Goal: Task Accomplishment & Management: Complete application form

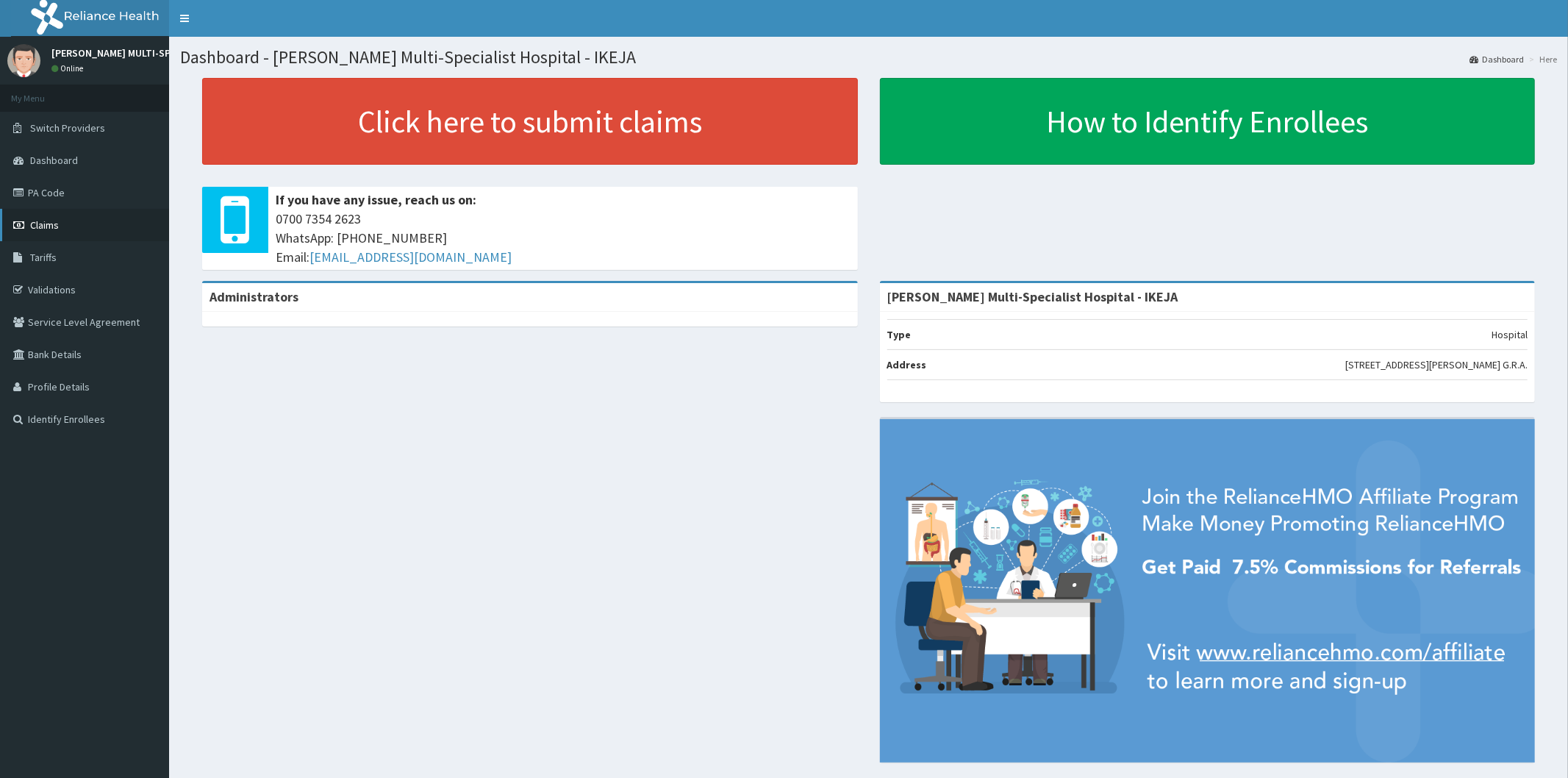
click at [39, 219] on span "Claims" at bounding box center [44, 225] width 29 height 13
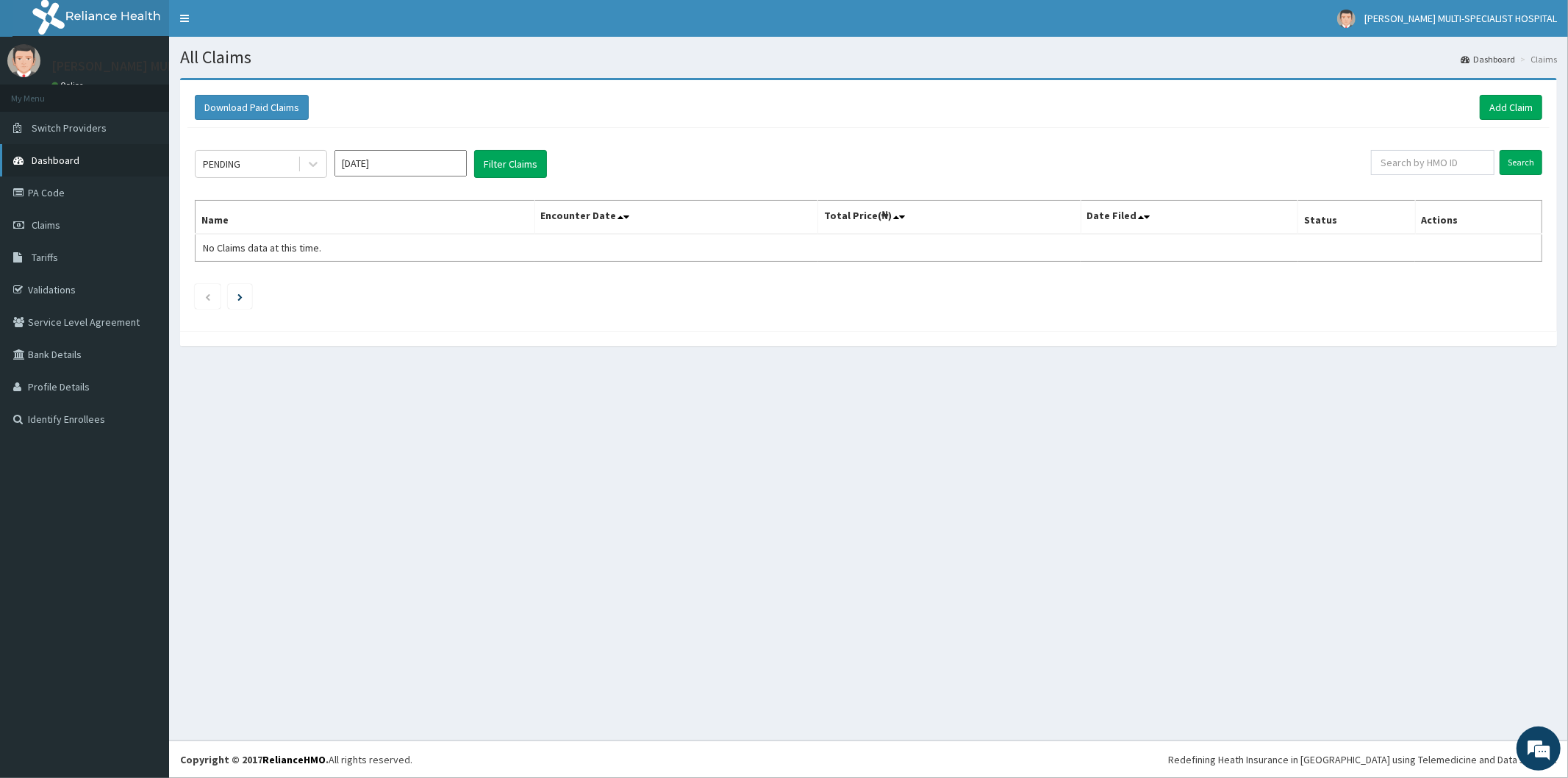
click at [70, 157] on span "Dashboard" at bounding box center [55, 159] width 48 height 13
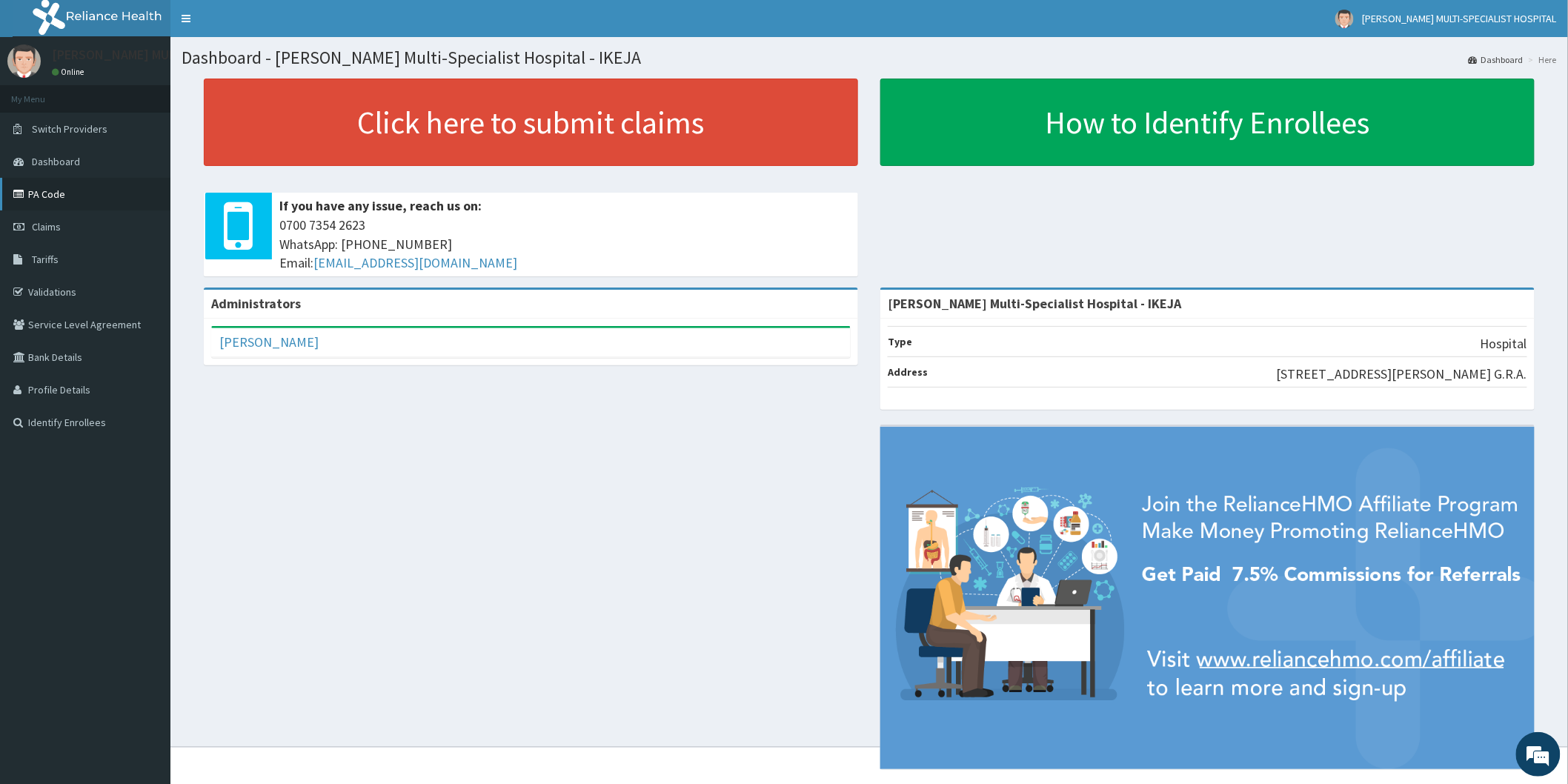
click at [52, 198] on link "PA Code" at bounding box center [85, 194] width 170 height 32
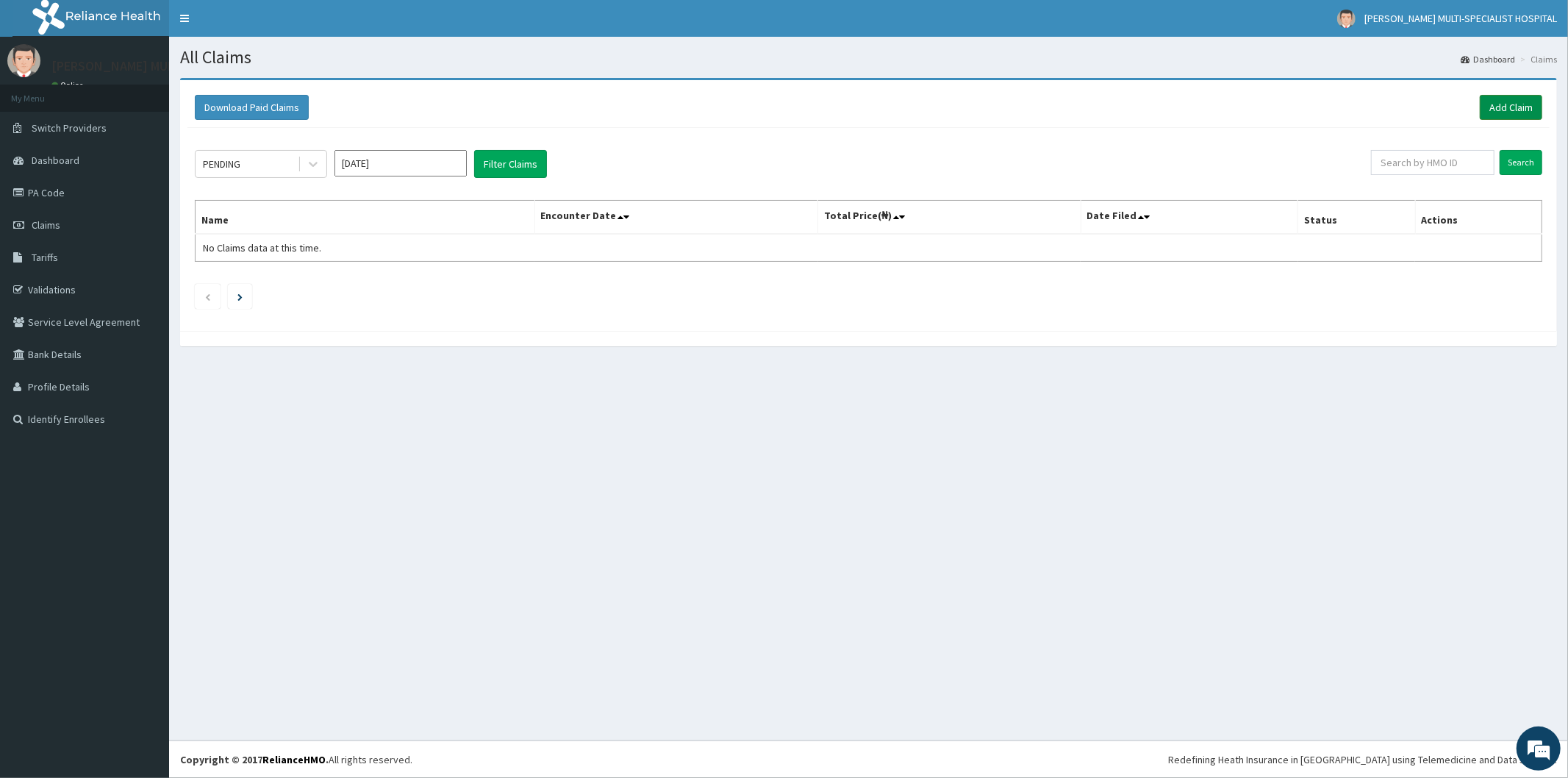
click at [1502, 106] on link "Add Claim" at bounding box center [1511, 107] width 63 height 25
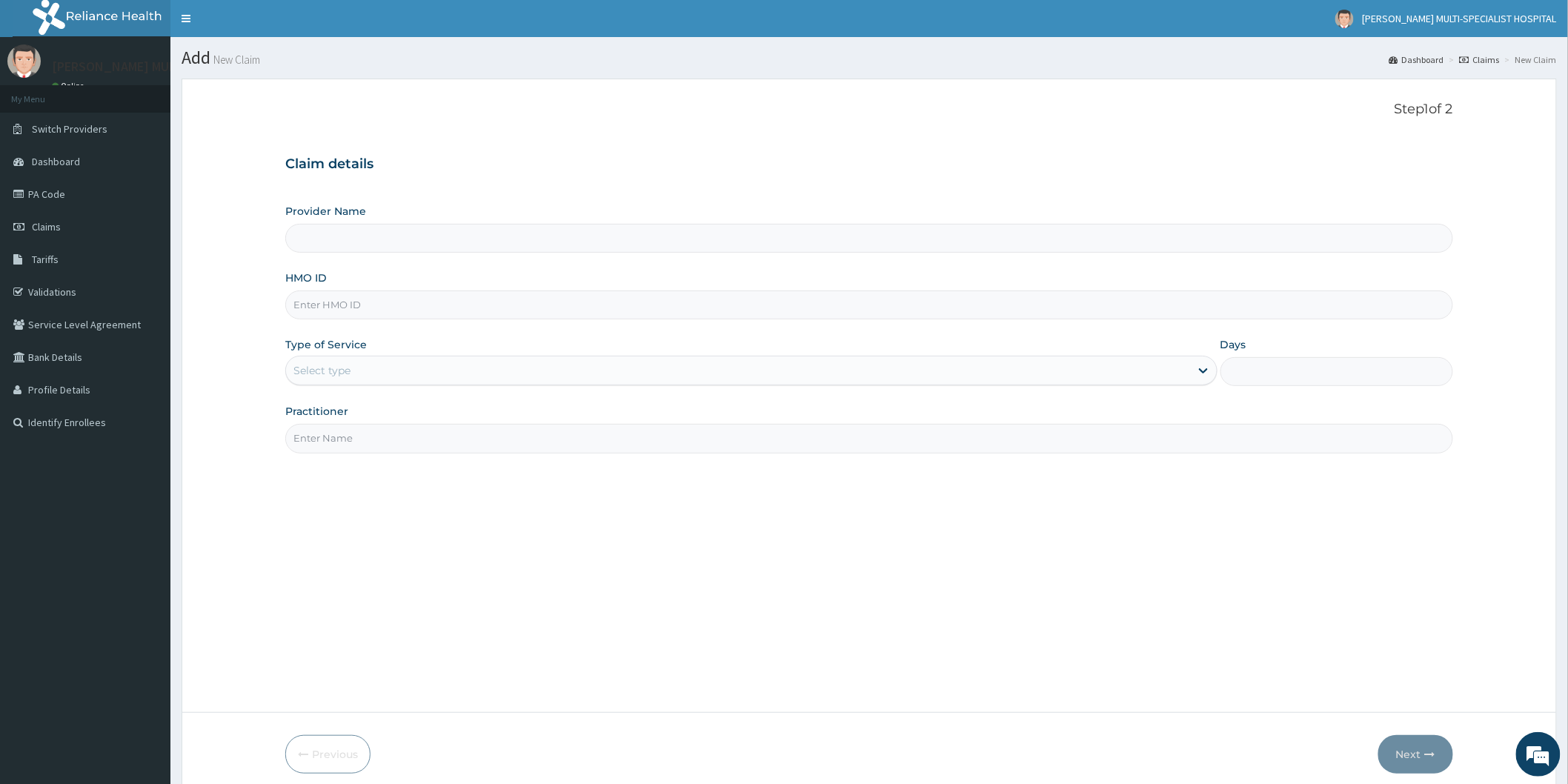
type input "[PERSON_NAME] Multi-Specialist Hospital - IKEJA"
click at [396, 306] on input "HMO ID" at bounding box center [869, 305] width 1168 height 29
type input "PA/6B720F"
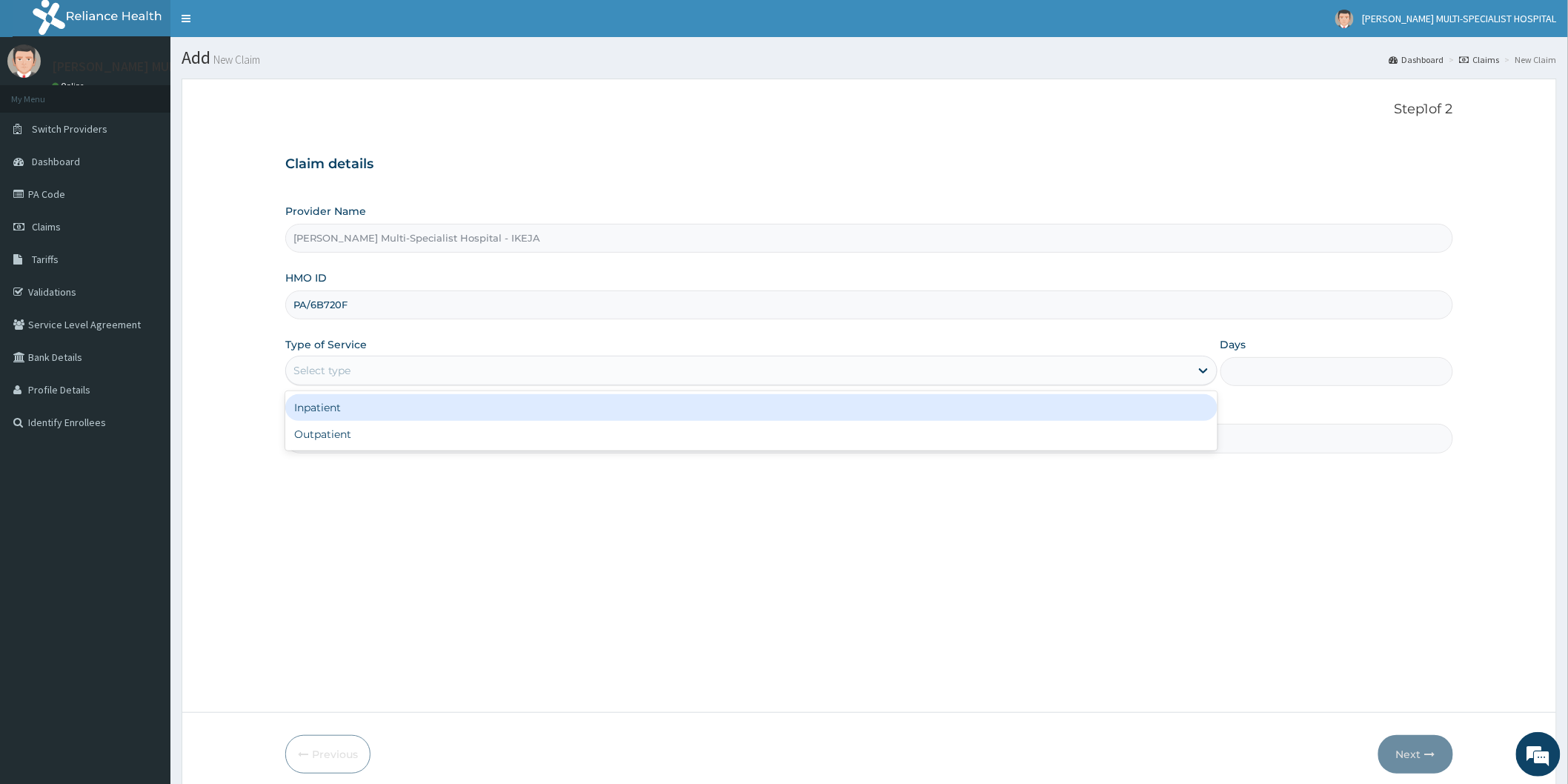
click at [493, 360] on div "Select type" at bounding box center [737, 370] width 903 height 24
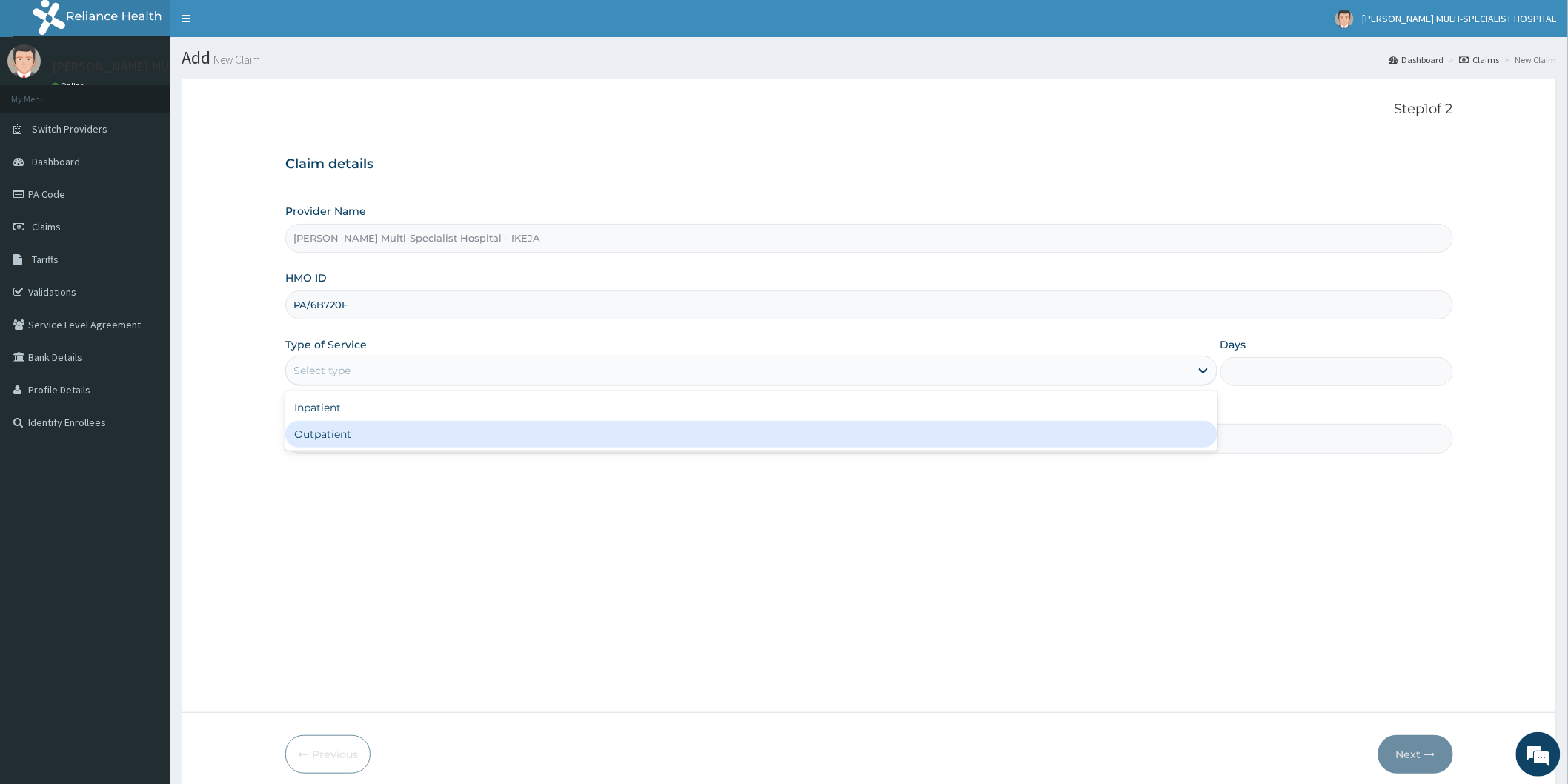
click at [336, 438] on div "Outpatient" at bounding box center [752, 434] width 932 height 26
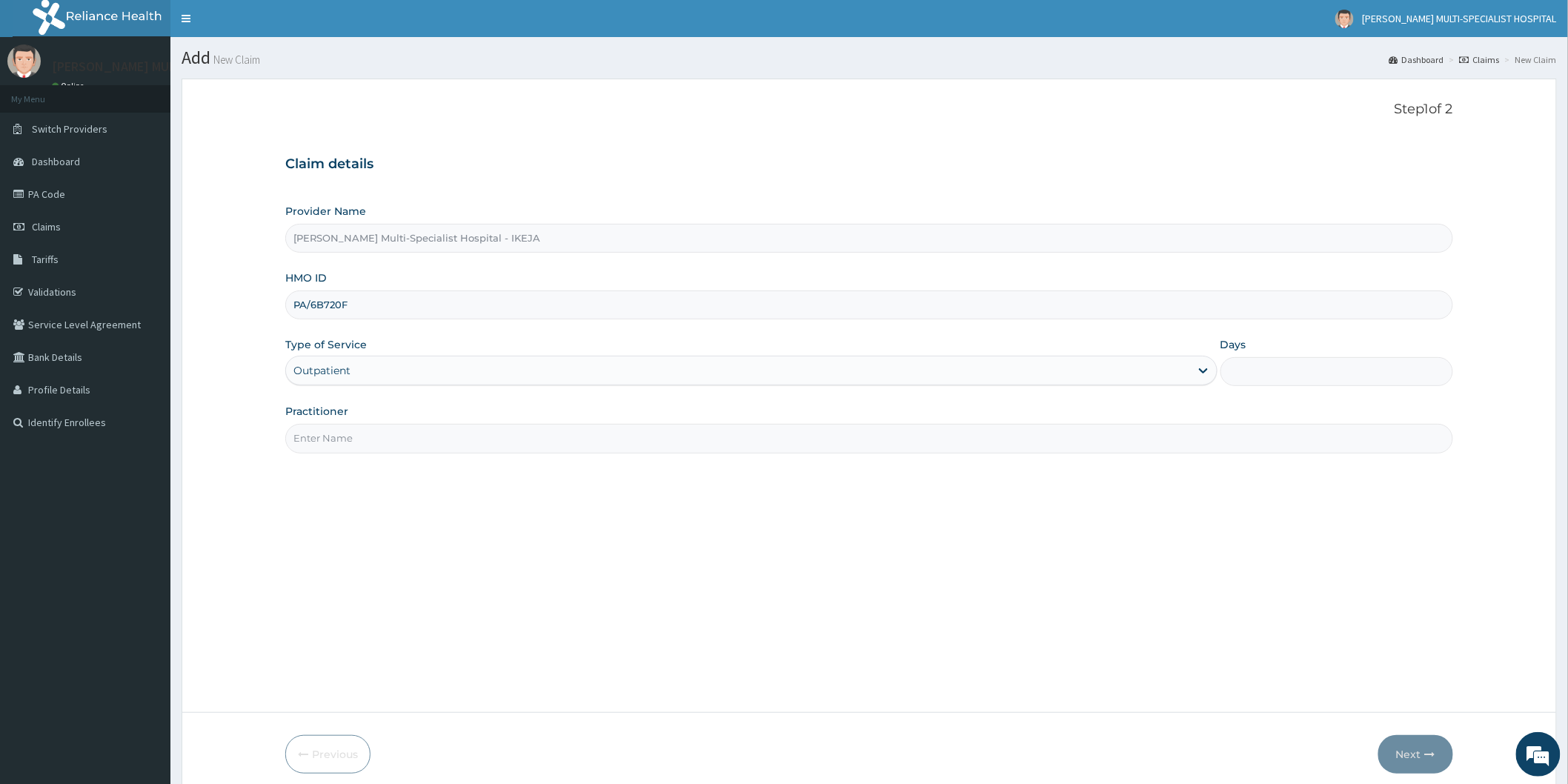
type input "1"
click at [376, 440] on input "Practitioner" at bounding box center [869, 438] width 1168 height 29
type input "DR OKWARA"
click at [1416, 745] on button "Next" at bounding box center [1415, 754] width 75 height 39
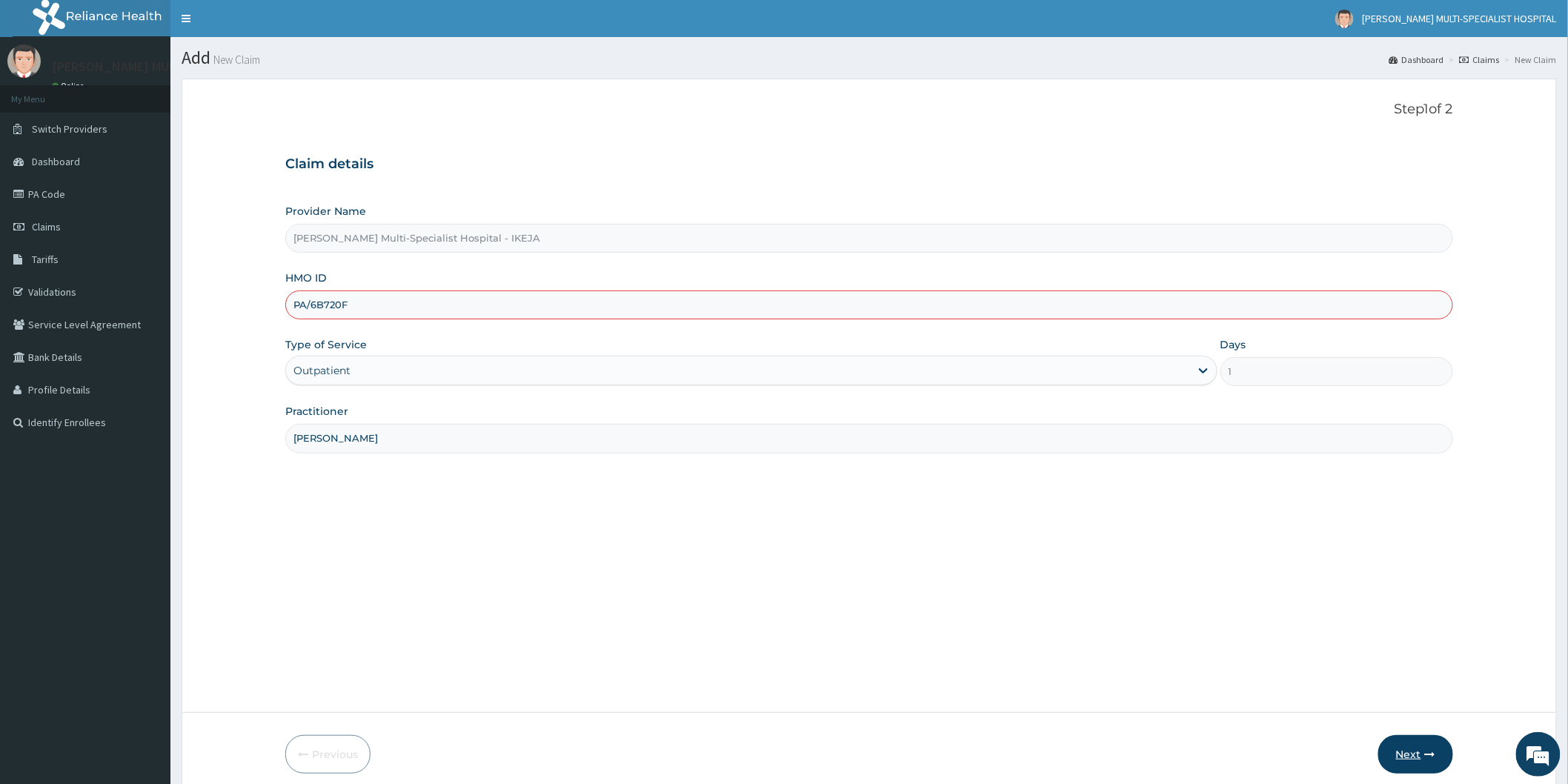
click at [1416, 745] on button "Next" at bounding box center [1415, 754] width 75 height 39
click at [372, 301] on input "PA/6B720F" at bounding box center [869, 305] width 1168 height 29
click at [1424, 749] on button "Next" at bounding box center [1415, 754] width 75 height 39
drag, startPoint x: 364, startPoint y: 301, endPoint x: 190, endPoint y: 280, distance: 175.3
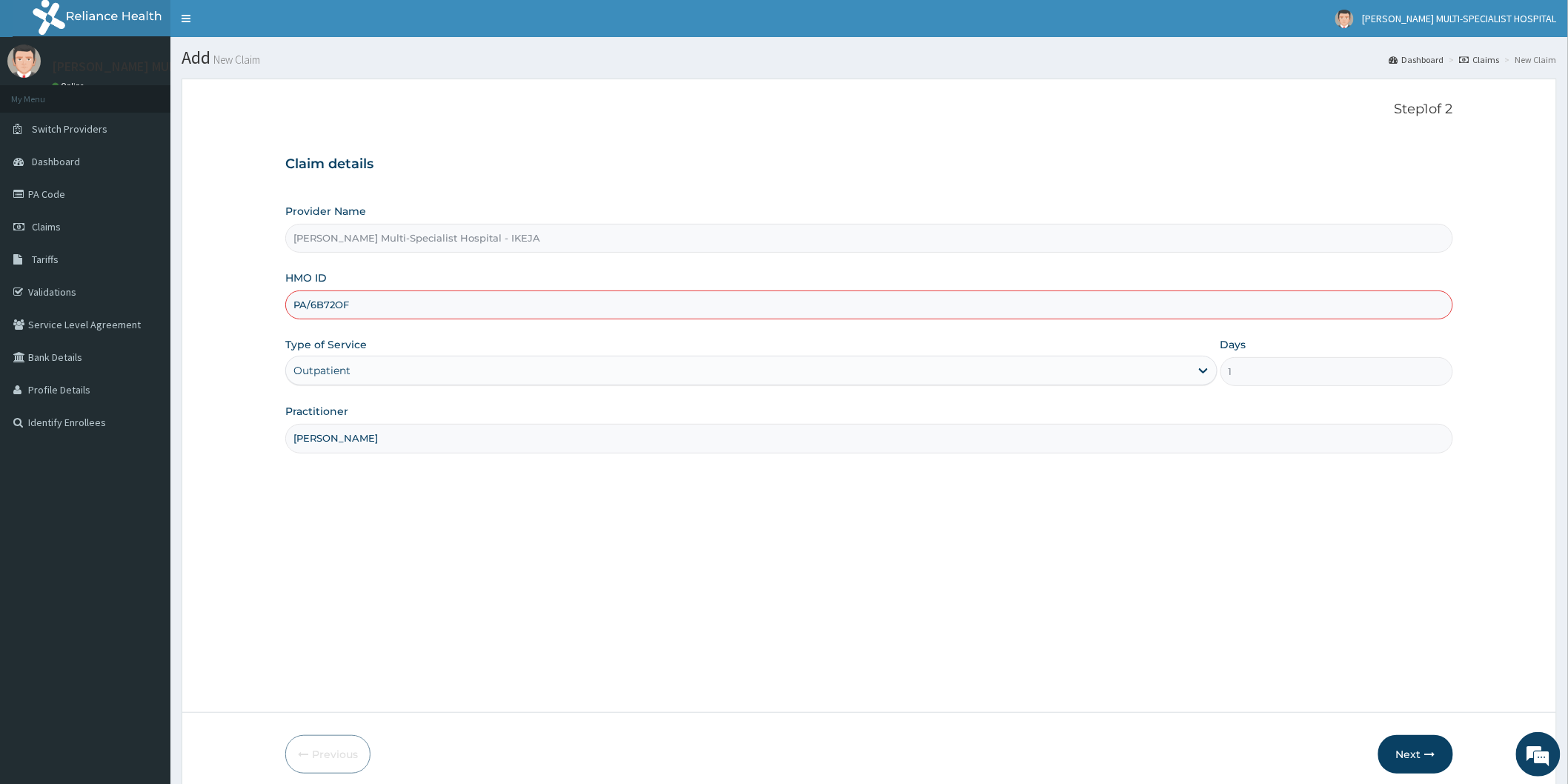
click at [190, 280] on form "Step 1 of 2 Claim details Provider Name Reddington Multi-Specialist Hospital - …" at bounding box center [869, 437] width 1375 height 718
type input "DGC/10428/B"
click at [367, 374] on div "Outpatient" at bounding box center [737, 370] width 903 height 24
click at [372, 450] on input "DR OKWARA" at bounding box center [869, 438] width 1168 height 29
click at [1425, 752] on icon "button" at bounding box center [1430, 754] width 11 height 11
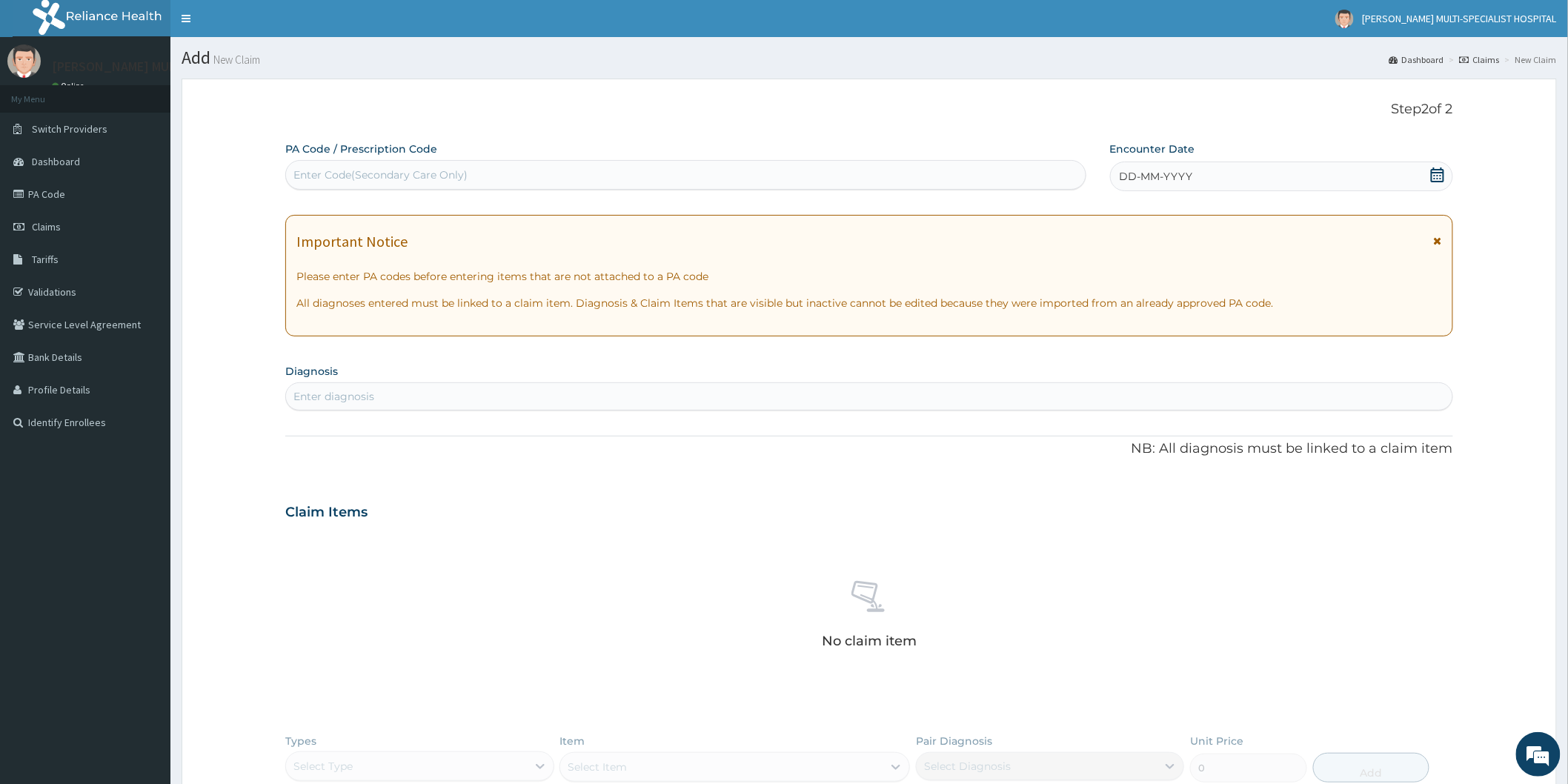
click at [388, 175] on div "Enter Code(Secondary Care Only)" at bounding box center [380, 175] width 174 height 15
type input "PA/6B72OF"
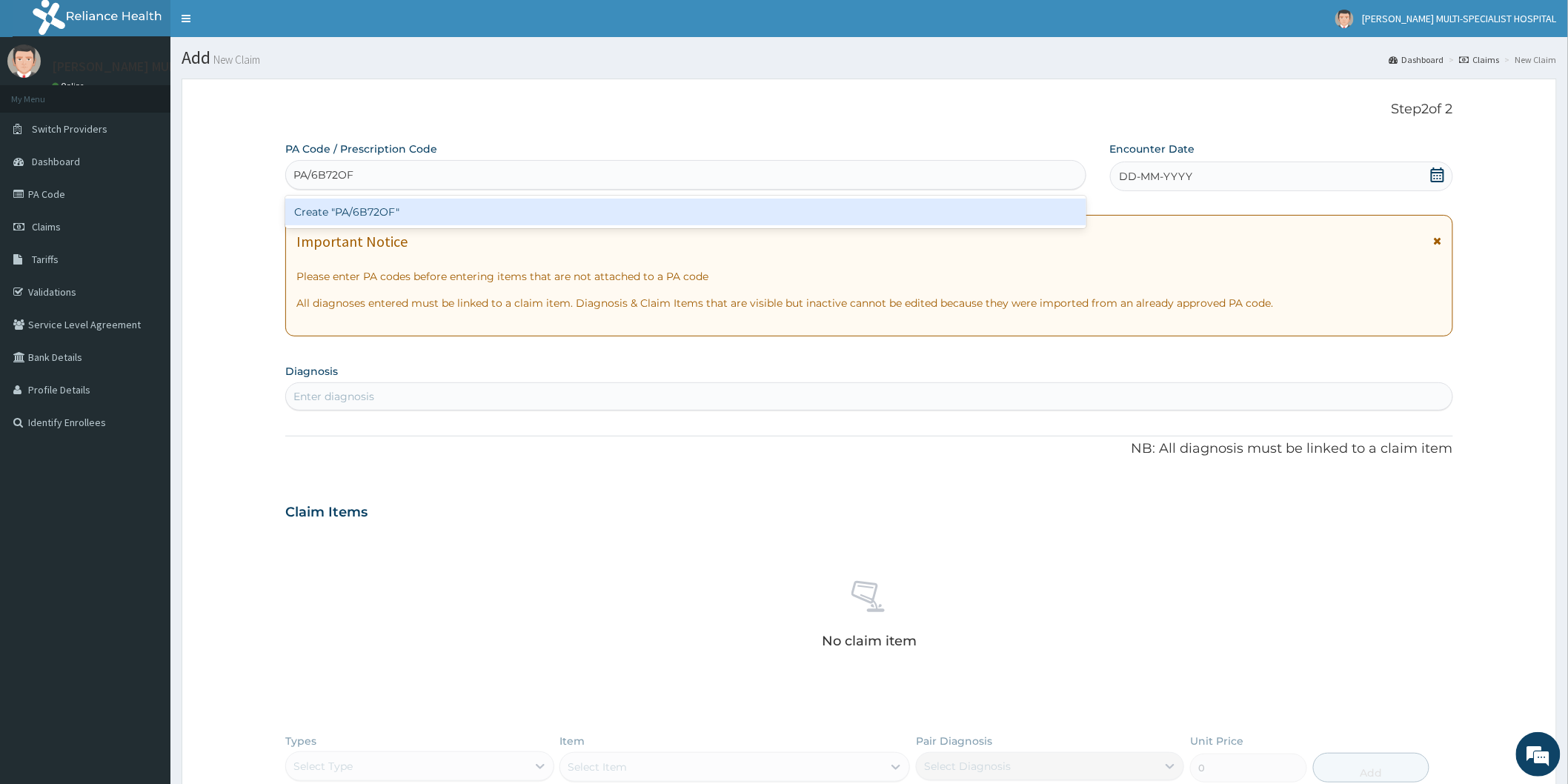
click at [417, 220] on div "Create "PA/6B72OF"" at bounding box center [686, 212] width 801 height 26
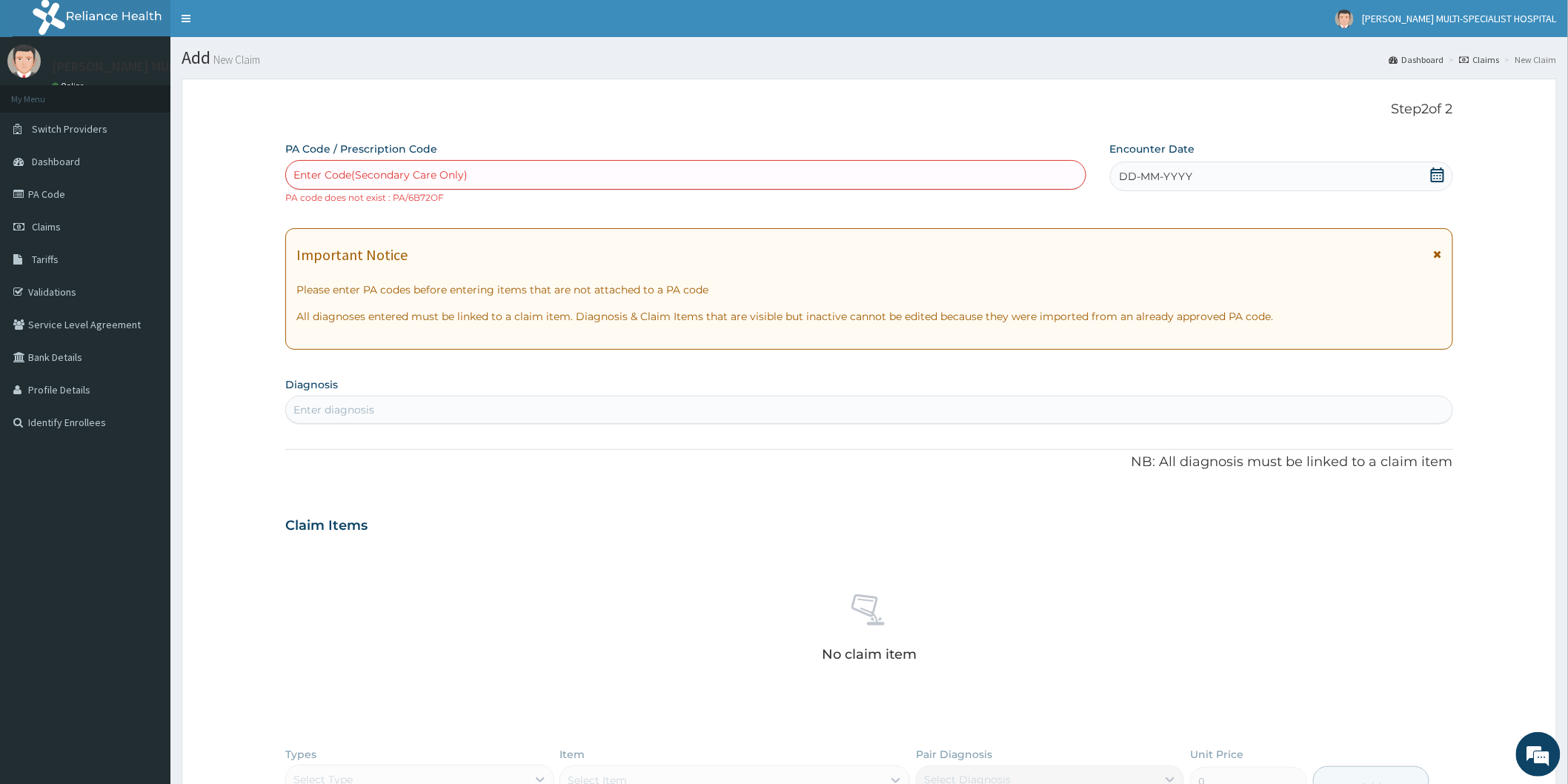
click at [435, 172] on div "Enter Code(Secondary Care Only)" at bounding box center [380, 175] width 174 height 15
type input "PA/6B720F"
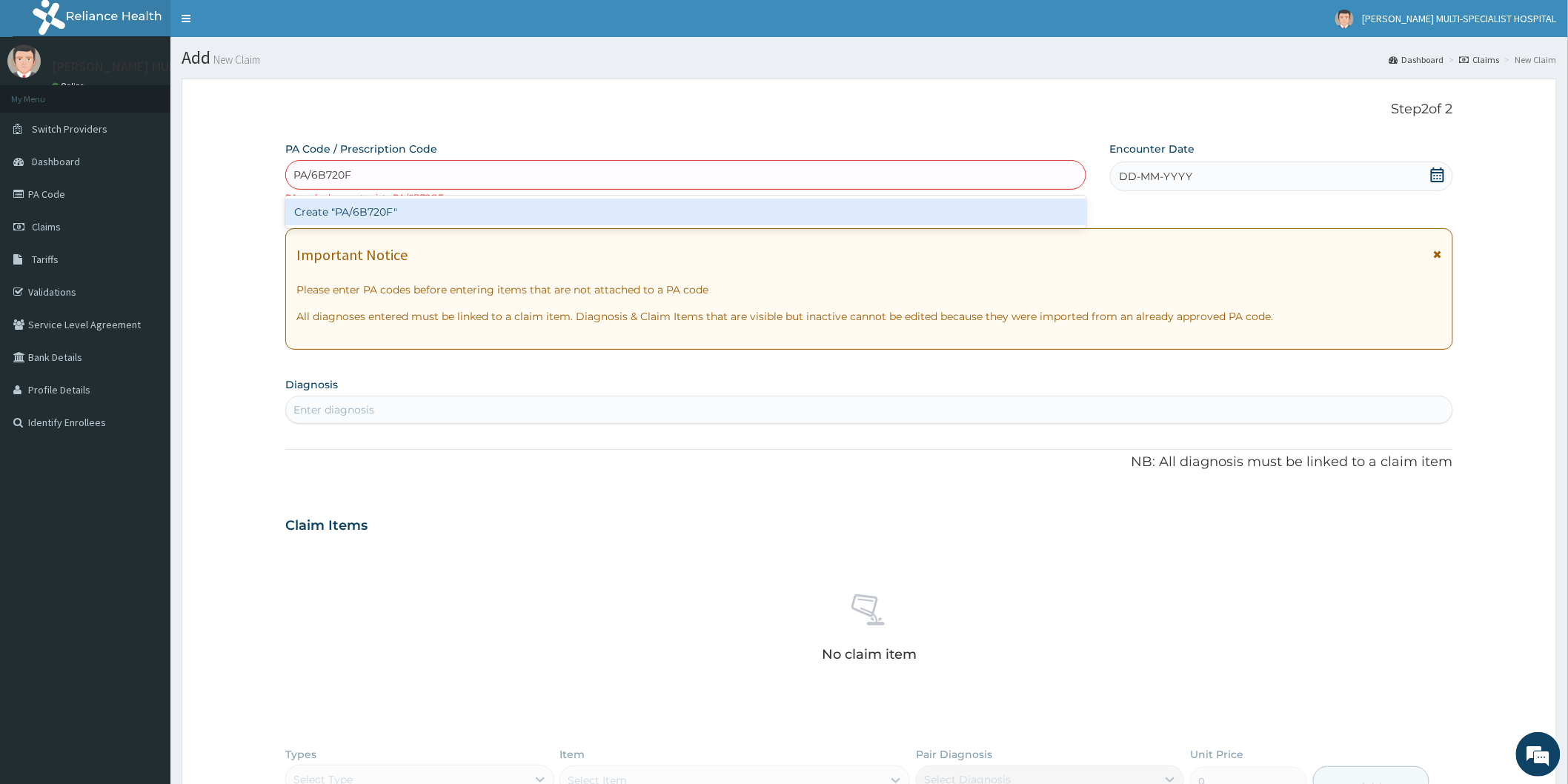
click at [551, 210] on div "Create "PA/6B720F"" at bounding box center [686, 212] width 801 height 26
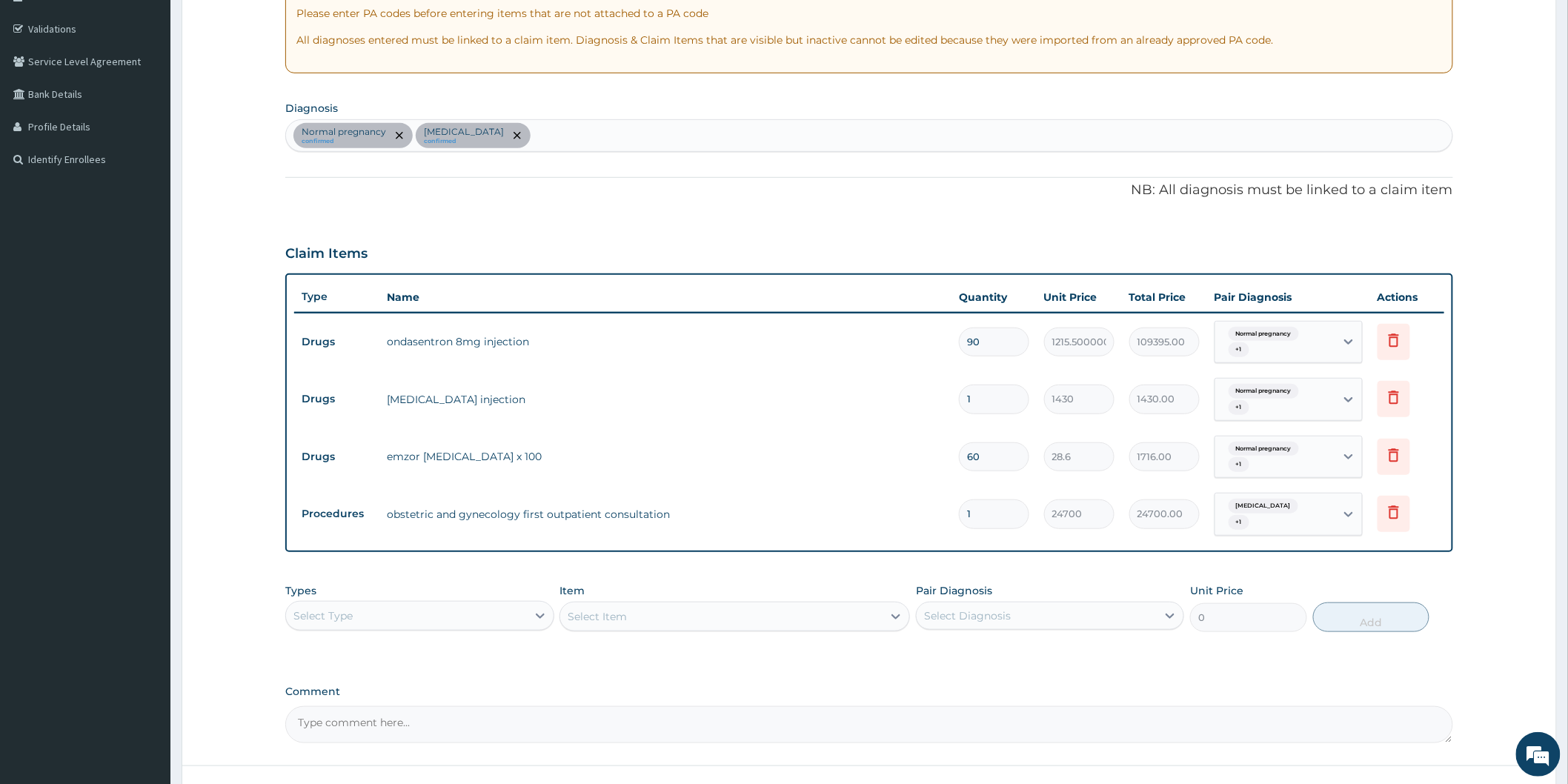
scroll to position [293, 0]
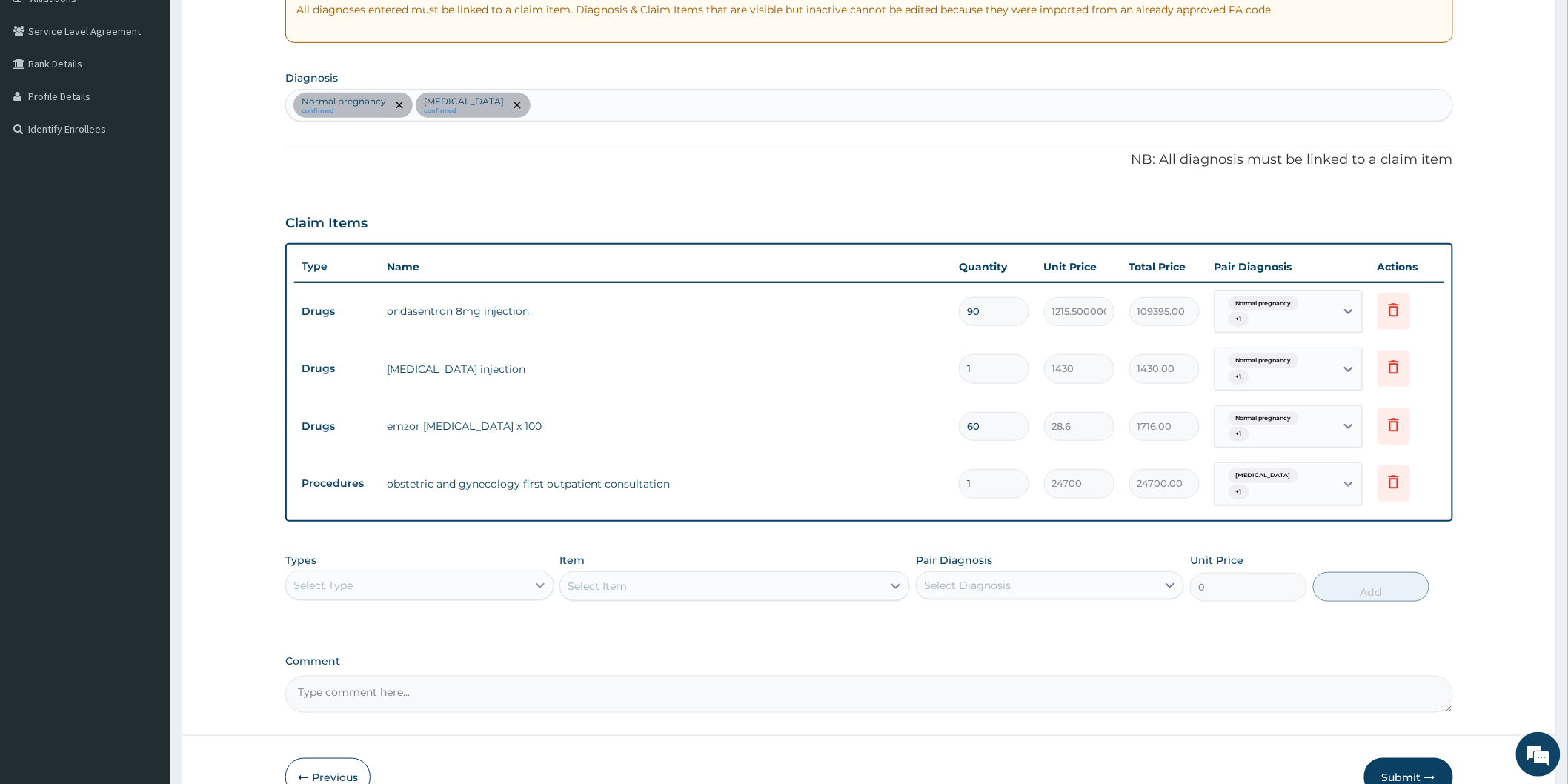
click at [539, 583] on icon at bounding box center [540, 586] width 9 height 5
click at [347, 729] on div "Drugs" at bounding box center [419, 732] width 268 height 26
click at [783, 613] on div "Types Drugs Item Select Item Pair Diagnosis Select Diagnosis Unit Price 0 Add" at bounding box center [869, 588] width 1168 height 86
click at [535, 582] on icon at bounding box center [540, 585] width 15 height 15
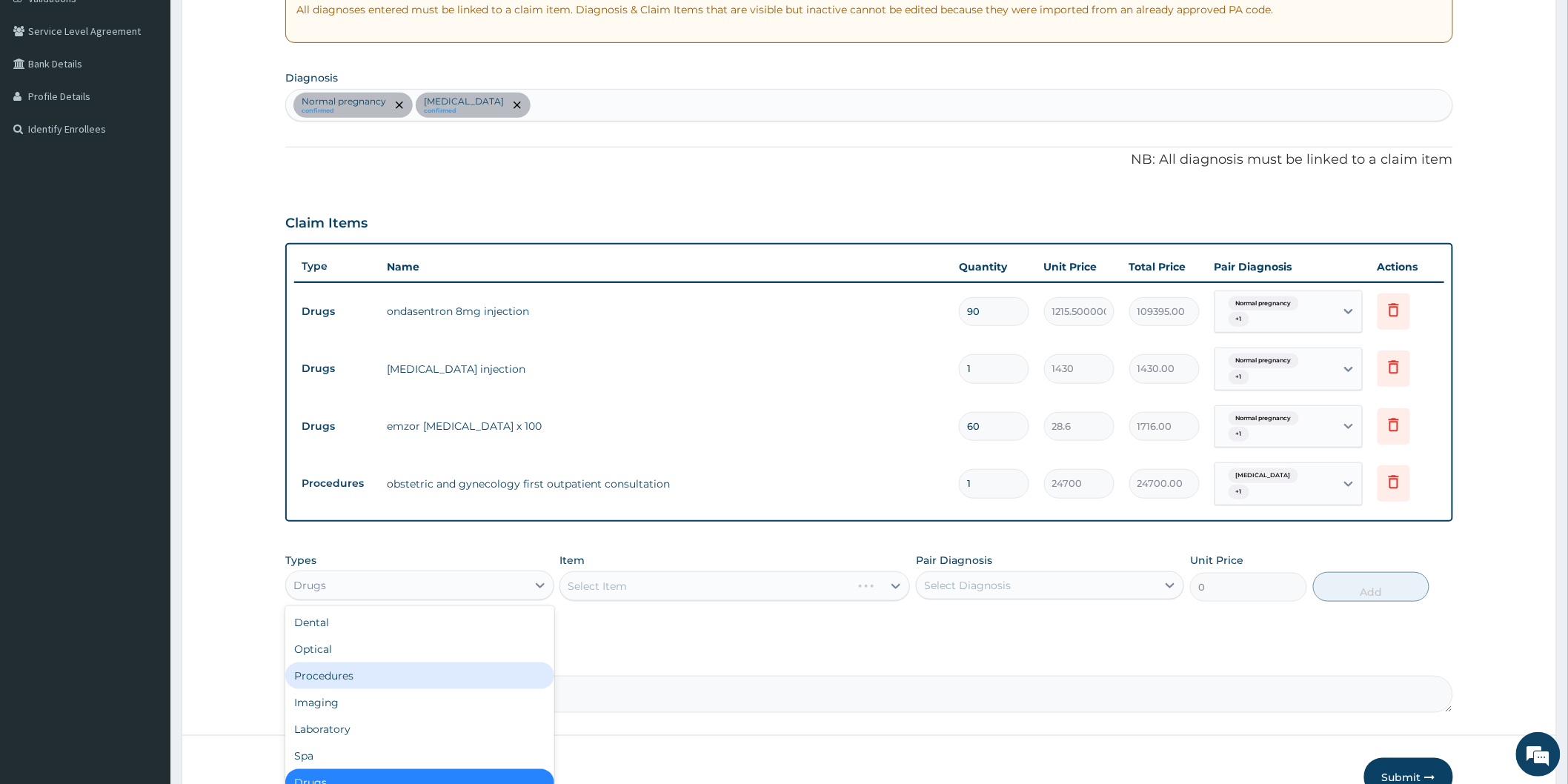
click at [763, 646] on div "PA Code / Prescription Code PA/6B720F Encounter Date 09-07-2025 Important Notic…" at bounding box center [869, 280] width 1168 height 865
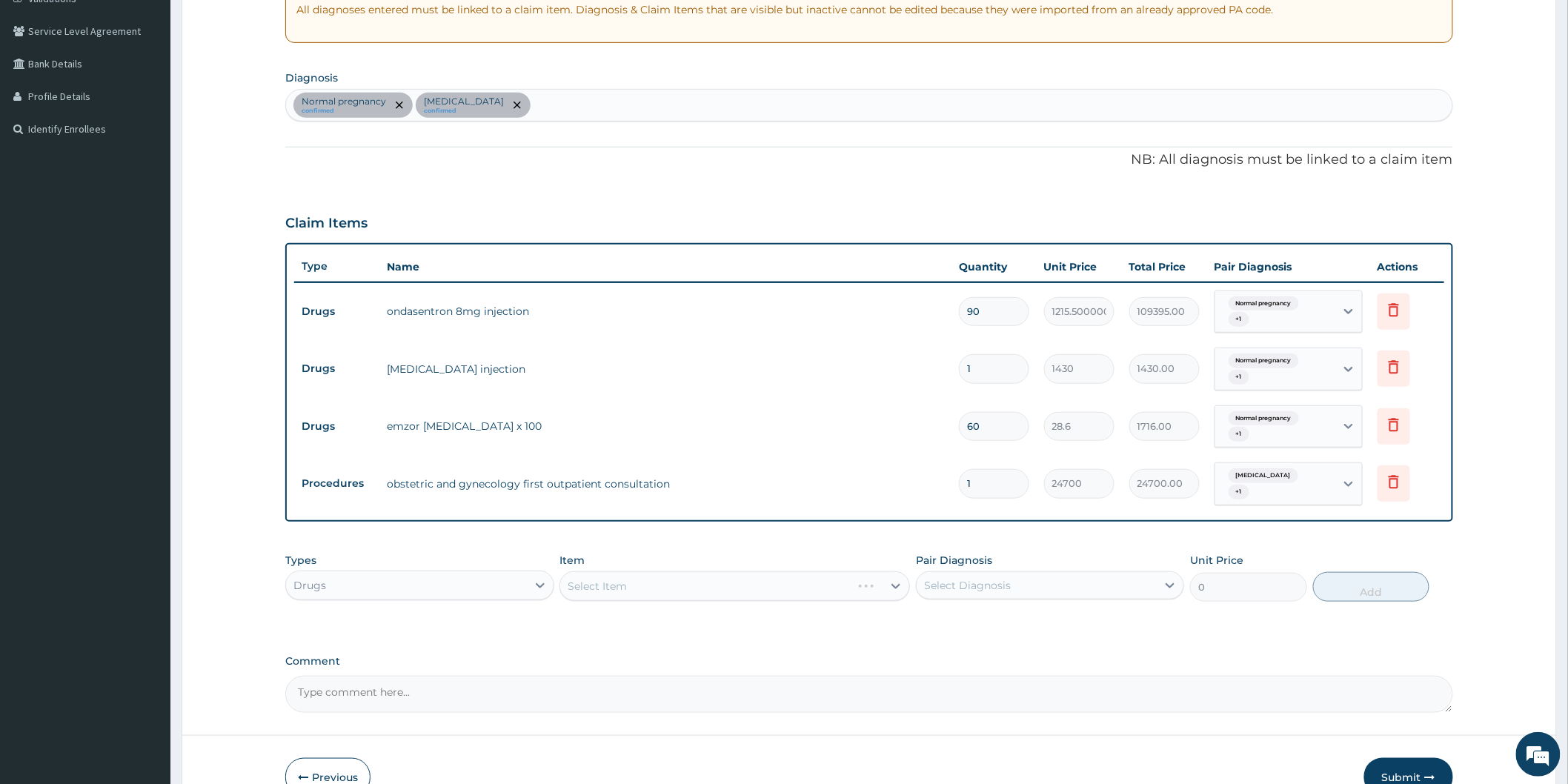
click at [794, 591] on div "Select Item" at bounding box center [734, 586] width 350 height 30
click at [895, 584] on div "Select Item" at bounding box center [734, 586] width 350 height 30
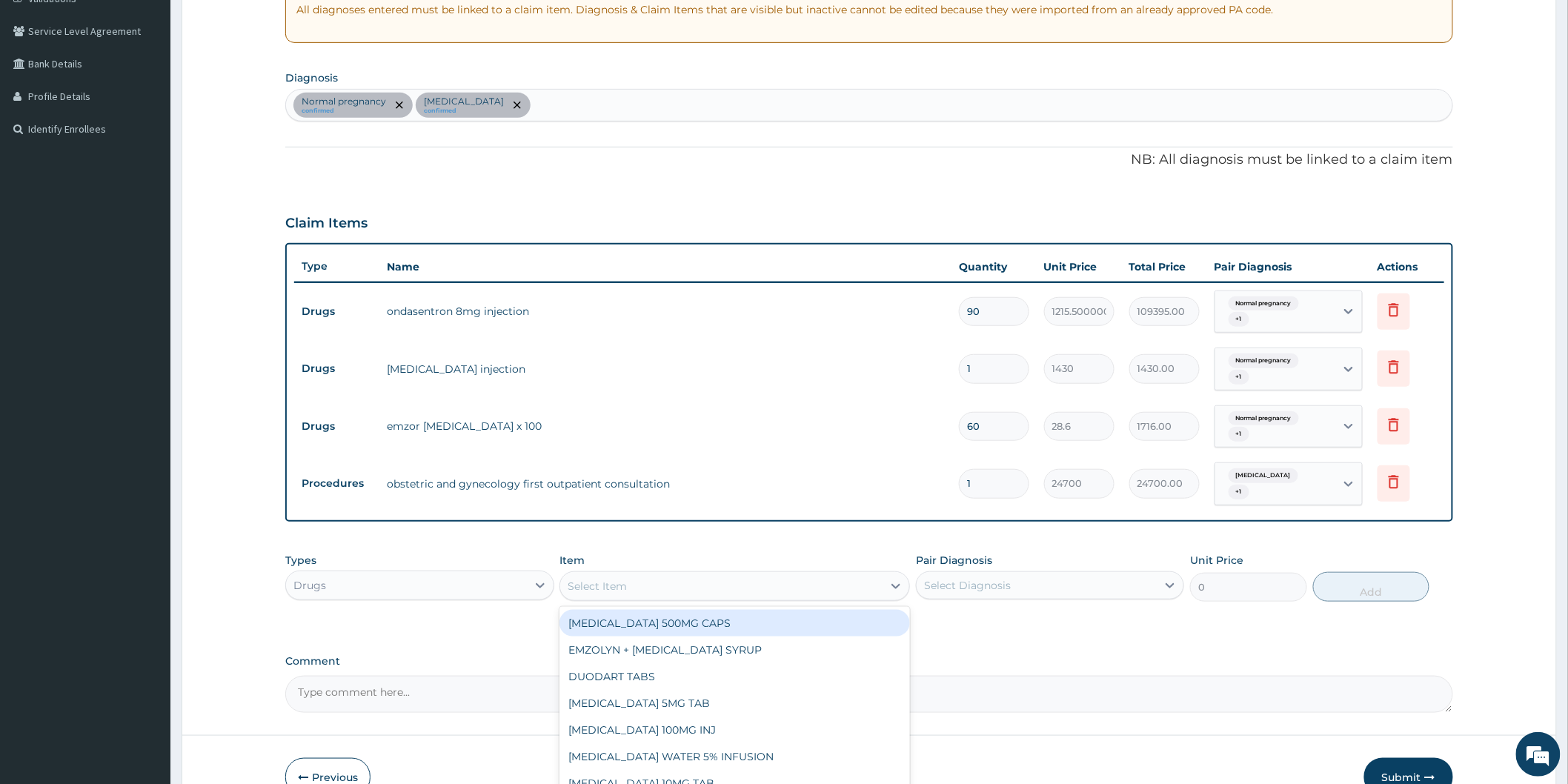
click at [895, 584] on icon at bounding box center [895, 586] width 15 height 15
type input "FER"
click at [691, 619] on div "FERROUS SULPHATE 200MG TAB" at bounding box center [734, 622] width 350 height 26
type input "20"
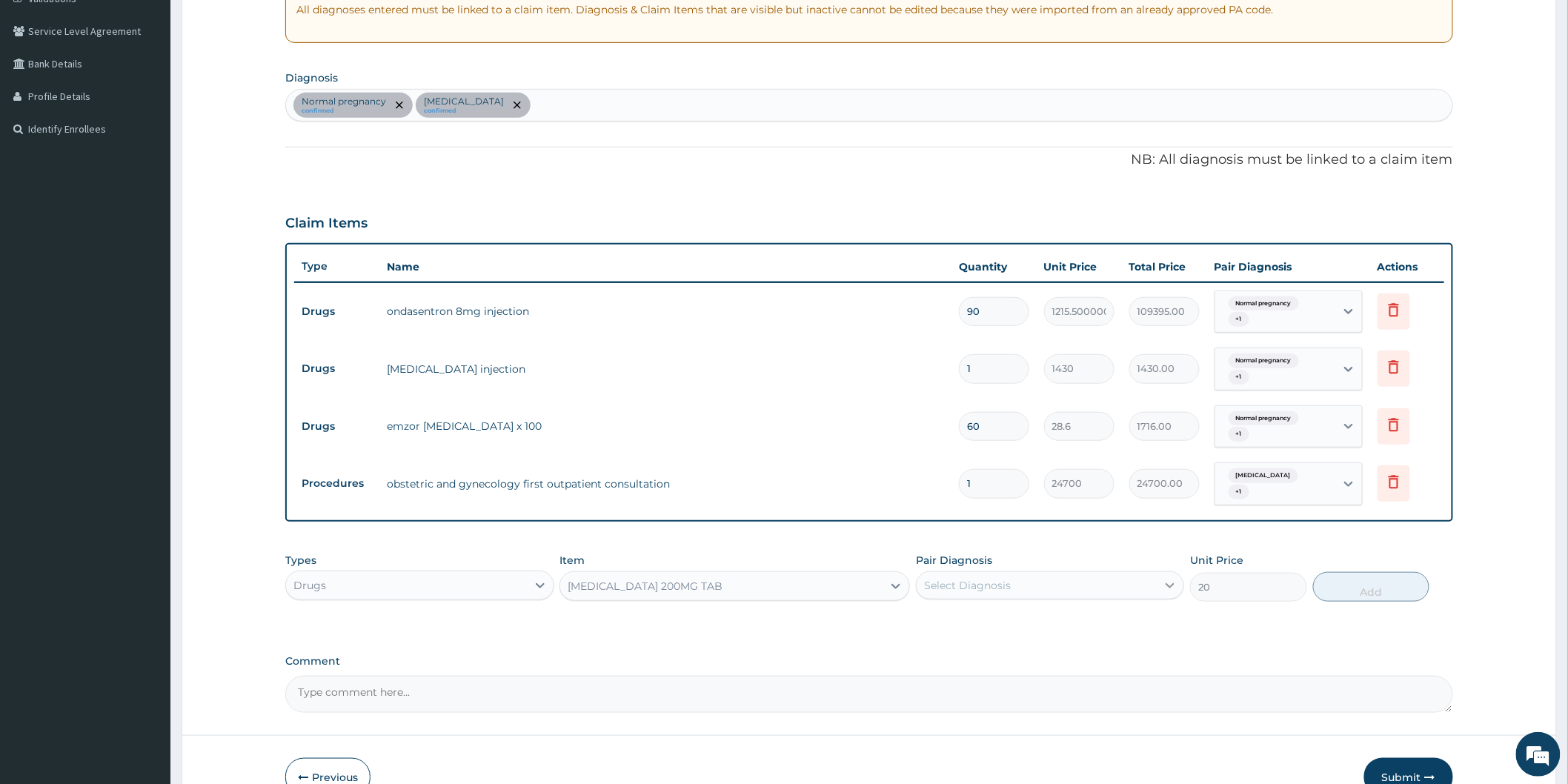
click at [1161, 582] on div at bounding box center [1169, 585] width 26 height 26
click at [1019, 615] on label "Normal pregnancy" at bounding box center [990, 622] width 101 height 15
checkbox input "true"
drag, startPoint x: 1213, startPoint y: 704, endPoint x: 1250, endPoint y: 647, distance: 68.0
click at [1219, 689] on textarea "Comment" at bounding box center [869, 694] width 1168 height 37
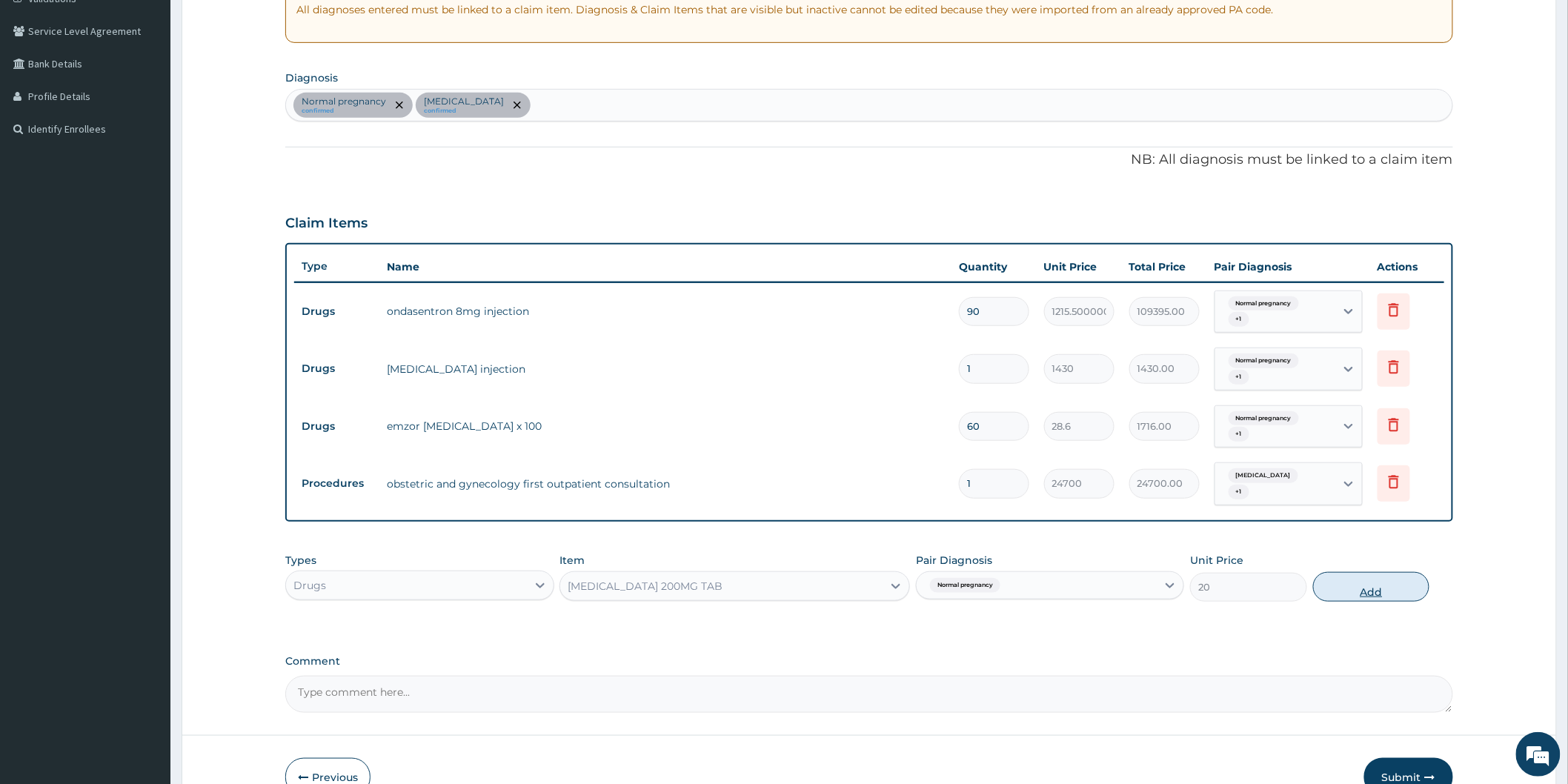
click at [1356, 578] on button "Add" at bounding box center [1370, 586] width 117 height 30
type input "0"
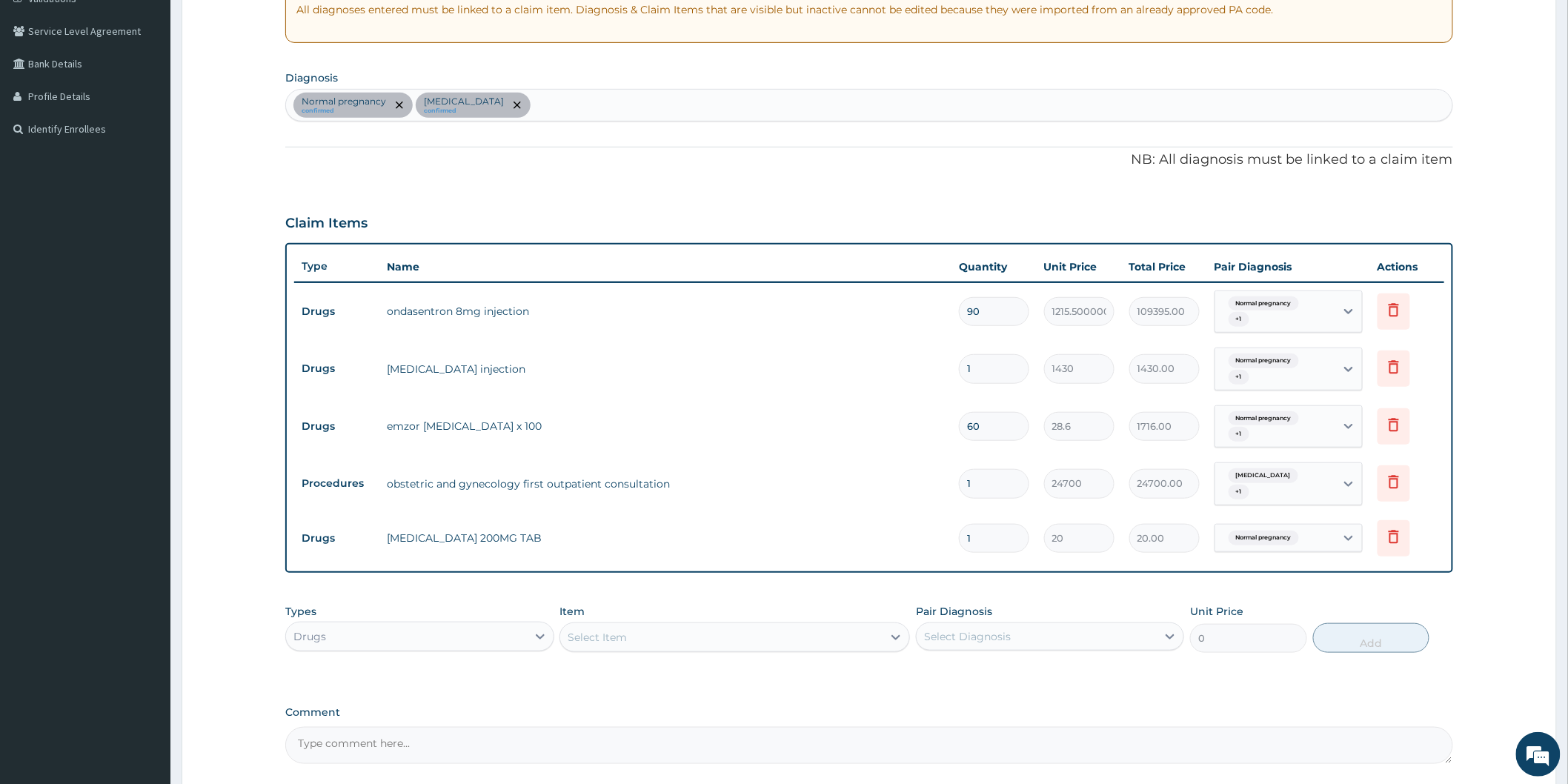
drag, startPoint x: 963, startPoint y: 536, endPoint x: 951, endPoint y: 535, distance: 12.0
click at [951, 535] on td "1" at bounding box center [993, 538] width 85 height 44
type input "61"
type input "1220.00"
type input "601"
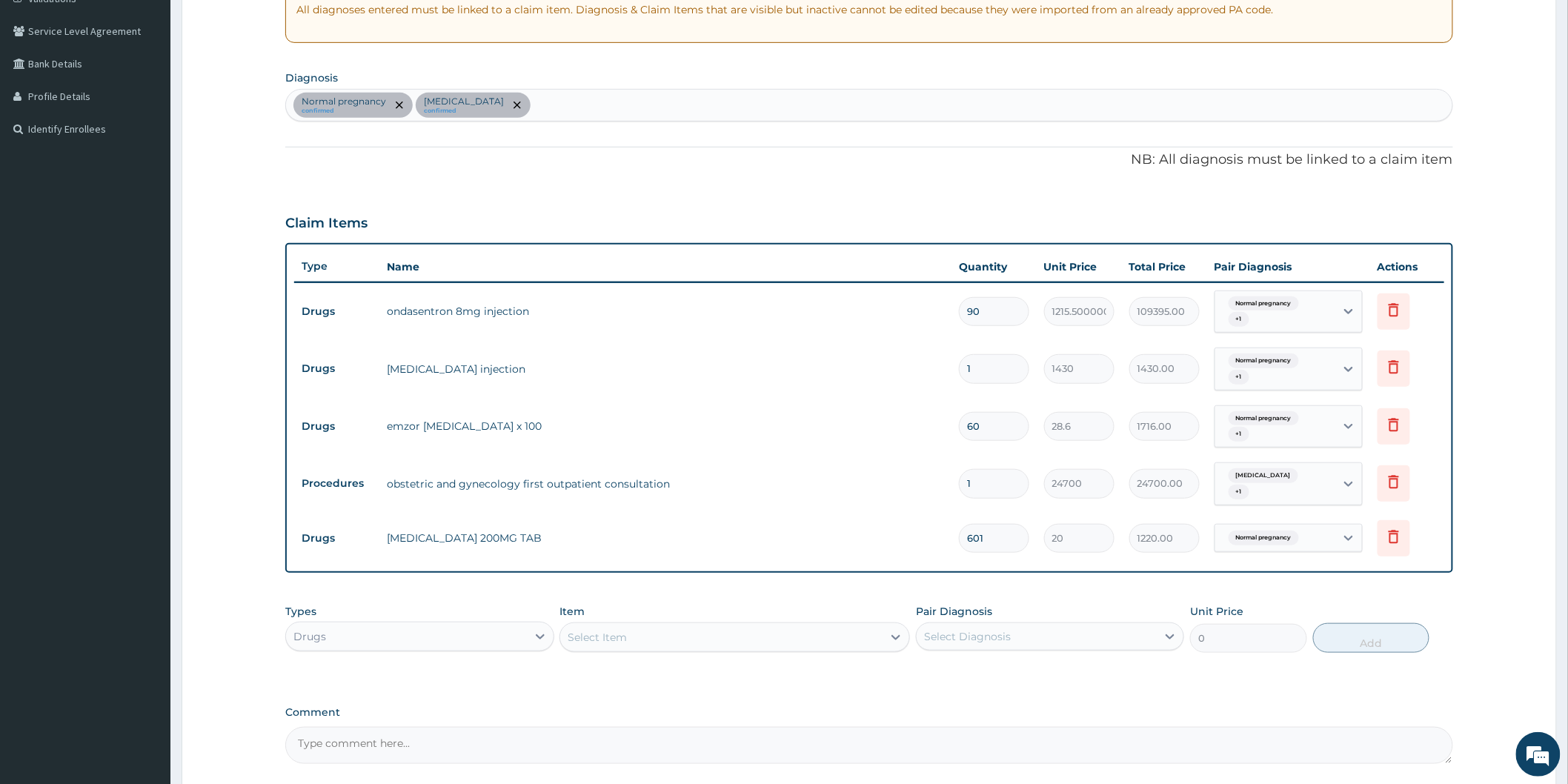
type input "12020.00"
click at [995, 534] on input "601" at bounding box center [994, 538] width 70 height 29
type input "60"
type input "1200.00"
type input "60"
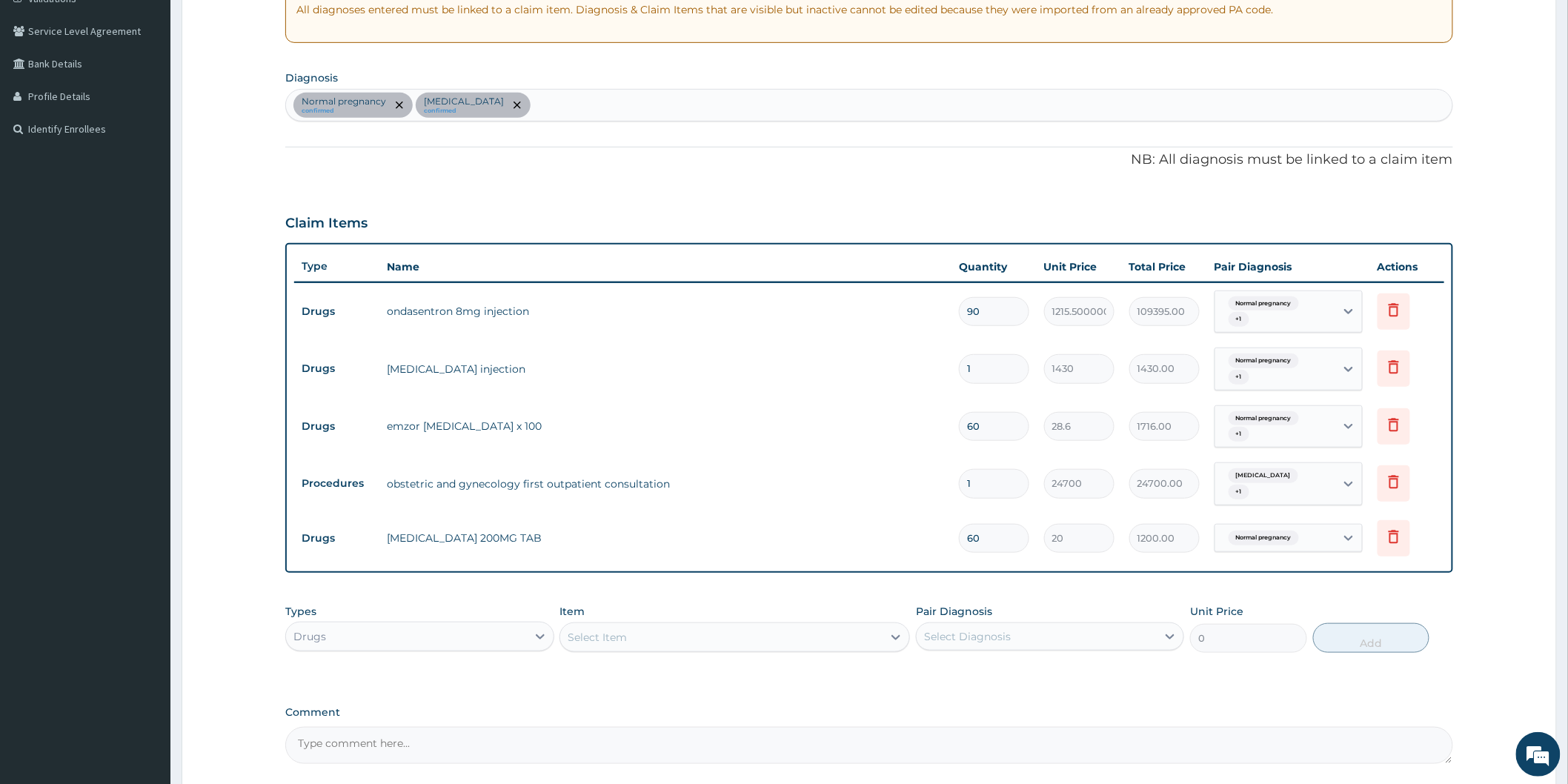
click at [1028, 766] on form "Step 2 of 2 PA Code / Prescription Code PA/6B720F Encounter Date 09-07-2025 Imp…" at bounding box center [869, 327] width 1375 height 1084
click at [752, 636] on div "Select Item" at bounding box center [721, 637] width 322 height 24
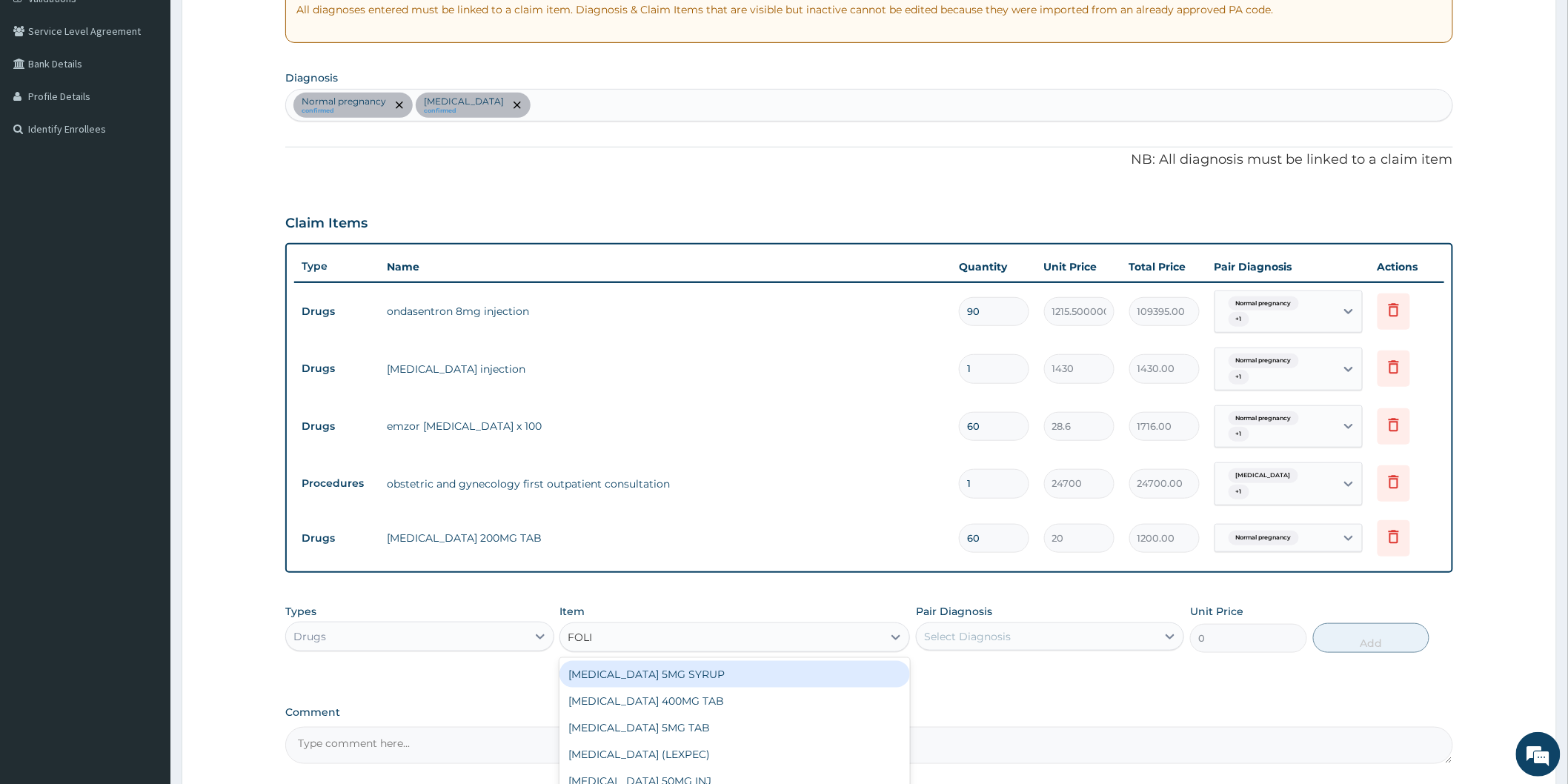
type input "FOLIC"
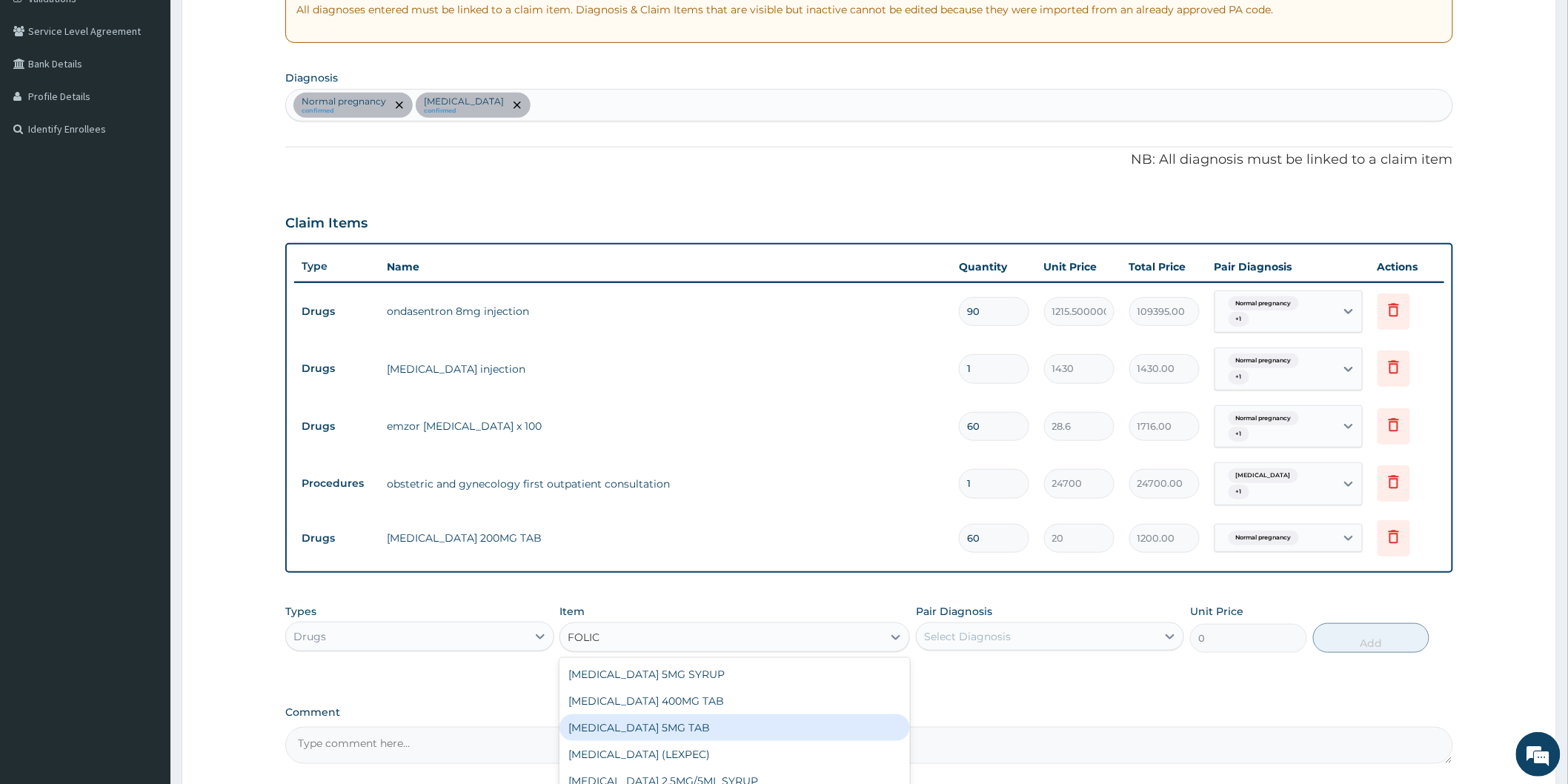
click at [687, 723] on div "FOLIC ACID 5MG TAB" at bounding box center [734, 727] width 350 height 26
type input "15"
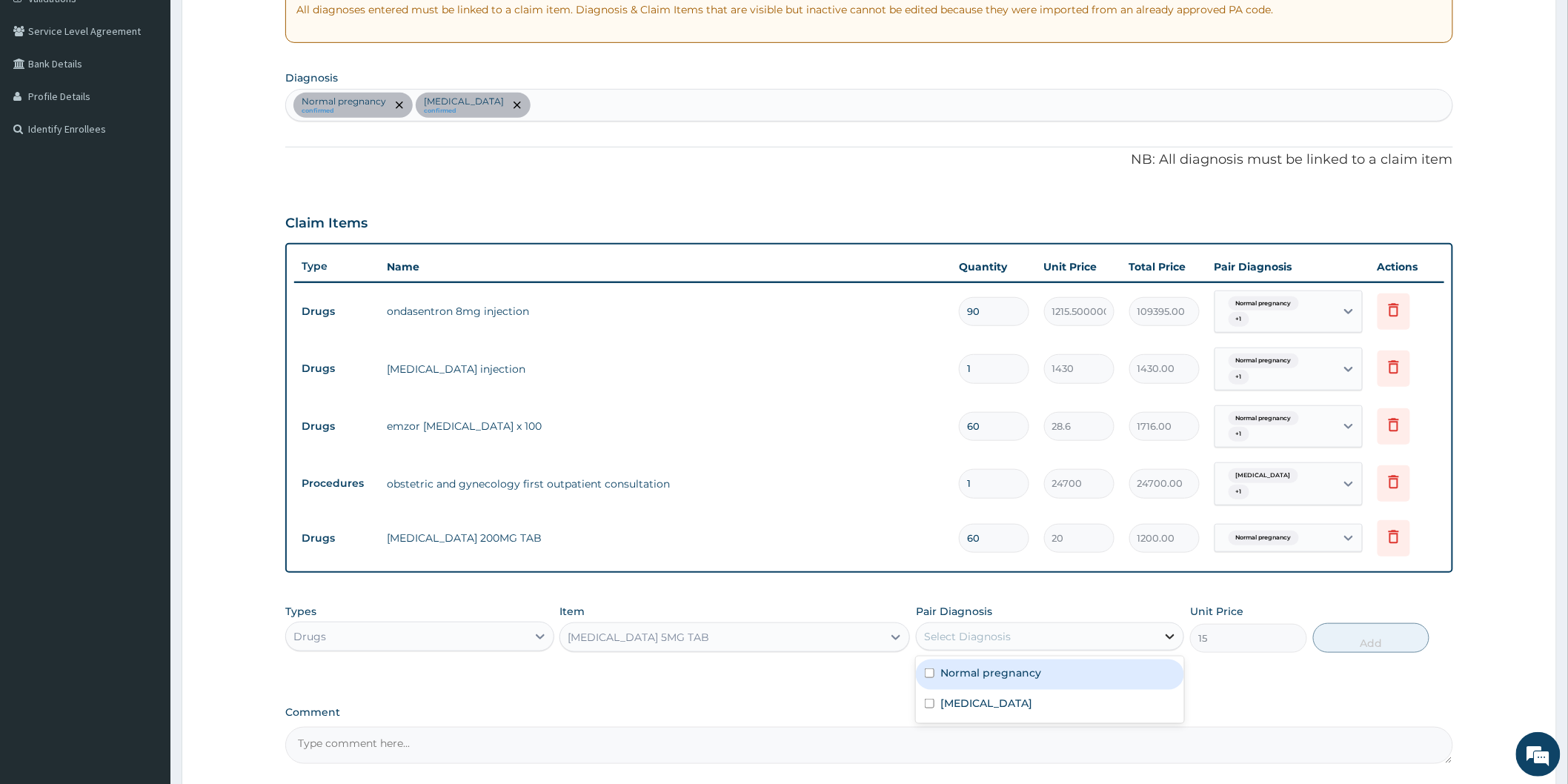
click at [1168, 638] on icon at bounding box center [1169, 636] width 15 height 15
click at [1055, 681] on div "Normal pregnancy" at bounding box center [1049, 674] width 268 height 31
checkbox input "true"
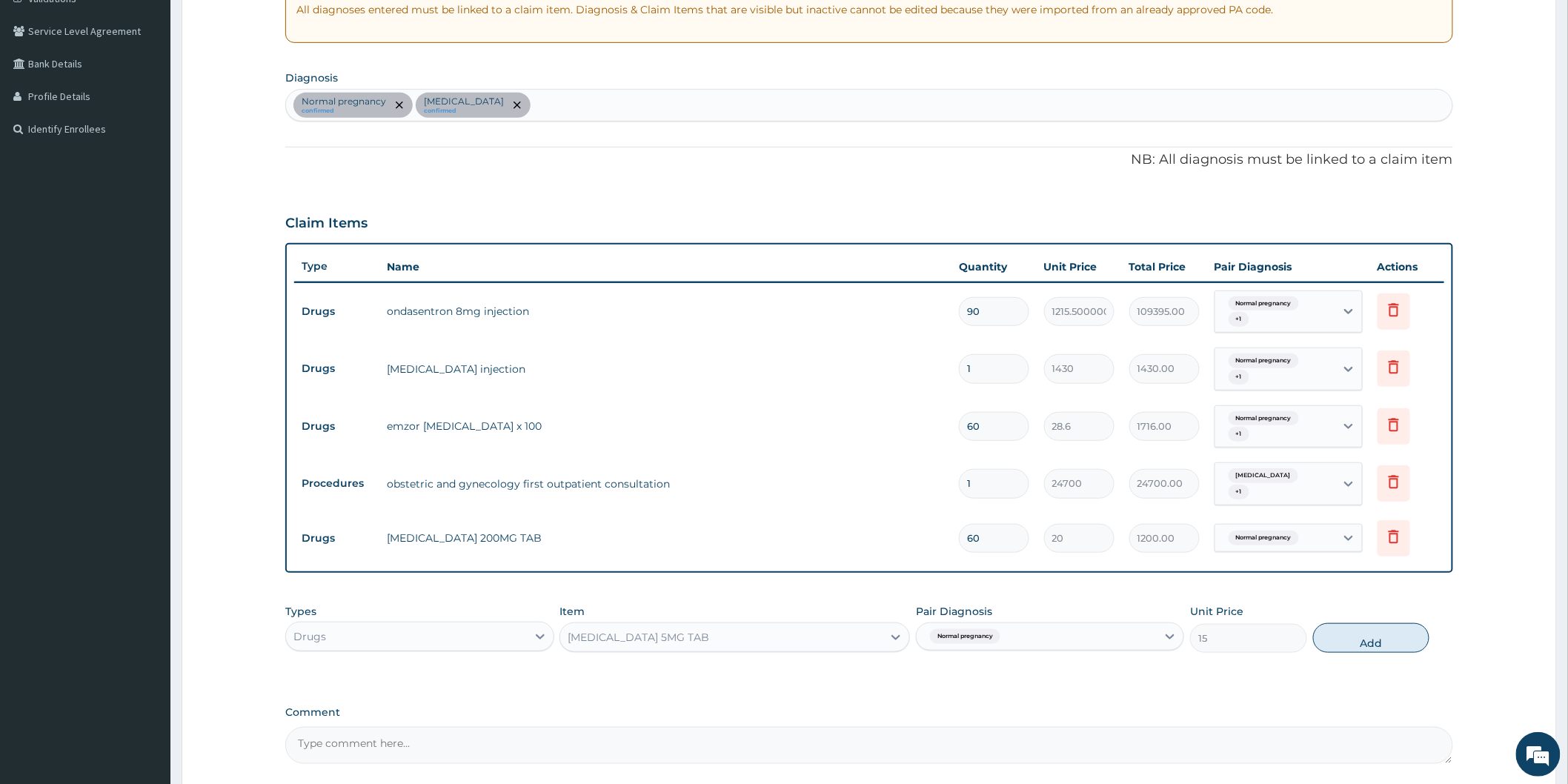
click at [1191, 701] on div "PA Code / Prescription Code PA/6B720F Encounter Date 09-07-2025 Important Notic…" at bounding box center [869, 306] width 1168 height 916
click at [1197, 697] on div "PA Code / Prescription Code PA/6B720F Encounter Date 09-07-2025 Important Notic…" at bounding box center [869, 306] width 1168 height 916
click at [1371, 635] on button "Add" at bounding box center [1370, 638] width 117 height 30
type input "0"
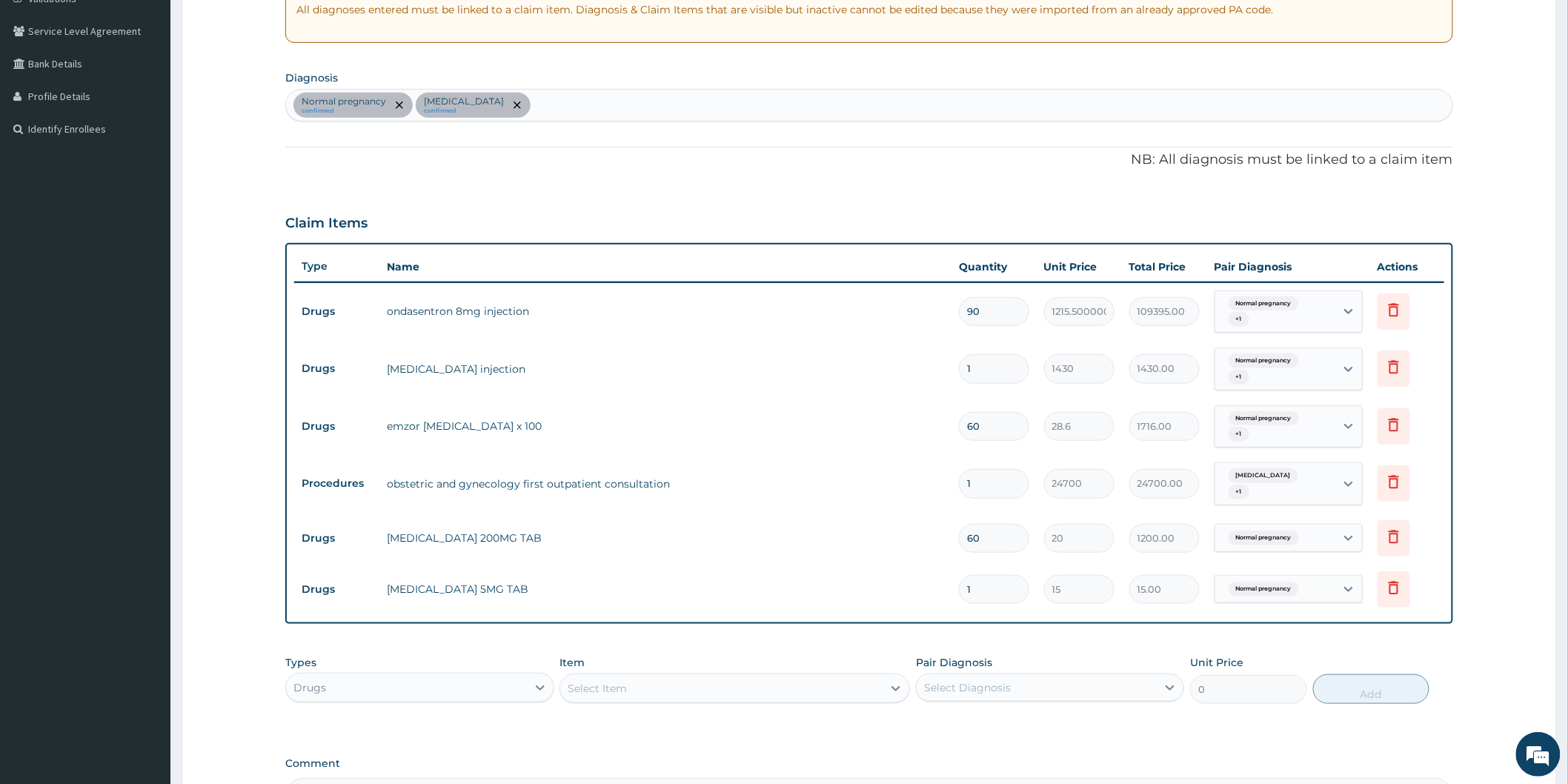
drag, startPoint x: 989, startPoint y: 588, endPoint x: 960, endPoint y: 584, distance: 29.3
click at [960, 584] on input "1" at bounding box center [994, 589] width 70 height 29
type input "3"
type input "45.00"
type input "30"
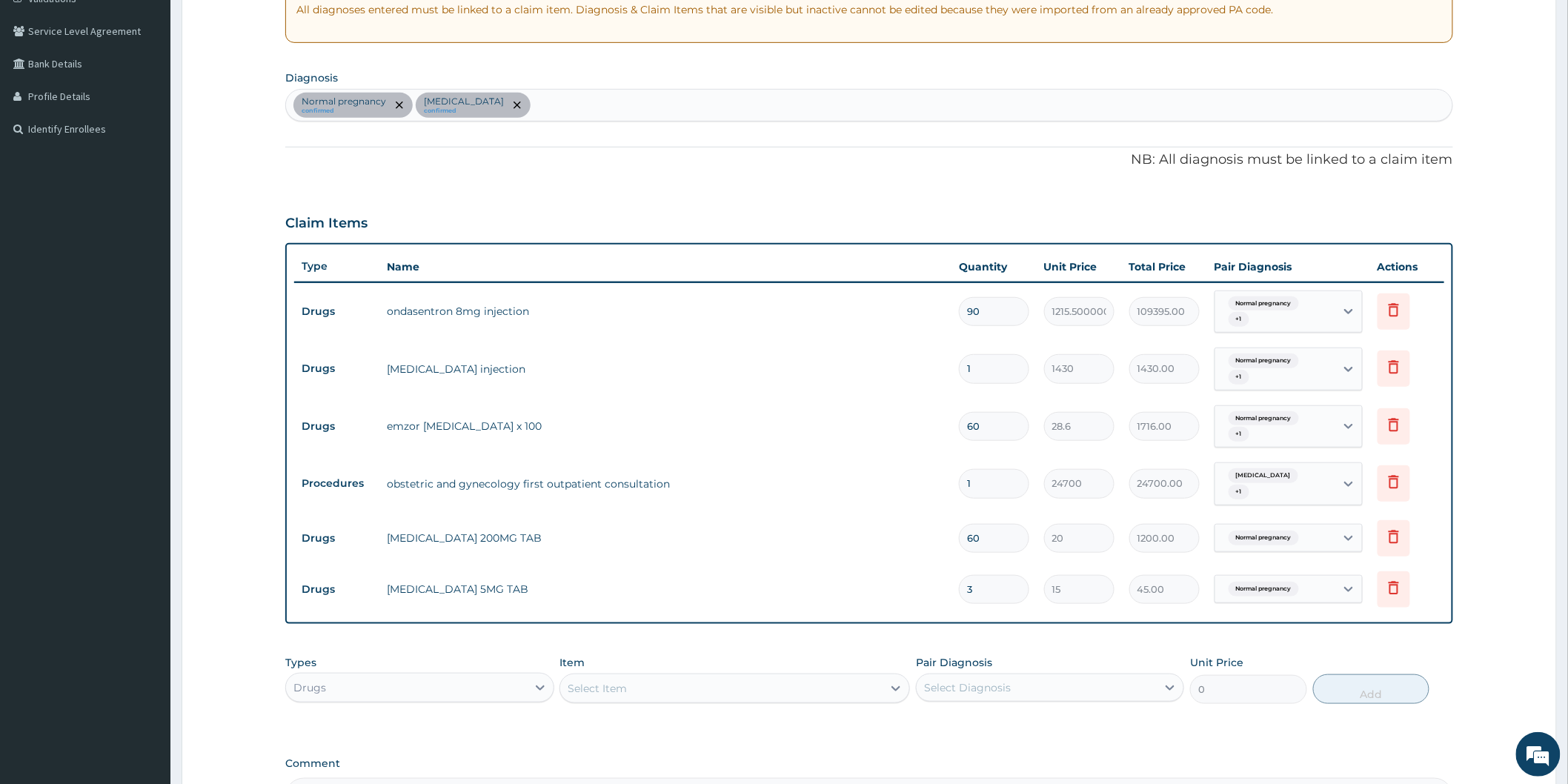
type input "450.00"
type input "30"
click at [1086, 694] on div "Select Diagnosis" at bounding box center [1036, 687] width 240 height 24
click at [1063, 721] on div "Normal pregnancy" at bounding box center [1049, 725] width 268 height 31
checkbox input "true"
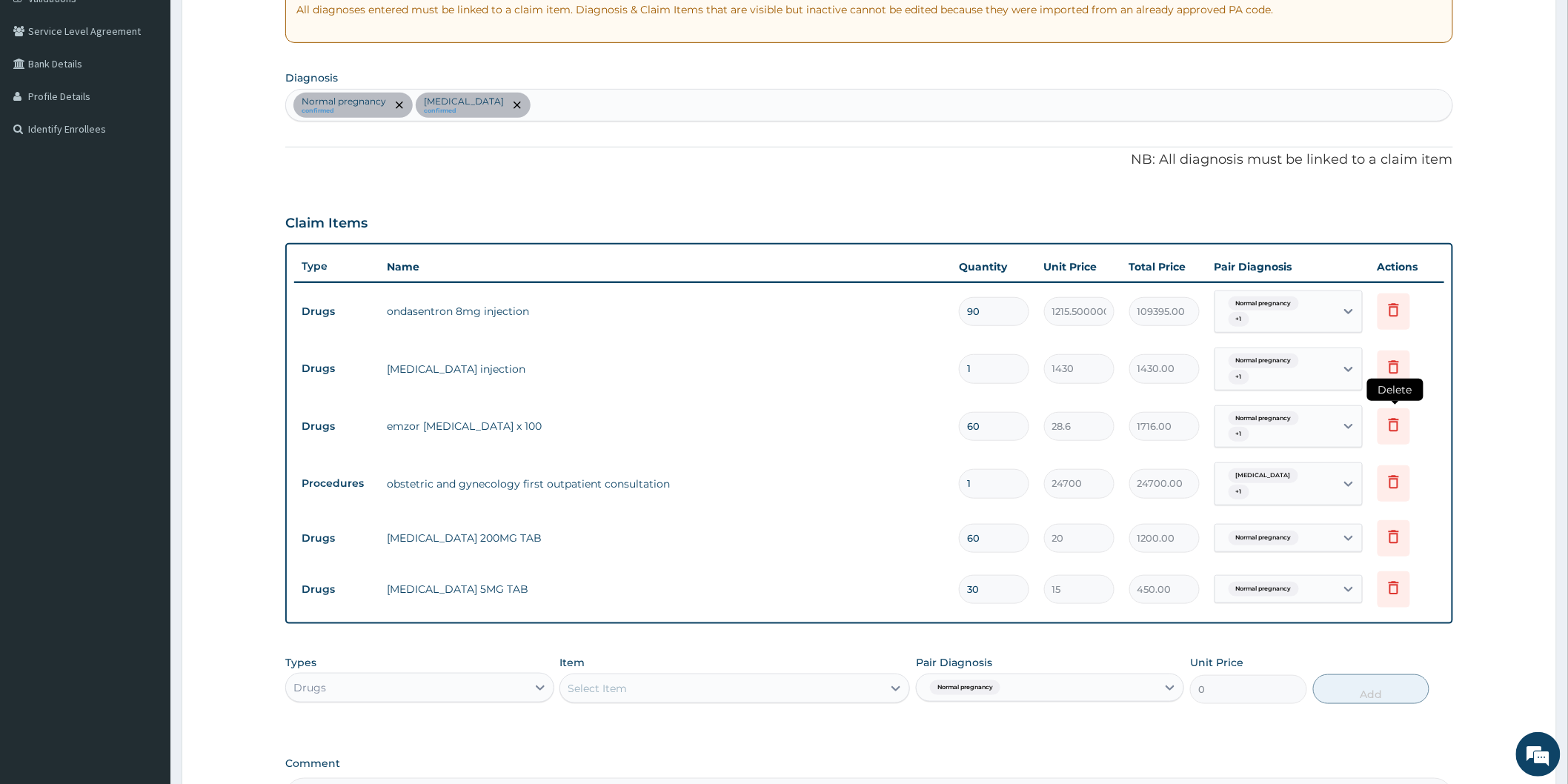
click at [1388, 419] on icon at bounding box center [1393, 424] width 18 height 18
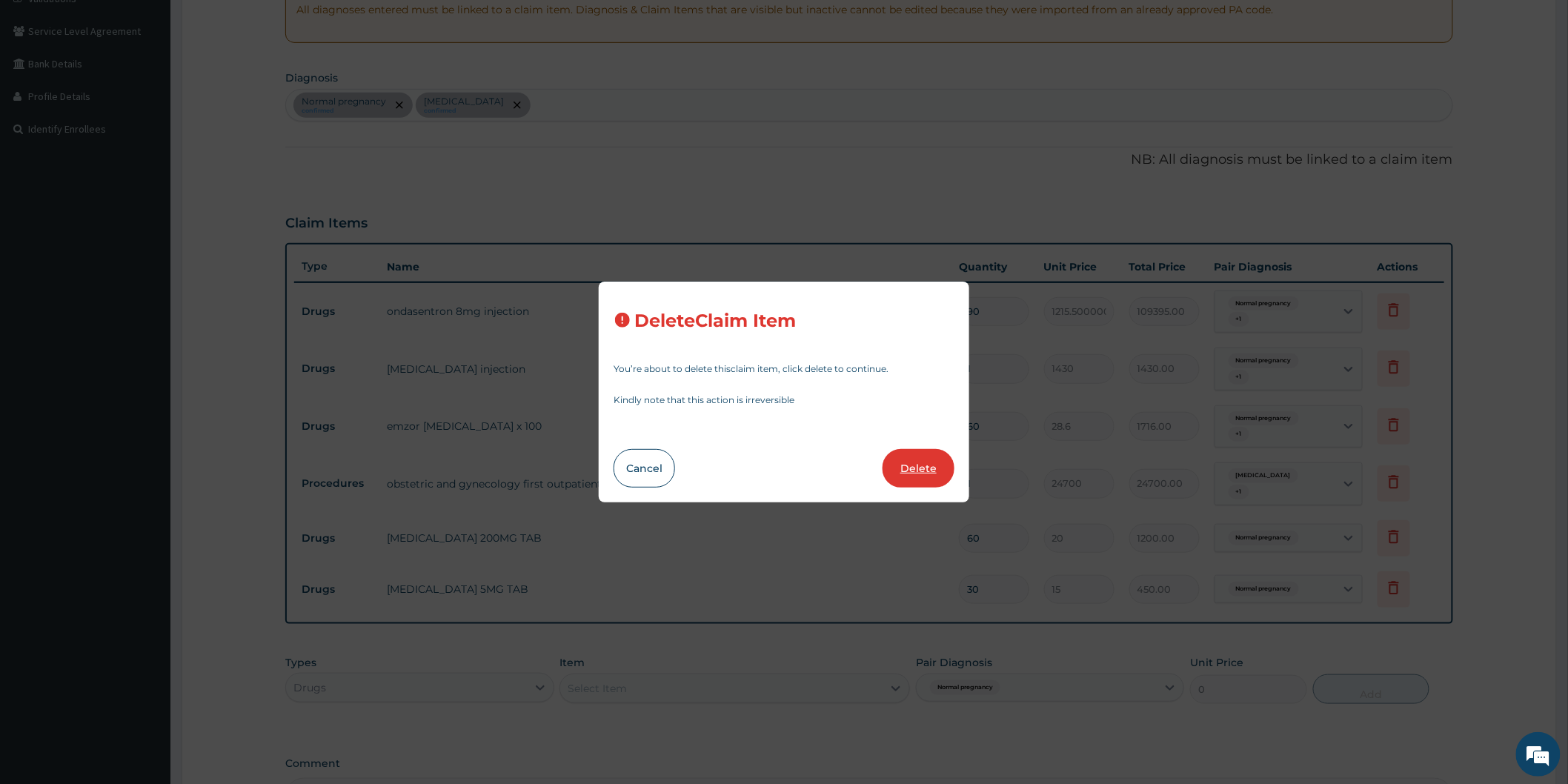
click at [908, 465] on button "Delete" at bounding box center [918, 468] width 72 height 39
type input "1"
type input "24700"
type input "24700.00"
type input "60"
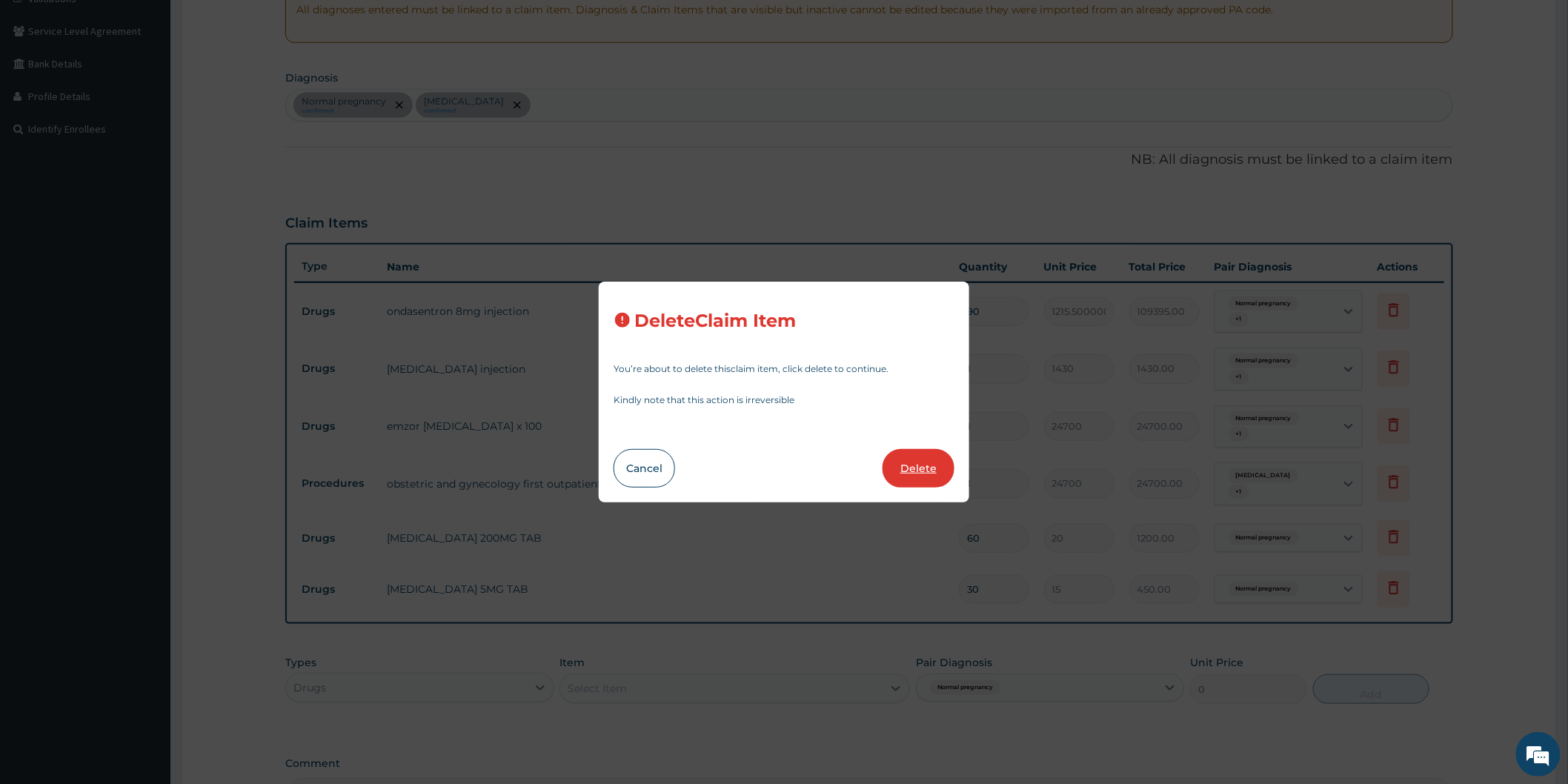
type input "20"
type input "1200.00"
type input "30"
type input "15"
type input "450.00"
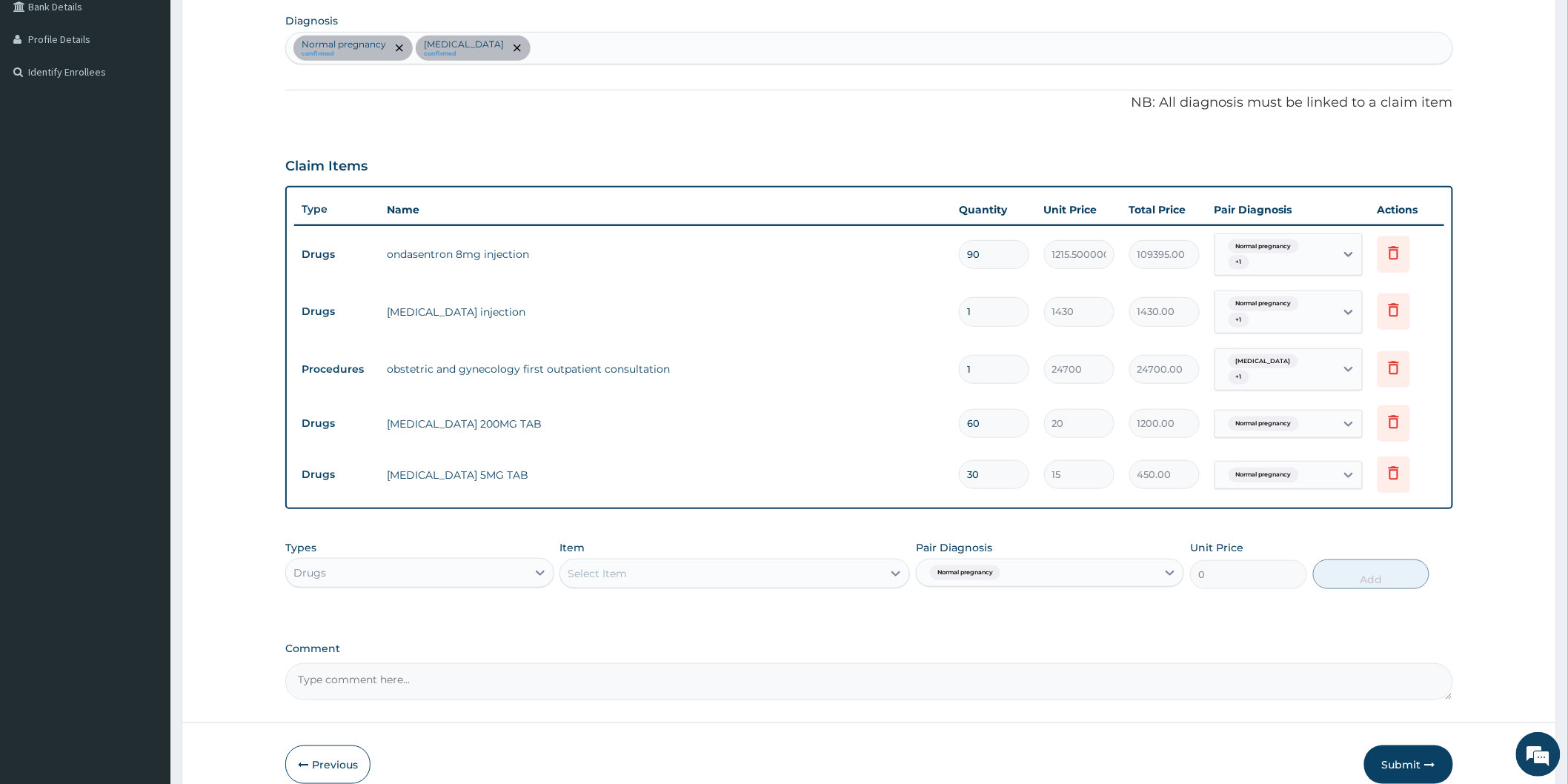
scroll to position [421, 0]
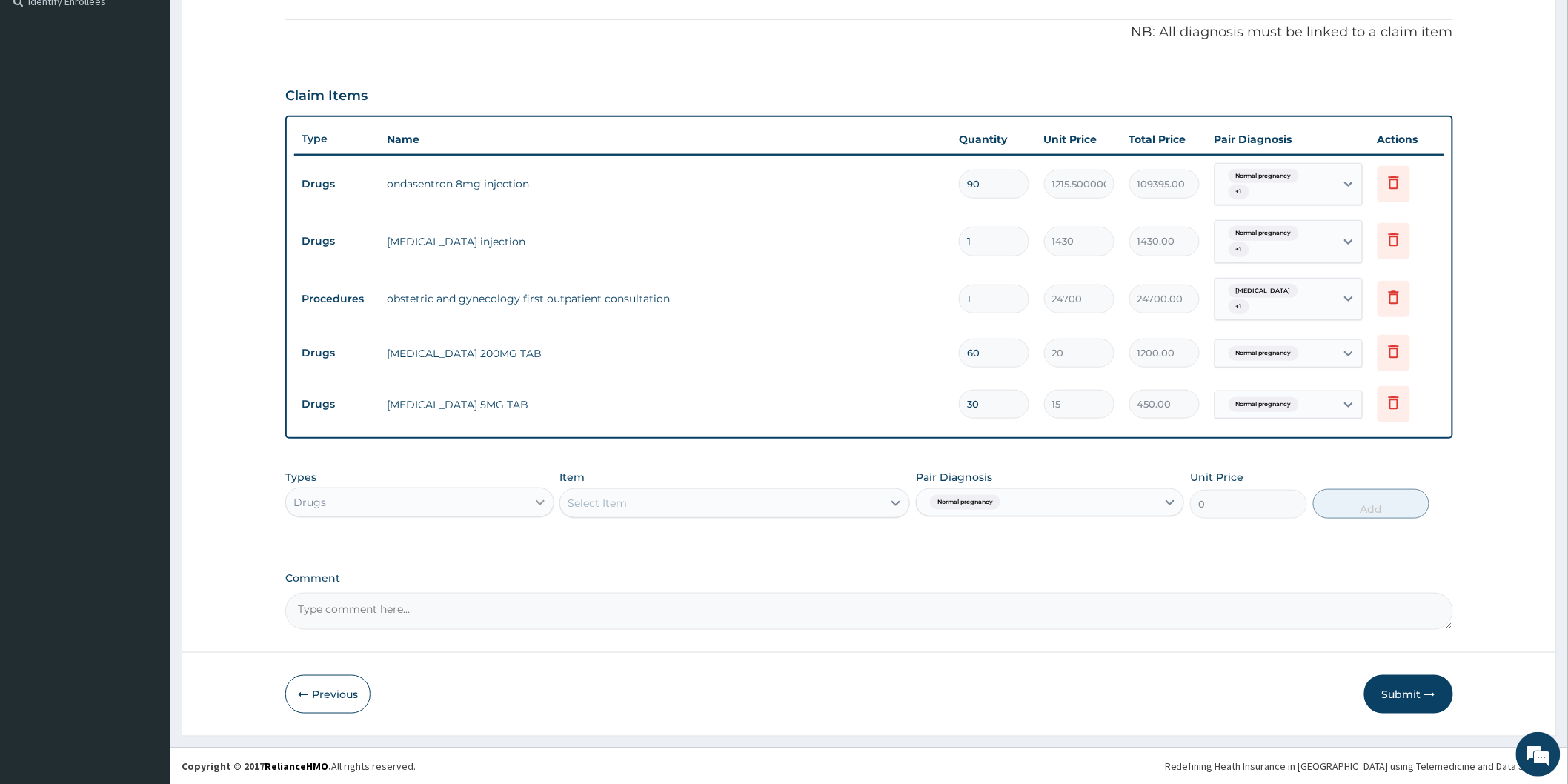
click at [543, 501] on icon at bounding box center [540, 502] width 15 height 15
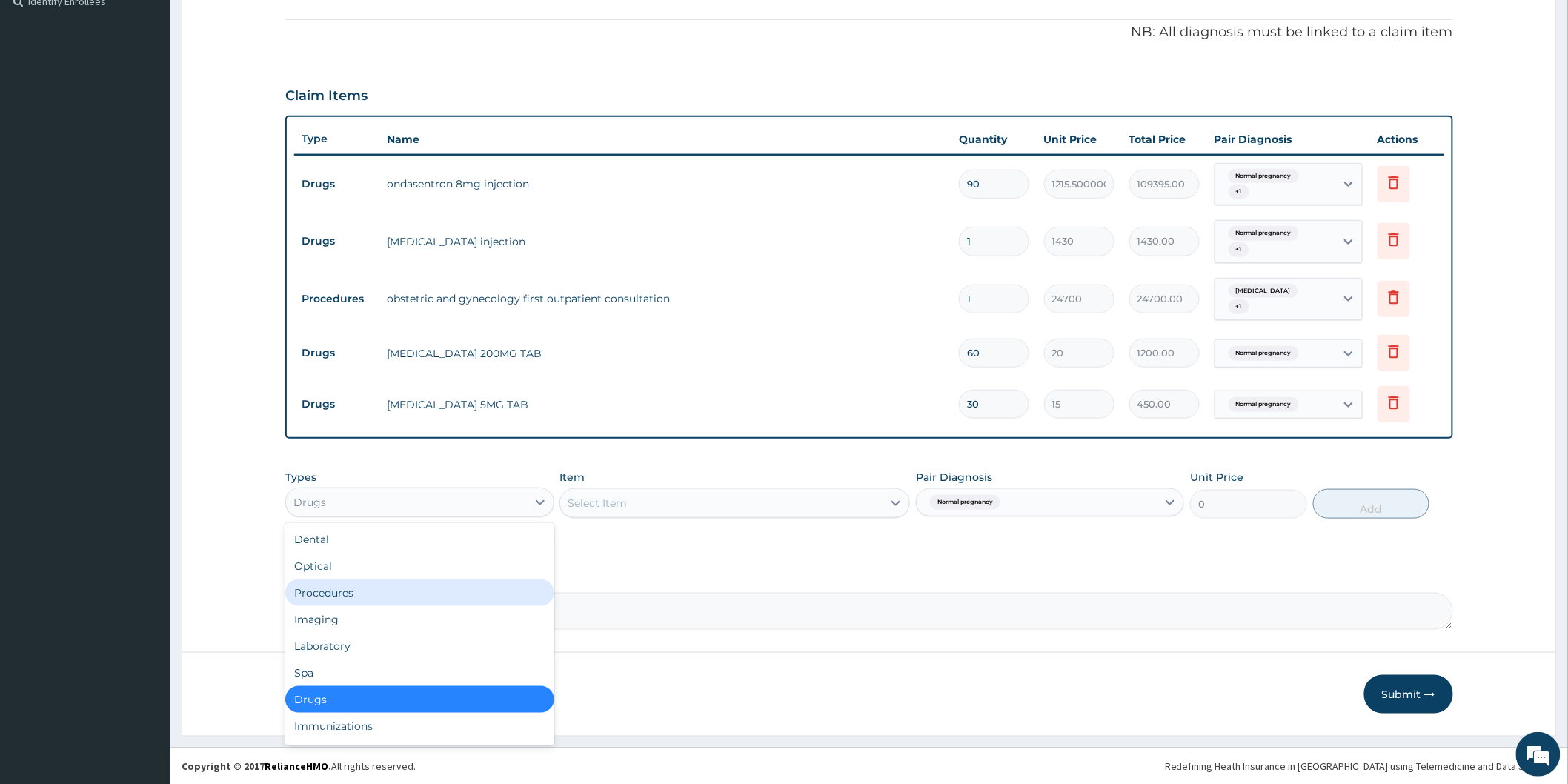
click at [351, 595] on div "Procedures" at bounding box center [419, 593] width 268 height 26
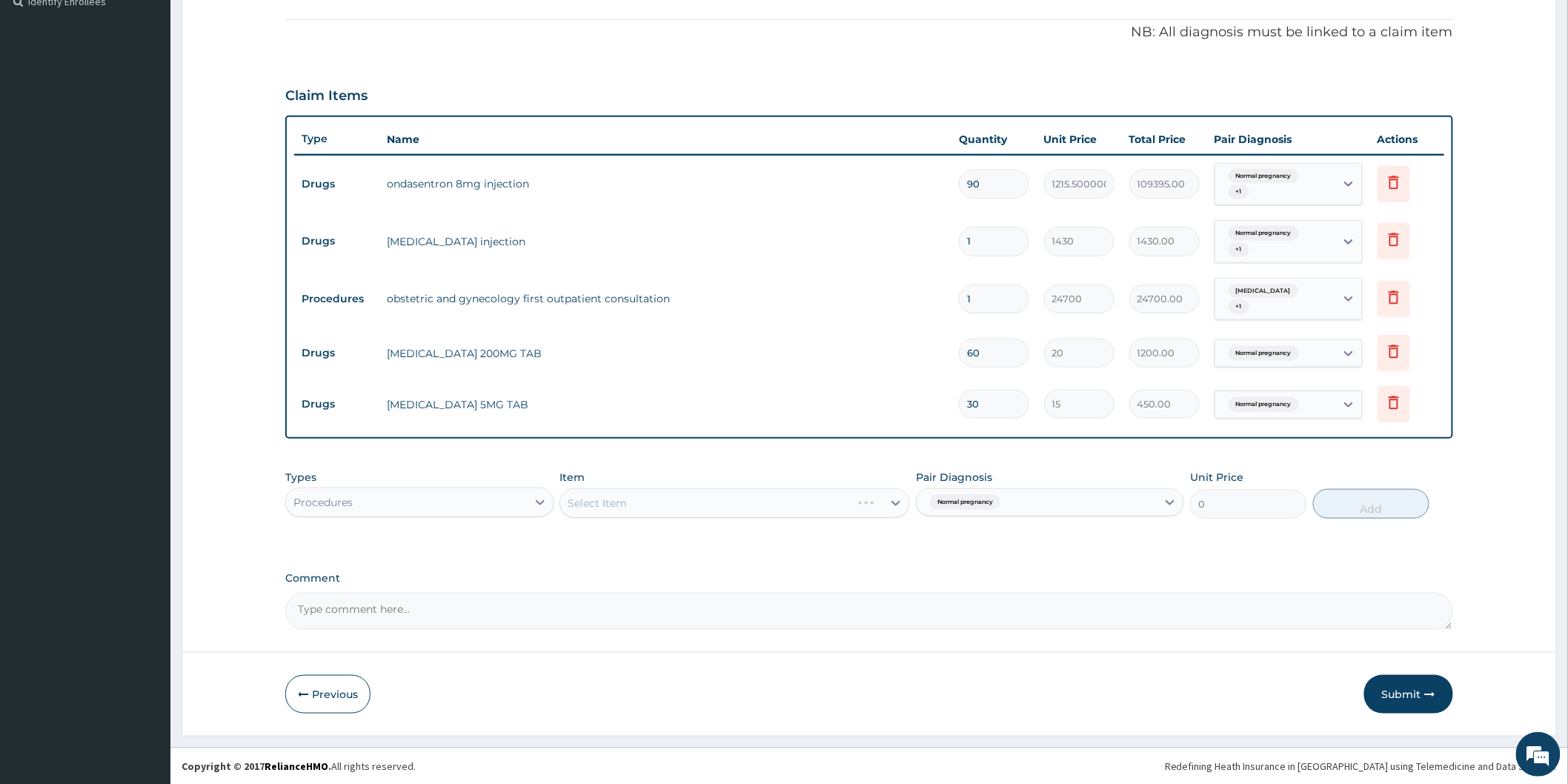
click at [899, 504] on div "Select Item" at bounding box center [734, 503] width 350 height 30
click at [894, 500] on div "Select Item" at bounding box center [734, 503] width 350 height 30
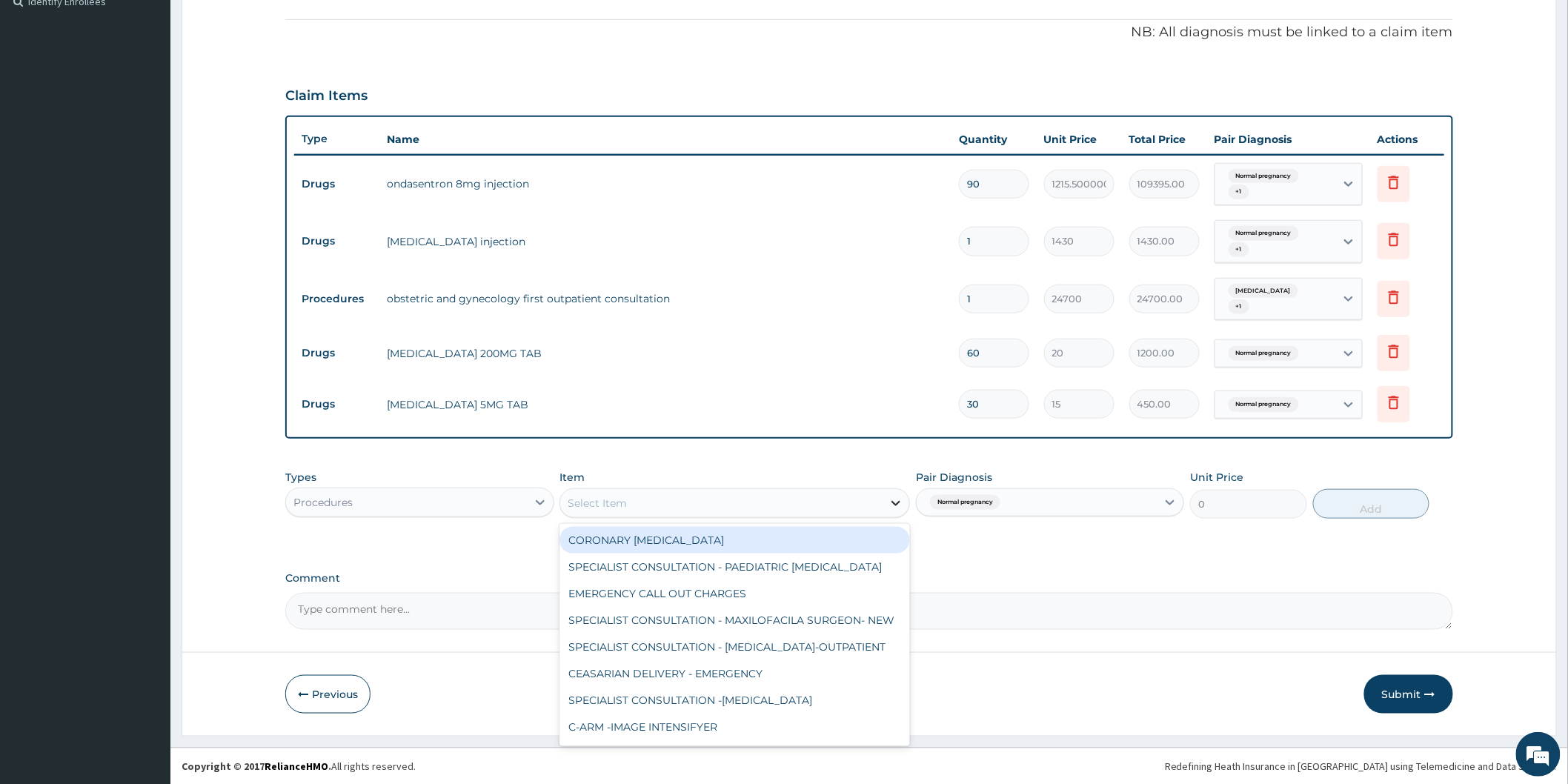
click at [894, 500] on icon at bounding box center [895, 503] width 9 height 5
click at [696, 507] on div "Select Item" at bounding box center [721, 502] width 322 height 24
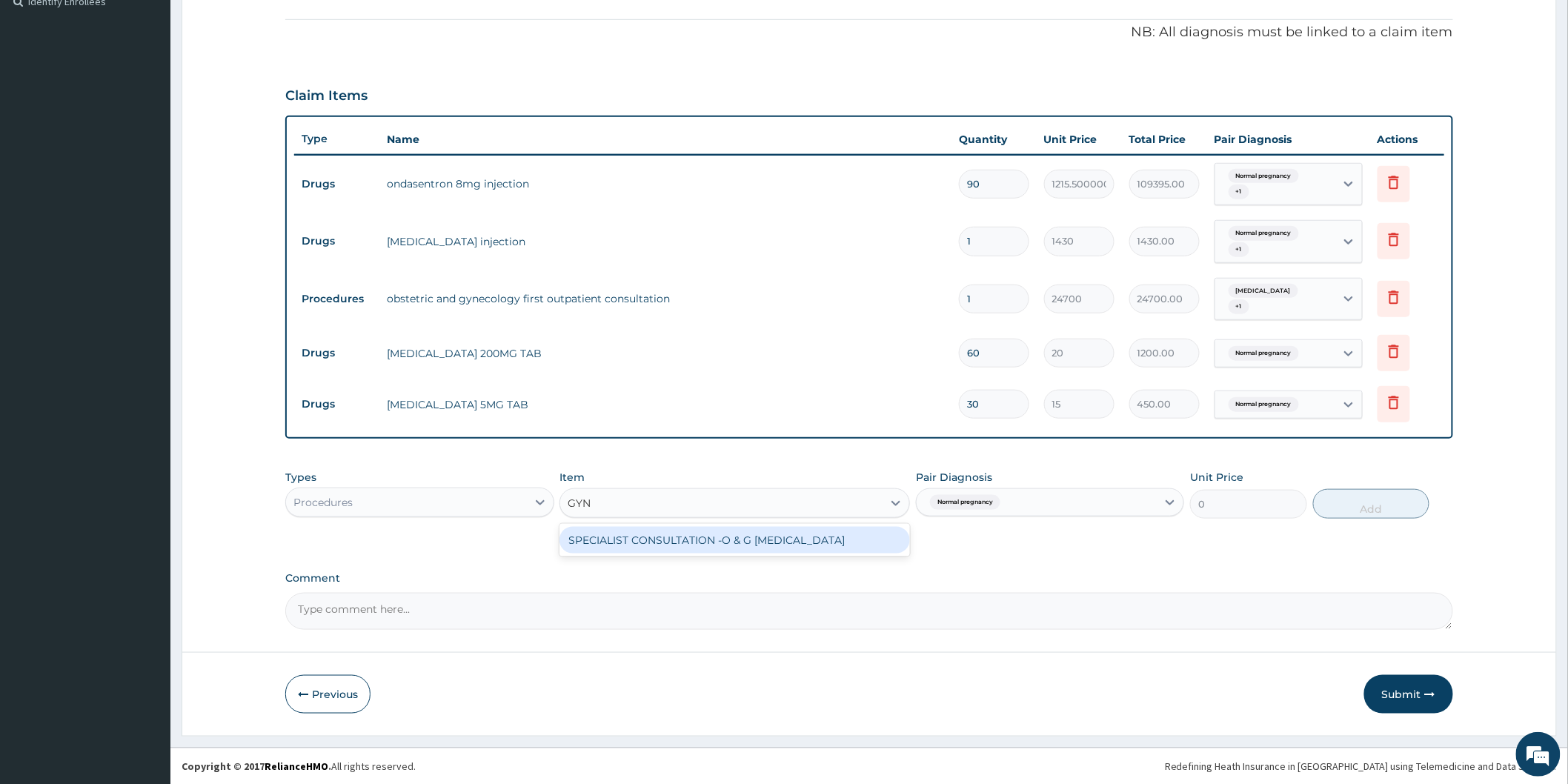
type input "GYNE"
click at [728, 529] on div "SPECIALIST CONSULTATION -O & G [MEDICAL_DATA]" at bounding box center [734, 540] width 350 height 26
type input "40000"
click at [1179, 500] on div at bounding box center [1169, 502] width 26 height 26
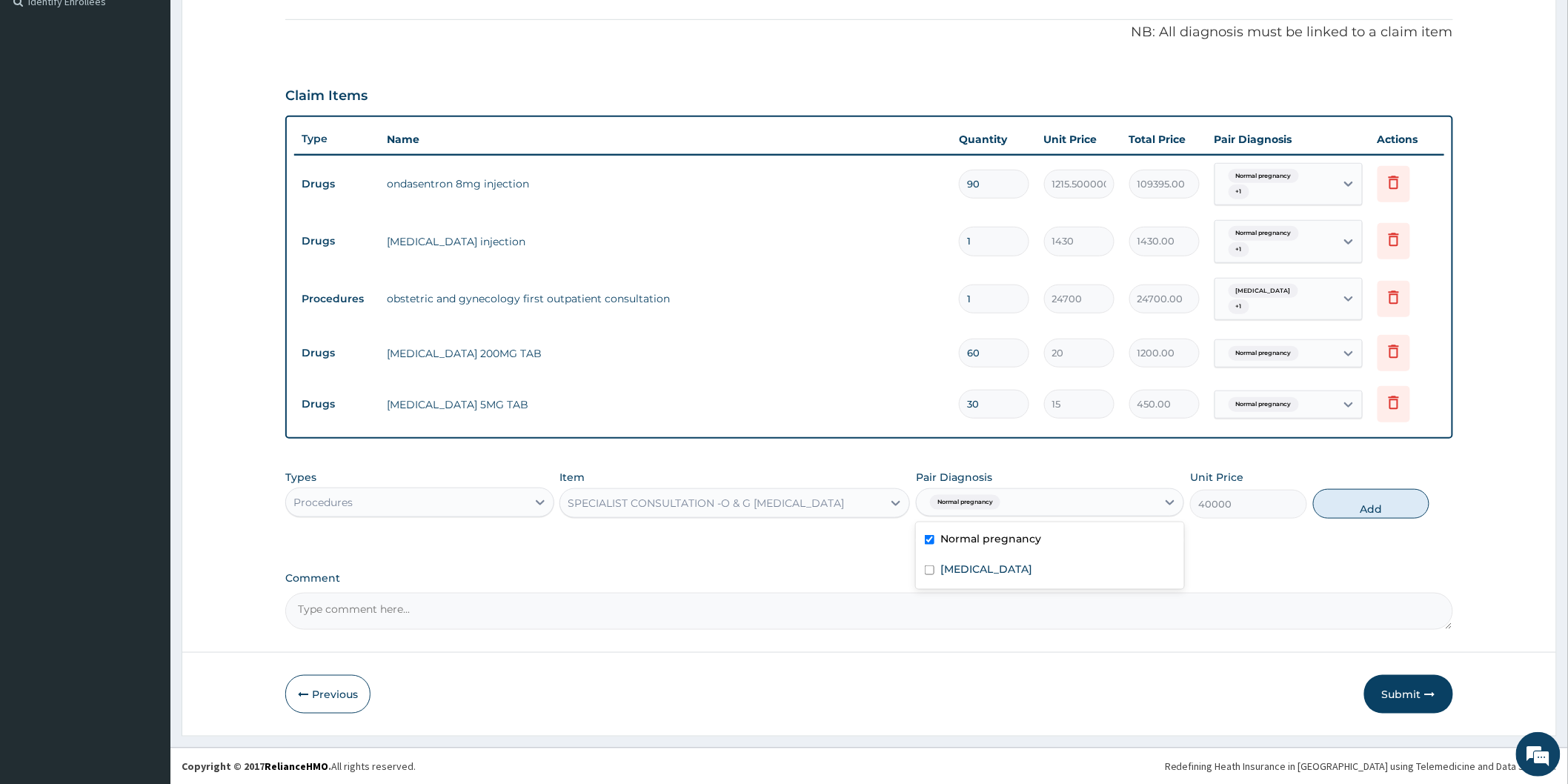
click at [1068, 539] on div "Normal pregnancy" at bounding box center [1049, 540] width 268 height 31
checkbox input "false"
click at [1284, 521] on div "Types Procedures Item SPECIALIST CONSULTATION -O & G GYNECOLOGIST Pair Diagnosi…" at bounding box center [869, 494] width 1168 height 64
click at [1277, 553] on div "PA Code / Prescription Code PA/6B720F Encounter Date 09-07-2025 Important Notic…" at bounding box center [869, 175] width 1168 height 909
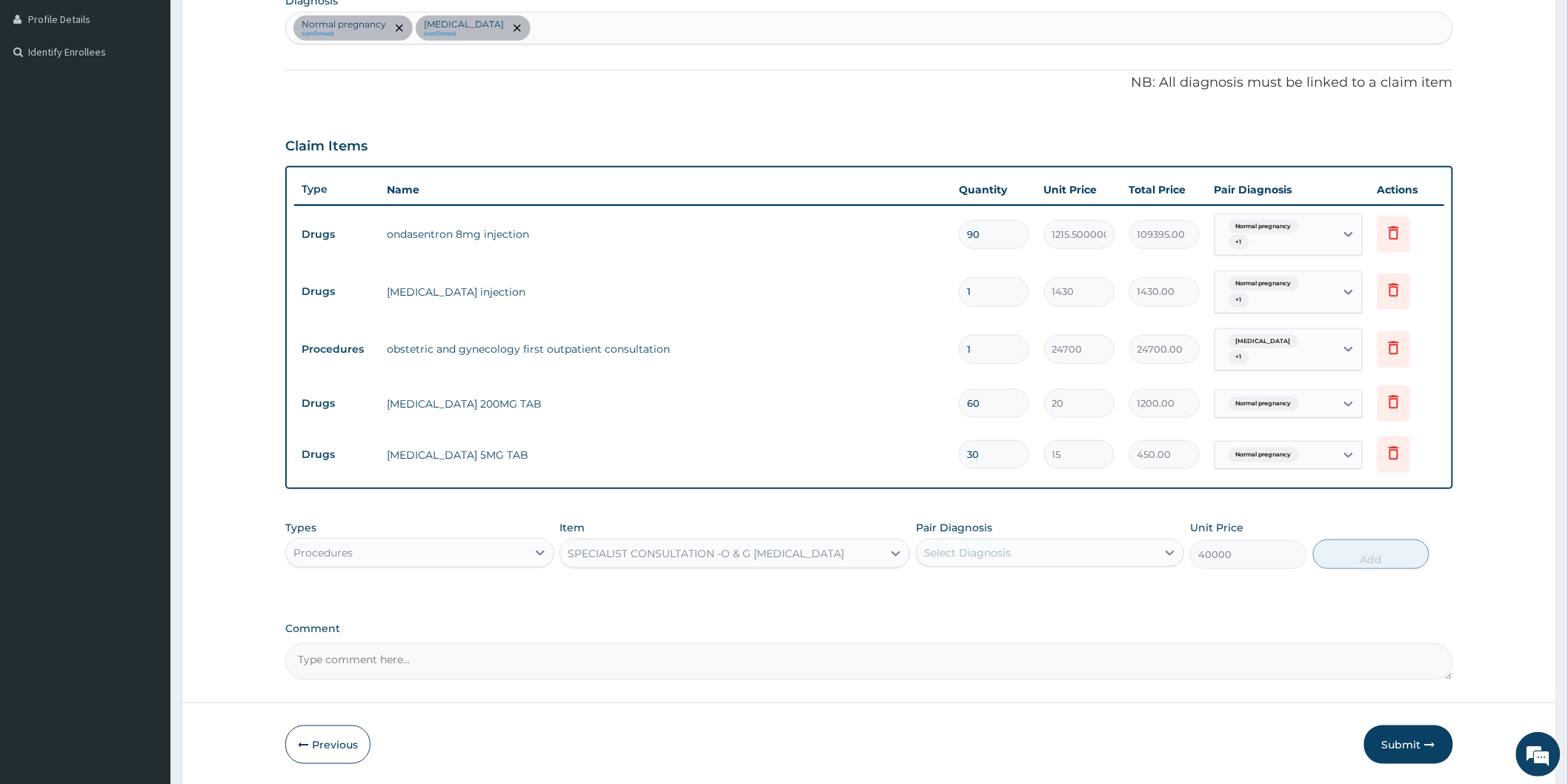
scroll to position [339, 0]
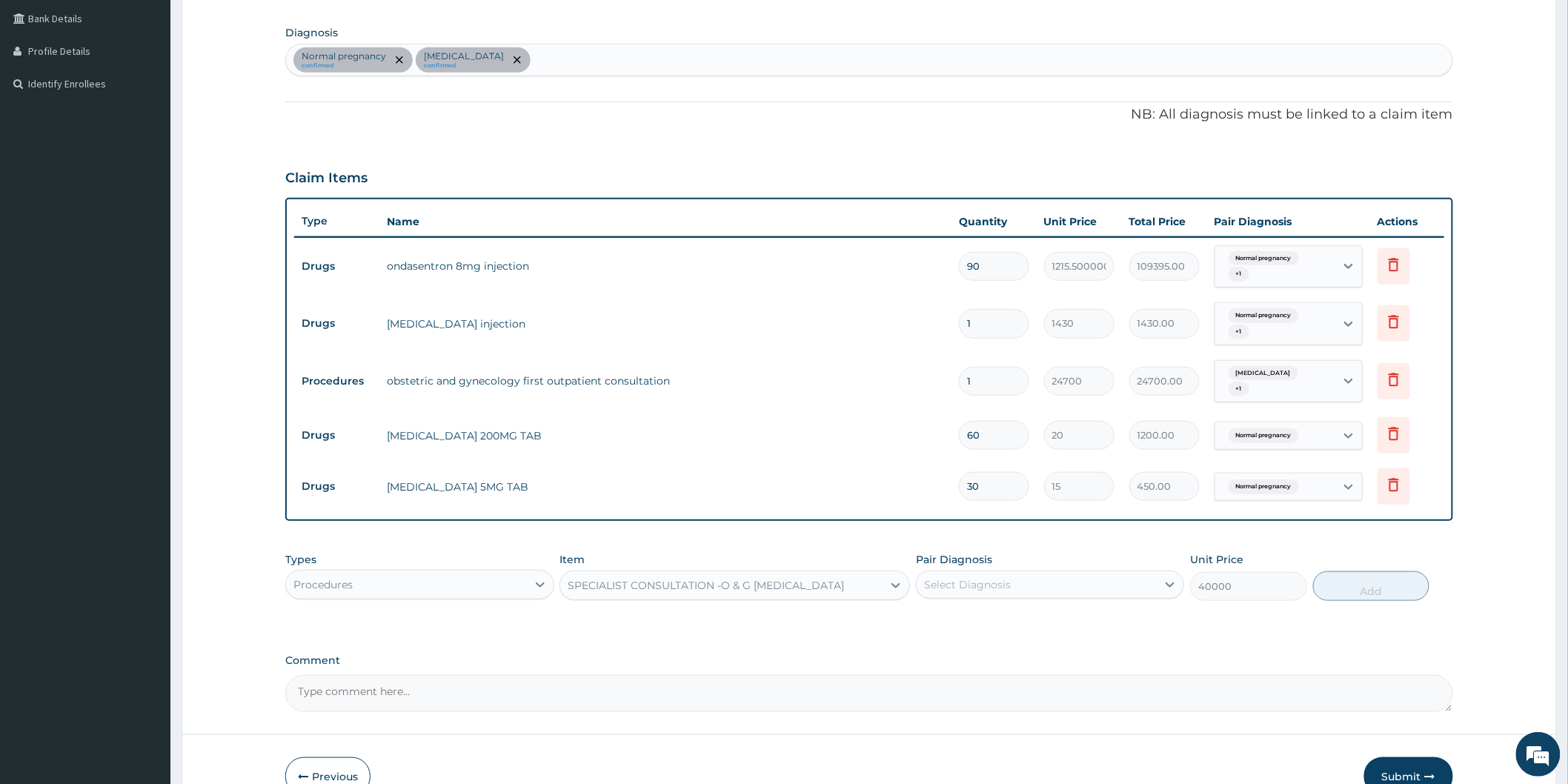
click at [1234, 748] on form "Step 2 of 2 PA Code / Prescription Code PA/6B720F Encounter Date 09-07-2025 Imp…" at bounding box center [869, 279] width 1375 height 1079
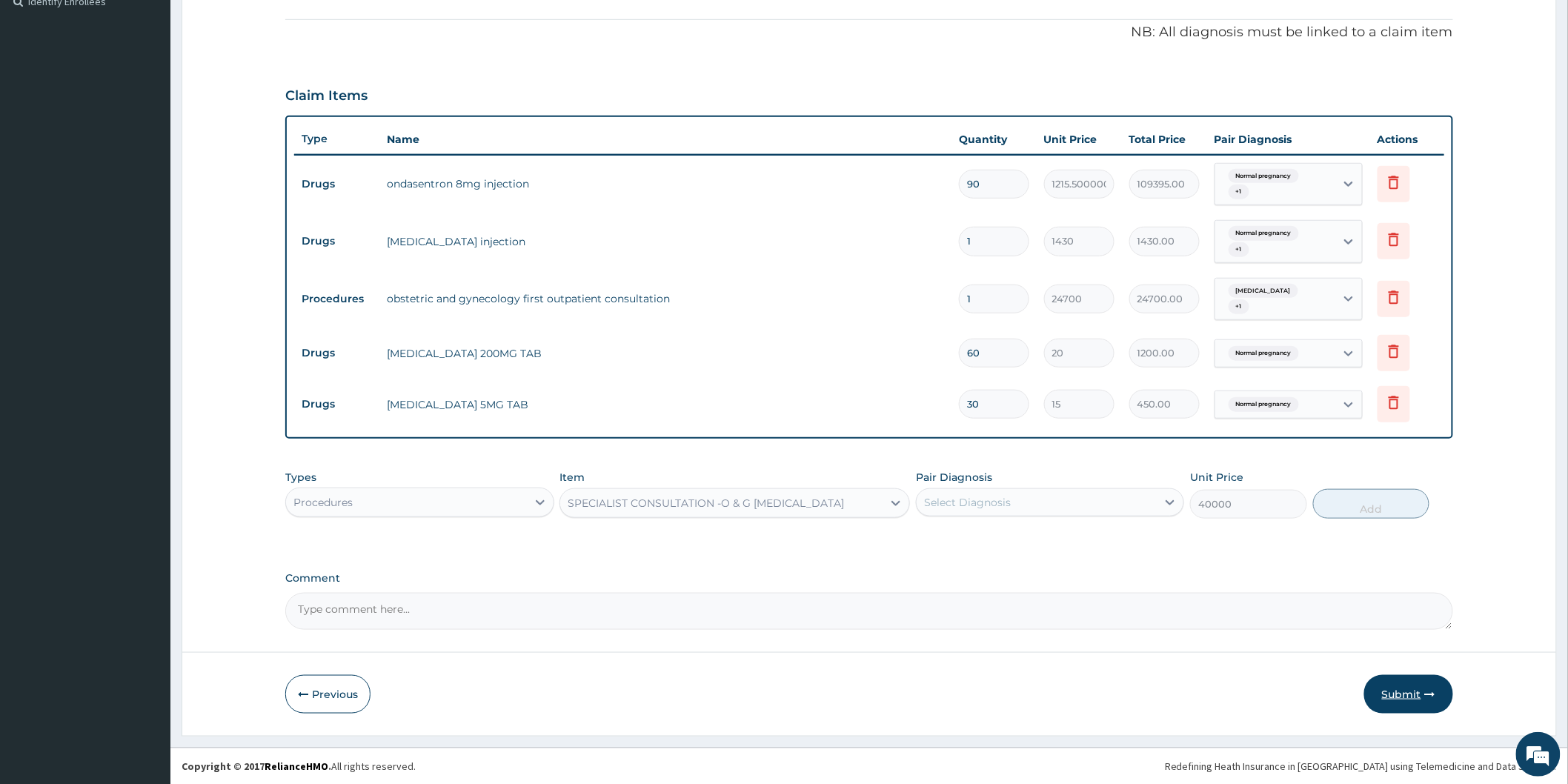
click at [1410, 675] on button "Submit" at bounding box center [1407, 694] width 89 height 39
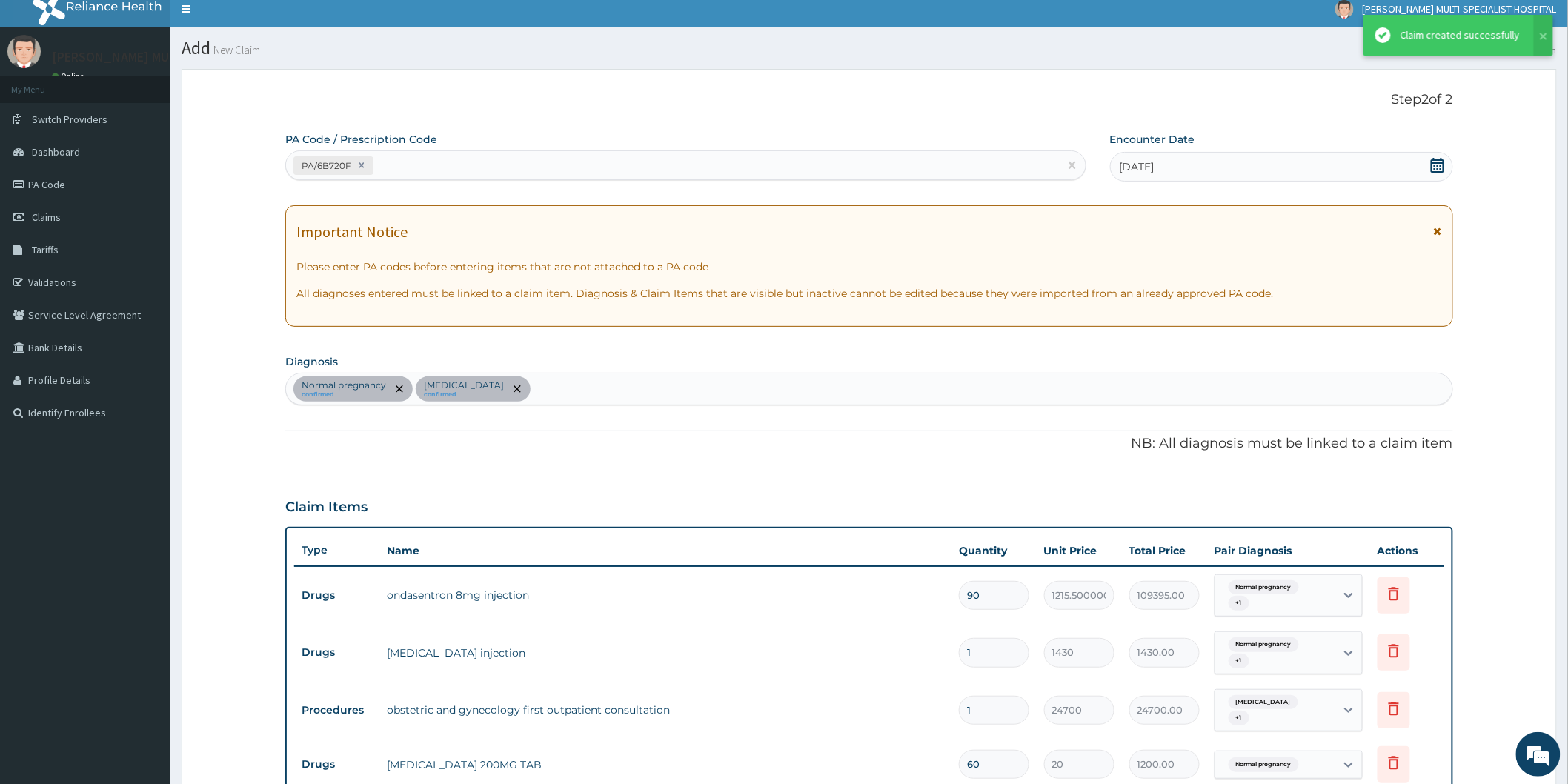
scroll to position [421, 0]
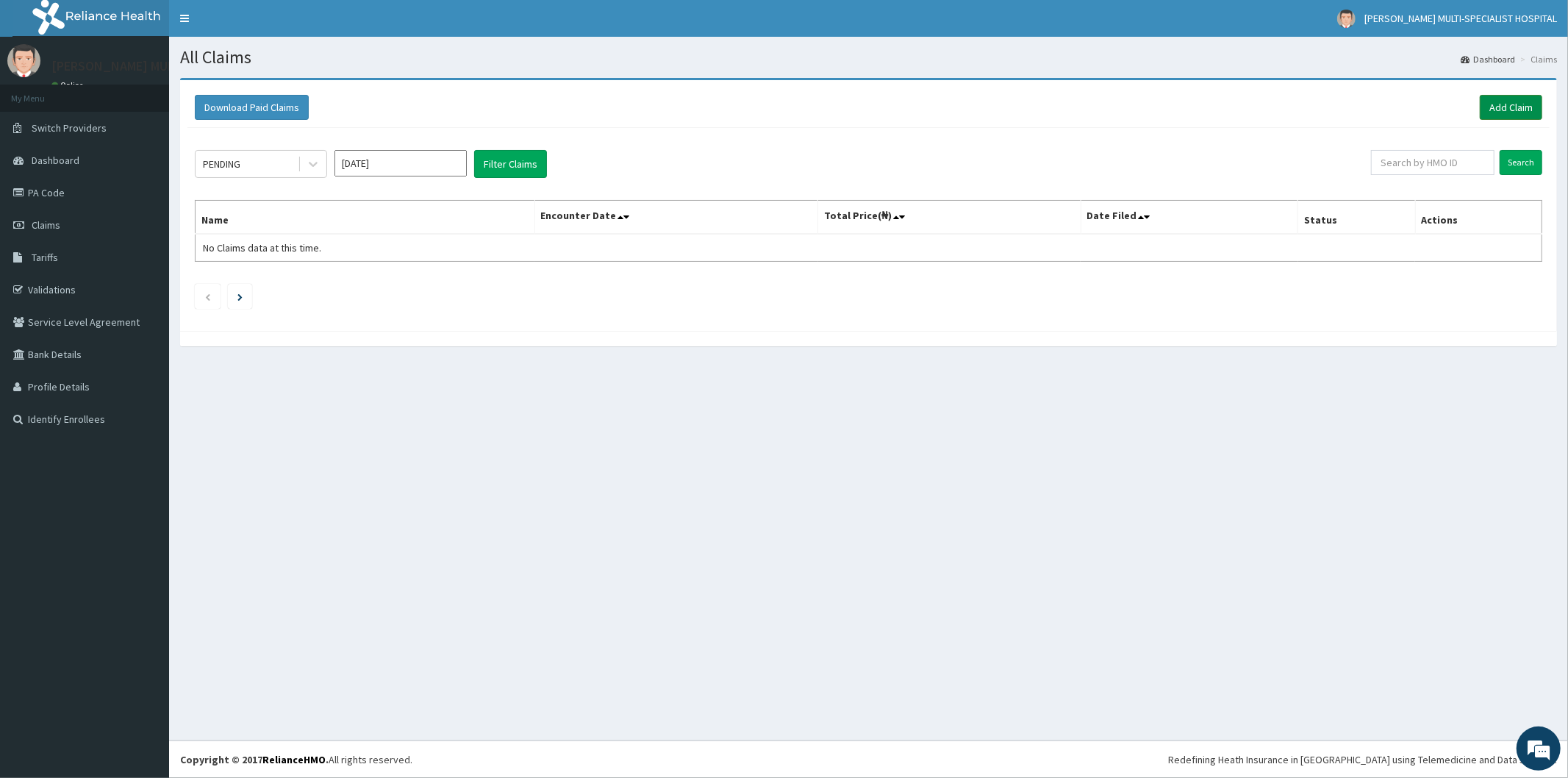
click at [1512, 106] on link "Add Claim" at bounding box center [1511, 107] width 63 height 25
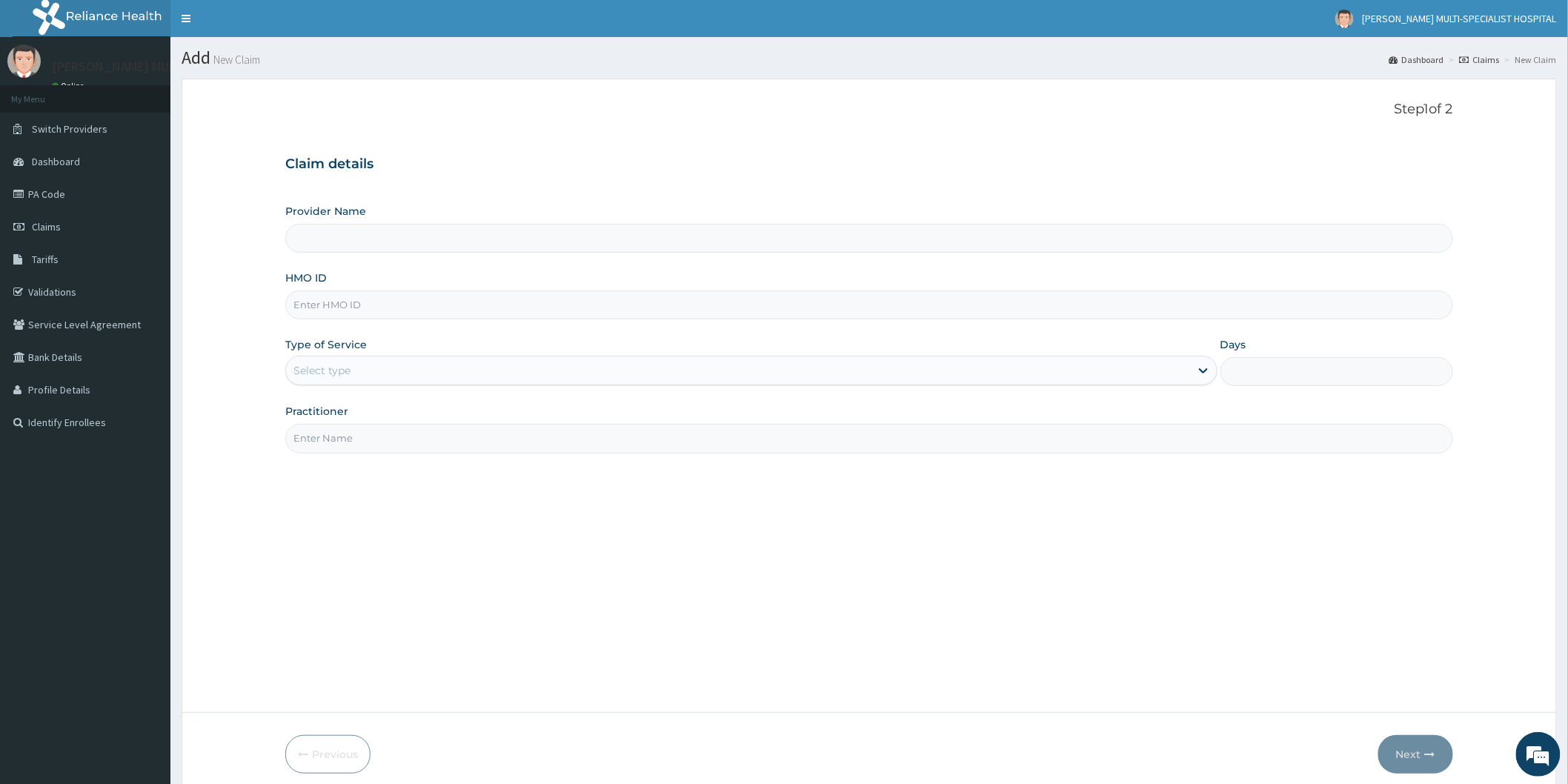
type input "[PERSON_NAME] Multi-Specialist Hospital - IKEJA"
click at [60, 197] on link "PA Code" at bounding box center [85, 194] width 170 height 32
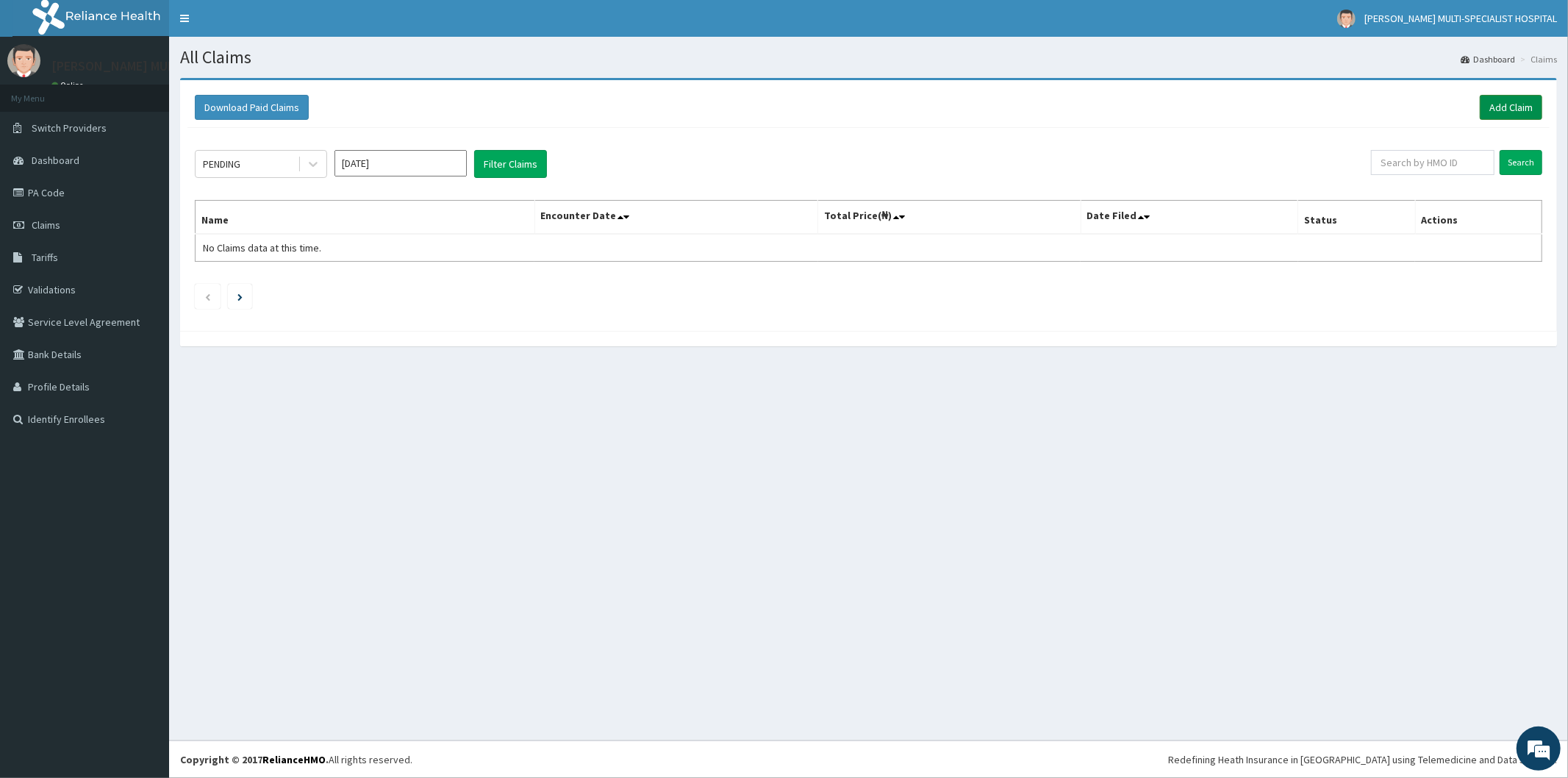
click at [1509, 106] on link "Add Claim" at bounding box center [1511, 107] width 63 height 25
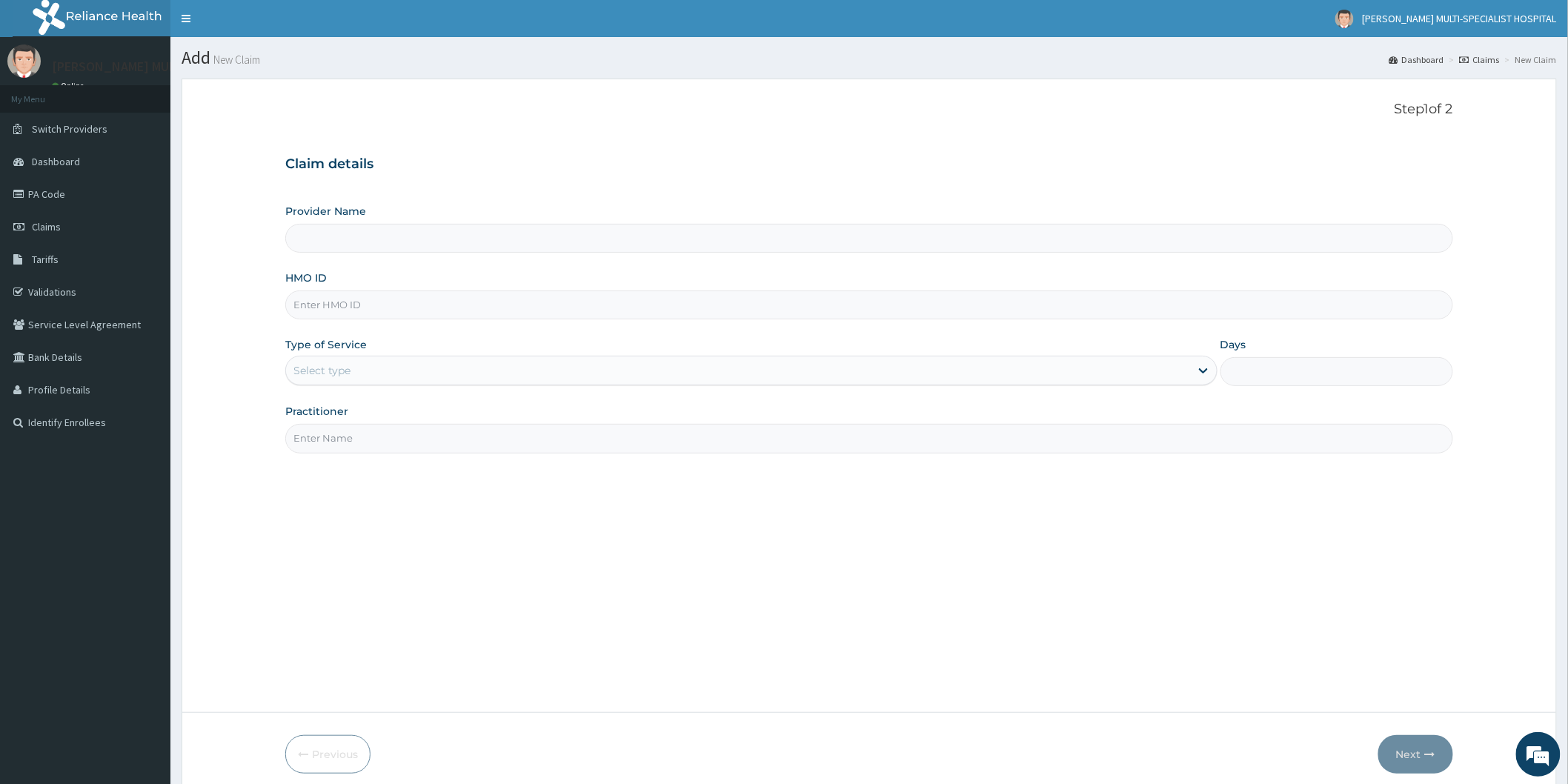
type input "Reddington Multi-Specialist Hospital - IKEJA"
click at [396, 306] on input "HMO ID" at bounding box center [869, 305] width 1168 height 29
type input "RCE/10001/A"
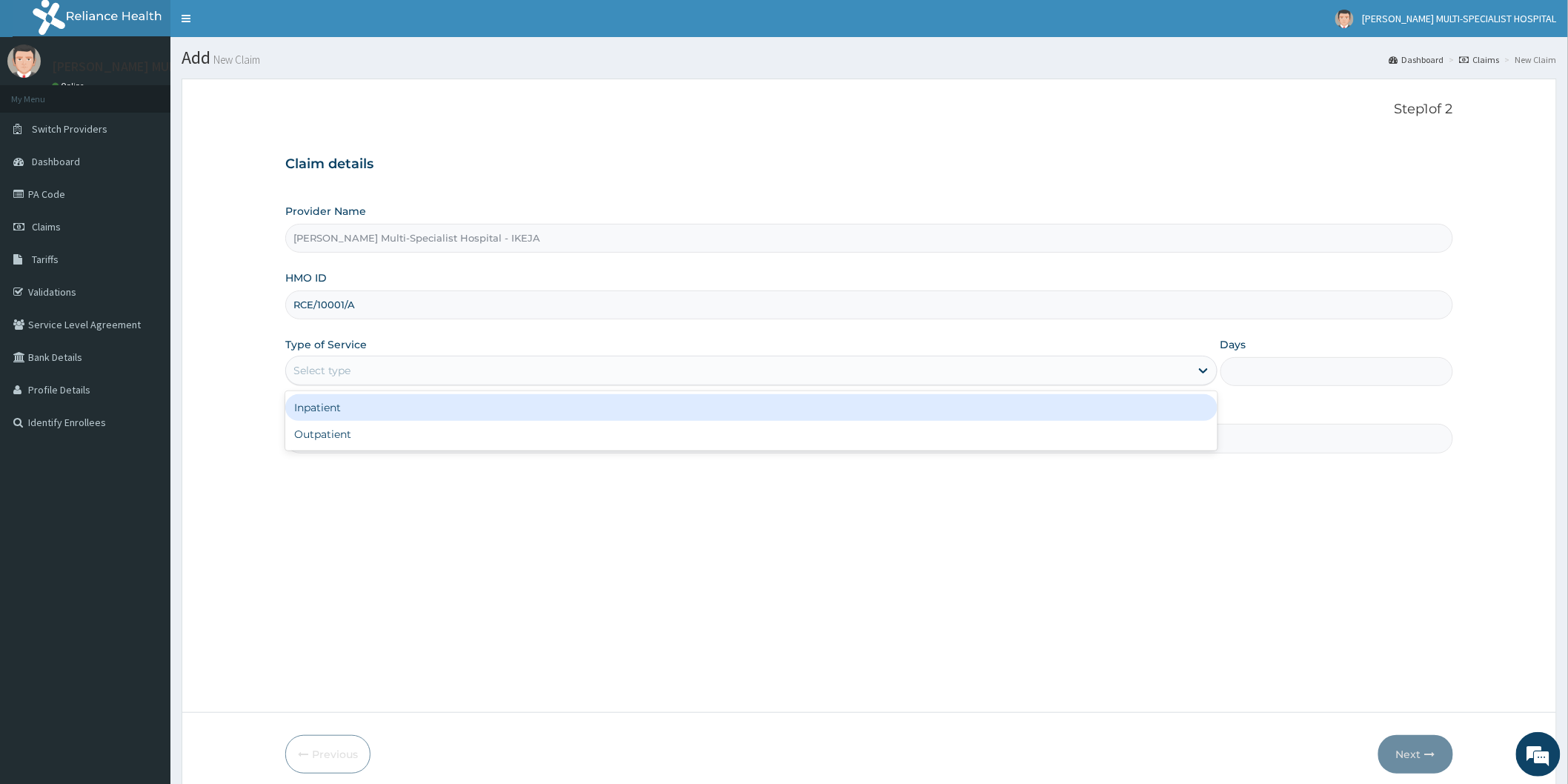
click at [383, 364] on div "Select type" at bounding box center [737, 370] width 903 height 24
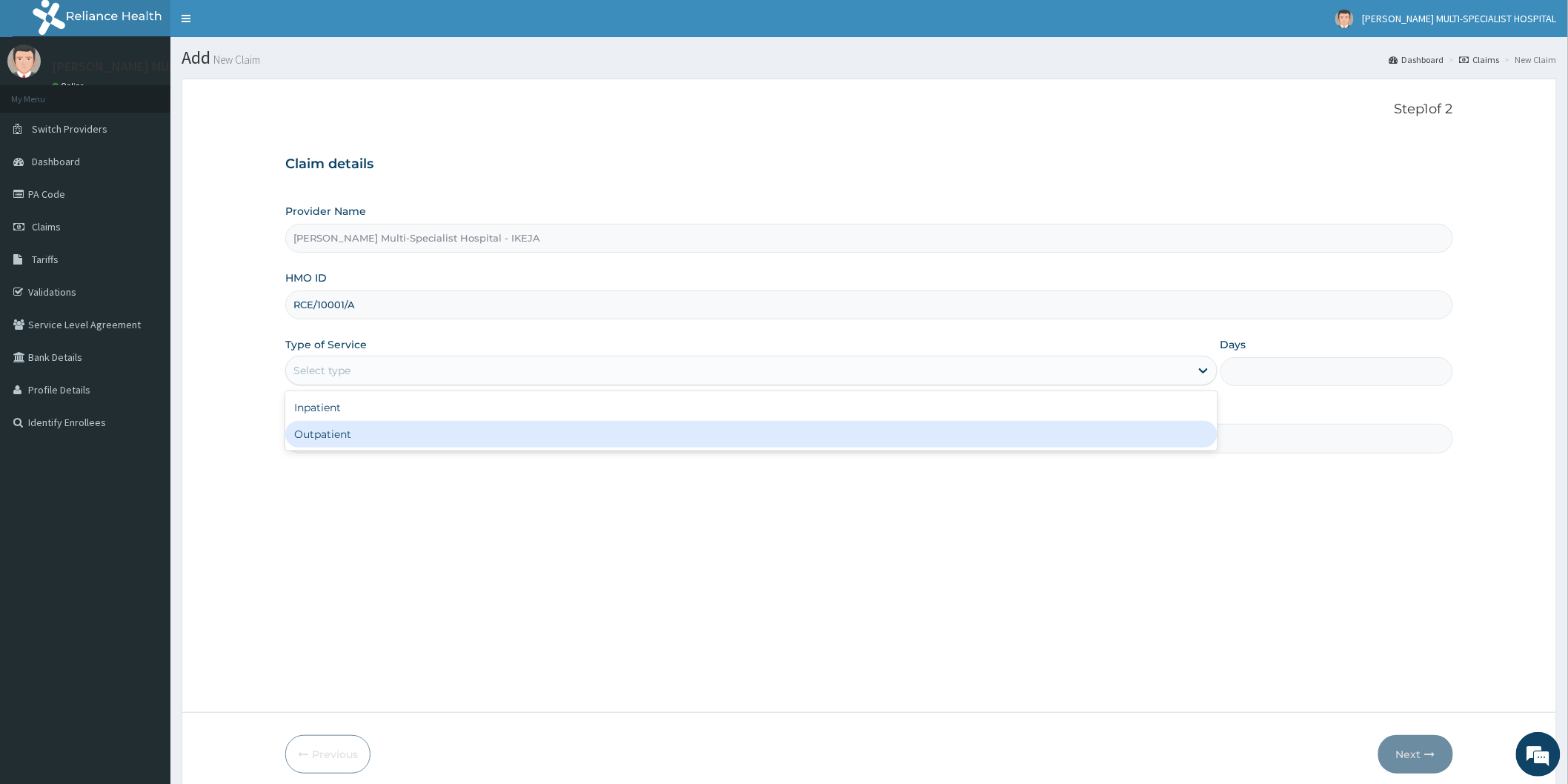
click at [358, 442] on div "Outpatient" at bounding box center [752, 434] width 932 height 26
type input "1"
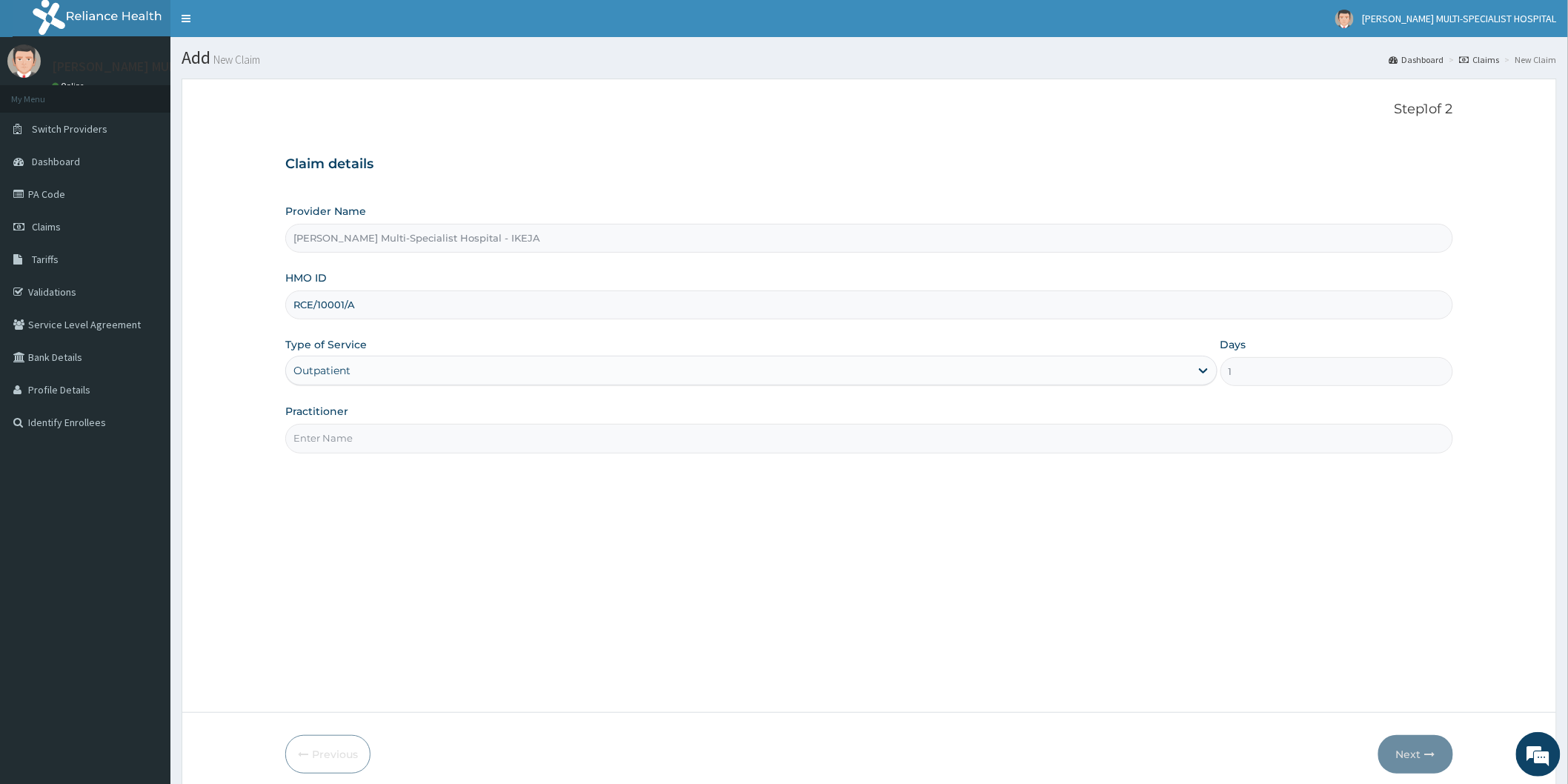
click at [354, 434] on input "Practitioner" at bounding box center [869, 438] width 1168 height 29
type input "DR ALIYU"
click at [1402, 752] on button "Next" at bounding box center [1415, 754] width 75 height 39
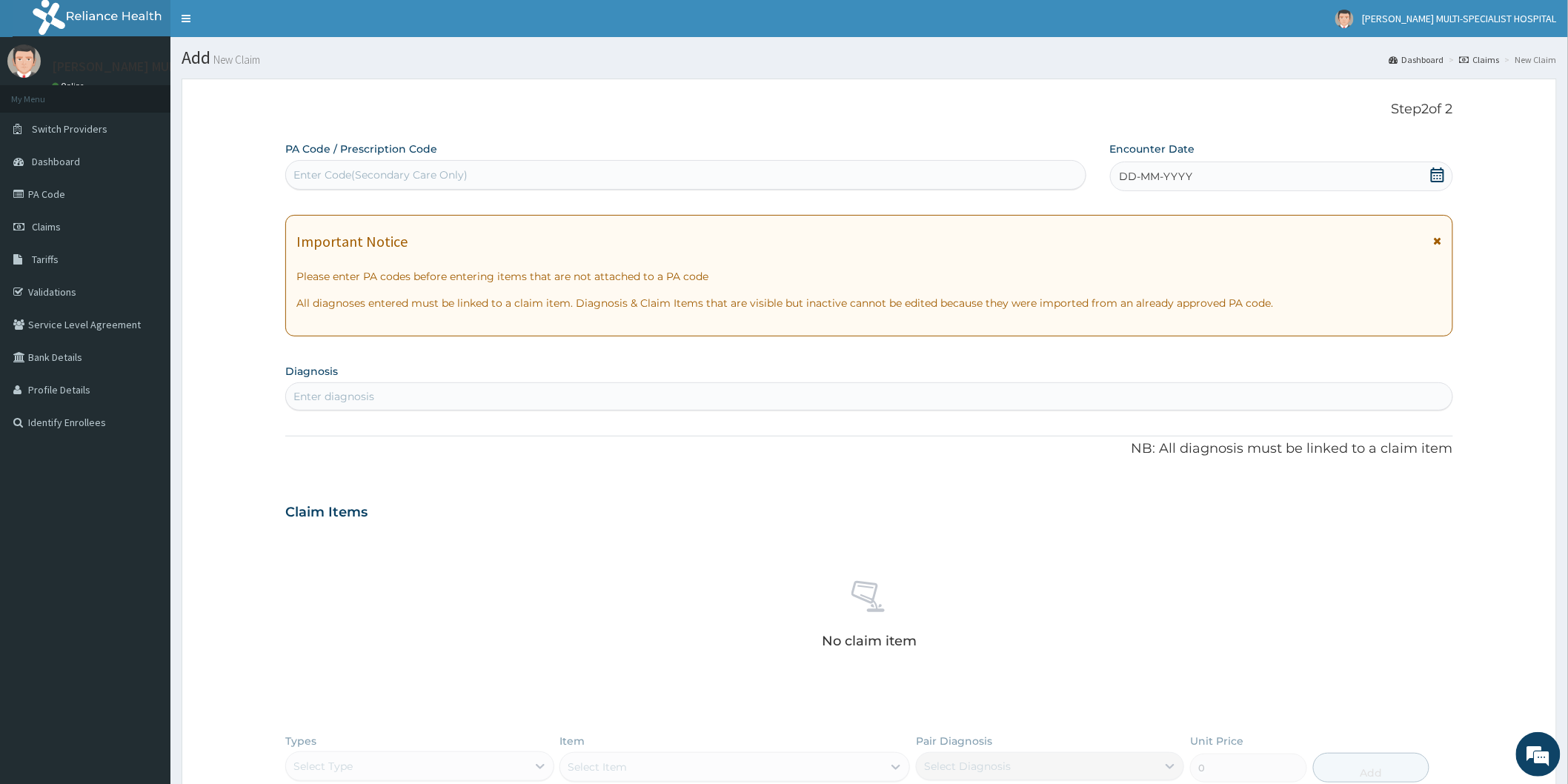
click at [521, 181] on div "Enter Code(Secondary Care Only)" at bounding box center [686, 175] width 799 height 24
click at [522, 178] on div "Enter Code(Secondary Care Only)" at bounding box center [686, 175] width 799 height 24
type input "PA/65DEOF"
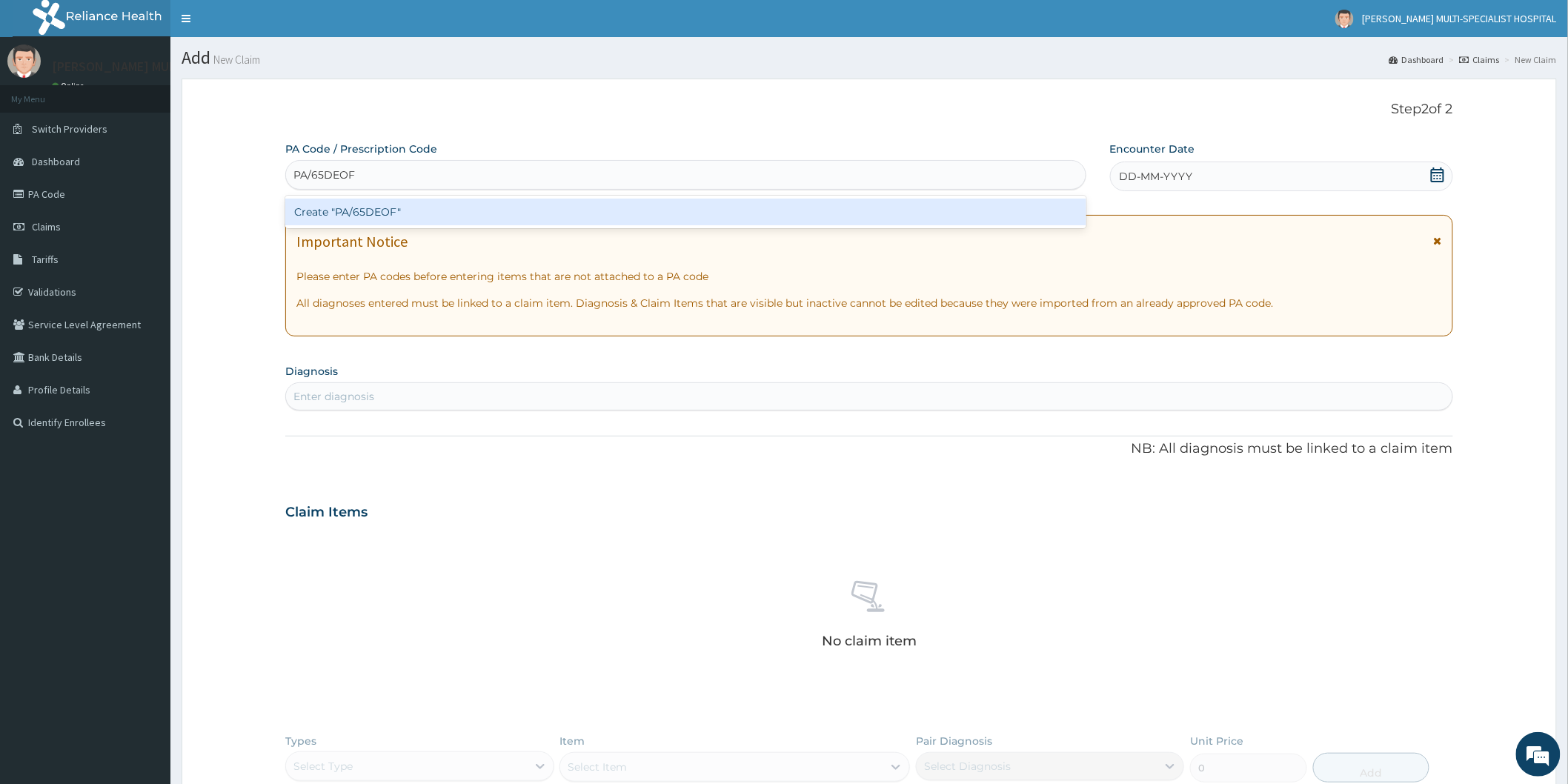
click at [493, 210] on div "Create "PA/65DEOF"" at bounding box center [686, 212] width 801 height 26
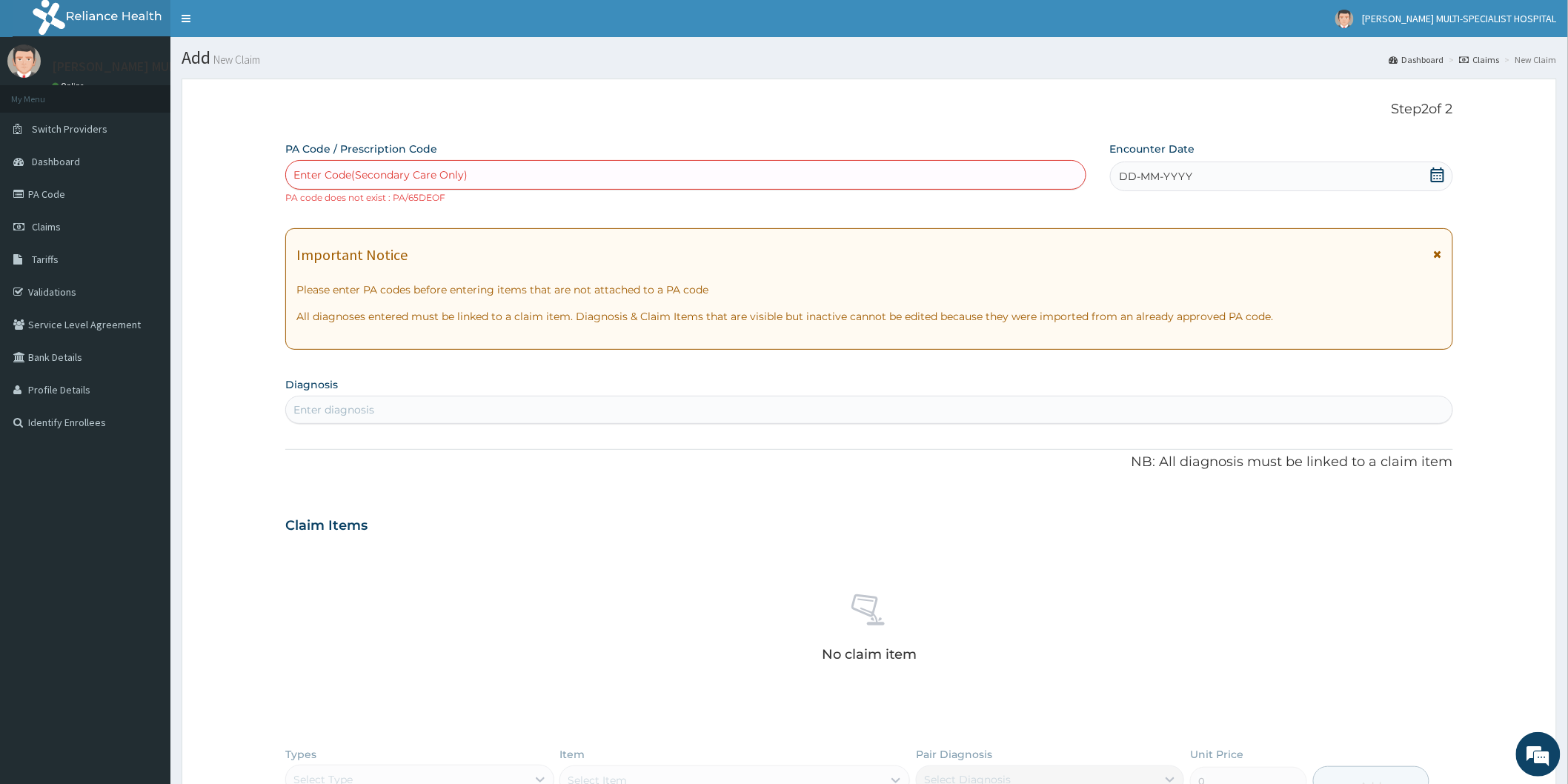
click at [491, 165] on div "Enter Code(Secondary Care Only)" at bounding box center [686, 175] width 799 height 24
type input "65DE0F"
click at [491, 165] on div "Enter Code(Secondary Care Only)" at bounding box center [686, 175] width 799 height 24
drag, startPoint x: 486, startPoint y: 178, endPoint x: 480, endPoint y: 185, distance: 9.2
click at [485, 180] on div "Enter Code(Secondary Care Only)" at bounding box center [686, 175] width 799 height 24
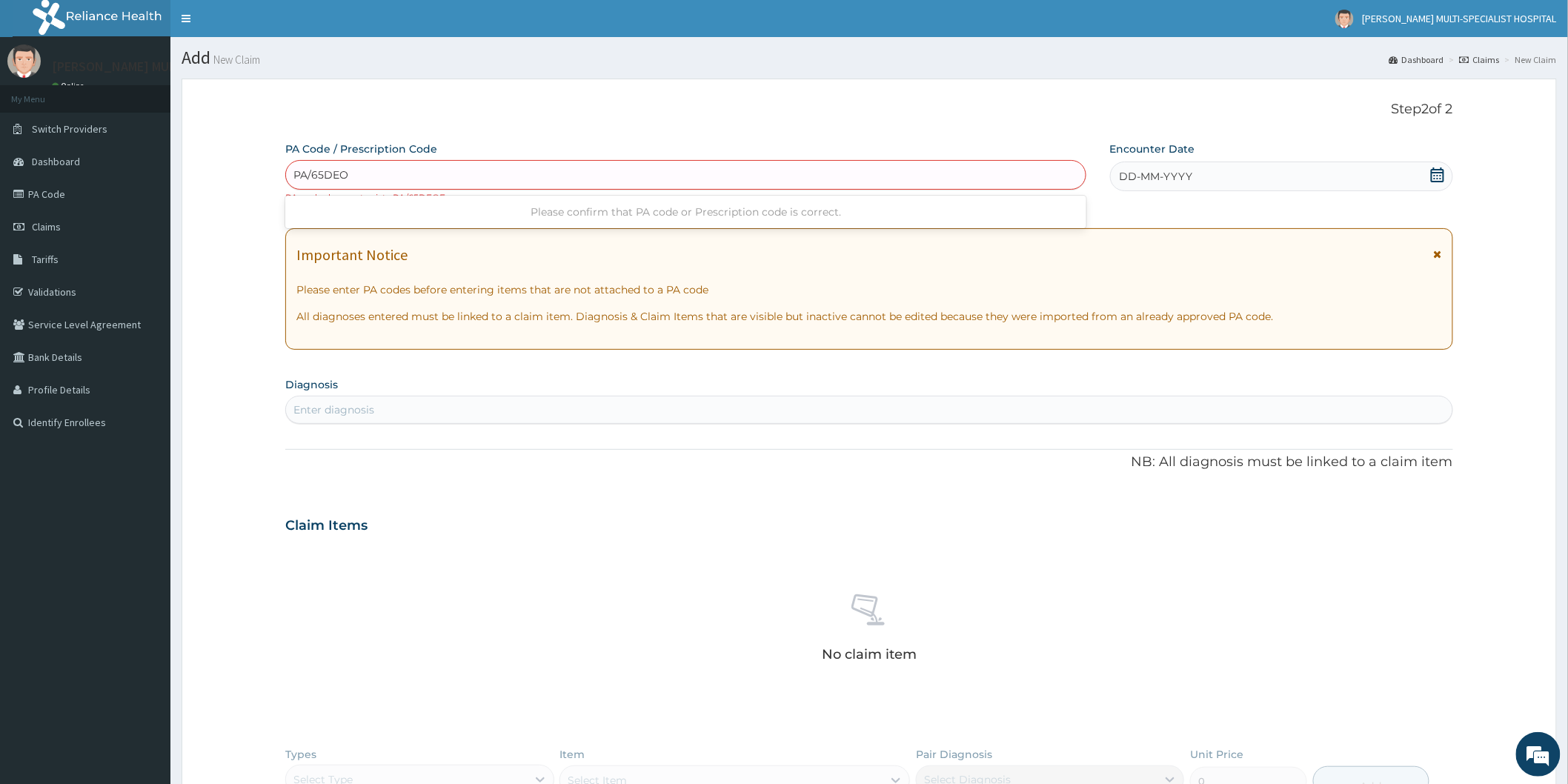
type input "PA/65DEOF"
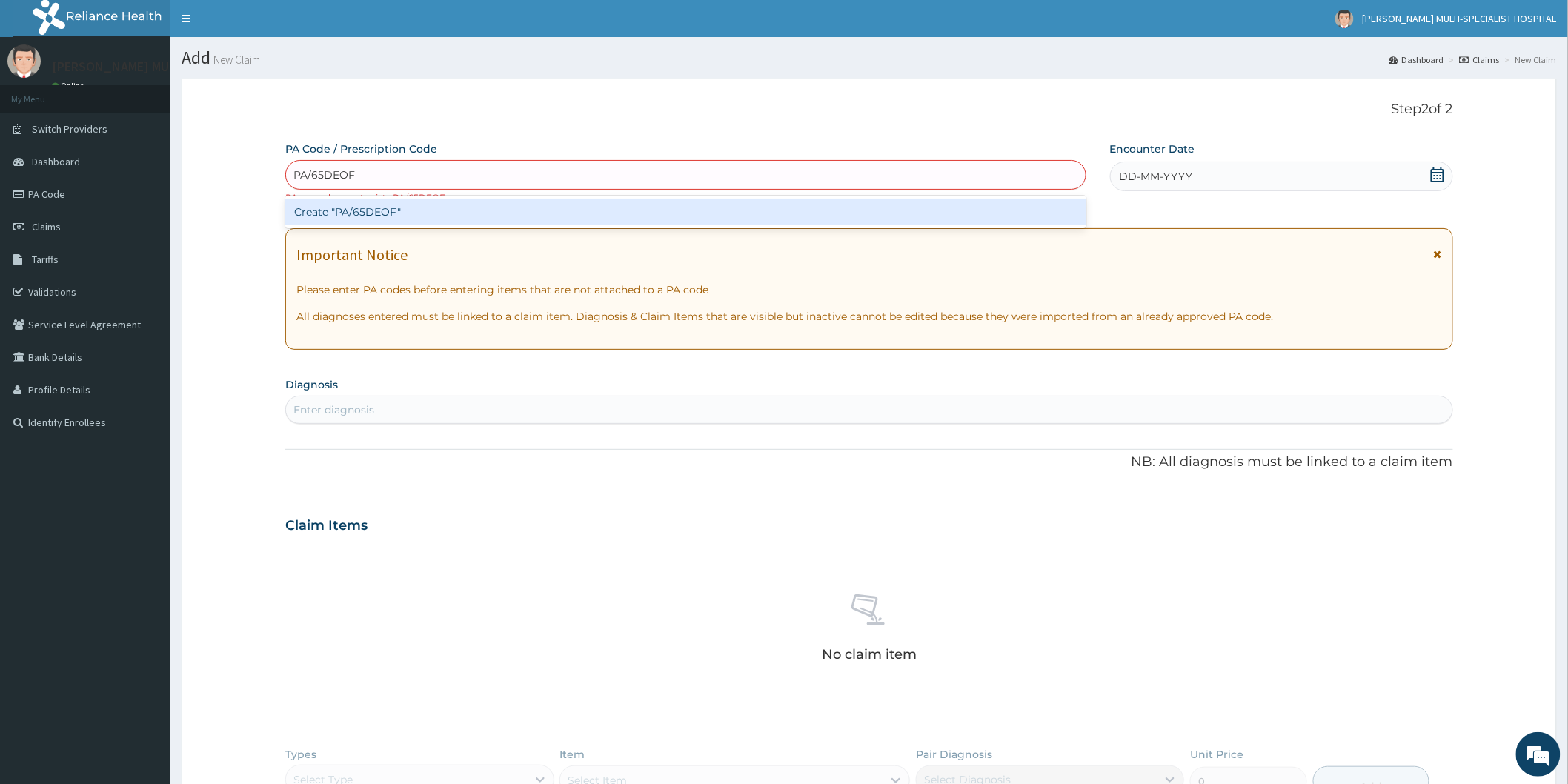
click at [479, 210] on div "Create "PA/65DEOF"" at bounding box center [686, 212] width 801 height 26
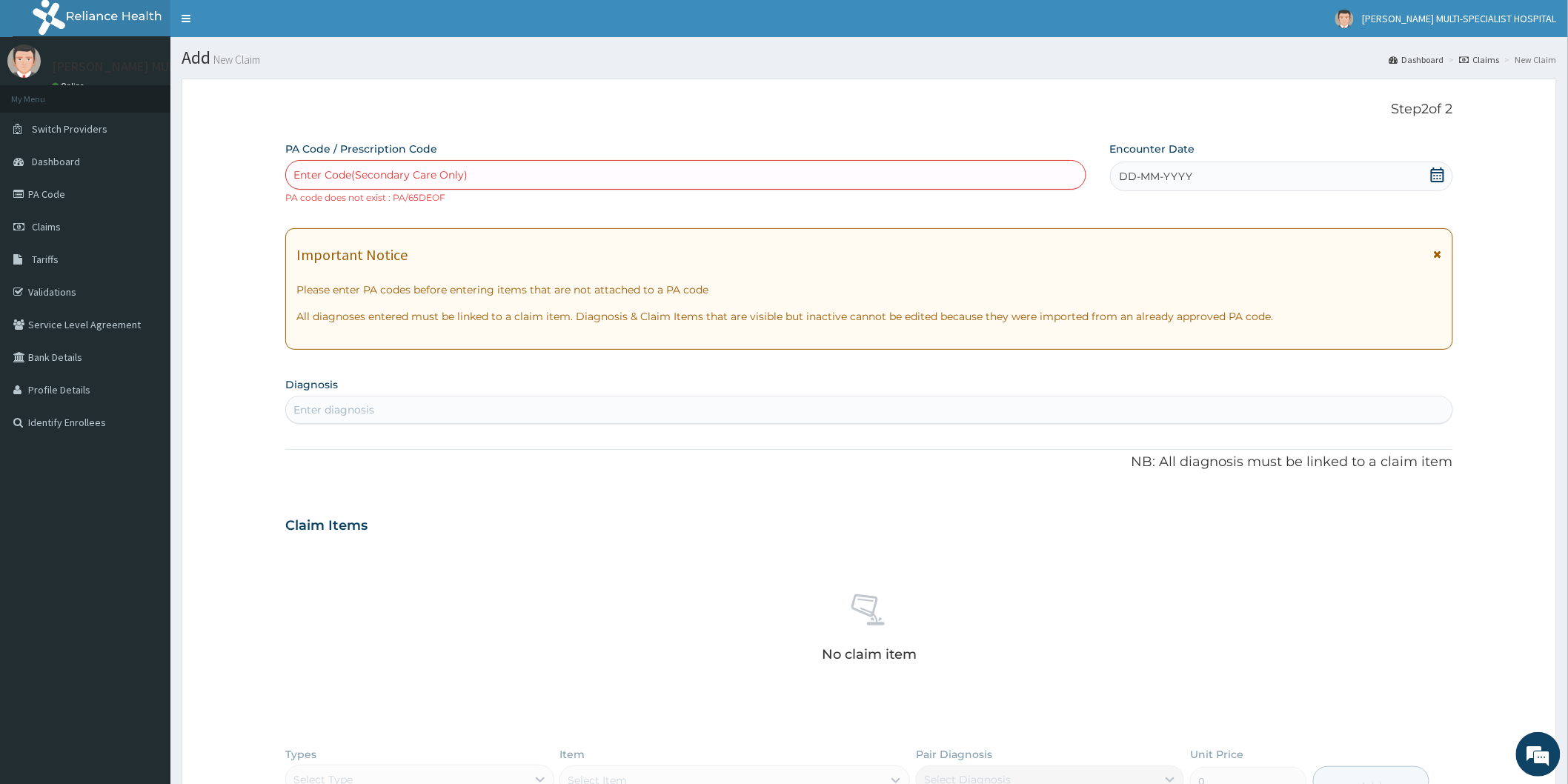
click at [480, 167] on div "Enter Code(Secondary Care Only)" at bounding box center [686, 175] width 799 height 24
type input "PA/65DE0F"
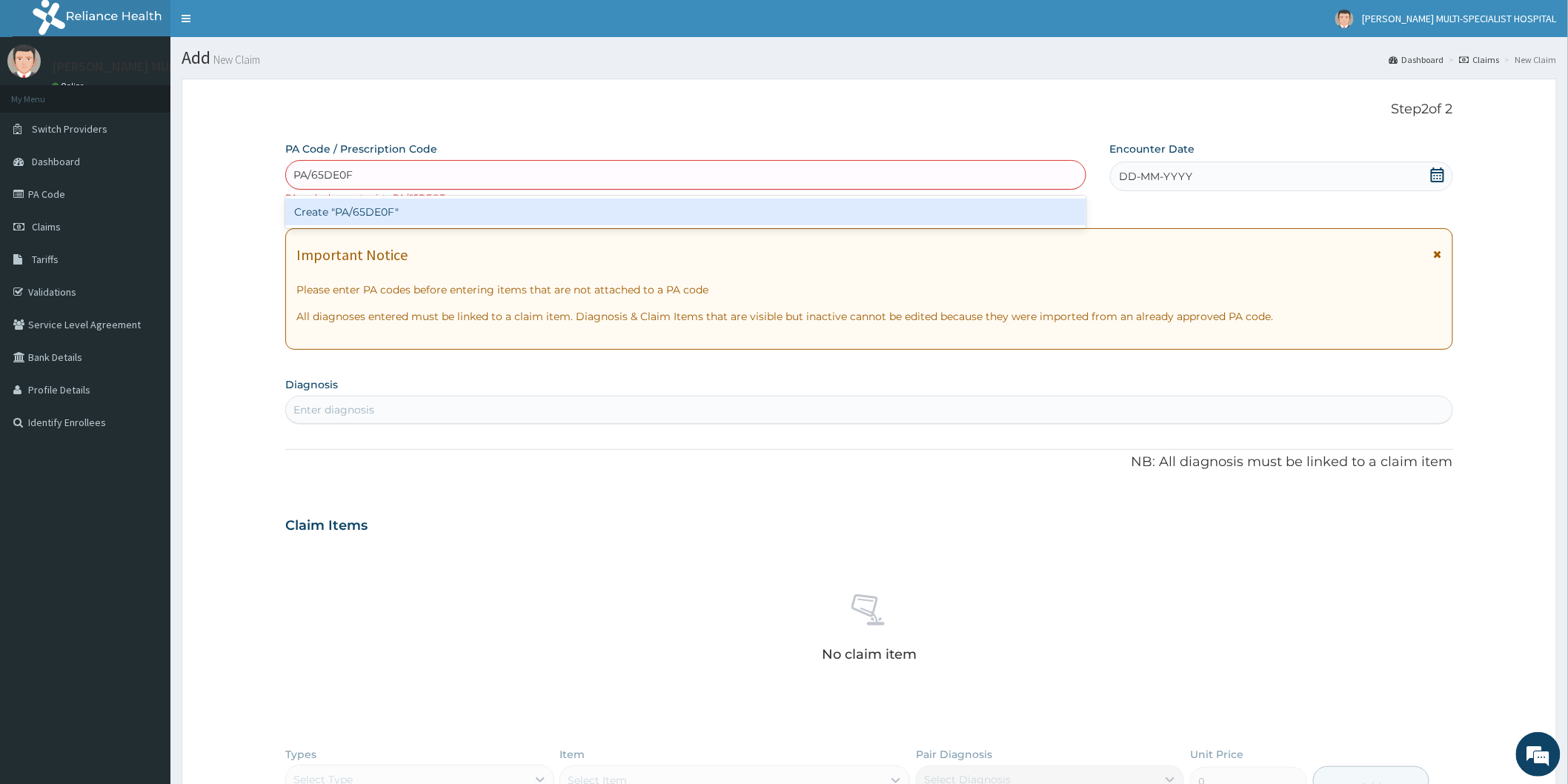
click at [464, 215] on div "Create "PA/65DE0F"" at bounding box center [686, 212] width 801 height 26
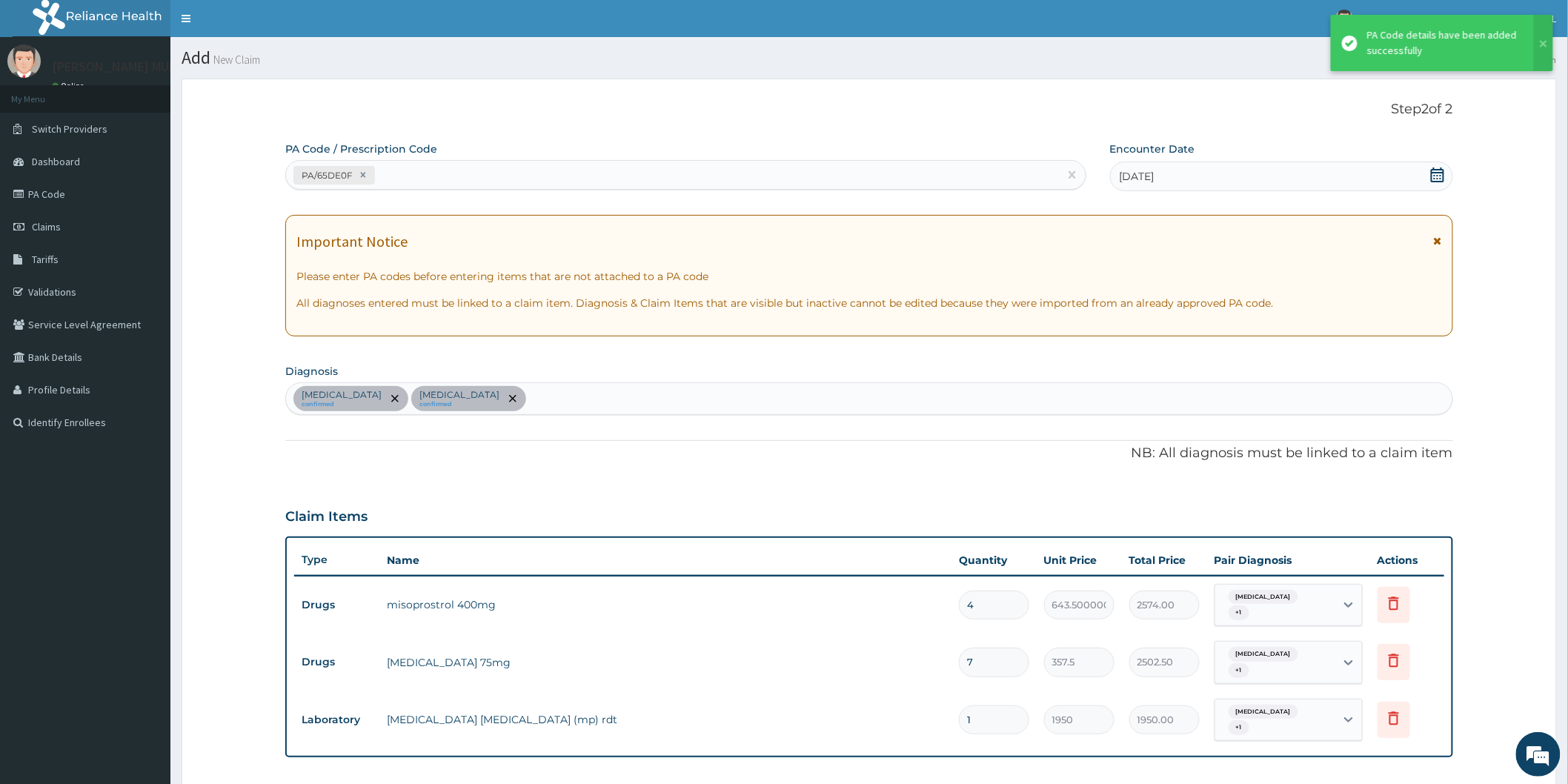
click at [403, 172] on div "PA/65DE0F" at bounding box center [673, 176] width 773 height 25
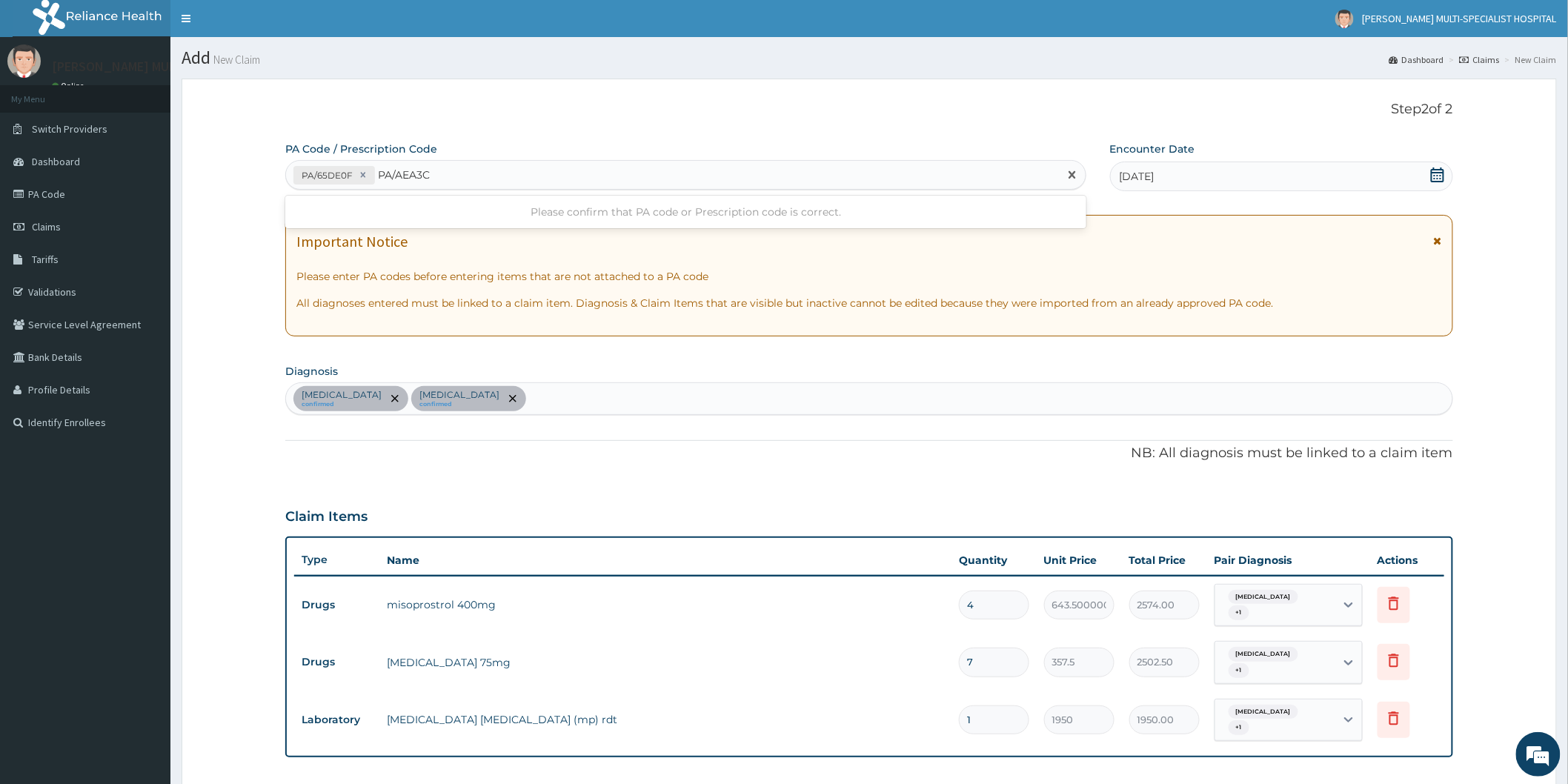
type input "PA/AEA3CE"
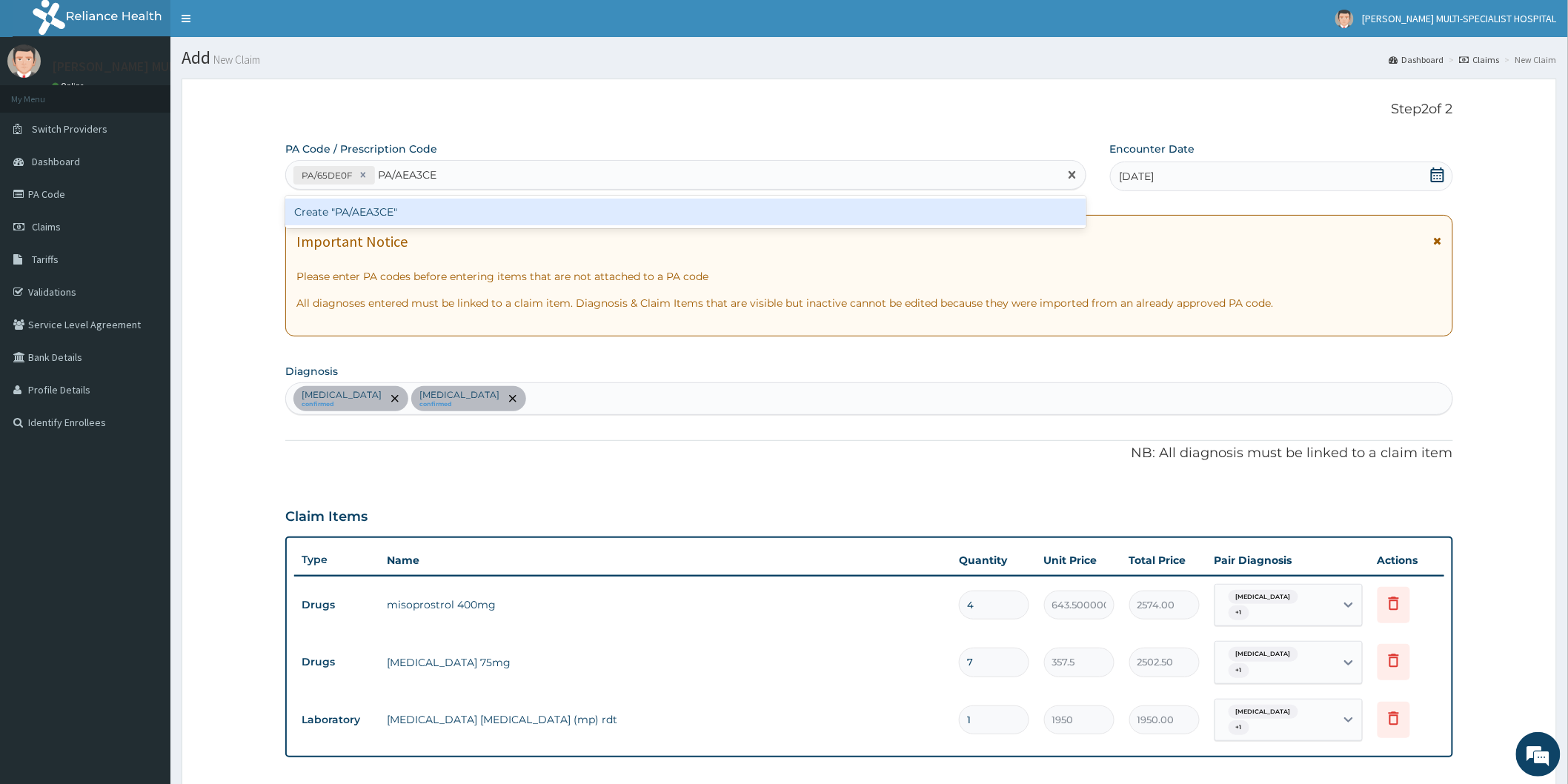
click at [497, 220] on div "Create "PA/AEA3CE"" at bounding box center [686, 212] width 801 height 26
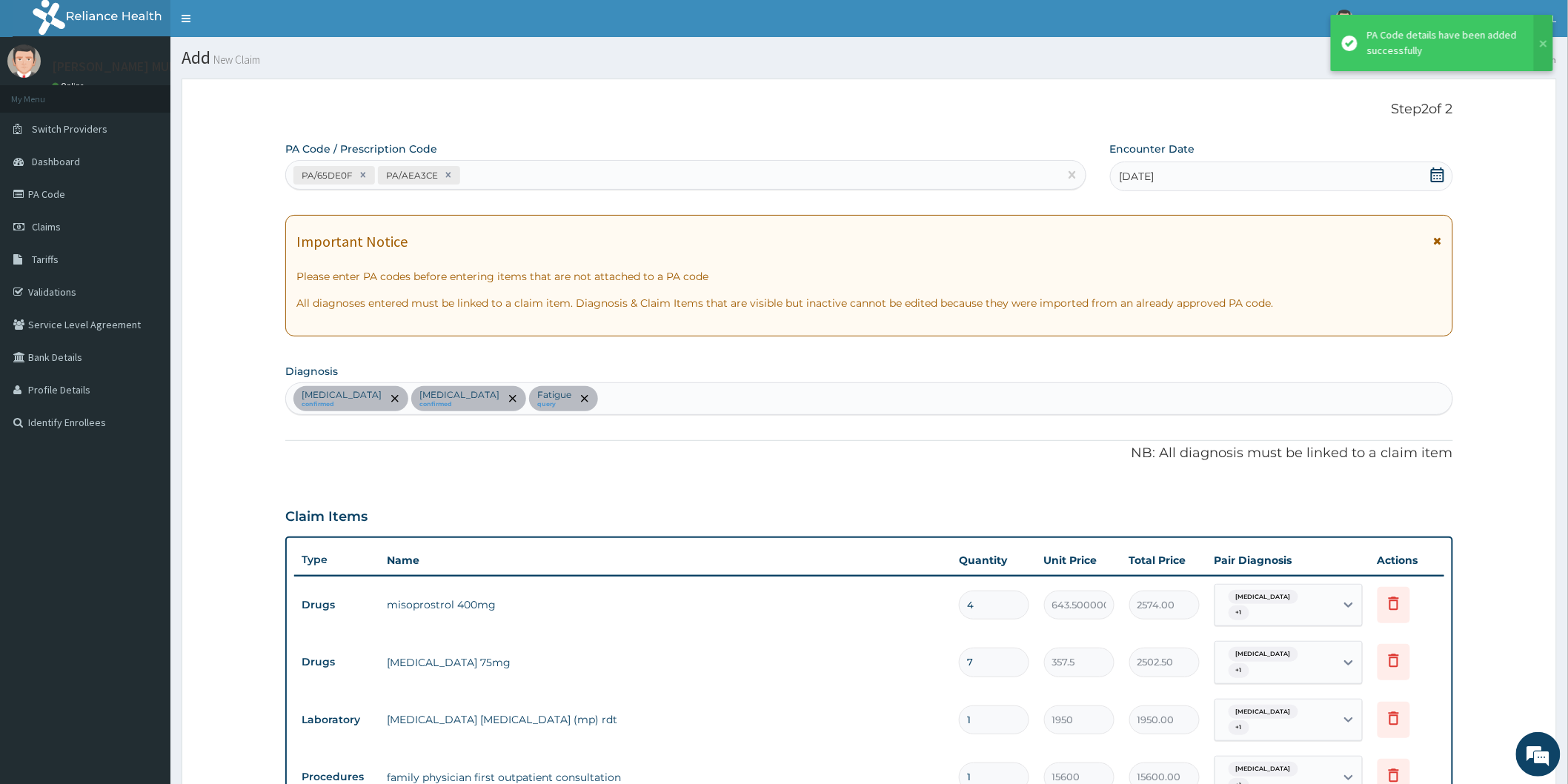
scroll to position [403, 0]
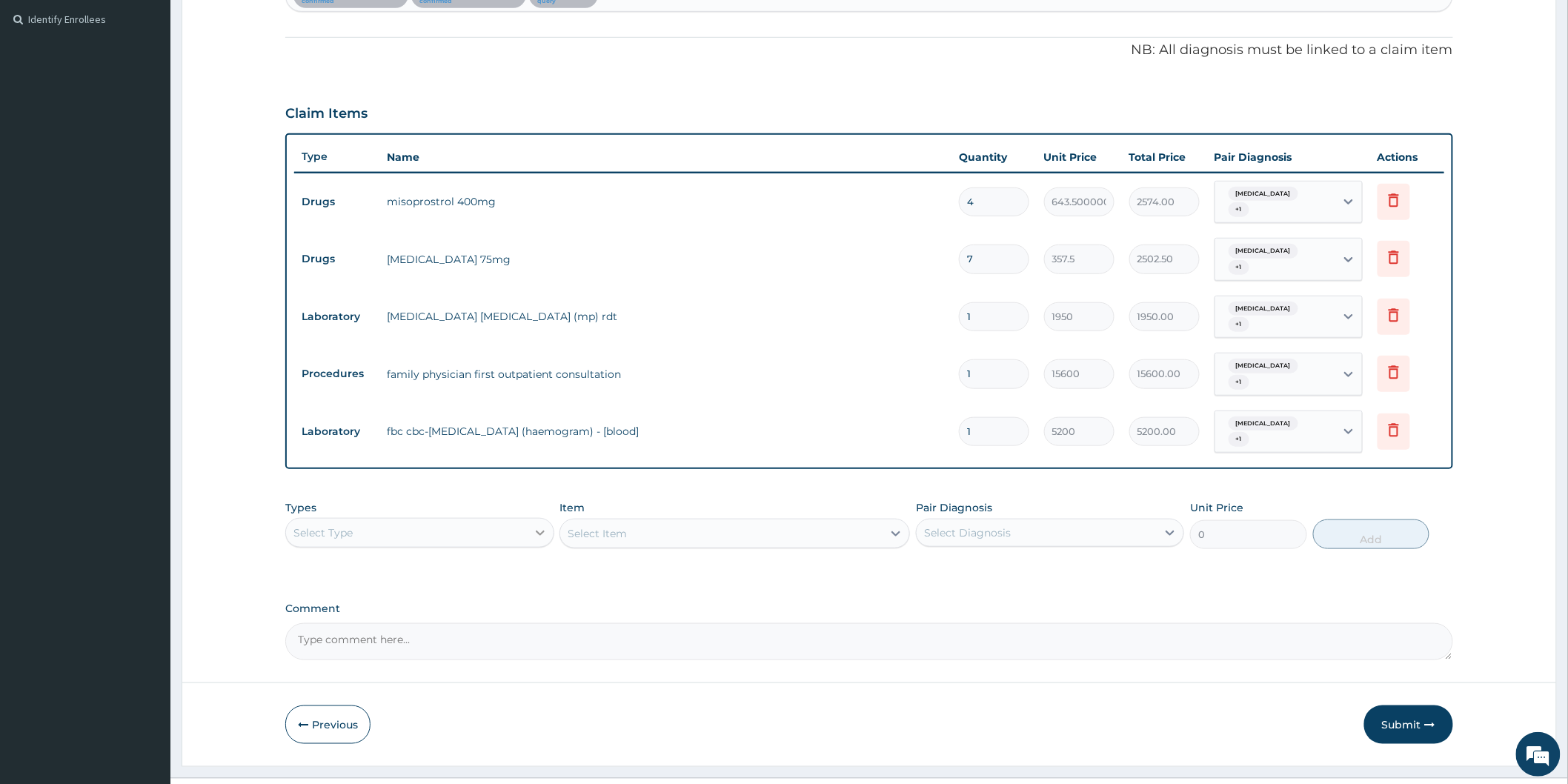
click at [538, 530] on icon at bounding box center [540, 533] width 9 height 5
click at [382, 609] on div "Procedures" at bounding box center [419, 622] width 268 height 26
click at [889, 519] on div "Select Item" at bounding box center [734, 534] width 350 height 30
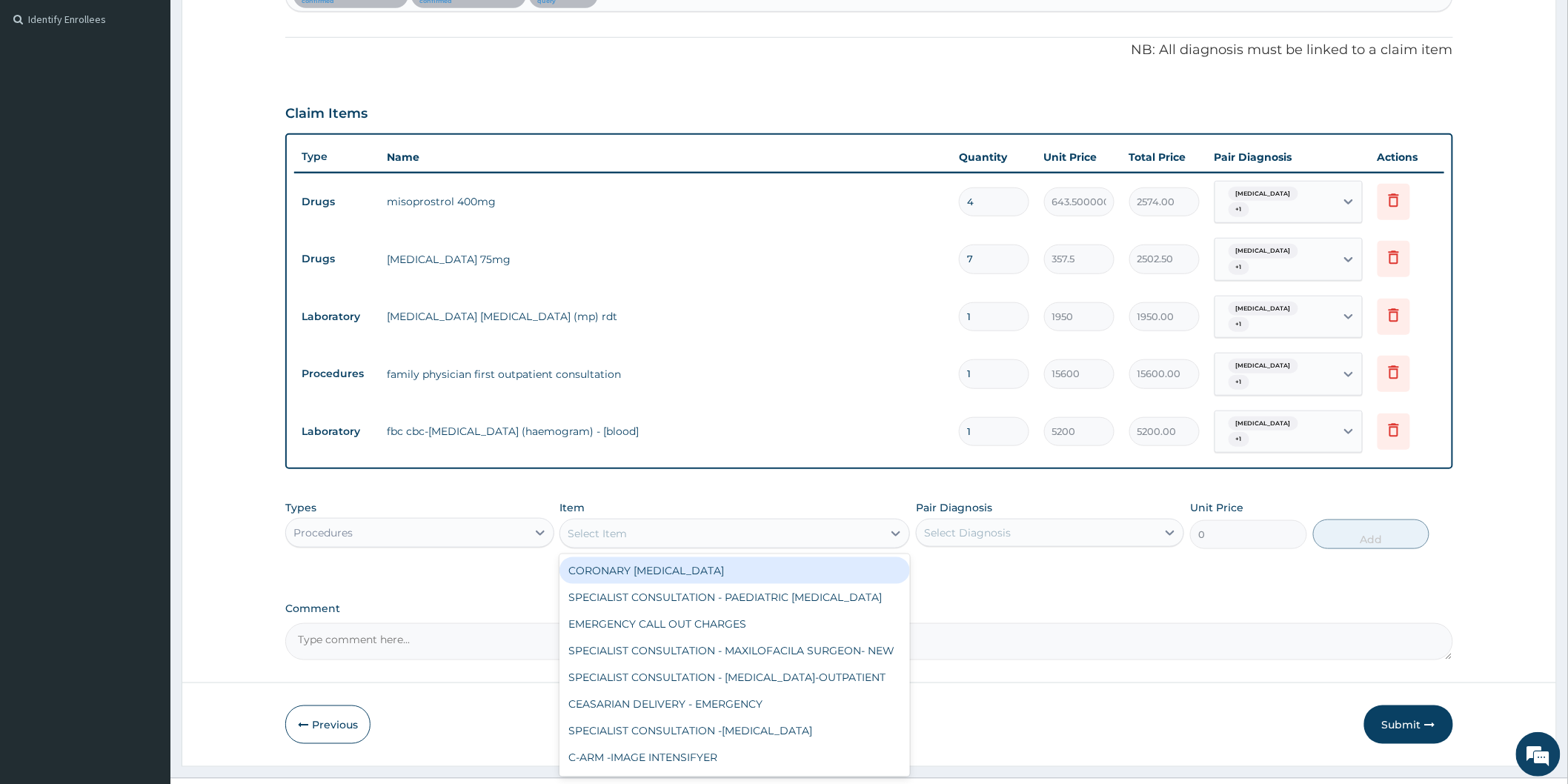
click at [889, 526] on icon at bounding box center [895, 533] width 15 height 15
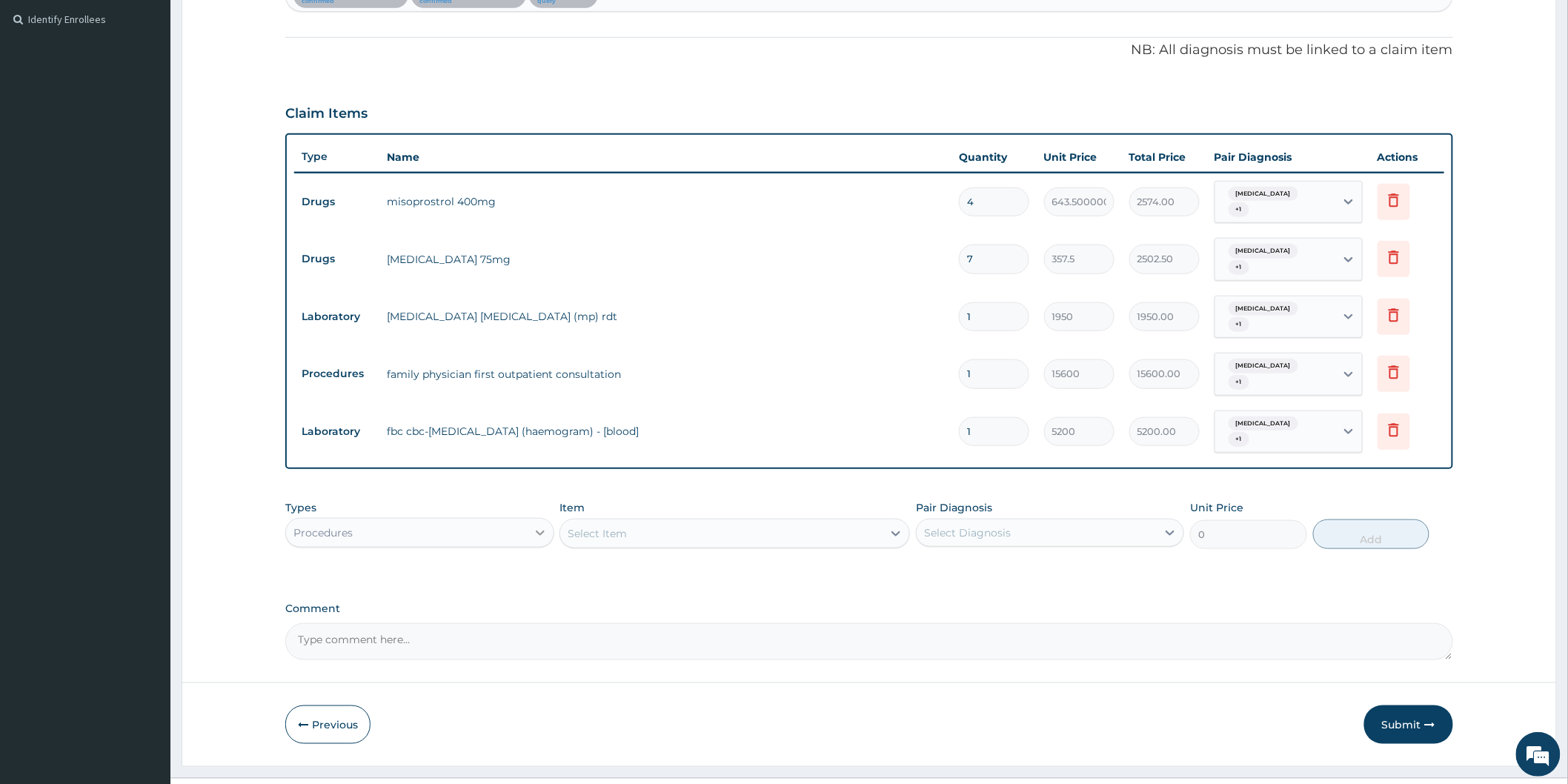
click at [538, 525] on icon at bounding box center [540, 532] width 15 height 15
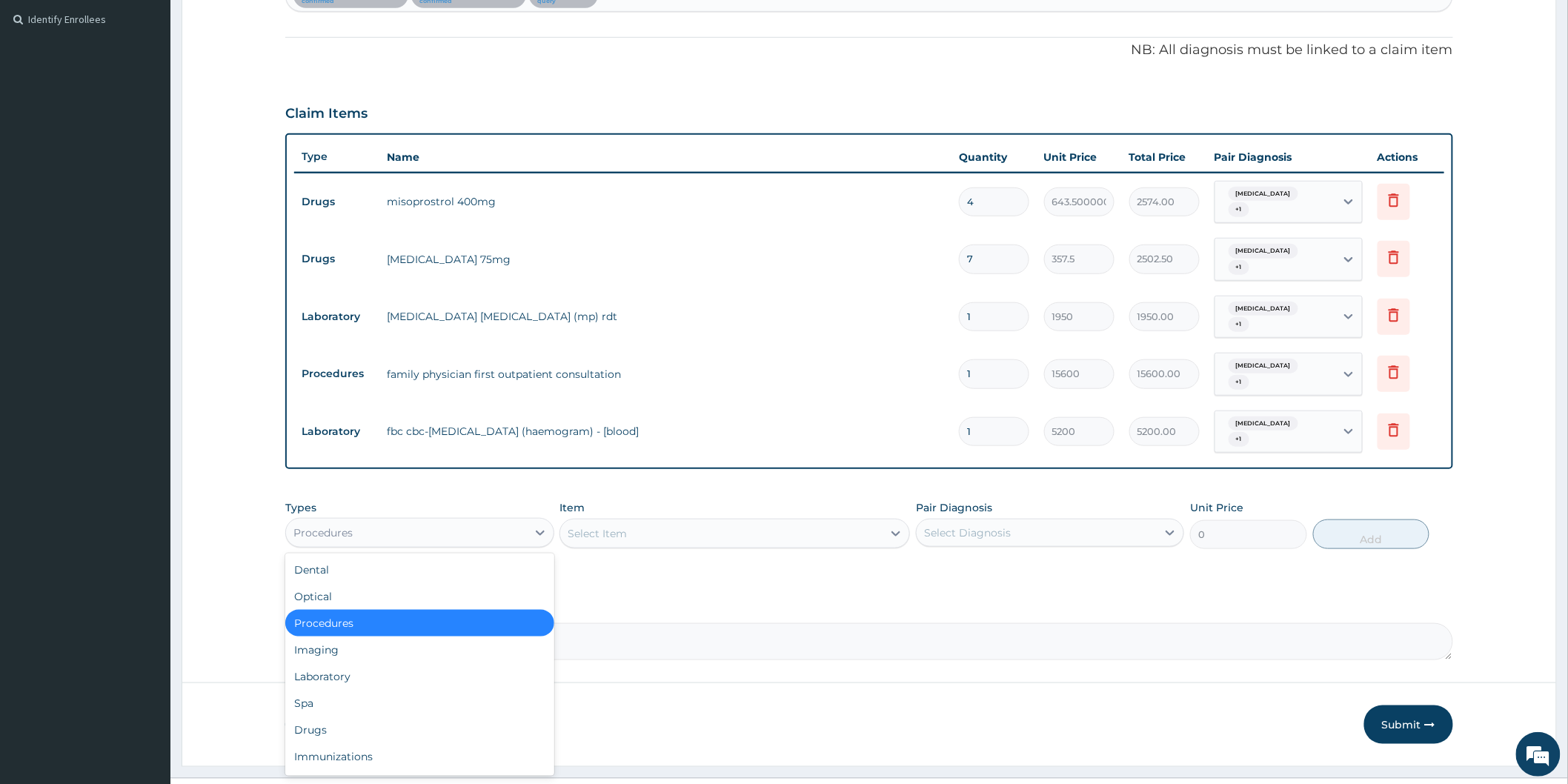
click at [322, 609] on div "Procedures" at bounding box center [419, 622] width 268 height 26
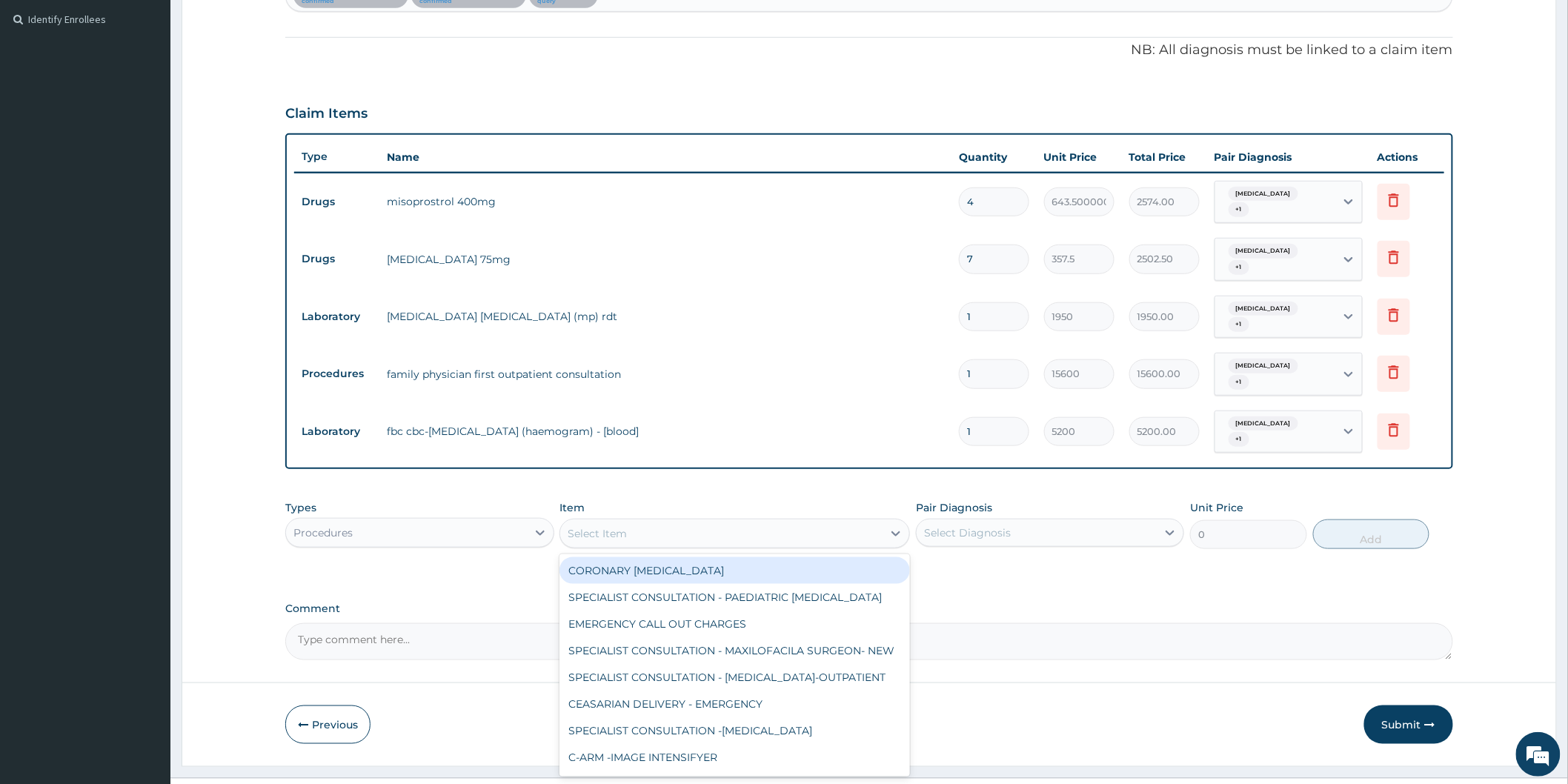
click at [601, 526] on div "Select Item" at bounding box center [597, 533] width 60 height 15
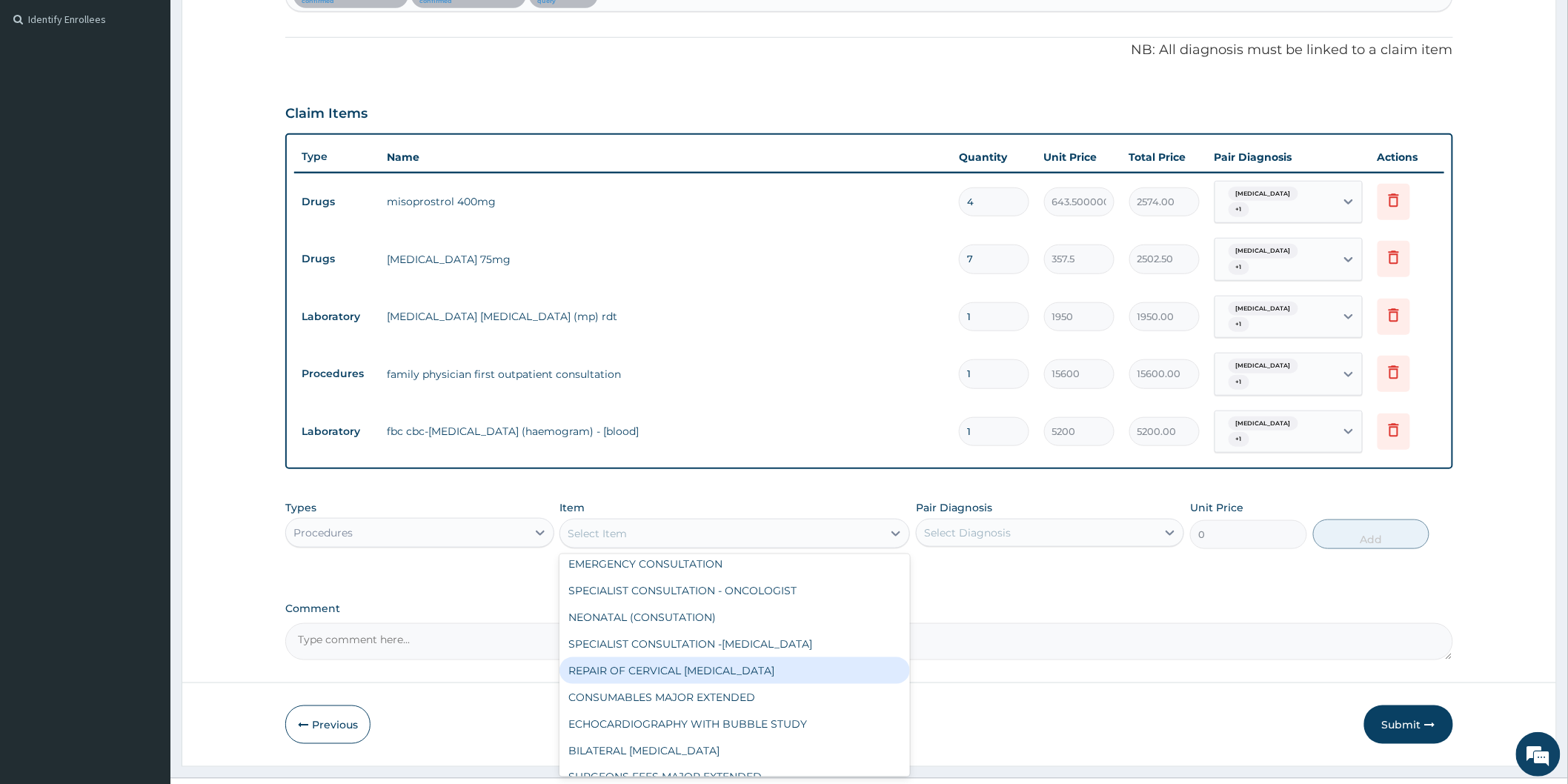
scroll to position [83, 0]
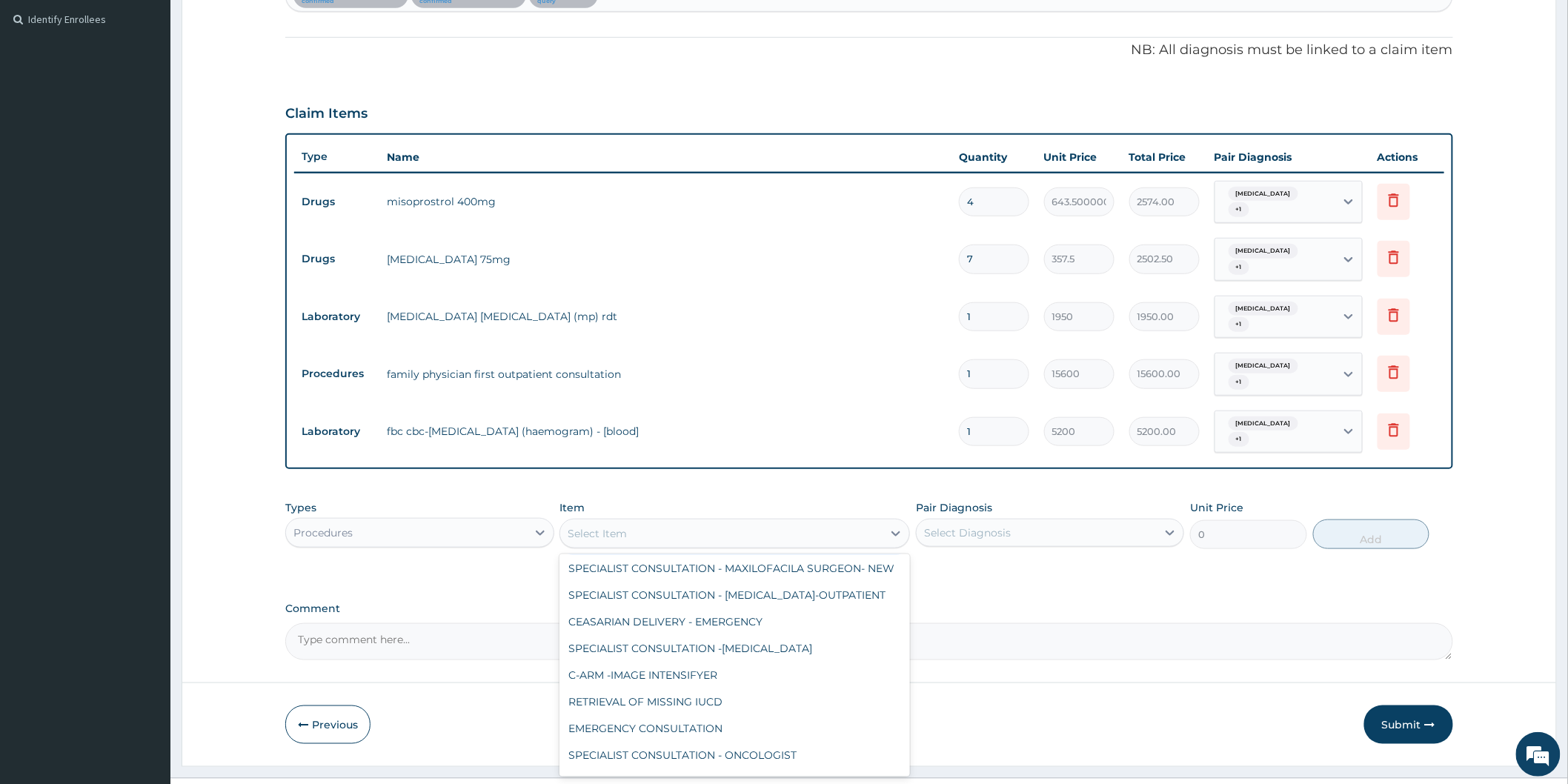
click at [700, 521] on div "Select Item" at bounding box center [721, 533] width 322 height 24
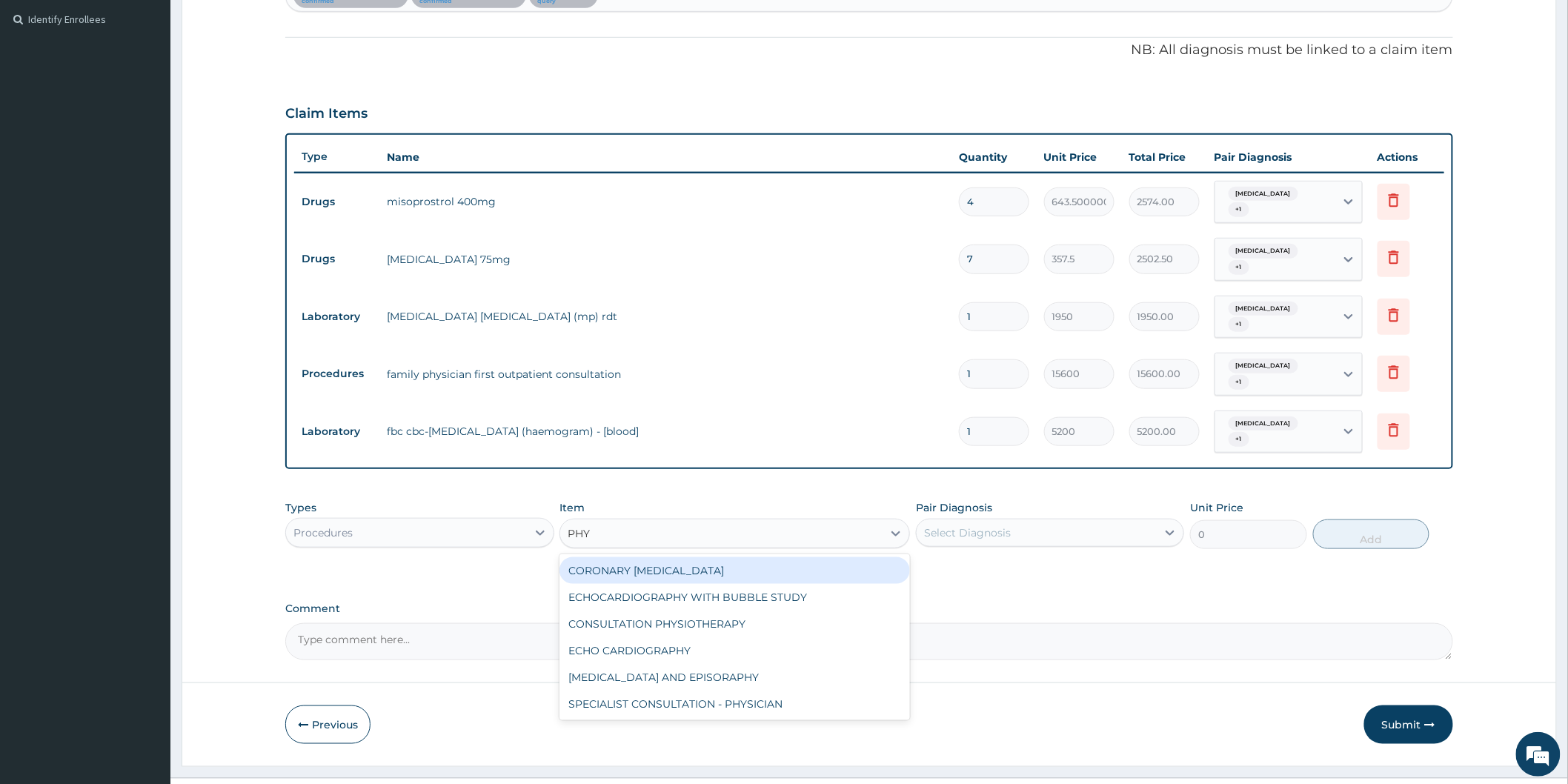
type input "PHYS"
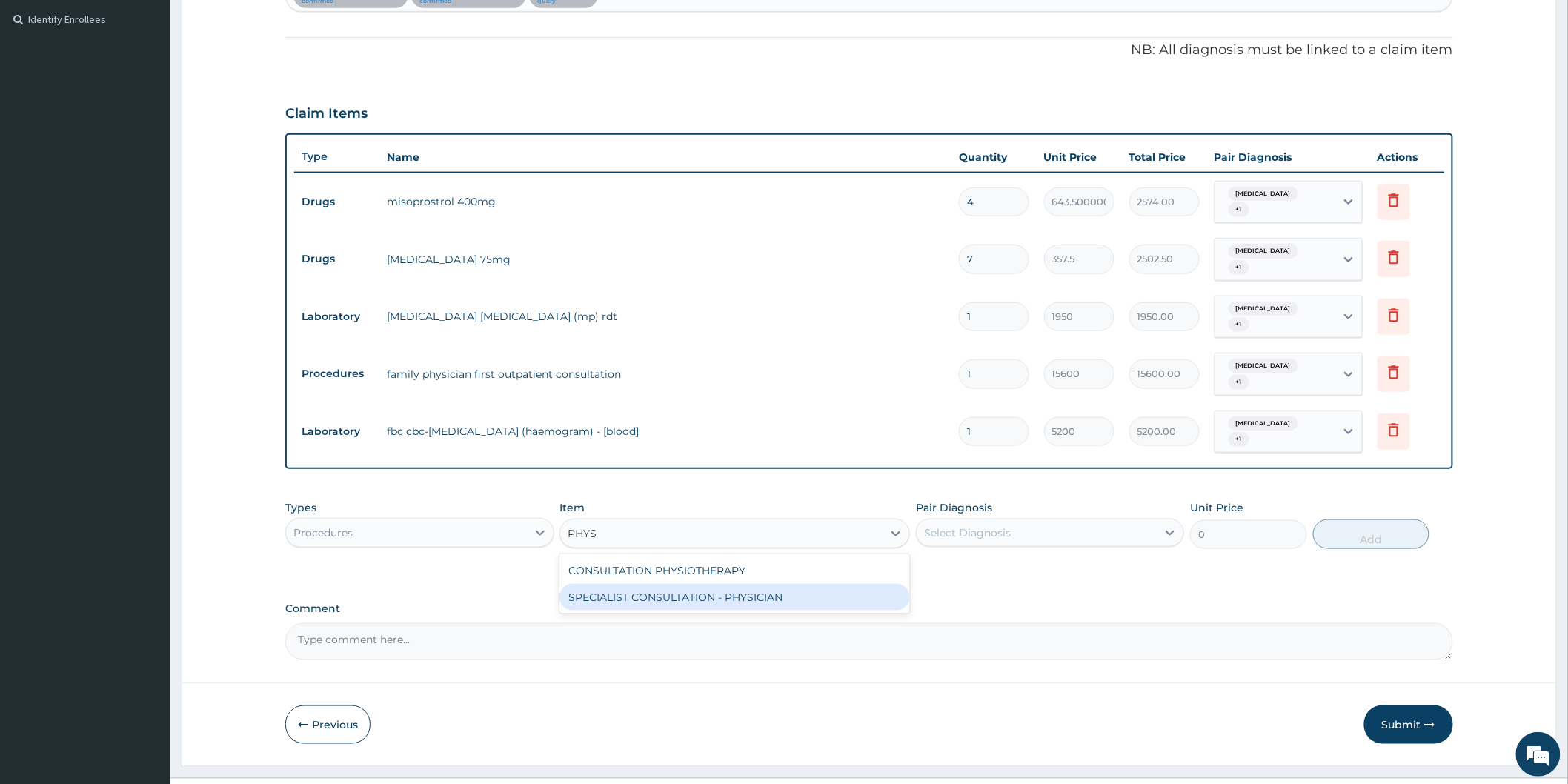
click at [712, 584] on div "SPECIALIST CONSULTATION - PHYSICIAN" at bounding box center [734, 597] width 350 height 26
type input "30000"
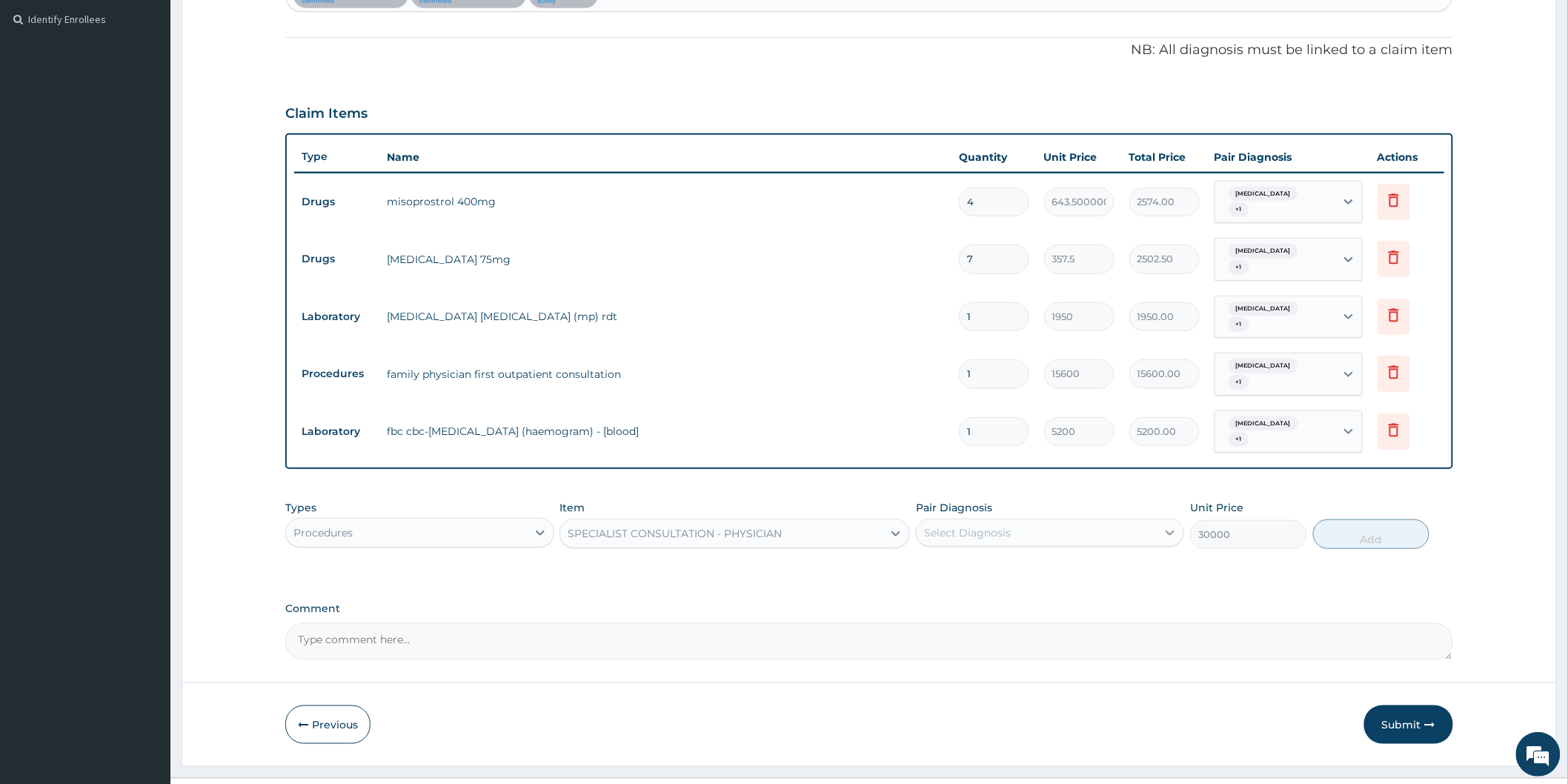
click at [1172, 525] on icon at bounding box center [1169, 532] width 15 height 15
click at [1013, 586] on div "Sepsis" at bounding box center [1049, 601] width 268 height 31
checkbox input "true"
click at [1224, 553] on div "PA Code / Prescription Code PA/65DE0F PA/AEA3CE Encounter Date 31-07-2025 Impor…" at bounding box center [869, 199] width 1168 height 922
click at [1368, 520] on button "Add" at bounding box center [1370, 535] width 117 height 30
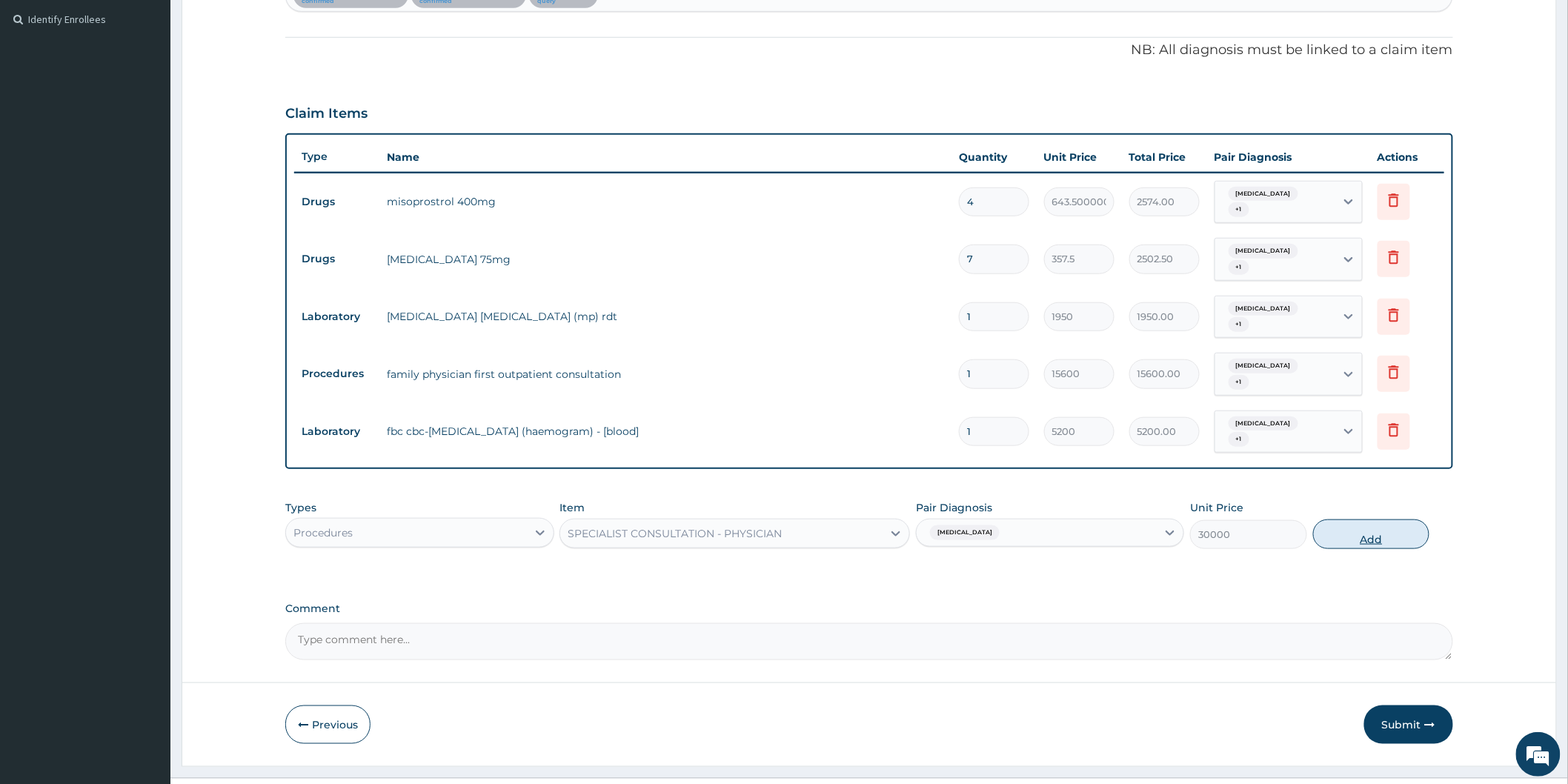
type input "0"
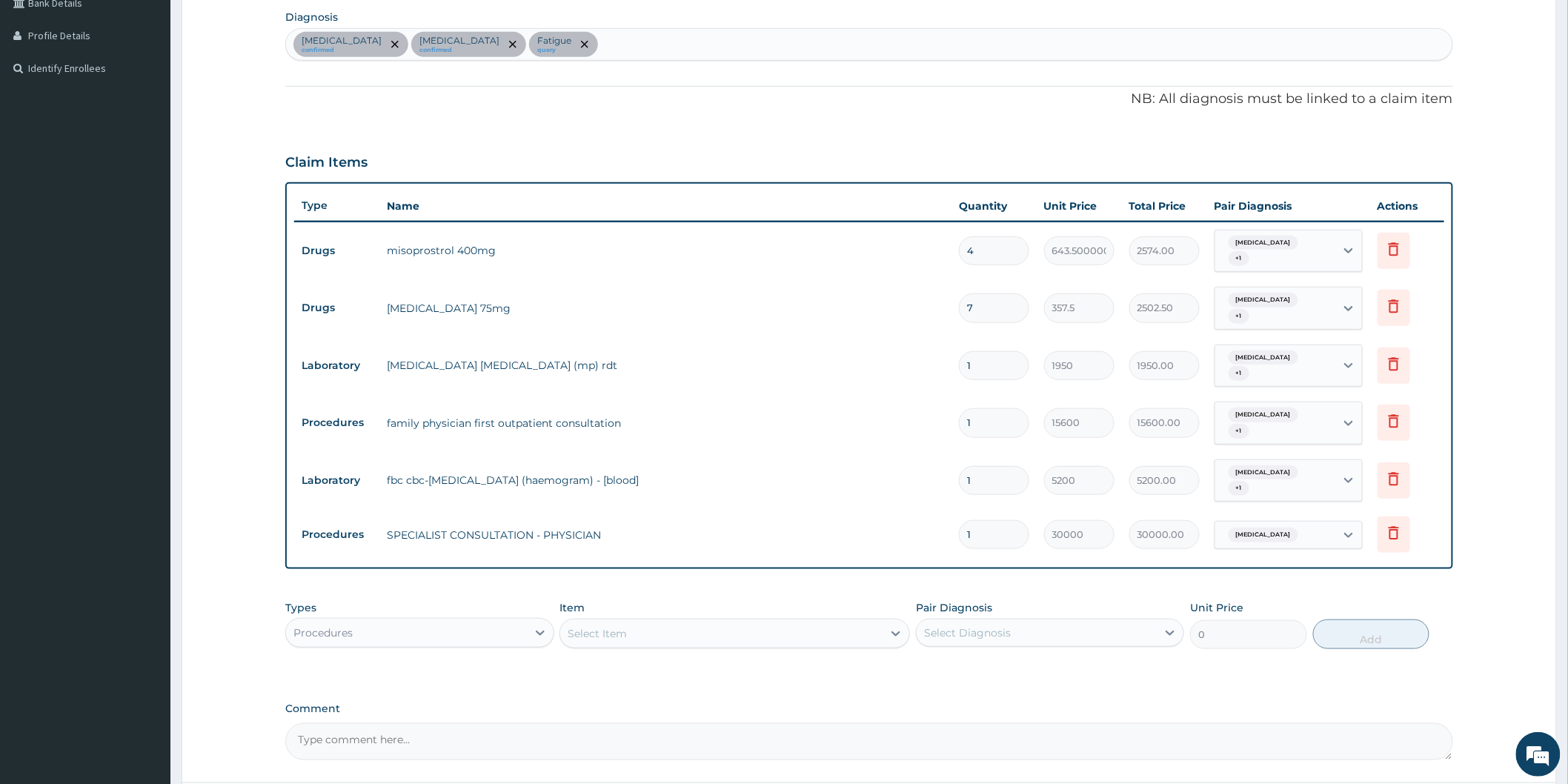
scroll to position [320, 0]
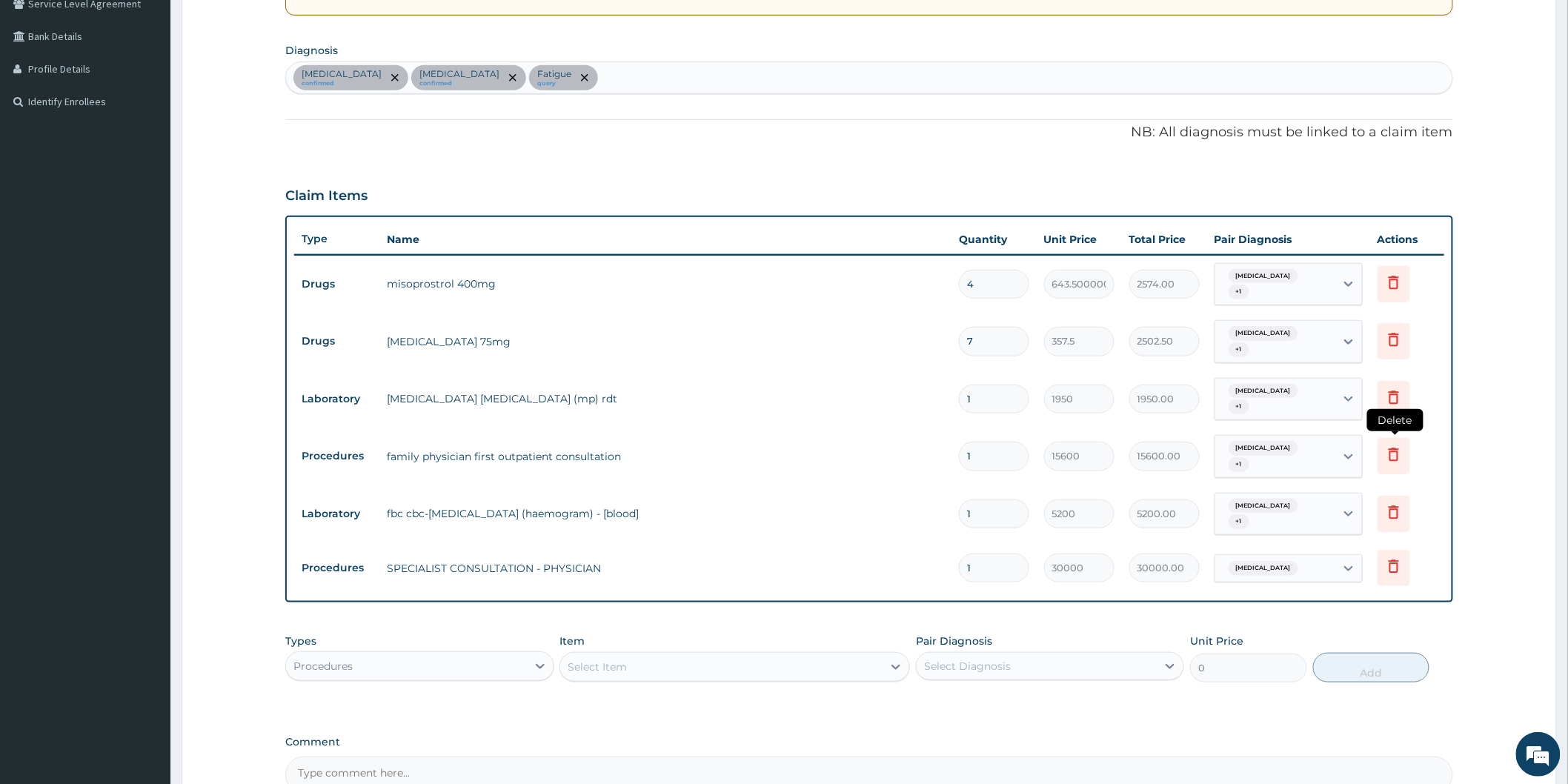
click at [1397, 449] on icon at bounding box center [1393, 455] width 11 height 13
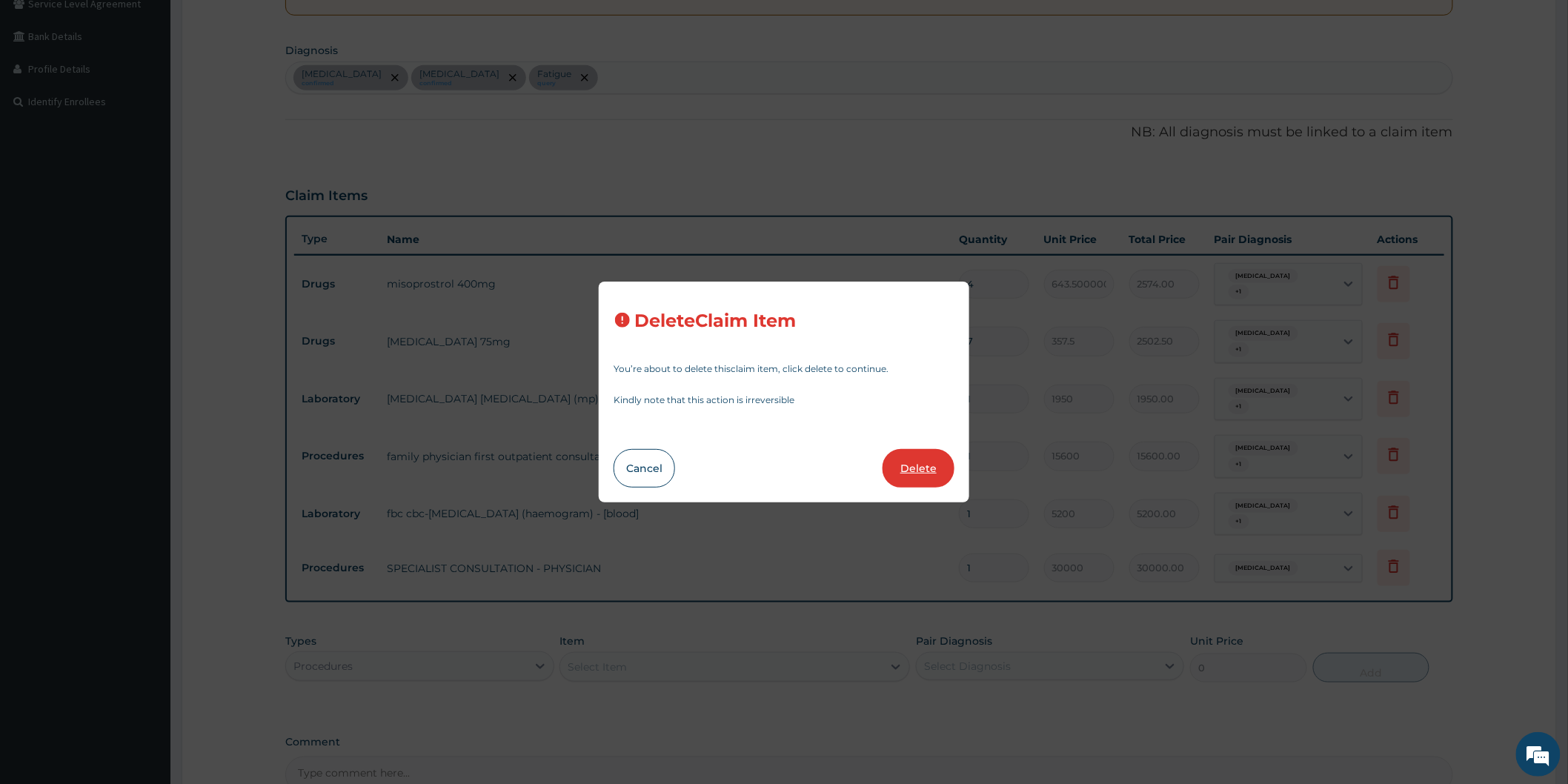
click at [903, 464] on button "Delete" at bounding box center [918, 468] width 72 height 39
type input "5200"
type input "5200.00"
type input "30000"
type input "30000.00"
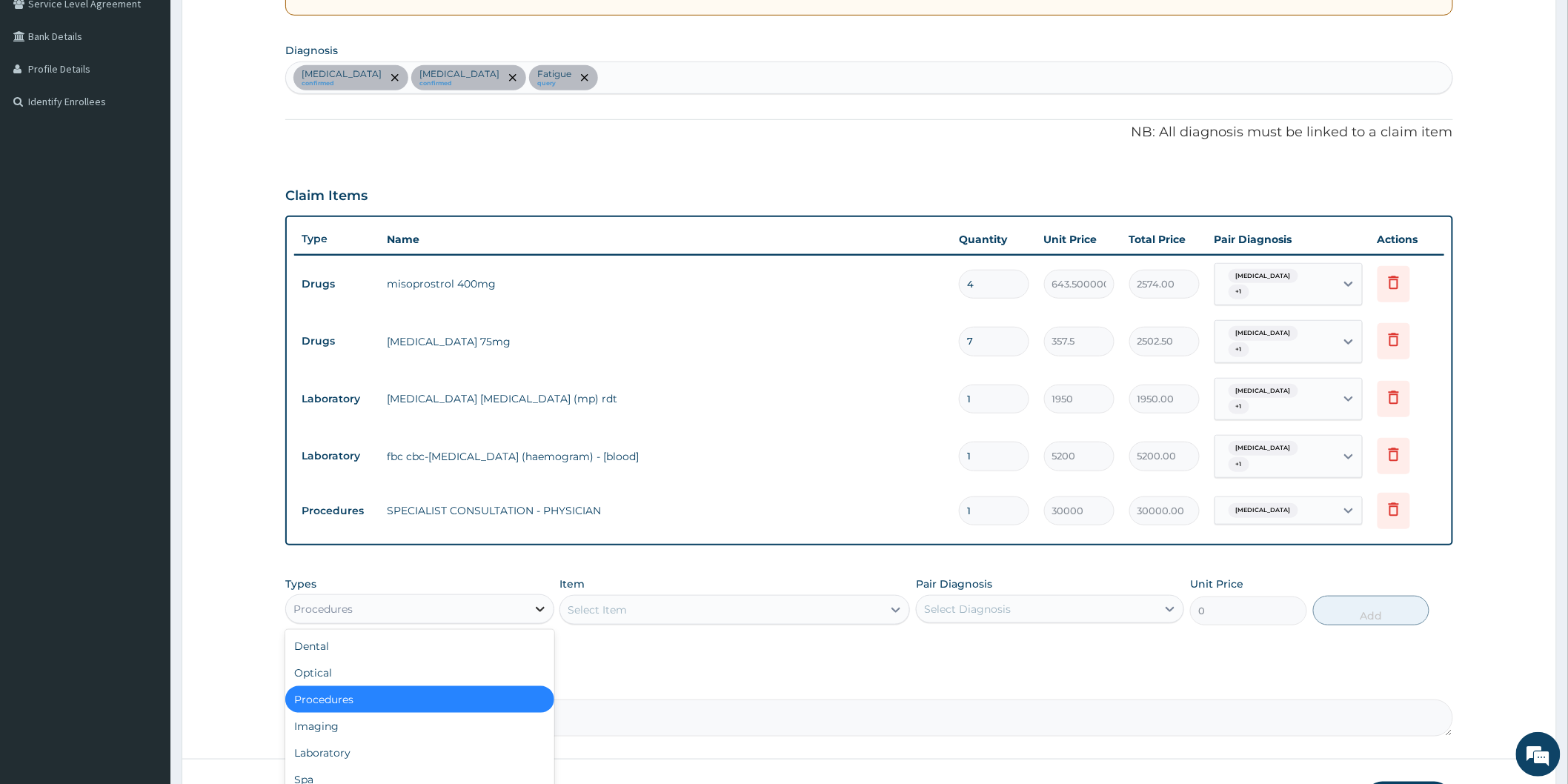
click at [542, 601] on icon at bounding box center [540, 608] width 15 height 15
click at [469, 713] on div "Imaging" at bounding box center [419, 726] width 268 height 26
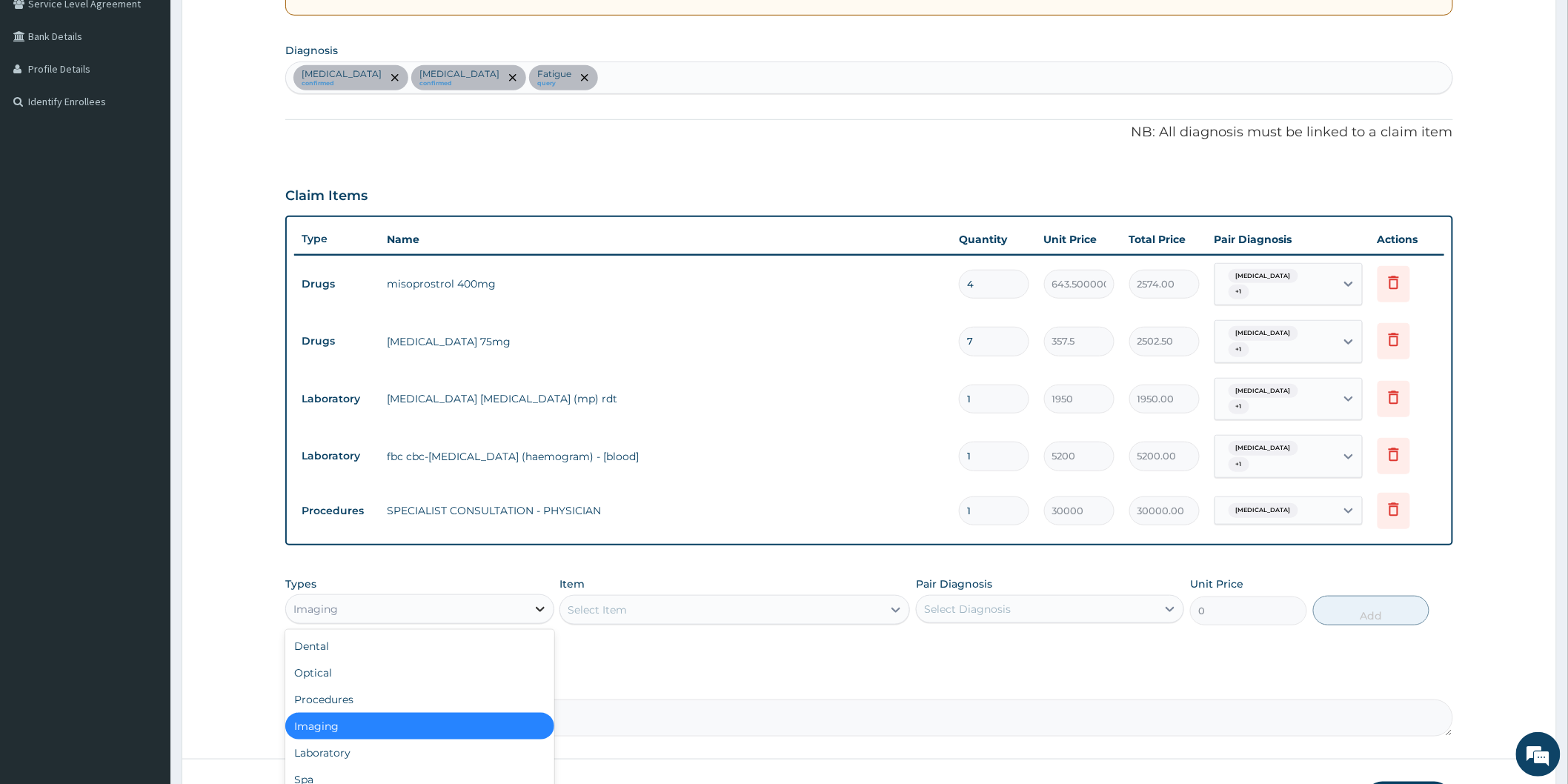
click at [542, 601] on icon at bounding box center [540, 608] width 15 height 15
click at [377, 739] on div "Laboratory" at bounding box center [419, 752] width 268 height 26
click at [895, 595] on div "Select Item" at bounding box center [734, 610] width 350 height 30
click at [855, 595] on div "Select Item" at bounding box center [734, 610] width 350 height 30
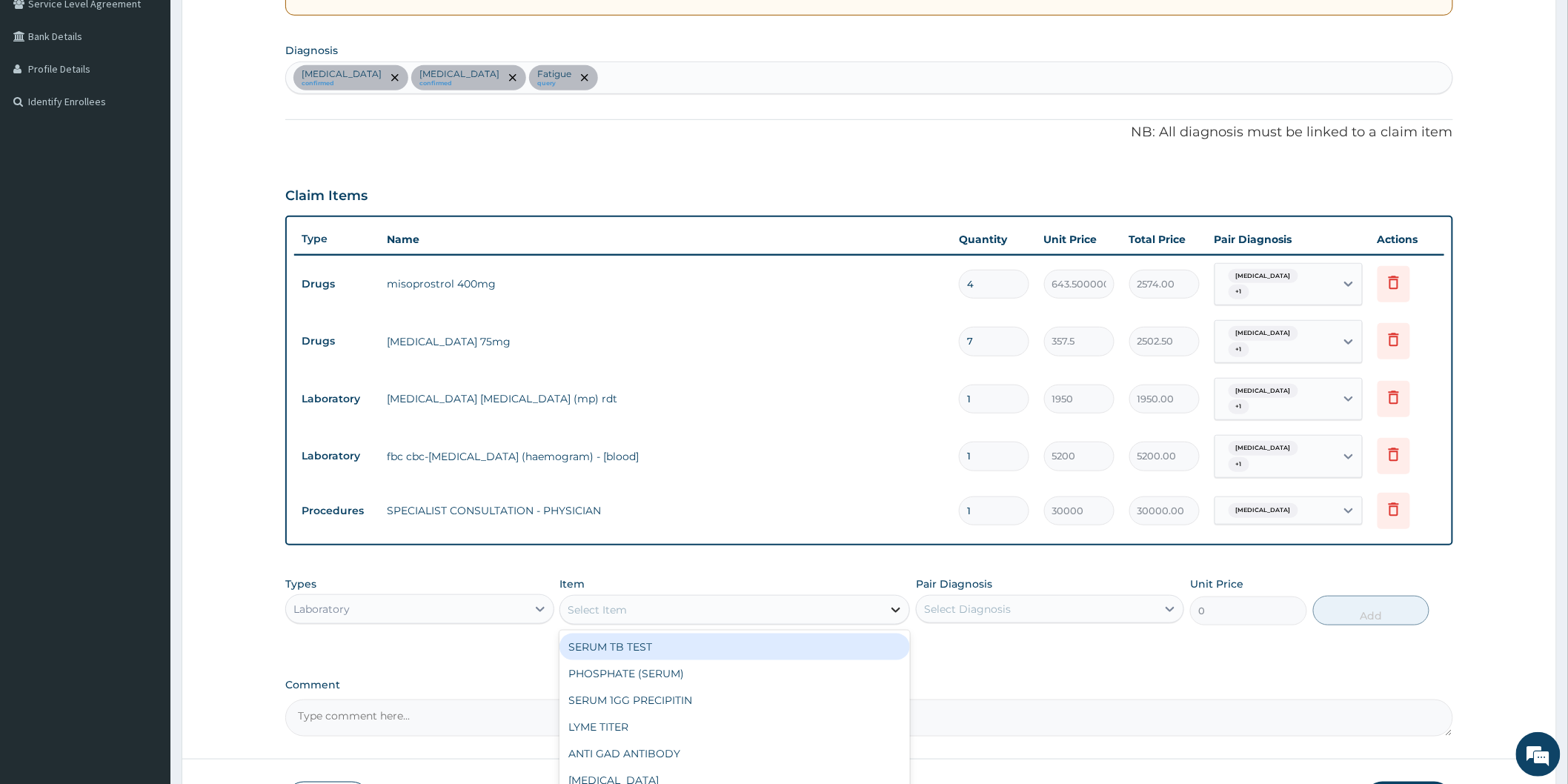
click at [899, 602] on icon at bounding box center [895, 609] width 15 height 15
type input "FBC"
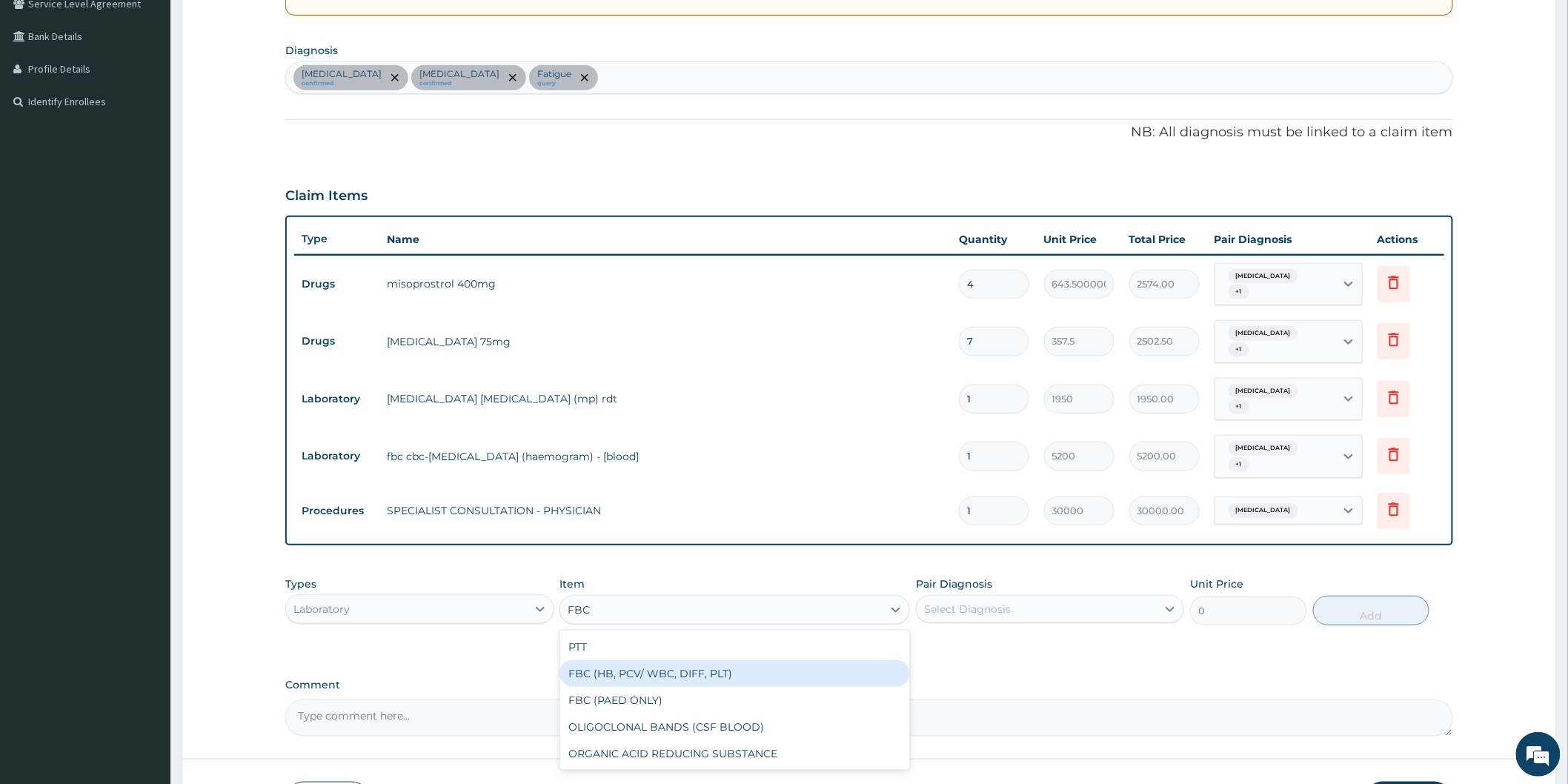
click at [729, 660] on div "FBC (HB, PCV/ WBC, DIFF, PLT)" at bounding box center [734, 673] width 350 height 26
type input "8750"
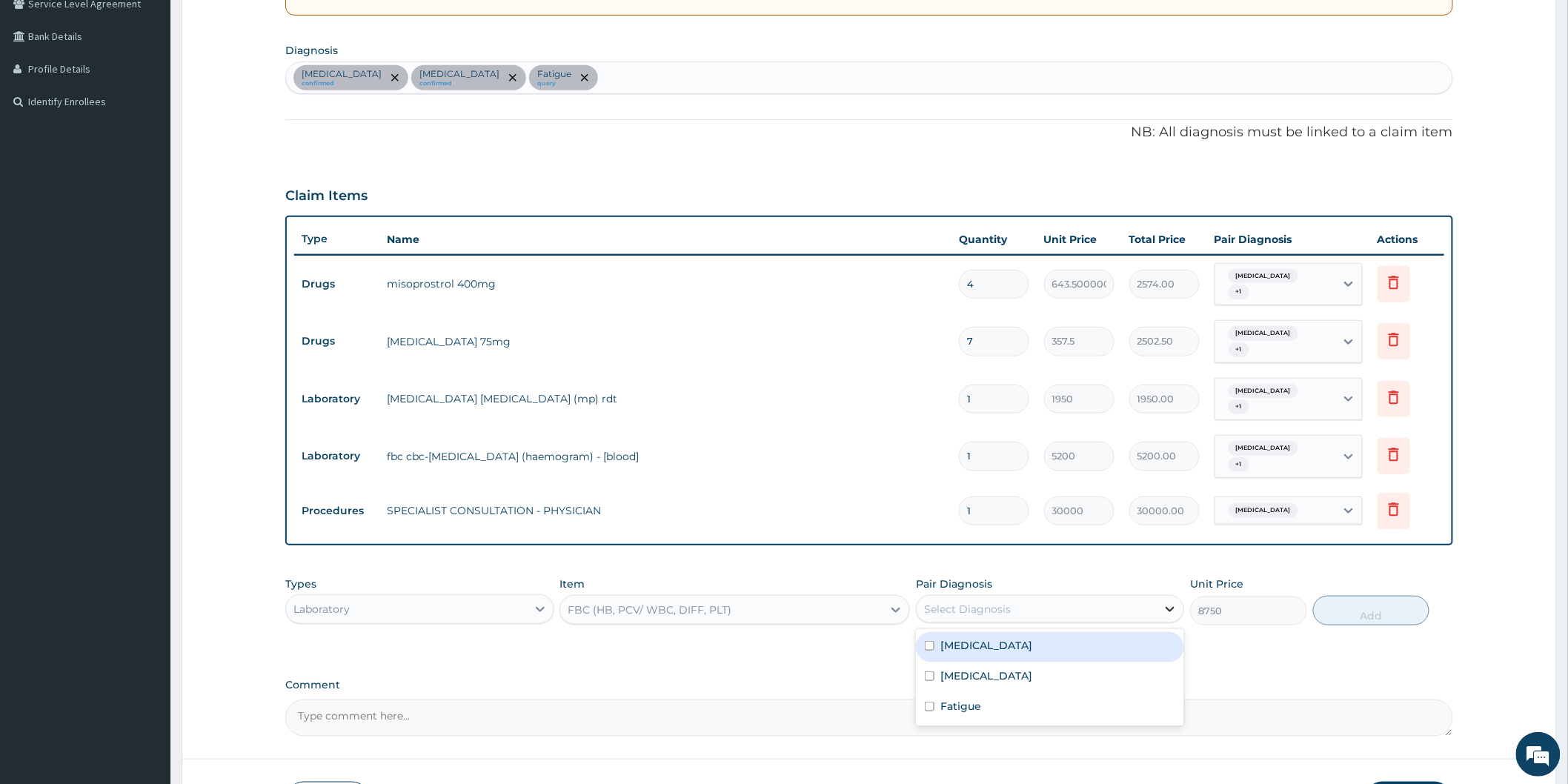
click at [1168, 607] on icon at bounding box center [1170, 609] width 9 height 5
click at [970, 668] on label "Sepsis" at bounding box center [986, 675] width 92 height 15
checkbox input "true"
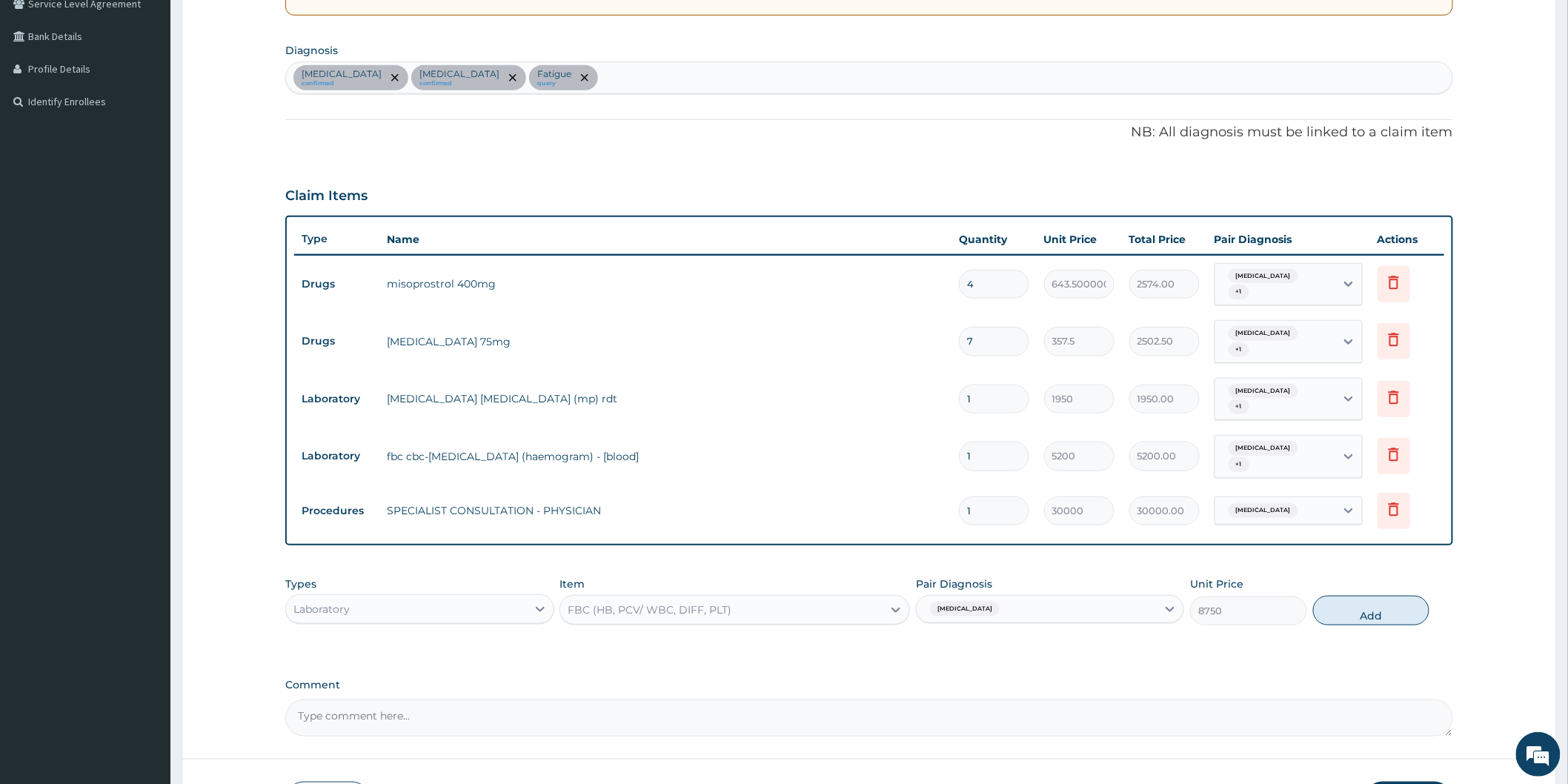
click at [1334, 679] on div "Comment" at bounding box center [869, 708] width 1168 height 58
click at [1373, 595] on button "Add" at bounding box center [1370, 610] width 117 height 30
type input "0"
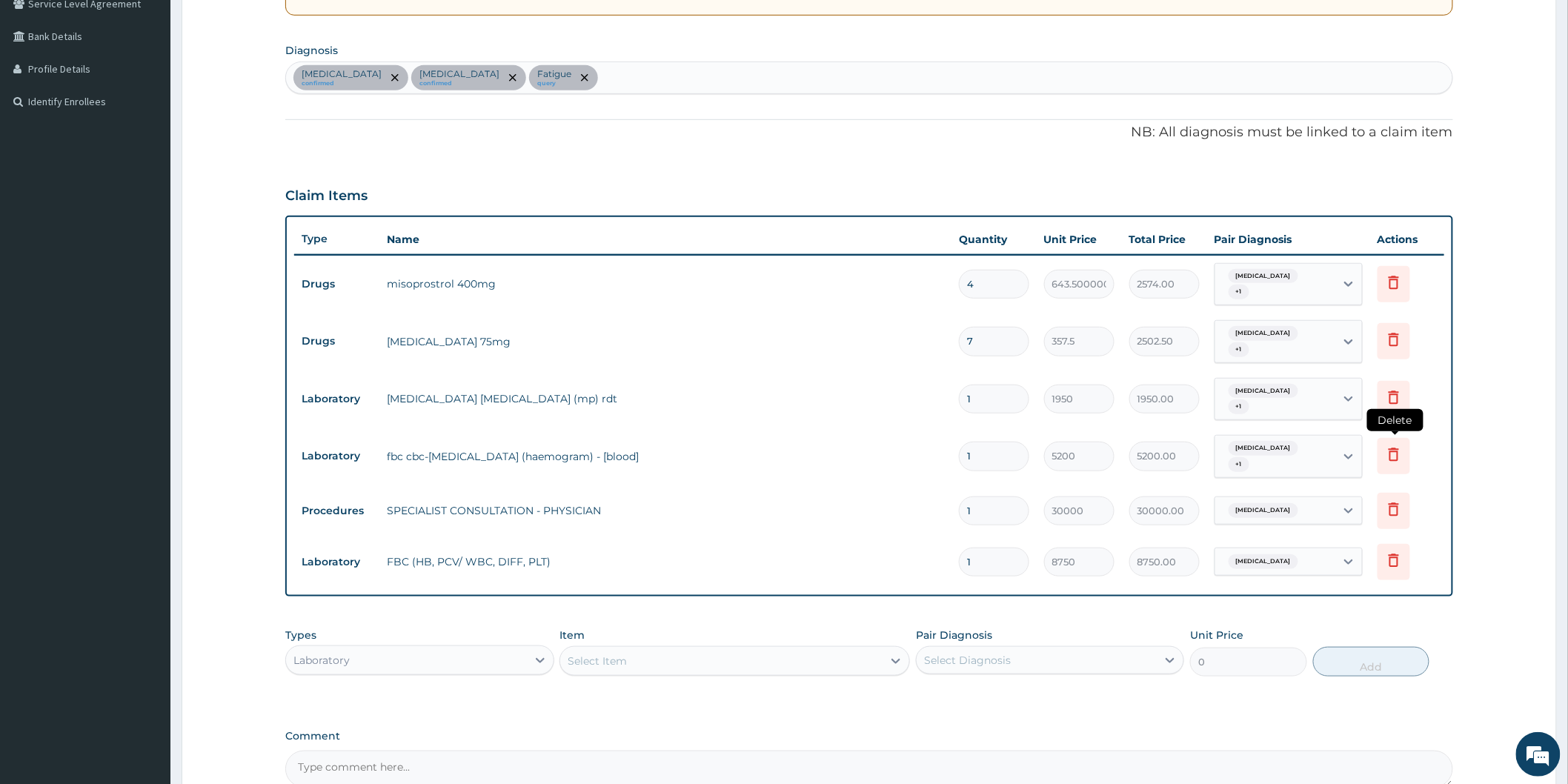
click at [1391, 449] on icon at bounding box center [1393, 455] width 11 height 13
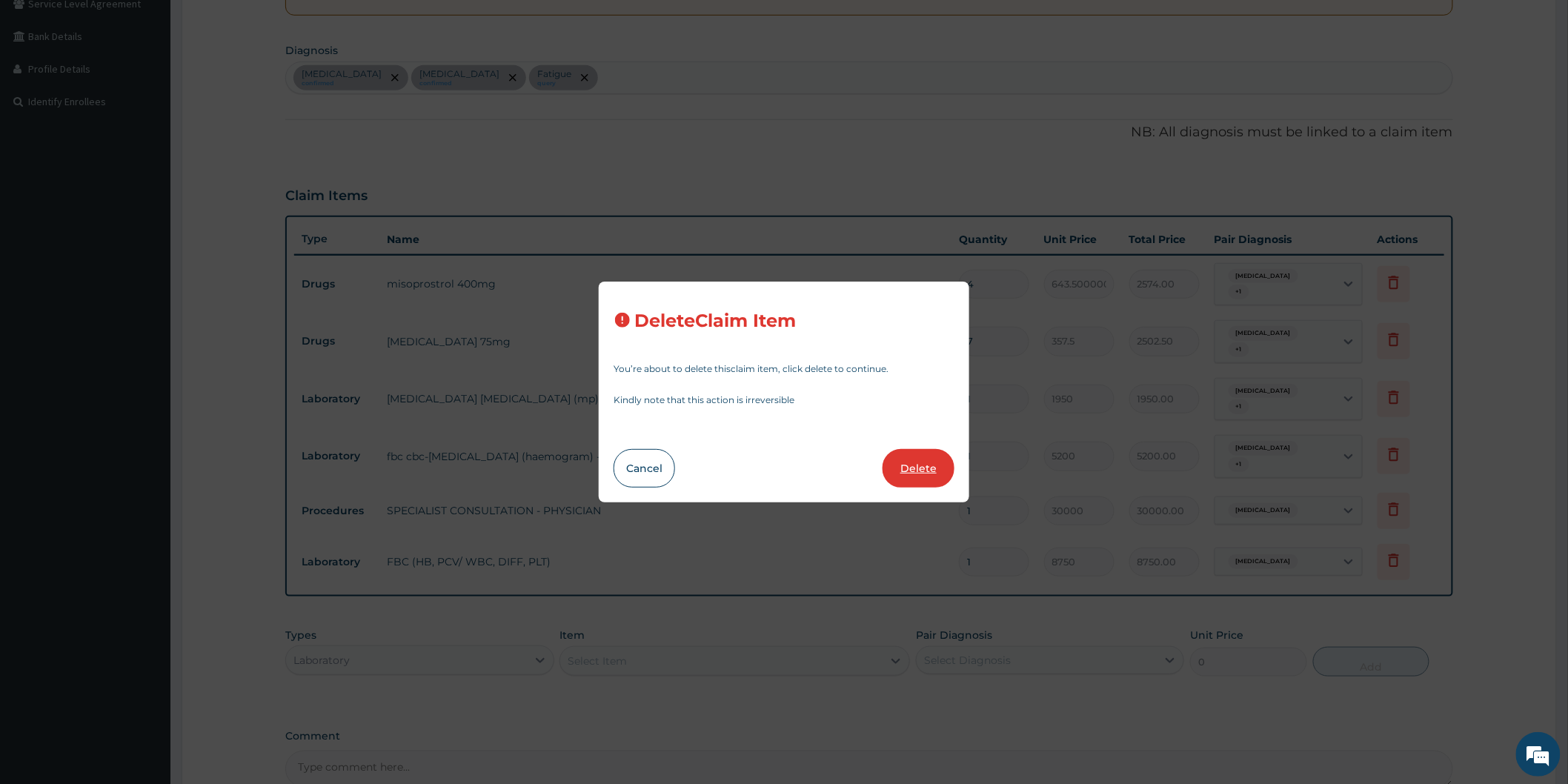
click at [900, 464] on button "Delete" at bounding box center [918, 468] width 72 height 39
type input "30000"
type input "30000.00"
type input "8750"
type input "8750.00"
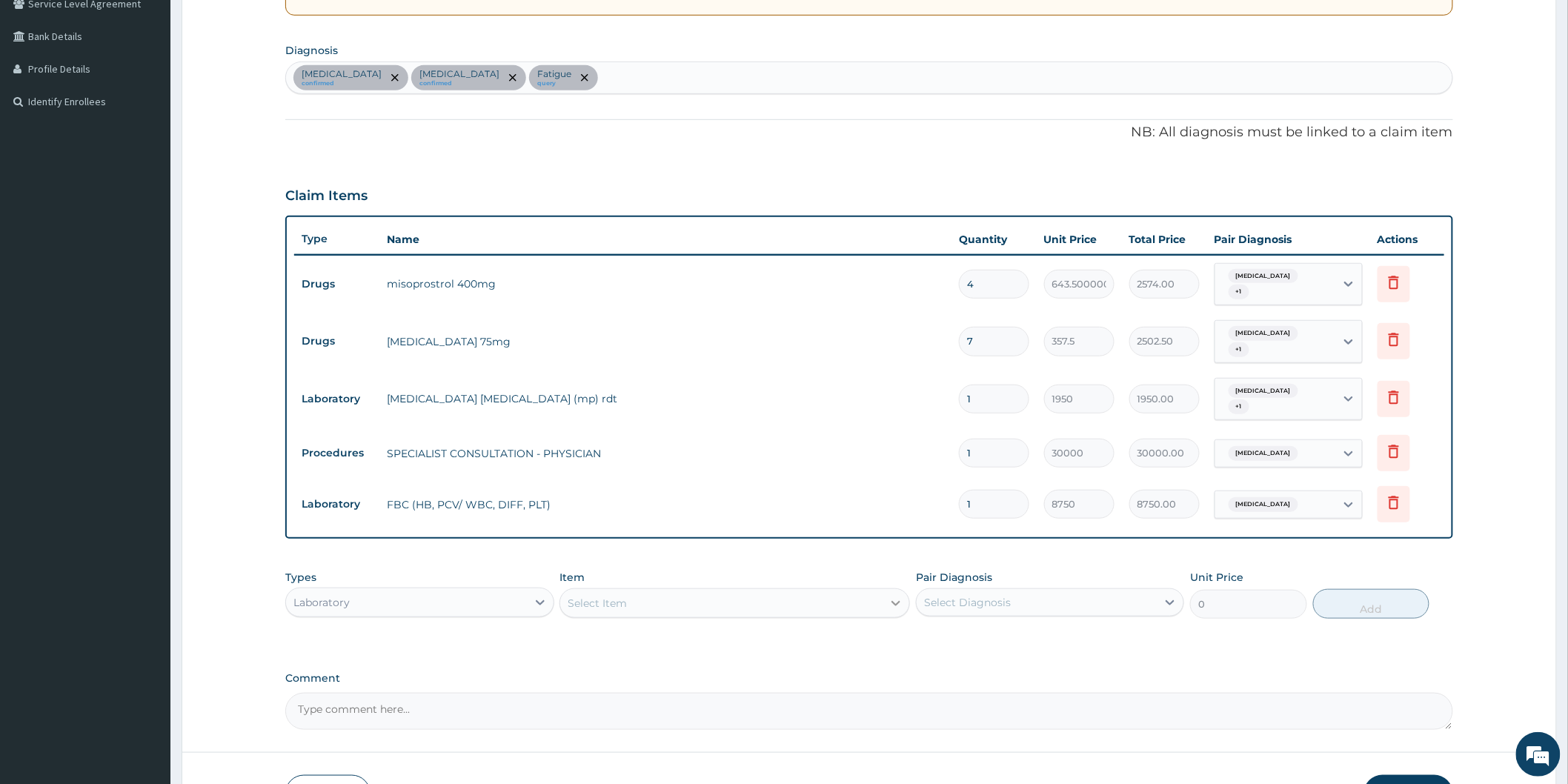
click at [899, 595] on icon at bounding box center [895, 602] width 15 height 15
click at [743, 591] on div "Select Item" at bounding box center [721, 602] width 322 height 24
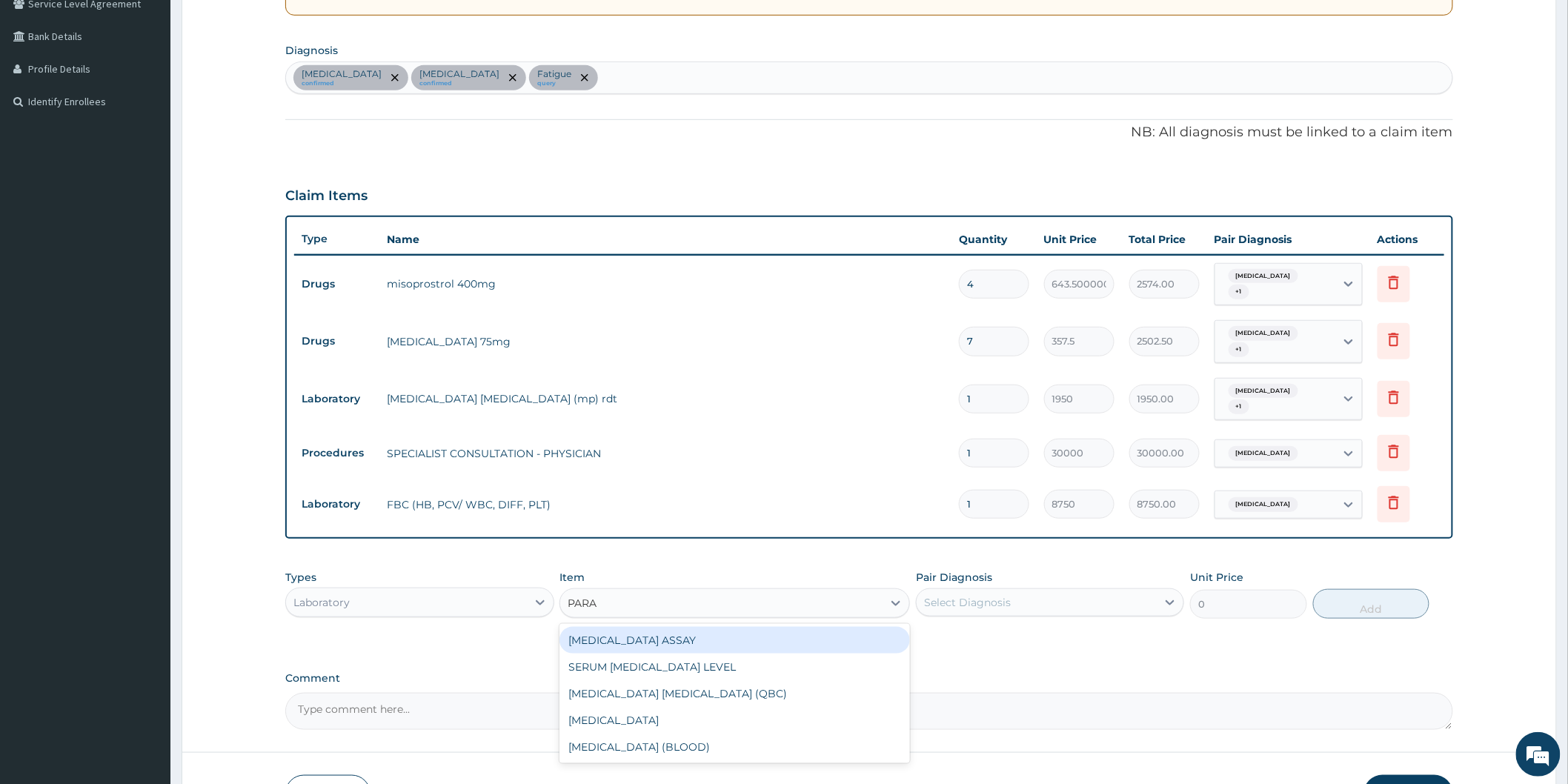
type input "PARAS"
click at [724, 627] on div "MALARIA PARASITE (QBC)" at bounding box center [734, 640] width 350 height 26
type input "6250"
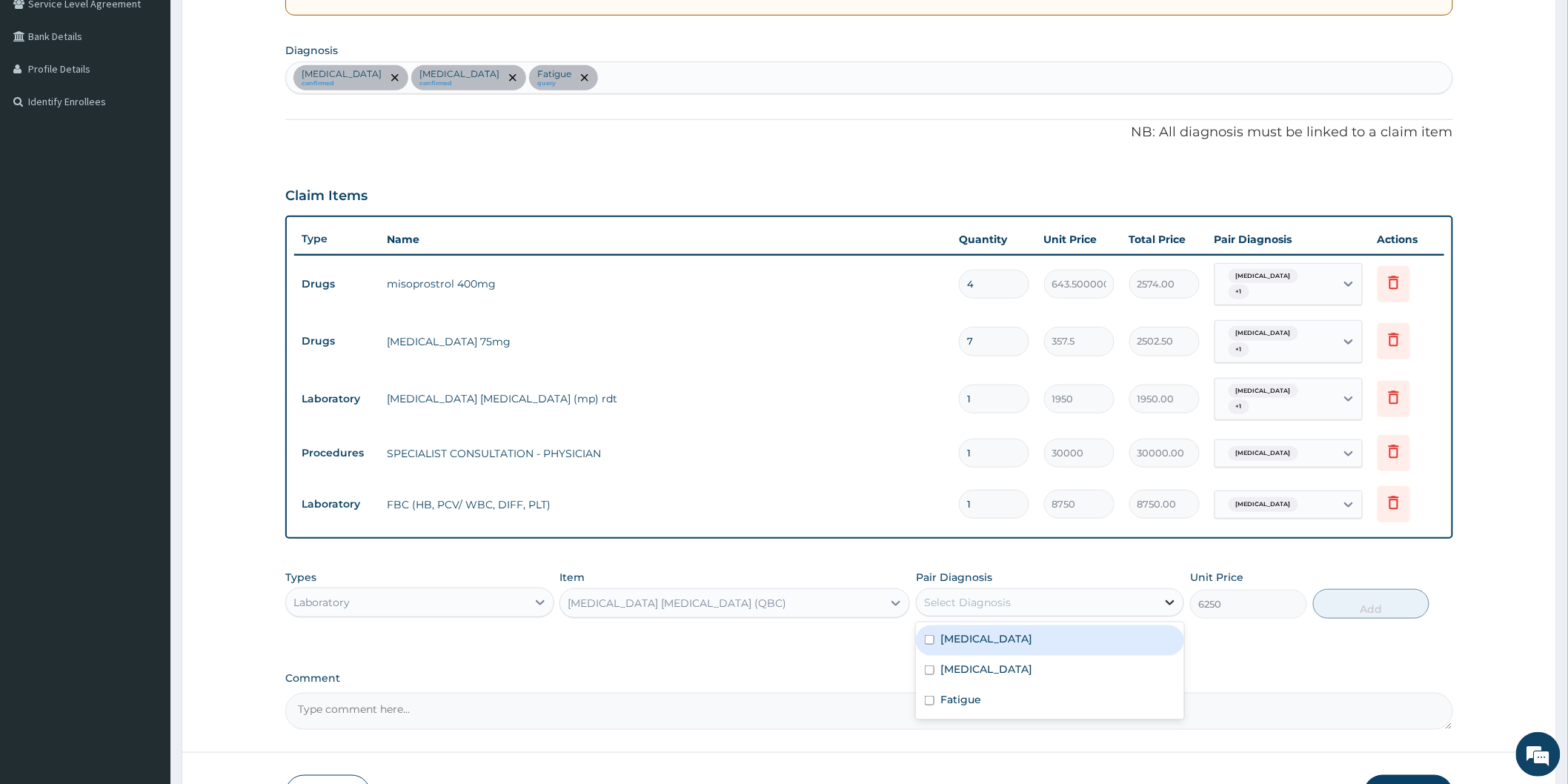
click at [1170, 595] on icon at bounding box center [1169, 602] width 15 height 15
click at [1052, 625] on div "Malaria" at bounding box center [1049, 640] width 268 height 31
checkbox input "true"
click at [1378, 589] on button "Add" at bounding box center [1370, 604] width 117 height 30
type input "0"
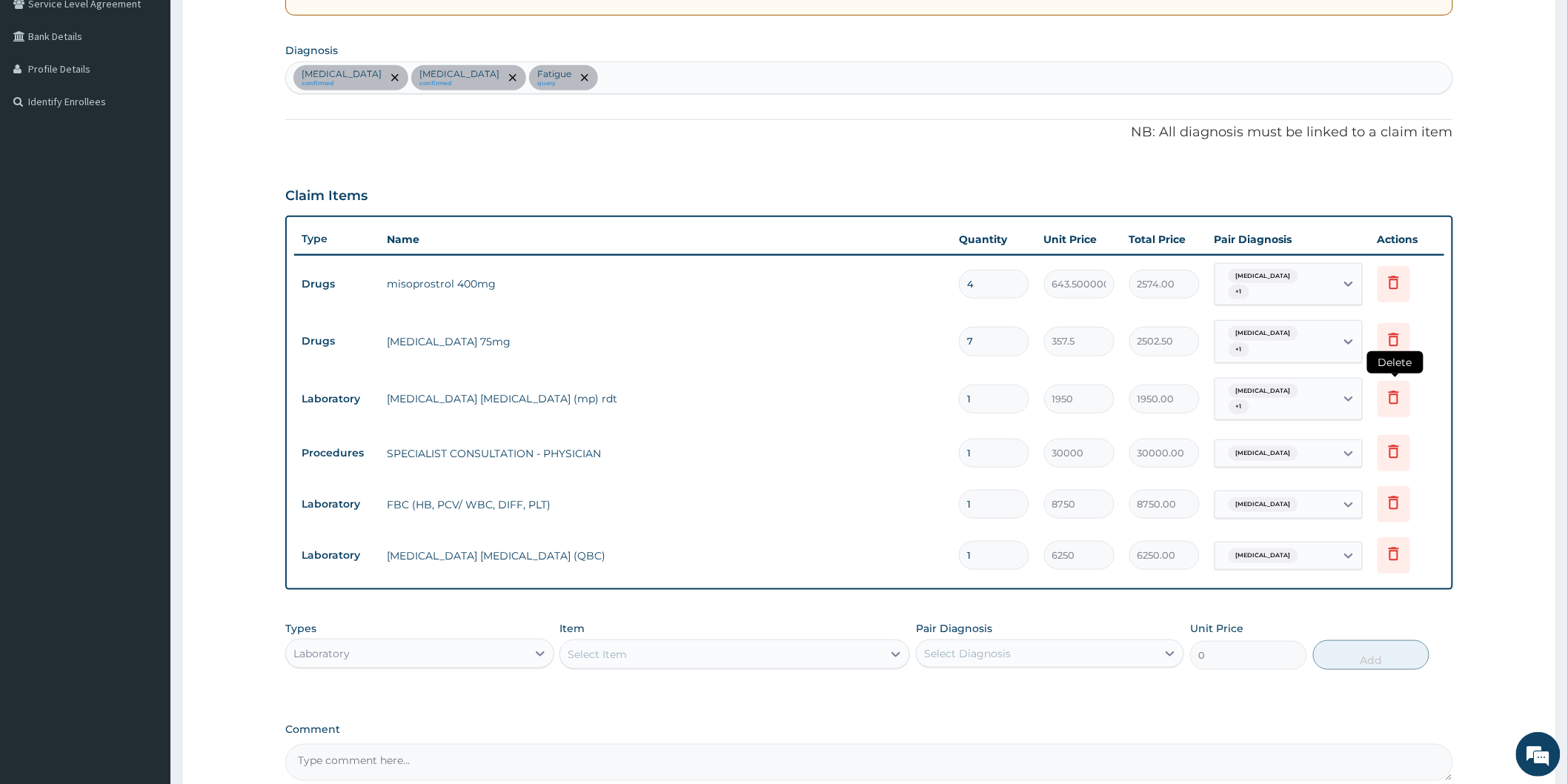
click at [1389, 388] on icon at bounding box center [1393, 397] width 18 height 18
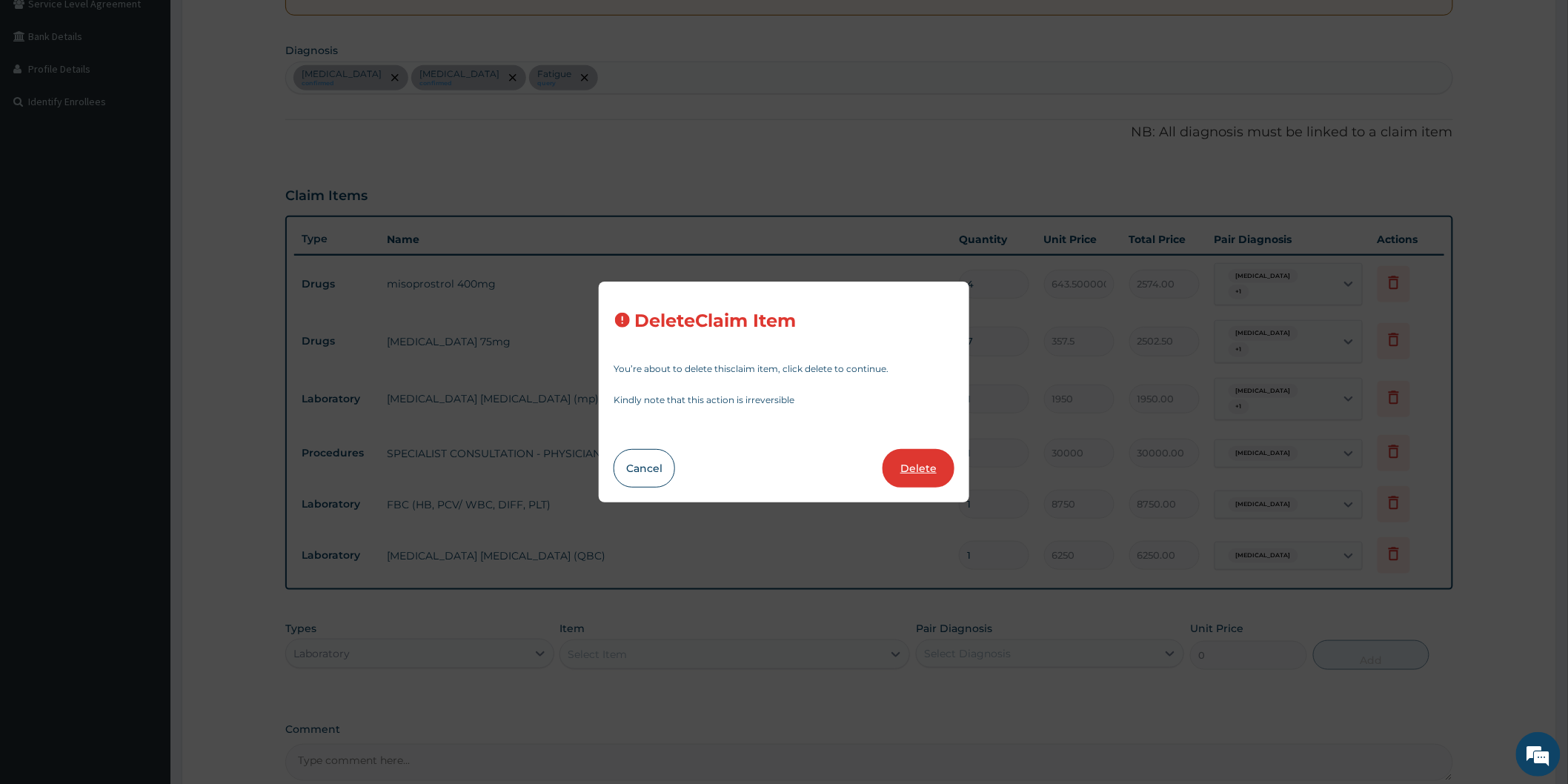
click at [921, 464] on button "Delete" at bounding box center [918, 468] width 72 height 39
type input "30000"
type input "30000.00"
type input "8750"
type input "8750.00"
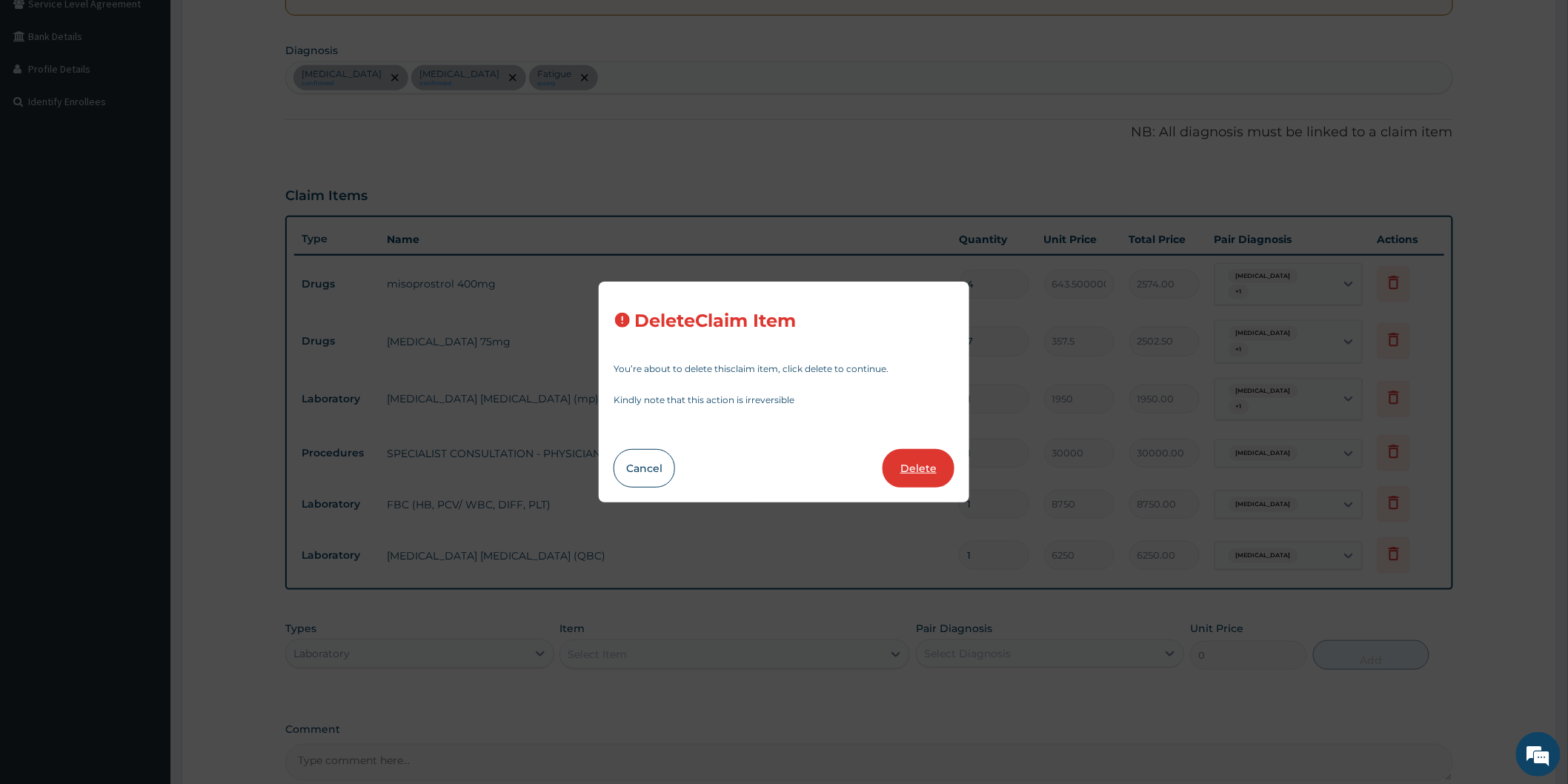
type input "6250"
type input "6250.00"
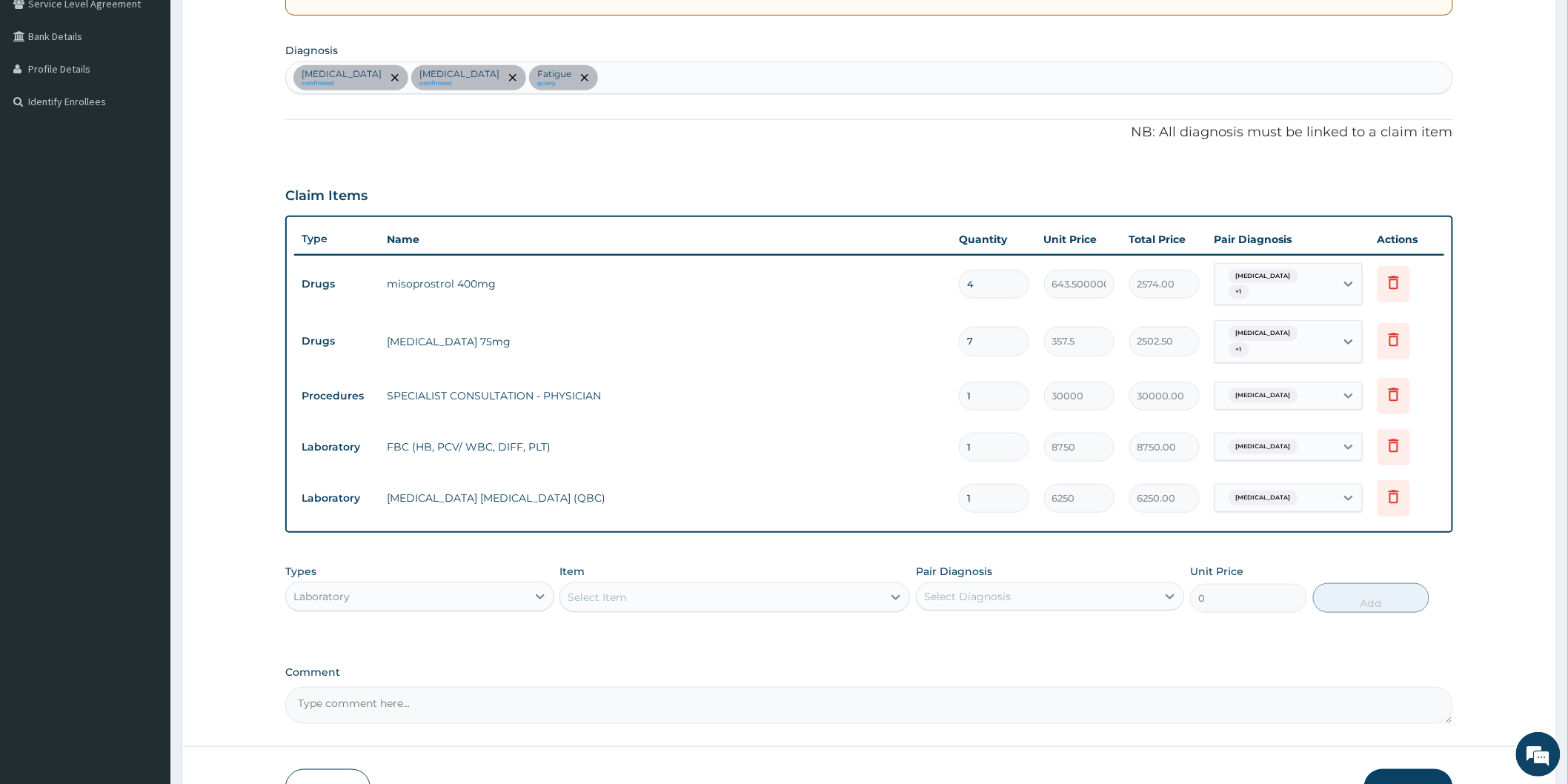
click at [1160, 697] on textarea "Comment" at bounding box center [869, 705] width 1168 height 37
click at [758, 707] on textarea "Comment" at bounding box center [869, 705] width 1168 height 37
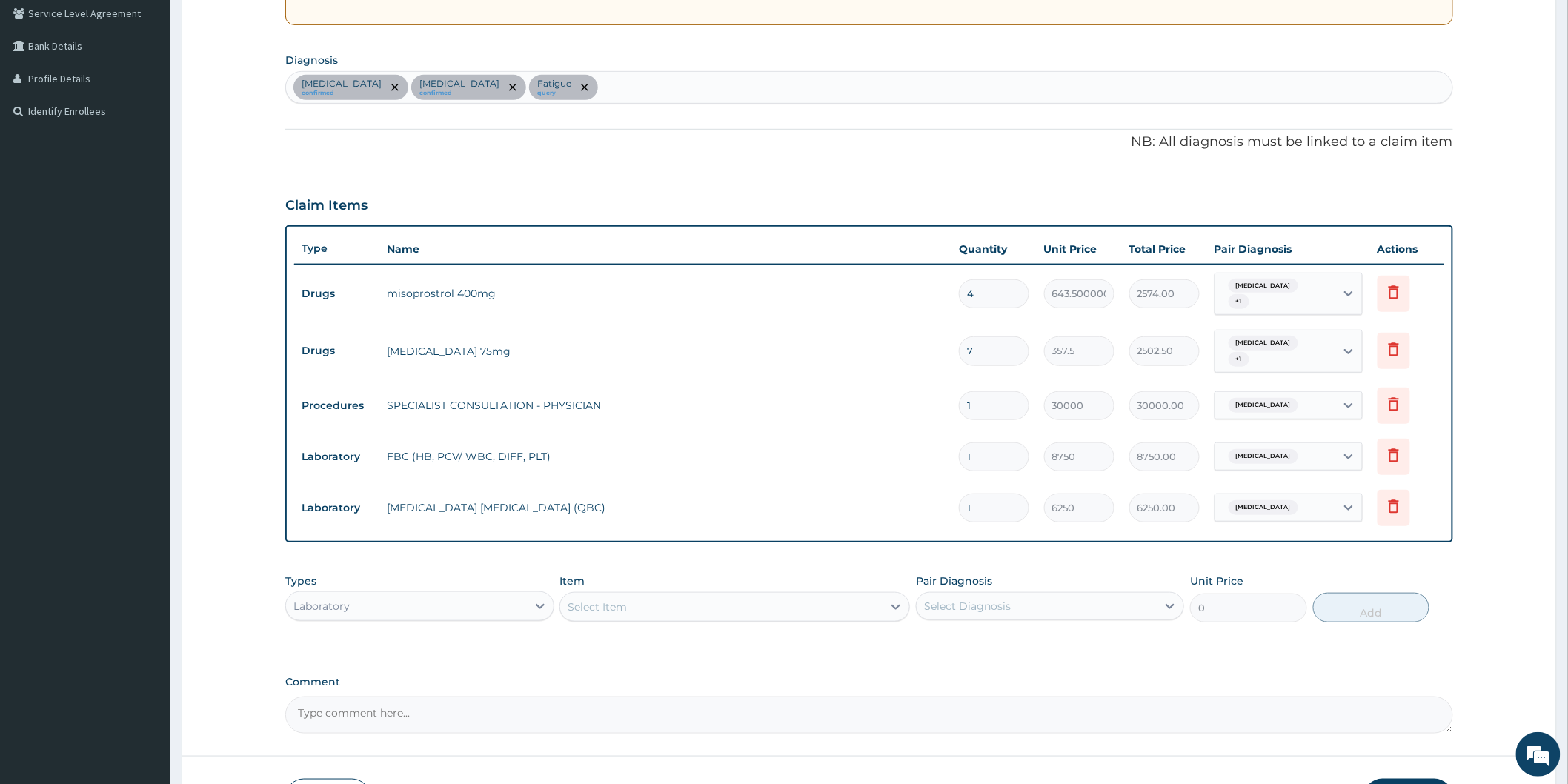
scroll to position [403, 0]
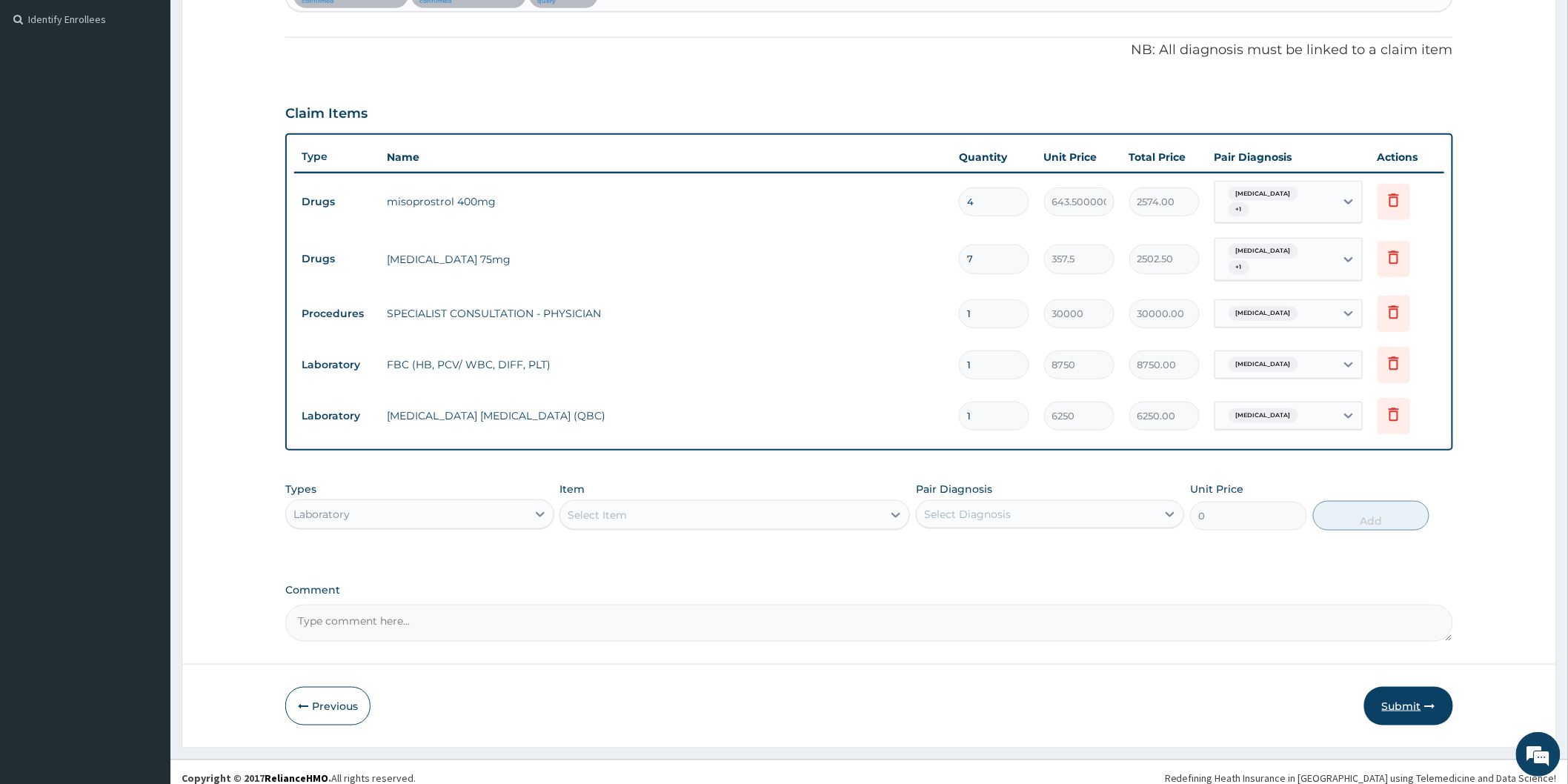
click at [1404, 692] on button "Submit" at bounding box center [1407, 706] width 89 height 39
click at [1399, 697] on button "Submit" at bounding box center [1407, 706] width 89 height 39
click at [1399, 694] on button "Submit" at bounding box center [1407, 706] width 89 height 39
click at [1411, 687] on button "Submit" at bounding box center [1407, 706] width 89 height 39
click at [1132, 687] on div "Previous Submit" at bounding box center [869, 706] width 1168 height 39
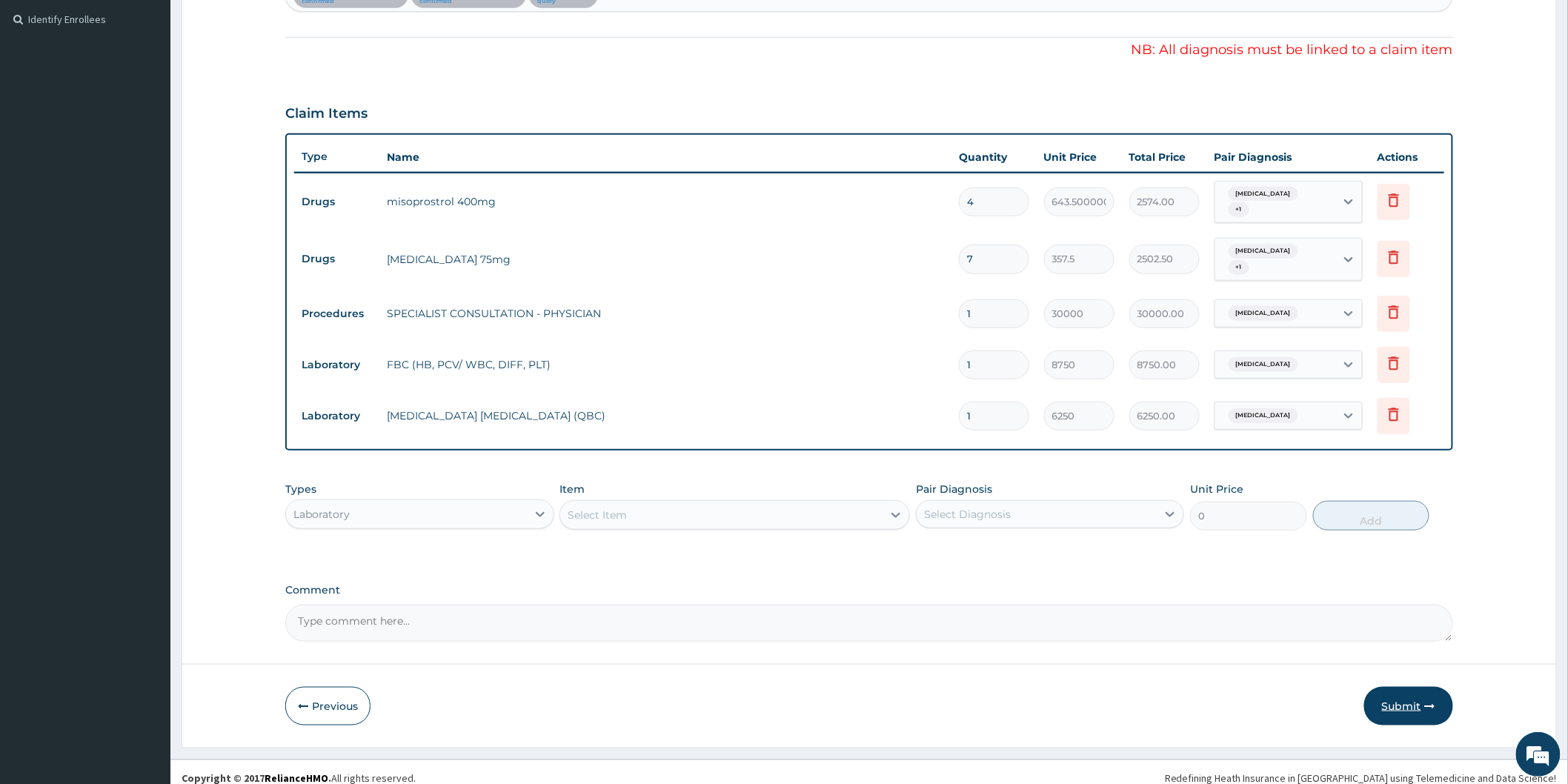
click at [1419, 691] on button "Submit" at bounding box center [1407, 706] width 89 height 39
click at [1402, 687] on button "Submit" at bounding box center [1407, 706] width 89 height 39
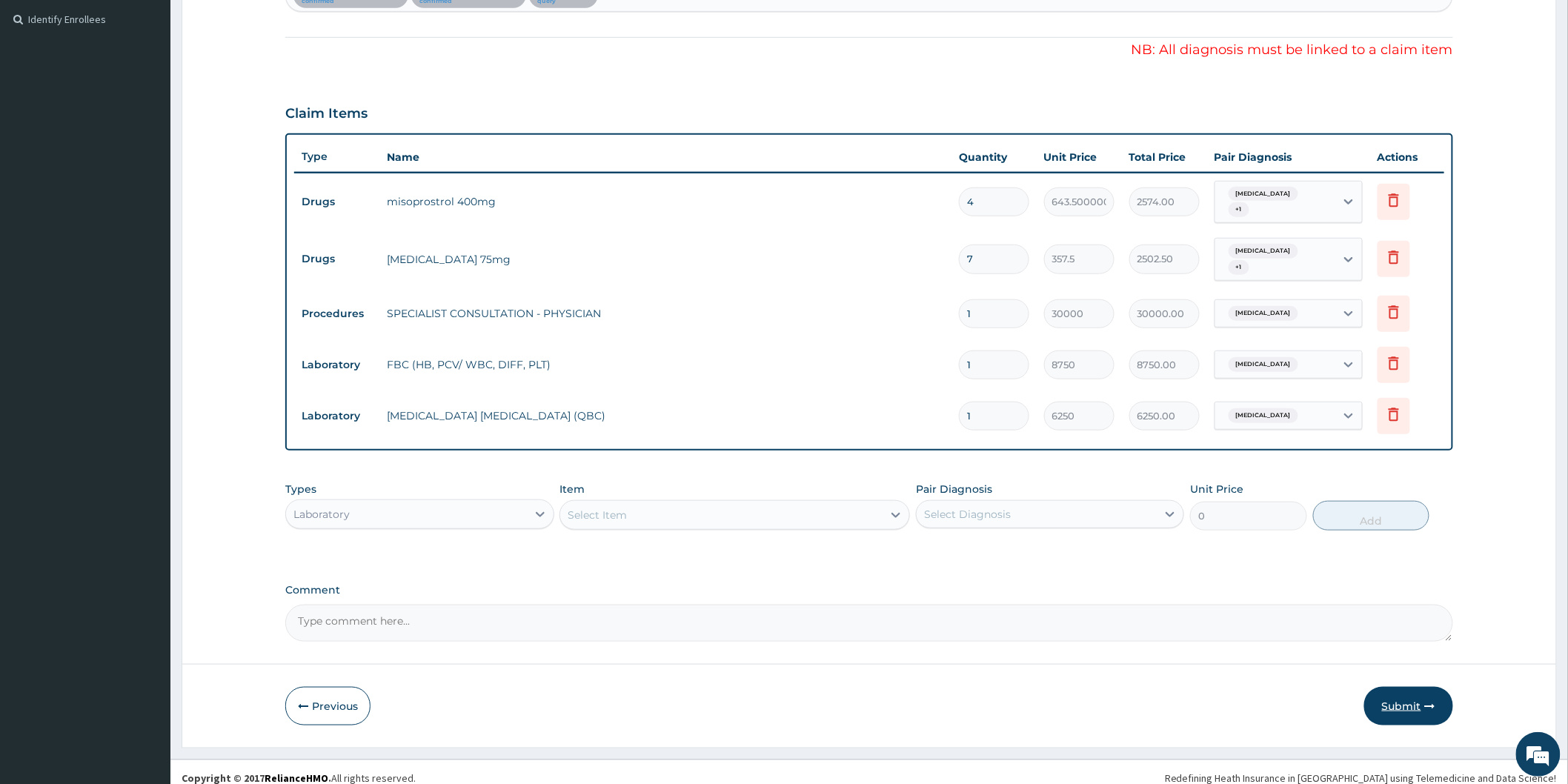
click at [1402, 687] on button "Submit" at bounding box center [1407, 706] width 89 height 39
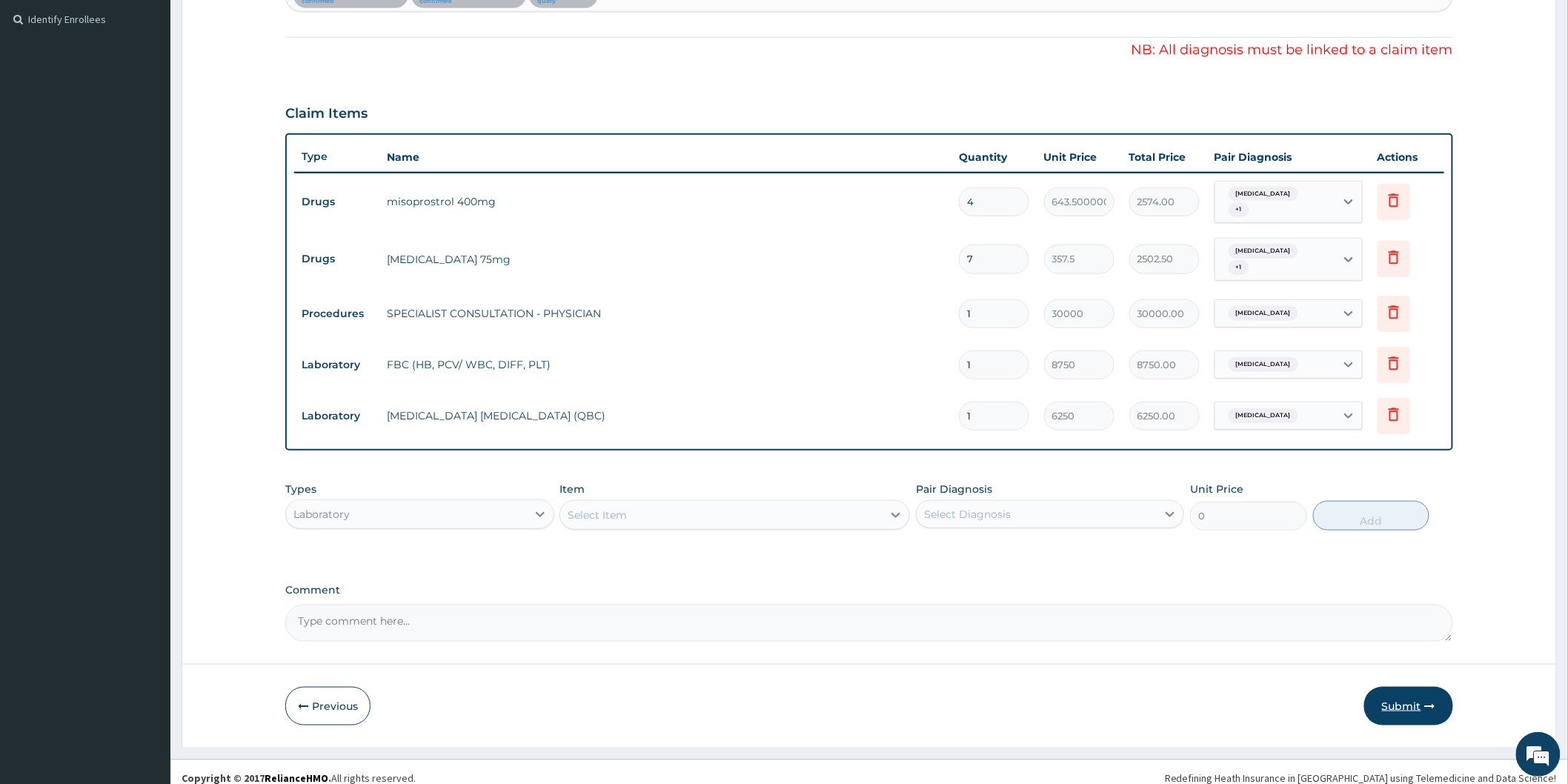
click at [1402, 687] on button "Submit" at bounding box center [1407, 706] width 89 height 39
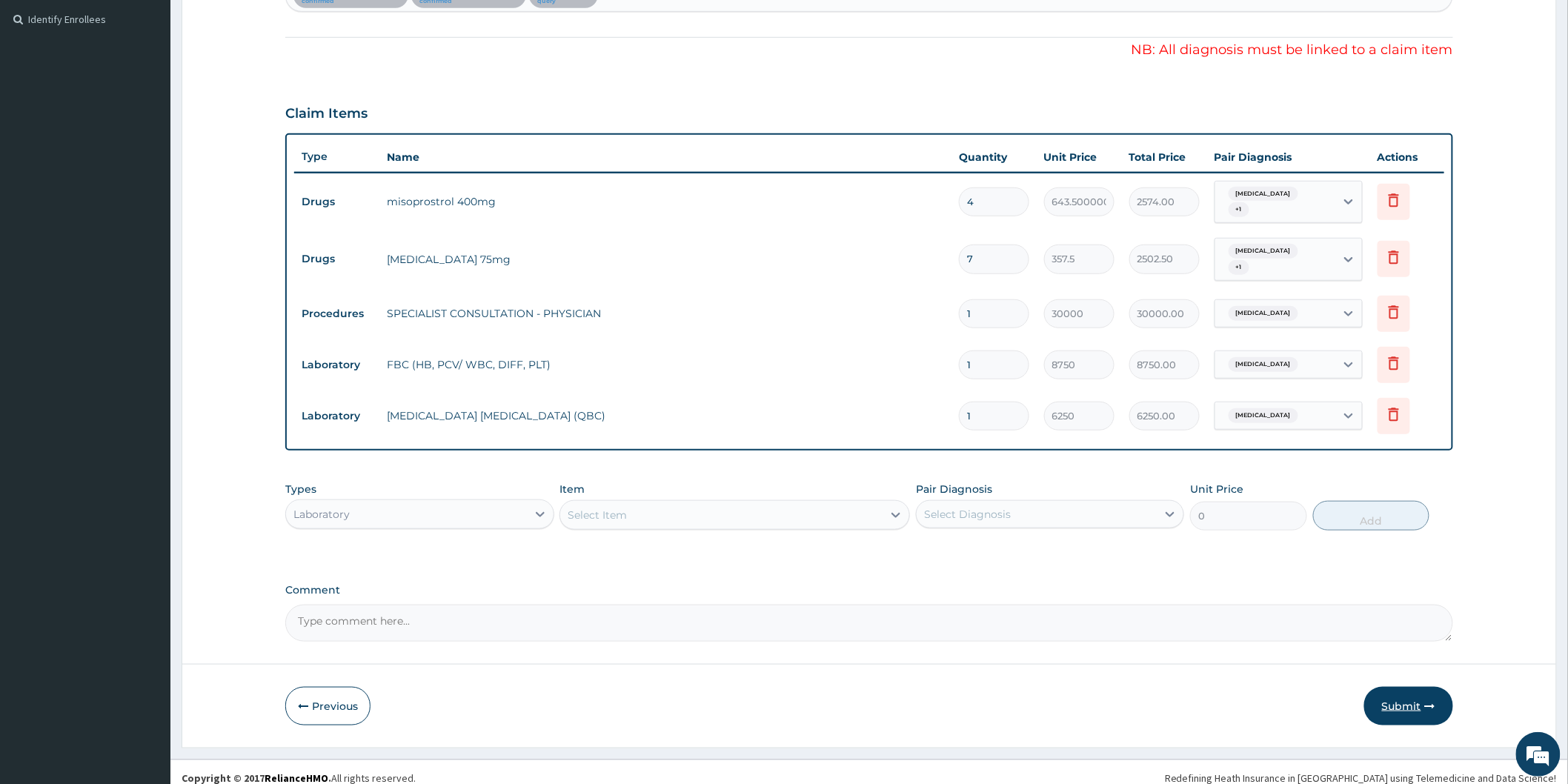
click at [1402, 687] on button "Submit" at bounding box center [1407, 706] width 89 height 39
click at [1402, 687] on button "Submit" at bounding box center [1407, 706] width 89 height 39
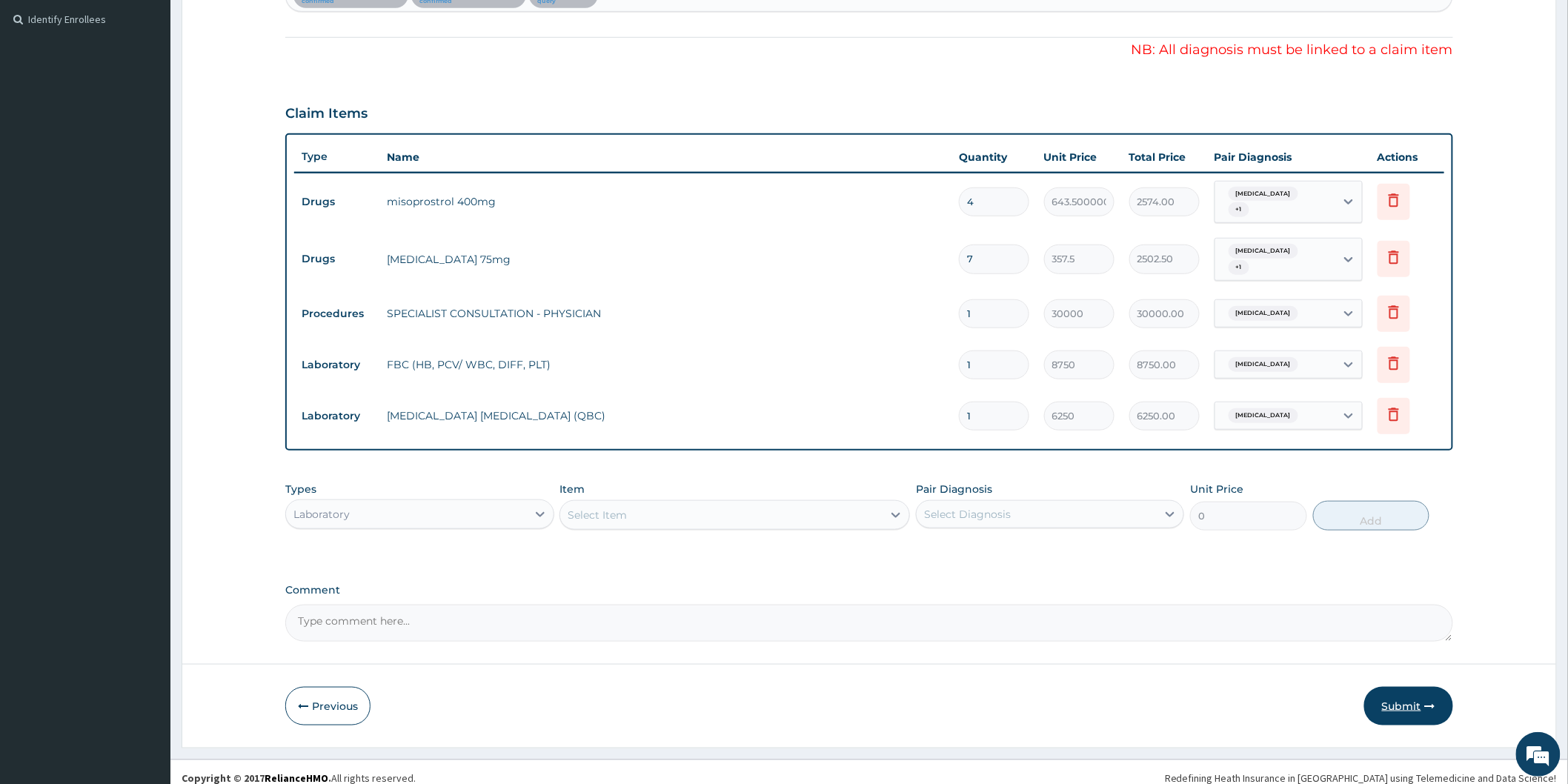
click at [1402, 687] on button "Submit" at bounding box center [1407, 706] width 89 height 39
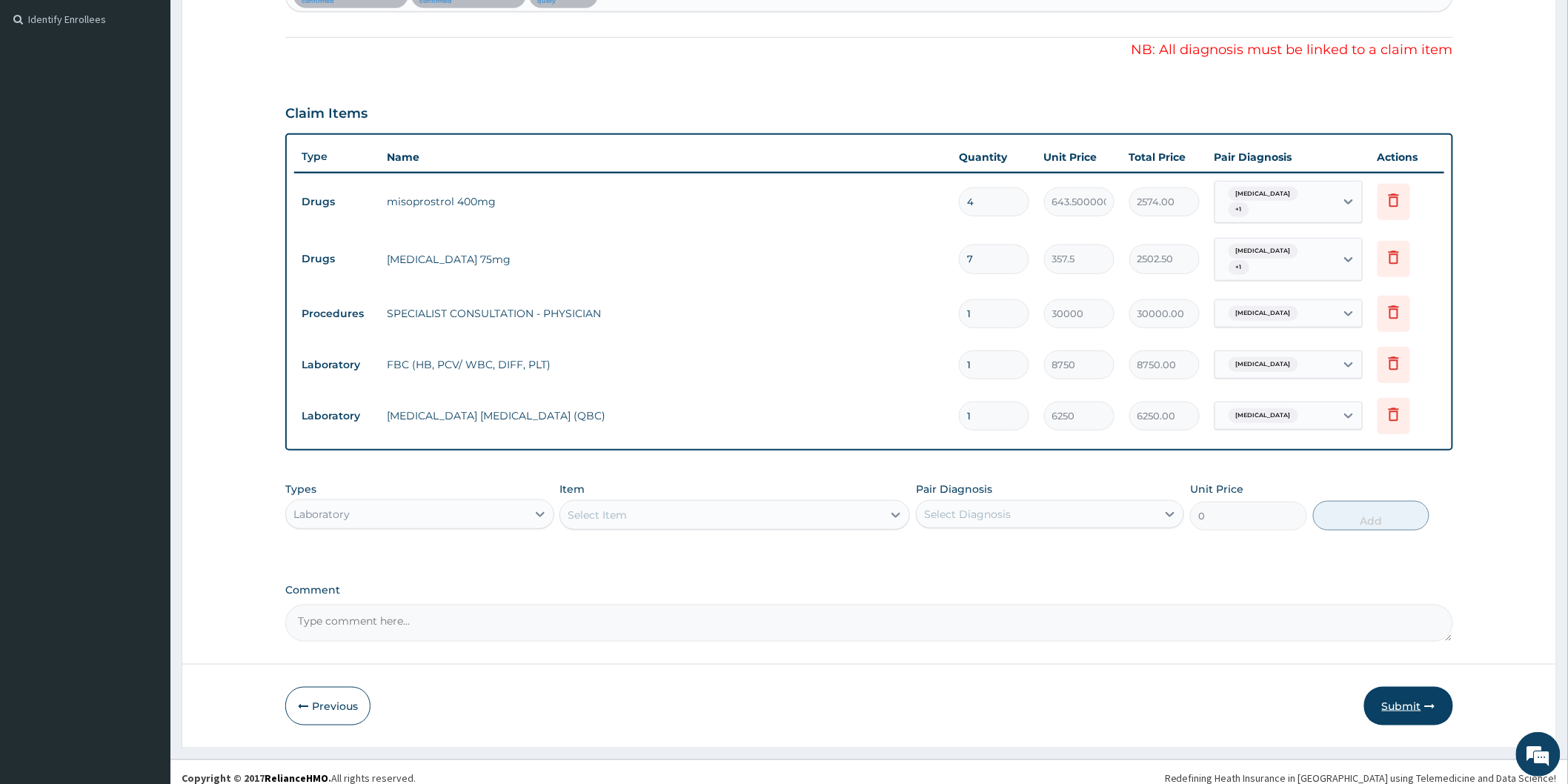
click at [1402, 687] on button "Submit" at bounding box center [1407, 706] width 89 height 39
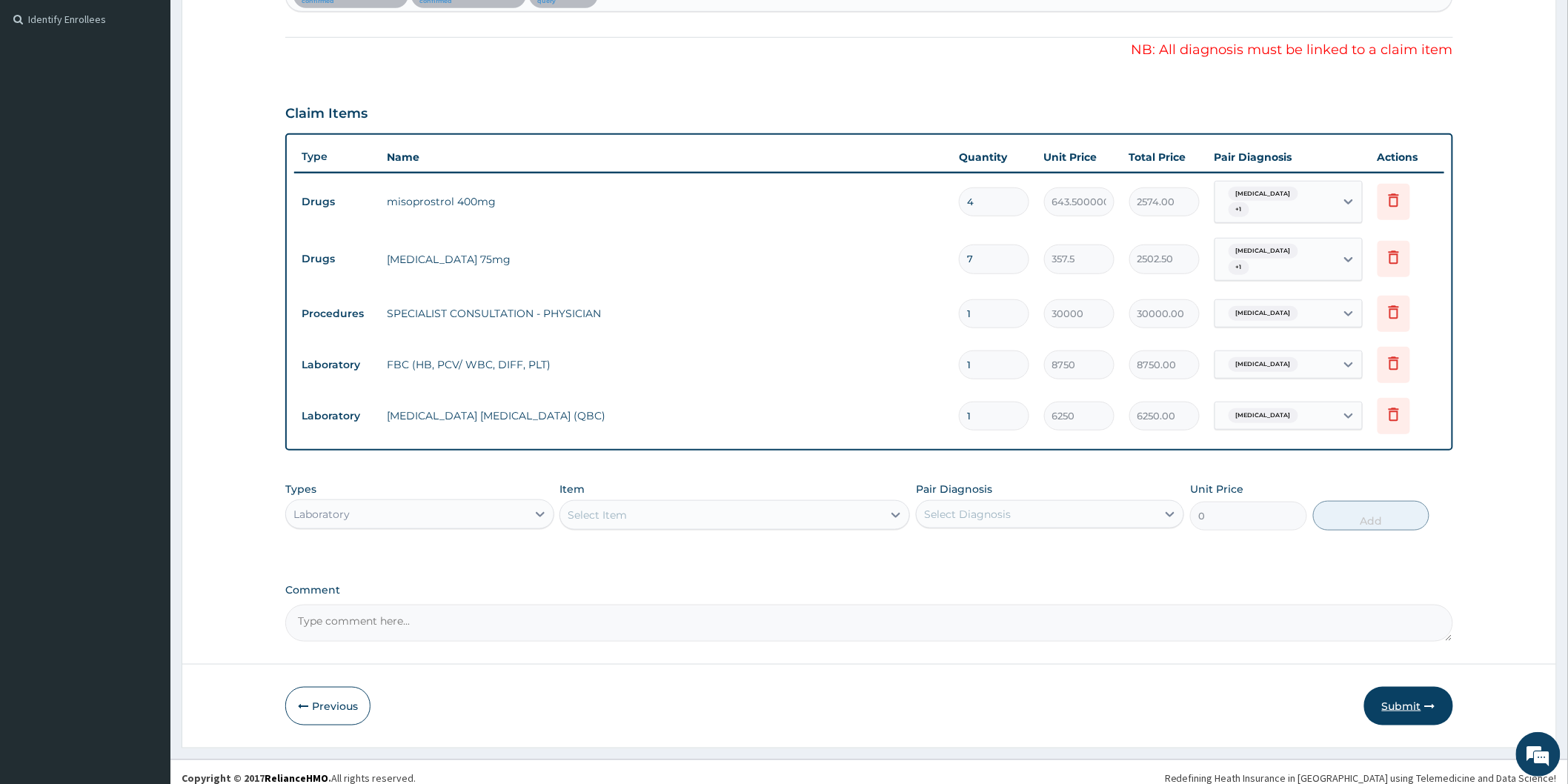
click at [1402, 687] on button "Submit" at bounding box center [1407, 706] width 89 height 39
click at [1399, 693] on button "Submit" at bounding box center [1407, 706] width 89 height 39
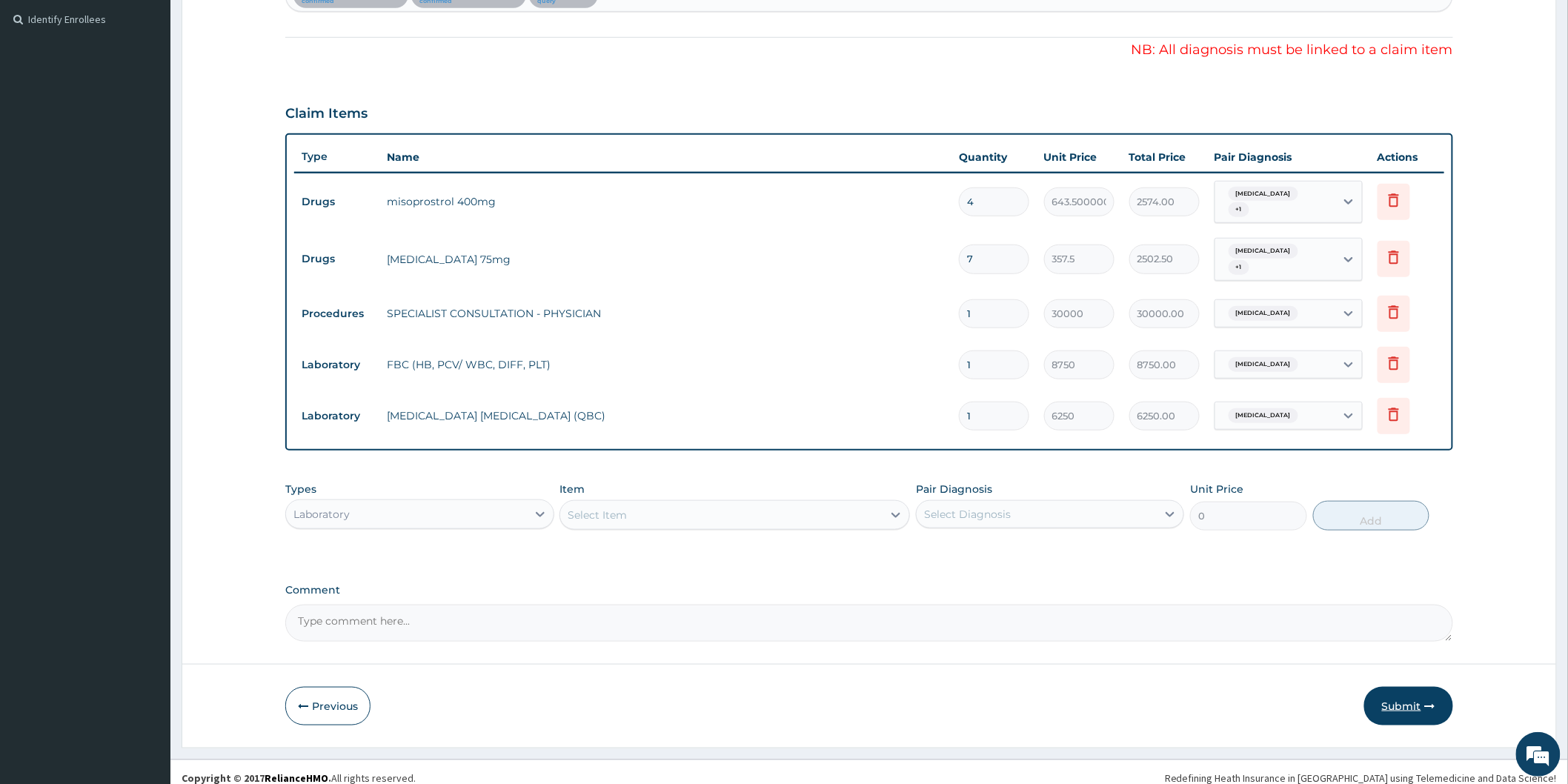
click at [1399, 693] on button "Submit" at bounding box center [1407, 706] width 89 height 39
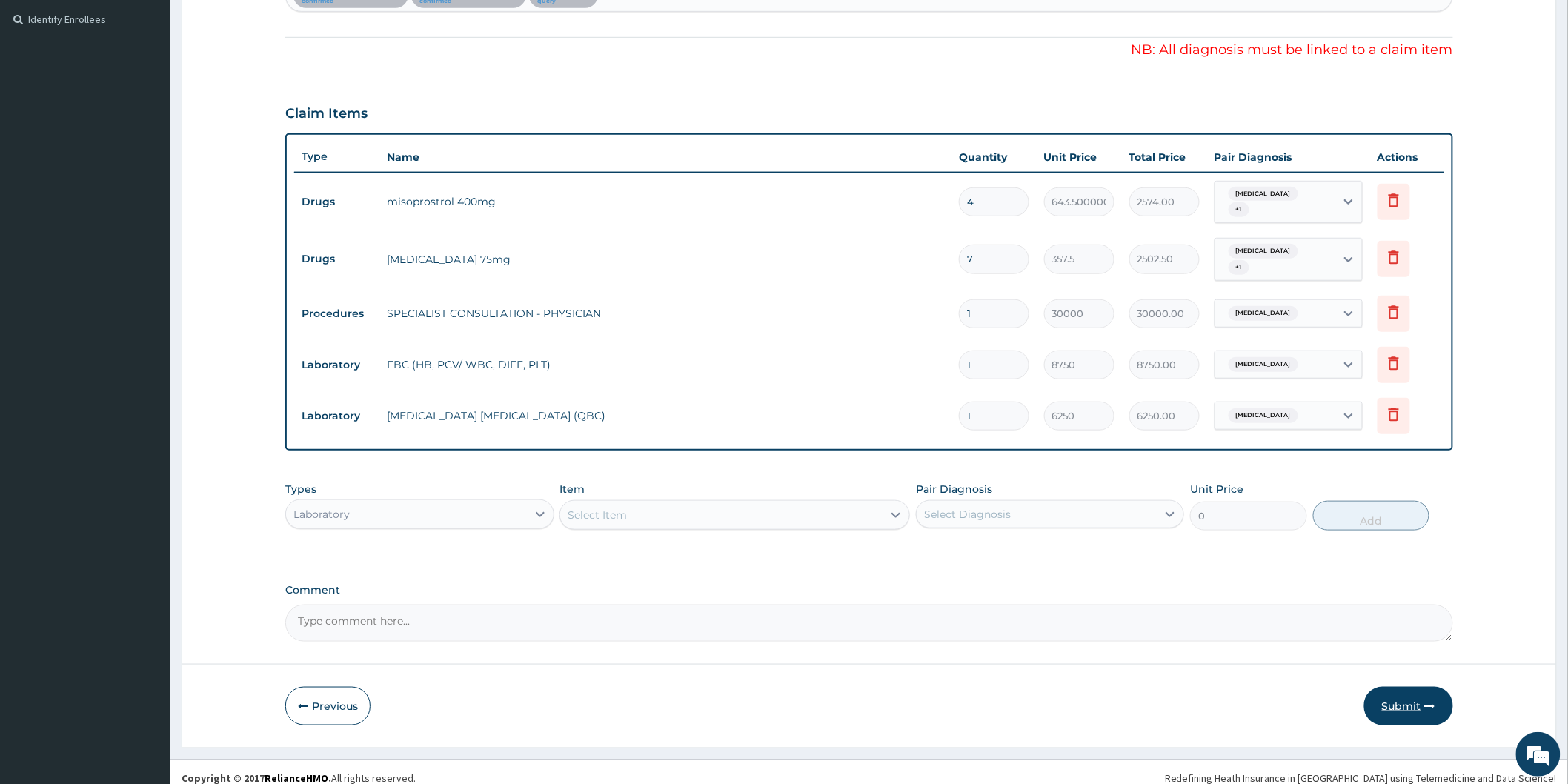
click at [1405, 690] on button "Submit" at bounding box center [1407, 706] width 89 height 39
click at [1402, 689] on button "Submit" at bounding box center [1407, 706] width 89 height 39
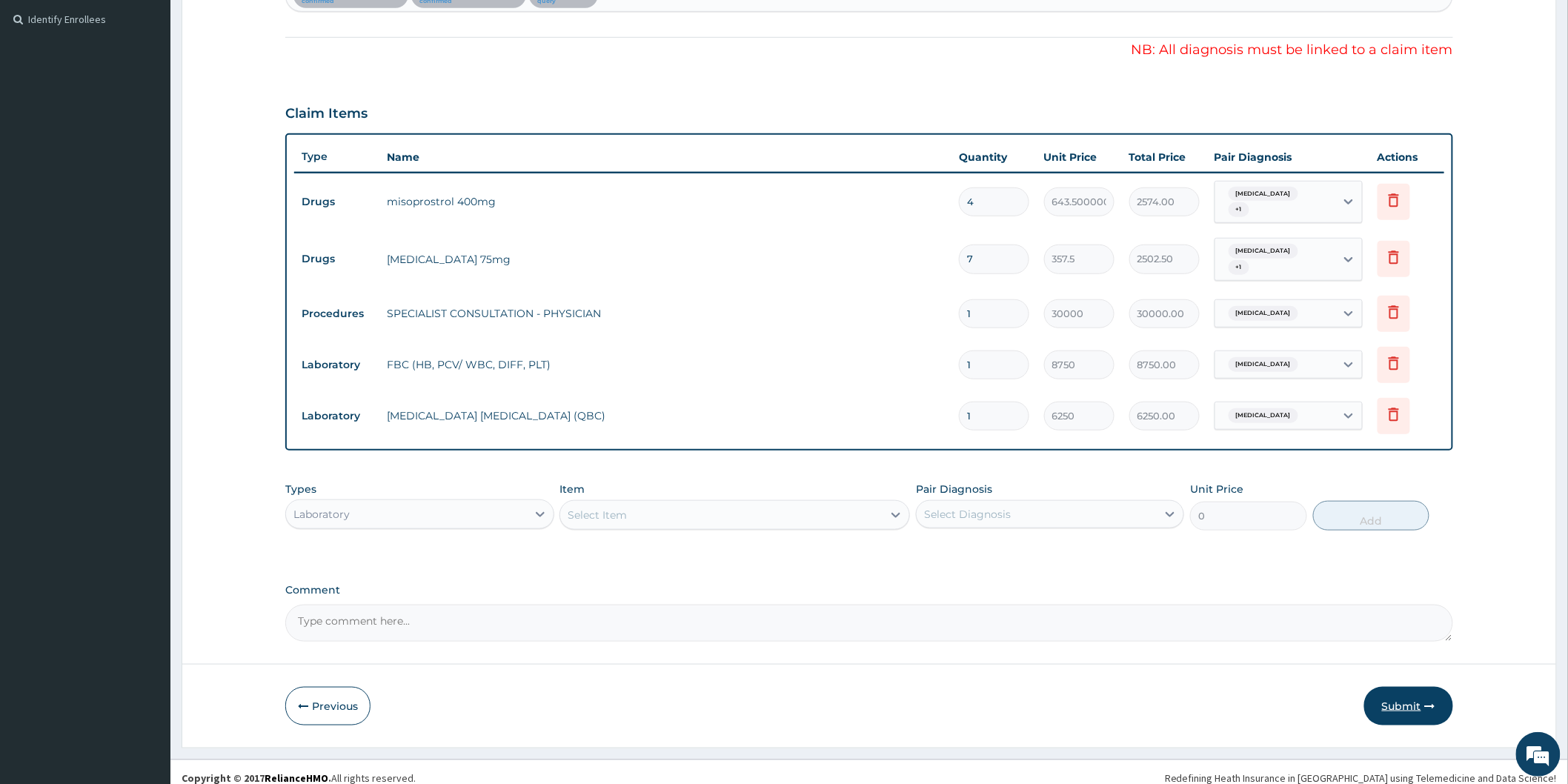
click at [1402, 689] on button "Submit" at bounding box center [1407, 706] width 89 height 39
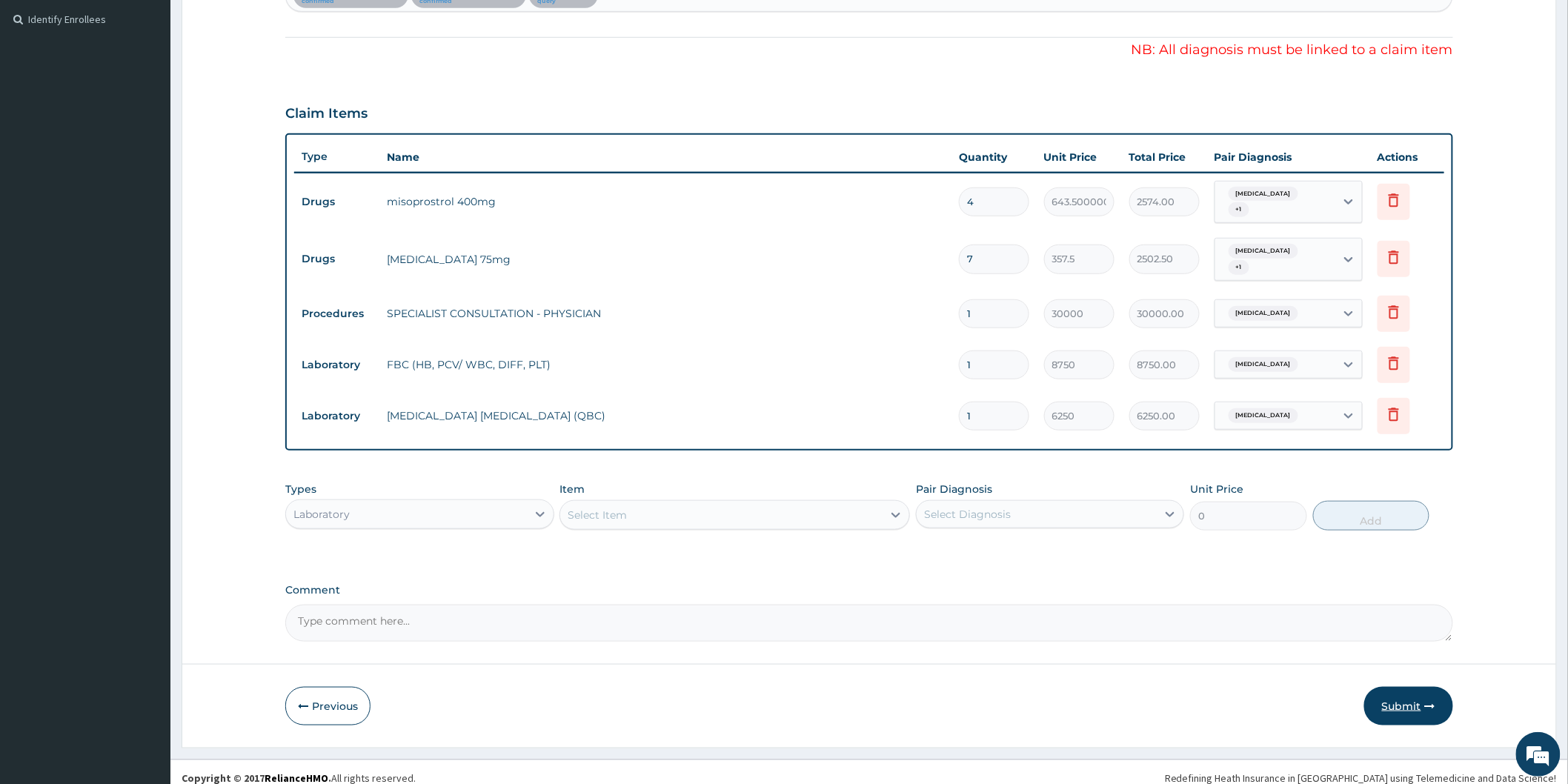
click at [1393, 687] on button "Submit" at bounding box center [1407, 706] width 89 height 39
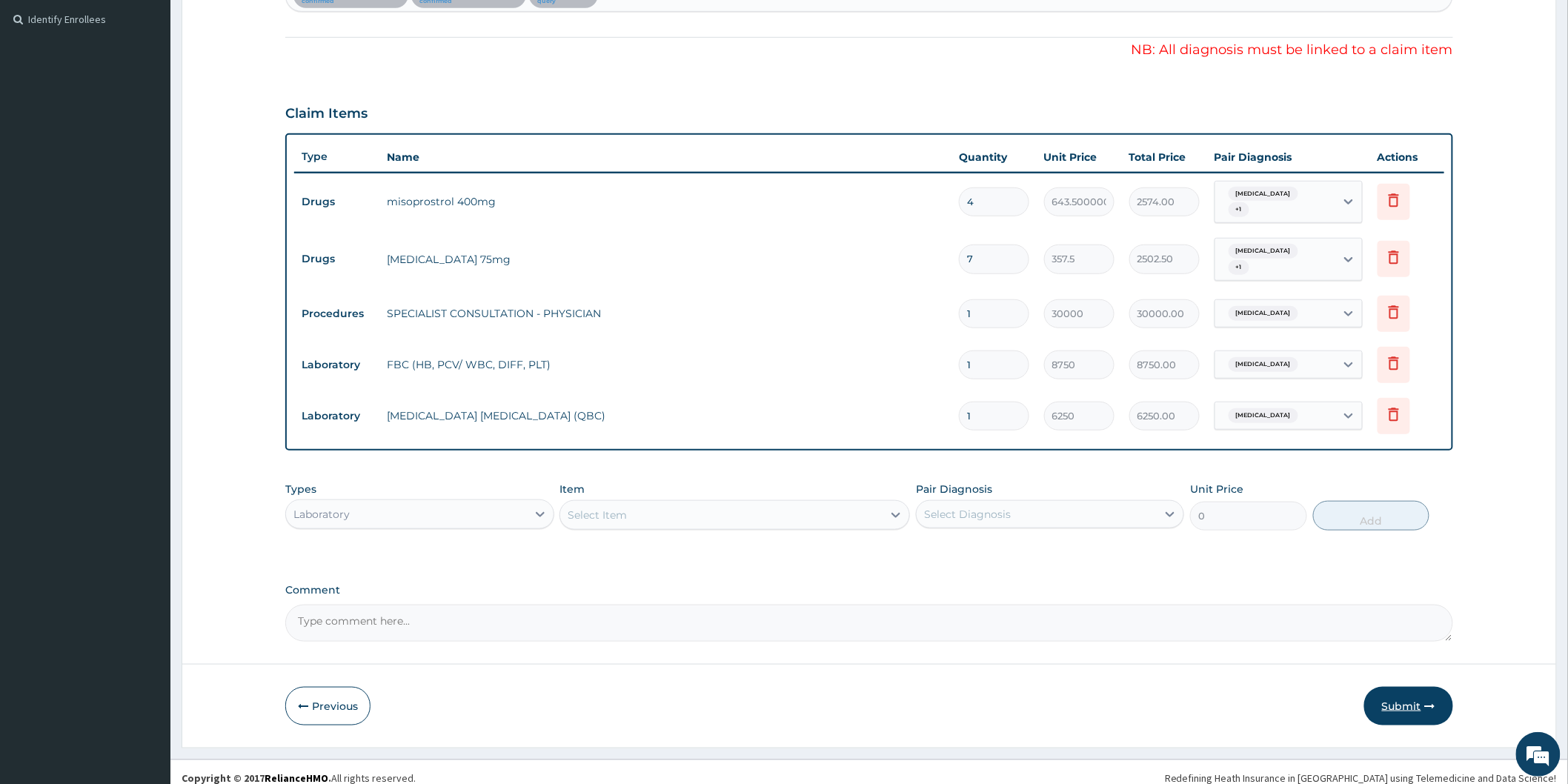
click at [1392, 694] on button "Submit" at bounding box center [1407, 706] width 89 height 39
click at [1054, 759] on footer "Redefining Heath Insurance in Africa using Telemedicine and Data Science! Copyr…" at bounding box center [868, 778] width 1397 height 38
click at [1406, 687] on button "Submit" at bounding box center [1407, 706] width 89 height 39
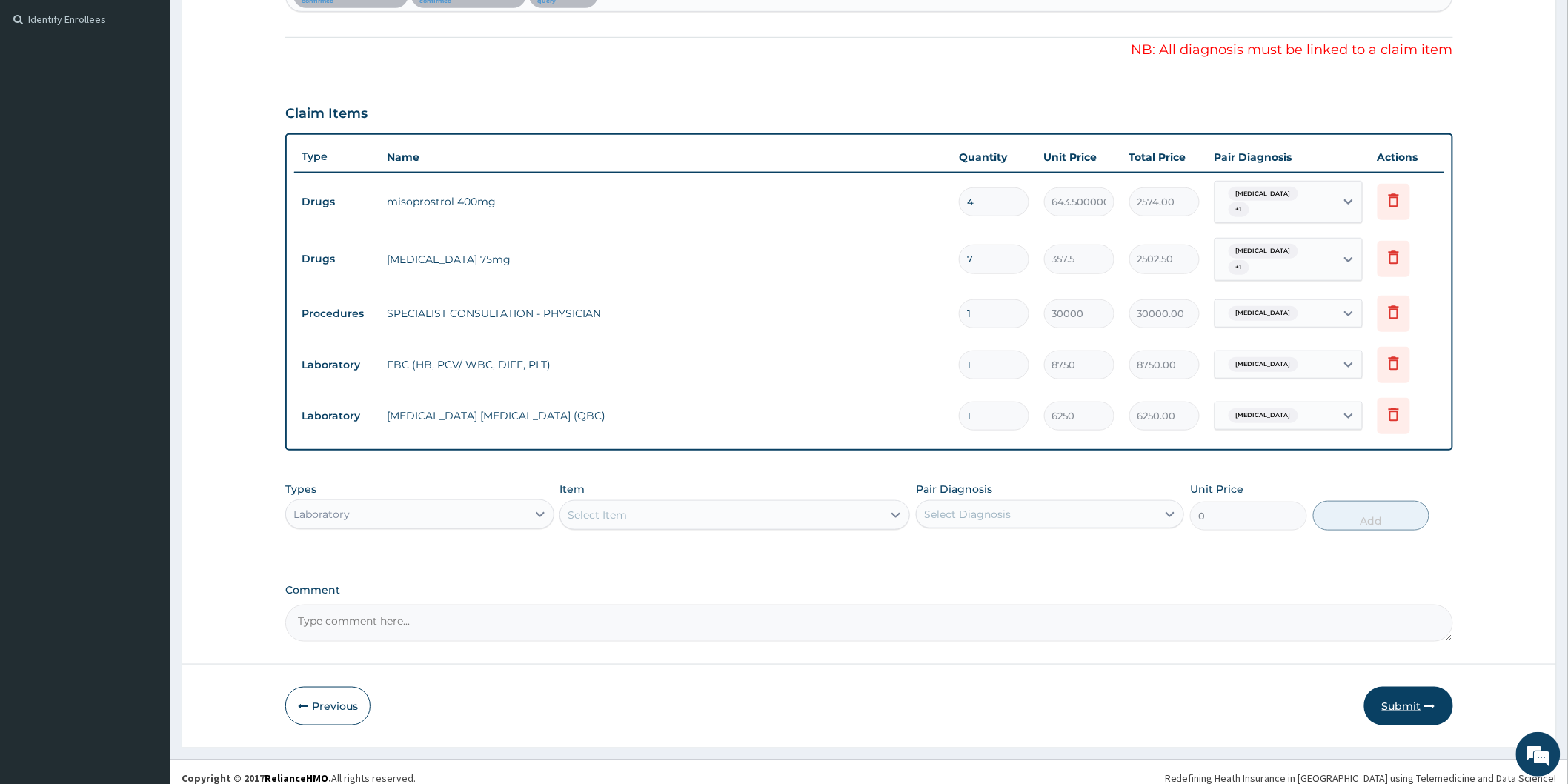
click at [1404, 687] on button "Submit" at bounding box center [1407, 706] width 89 height 39
drag, startPoint x: 1404, startPoint y: 680, endPoint x: 1023, endPoint y: 643, distance: 382.8
click at [1403, 687] on button "Submit" at bounding box center [1407, 706] width 89 height 39
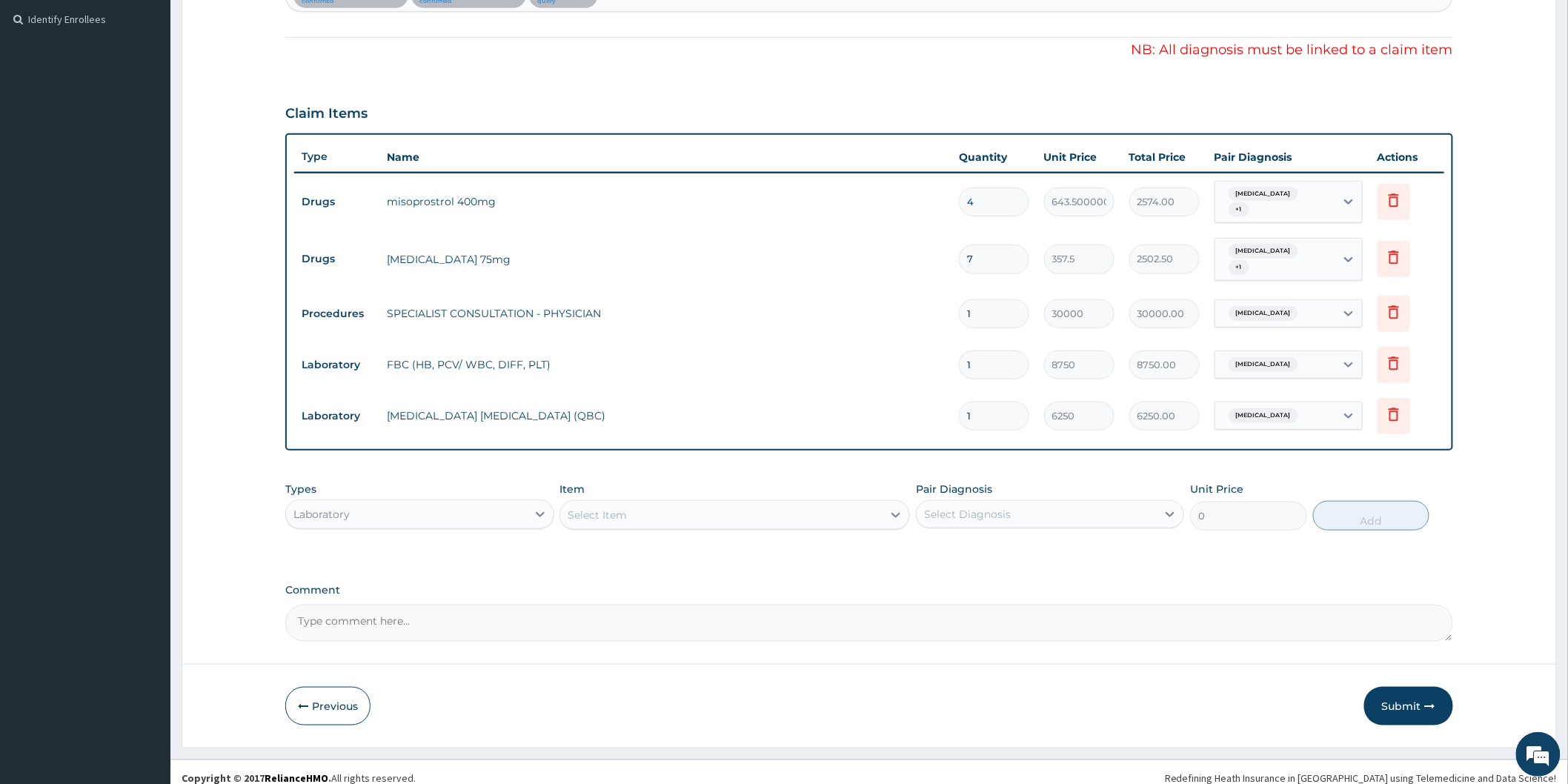
click at [860, 706] on div "Previous Submit" at bounding box center [869, 706] width 1168 height 39
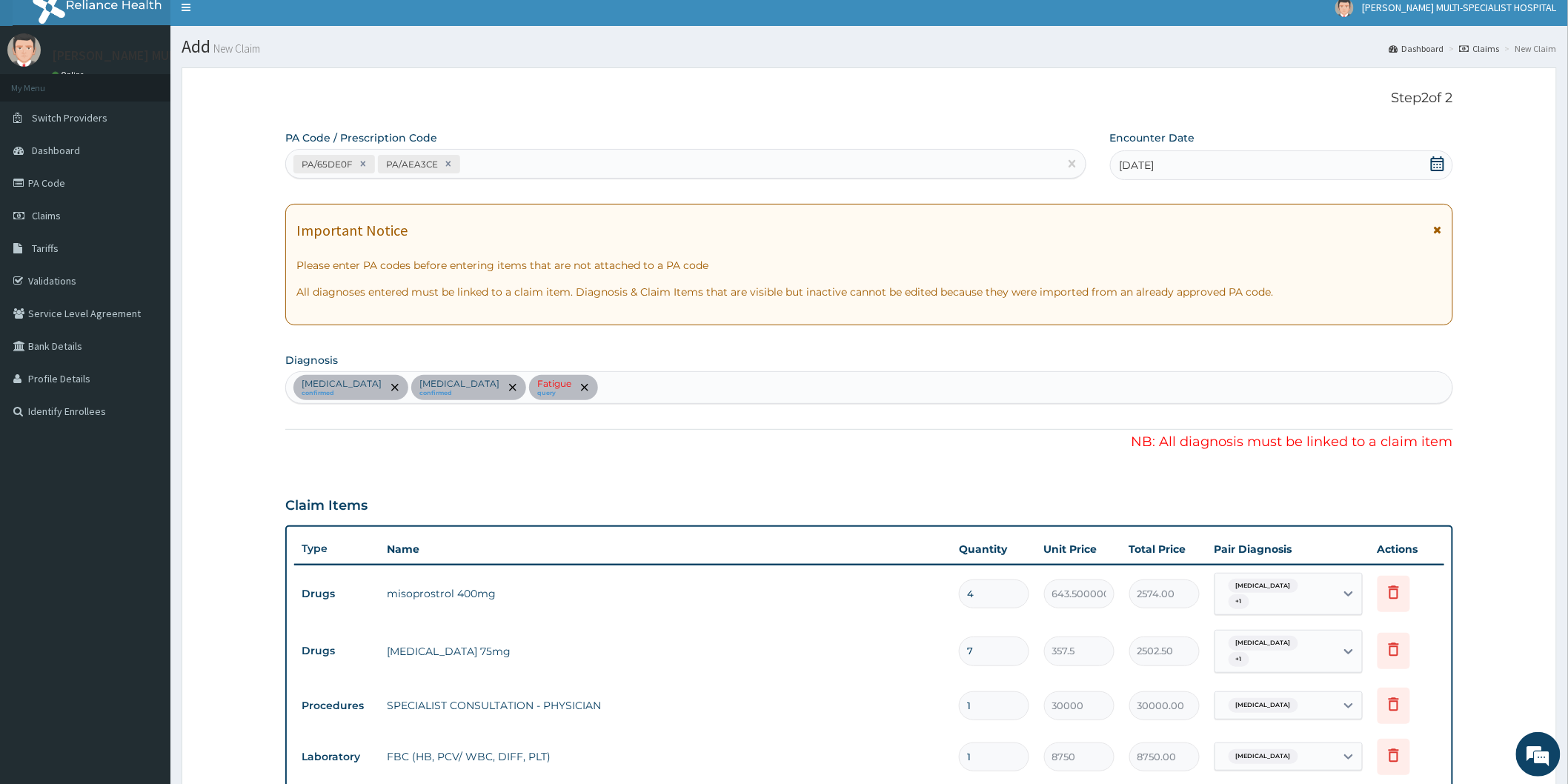
scroll to position [0, 0]
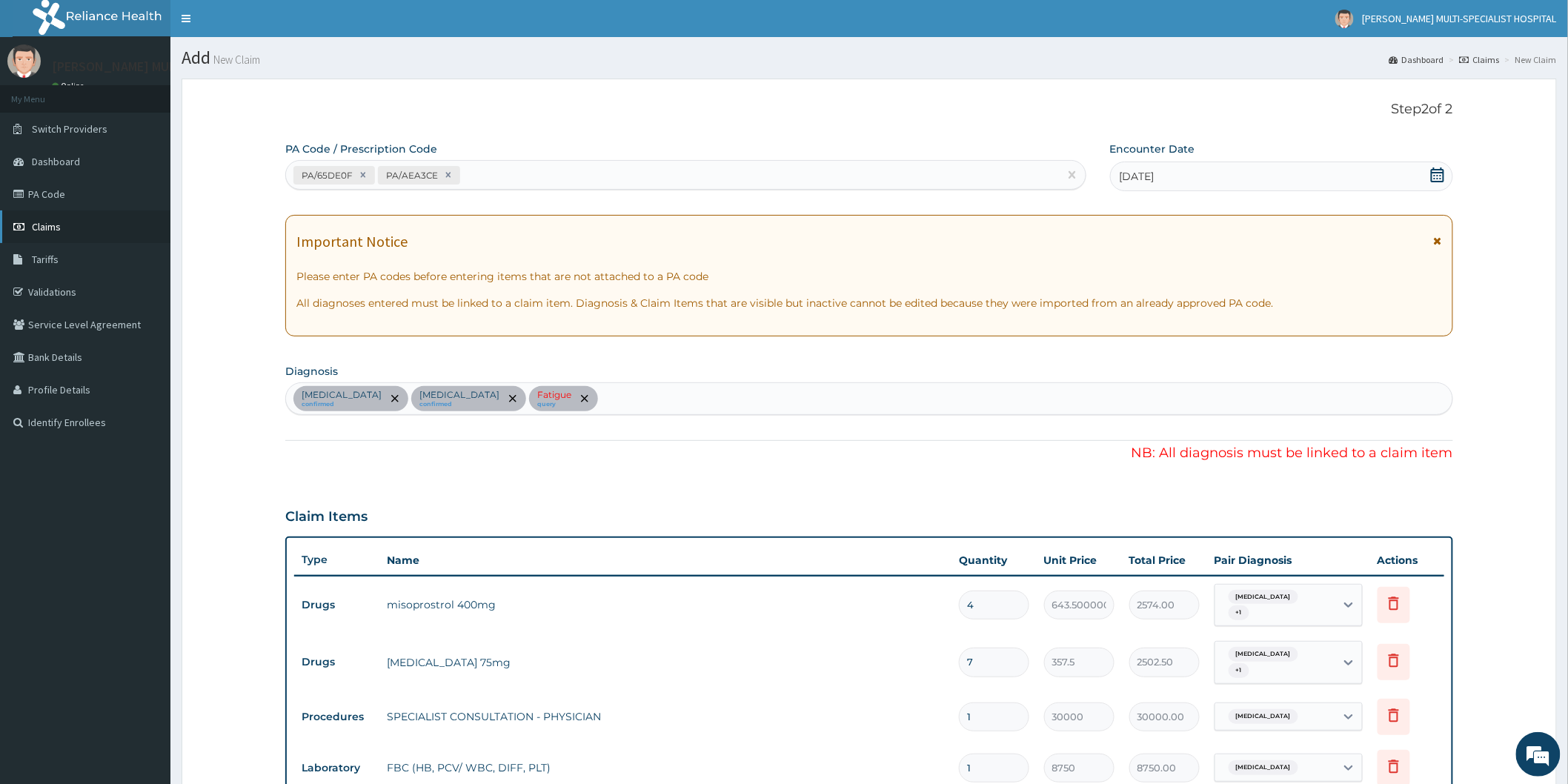
click at [55, 223] on span "Claims" at bounding box center [46, 227] width 29 height 13
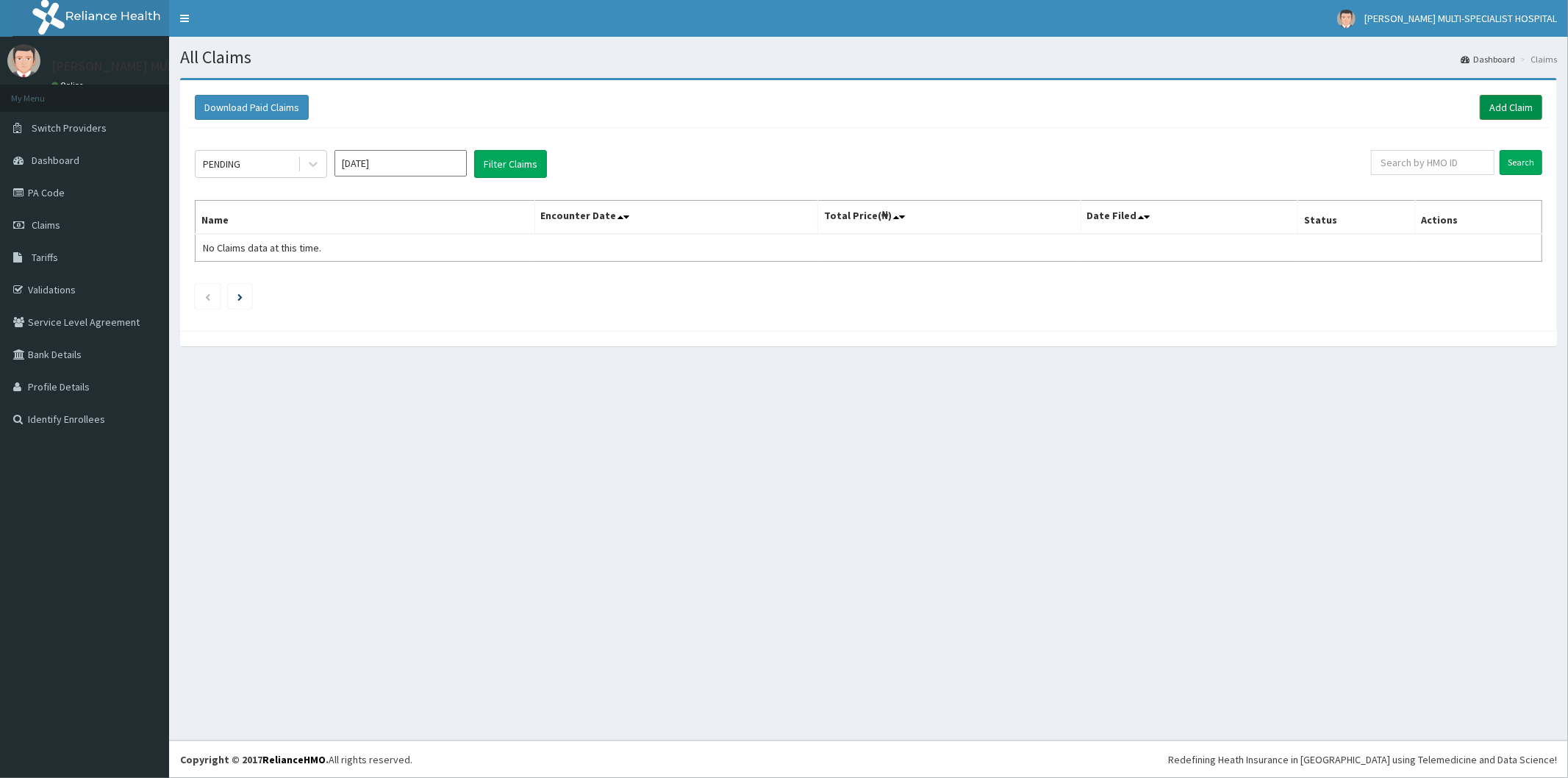
click at [1508, 103] on link "Add Claim" at bounding box center [1511, 107] width 63 height 25
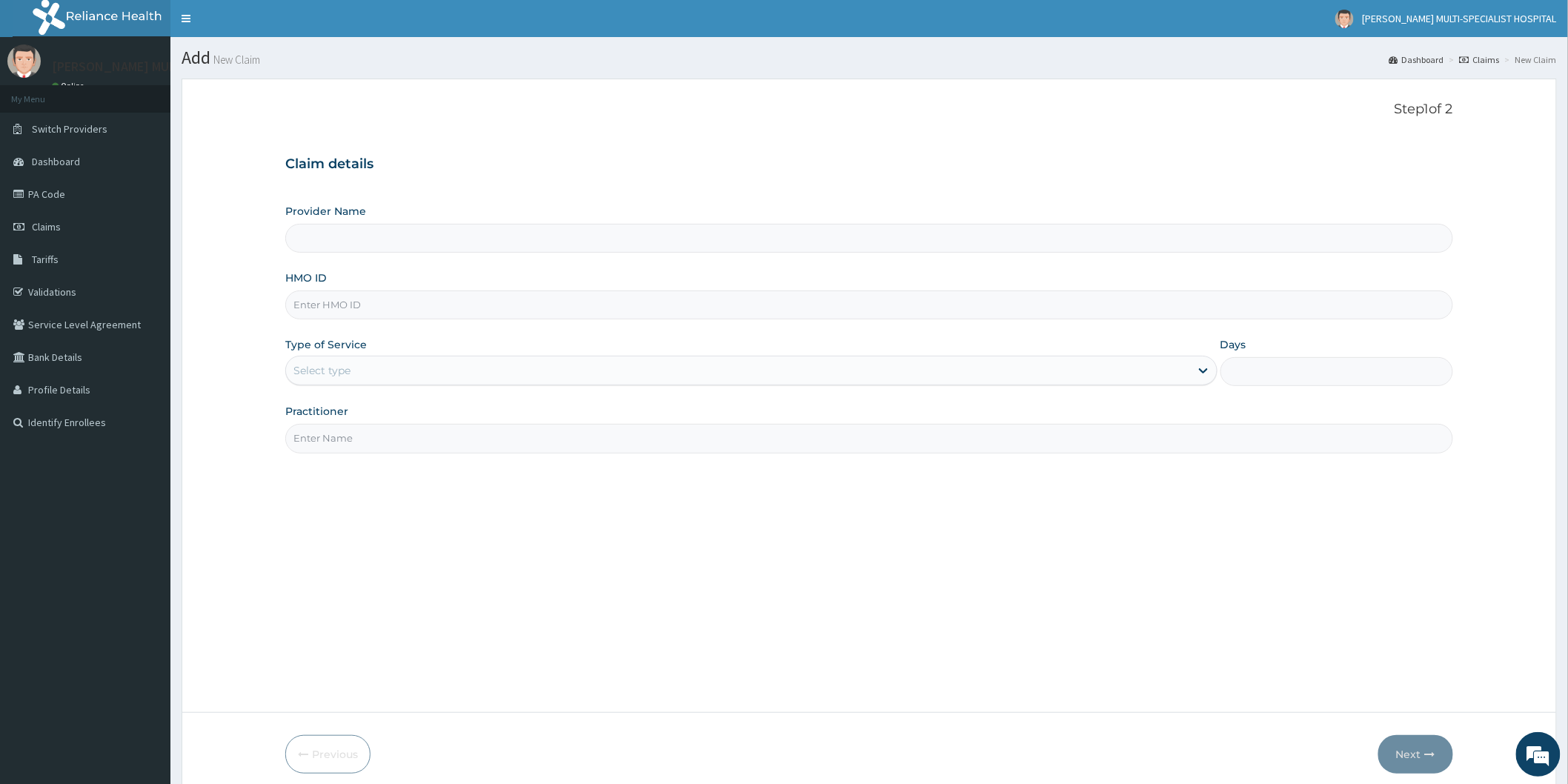
type input "Reddington Multi-Specialist Hospital - IKEJA"
click at [40, 188] on link "PA Code" at bounding box center [85, 194] width 170 height 32
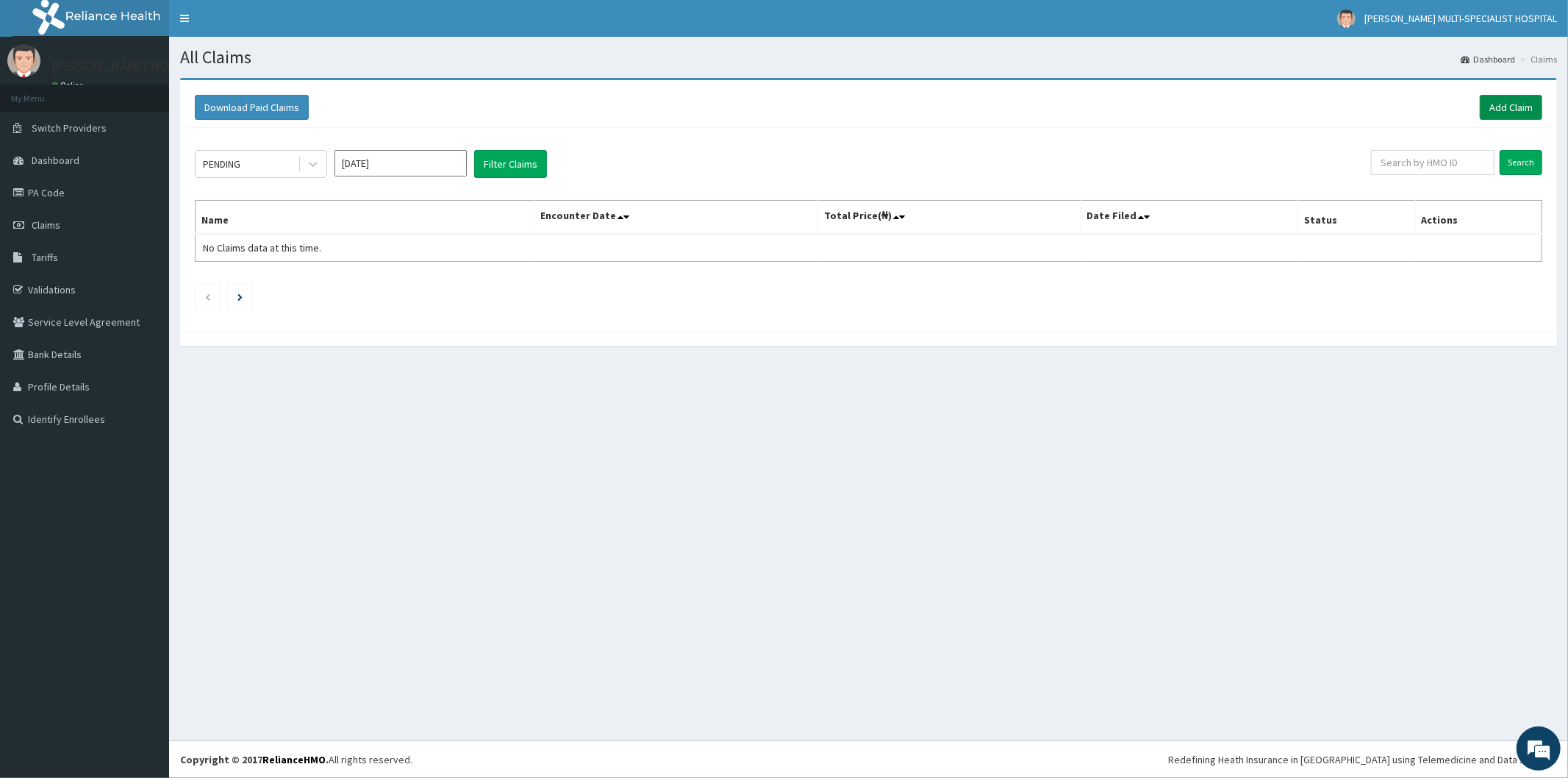
click at [1526, 107] on link "Add Claim" at bounding box center [1511, 107] width 63 height 25
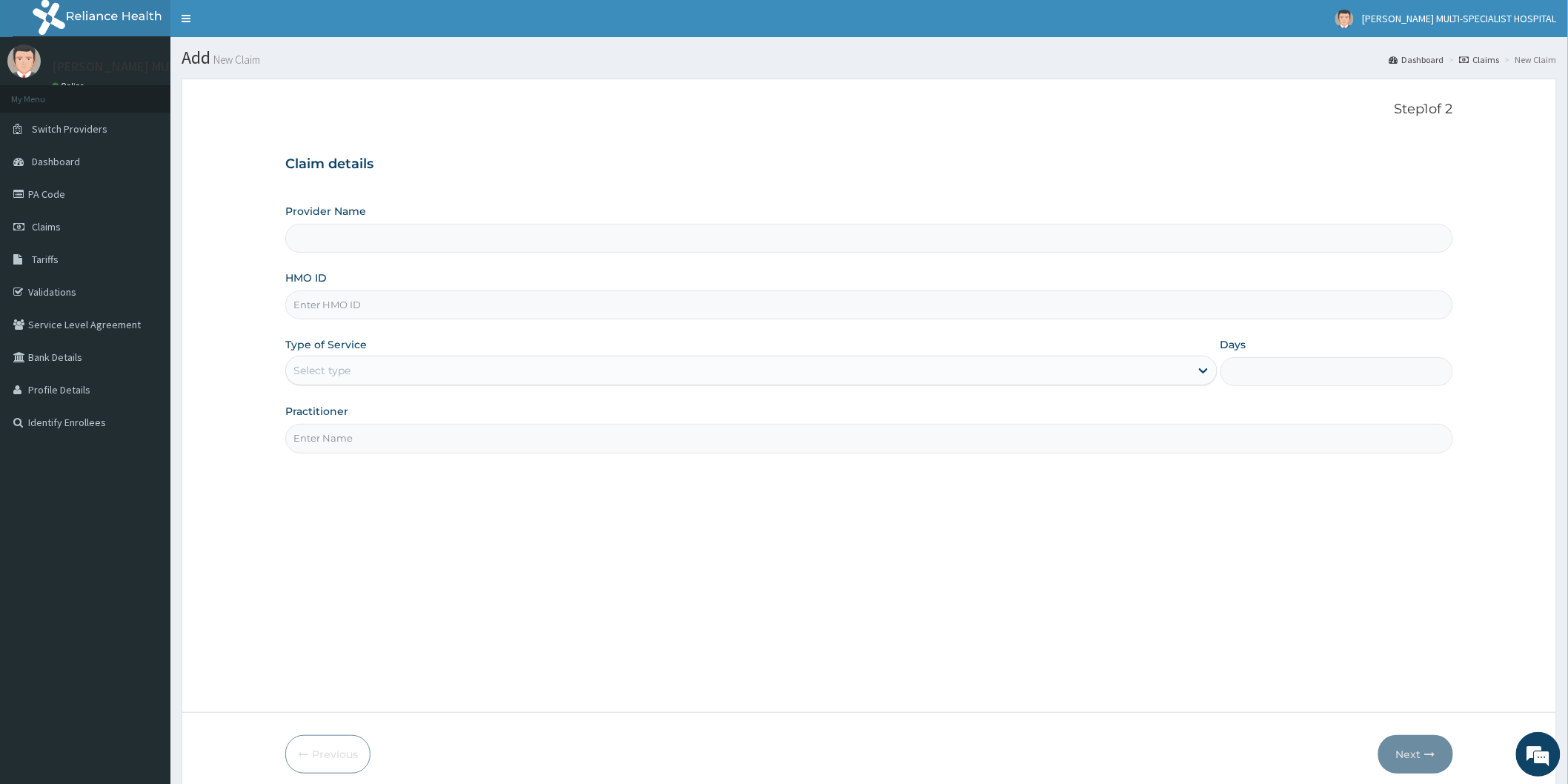
type input "[PERSON_NAME] Multi-Specialist Hospital - IKEJA"
click at [604, 356] on div "Select type" at bounding box center [752, 370] width 932 height 30
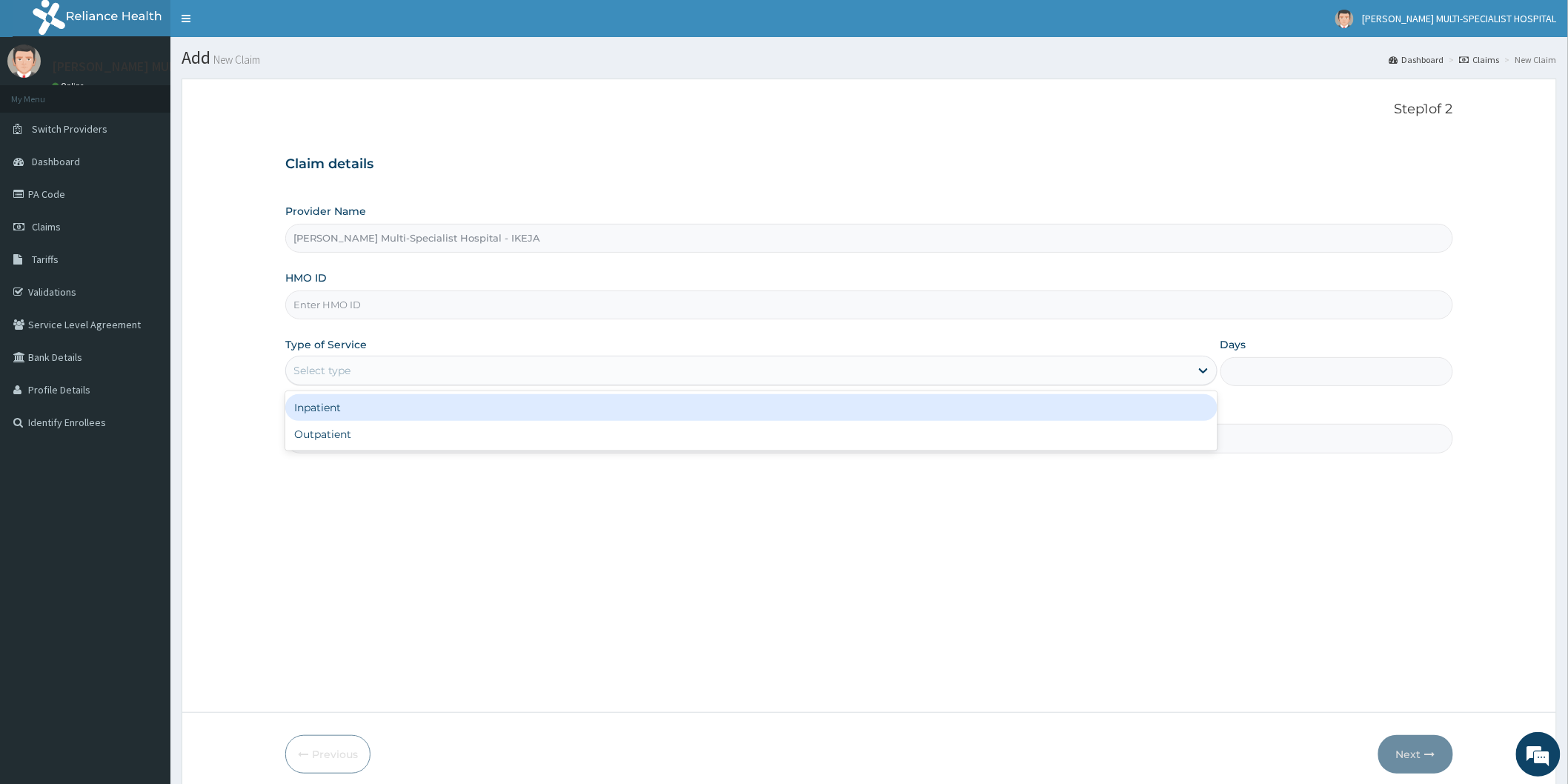
click at [404, 287] on div "HMO ID" at bounding box center [869, 295] width 1168 height 49
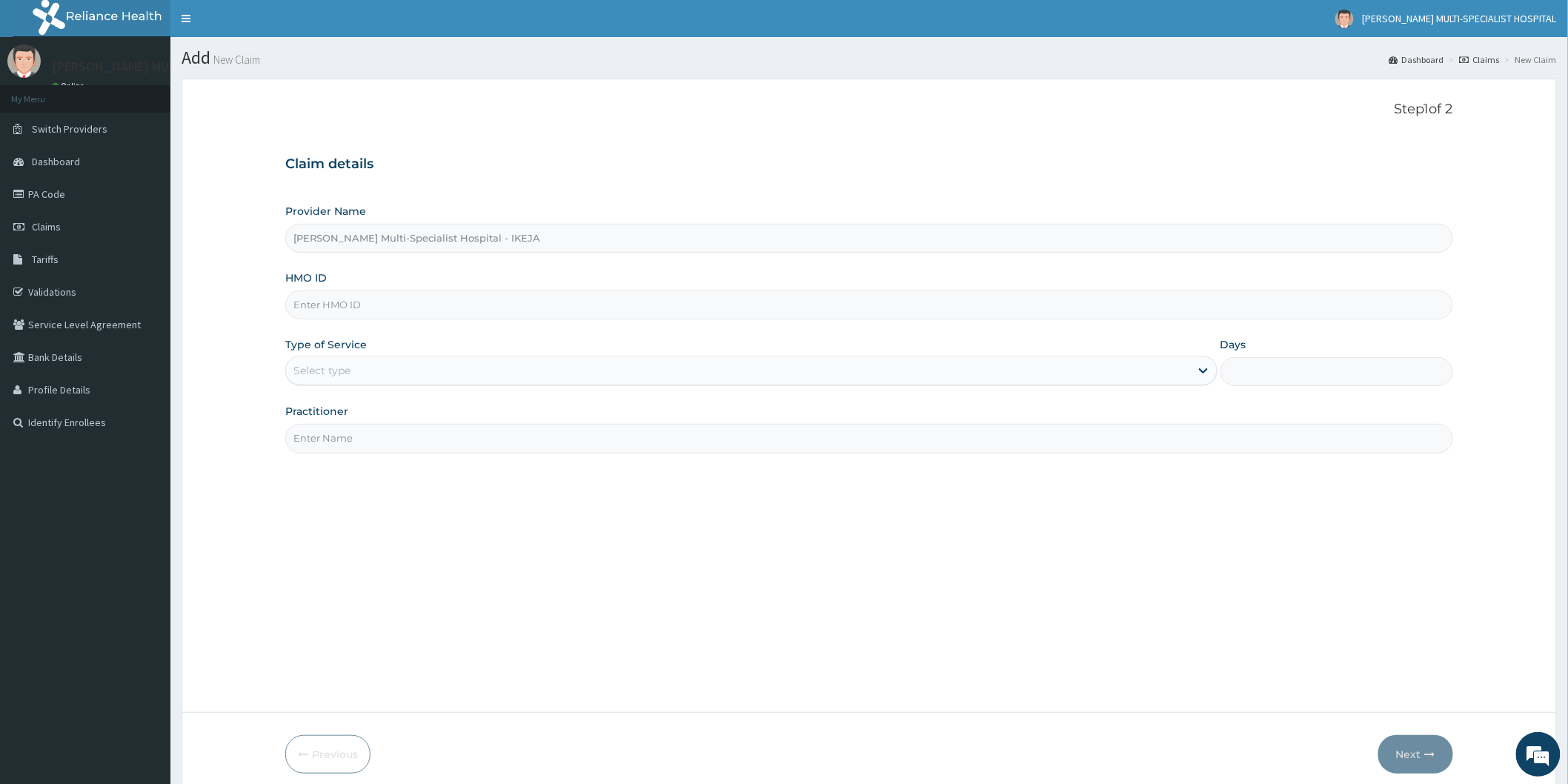
click at [401, 301] on input "HMO ID" at bounding box center [869, 305] width 1168 height 29
type input "GOM/10072/A"
click at [472, 368] on div "Select type" at bounding box center [737, 370] width 903 height 24
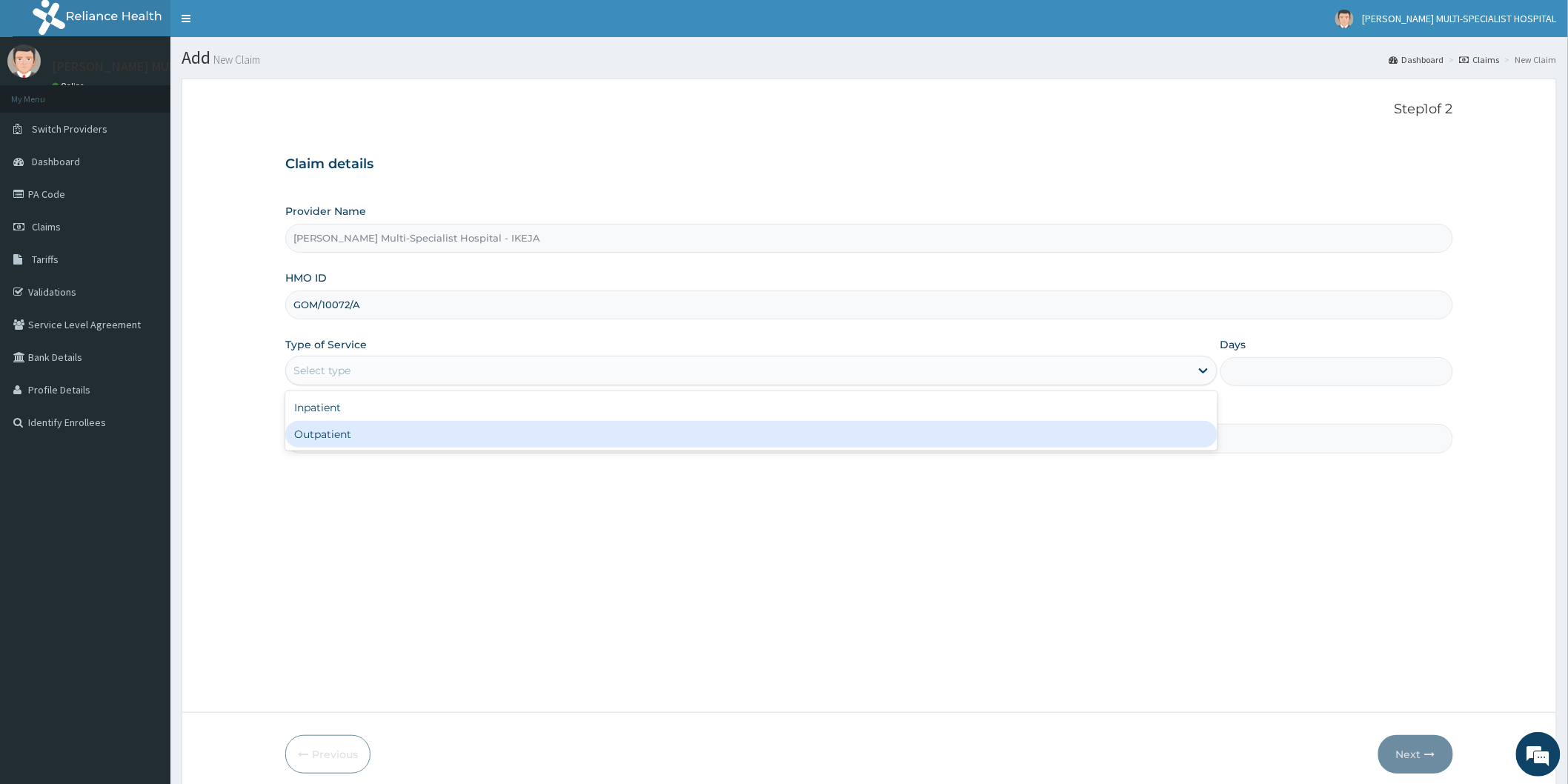
click at [399, 439] on div "Outpatient" at bounding box center [752, 434] width 932 height 26
type input "1"
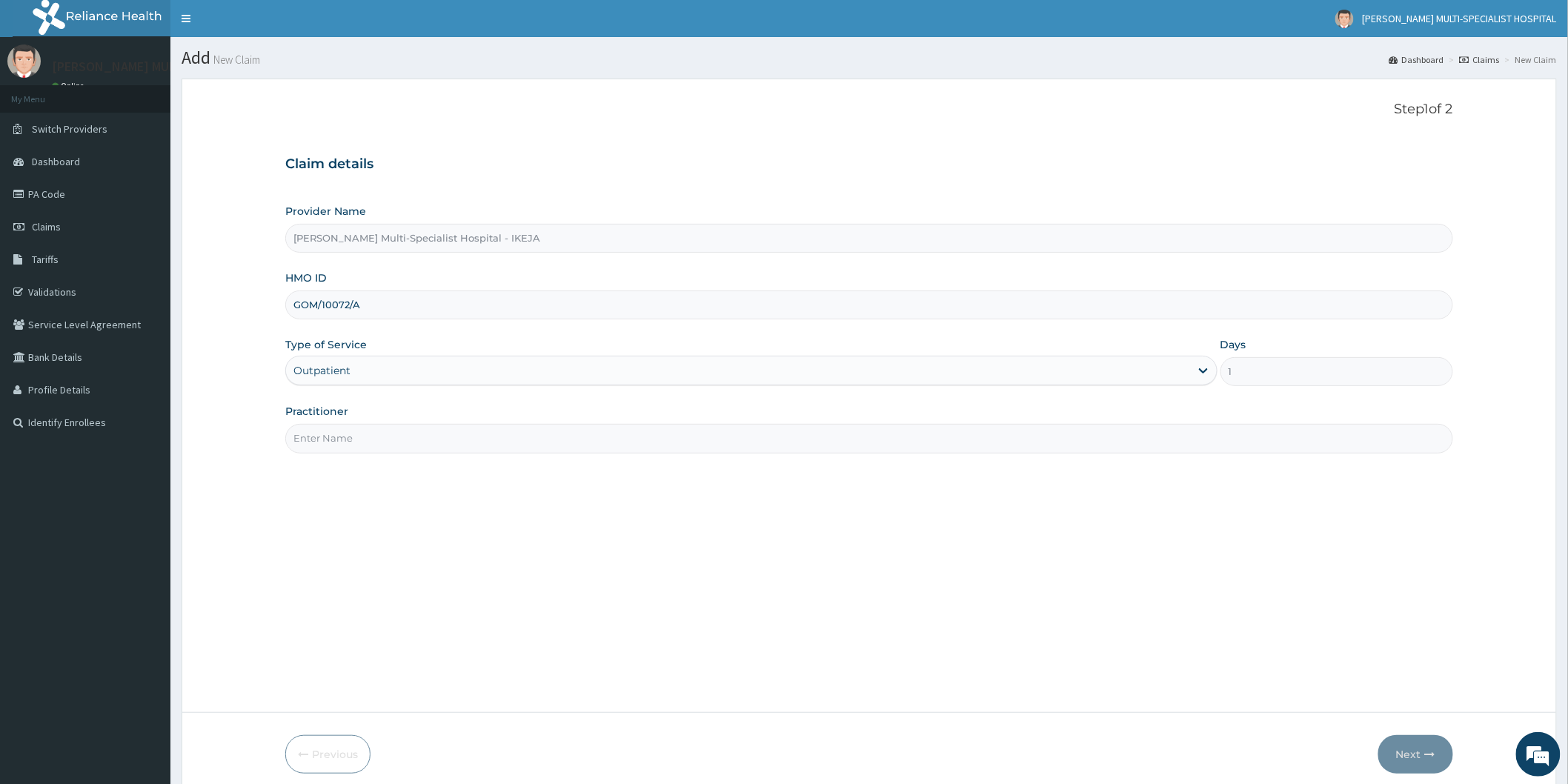
click at [399, 431] on input "Practitioner" at bounding box center [869, 438] width 1168 height 29
type input "[PERSON_NAME]"
click at [1399, 749] on button "Next" at bounding box center [1415, 754] width 75 height 39
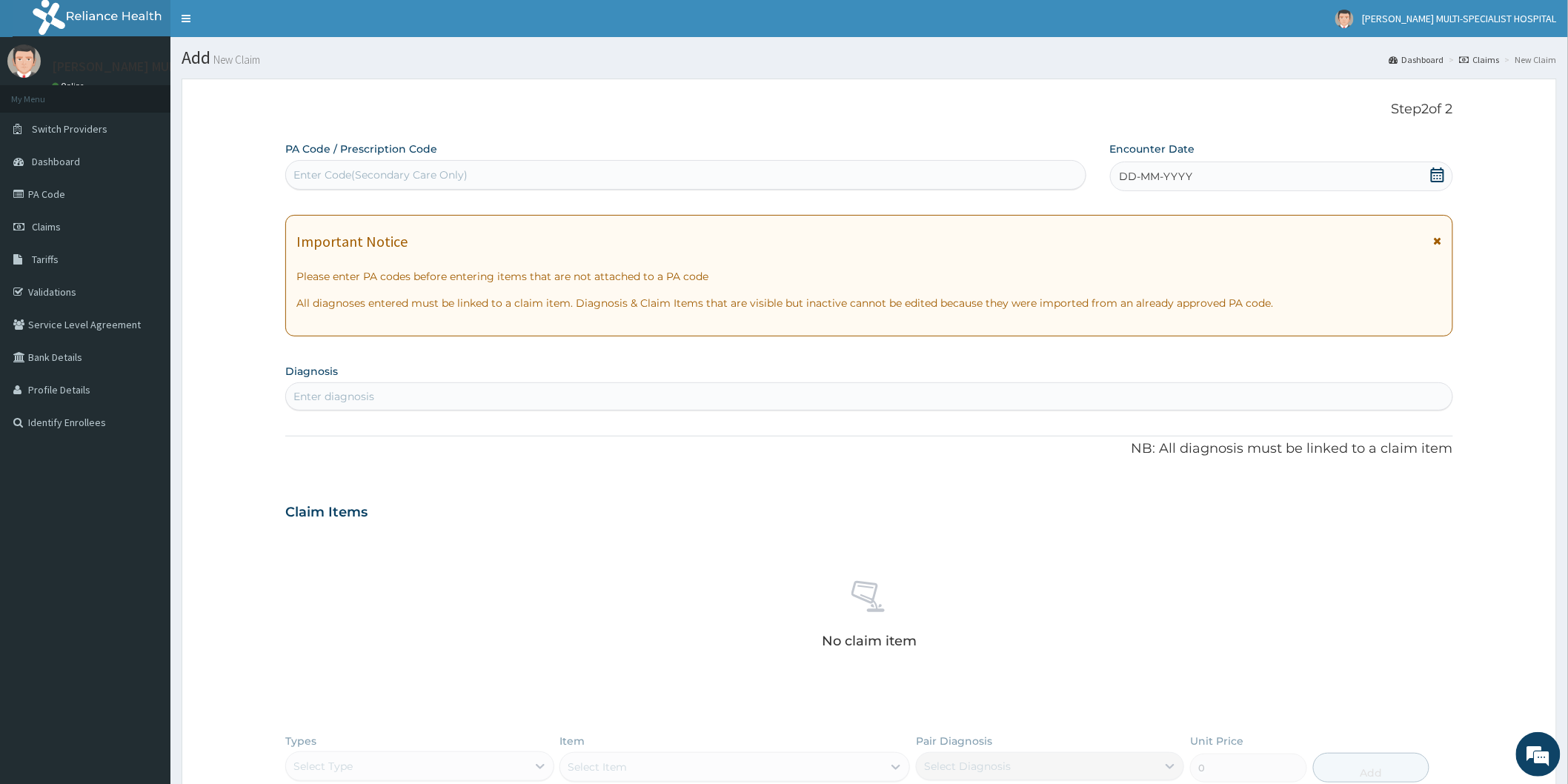
click at [594, 173] on div "Enter Code(Secondary Care Only)" at bounding box center [686, 175] width 799 height 24
type input "PA/513649"
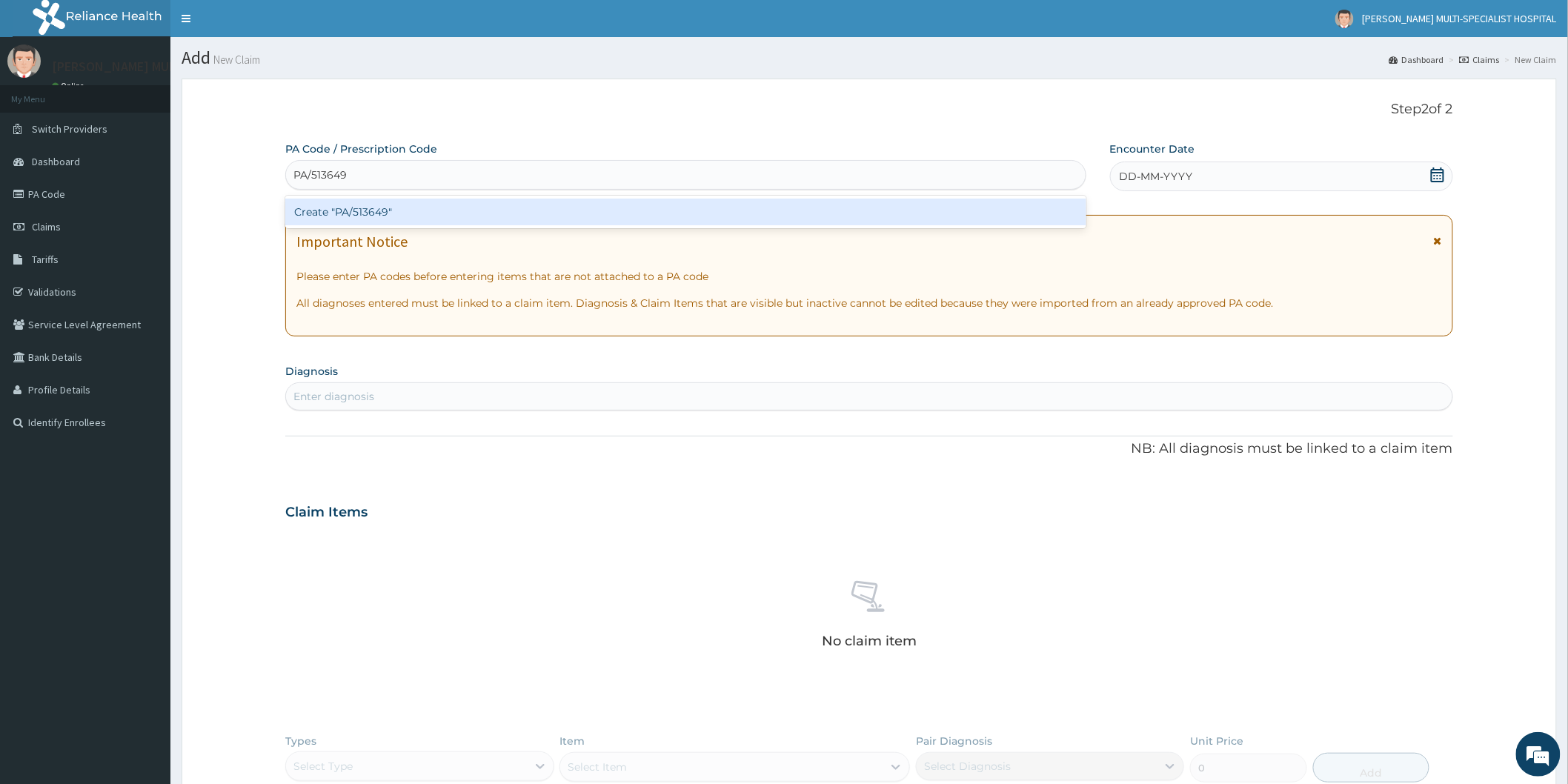
click at [541, 211] on div "Create "PA/513649"" at bounding box center [686, 212] width 801 height 26
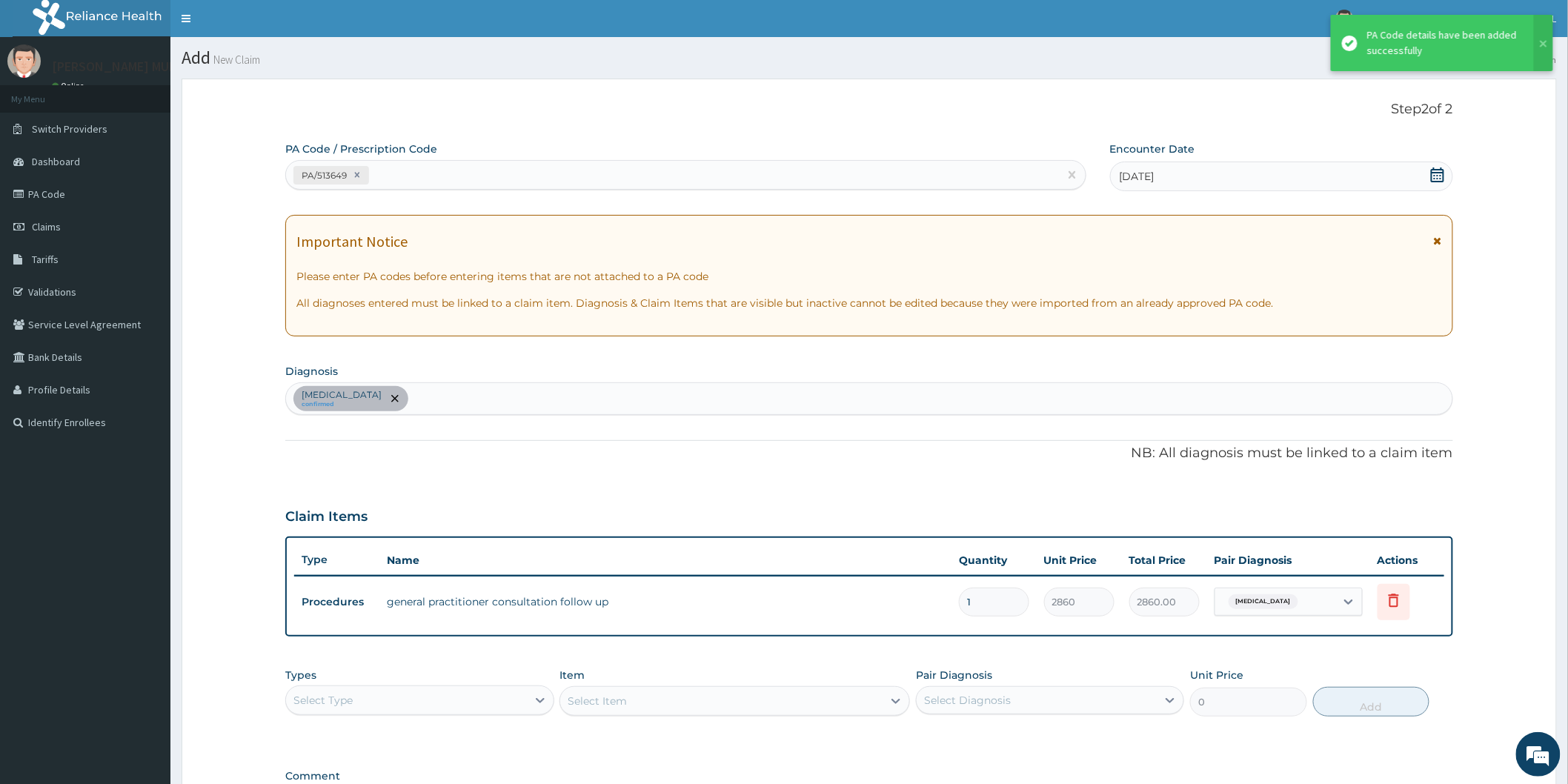
click at [547, 500] on div "Claim Items" at bounding box center [869, 514] width 1168 height 39
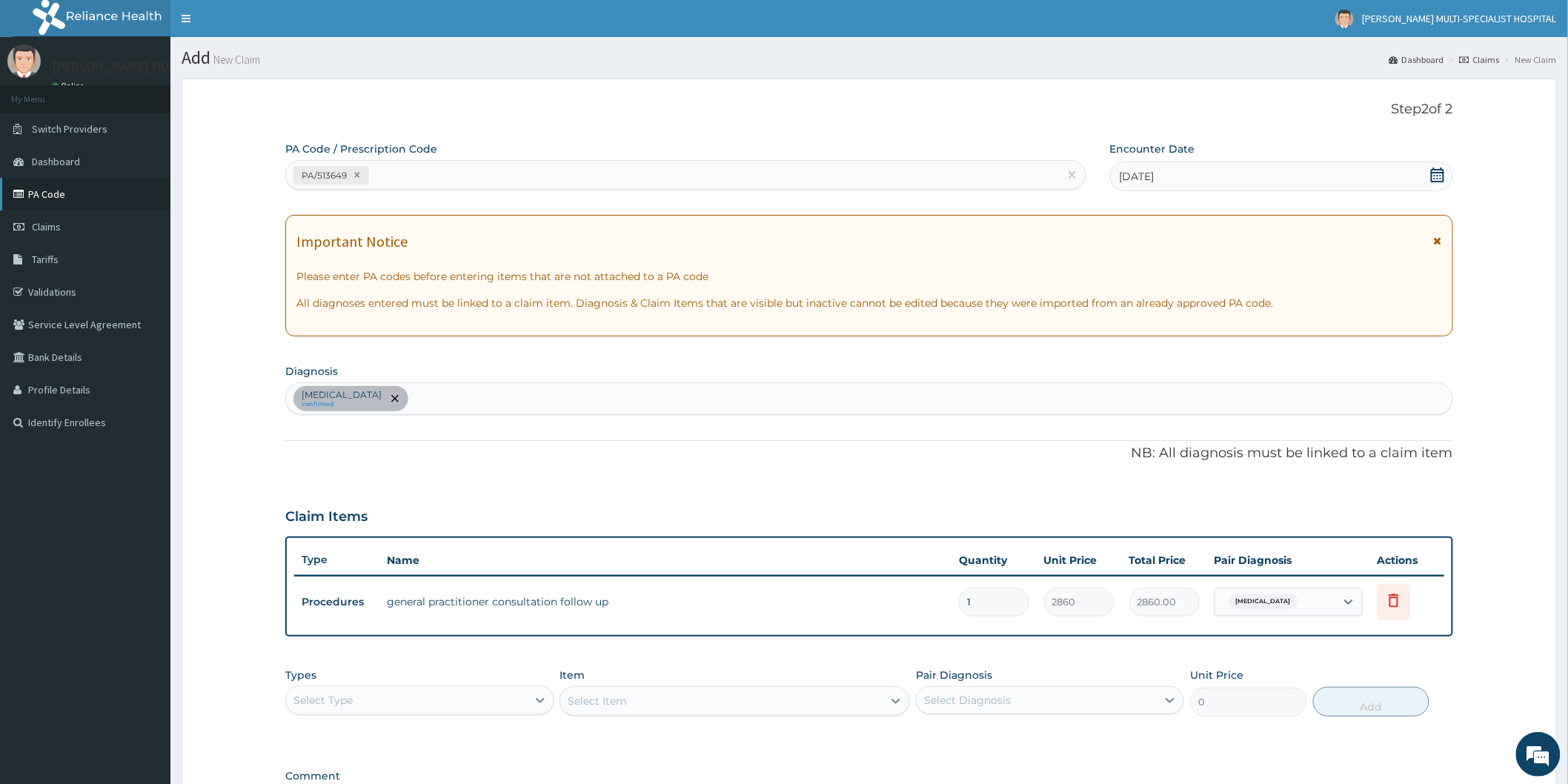
click at [47, 192] on link "PA Code" at bounding box center [85, 194] width 170 height 32
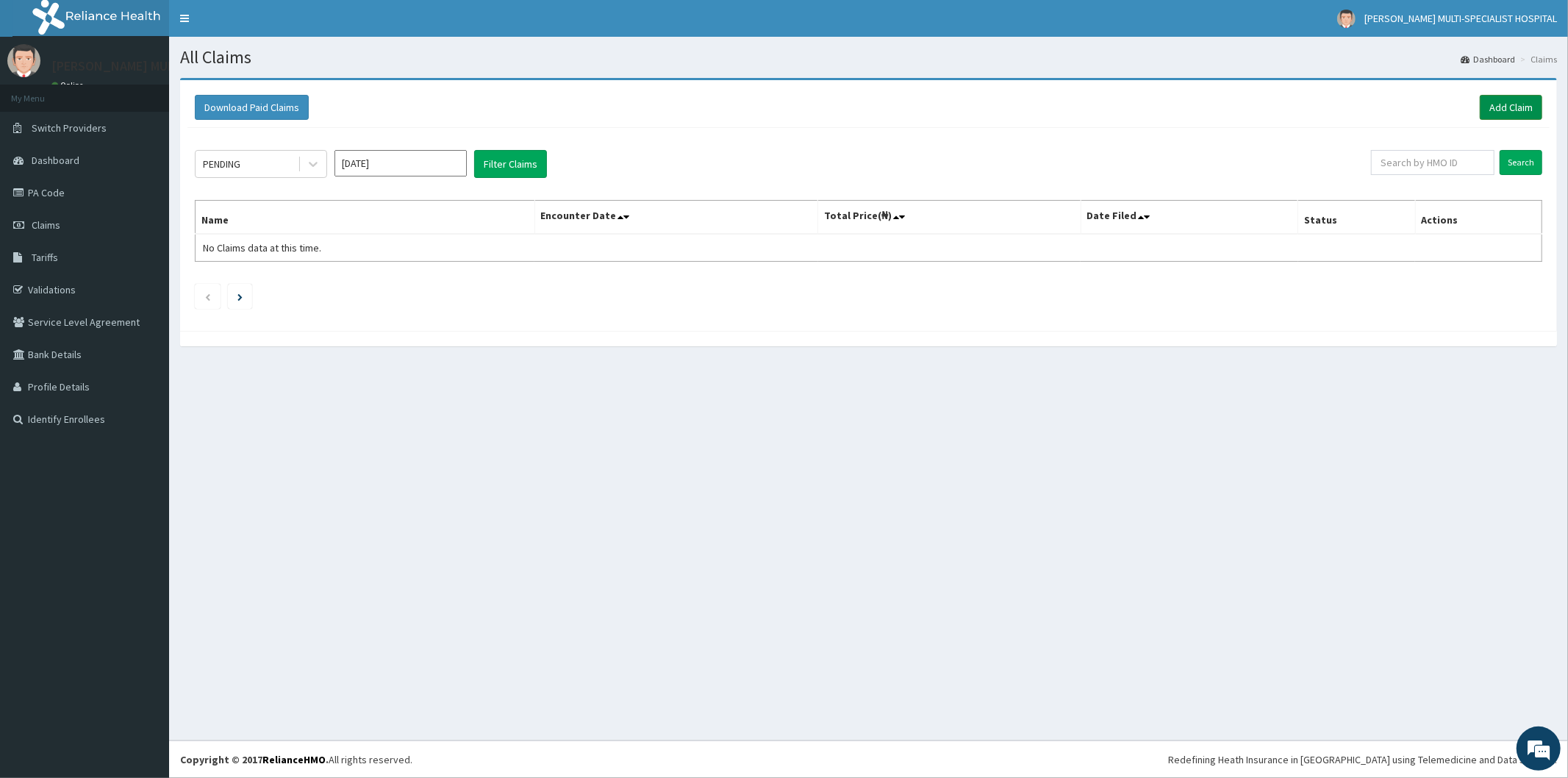
click at [1507, 99] on link "Add Claim" at bounding box center [1511, 107] width 63 height 25
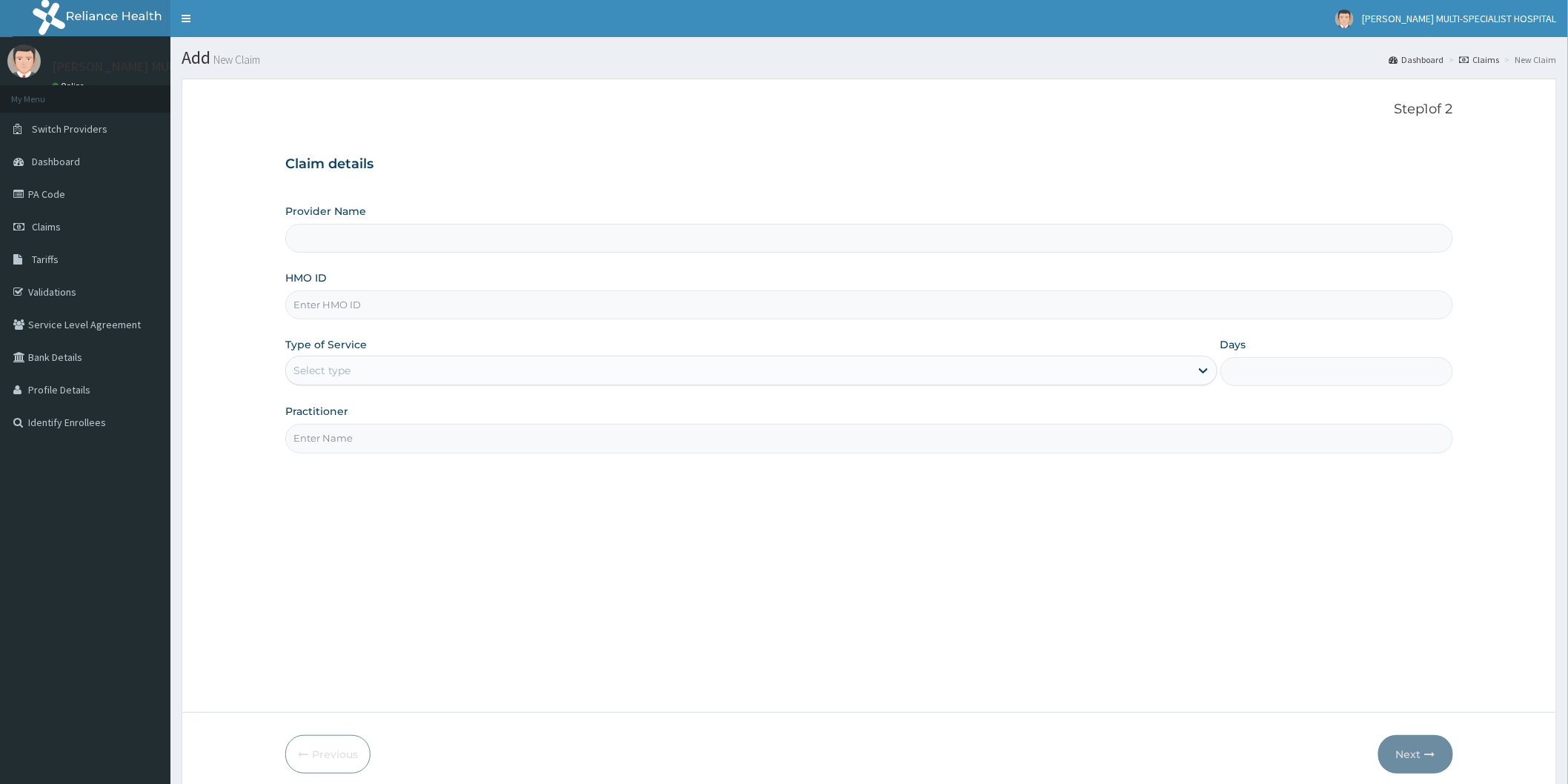
click at [375, 308] on input "HMO ID" at bounding box center [869, 305] width 1168 height 29
type input "GOM/"
type input "[PERSON_NAME] Multi-Specialist Hospital - IKEJA"
type input "GOM/10072/A"
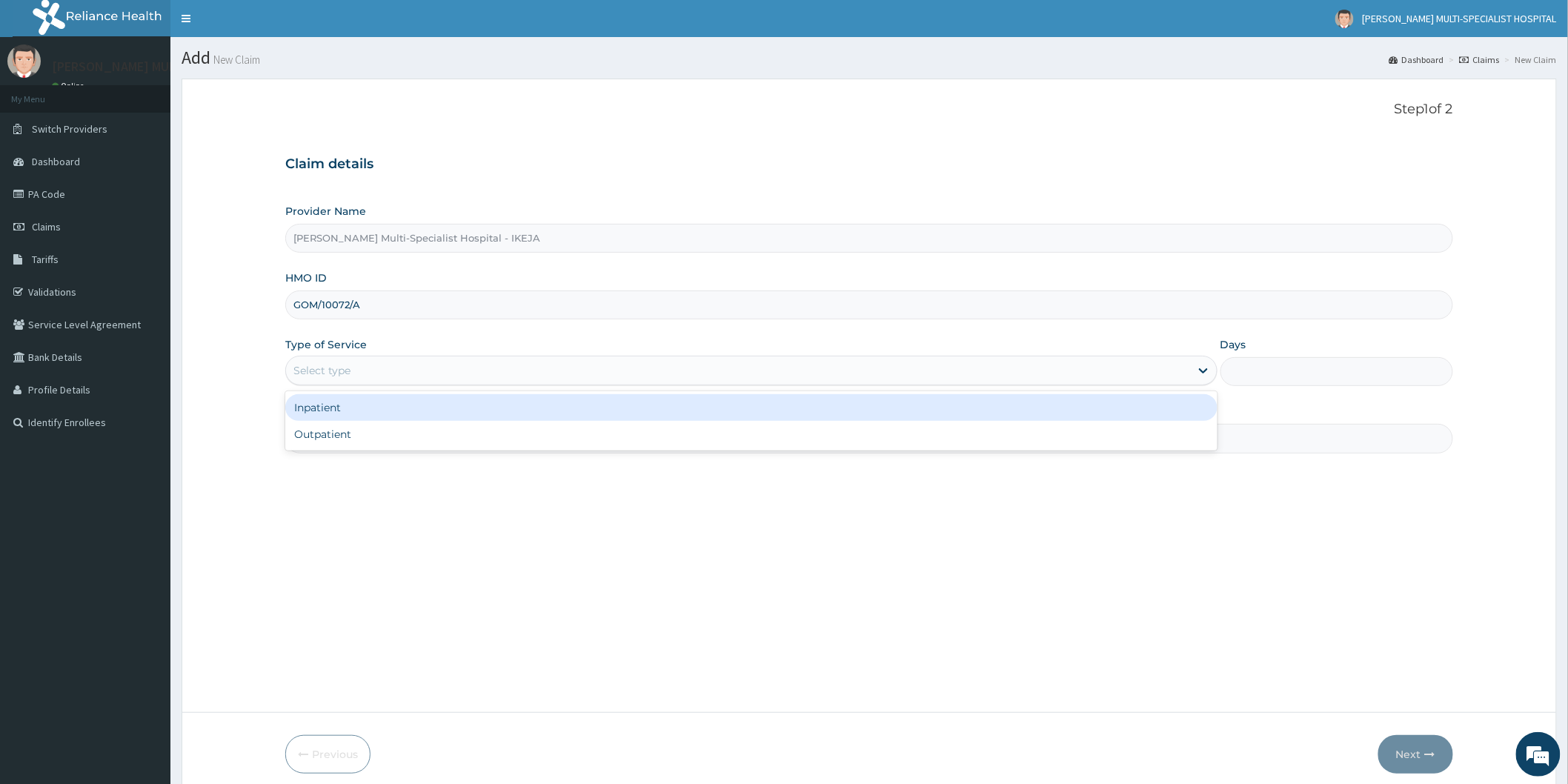
click at [401, 375] on div "Select type" at bounding box center [737, 370] width 903 height 24
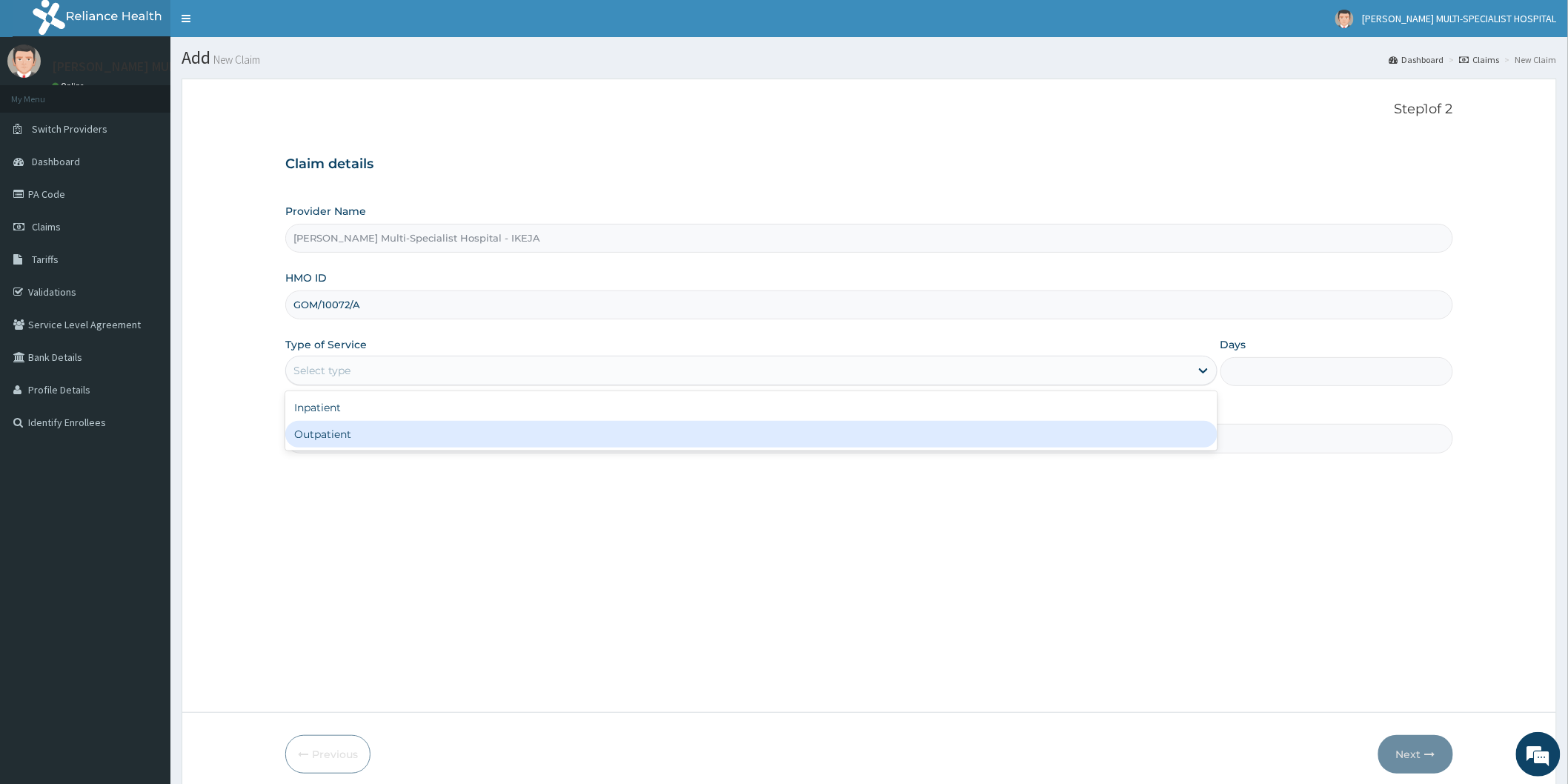
click at [349, 433] on div "Outpatient" at bounding box center [752, 434] width 932 height 26
type input "1"
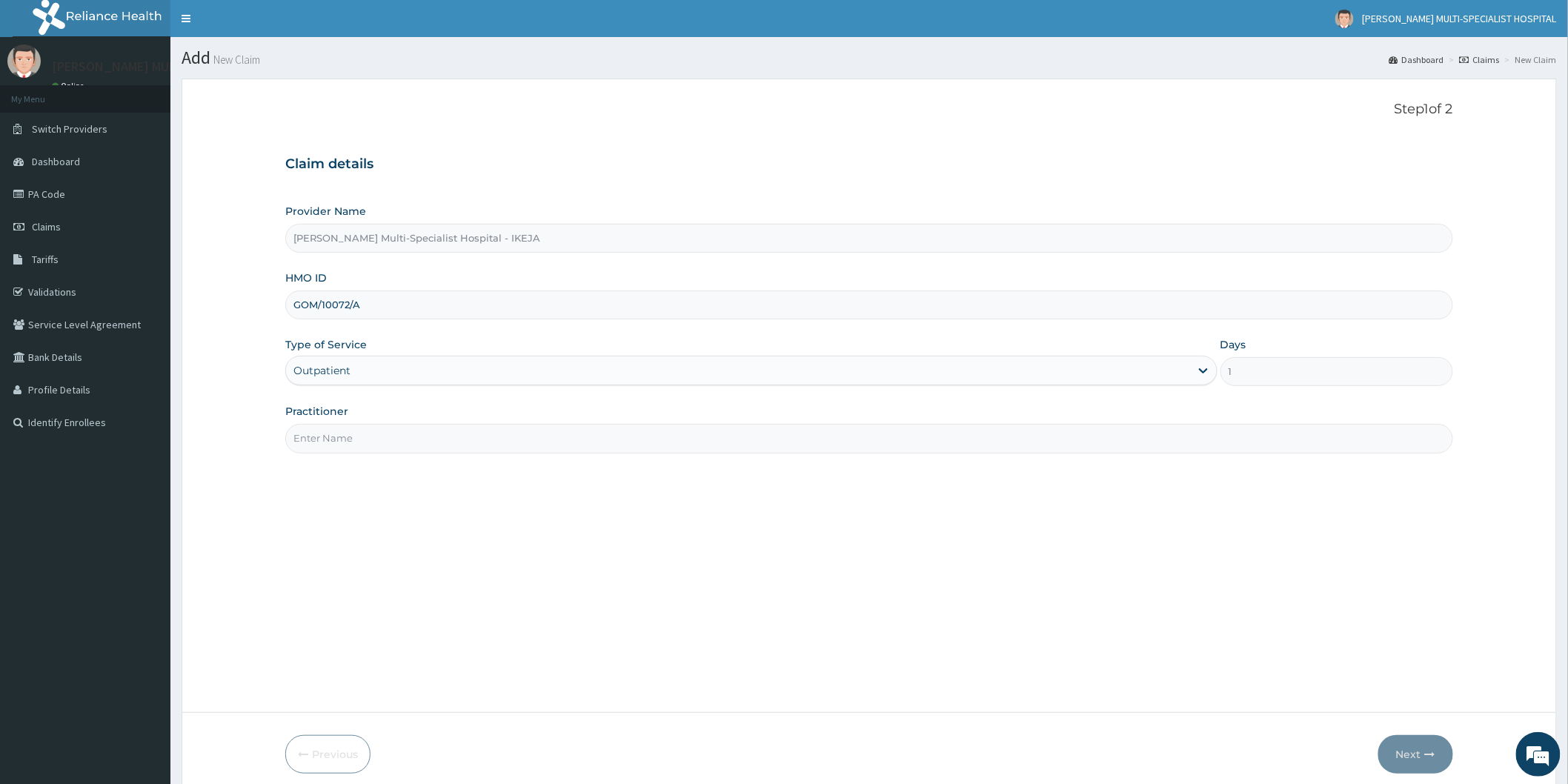
click at [349, 426] on input "Practitioner" at bounding box center [869, 438] width 1168 height 29
type input "DR CHIMEZIE"
click at [1420, 748] on button "Next" at bounding box center [1415, 754] width 75 height 39
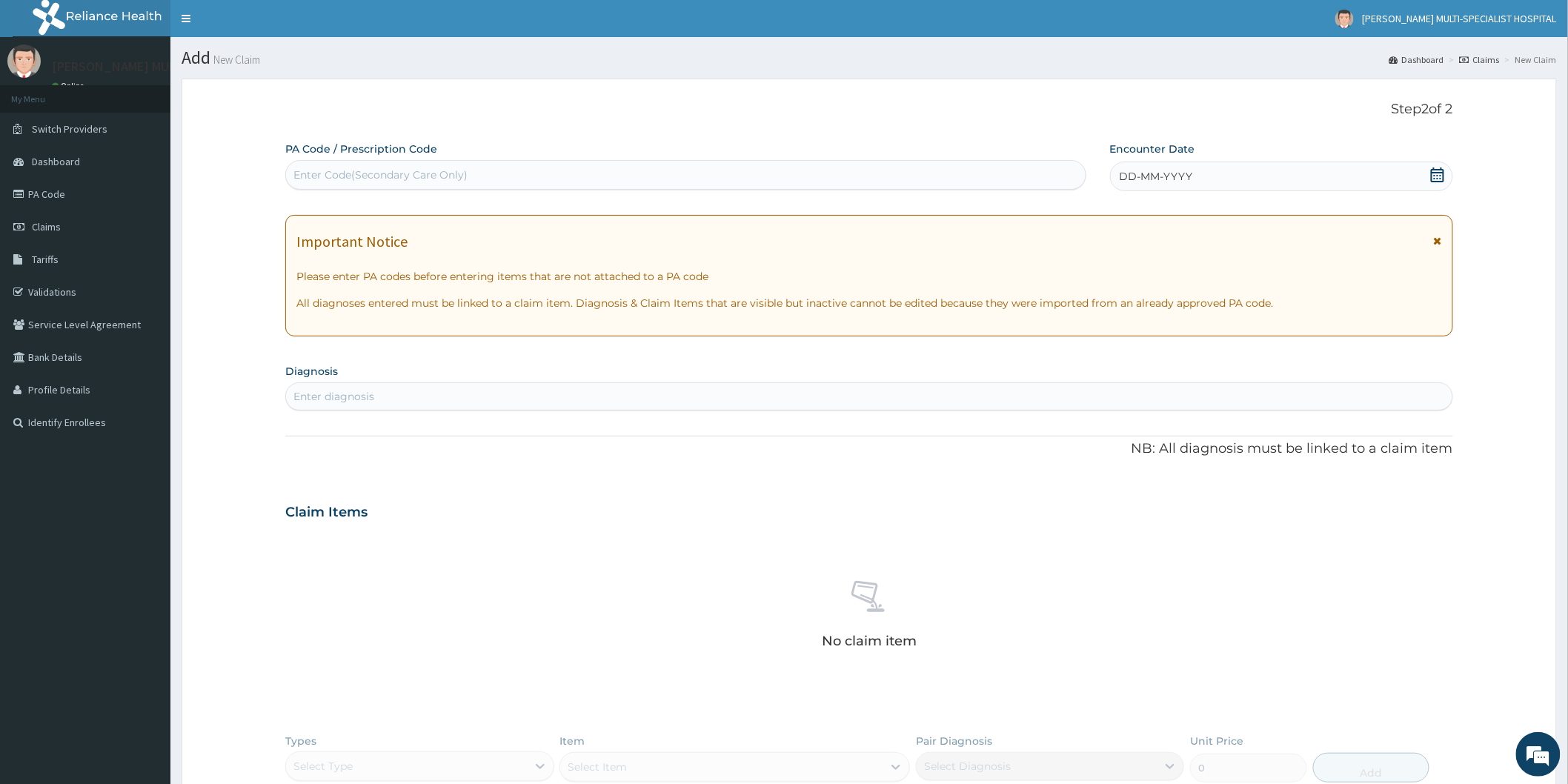
click at [527, 170] on div "Enter Code(Secondary Care Only)" at bounding box center [686, 175] width 799 height 24
type input "PA/513649"
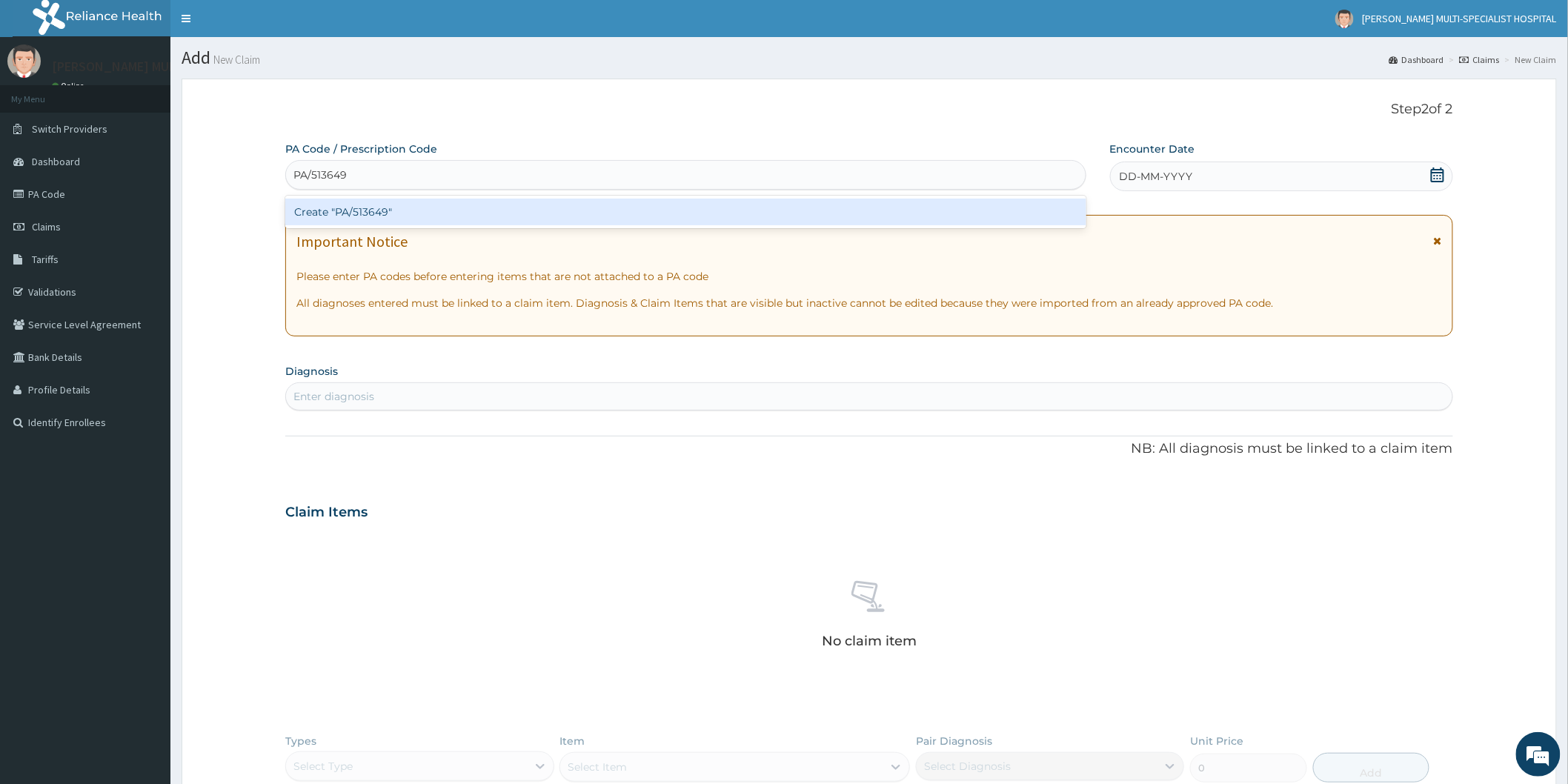
click at [416, 206] on div "Create "PA/513649"" at bounding box center [686, 212] width 801 height 26
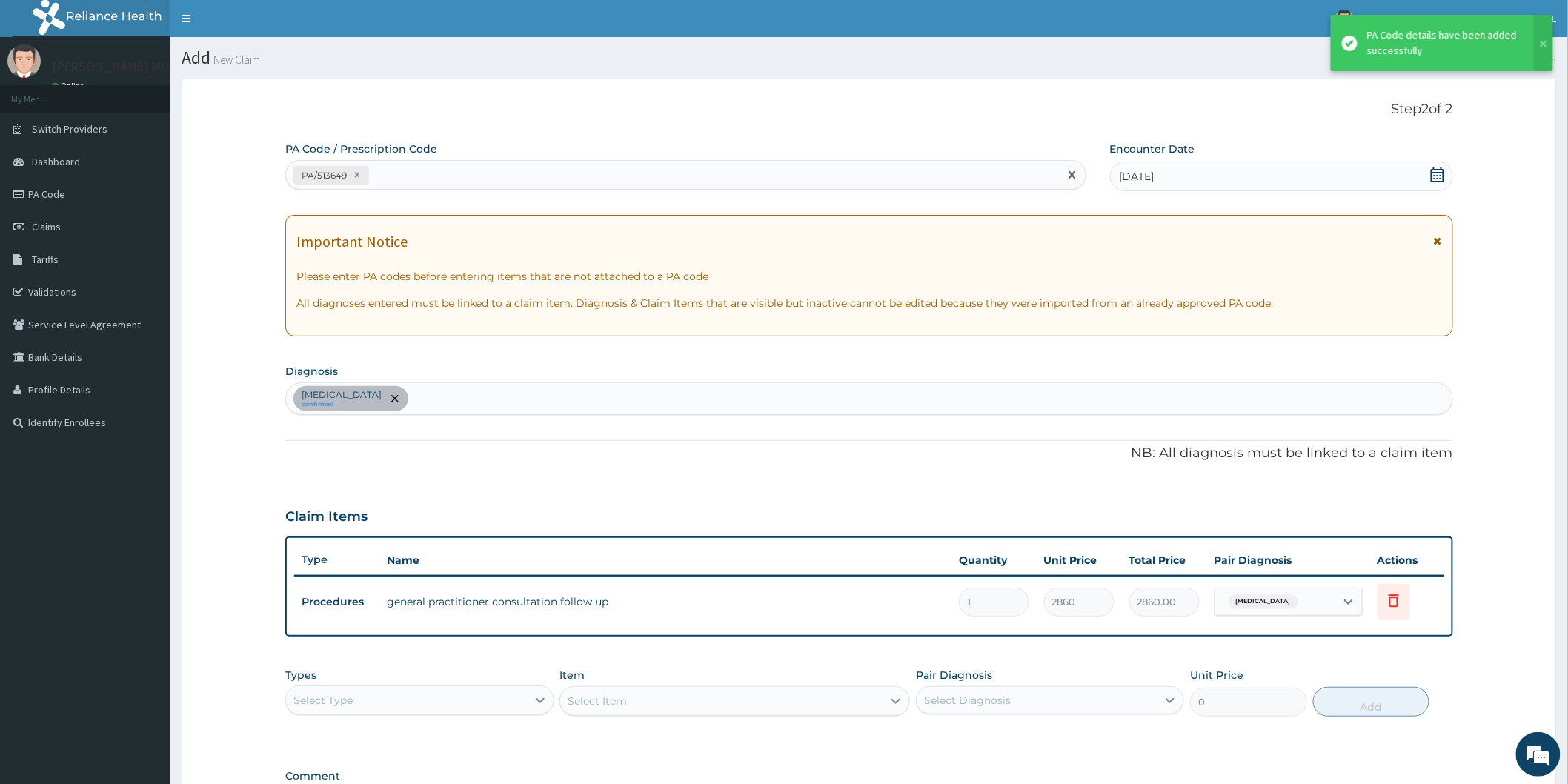
click at [406, 166] on div "PA/513649" at bounding box center [673, 176] width 773 height 25
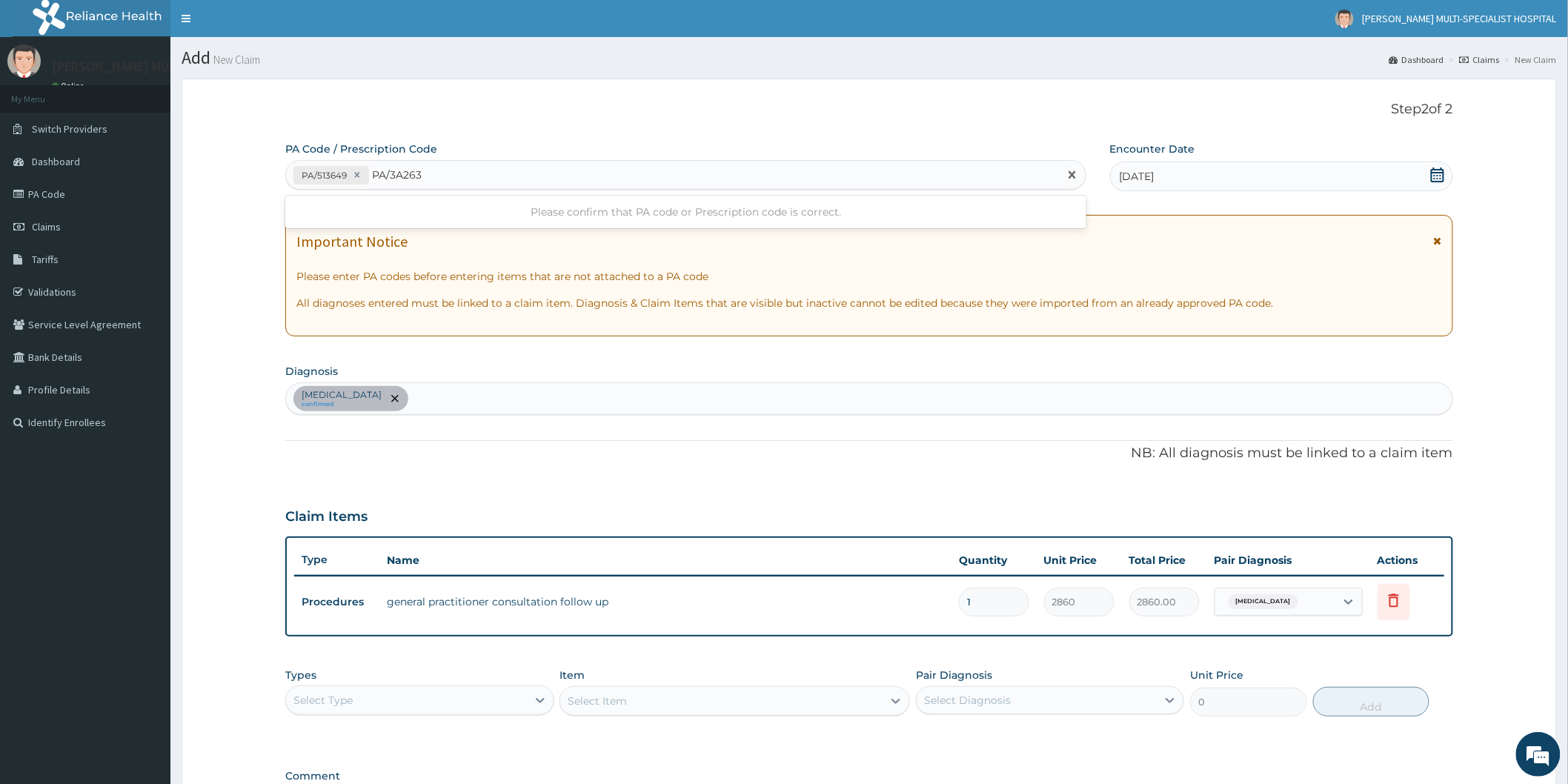
type input "PA/3A2634"
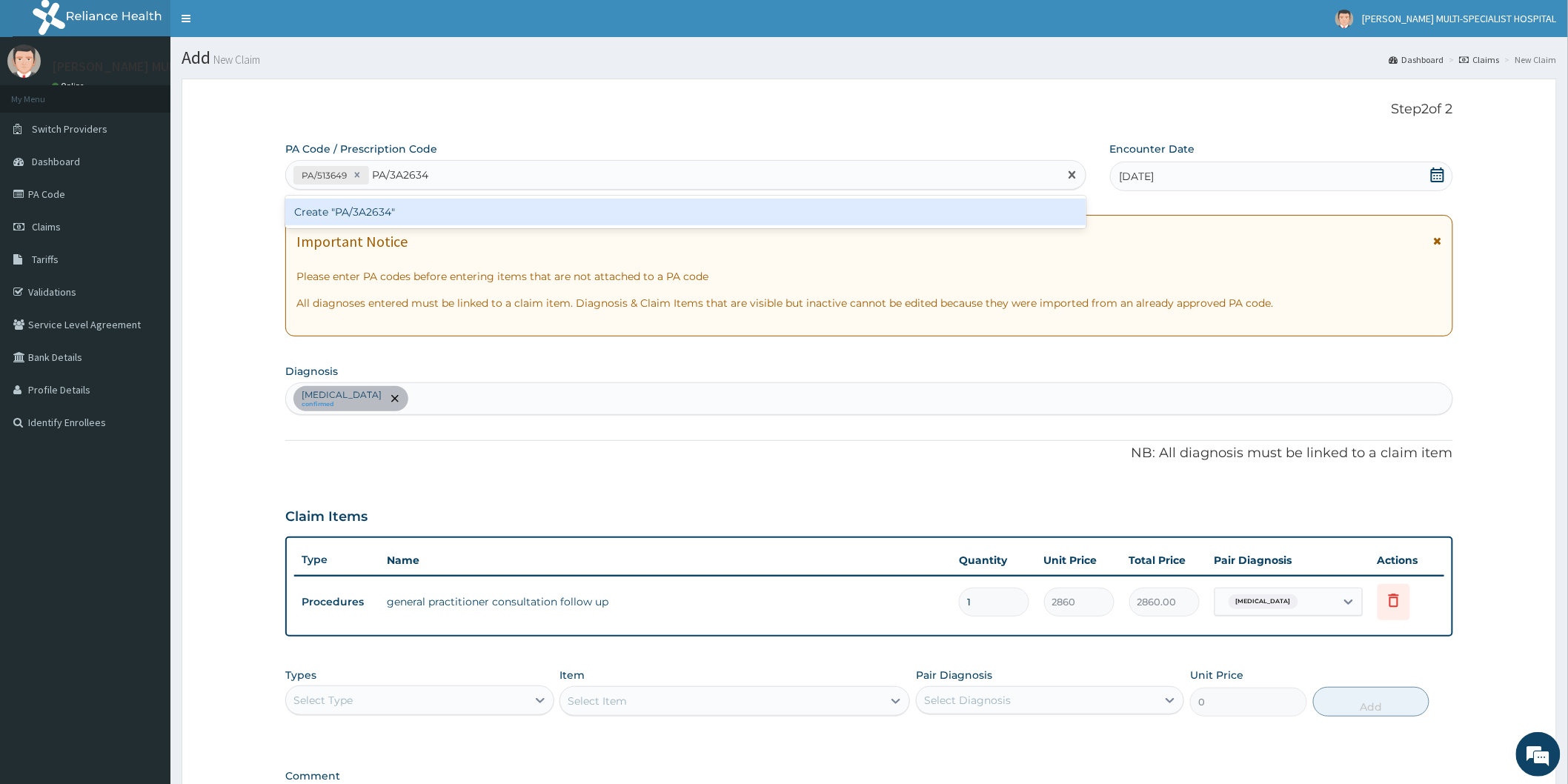
click at [398, 220] on div "Create "PA/3A2634"" at bounding box center [686, 212] width 801 height 26
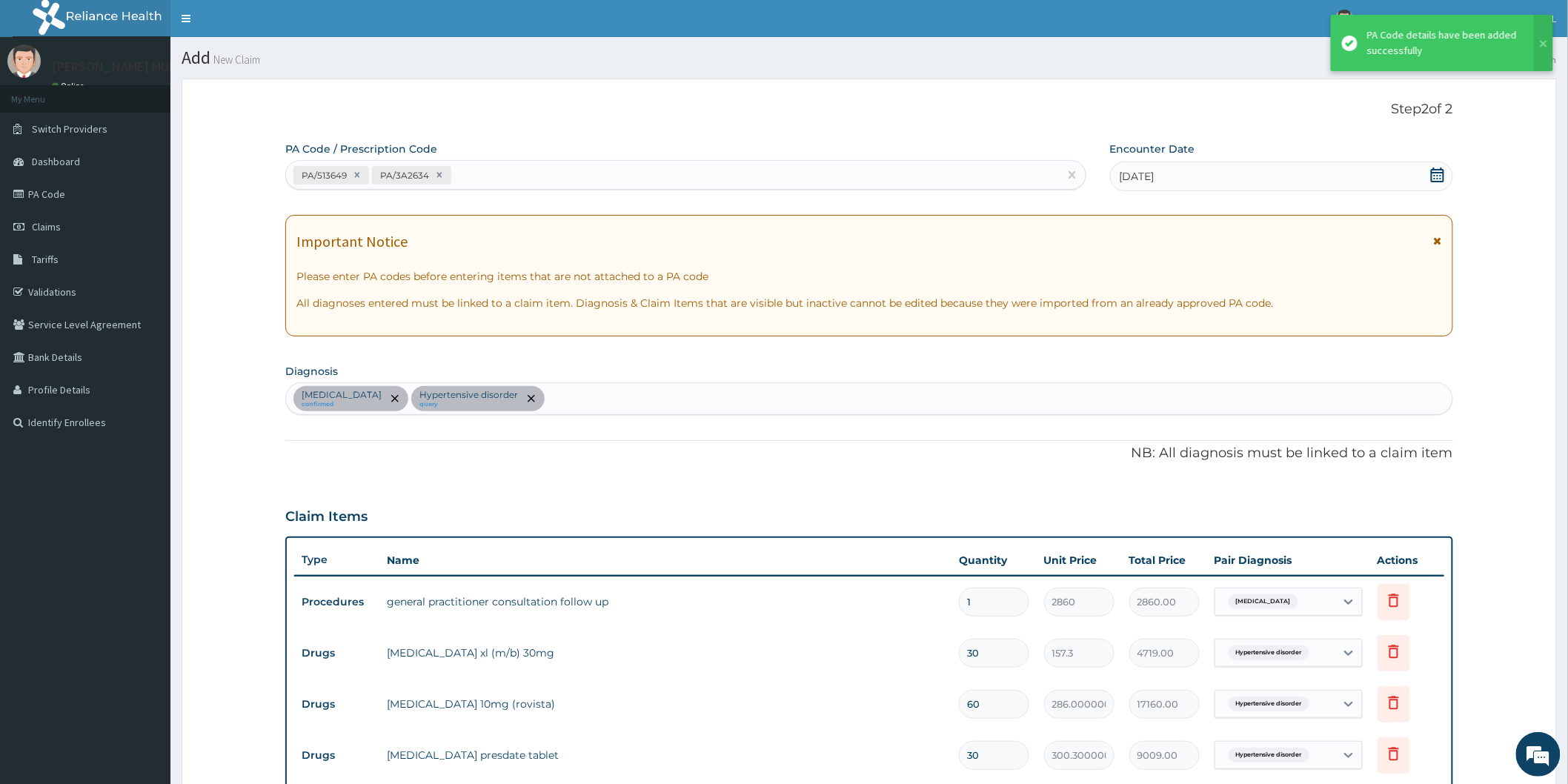
scroll to position [403, 0]
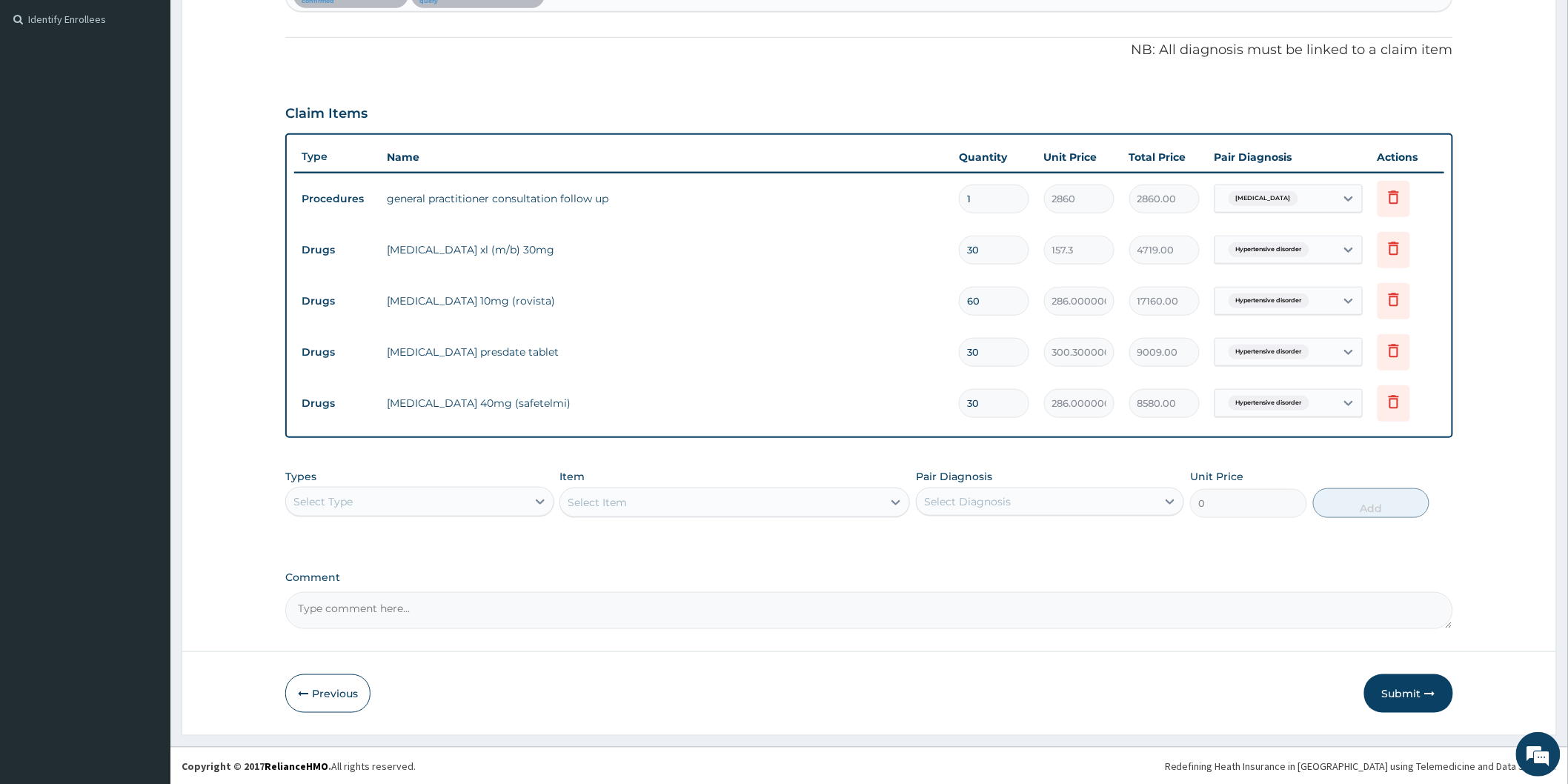
click at [666, 631] on form "Step 2 of 2 PA Code / Prescription Code PA/513649 PA/3A2634 Encounter Date 01-0…" at bounding box center [869, 205] width 1375 height 1060
click at [542, 496] on icon at bounding box center [540, 501] width 15 height 15
drag, startPoint x: 346, startPoint y: 591, endPoint x: 652, endPoint y: 538, distance: 310.6
click at [347, 593] on div "Procedures" at bounding box center [419, 592] width 268 height 26
click at [892, 500] on div "Select Item" at bounding box center [734, 502] width 350 height 30
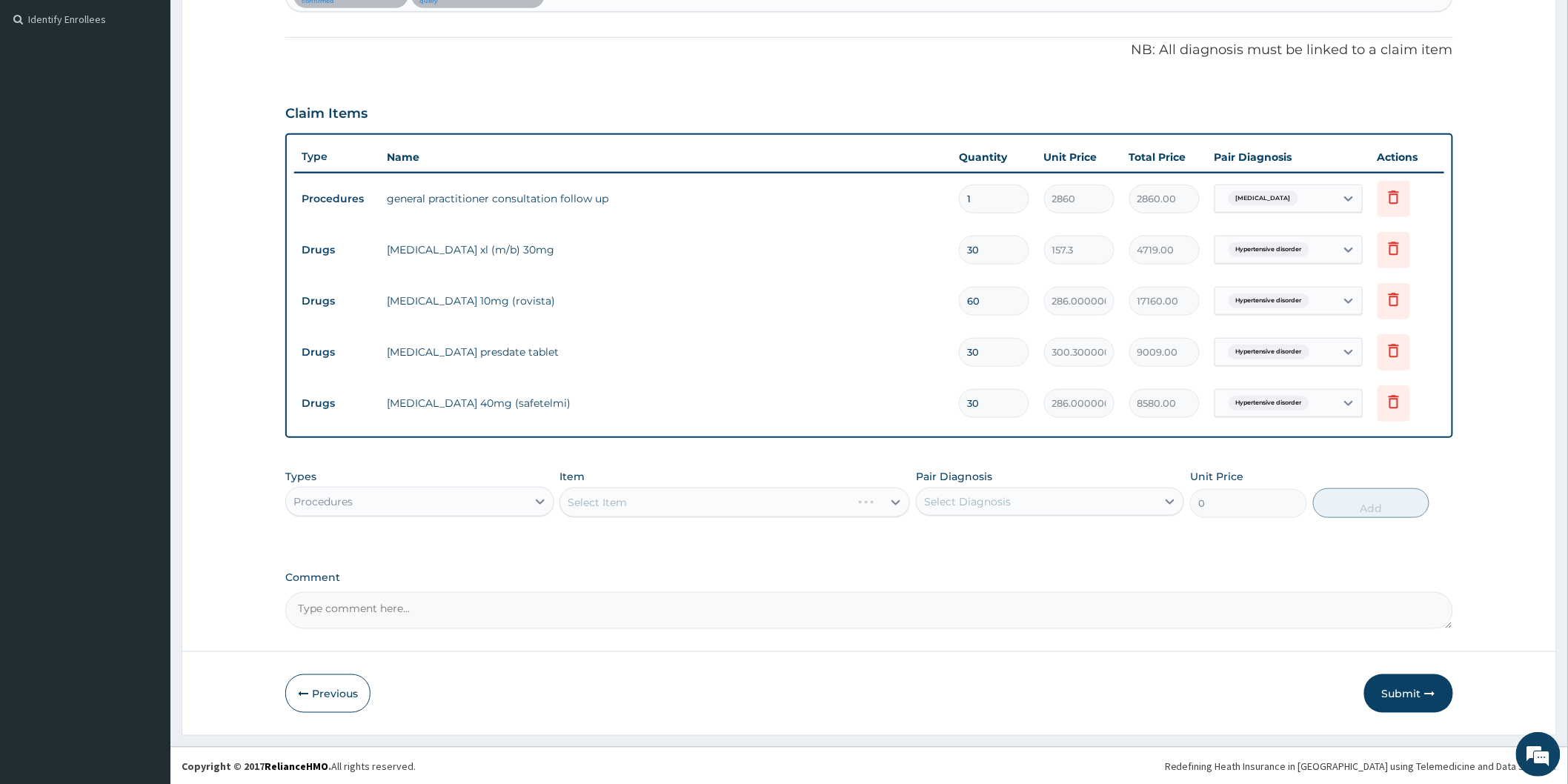
click at [892, 500] on div "Select Item" at bounding box center [734, 502] width 350 height 30
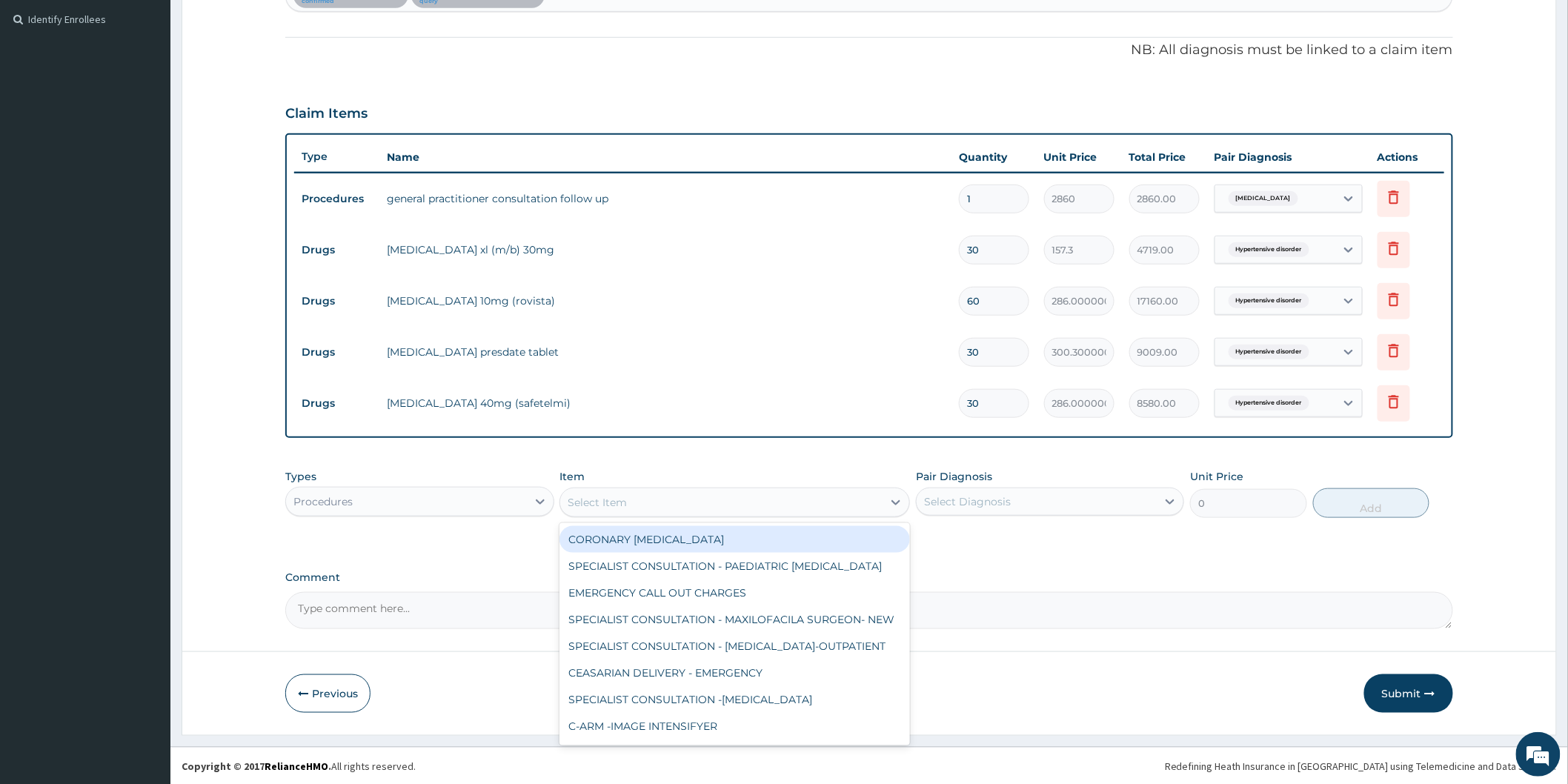
click at [892, 500] on icon at bounding box center [895, 503] width 9 height 5
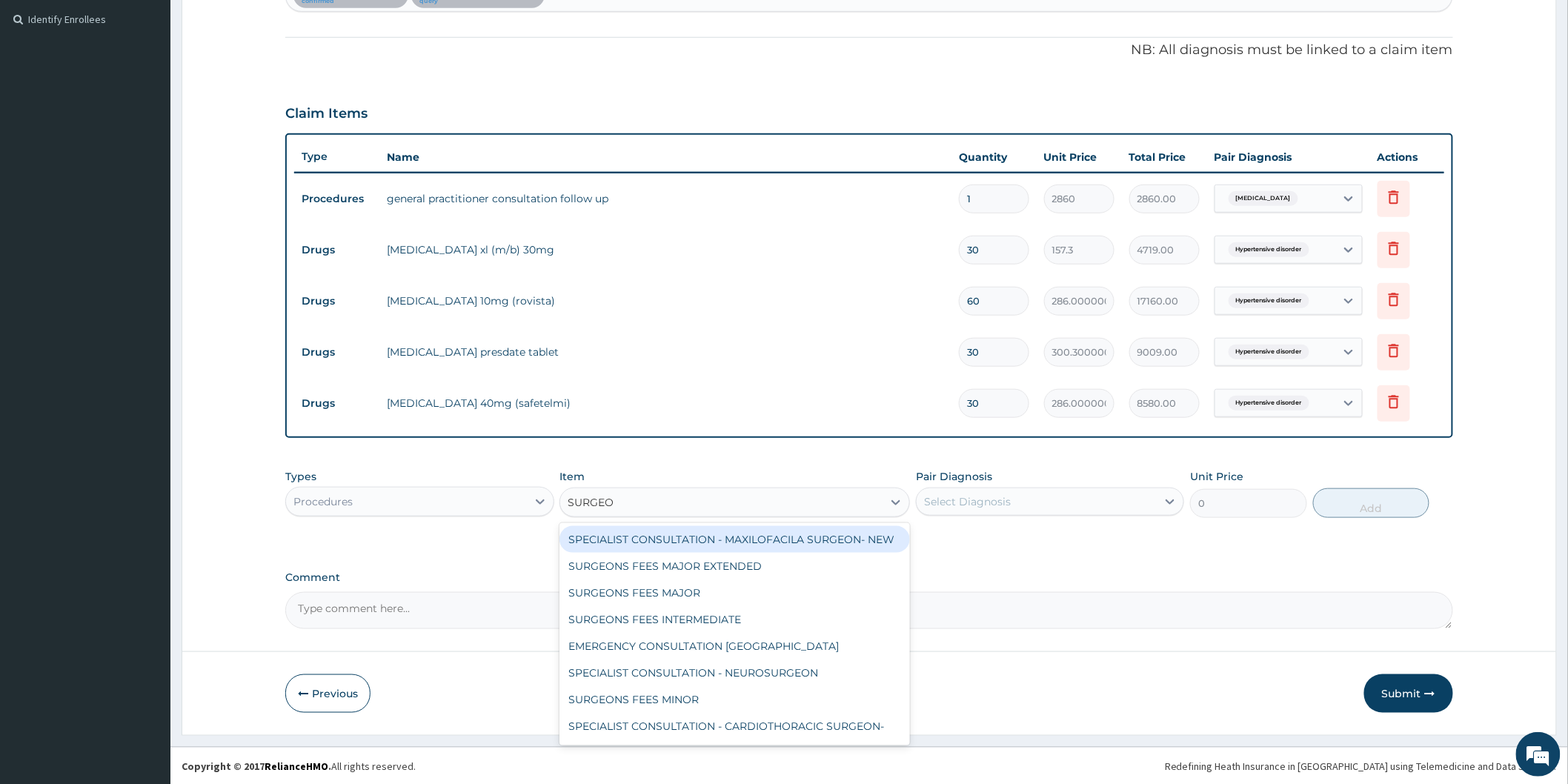
type input "SURGEON"
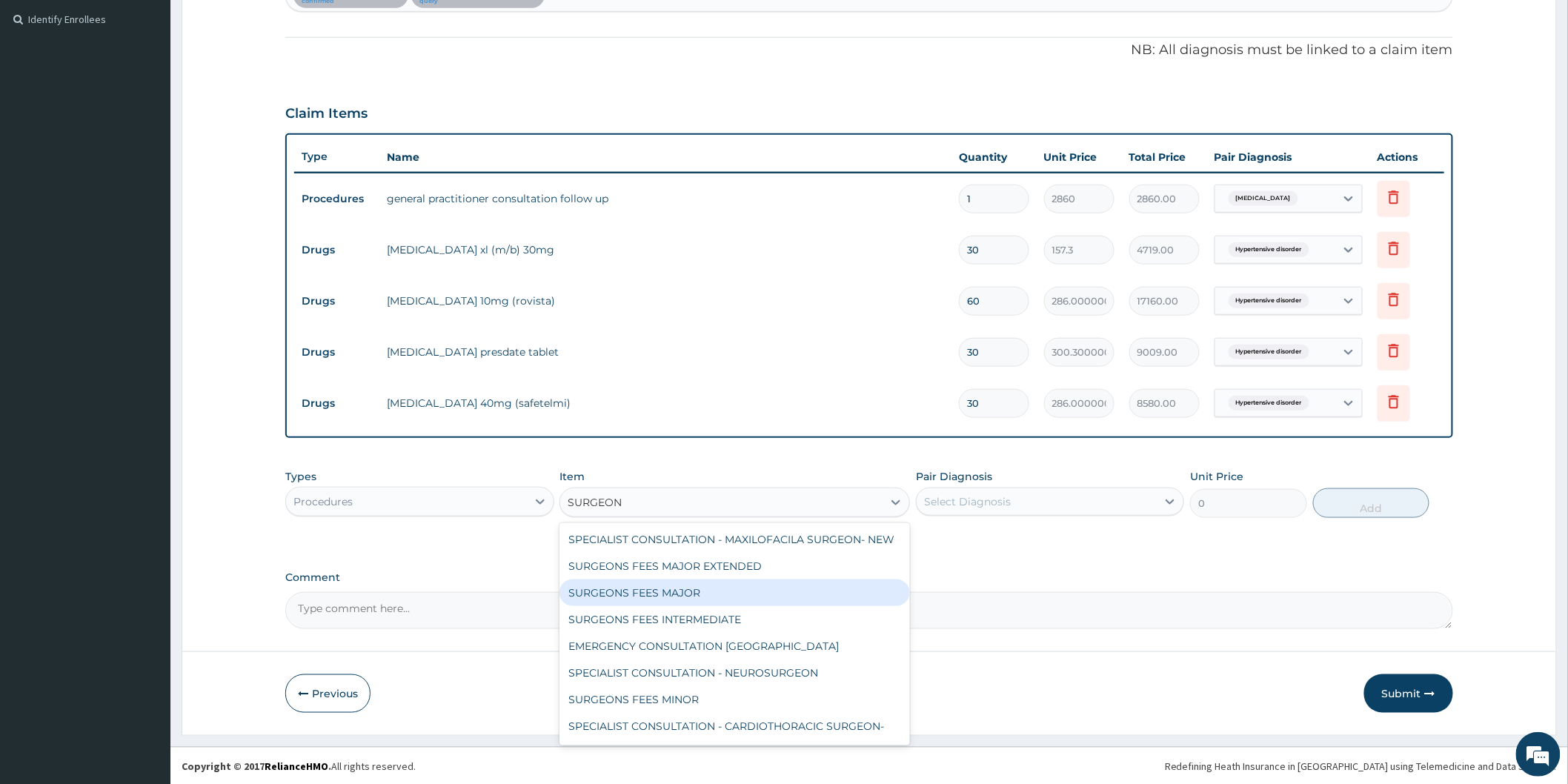
scroll to position [64, 0]
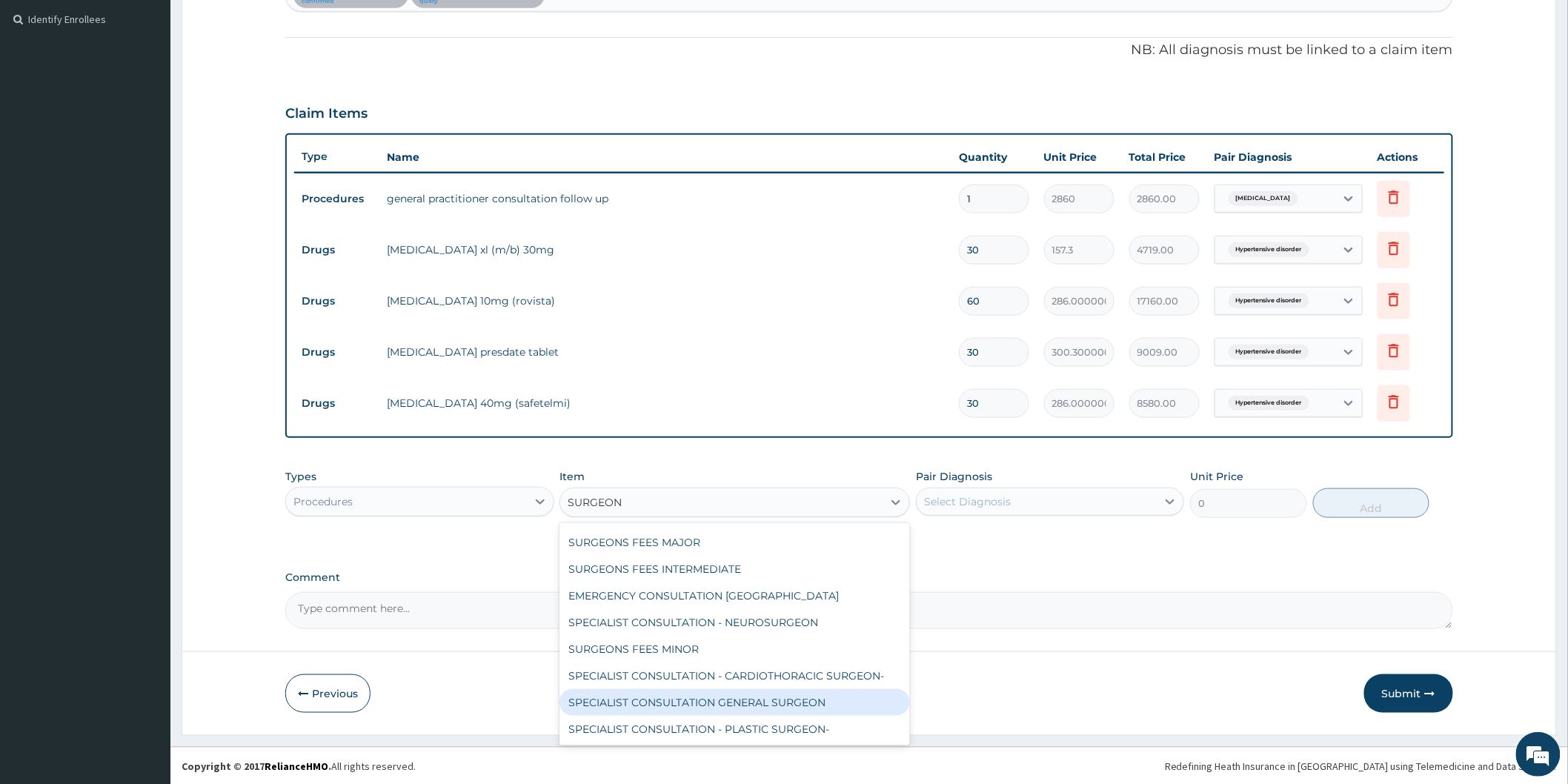
click at [796, 700] on div "SPECIALIST CONSULTATION GENERAL SURGEON" at bounding box center [734, 702] width 350 height 26
type input "50000"
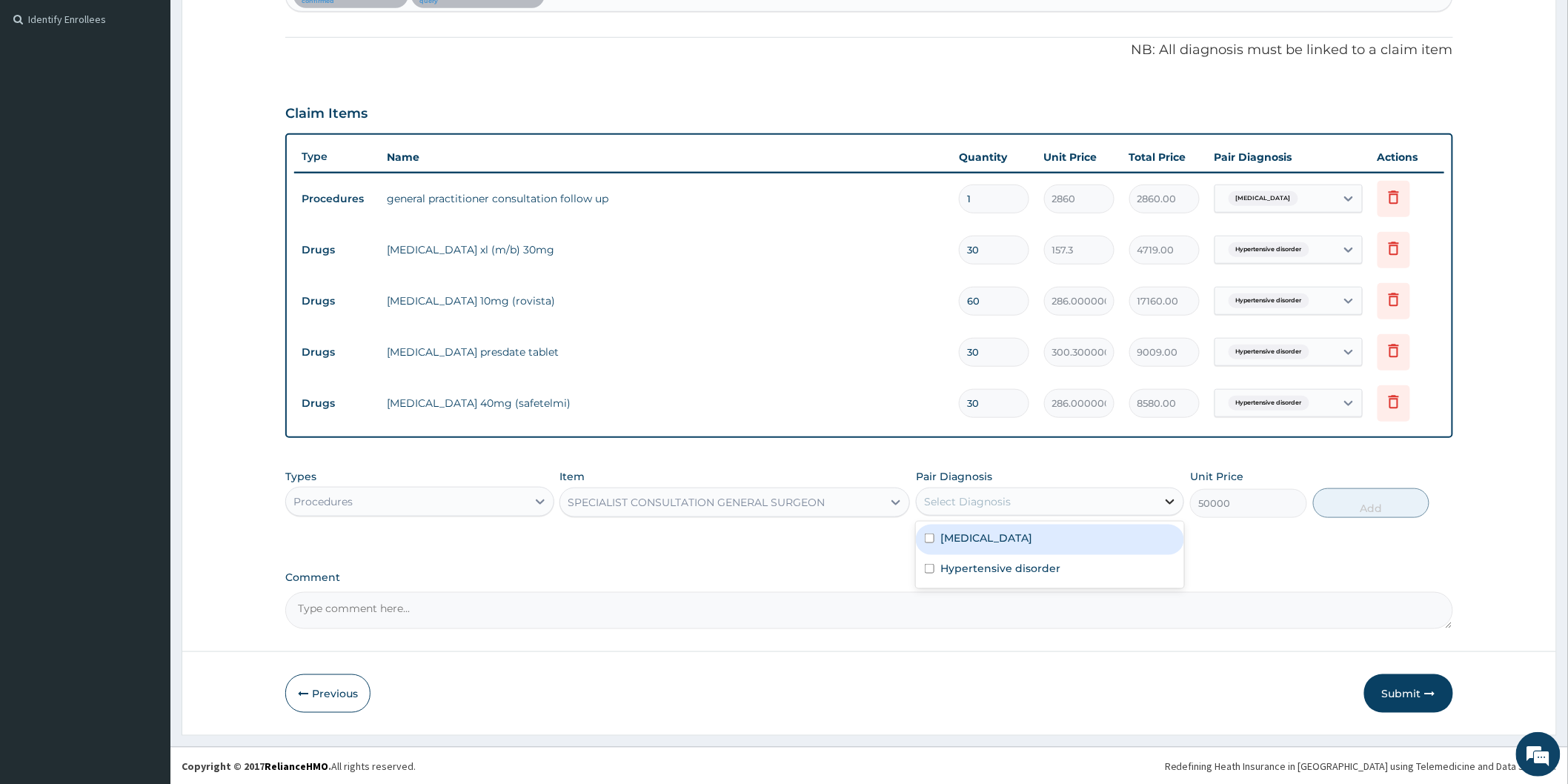
click at [1172, 500] on icon at bounding box center [1170, 502] width 9 height 5
click at [1032, 543] on label "Essential hypertension" at bounding box center [986, 537] width 92 height 15
checkbox input "true"
drag, startPoint x: 1150, startPoint y: 629, endPoint x: 1149, endPoint y: 616, distance: 13.0
click at [1150, 629] on form "Step 2 of 2 PA Code / Prescription Code PA/513649 PA/3A2634 Encounter Date 01-0…" at bounding box center [869, 205] width 1375 height 1060
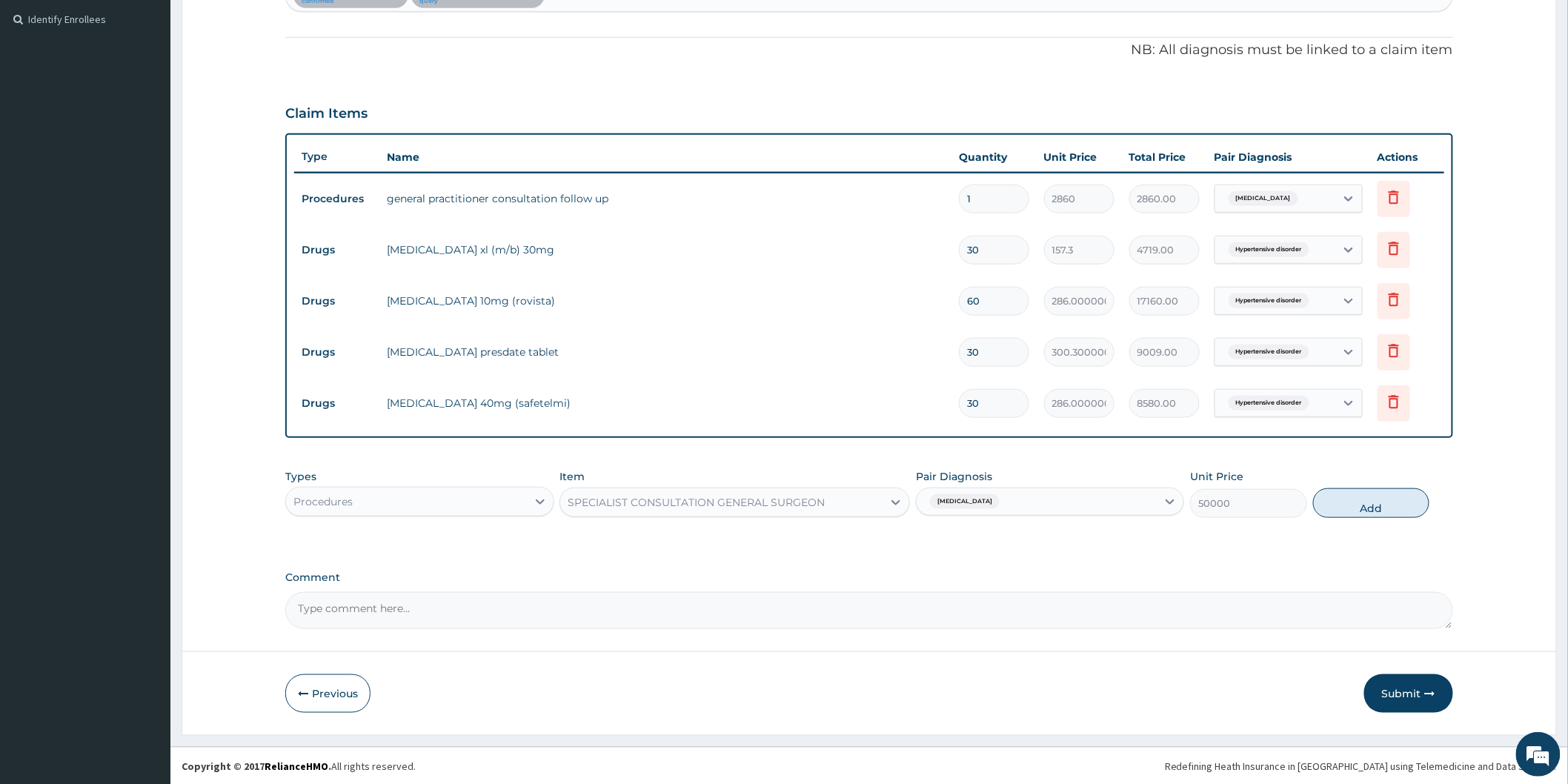
click at [1371, 500] on button "Add" at bounding box center [1370, 503] width 117 height 30
type input "0"
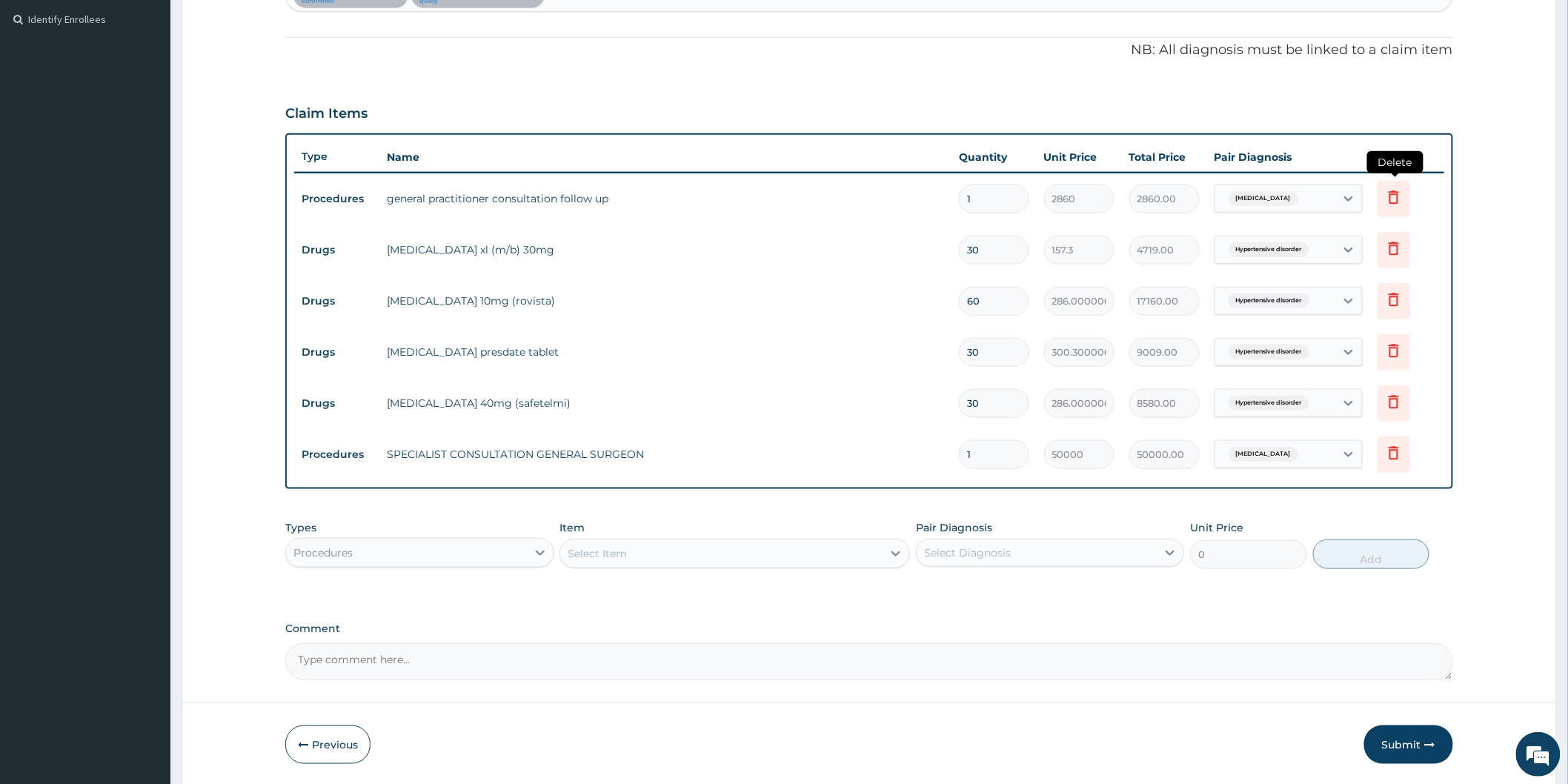
click at [1398, 191] on icon at bounding box center [1393, 197] width 18 height 18
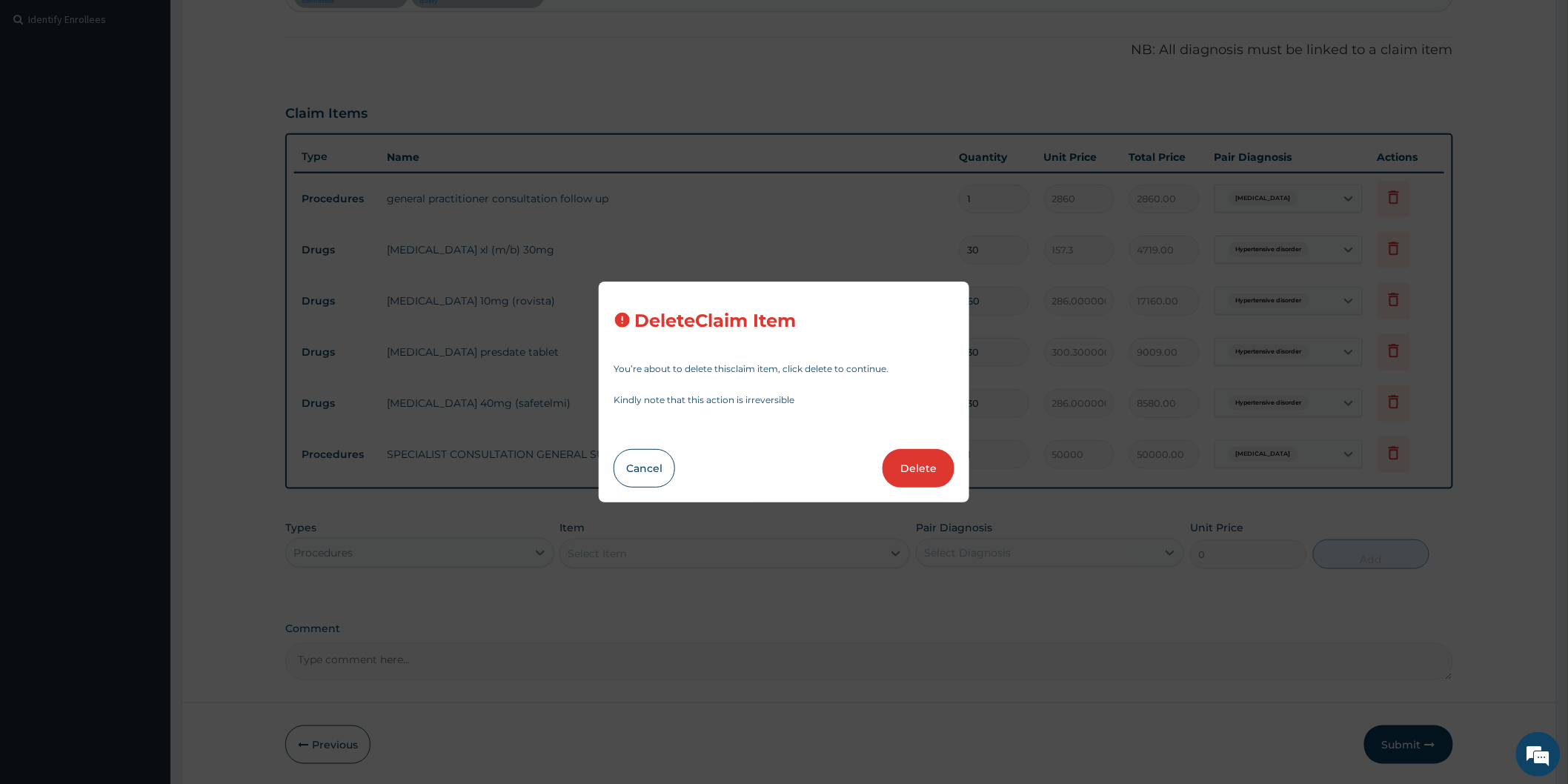
click at [917, 465] on button "Delete" at bounding box center [918, 468] width 72 height 39
type input "30"
type input "157.3"
type input "4719.00"
type input "60"
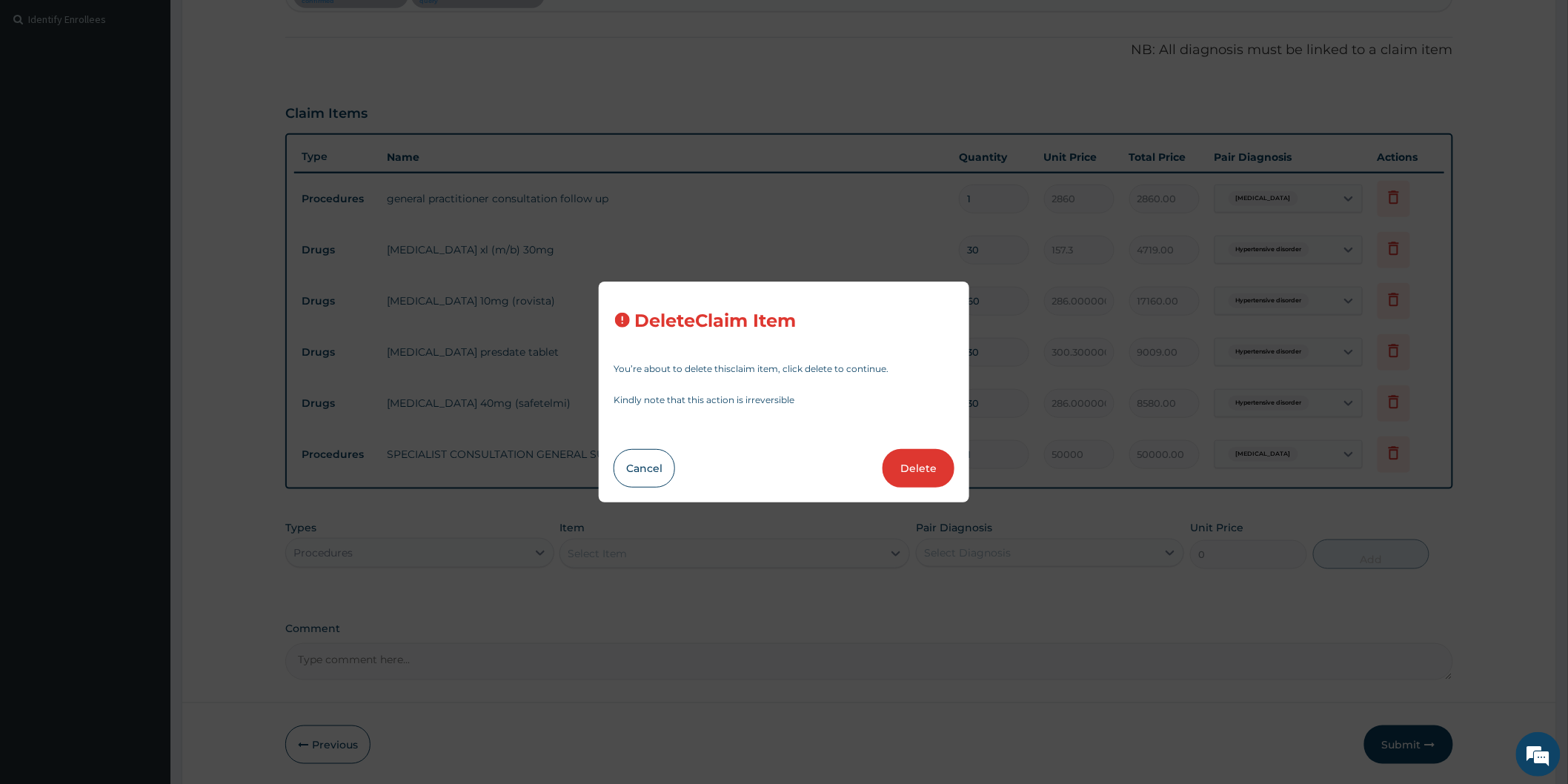
type input "286.00000000000006"
type input "17160.00"
type input "30"
type input "300.30000000000007"
type input "9009.00"
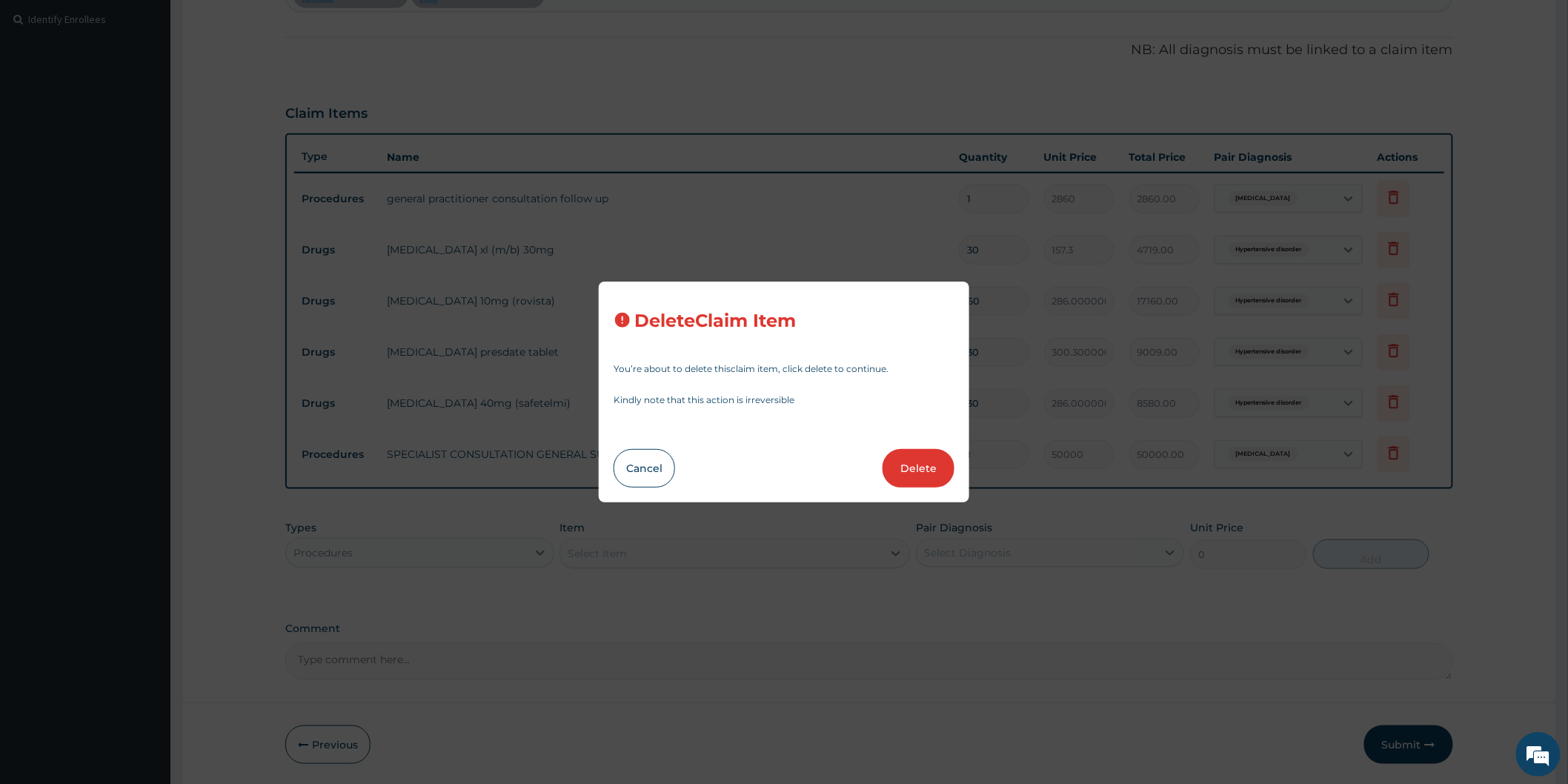
type input "286.00000000000006"
type input "8580.00"
type input "1"
type input "50000"
type input "50000.00"
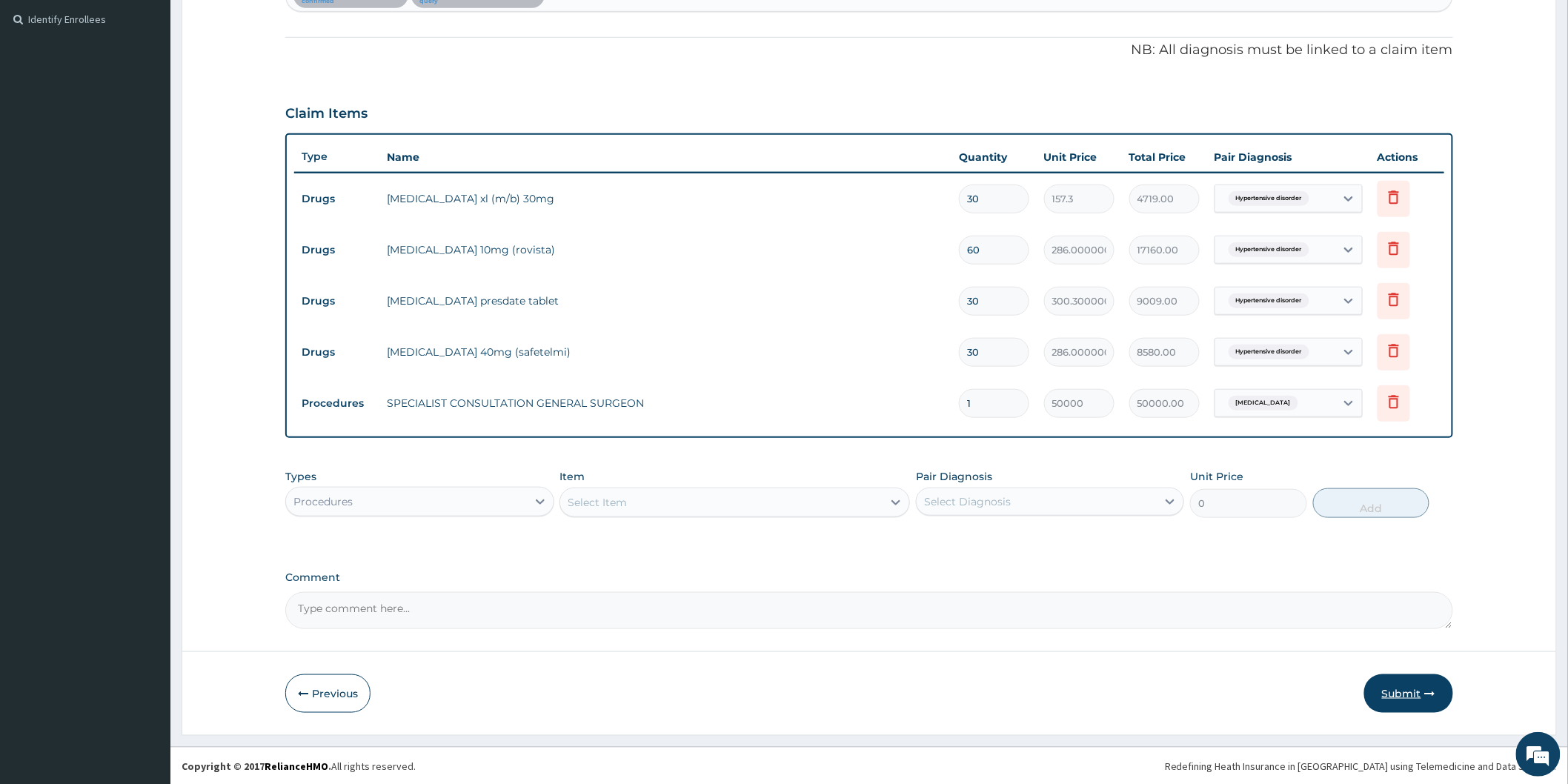
click at [1415, 695] on button "Submit" at bounding box center [1407, 694] width 89 height 39
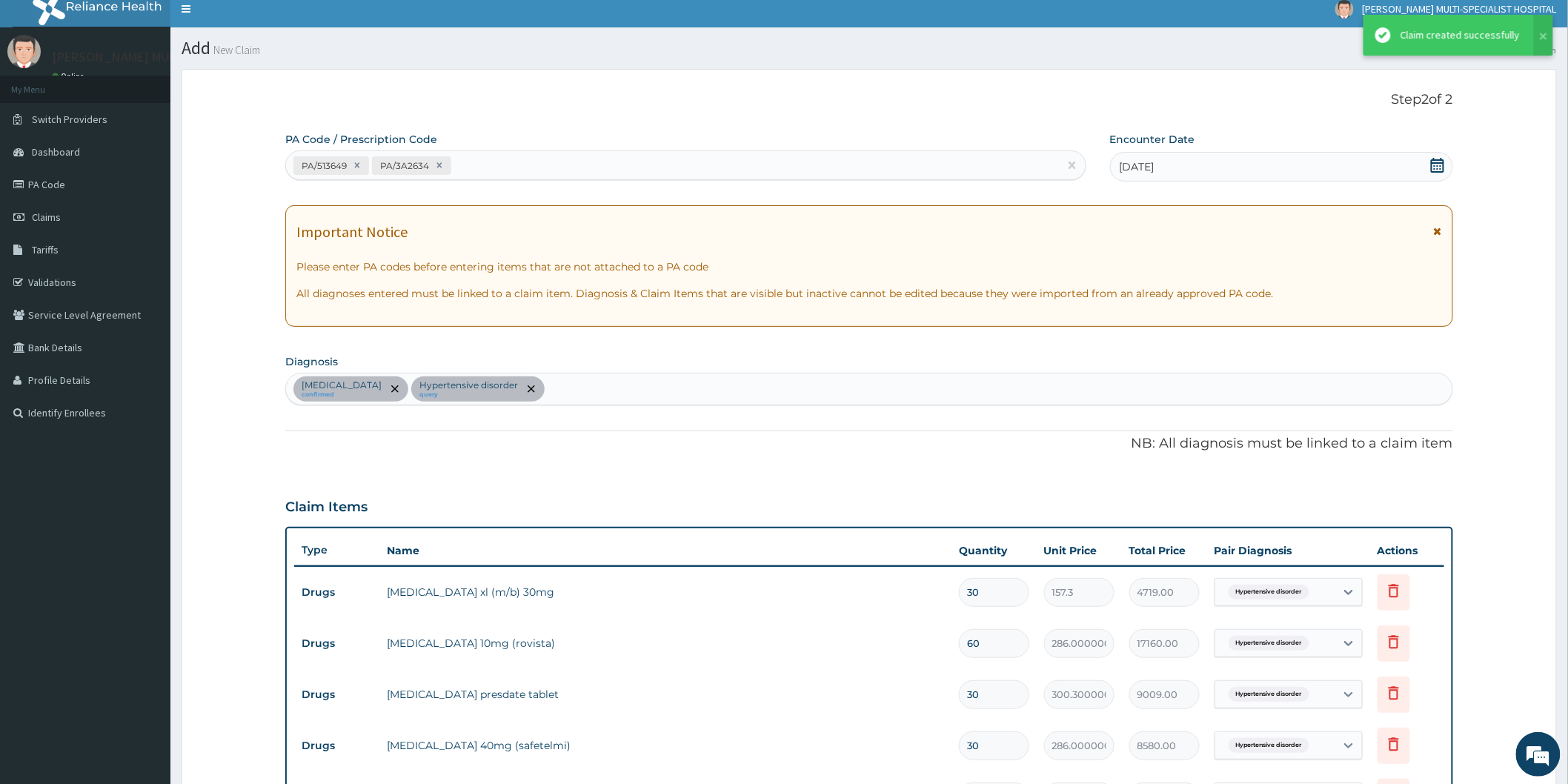
scroll to position [403, 0]
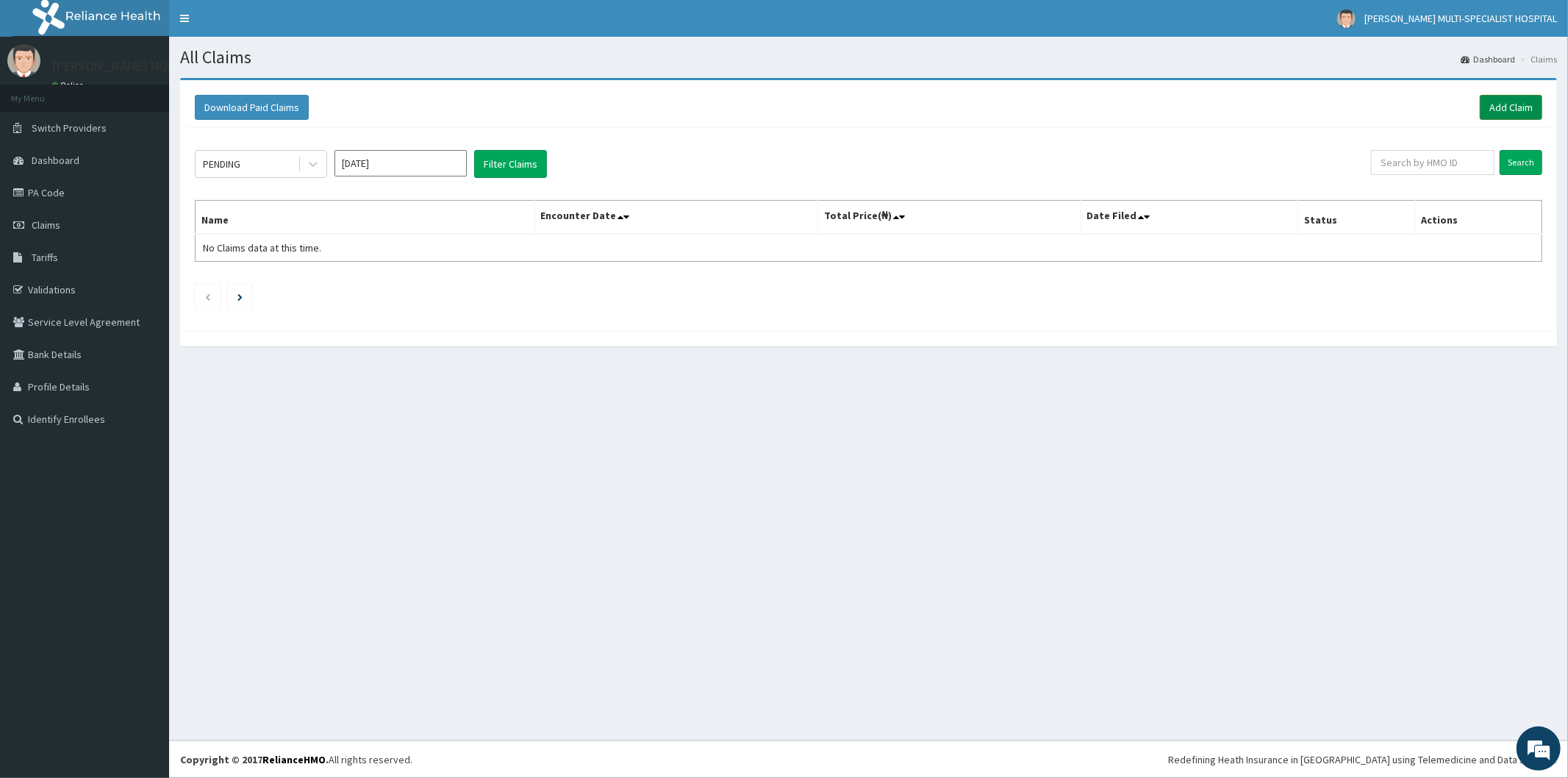
click at [1517, 105] on link "Add Claim" at bounding box center [1511, 107] width 63 height 25
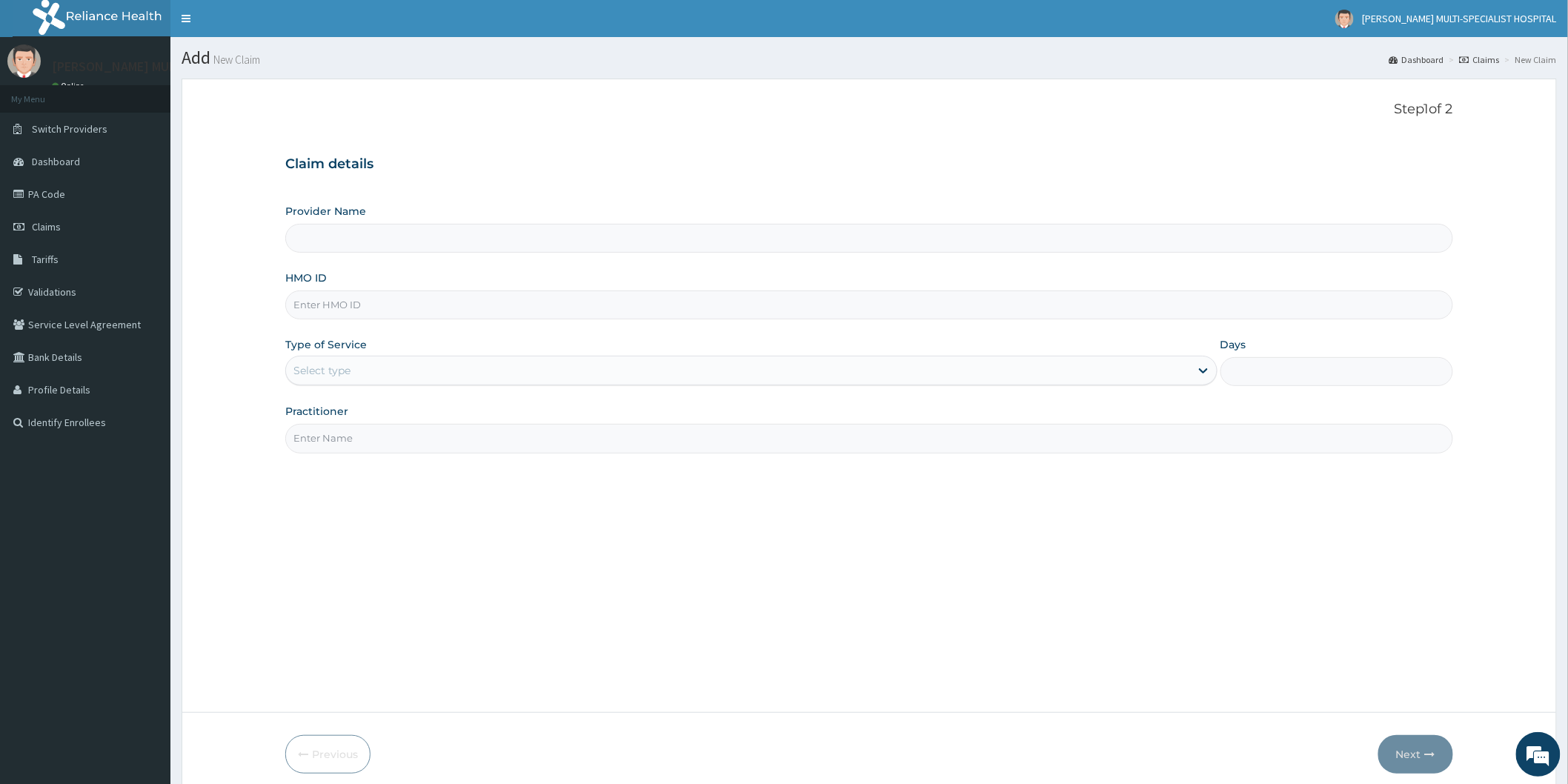
type input "[PERSON_NAME] Multi-Specialist Hospital - IKEJA"
click at [426, 235] on input "[PERSON_NAME] Multi-Specialist Hospital - IKEJA" at bounding box center [869, 238] width 1168 height 29
click at [385, 297] on input "HMO ID" at bounding box center [869, 305] width 1168 height 29
type input "W"
type input "YWG"
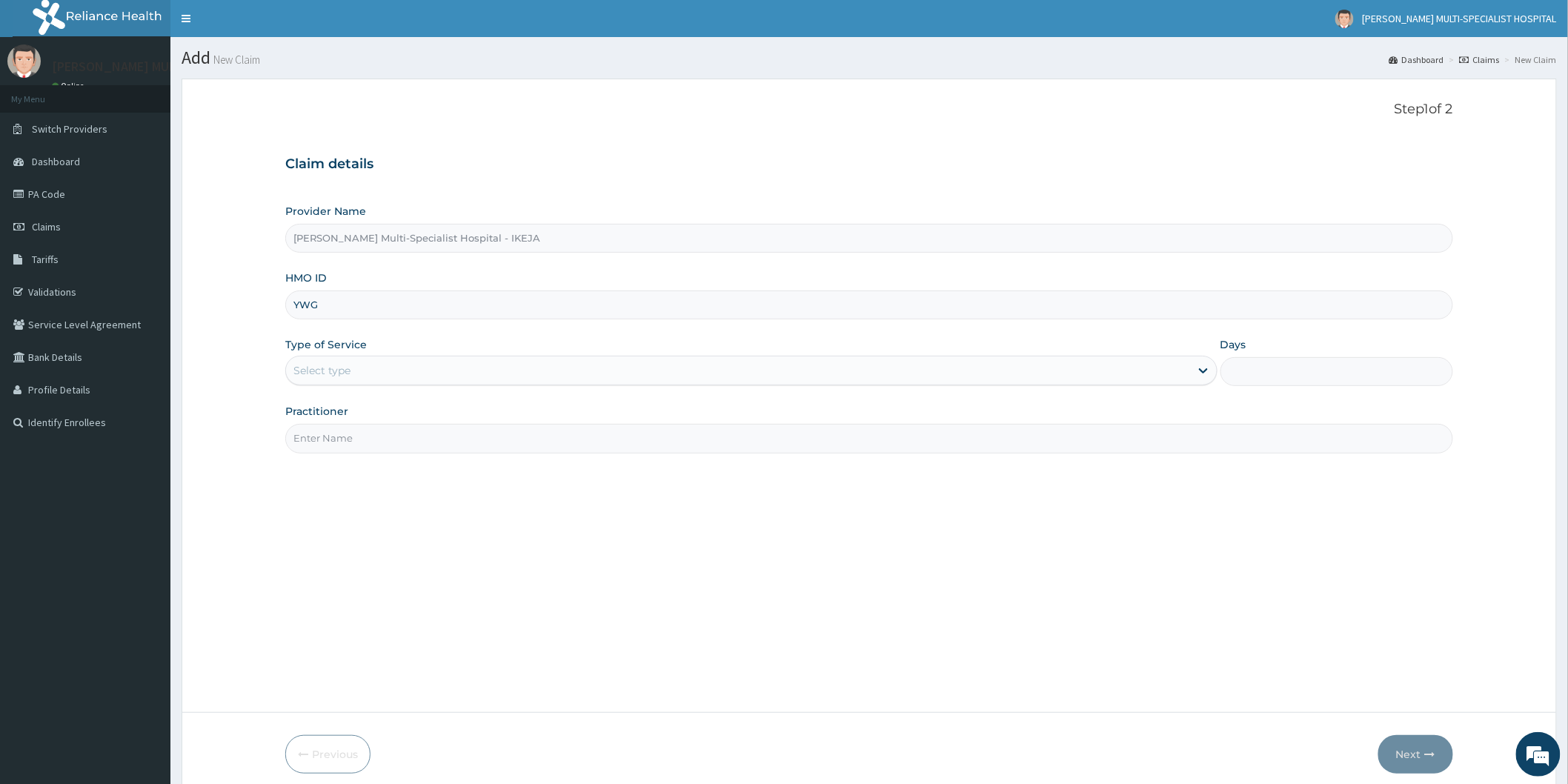
click at [372, 367] on div "Select type" at bounding box center [737, 370] width 903 height 24
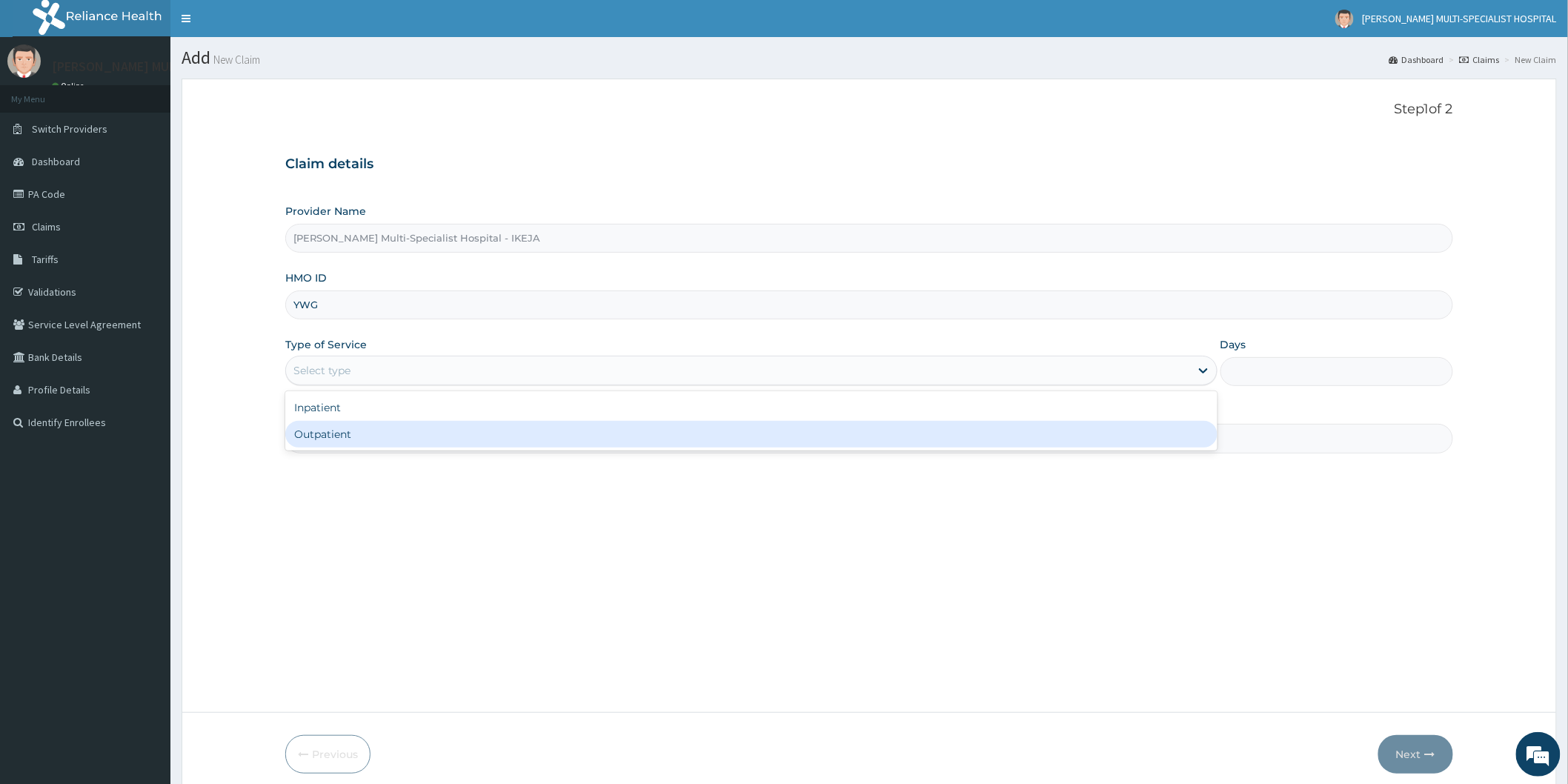
click at [376, 435] on div "Outpatient" at bounding box center [752, 434] width 932 height 26
type input "1"
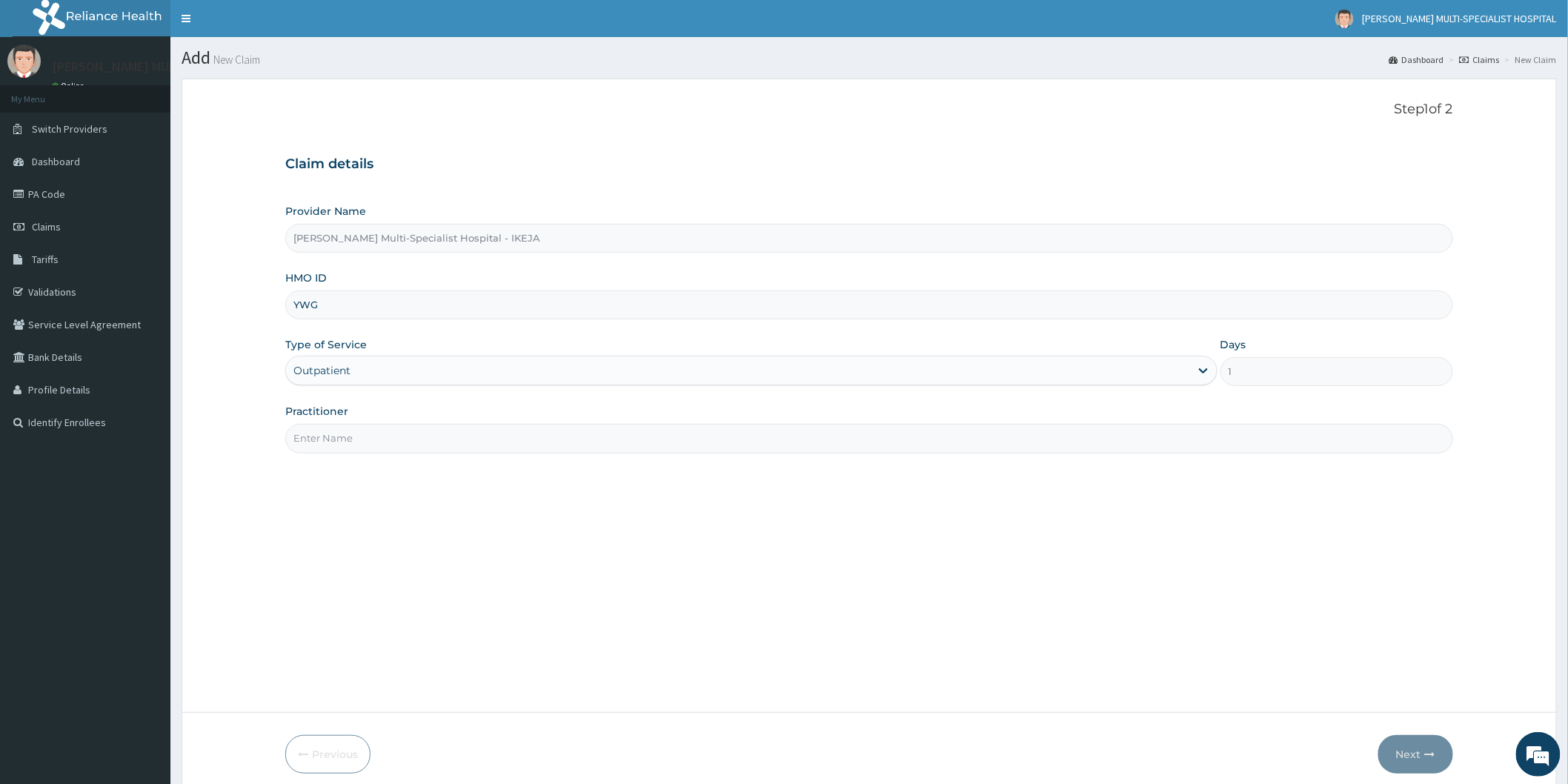
click at [379, 421] on div "Practitioner" at bounding box center [869, 428] width 1168 height 49
click at [376, 433] on input "Practitioner" at bounding box center [869, 438] width 1168 height 29
type input "[PERSON_NAME]"
click at [1397, 744] on button "Next" at bounding box center [1415, 754] width 75 height 39
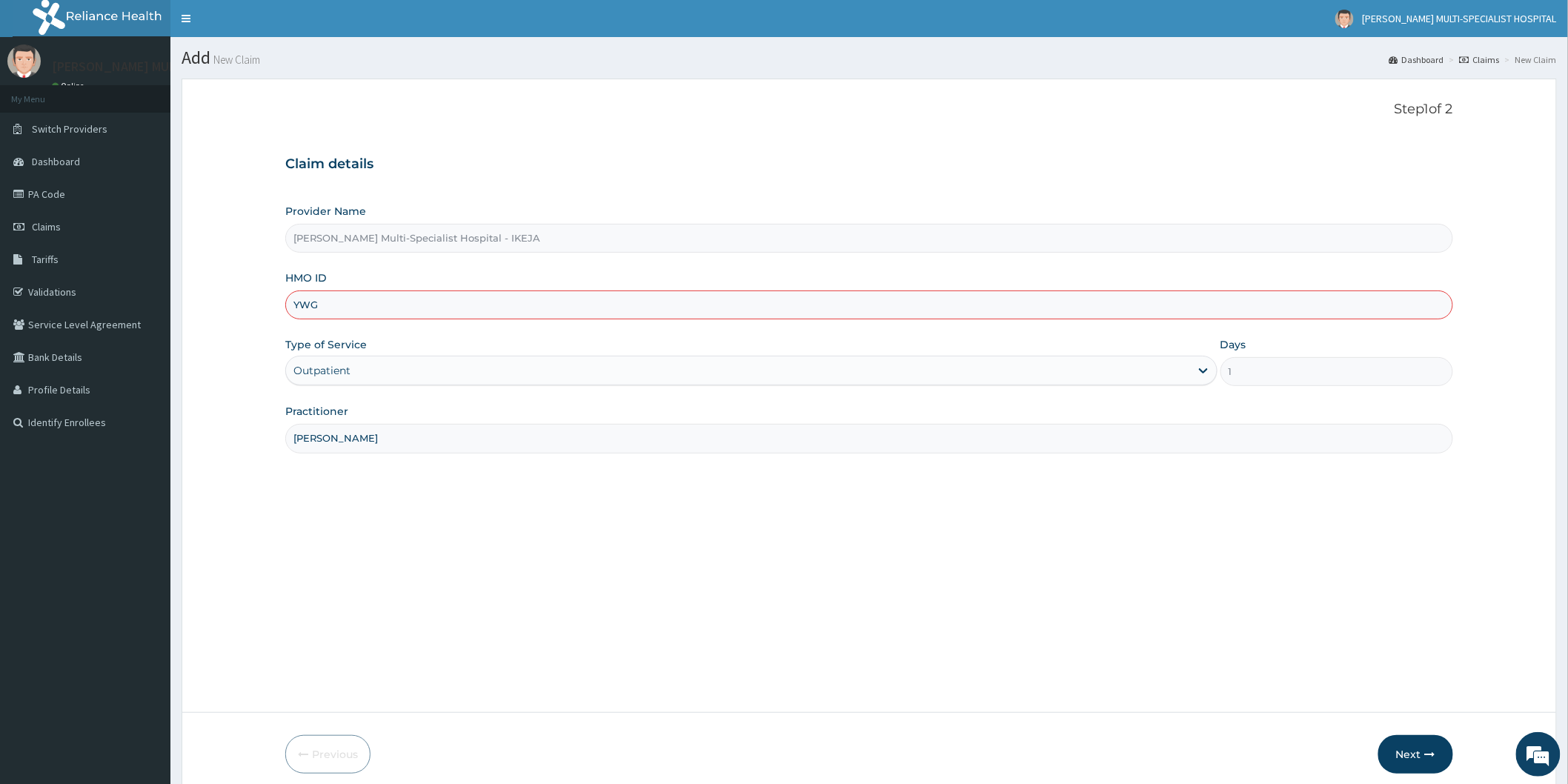
click at [324, 304] on input "YWG" at bounding box center [869, 305] width 1168 height 29
type input "YWG/10003/B"
click at [1393, 745] on button "Next" at bounding box center [1415, 754] width 75 height 39
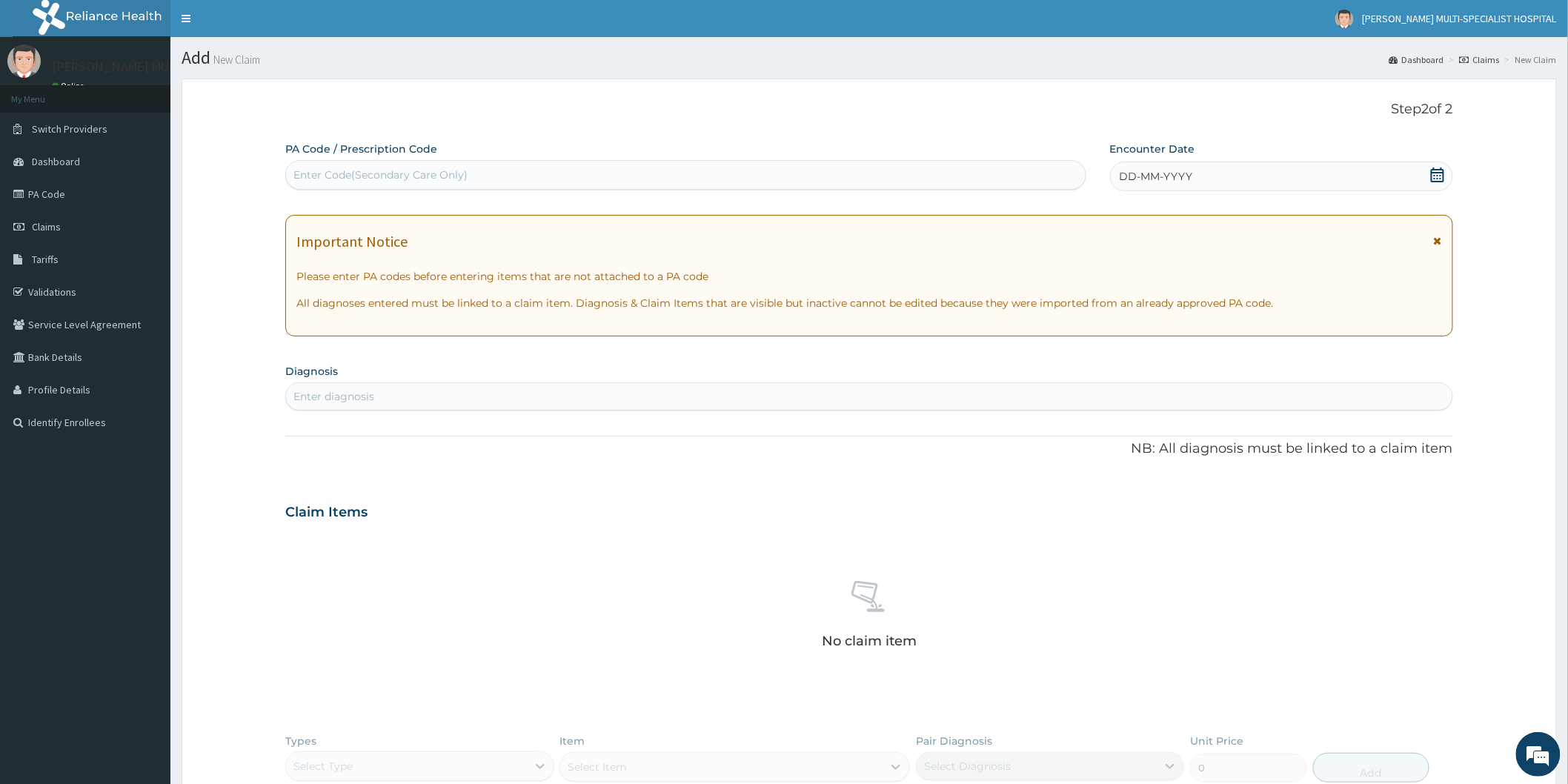
click at [515, 167] on div "Enter Code(Secondary Care Only)" at bounding box center [686, 175] width 799 height 24
type input "PA/B5DDBE"
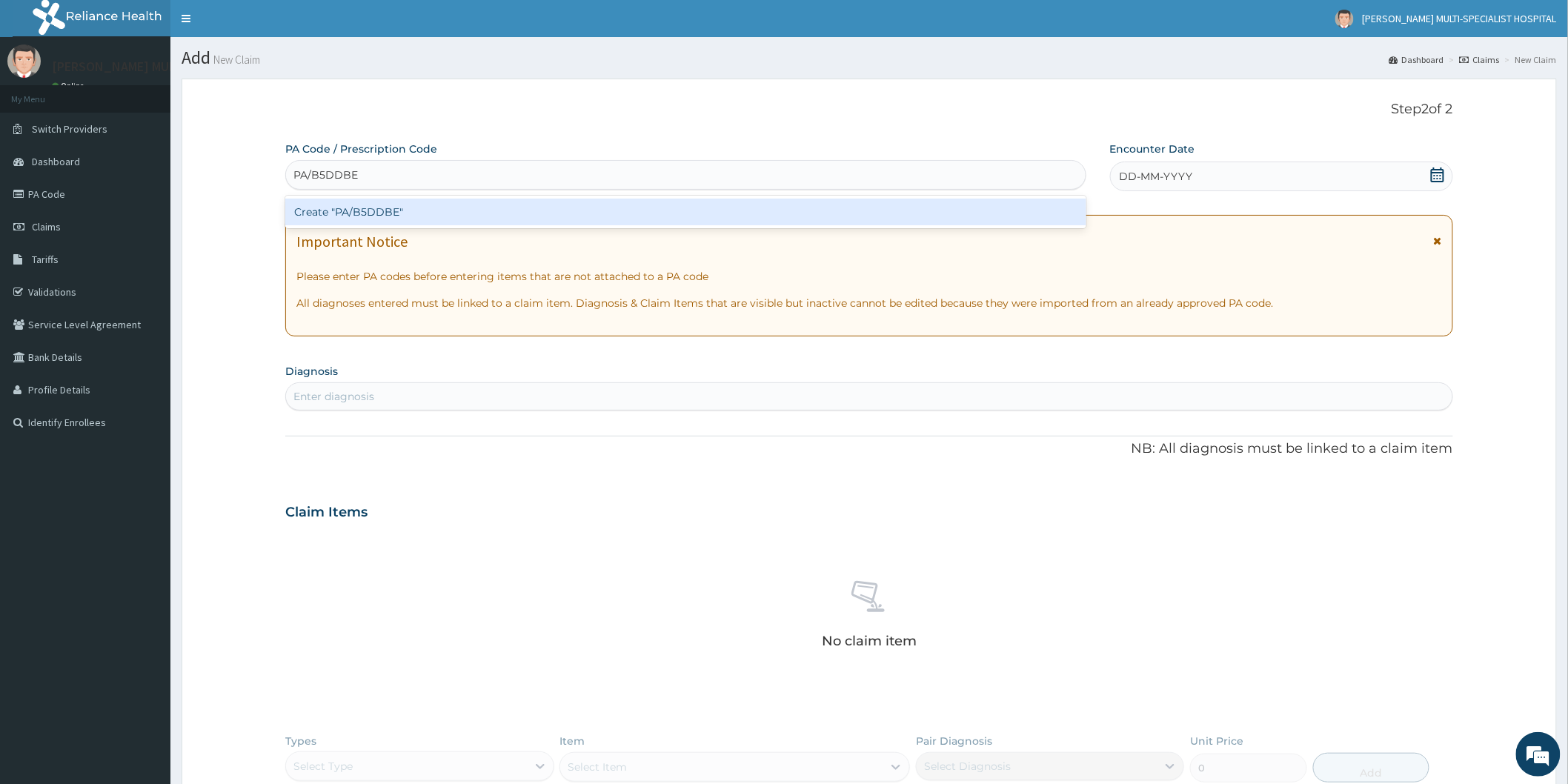
click at [478, 213] on div "Create "PA/B5DDBE"" at bounding box center [686, 212] width 801 height 26
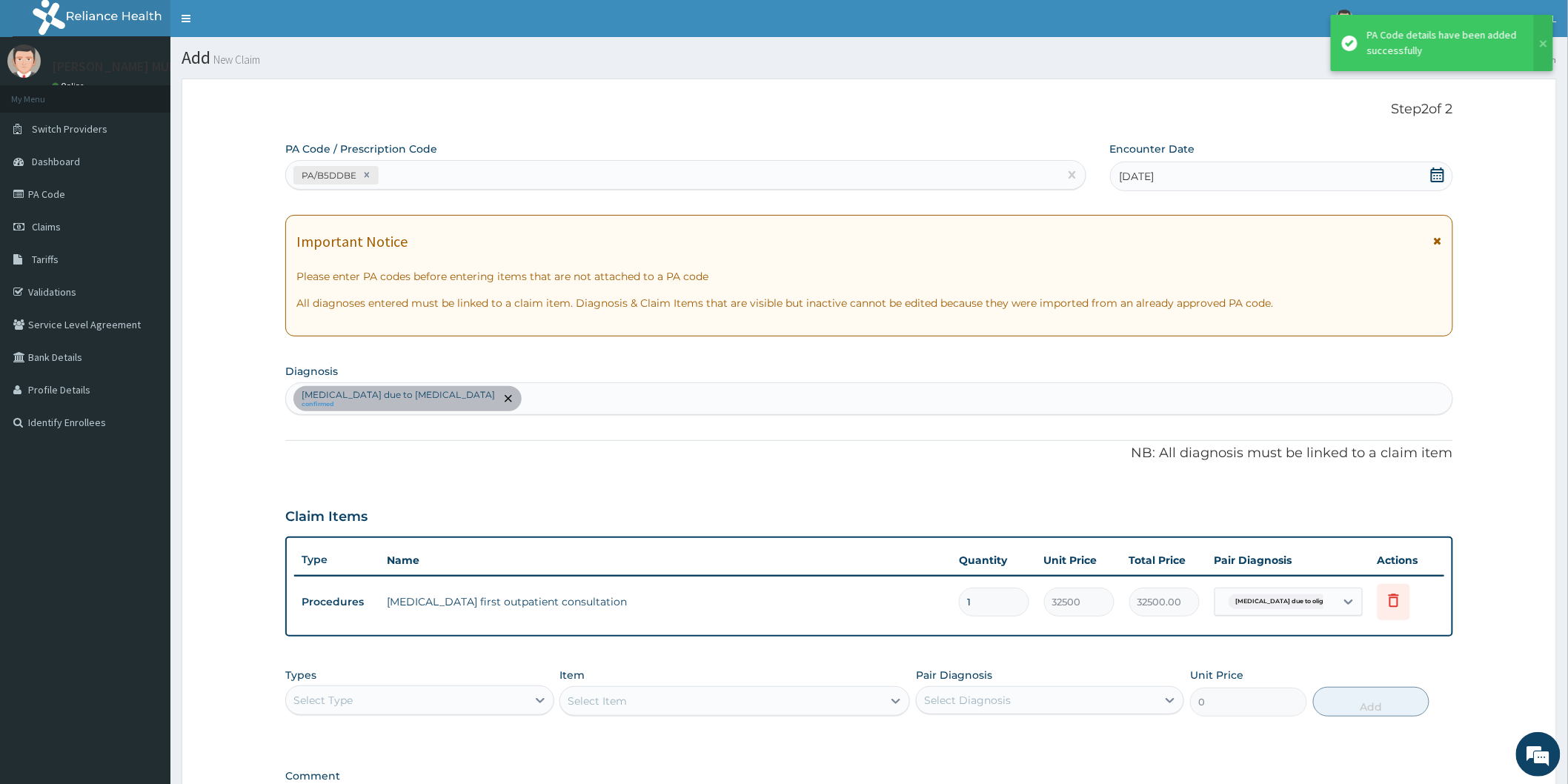
click at [880, 459] on p "NB: All diagnosis must be linked to a claim item" at bounding box center [869, 453] width 1168 height 19
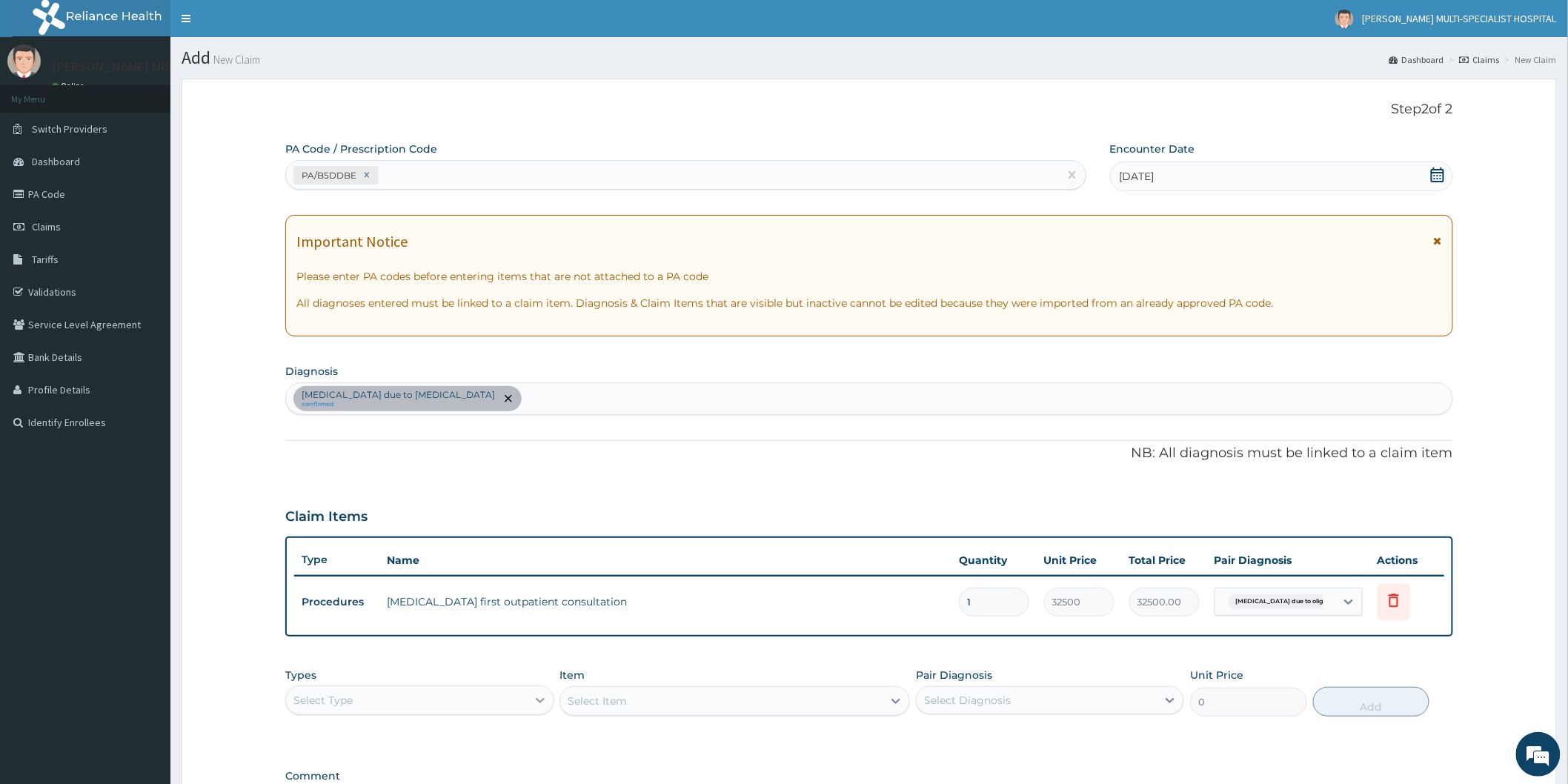
click at [545, 700] on icon at bounding box center [540, 700] width 15 height 15
click at [362, 742] on div "Procedures" at bounding box center [419, 741] width 268 height 26
click at [892, 704] on div "Select Item" at bounding box center [734, 701] width 350 height 30
click at [892, 699] on div "Select Item" at bounding box center [734, 701] width 350 height 30
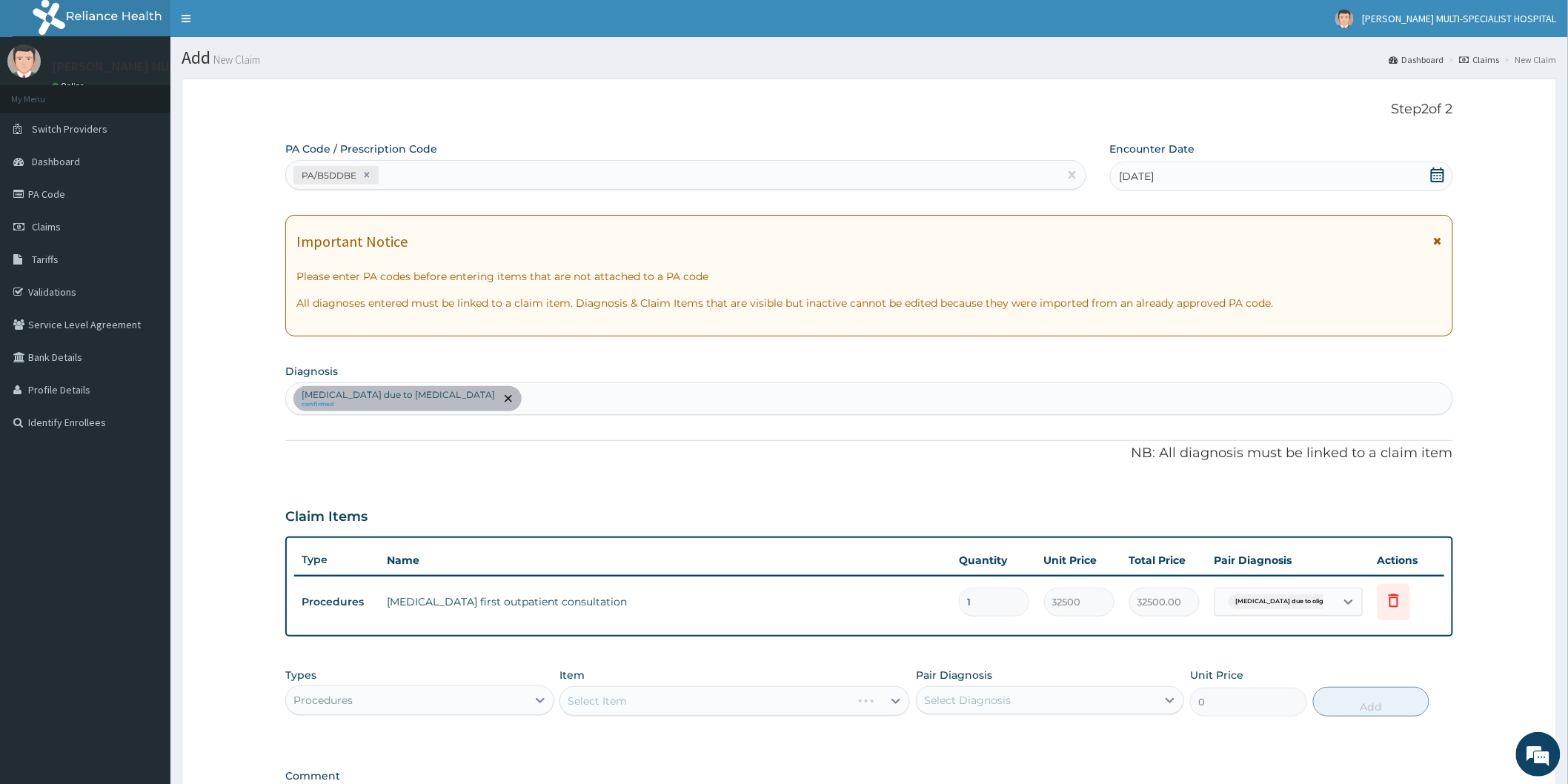
click at [892, 699] on div "Select Item" at bounding box center [734, 701] width 350 height 30
click at [793, 695] on div "Select Item" at bounding box center [721, 701] width 322 height 24
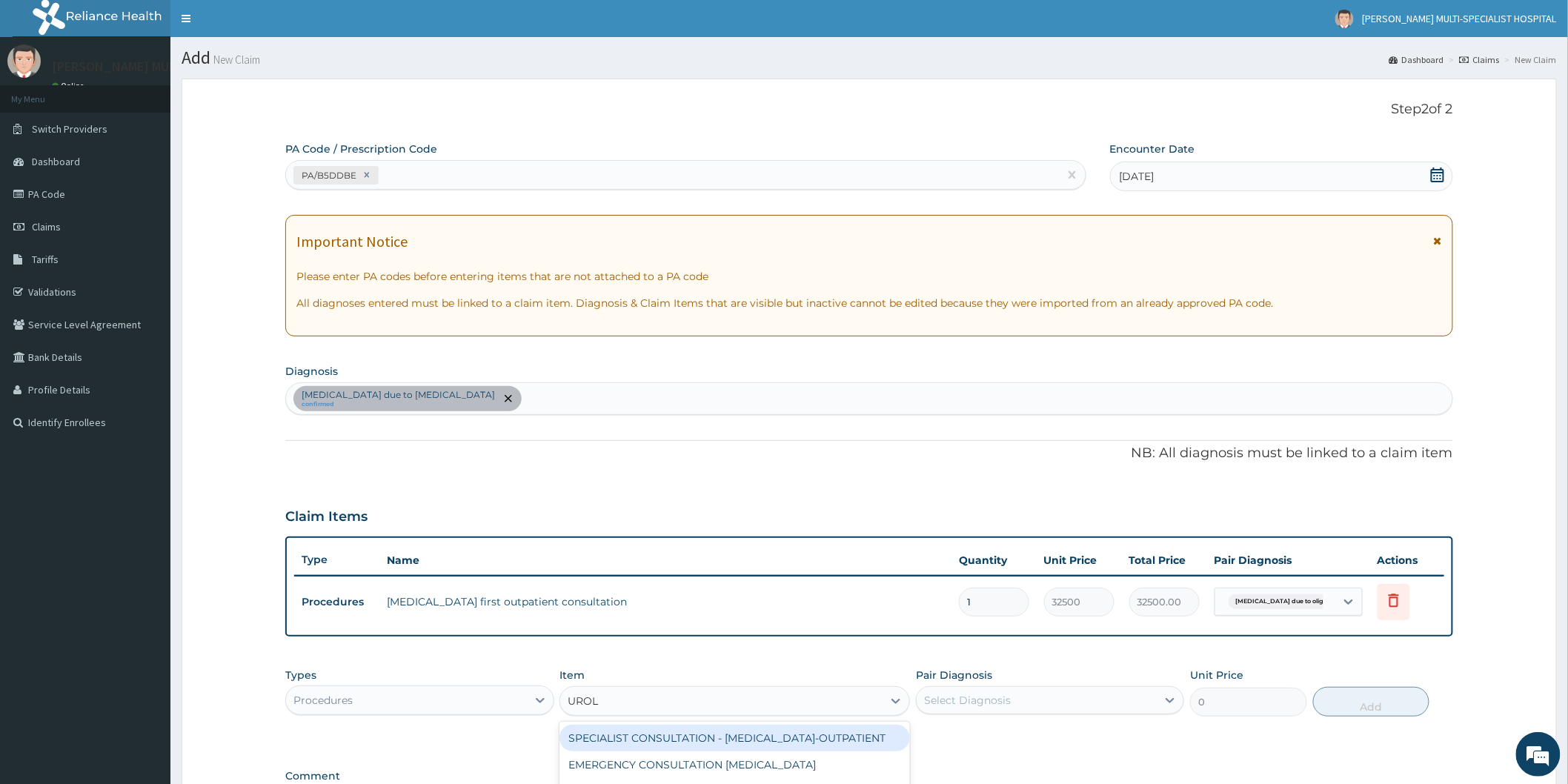
type input "UROLO"
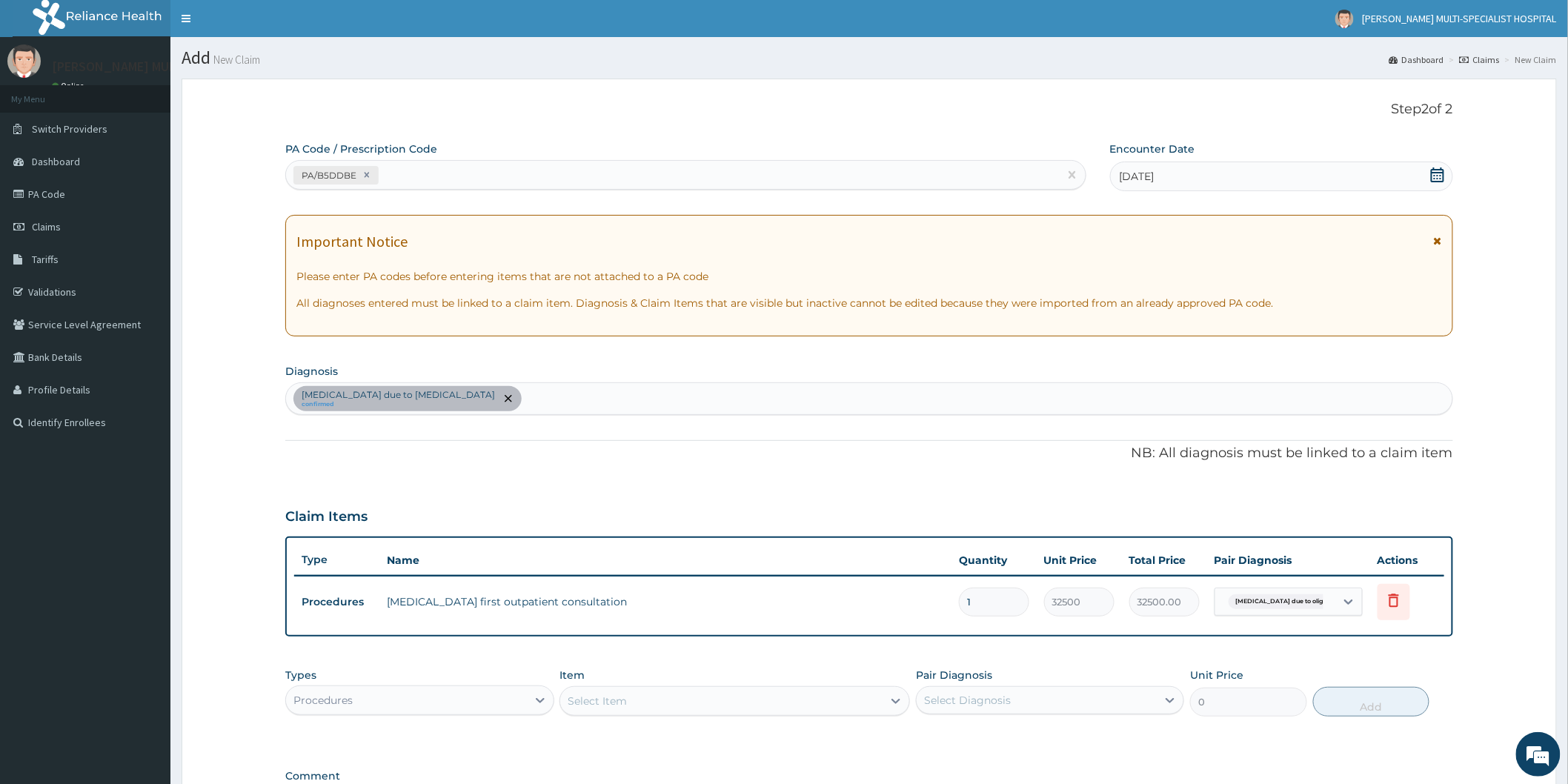
click at [638, 696] on div "Select Item" at bounding box center [721, 701] width 322 height 24
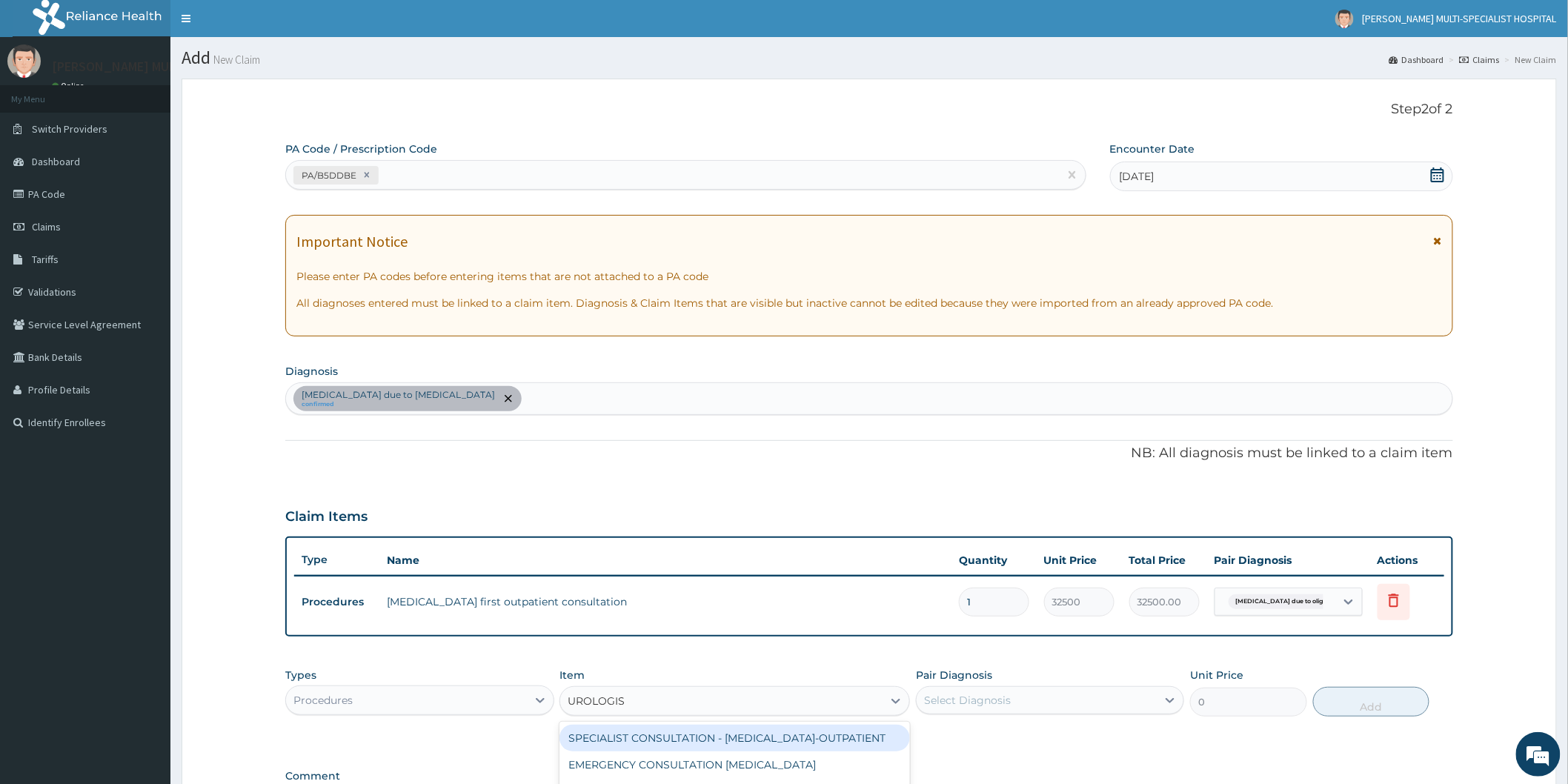
type input "[MEDICAL_DATA]"
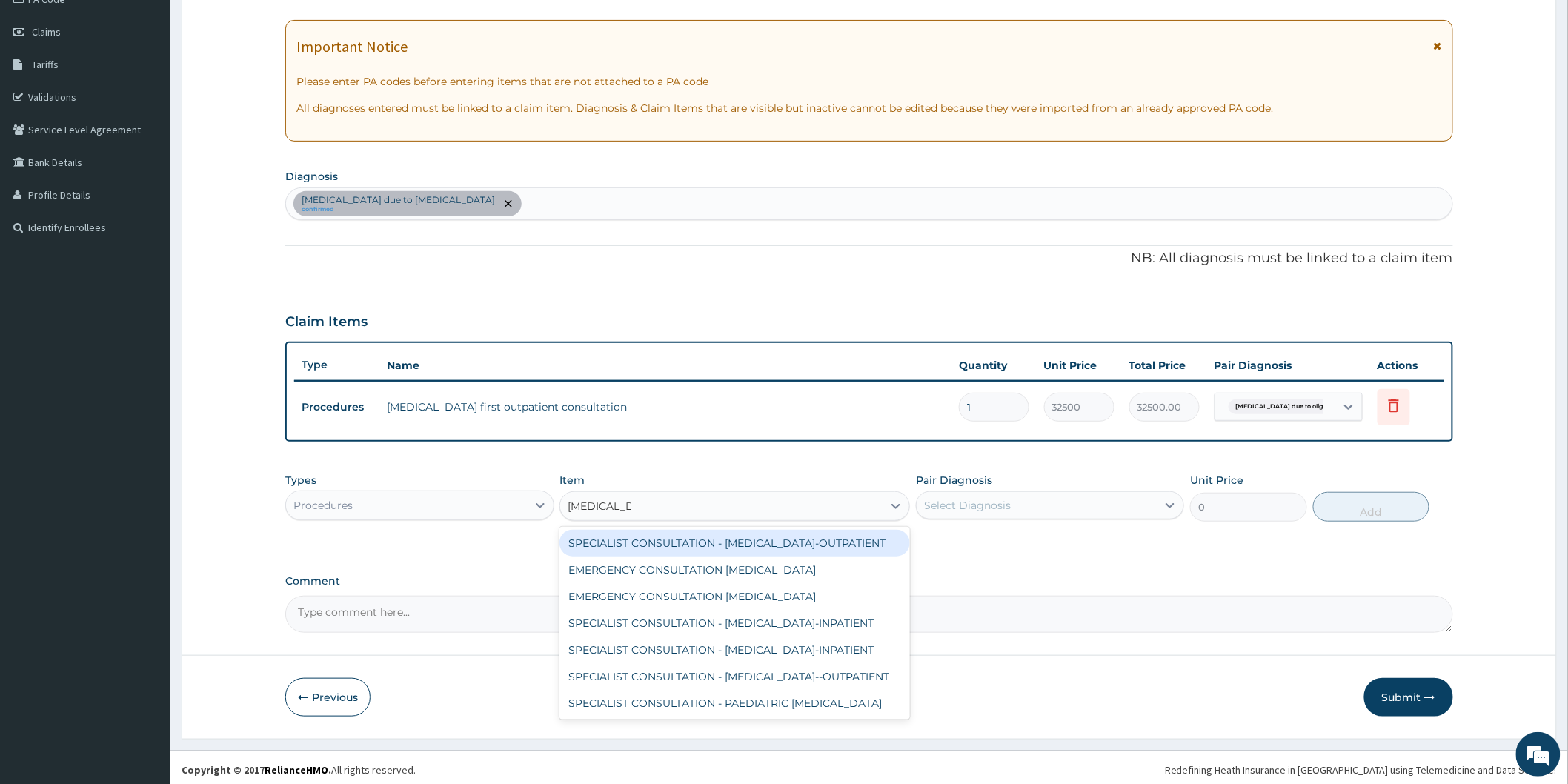
scroll to position [197, 0]
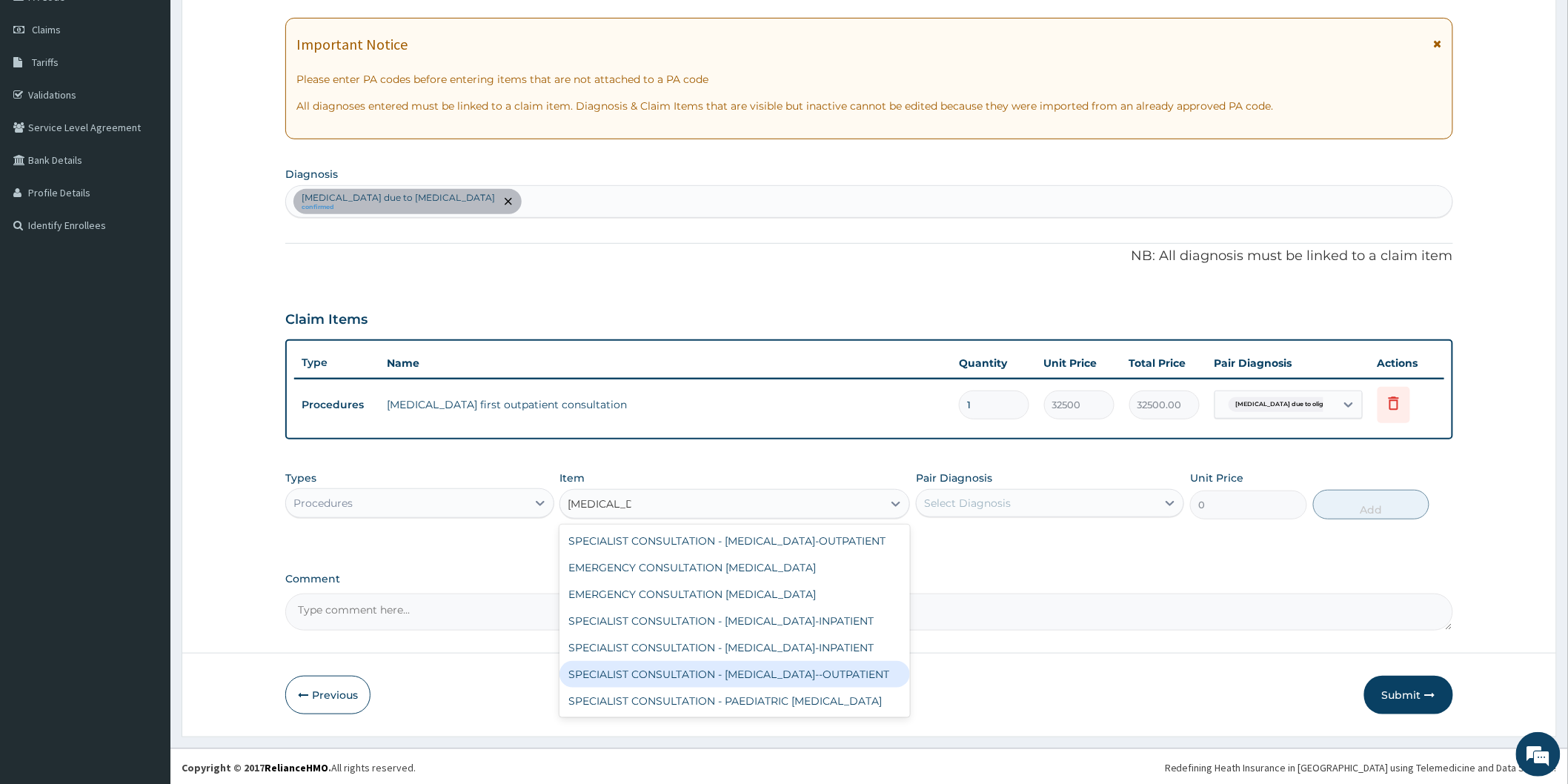
click at [749, 672] on div "SPECIALIST CONSULTATION - [MEDICAL_DATA]--OUTPATIENT" at bounding box center [734, 674] width 350 height 26
type input "75000"
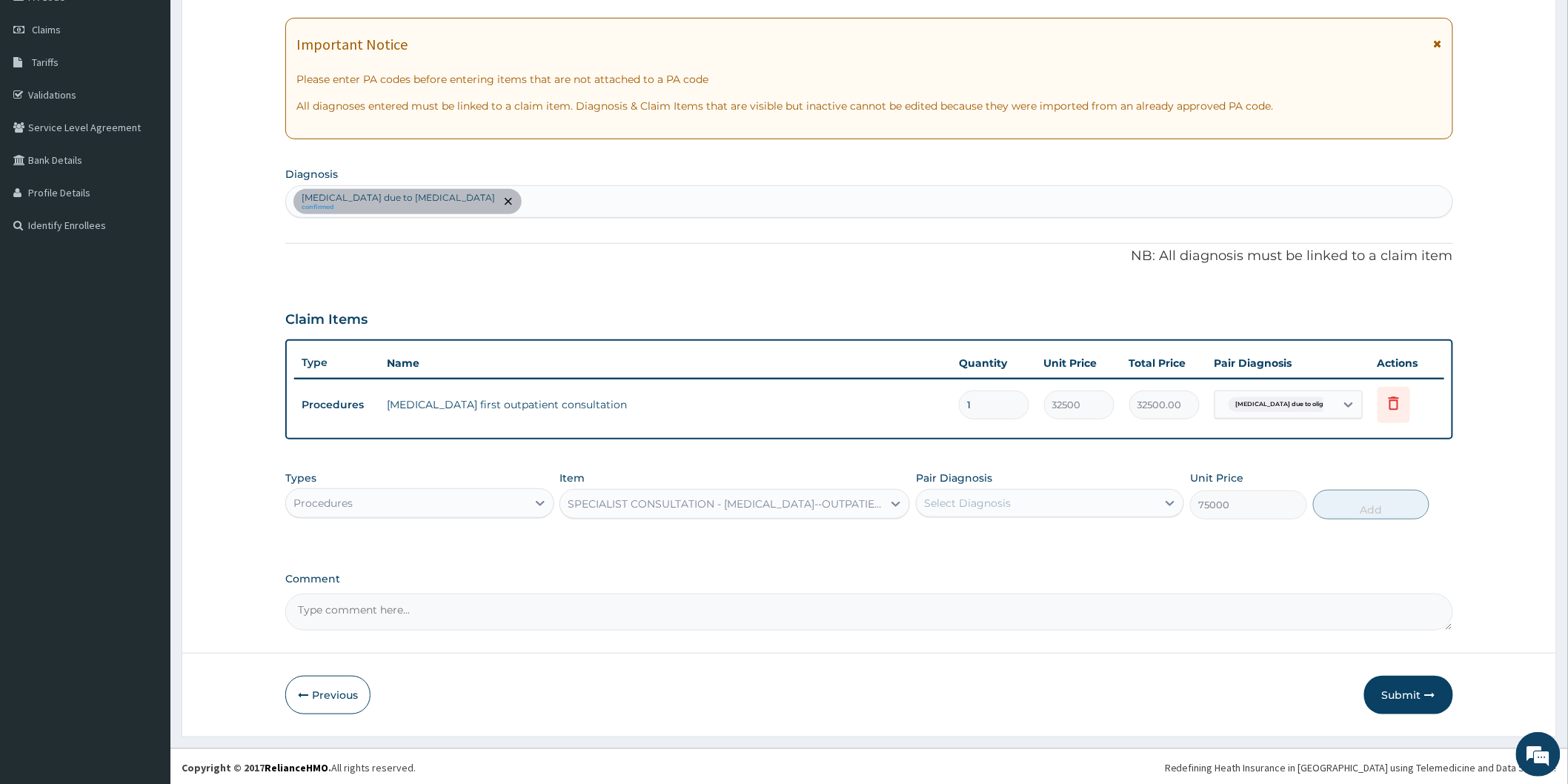
click at [956, 637] on form "Step 2 of 2 PA Code / Prescription Code PA/B5DDBE Encounter Date 02-07-2025 Imp…" at bounding box center [869, 309] width 1375 height 855
click at [1170, 497] on icon at bounding box center [1169, 503] width 15 height 15
click at [1043, 541] on label "Infertility due to oligospermia" at bounding box center [1053, 539] width 225 height 15
checkbox input "true"
click at [1370, 500] on button "Add" at bounding box center [1370, 505] width 117 height 30
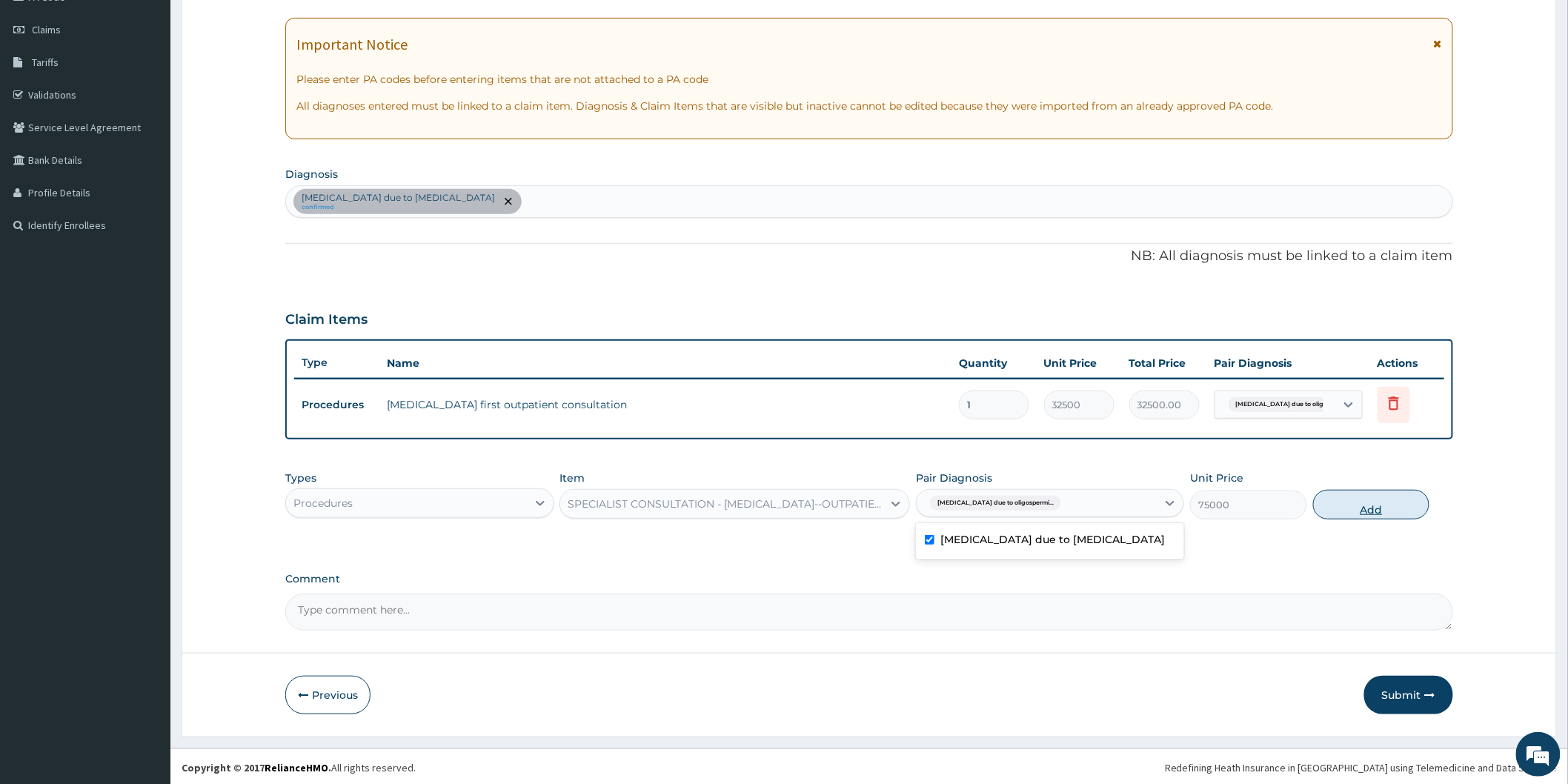
type input "0"
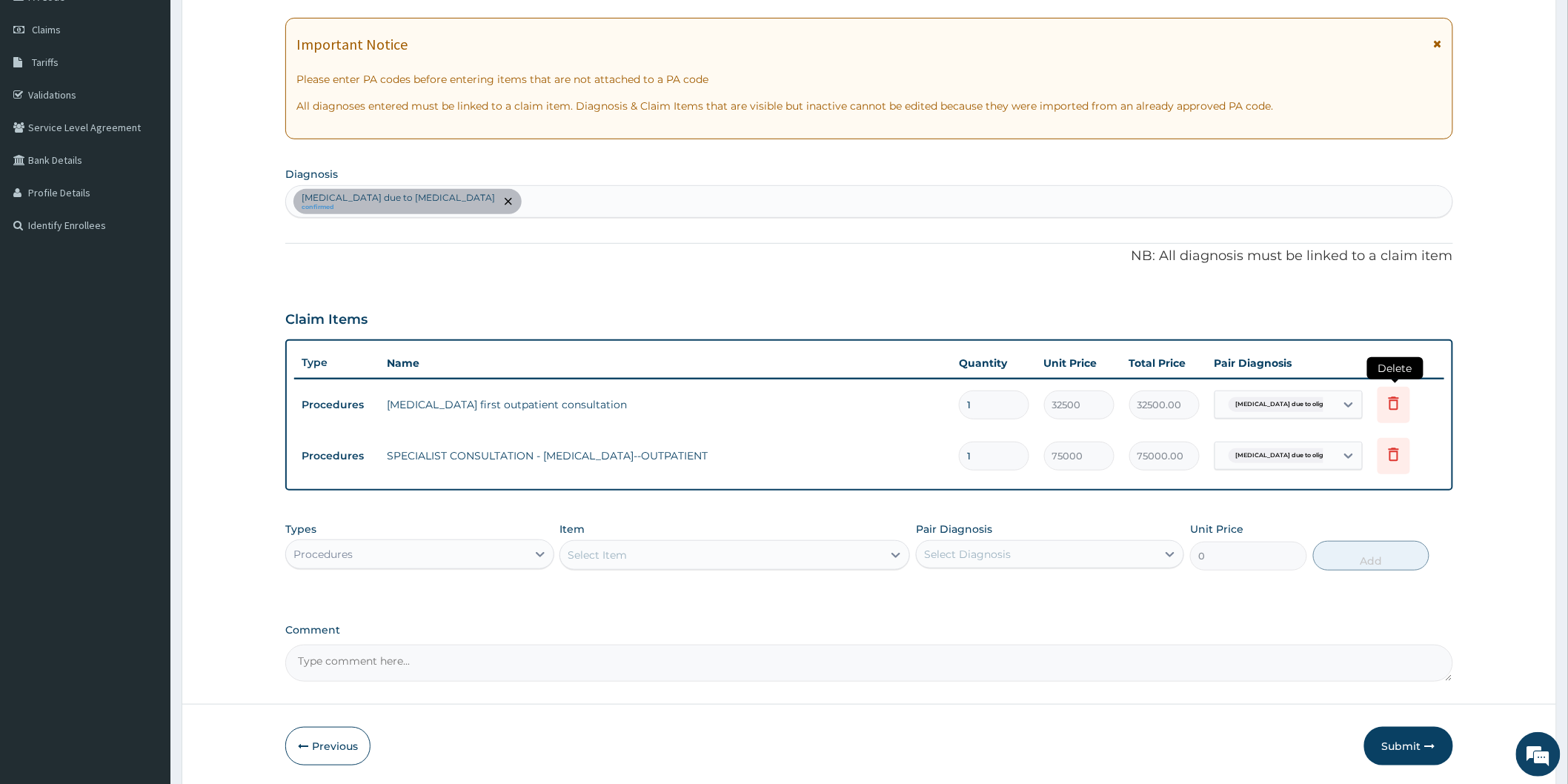
click at [1397, 394] on icon at bounding box center [1393, 403] width 18 height 18
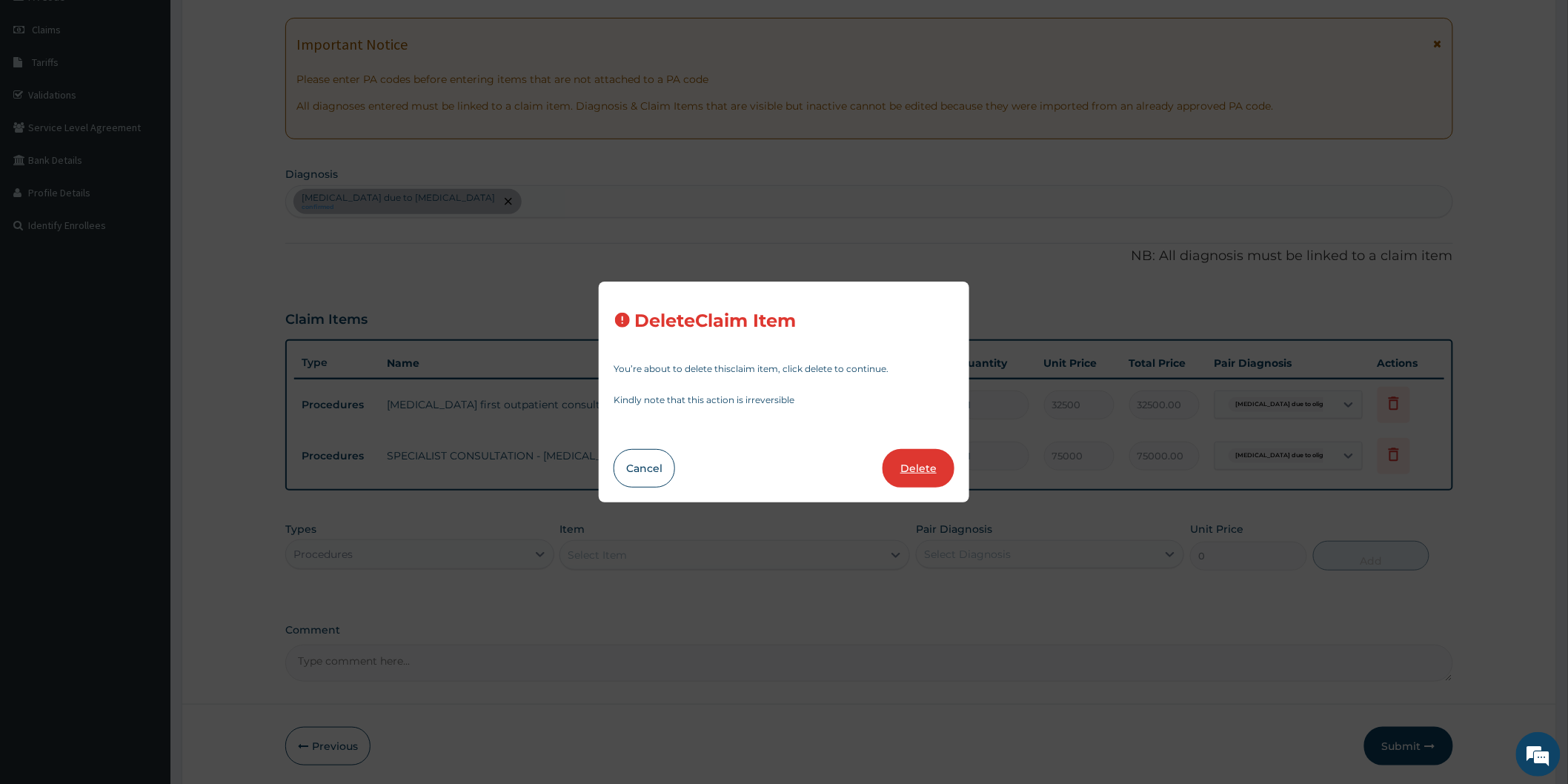
click at [931, 459] on button "Delete" at bounding box center [918, 468] width 72 height 39
type input "75000"
type input "75000.00"
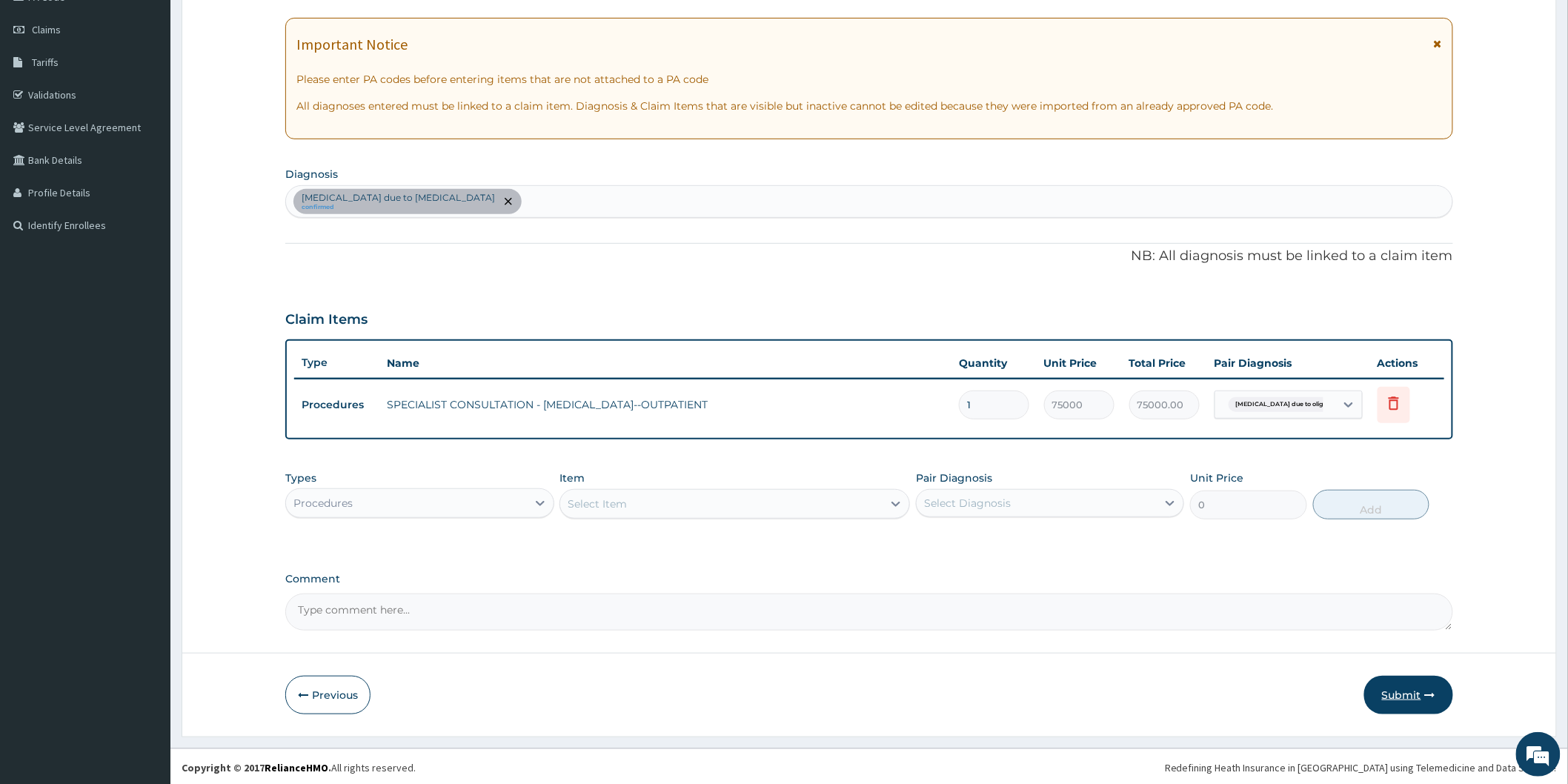
click at [1400, 683] on button "Submit" at bounding box center [1407, 695] width 89 height 39
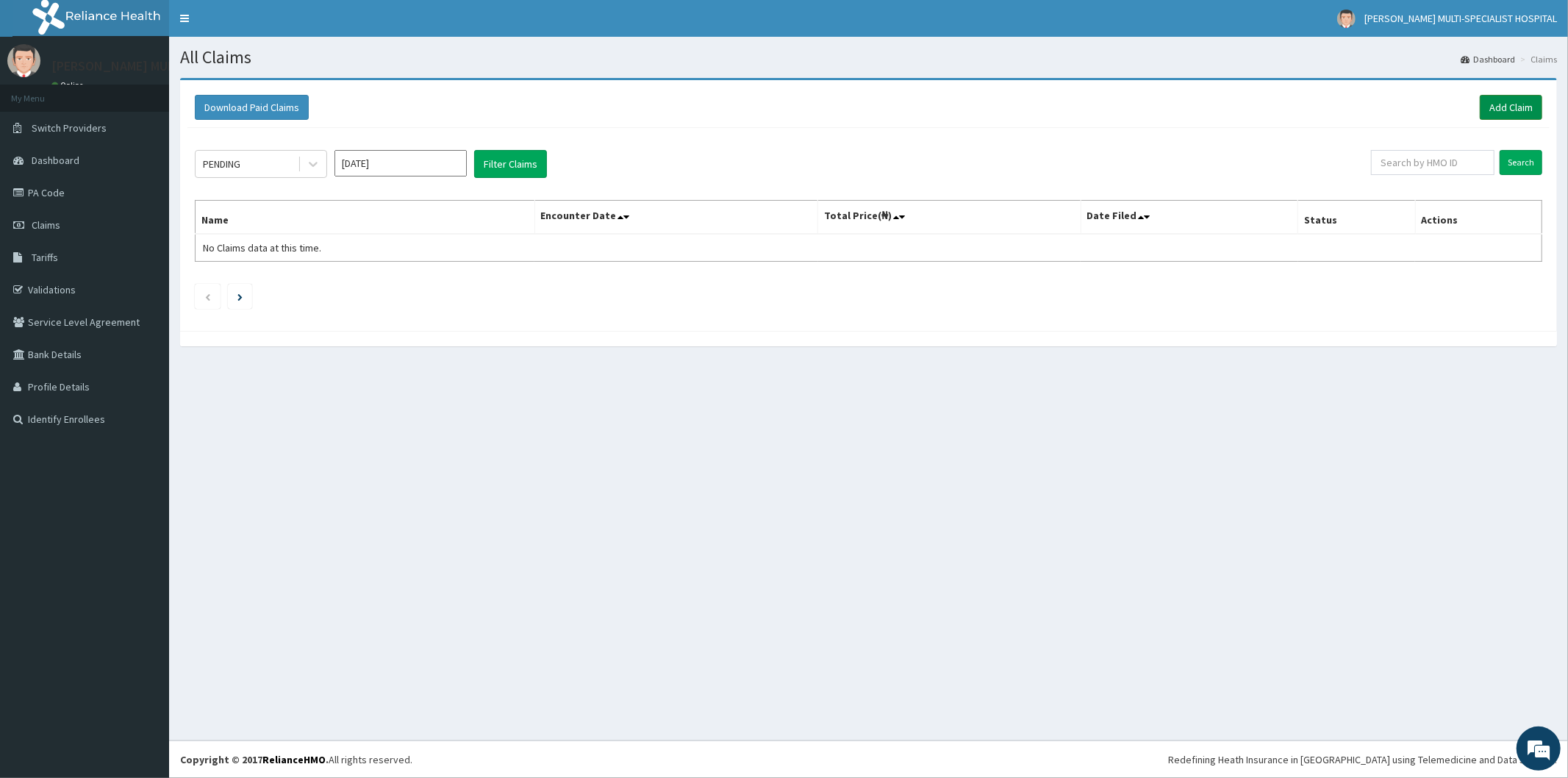
click at [1509, 97] on link "Add Claim" at bounding box center [1511, 107] width 63 height 25
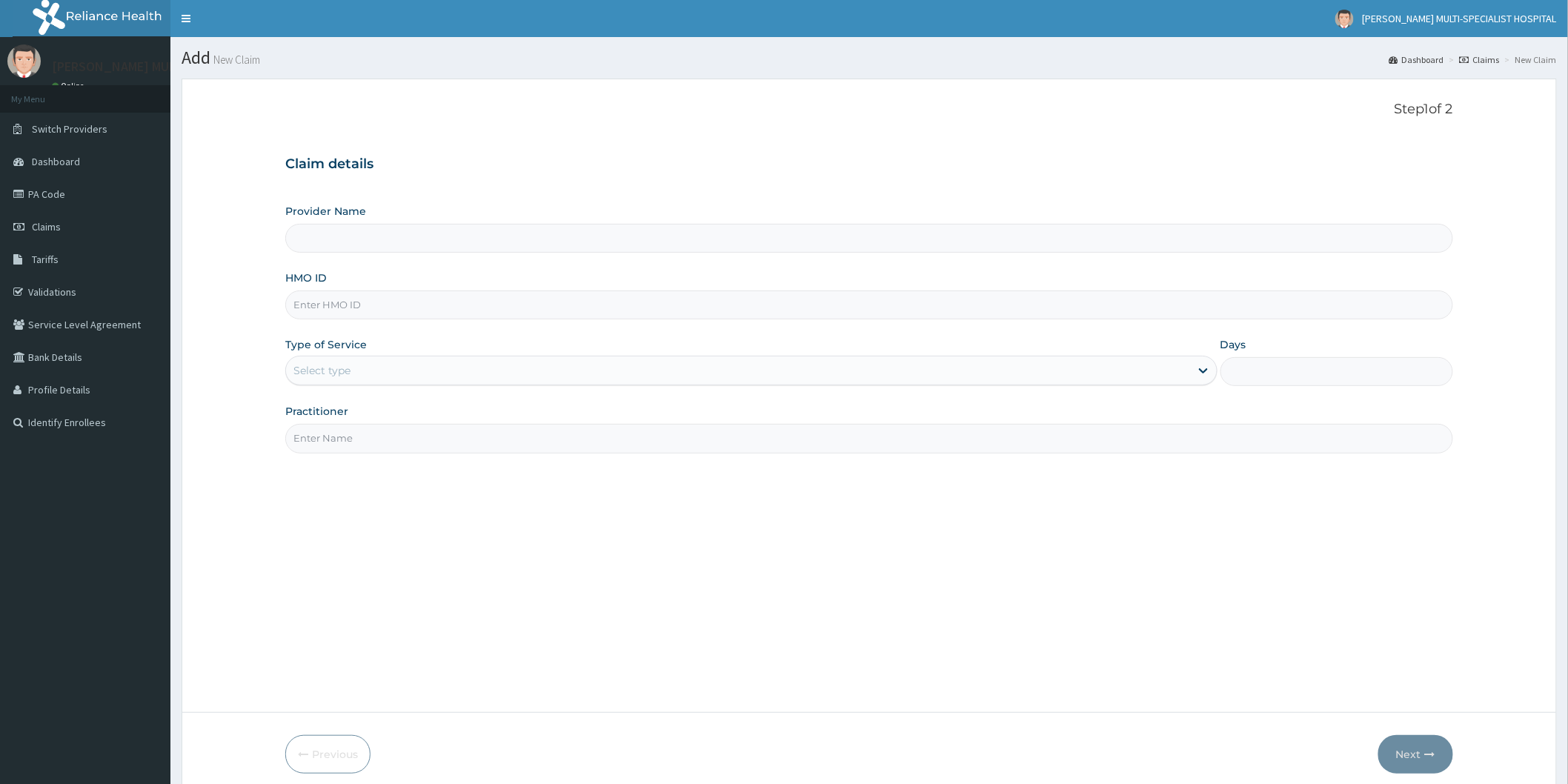
type input "[PERSON_NAME] Multi-Specialist Hospital - IKEJA"
click at [73, 202] on link "PA Code" at bounding box center [85, 194] width 170 height 32
click at [75, 187] on link "PA Code" at bounding box center [85, 194] width 170 height 32
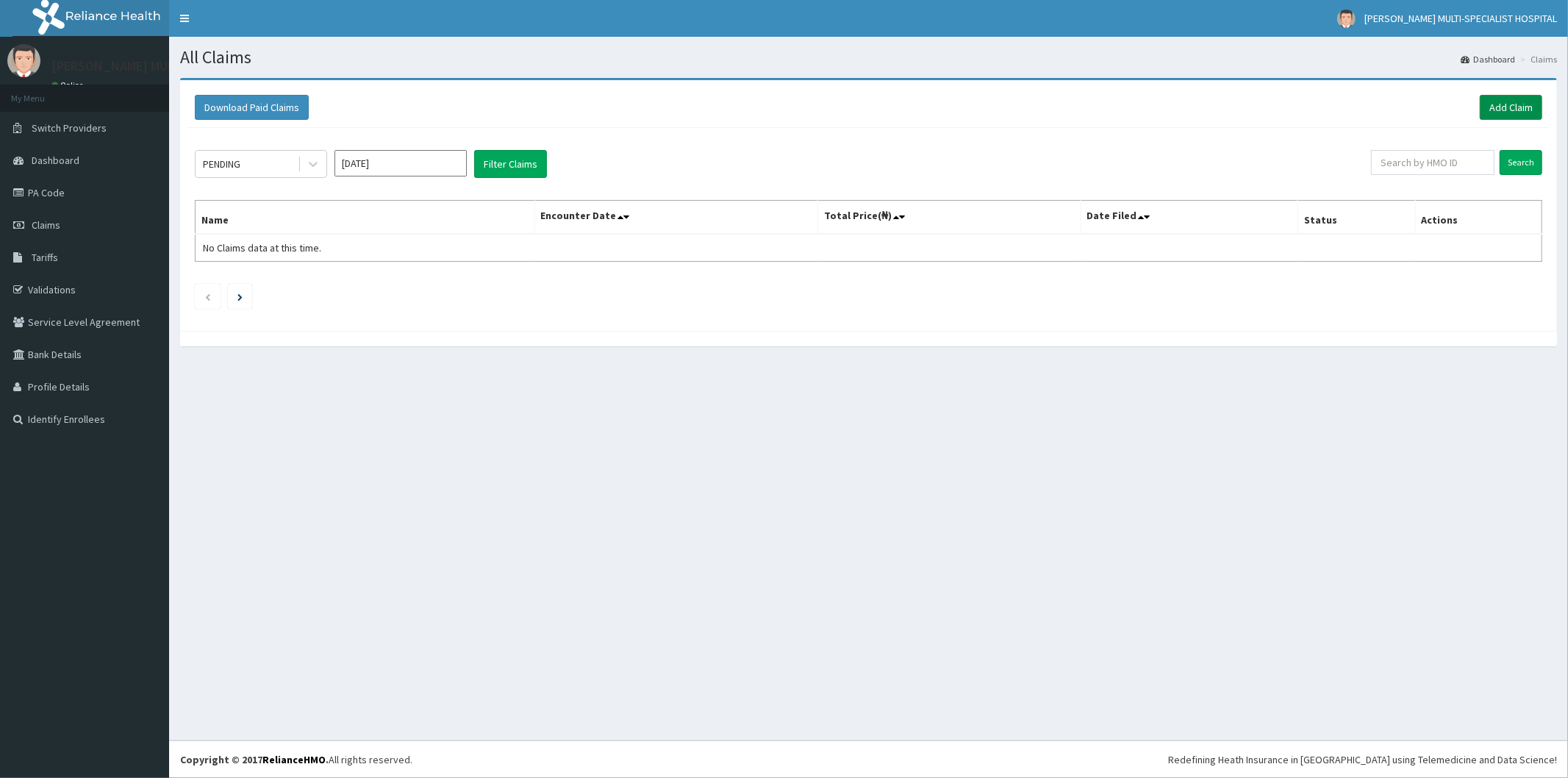
click at [1513, 109] on link "Add Claim" at bounding box center [1511, 107] width 63 height 25
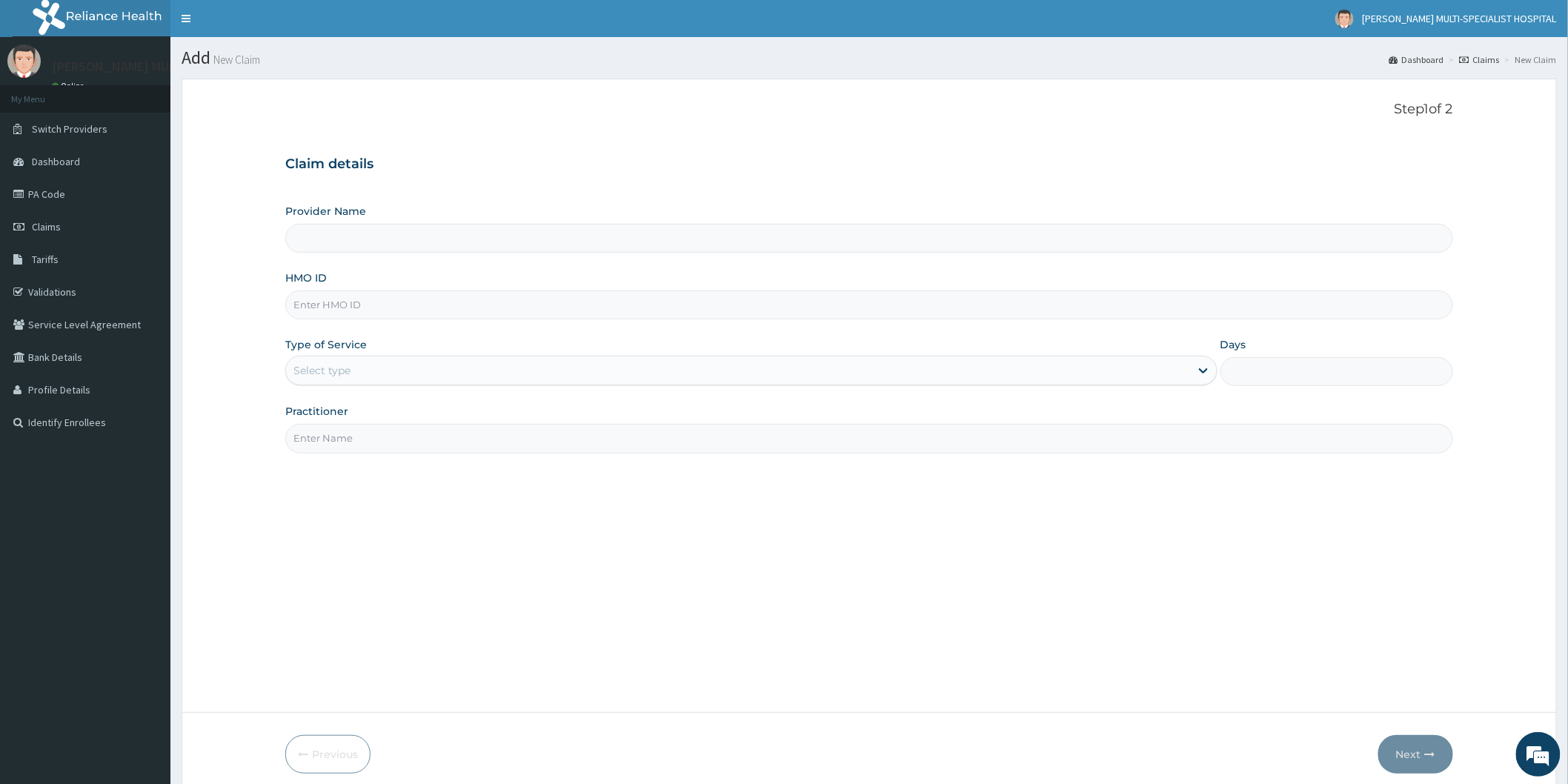
type input "[PERSON_NAME] Multi-Specialist Hospital - IKEJA"
click at [377, 301] on input "HMO ID" at bounding box center [869, 305] width 1168 height 29
type input "CYU/10135/D"
click at [382, 378] on div "Select type" at bounding box center [737, 370] width 903 height 24
click at [356, 452] on input "Practitioner" at bounding box center [869, 438] width 1168 height 29
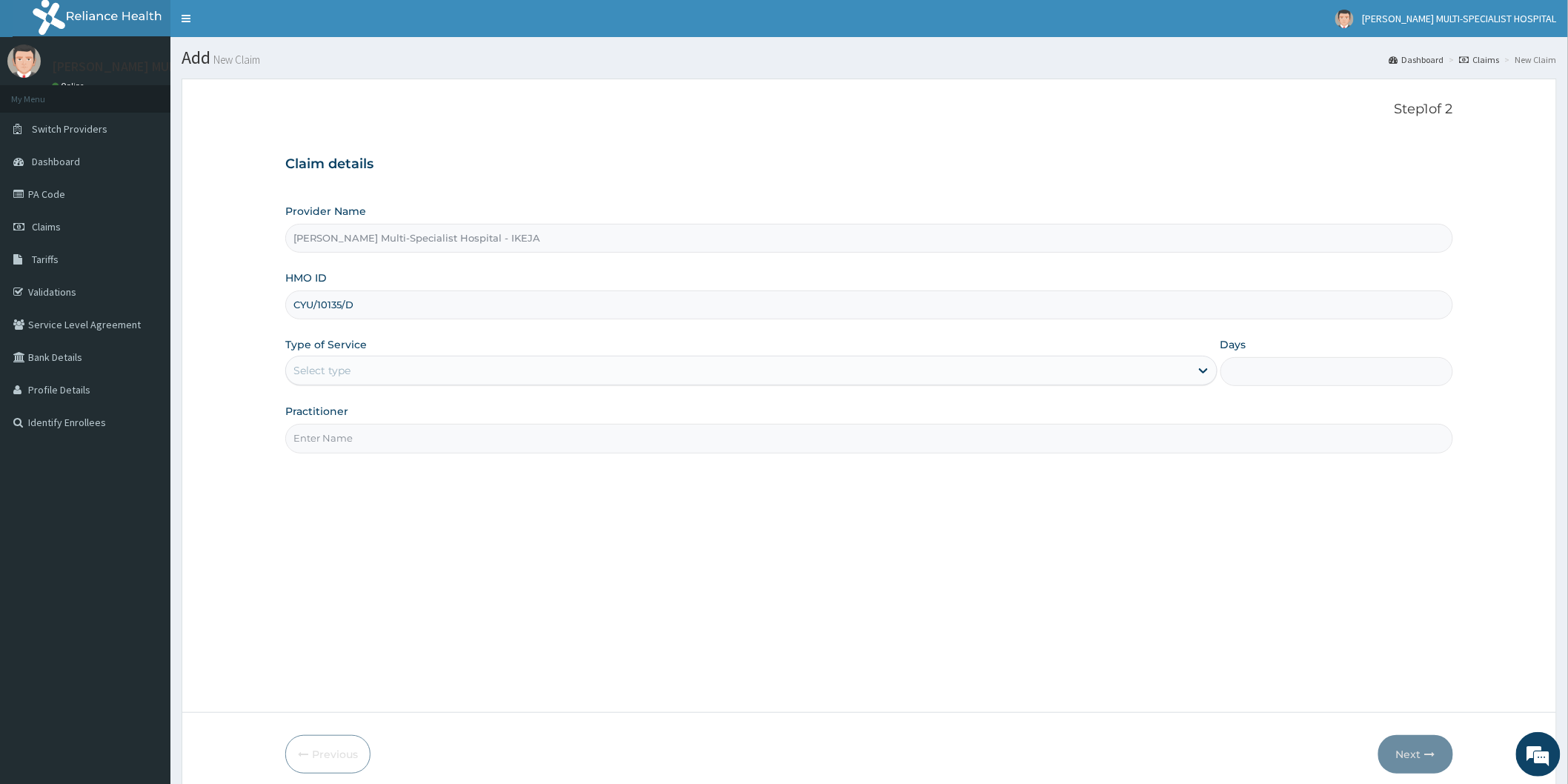
click at [354, 446] on input "Practitioner" at bounding box center [869, 438] width 1168 height 29
type input "DR ADEKUNLE"
drag, startPoint x: 845, startPoint y: 620, endPoint x: 964, endPoint y: 415, distance: 237.0
click at [895, 507] on div "Step 1 of 2 Claim details Provider Name Reddington Multi-Specialist Hospital - …" at bounding box center [869, 396] width 1168 height 588
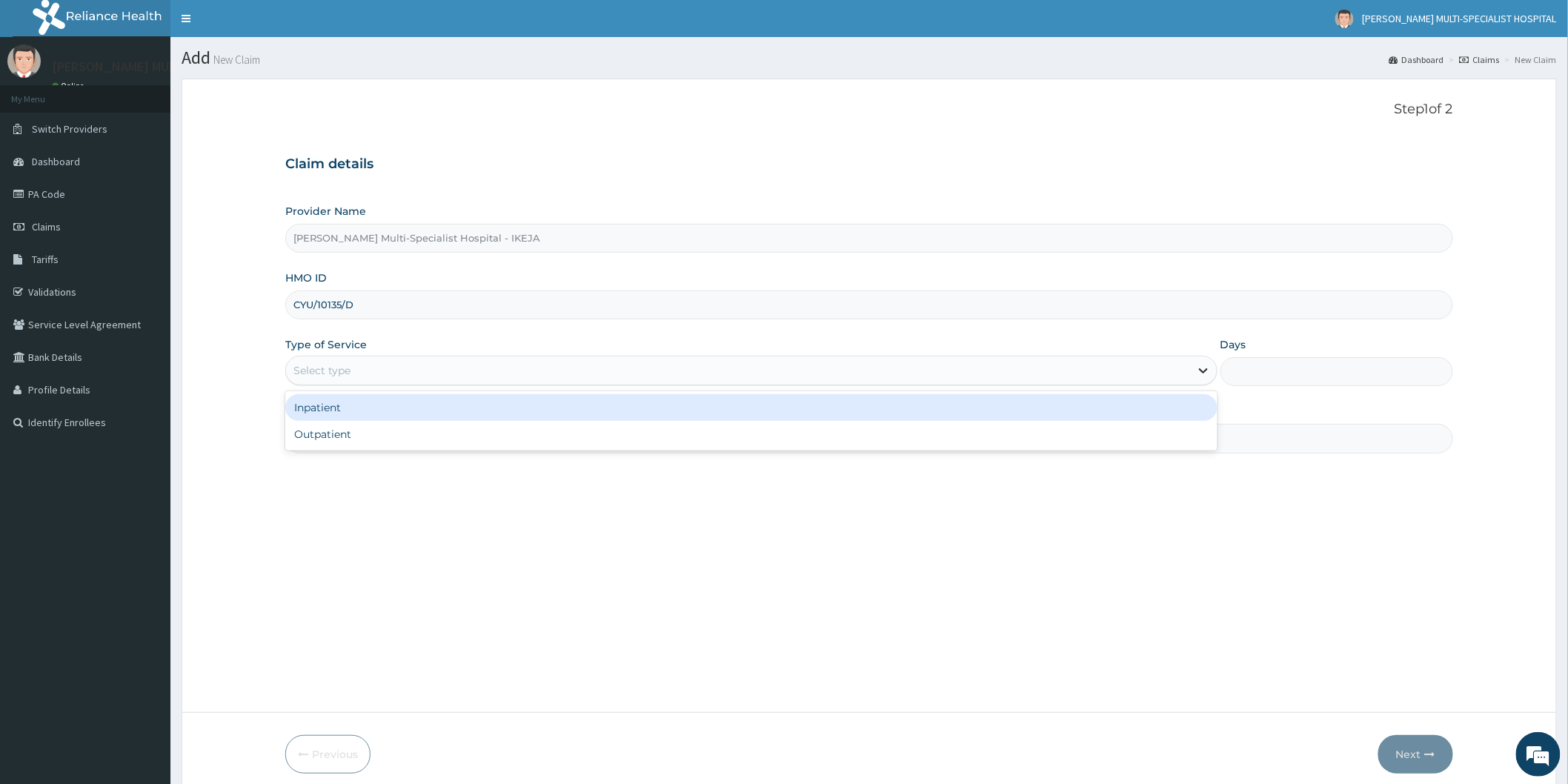
click at [1203, 371] on icon at bounding box center [1203, 370] width 15 height 15
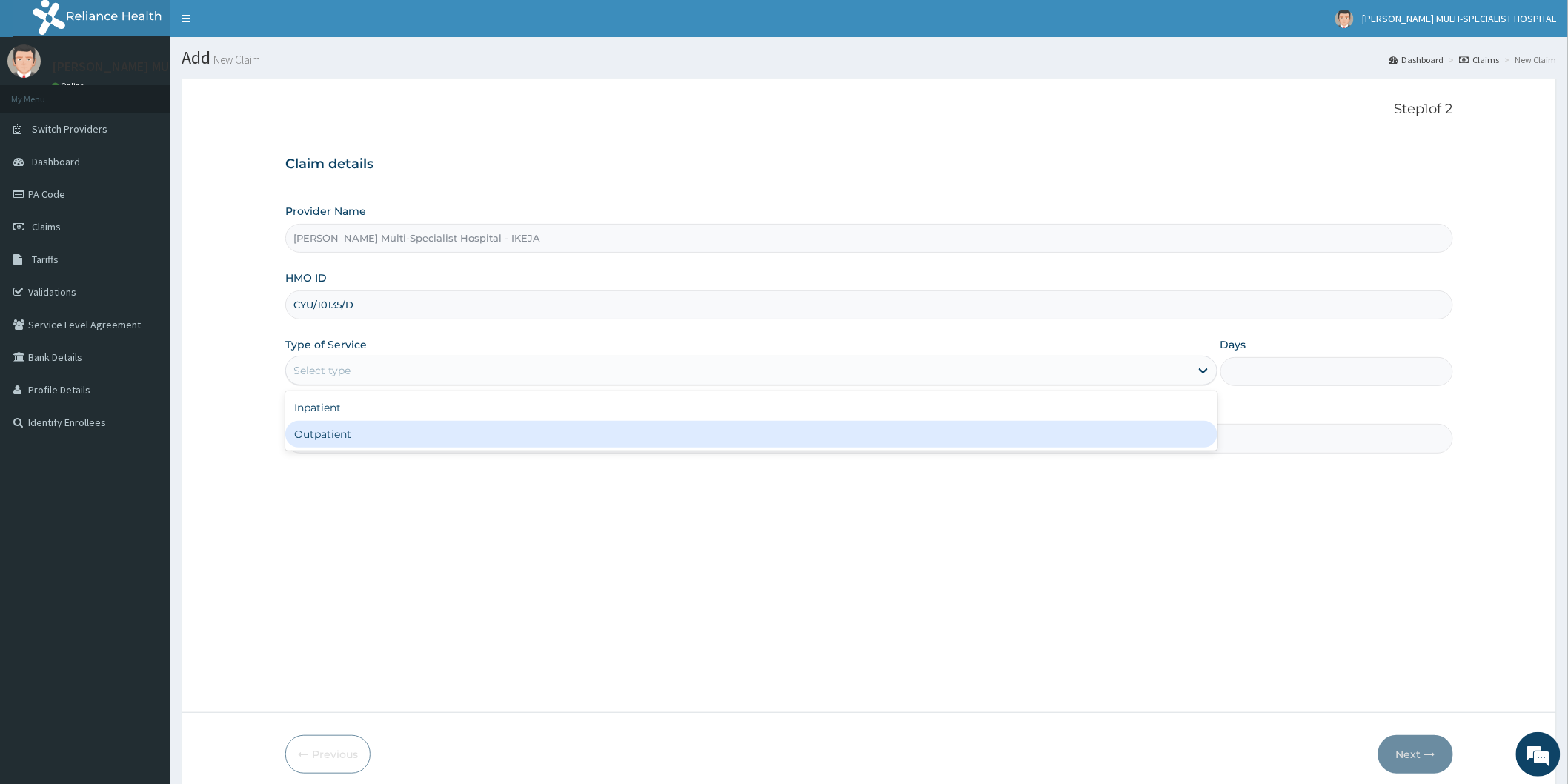
click at [374, 435] on div "Outpatient" at bounding box center [752, 434] width 932 height 26
type input "1"
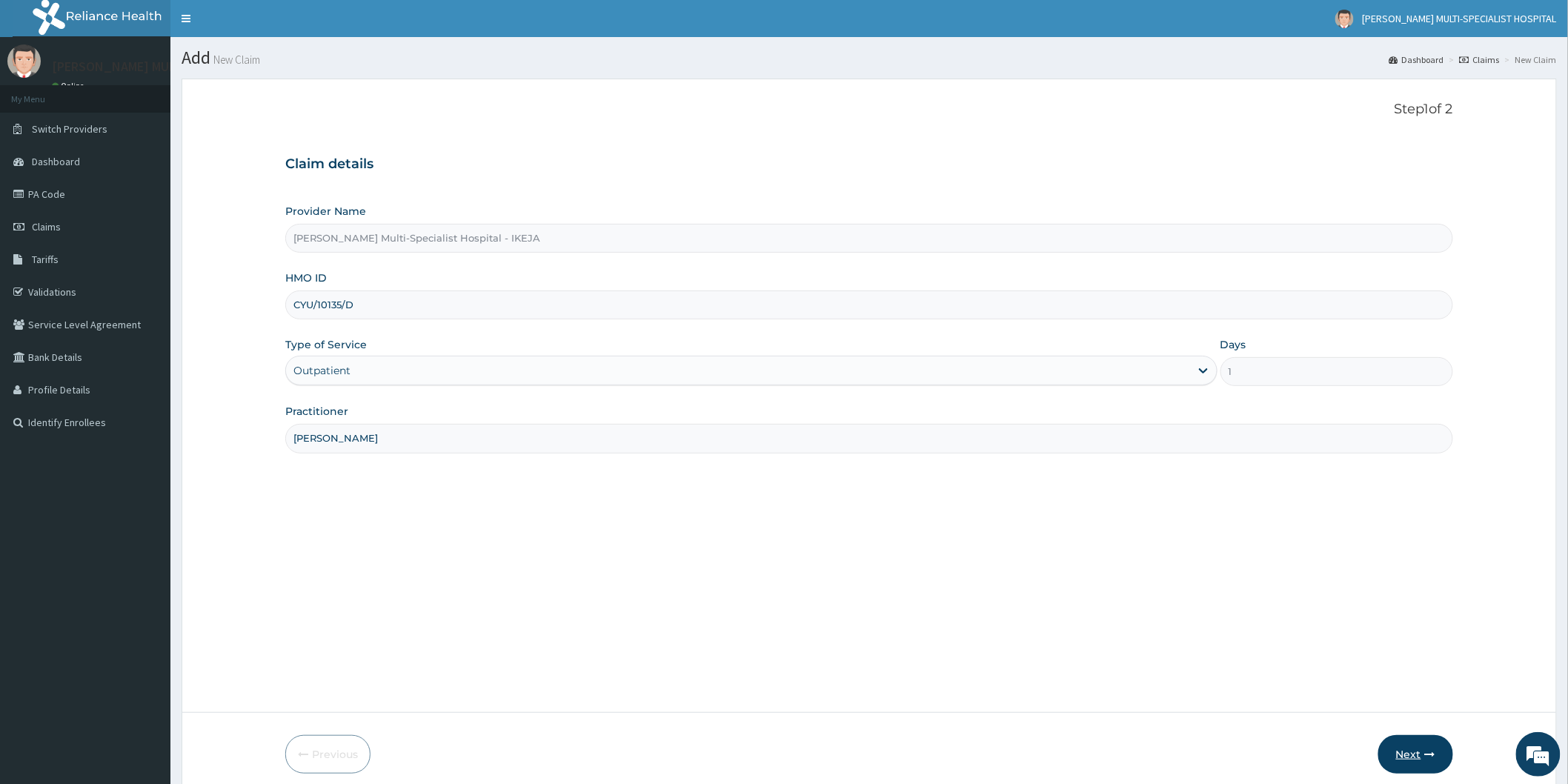
click at [1413, 743] on button "Next" at bounding box center [1415, 754] width 75 height 39
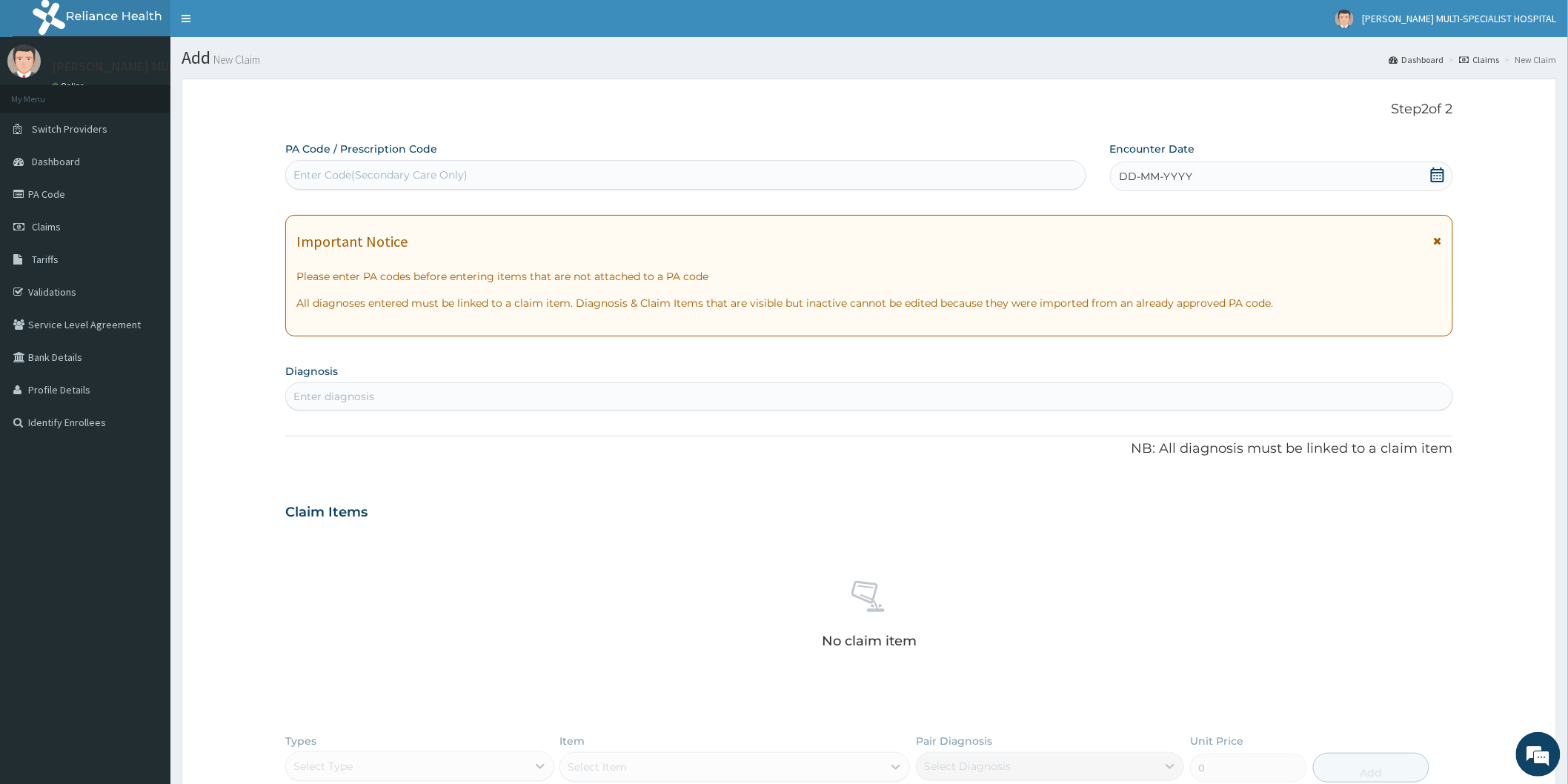
click at [428, 173] on div "Enter Code(Secondary Care Only)" at bounding box center [380, 175] width 174 height 15
type input "PA/1ECO8A"
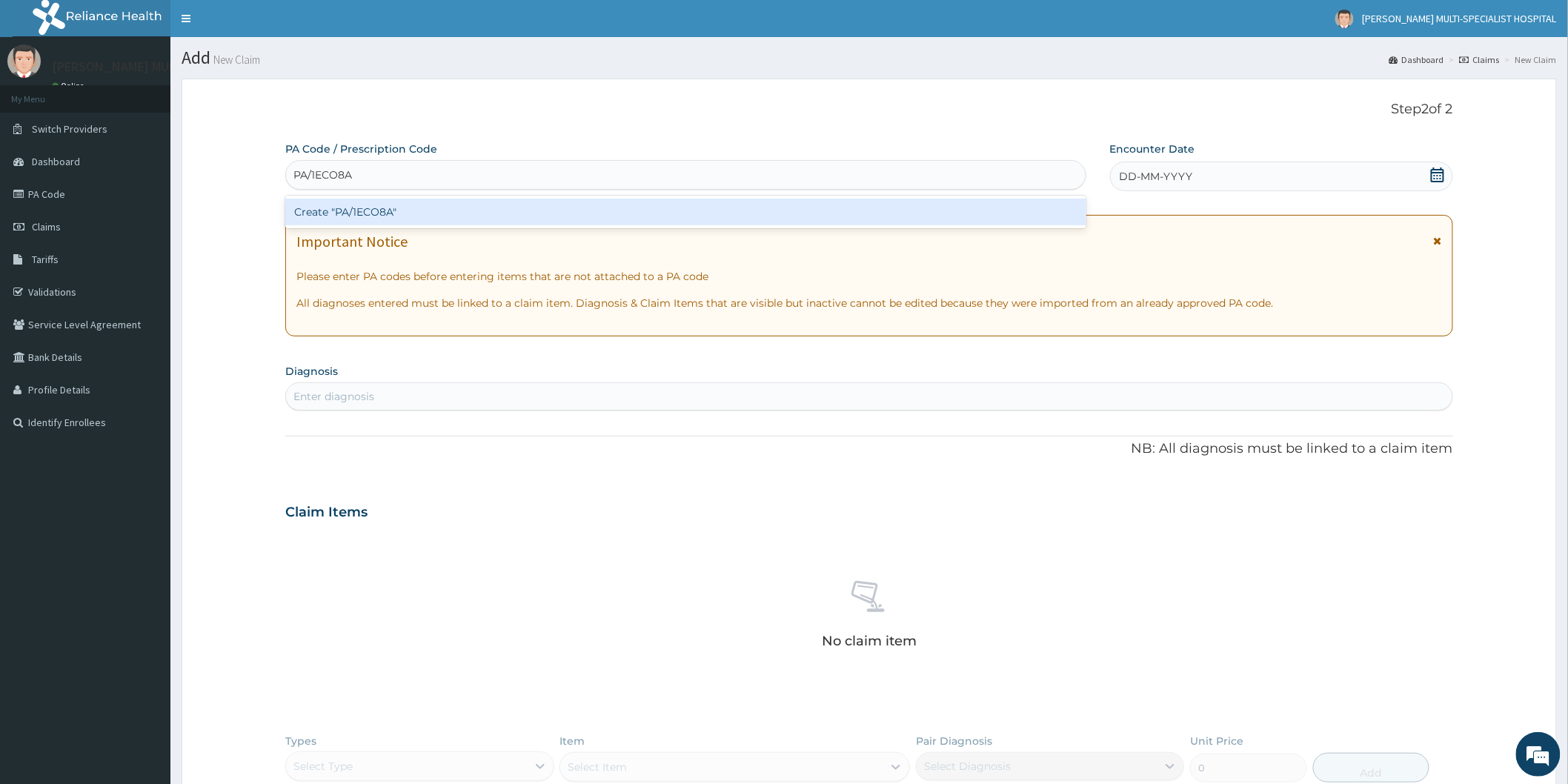
click at [757, 207] on div "Create "PA/1ECO8A"" at bounding box center [686, 212] width 801 height 26
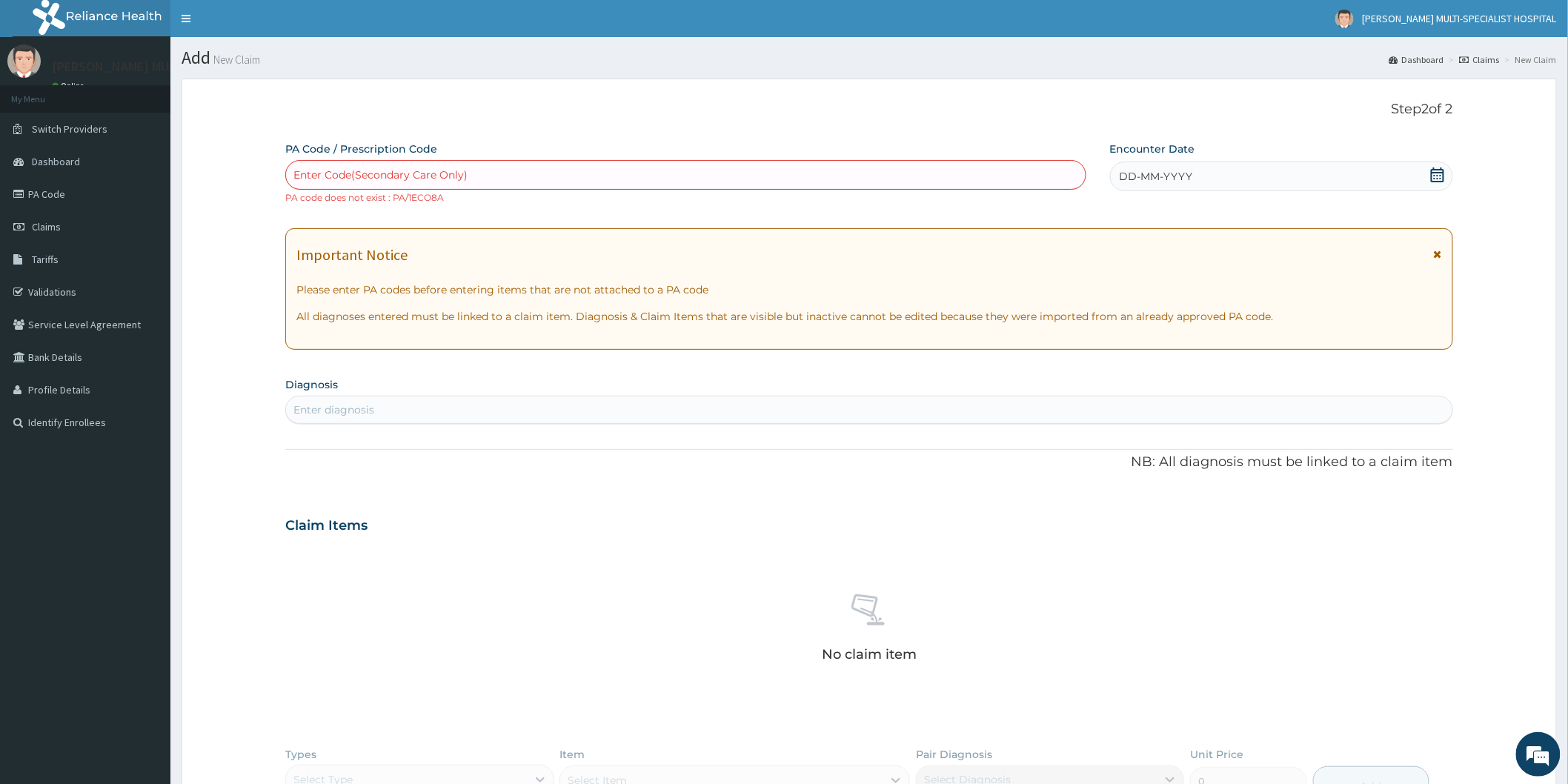
click at [624, 176] on div "Enter Code(Secondary Care Only)" at bounding box center [686, 175] width 799 height 24
type input "PA/1EC08A"
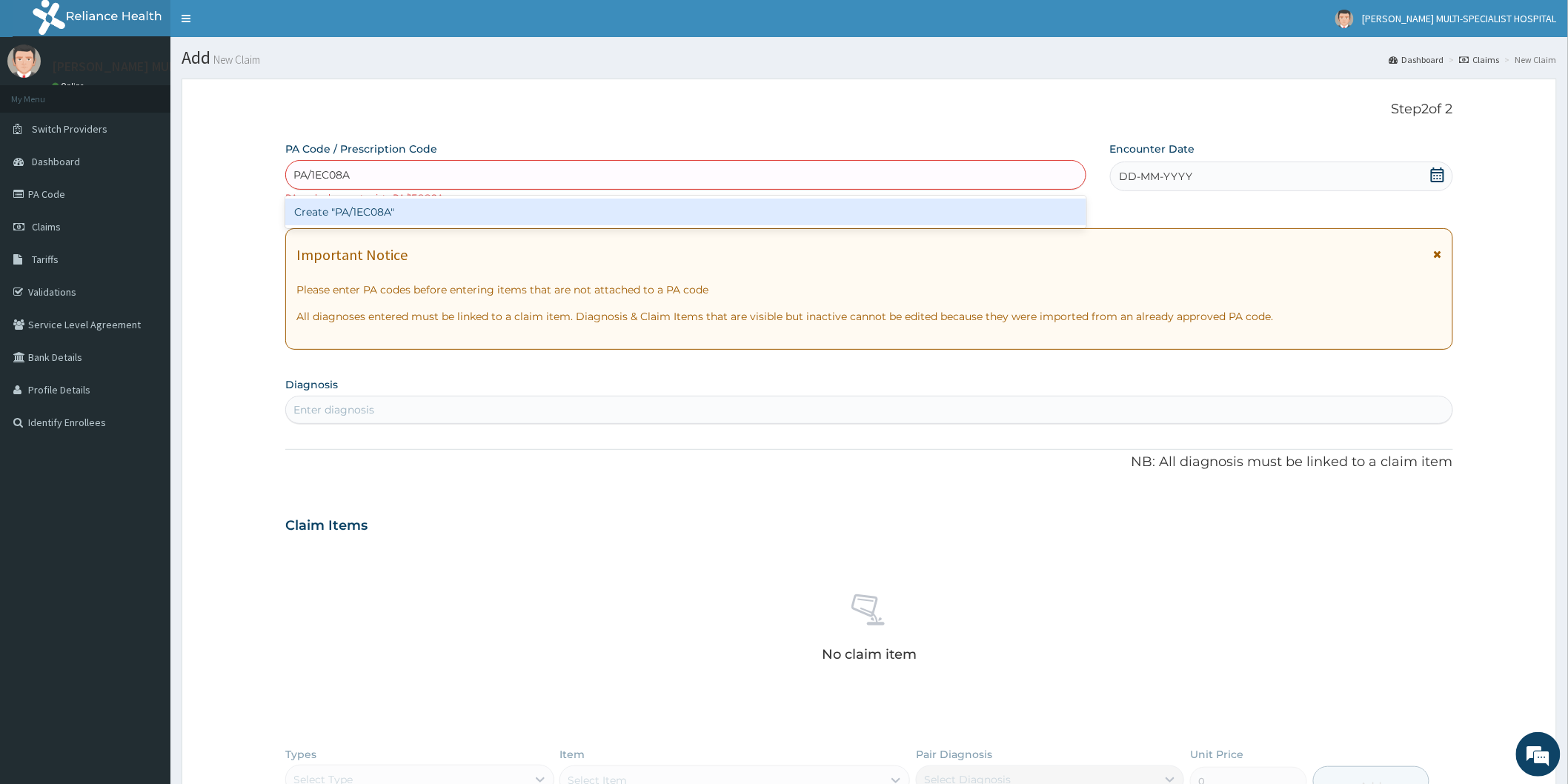
click at [523, 211] on div "Create "PA/1EC08A"" at bounding box center [686, 212] width 801 height 26
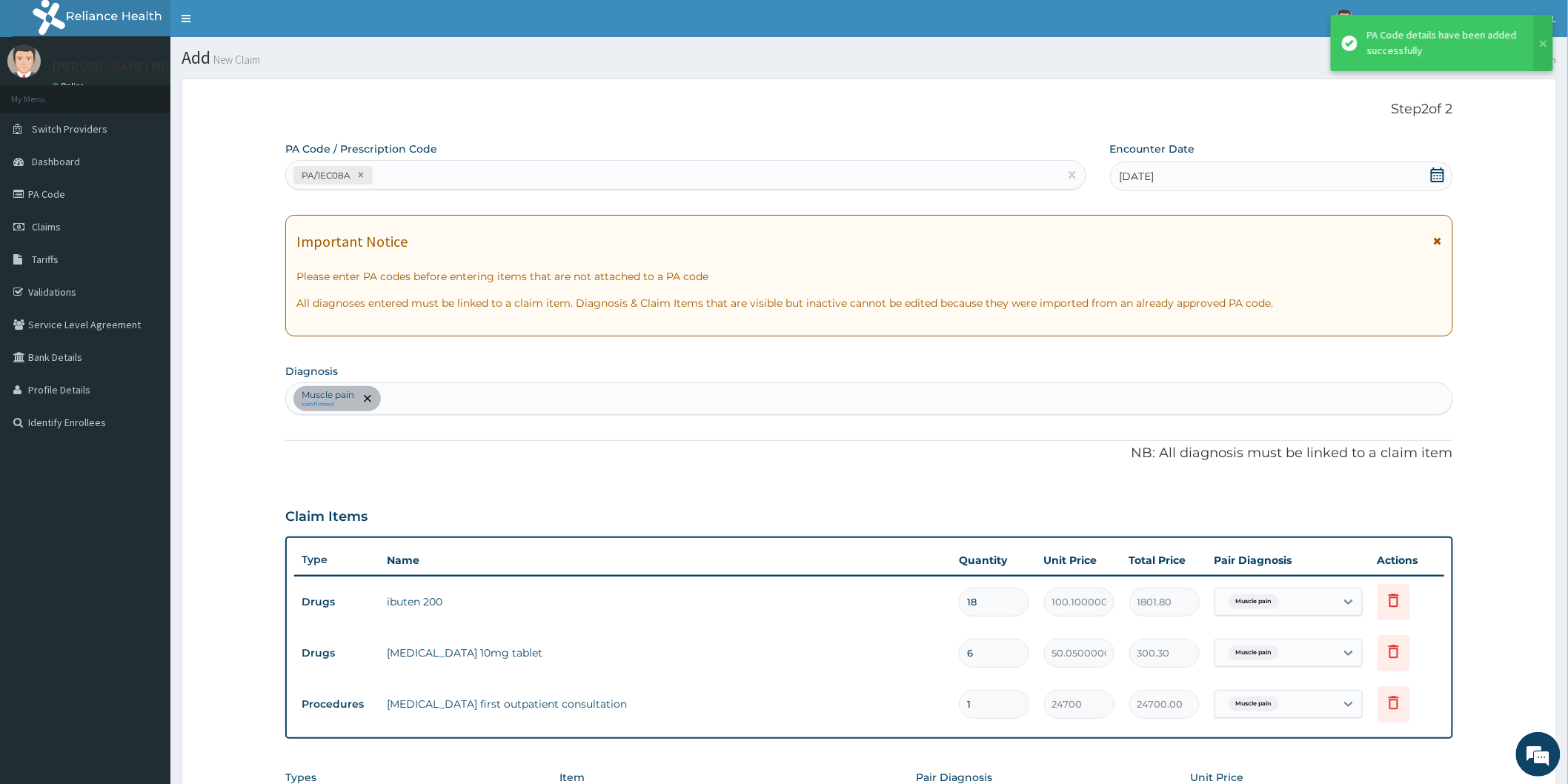
type input "0"
type input "0.00"
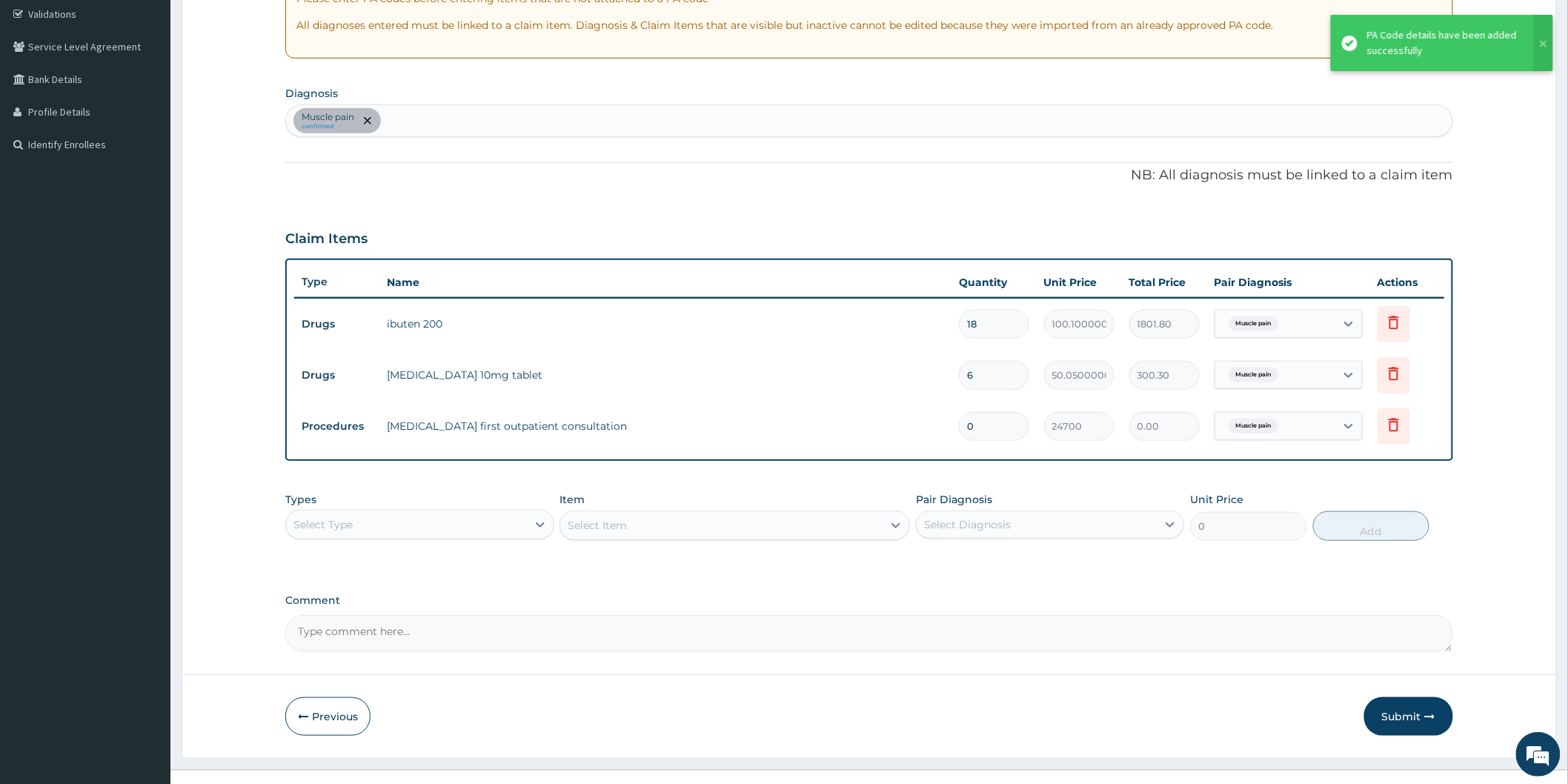
scroll to position [300, 0]
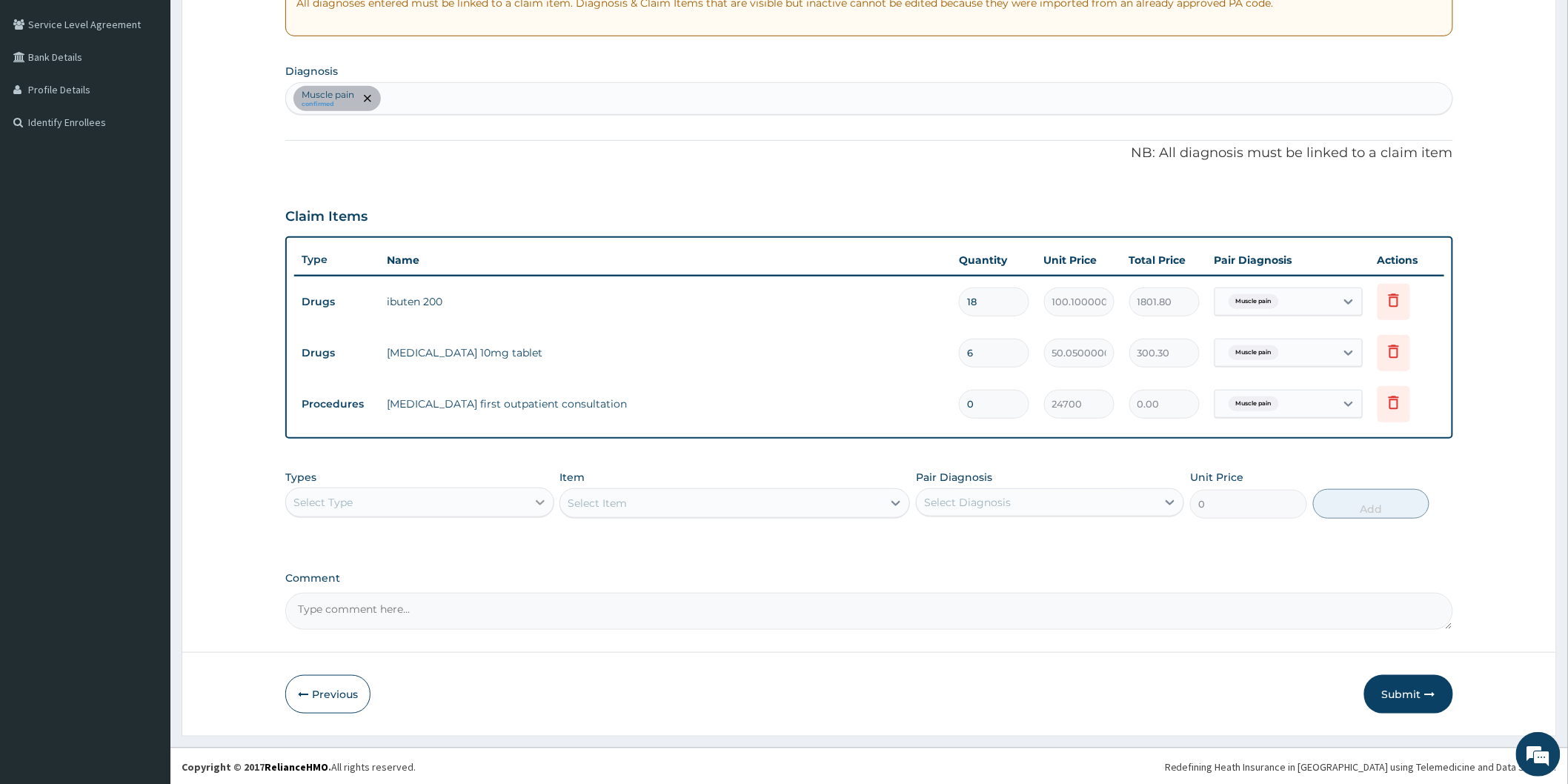
type input "0"
click at [539, 500] on icon at bounding box center [540, 502] width 15 height 15
click at [359, 591] on div "Procedures" at bounding box center [419, 593] width 268 height 26
click at [896, 500] on div "Select Item" at bounding box center [734, 503] width 350 height 30
drag, startPoint x: 773, startPoint y: 515, endPoint x: 773, endPoint y: 505, distance: 10.0
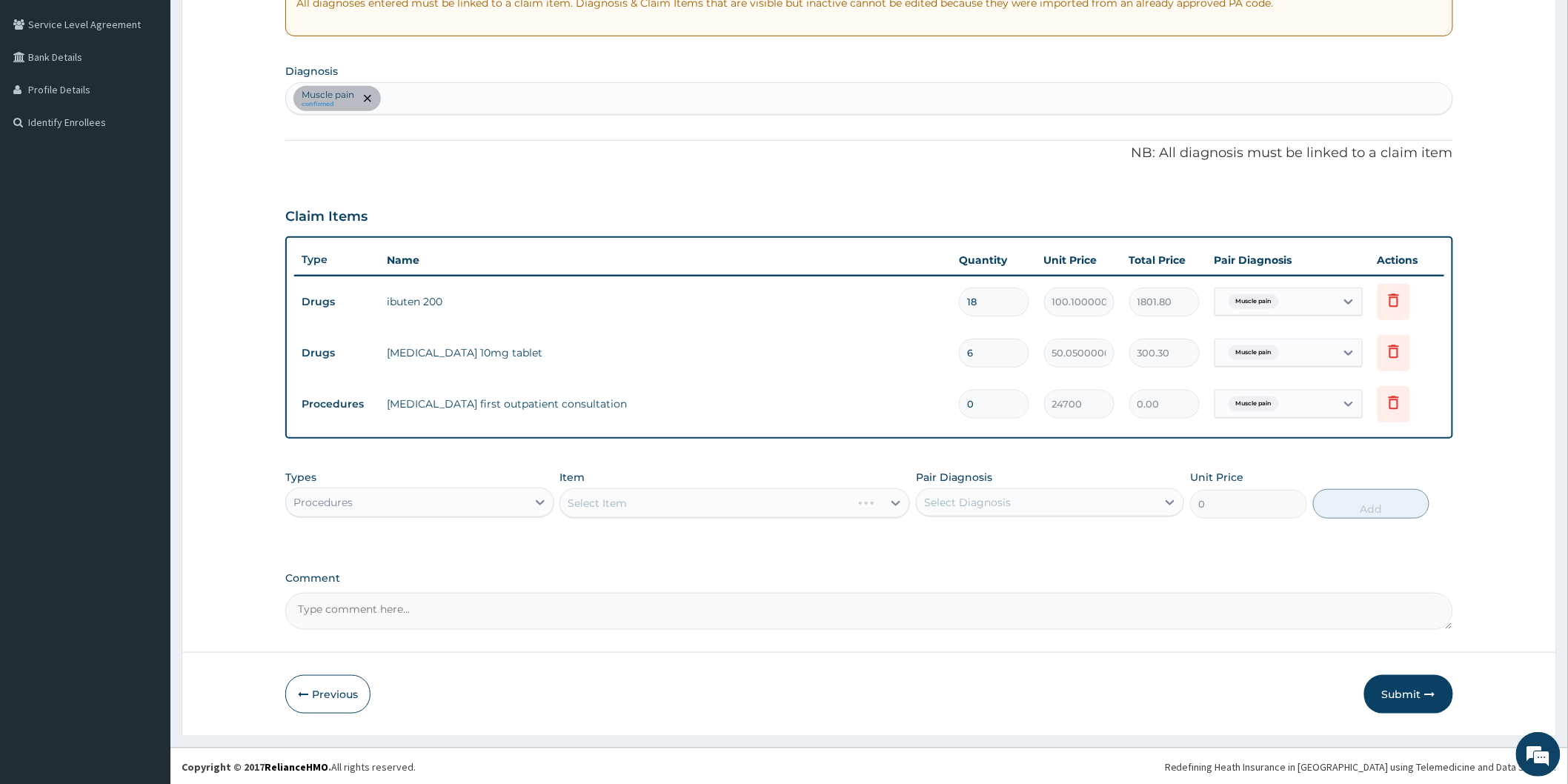
click at [772, 514] on div "Select Item" at bounding box center [734, 503] width 350 height 30
click at [773, 505] on div "Select Item" at bounding box center [734, 503] width 350 height 30
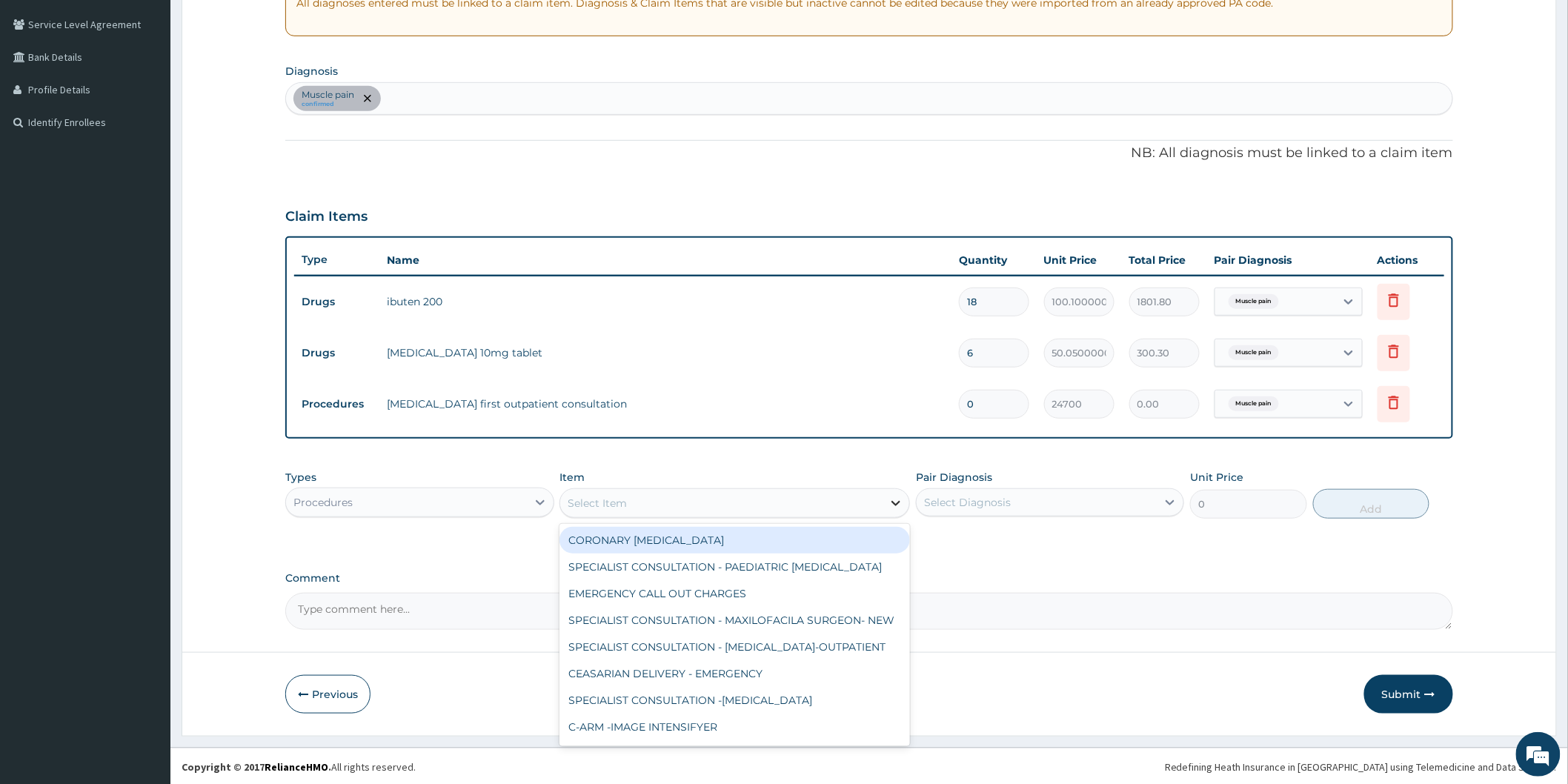
click at [901, 500] on icon at bounding box center [895, 503] width 15 height 15
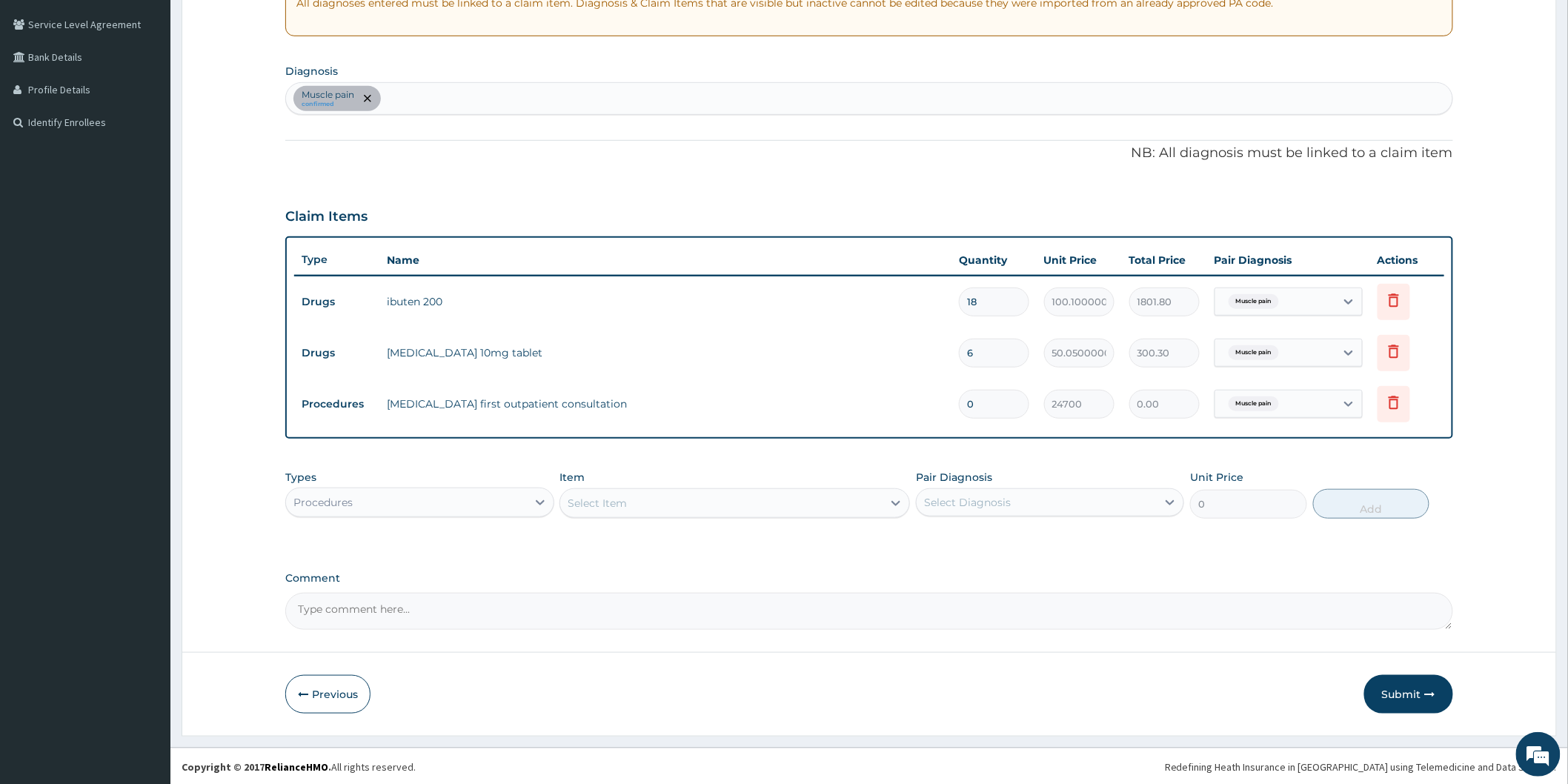
click at [737, 499] on div "Select Item" at bounding box center [721, 502] width 322 height 24
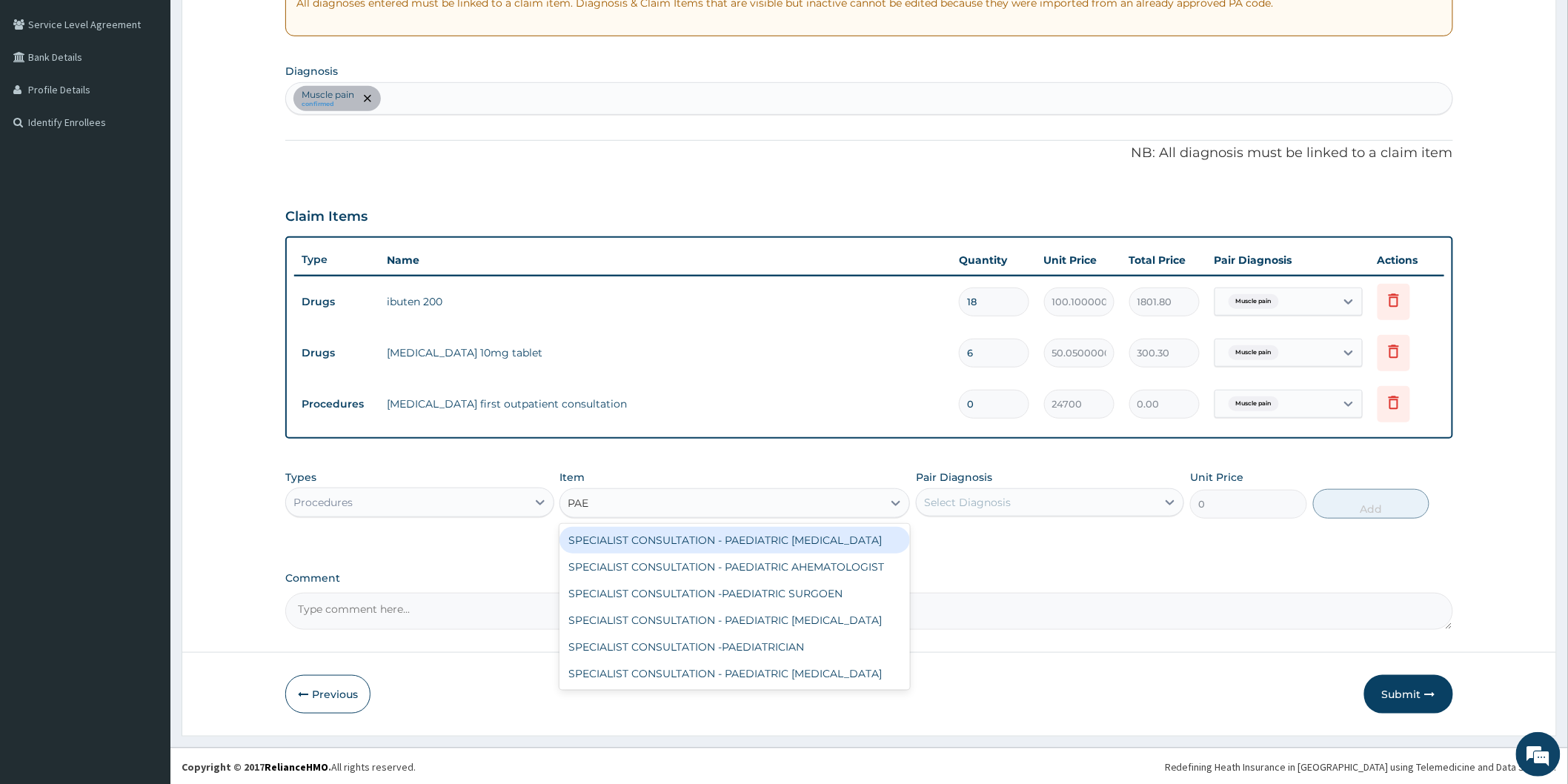
type input "PAED"
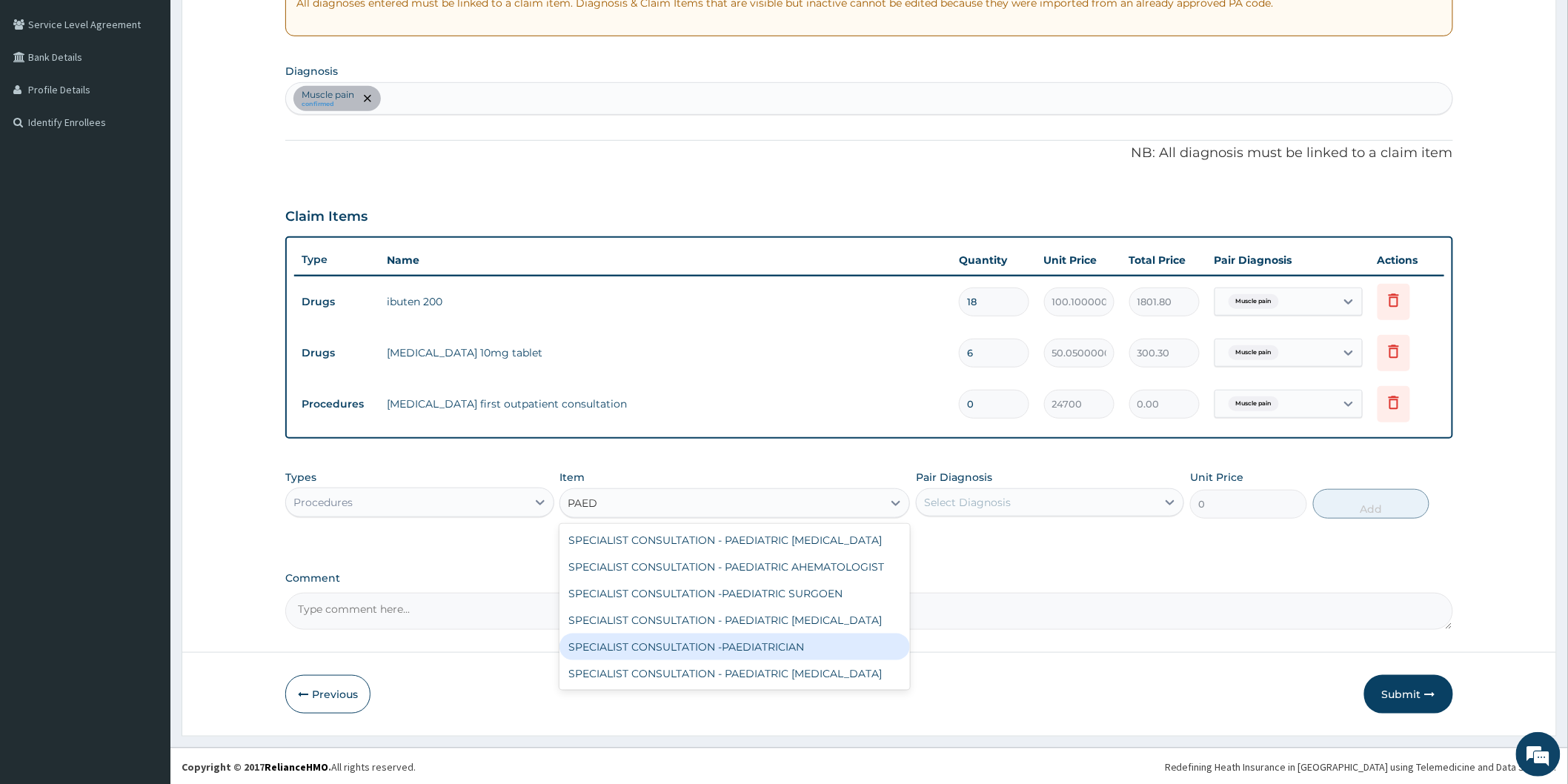
click at [730, 649] on div "SPECIALIST CONSULTATION -PAEDIATRICIAN" at bounding box center [734, 646] width 350 height 26
type input "40000"
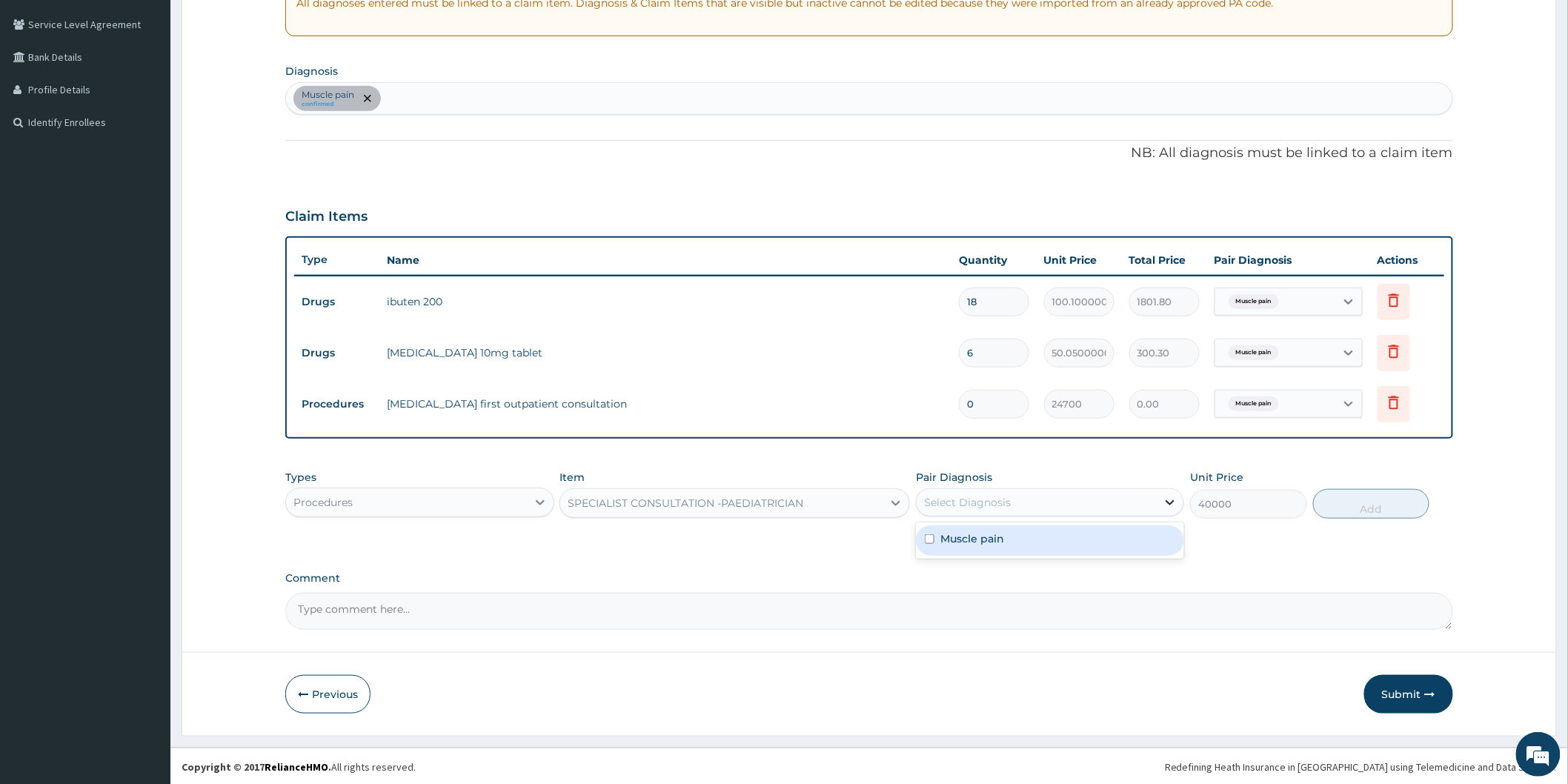
click at [1162, 500] on icon at bounding box center [1169, 502] width 15 height 15
click at [1025, 542] on div "Muscle pain" at bounding box center [1049, 540] width 268 height 31
checkbox input "true"
click at [1340, 500] on button "Add" at bounding box center [1370, 504] width 117 height 30
type input "0"
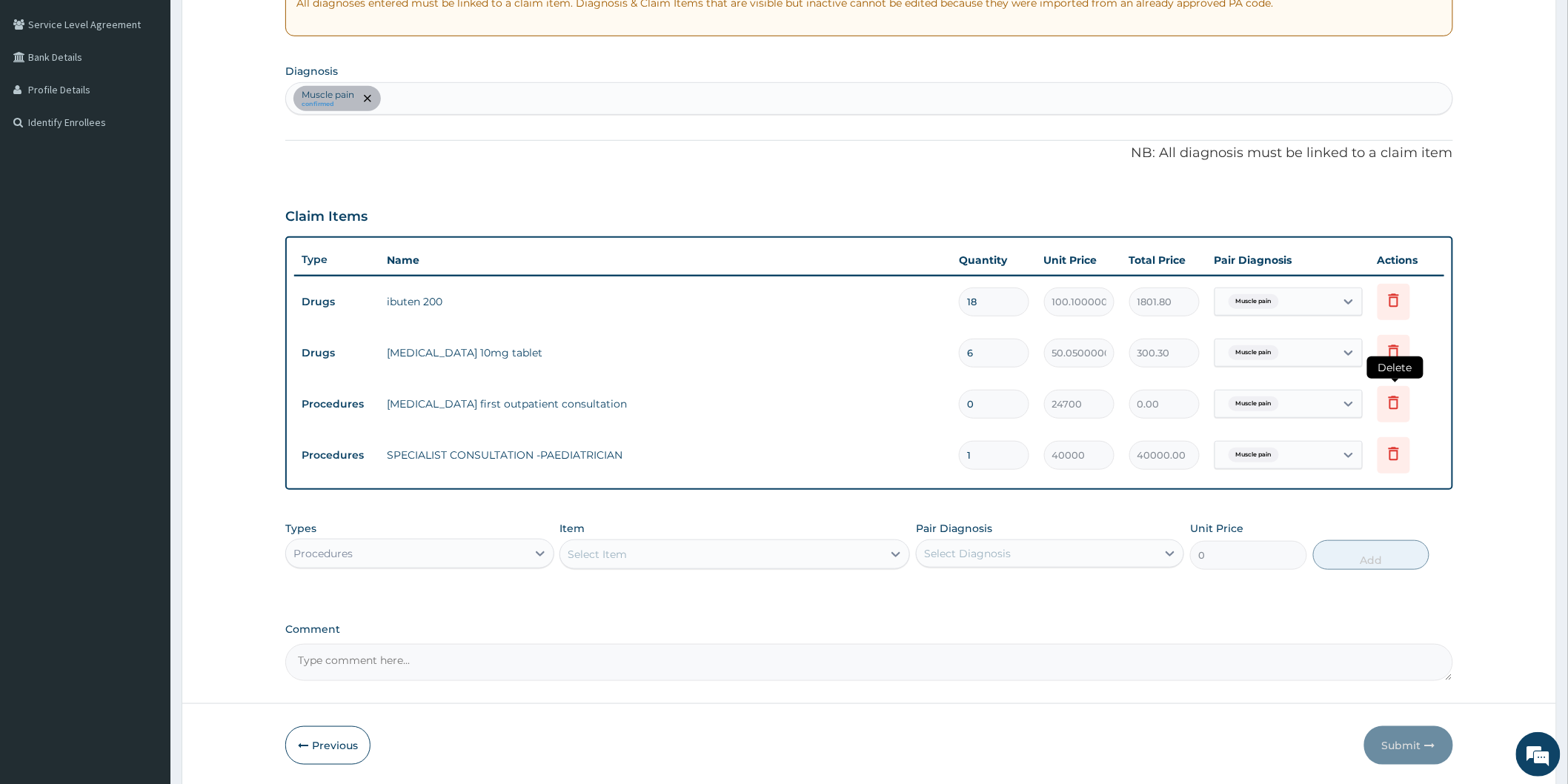
click at [1394, 396] on icon at bounding box center [1393, 402] width 11 height 13
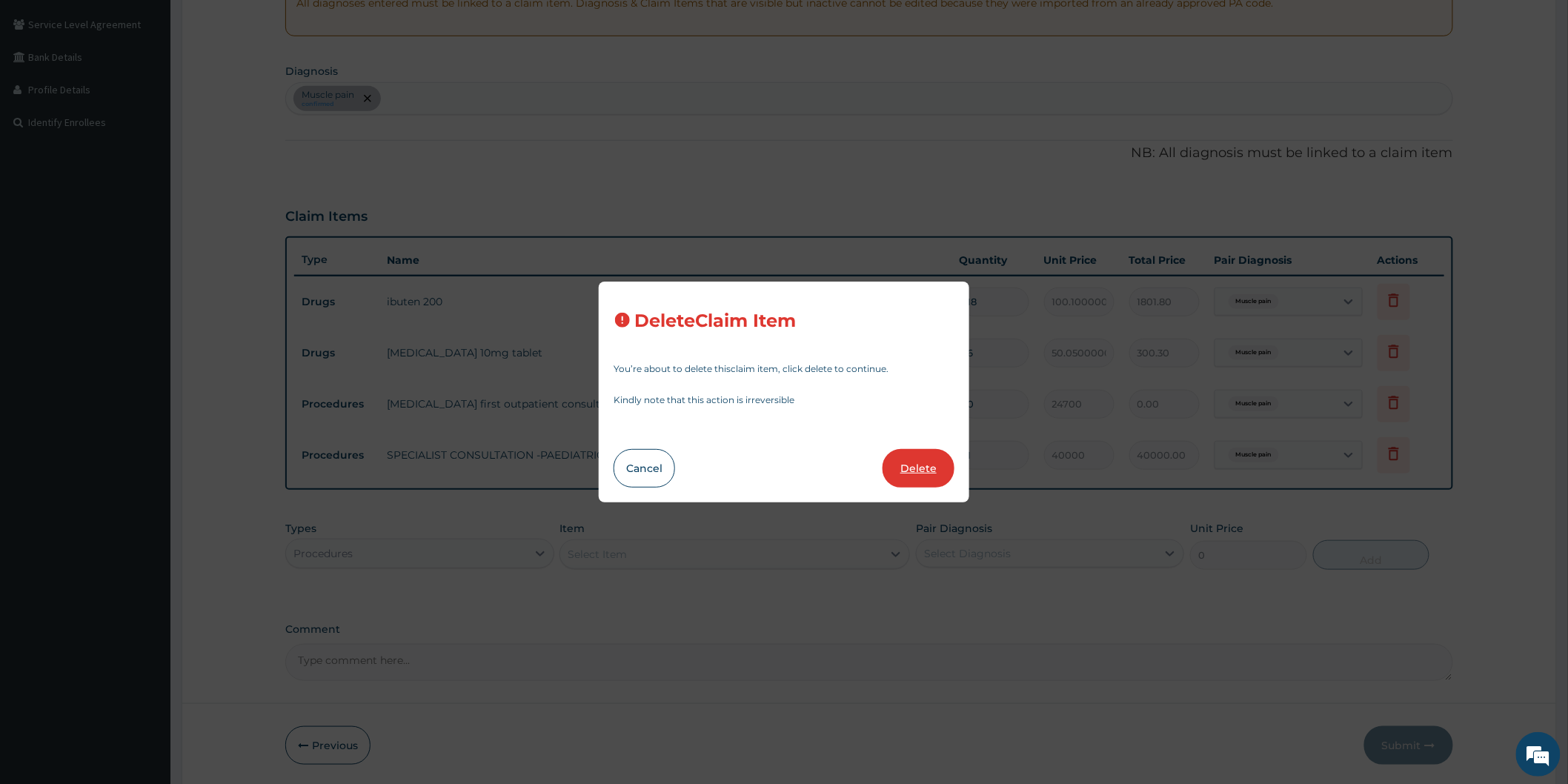
click at [927, 455] on button "Delete" at bounding box center [918, 468] width 72 height 39
type input "1"
type input "40000"
type input "40000.00"
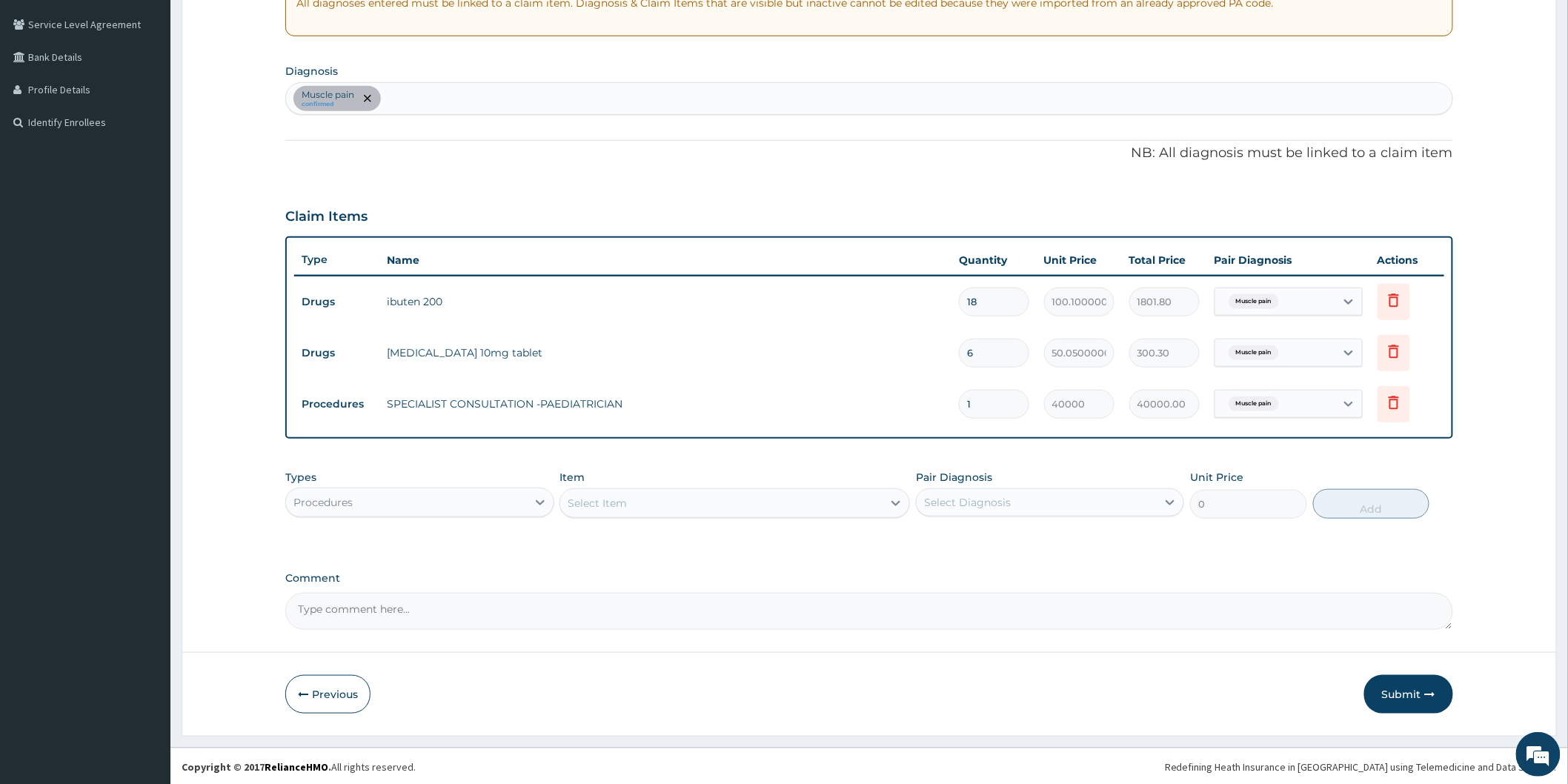
click at [384, 606] on textarea "Comment" at bounding box center [869, 611] width 1168 height 37
click at [402, 500] on div "Procedures" at bounding box center [406, 502] width 240 height 24
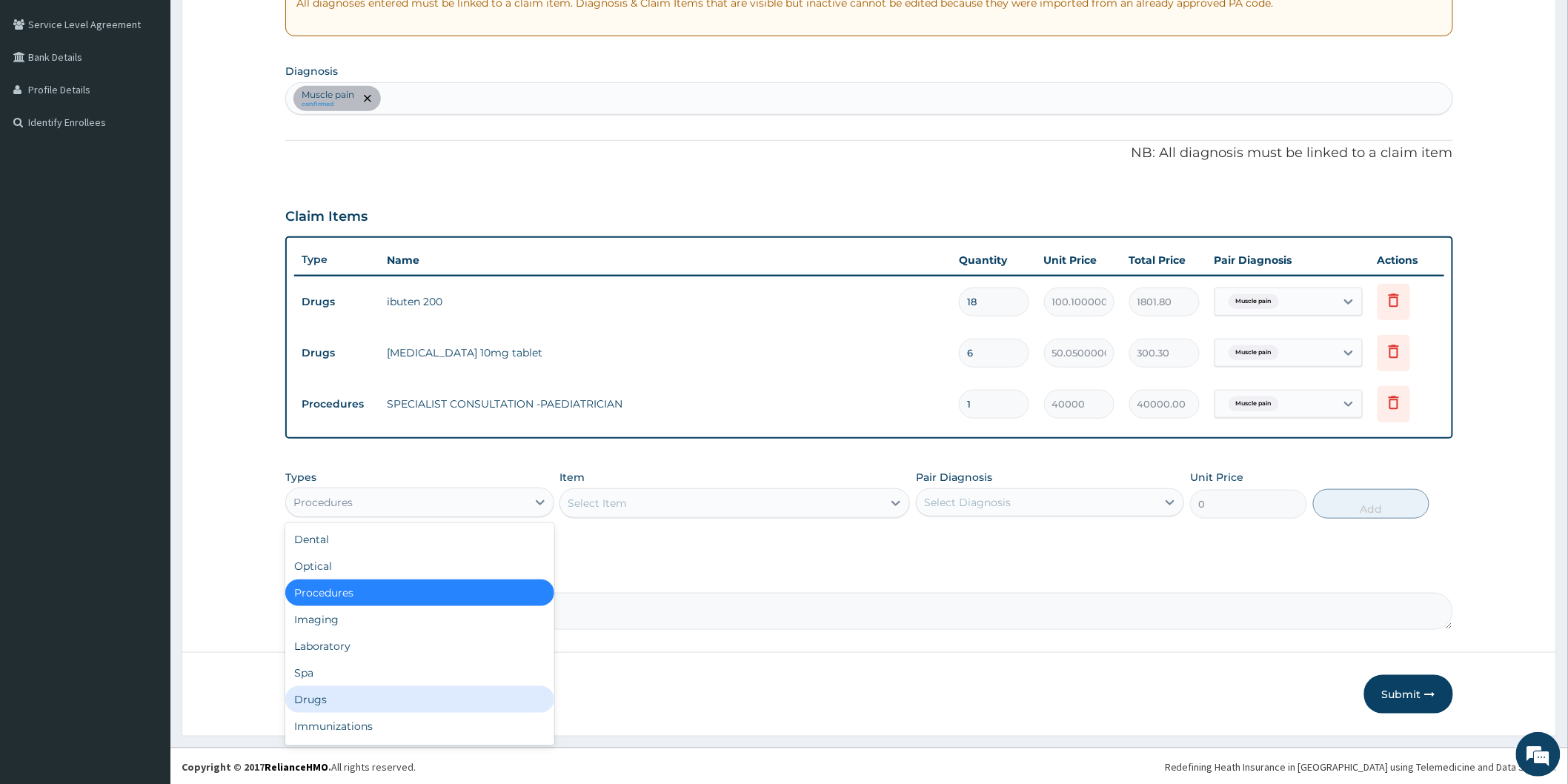
click at [334, 698] on div "Drugs" at bounding box center [419, 699] width 268 height 26
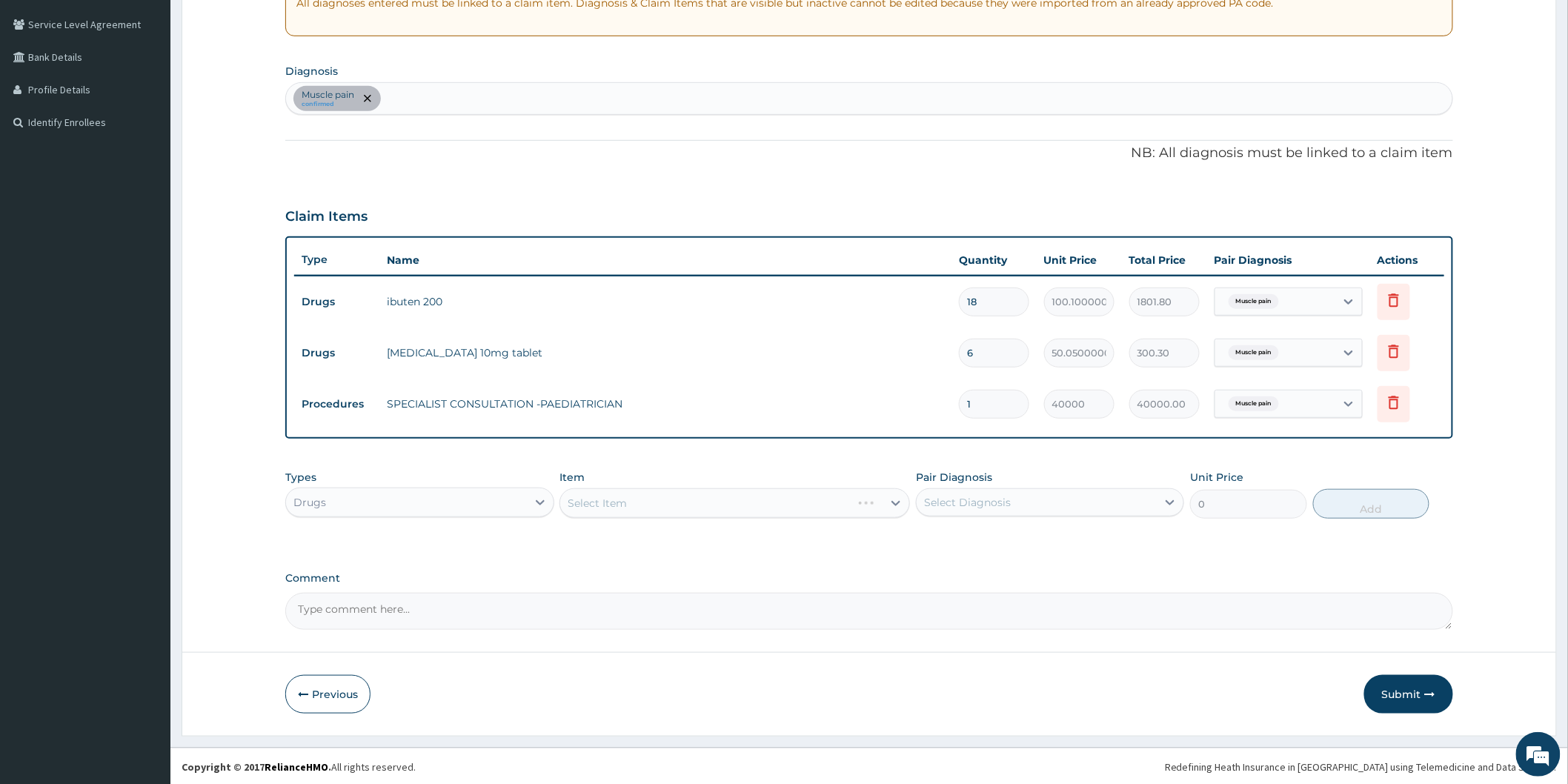
click at [897, 506] on div "Select Item" at bounding box center [734, 503] width 350 height 30
click at [894, 500] on div "Select Item" at bounding box center [734, 503] width 350 height 30
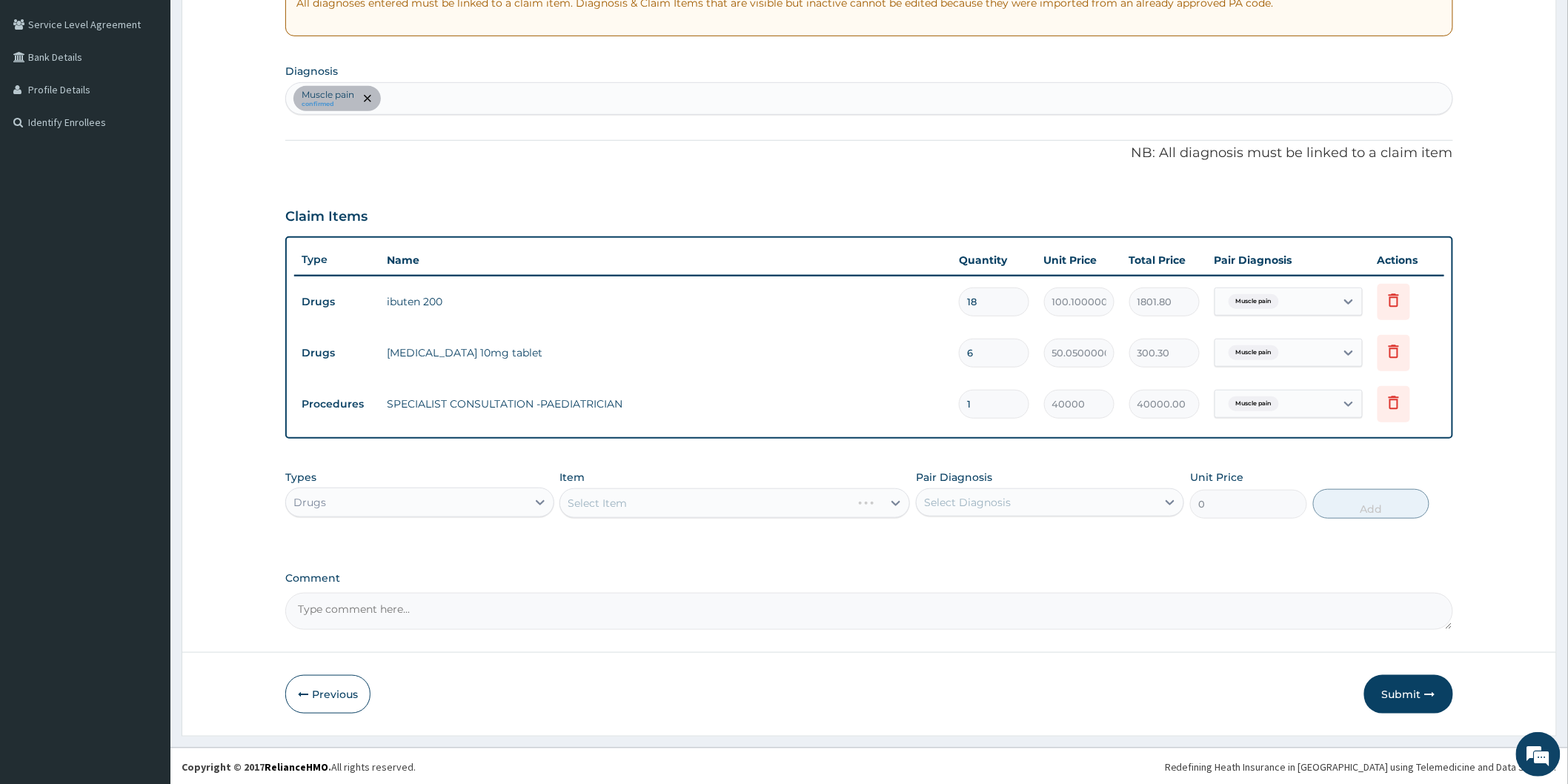
click at [894, 500] on div "Select Item" at bounding box center [734, 503] width 350 height 30
click at [894, 500] on icon at bounding box center [895, 503] width 15 height 15
type input "BUSCOP"
click at [815, 633] on form "Step 2 of 2 PA Code / Prescription Code PA/1EC08A Encounter Date 02-07-2025 Imp…" at bounding box center [869, 257] width 1375 height 957
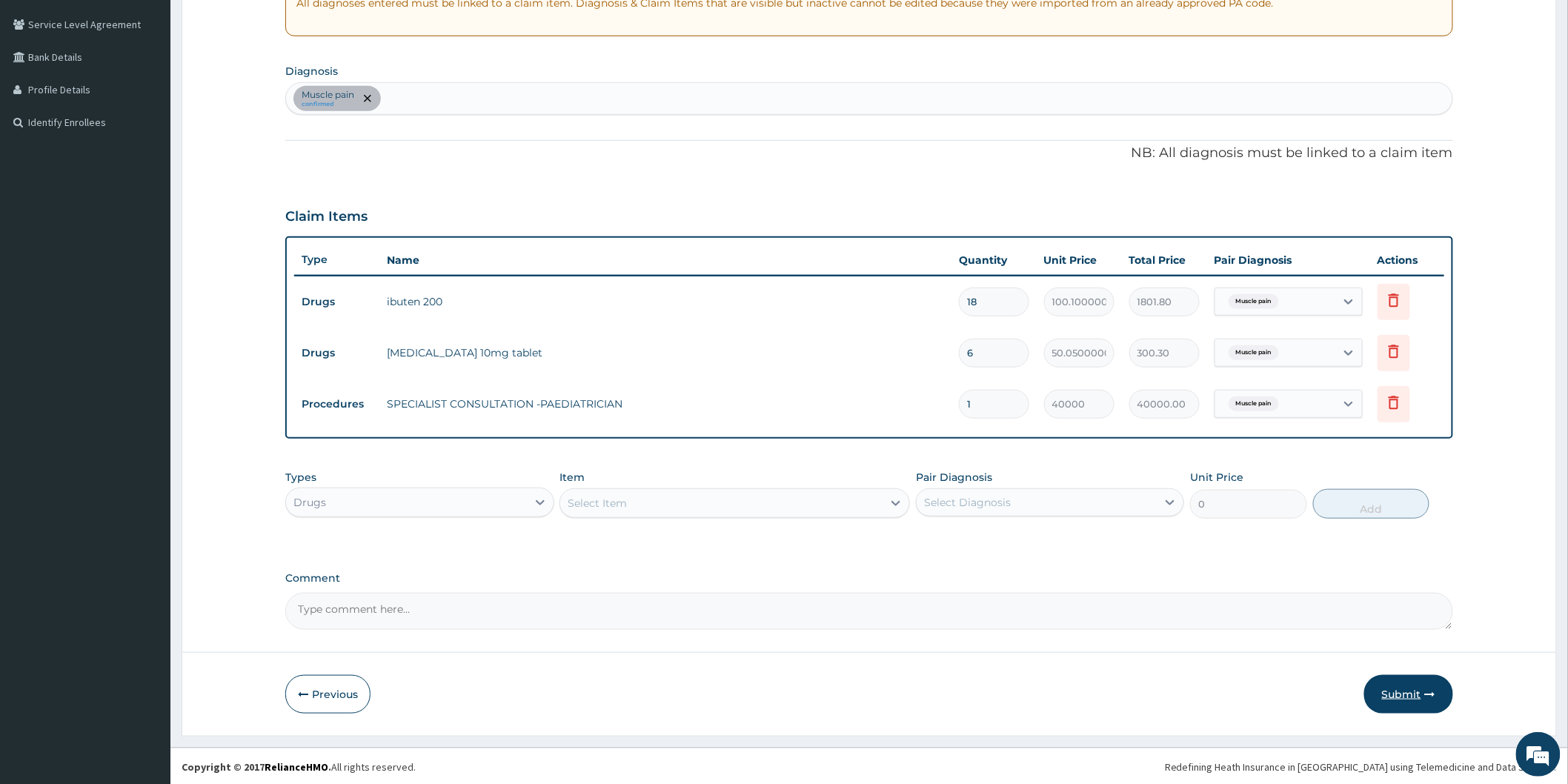
click at [1411, 696] on button "Submit" at bounding box center [1407, 694] width 89 height 39
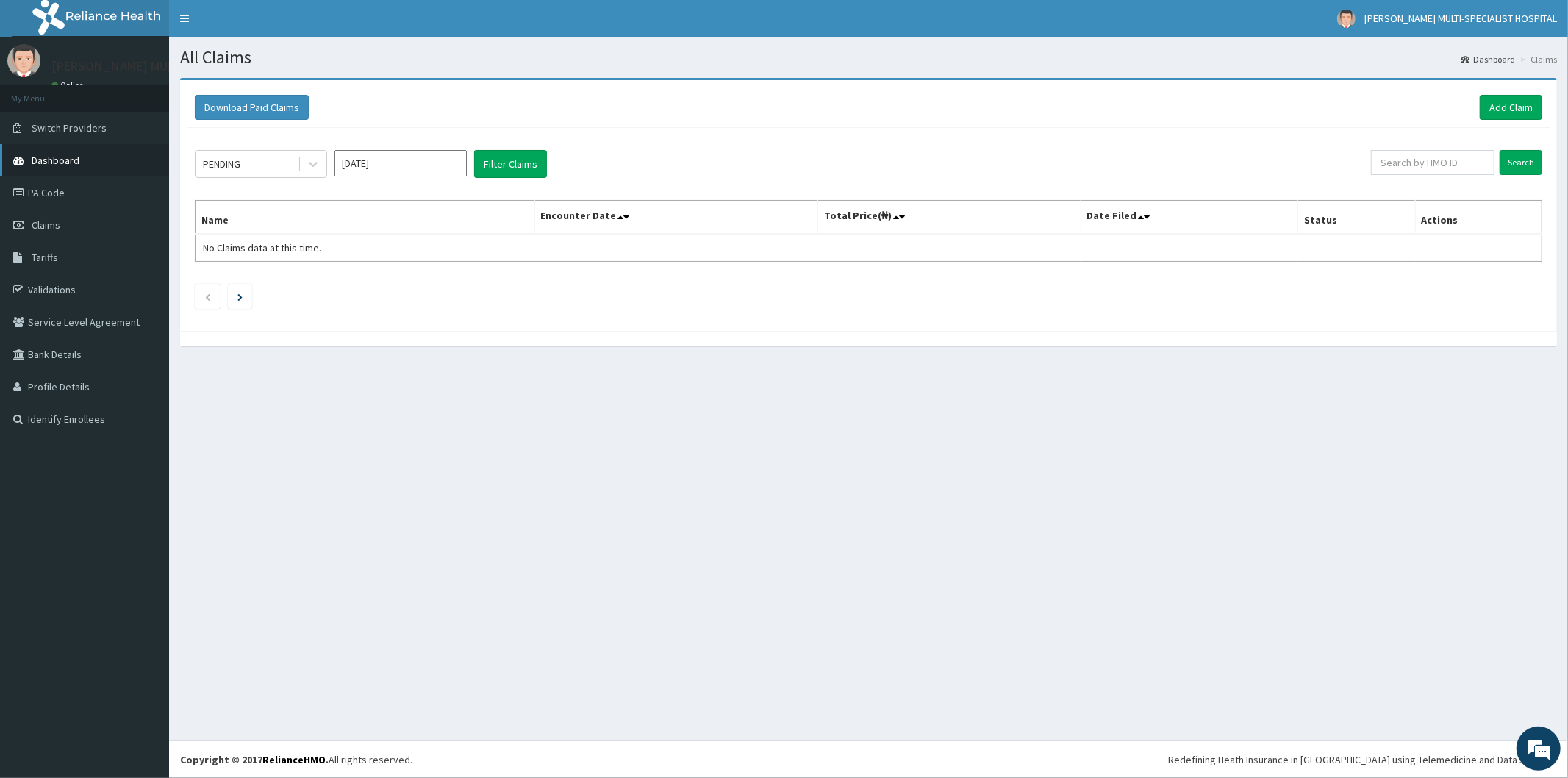
click at [64, 159] on span "Dashboard" at bounding box center [55, 159] width 48 height 13
click at [56, 194] on link "PA Code" at bounding box center [84, 193] width 169 height 32
click at [1496, 98] on link "Add Claim" at bounding box center [1511, 107] width 63 height 25
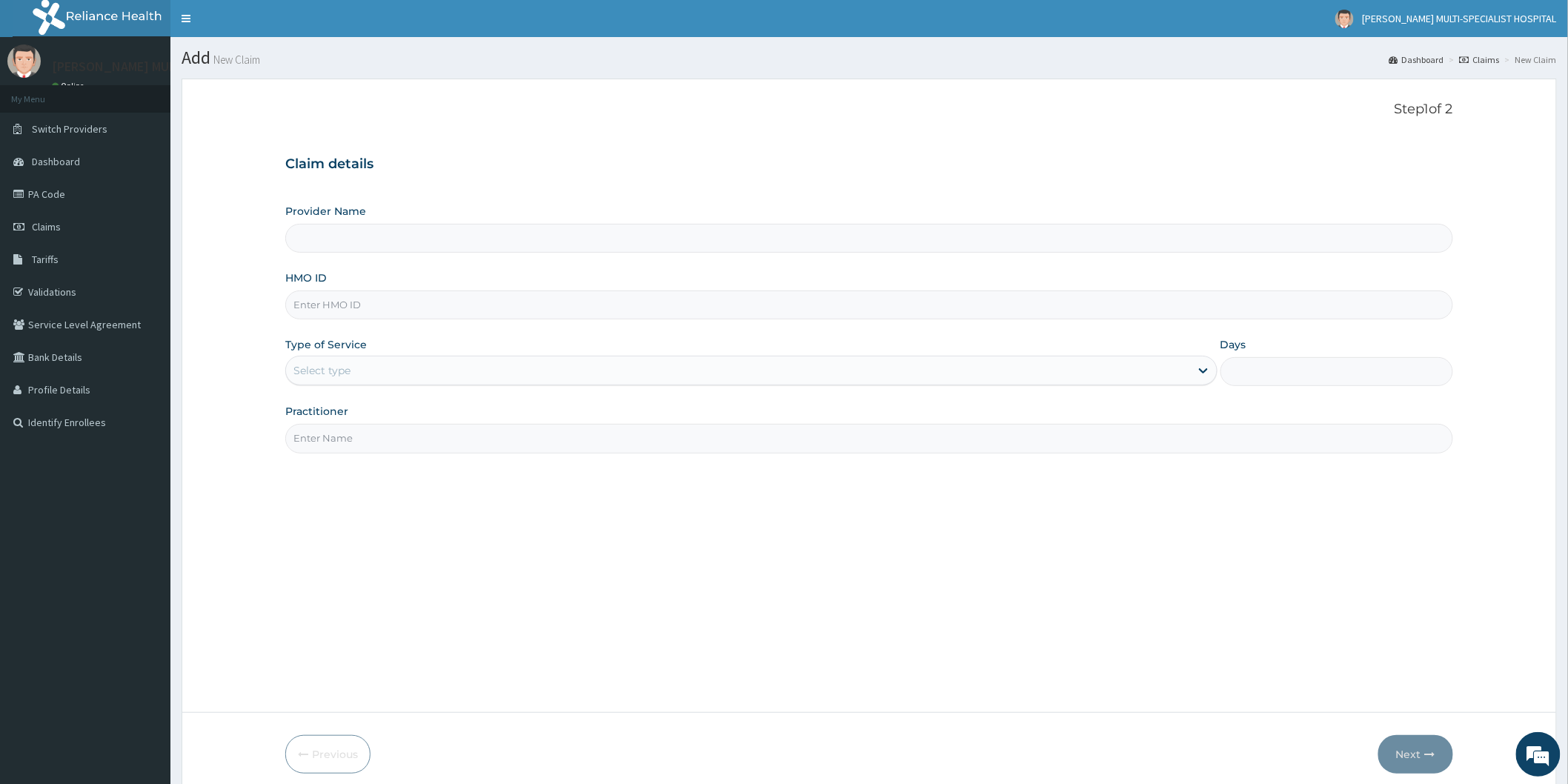
click at [463, 232] on input "Provider Name" at bounding box center [869, 238] width 1168 height 29
type input "[PERSON_NAME] Multi-Specialist Hospital - IKEJA"
click at [482, 446] on input "Practitioner" at bounding box center [869, 438] width 1168 height 29
click at [455, 312] on input "HMO ID" at bounding box center [869, 305] width 1168 height 29
type input "WML/10019/A"
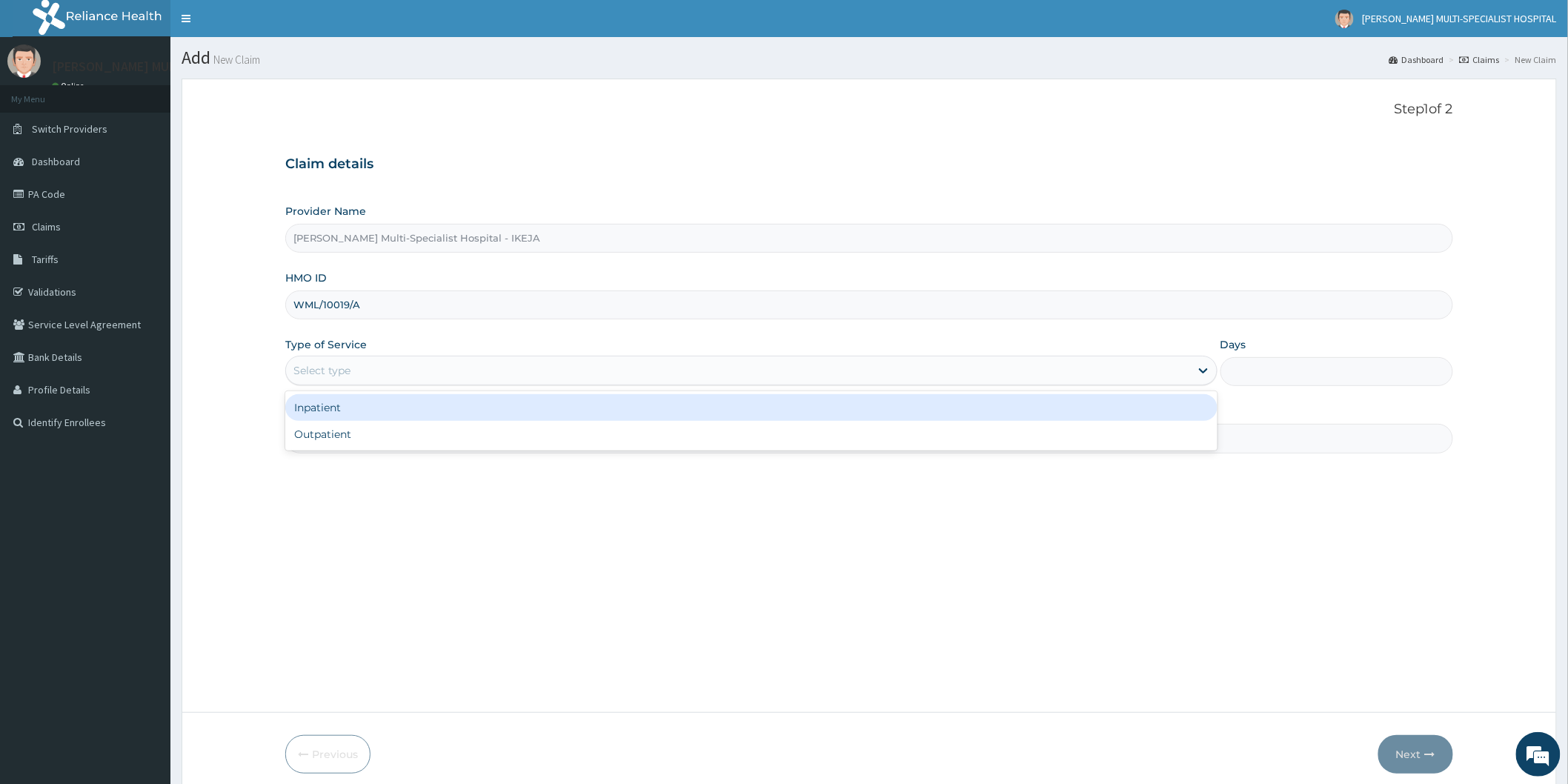
click at [422, 368] on div "Select type" at bounding box center [737, 370] width 903 height 24
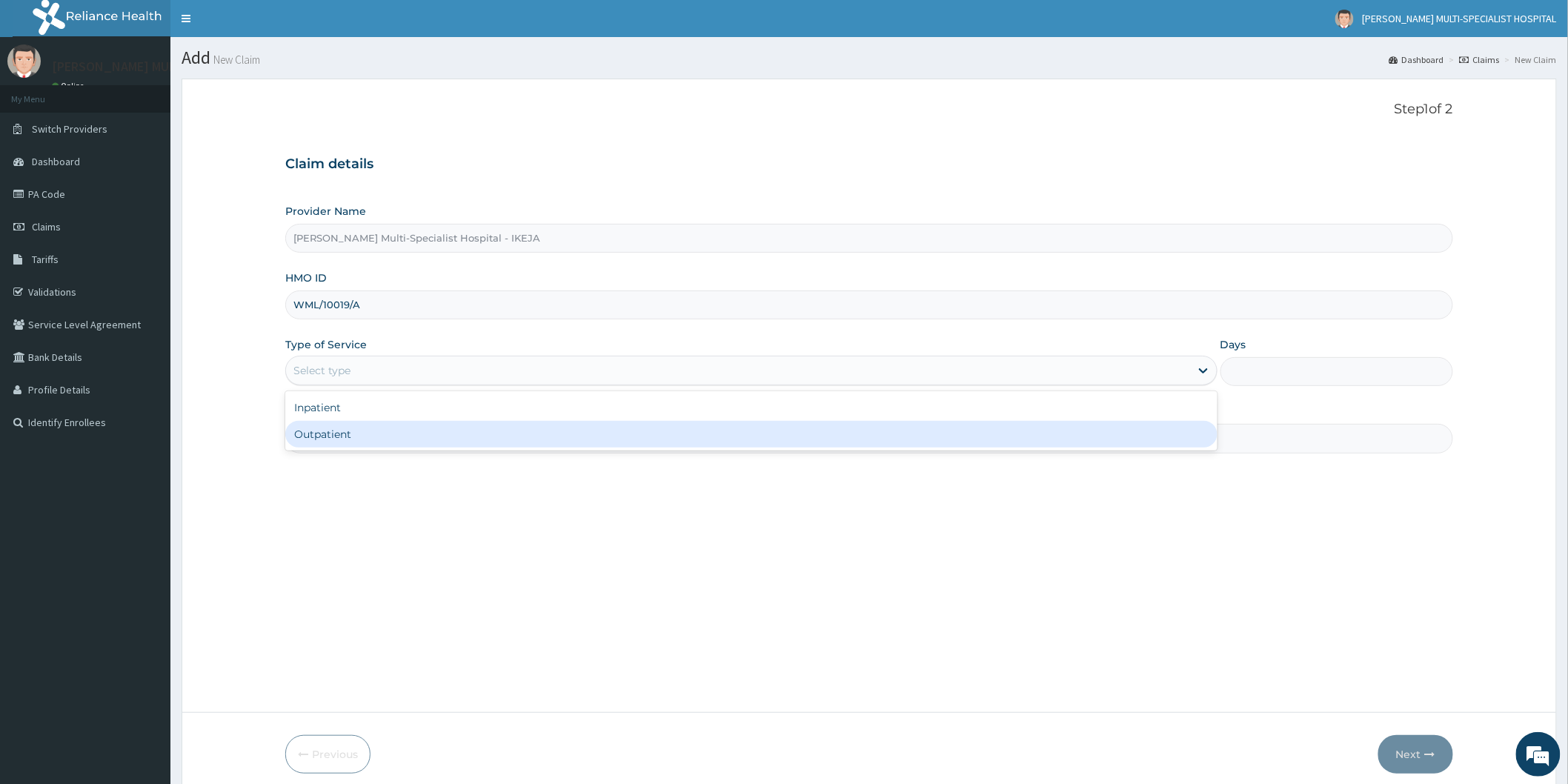
click at [361, 428] on div "Outpatient" at bounding box center [752, 434] width 932 height 26
type input "1"
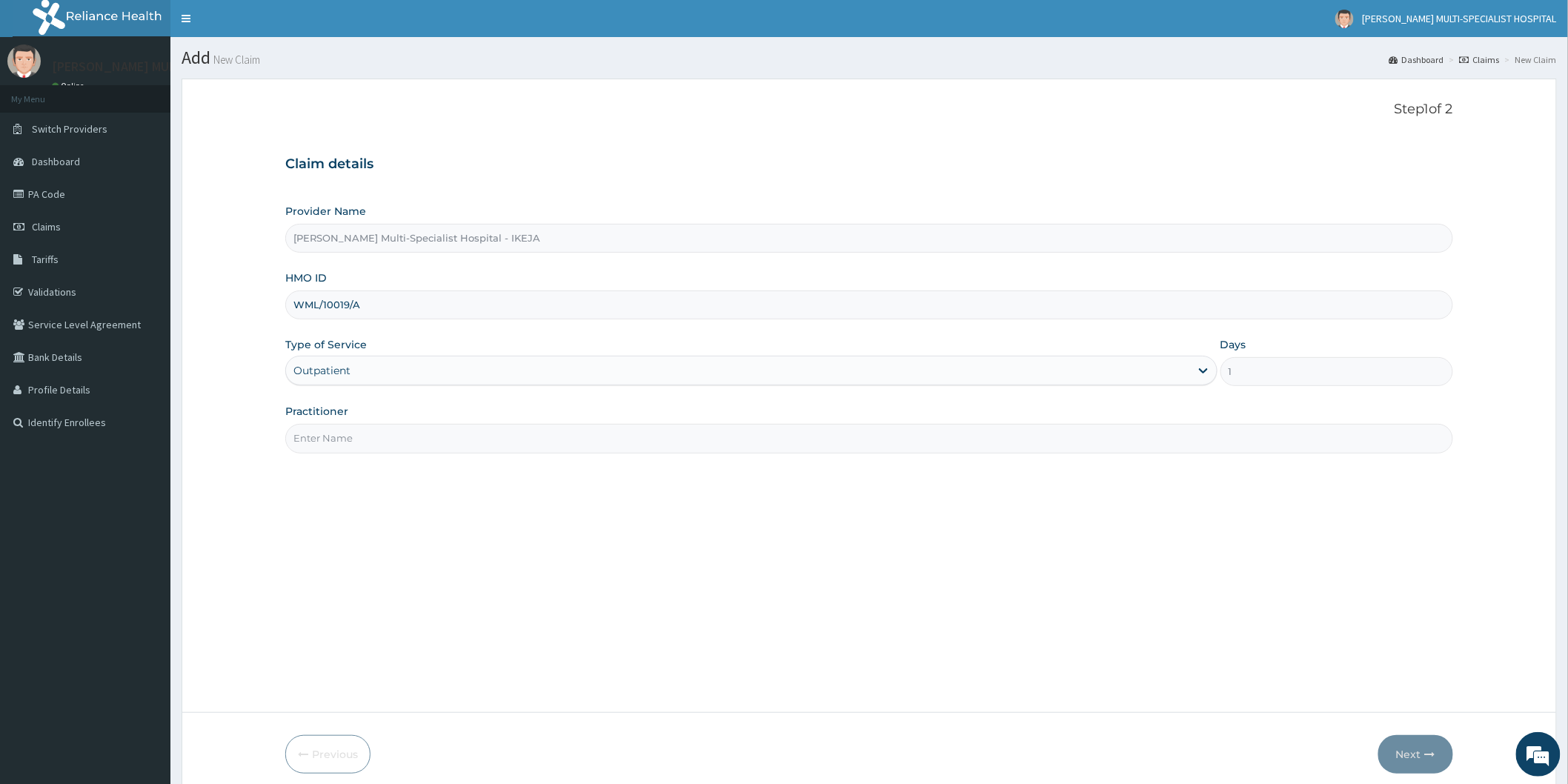
click at [361, 428] on input "Practitioner" at bounding box center [869, 438] width 1168 height 29
click at [500, 442] on input "[PERSON_NAME]" at bounding box center [869, 438] width 1168 height 29
type input "[PERSON_NAME]"
click at [1413, 754] on button "Next" at bounding box center [1415, 754] width 75 height 39
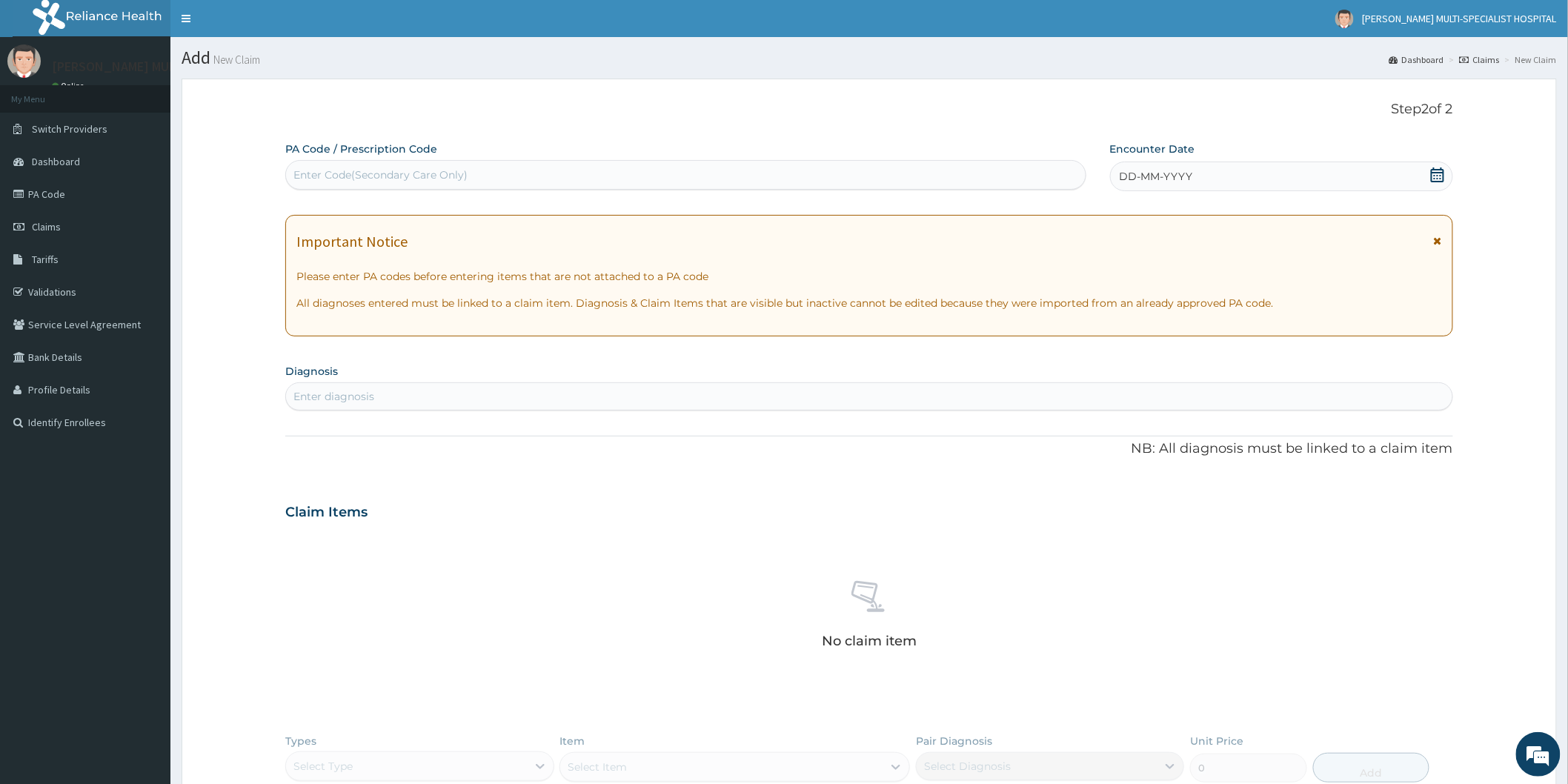
click at [677, 175] on div "Enter Code(Secondary Care Only)" at bounding box center [686, 175] width 799 height 24
type input "PA/1D14B2"
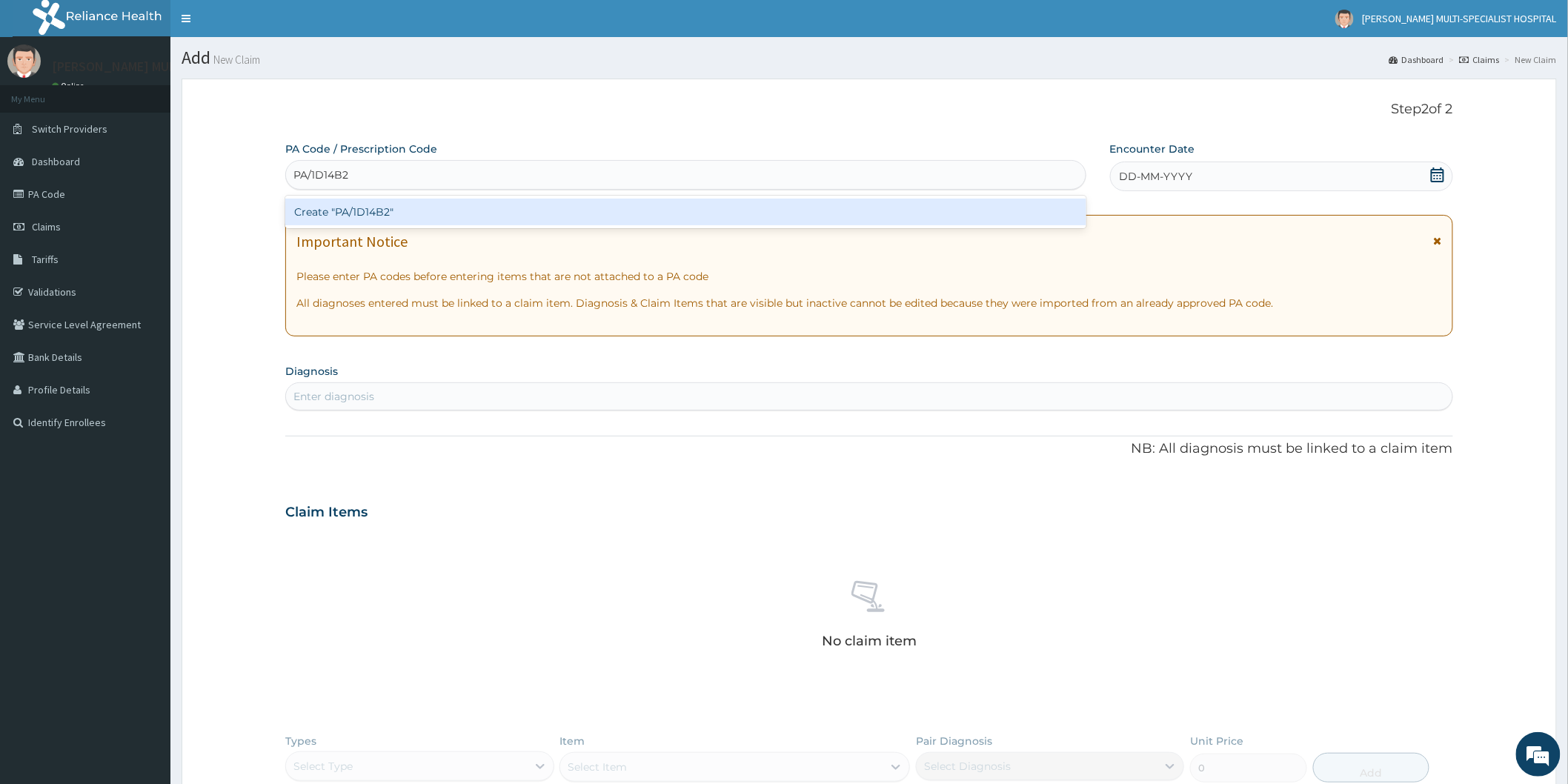
click at [676, 219] on div "Create "PA/1D14B2"" at bounding box center [686, 212] width 801 height 26
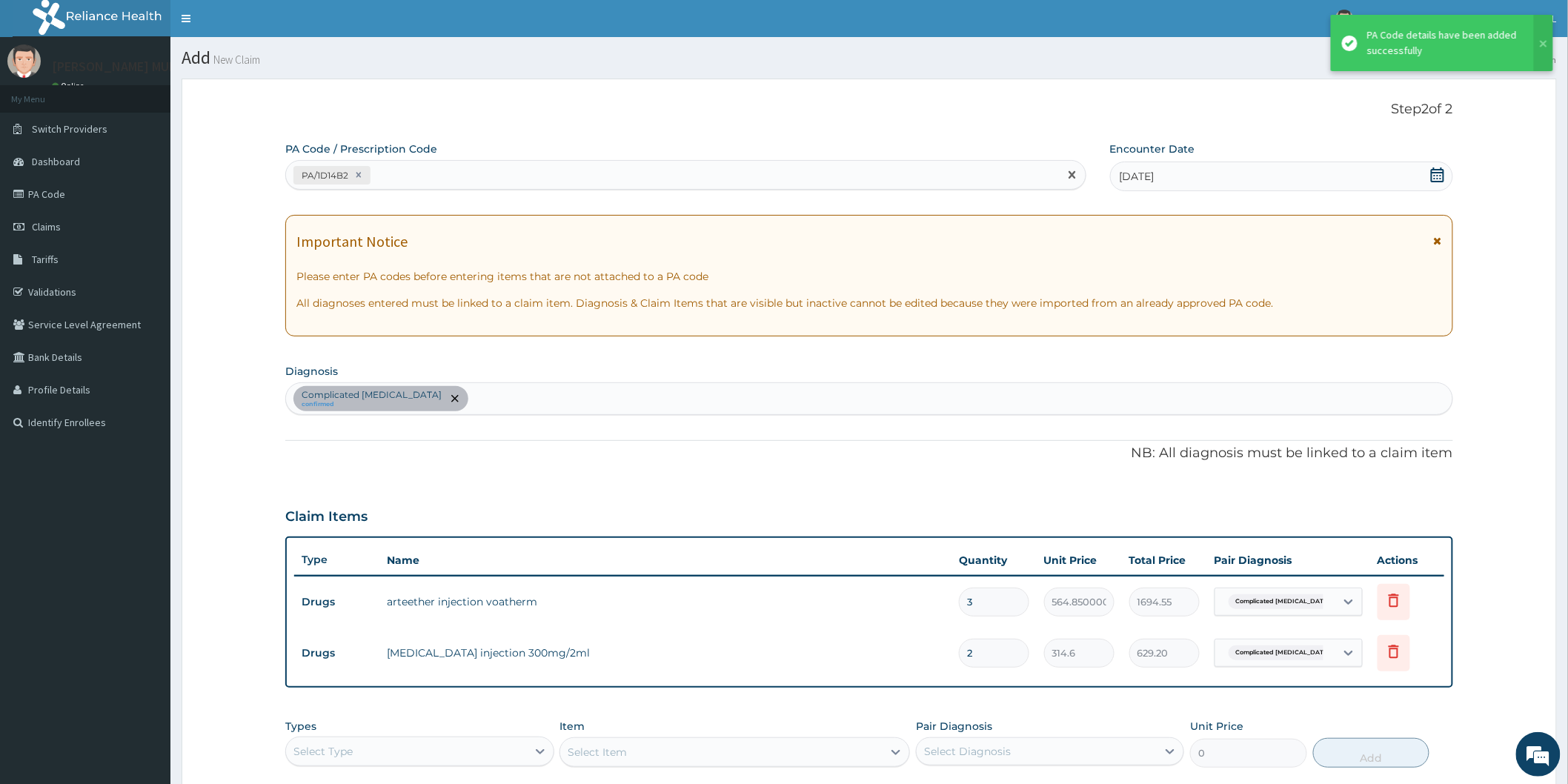
click at [435, 173] on div "PA/1D14B2" at bounding box center [673, 176] width 773 height 25
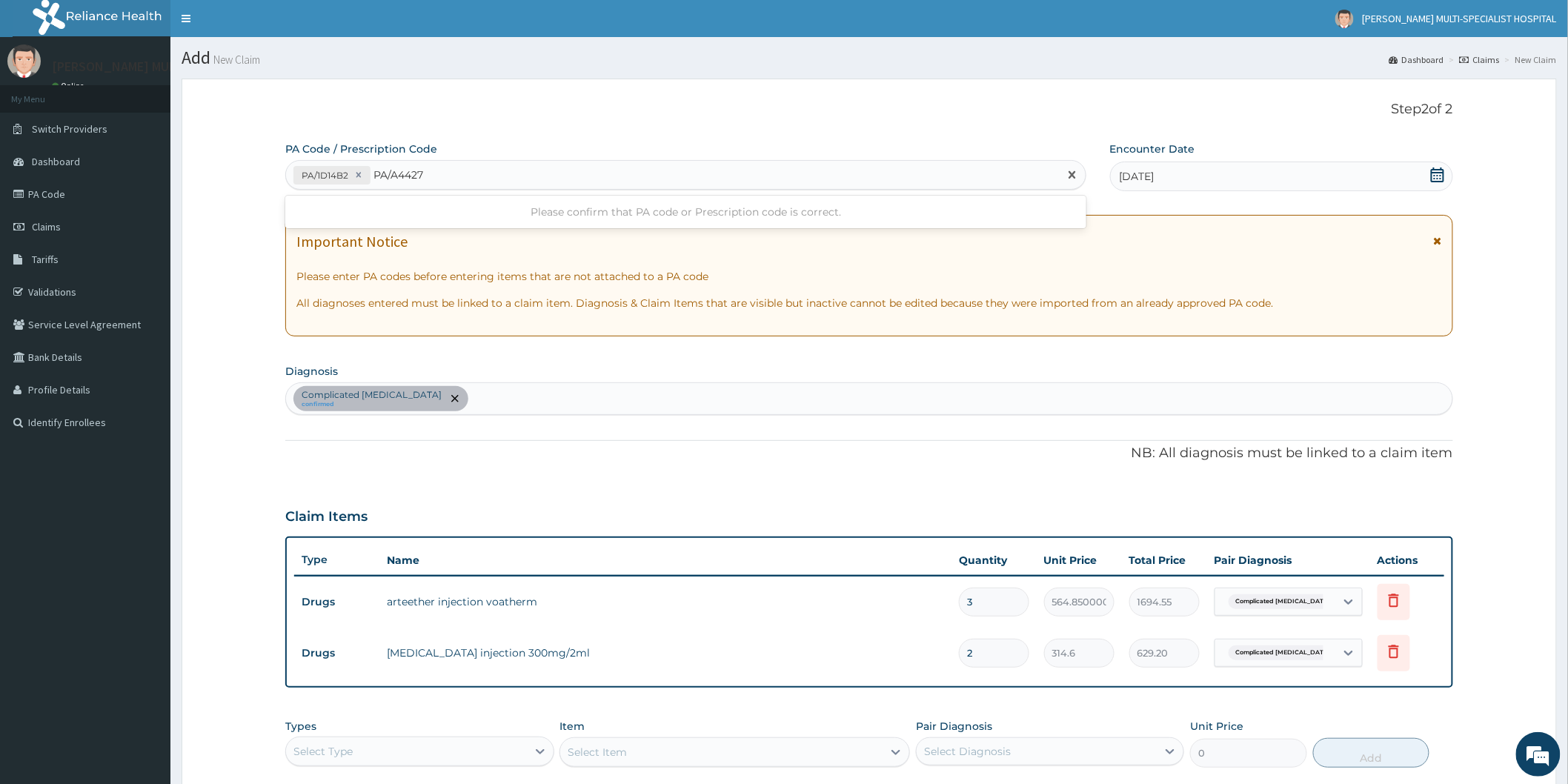
type input "PA/A4427D"
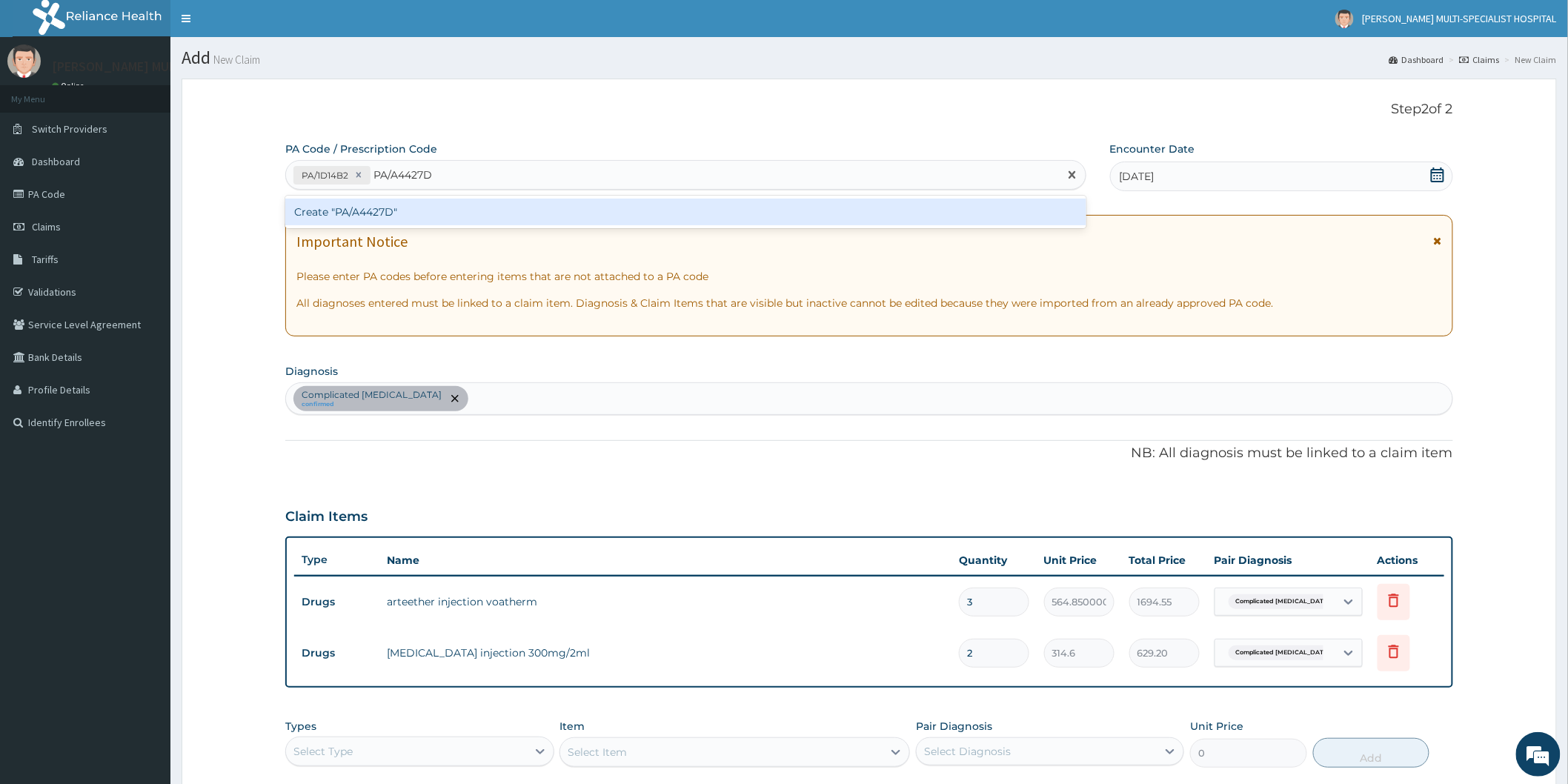
click at [444, 215] on div "Create "PA/A4427D"" at bounding box center [686, 212] width 801 height 26
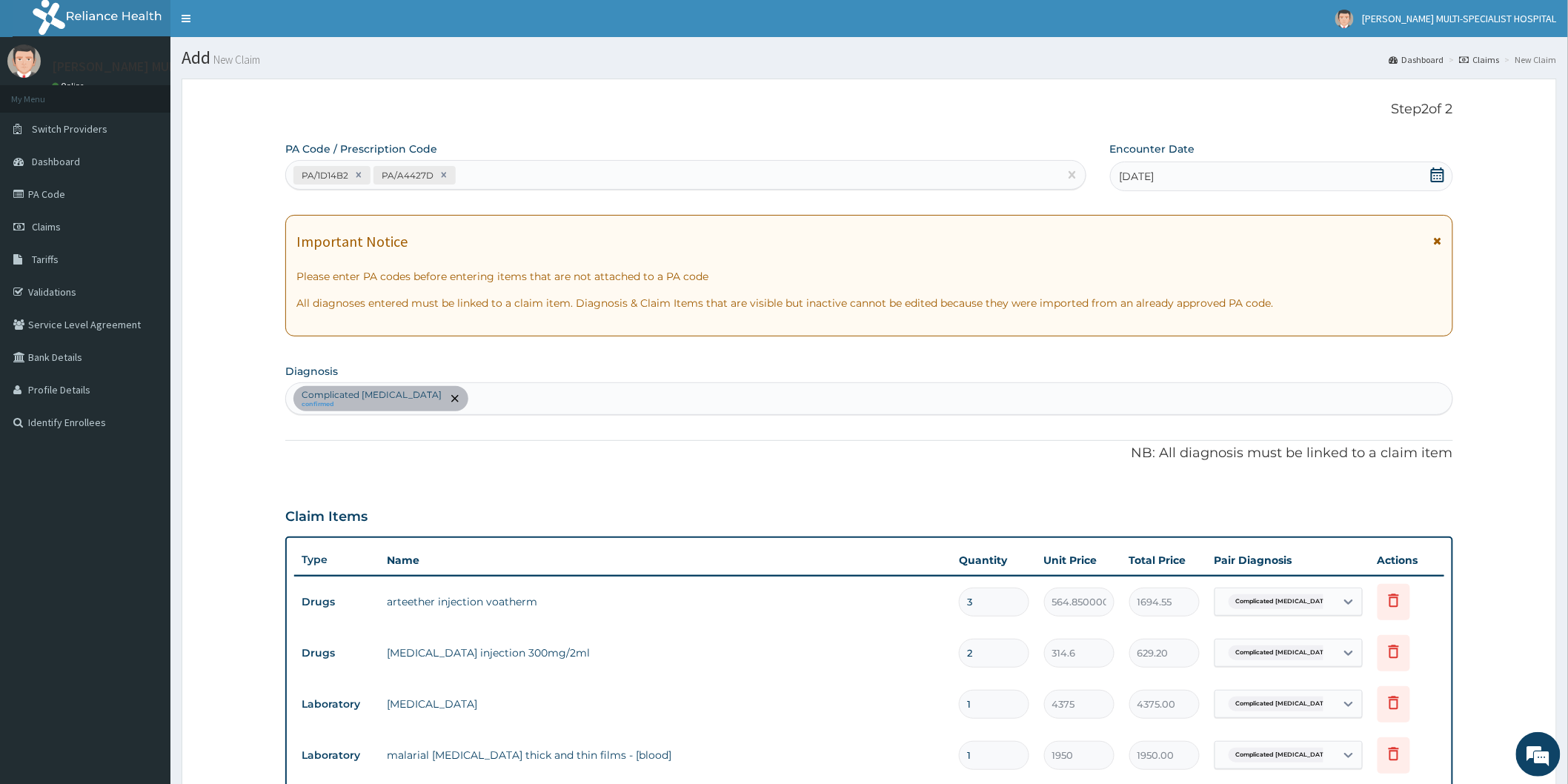
type input "14"
type input "27300.00"
type input "146"
type input "284700.00"
type input "1462"
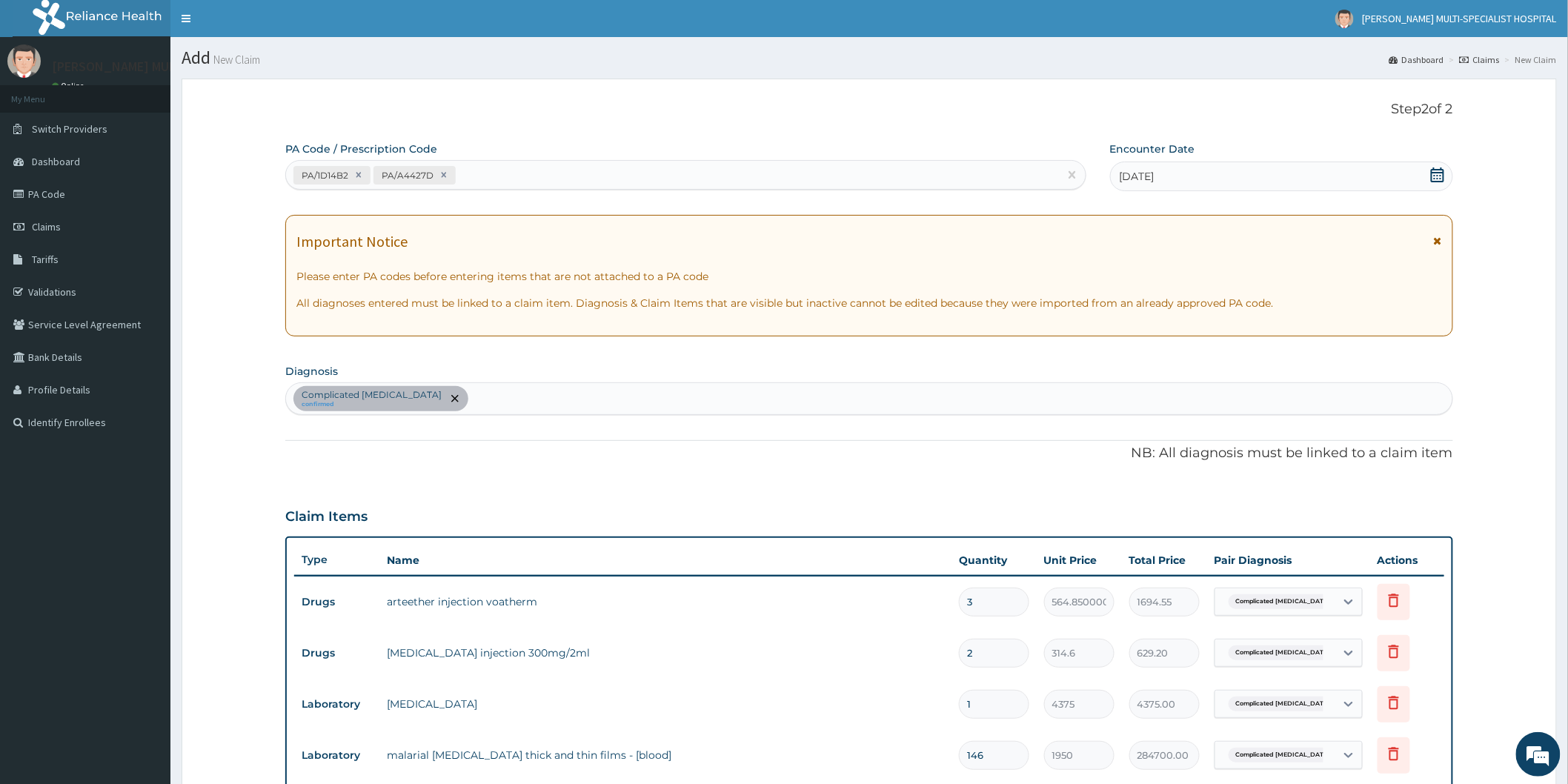
type input "2850900.00"
type input "1462"
click at [498, 178] on div "PA/1D14B2 PA/A4427D" at bounding box center [673, 176] width 773 height 25
type input "PA/462475"
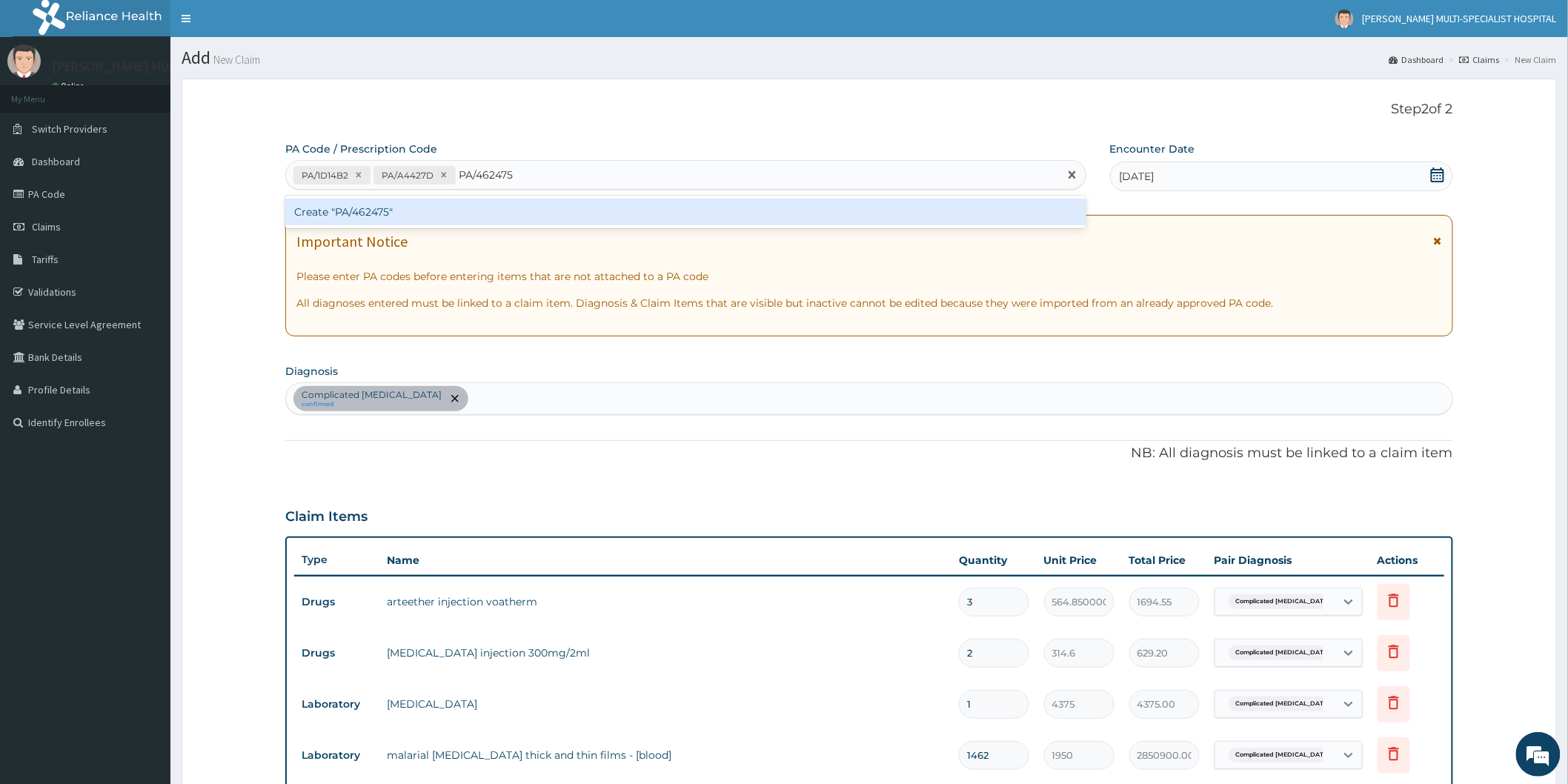
click at [490, 211] on div "Create "PA/462475"" at bounding box center [686, 212] width 801 height 26
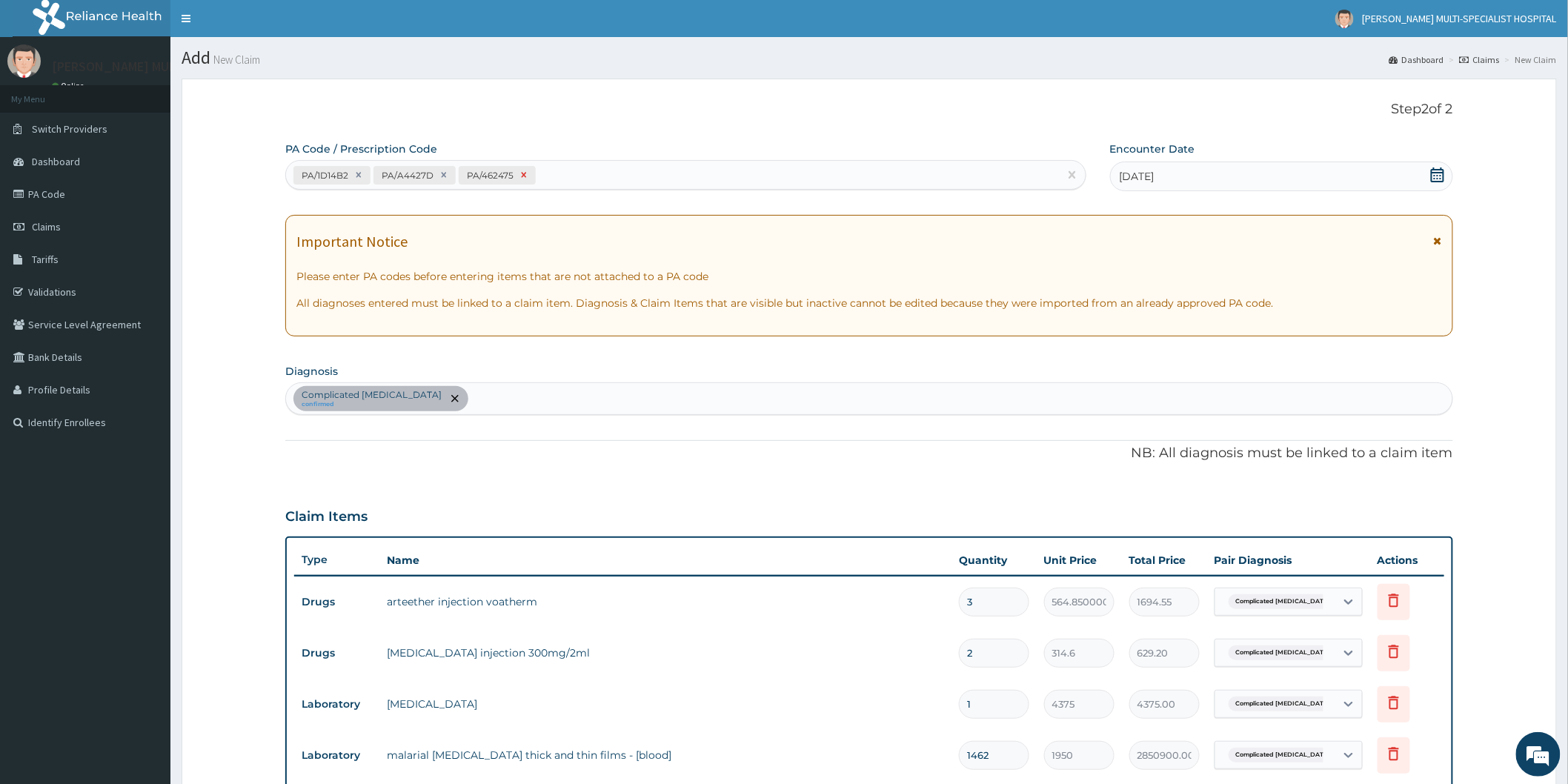
click at [519, 172] on icon at bounding box center [524, 175] width 11 height 11
click at [445, 173] on icon at bounding box center [444, 175] width 11 height 11
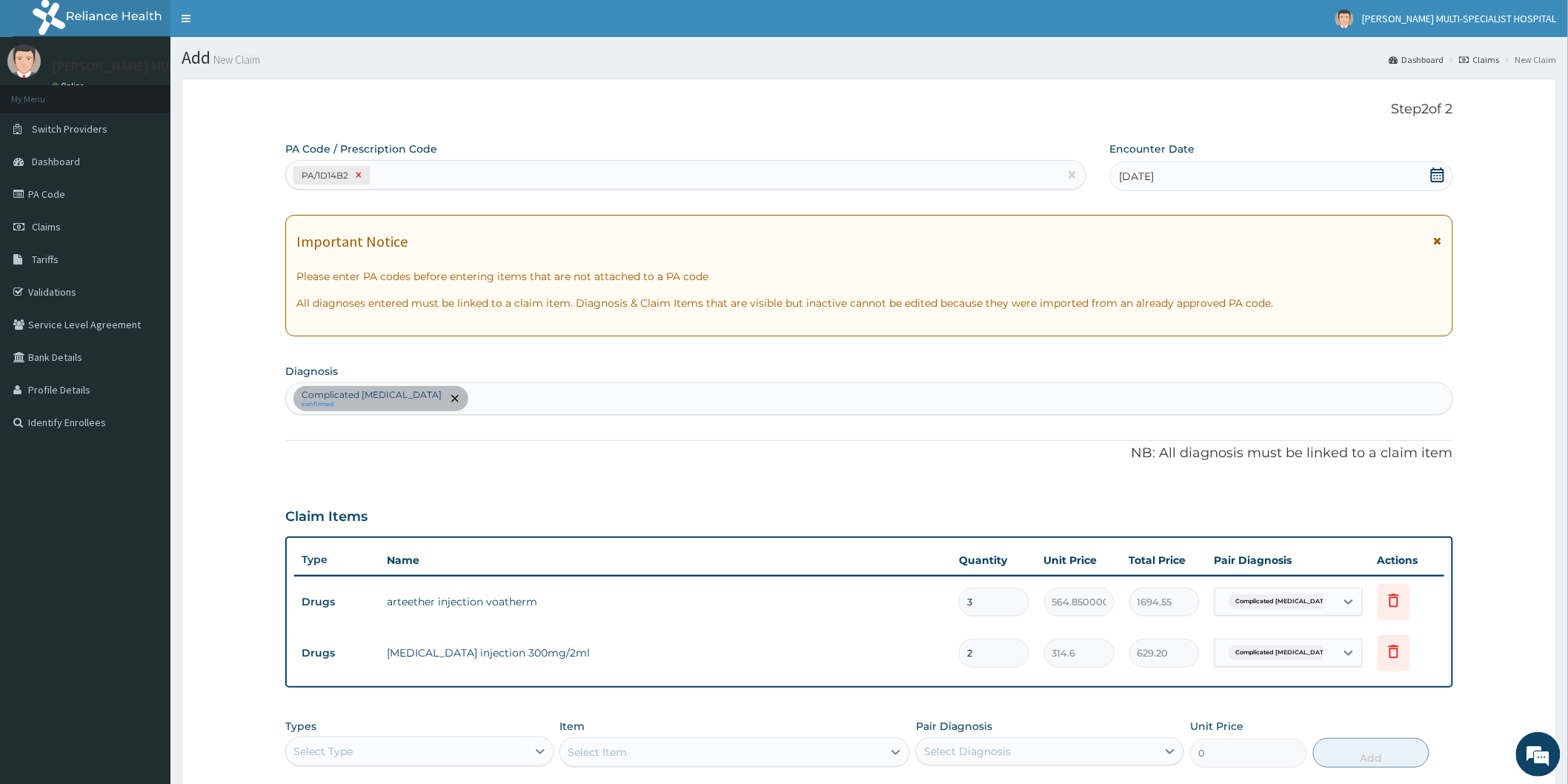
click at [356, 174] on icon at bounding box center [359, 175] width 11 height 11
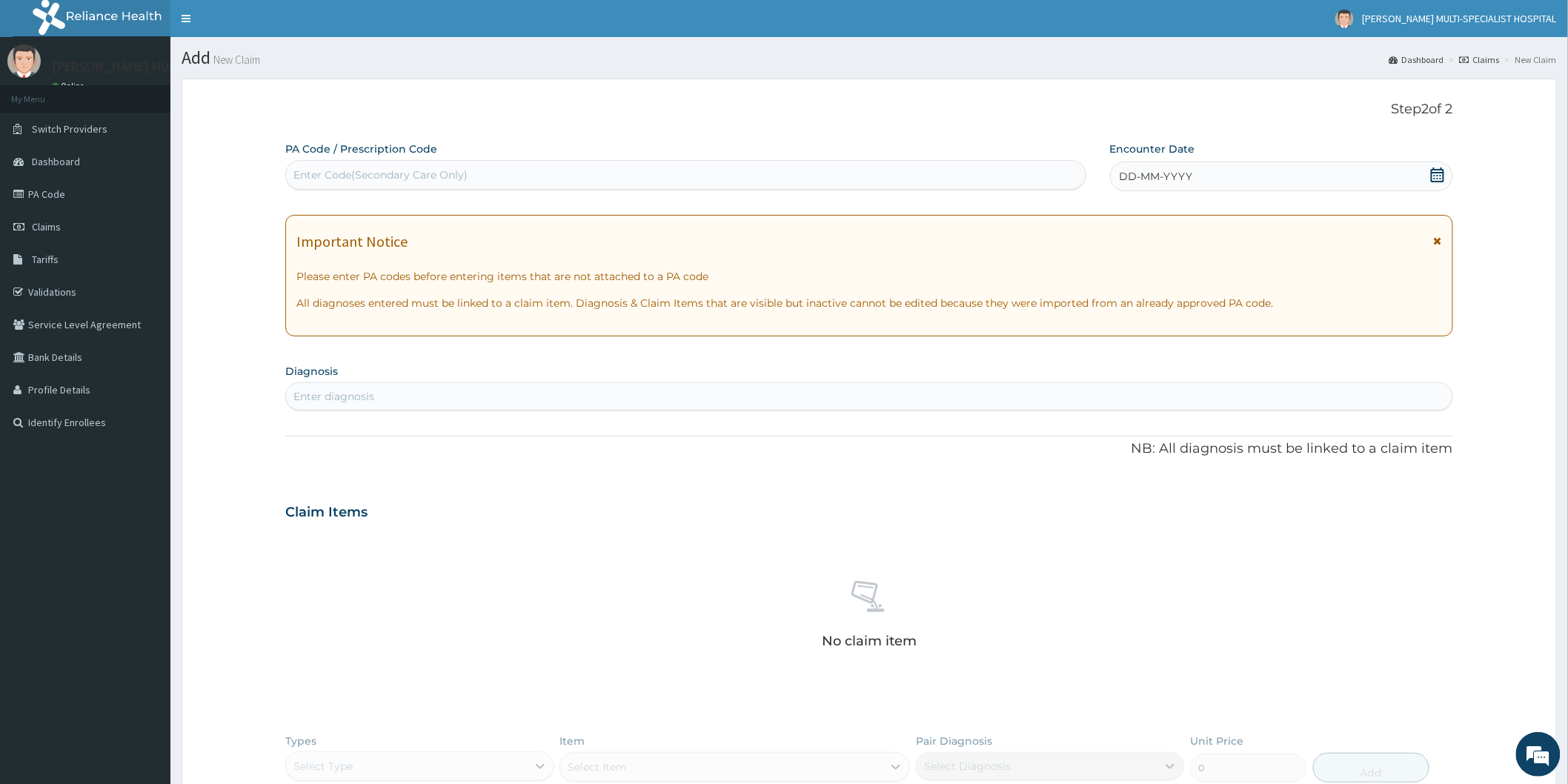
click at [395, 173] on div "Enter Code(Secondary Care Only)" at bounding box center [380, 175] width 174 height 15
type input "PA/A4427D"
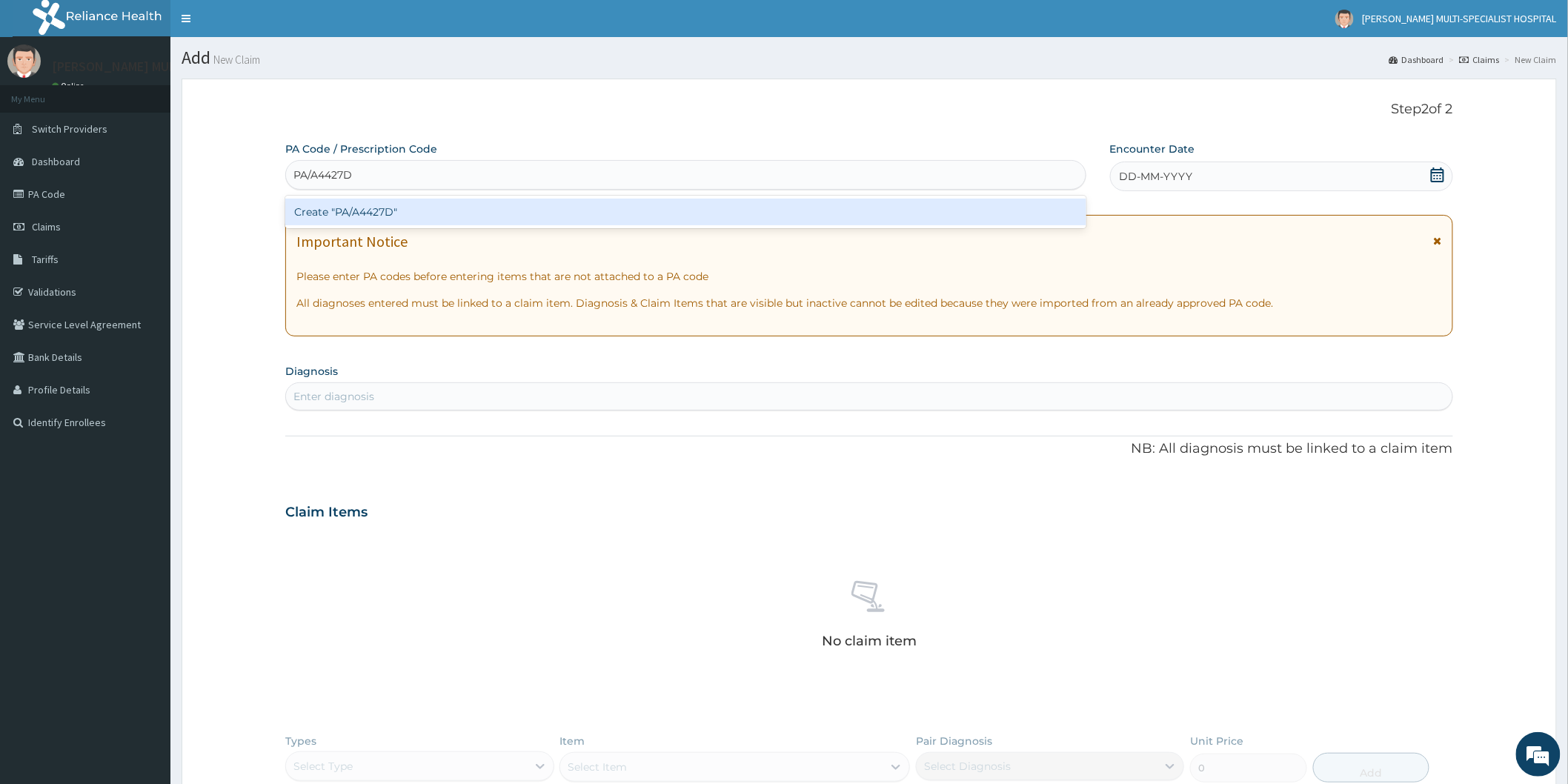
click at [416, 213] on div "Create "PA/A4427D"" at bounding box center [686, 212] width 801 height 26
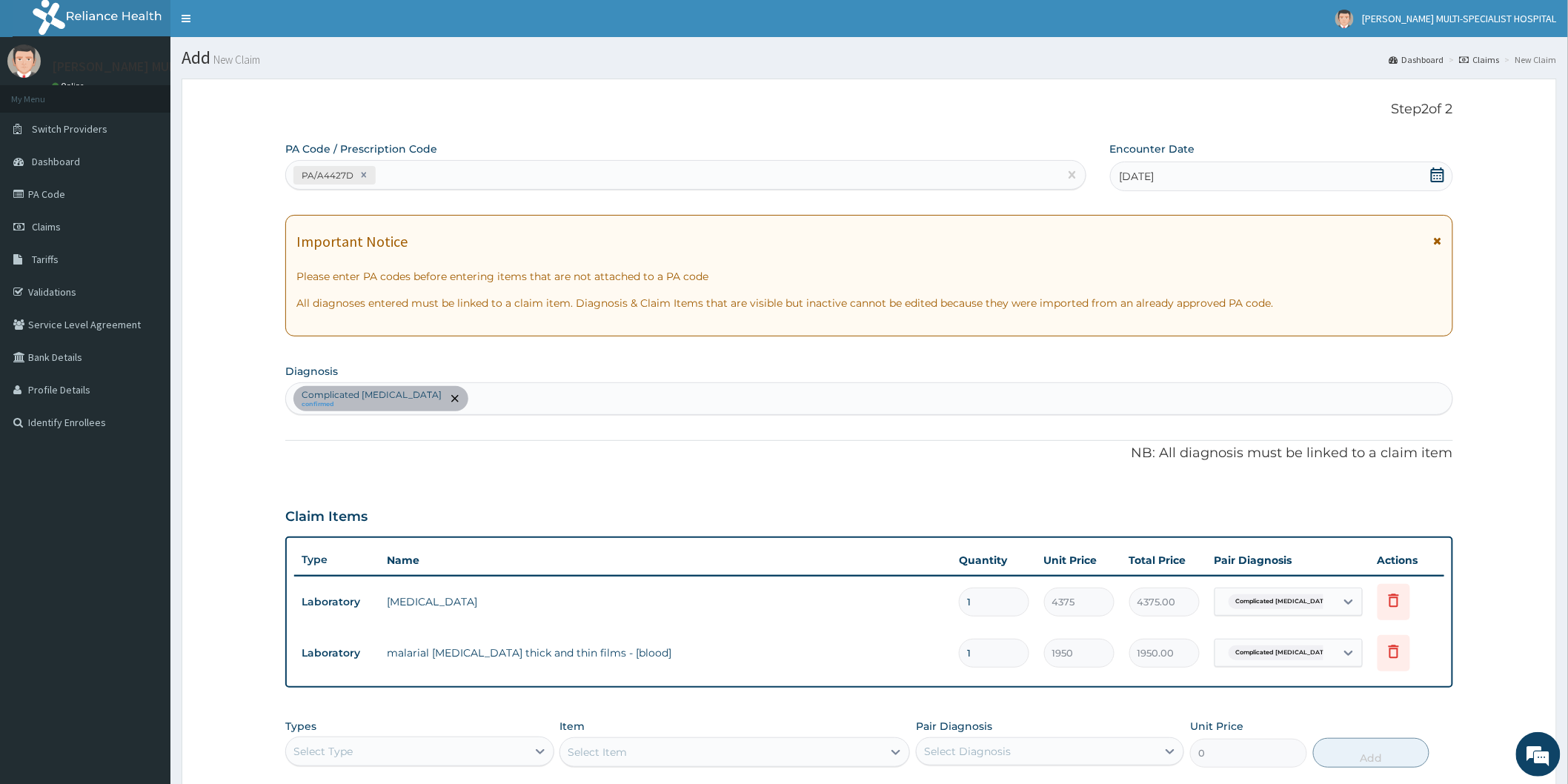
click at [426, 178] on div "PA/A4427D" at bounding box center [673, 176] width 773 height 25
type input "PA/462475"
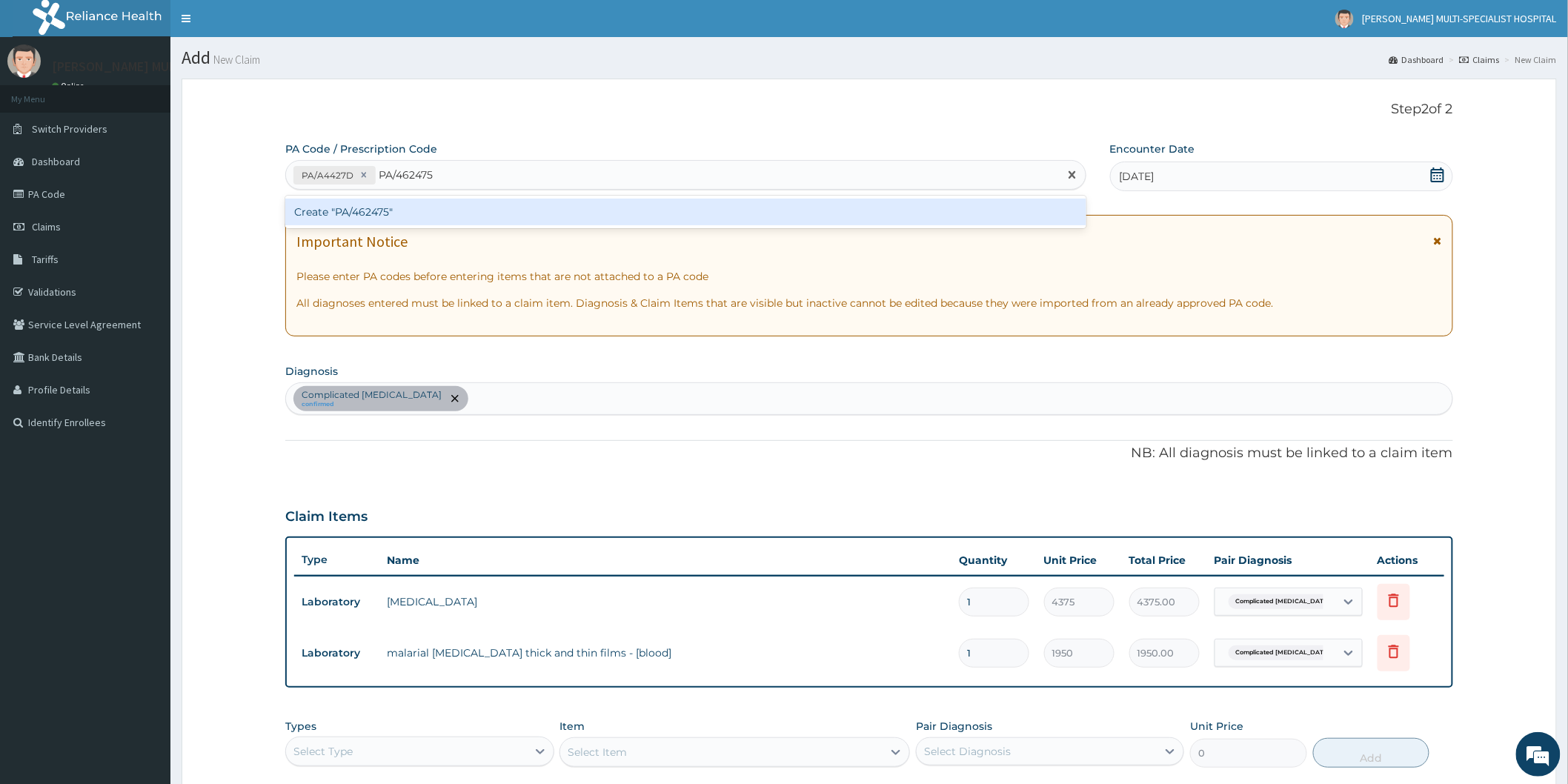
click at [419, 211] on div "Create "PA/462475"" at bounding box center [686, 212] width 801 height 26
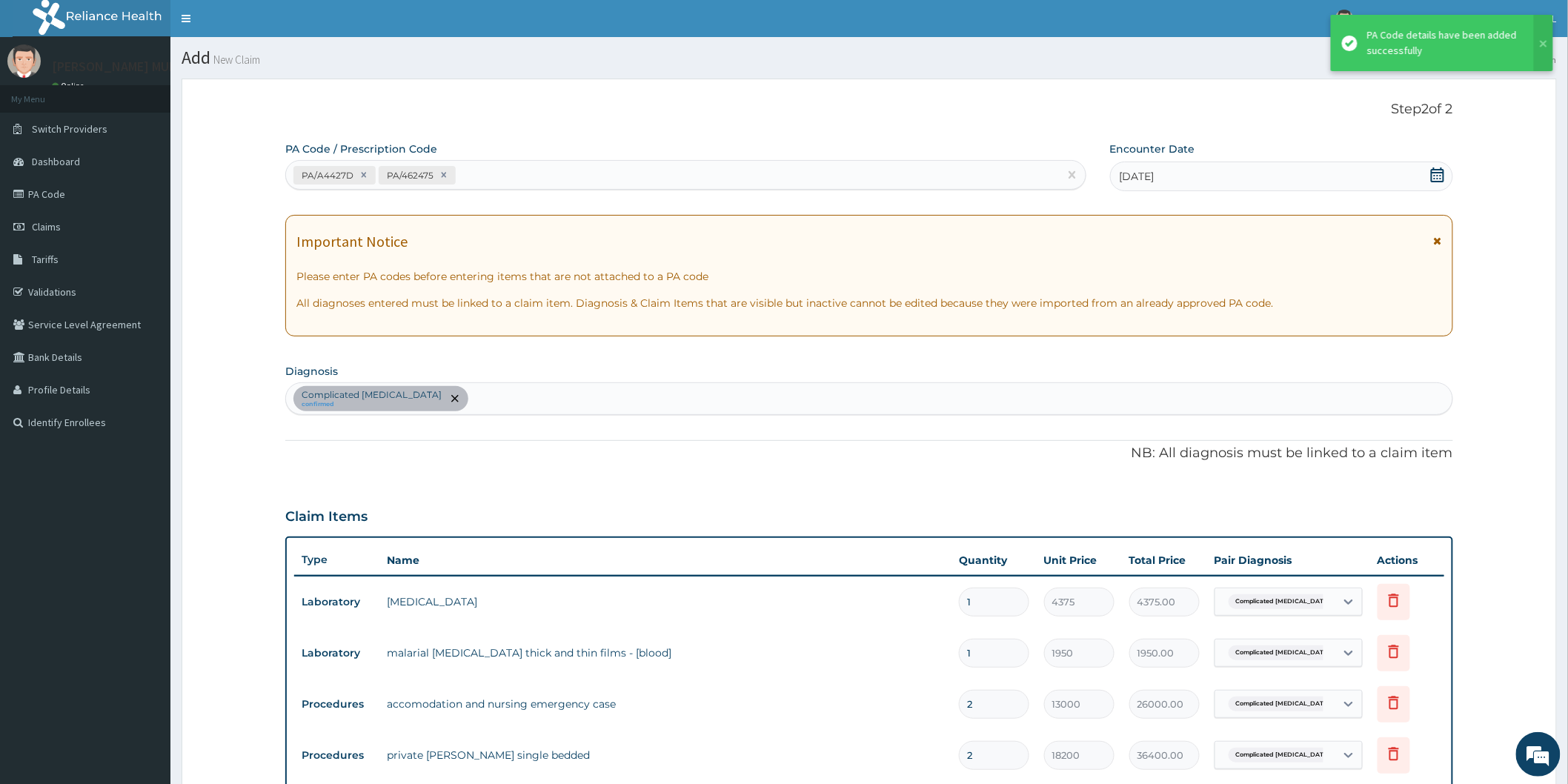
scroll to position [455, 0]
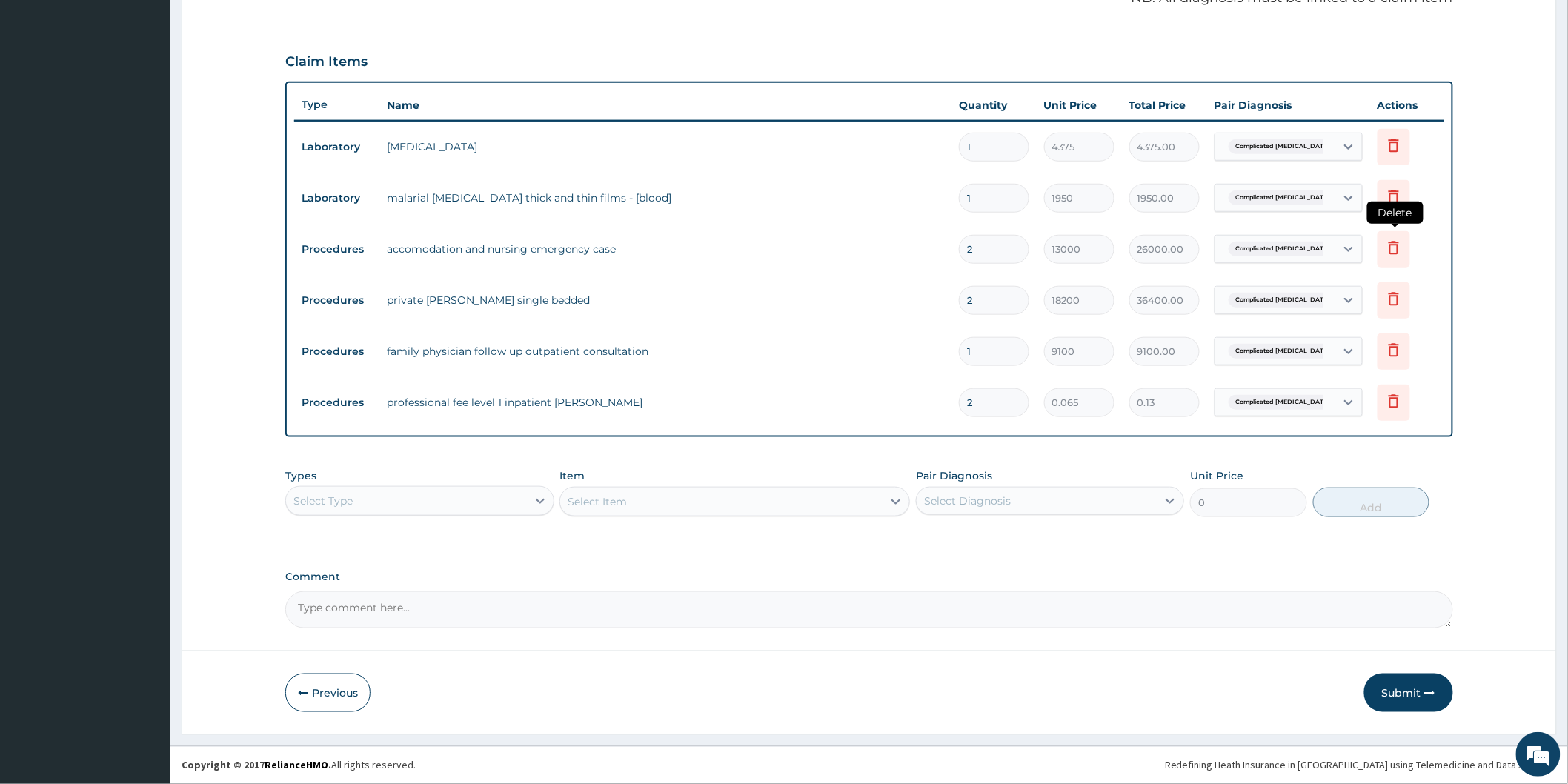
click at [1387, 245] on icon at bounding box center [1393, 248] width 18 height 18
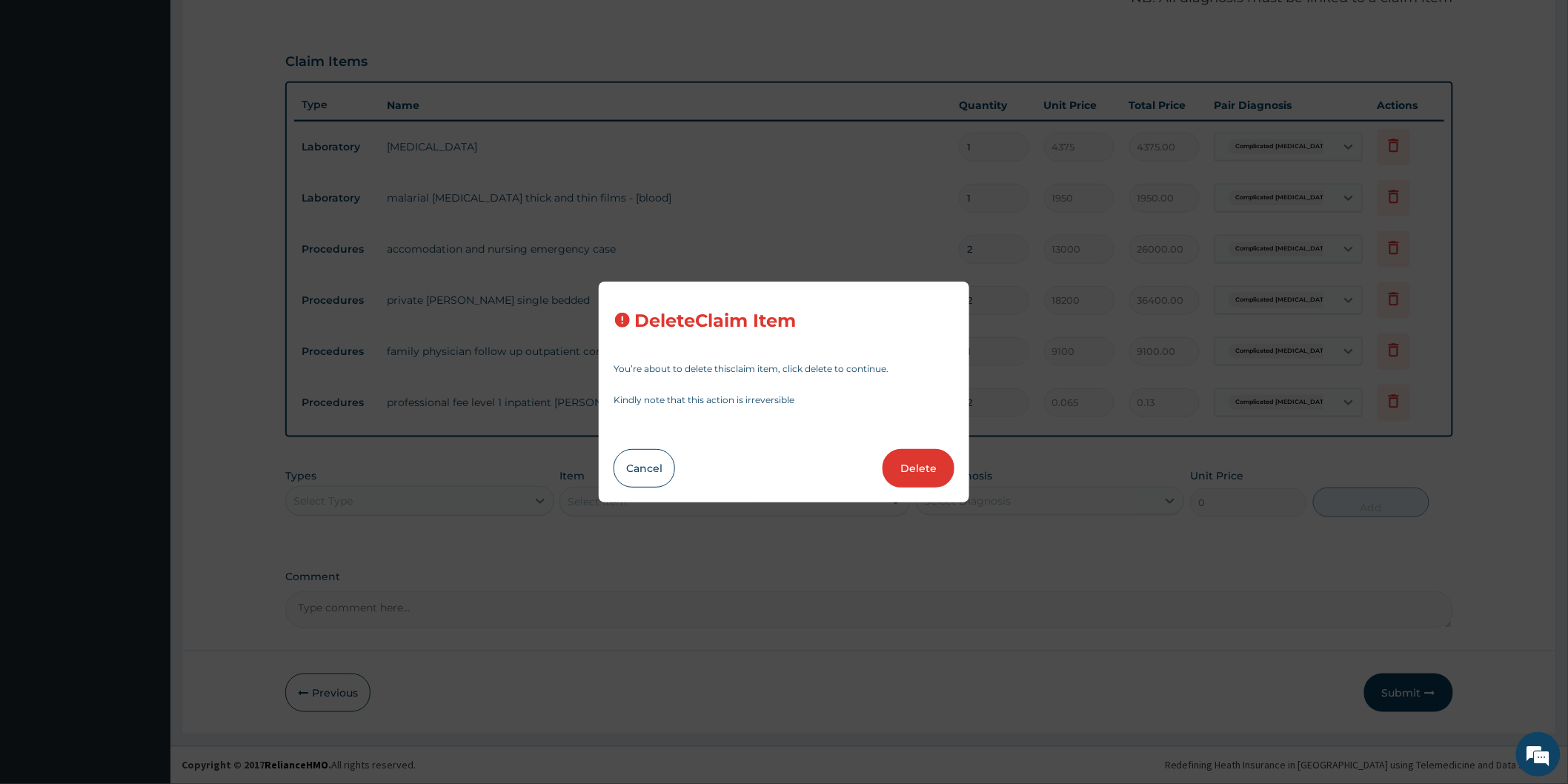
click at [928, 468] on button "Delete" at bounding box center [918, 468] width 72 height 39
type input "18200"
type input "36400.00"
type input "1"
type input "9100"
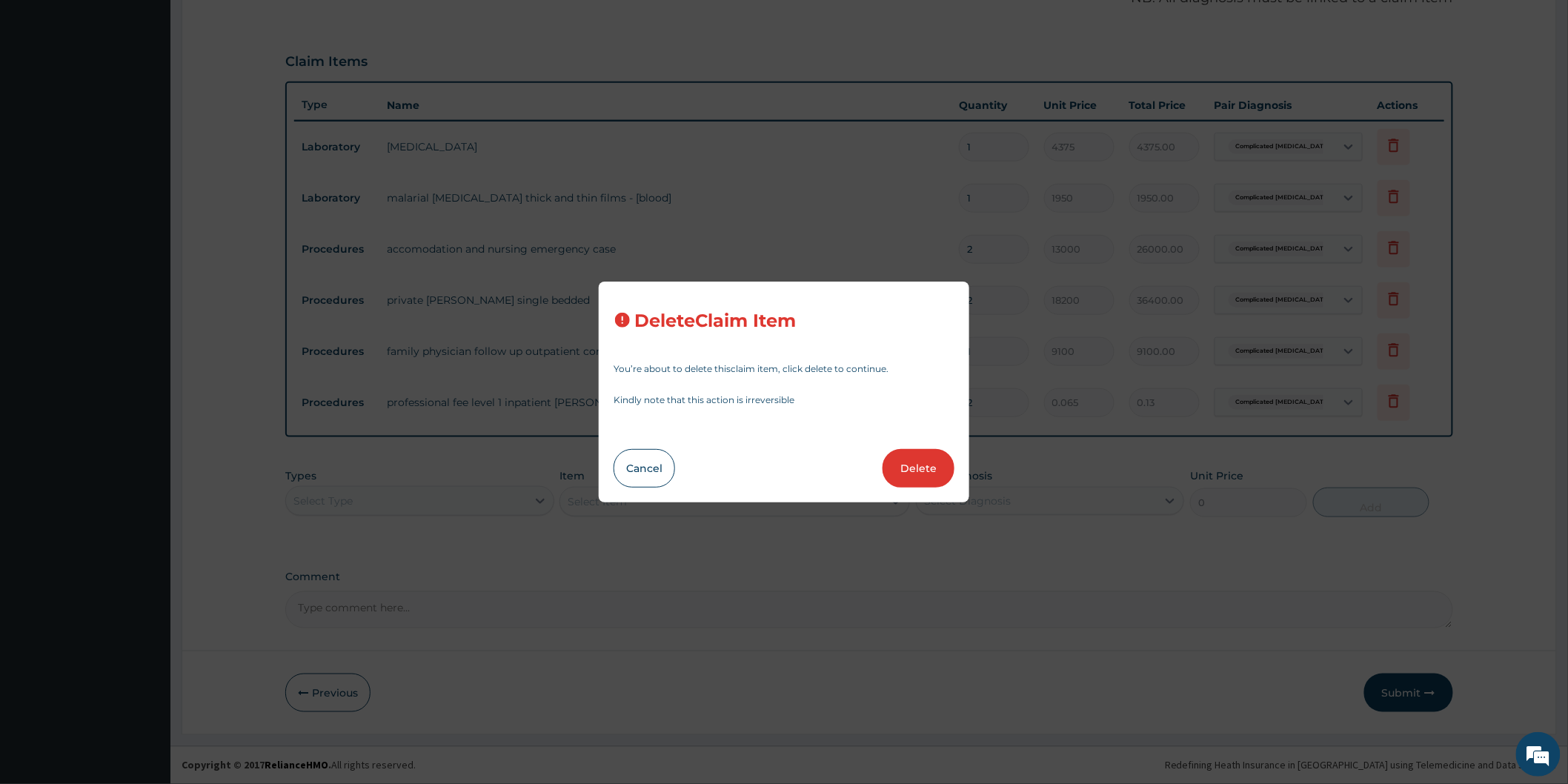
type input "9100.00"
type input "2"
type input "0.065"
type input "0.13"
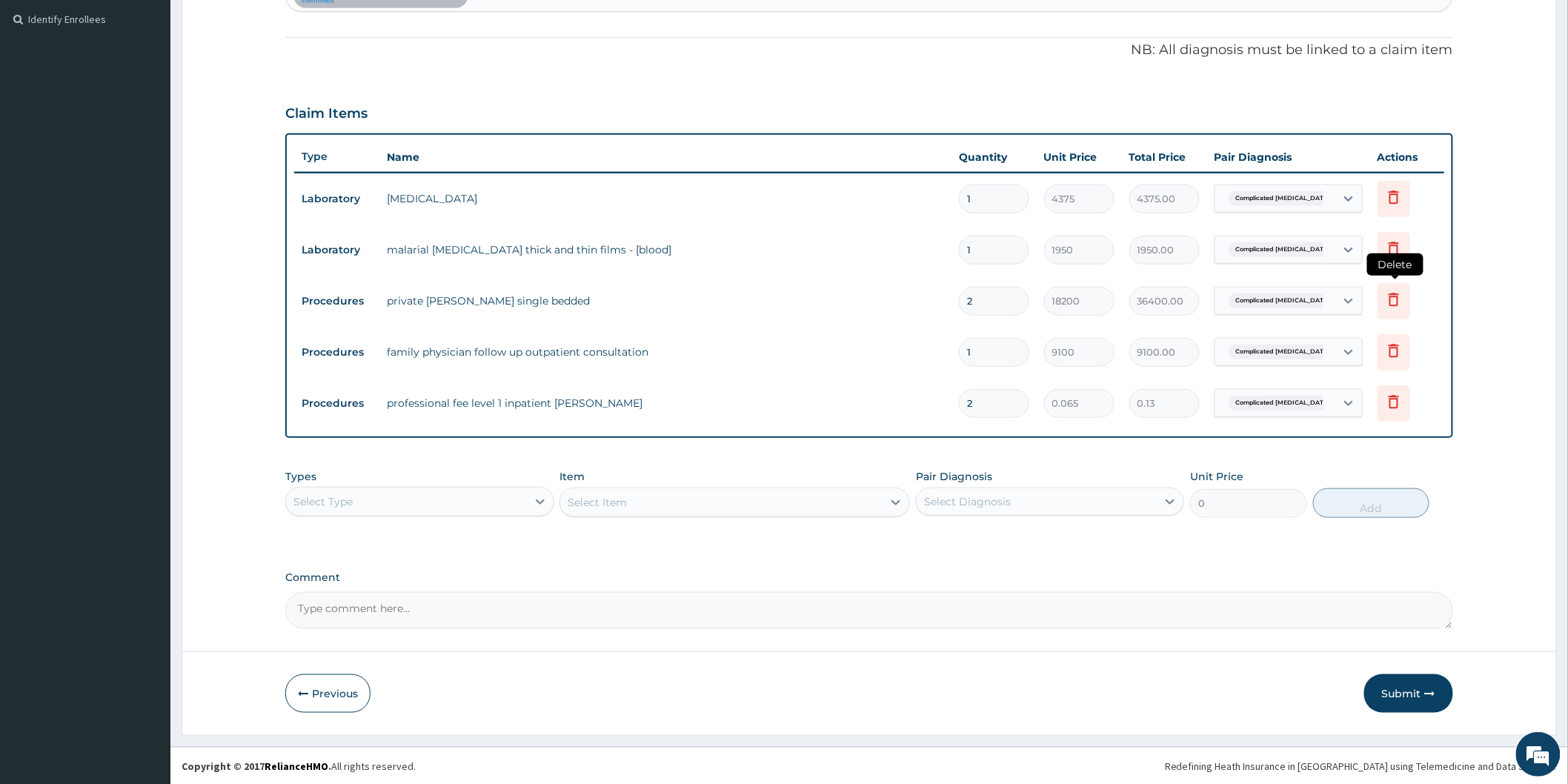
click at [1378, 291] on icon at bounding box center [1393, 300] width 32 height 36
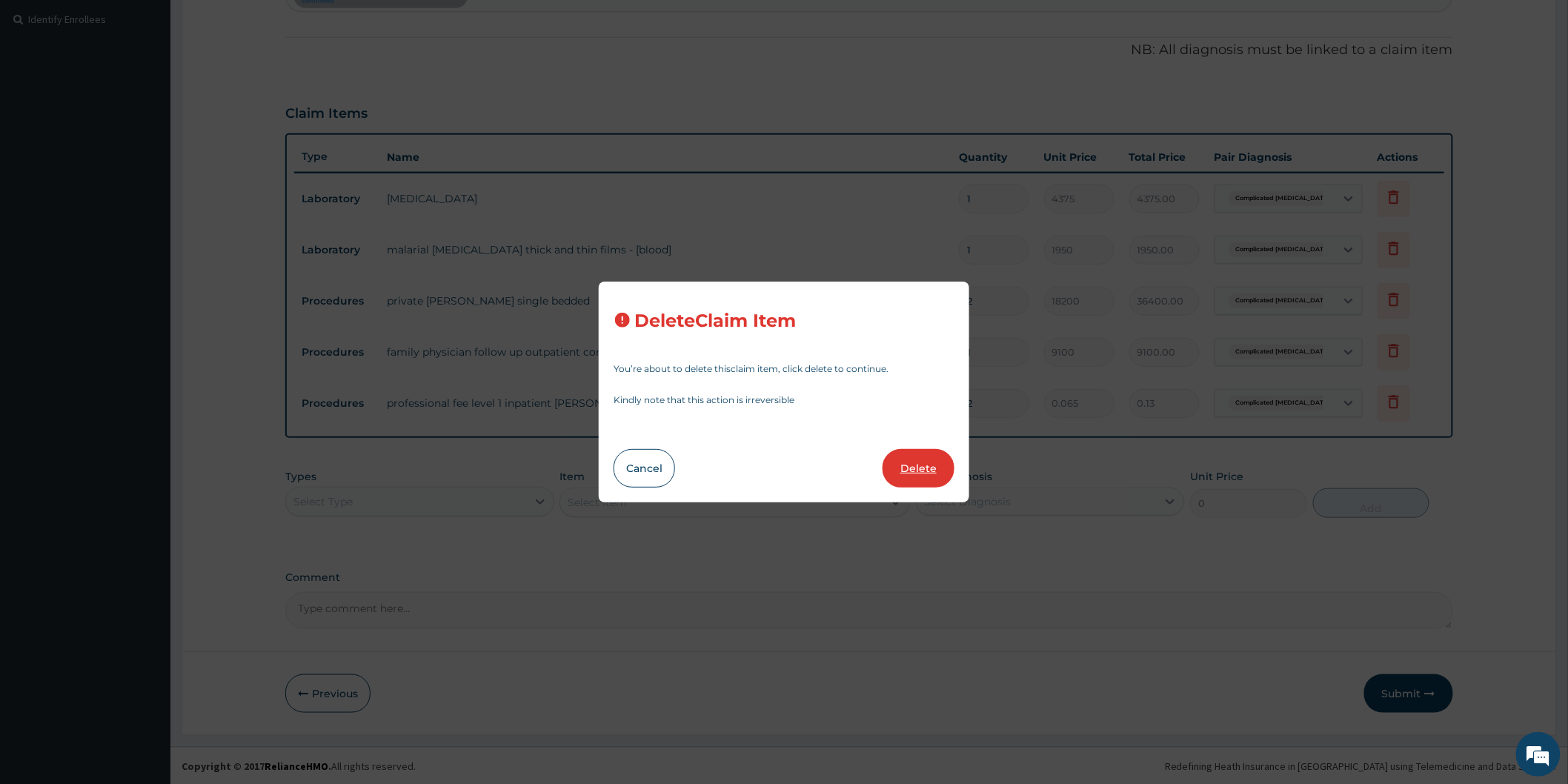
click at [922, 455] on button "Delete" at bounding box center [918, 468] width 72 height 39
type input "1"
type input "9100"
type input "9100.00"
type input "2"
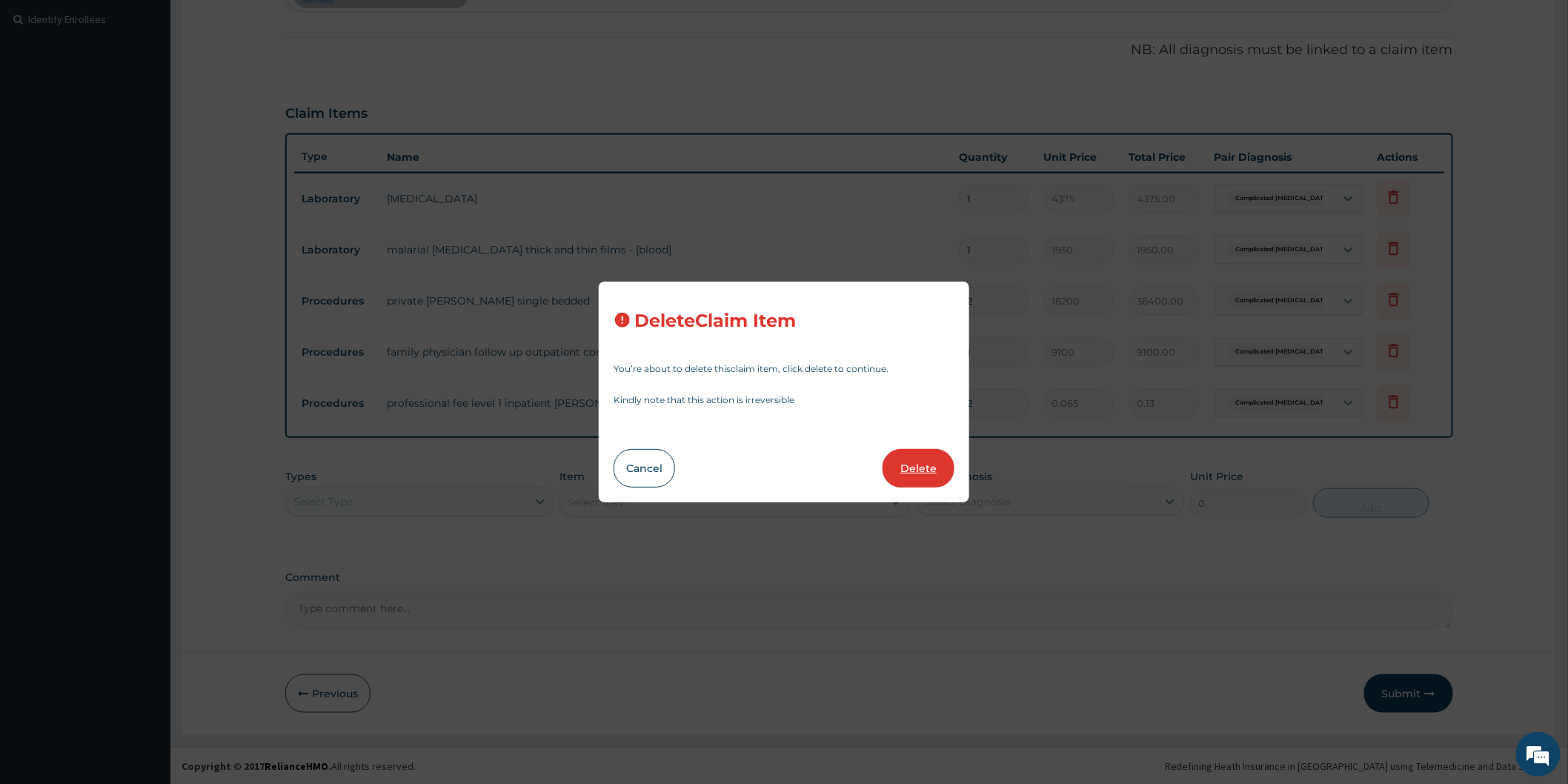
type input "0.065"
type input "0.13"
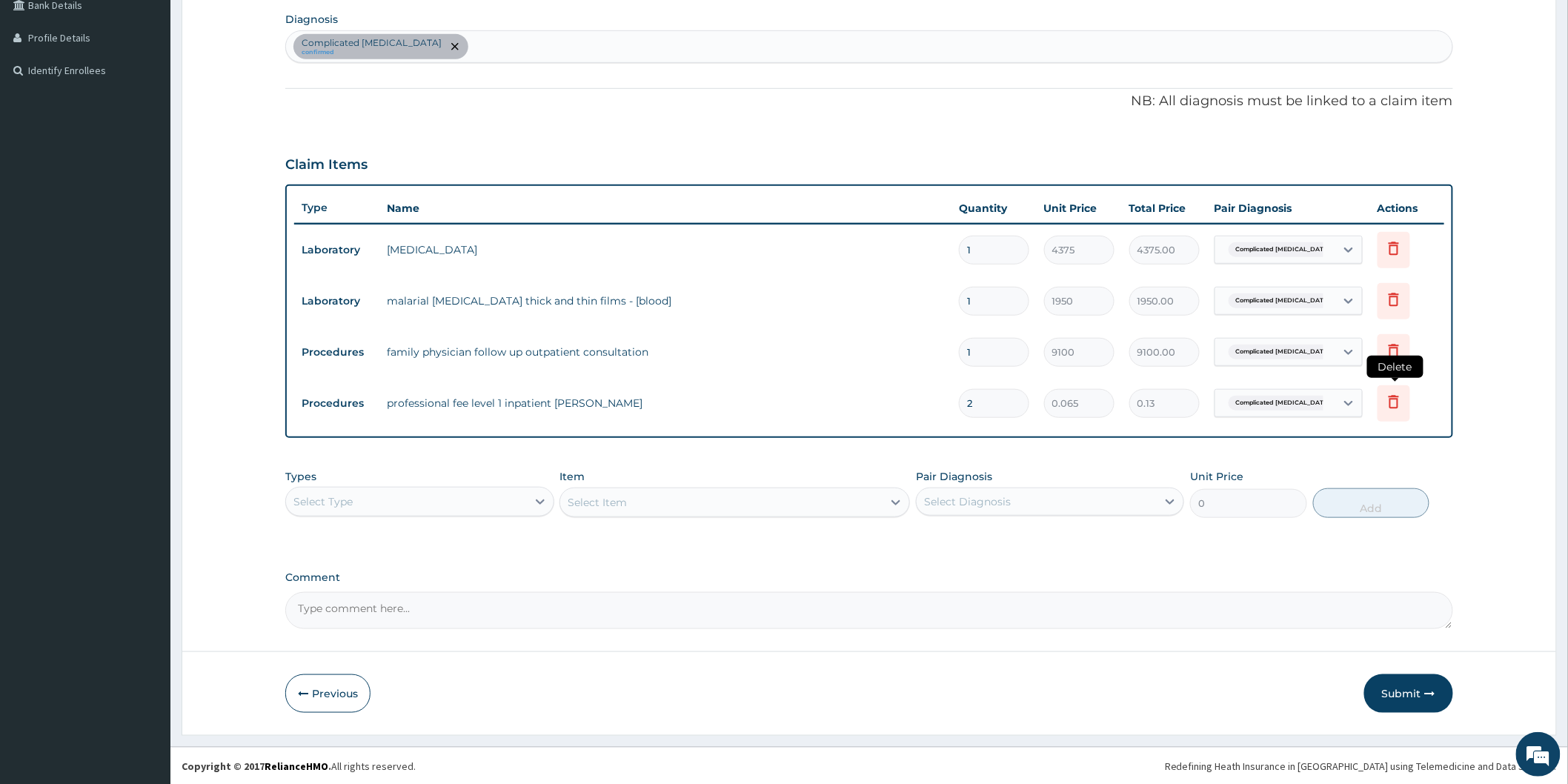
click at [1397, 397] on icon at bounding box center [1393, 401] width 18 height 18
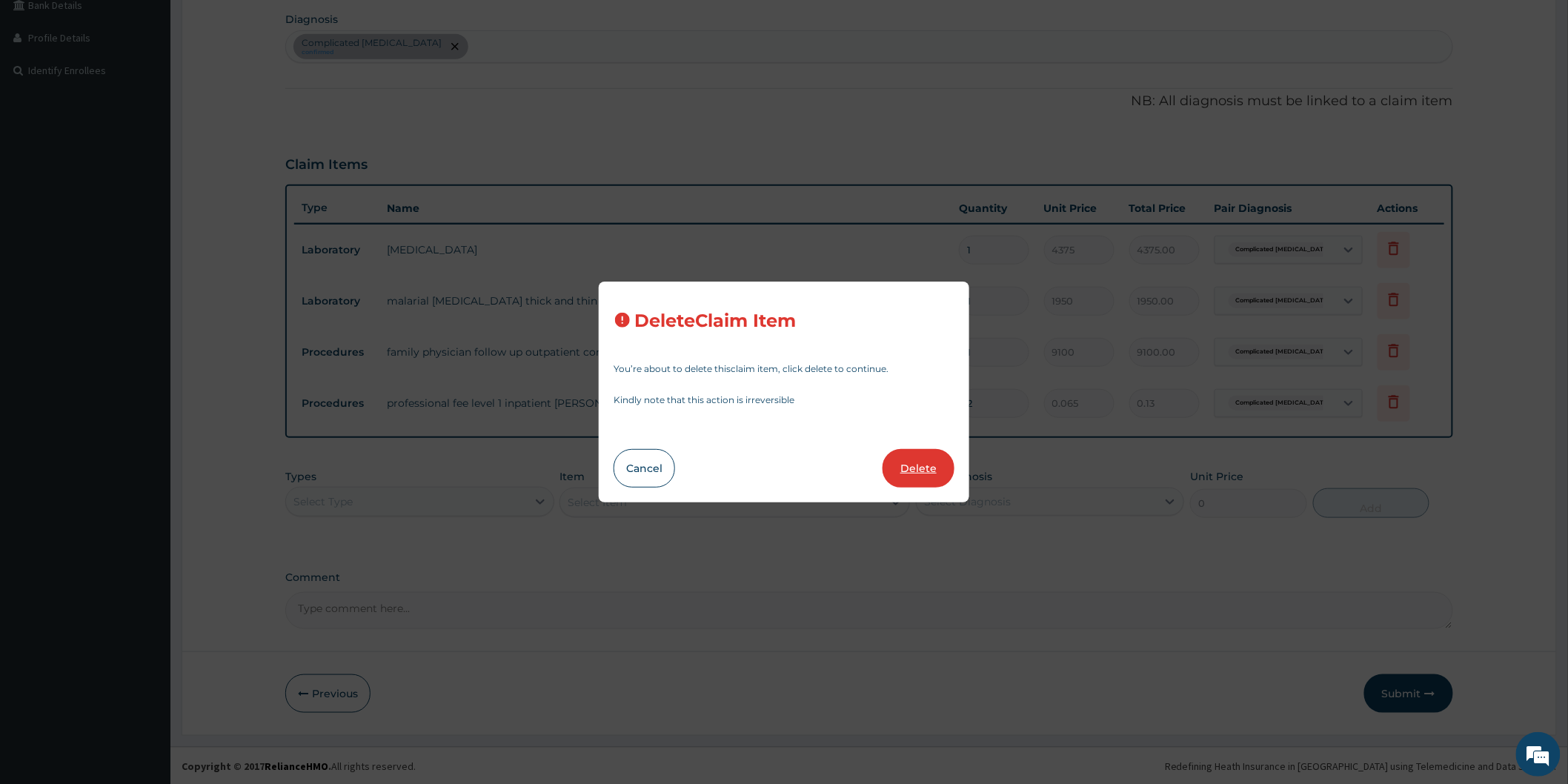
click at [932, 456] on button "Delete" at bounding box center [918, 468] width 72 height 39
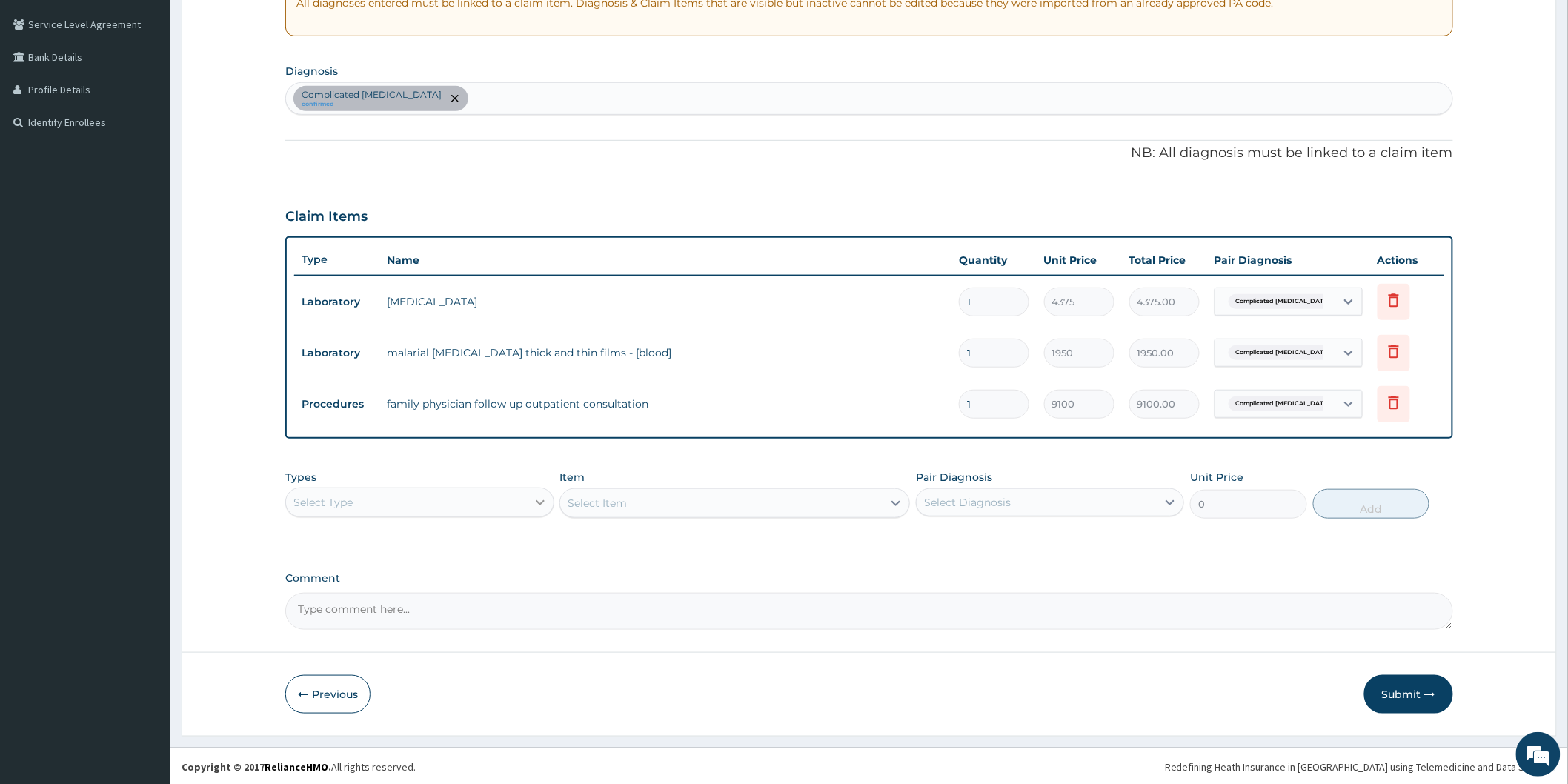
click at [534, 501] on icon at bounding box center [540, 502] width 15 height 15
click at [342, 595] on div "Procedures" at bounding box center [419, 593] width 268 height 26
click at [893, 504] on div "Select Item" at bounding box center [734, 503] width 350 height 30
click at [893, 502] on div "Select Item" at bounding box center [734, 503] width 350 height 30
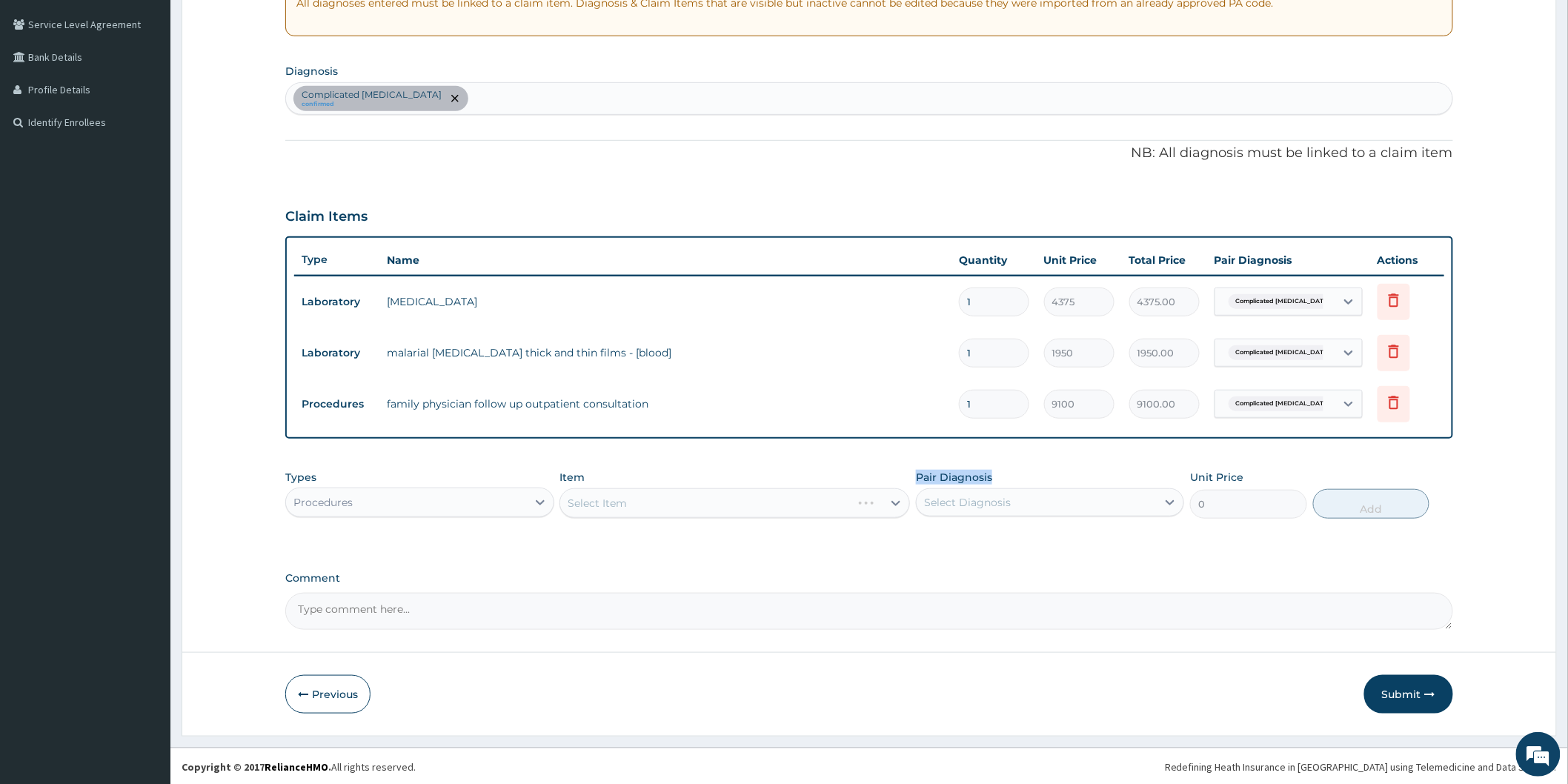
click at [893, 502] on div "Select Item" at bounding box center [734, 503] width 350 height 30
click at [823, 505] on div "Select Item" at bounding box center [734, 503] width 350 height 30
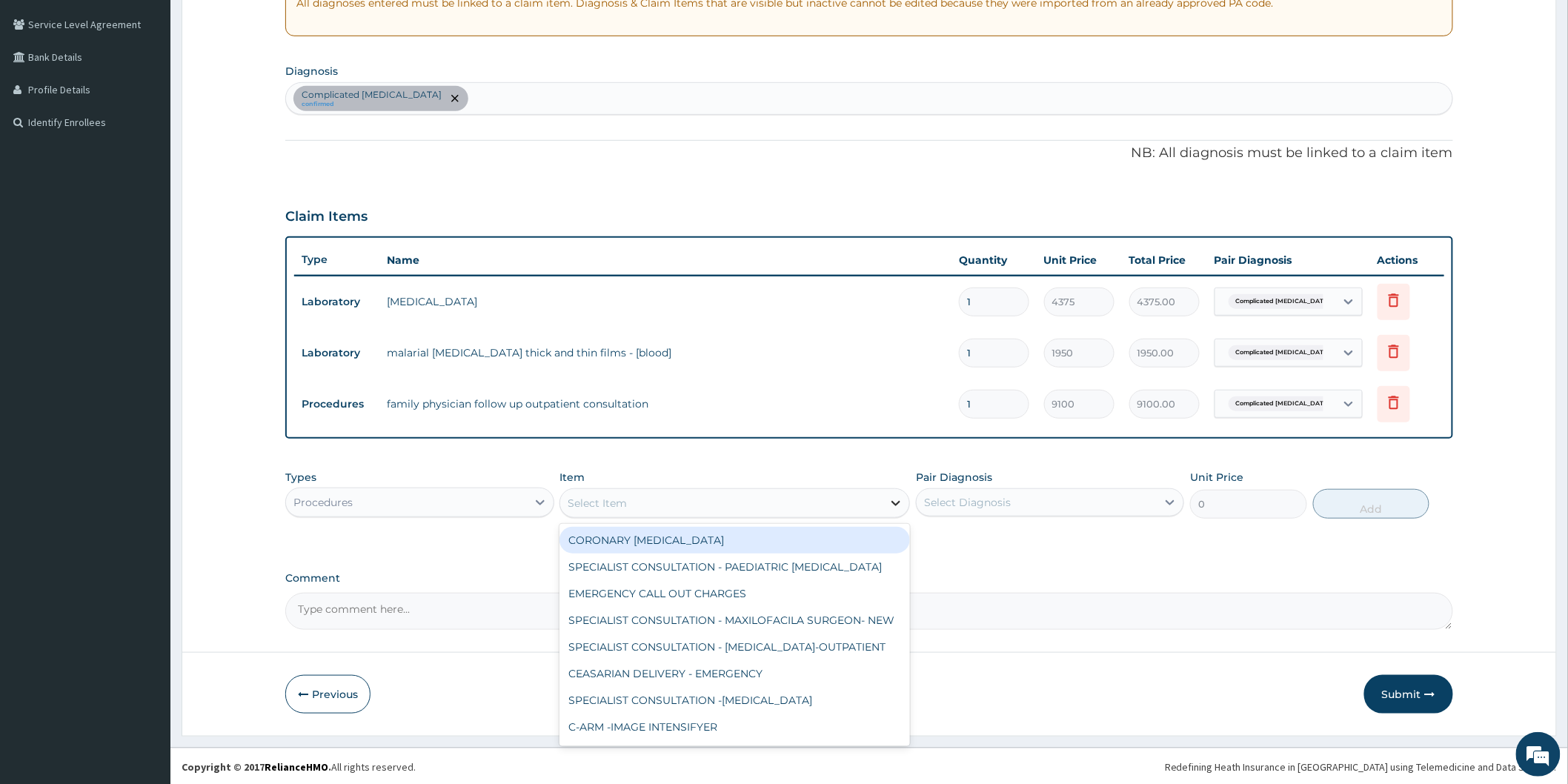
click at [899, 500] on icon at bounding box center [895, 503] width 15 height 15
click at [691, 505] on div "Select Item" at bounding box center [721, 502] width 322 height 24
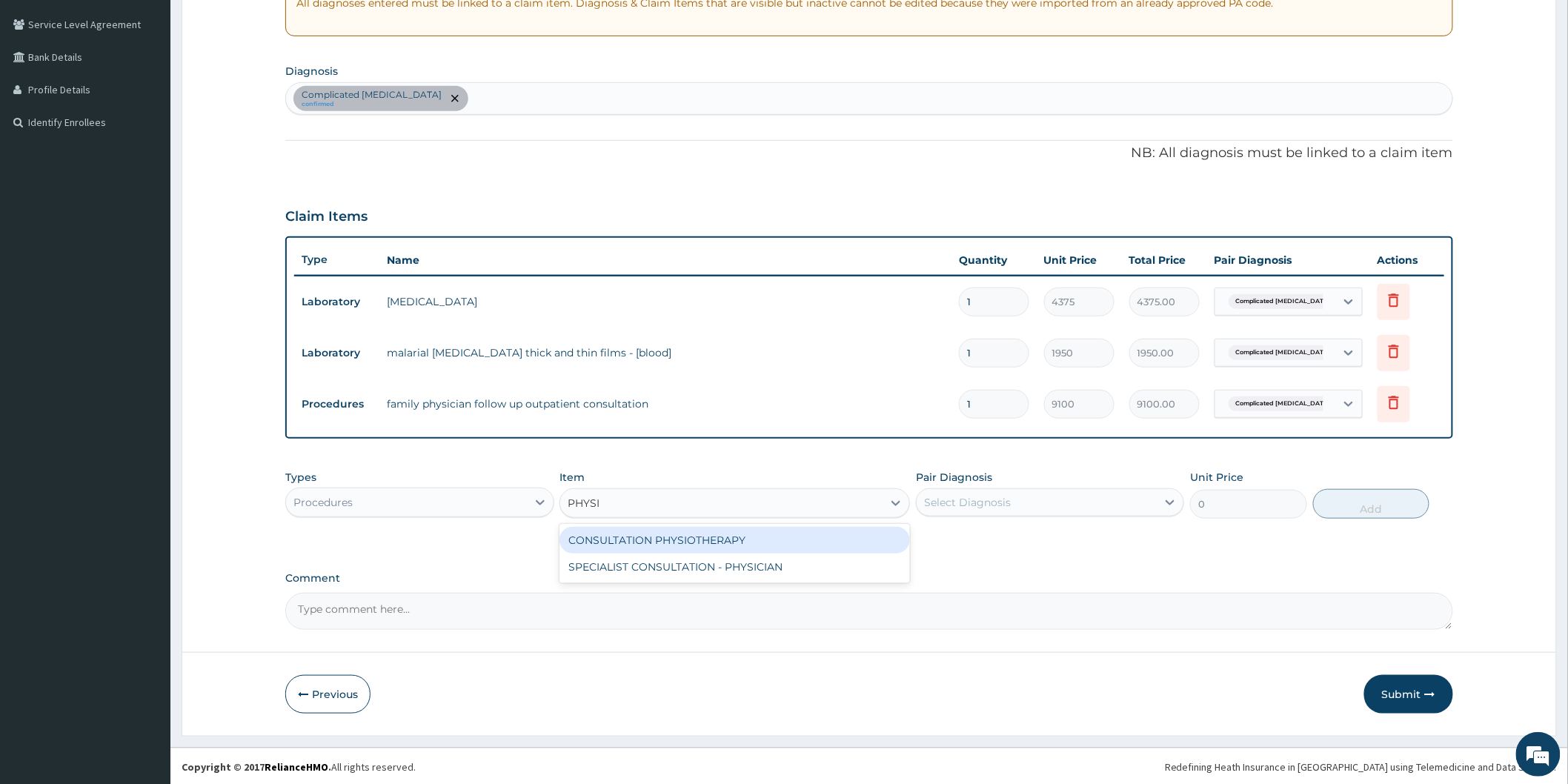
type input "PHYSIC"
click at [709, 547] on div "SPECIALIST CONSULTATION - PHYSICIAN" at bounding box center [734, 540] width 350 height 26
type input "30000"
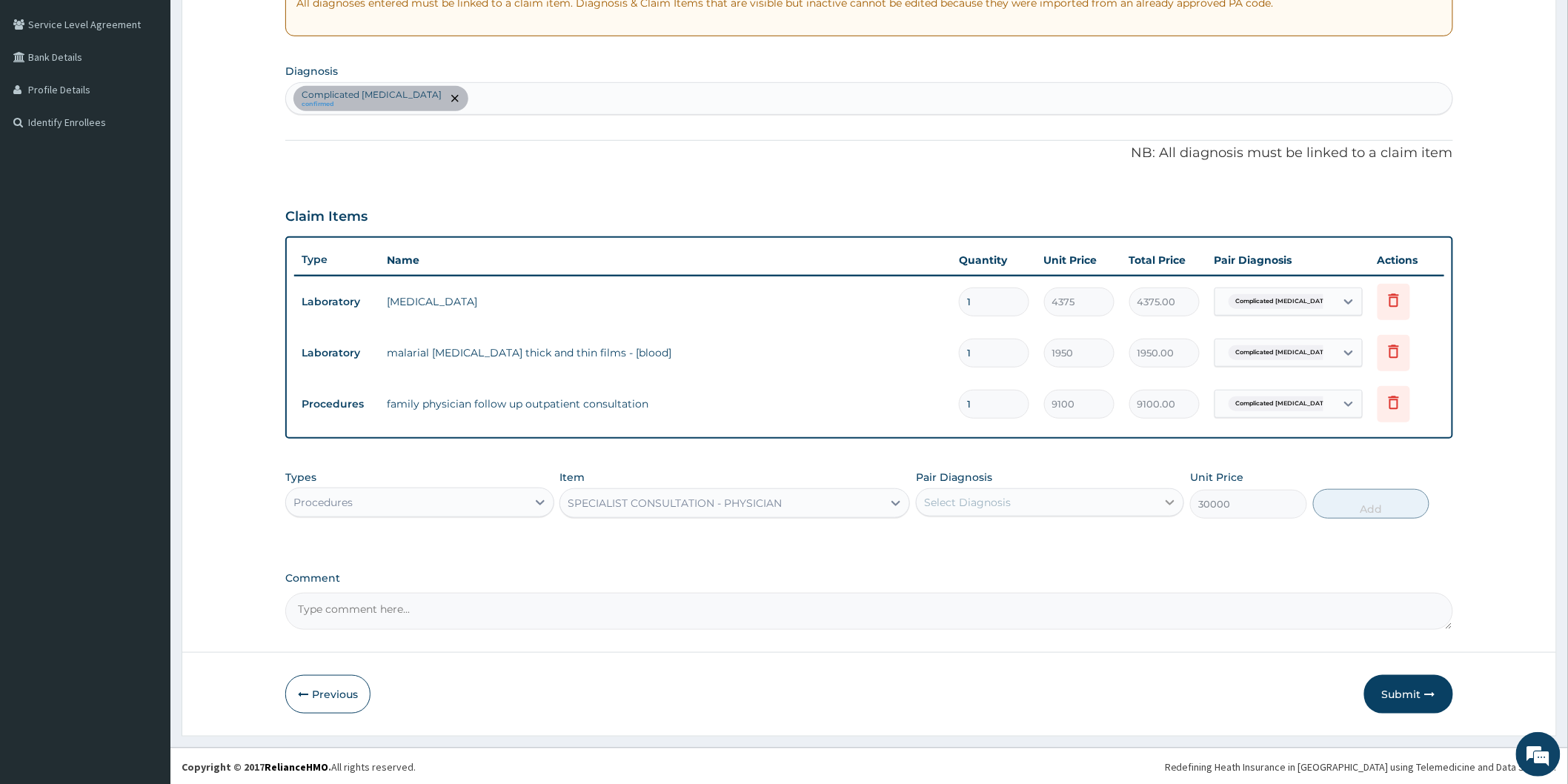
click at [1172, 501] on icon at bounding box center [1170, 503] width 9 height 5
click at [1056, 539] on div "Complicated malaria" at bounding box center [1049, 540] width 268 height 31
checkbox input "true"
click at [1374, 501] on button "Add" at bounding box center [1370, 504] width 117 height 30
type input "0"
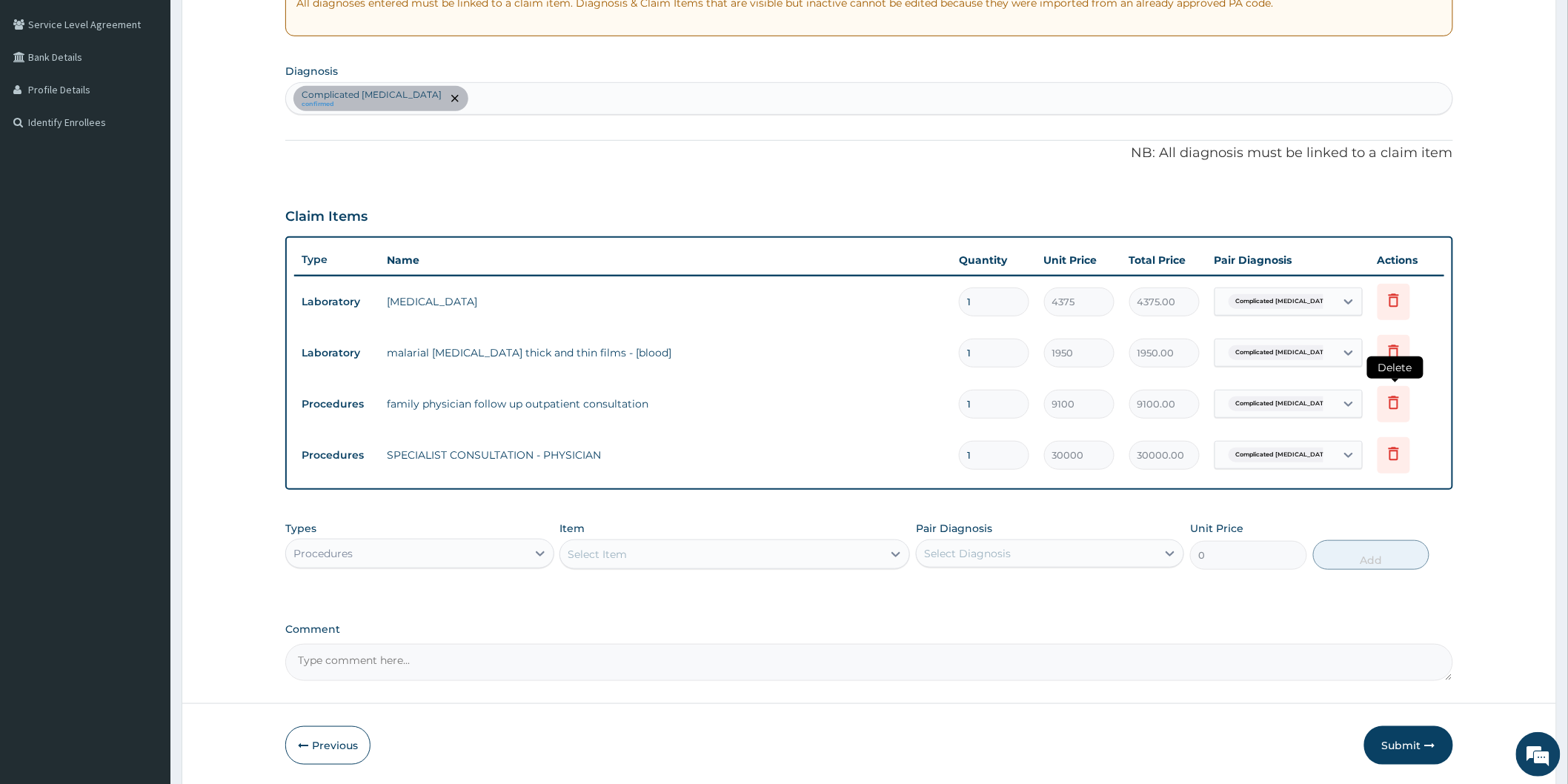
click at [1387, 405] on icon at bounding box center [1393, 402] width 18 height 18
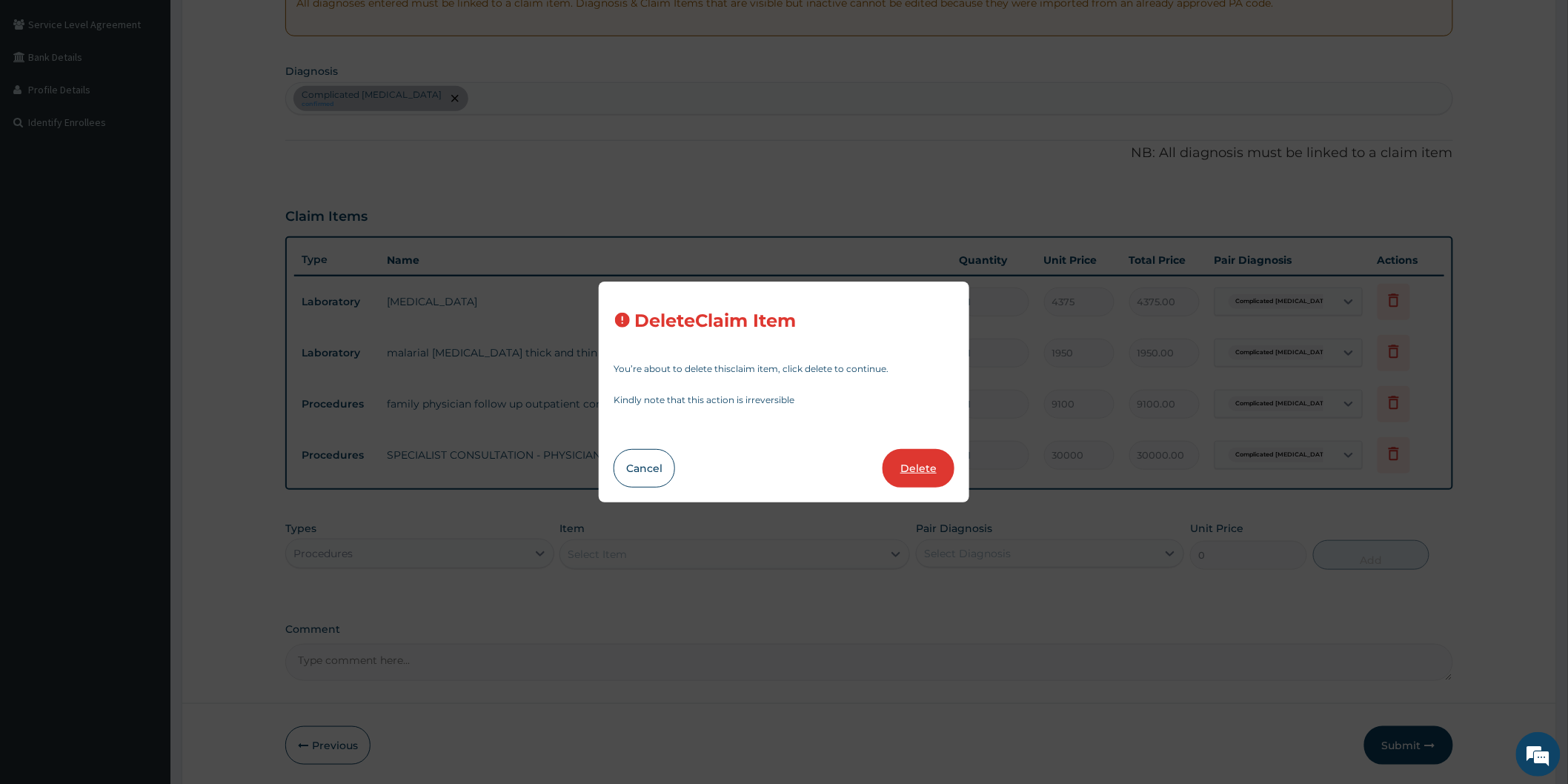
click at [921, 463] on button "Delete" at bounding box center [918, 468] width 72 height 39
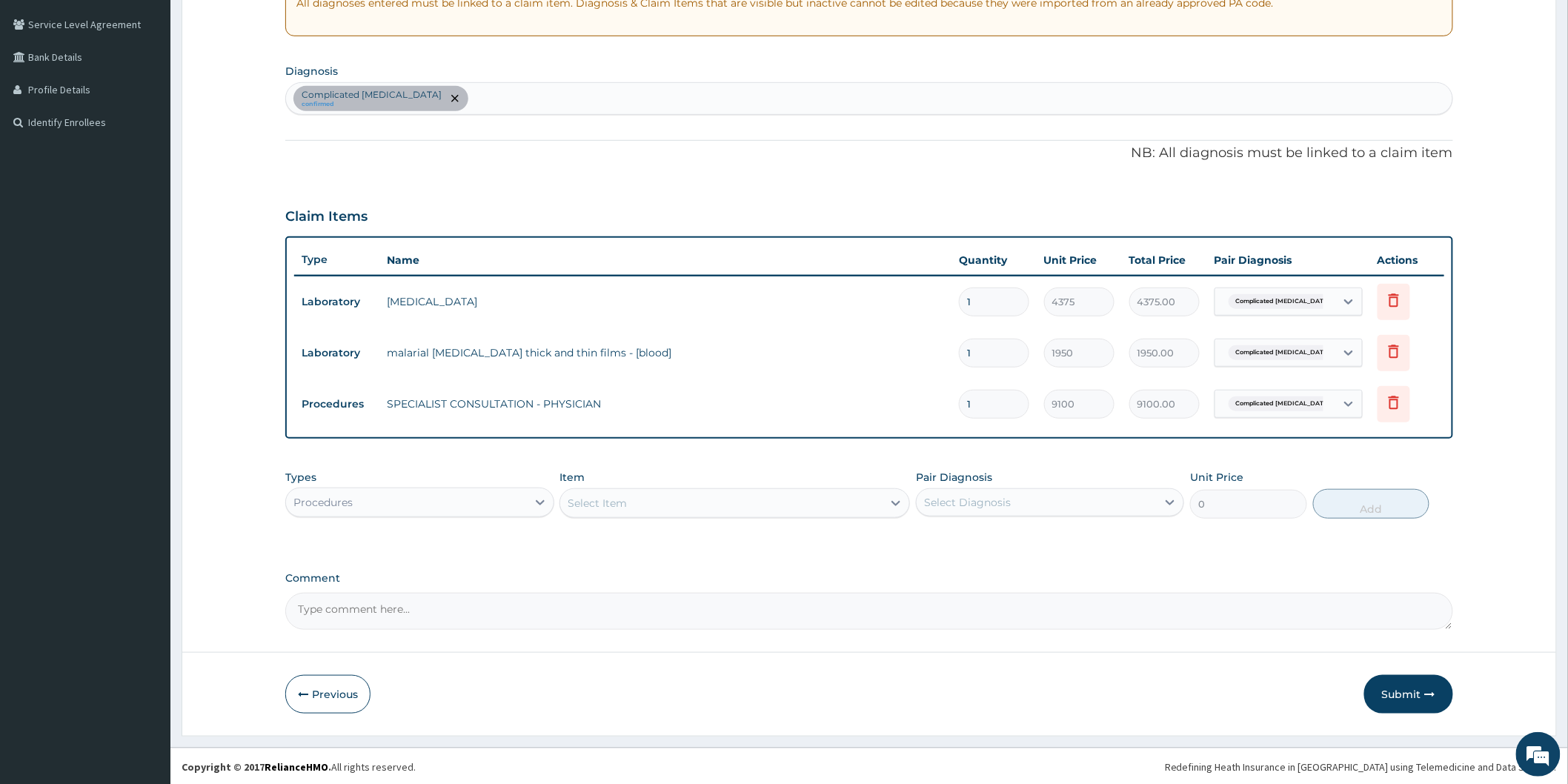
type input "30000"
type input "30000.00"
click at [1391, 694] on button "Submit" at bounding box center [1407, 694] width 89 height 39
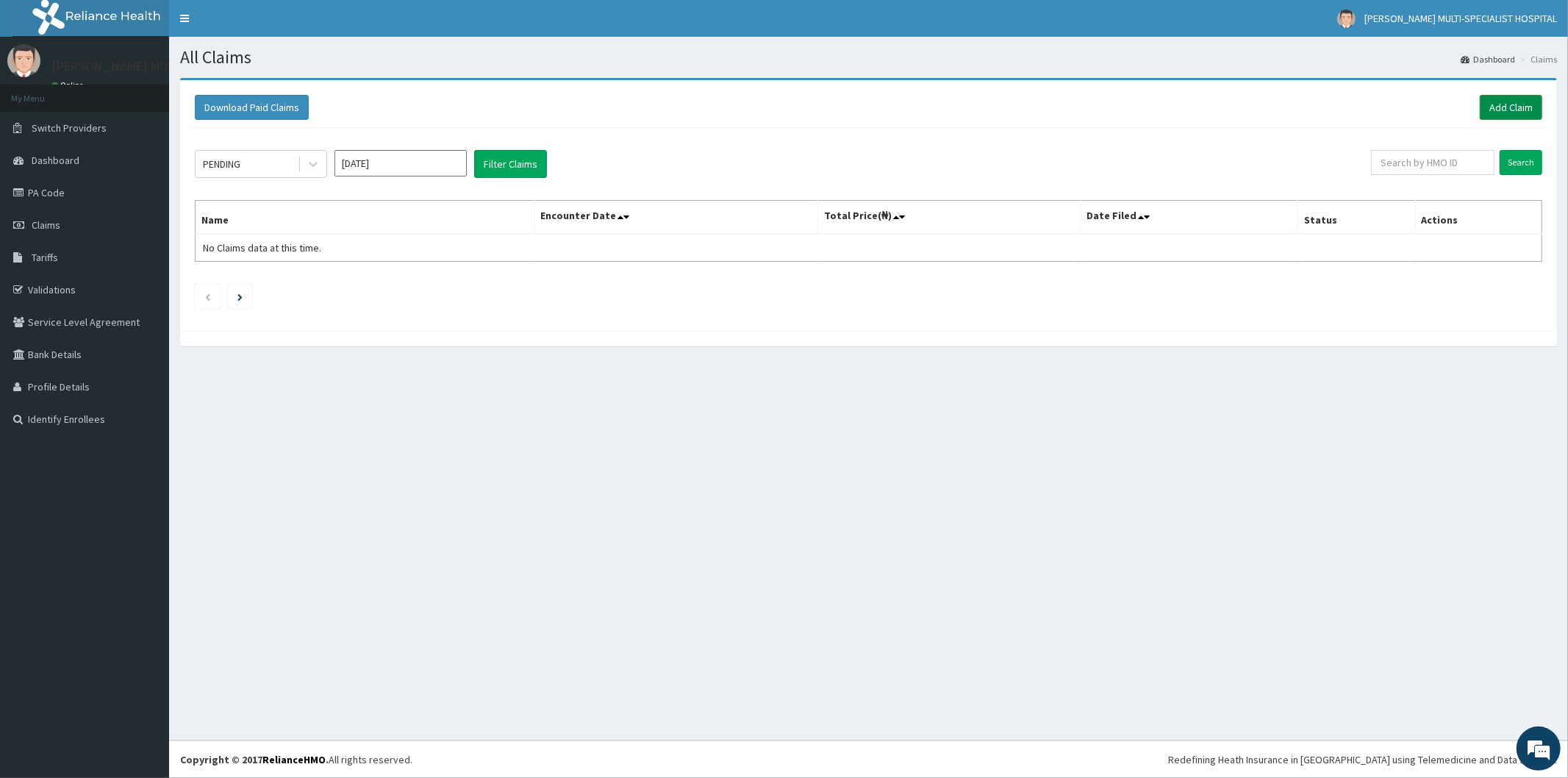
click at [1524, 105] on link "Add Claim" at bounding box center [1511, 107] width 63 height 25
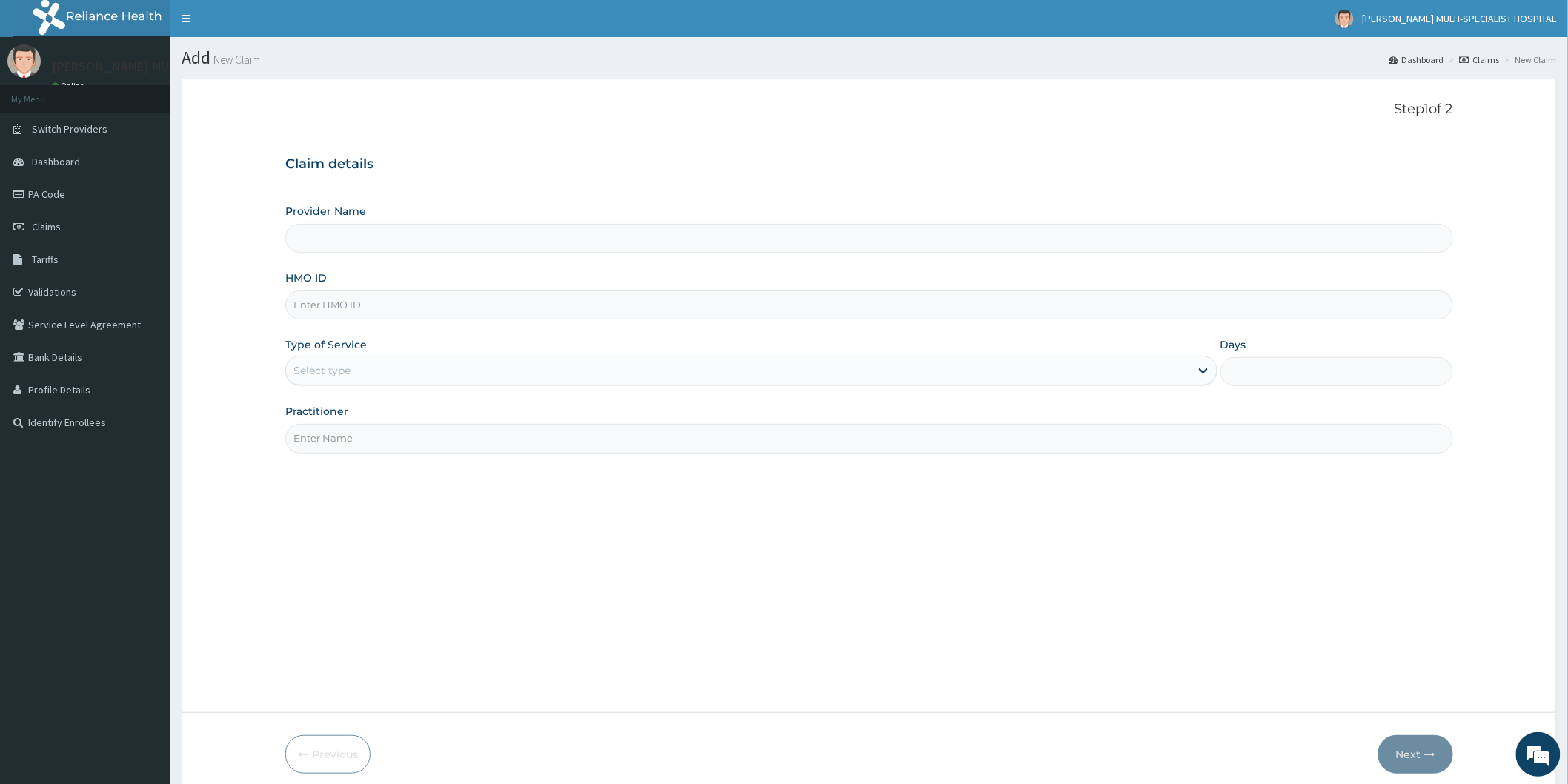
type input "[PERSON_NAME] Multi-Specialist Hospital - IKEJA"
click at [387, 299] on input "HMO ID" at bounding box center [869, 305] width 1168 height 29
type input "TNO/10044/B"
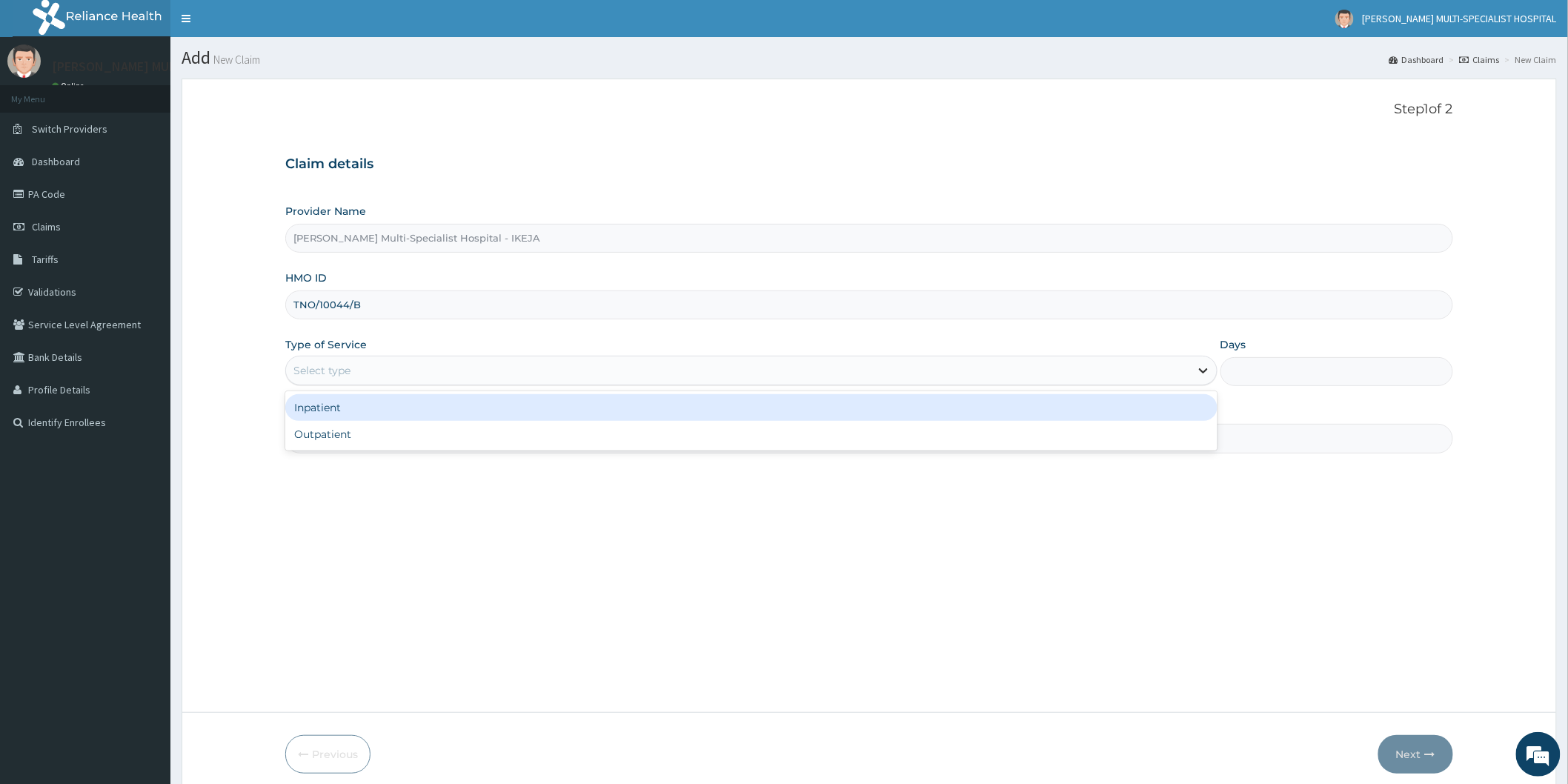
click at [1202, 372] on icon at bounding box center [1203, 371] width 9 height 5
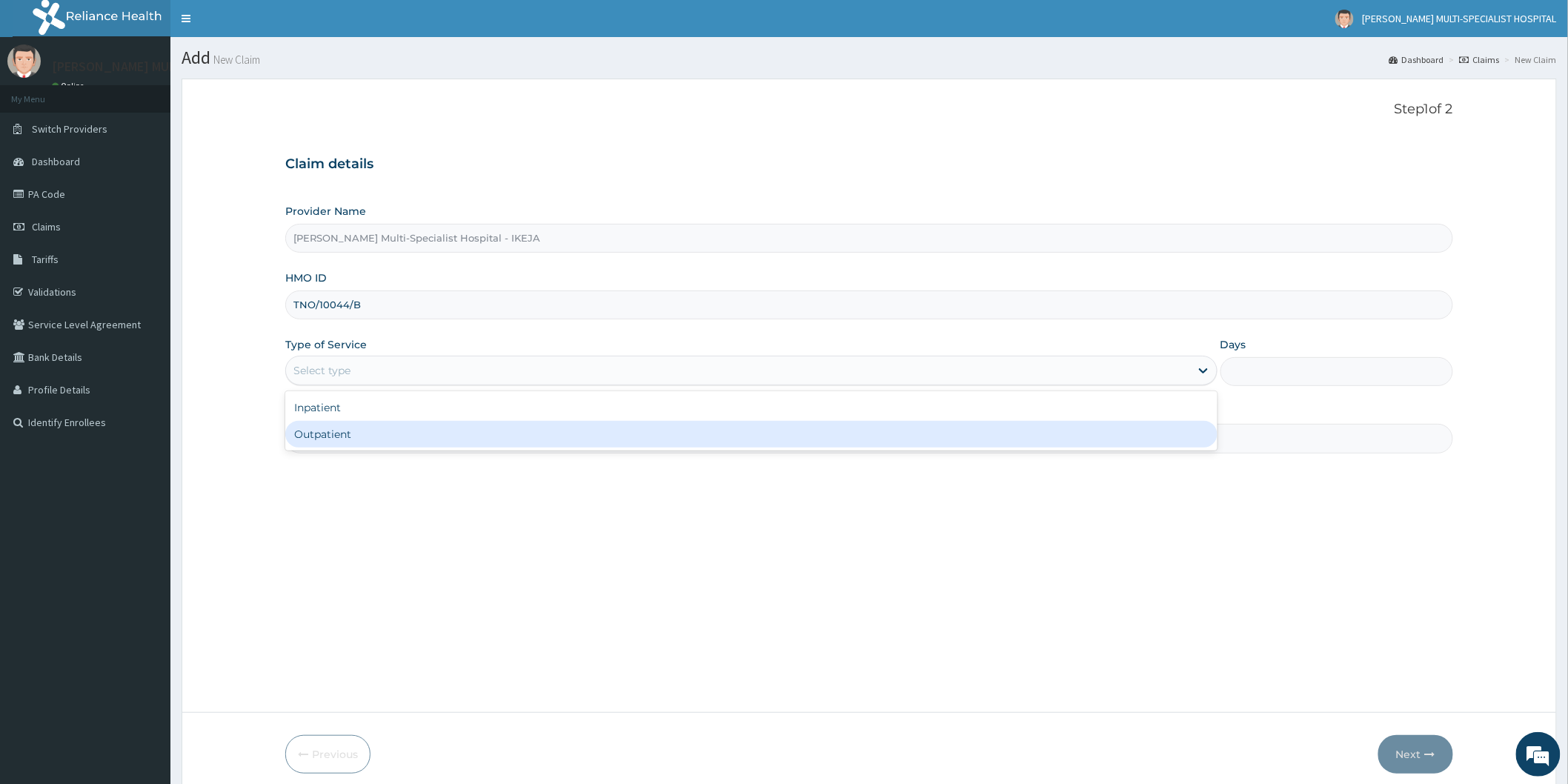
click at [367, 439] on div "Outpatient" at bounding box center [752, 434] width 932 height 26
type input "1"
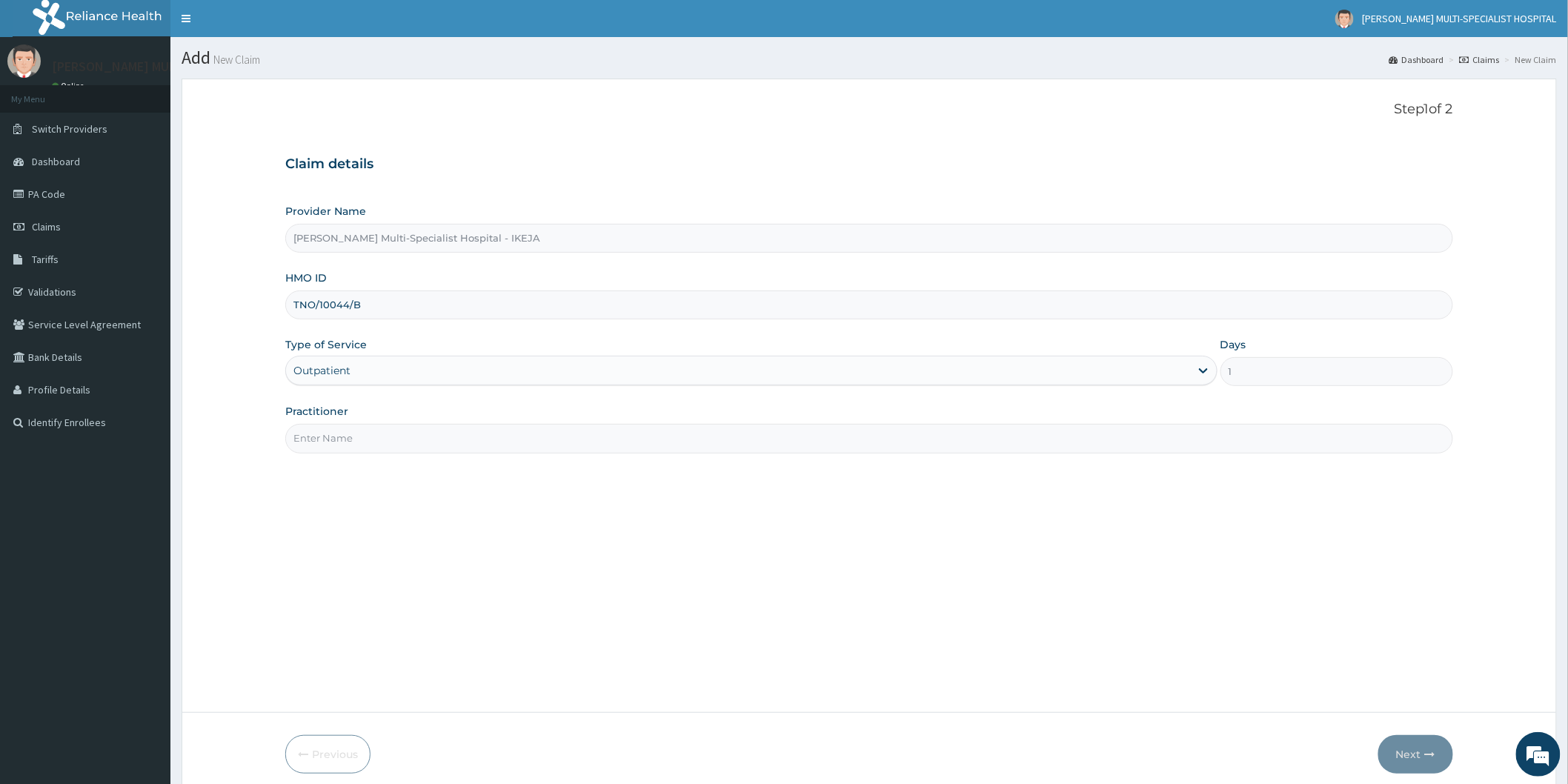
click at [372, 429] on input "Practitioner" at bounding box center [869, 438] width 1168 height 29
type input "[PERSON_NAME]"
click at [1439, 744] on button "Next" at bounding box center [1415, 754] width 75 height 39
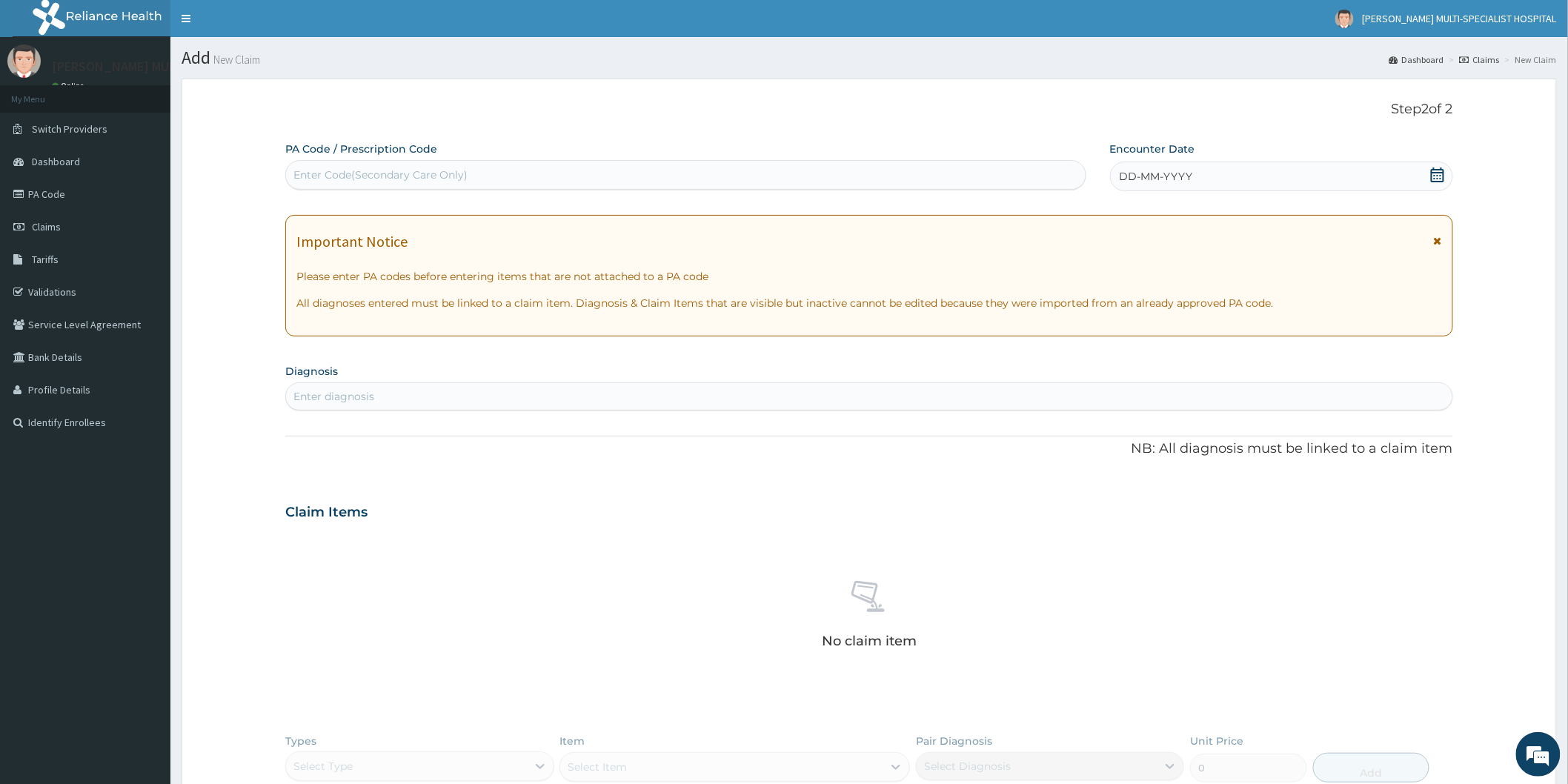
click at [399, 171] on div "Enter Code(Secondary Care Only)" at bounding box center [380, 175] width 174 height 15
type input "PA/OA9FE6"
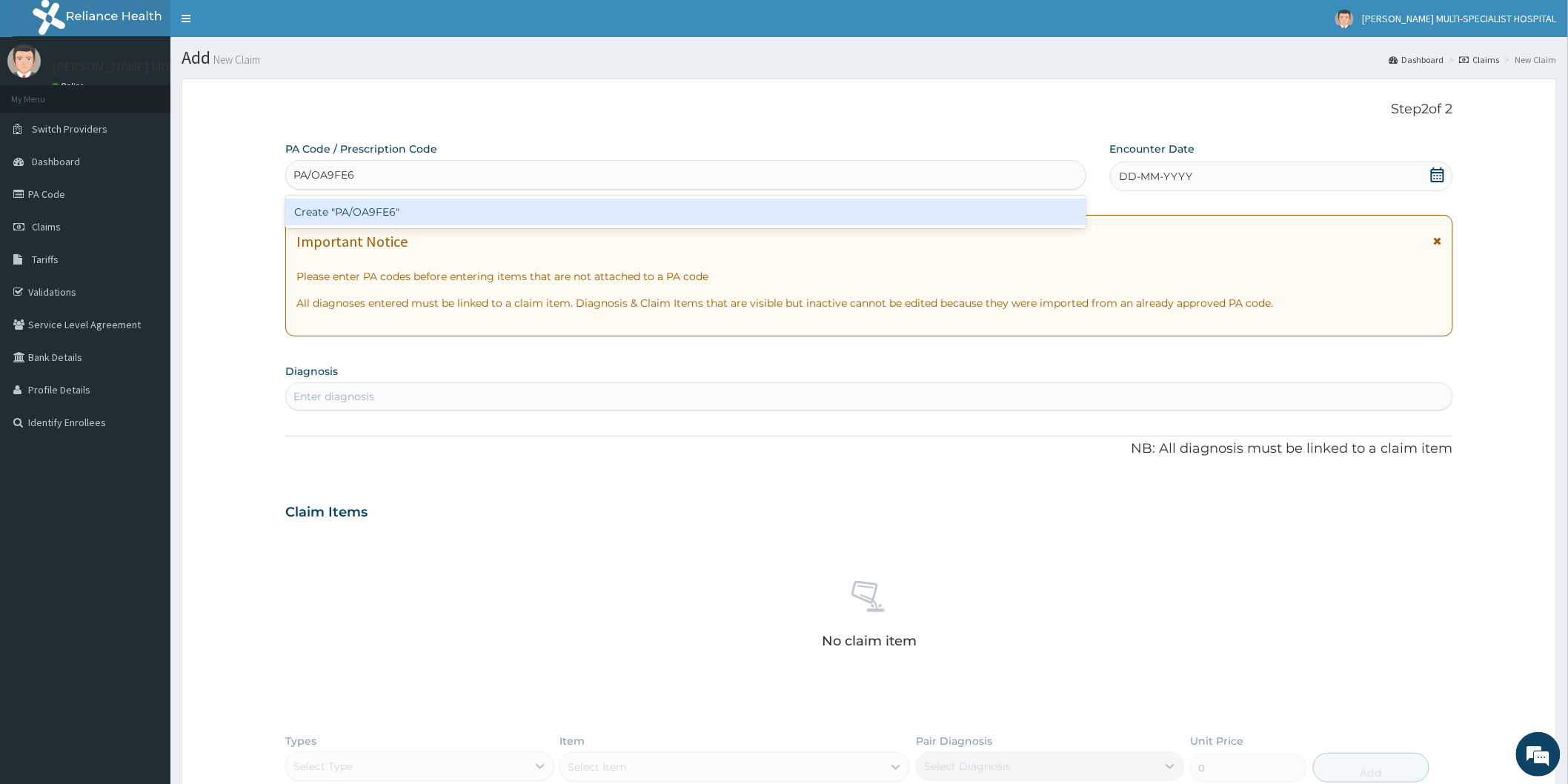
click at [378, 209] on div "Create "PA/OA9FE6"" at bounding box center [686, 212] width 801 height 26
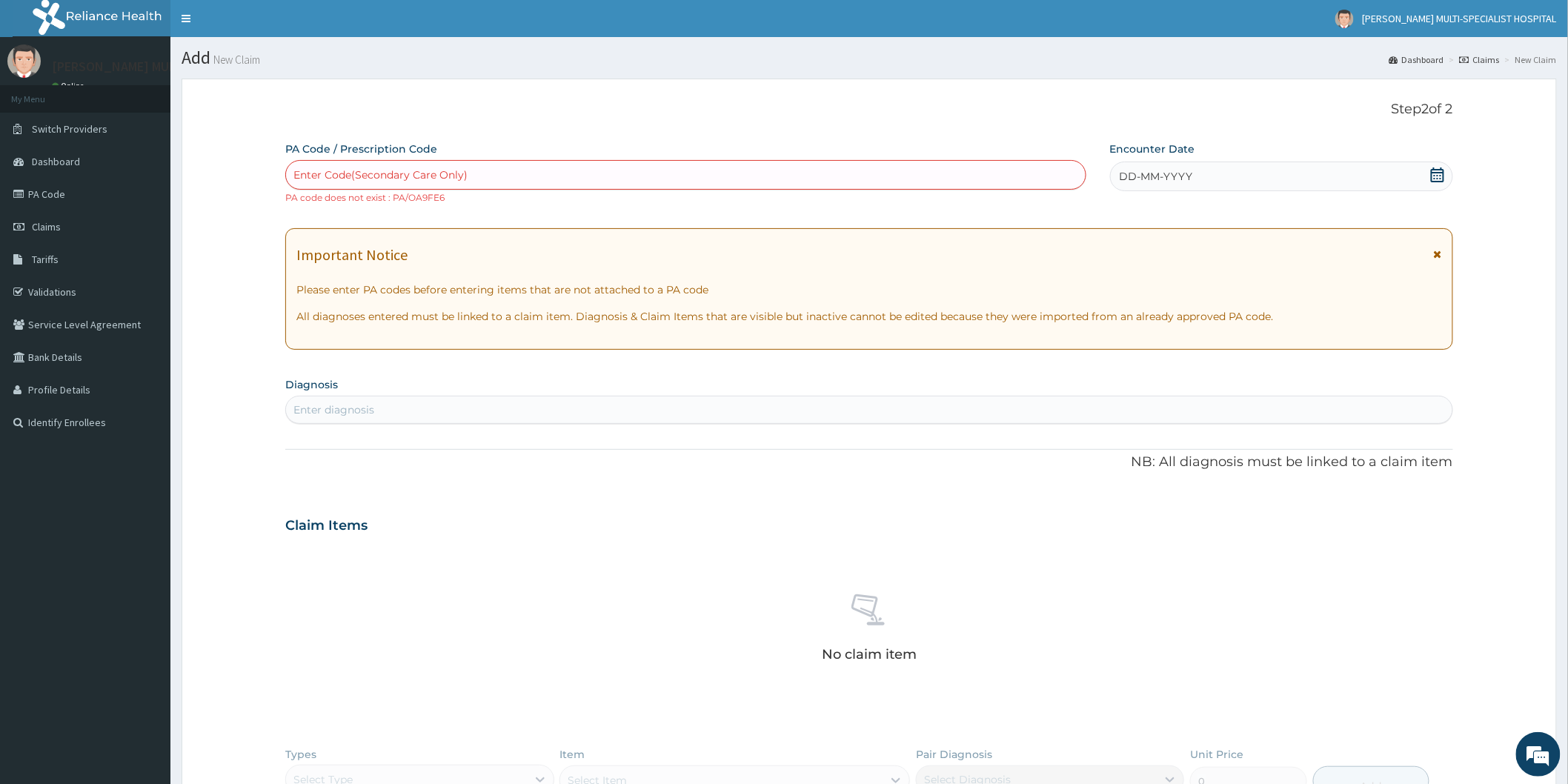
click at [391, 181] on div "Enter Code(Secondary Care Only)" at bounding box center [380, 175] width 174 height 15
type input "PA/0A9FE6"
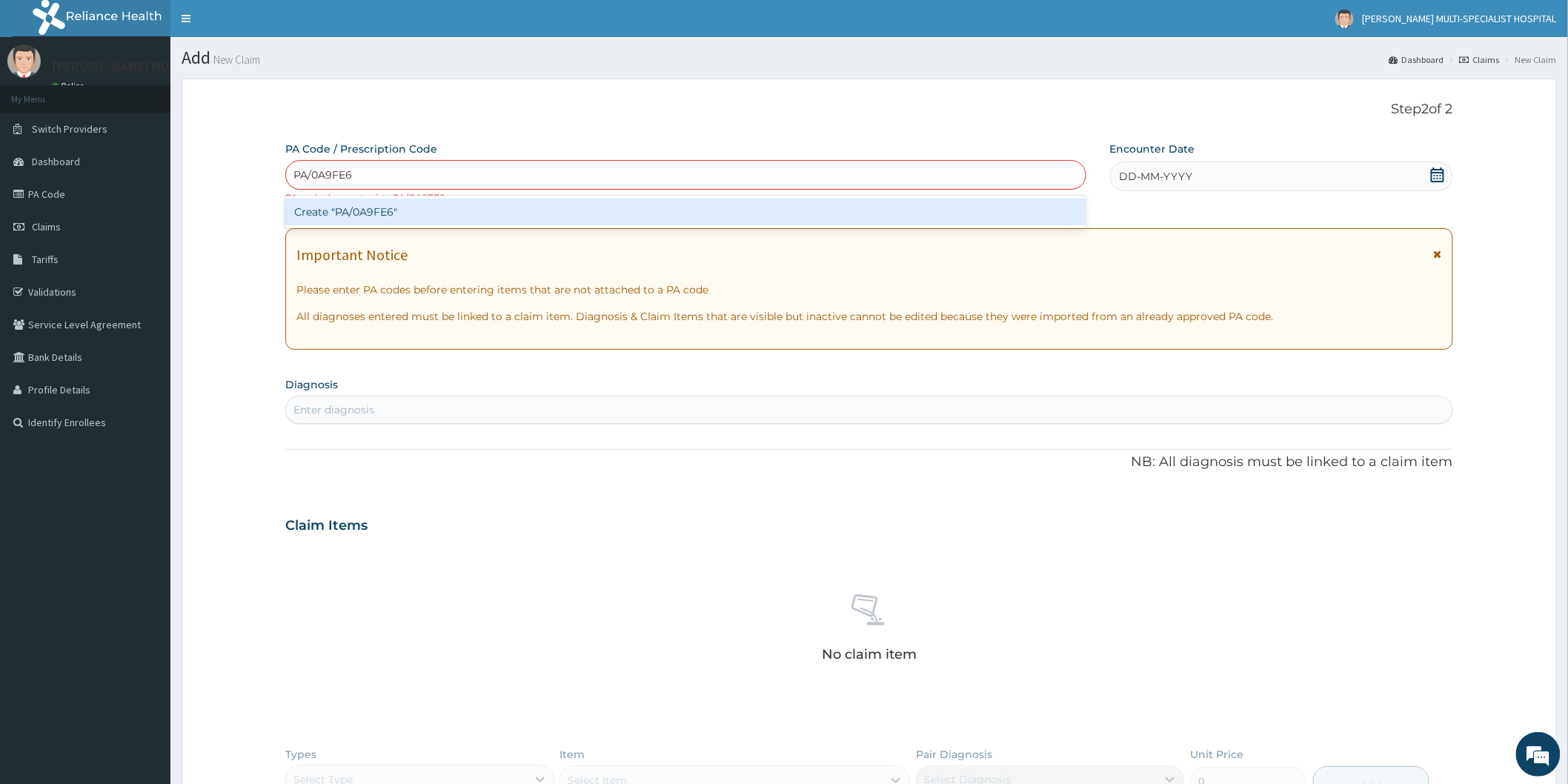
click at [392, 201] on div "Create "PA/0A9FE6"" at bounding box center [686, 212] width 801 height 26
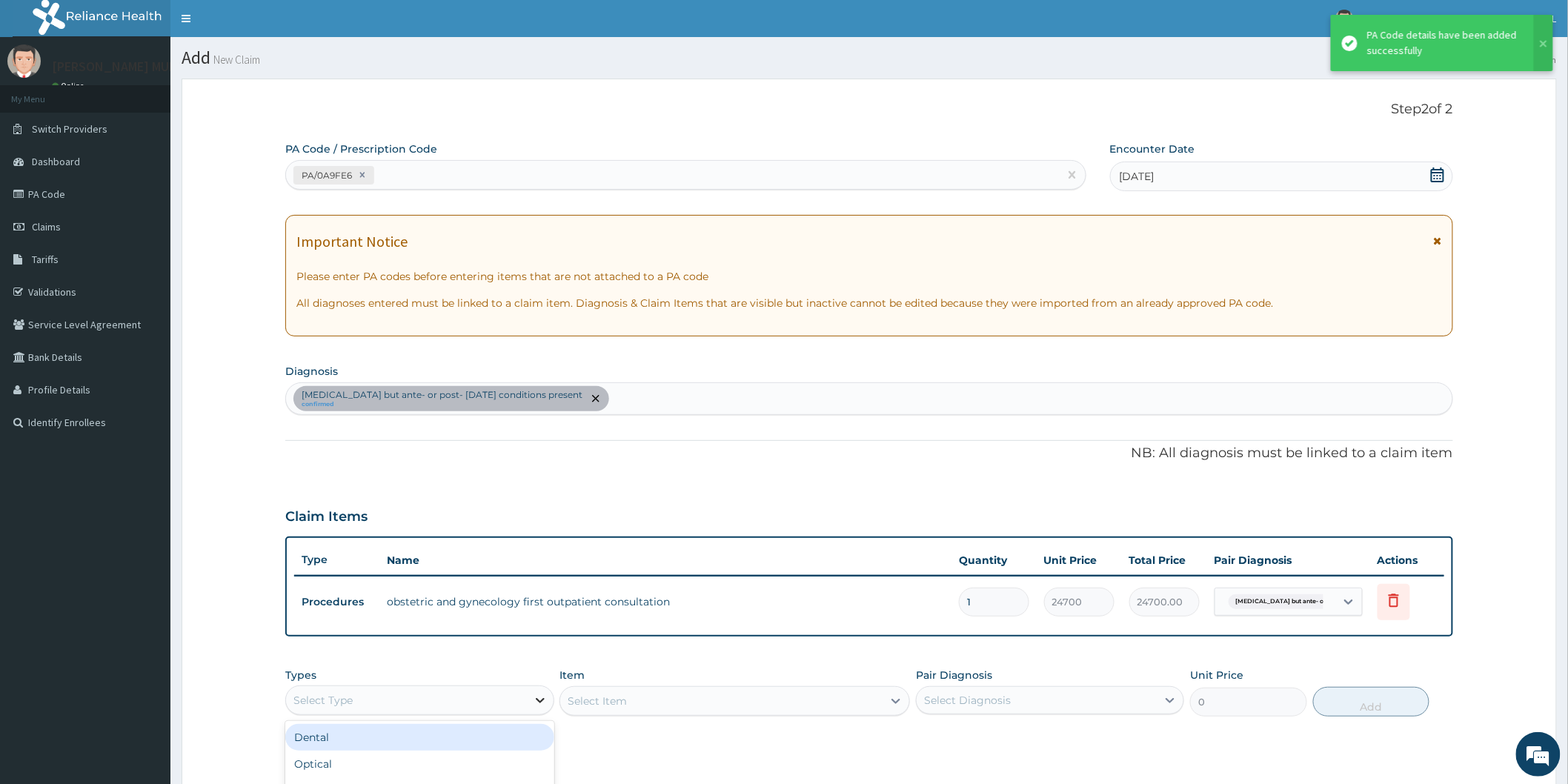
click at [543, 698] on icon at bounding box center [540, 701] width 9 height 5
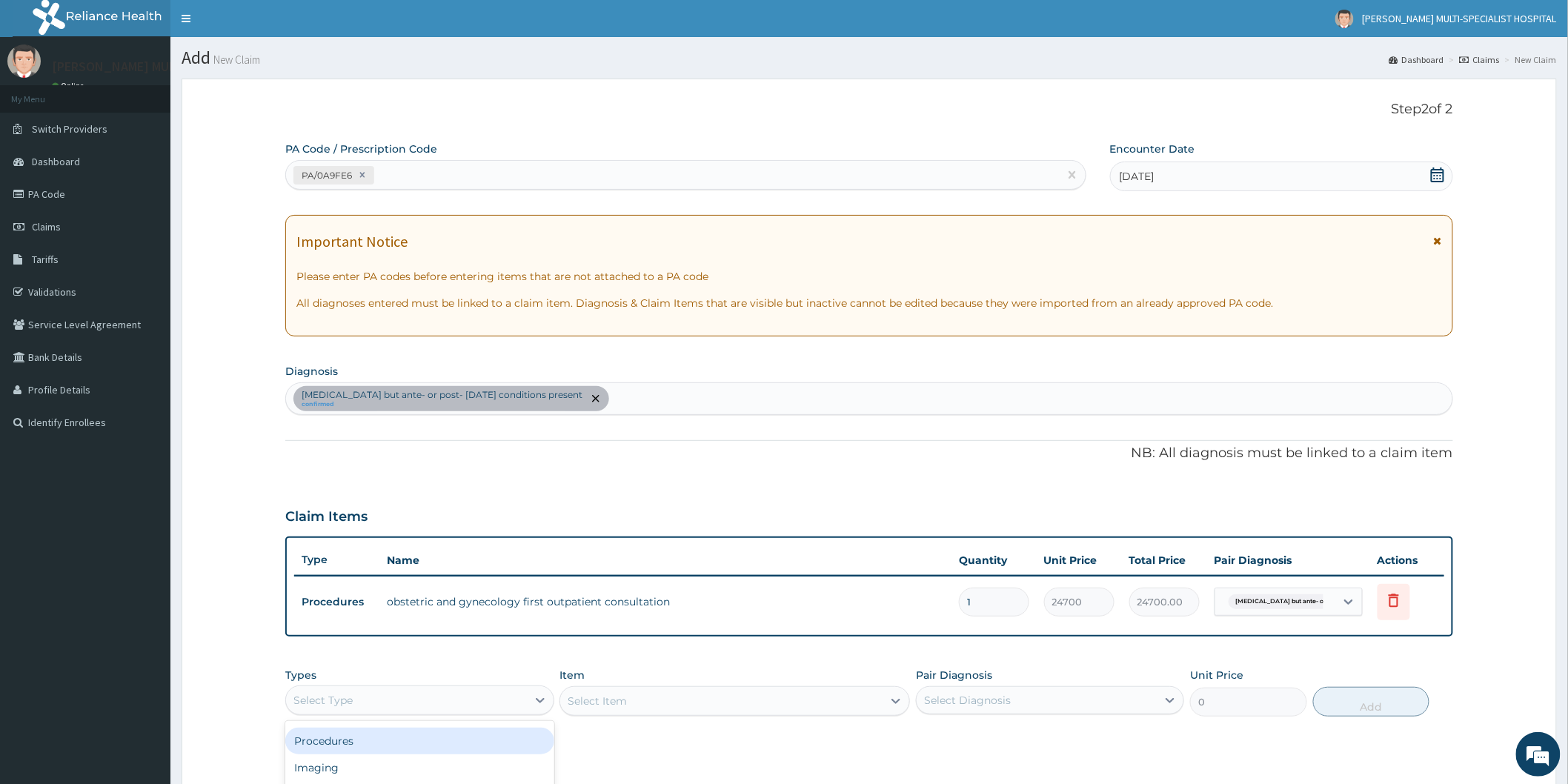
click at [365, 743] on div "Procedures" at bounding box center [419, 741] width 268 height 26
click at [890, 700] on div "Select Item" at bounding box center [734, 701] width 350 height 30
click at [771, 704] on div "Select Item" at bounding box center [734, 701] width 350 height 30
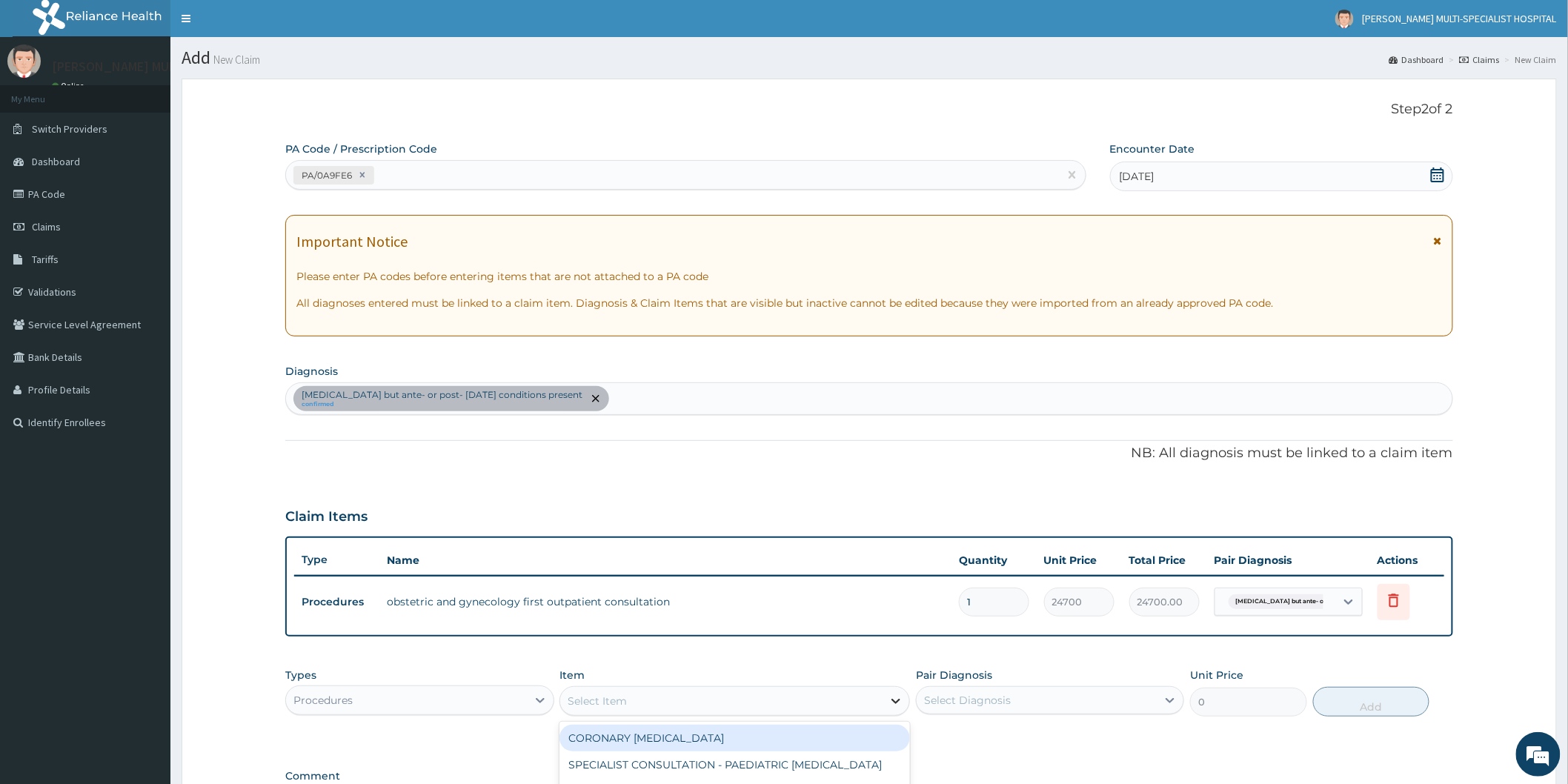
click at [897, 700] on icon at bounding box center [895, 701] width 9 height 5
click at [730, 705] on div "Select Item" at bounding box center [721, 701] width 322 height 24
type input "GYNE"
click at [743, 729] on div "SPECIALIST CONSULTATION -O & G [MEDICAL_DATA]" at bounding box center [734, 737] width 350 height 26
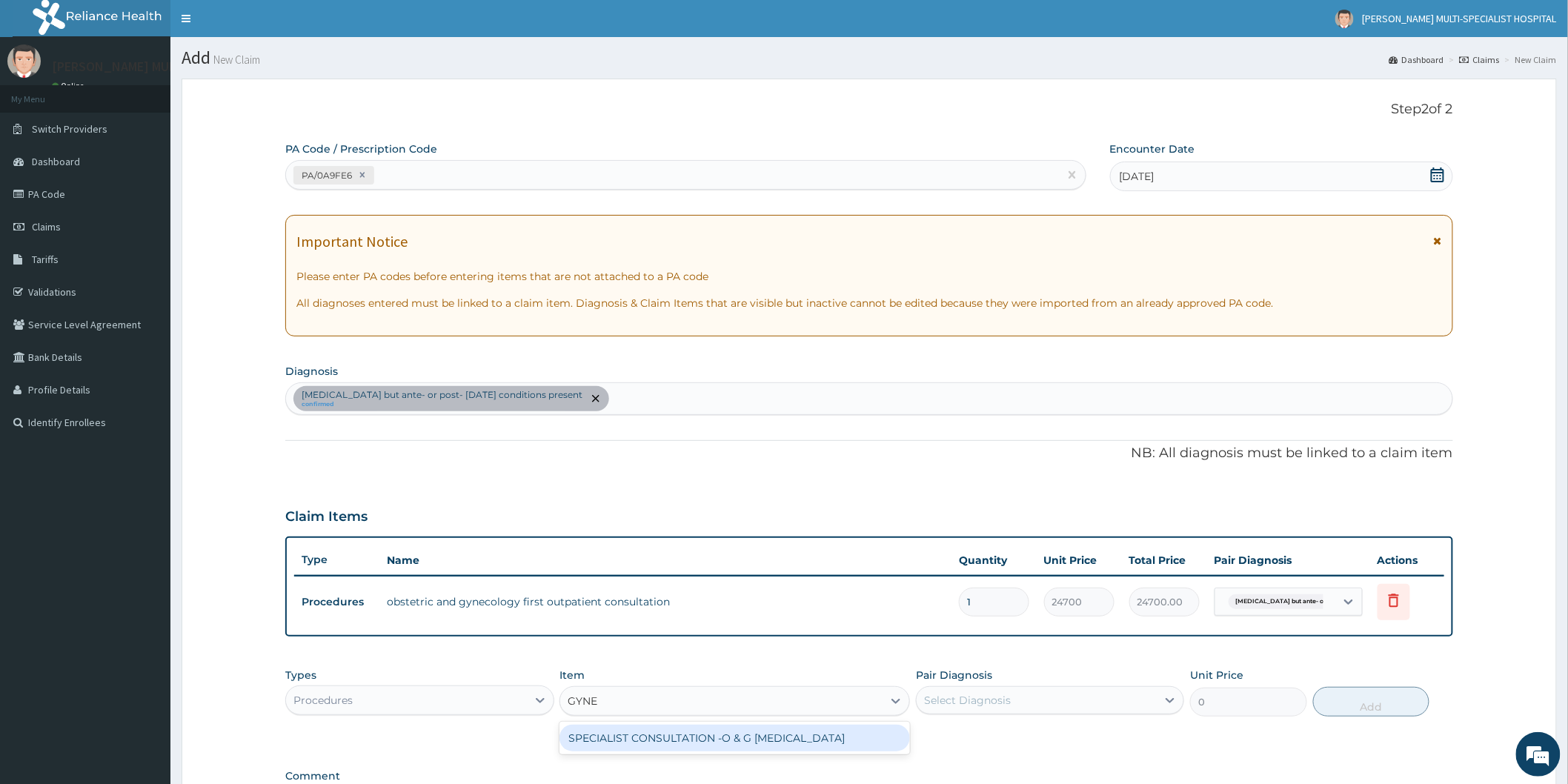
type input "40000"
click at [1171, 696] on icon at bounding box center [1169, 700] width 15 height 15
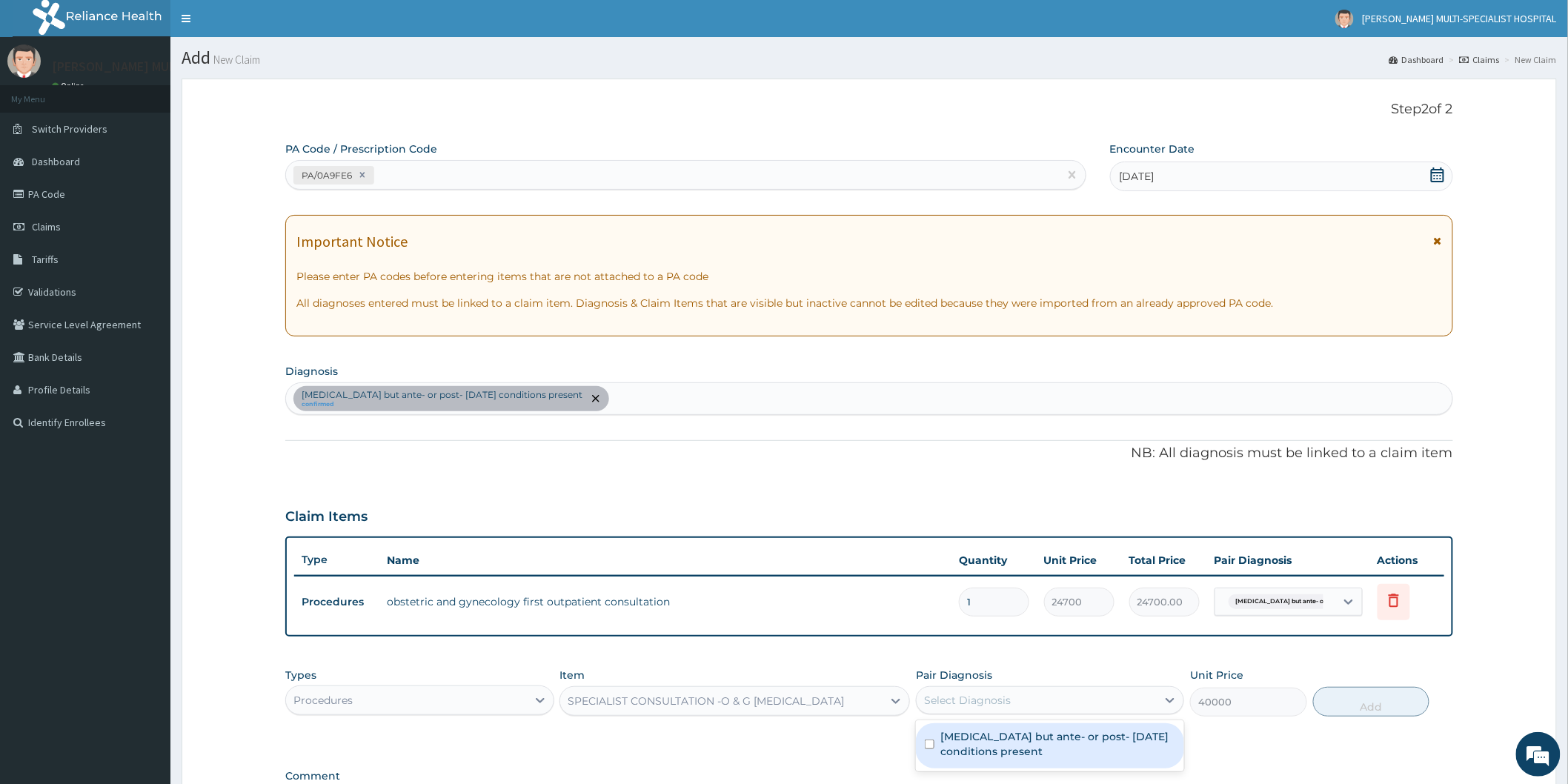
click at [1050, 738] on label "[MEDICAL_DATA] but ante- or post- [DATE] conditions present" at bounding box center [1057, 744] width 234 height 30
checkbox input "true"
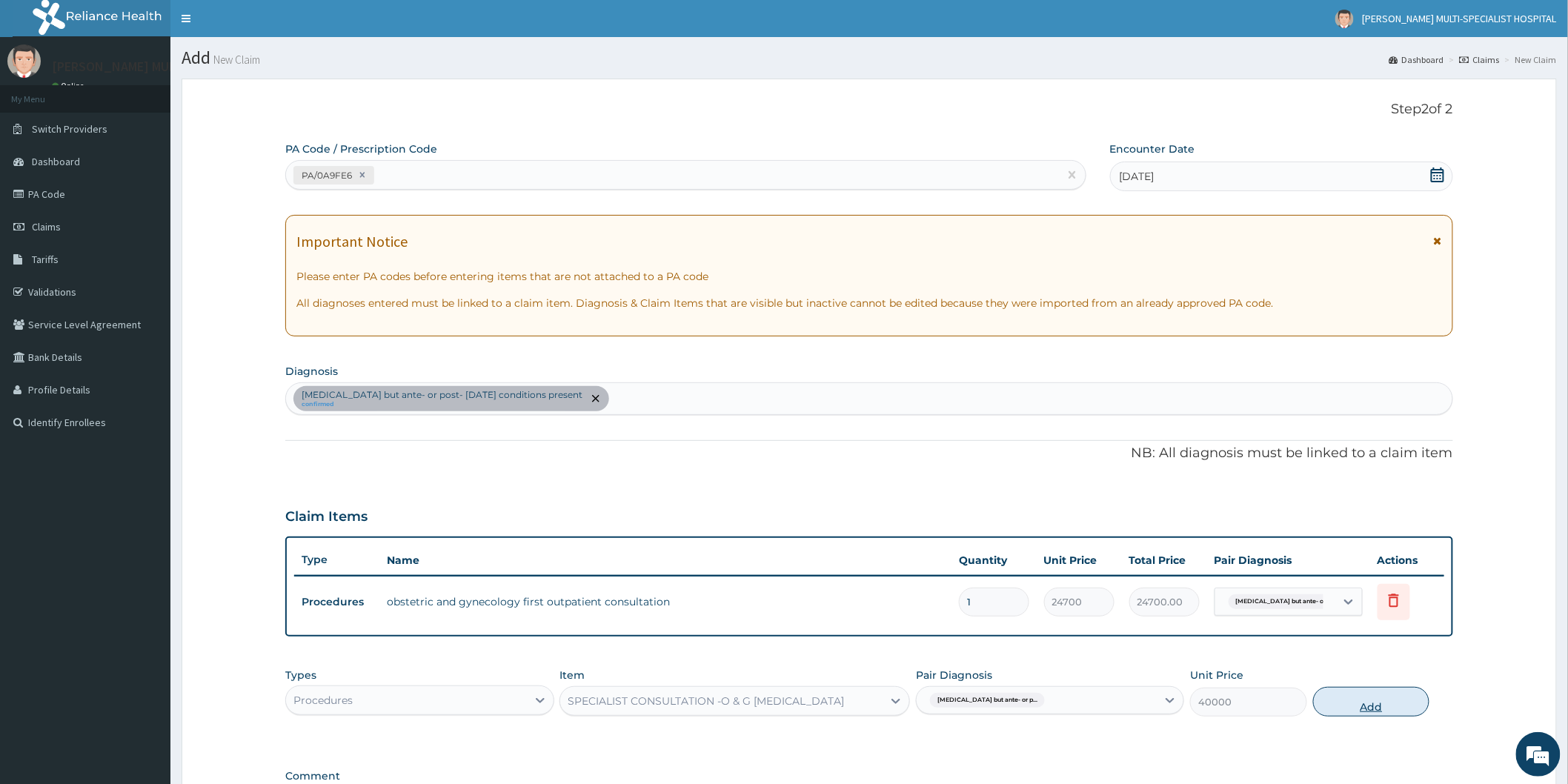
click at [1356, 695] on button "Add" at bounding box center [1370, 701] width 117 height 30
type input "0"
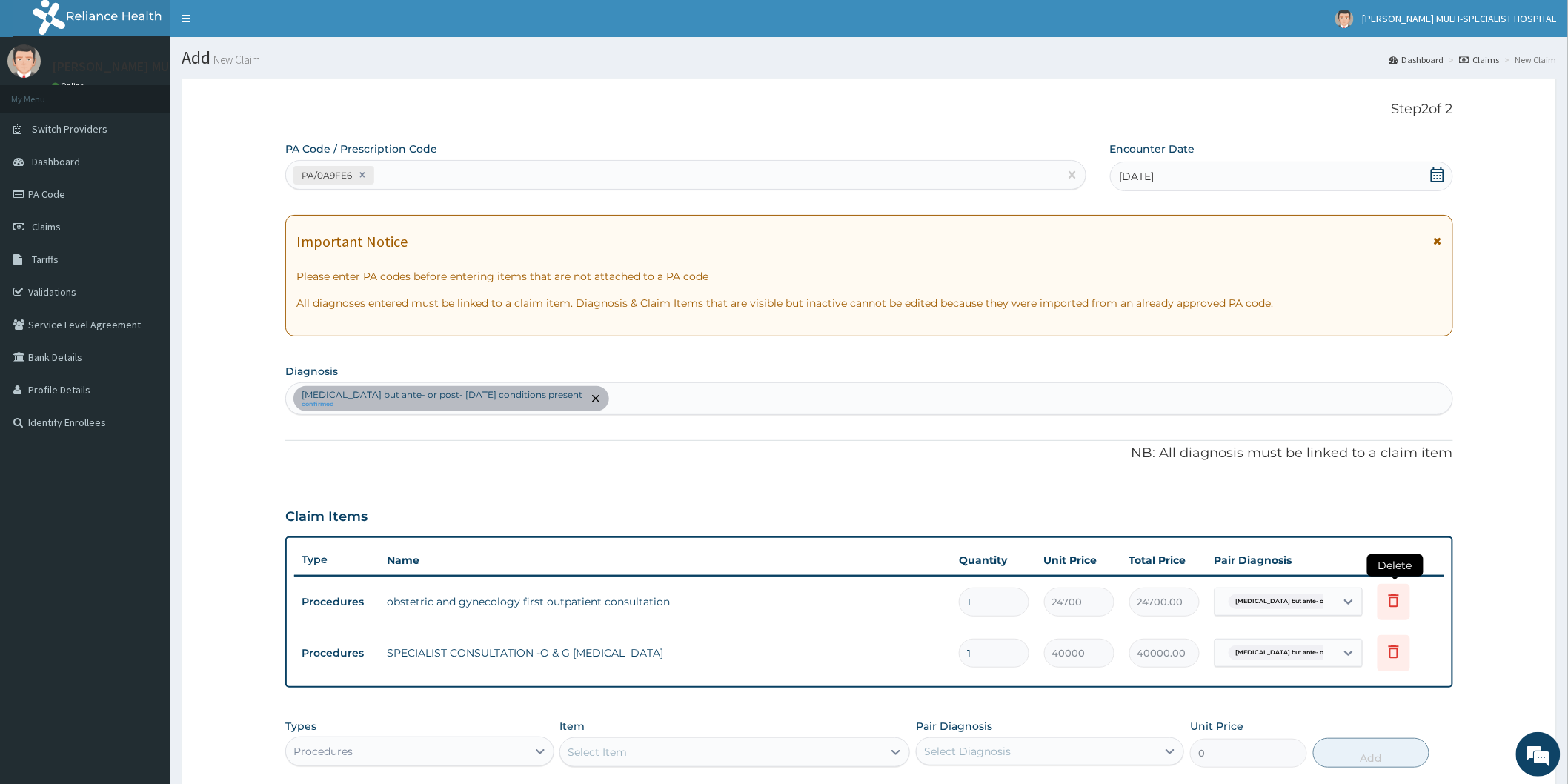
click at [1390, 593] on icon at bounding box center [1393, 600] width 11 height 13
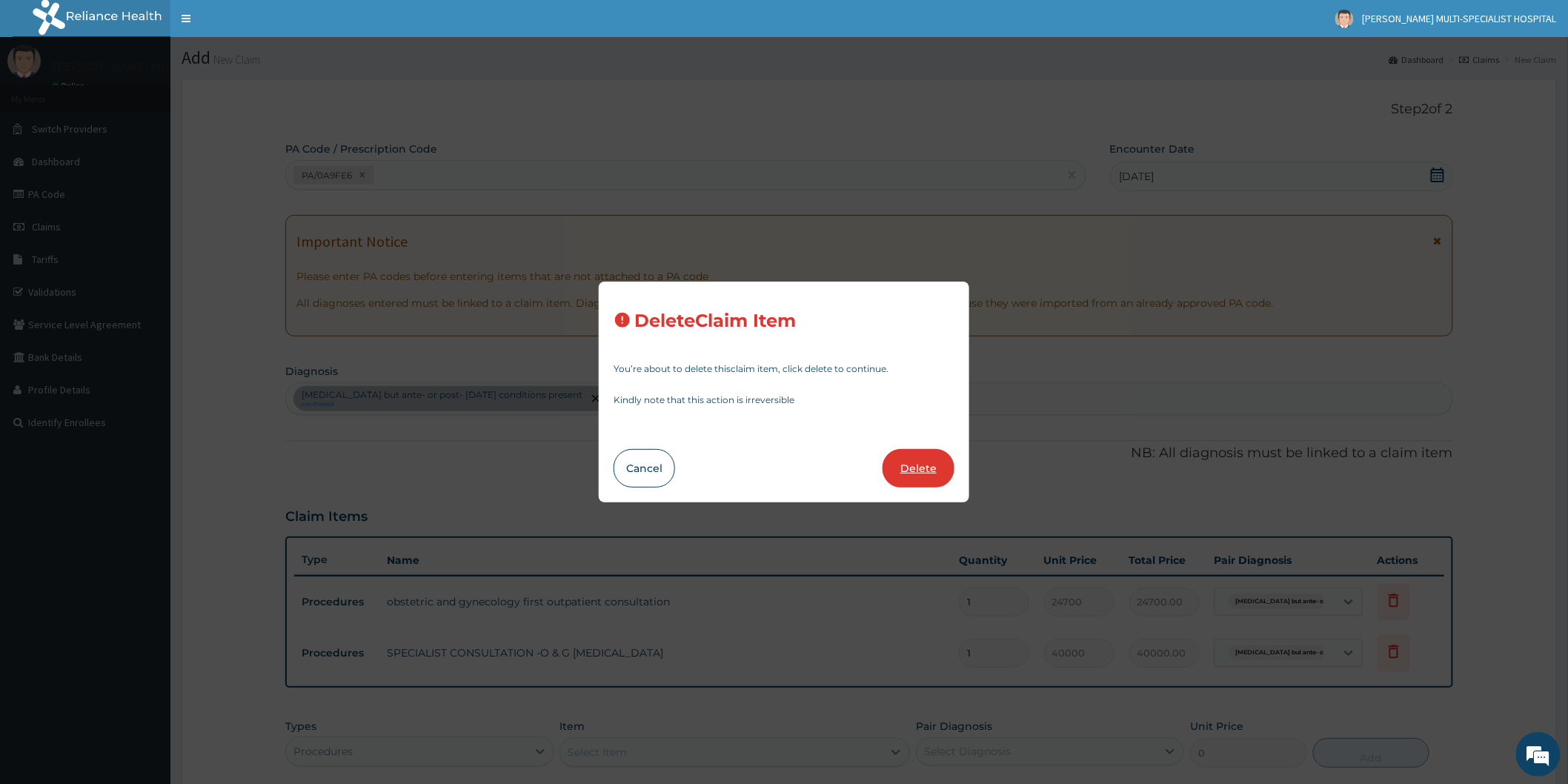
click at [922, 460] on button "Delete" at bounding box center [918, 468] width 72 height 39
type input "40000"
type input "40000.00"
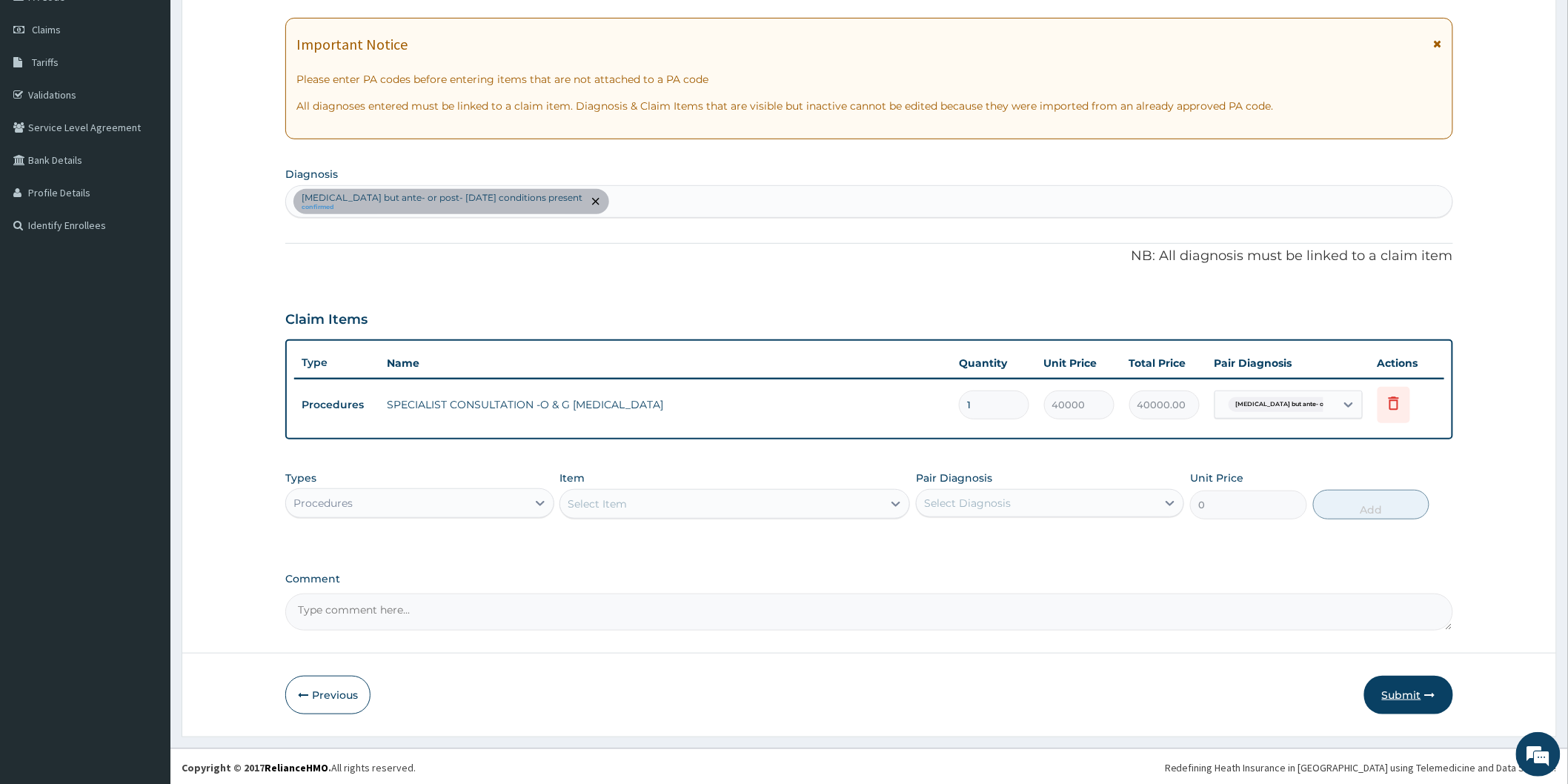
click at [1405, 689] on button "Submit" at bounding box center [1407, 695] width 89 height 39
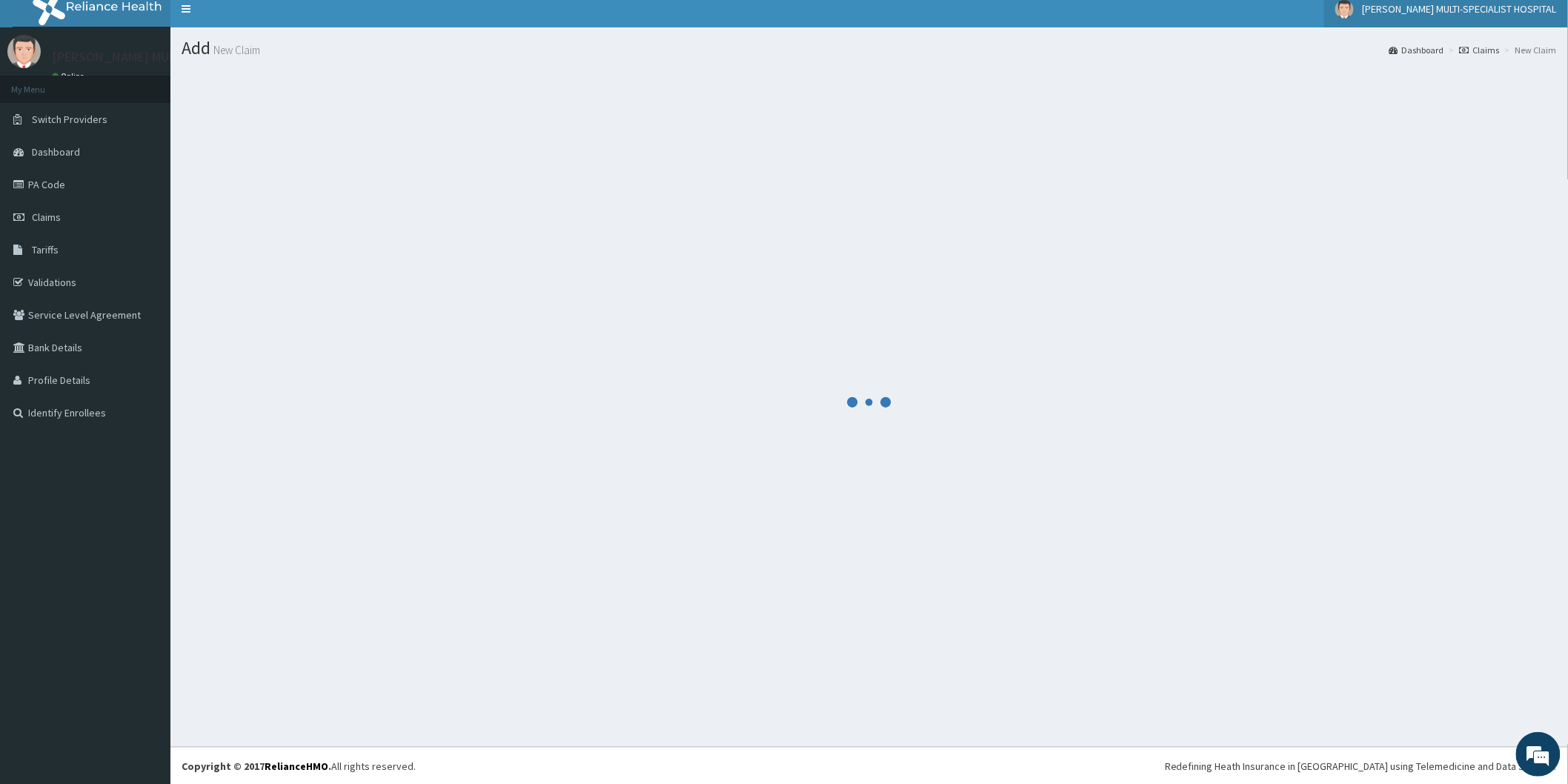
scroll to position [197, 0]
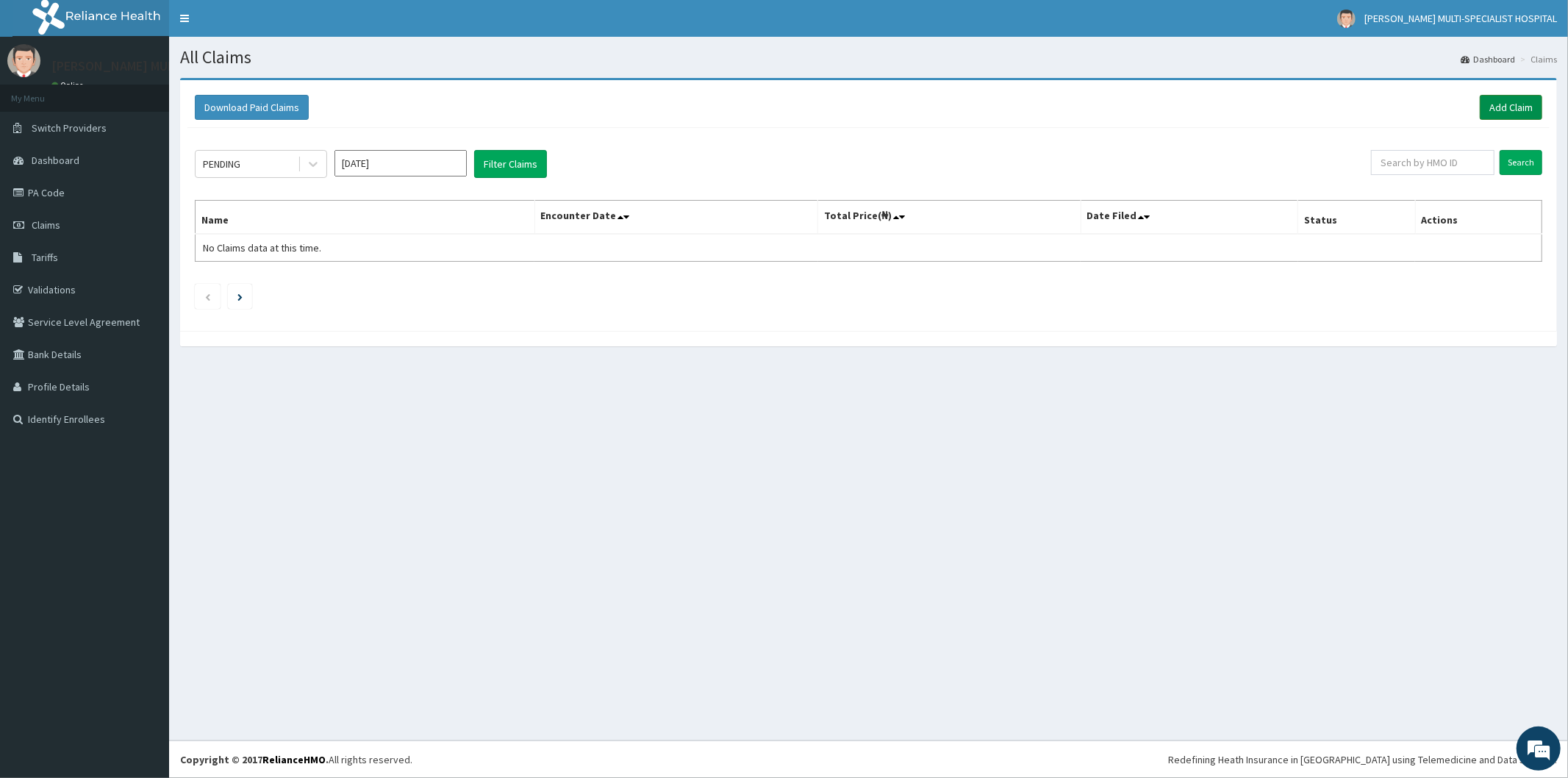
click at [1504, 104] on link "Add Claim" at bounding box center [1511, 107] width 63 height 25
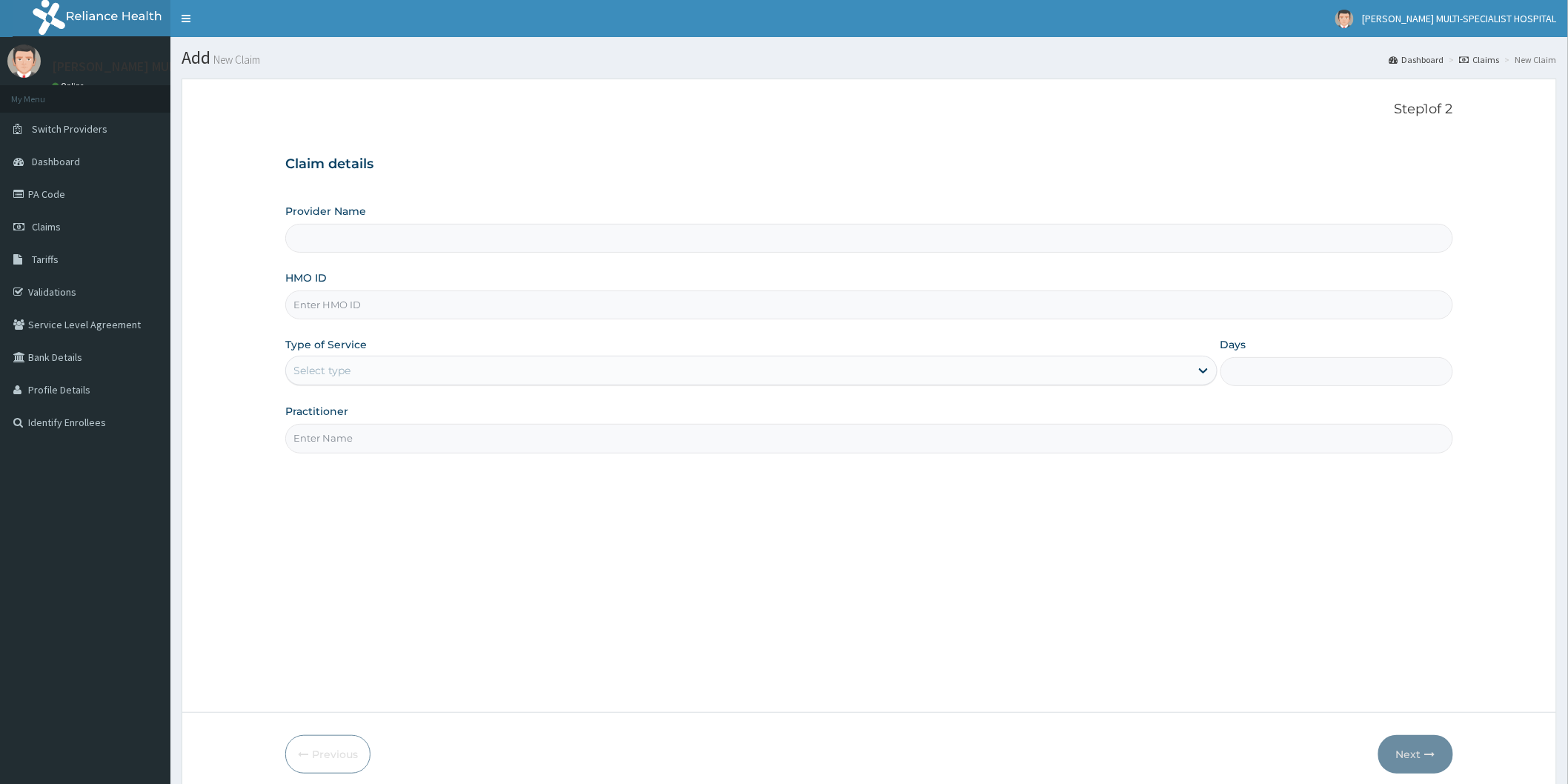
type input "[PERSON_NAME] Multi-Specialist Hospital - IKEJA"
click at [384, 306] on input "HMO ID" at bounding box center [869, 305] width 1168 height 29
type input "PA/ID14B2"
click at [502, 368] on div "Select type" at bounding box center [737, 370] width 903 height 24
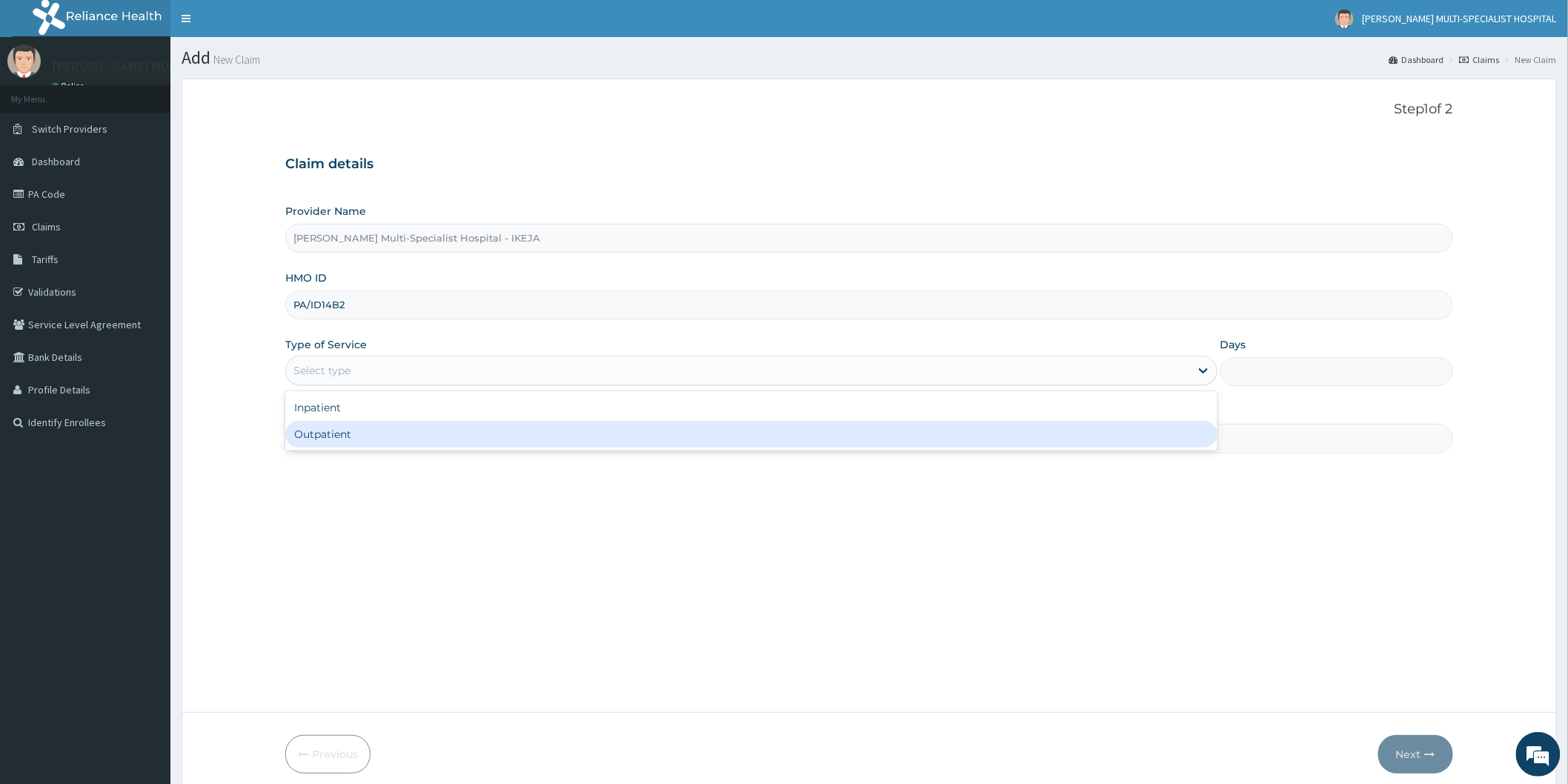
click at [373, 435] on div "Outpatient" at bounding box center [752, 434] width 932 height 26
type input "1"
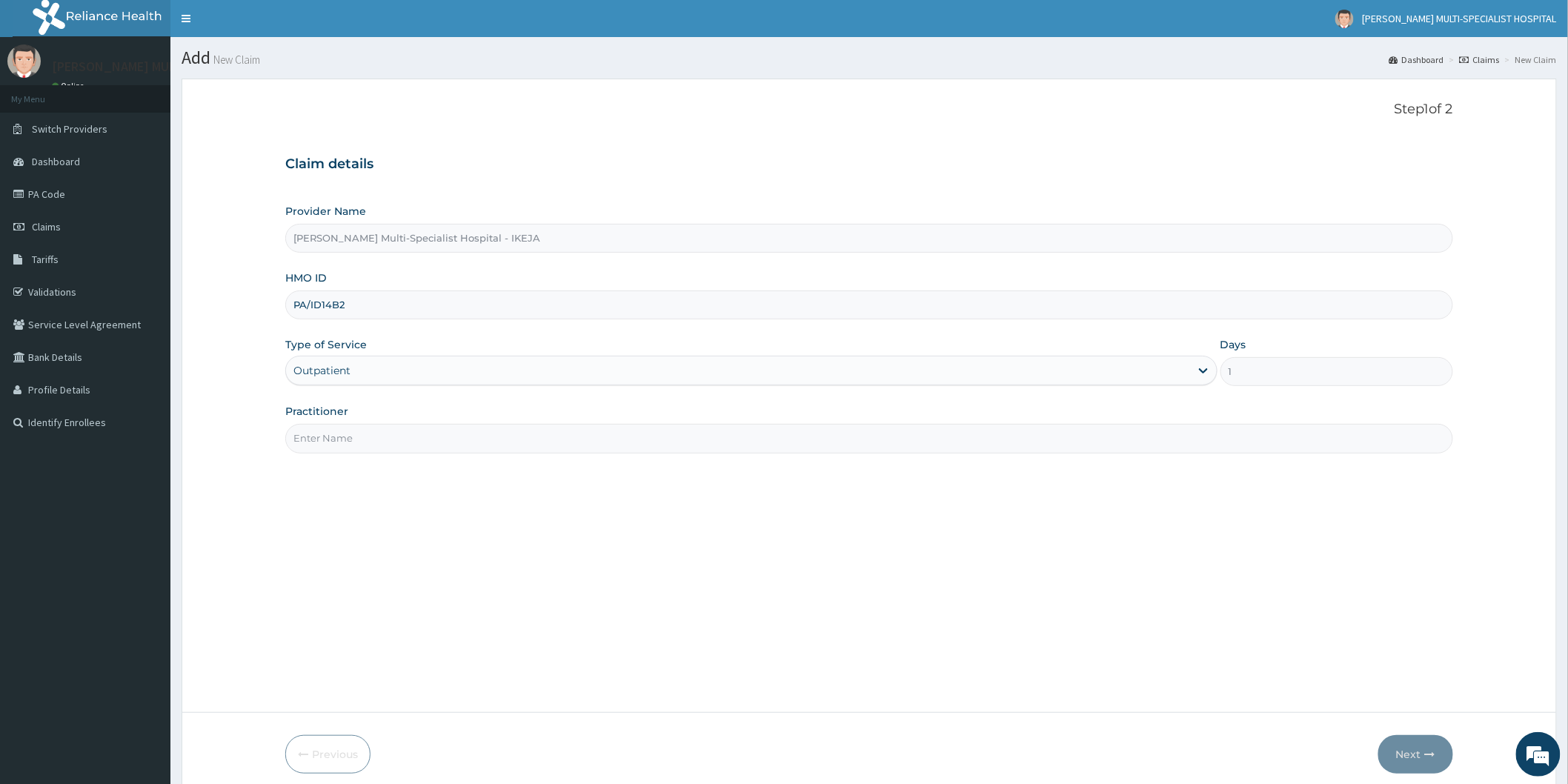
click at [372, 434] on input "Practitioner" at bounding box center [869, 438] width 1168 height 29
type input "DR [PERSON_NAME]"
click at [1410, 748] on button "Next" at bounding box center [1415, 754] width 75 height 39
drag, startPoint x: 369, startPoint y: 306, endPoint x: 61, endPoint y: 291, distance: 308.4
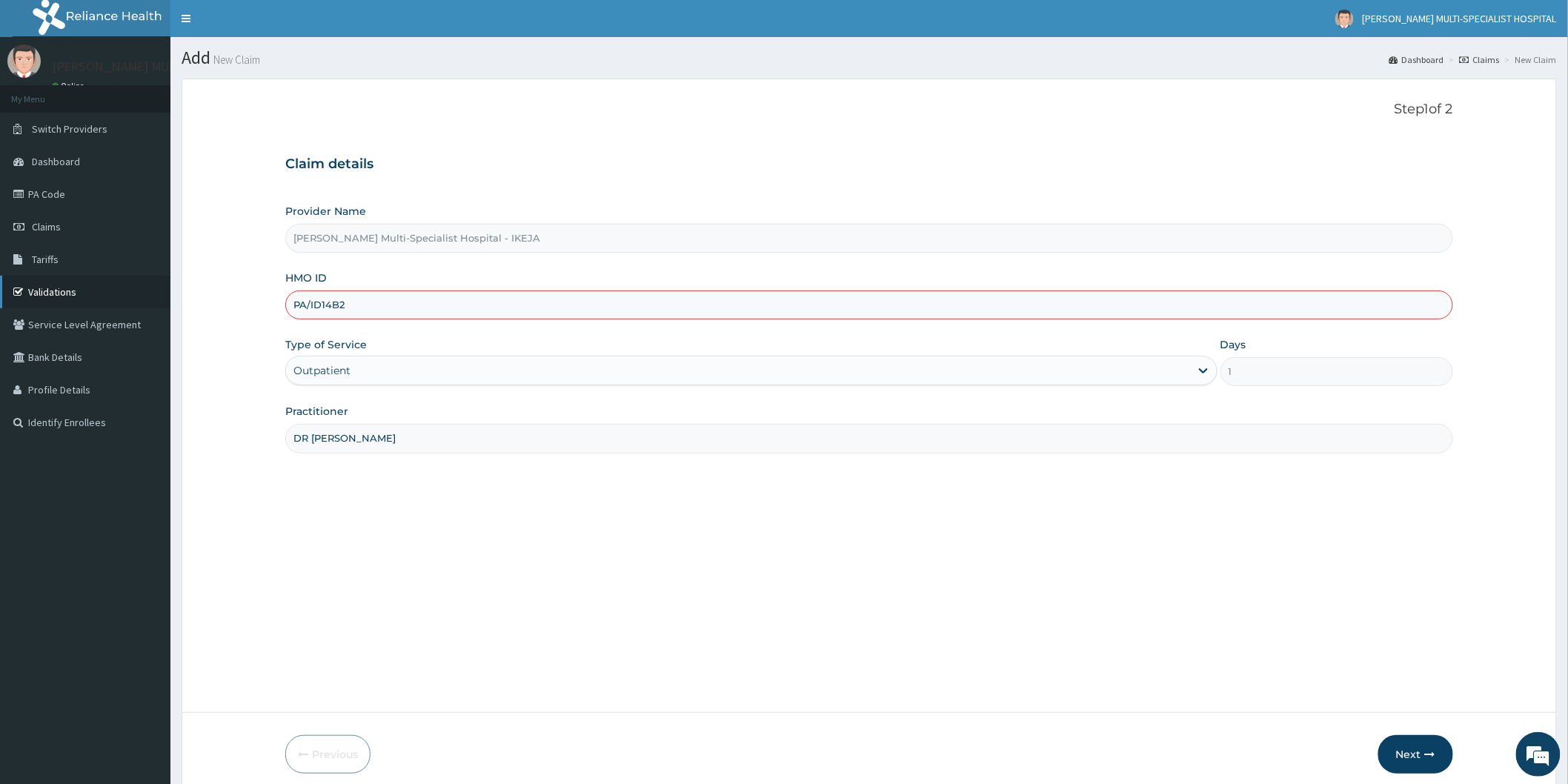
click at [87, 278] on div "R EL Toggle navigation REDDINGTON MULTI-SPECIALIST HOSPITAL REDDINGTON MULTI-SP…" at bounding box center [784, 422] width 1568 height 845
type input "WMC/10019/A"
click at [1418, 752] on button "Next" at bounding box center [1415, 754] width 75 height 39
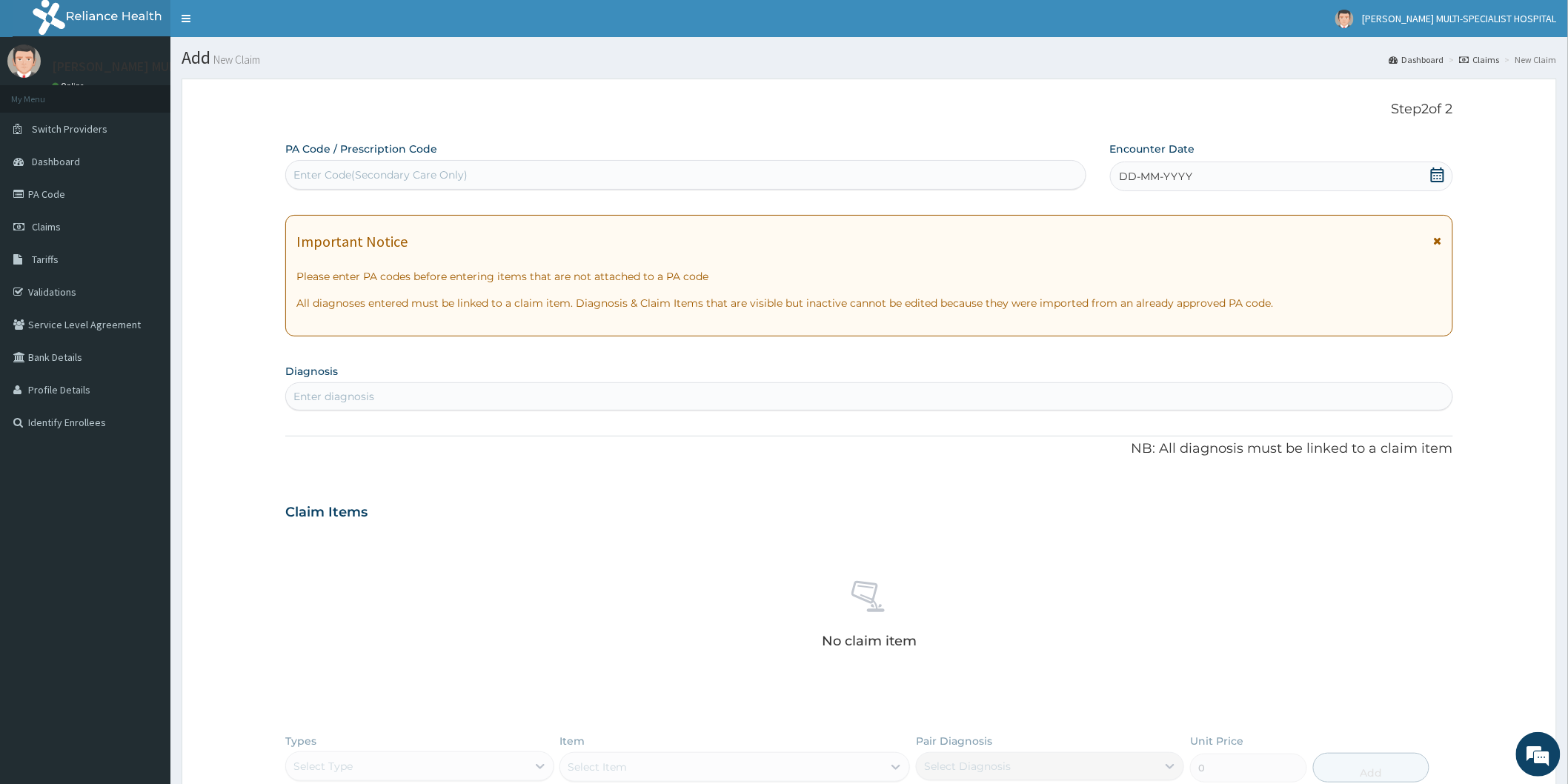
click at [655, 165] on div "Enter Code(Secondary Care Only)" at bounding box center [686, 175] width 799 height 24
type input "PA/ID14B2"
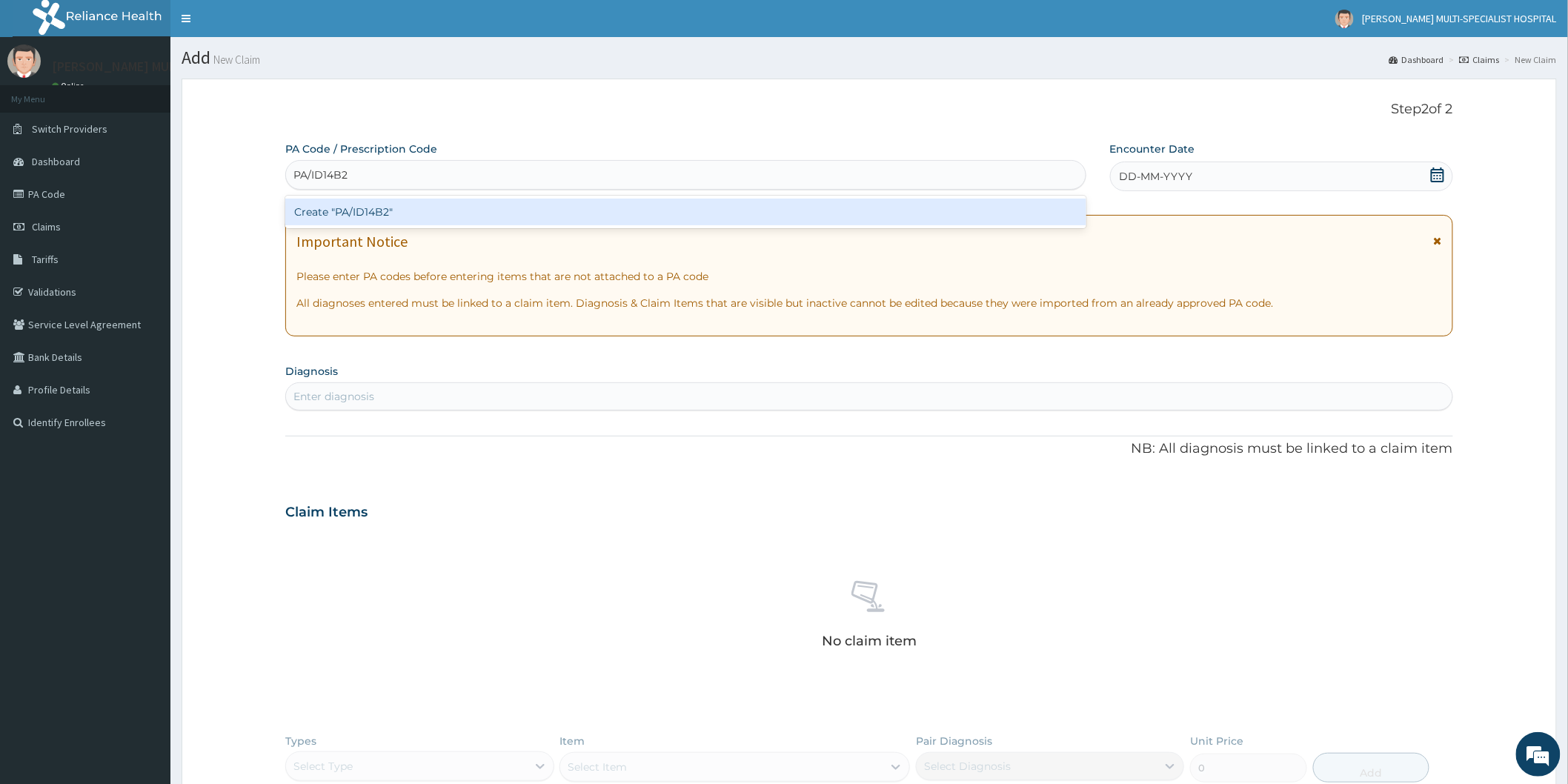
click at [624, 210] on div "Create "PA/ID14B2"" at bounding box center [686, 212] width 801 height 26
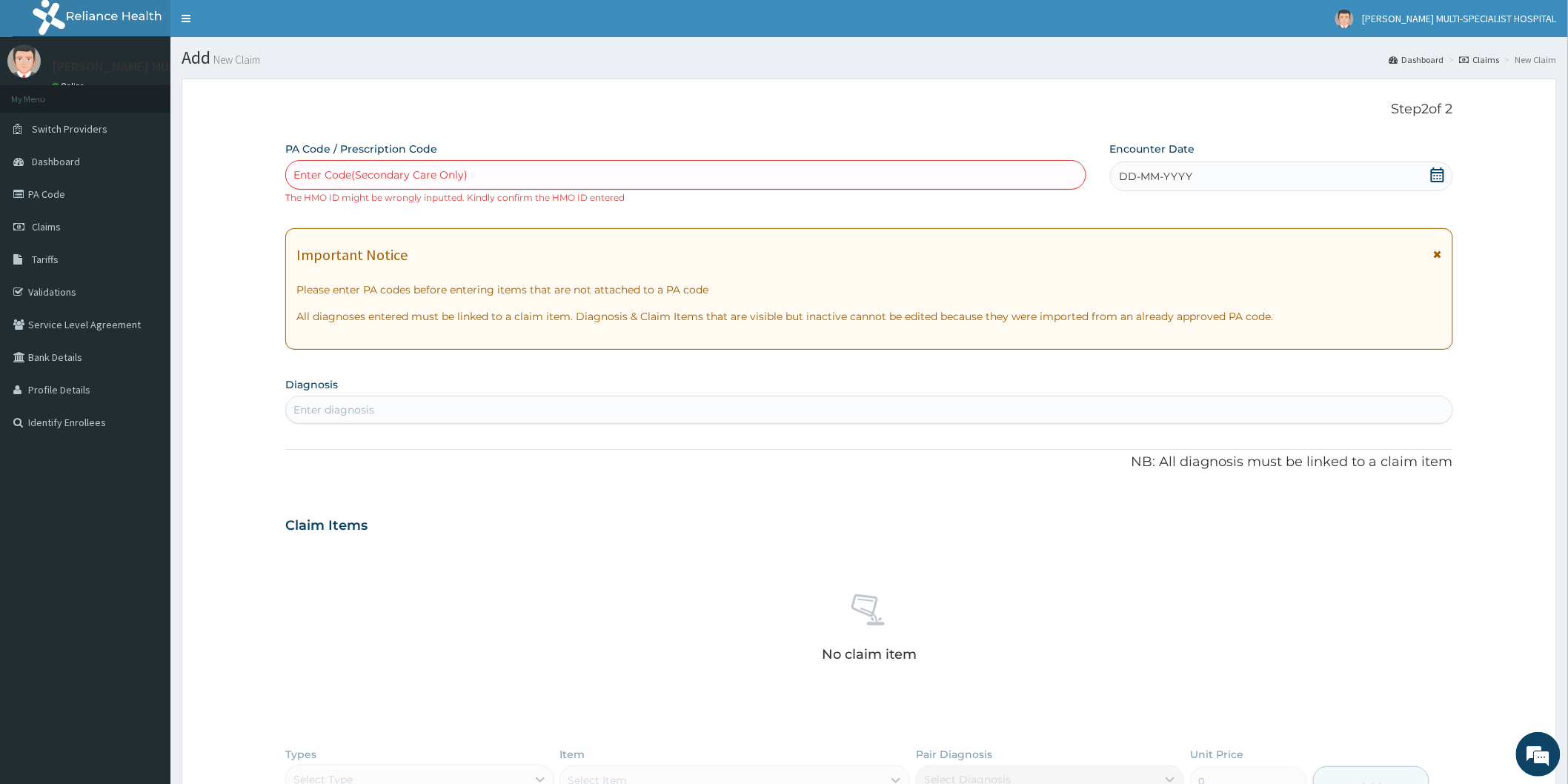
click at [548, 155] on div "PA Code / Prescription Code Enter Code(Secondary Care Only) The HMO ID might be…" at bounding box center [686, 173] width 801 height 63
click at [552, 176] on div "Enter Code(Secondary Care Only)" at bounding box center [686, 175] width 799 height 24
type input "PA/1D14B2"
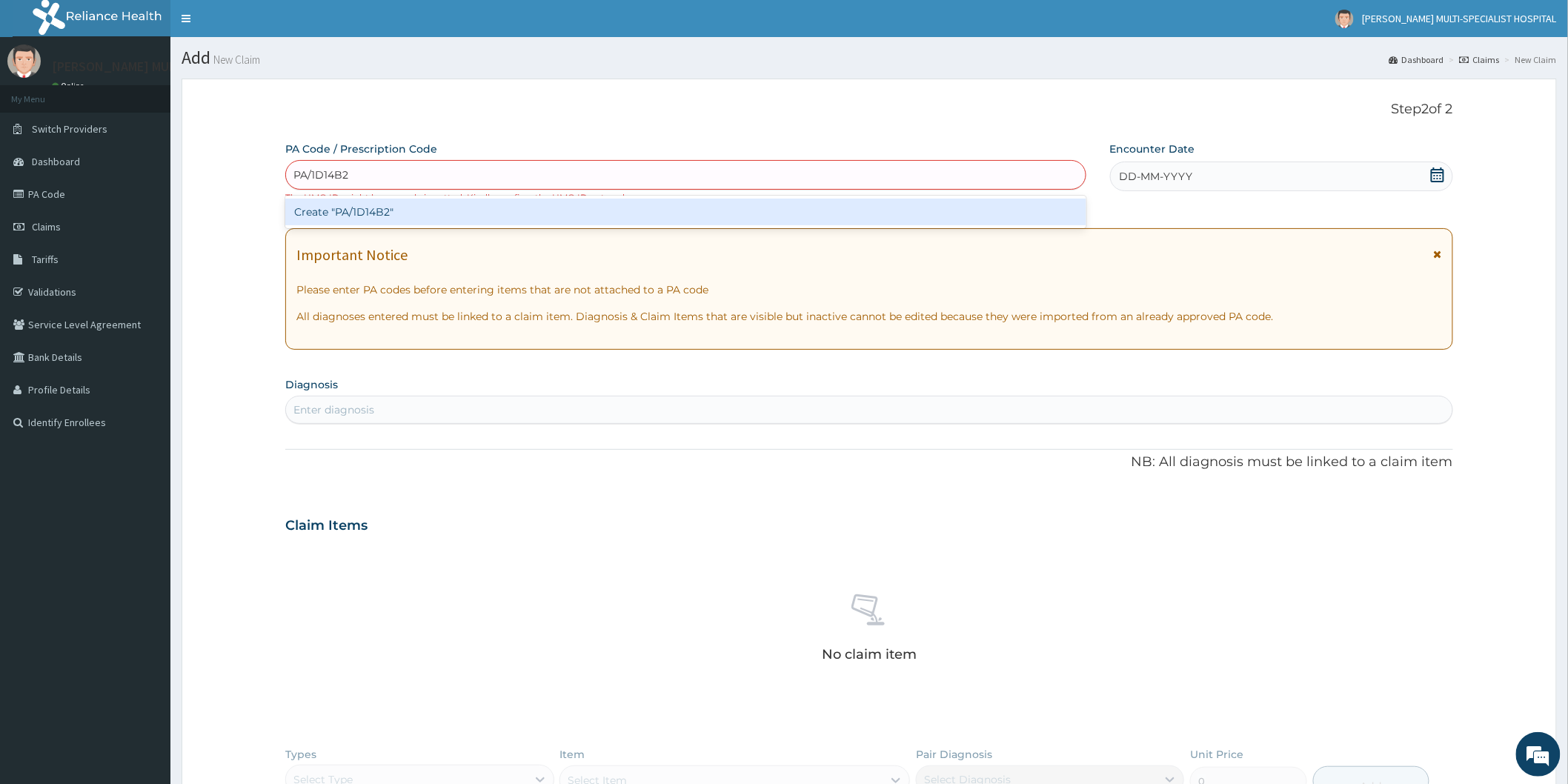
click at [547, 210] on div "Create "PA/1D14B2"" at bounding box center [686, 212] width 801 height 26
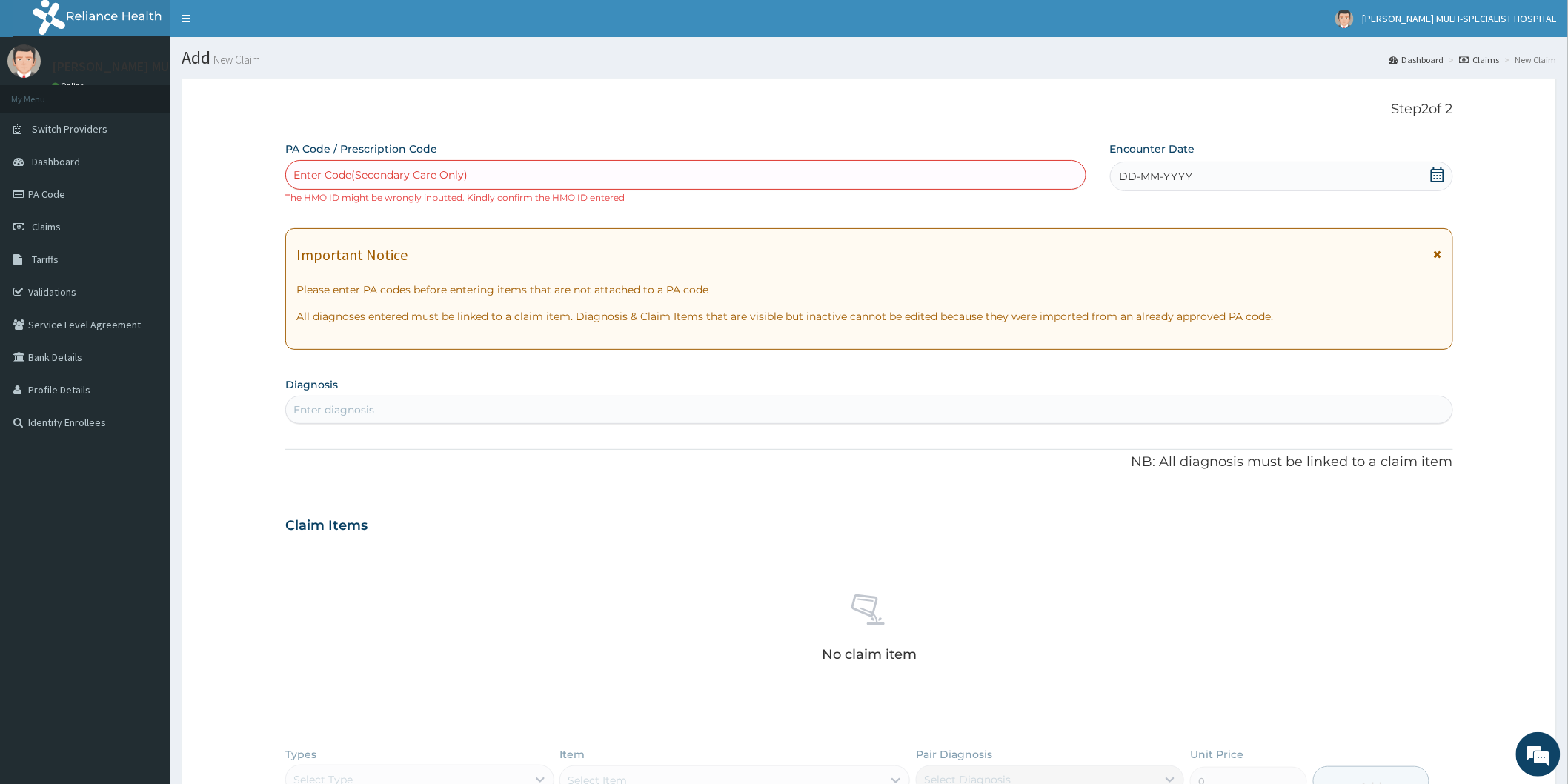
click at [543, 176] on div "Enter Code(Secondary Care Only)" at bounding box center [686, 175] width 799 height 24
type input "PA/ID14B2"
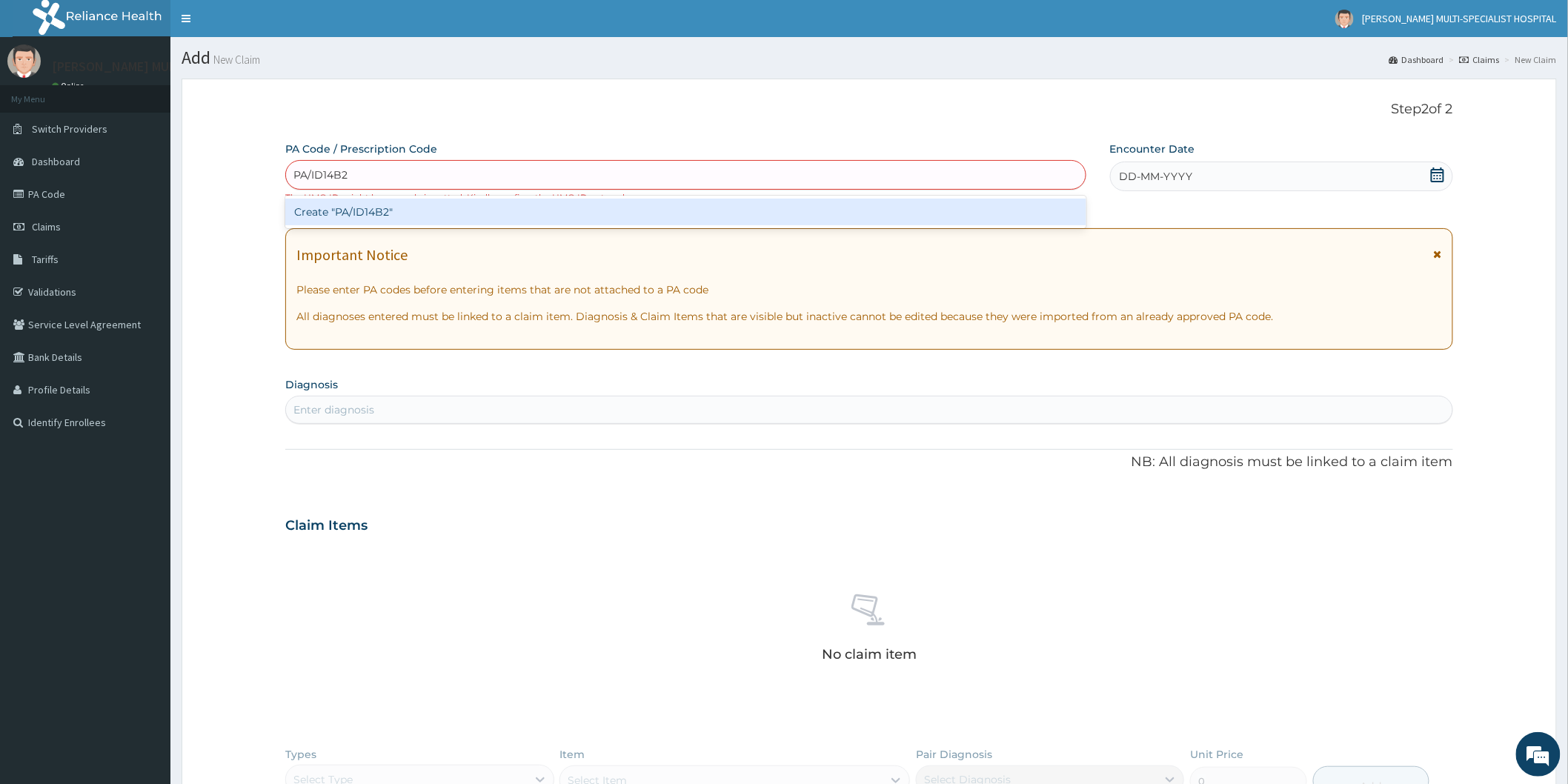
click at [464, 212] on div "Create "PA/ID14B2"" at bounding box center [686, 212] width 801 height 26
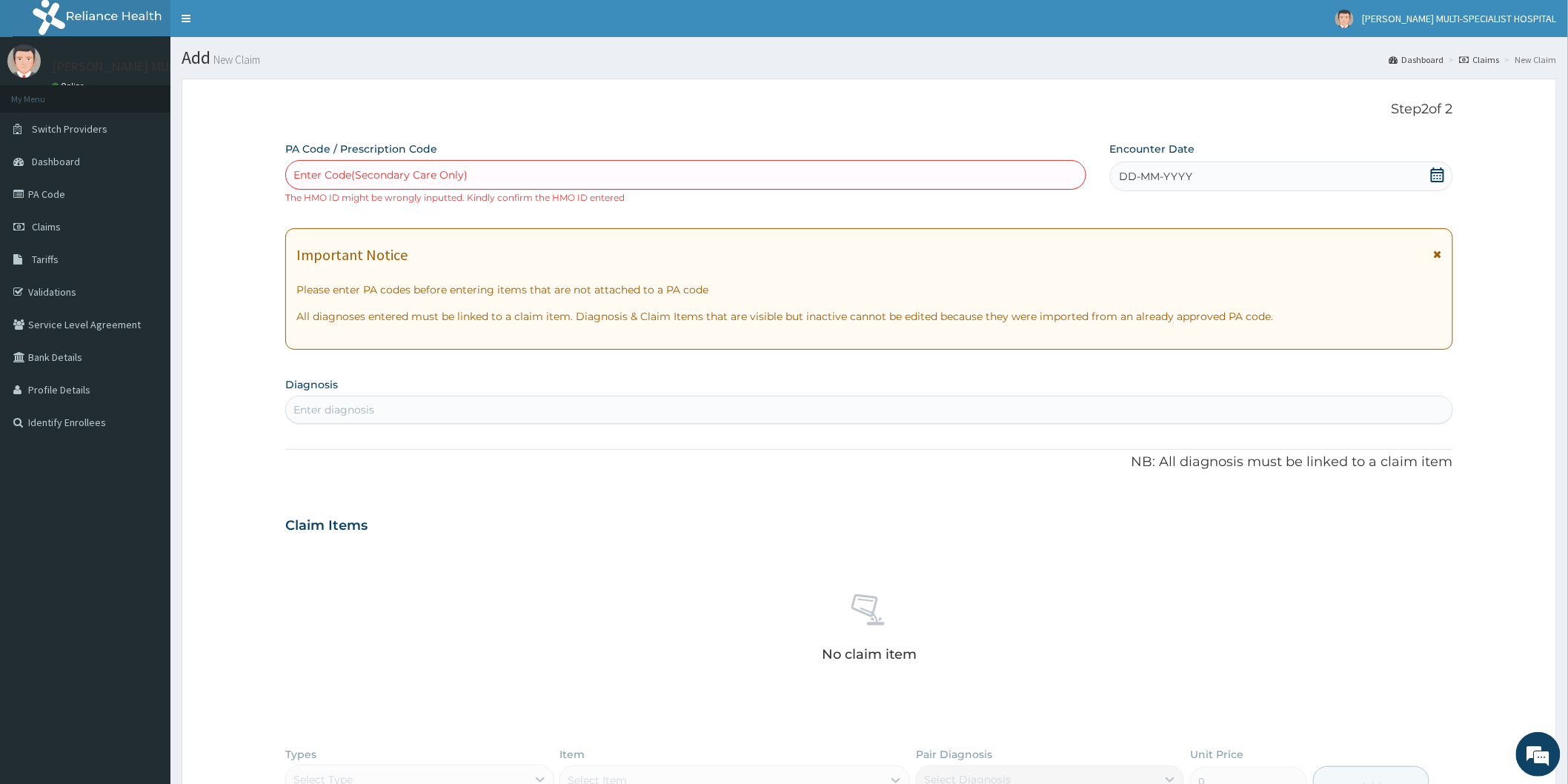
click at [463, 175] on div "Enter Code(Secondary Care Only)" at bounding box center [380, 175] width 174 height 15
type input "PA/1D14B2"
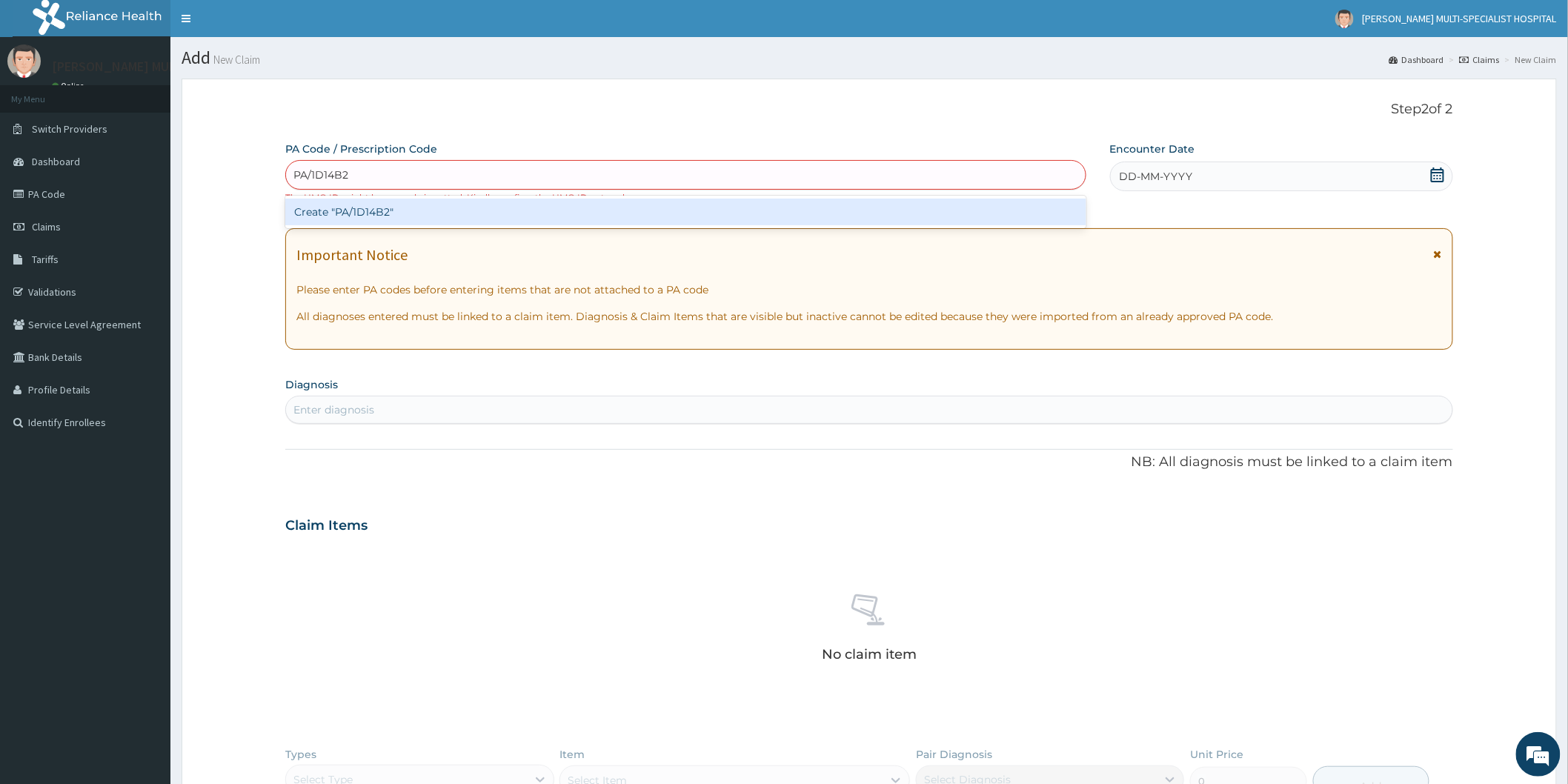
click at [438, 224] on div "Create "PA/1D14B2"" at bounding box center [686, 212] width 801 height 26
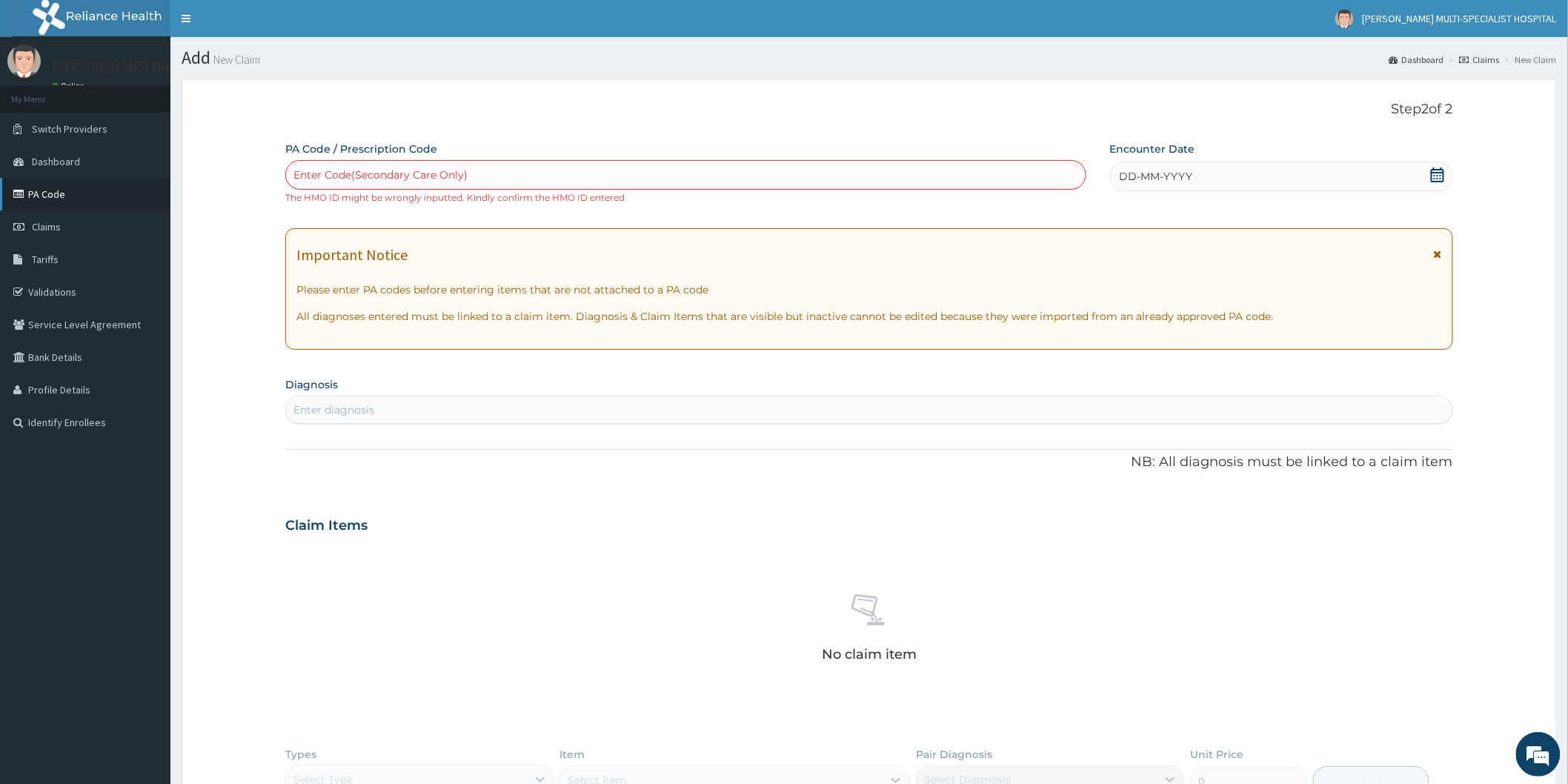
click at [30, 186] on link "PA Code" at bounding box center [85, 194] width 170 height 32
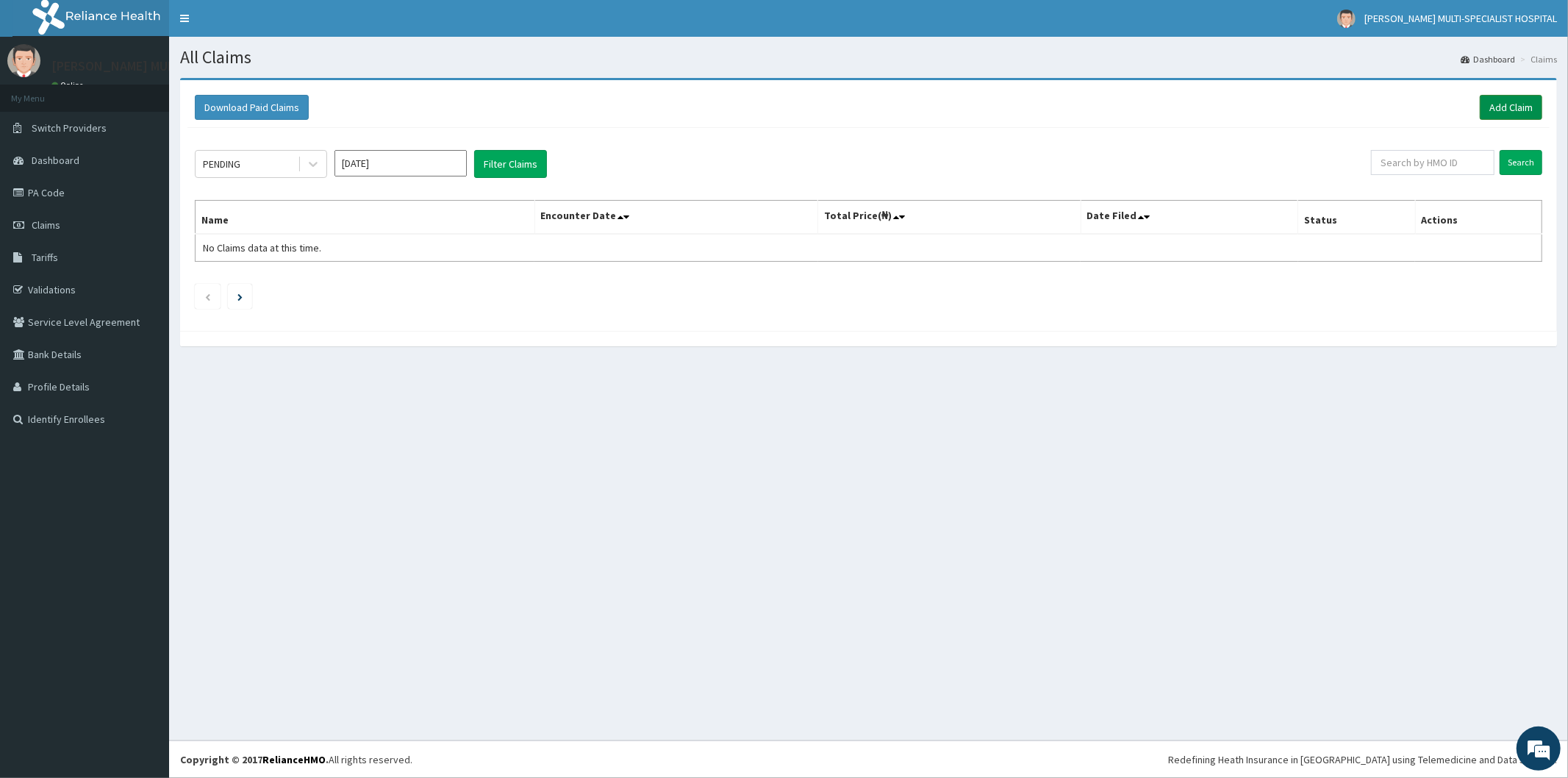
click at [1516, 95] on link "Add Claim" at bounding box center [1511, 107] width 63 height 25
click at [1511, 100] on link "Add Claim" at bounding box center [1511, 107] width 63 height 25
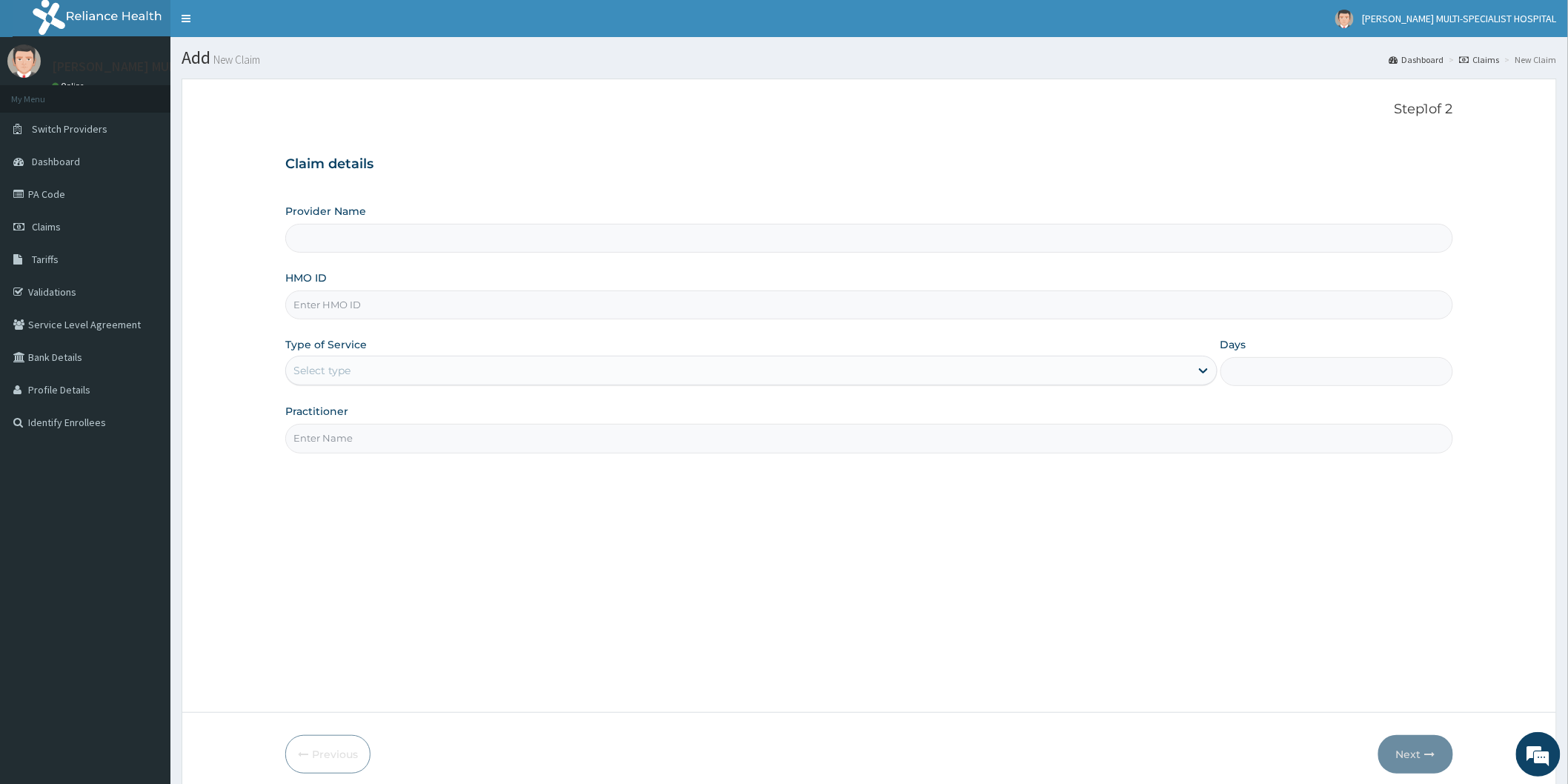
click at [411, 226] on input "Provider Name" at bounding box center [869, 238] width 1168 height 29
type input "[PERSON_NAME] Multi-Specialist Hospital - IKEJA"
click at [446, 306] on input "HMO ID" at bounding box center [869, 305] width 1168 height 29
type input "WML/10019/A"
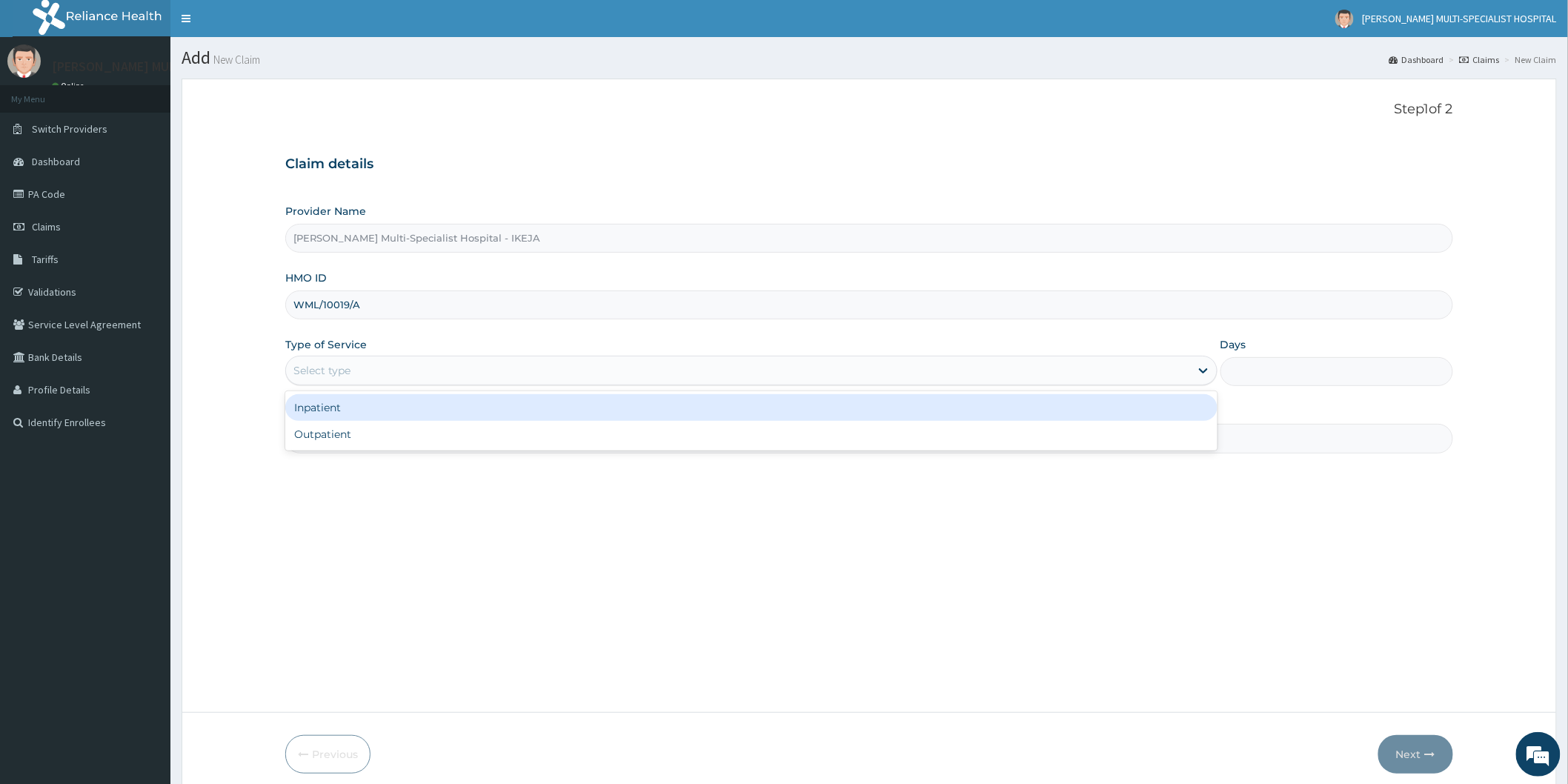
click at [400, 378] on div "Select type" at bounding box center [737, 370] width 903 height 24
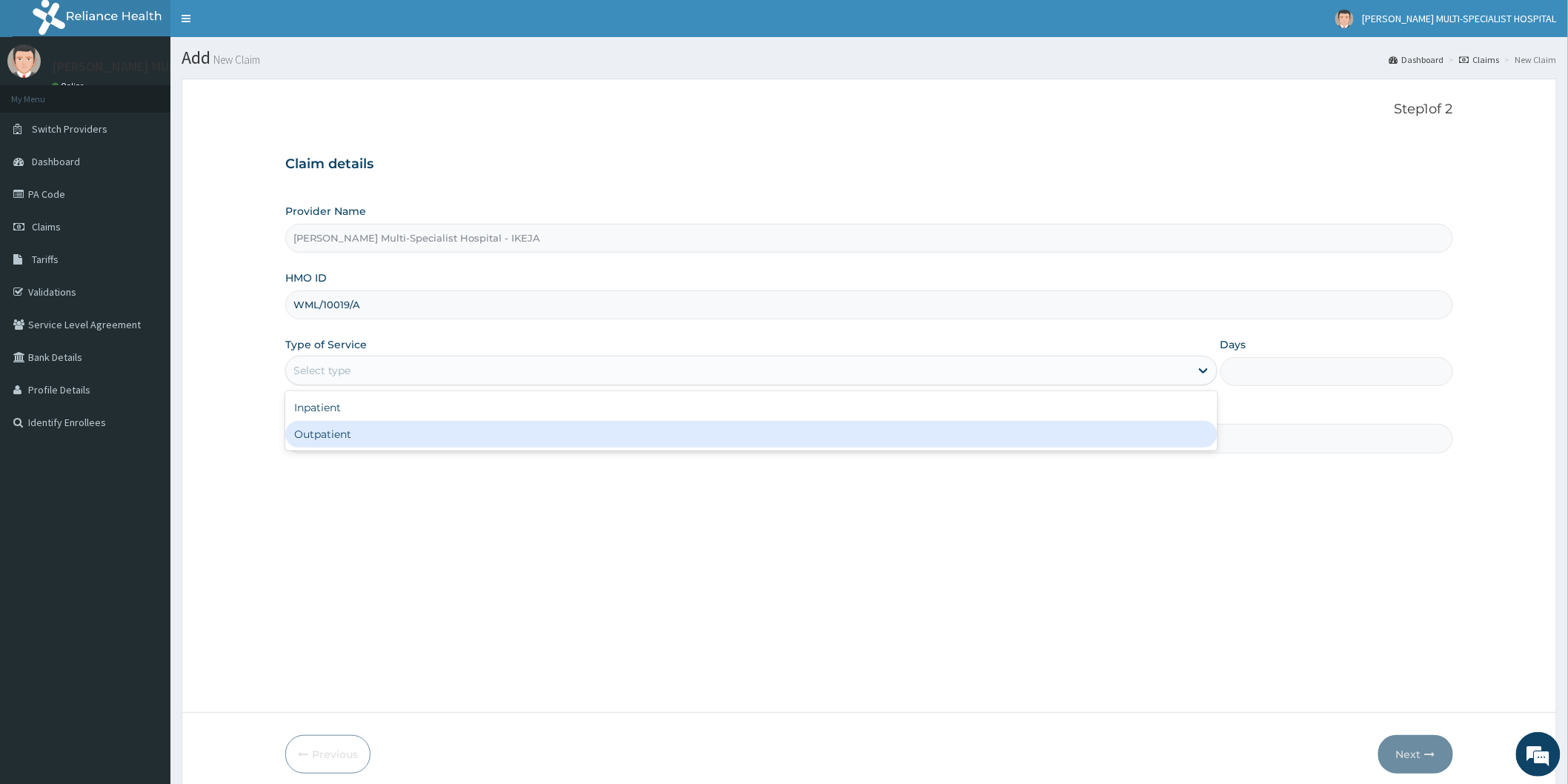
click at [390, 441] on div "Outpatient" at bounding box center [752, 434] width 932 height 26
type input "1"
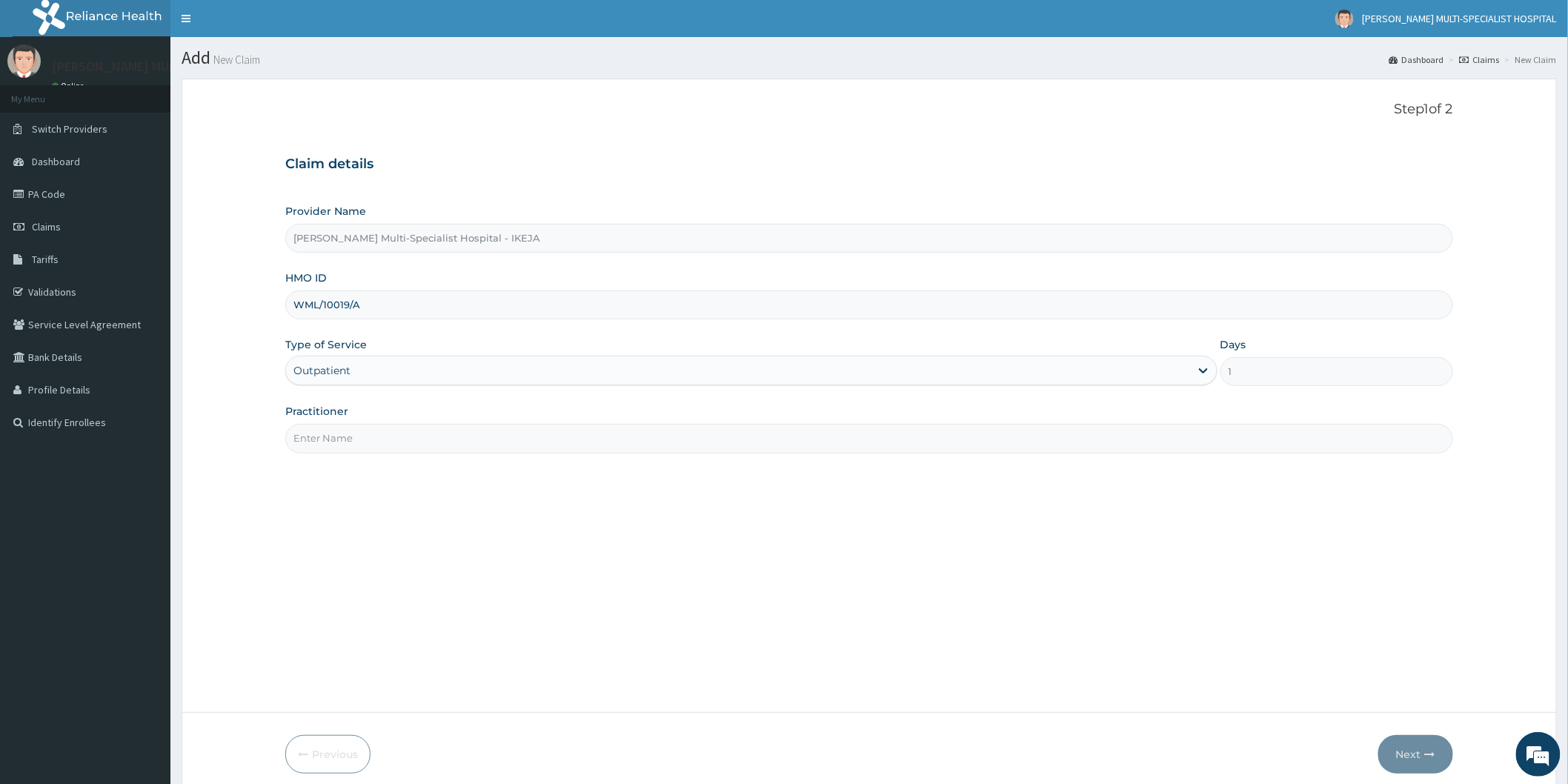
click at [387, 431] on input "Practitioner" at bounding box center [869, 438] width 1168 height 29
type input "DR [PERSON_NAME]"
click at [1411, 753] on button "Next" at bounding box center [1415, 754] width 75 height 39
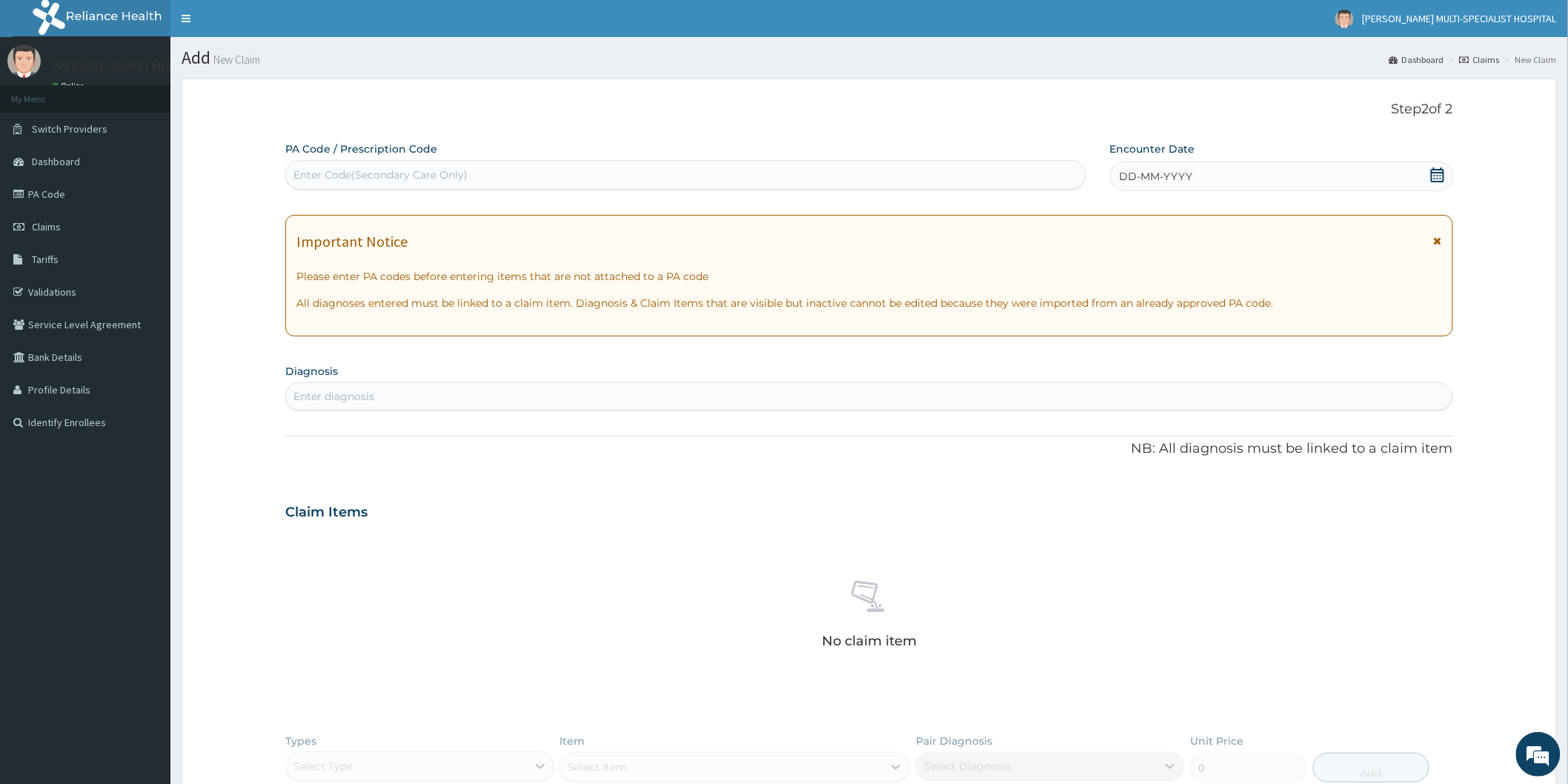
click at [629, 168] on div "Enter Code(Secondary Care Only)" at bounding box center [686, 175] width 799 height 24
type input "PA/1D14B2"
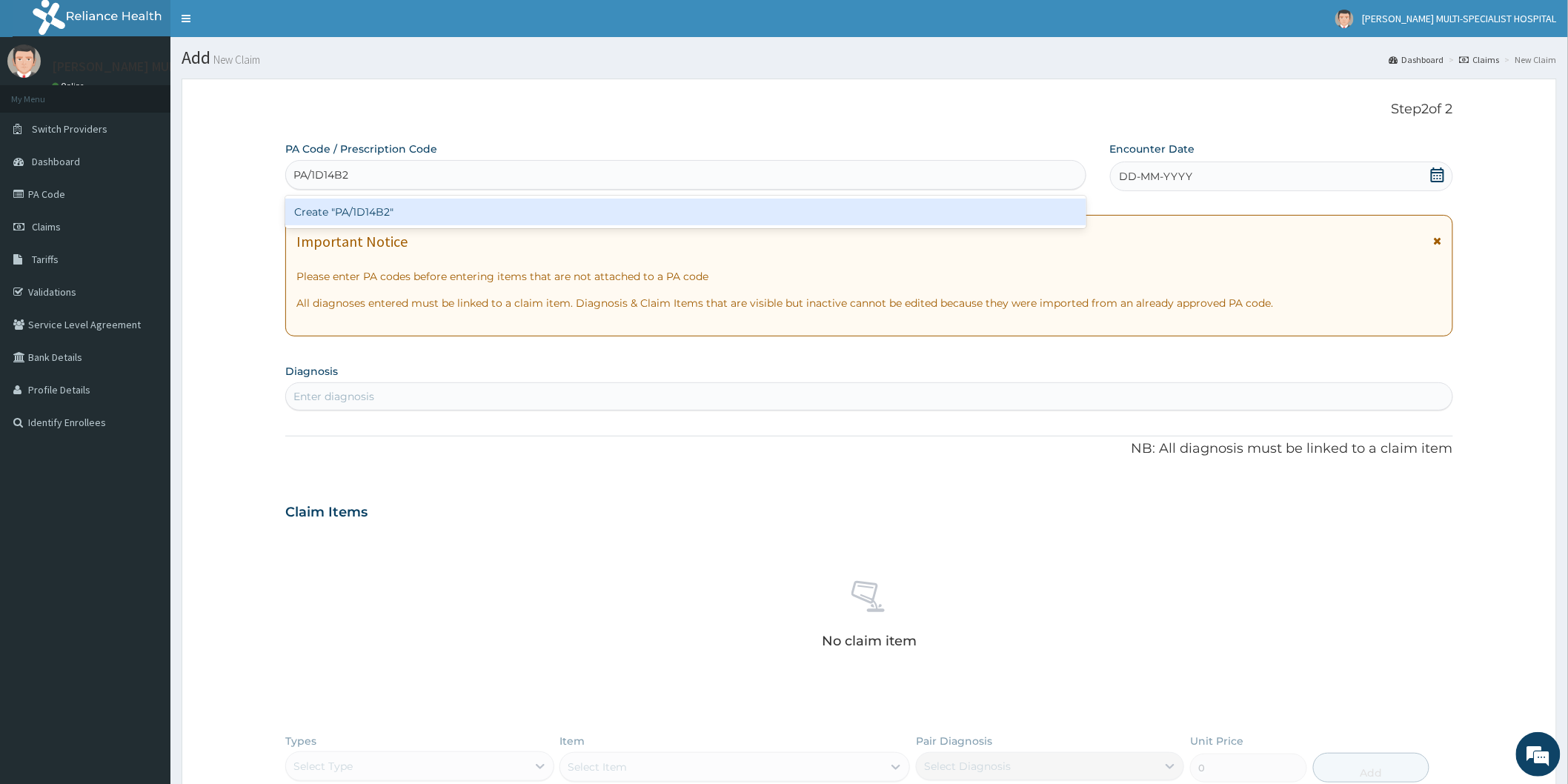
click at [553, 213] on div "Create "PA/1D14B2"" at bounding box center [686, 212] width 801 height 26
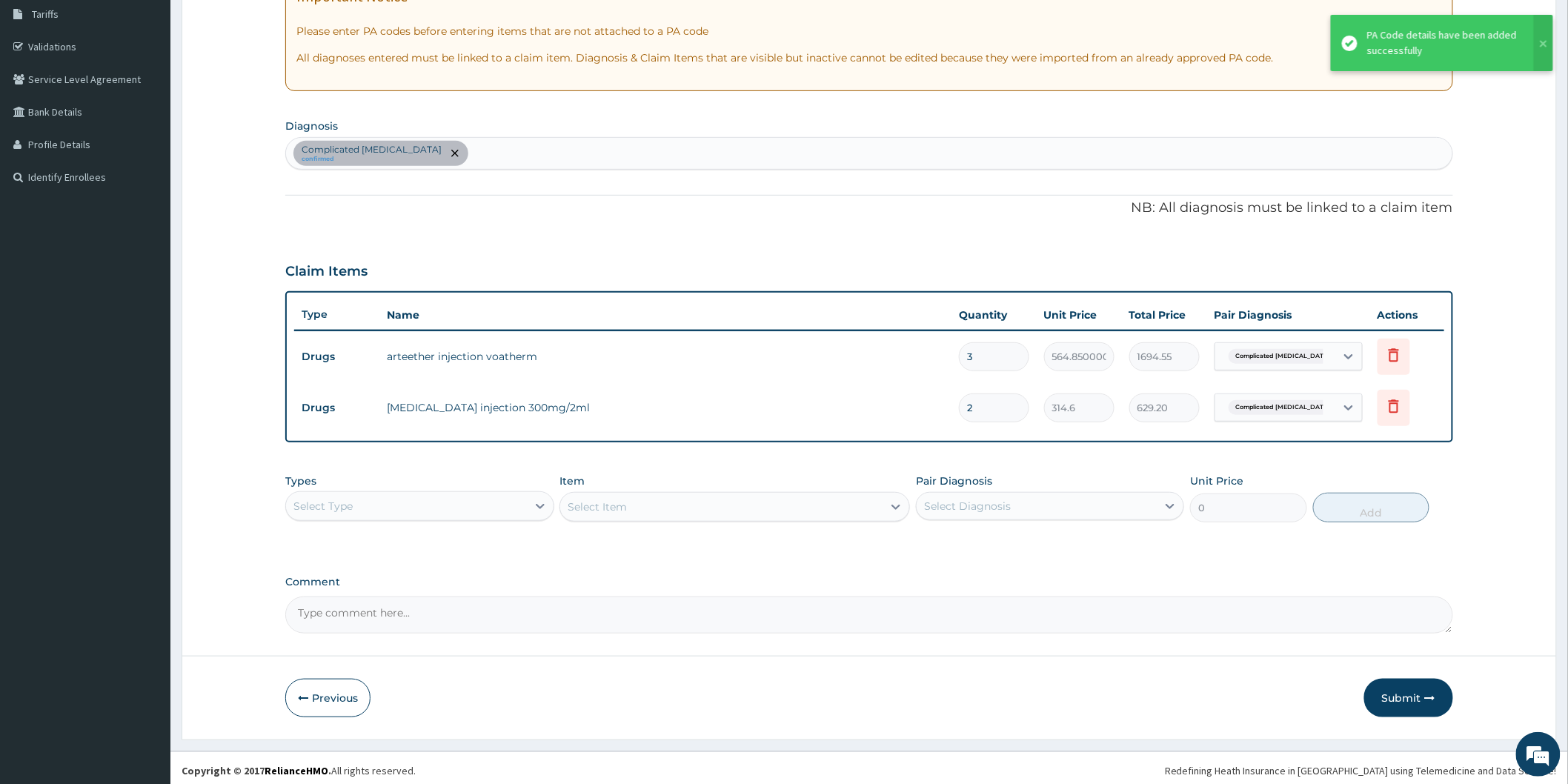
scroll to position [249, 0]
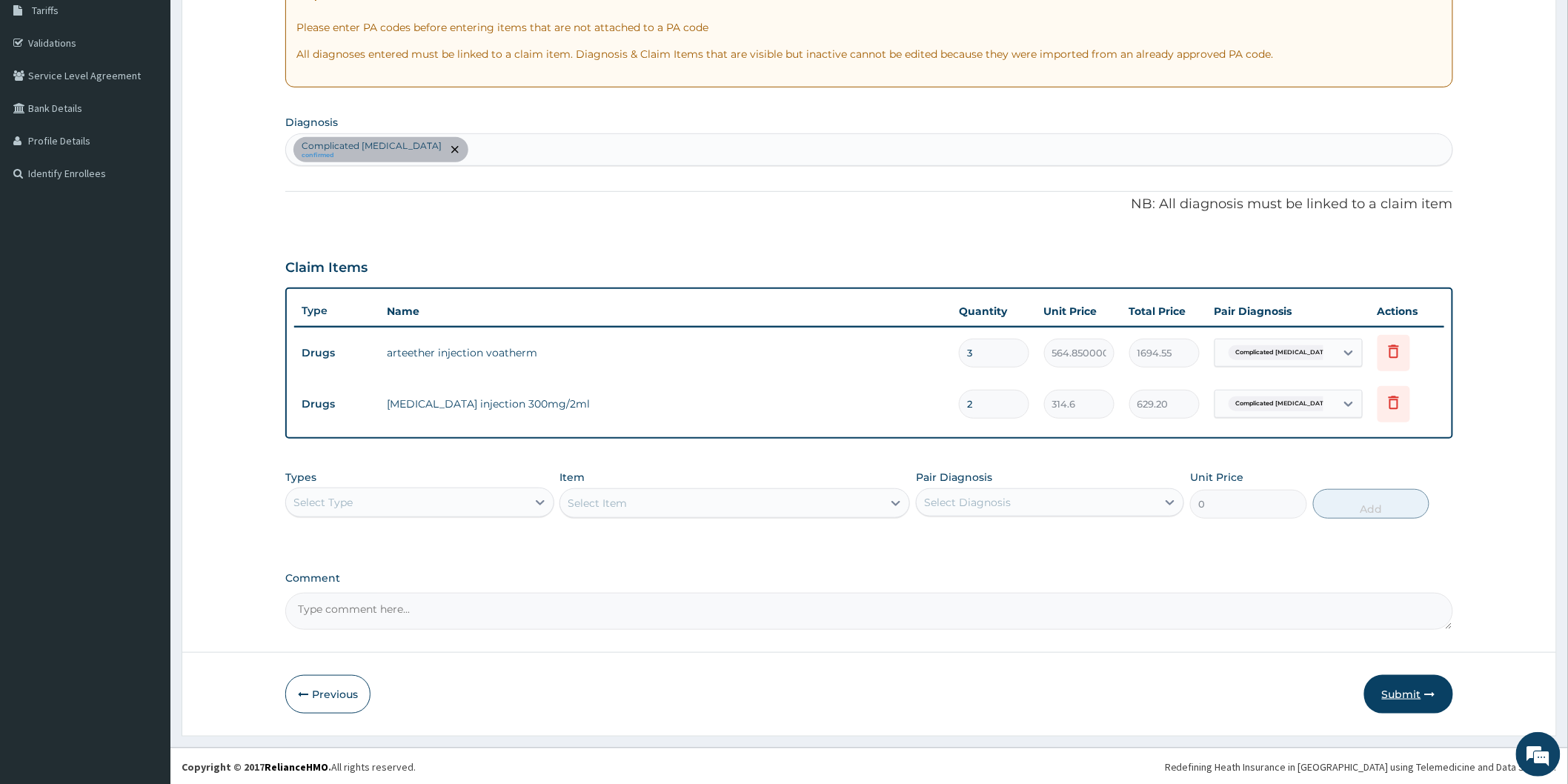
click at [1405, 693] on button "Submit" at bounding box center [1407, 694] width 89 height 39
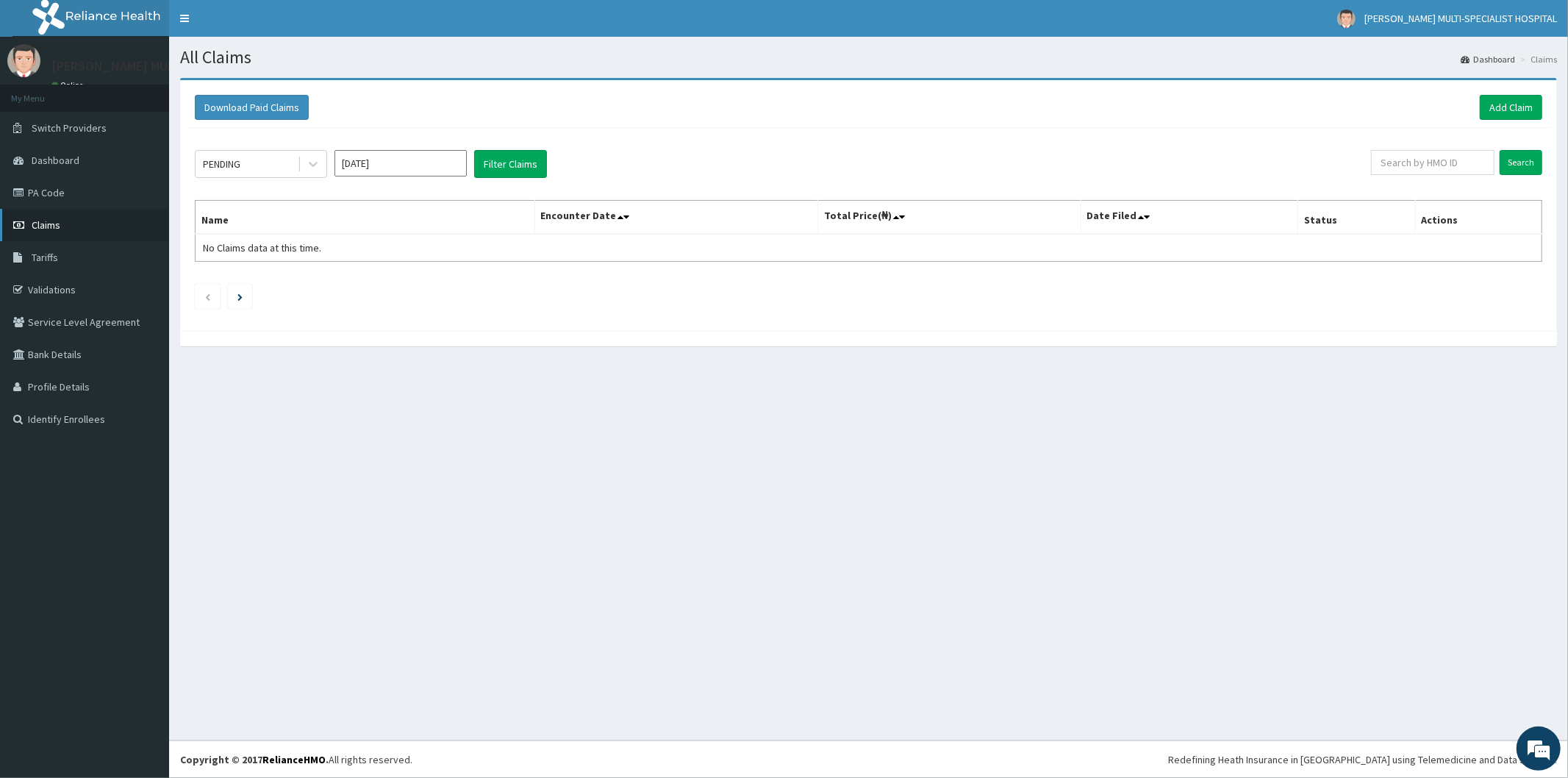
click at [63, 219] on link "Claims" at bounding box center [84, 225] width 169 height 32
click at [1520, 87] on div "Download Paid Claims Add Claim" at bounding box center [868, 107] width 1362 height 40
click at [1510, 112] on link "Add Claim" at bounding box center [1511, 107] width 63 height 25
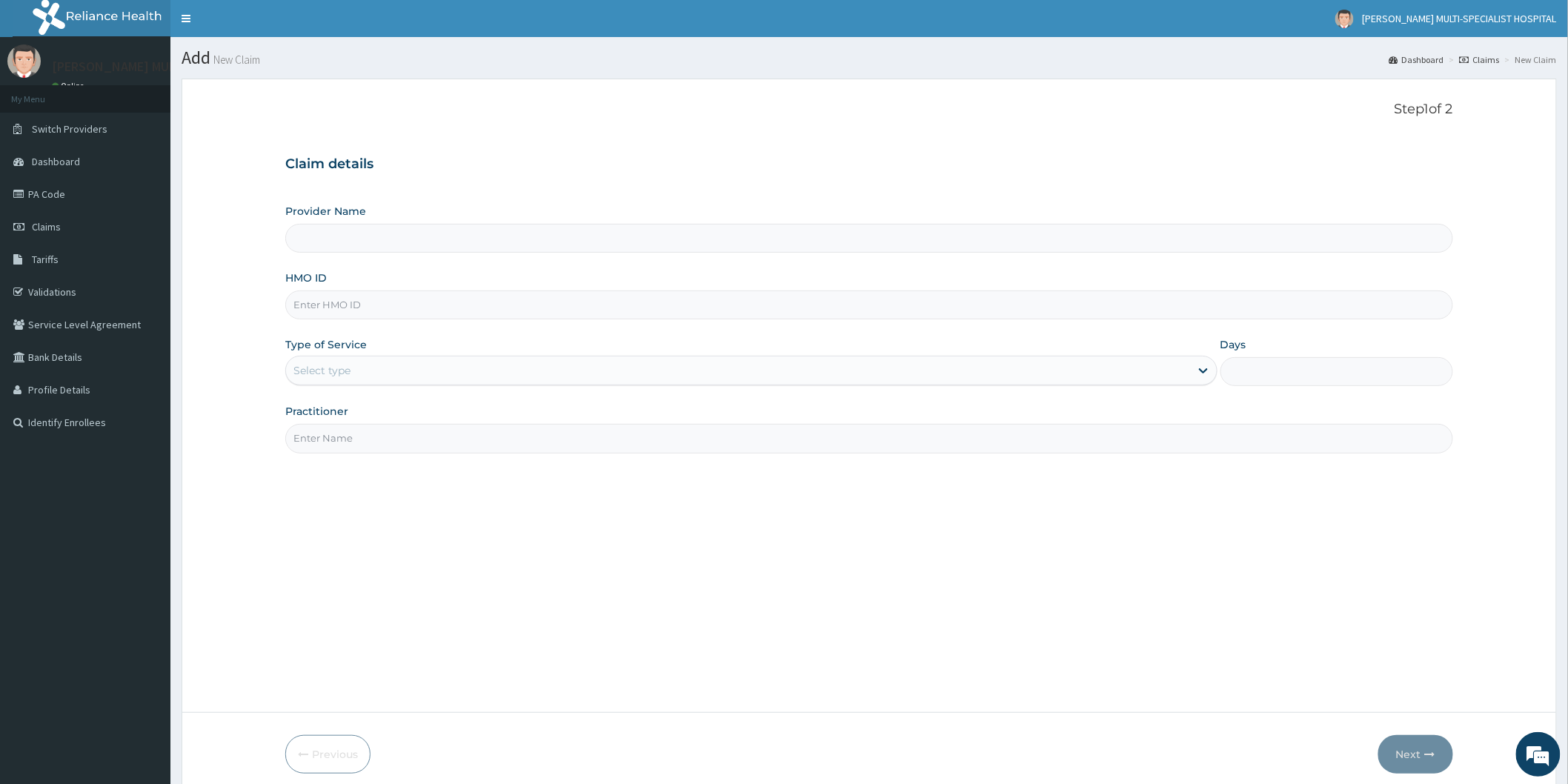
click at [341, 305] on input "HMO ID" at bounding box center [869, 305] width 1168 height 29
type input "[PERSON_NAME] Multi-Specialist Hospital - IKEJA"
type input "SSE/10127/A"
click at [367, 360] on div "Select type" at bounding box center [737, 370] width 903 height 24
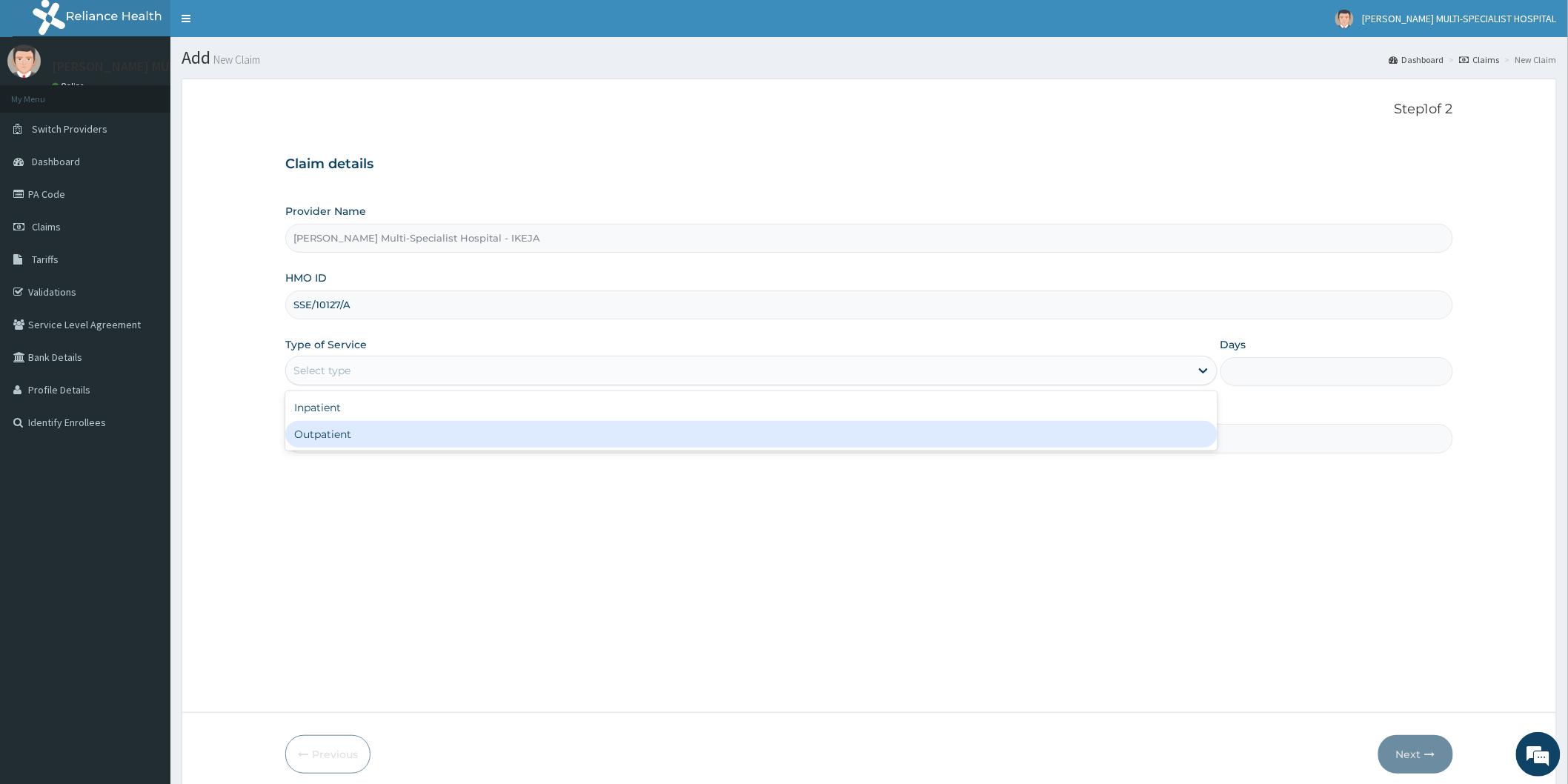
click at [378, 439] on div "Outpatient" at bounding box center [752, 434] width 932 height 26
type input "1"
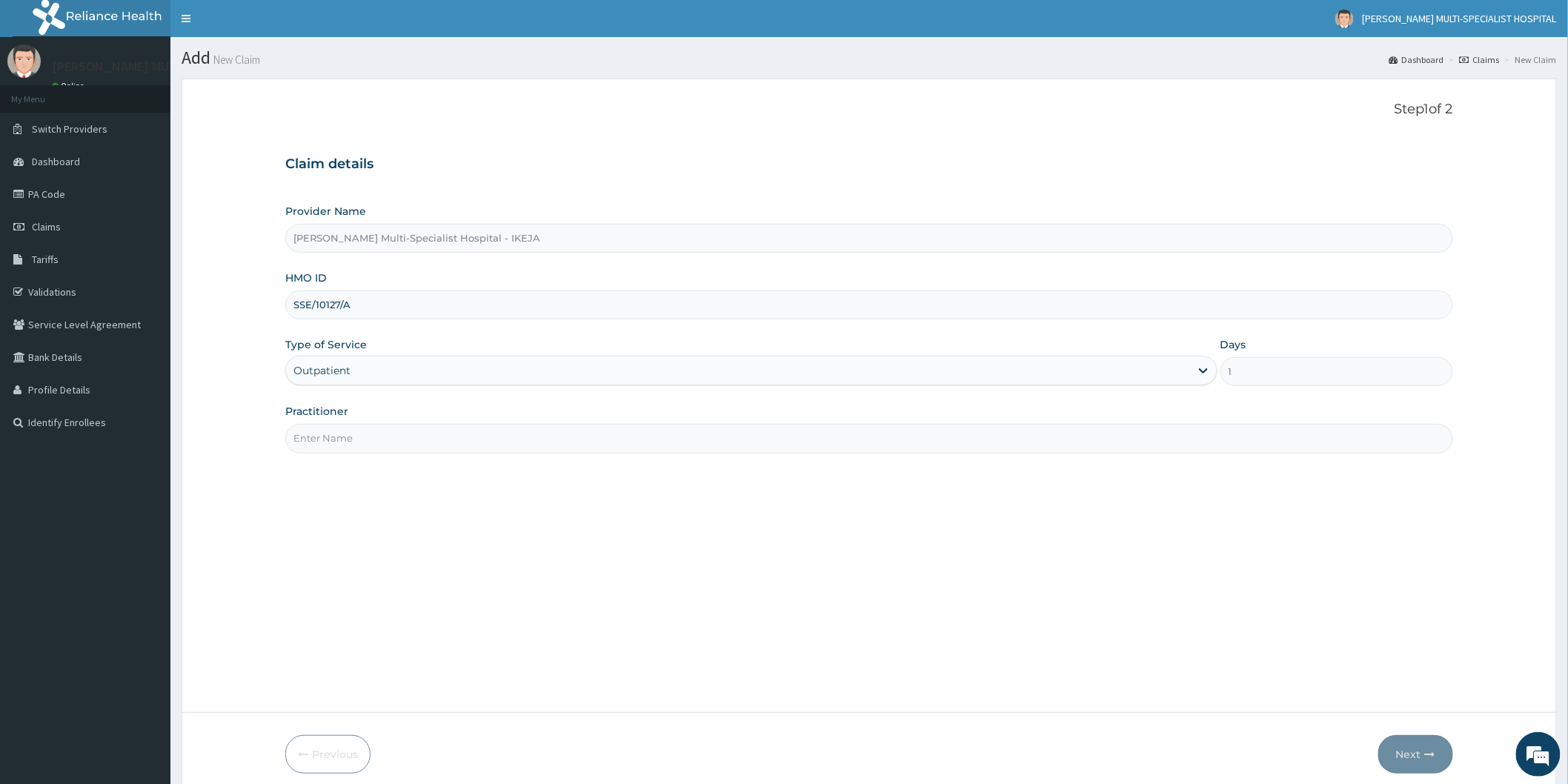
click at [377, 437] on input "Practitioner" at bounding box center [869, 438] width 1168 height 29
type input "DR ADEKUNLE"
click at [1417, 746] on button "Next" at bounding box center [1415, 754] width 75 height 39
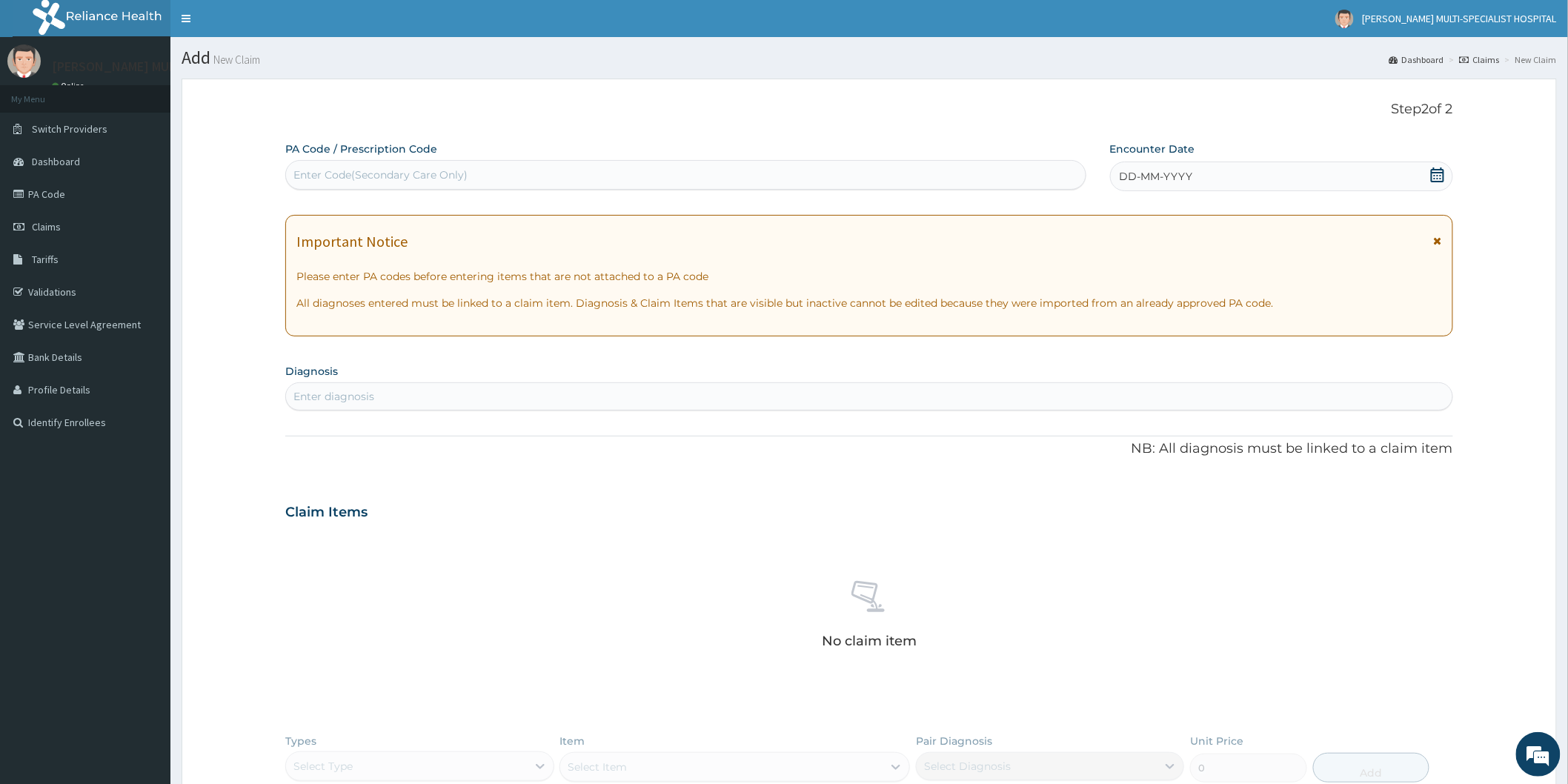
click at [367, 175] on div "Enter Code(Secondary Care Only)" at bounding box center [380, 175] width 174 height 15
type input "PA/6CB66F"
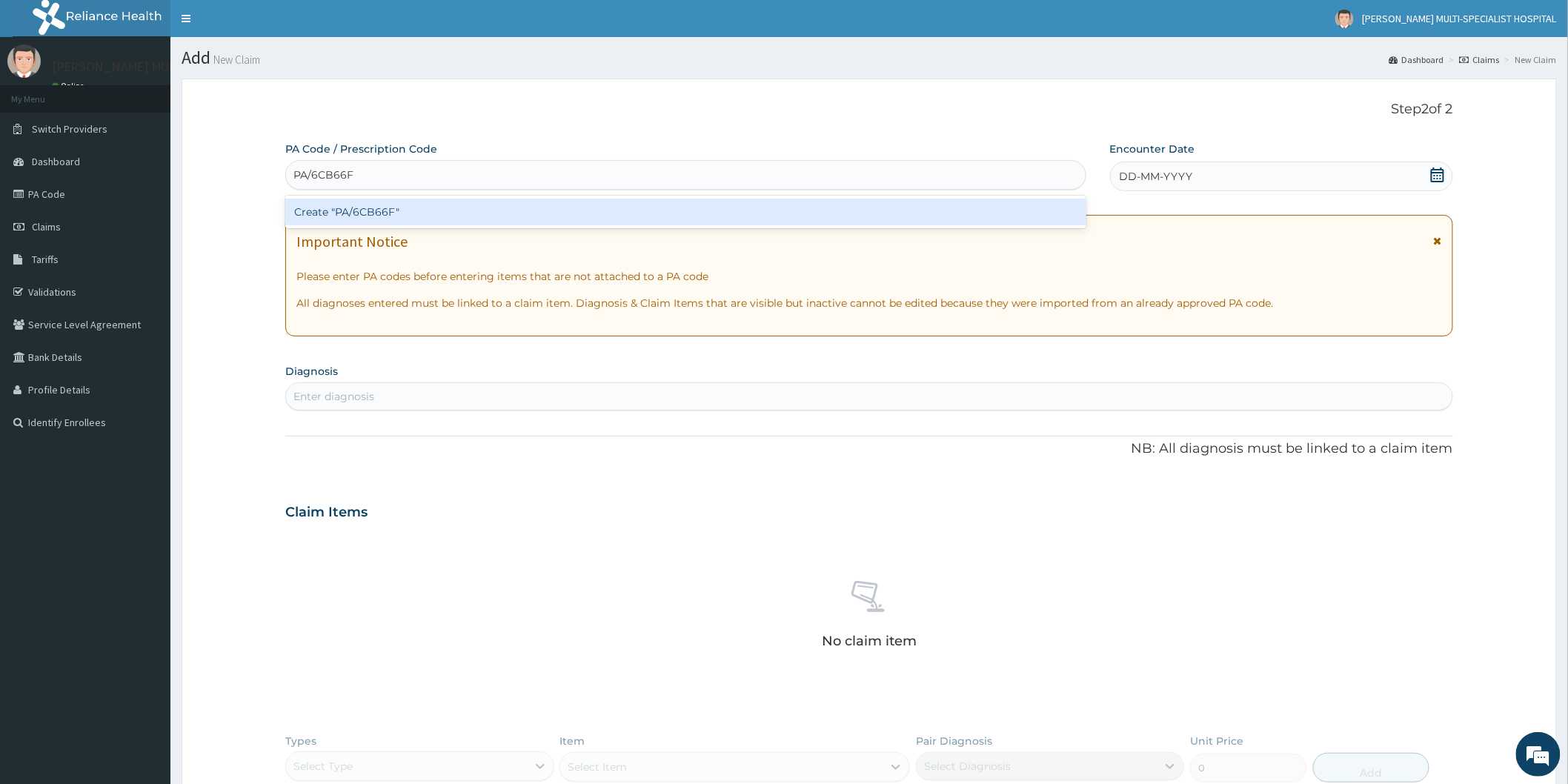
click at [493, 202] on div "Create "PA/6CB66F"" at bounding box center [686, 212] width 801 height 26
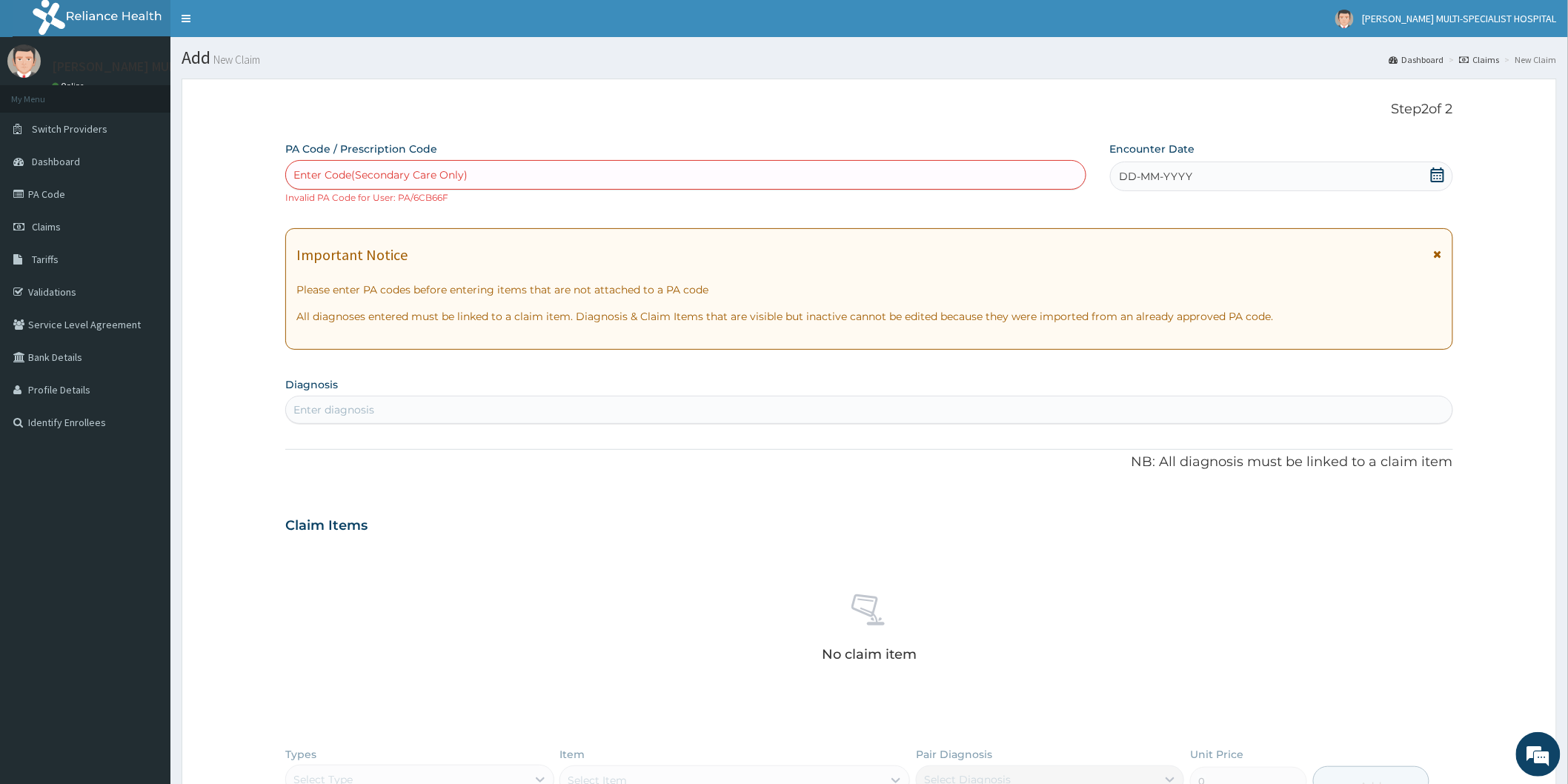
click at [462, 176] on div "Enter Code(Secondary Care Only)" at bounding box center [380, 175] width 174 height 15
type input "PA/6CB66E"
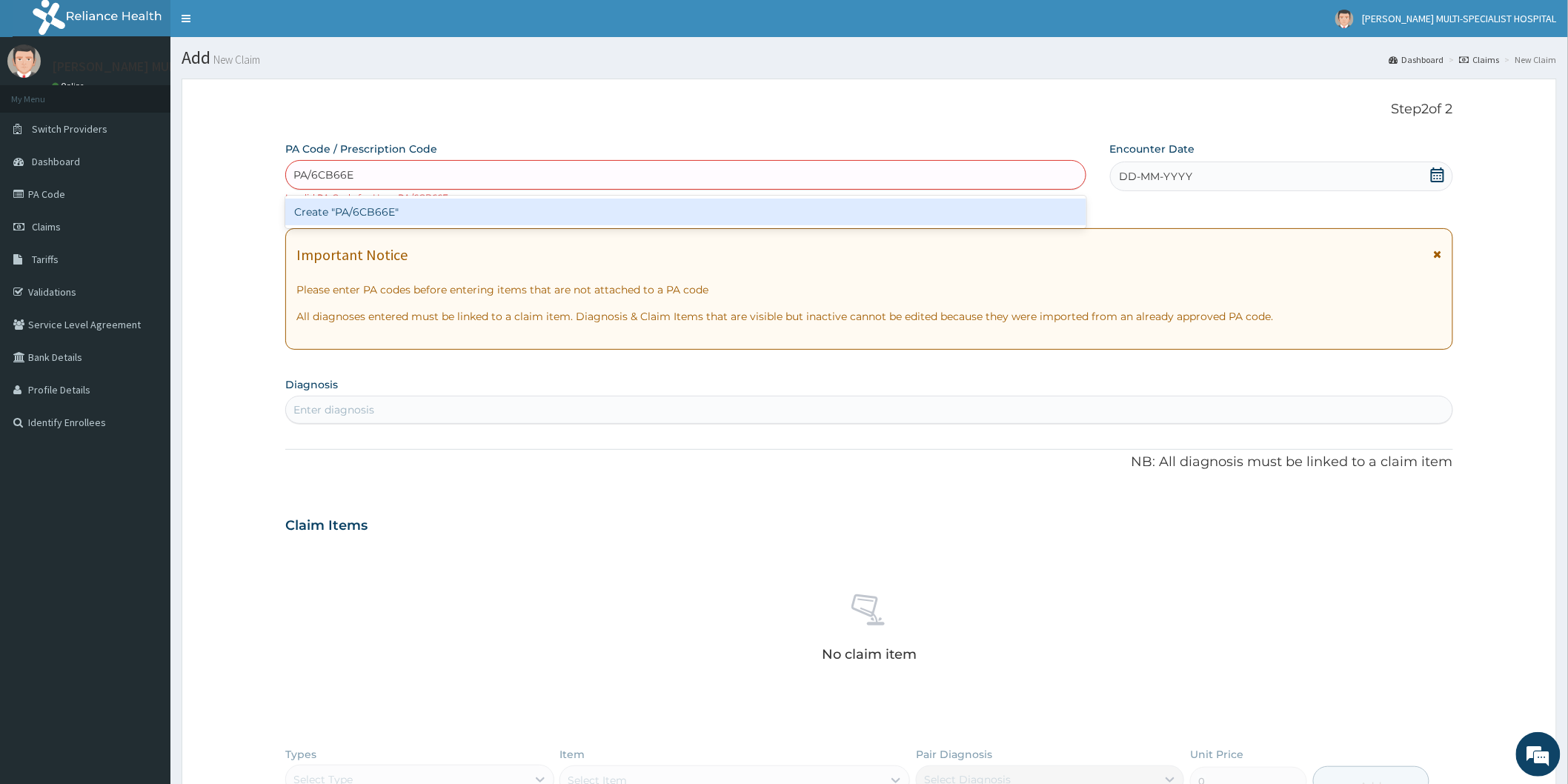
click at [462, 209] on div "Create "PA/6CB66E"" at bounding box center [686, 212] width 801 height 26
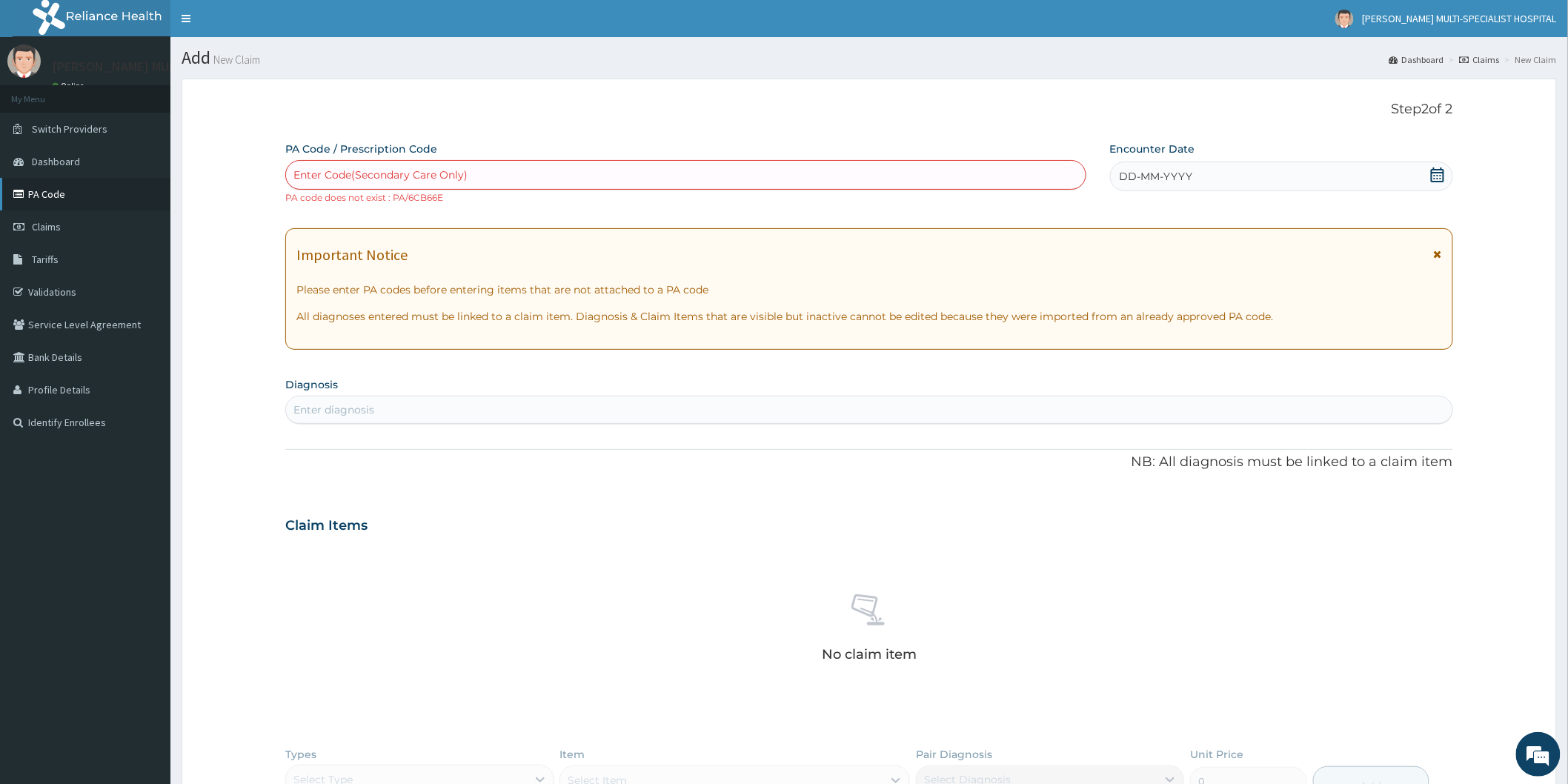
click at [64, 186] on link "PA Code" at bounding box center [85, 194] width 170 height 32
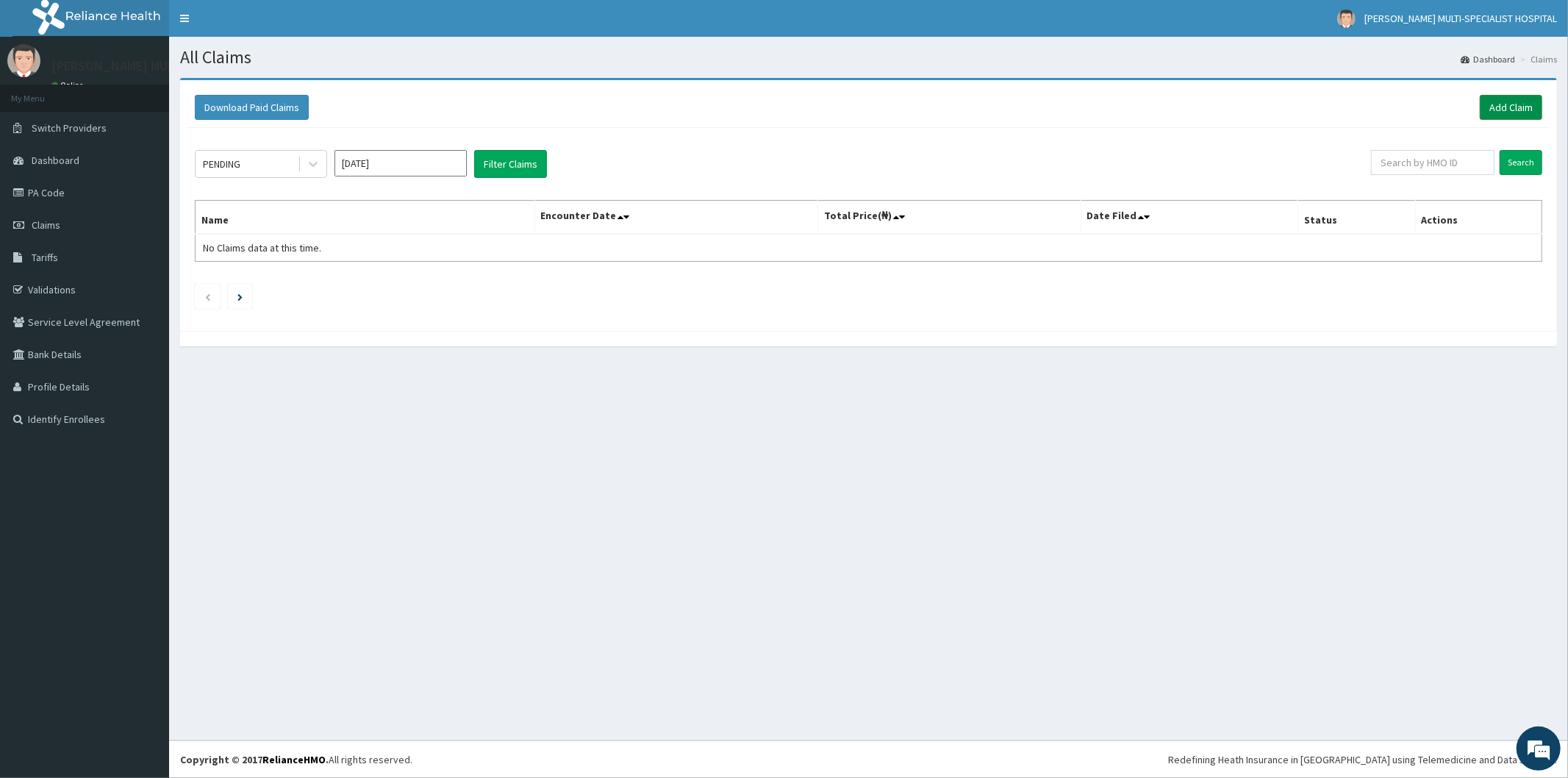
click at [1499, 99] on link "Add Claim" at bounding box center [1511, 107] width 63 height 25
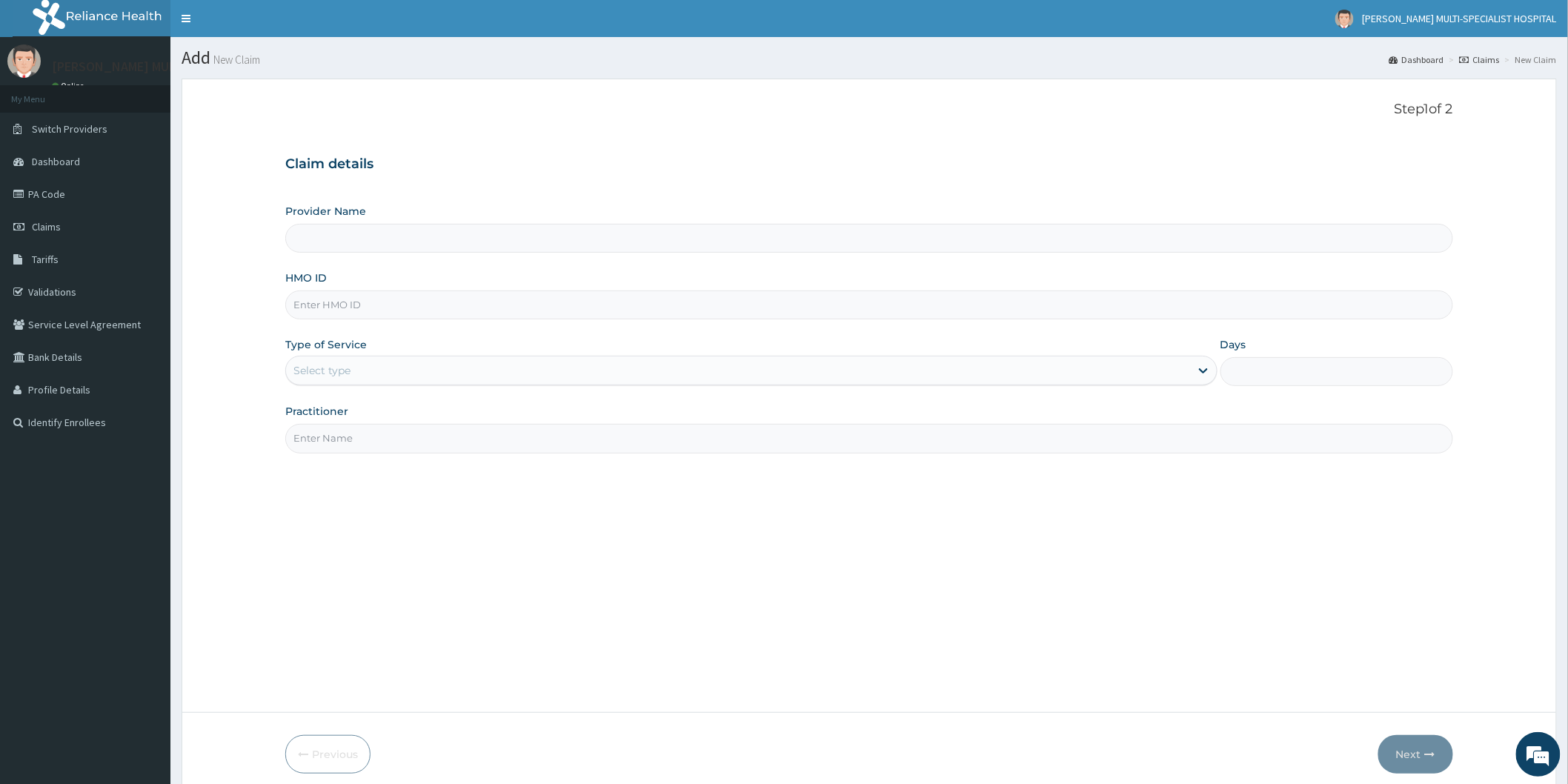
click at [546, 230] on input "Provider Name" at bounding box center [869, 238] width 1168 height 29
type input "Reddington Multi-Specialist Hospital - IKEJA"
click at [536, 308] on input "HMO ID" at bounding box center [869, 305] width 1168 height 29
type input "REL/10290/A"
click at [478, 373] on div "Select type" at bounding box center [737, 370] width 903 height 24
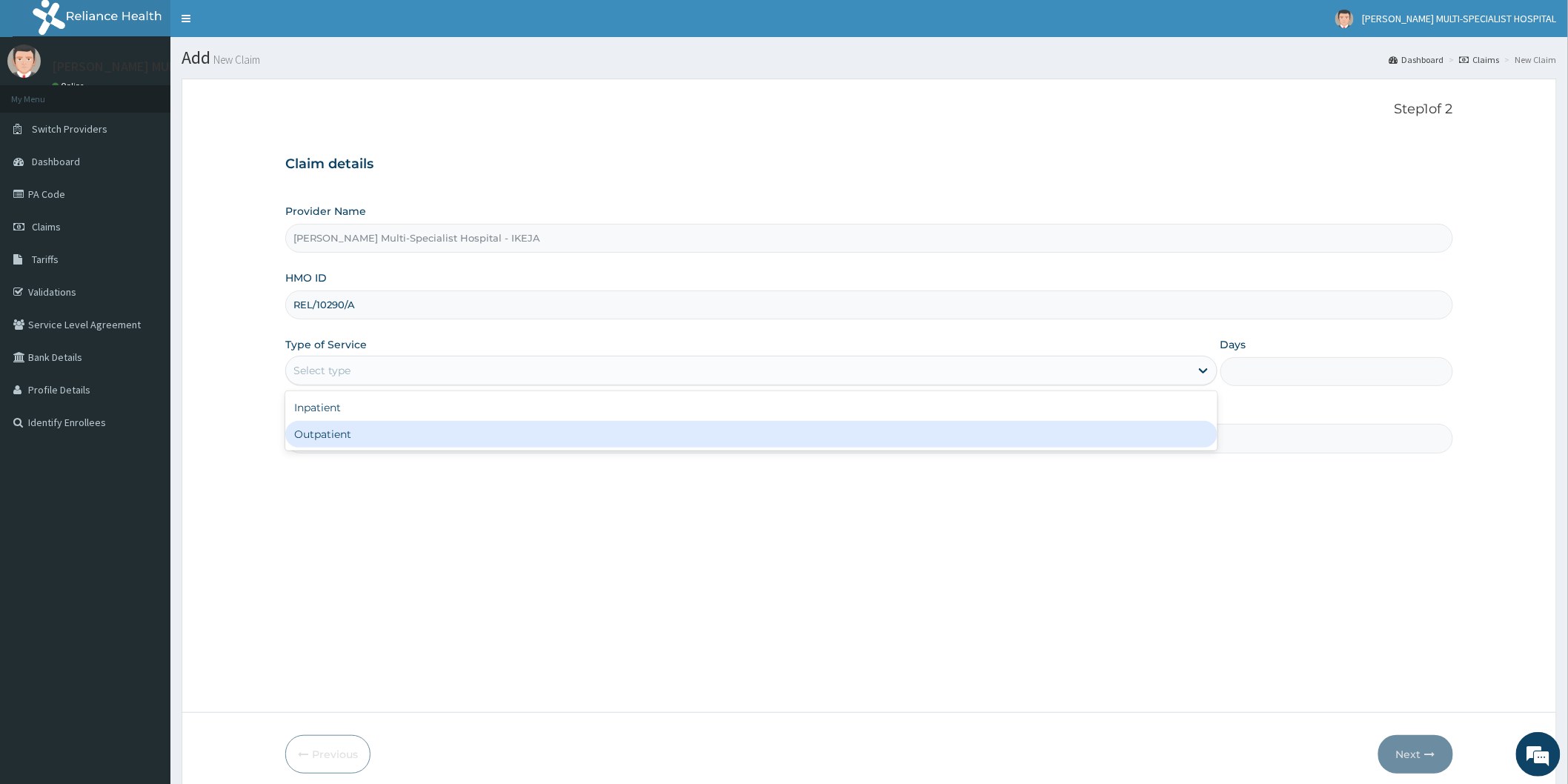
click at [430, 435] on div "Outpatient" at bounding box center [752, 434] width 932 height 26
type input "1"
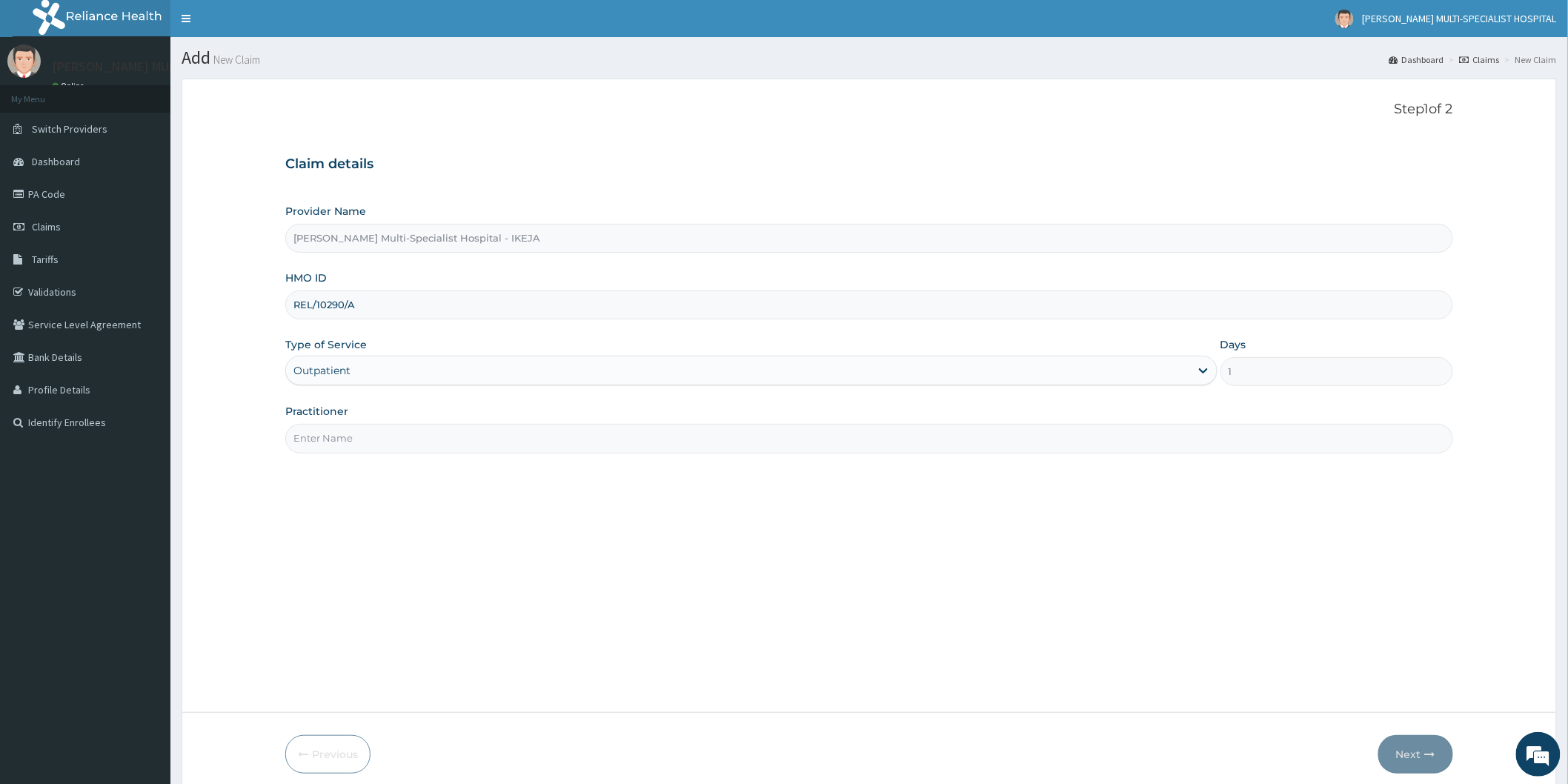
click at [437, 426] on input "Practitioner" at bounding box center [869, 438] width 1168 height 29
type input "DR CHUKWU"
click at [1412, 752] on button "Next" at bounding box center [1415, 754] width 75 height 39
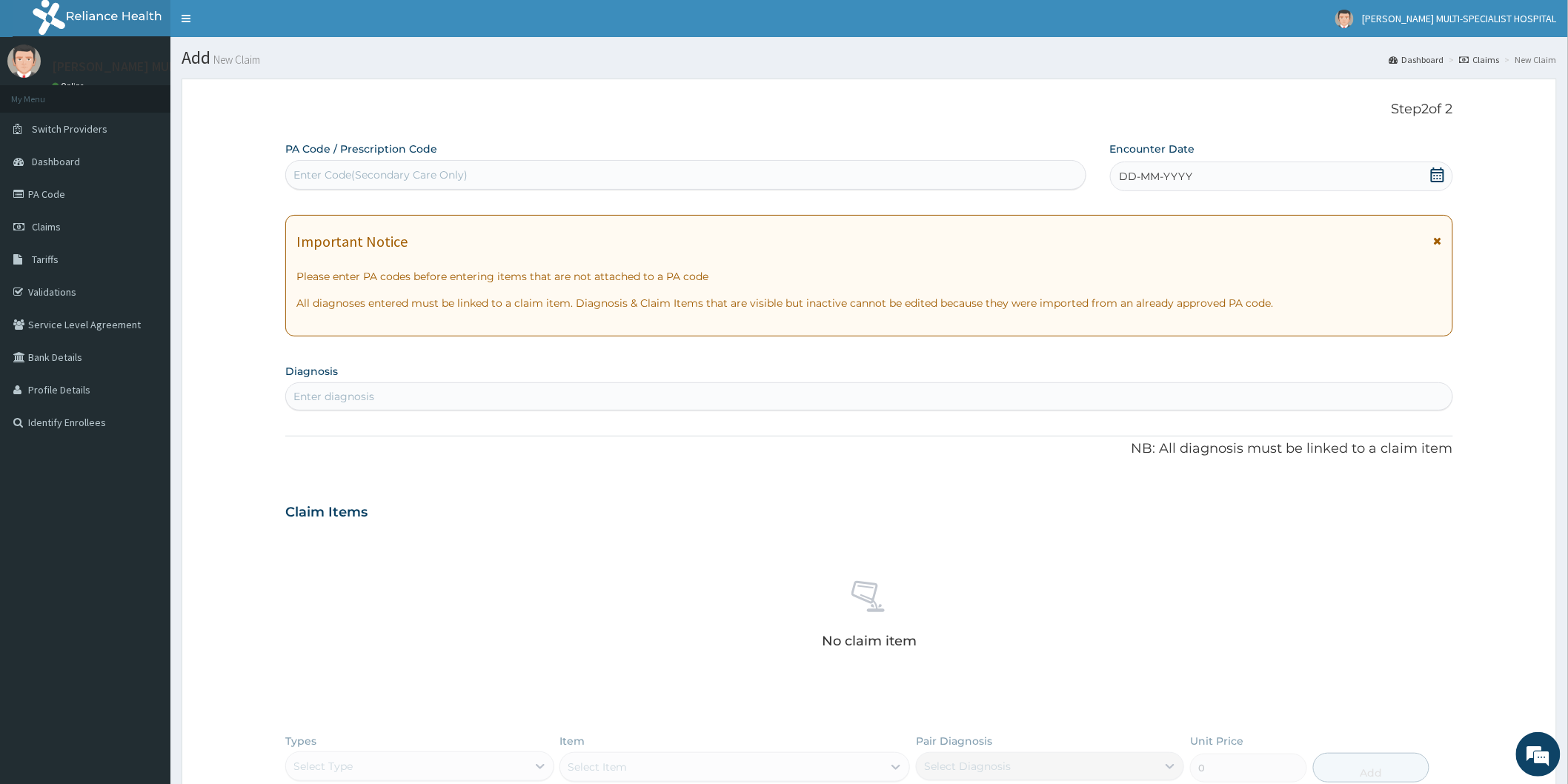
click at [681, 174] on div "Enter Code(Secondary Care Only)" at bounding box center [686, 175] width 799 height 24
type input "PA/2DDD81"
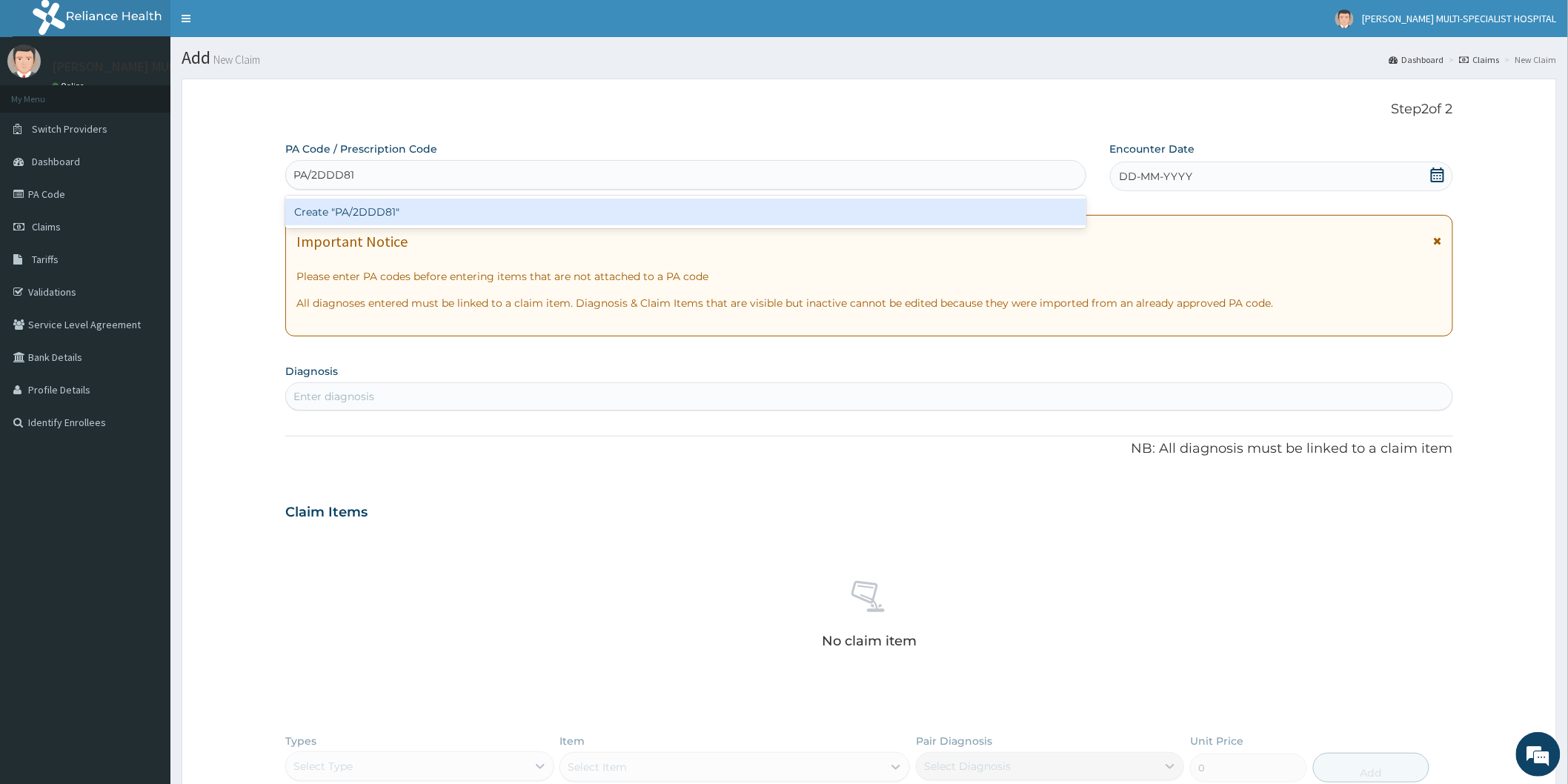
click at [595, 212] on div "Create "PA/2DDD81"" at bounding box center [686, 212] width 801 height 26
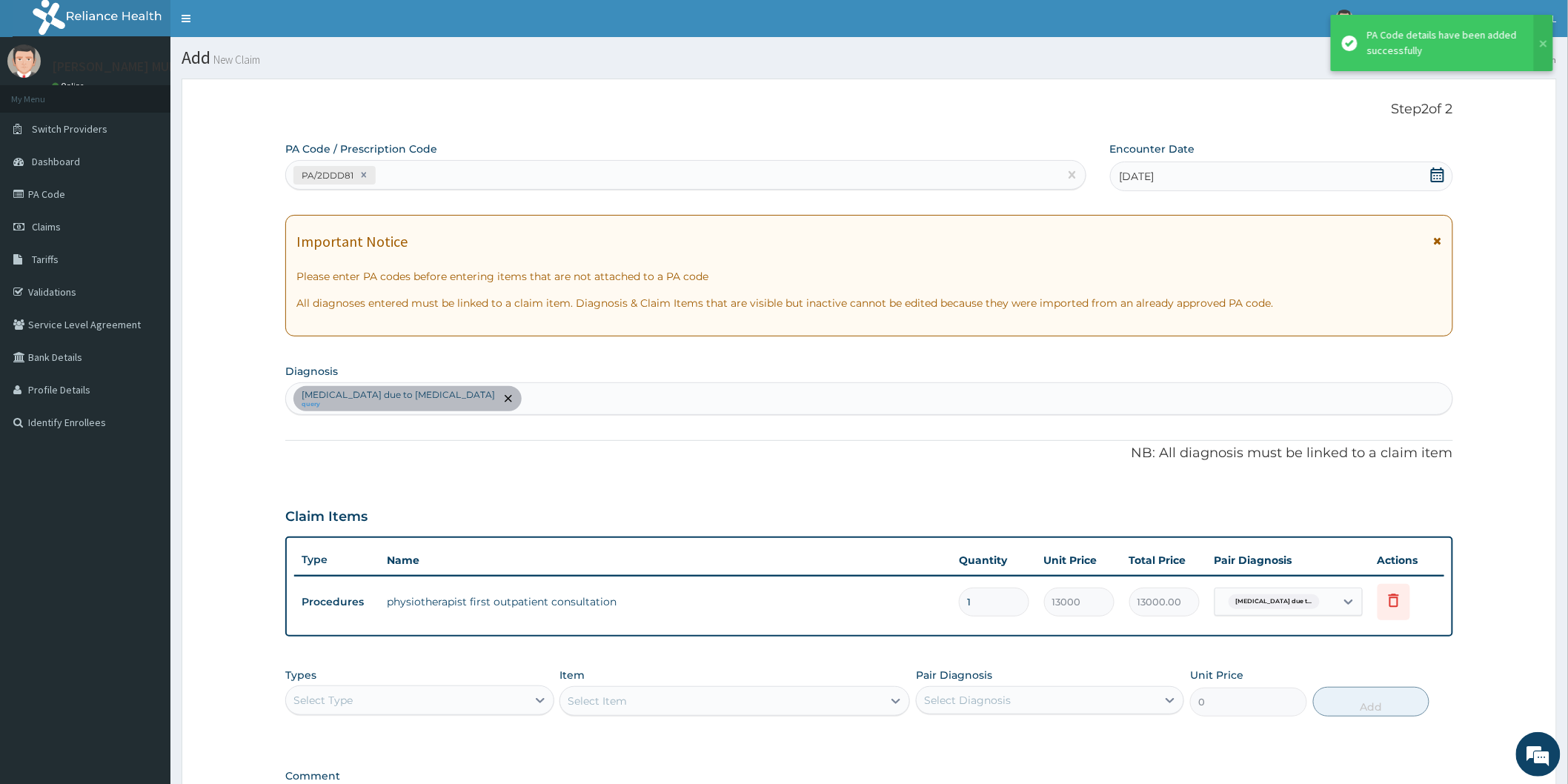
click at [550, 629] on div "Type Name Quantity Unit Price Total Price Pair Diagnosis Actions Procedures phy…" at bounding box center [869, 586] width 1168 height 100
click at [544, 700] on icon at bounding box center [540, 700] width 15 height 15
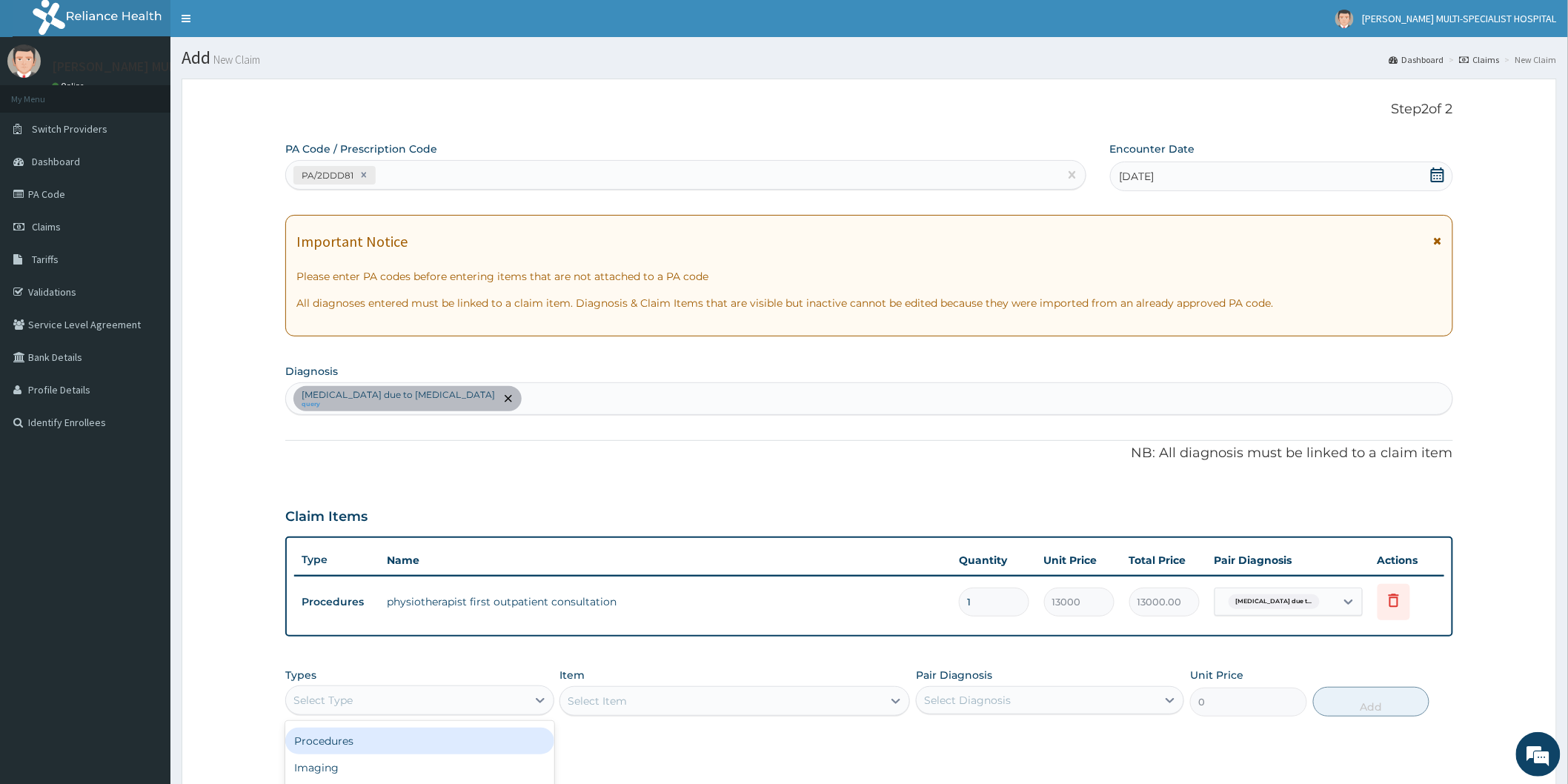
click at [352, 737] on div "Procedures" at bounding box center [419, 741] width 268 height 26
click at [892, 704] on div "Select Item" at bounding box center [734, 701] width 350 height 30
click at [895, 694] on div "Select Item" at bounding box center [734, 701] width 350 height 30
click at [895, 701] on div "Select Item" at bounding box center [734, 701] width 350 height 30
click at [818, 701] on div "Select Item" at bounding box center [734, 701] width 350 height 30
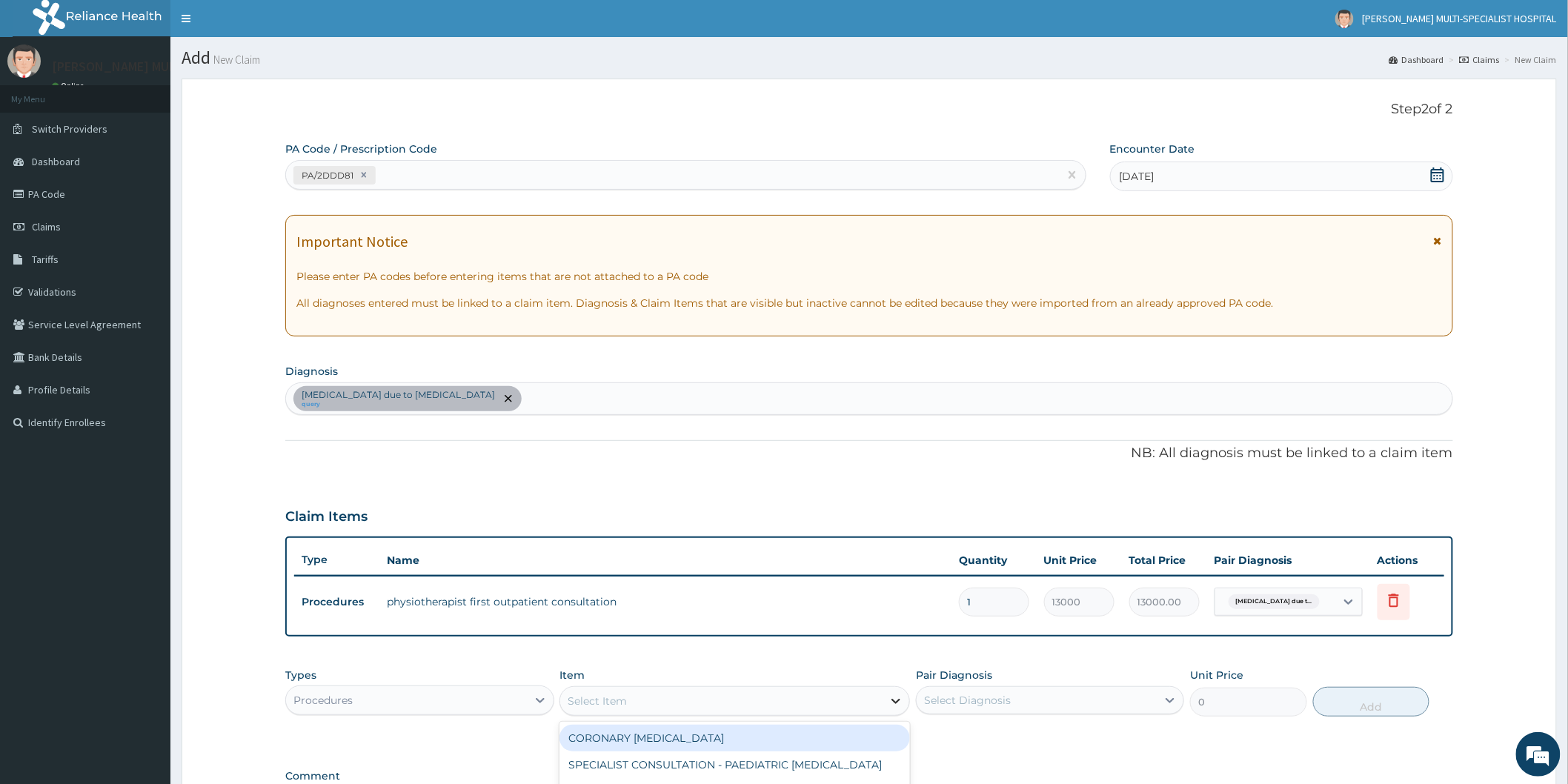
click at [895, 700] on icon at bounding box center [895, 701] width 9 height 5
type input "PHYSIO"
click at [781, 739] on div "CONSULTATION PHYSIOTHERAPY" at bounding box center [734, 737] width 350 height 26
type input "22500"
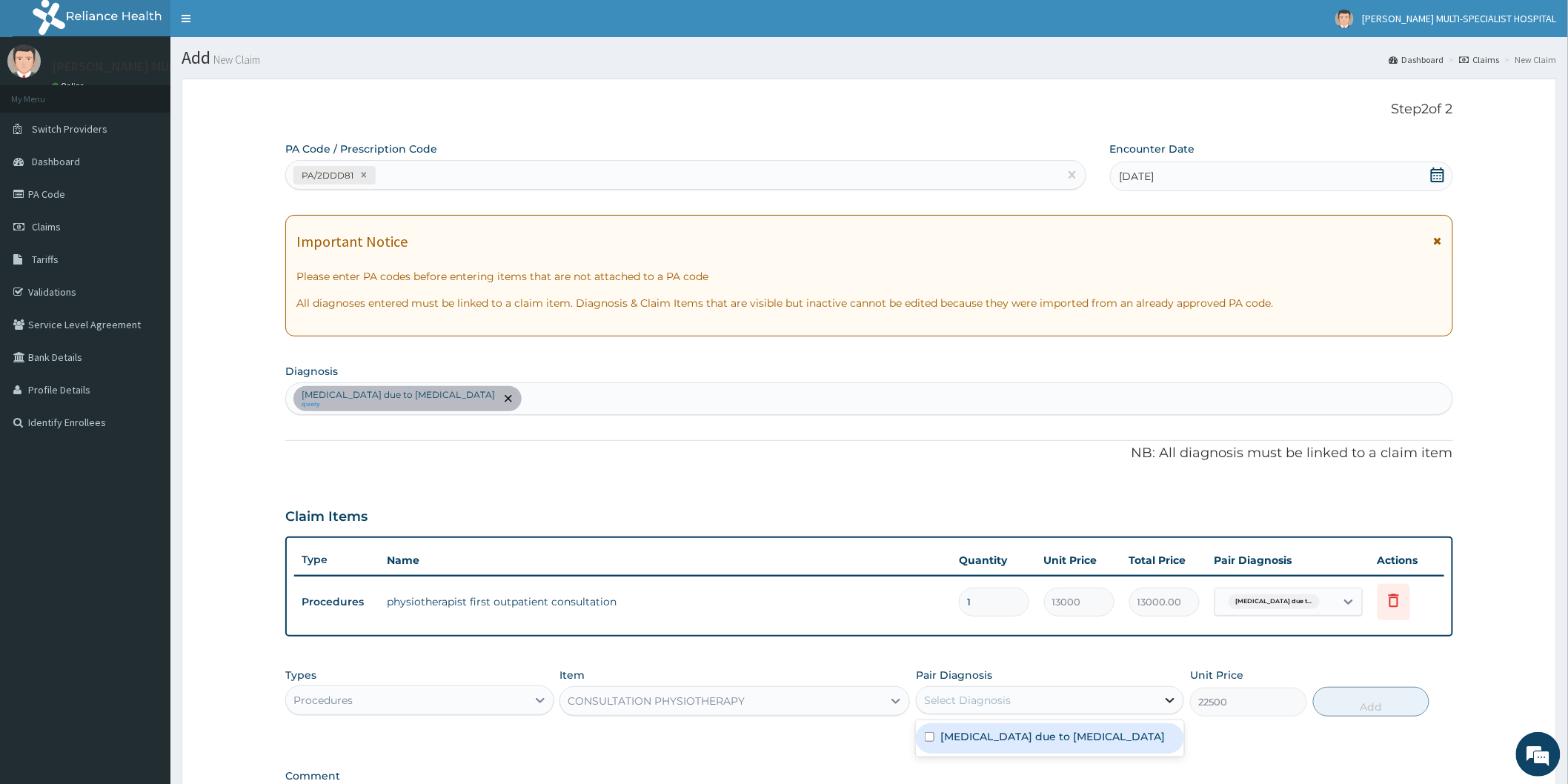
click at [1166, 698] on icon at bounding box center [1170, 701] width 9 height 5
click at [1095, 730] on label "Thoracic outlet syndrome due to cervical rib" at bounding box center [1053, 736] width 225 height 15
checkbox input "true"
click at [1366, 713] on button "Add" at bounding box center [1370, 701] width 117 height 30
type input "0"
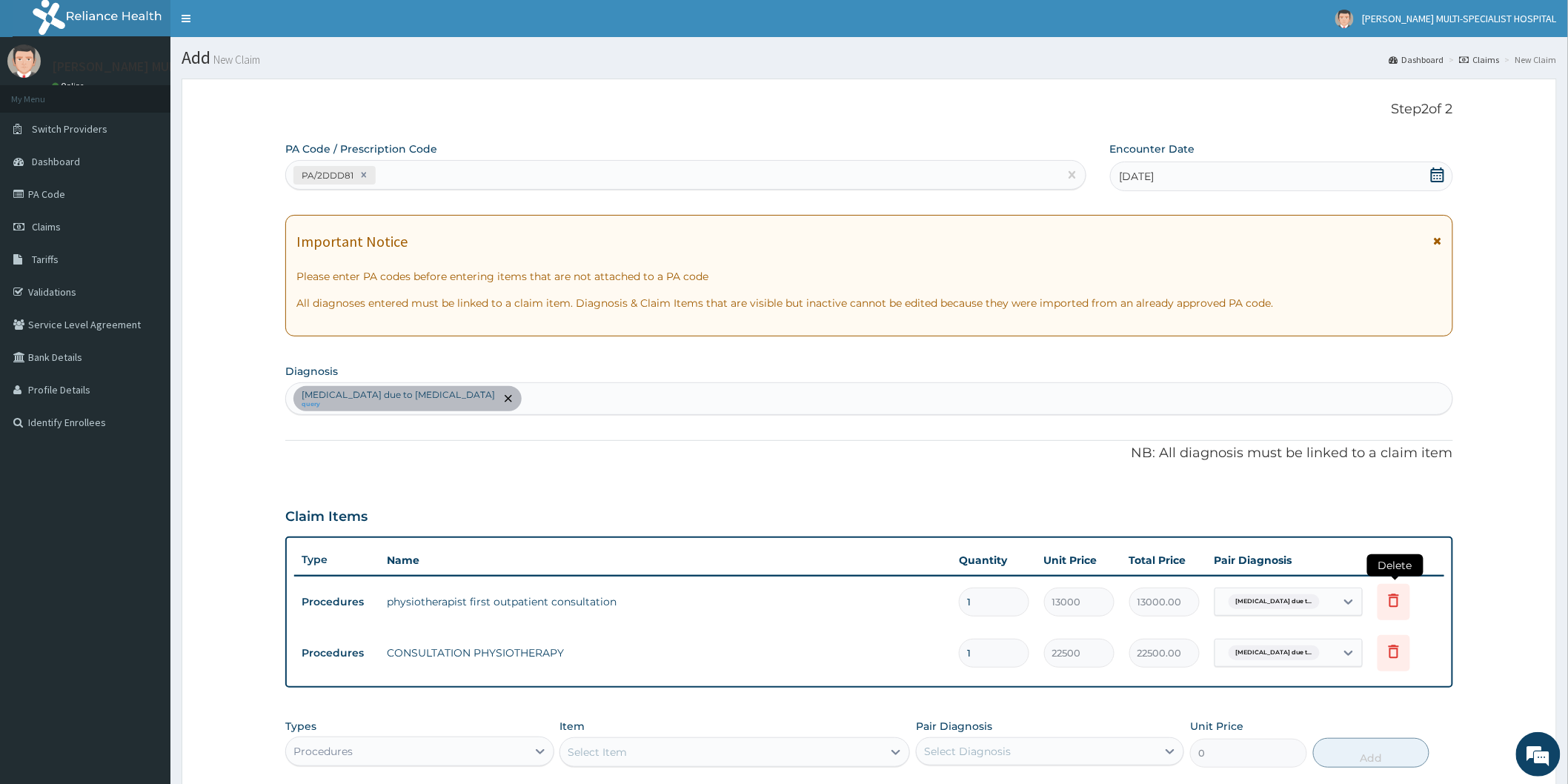
click at [1394, 597] on icon at bounding box center [1393, 600] width 18 height 18
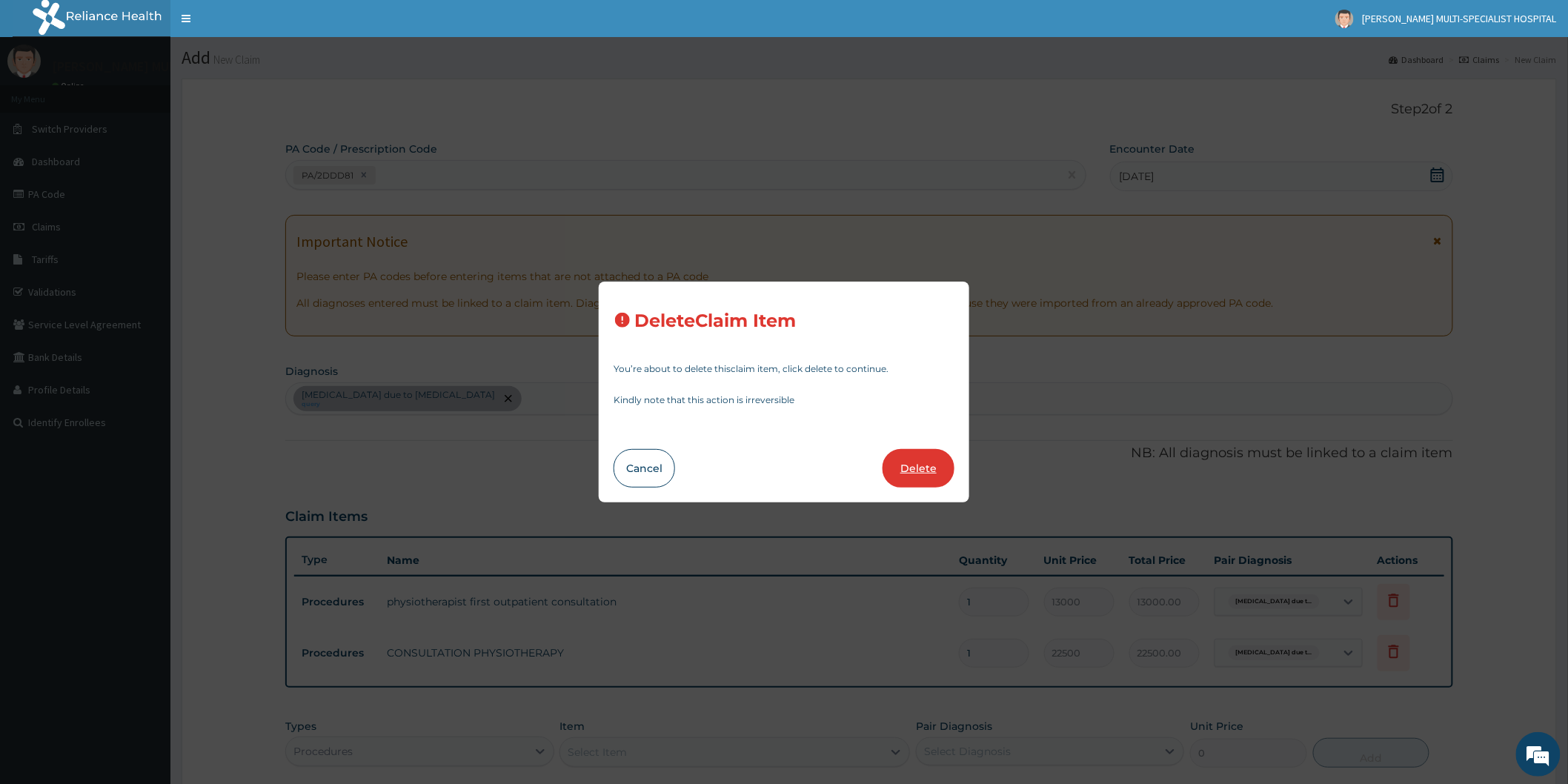
drag, startPoint x: 910, startPoint y: 462, endPoint x: 917, endPoint y: 469, distance: 9.9
click at [910, 464] on button "Delete" at bounding box center [918, 468] width 72 height 39
type input "22500"
type input "22500.00"
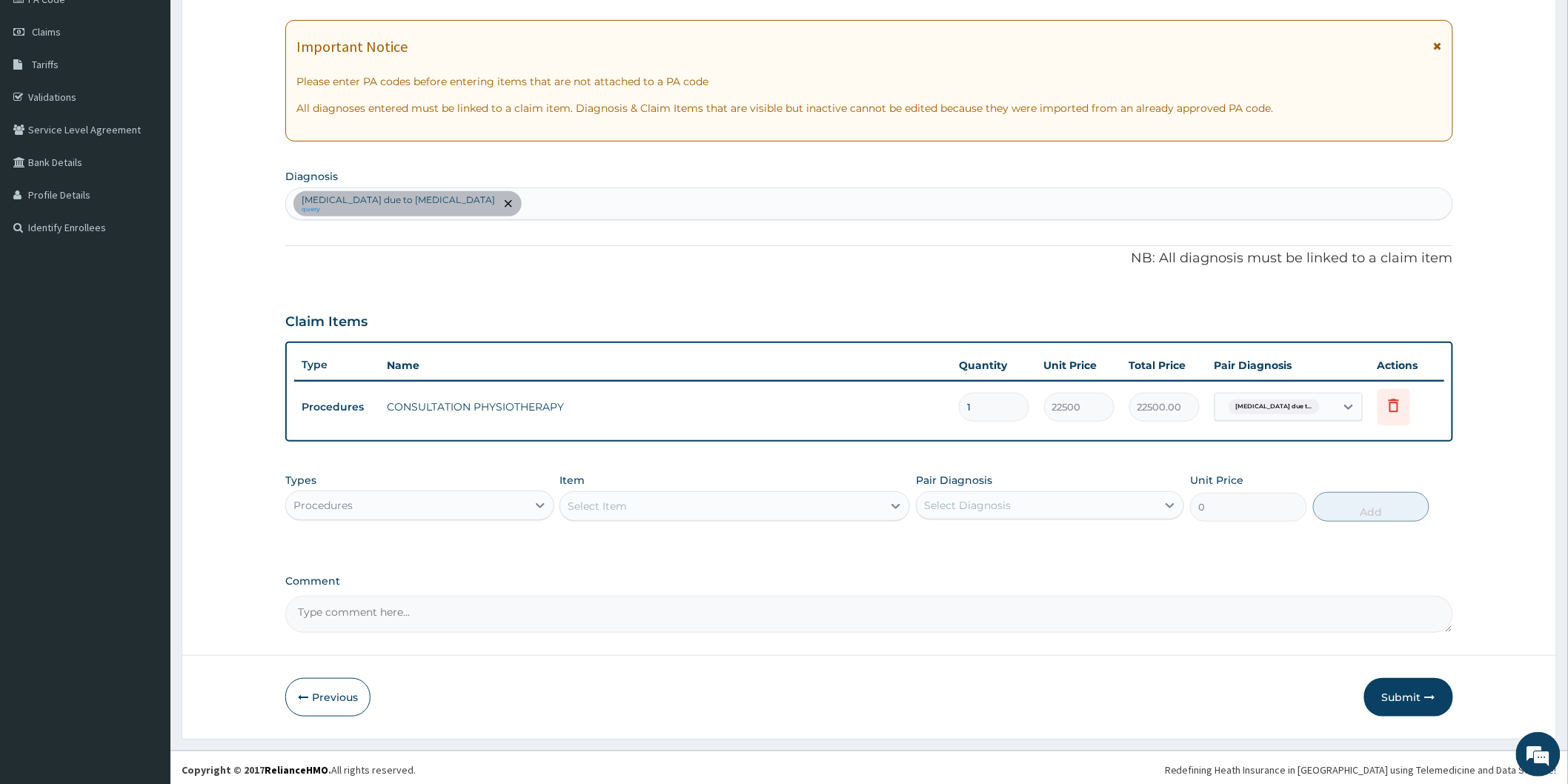
scroll to position [197, 0]
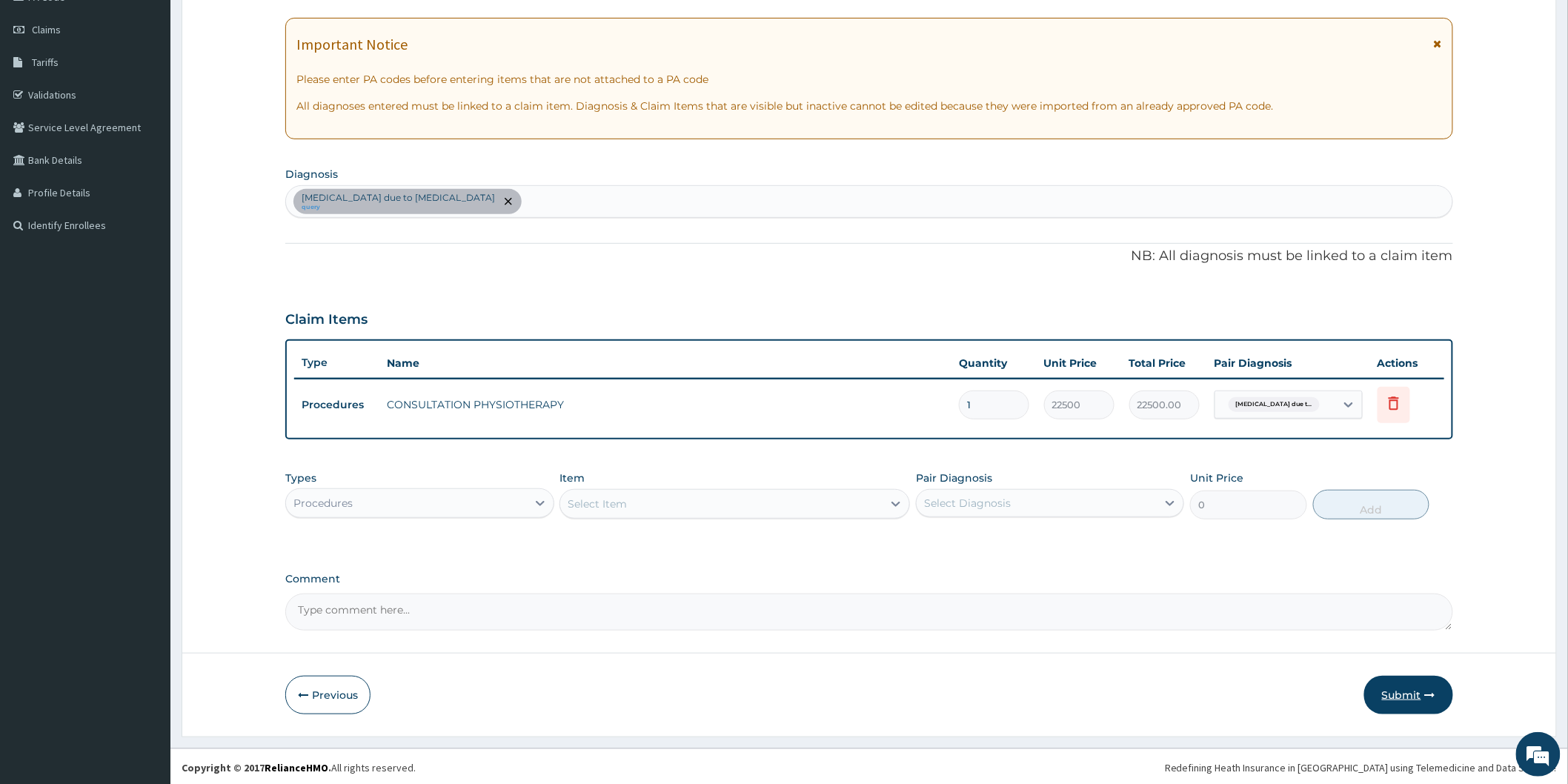
click at [1417, 686] on button "Submit" at bounding box center [1407, 695] width 89 height 39
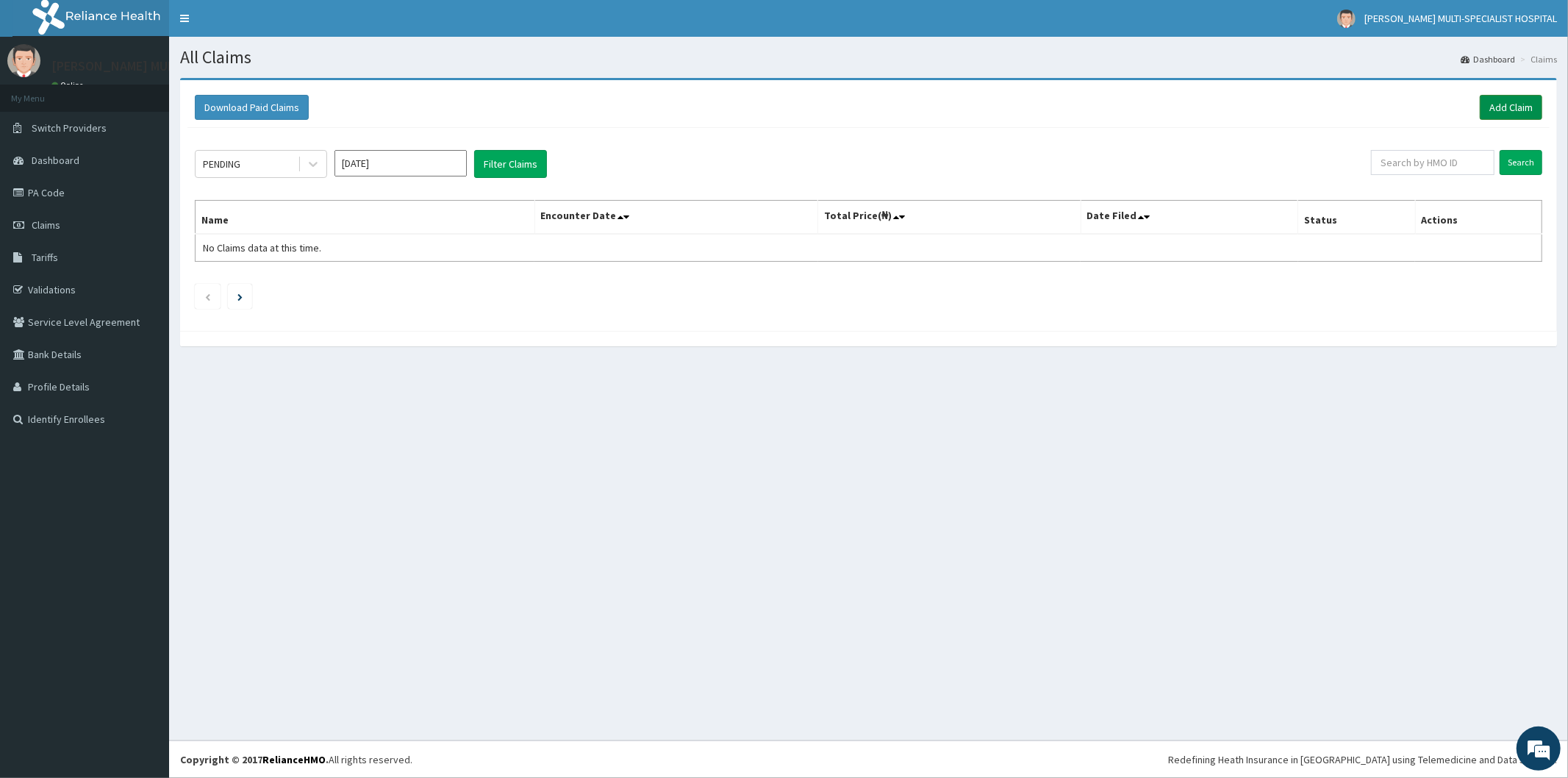
click at [1505, 104] on link "Add Claim" at bounding box center [1511, 107] width 63 height 25
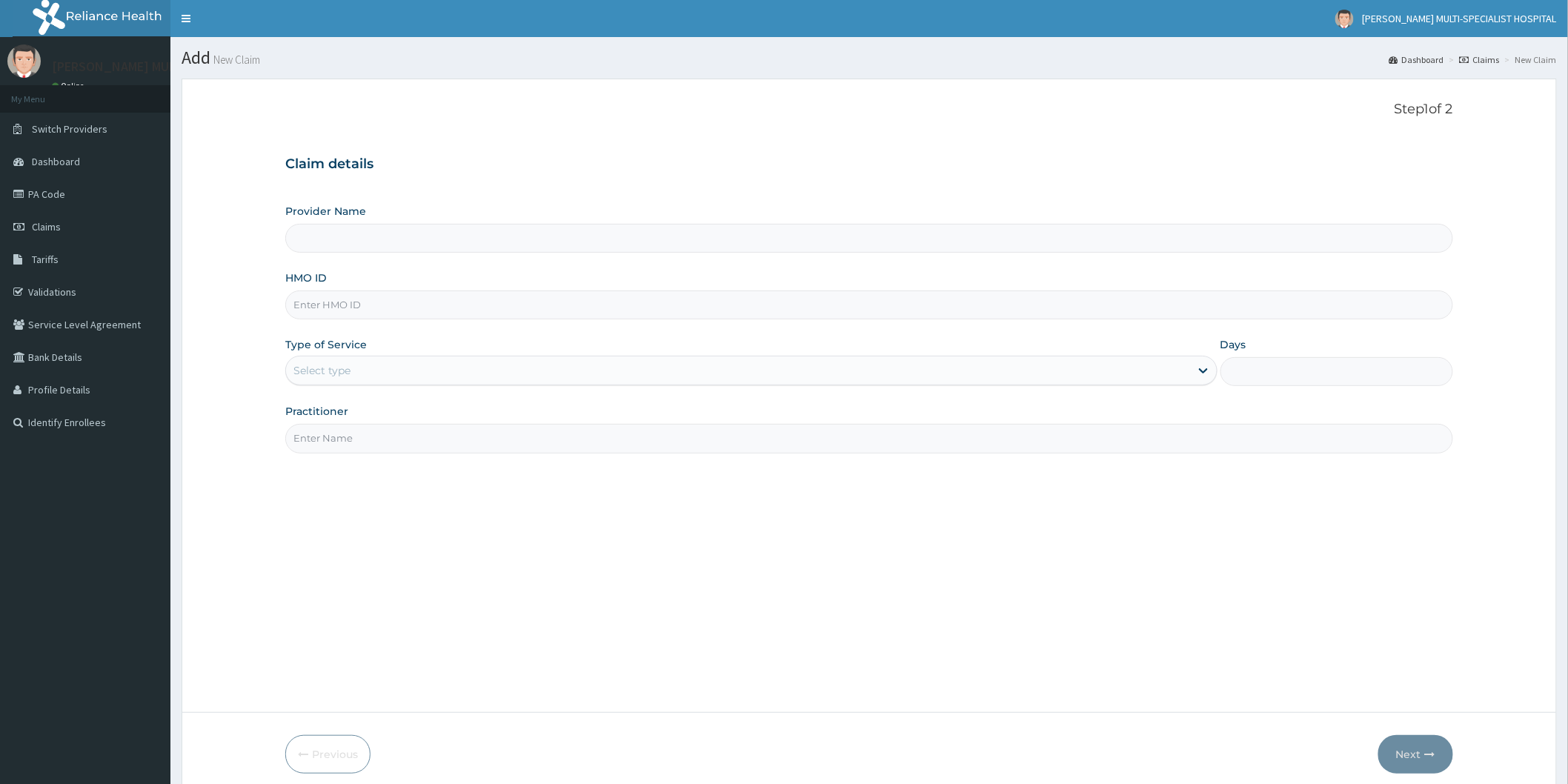
type input "[PERSON_NAME] Multi-Specialist Hospital - IKEJA"
click at [60, 188] on link "PA Code" at bounding box center [85, 194] width 170 height 32
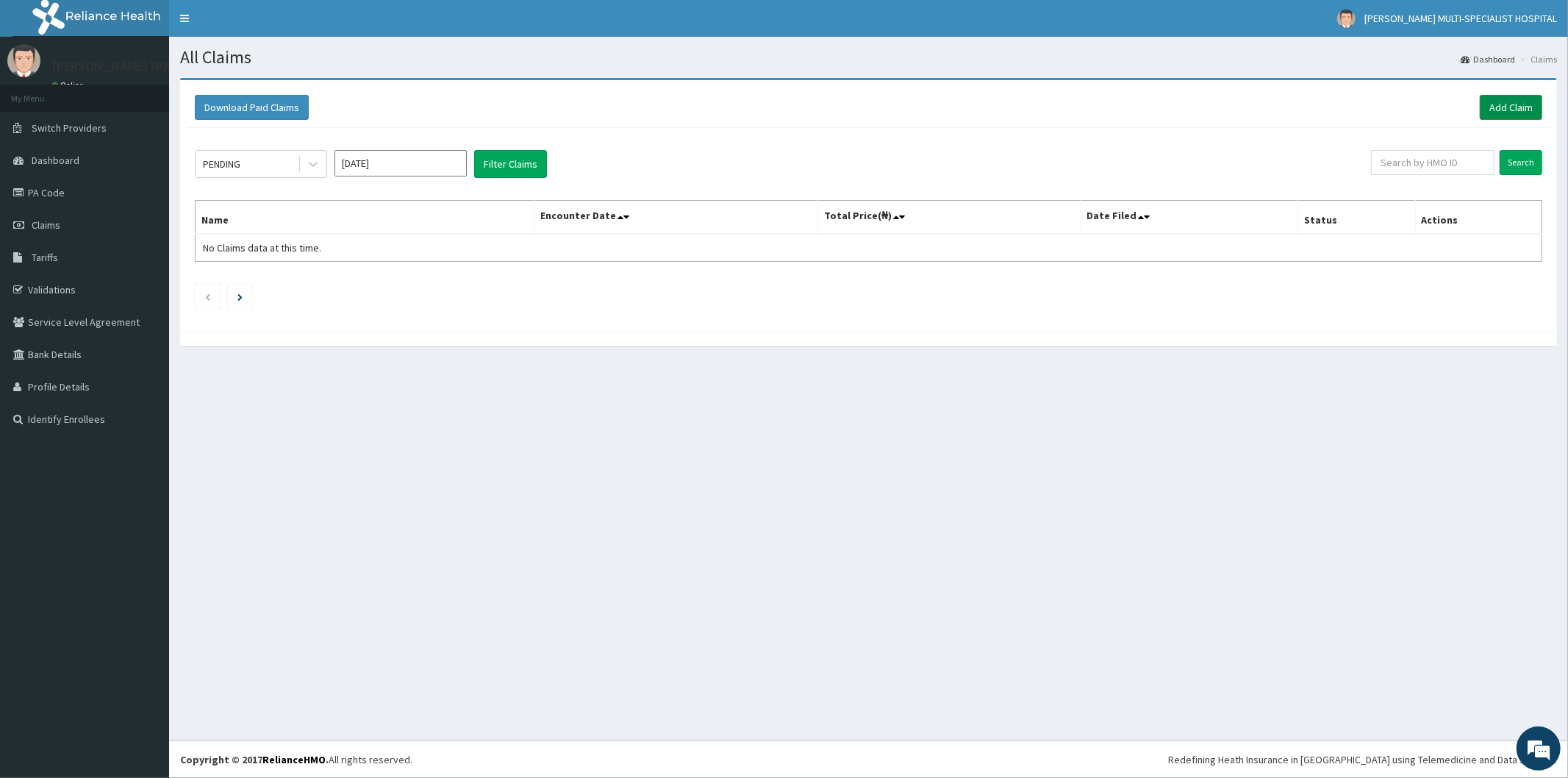
click at [1513, 101] on link "Add Claim" at bounding box center [1511, 107] width 63 height 25
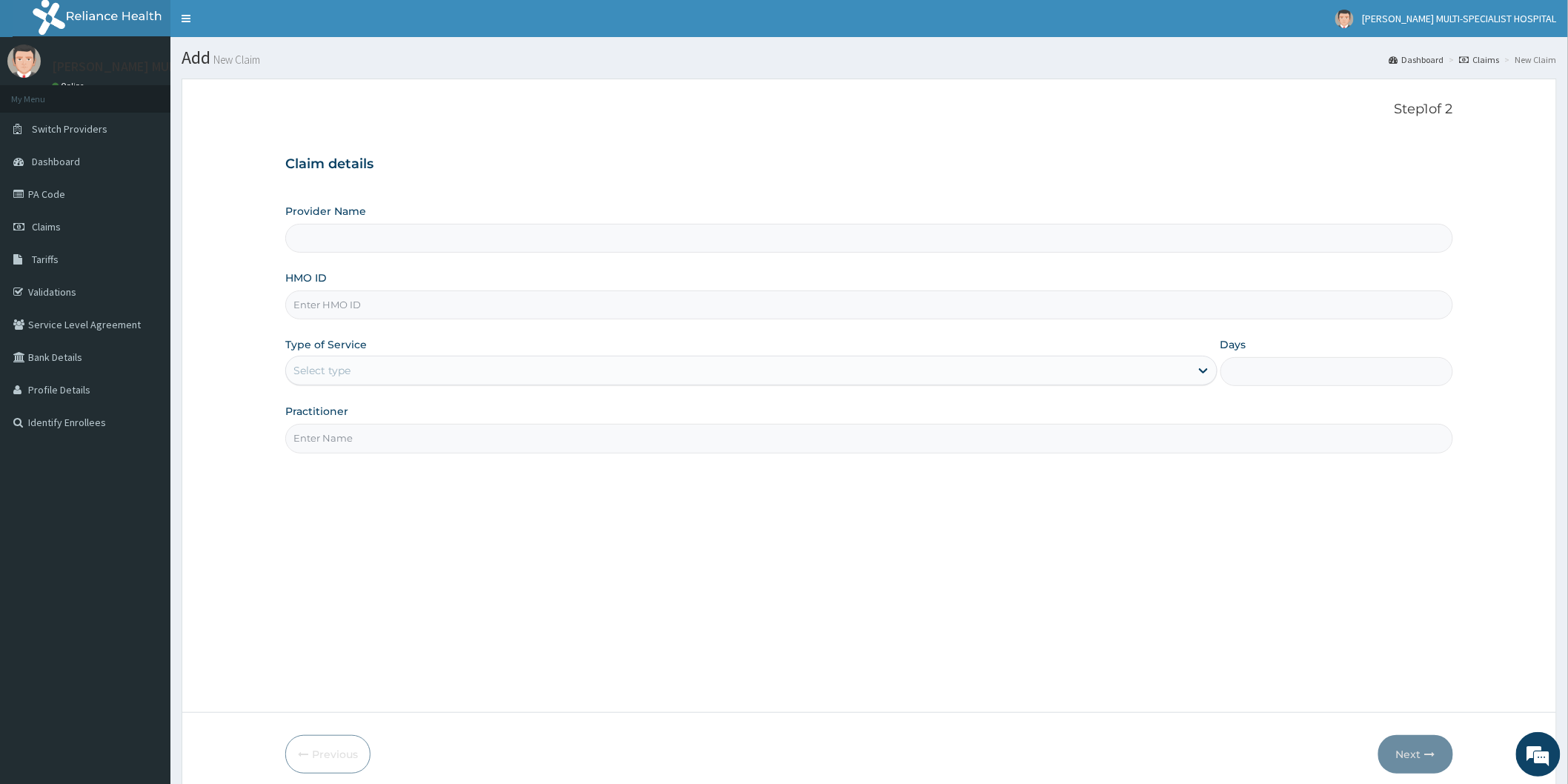
click at [377, 233] on input "Provider Name" at bounding box center [869, 238] width 1168 height 29
type input "[PERSON_NAME] Multi-Specialist Hospital - IKEJA"
click at [391, 308] on input "HMO ID" at bounding box center [869, 305] width 1168 height 29
type input "TBC/10232/A"
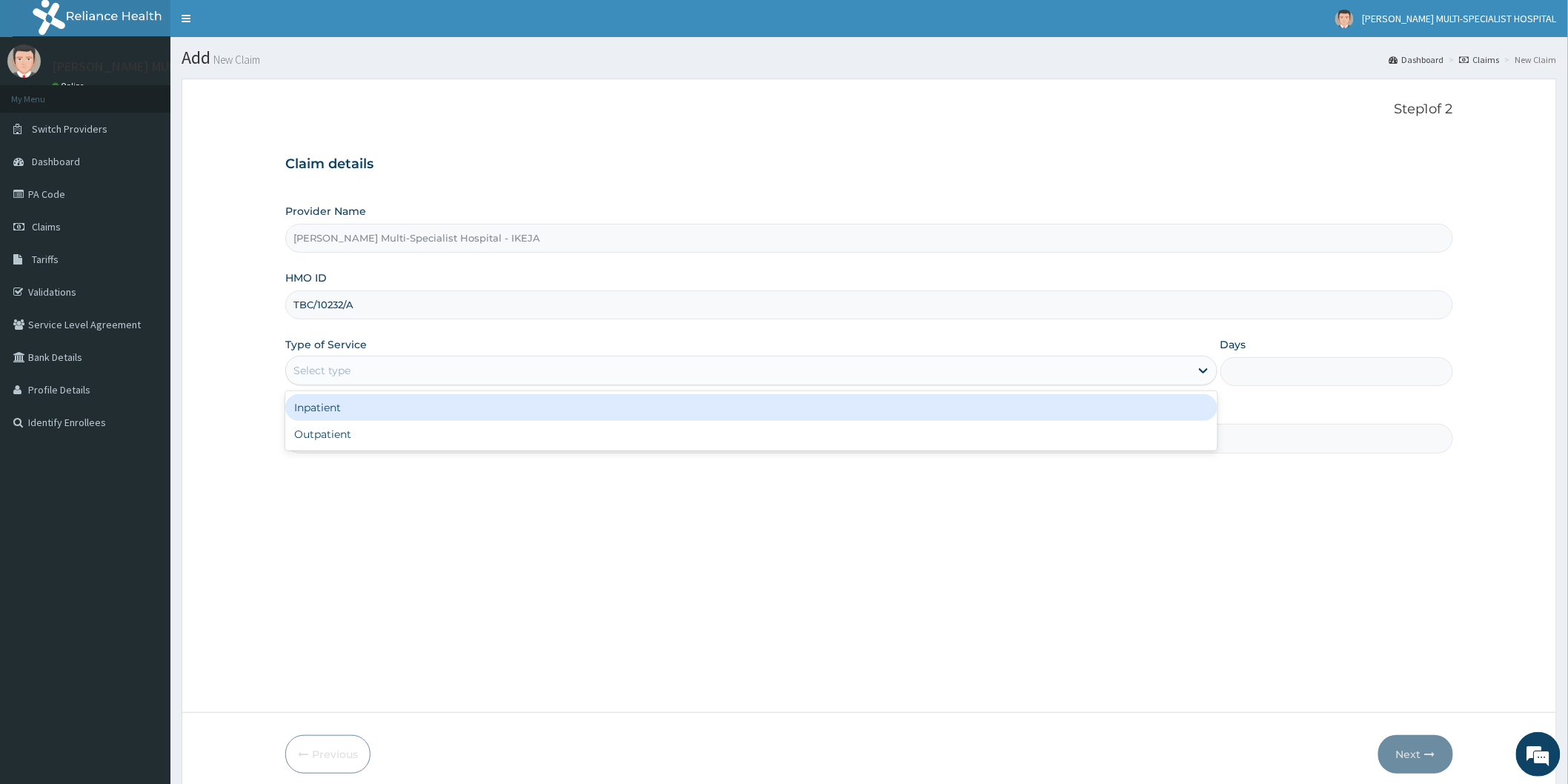
click at [477, 375] on div "Select type" at bounding box center [737, 370] width 903 height 24
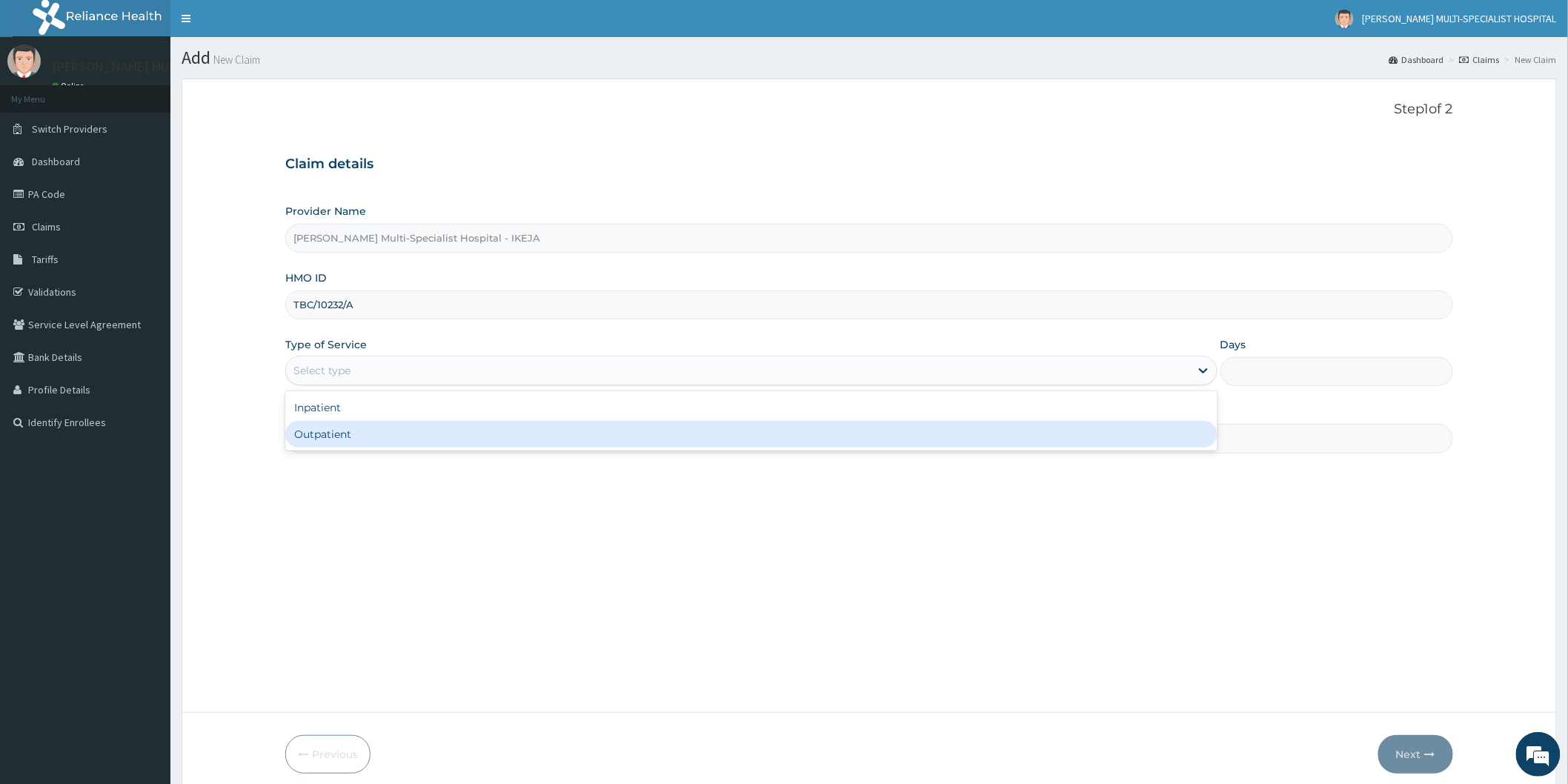
click at [377, 437] on div "Outpatient" at bounding box center [752, 434] width 932 height 26
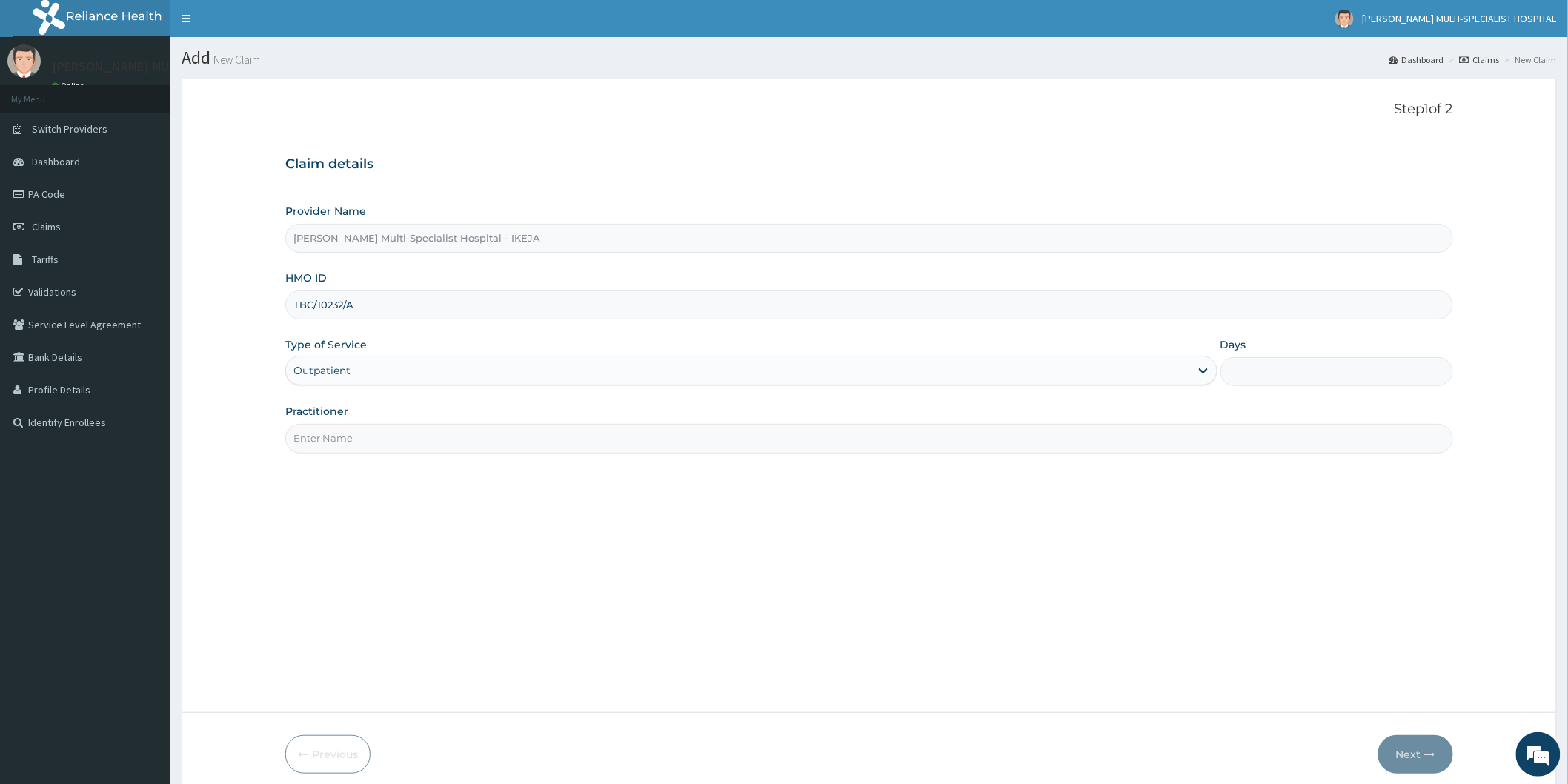
type input "1"
click at [377, 437] on input "Practitioner" at bounding box center [869, 438] width 1168 height 29
type input "DR OPEYEMI"
click at [1417, 748] on button "Next" at bounding box center [1415, 754] width 75 height 39
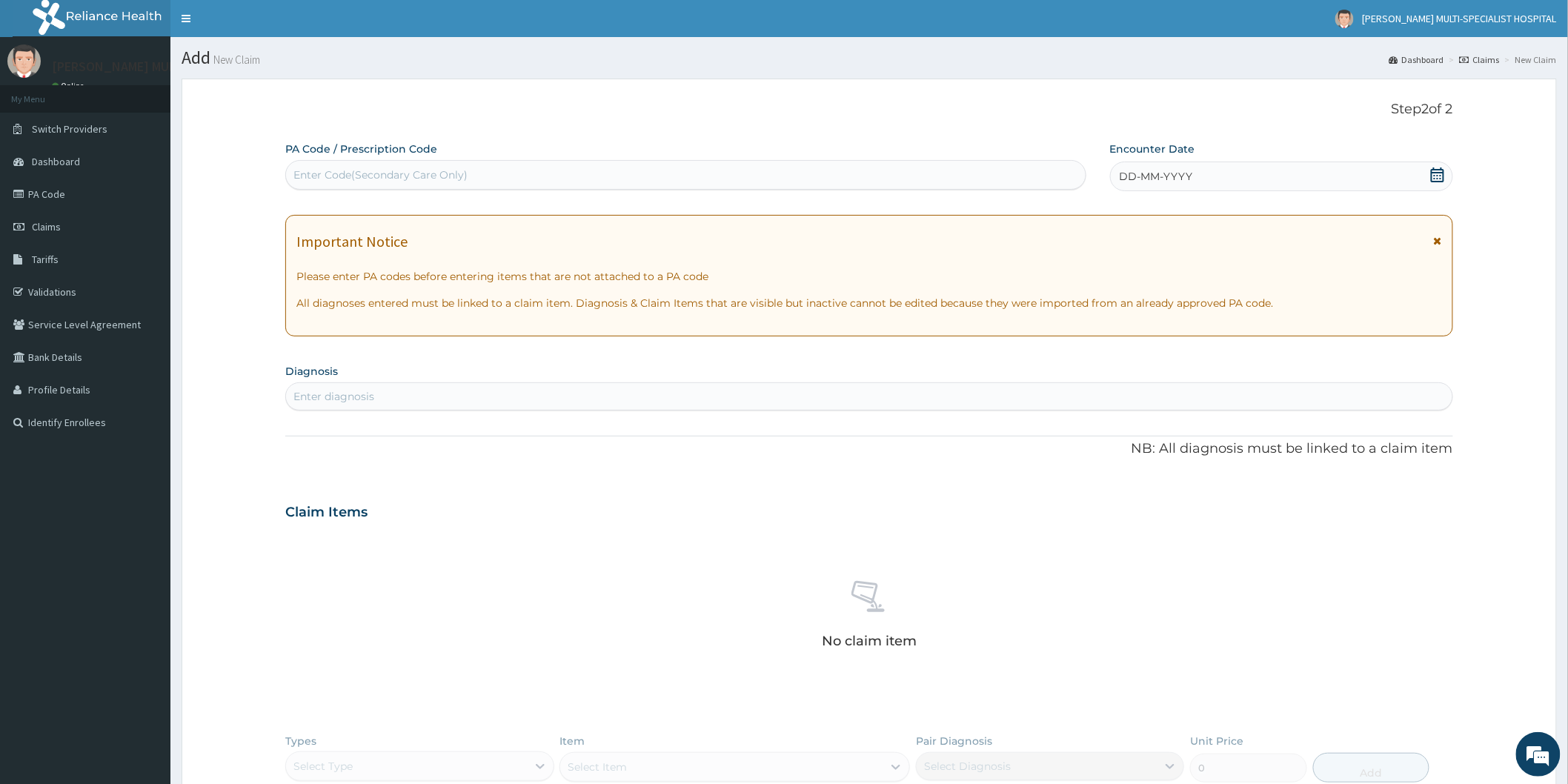
click at [624, 176] on div "Enter Code(Secondary Care Only)" at bounding box center [686, 175] width 799 height 24
type input "O"
type input "PA/"
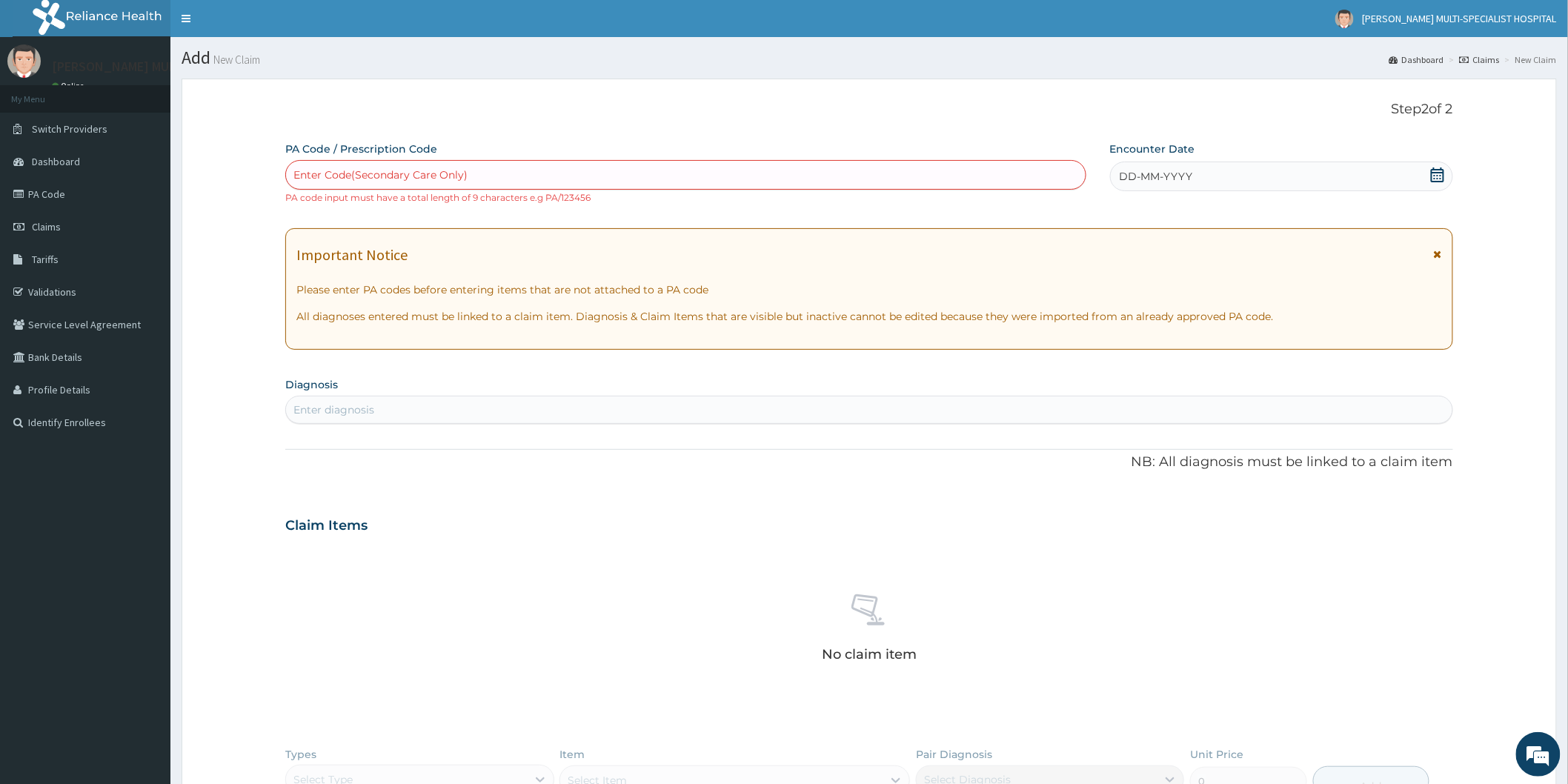
click at [546, 172] on div "Enter Code(Secondary Care Only)" at bounding box center [686, 175] width 799 height 24
type input "PA/DCE361"
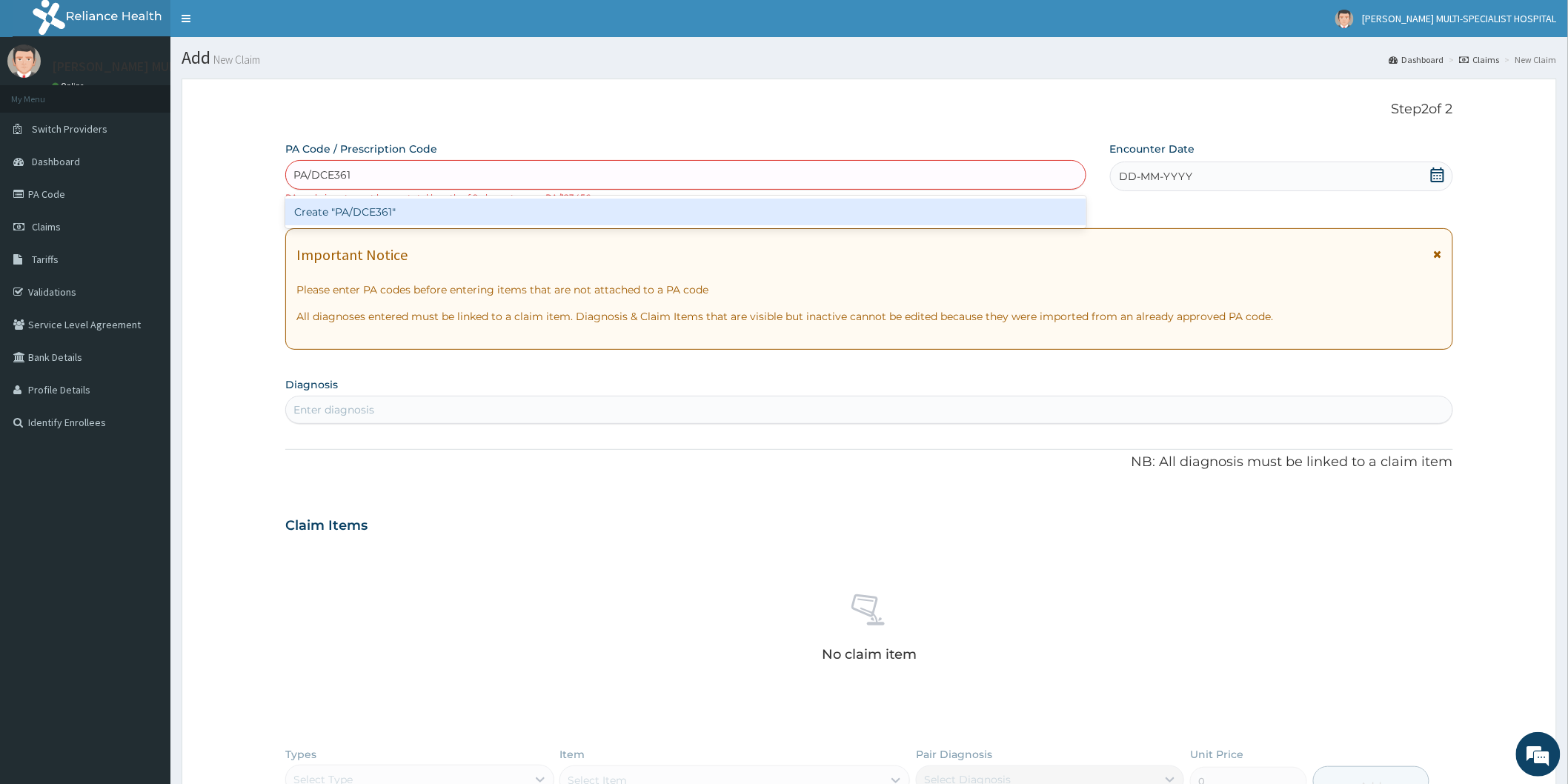
click at [427, 215] on div "Create "PA/DCE361"" at bounding box center [686, 212] width 801 height 26
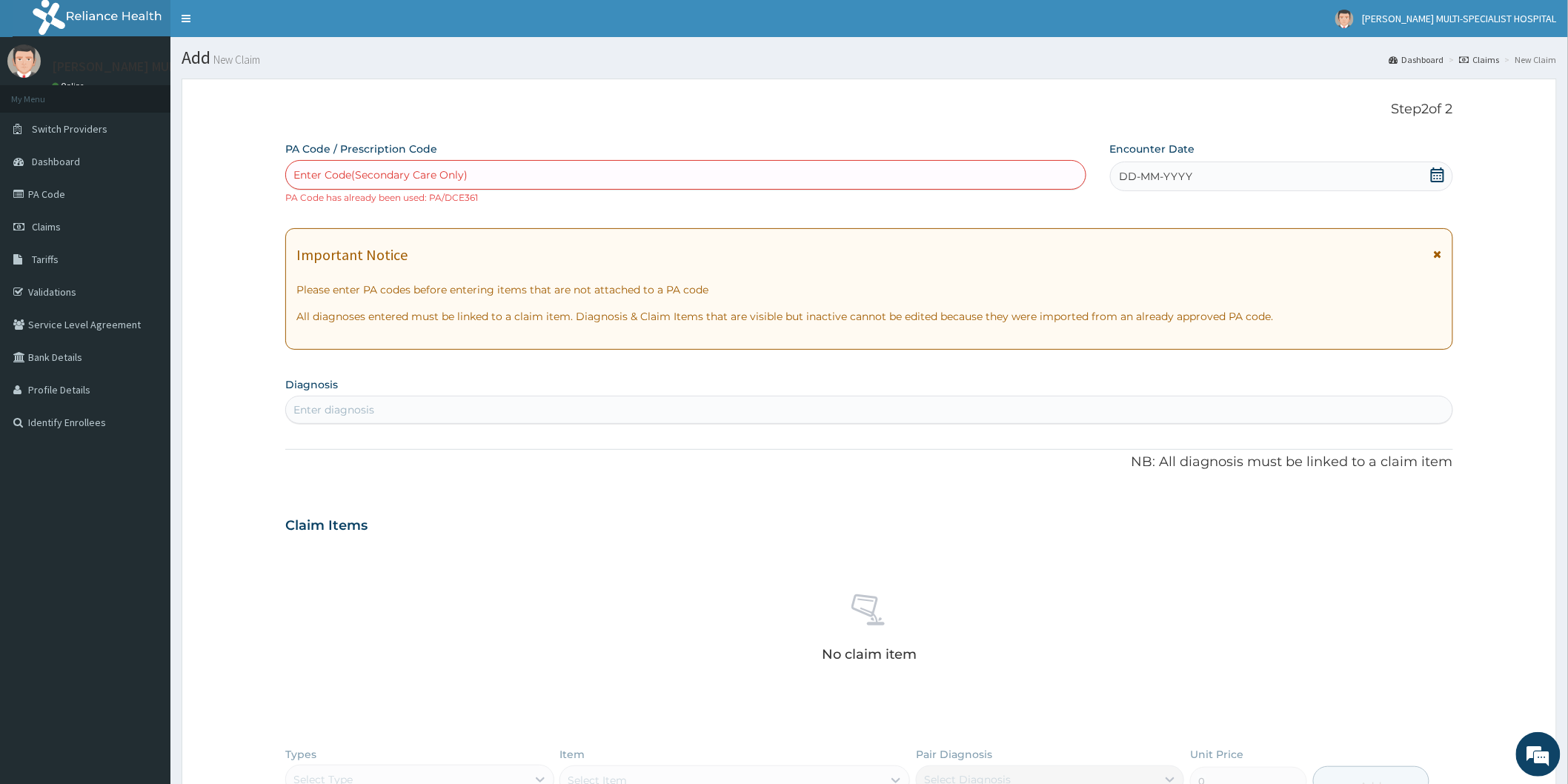
click at [495, 176] on div "Enter Code(Secondary Care Only)" at bounding box center [686, 175] width 799 height 24
type input "PA/DCE361"
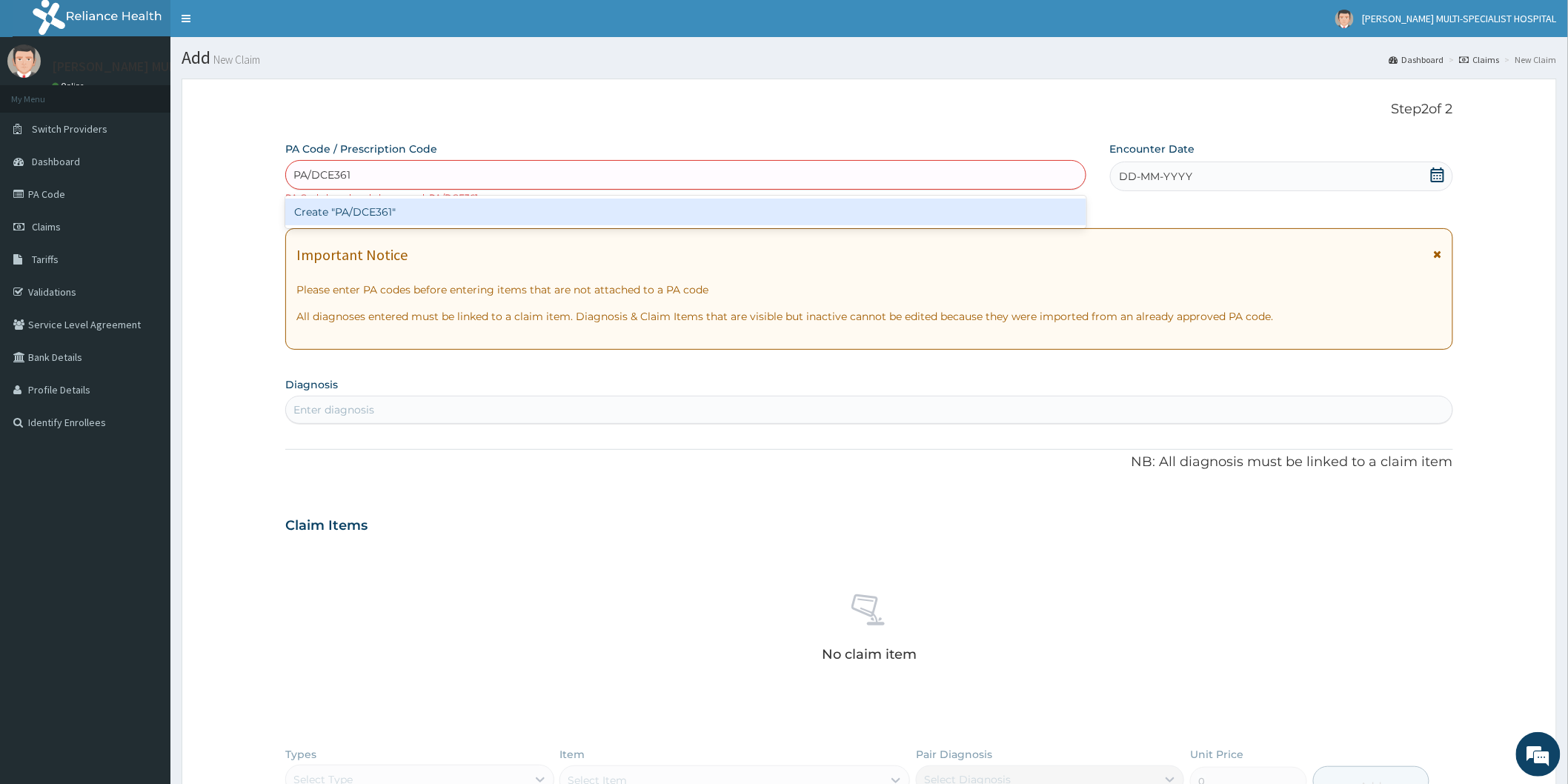
click at [415, 215] on div "Create "PA/DCE361"" at bounding box center [686, 212] width 801 height 26
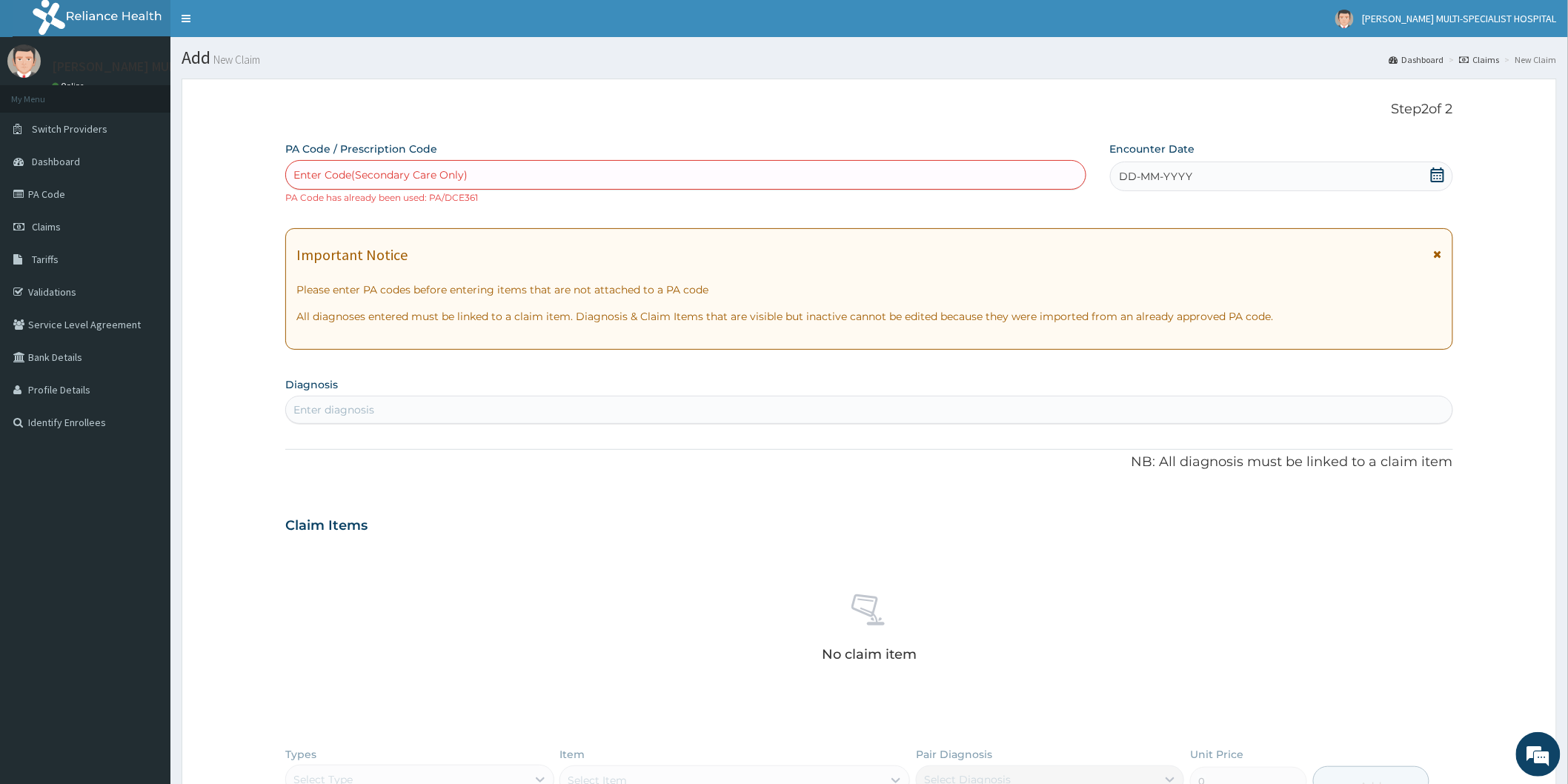
click at [478, 175] on div "Enter Code(Secondary Care Only)" at bounding box center [686, 175] width 799 height 24
type input "PA/DCE361"
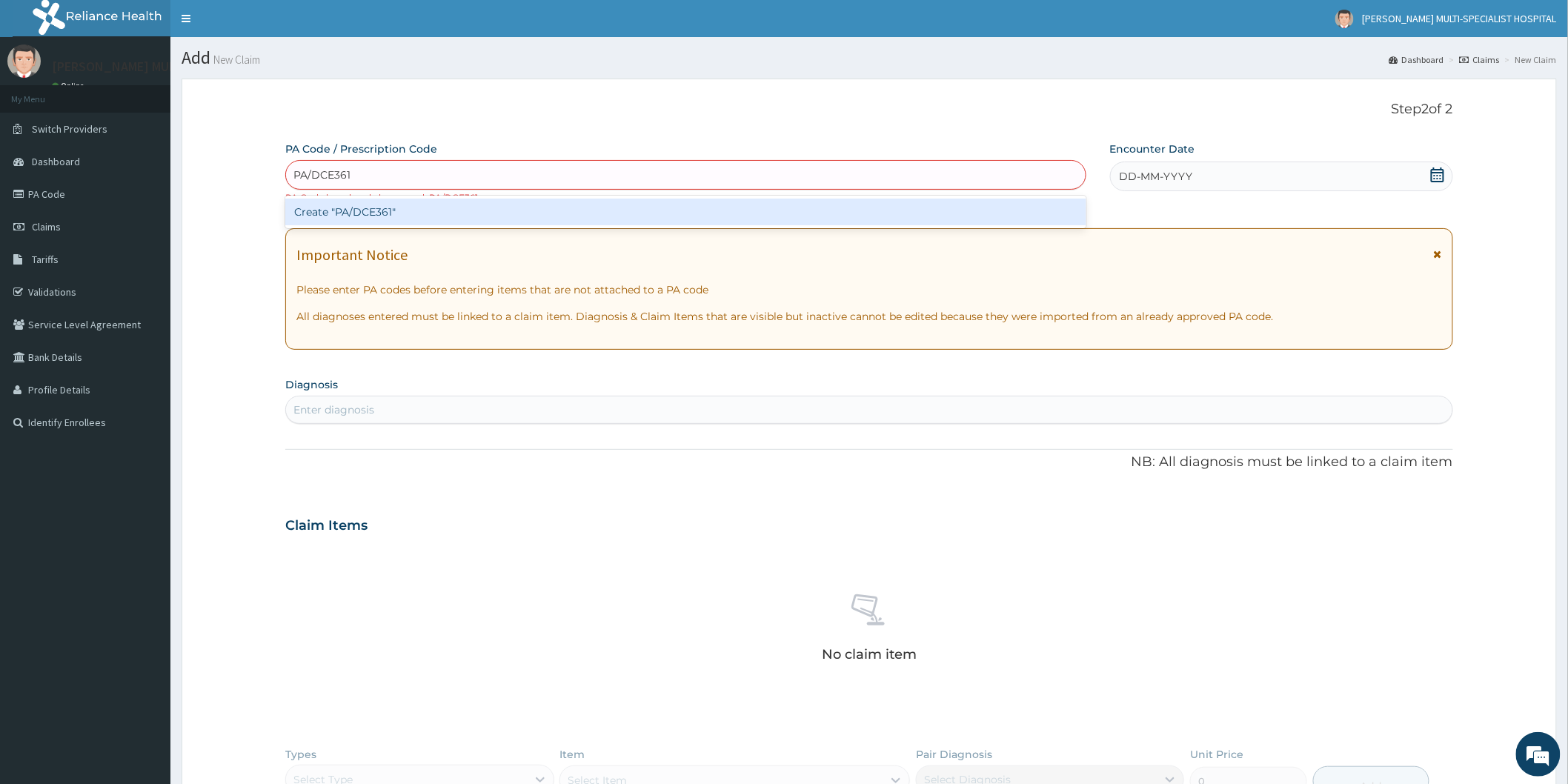
click at [405, 210] on div "Create "PA/DCE361"" at bounding box center [686, 212] width 801 height 26
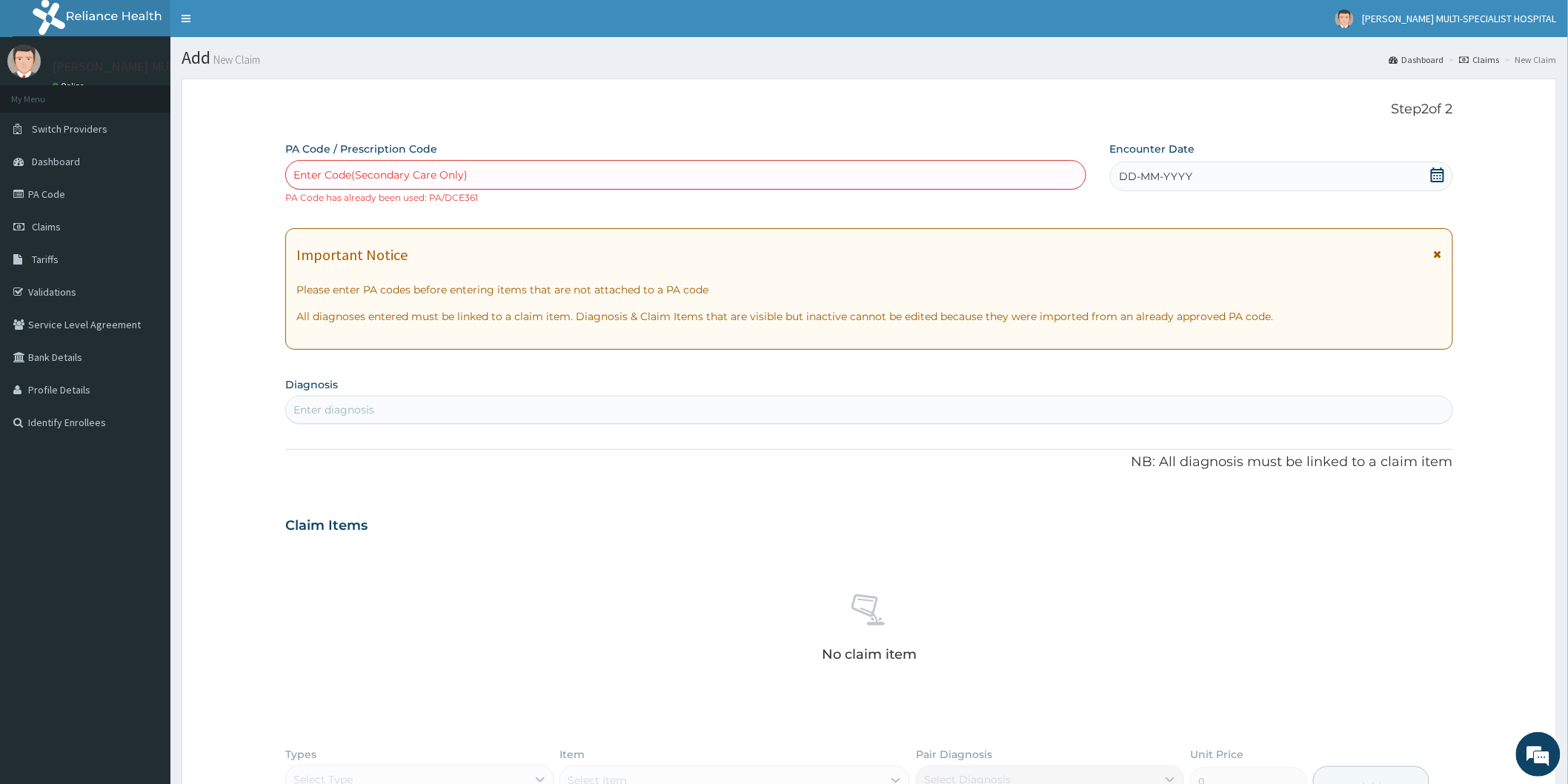
click at [440, 175] on div "Enter Code(Secondary Care Only)" at bounding box center [380, 175] width 174 height 15
click at [483, 173] on div "Enter Code(Secondary Care Only)" at bounding box center [686, 175] width 799 height 24
type input "PA/BB7A3C"
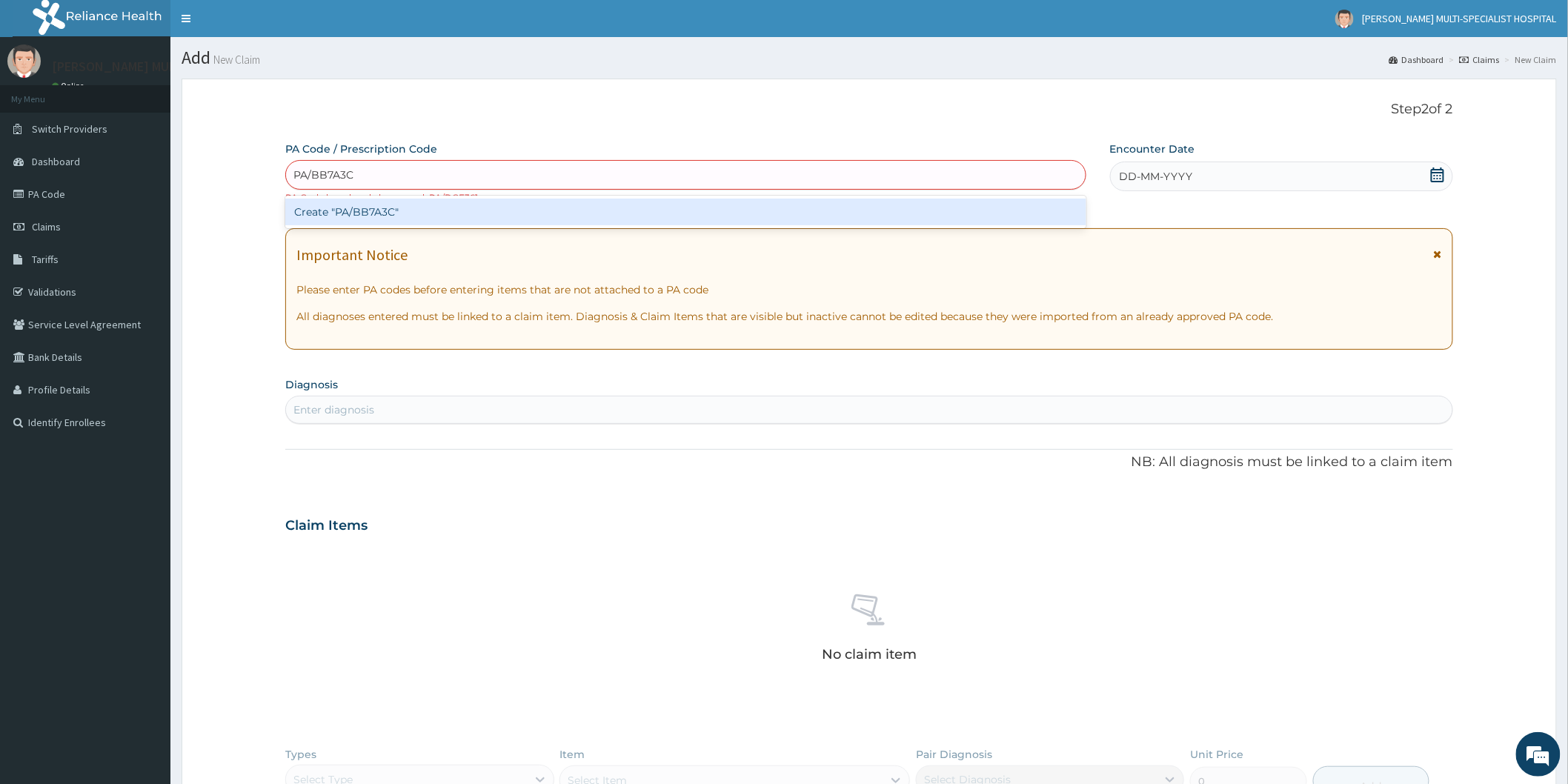
click at [479, 205] on div "Create "PA/BB7A3C"" at bounding box center [686, 212] width 801 height 26
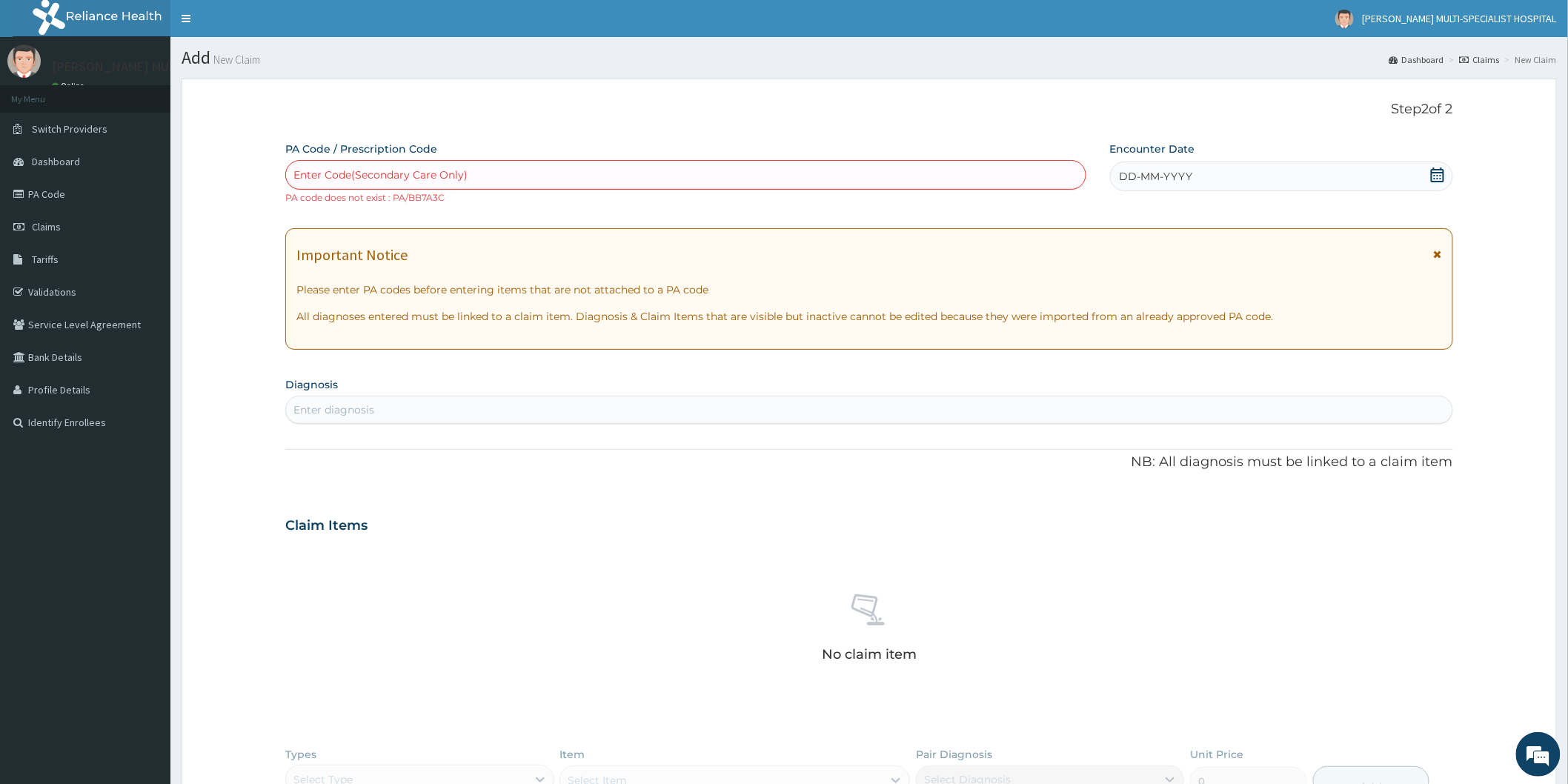
click at [350, 174] on div "Enter Code(Secondary Care Only)" at bounding box center [380, 175] width 174 height 15
type input "PA/BB7A3C"
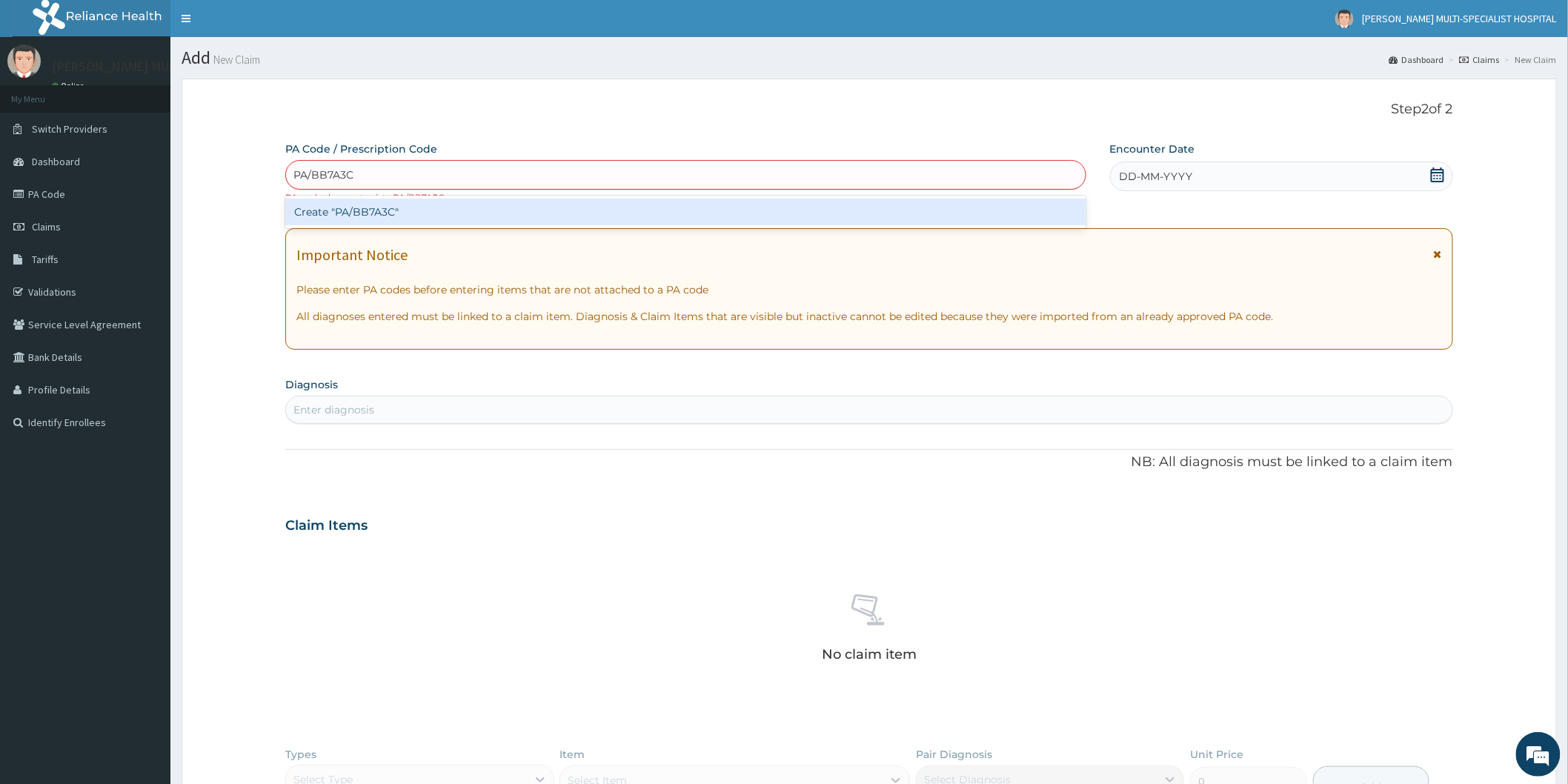
click at [420, 206] on div "Create "PA/BB7A3C"" at bounding box center [686, 212] width 801 height 26
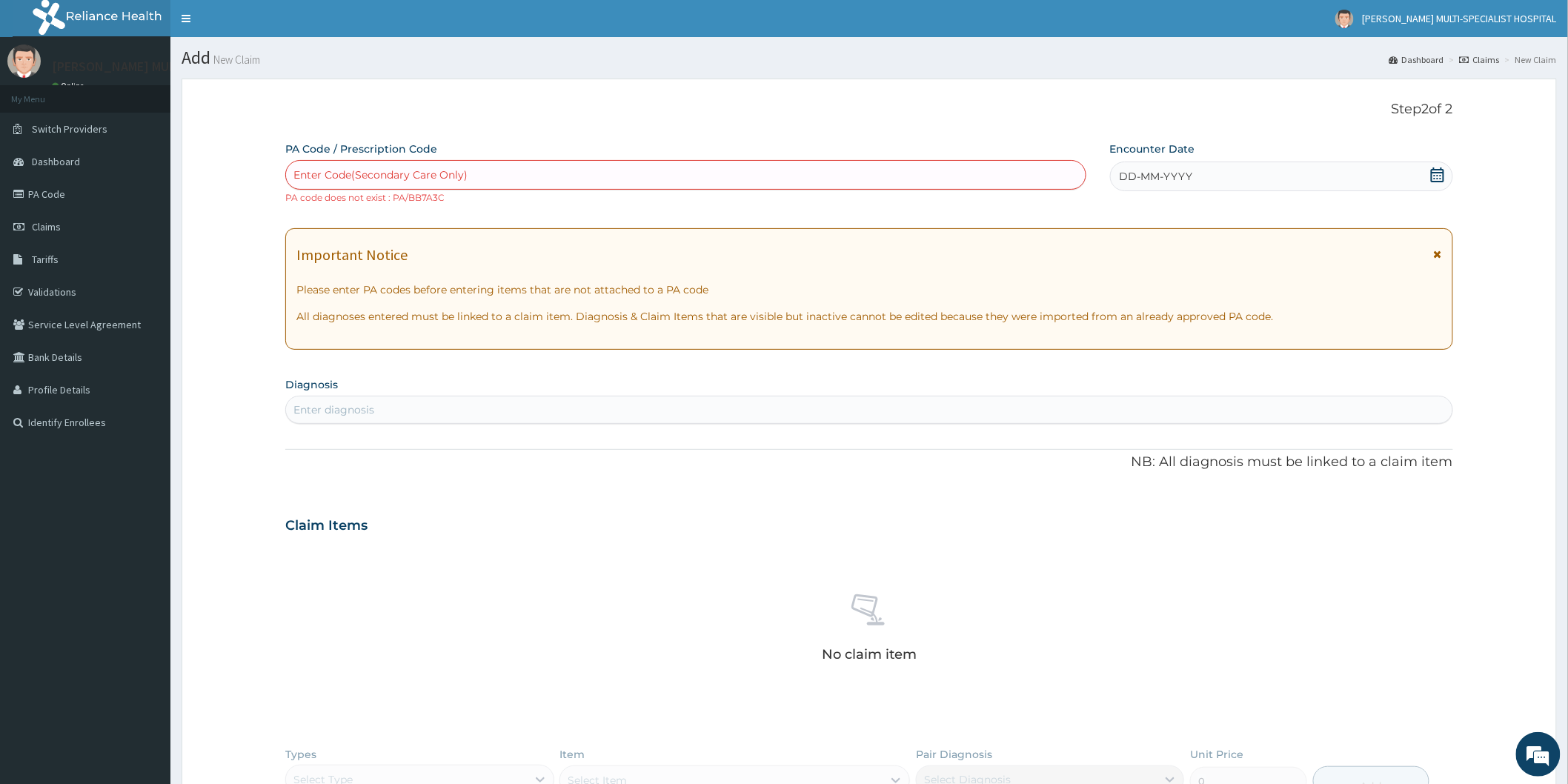
click at [345, 684] on div "No claim item" at bounding box center [869, 630] width 1168 height 170
click at [55, 191] on link "PA Code" at bounding box center [85, 194] width 170 height 32
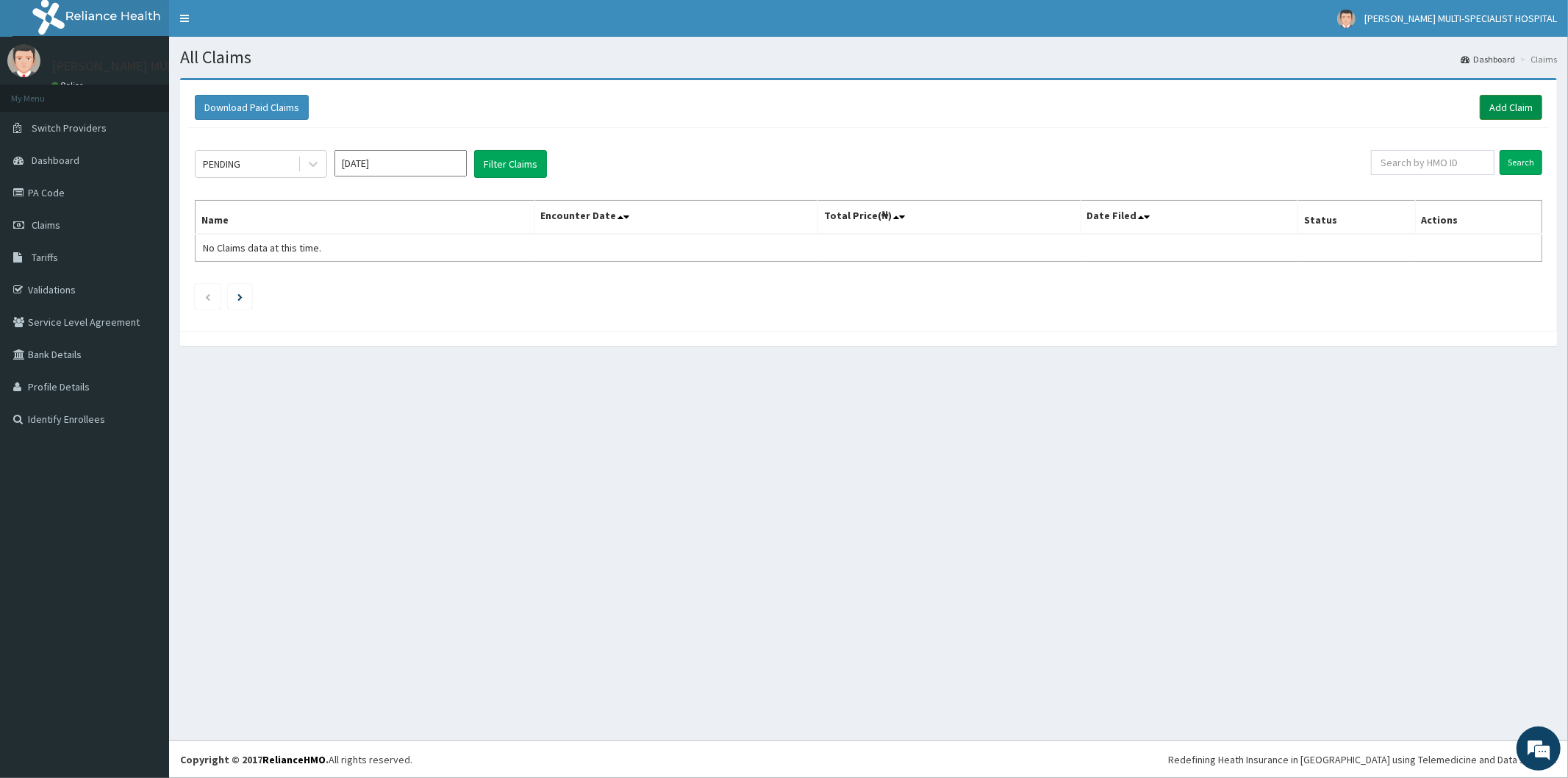
click at [1497, 107] on link "Add Claim" at bounding box center [1511, 107] width 63 height 25
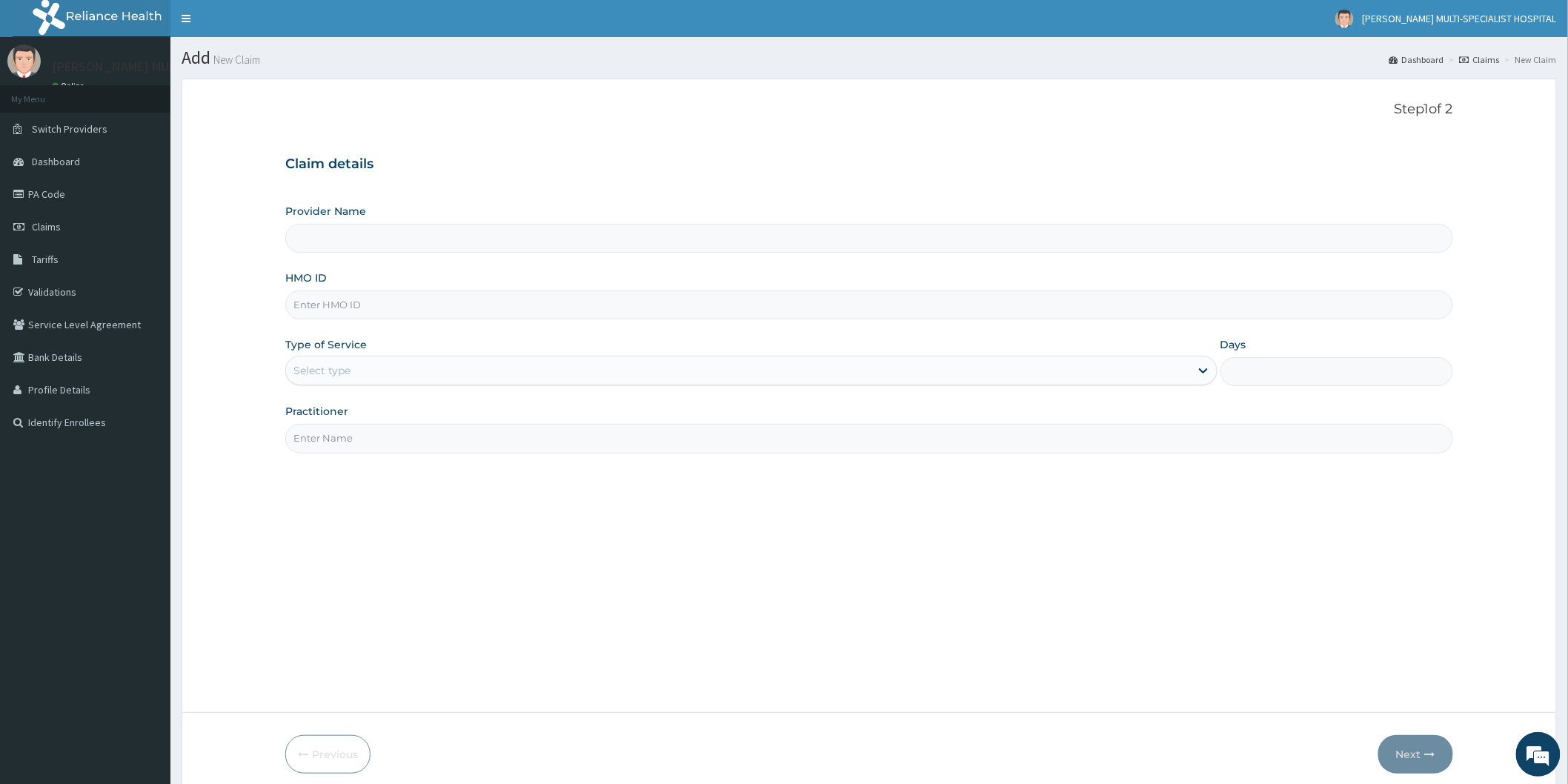
click at [374, 243] on input "Provider Name" at bounding box center [869, 238] width 1168 height 29
type input "[PERSON_NAME] Multi-Specialist Hospital - IKEJA"
click at [387, 291] on input "HMO ID" at bounding box center [869, 305] width 1168 height 29
type input "TBC/10232/A"
click at [372, 372] on div "Select type" at bounding box center [737, 370] width 903 height 24
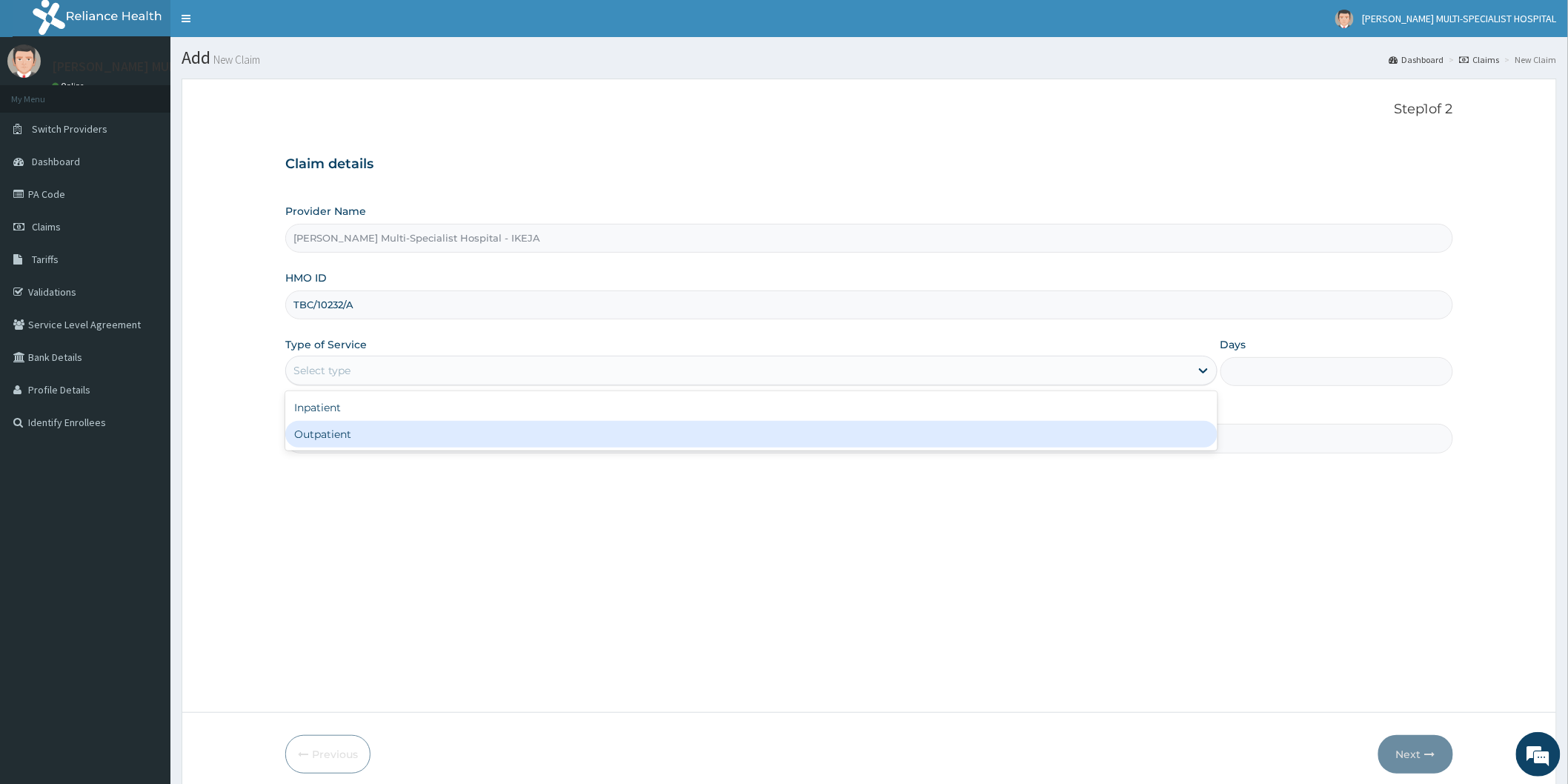
click at [365, 442] on div "Outpatient" at bounding box center [752, 434] width 932 height 26
type input "1"
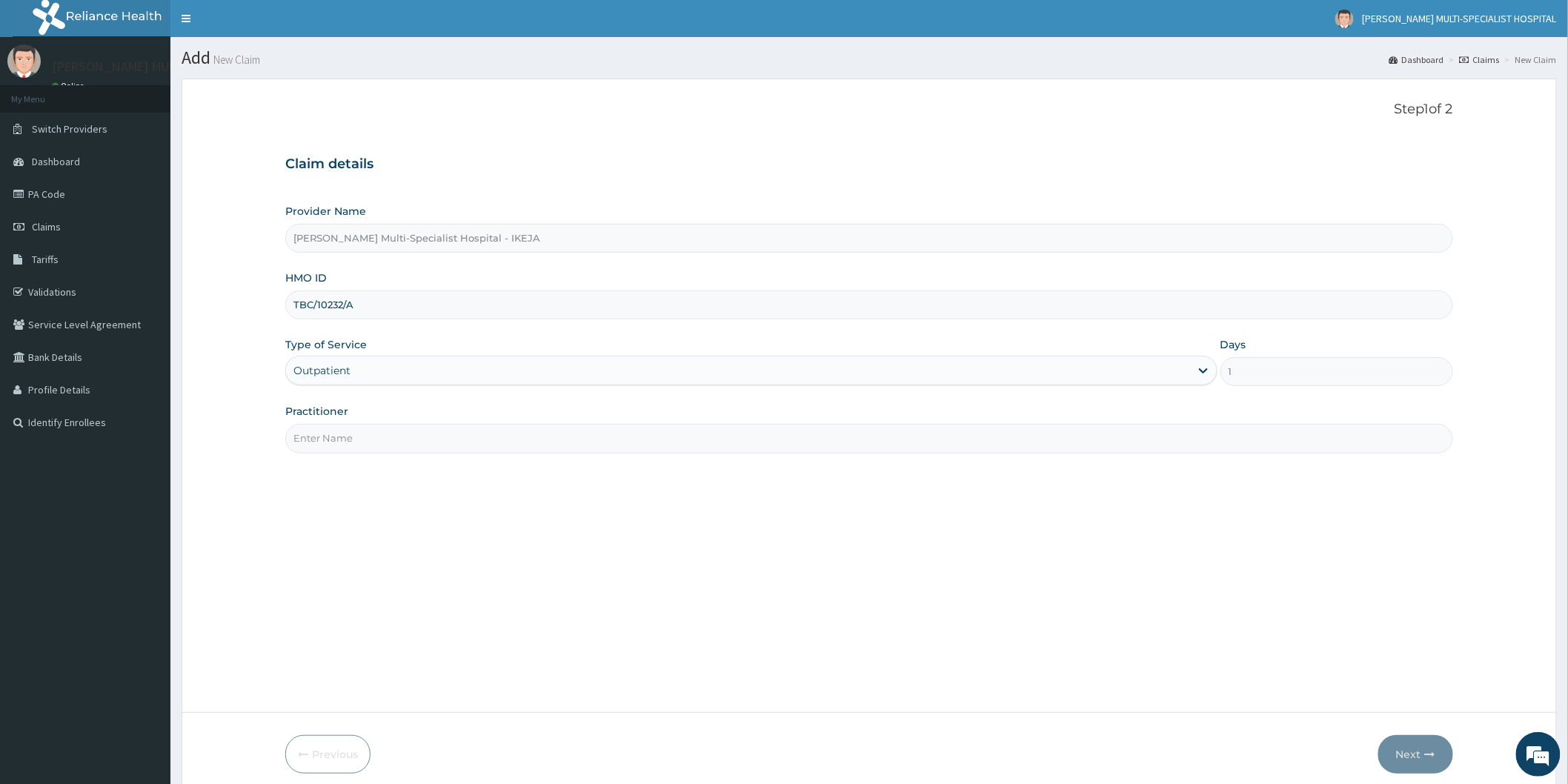
click at [368, 442] on input "Practitioner" at bounding box center [869, 438] width 1168 height 29
click at [394, 446] on input "DR" at bounding box center [869, 438] width 1168 height 29
type input "DR OPEYEMI"
click at [1413, 749] on button "Next" at bounding box center [1415, 754] width 75 height 39
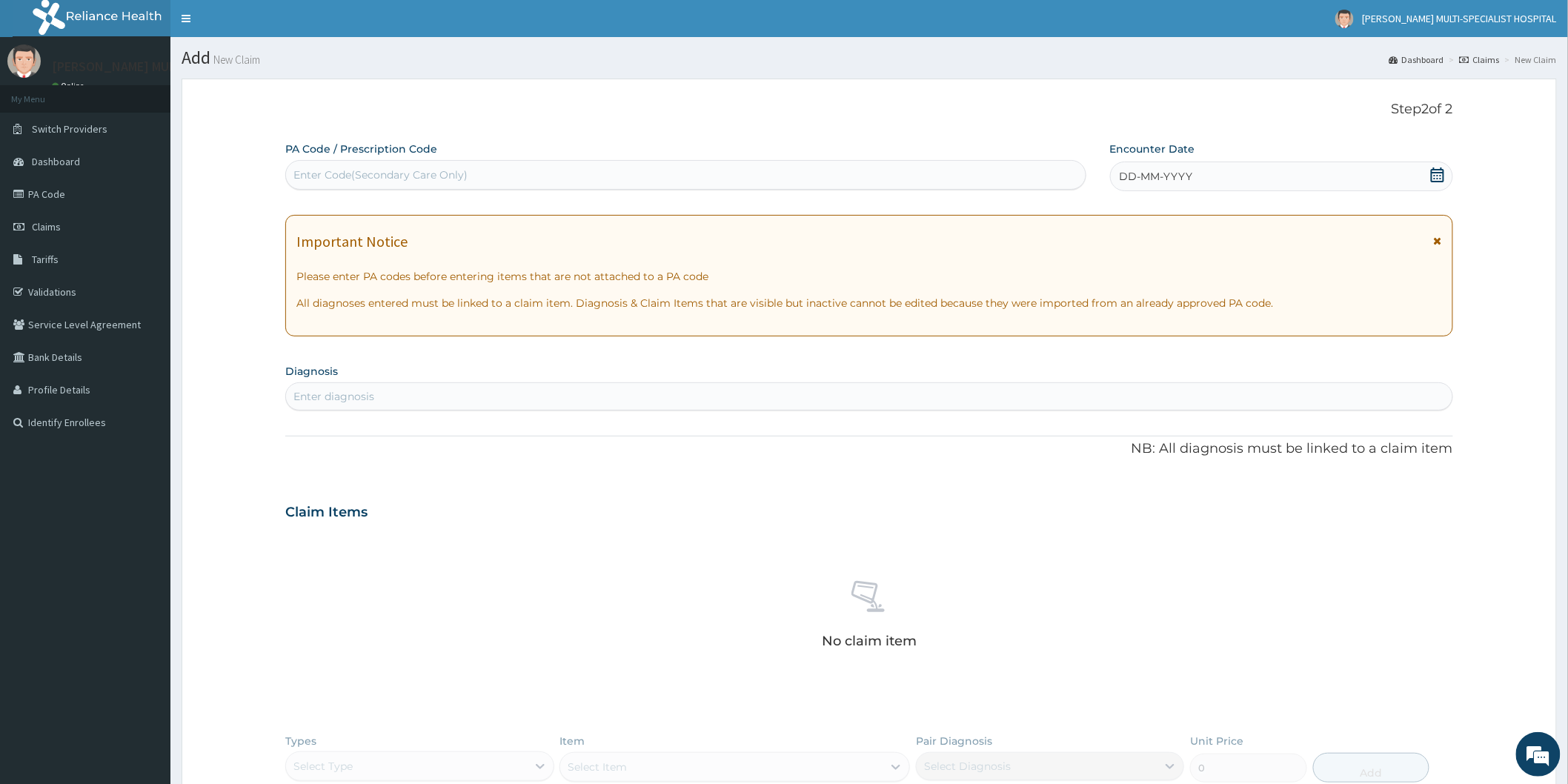
click at [478, 182] on div "Enter Code(Secondary Care Only)" at bounding box center [686, 175] width 799 height 24
type input "PA/DCE361"
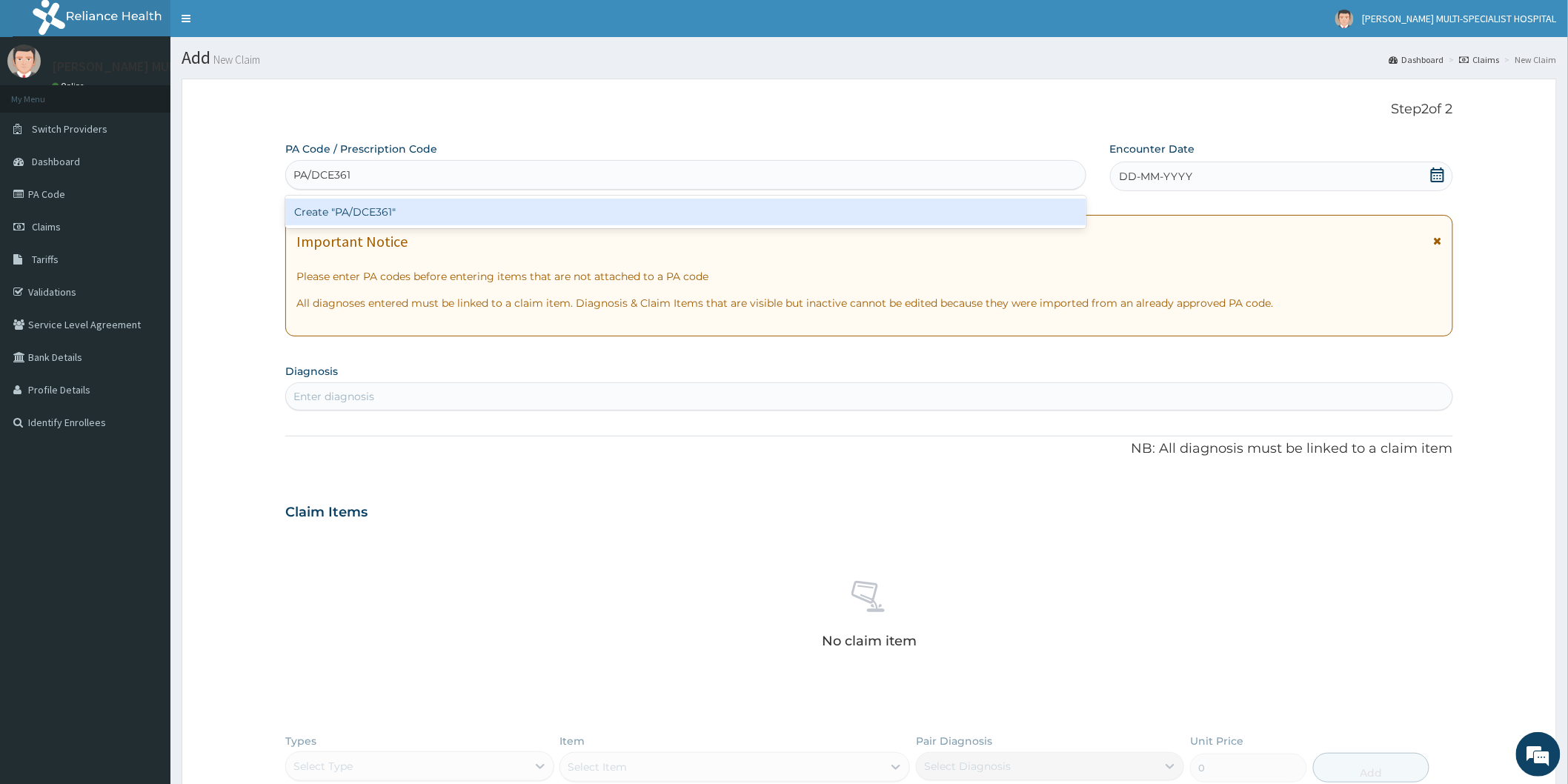
click at [434, 210] on div "Create "PA/DCE361"" at bounding box center [686, 212] width 801 height 26
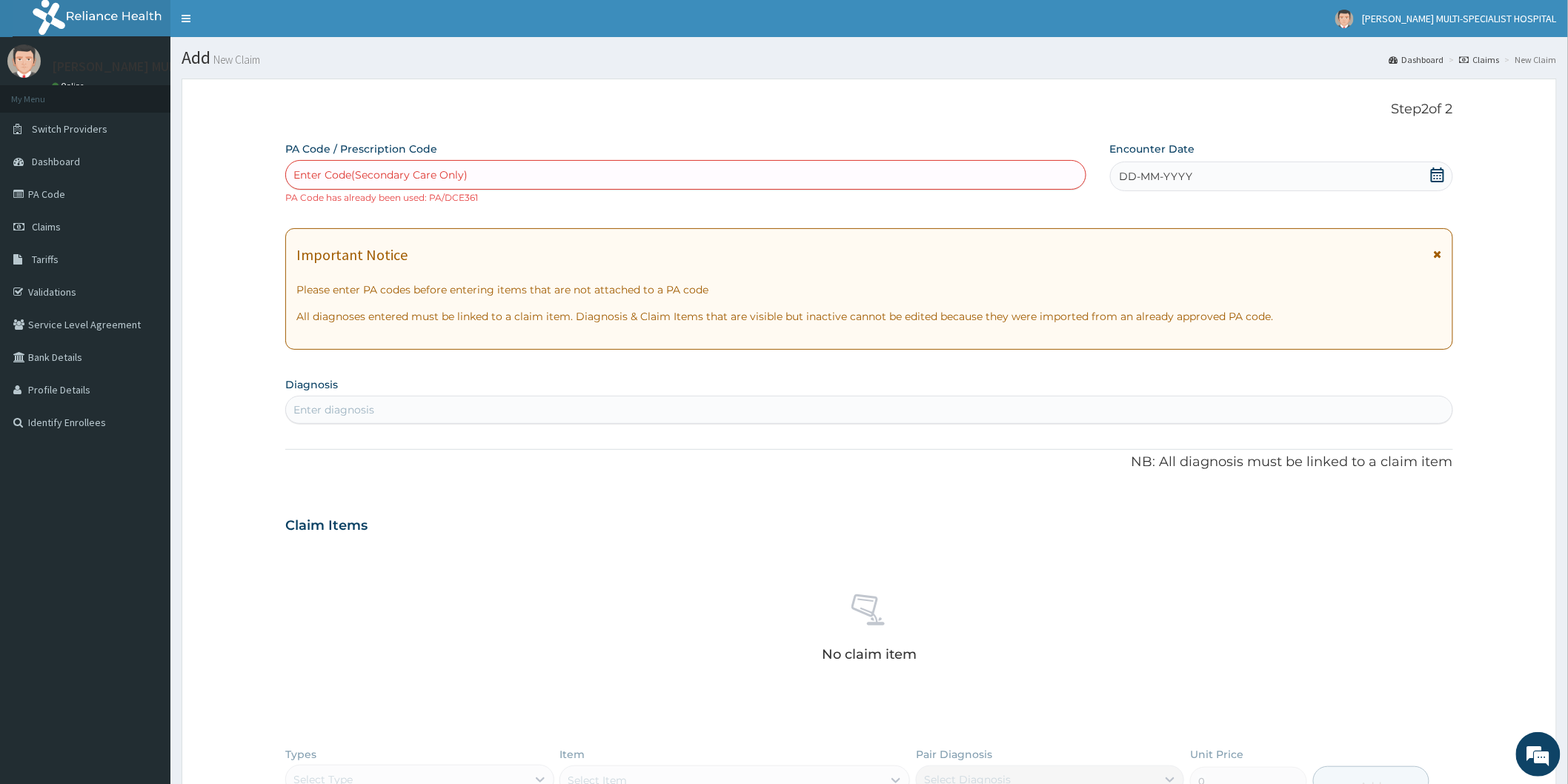
click at [482, 176] on div "Enter Code(Secondary Care Only)" at bounding box center [686, 175] width 799 height 24
type input "PA/BB7A3C"
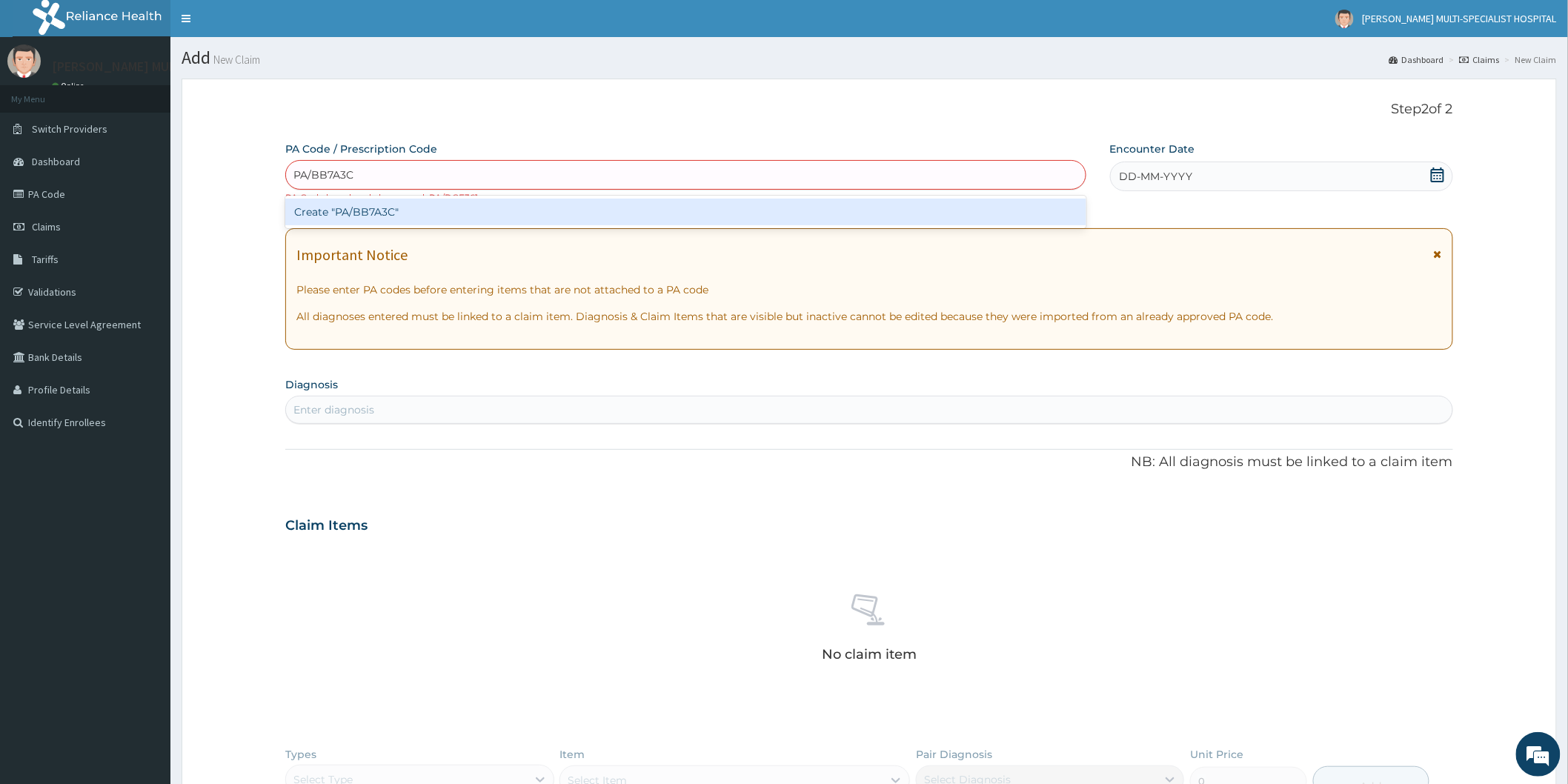
click at [481, 213] on div "Create "PA/BB7A3C"" at bounding box center [686, 212] width 801 height 26
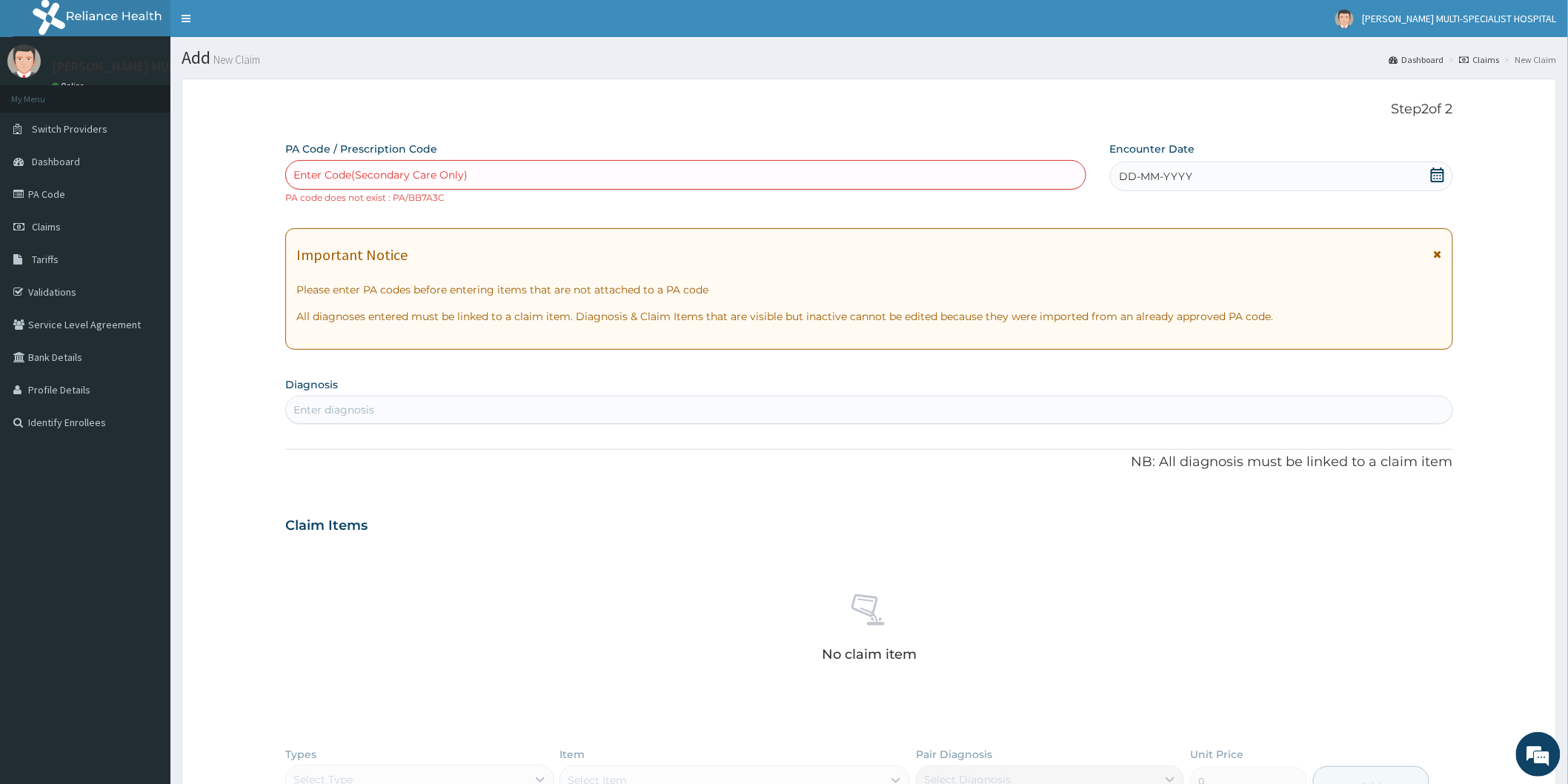
click at [483, 172] on div "Enter Code(Secondary Care Only)" at bounding box center [686, 175] width 799 height 24
type input "PA/548A05"
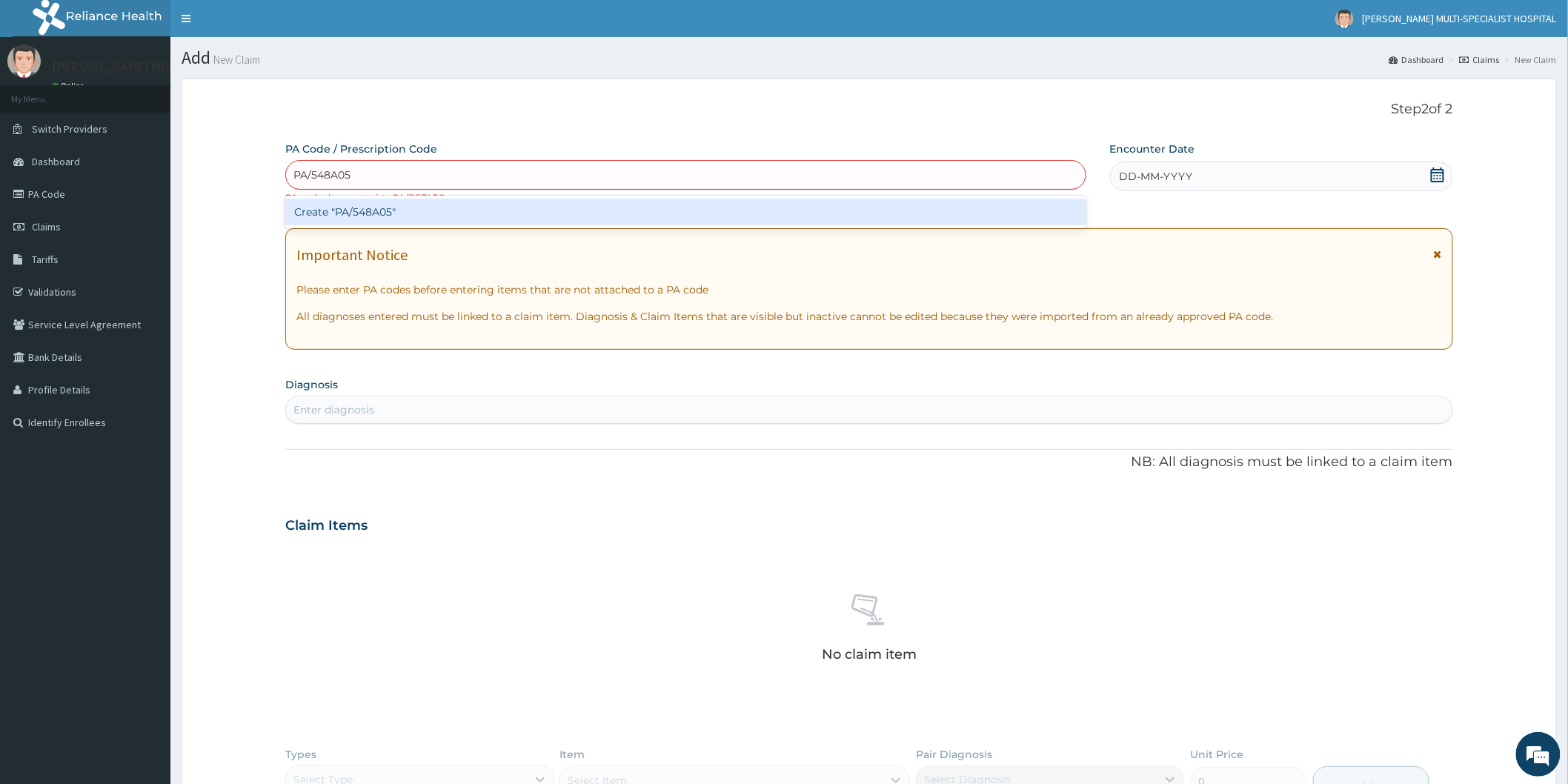
click at [464, 216] on div "Create "PA/548A05"" at bounding box center [686, 212] width 801 height 26
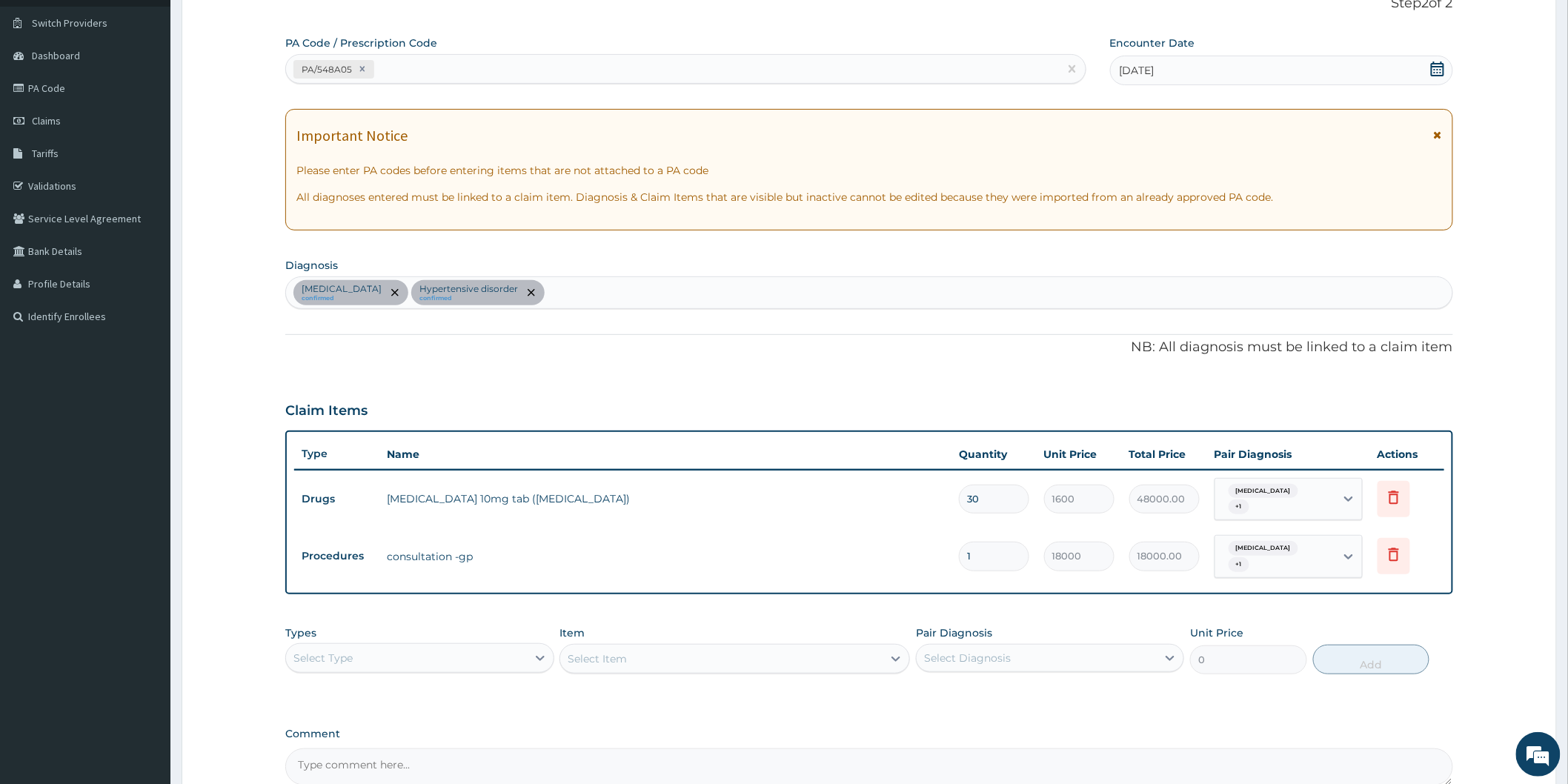
scroll to position [164, 0]
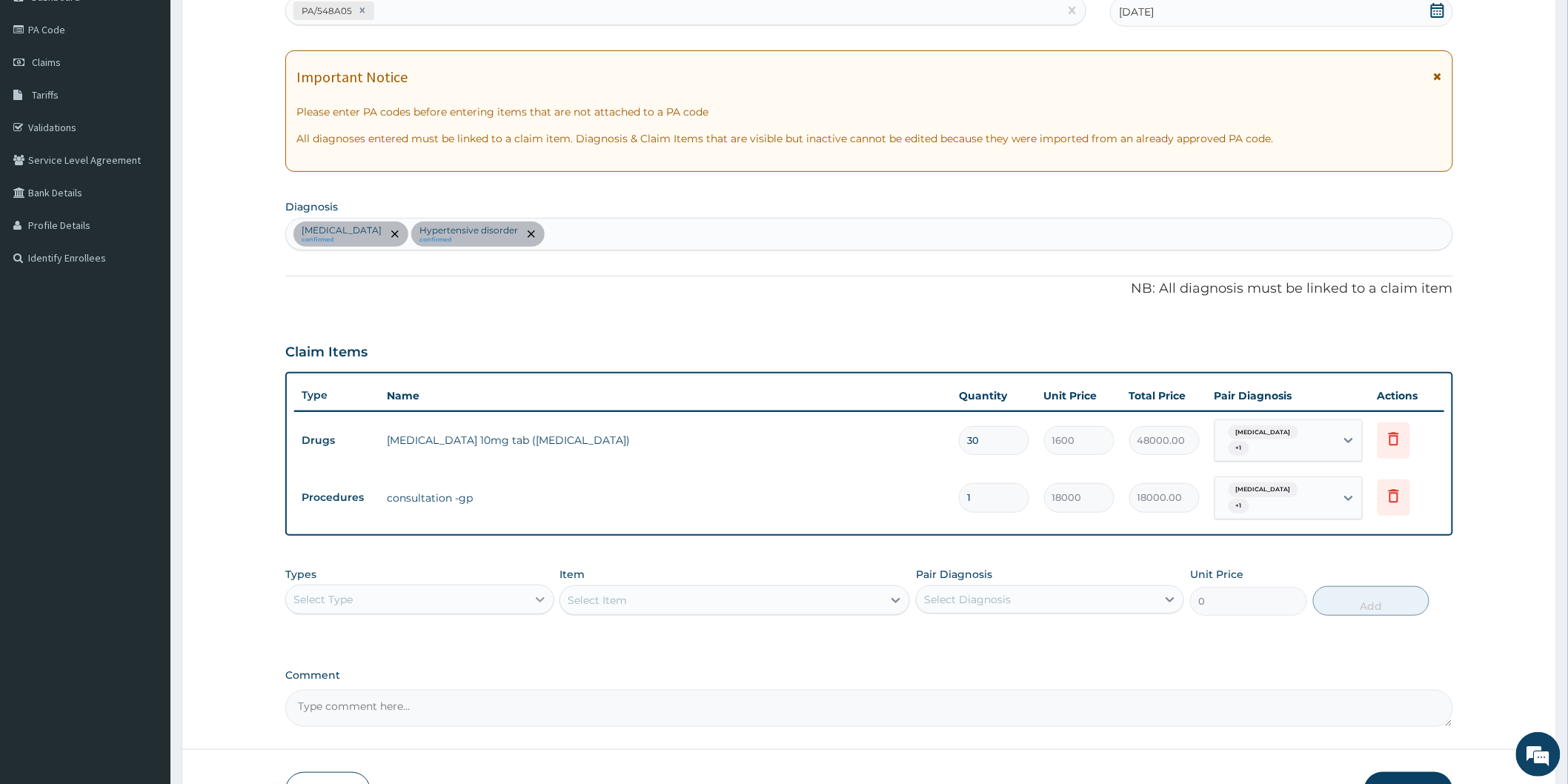
click at [546, 597] on icon at bounding box center [540, 599] width 15 height 15
click at [347, 686] on div "Procedures" at bounding box center [419, 689] width 268 height 26
click at [888, 599] on div "Select Item" at bounding box center [734, 601] width 350 height 30
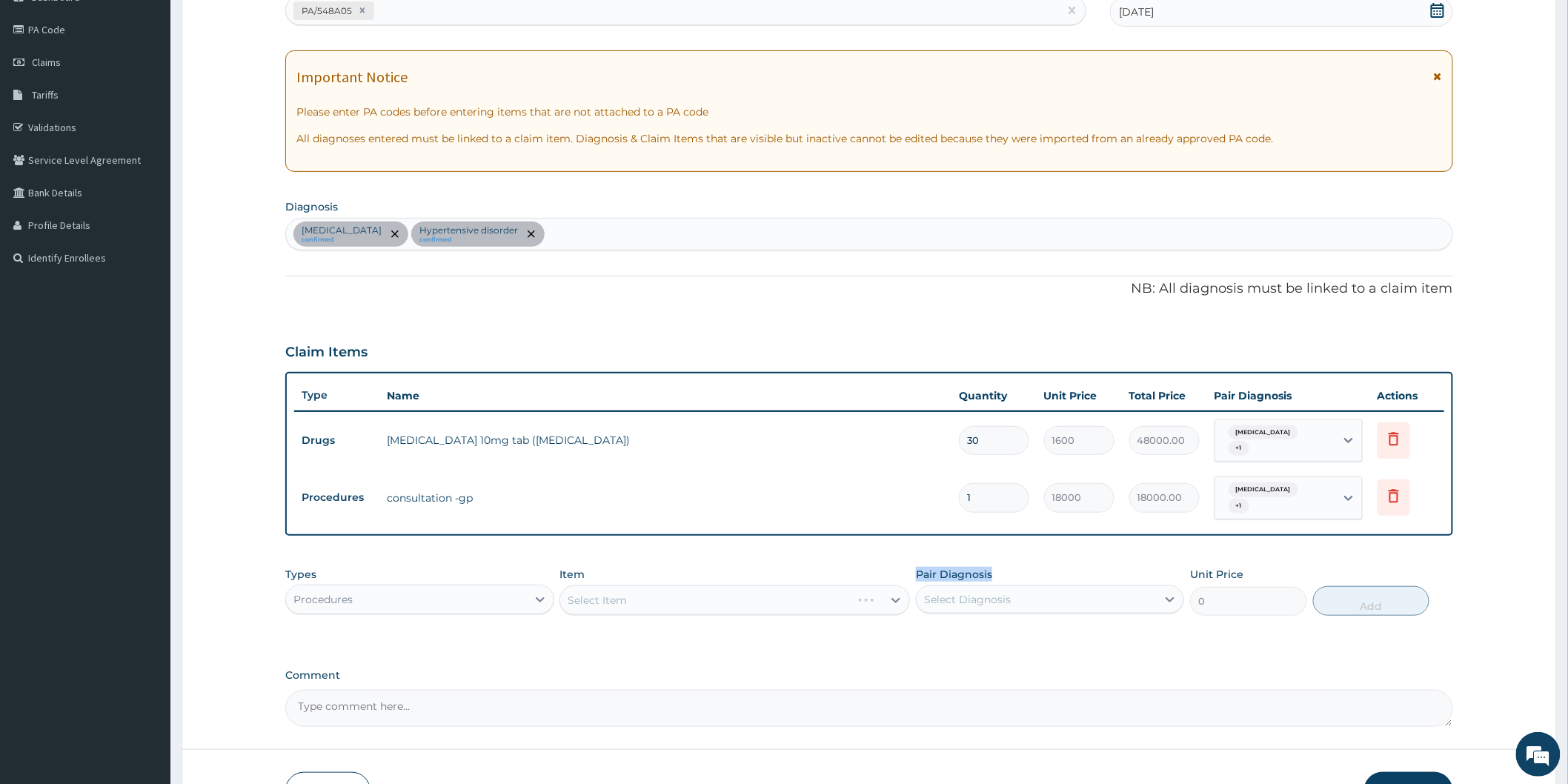
click at [888, 599] on div "Select Item" at bounding box center [734, 601] width 350 height 30
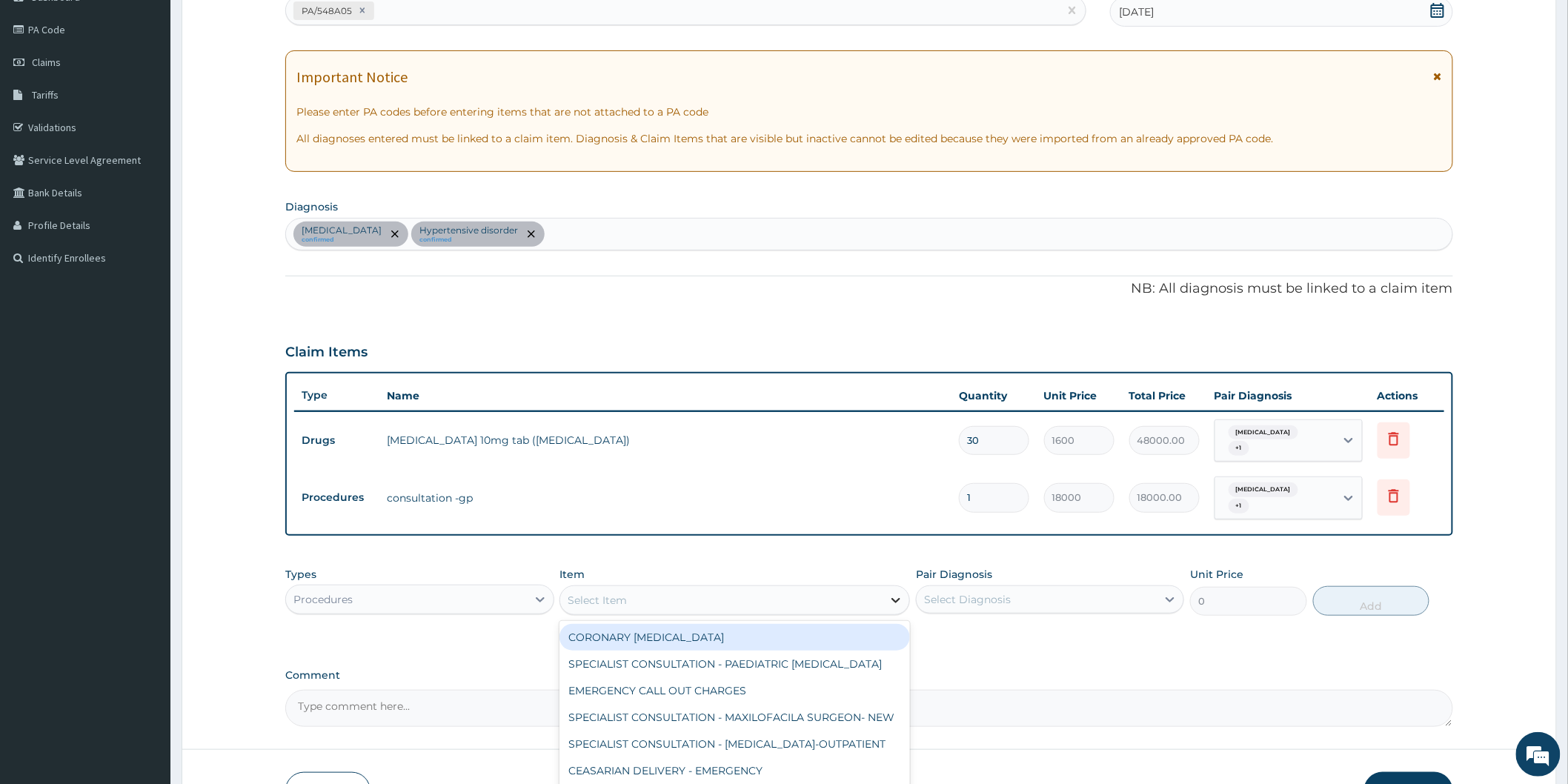
click at [887, 591] on div at bounding box center [895, 600] width 26 height 26
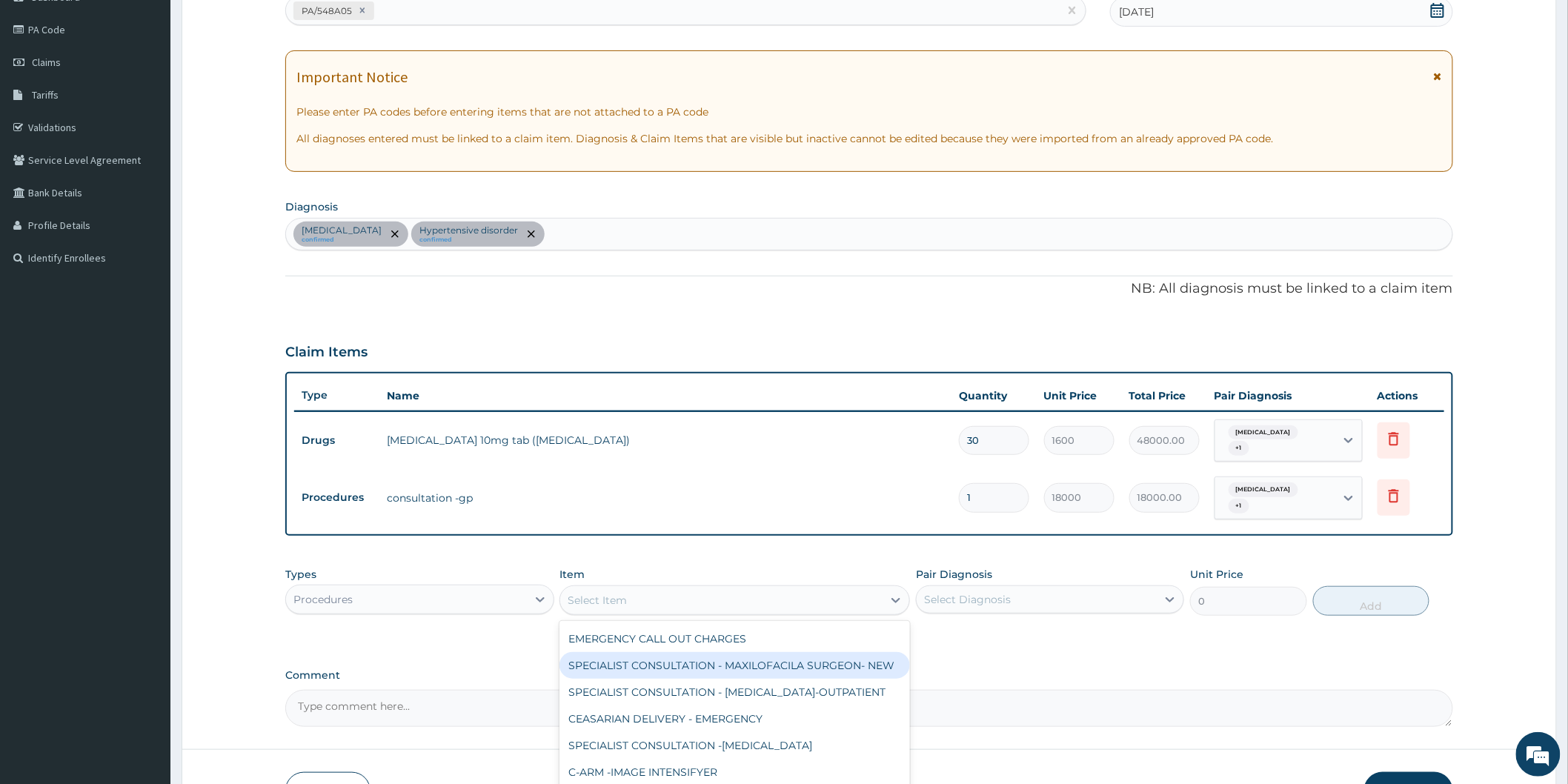
scroll to position [83, 0]
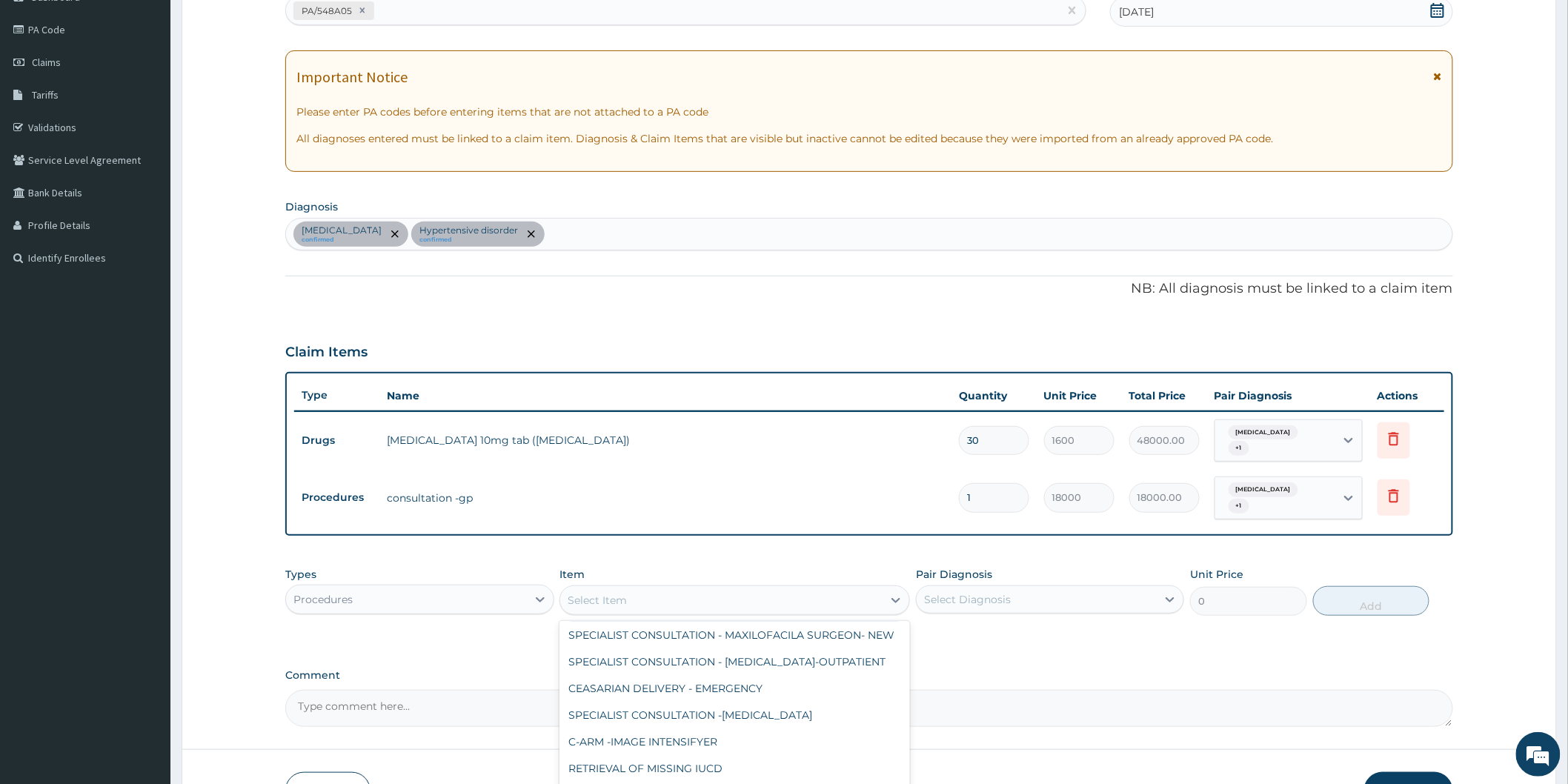
click at [717, 599] on div "Select Item" at bounding box center [721, 600] width 322 height 24
type input "CONSULTATION"
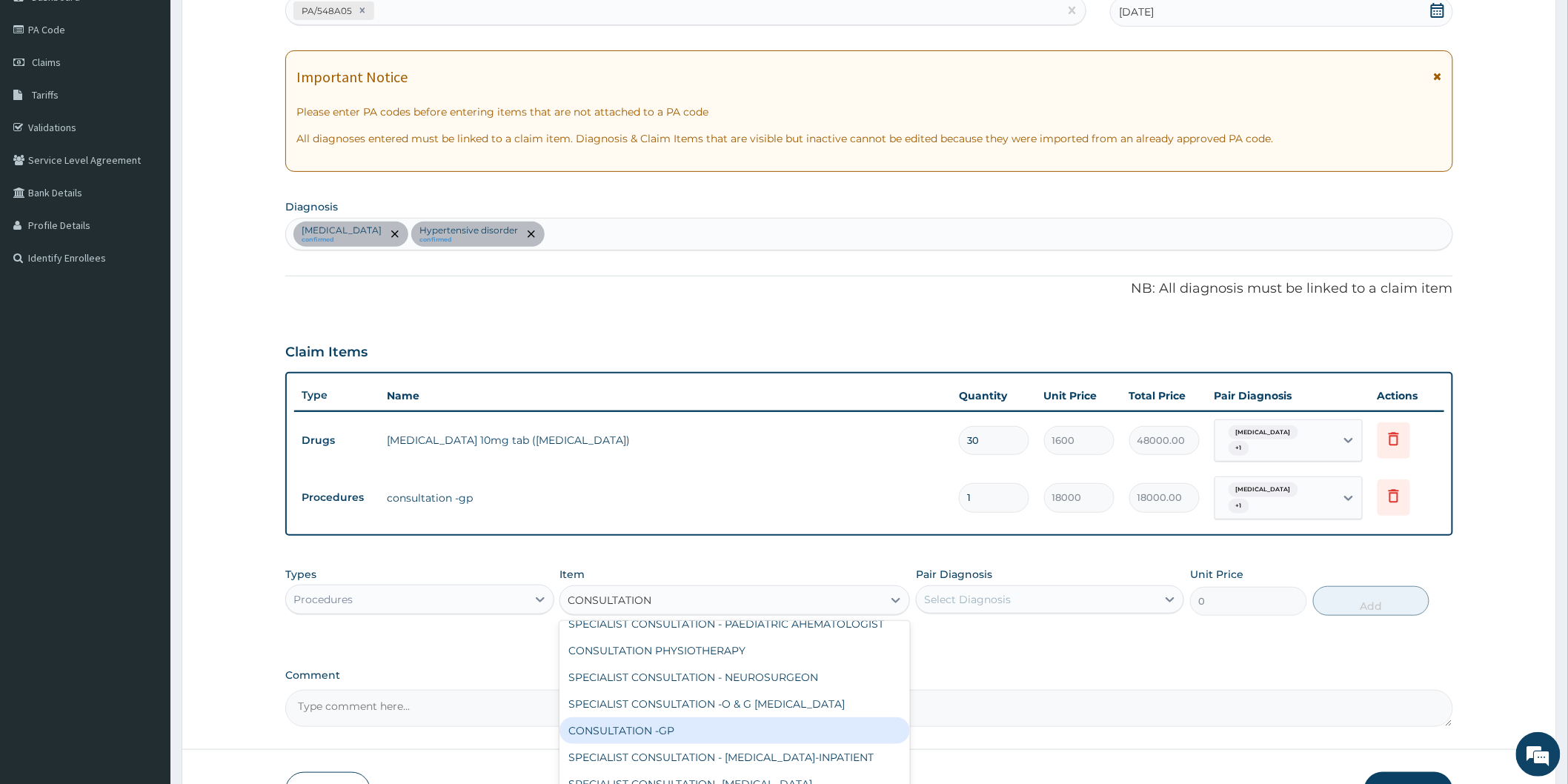
click at [669, 744] on div "CONSULTATION -GP" at bounding box center [734, 730] width 350 height 26
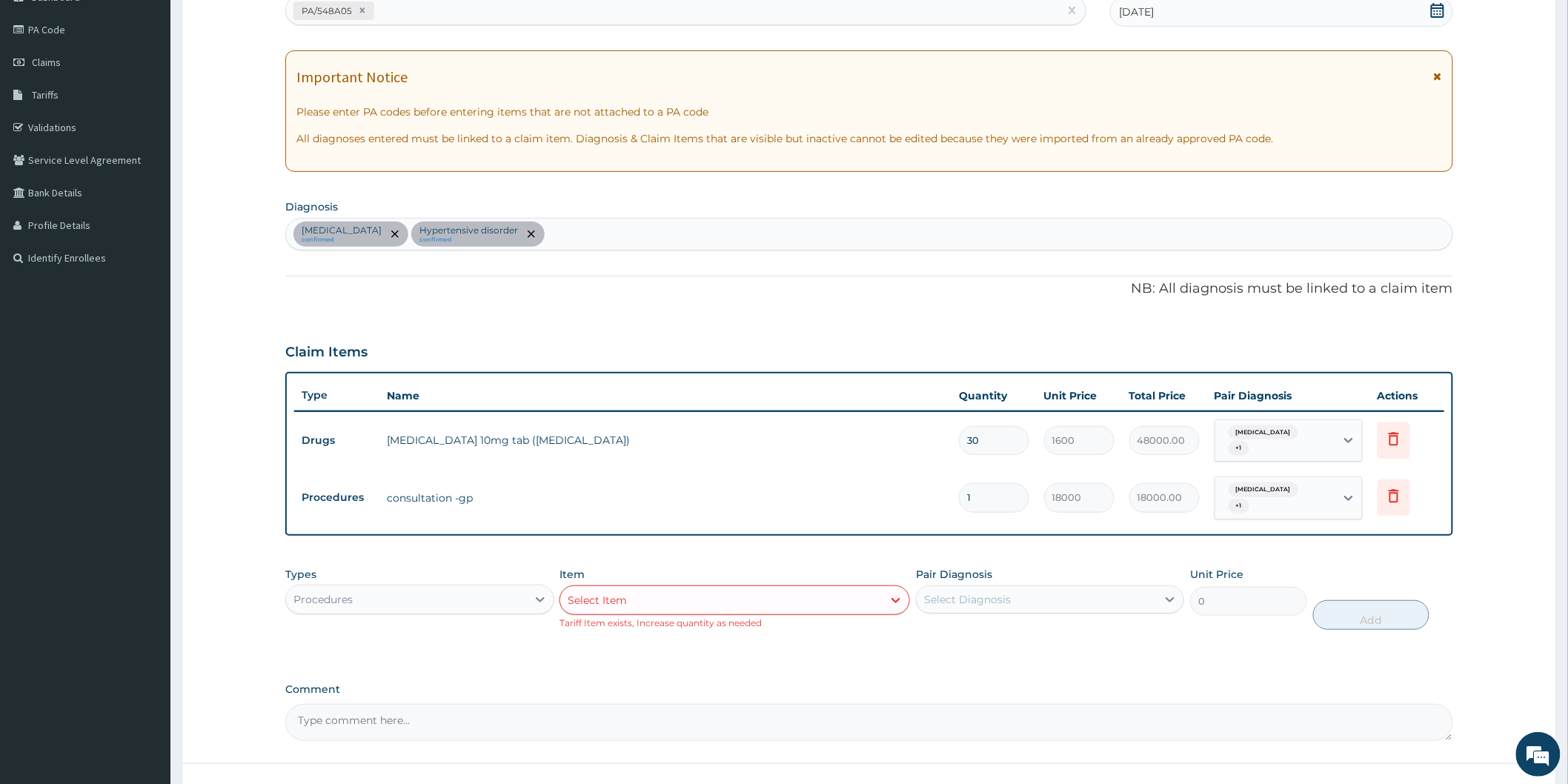
click at [821, 704] on textarea "Comment" at bounding box center [869, 723] width 1168 height 37
click at [894, 595] on icon at bounding box center [895, 600] width 15 height 15
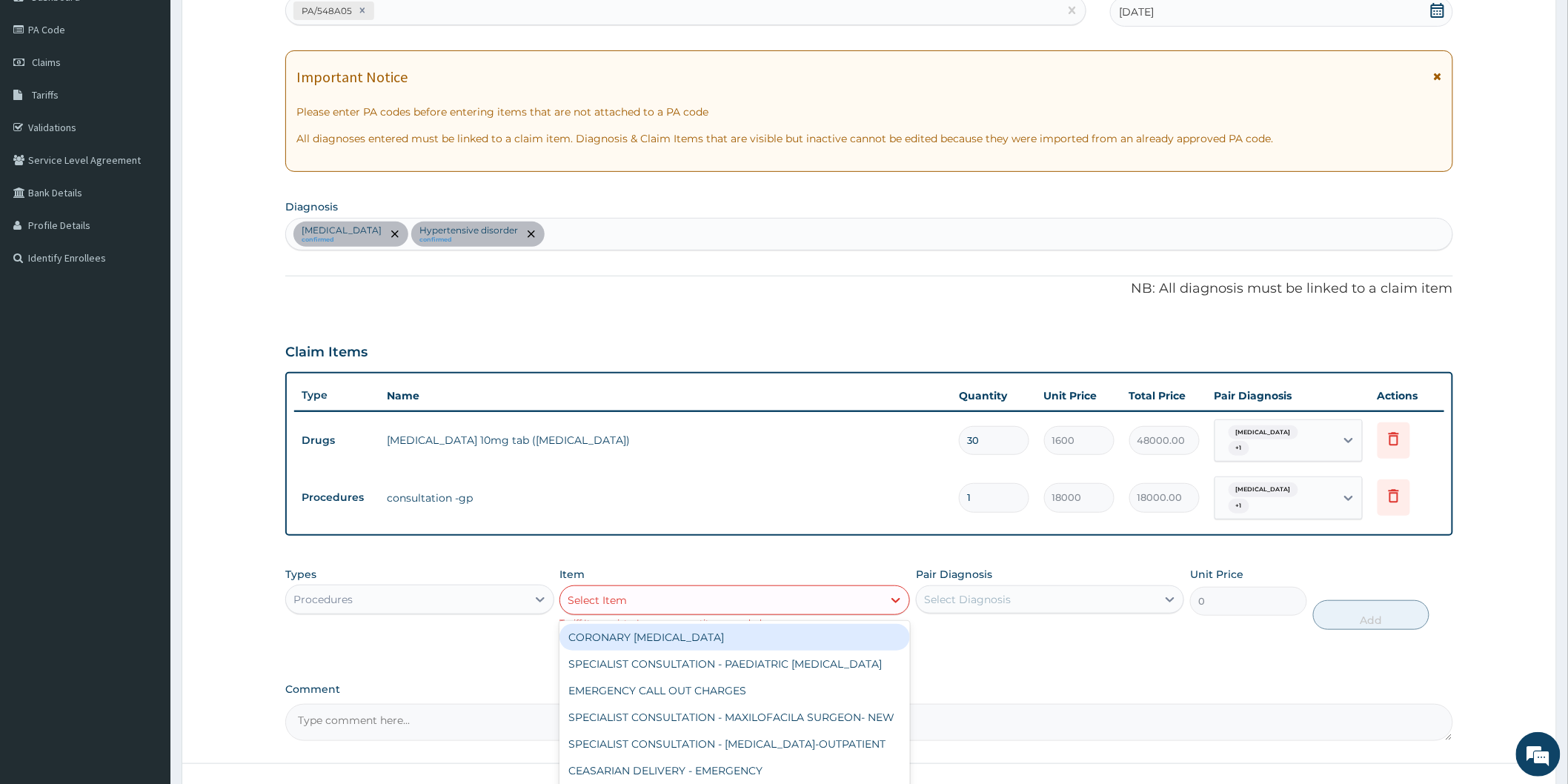
click at [716, 601] on div "Select Item" at bounding box center [721, 600] width 322 height 24
type input "CONSULTATION"
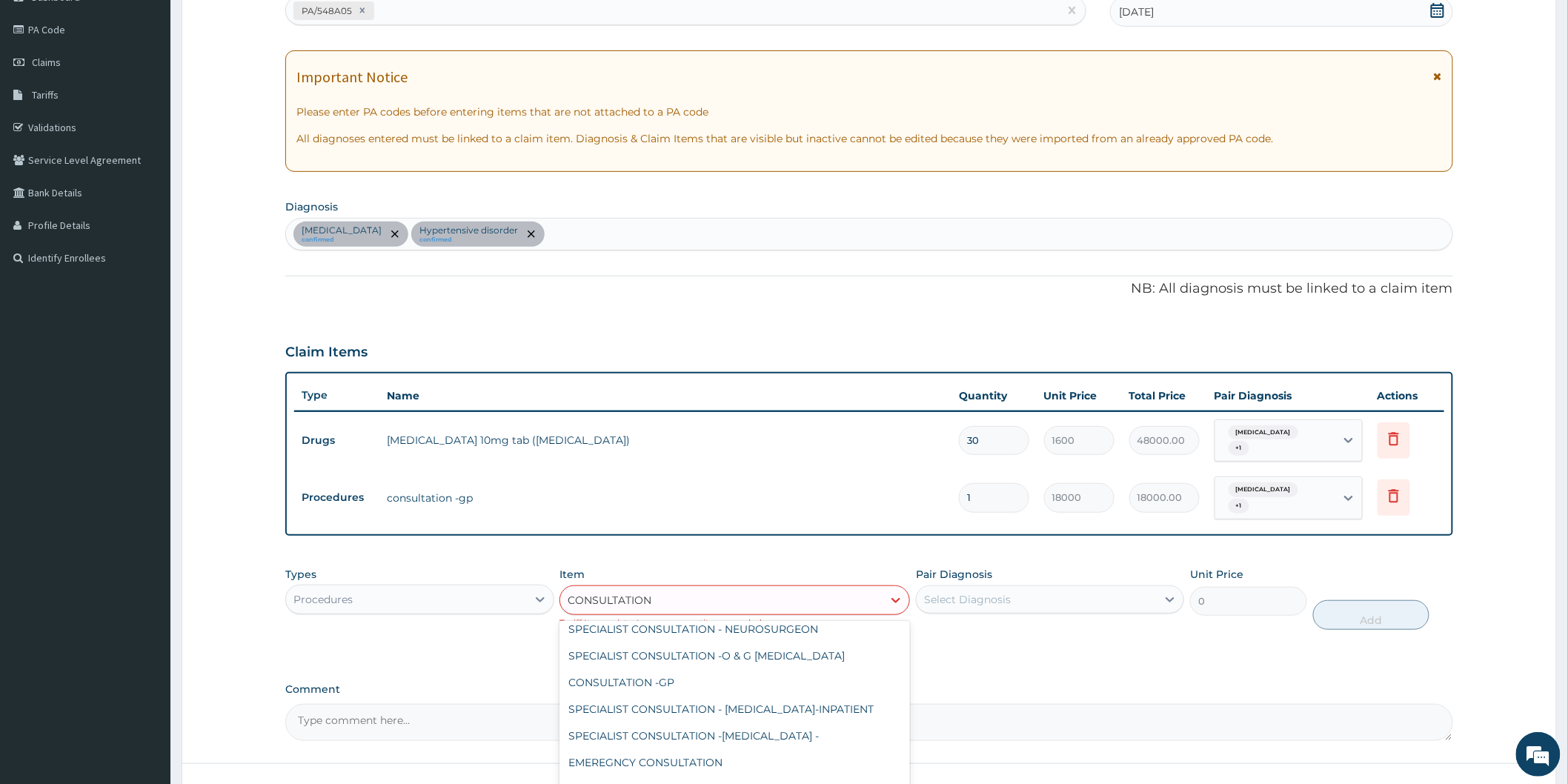
scroll to position [576, 0]
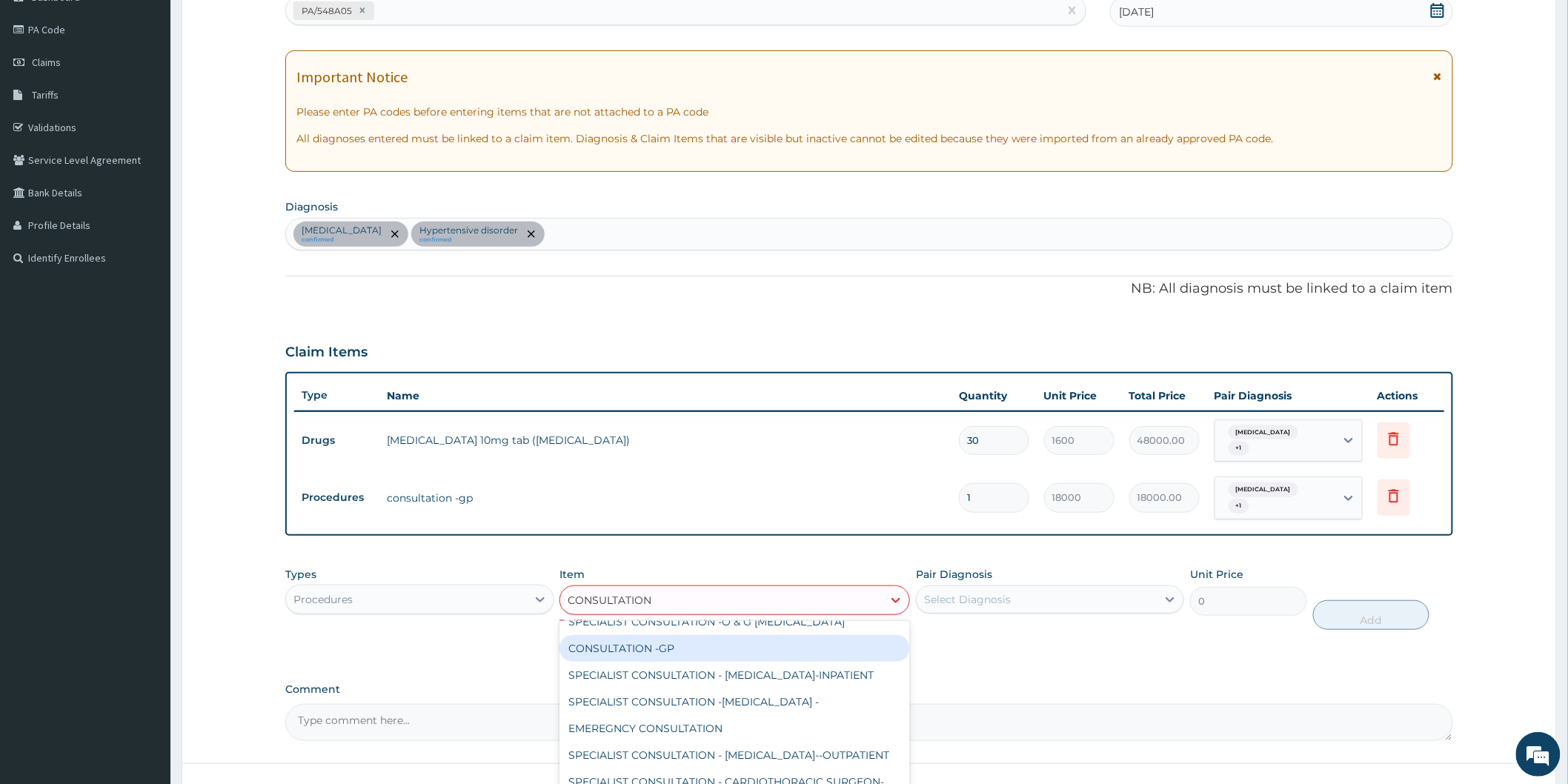
click at [712, 662] on div "CONSULTATION -GP" at bounding box center [734, 648] width 350 height 26
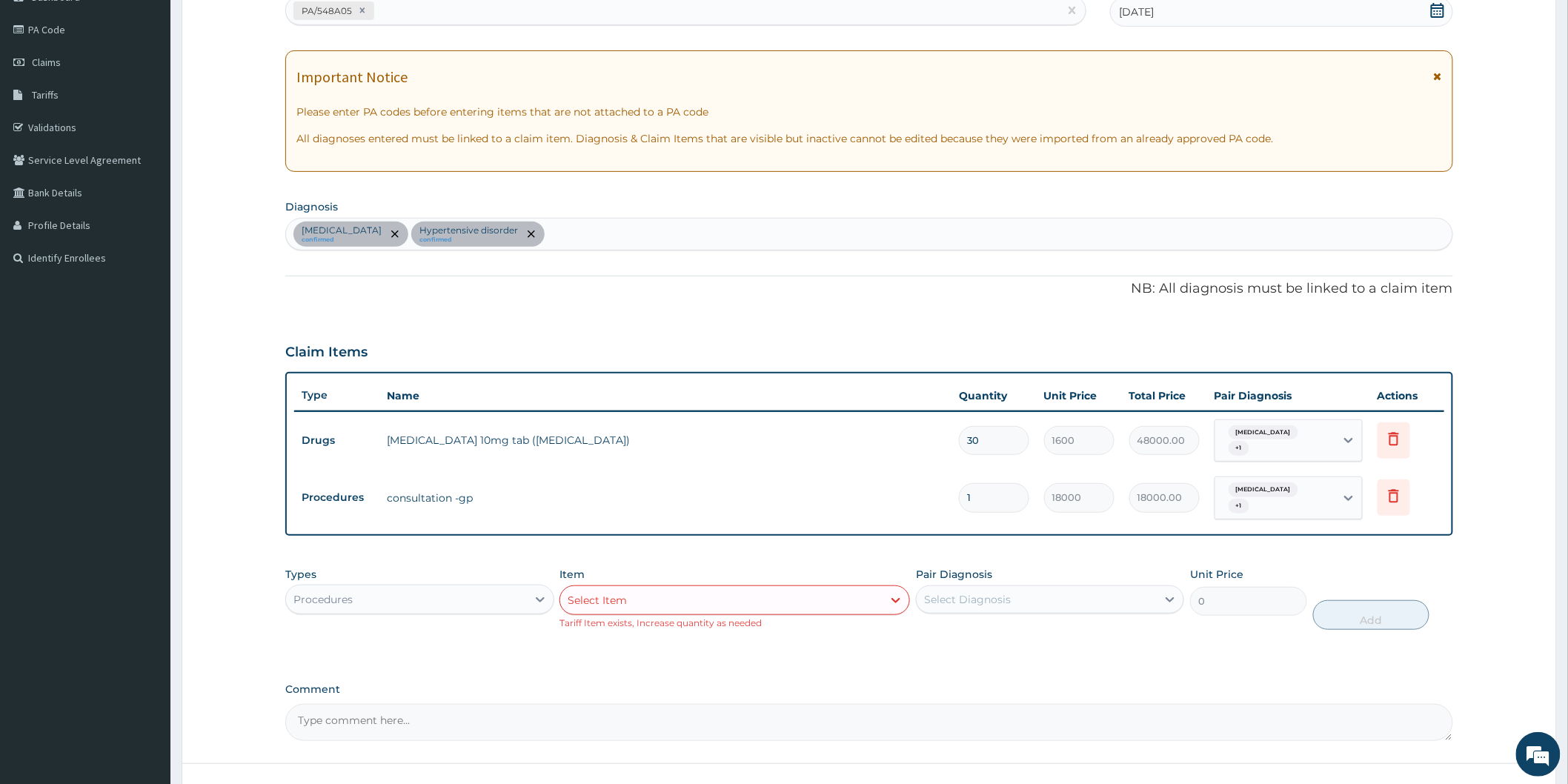
click at [965, 727] on textarea "Comment" at bounding box center [869, 723] width 1168 height 37
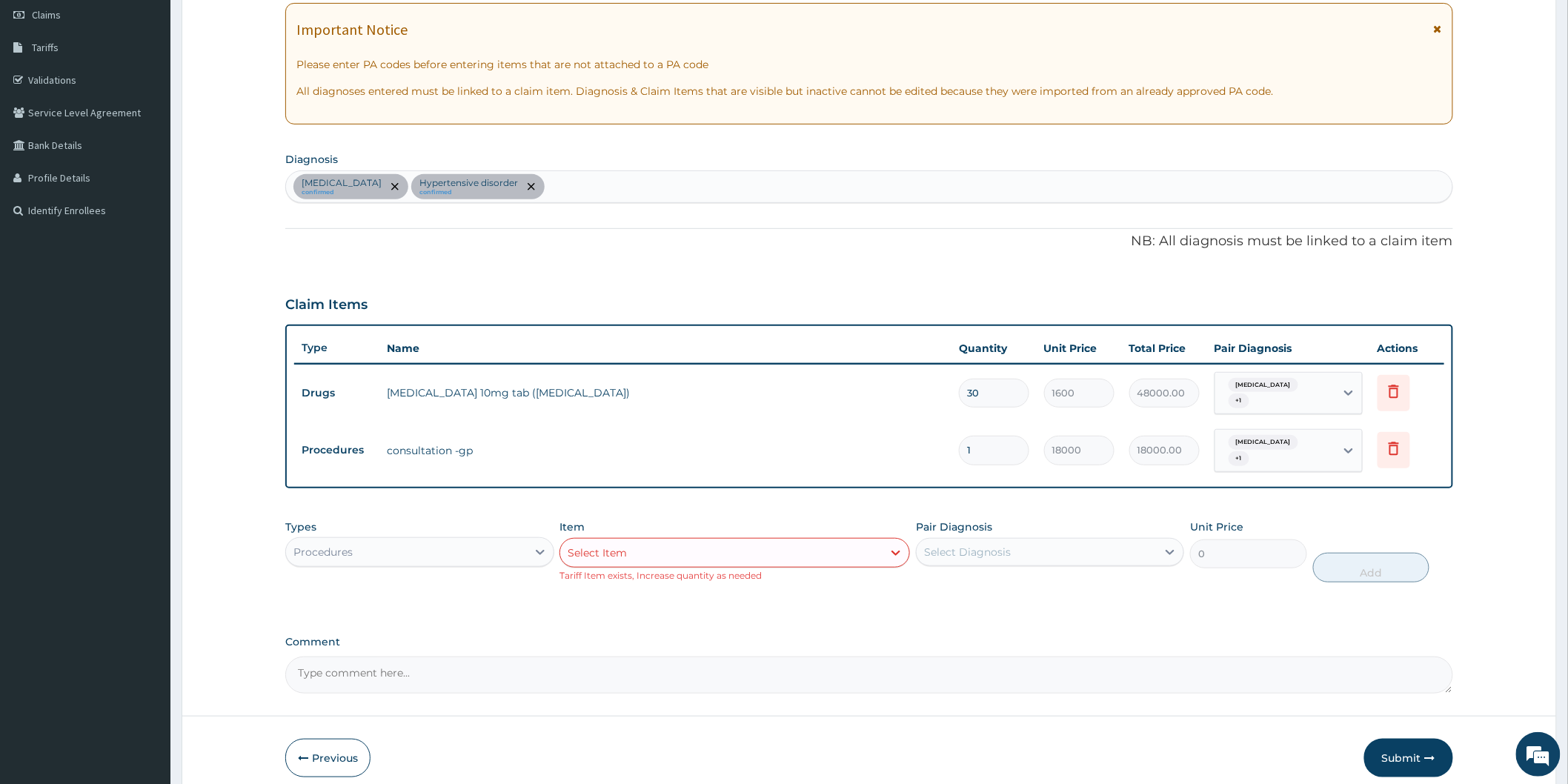
scroll to position [275, 0]
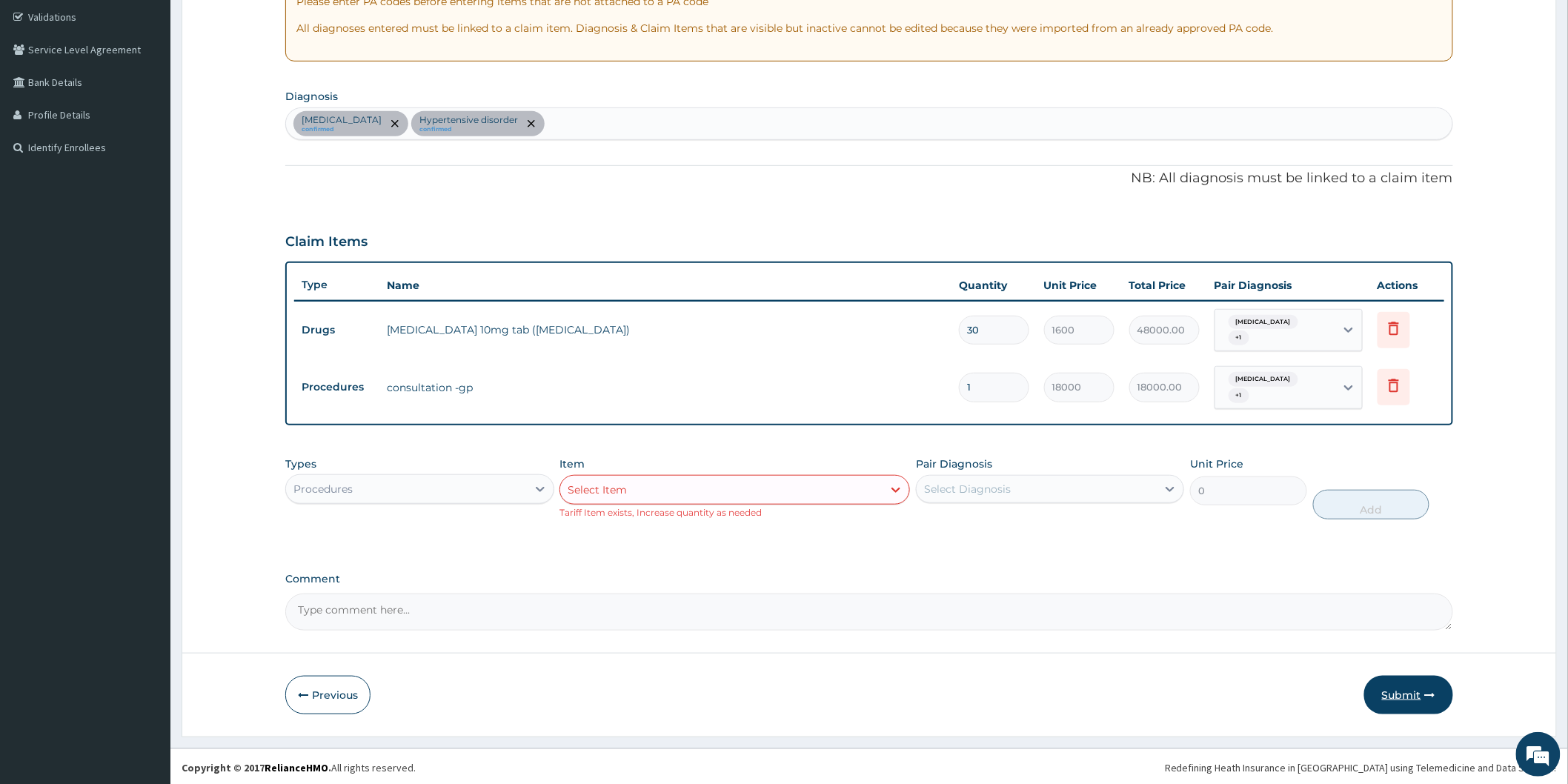
click at [1405, 687] on button "Submit" at bounding box center [1407, 695] width 89 height 39
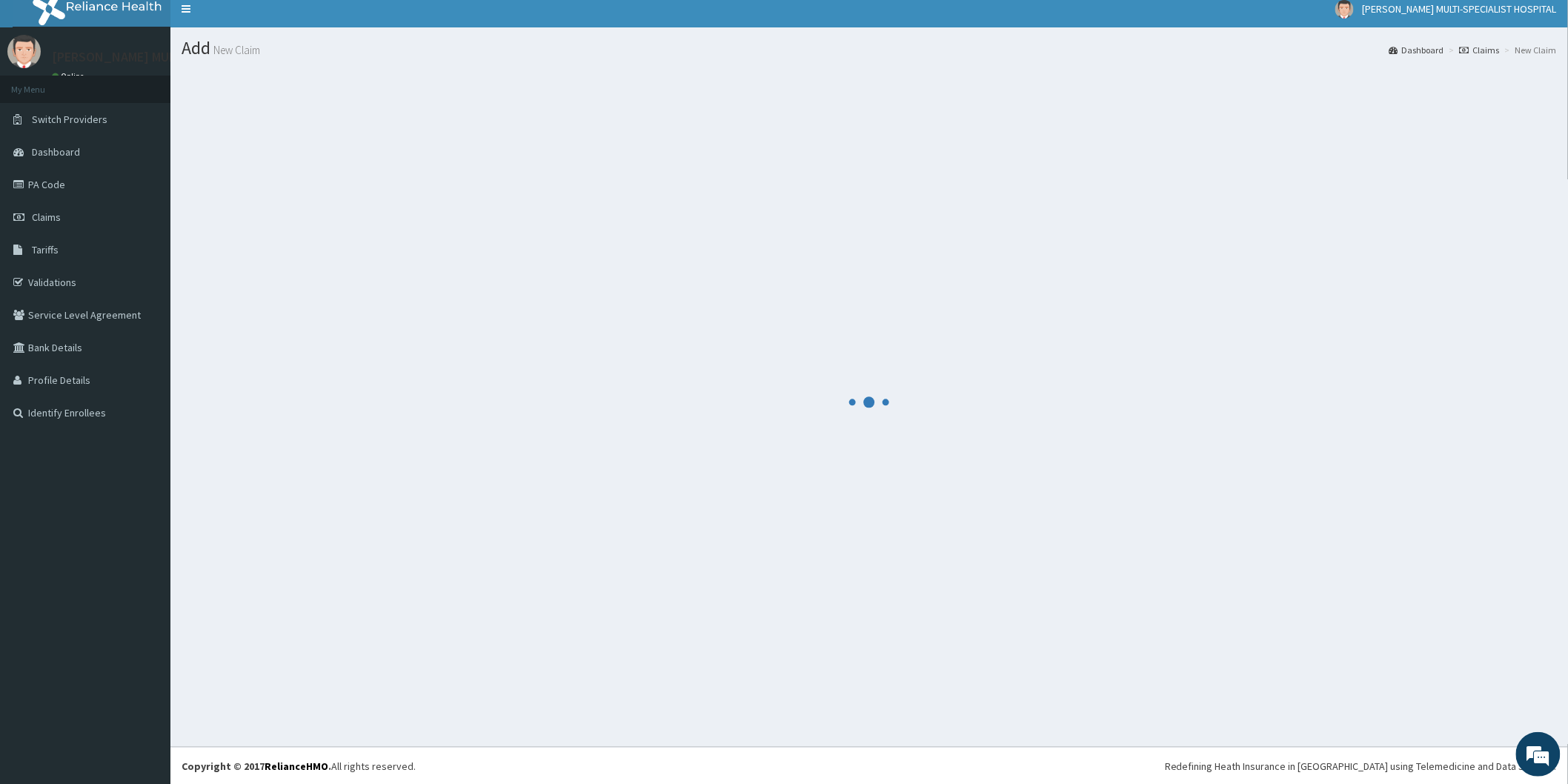
scroll to position [261, 0]
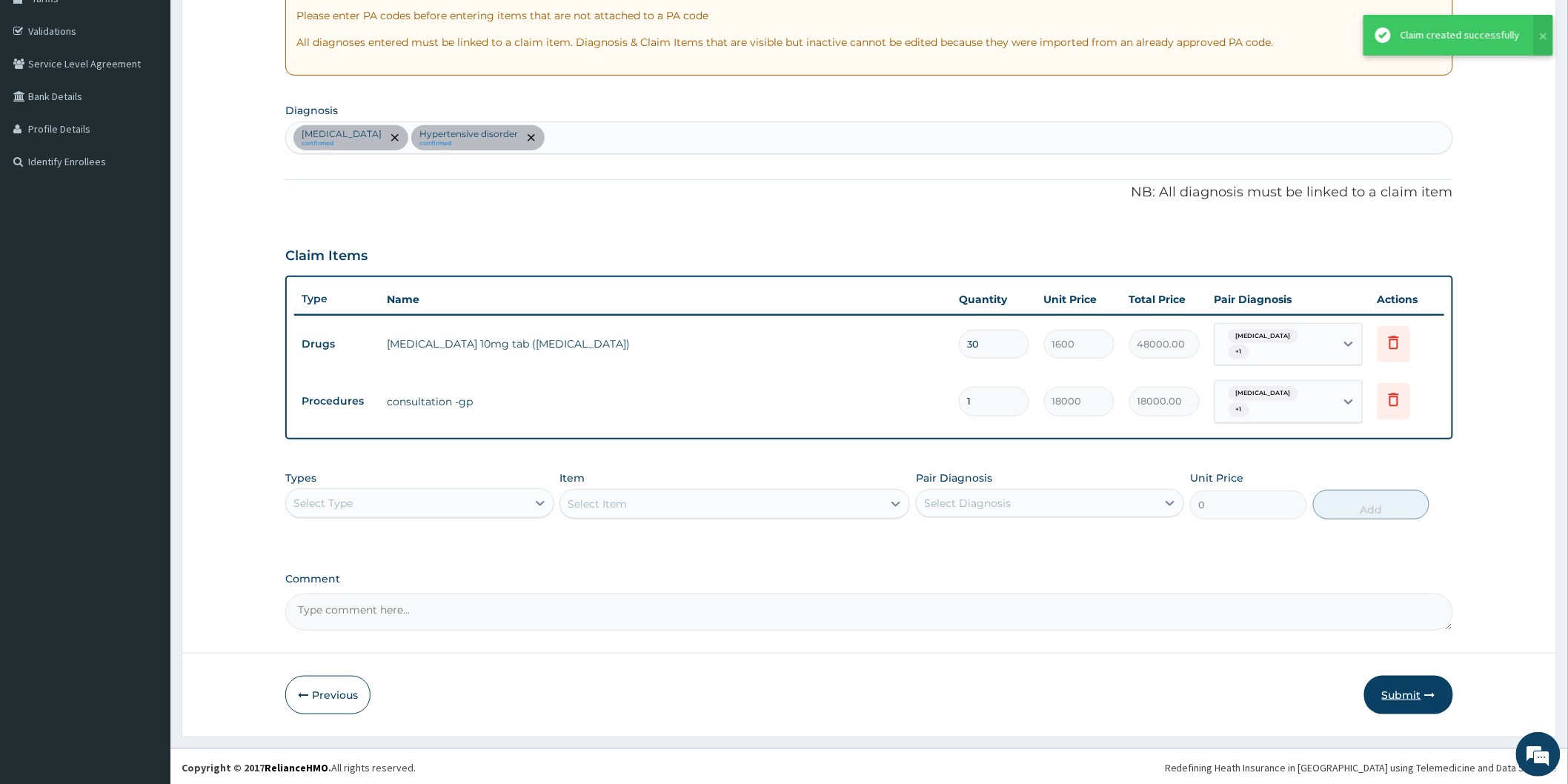
click at [1404, 687] on button "Submit" at bounding box center [1407, 695] width 89 height 39
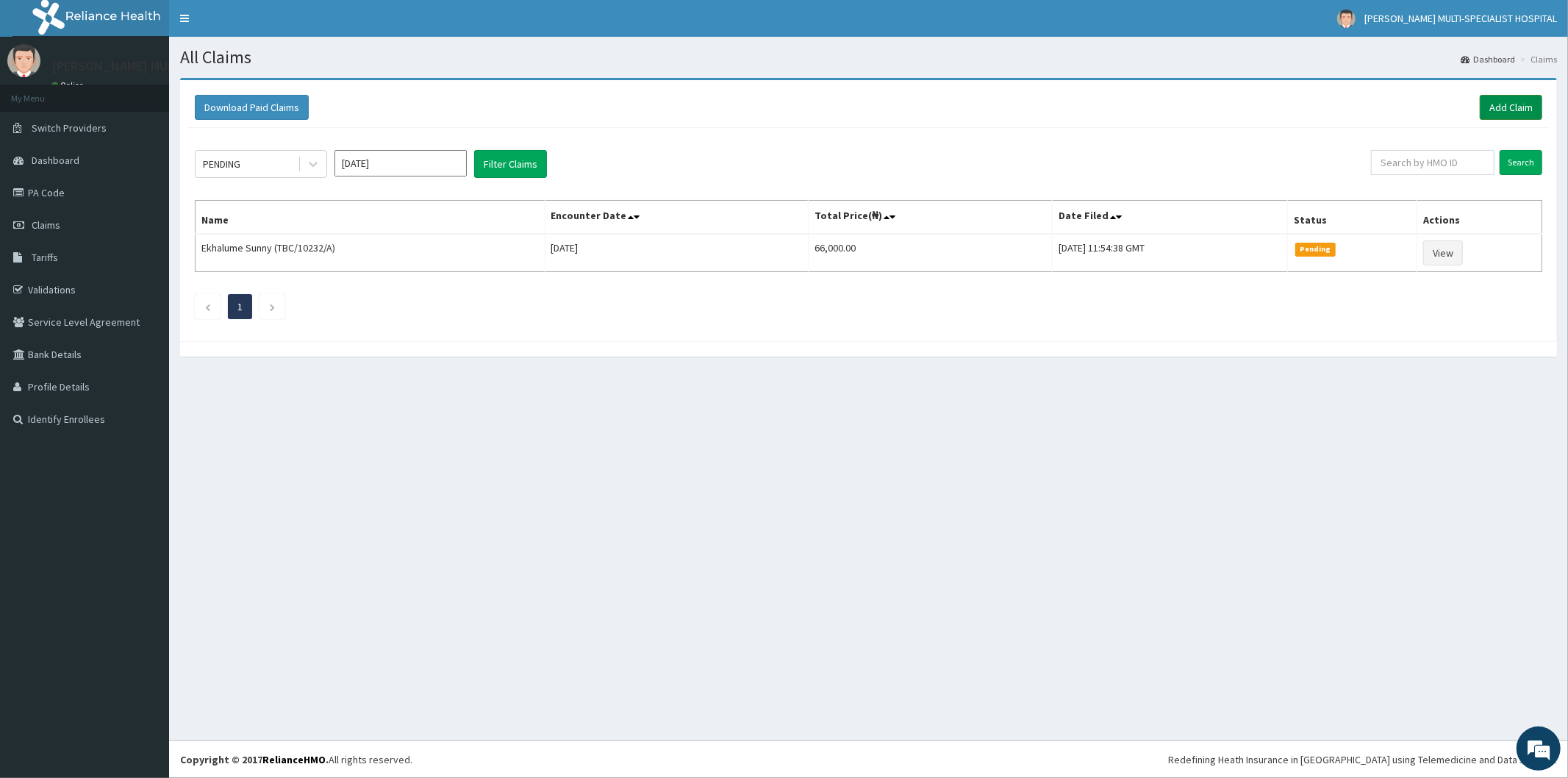
click at [1498, 101] on link "Add Claim" at bounding box center [1511, 107] width 63 height 25
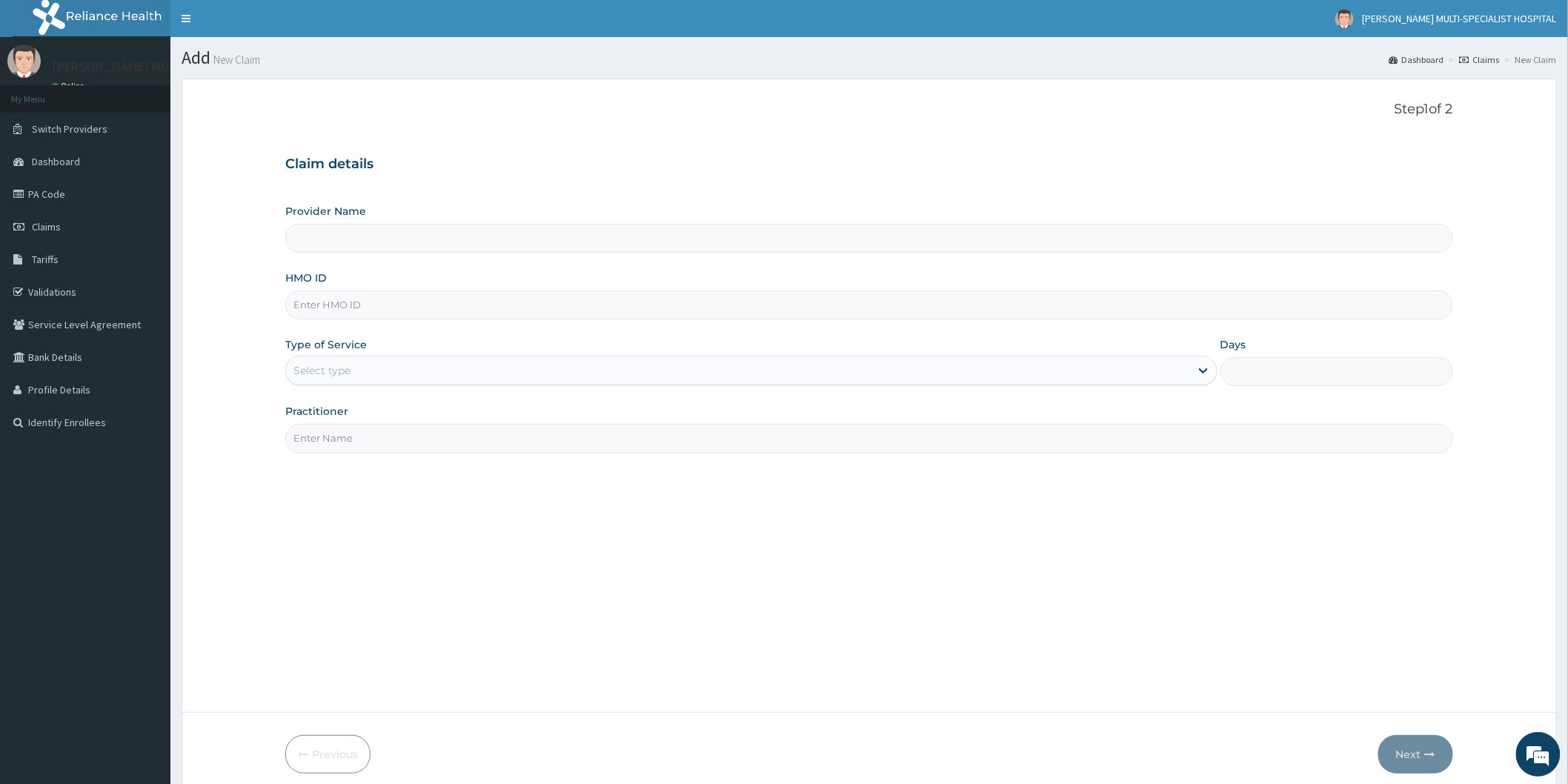
click at [382, 241] on input "Provider Name" at bounding box center [869, 238] width 1168 height 29
type input "[PERSON_NAME] Multi-Specialist Hospital - IKEJA"
click at [383, 310] on input "HMO ID" at bounding box center [869, 305] width 1168 height 29
type input "SLH/10303/B"
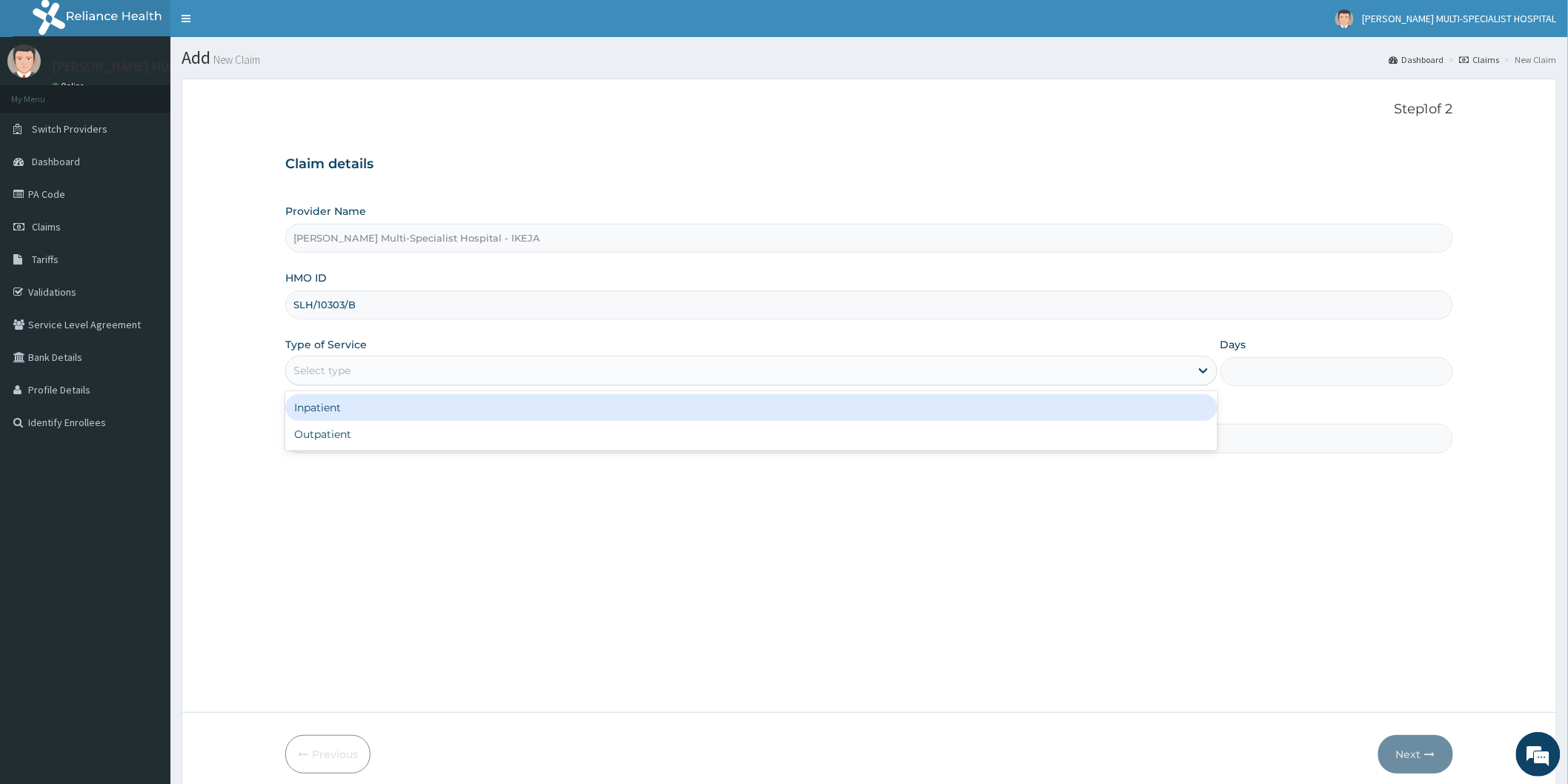
click at [456, 364] on div "Select type" at bounding box center [737, 370] width 903 height 24
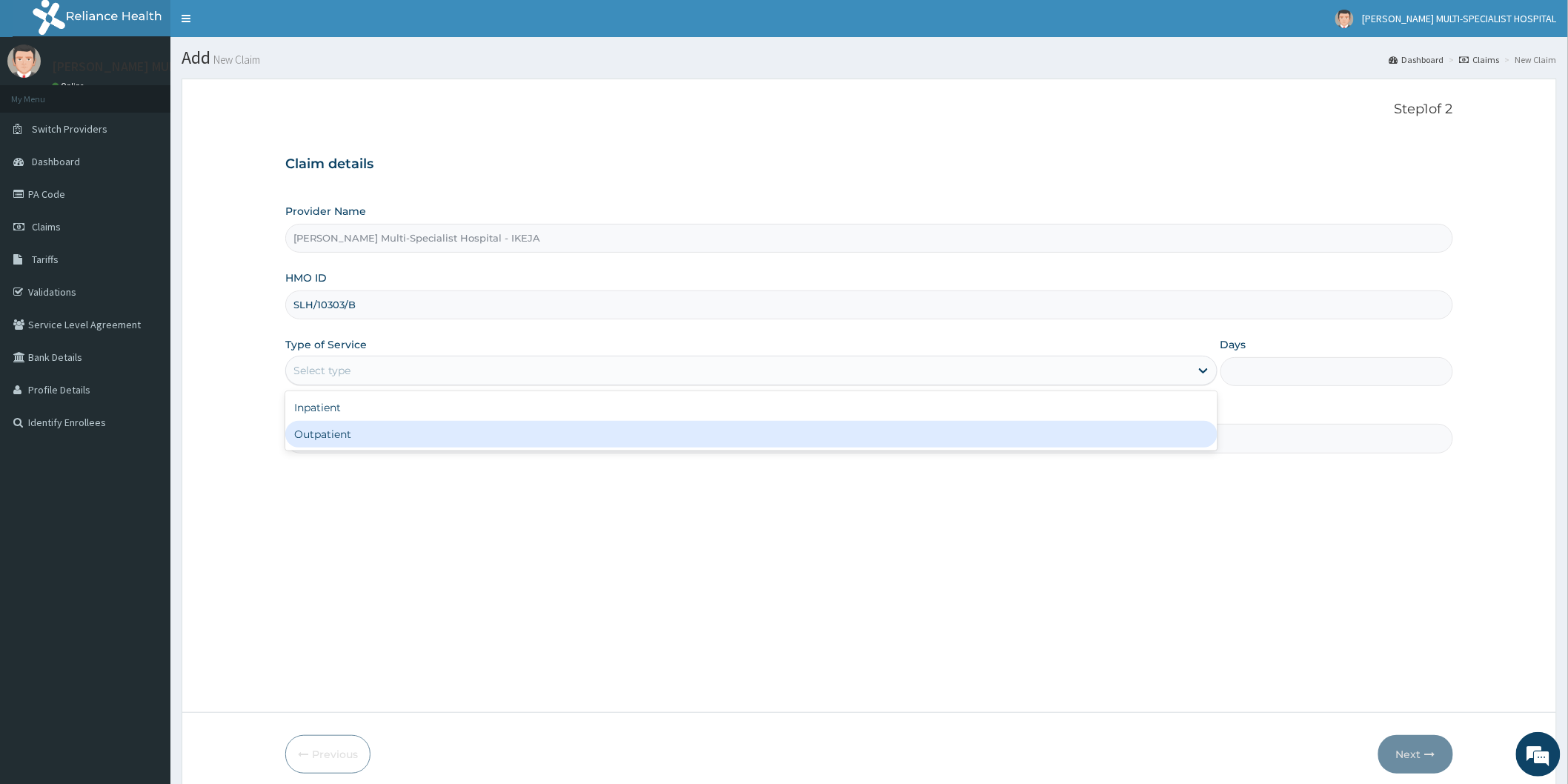
click at [408, 441] on div "Outpatient" at bounding box center [752, 434] width 932 height 26
type input "1"
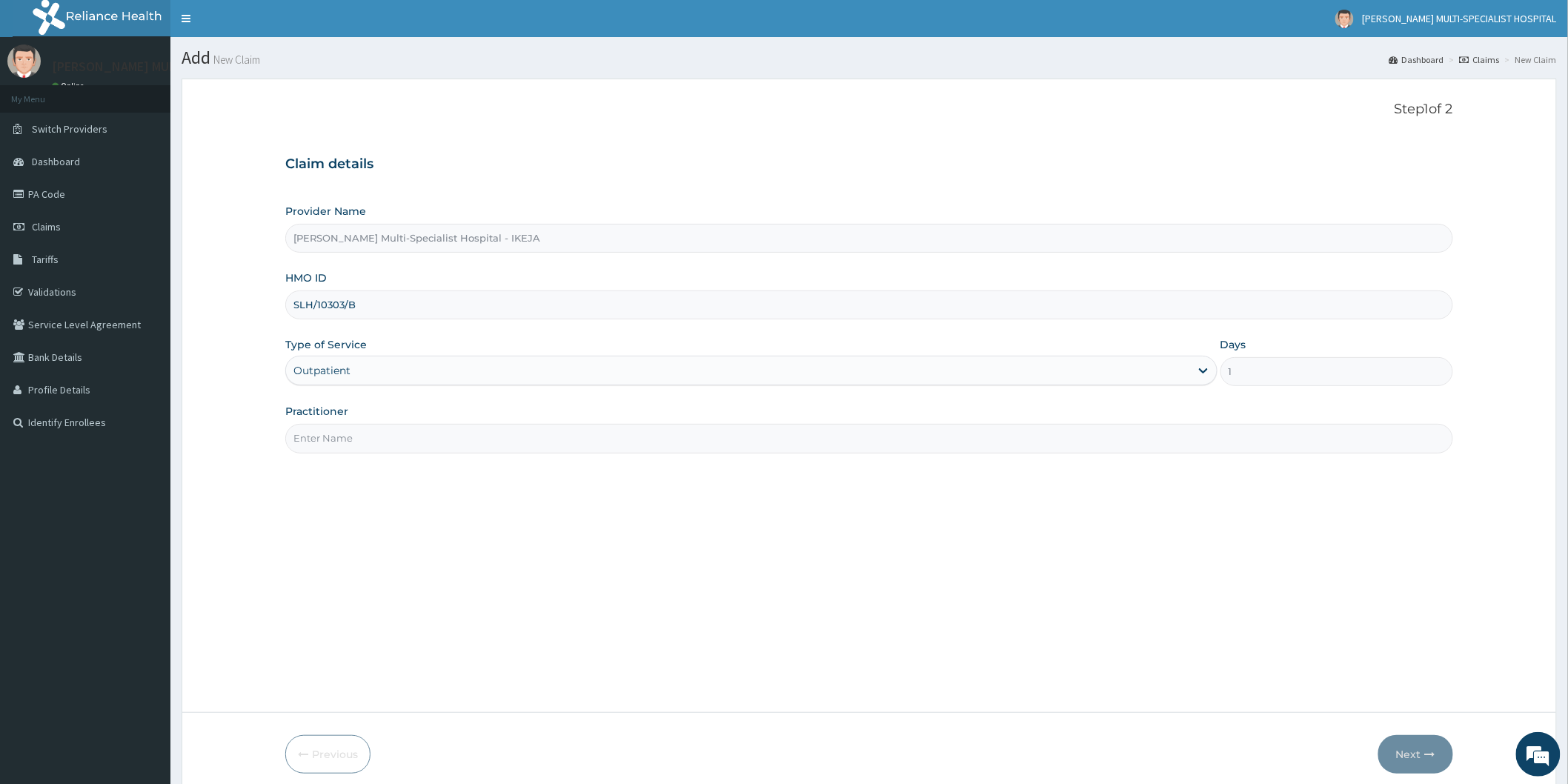
click at [408, 429] on input "Practitioner" at bounding box center [869, 438] width 1168 height 29
type input "[PERSON_NAME]"
click at [1407, 752] on button "Next" at bounding box center [1415, 754] width 75 height 39
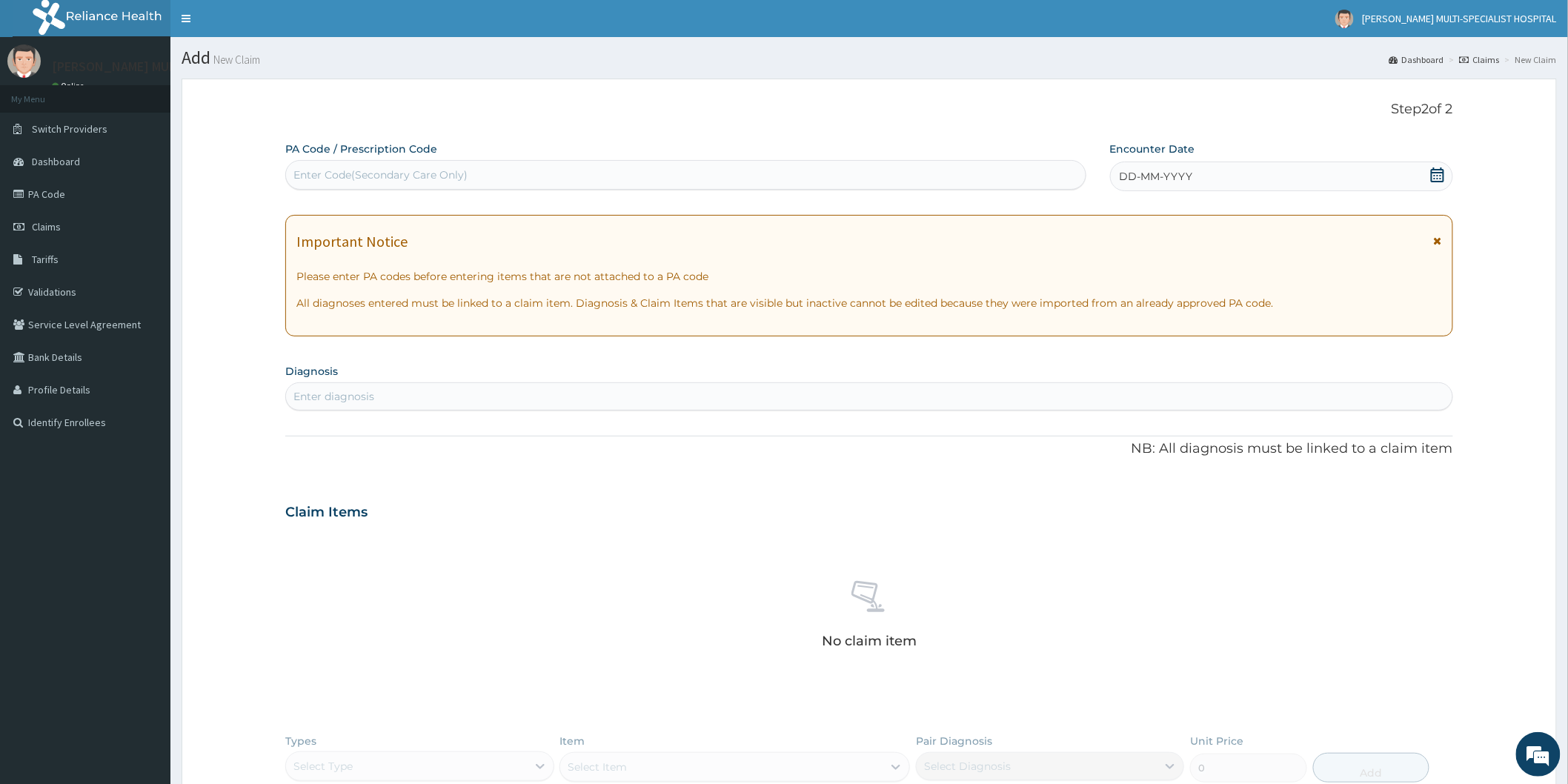
click at [329, 179] on div "Enter Code(Secondary Care Only)" at bounding box center [380, 175] width 174 height 15
type input "PA/F53E22"
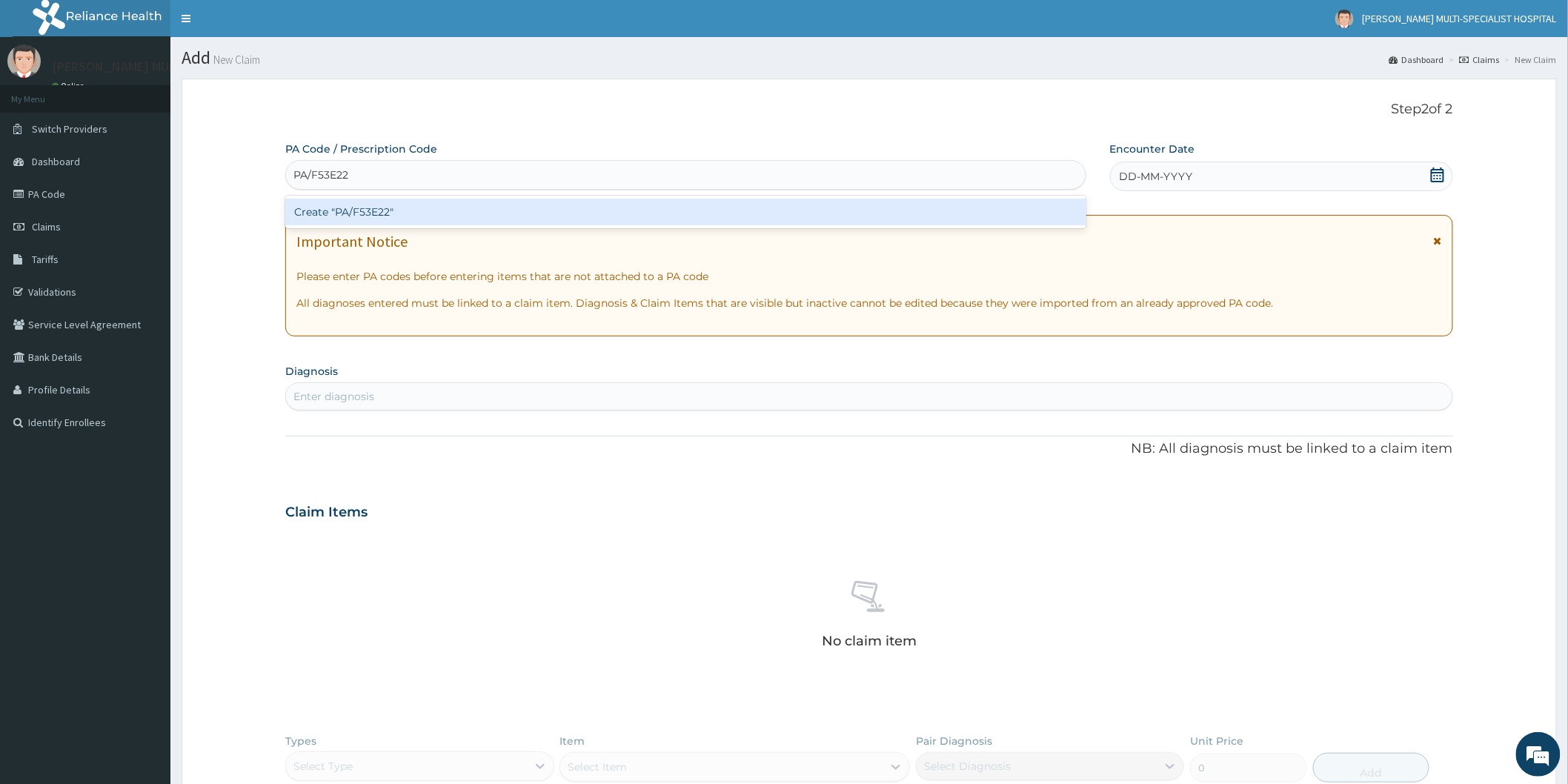
click at [427, 211] on div "Create "PA/F53E22"" at bounding box center [686, 212] width 801 height 26
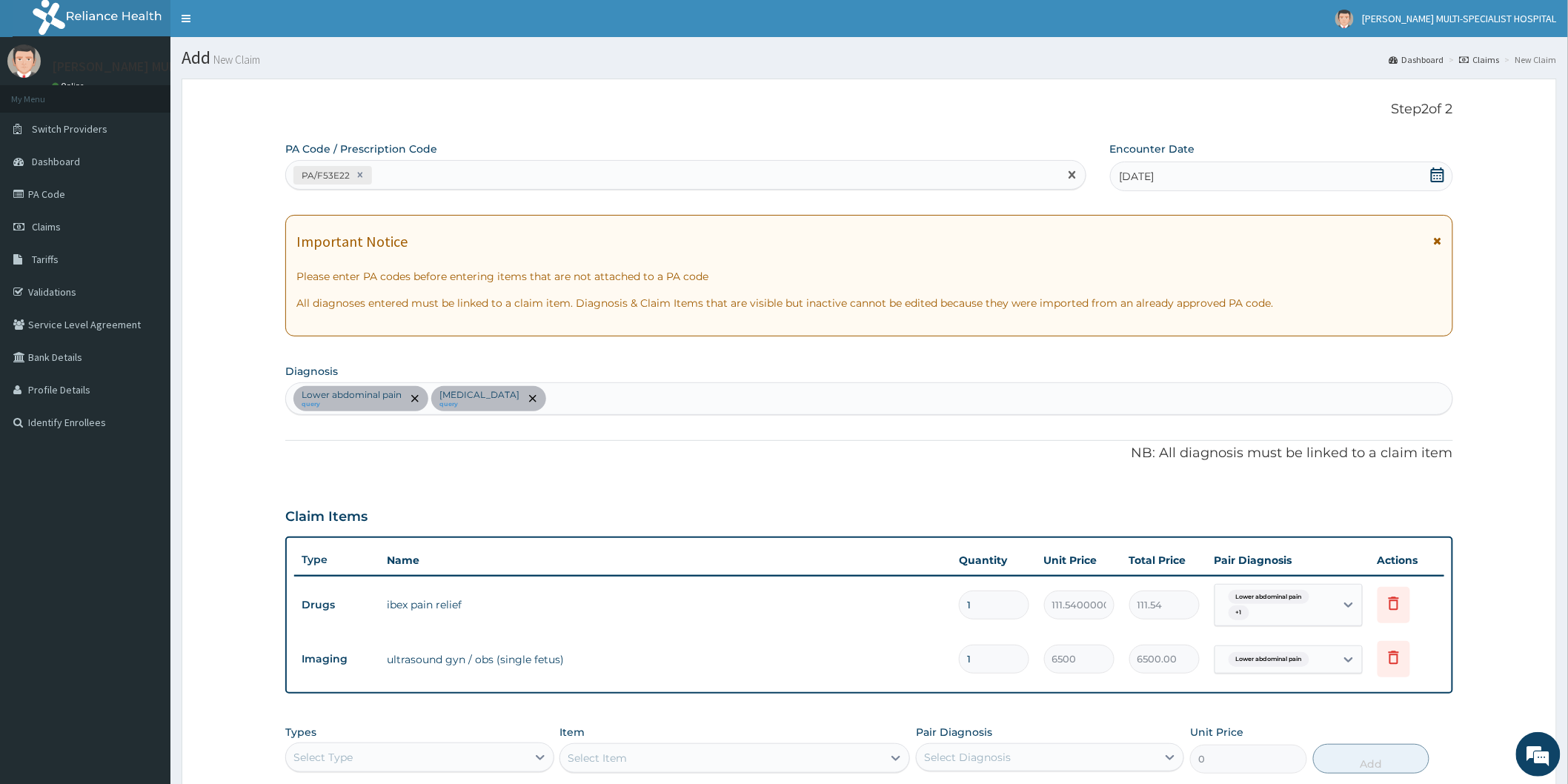
click at [420, 180] on div "PA/F53E22" at bounding box center [673, 176] width 773 height 25
type input "PA/26A69C"
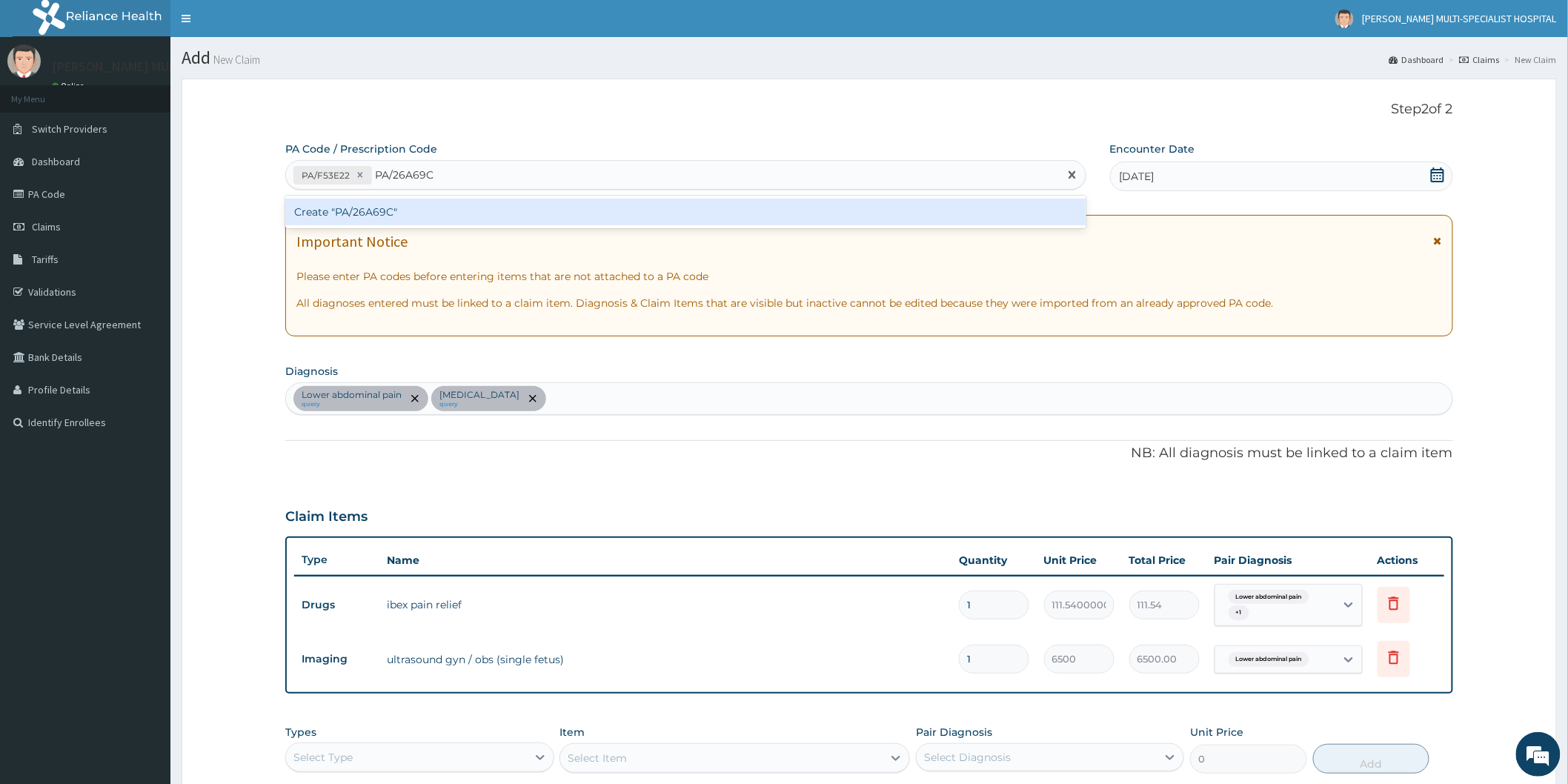
click at [529, 216] on div "Create "PA/26A69C"" at bounding box center [686, 212] width 801 height 26
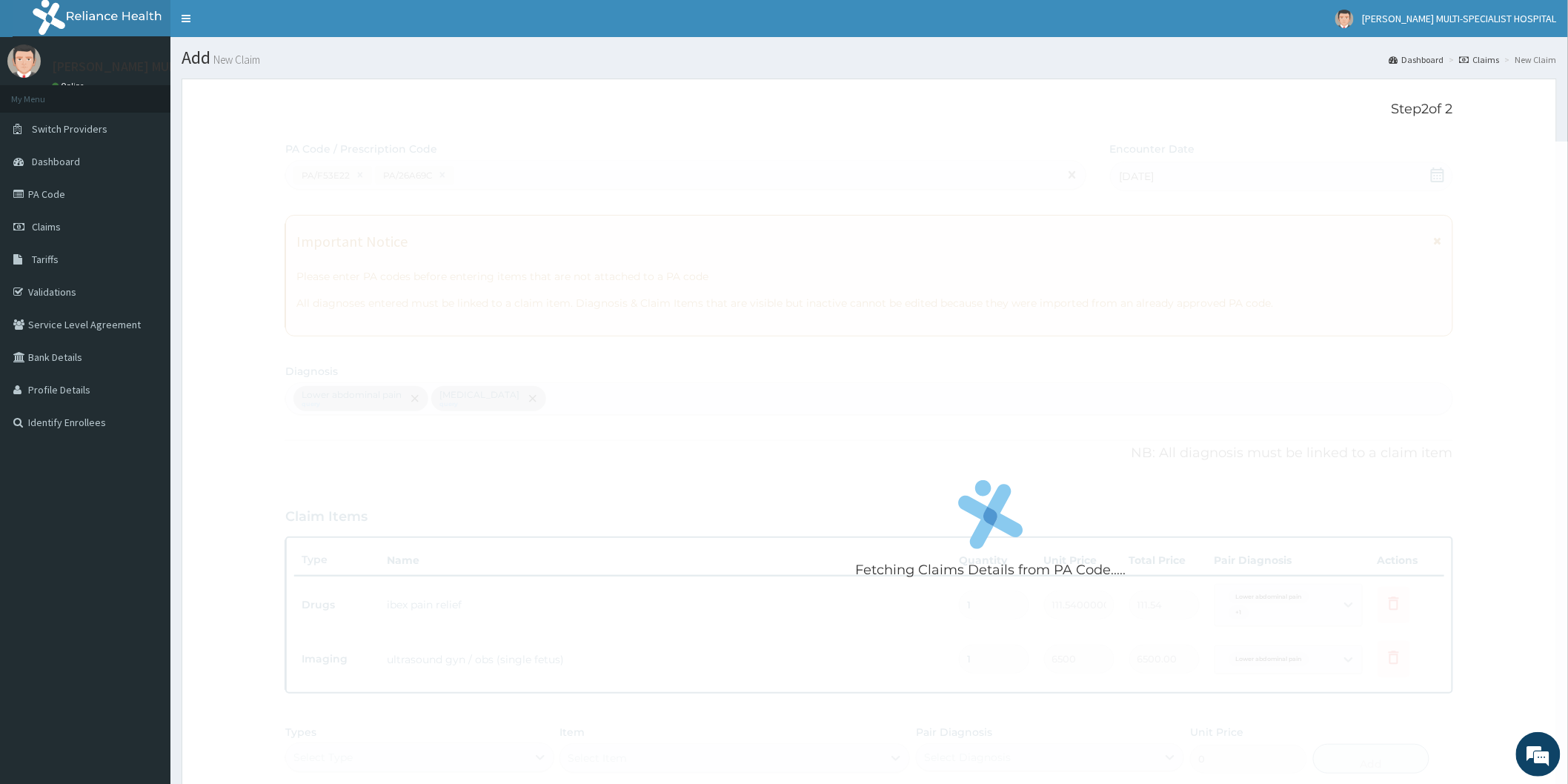
scroll to position [594, 0]
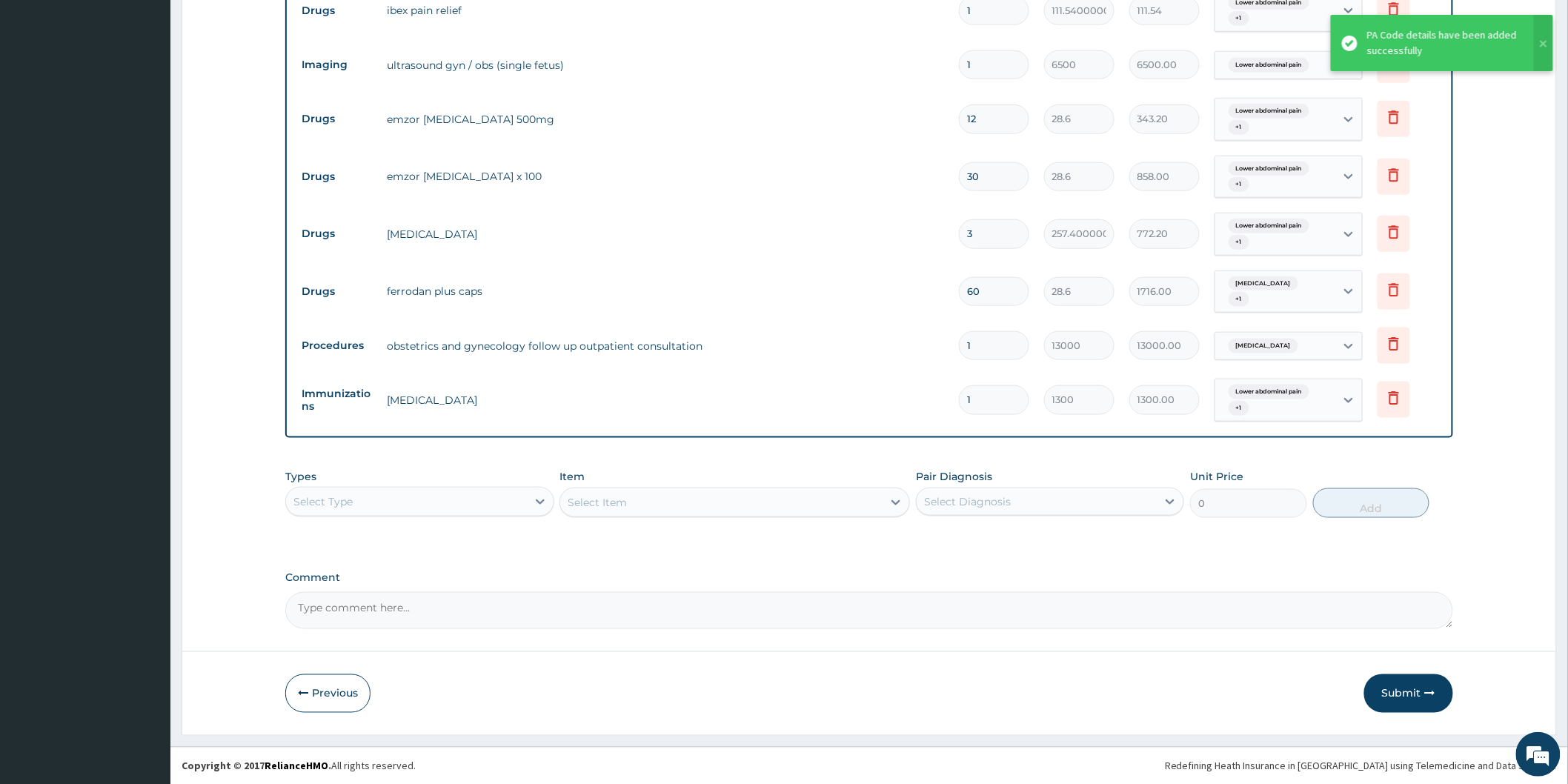
click at [630, 601] on textarea "Comment" at bounding box center [869, 610] width 1168 height 37
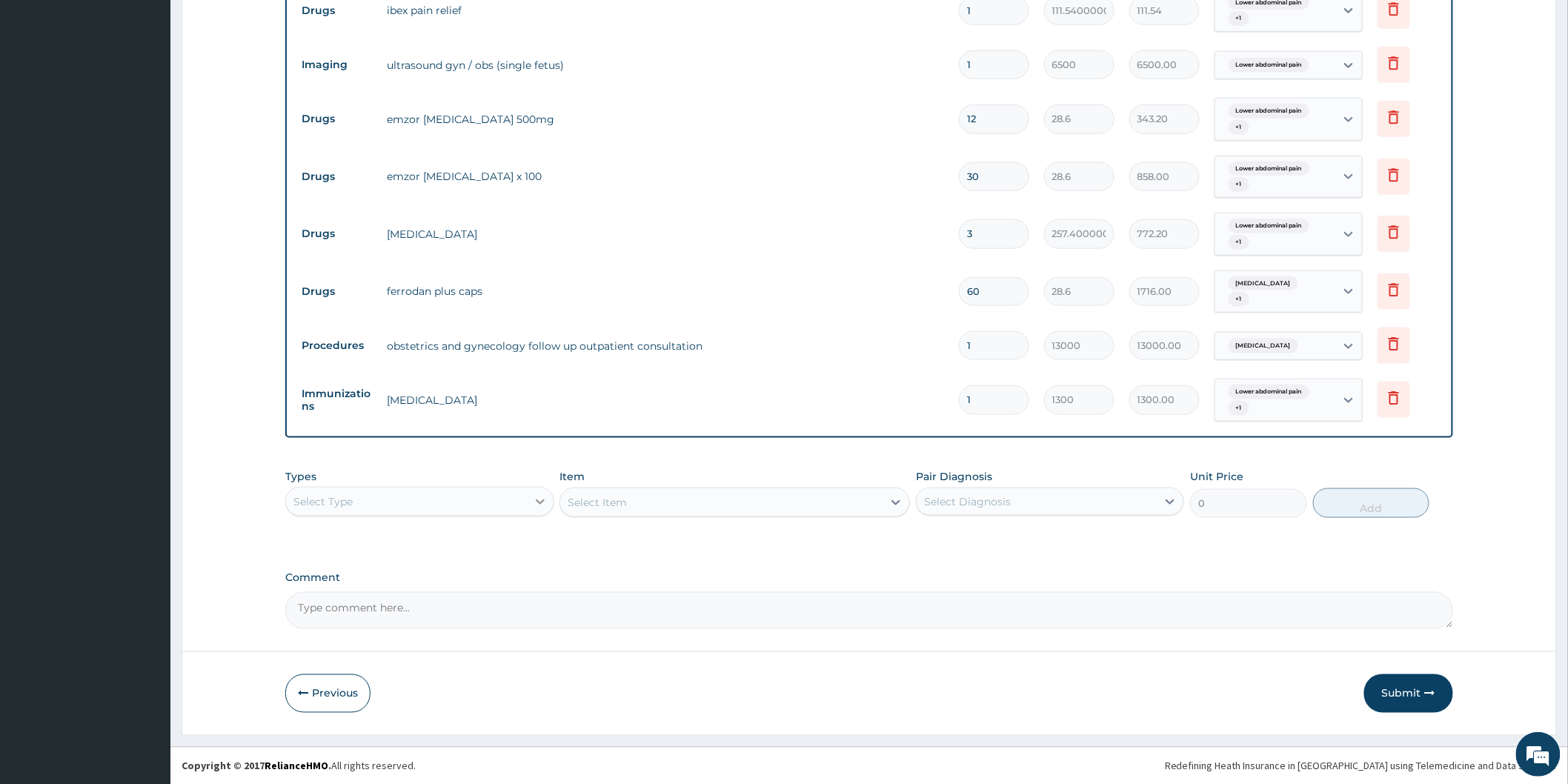
click at [543, 498] on icon at bounding box center [540, 501] width 15 height 15
drag, startPoint x: 339, startPoint y: 591, endPoint x: 493, endPoint y: 560, distance: 157.1
click at [339, 591] on div "Procedures" at bounding box center [419, 592] width 268 height 26
drag, startPoint x: 899, startPoint y: 502, endPoint x: 891, endPoint y: 500, distance: 8.2
click at [899, 502] on div "Select Item" at bounding box center [734, 502] width 350 height 30
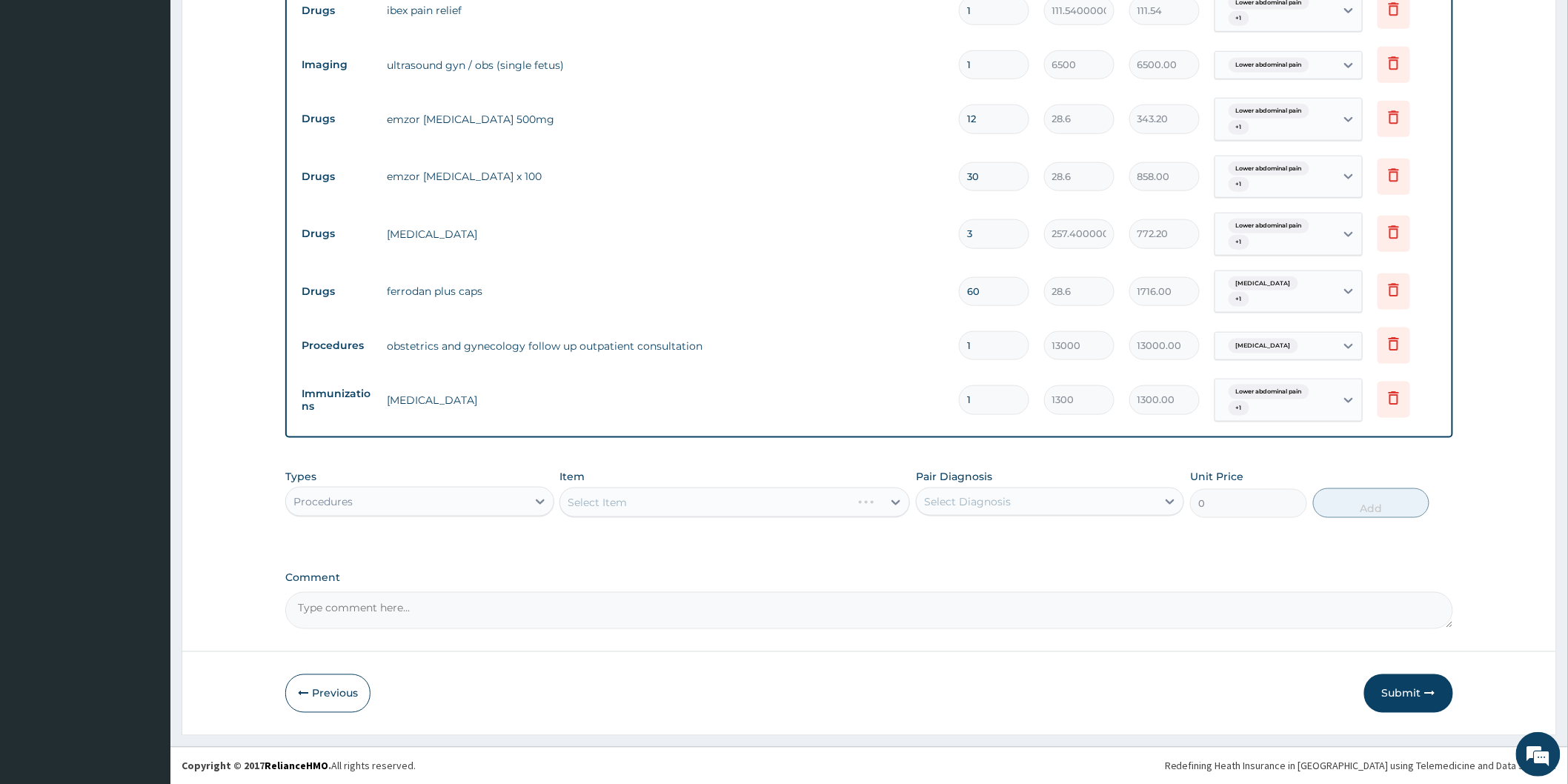
click at [891, 500] on div "Select Item" at bounding box center [734, 502] width 350 height 30
click at [899, 506] on div "Select Item" at bounding box center [734, 502] width 350 height 30
click at [894, 502] on div "Select Item" at bounding box center [734, 502] width 350 height 30
drag, startPoint x: 894, startPoint y: 502, endPoint x: 885, endPoint y: 500, distance: 9.2
click at [890, 501] on div "Select Item" at bounding box center [734, 502] width 350 height 30
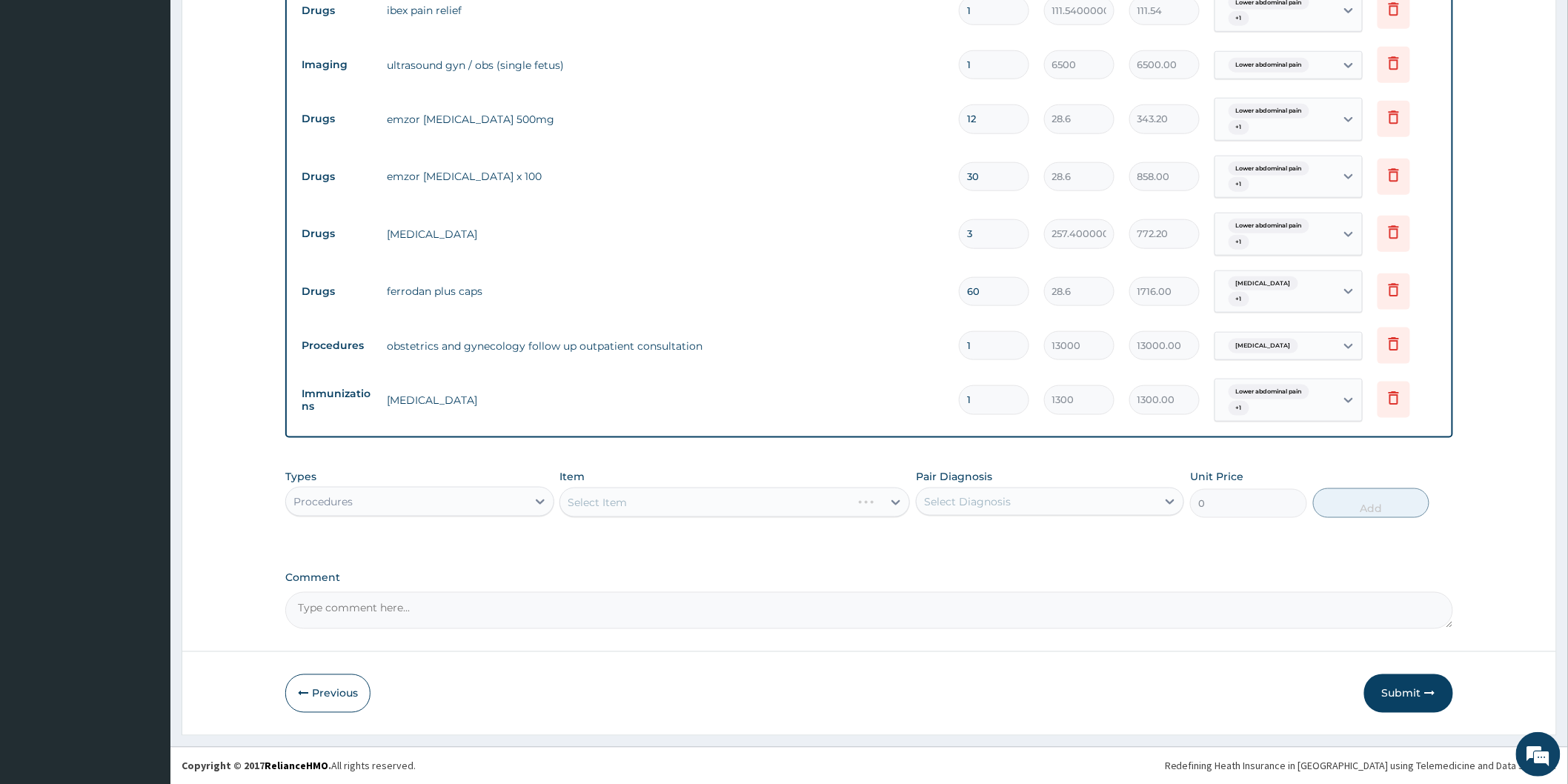
click at [819, 498] on div "Select Item" at bounding box center [734, 502] width 350 height 30
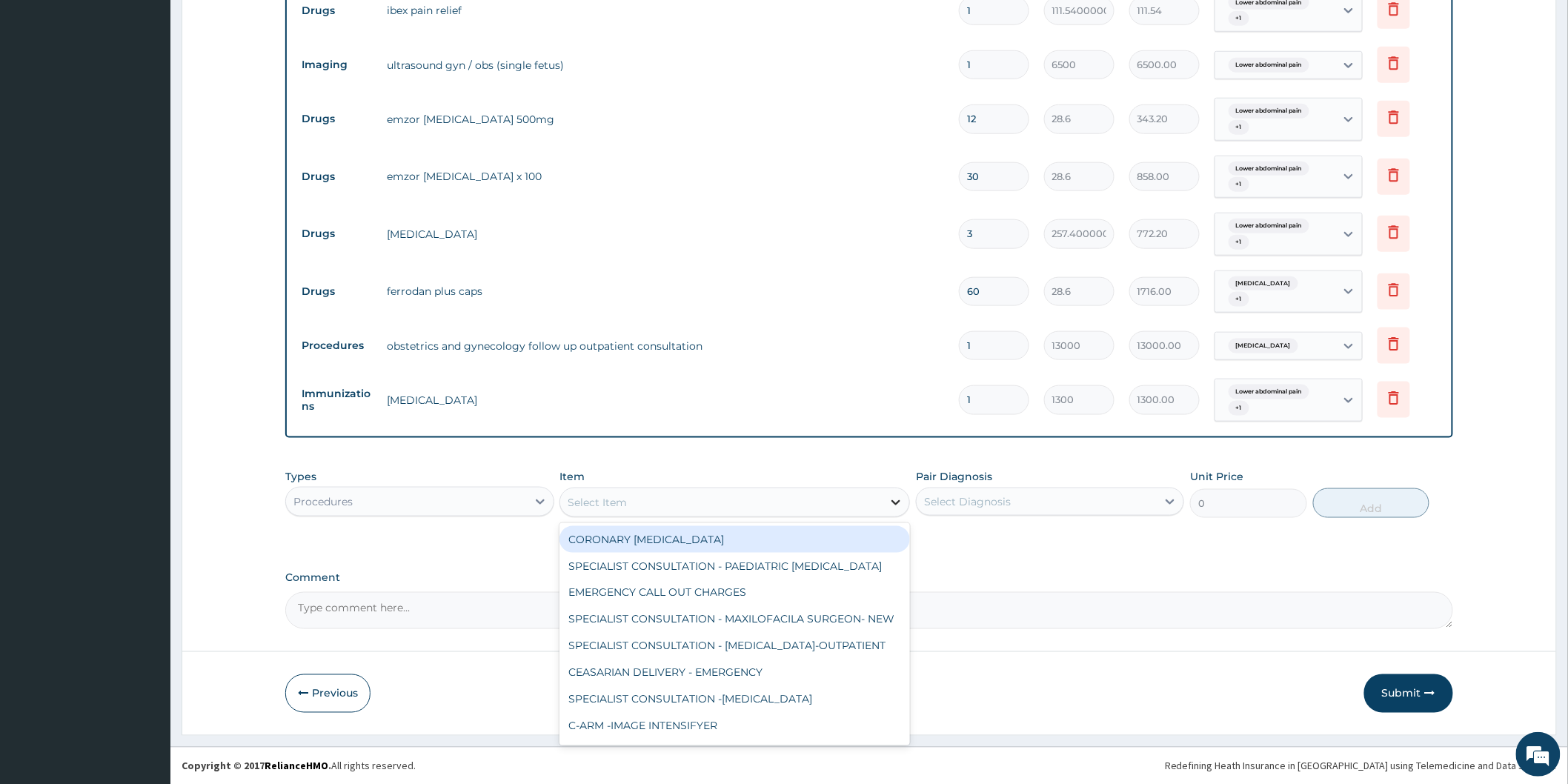
click at [891, 504] on icon at bounding box center [895, 502] width 15 height 15
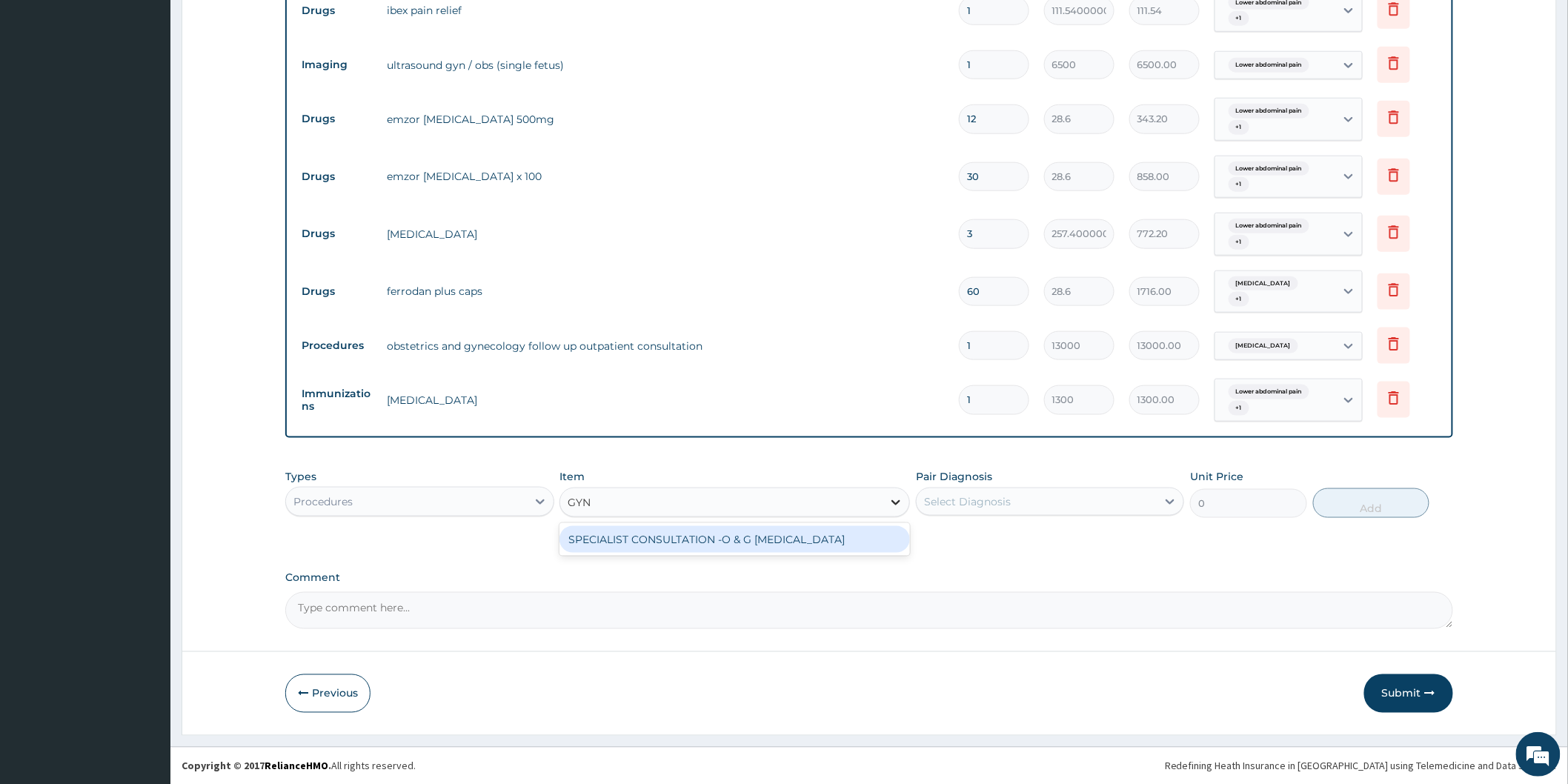
type input "GYNE"
click at [761, 538] on div "SPECIALIST CONSULTATION -O & G [MEDICAL_DATA]" at bounding box center [734, 539] width 350 height 26
type input "40000"
drag, startPoint x: 1150, startPoint y: 536, endPoint x: 1149, endPoint y: 527, distance: 9.1
click at [1149, 534] on div "Types Procedures Item option SPECIALIST CONSULTATION -O & G [MEDICAL_DATA], sel…" at bounding box center [869, 505] width 1168 height 86
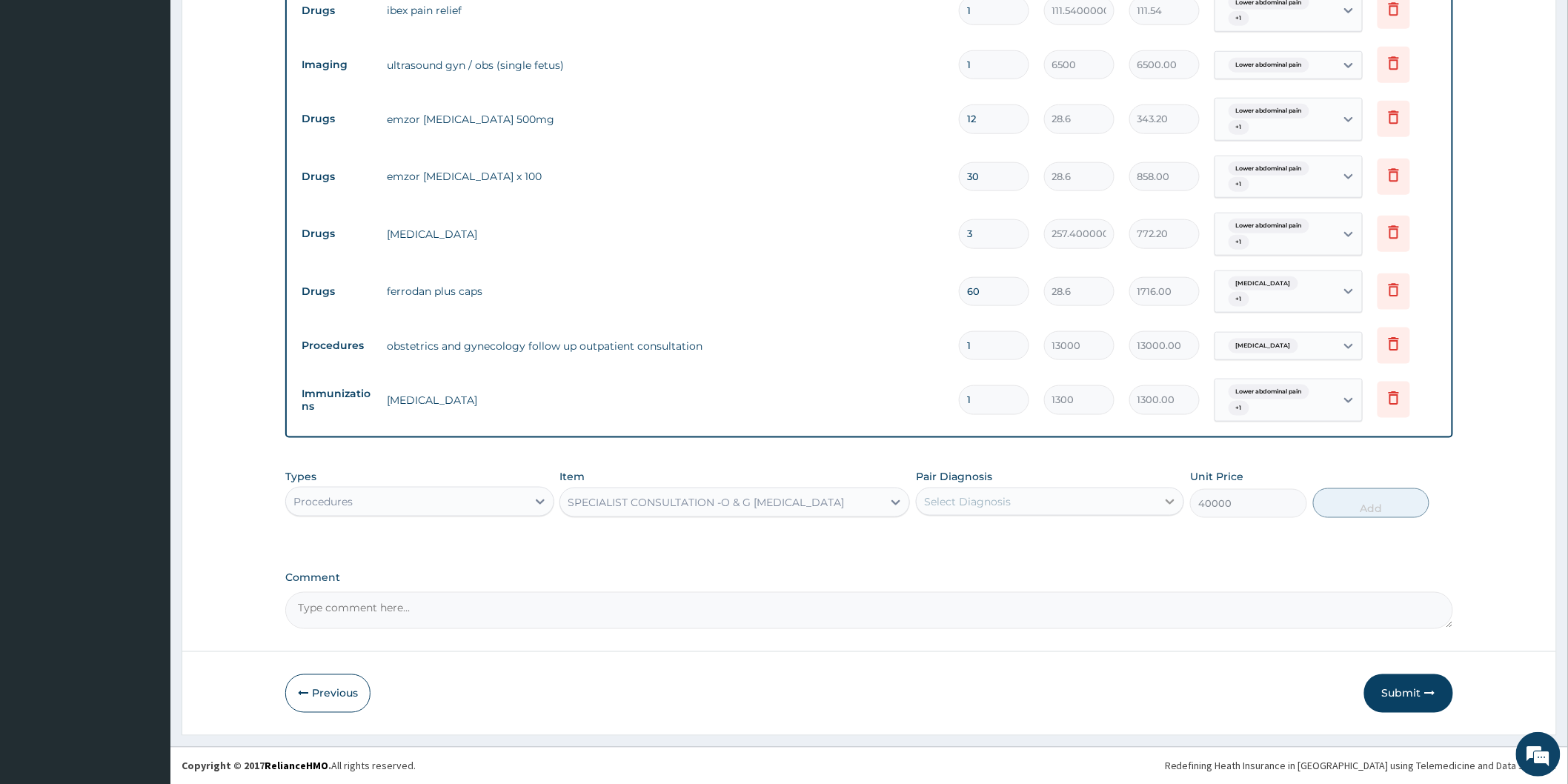
click at [1165, 499] on icon at bounding box center [1169, 501] width 15 height 15
click at [1073, 550] on div "Lower abdominal pain" at bounding box center [1049, 539] width 268 height 31
checkbox input "true"
click at [1378, 493] on button "Add" at bounding box center [1370, 503] width 117 height 30
type input "0"
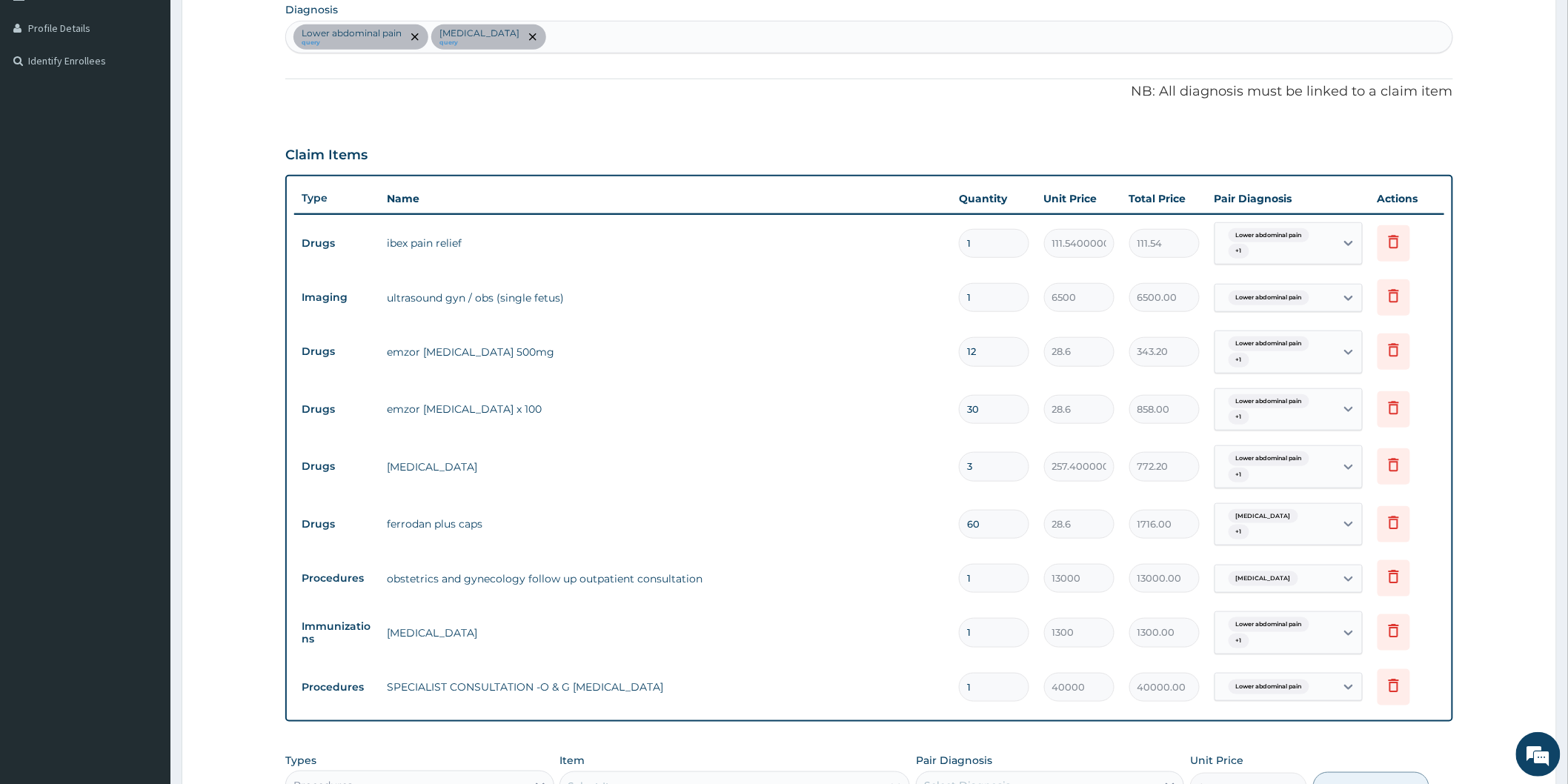
scroll to position [347, 0]
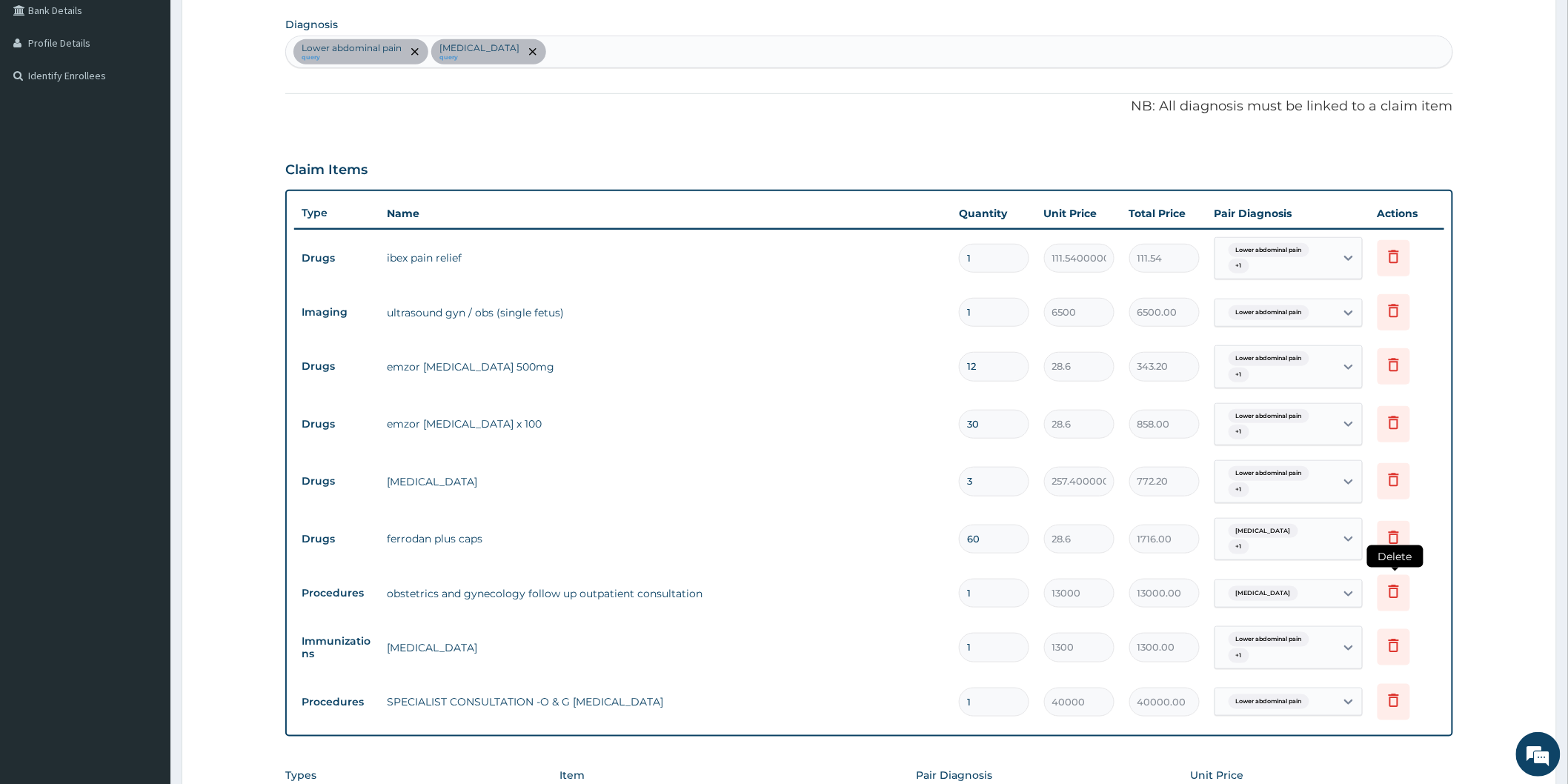
click at [1378, 586] on icon at bounding box center [1393, 593] width 32 height 36
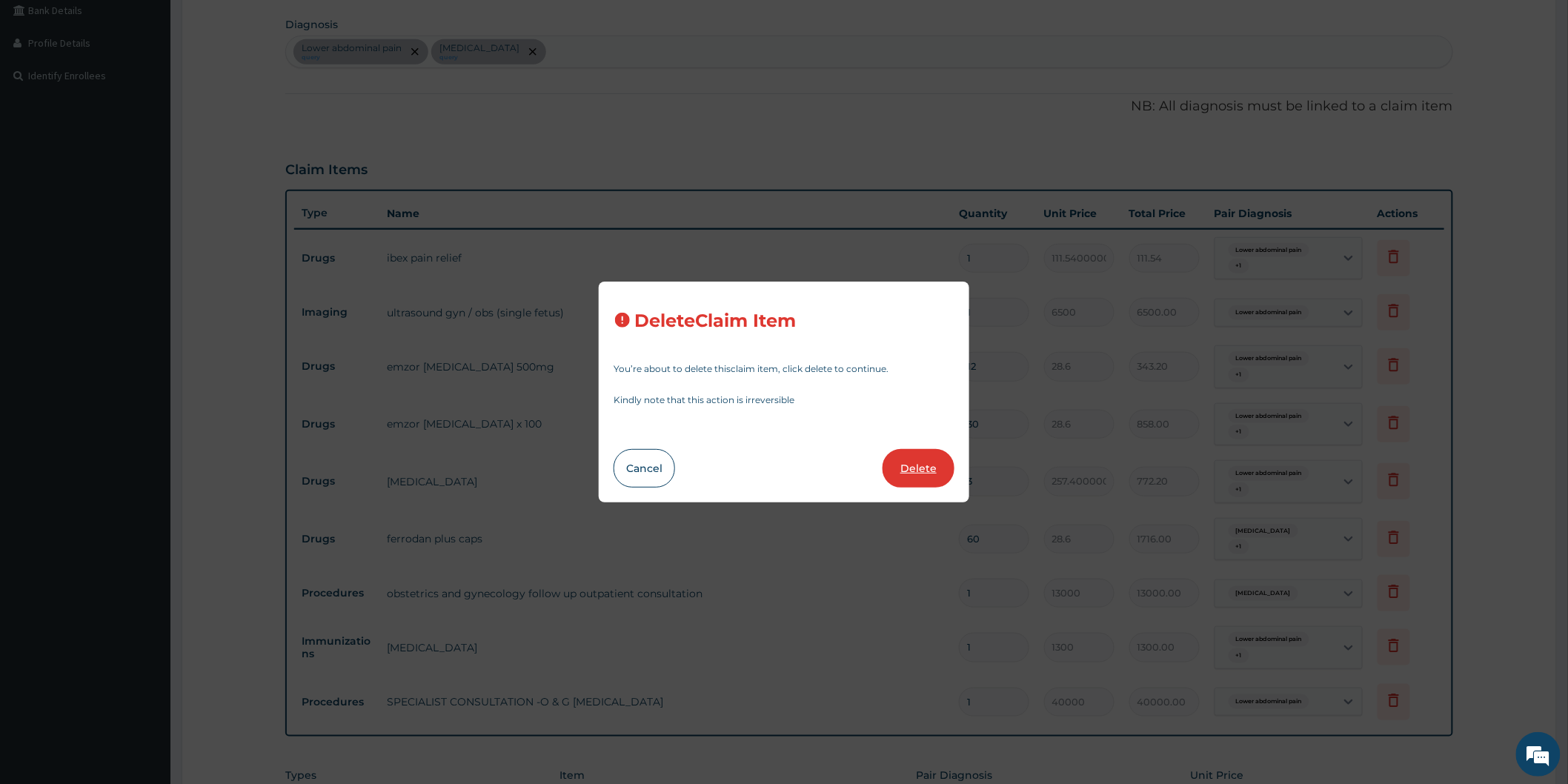
click at [908, 470] on button "Delete" at bounding box center [918, 468] width 72 height 39
type input "1300"
type input "1300.00"
type input "40000"
type input "40000.00"
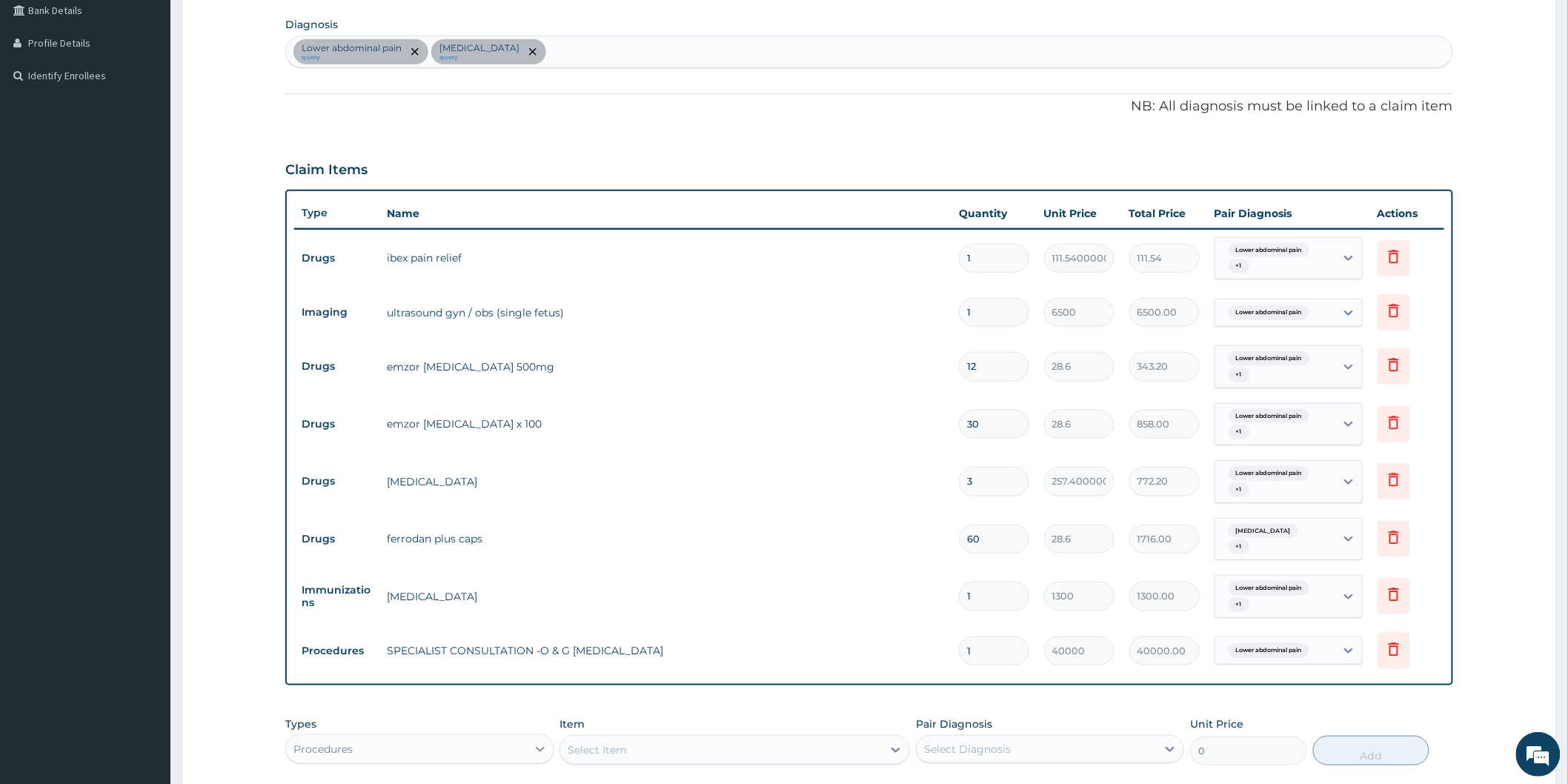
click at [542, 752] on icon at bounding box center [540, 749] width 15 height 15
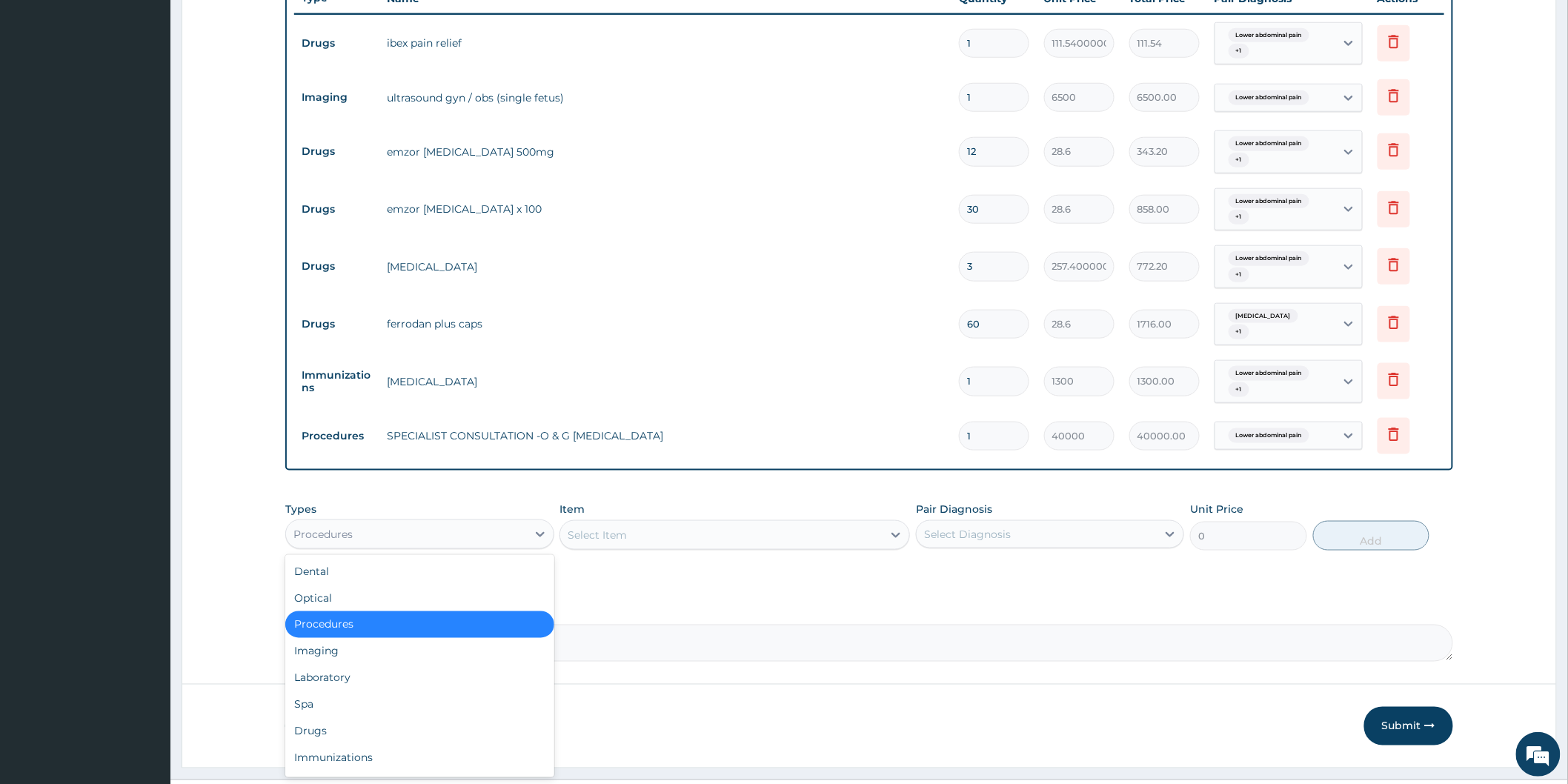
scroll to position [594, 0]
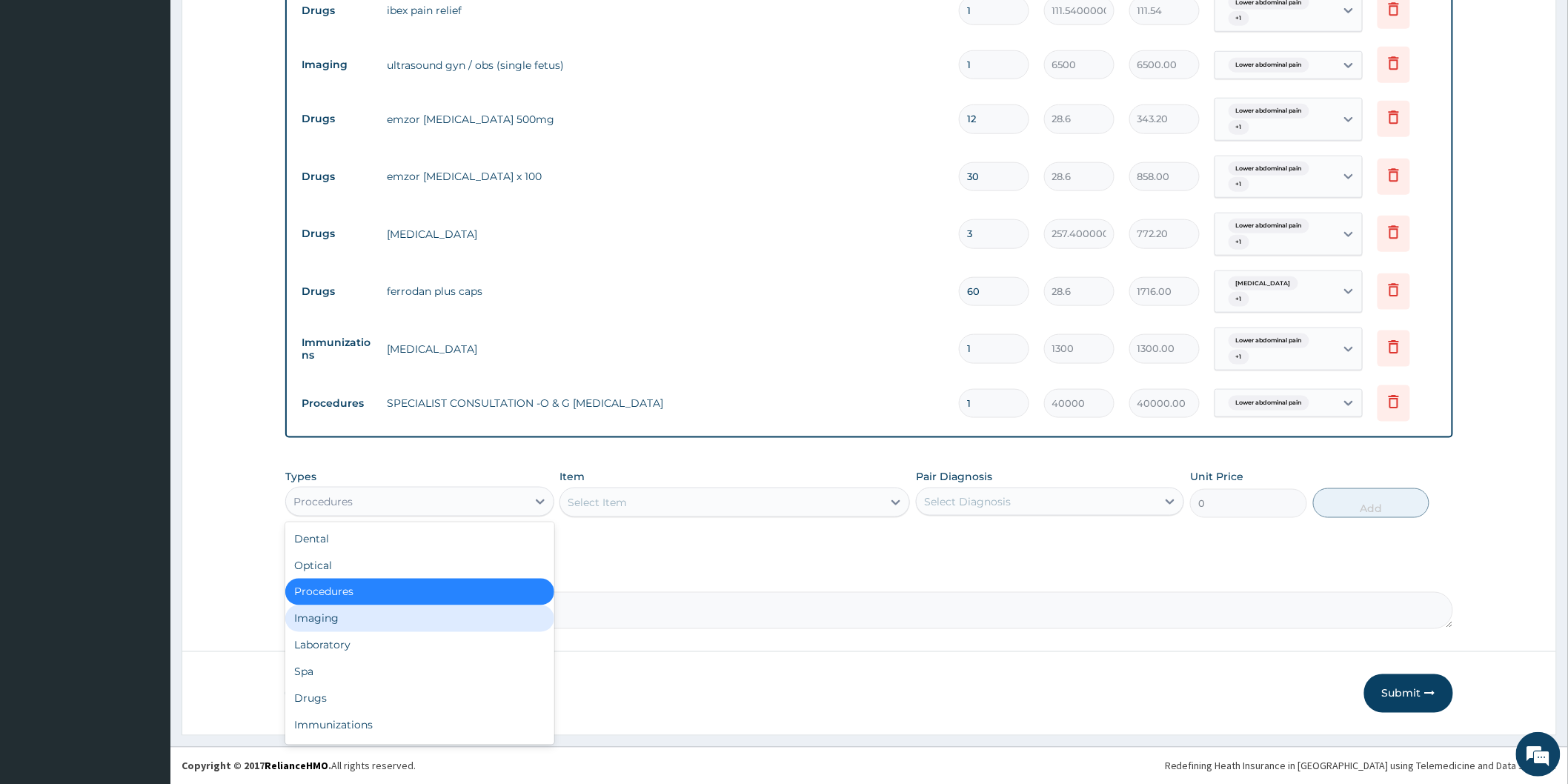
click at [368, 619] on div "Imaging" at bounding box center [419, 618] width 268 height 26
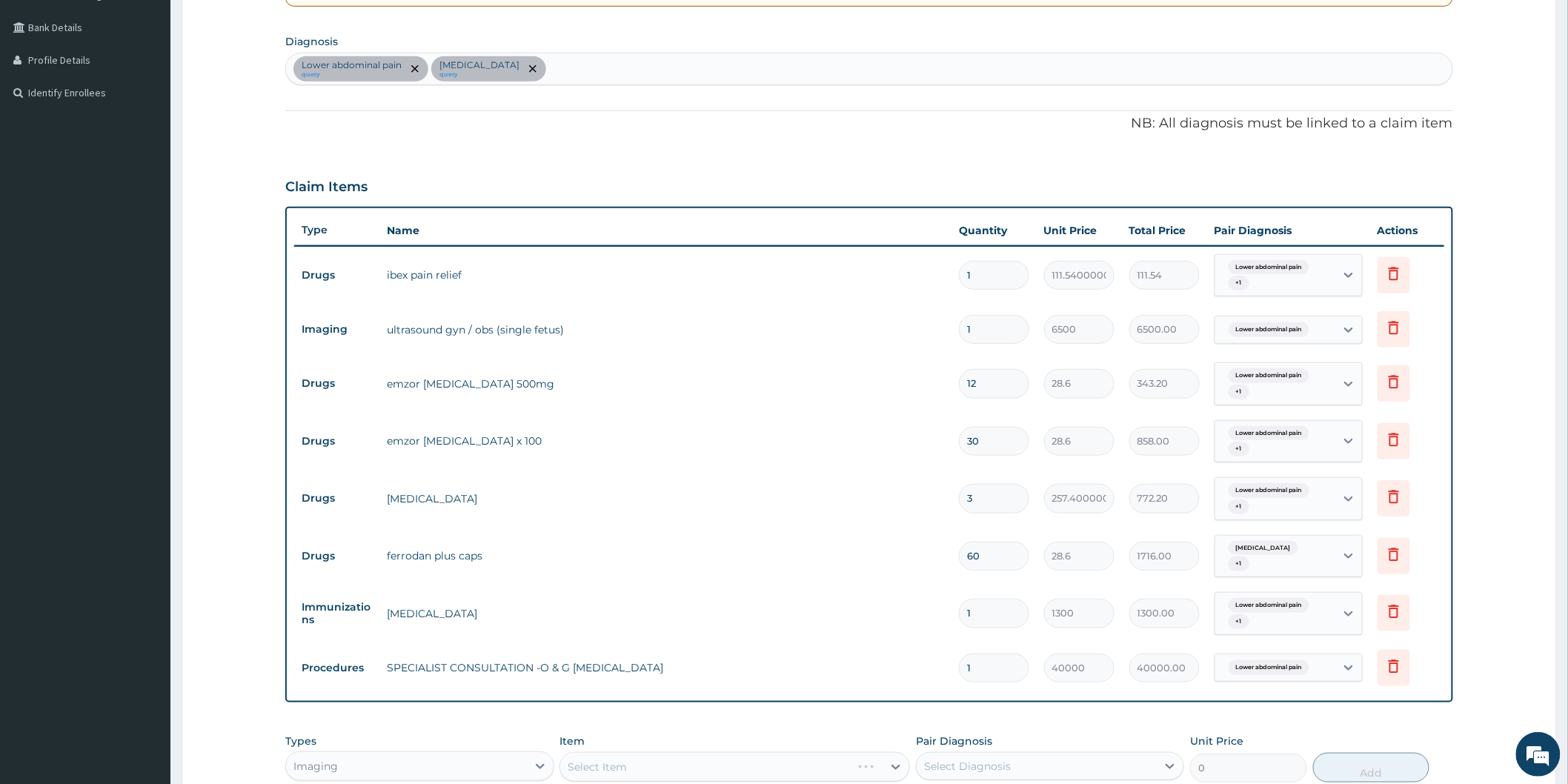
scroll to position [347, 0]
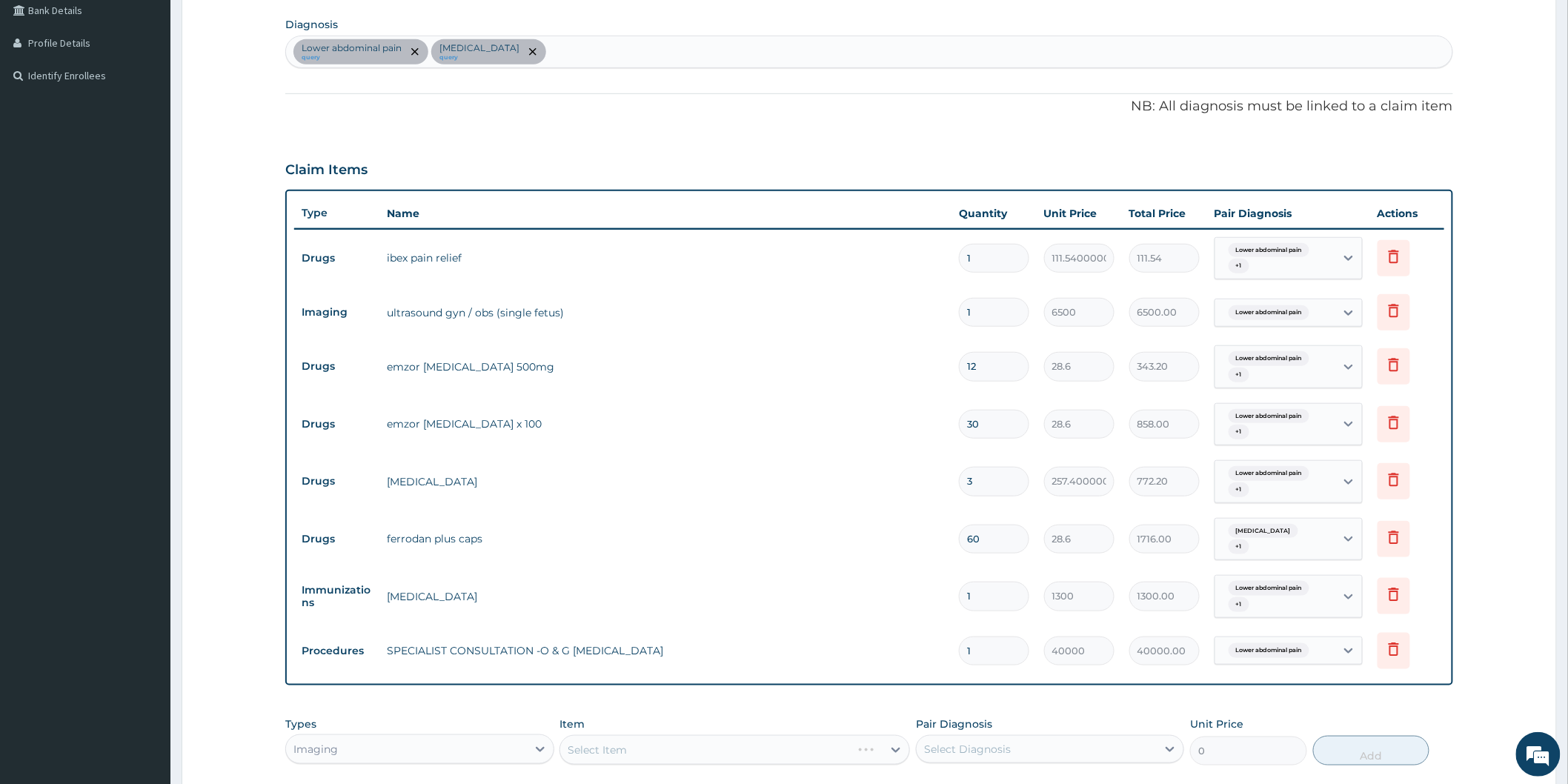
click at [896, 747] on div "Select Item" at bounding box center [734, 750] width 350 height 30
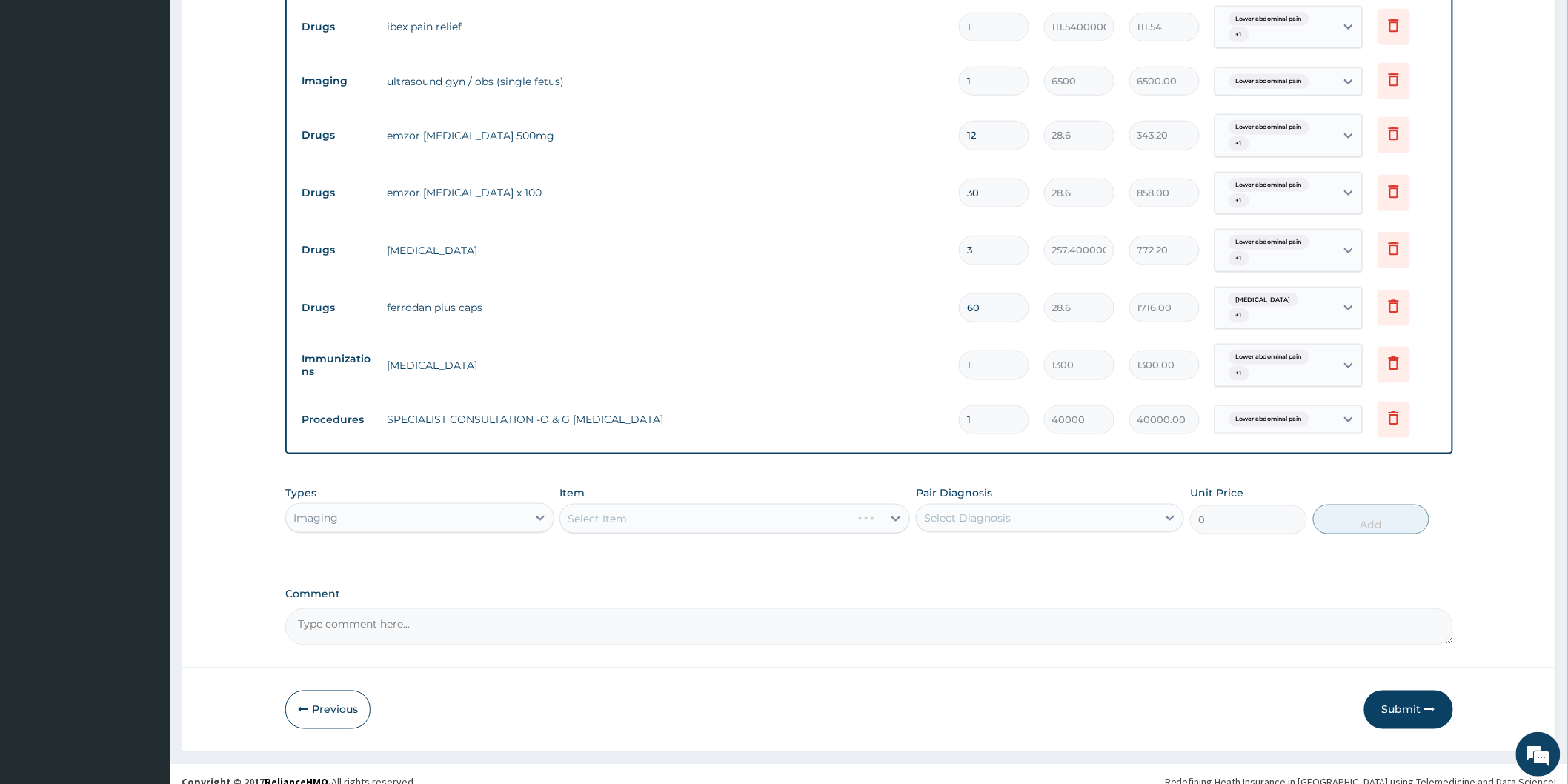
scroll to position [594, 0]
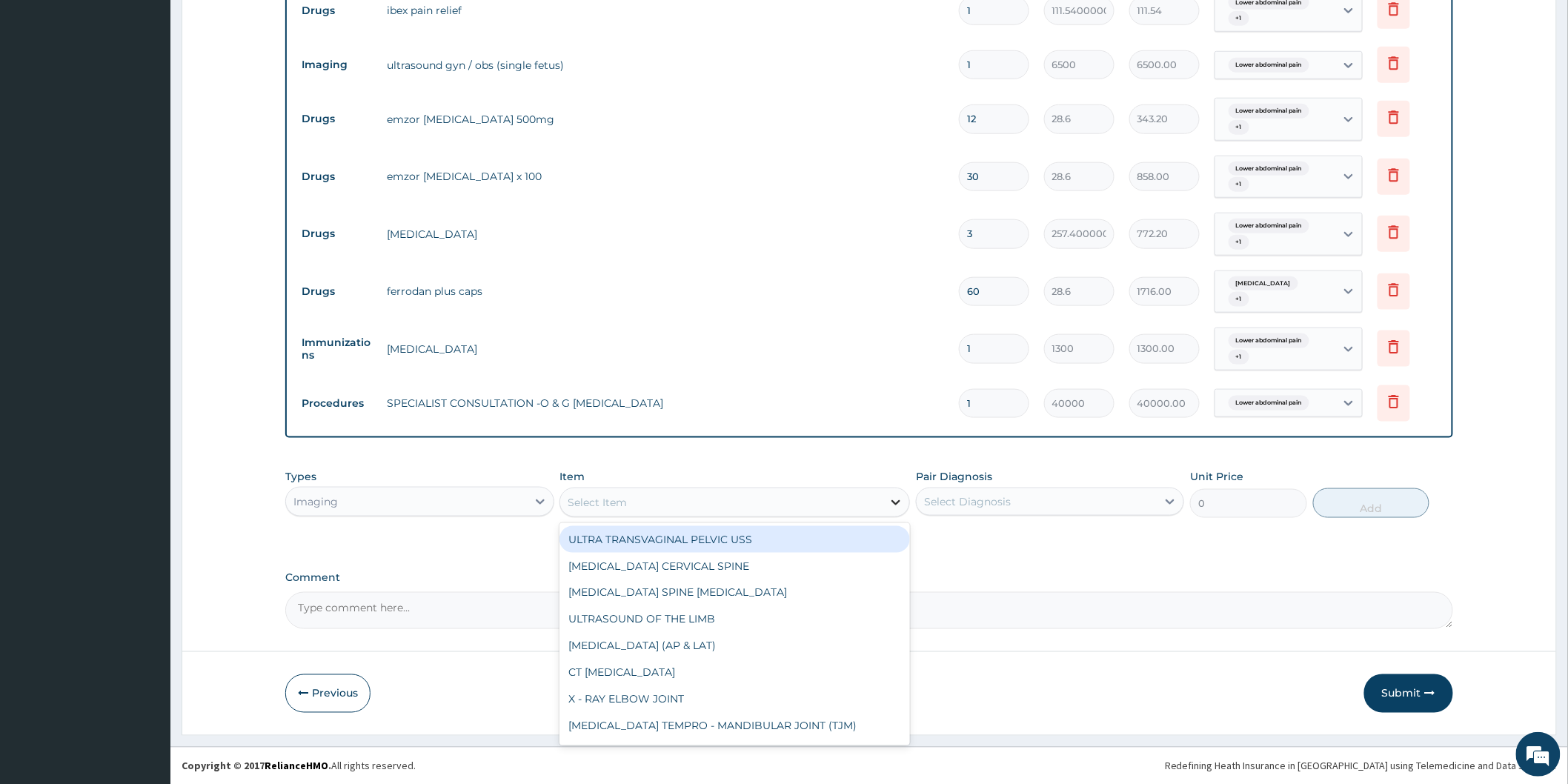
click at [893, 500] on icon at bounding box center [895, 503] width 9 height 5
type input "OBST"
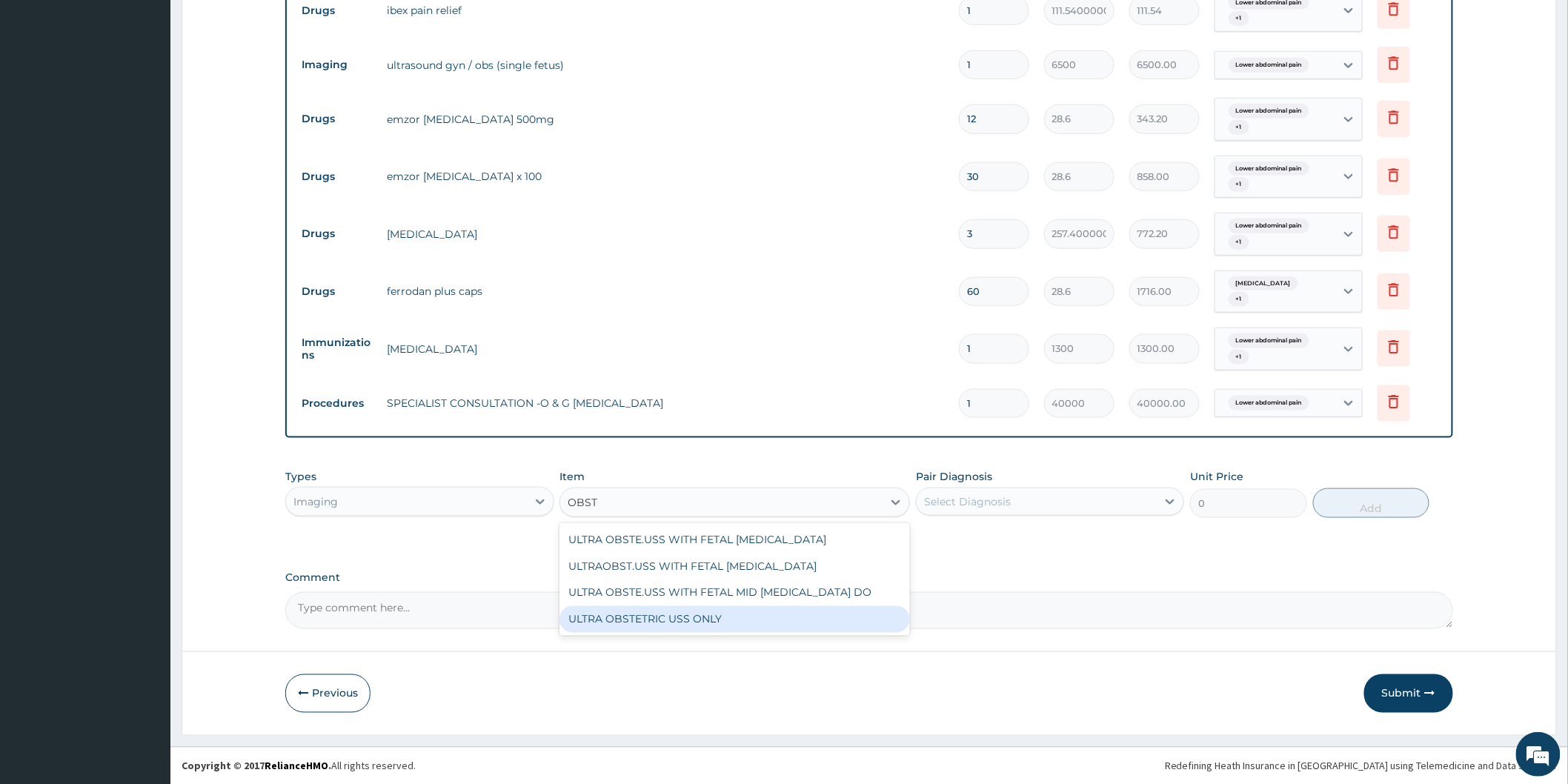
click at [788, 612] on div "ULTRA OBSTETRIC USS ONLY" at bounding box center [734, 619] width 350 height 26
type input "27272.72727272727"
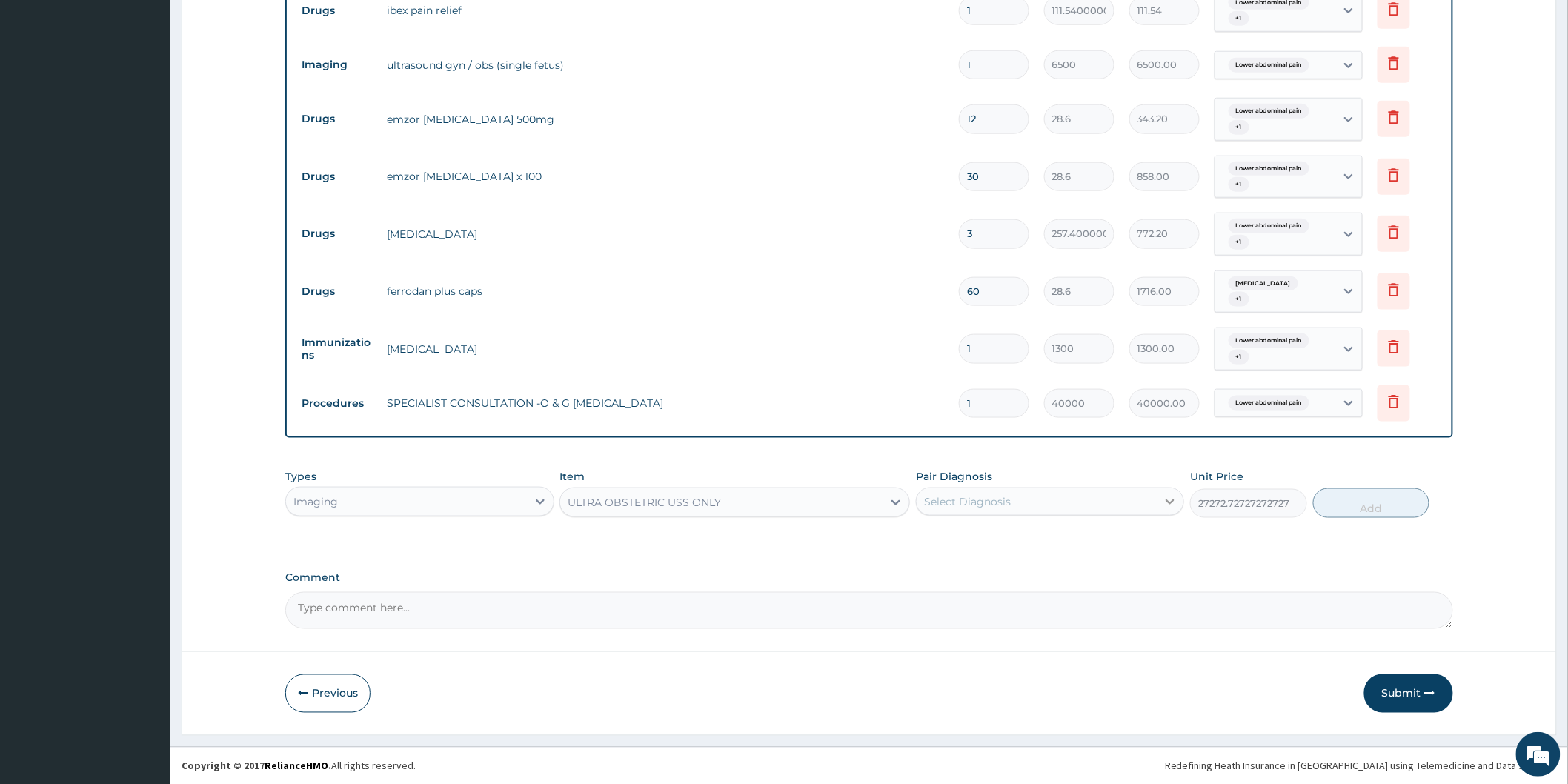
click at [1174, 500] on icon at bounding box center [1169, 501] width 15 height 15
click at [1056, 542] on label "Lower abdominal pain" at bounding box center [1001, 537] width 121 height 15
checkbox input "true"
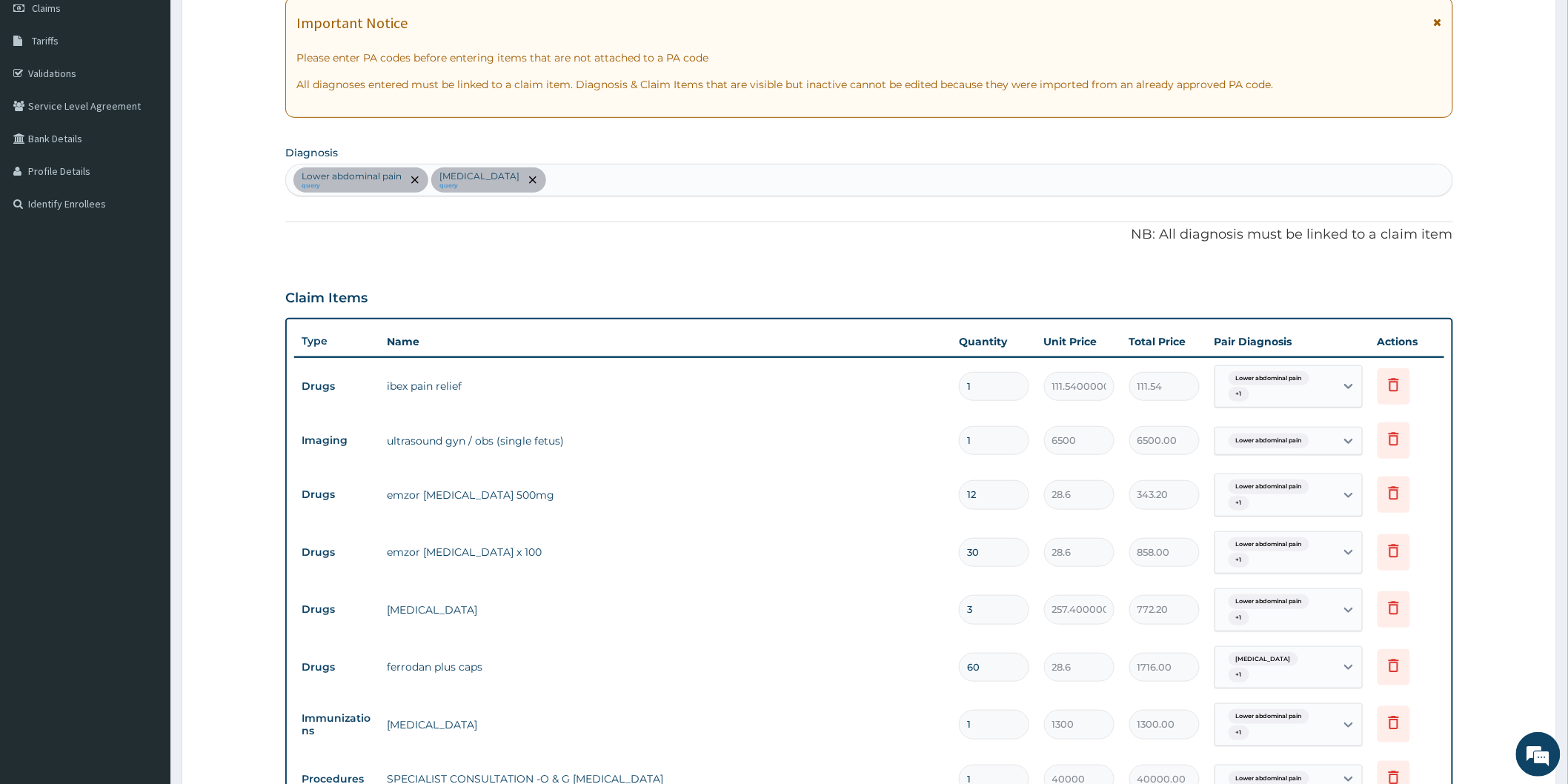
scroll to position [183, 0]
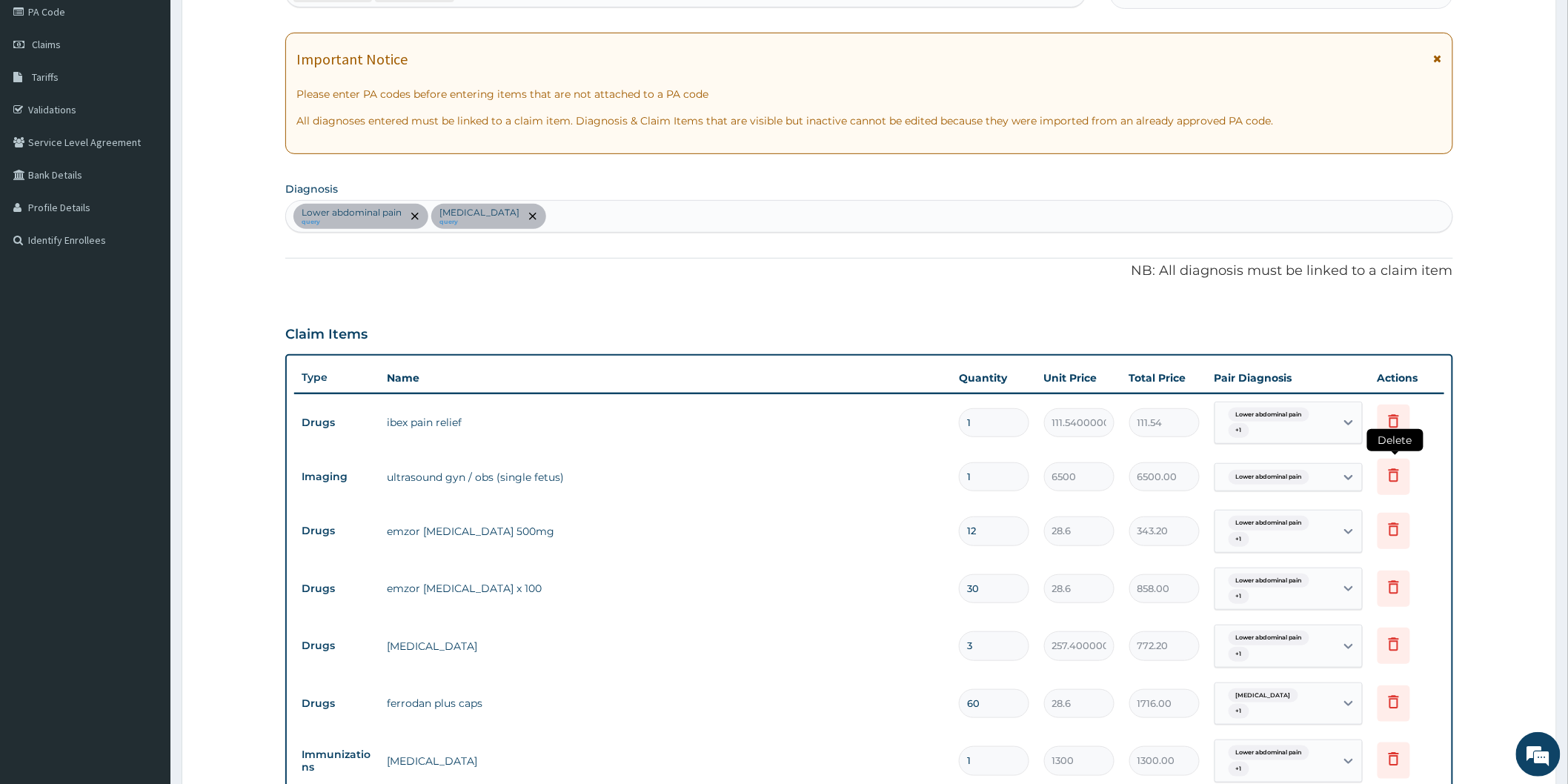
click at [1402, 472] on icon at bounding box center [1393, 475] width 18 height 18
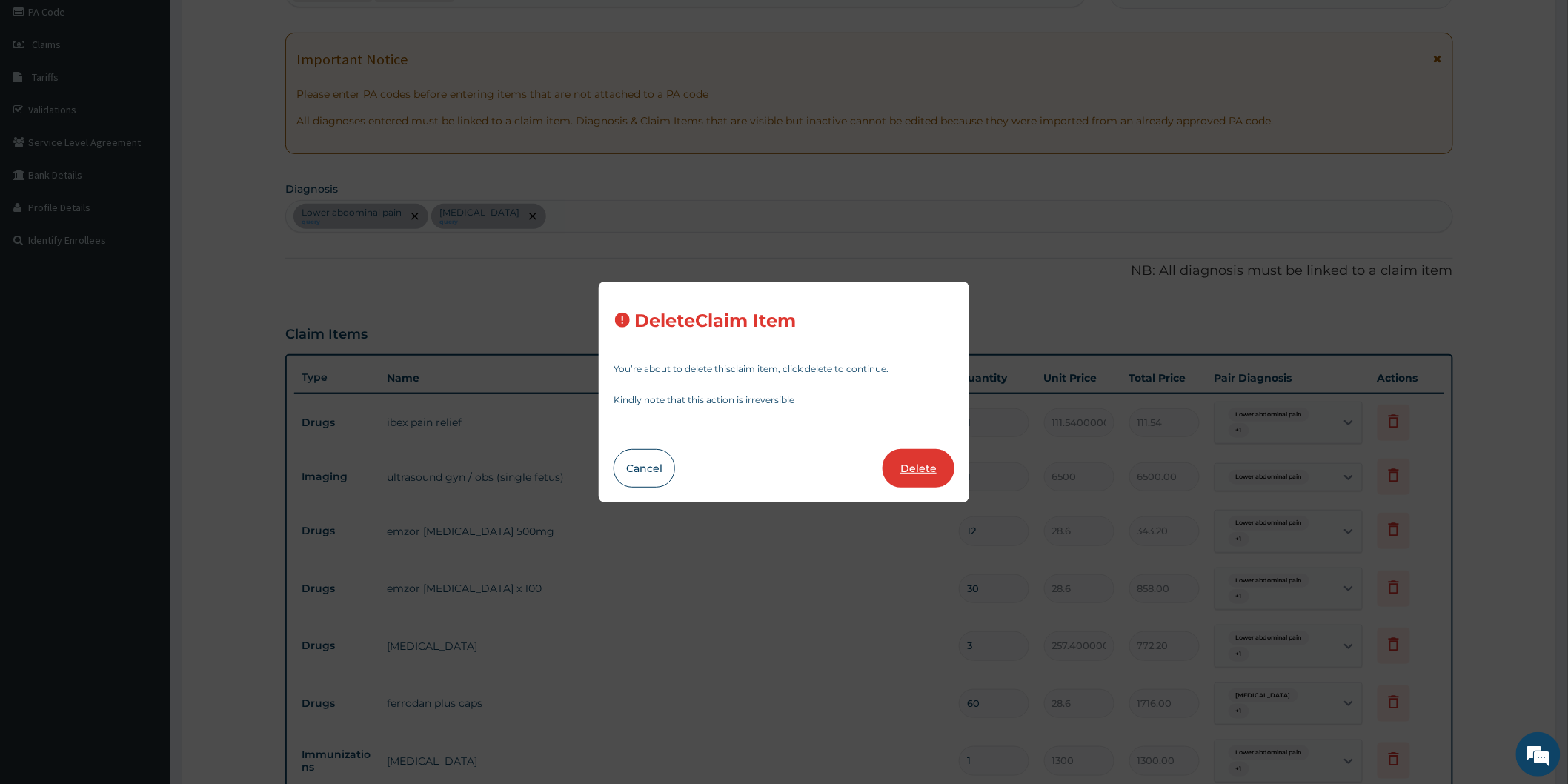
click at [930, 463] on button "Delete" at bounding box center [918, 468] width 72 height 39
type input "12"
type input "28.6"
type input "343.20"
type input "30"
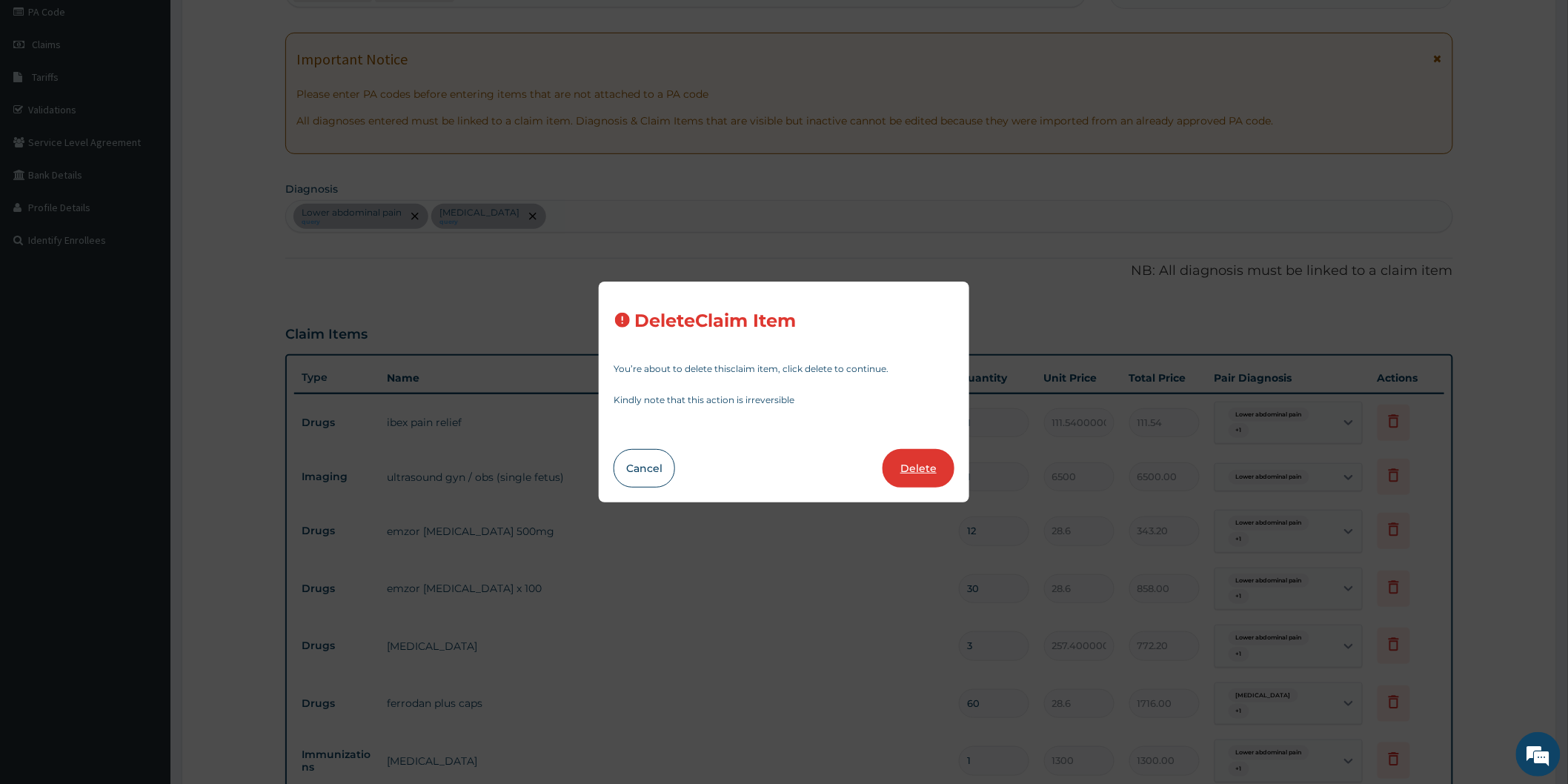
type input "858.00"
type input "3"
type input "257.40000000000003"
type input "772.20"
type input "60"
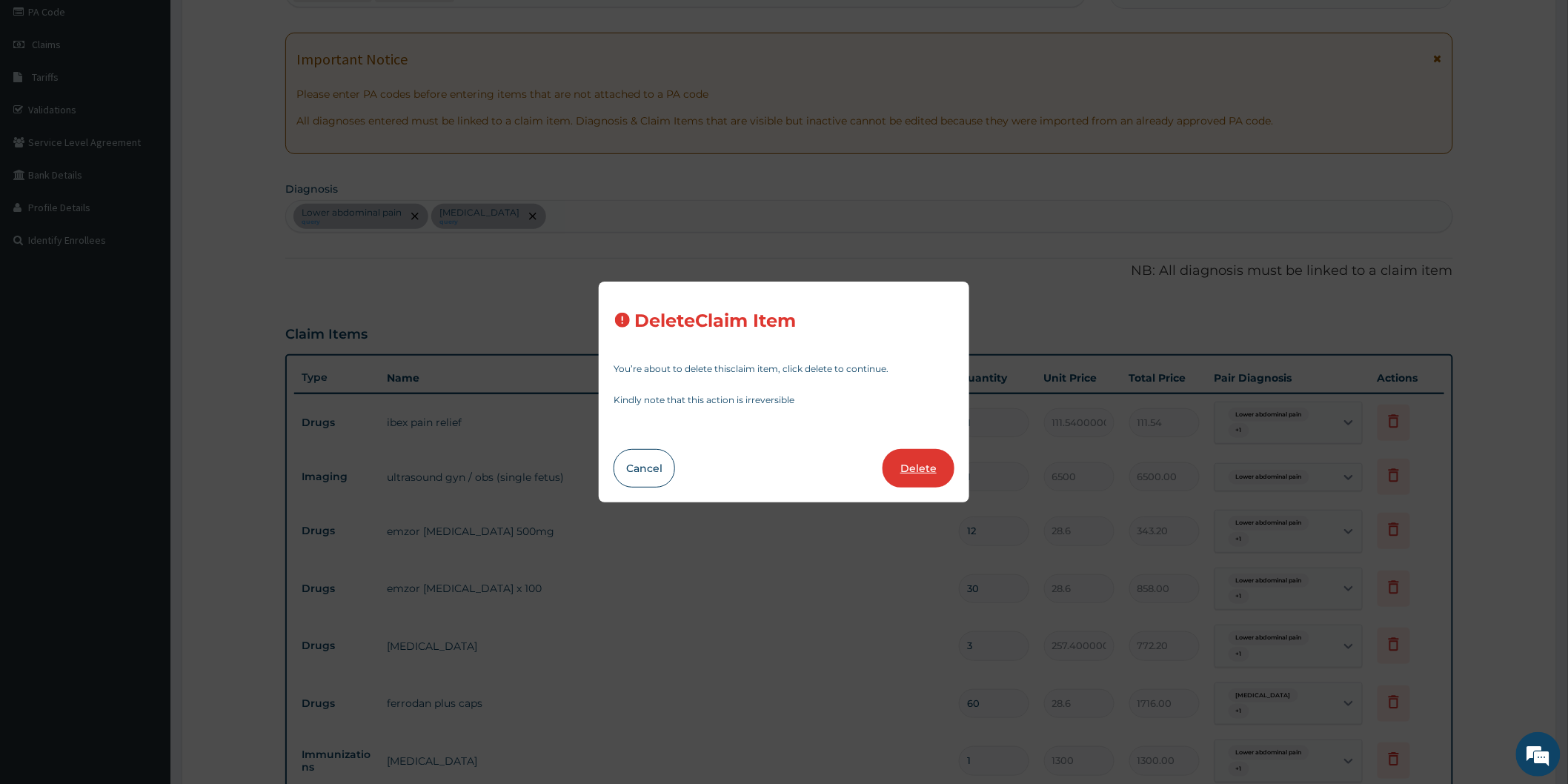
type input "28.6"
type input "1716.00"
type input "1"
type input "1300"
type input "1300.00"
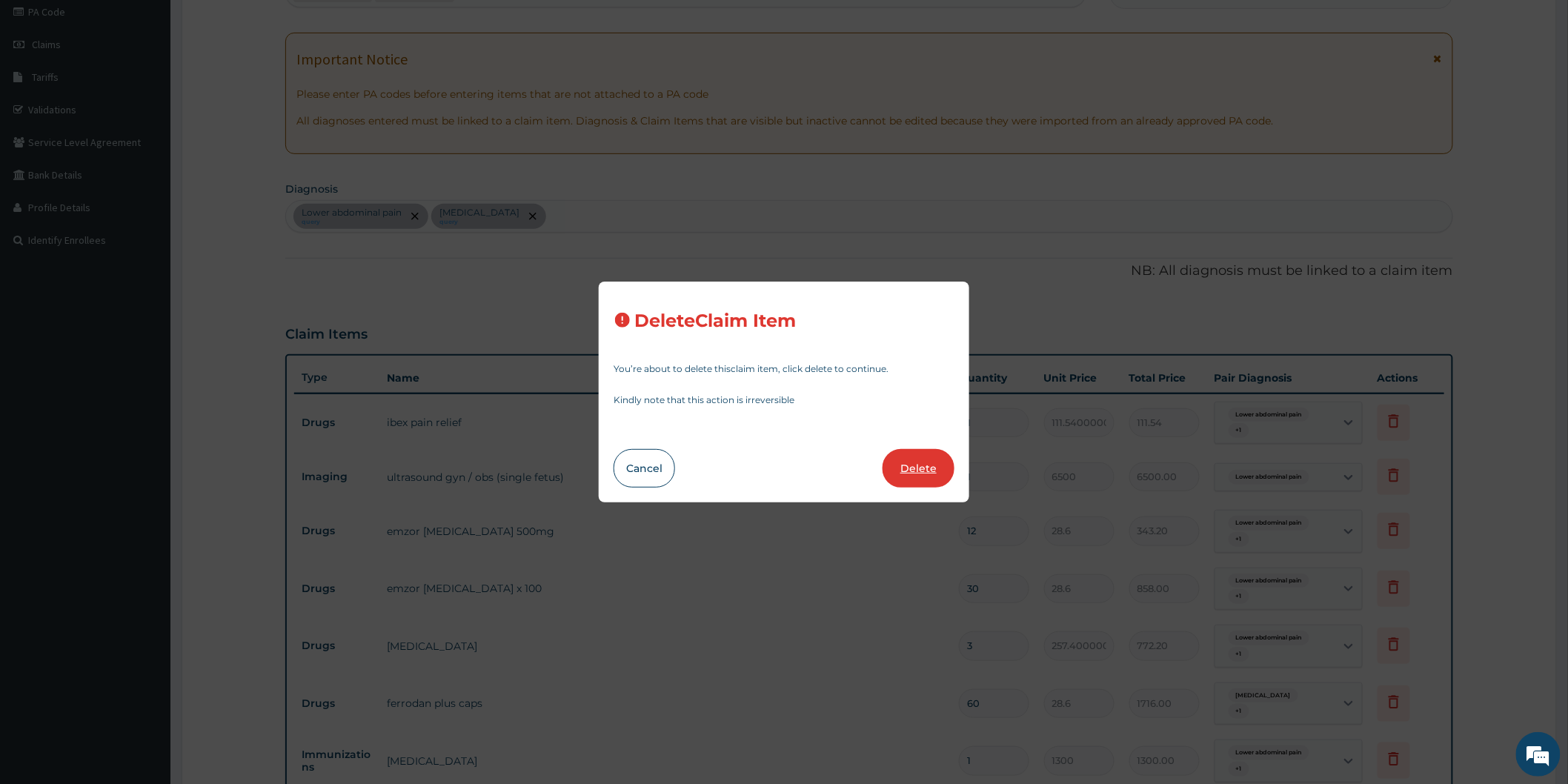
type input "40000"
type input "40000.00"
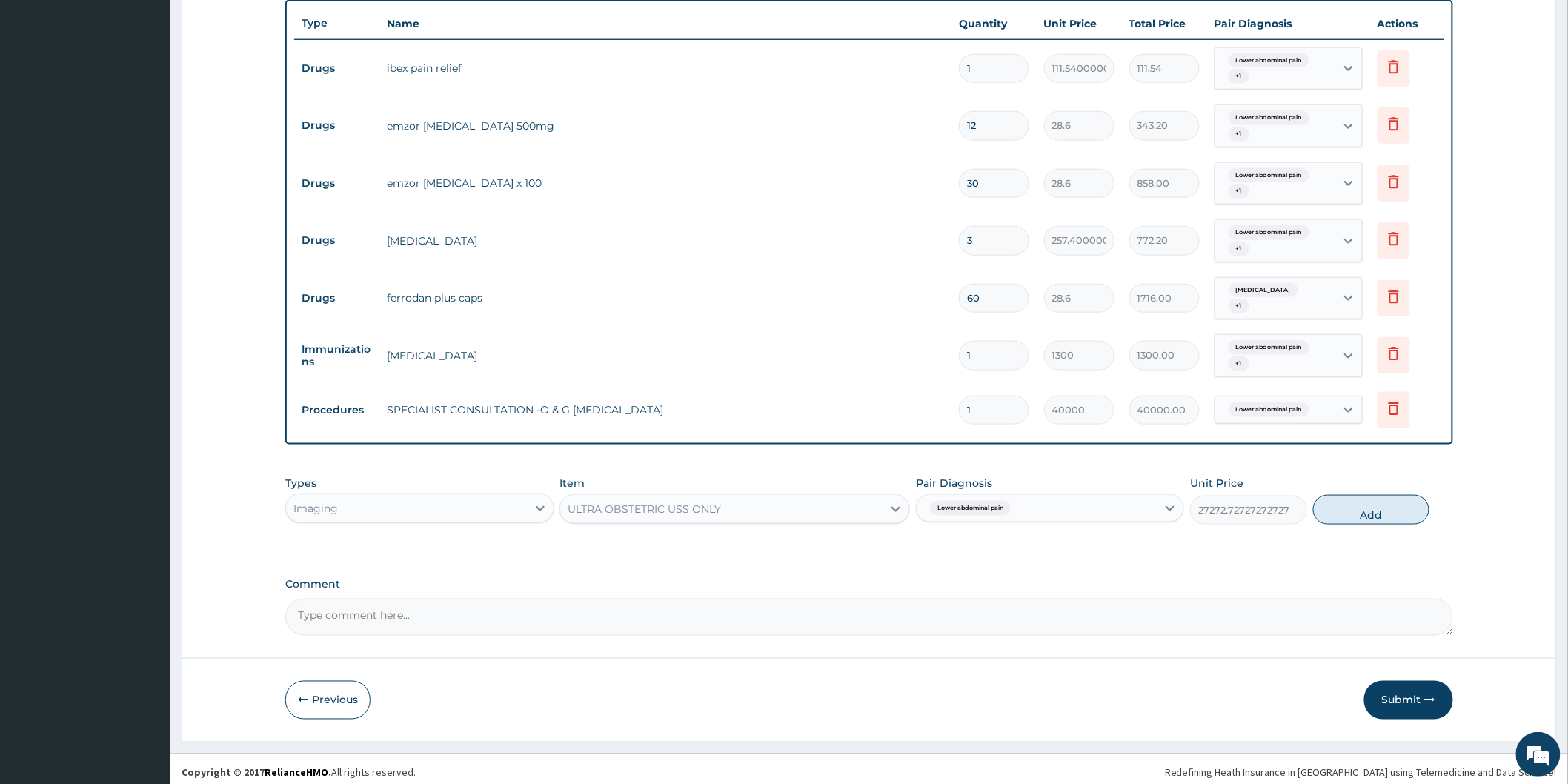
scroll to position [543, 0]
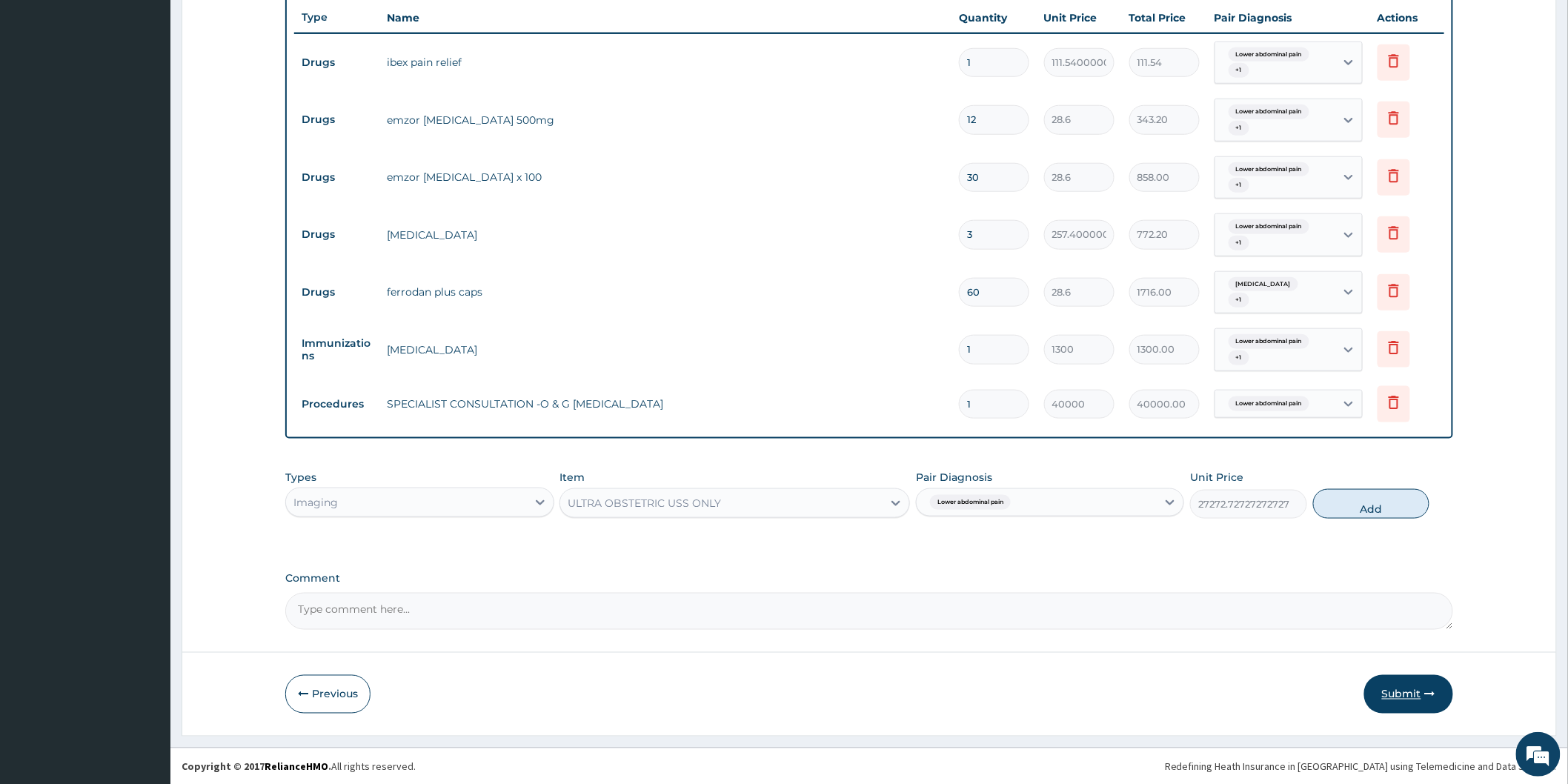
click at [1406, 687] on button "Submit" at bounding box center [1407, 694] width 89 height 39
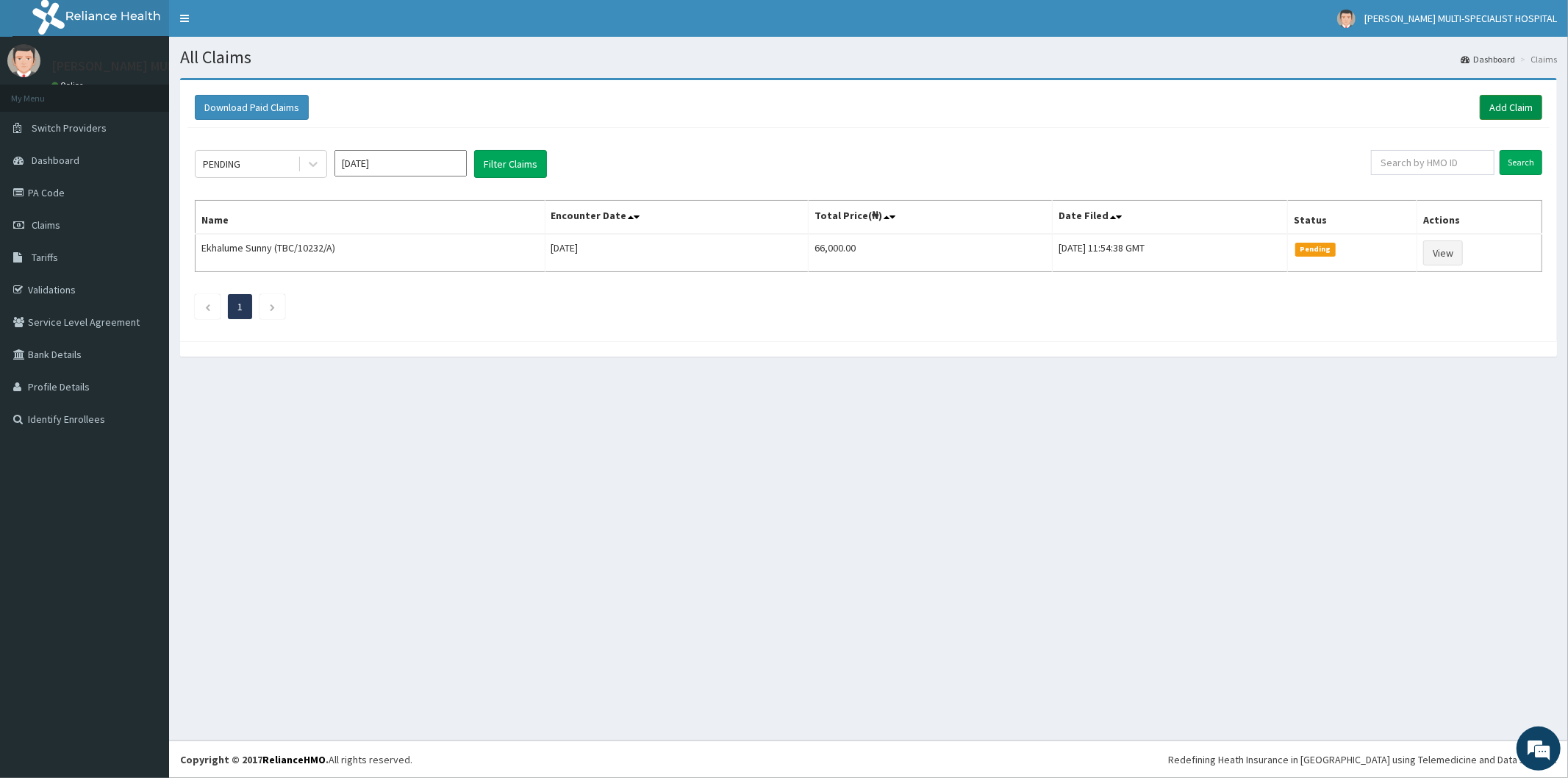
click at [1508, 113] on link "Add Claim" at bounding box center [1511, 107] width 63 height 25
click at [1508, 105] on link "Add Claim" at bounding box center [1511, 107] width 63 height 25
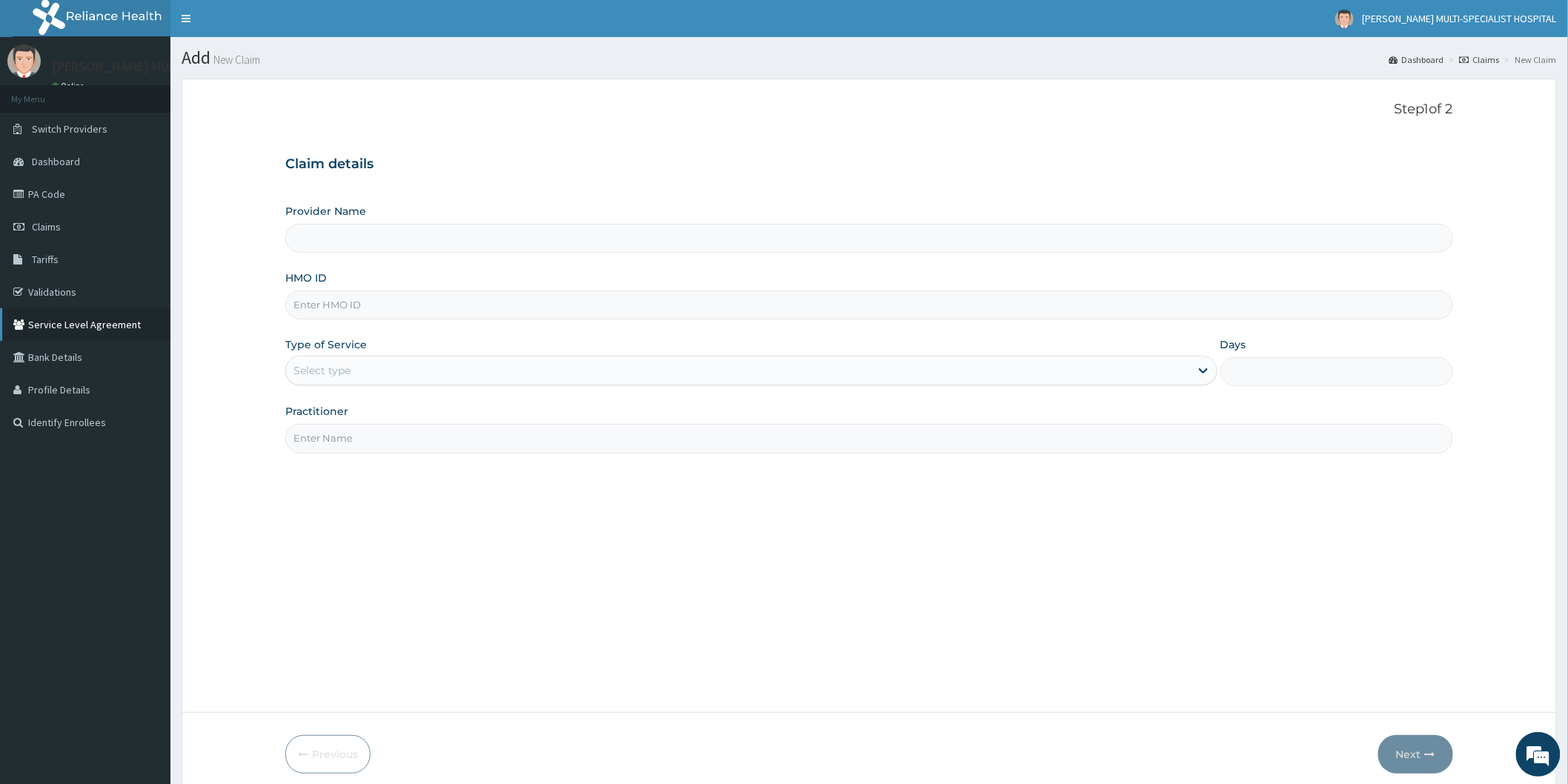
type input "Reddington Multi-Specialist Hospital - IKEJA"
click at [69, 211] on link "Claims" at bounding box center [85, 227] width 170 height 32
click at [63, 223] on link "Claims" at bounding box center [85, 227] width 170 height 32
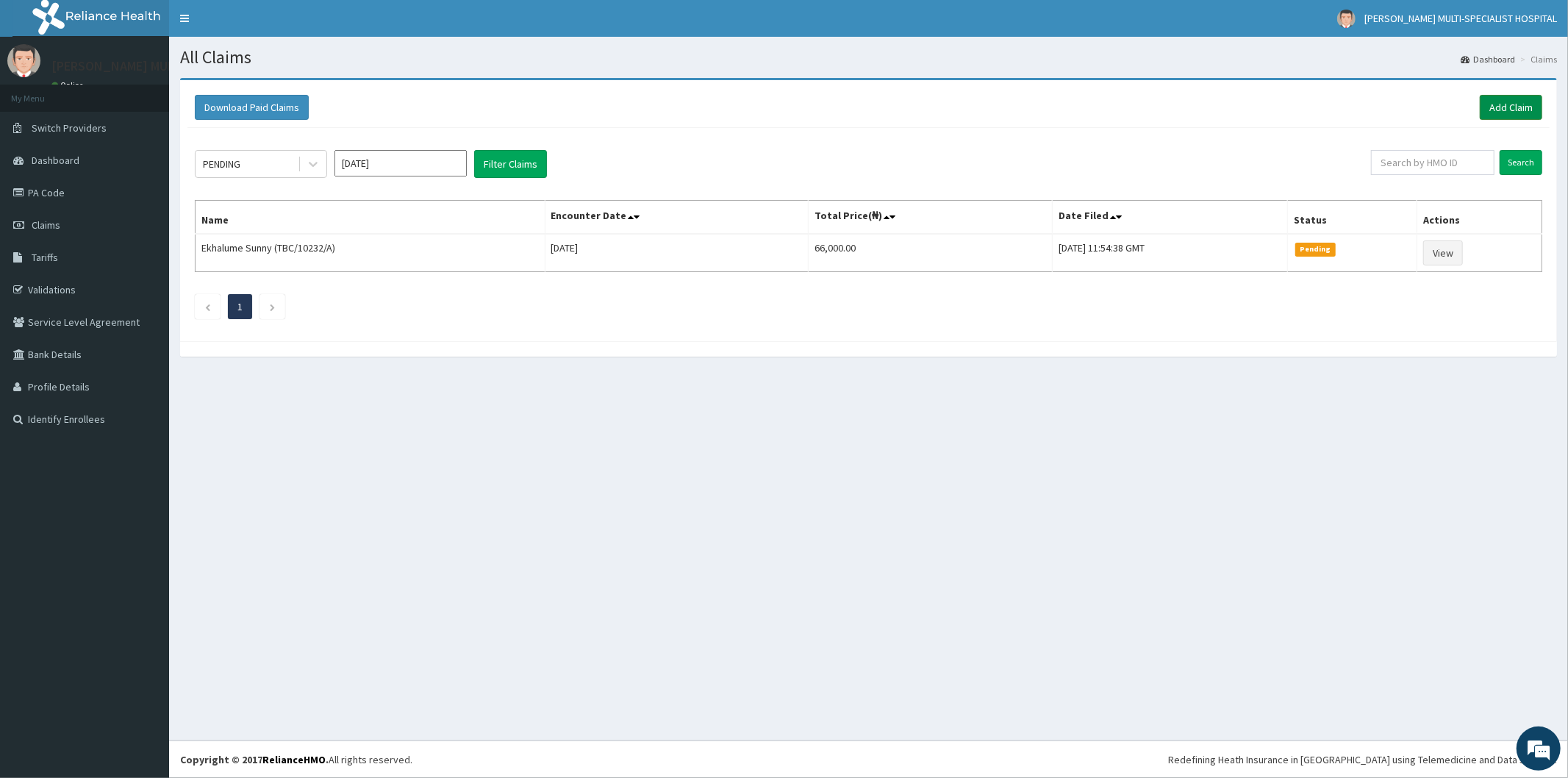
click at [1507, 103] on link "Add Claim" at bounding box center [1511, 107] width 63 height 25
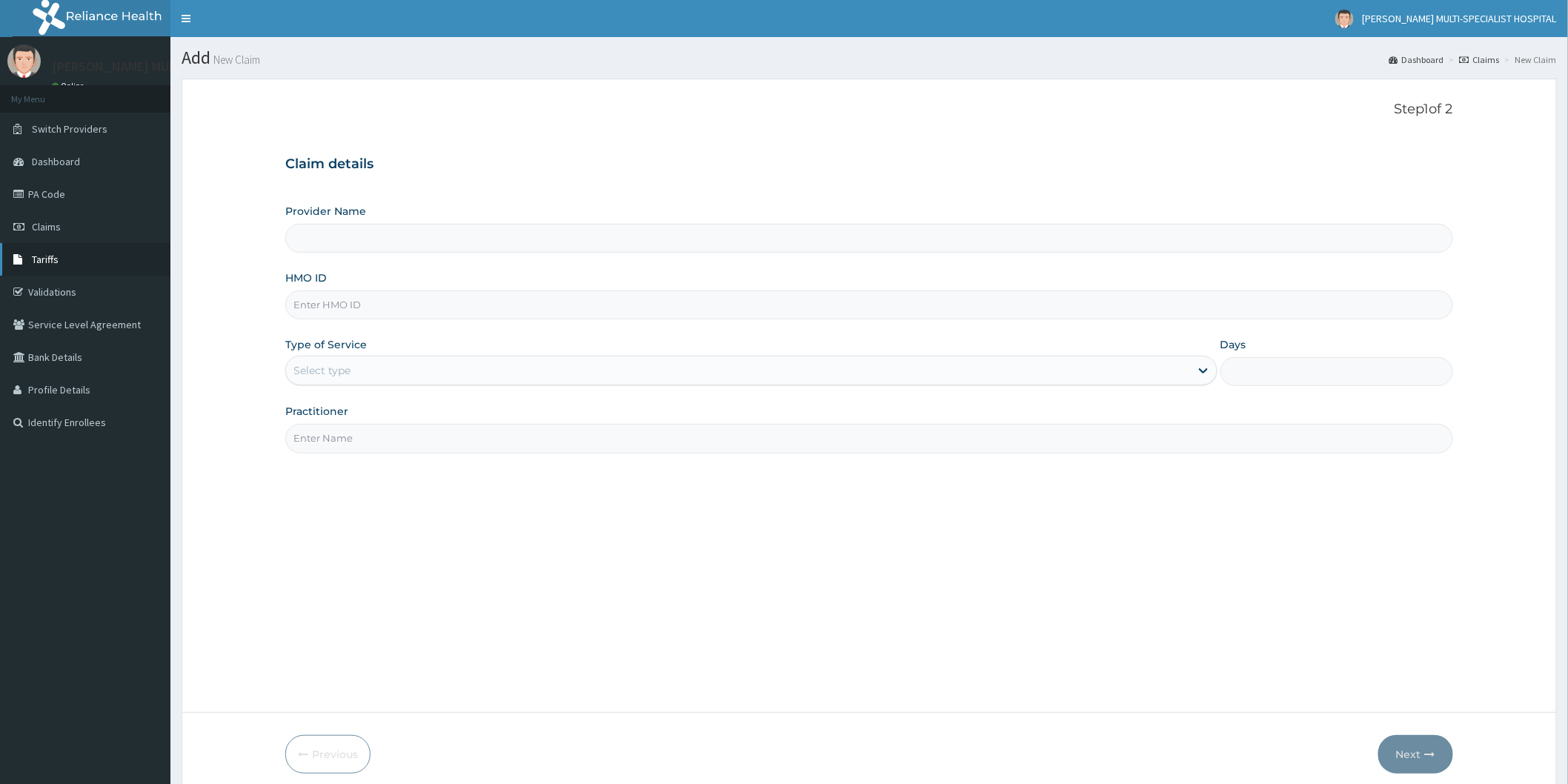
type input "Reddington Multi-Specialist Hospital - IKEJA"
click at [387, 306] on input "HMO ID" at bounding box center [869, 305] width 1168 height 29
type input "ISW/10460/A"
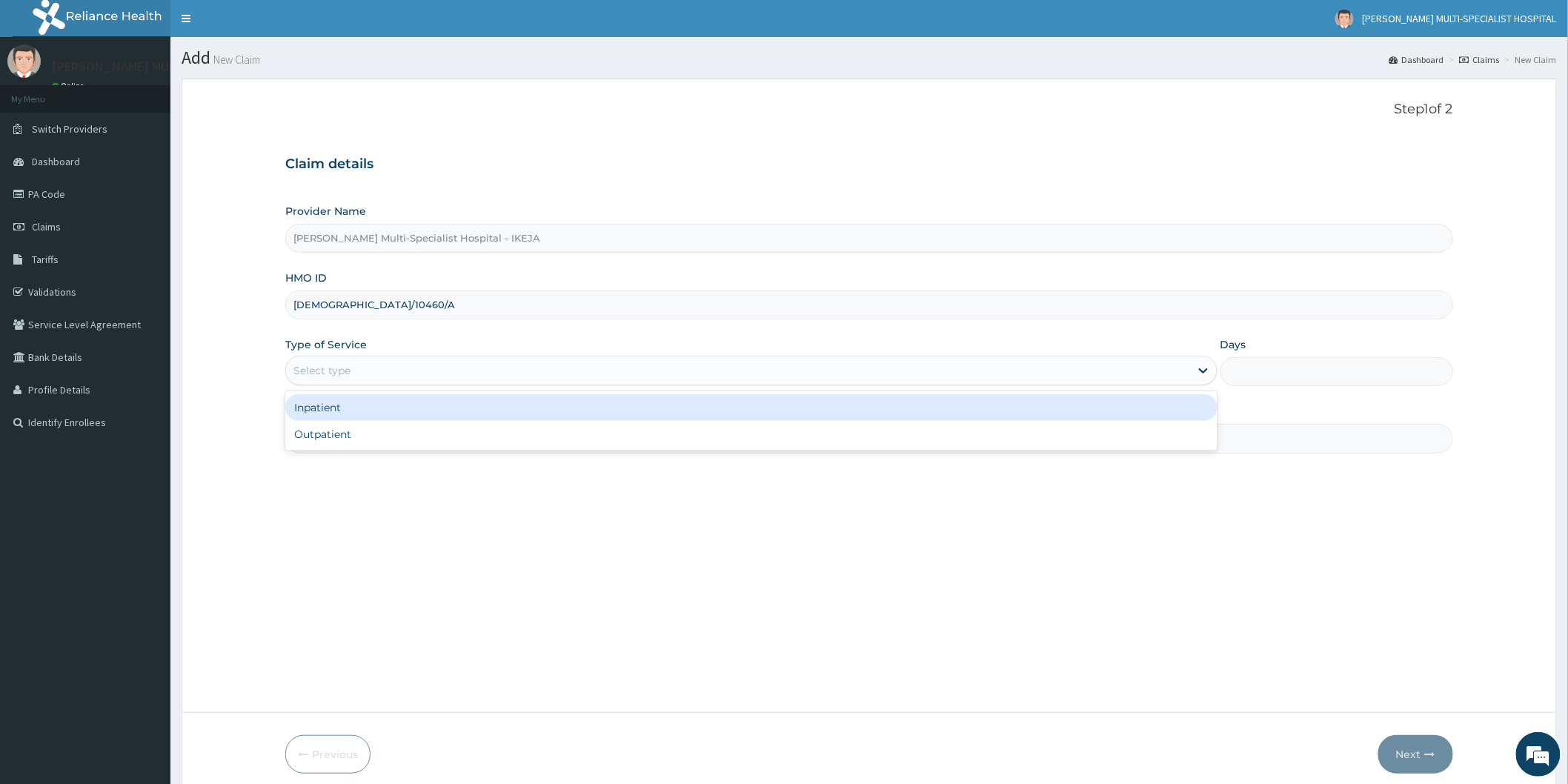
click at [431, 363] on div "Select type" at bounding box center [737, 370] width 903 height 24
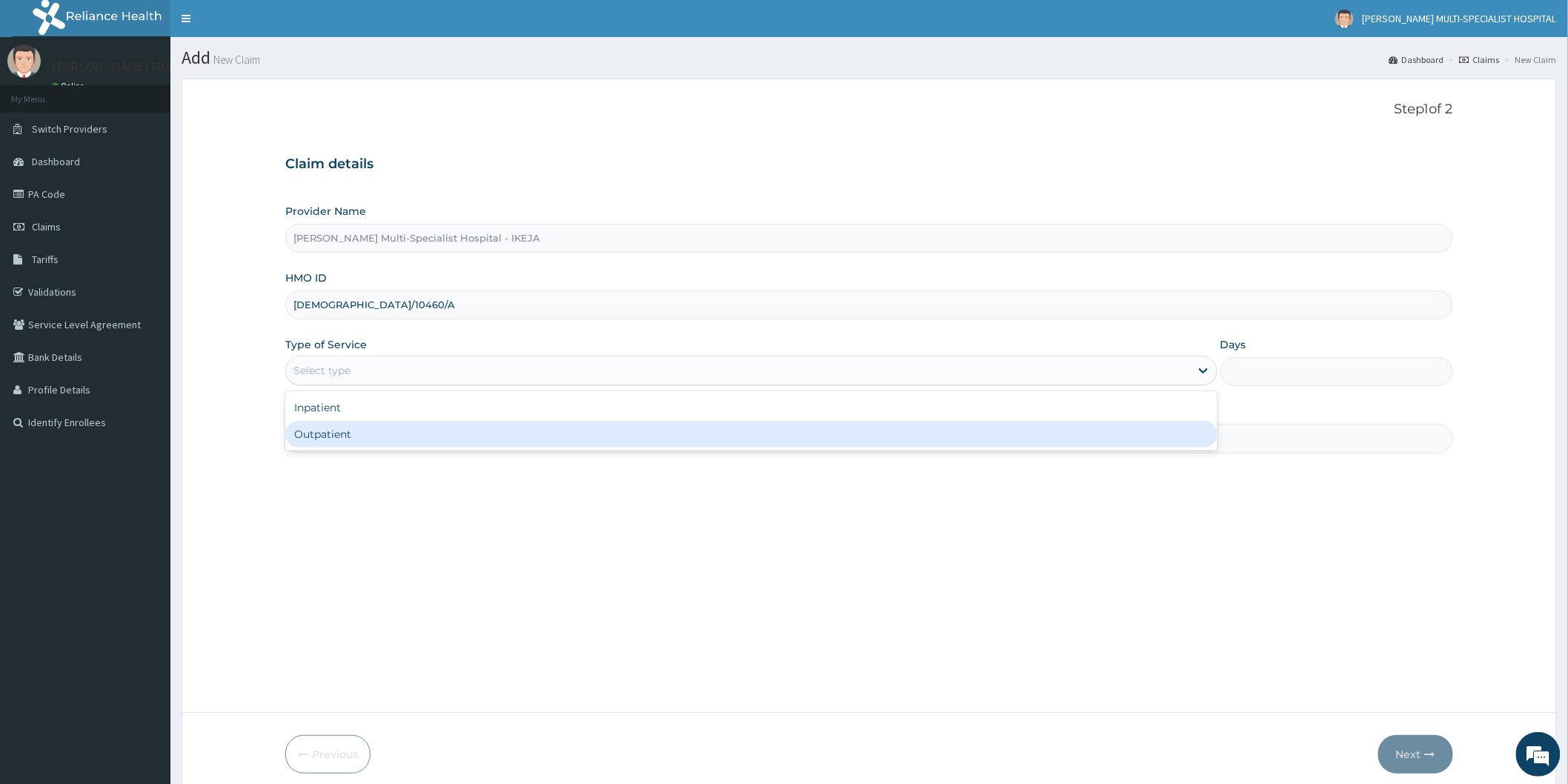
click at [393, 438] on div "Outpatient" at bounding box center [752, 434] width 932 height 26
type input "1"
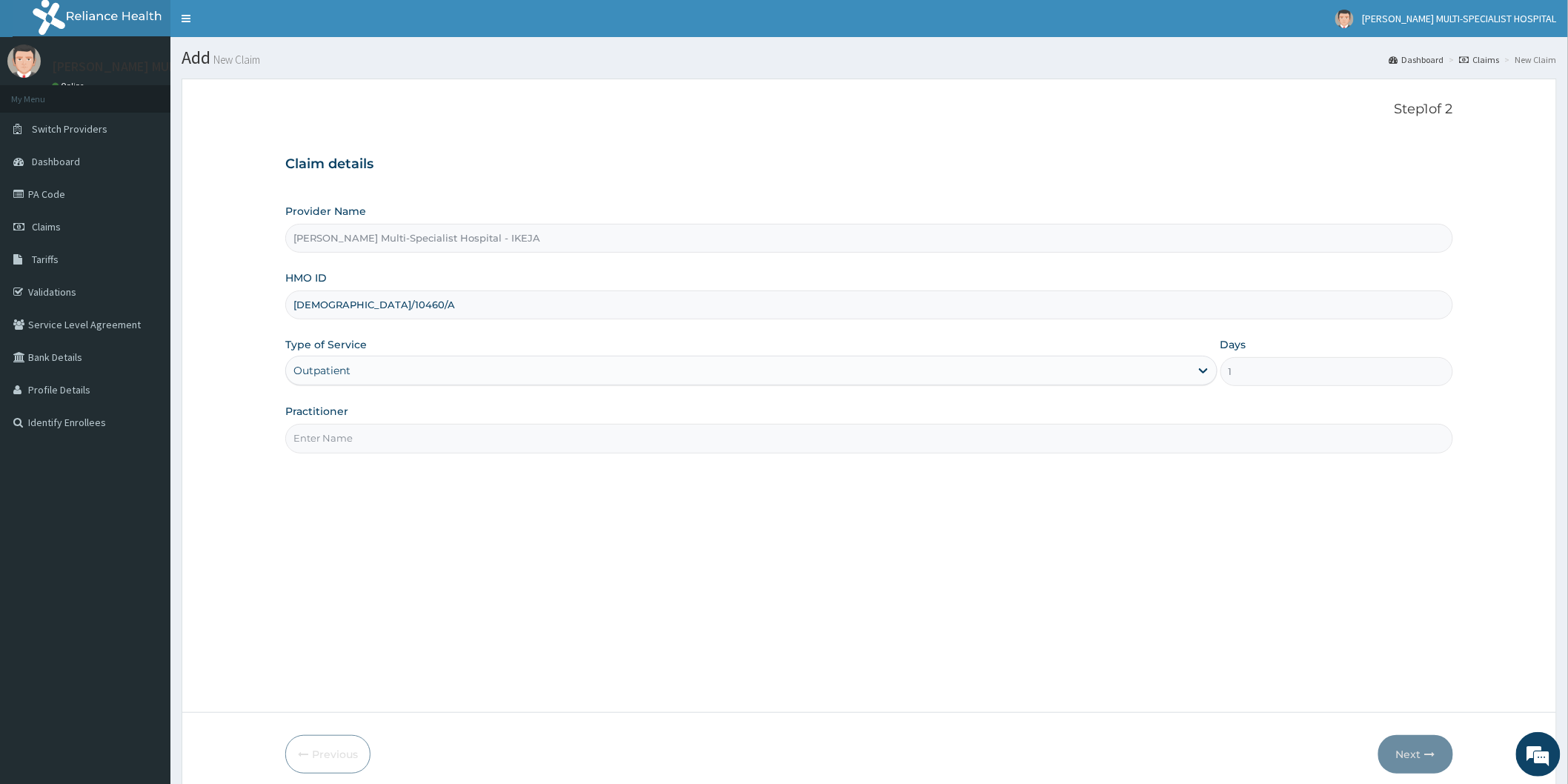
click at [386, 434] on input "Practitioner" at bounding box center [869, 438] width 1168 height 29
type input "DR OKWARA"
click at [1421, 752] on button "Next" at bounding box center [1415, 754] width 75 height 39
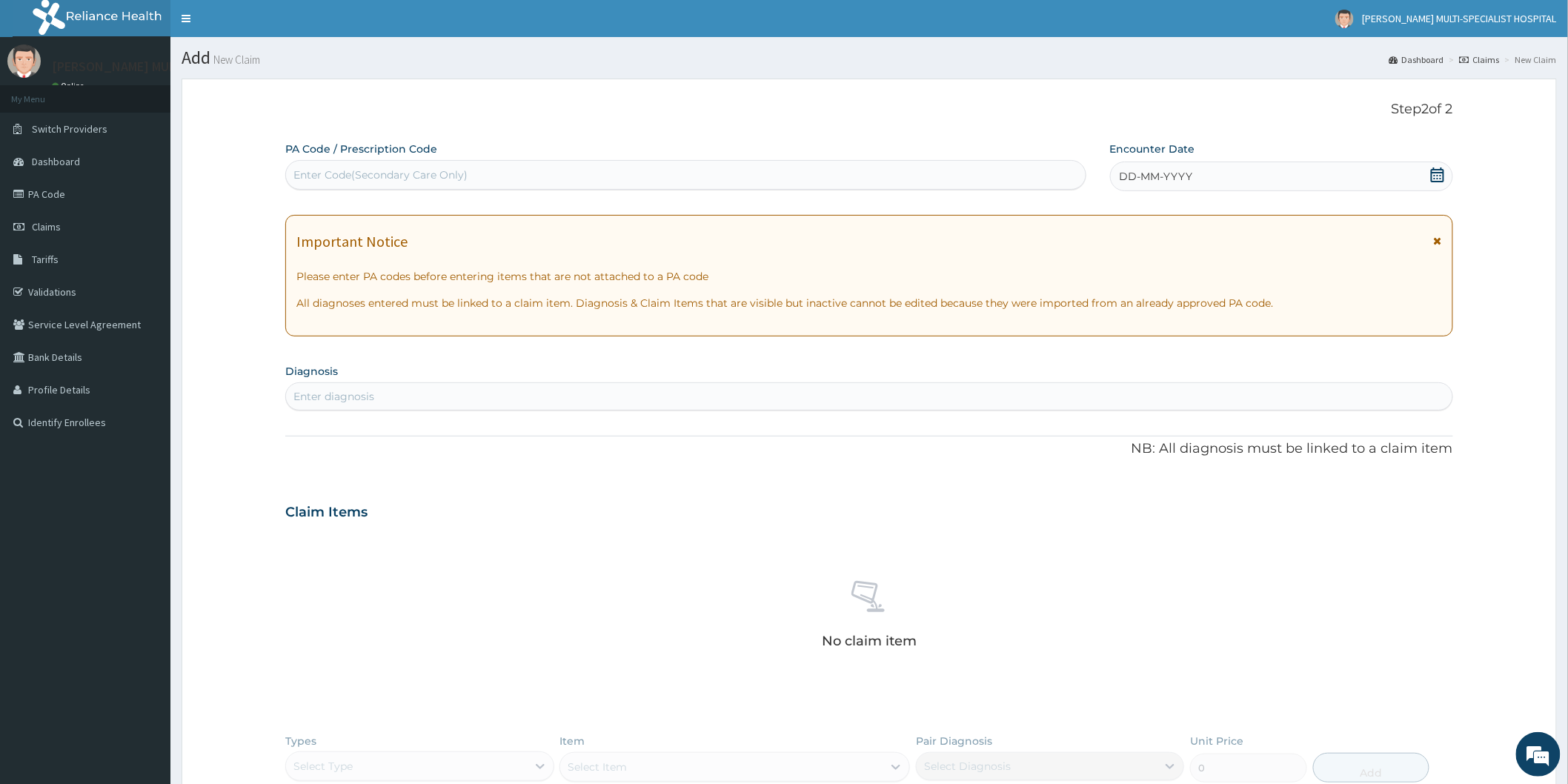
click at [749, 176] on div "Enter Code(Secondary Care Only)" at bounding box center [686, 175] width 799 height 24
type input "PA/0B3DE0"
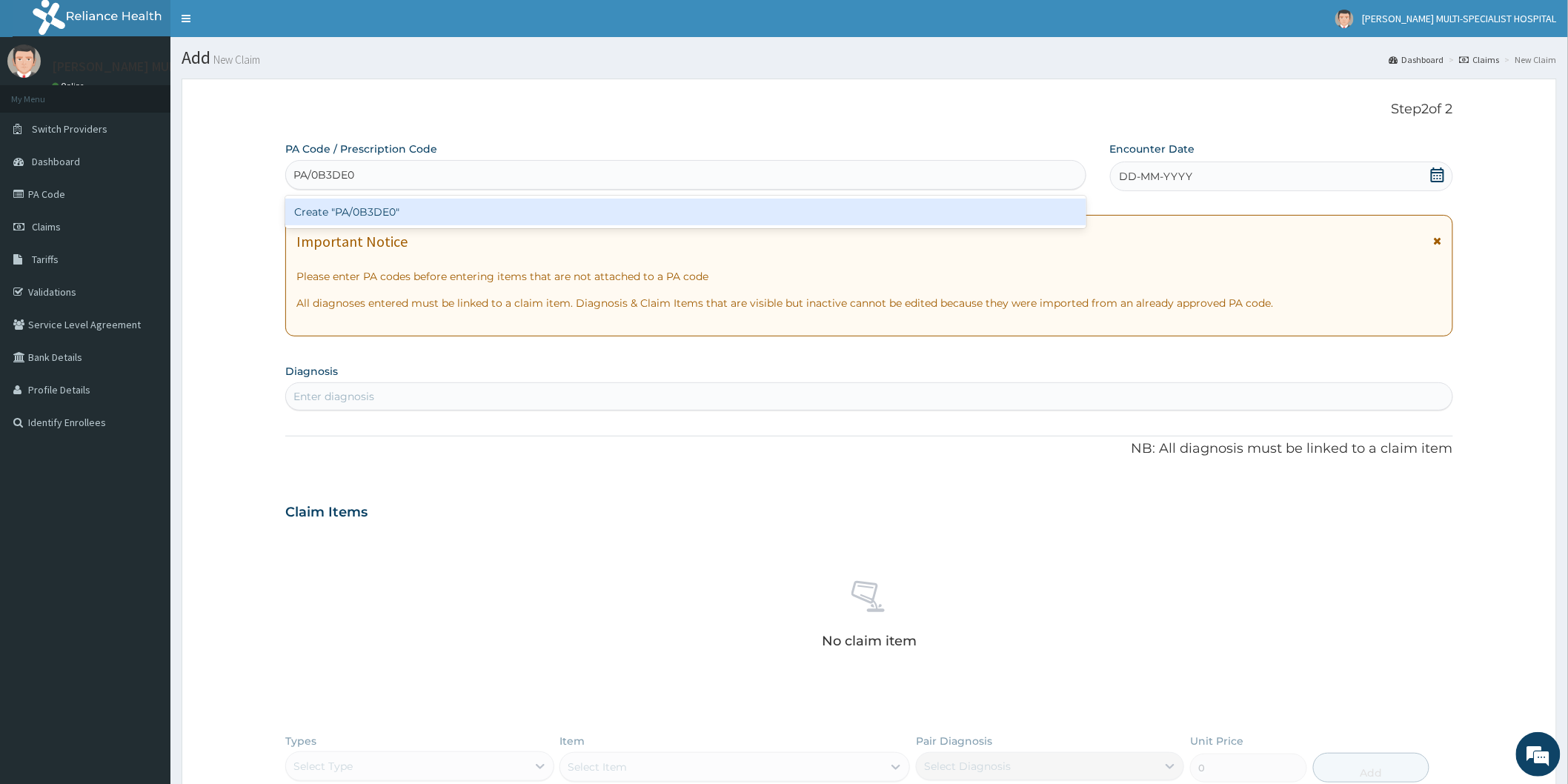
click at [589, 212] on div "Create "PA/0B3DE0"" at bounding box center [686, 212] width 801 height 26
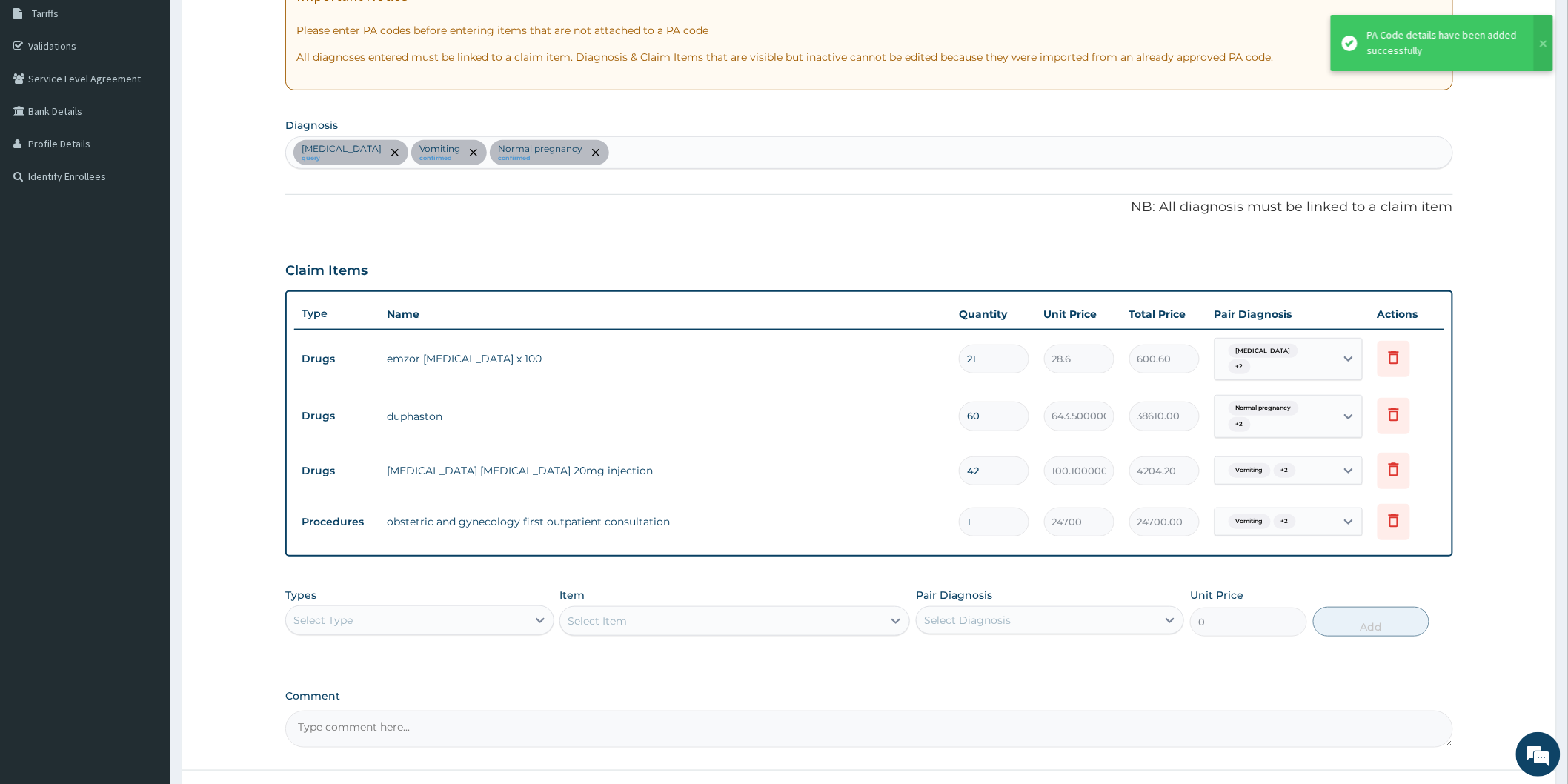
scroll to position [247, 0]
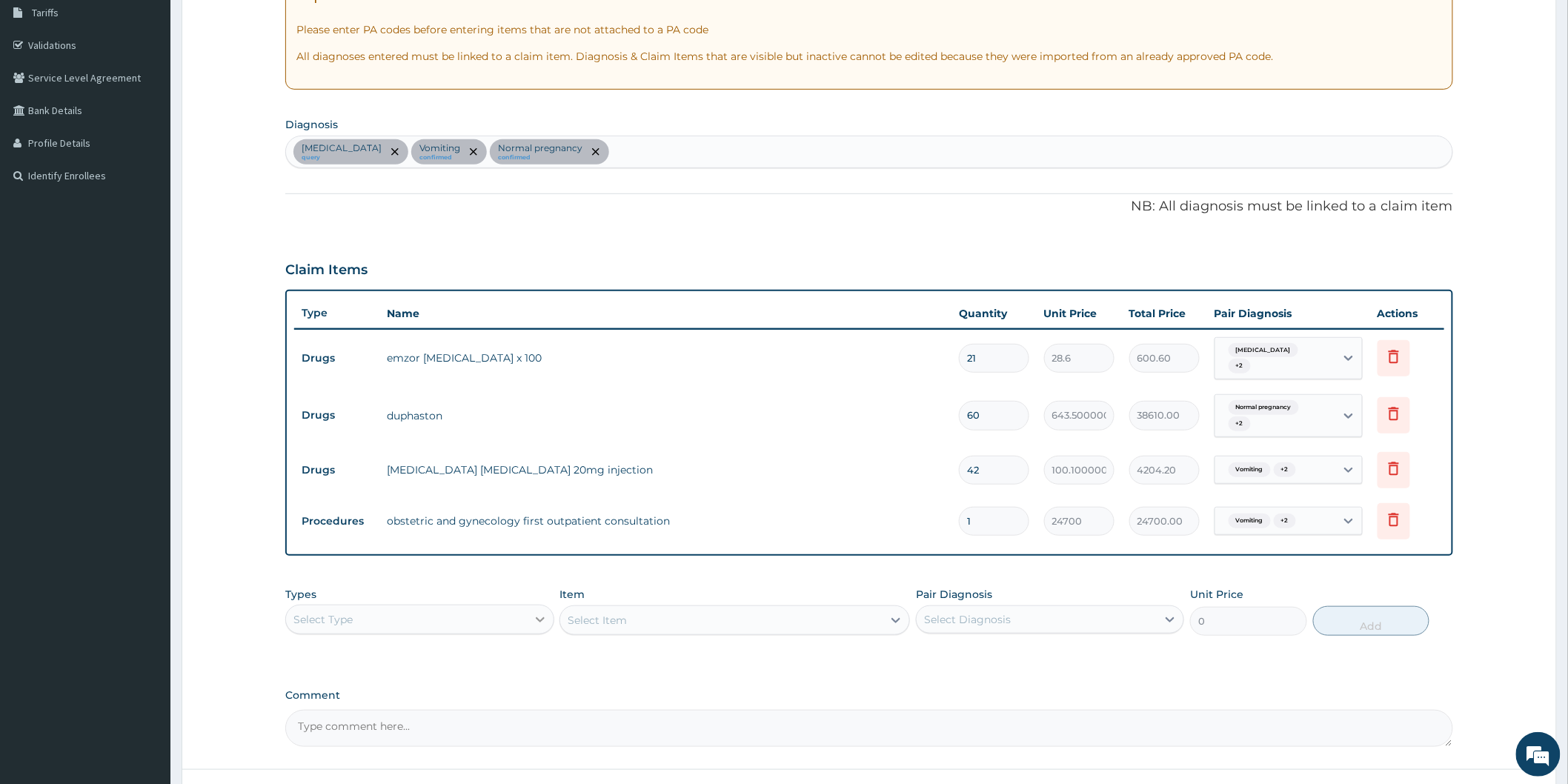
click at [539, 612] on icon at bounding box center [540, 619] width 15 height 15
click at [365, 706] on div "Procedures" at bounding box center [419, 709] width 268 height 26
click at [899, 616] on div "Select Item" at bounding box center [734, 620] width 350 height 30
click at [895, 613] on div "Select Item" at bounding box center [734, 620] width 350 height 30
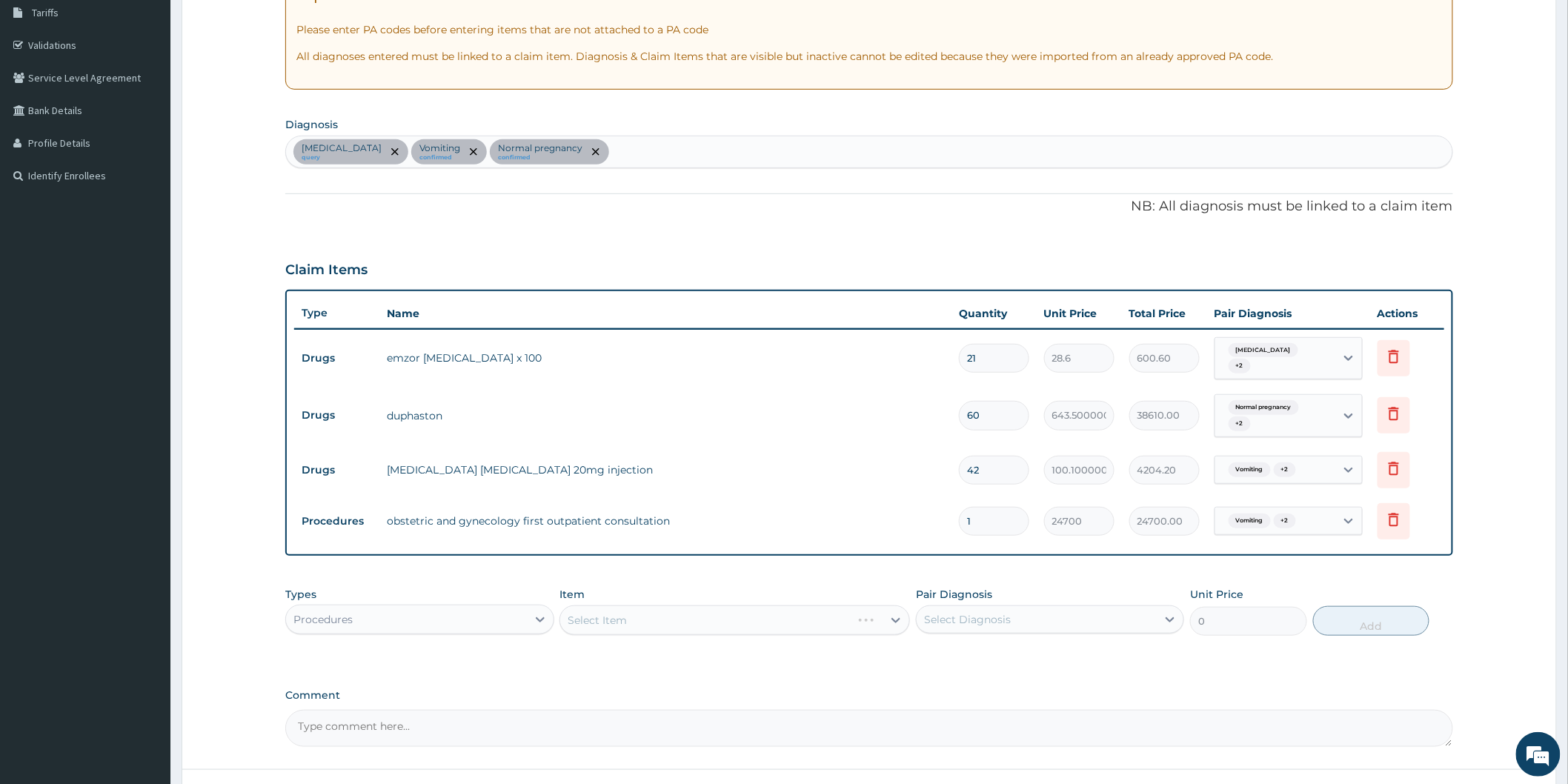
click at [895, 613] on div "Select Item" at bounding box center [734, 620] width 350 height 30
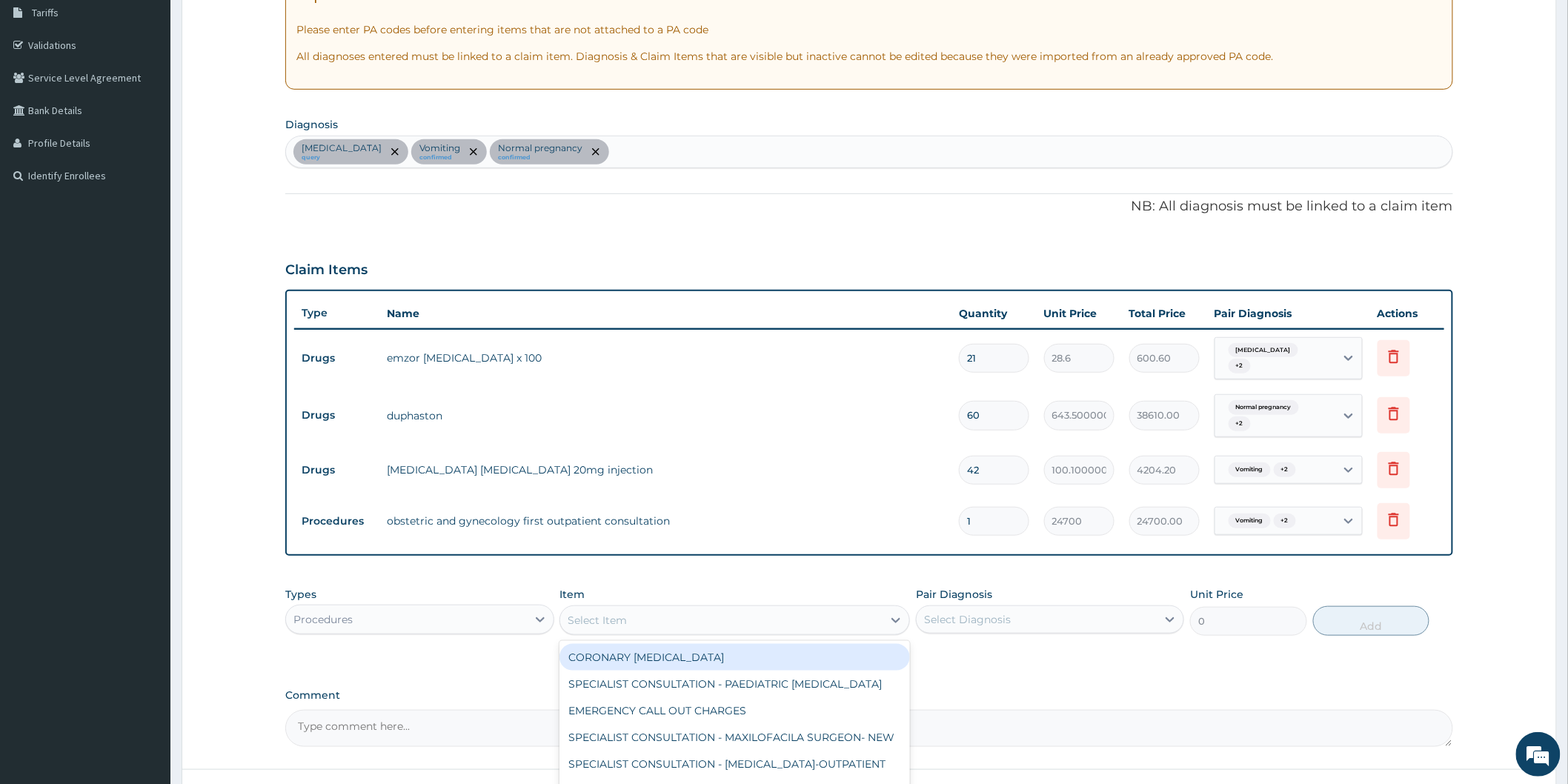
click at [895, 618] on icon at bounding box center [895, 621] width 9 height 5
click at [838, 618] on div "Select Item" at bounding box center [721, 620] width 322 height 24
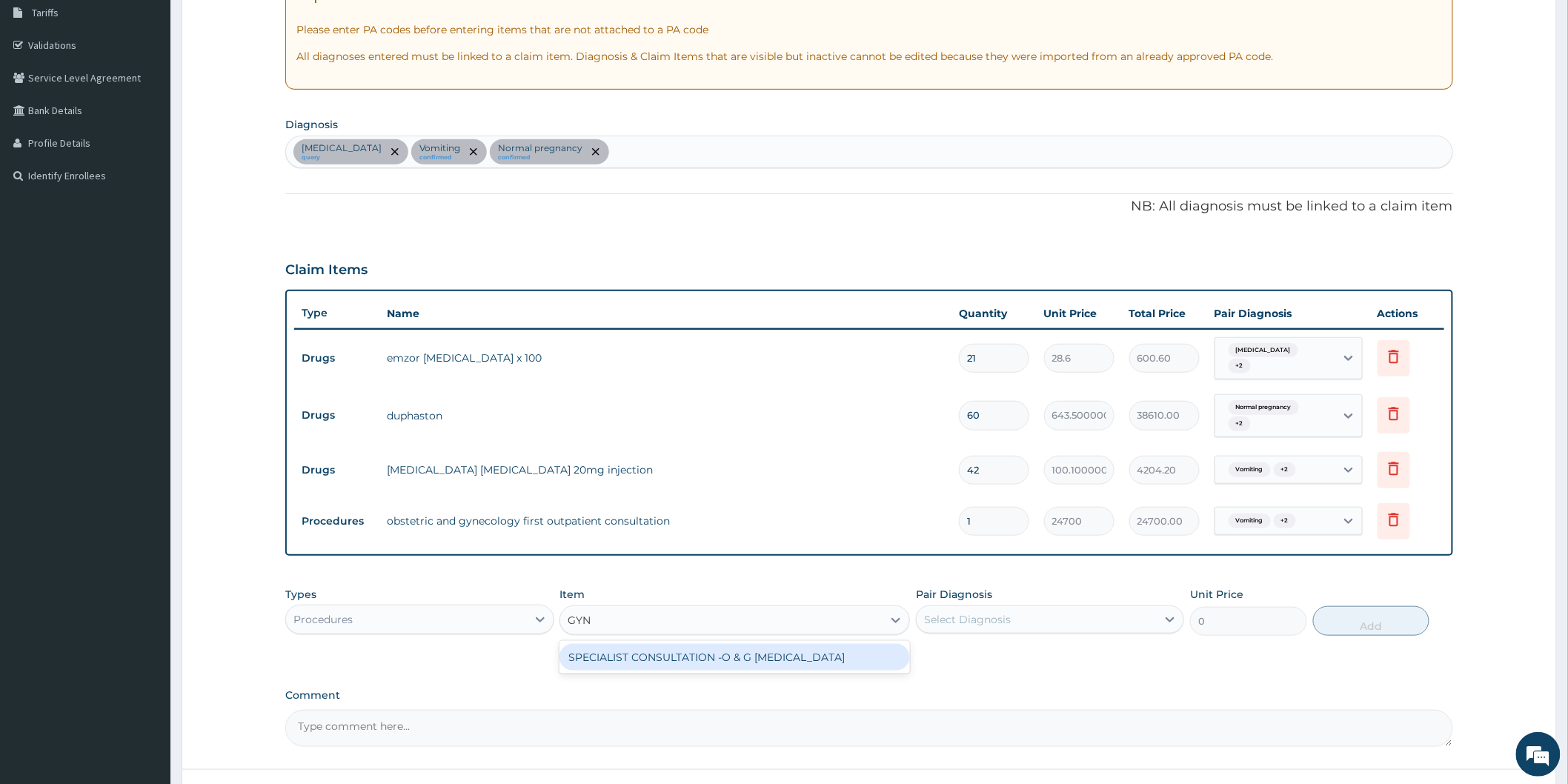
type input "GYNE"
click at [827, 652] on div "SPECIALIST CONSULTATION -O & G GYNECOLOGIST" at bounding box center [734, 657] width 350 height 26
type input "40000"
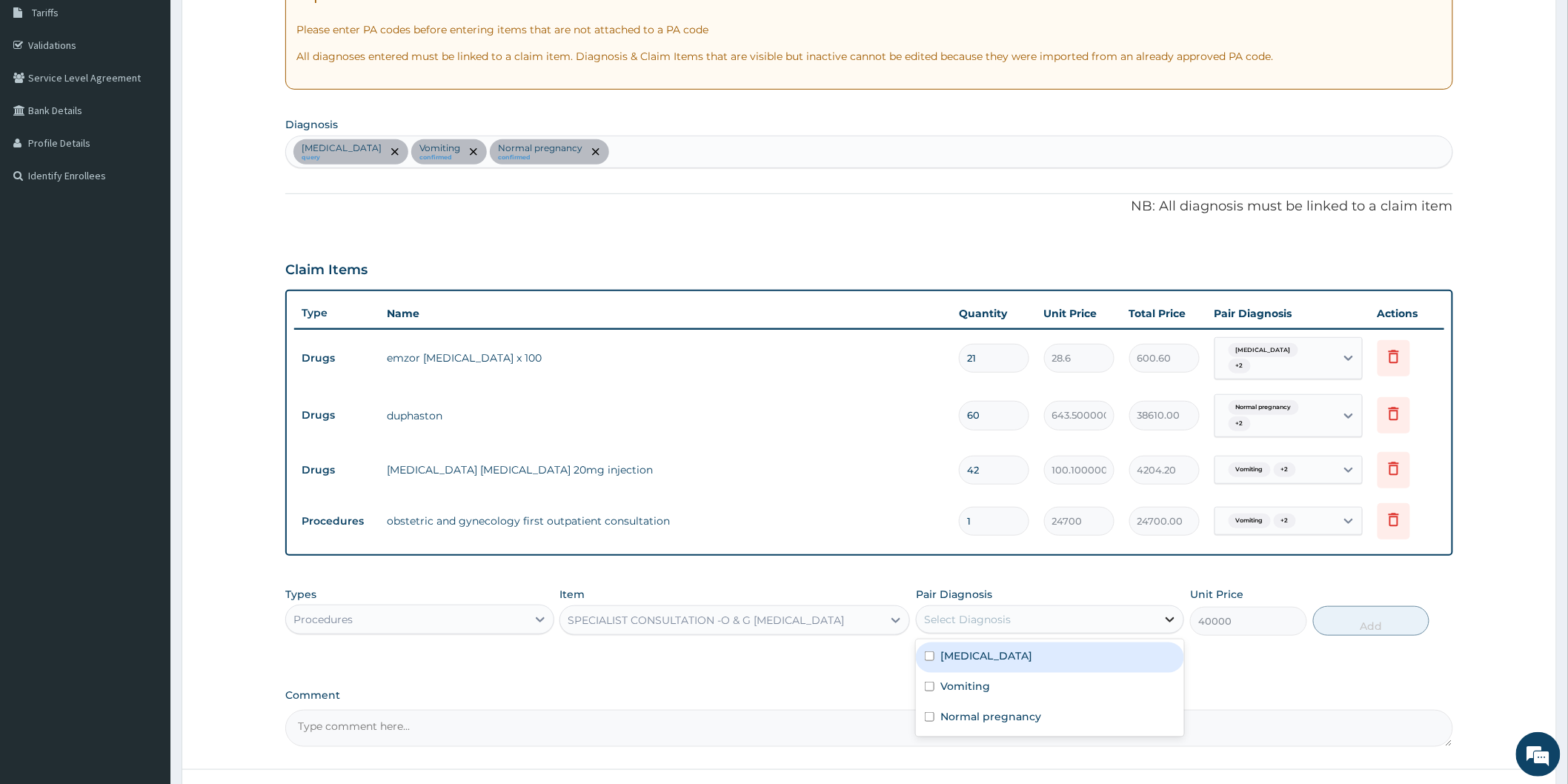
click at [1169, 617] on icon at bounding box center [1170, 620] width 9 height 5
click at [1091, 687] on div "Vomiting" at bounding box center [1049, 687] width 268 height 31
checkbox input "true"
click at [1356, 611] on button "Add" at bounding box center [1370, 621] width 117 height 30
type input "0"
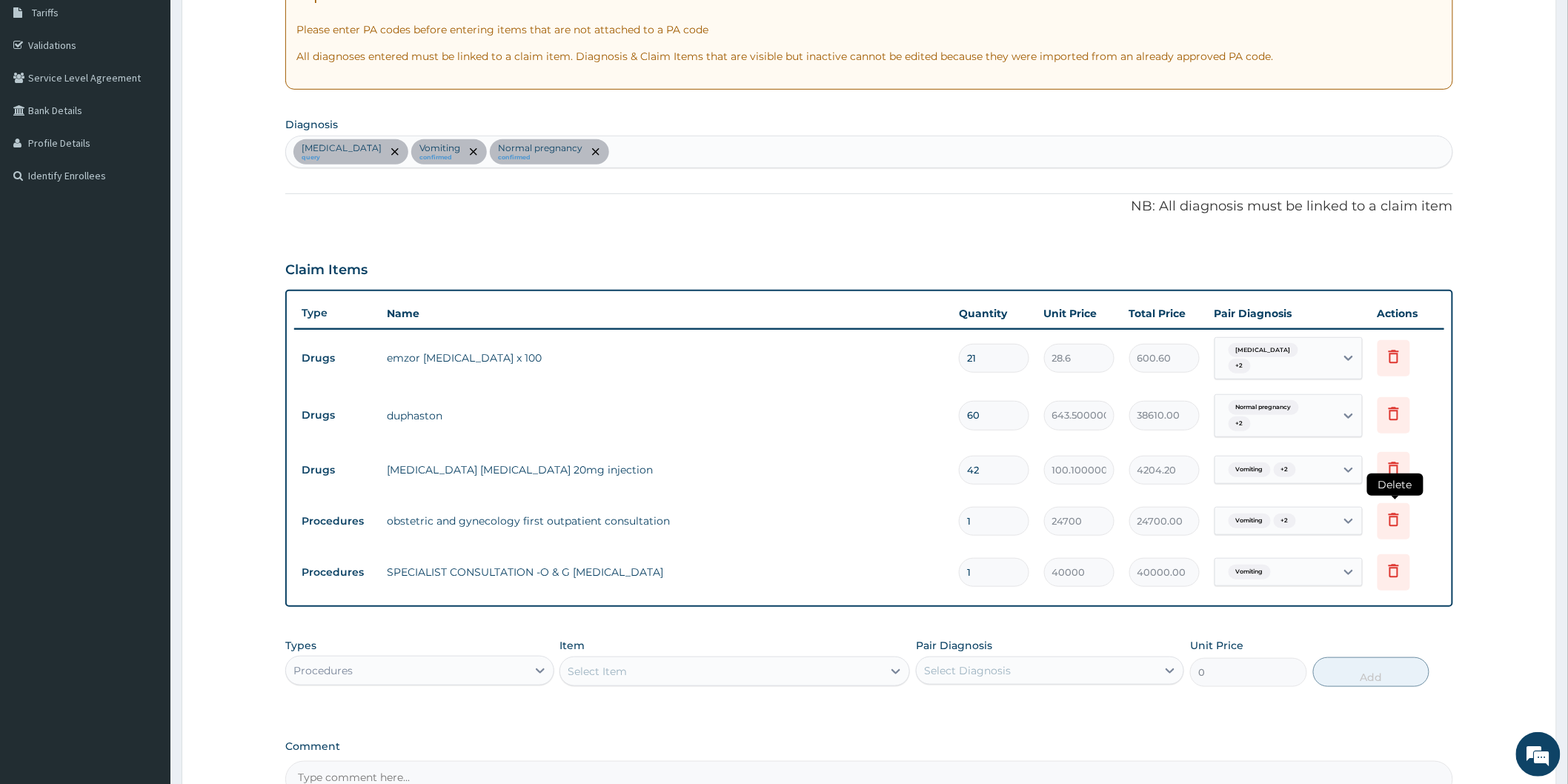
click at [1390, 513] on icon at bounding box center [1393, 519] width 11 height 13
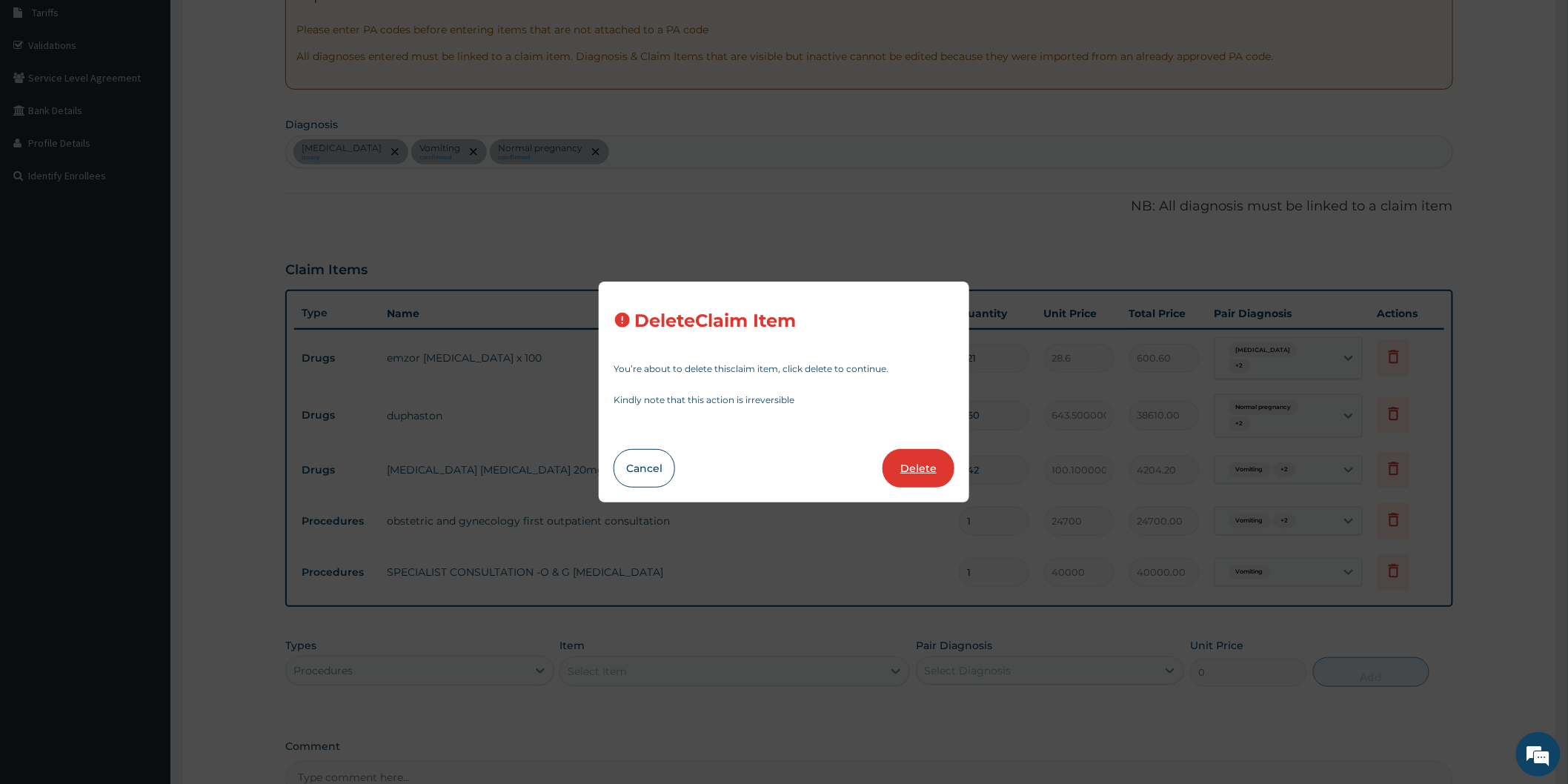
click at [917, 464] on button "Delete" at bounding box center [918, 468] width 72 height 39
type input "40000"
type input "40000.00"
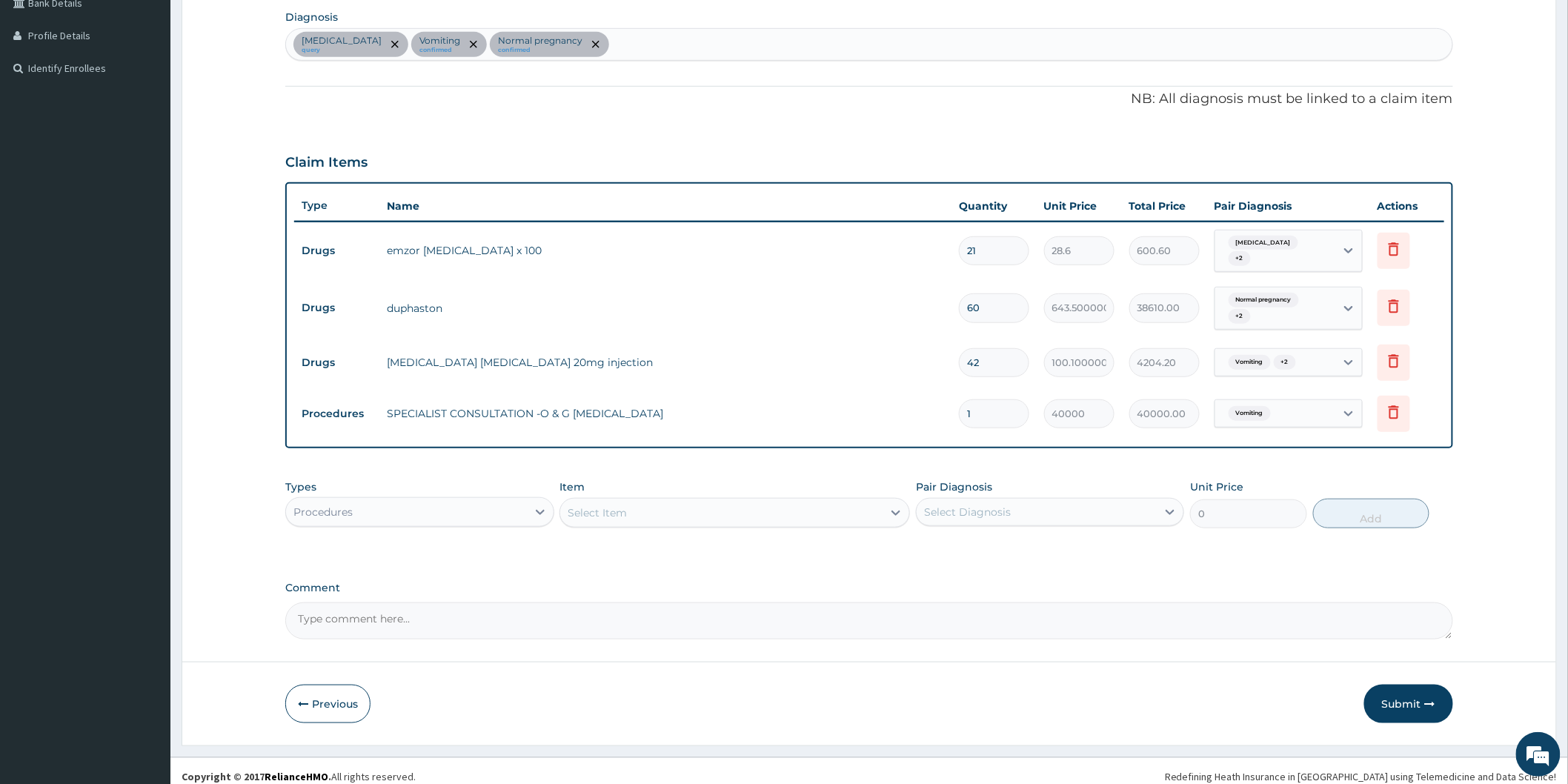
scroll to position [358, 0]
click at [1393, 686] on button "Submit" at bounding box center [1407, 700] width 89 height 39
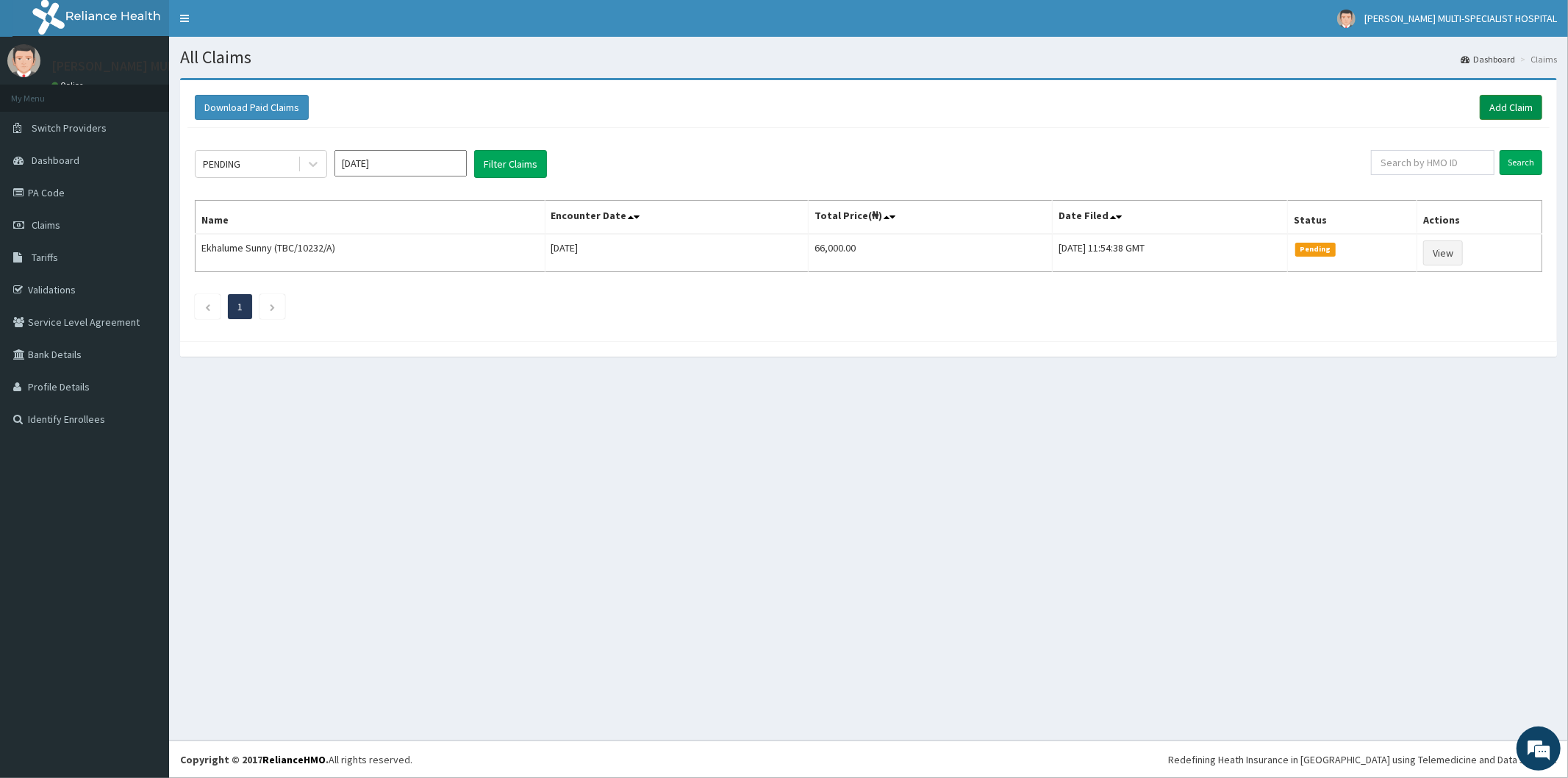
click at [1499, 98] on link "Add Claim" at bounding box center [1511, 107] width 63 height 25
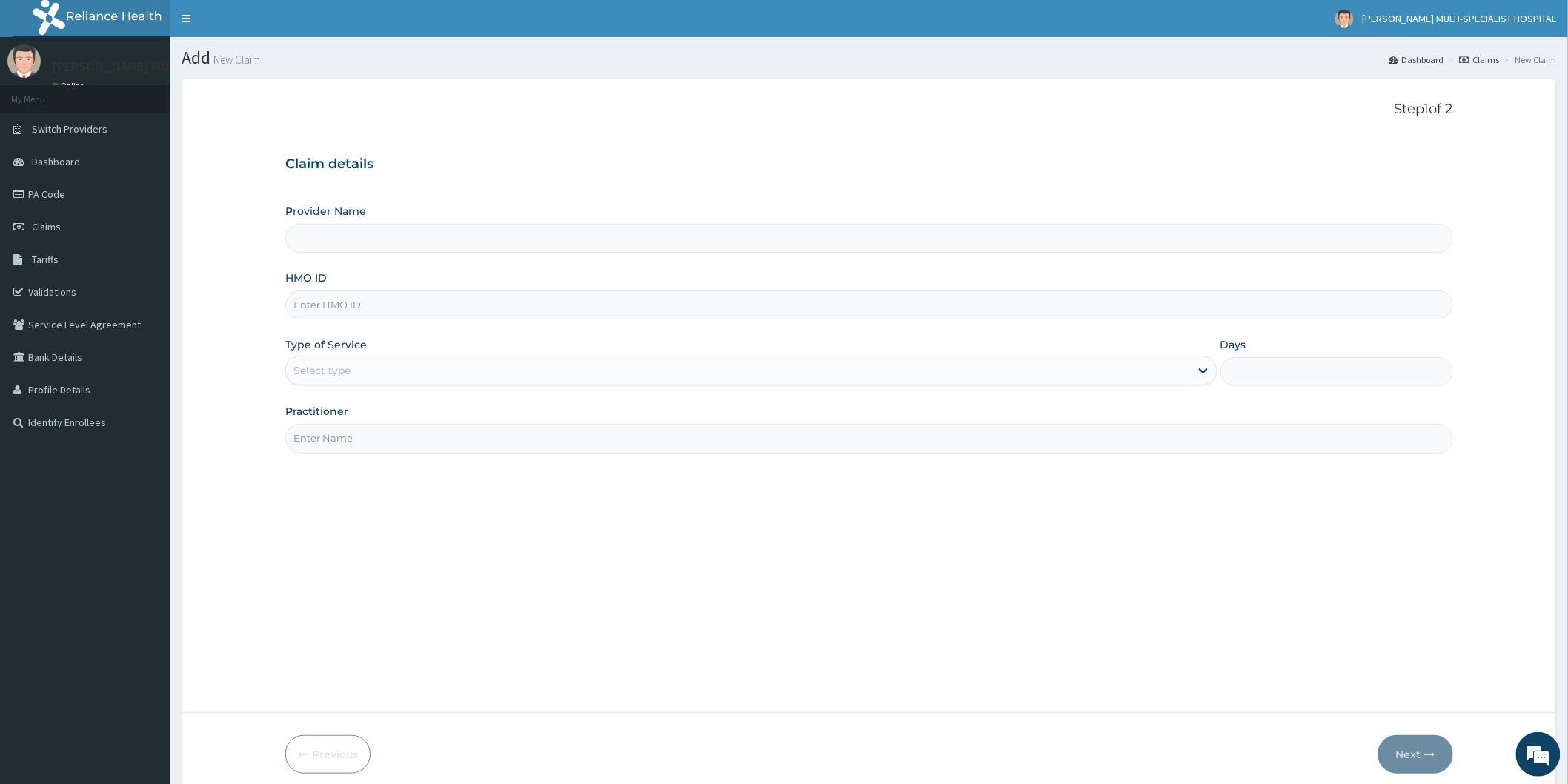
type input "[PERSON_NAME] Multi-Specialist Hospital - IKEJA"
click at [524, 308] on input "HMO ID" at bounding box center [869, 305] width 1168 height 29
type input "SPS/10070/A"
click at [450, 372] on div "Select type" at bounding box center [737, 370] width 903 height 24
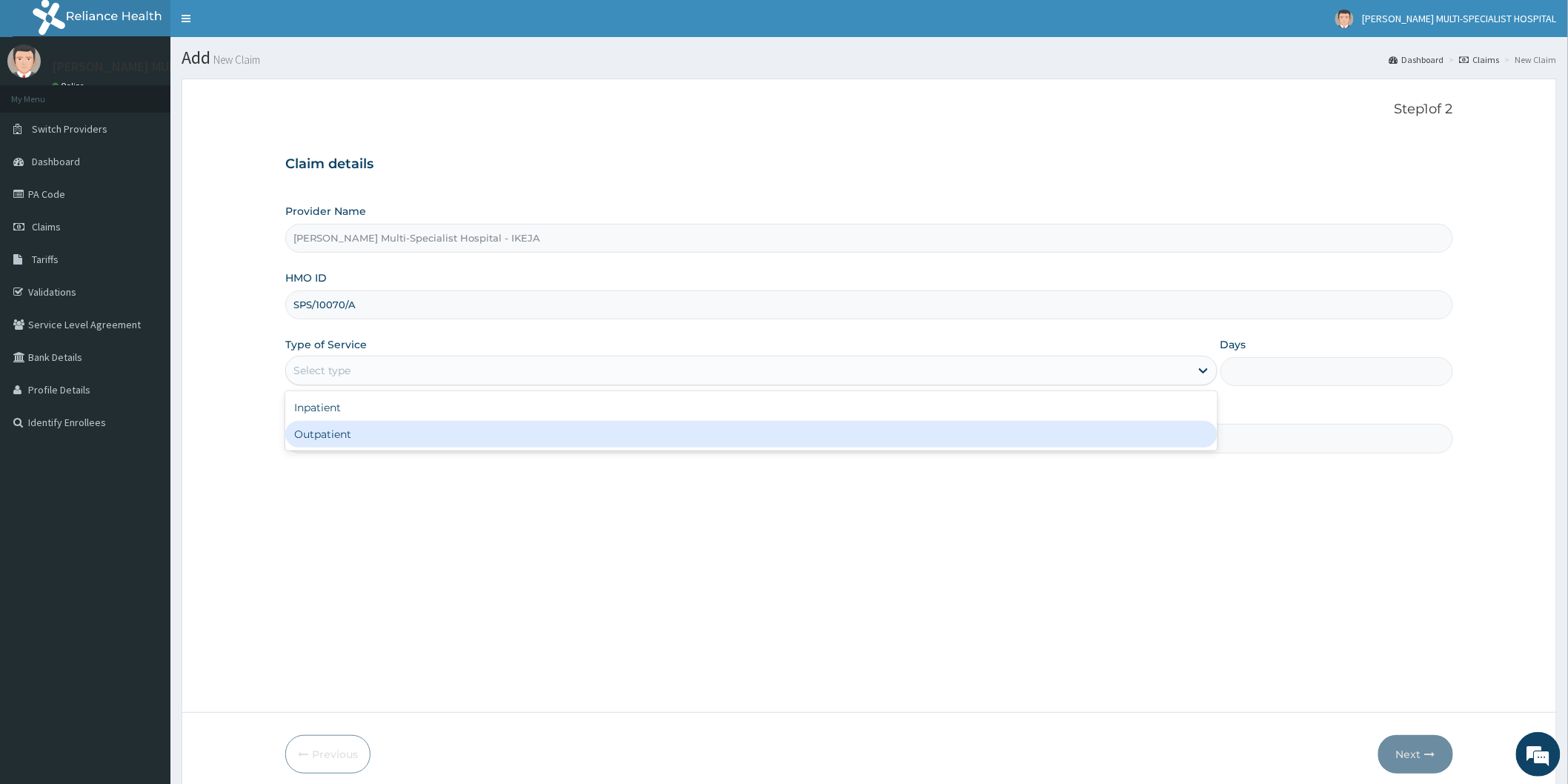
click at [403, 435] on div "Outpatient" at bounding box center [752, 434] width 932 height 26
type input "1"
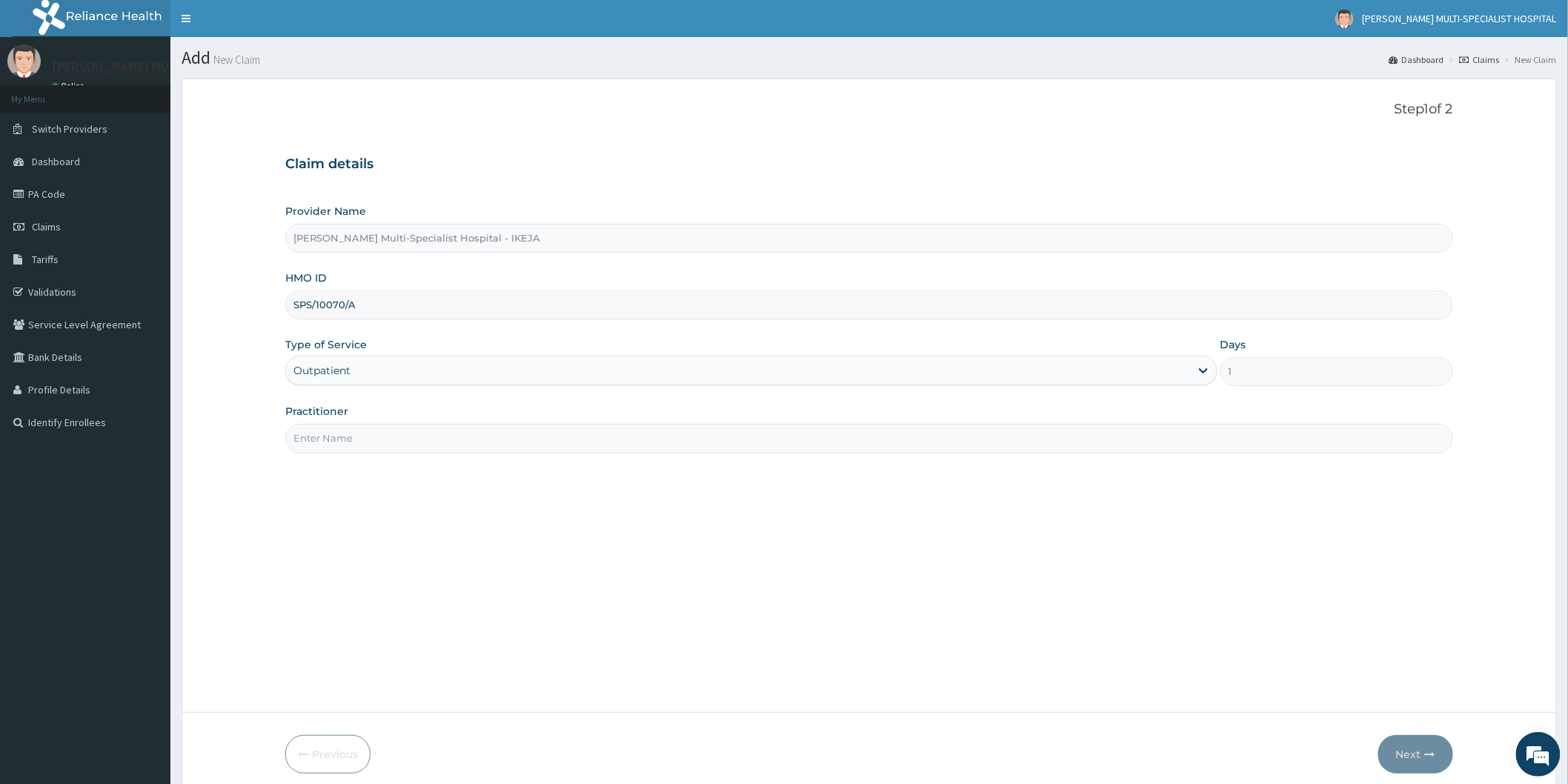
click at [403, 435] on input "Practitioner" at bounding box center [869, 438] width 1168 height 29
type input "DR ADEKUNLE"
click at [1415, 749] on button "Next" at bounding box center [1415, 754] width 75 height 39
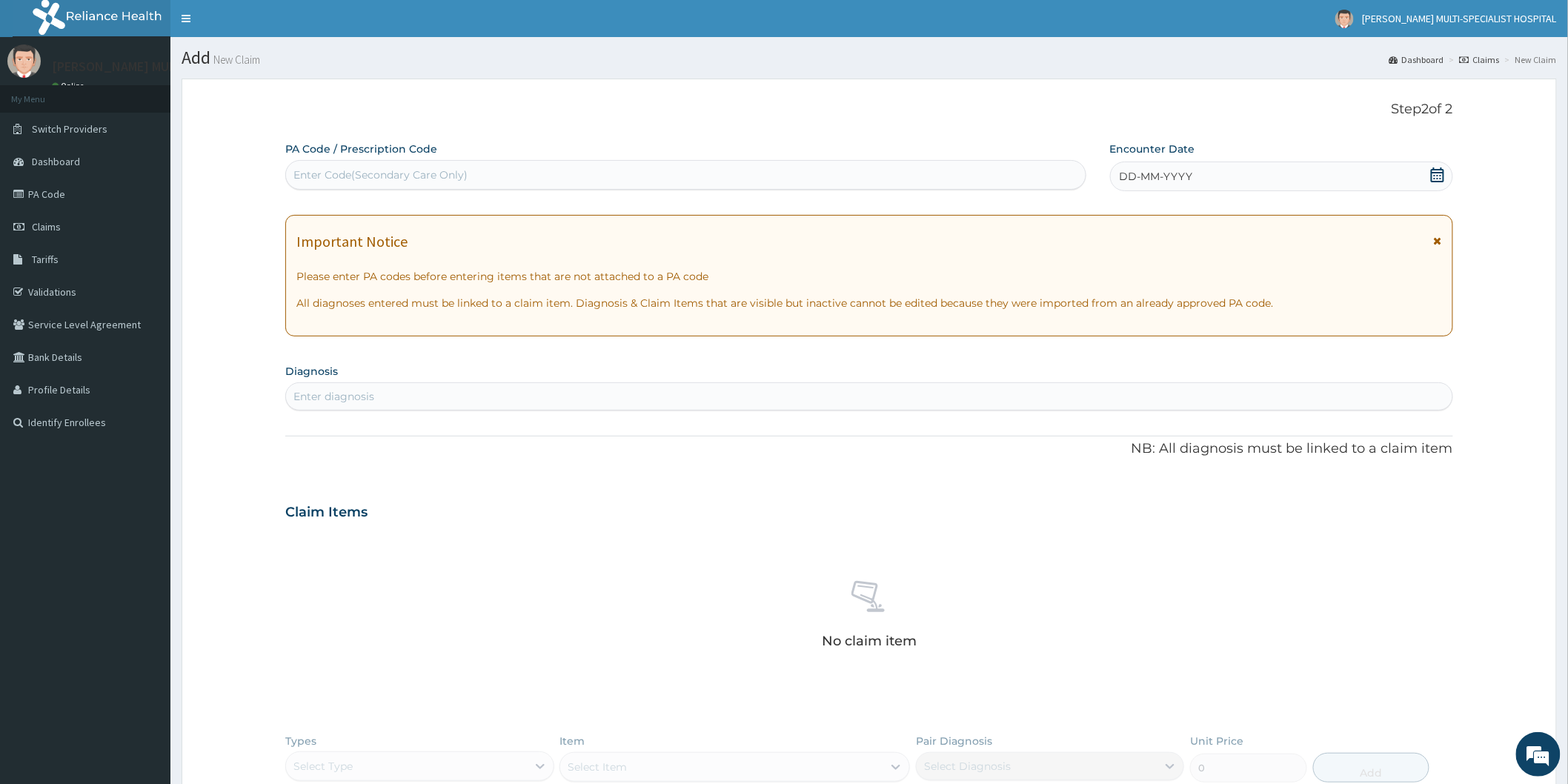
click at [464, 172] on div "Enter Code(Secondary Care Only)" at bounding box center [380, 175] width 174 height 15
type input "PA/"
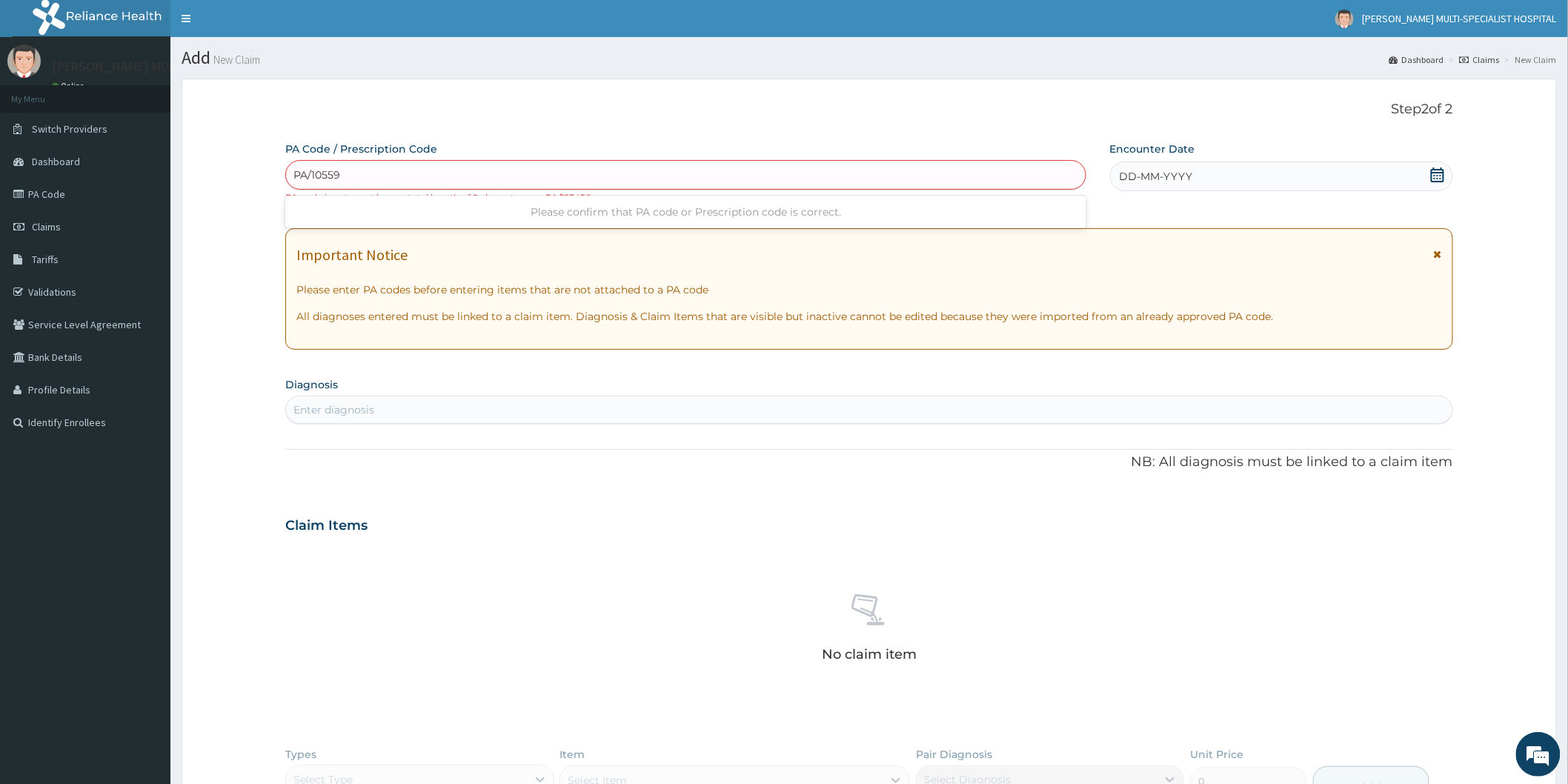
type input "PA/105596"
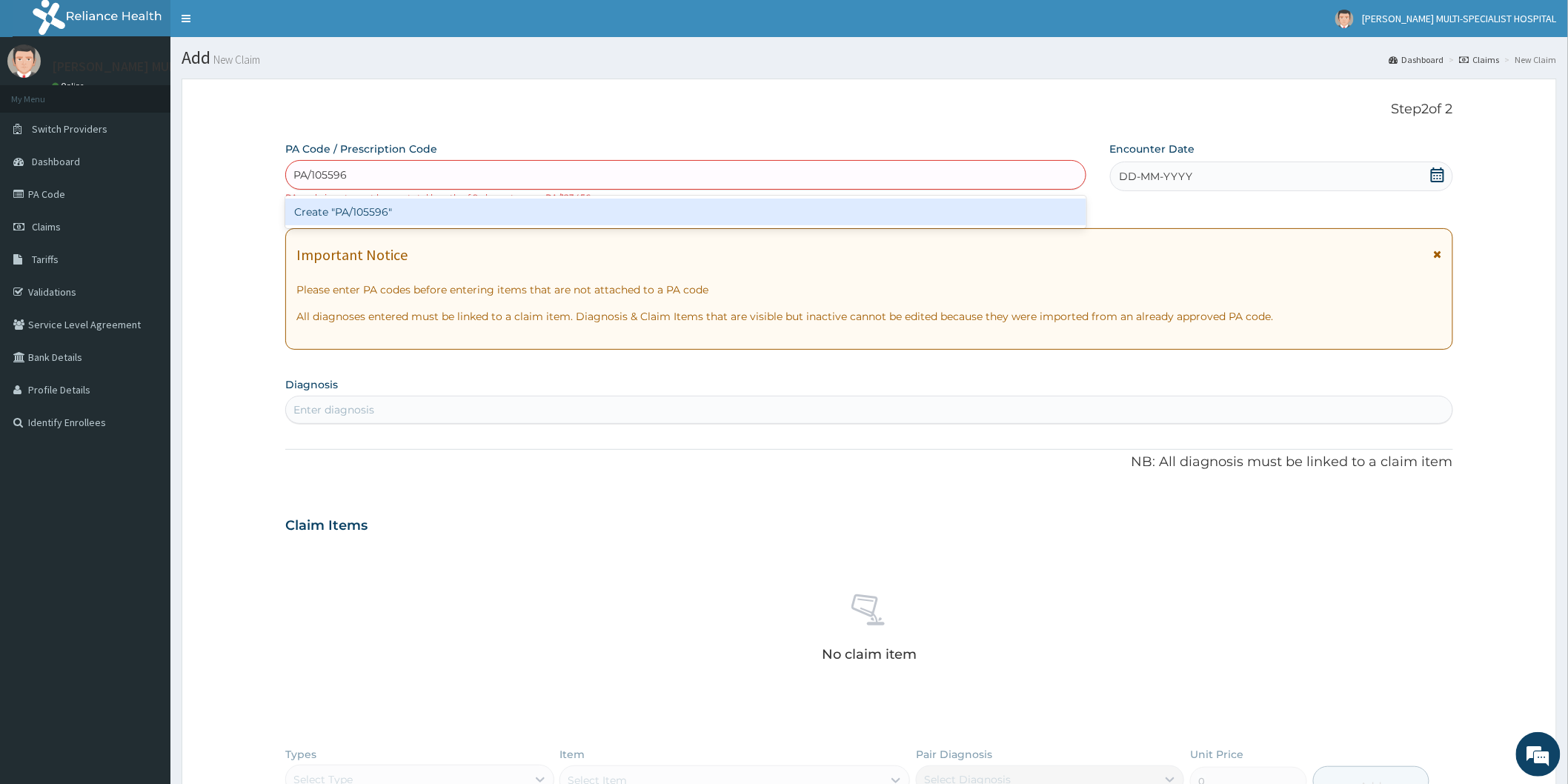
click at [572, 219] on div "Create "PA/105596"" at bounding box center [686, 212] width 801 height 26
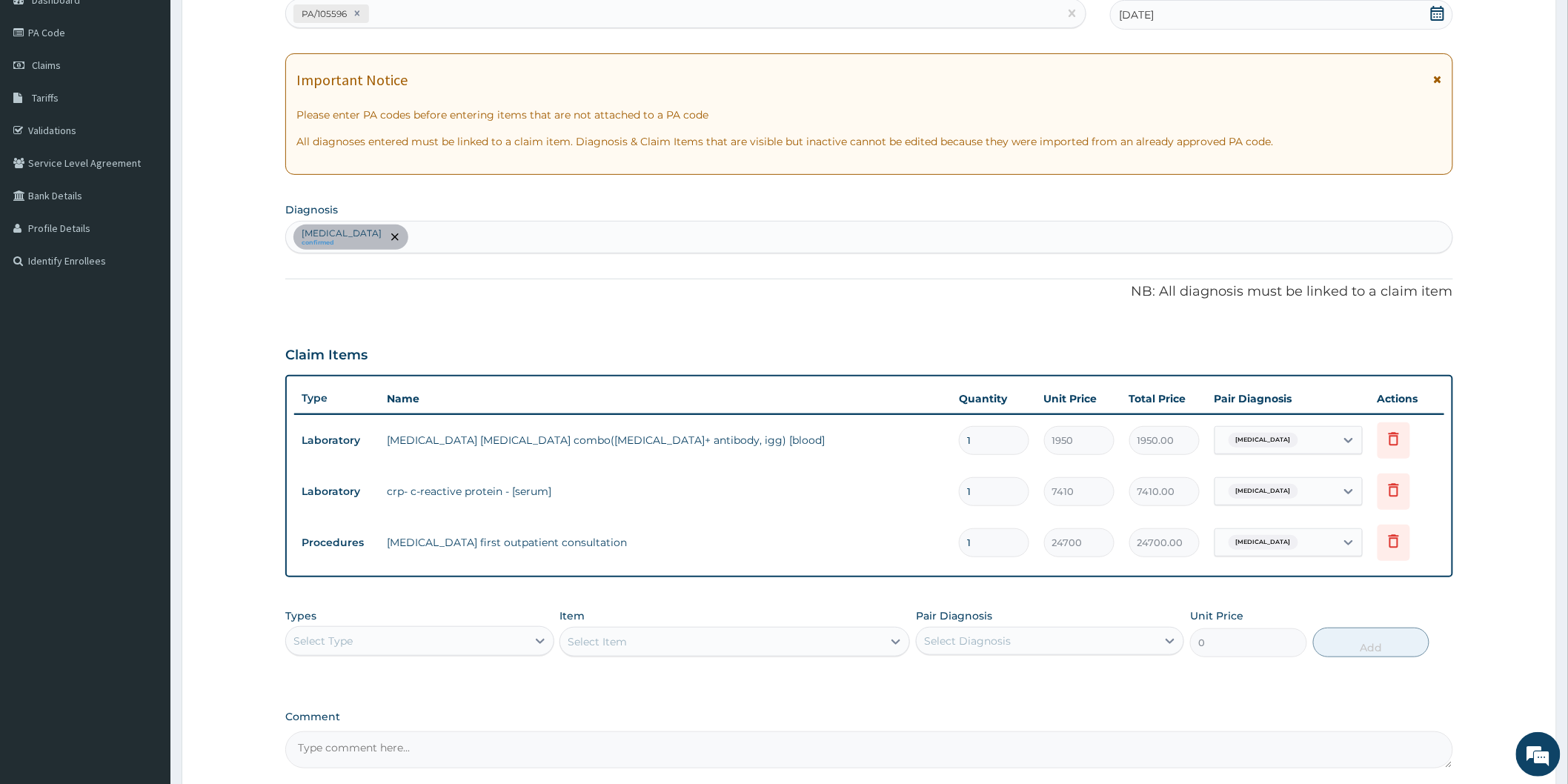
scroll to position [164, 0]
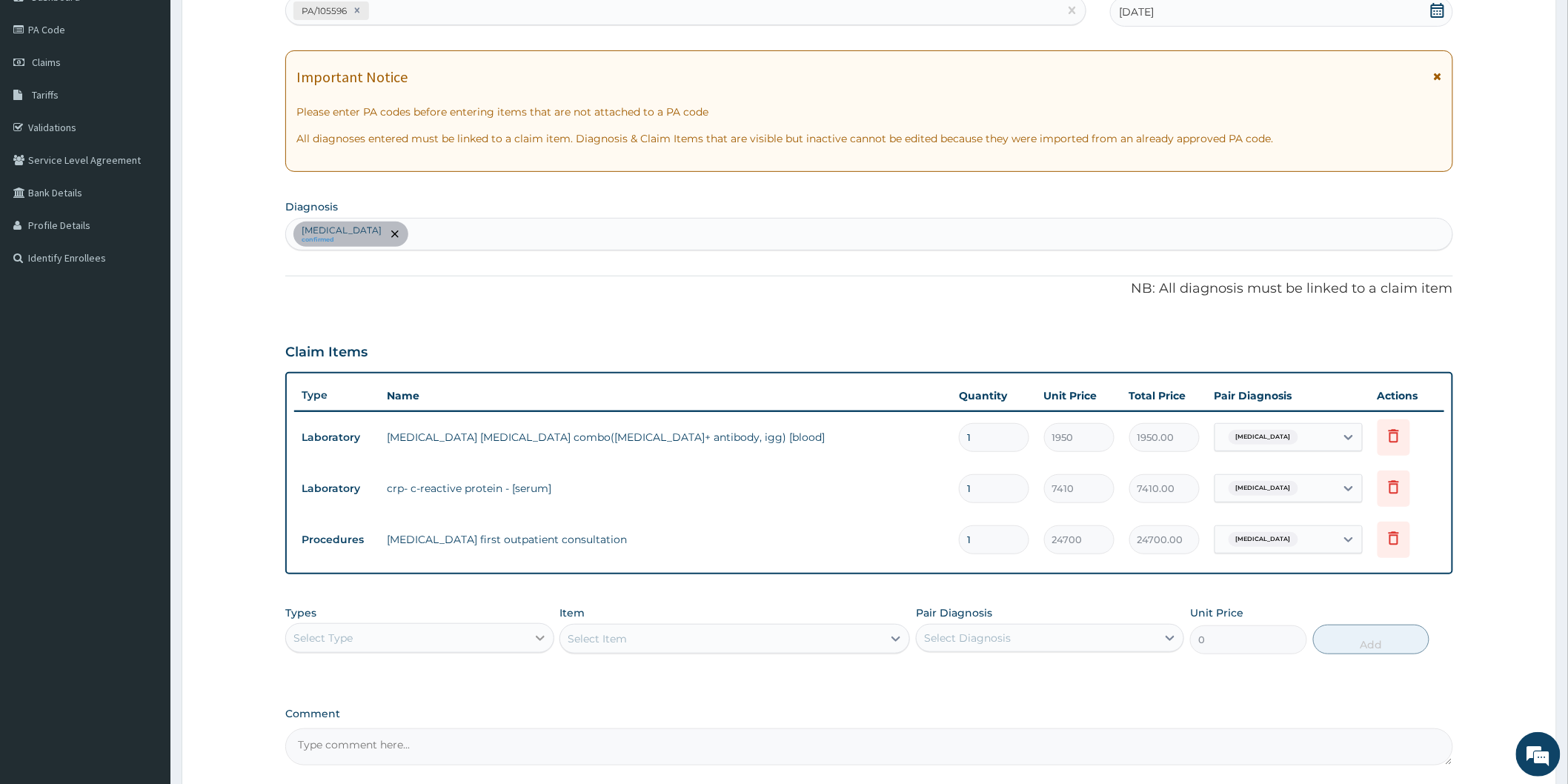
click at [539, 633] on icon at bounding box center [540, 637] width 15 height 15
click at [382, 727] on div "Procedures" at bounding box center [419, 728] width 268 height 26
click at [898, 638] on div "Select Item" at bounding box center [734, 639] width 350 height 30
click at [816, 638] on div "Select Item" at bounding box center [734, 639] width 350 height 30
click at [896, 637] on div "Select Item" at bounding box center [734, 639] width 350 height 30
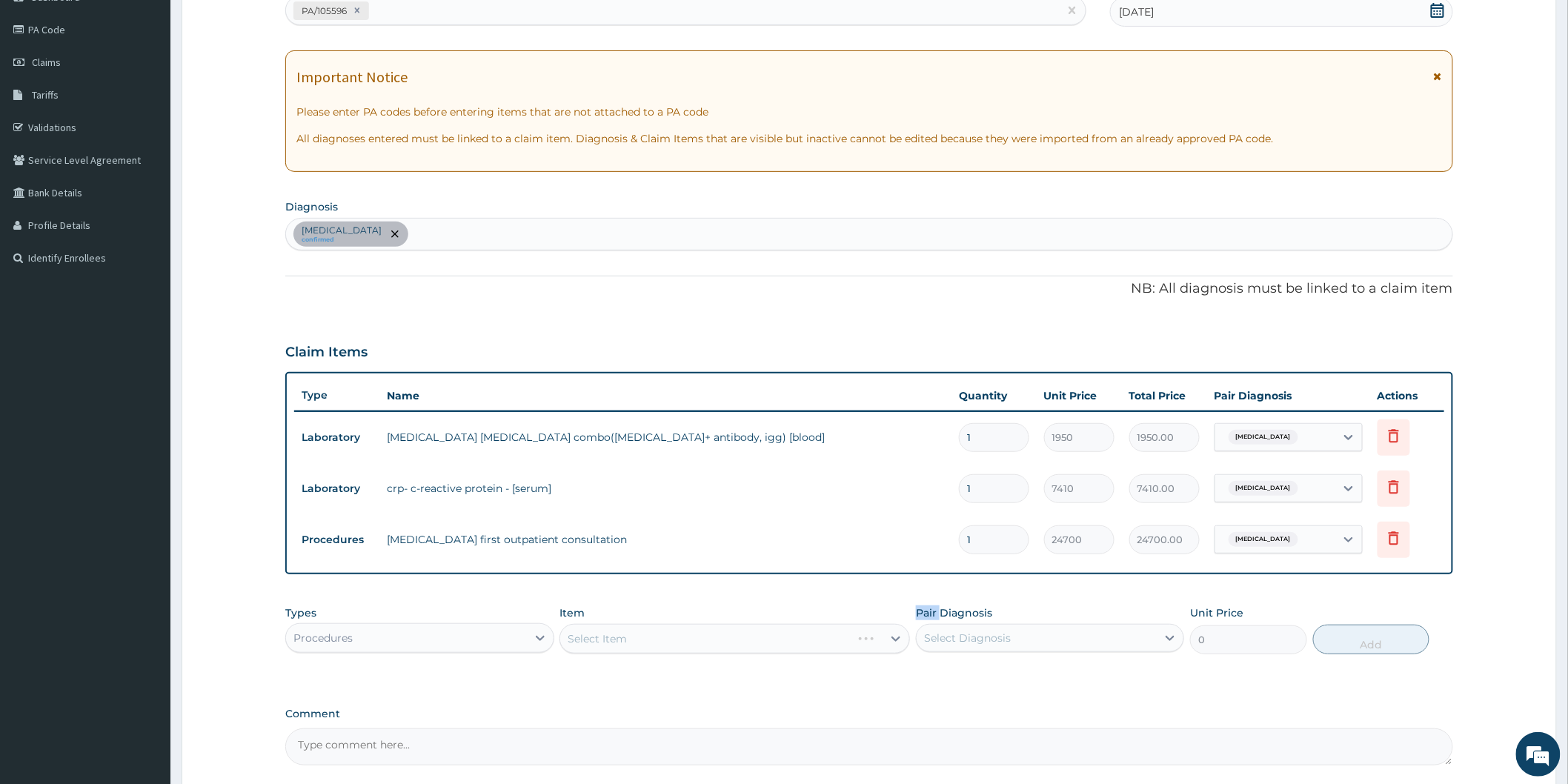
click at [896, 637] on div "Select Item" at bounding box center [734, 639] width 350 height 30
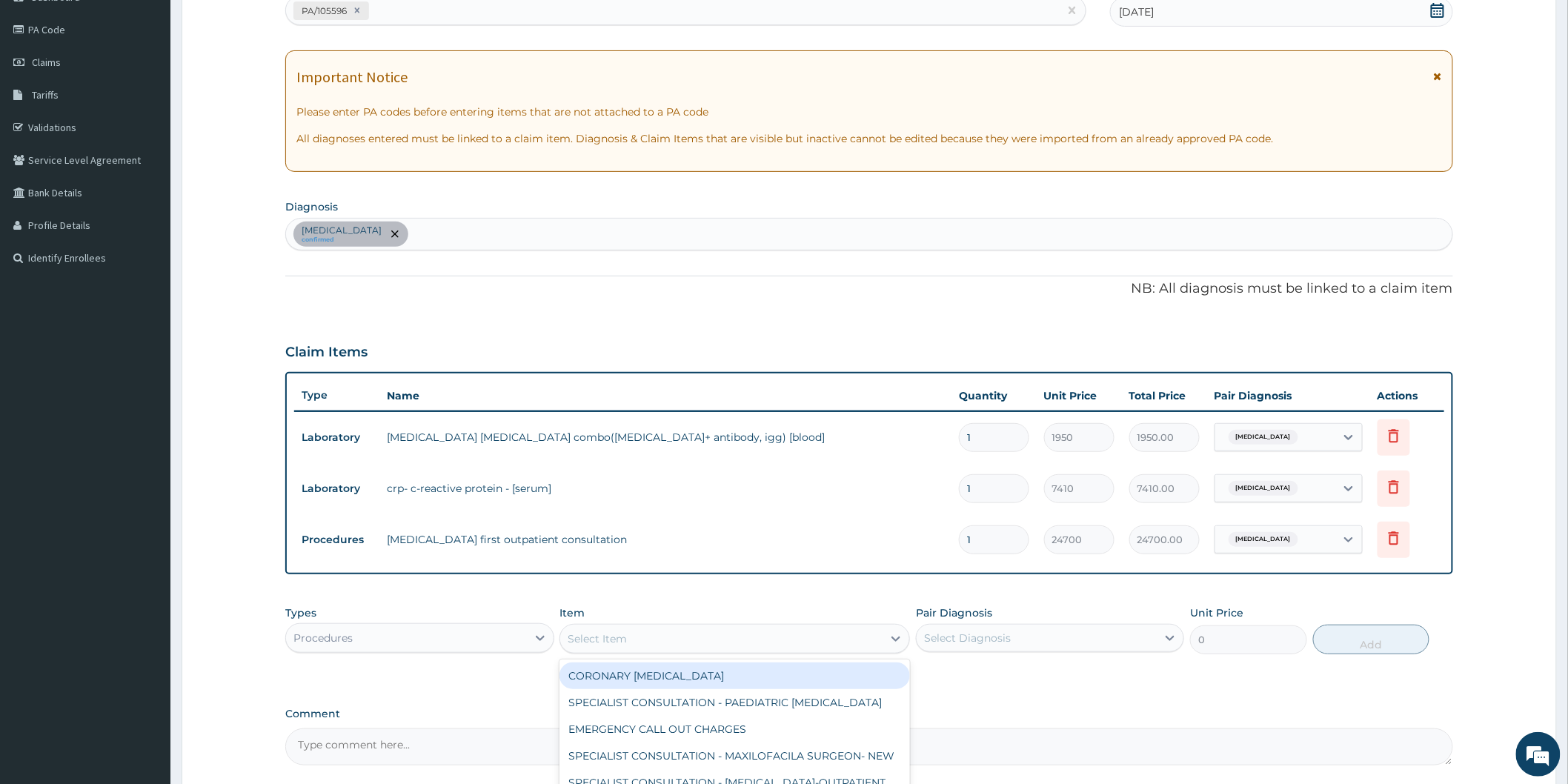
click at [896, 637] on icon at bounding box center [895, 638] width 15 height 15
type input "PAED"
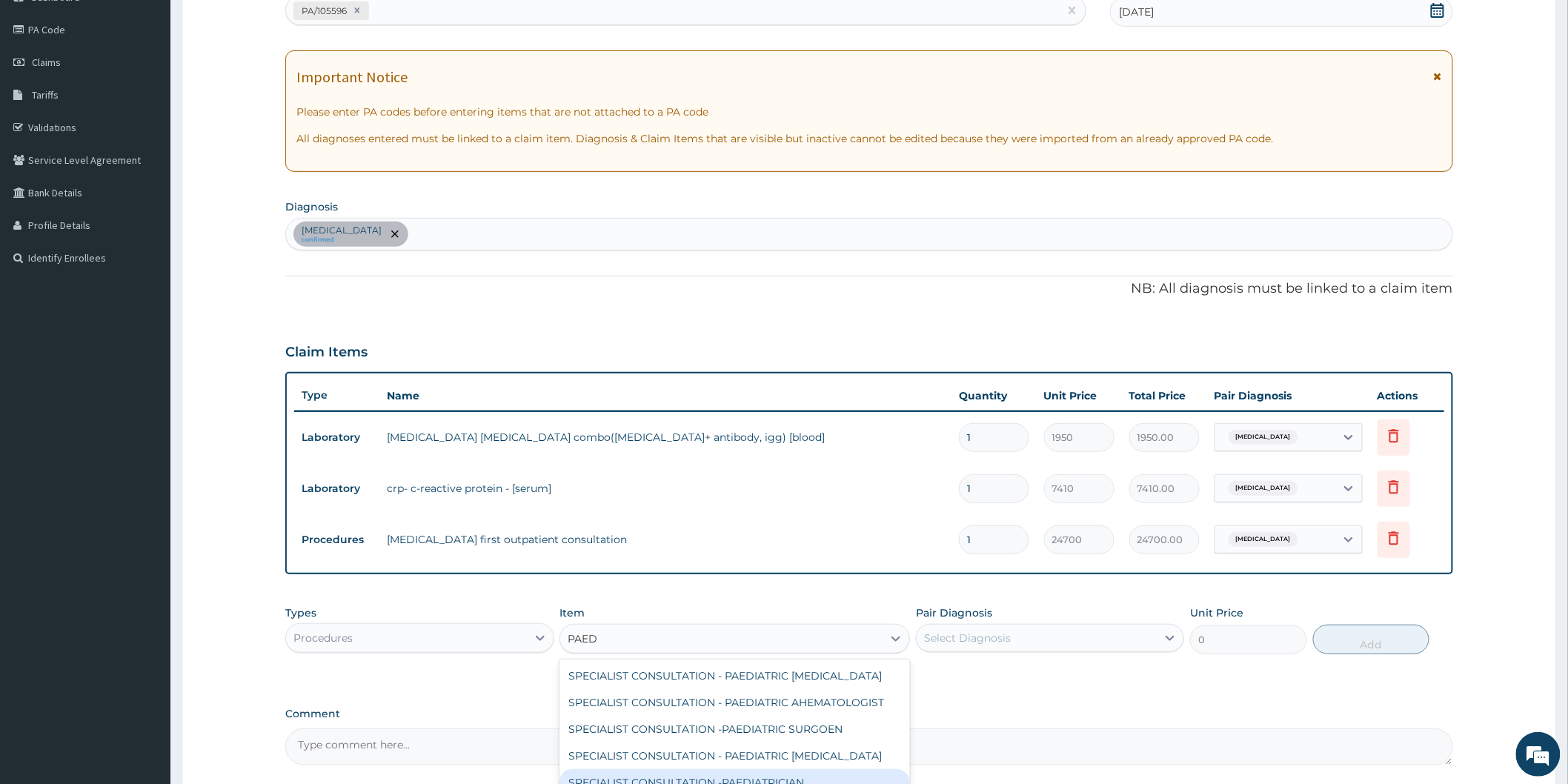
click at [758, 774] on div "SPECIALIST CONSULTATION -PAEDIATRICIAN" at bounding box center [734, 782] width 350 height 26
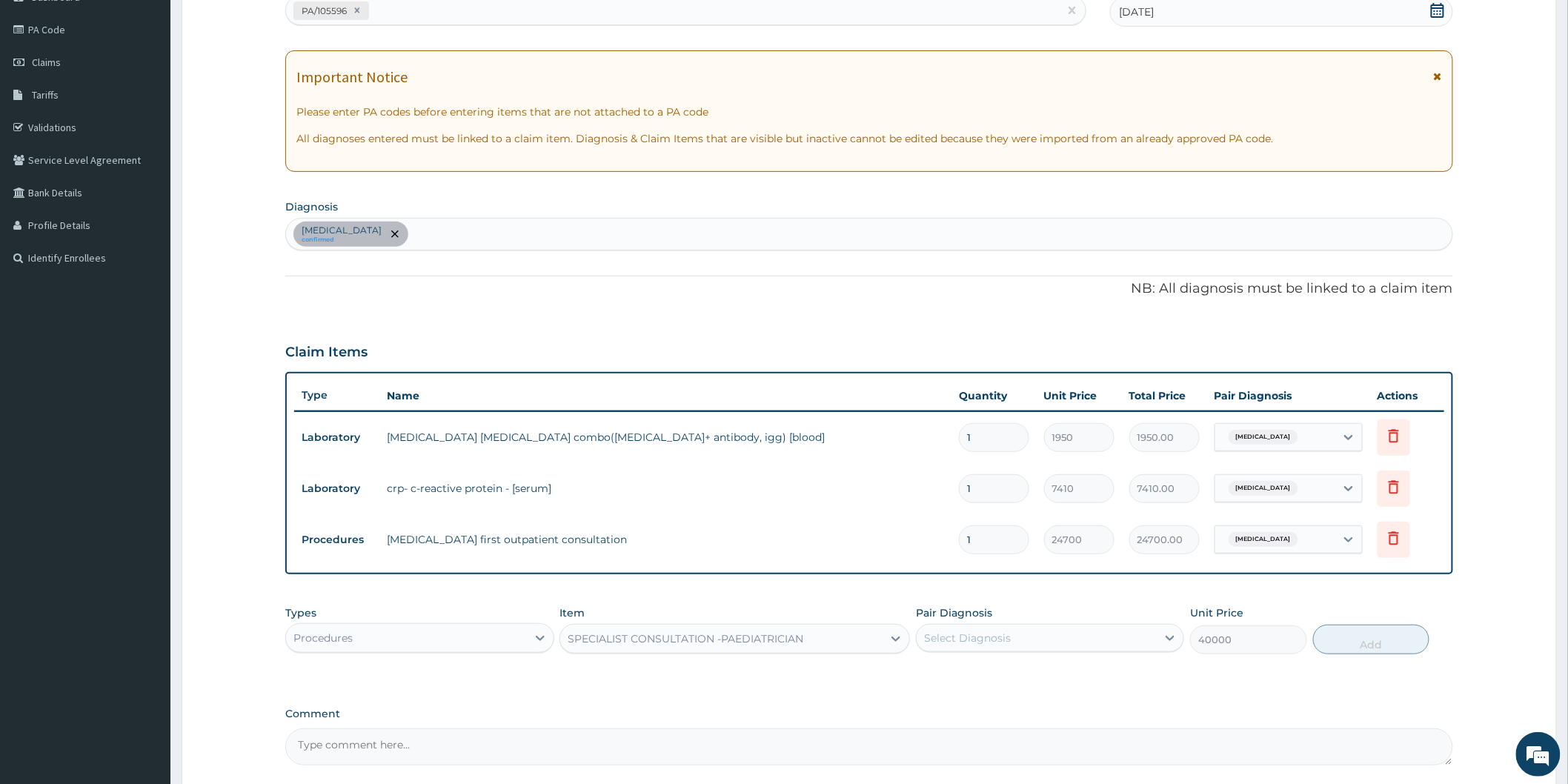
type input "40000"
click at [1167, 637] on icon at bounding box center [1170, 638] width 9 height 5
click at [1098, 680] on div "[MEDICAL_DATA]" at bounding box center [1049, 676] width 268 height 31
checkbox input "true"
click at [1369, 640] on button "Add" at bounding box center [1370, 639] width 117 height 30
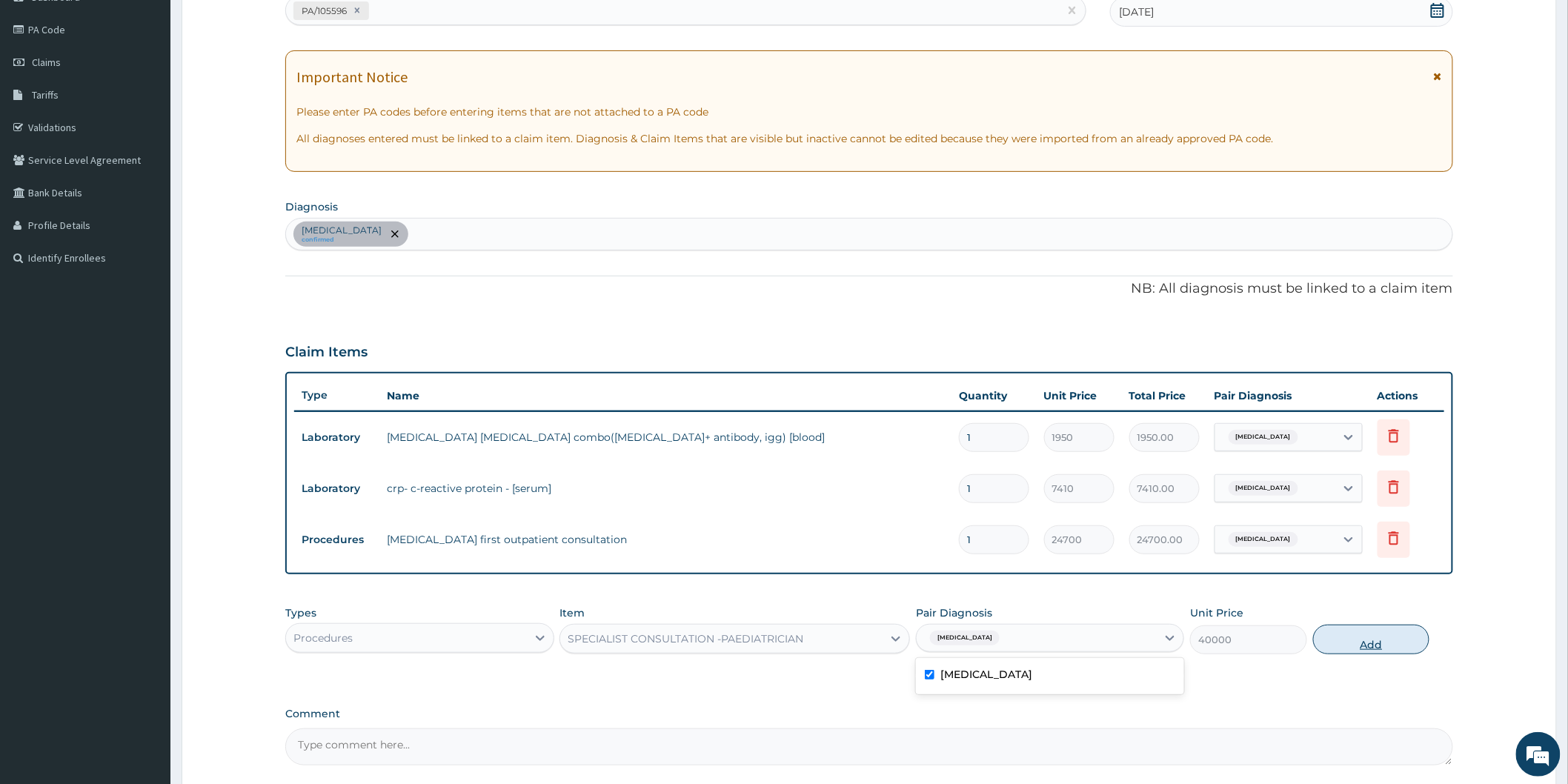
type input "0"
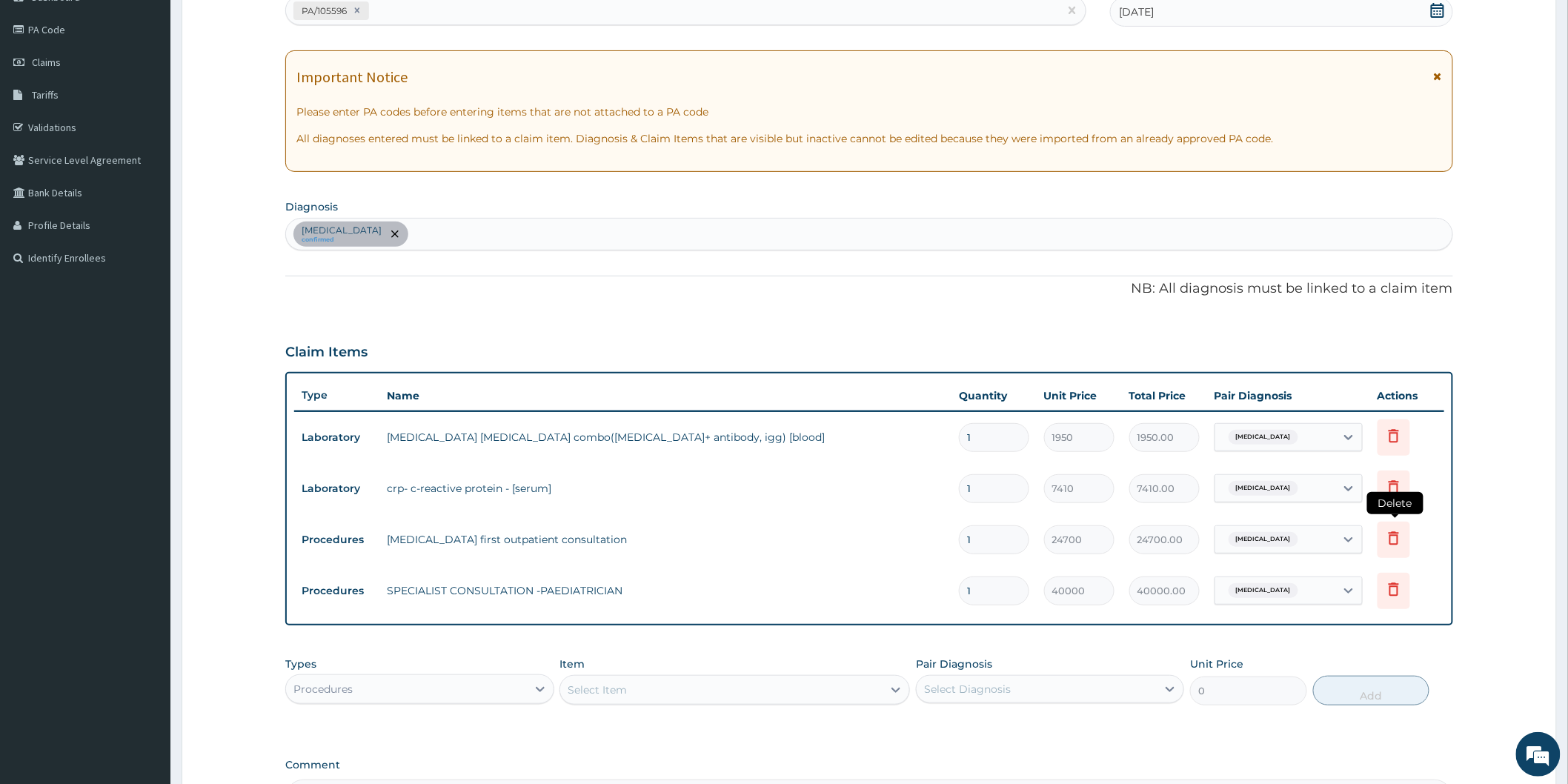
click at [1392, 536] on icon at bounding box center [1393, 537] width 18 height 18
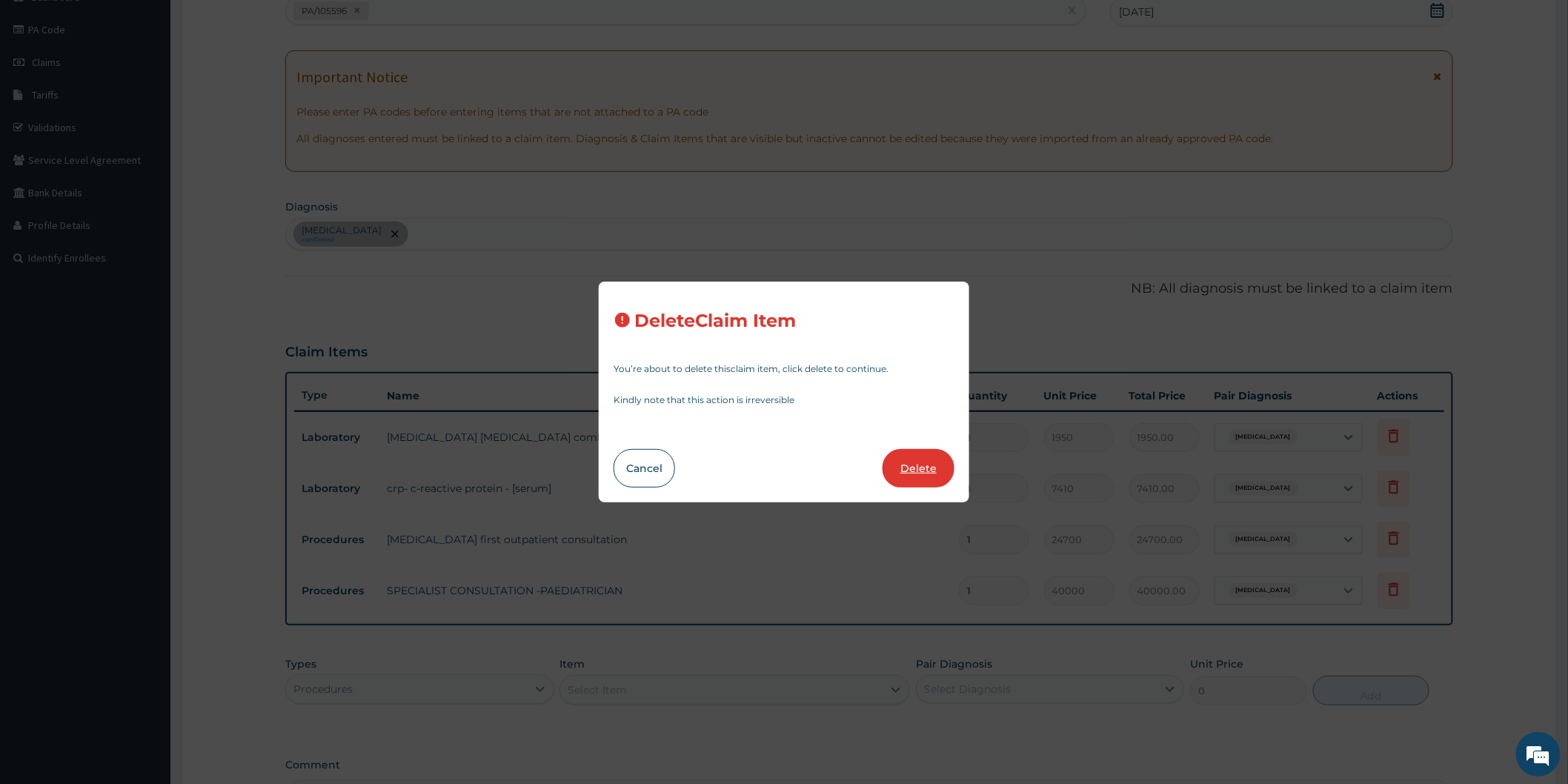
click at [912, 468] on button "Delete" at bounding box center [918, 468] width 72 height 39
type input "40000"
type input "40000.00"
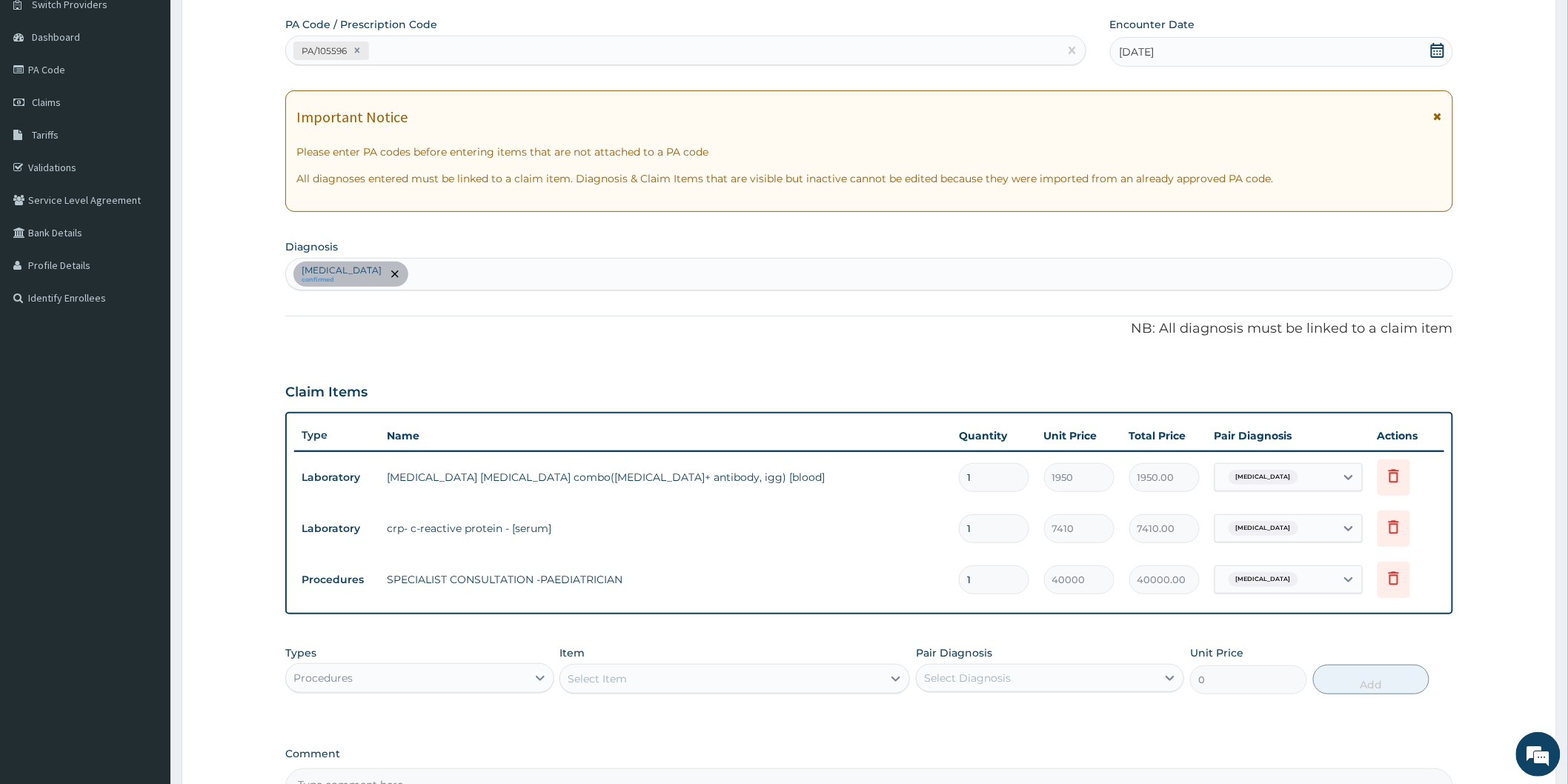
scroll to position [300, 0]
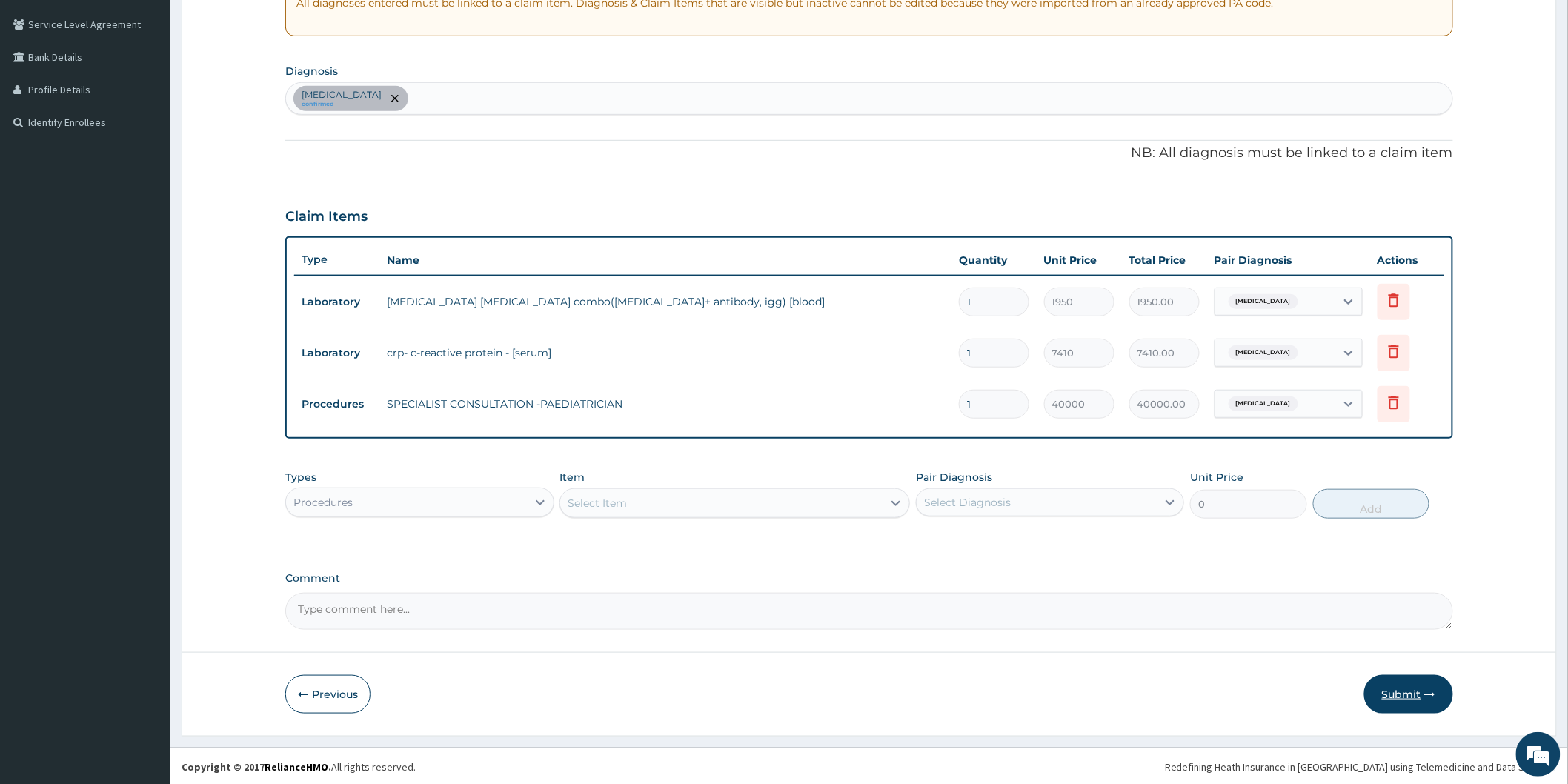
click at [1386, 683] on button "Submit" at bounding box center [1407, 694] width 89 height 39
click at [538, 502] on icon at bounding box center [540, 502] width 15 height 15
click at [350, 636] on div "Laboratory" at bounding box center [419, 646] width 268 height 26
click at [888, 505] on div "Select Item" at bounding box center [734, 503] width 350 height 30
click at [892, 502] on div "Select Item" at bounding box center [734, 503] width 350 height 30
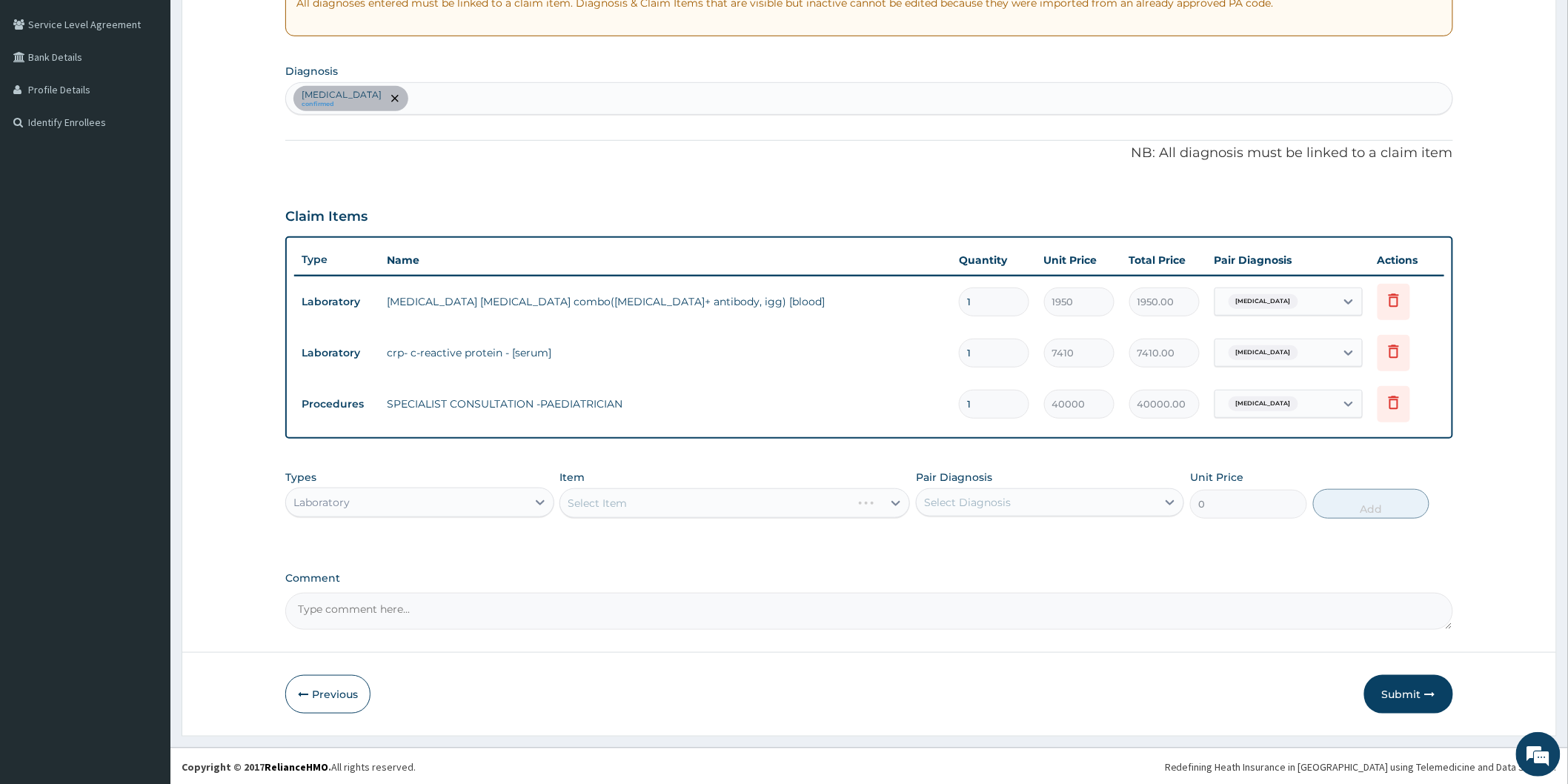
click at [892, 502] on div "Select Item" at bounding box center [734, 503] width 350 height 30
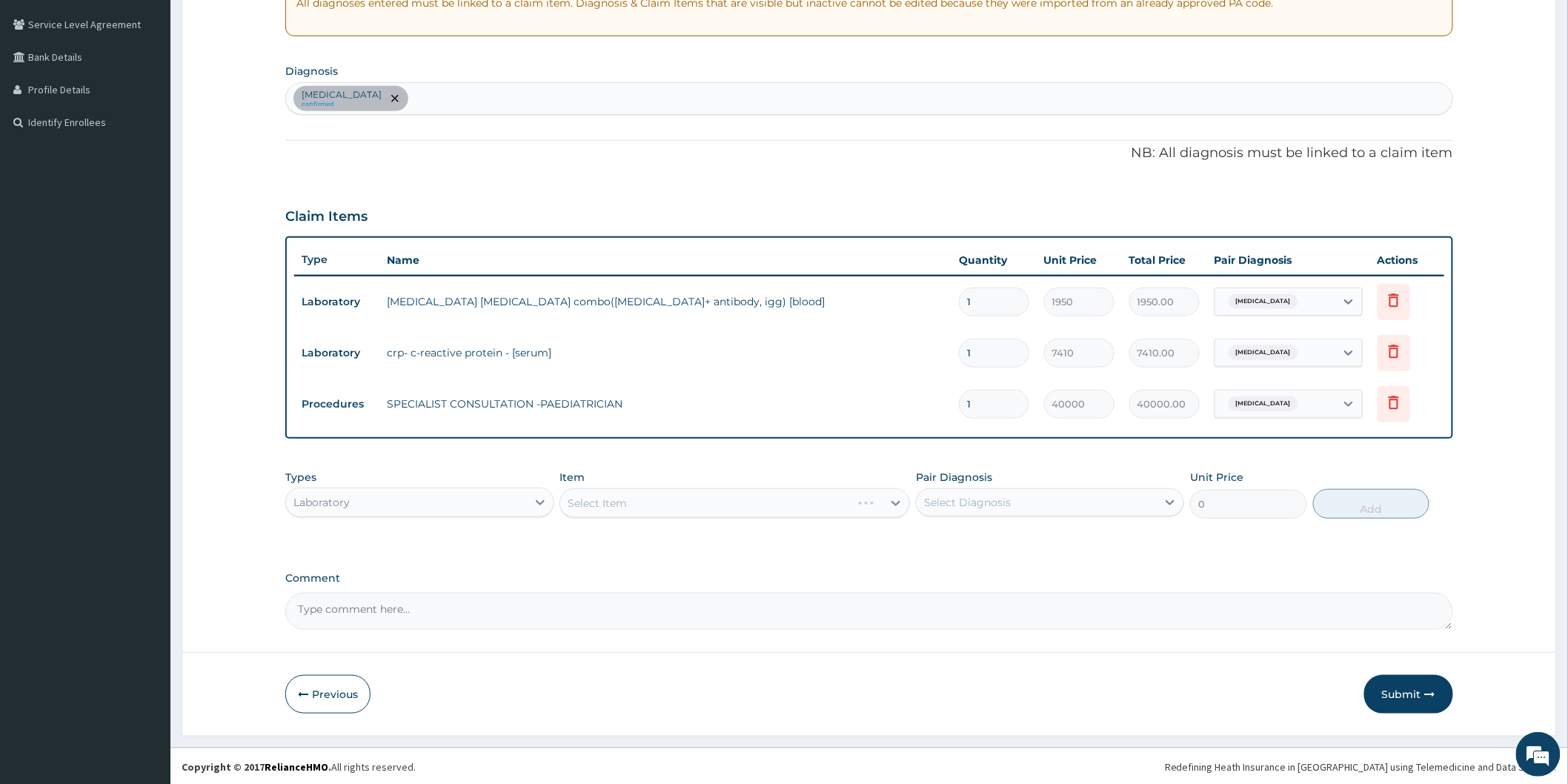
click at [898, 514] on div "Select Item" at bounding box center [734, 503] width 350 height 30
click at [893, 500] on div "Select Item" at bounding box center [734, 503] width 350 height 30
click at [895, 504] on div "Select Item" at bounding box center [734, 503] width 350 height 30
click at [895, 502] on div "Select Item" at bounding box center [734, 503] width 350 height 30
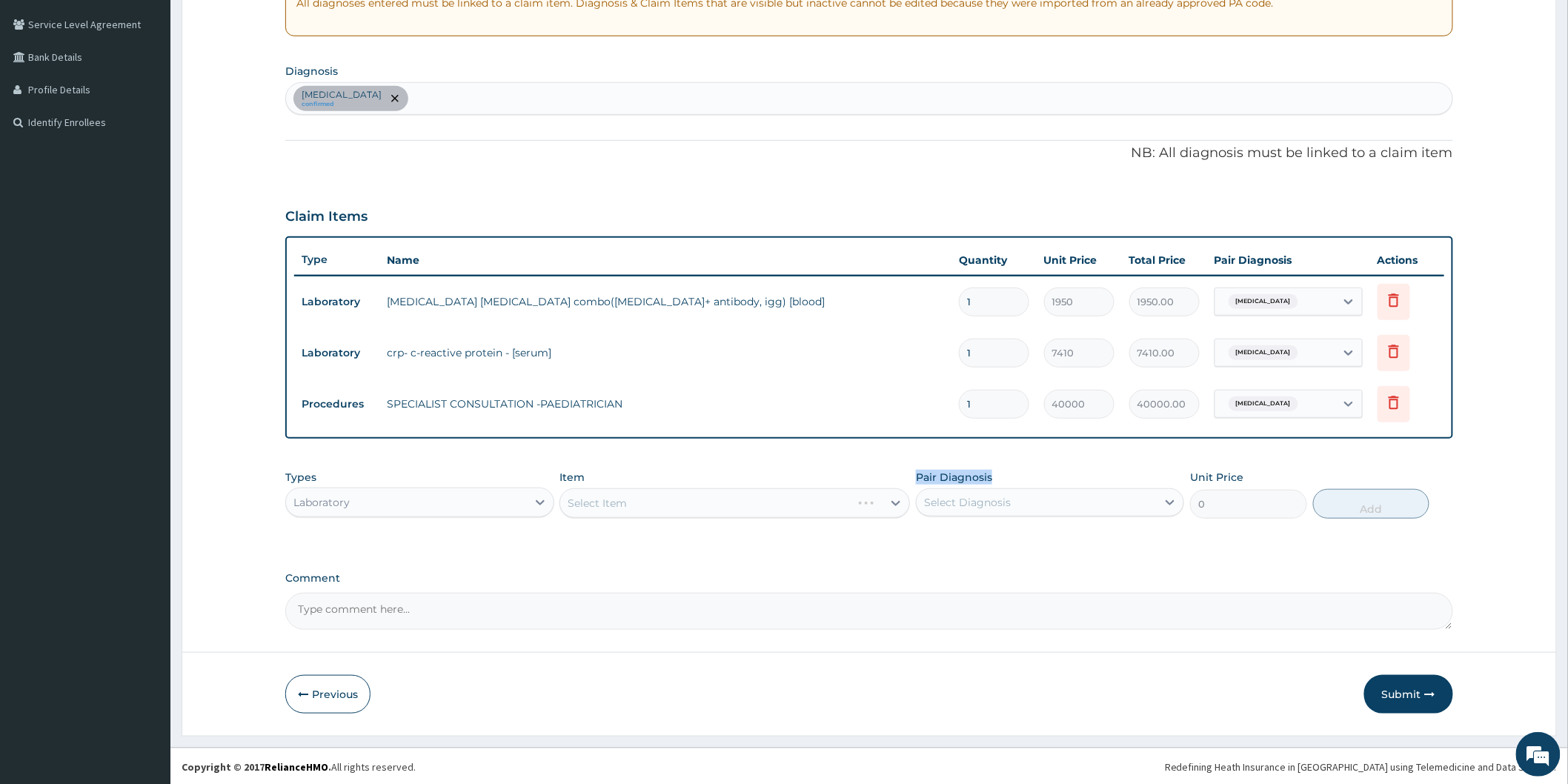
click at [895, 502] on div "Select Item" at bounding box center [734, 503] width 350 height 30
click at [889, 608] on textarea "Comment" at bounding box center [869, 611] width 1168 height 37
click at [893, 500] on div "Select Item" at bounding box center [734, 503] width 350 height 30
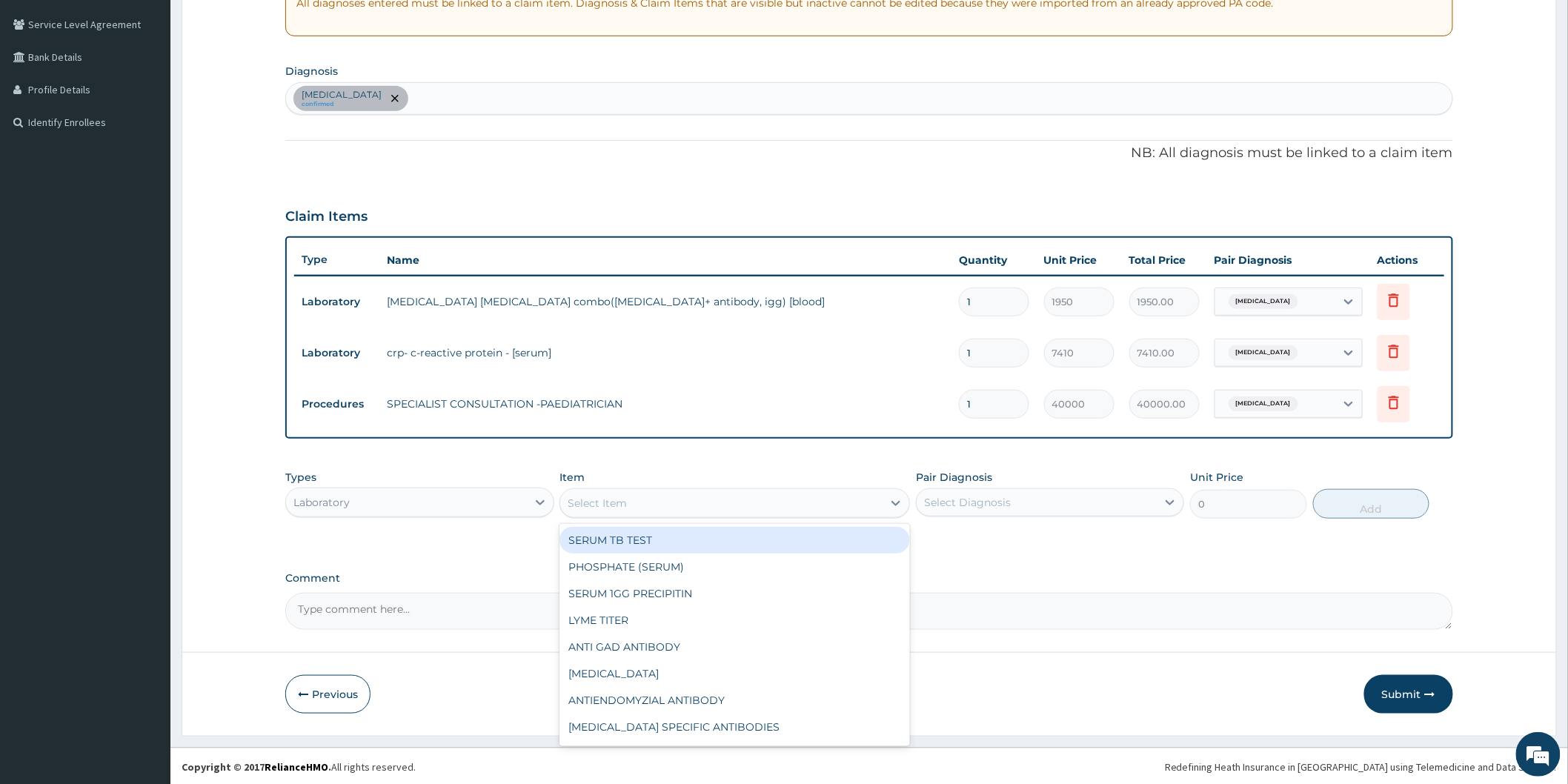
click at [726, 505] on div "Select Item" at bounding box center [721, 502] width 322 height 24
type input "MALARIA"
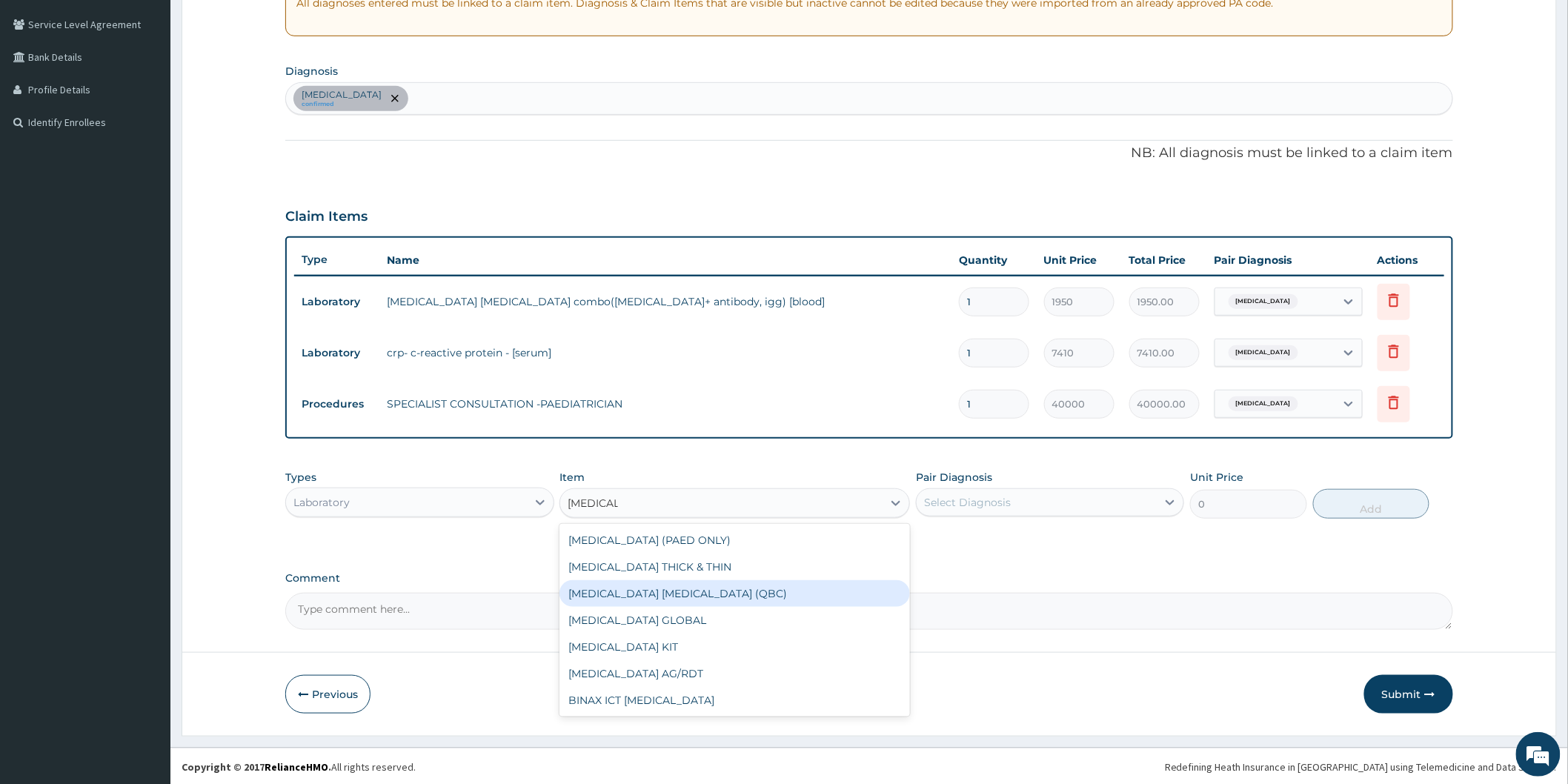
click at [657, 588] on div "MALARIA PARASITE (QBC)" at bounding box center [734, 593] width 350 height 26
type input "6250"
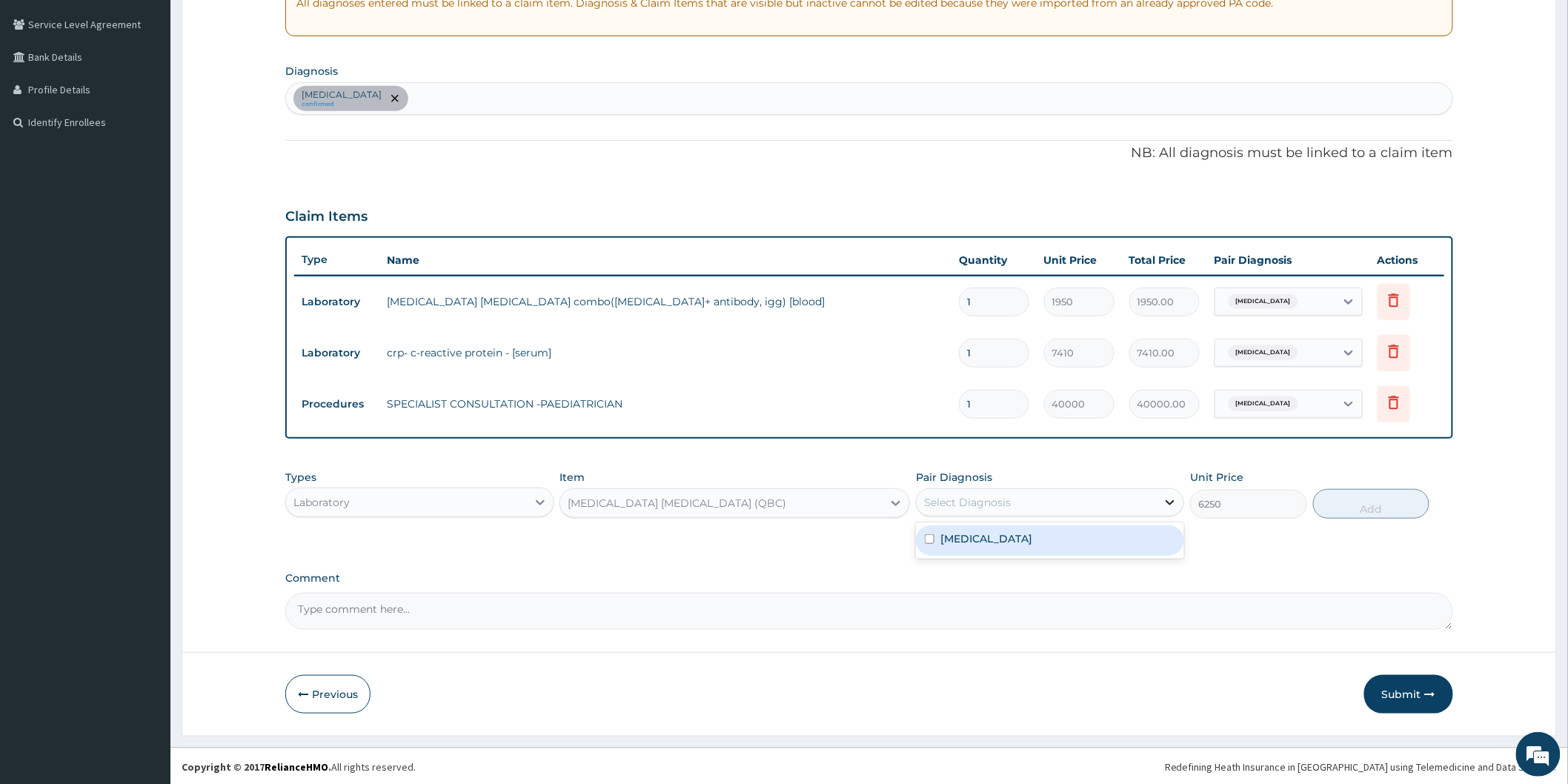
click at [1173, 499] on icon at bounding box center [1169, 502] width 15 height 15
click at [1016, 538] on div "Malaria" at bounding box center [1049, 540] width 268 height 31
checkbox input "true"
click at [948, 639] on form "Step 2 of 2 PA Code / Prescription Code PA/105596 Encounter Date 07-07-2025 Imp…" at bounding box center [869, 257] width 1375 height 957
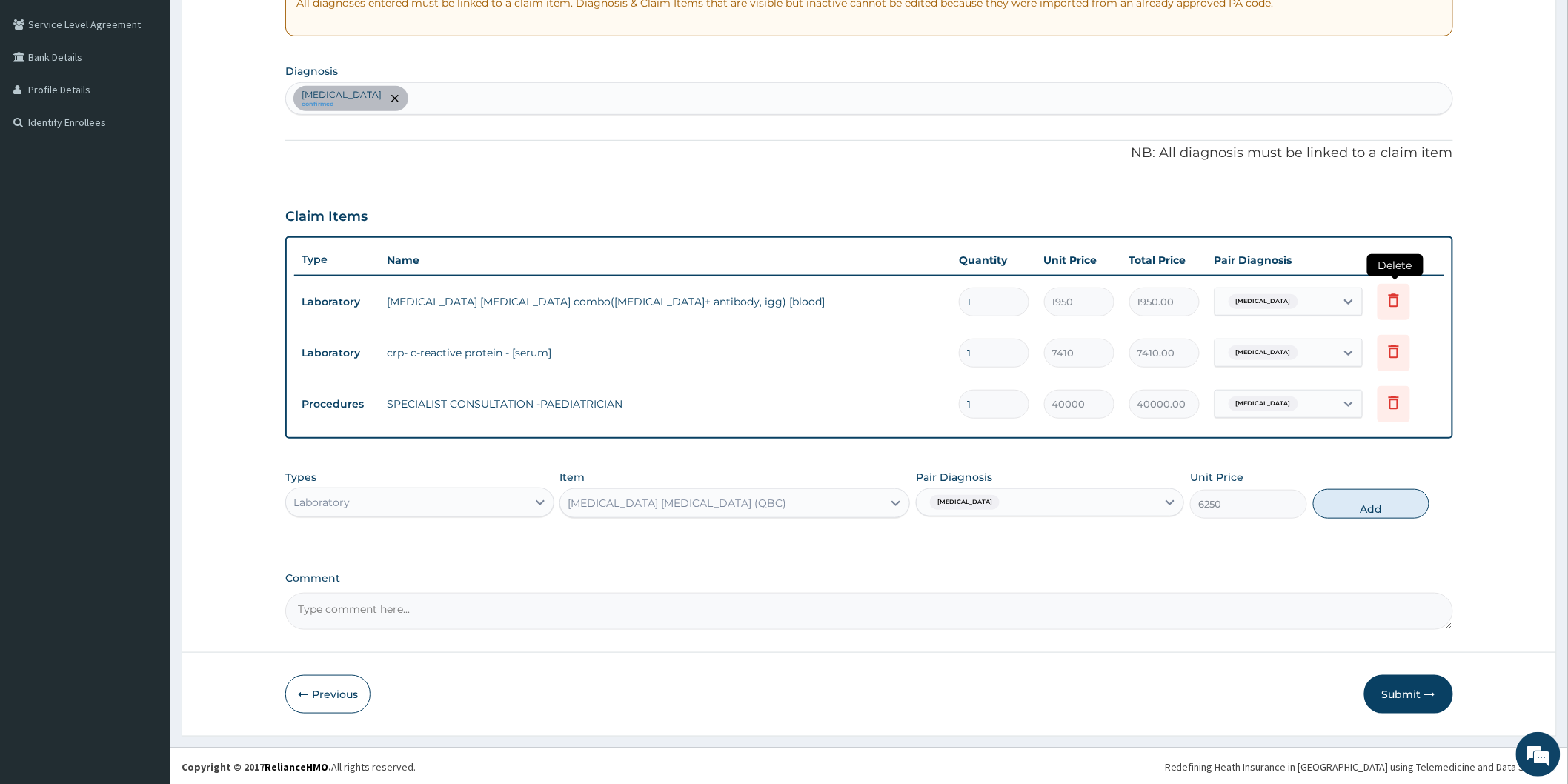
click at [1387, 298] on icon at bounding box center [1393, 300] width 18 height 18
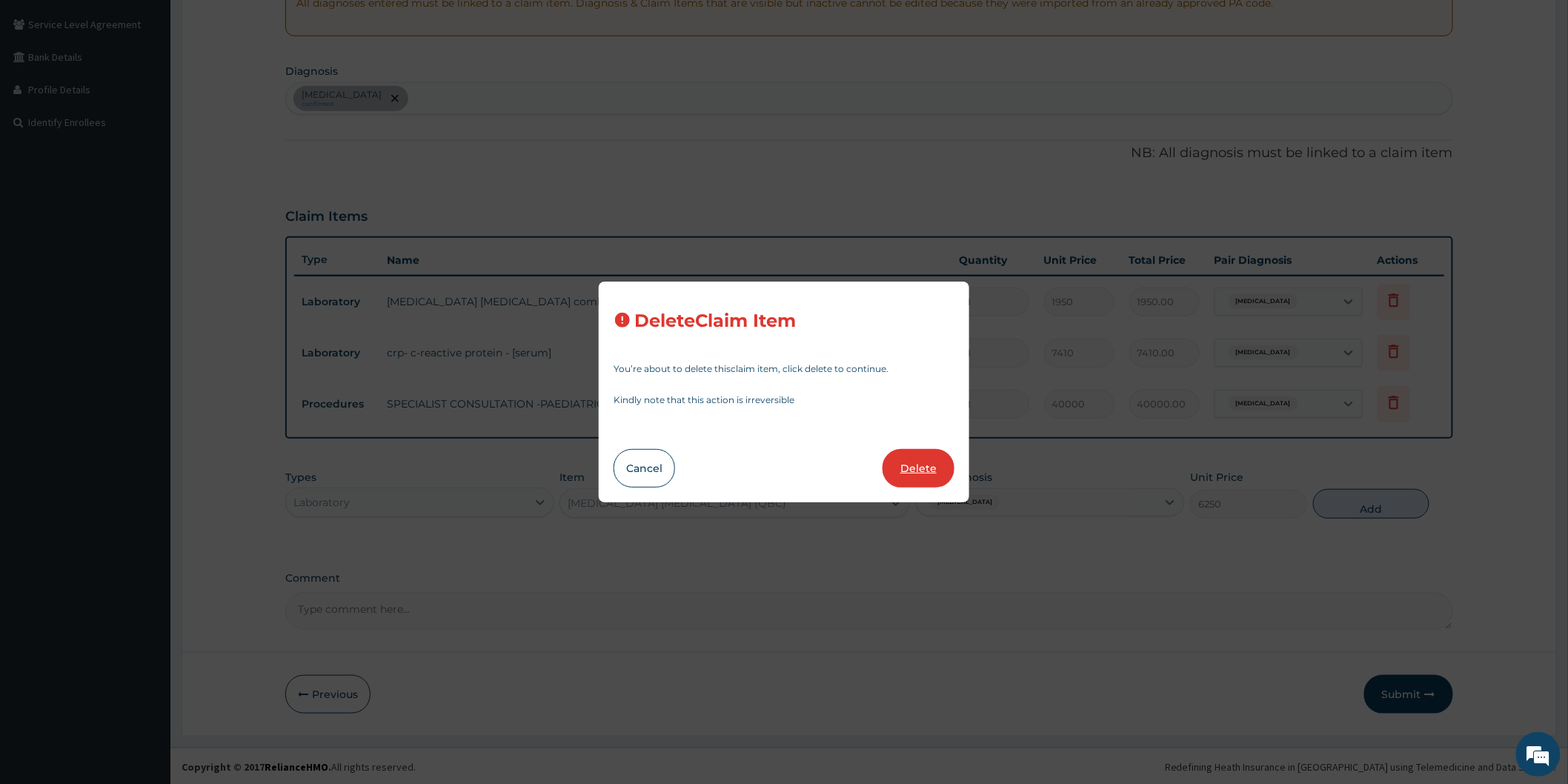
click at [913, 460] on button "Delete" at bounding box center [918, 468] width 72 height 39
type input "7410"
type input "7410.00"
type input "40000"
type input "40000.00"
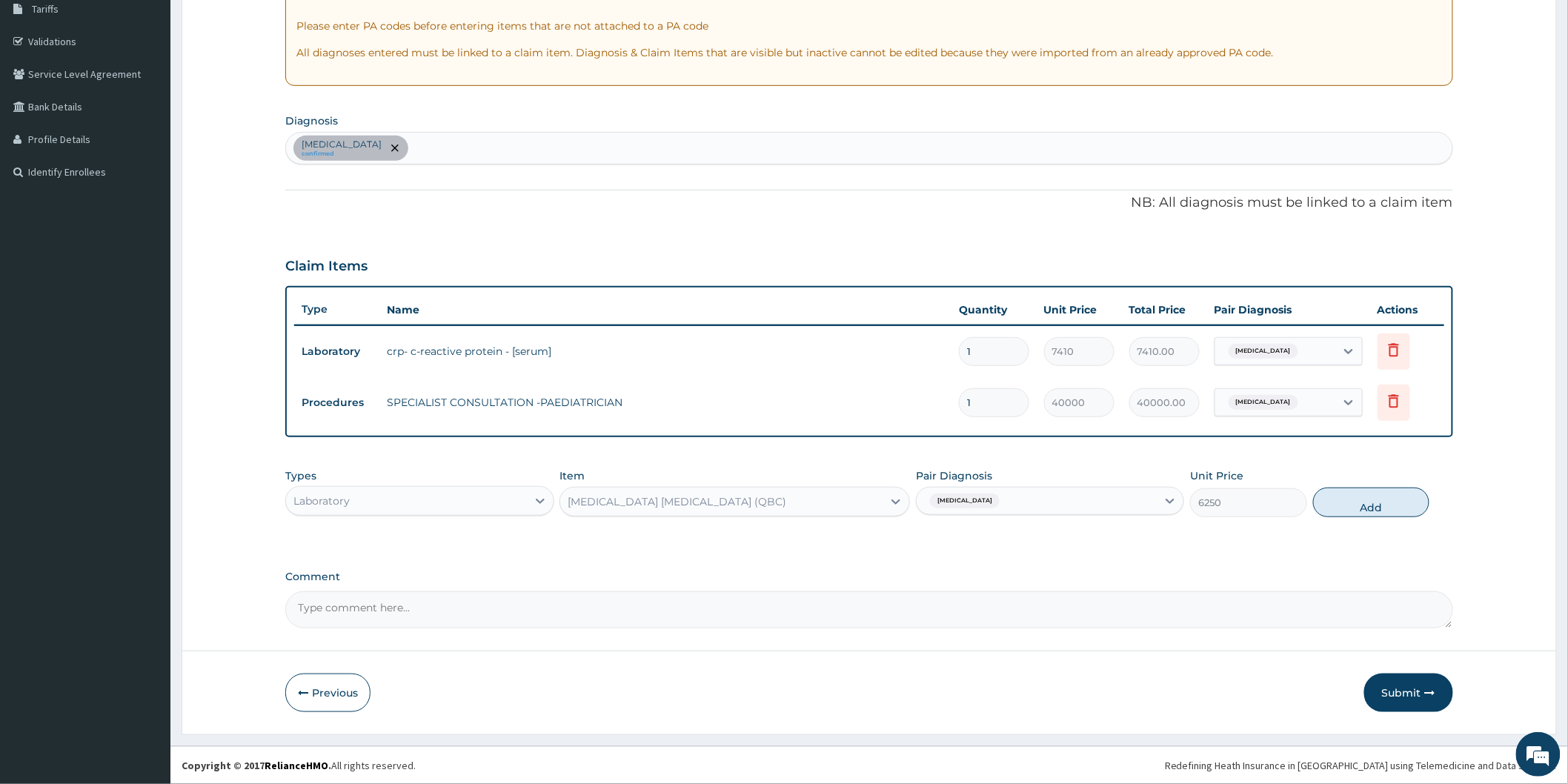
scroll to position [249, 0]
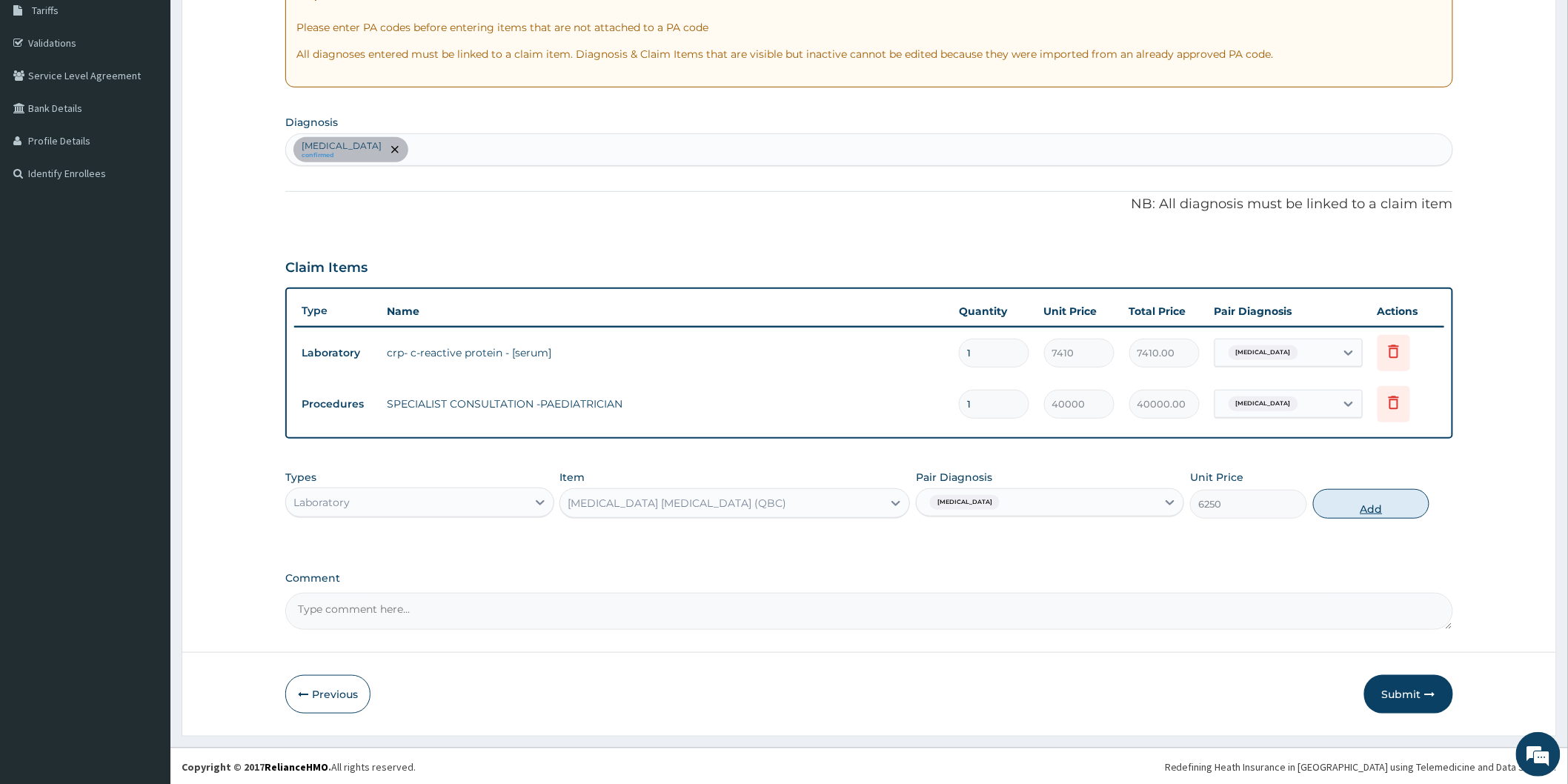
click at [1356, 499] on button "Add" at bounding box center [1370, 504] width 117 height 30
type input "0"
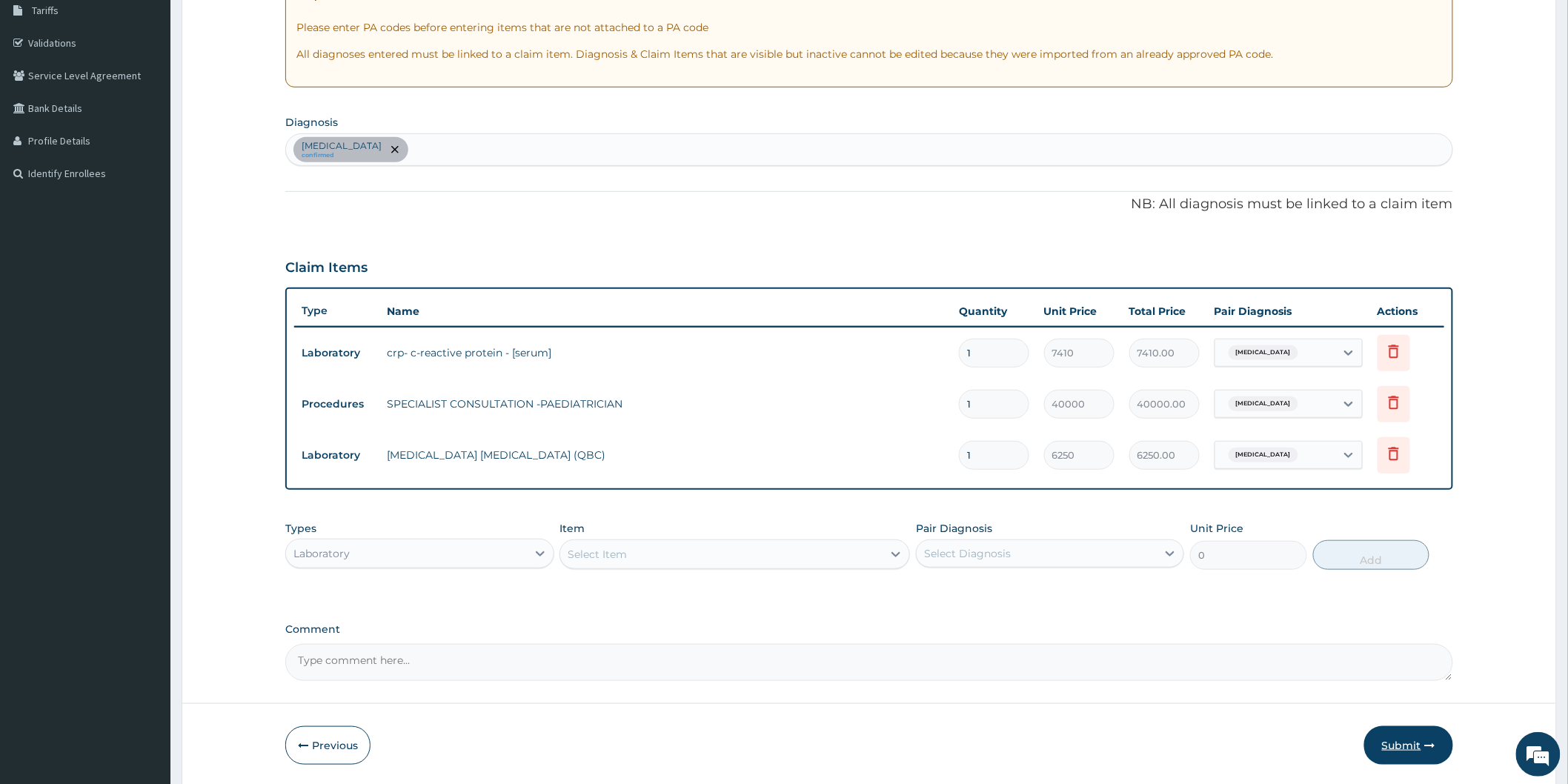
click at [1389, 737] on button "Submit" at bounding box center [1407, 745] width 89 height 39
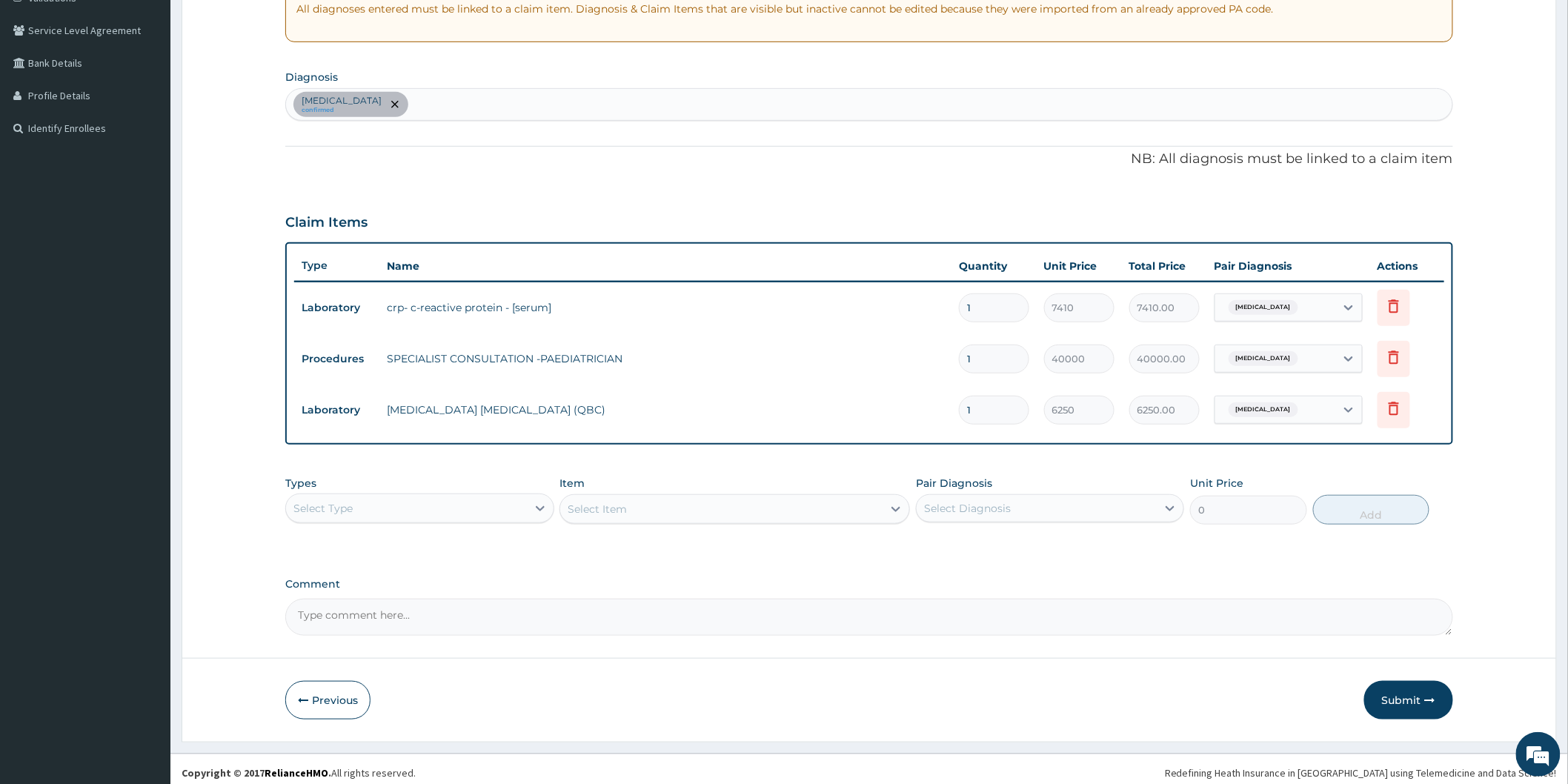
scroll to position [300, 0]
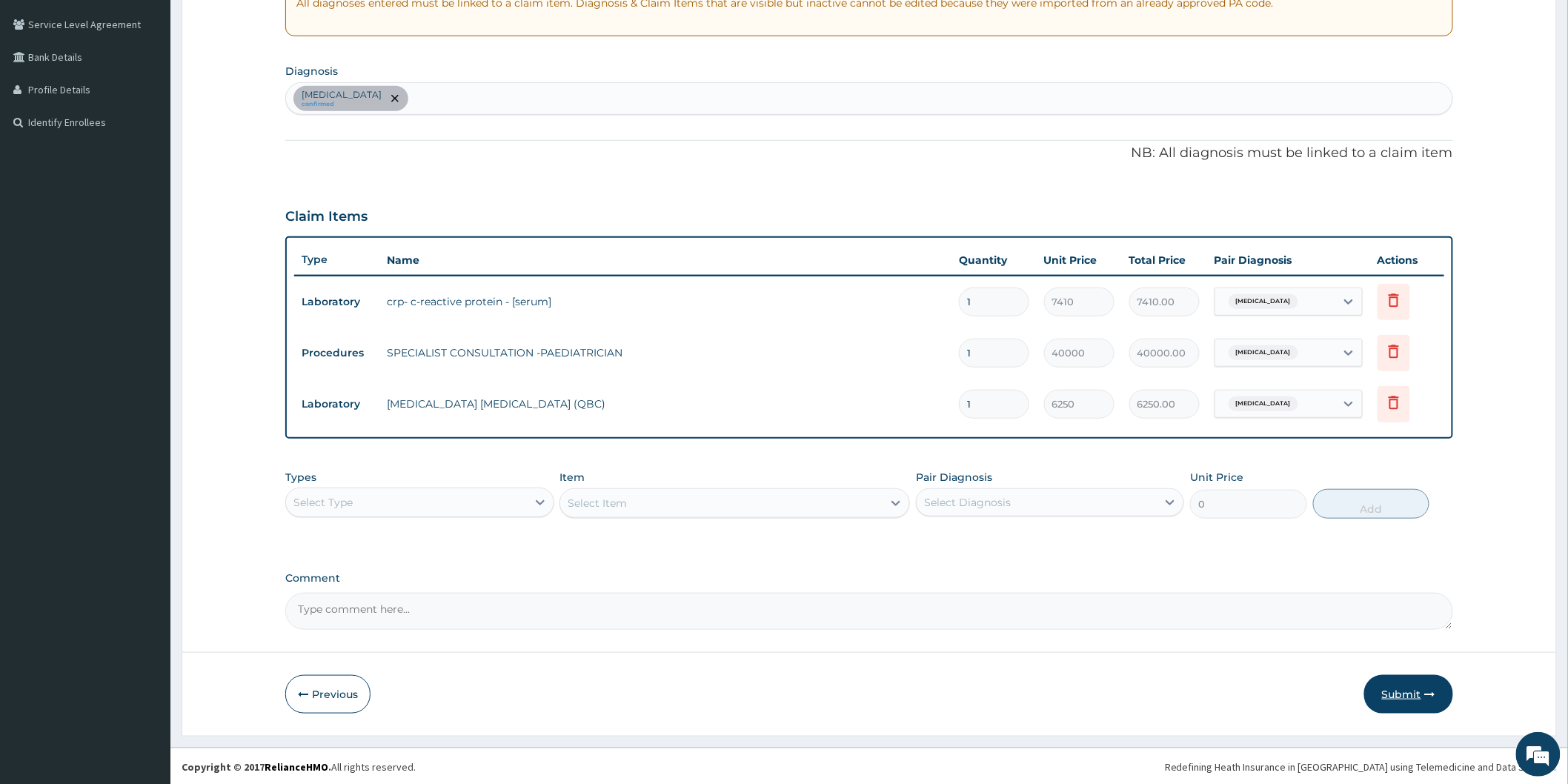
click at [1395, 686] on button "Submit" at bounding box center [1407, 694] width 89 height 39
click at [728, 216] on div "Claim Items" at bounding box center [869, 213] width 1168 height 39
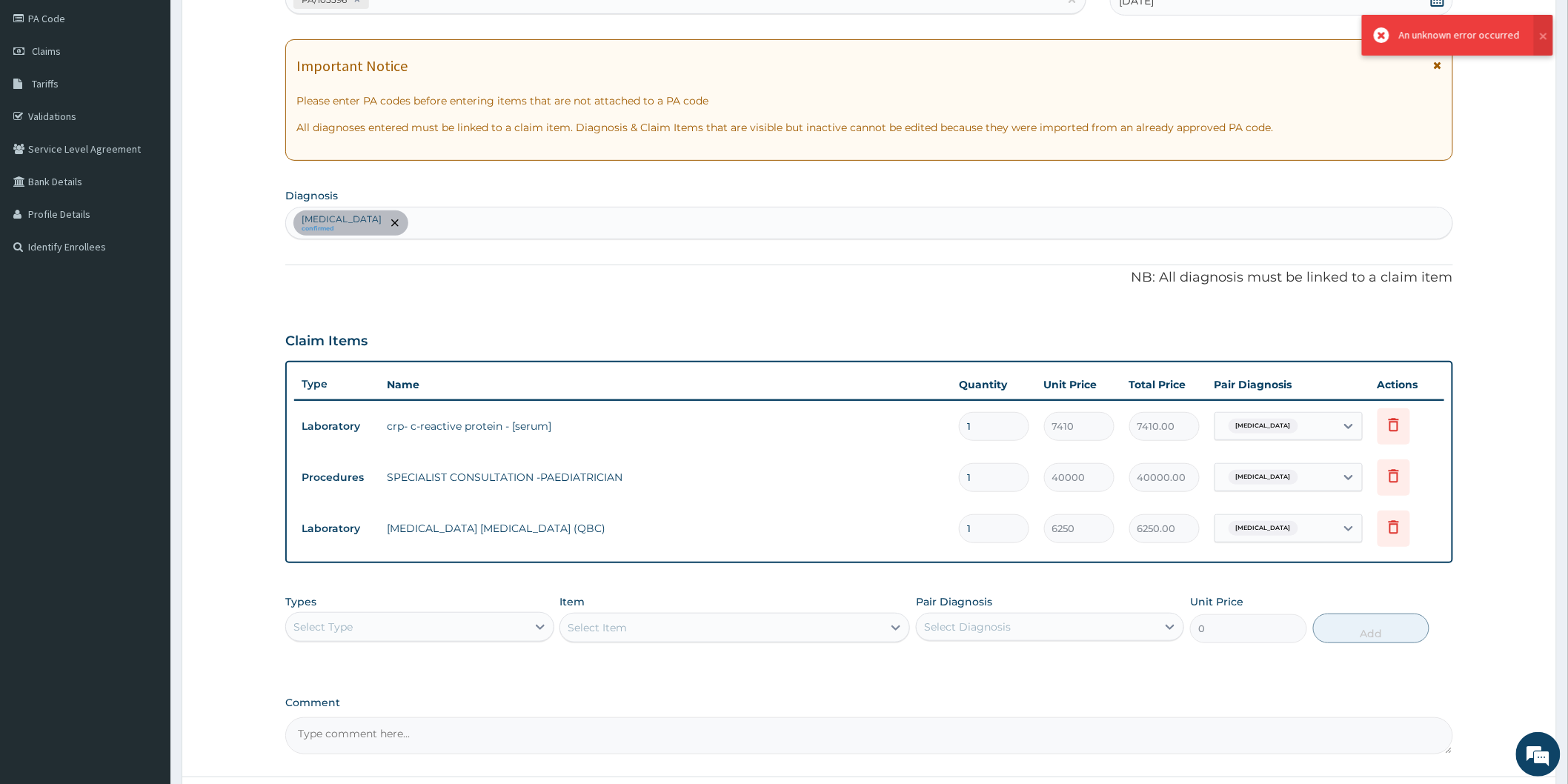
scroll to position [0, 0]
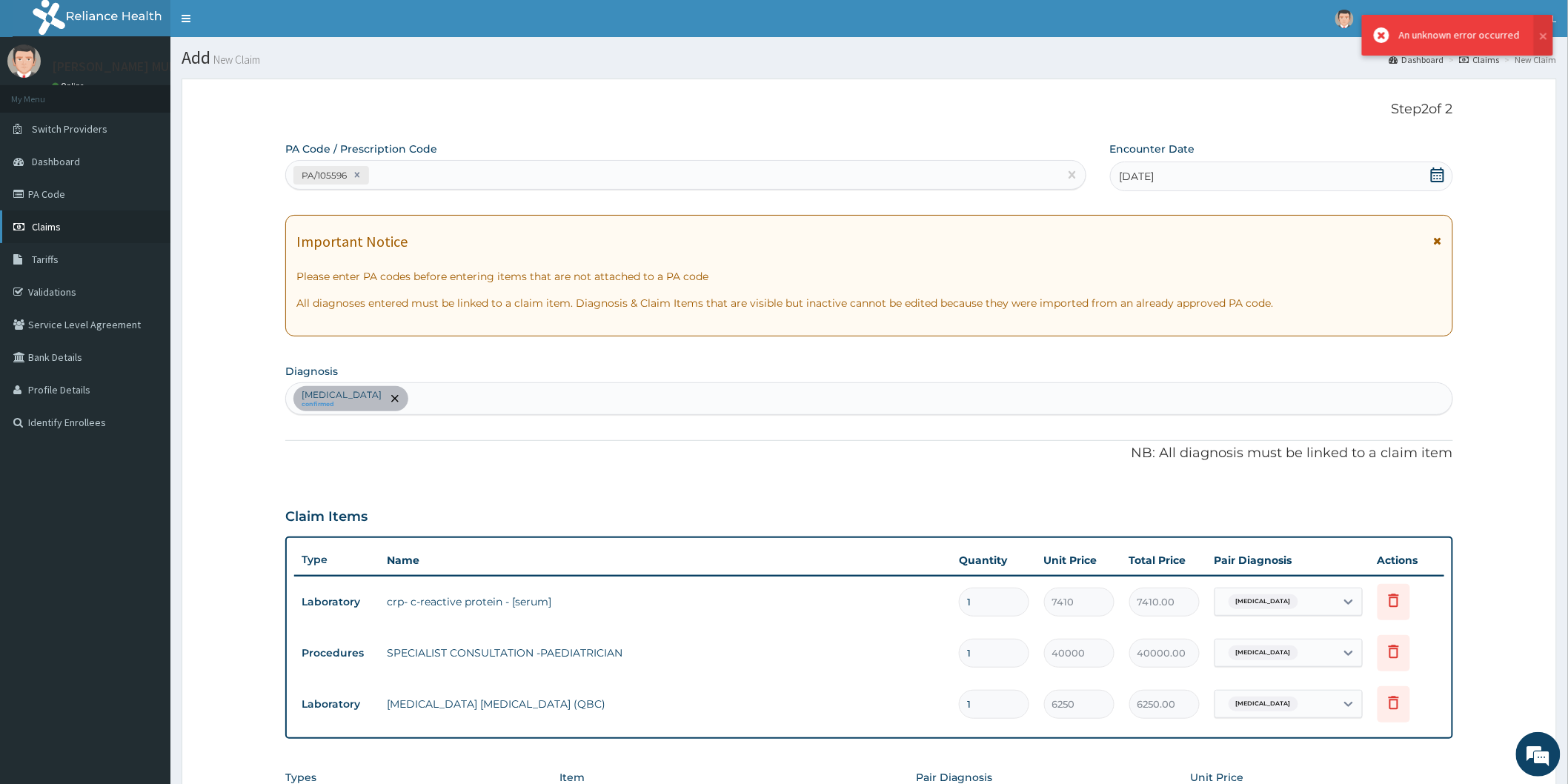
click at [69, 224] on link "Claims" at bounding box center [85, 227] width 170 height 32
click at [68, 223] on link "Claims" at bounding box center [85, 227] width 170 height 32
click at [824, 135] on div "Step 2 of 2 PA Code / Prescription Code PA/105596 Encounter Date 07-07-2025 Imp…" at bounding box center [869, 515] width 1168 height 828
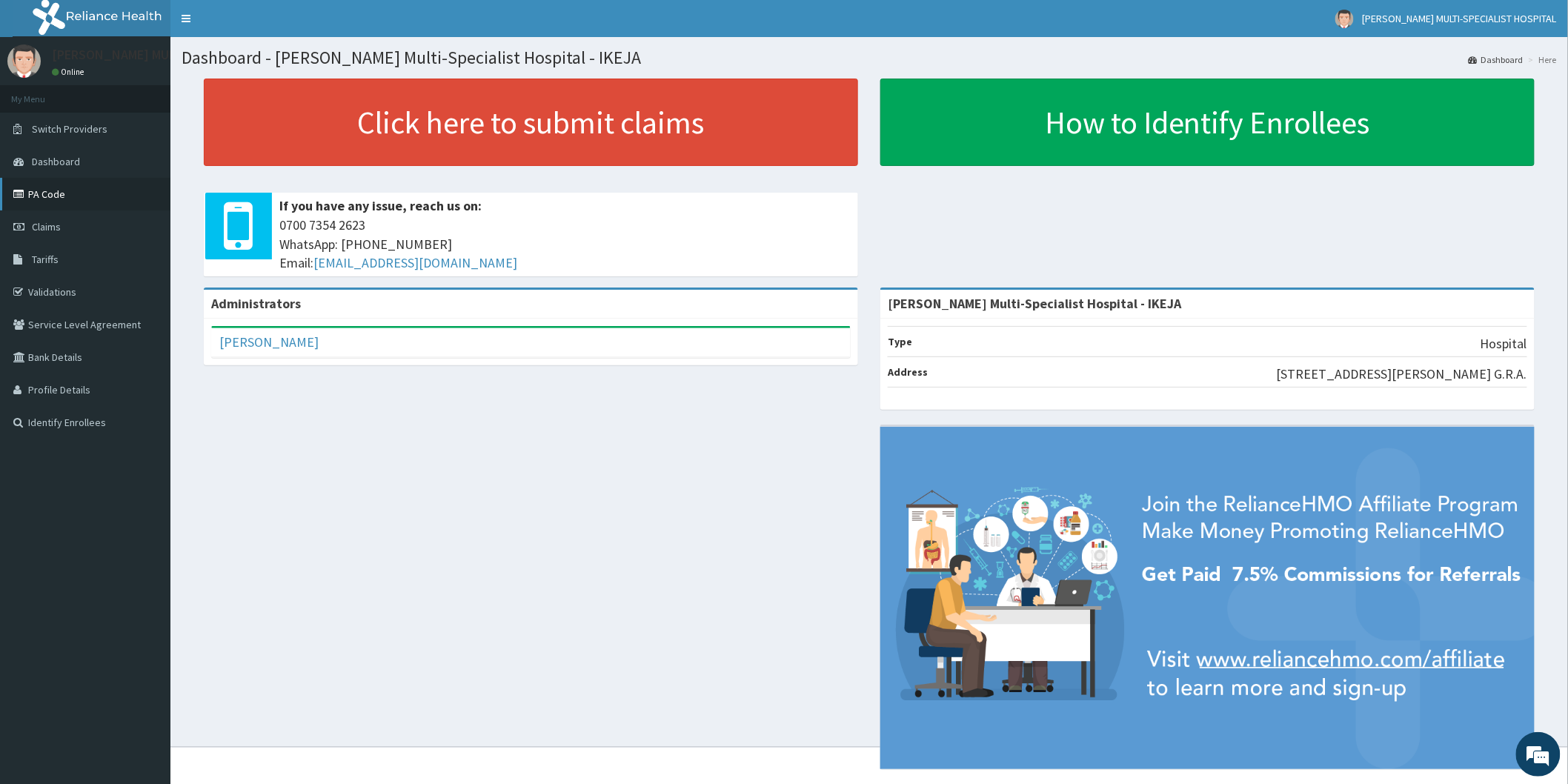
click at [54, 187] on link "PA Code" at bounding box center [85, 194] width 170 height 32
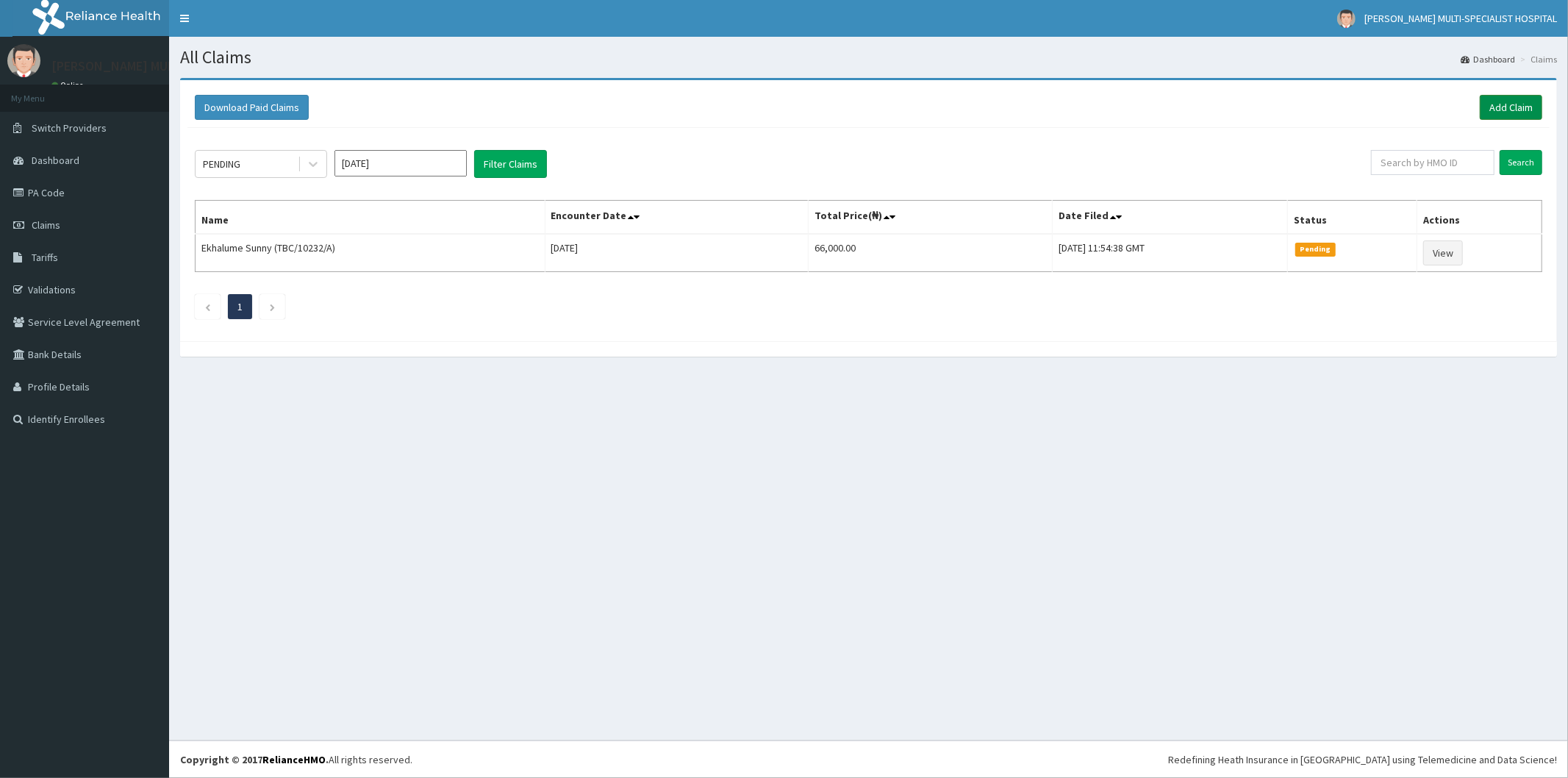
click at [1510, 108] on link "Add Claim" at bounding box center [1511, 107] width 63 height 25
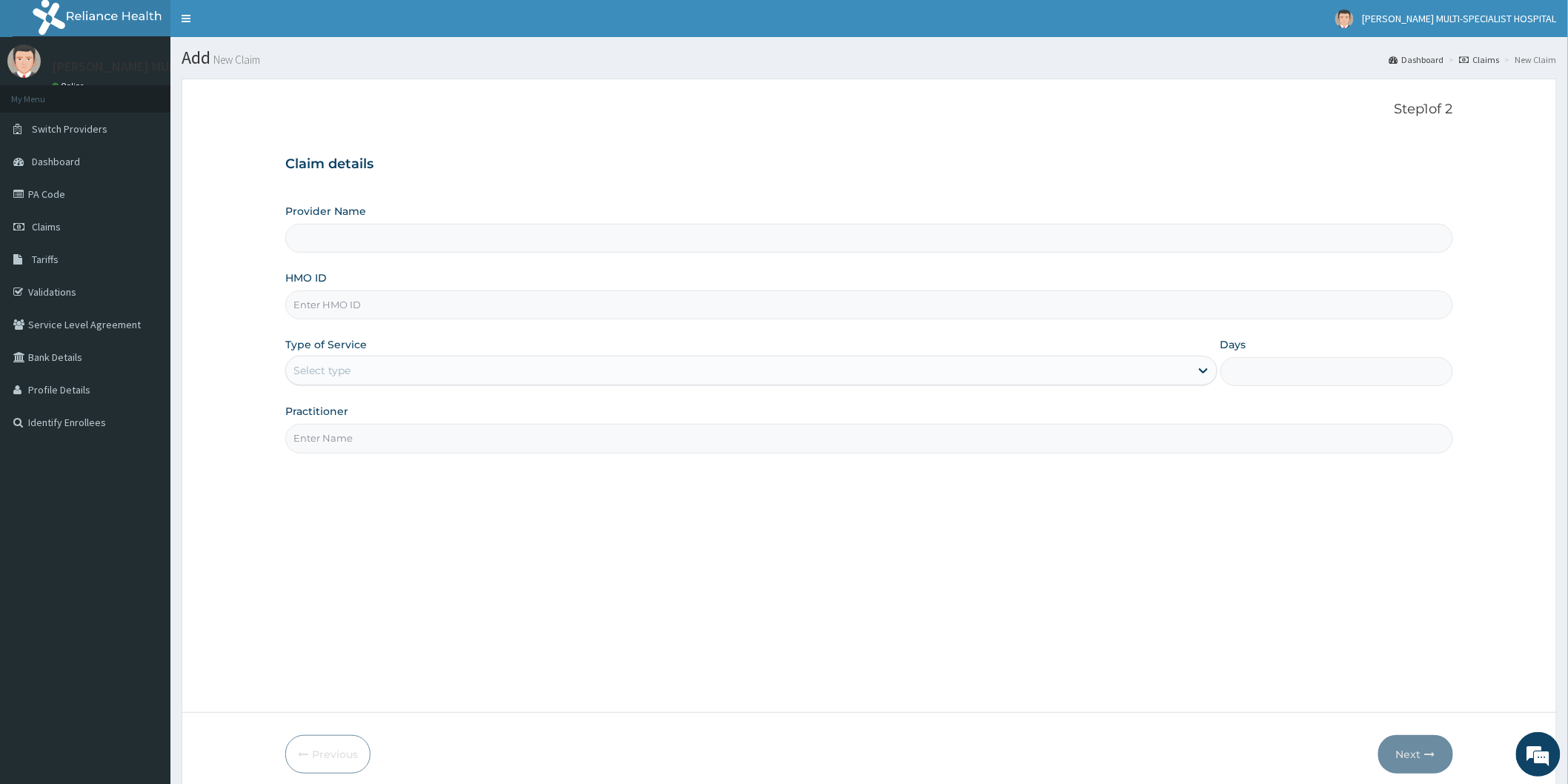
click at [433, 235] on input "Provider Name" at bounding box center [869, 238] width 1168 height 29
type input "[PERSON_NAME] Multi-Specialist Hospital - IKEJA"
click at [439, 310] on input "HMO ID" at bounding box center [869, 305] width 1168 height 29
type input "SPS/10070/A"
click at [690, 358] on div "Select type" at bounding box center [752, 370] width 932 height 30
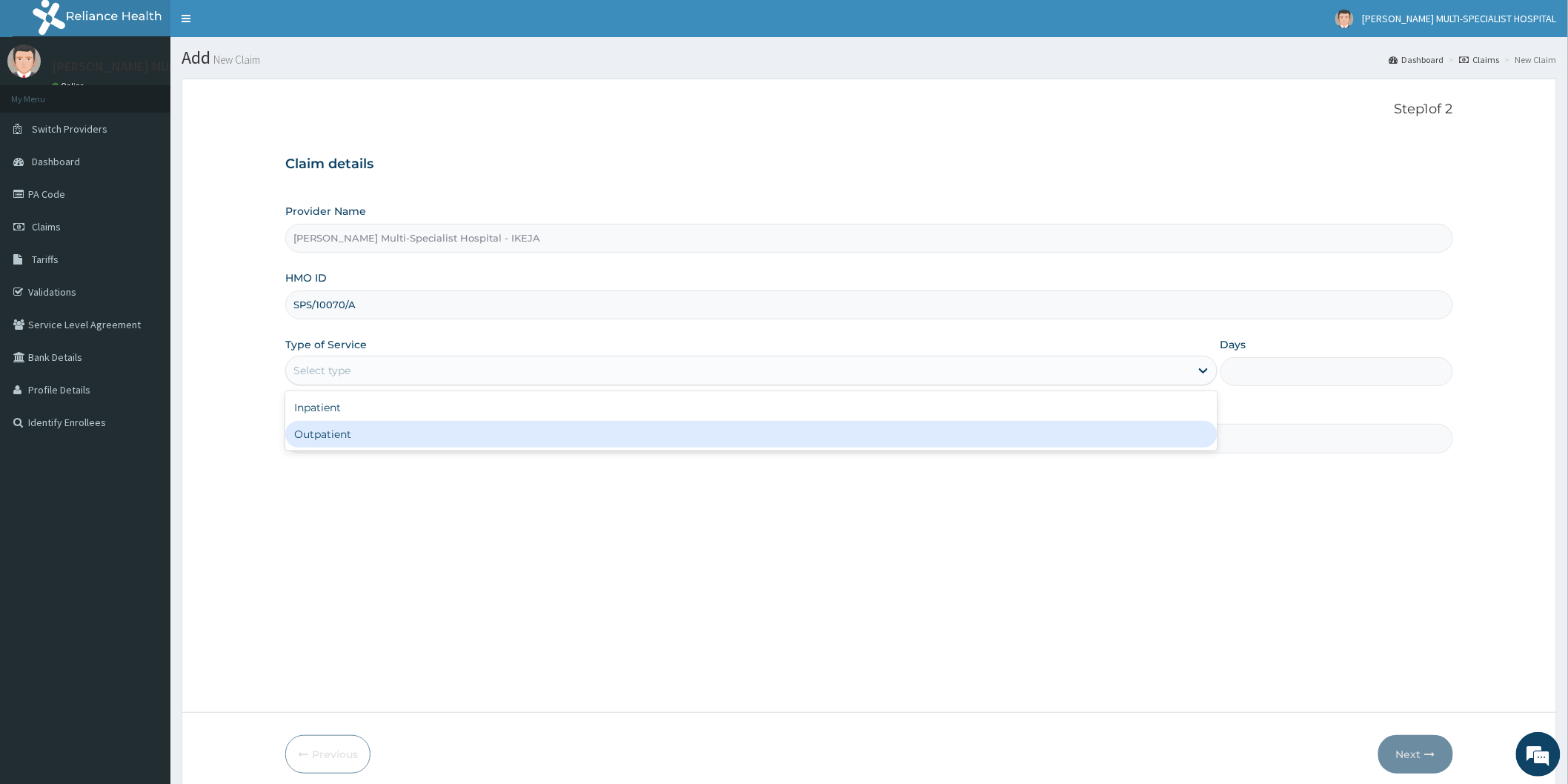
click at [354, 439] on div "Outpatient" at bounding box center [752, 434] width 932 height 26
type input "1"
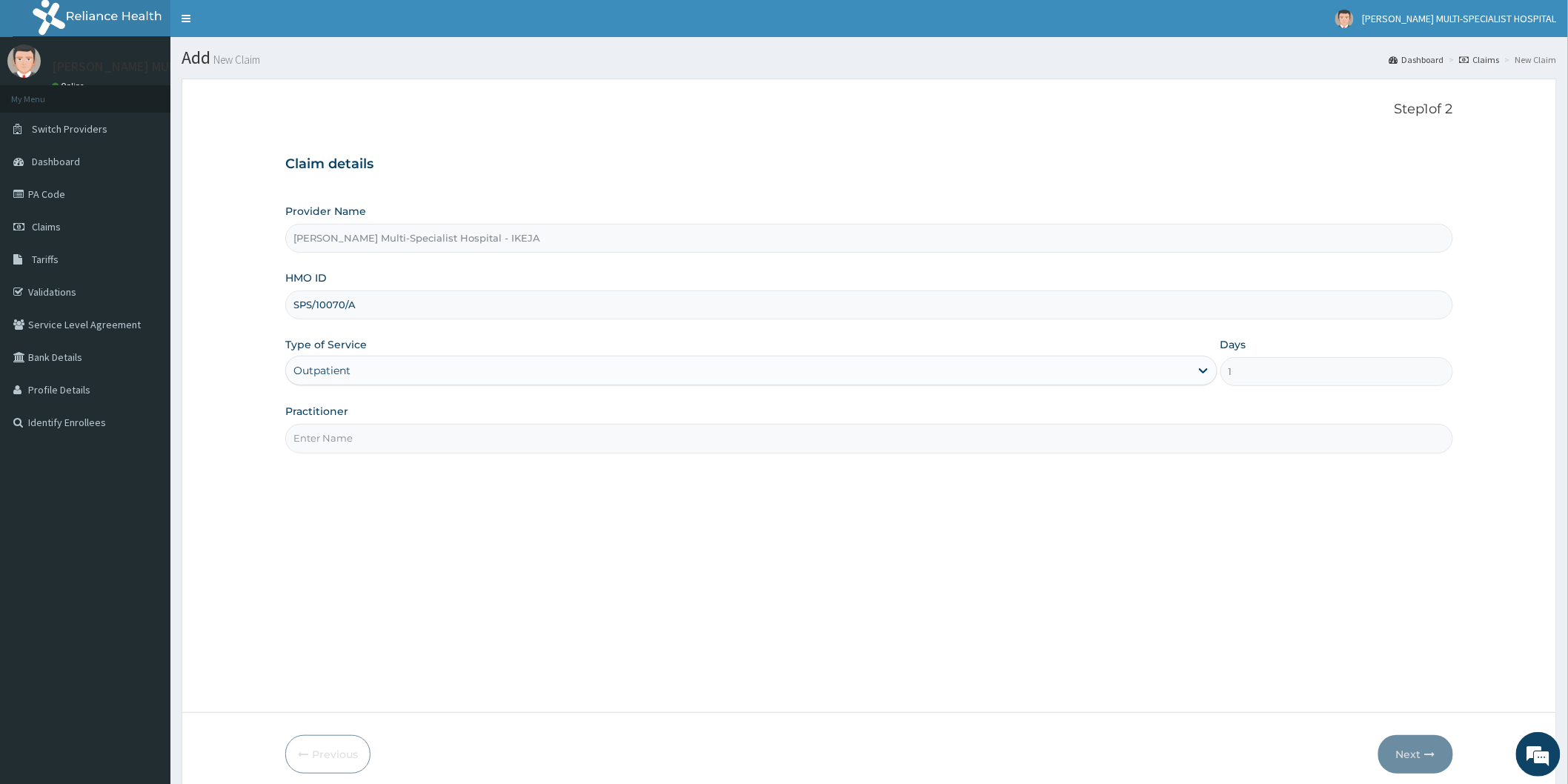
click at [359, 437] on input "Practitioner" at bounding box center [869, 438] width 1168 height 29
type input "[PERSON_NAME]"
click at [1415, 746] on button "Next" at bounding box center [1415, 754] width 75 height 39
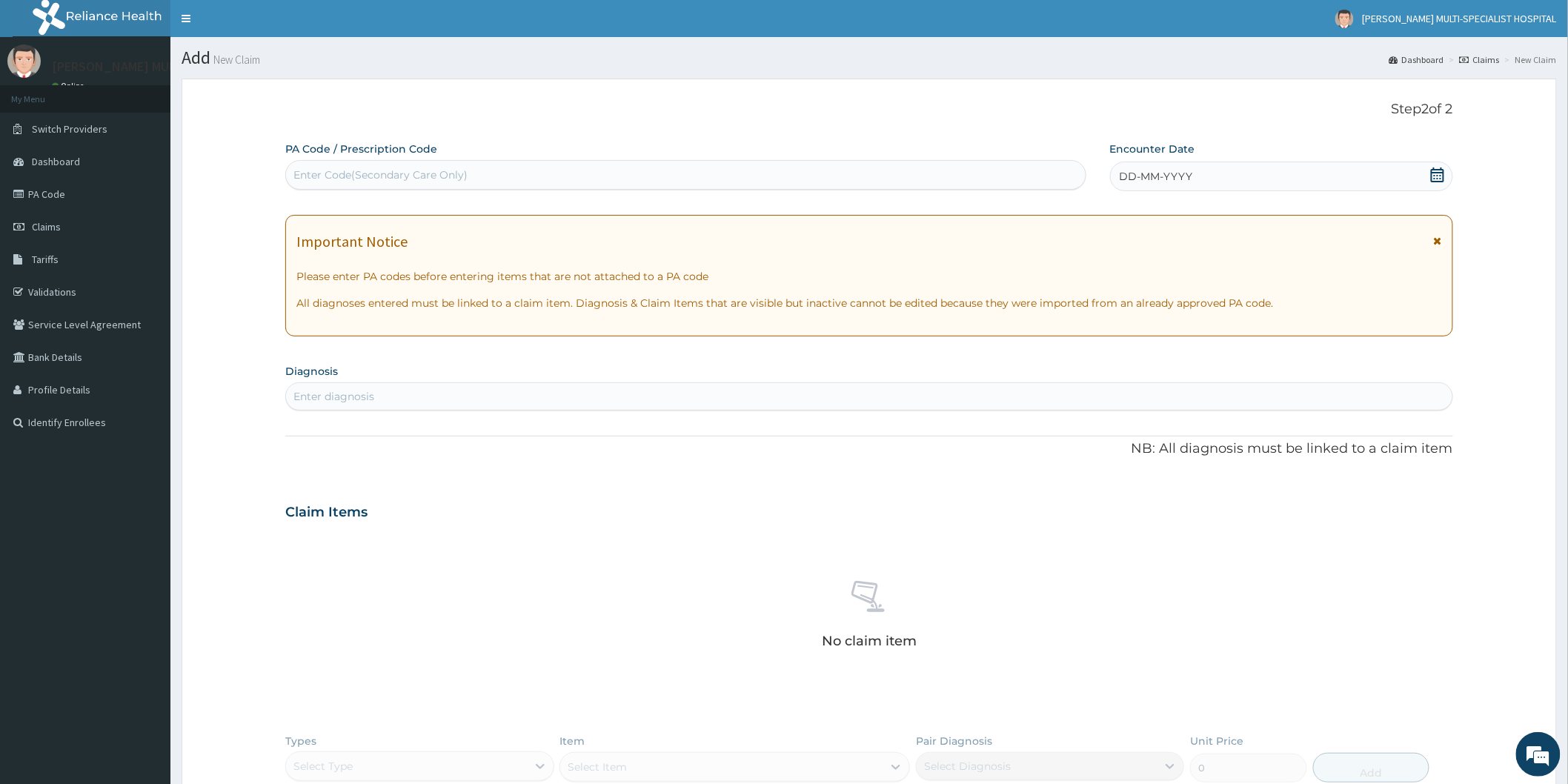
click at [609, 179] on div "Enter Code(Secondary Care Only)" at bounding box center [686, 175] width 799 height 24
type input "PA/105596"
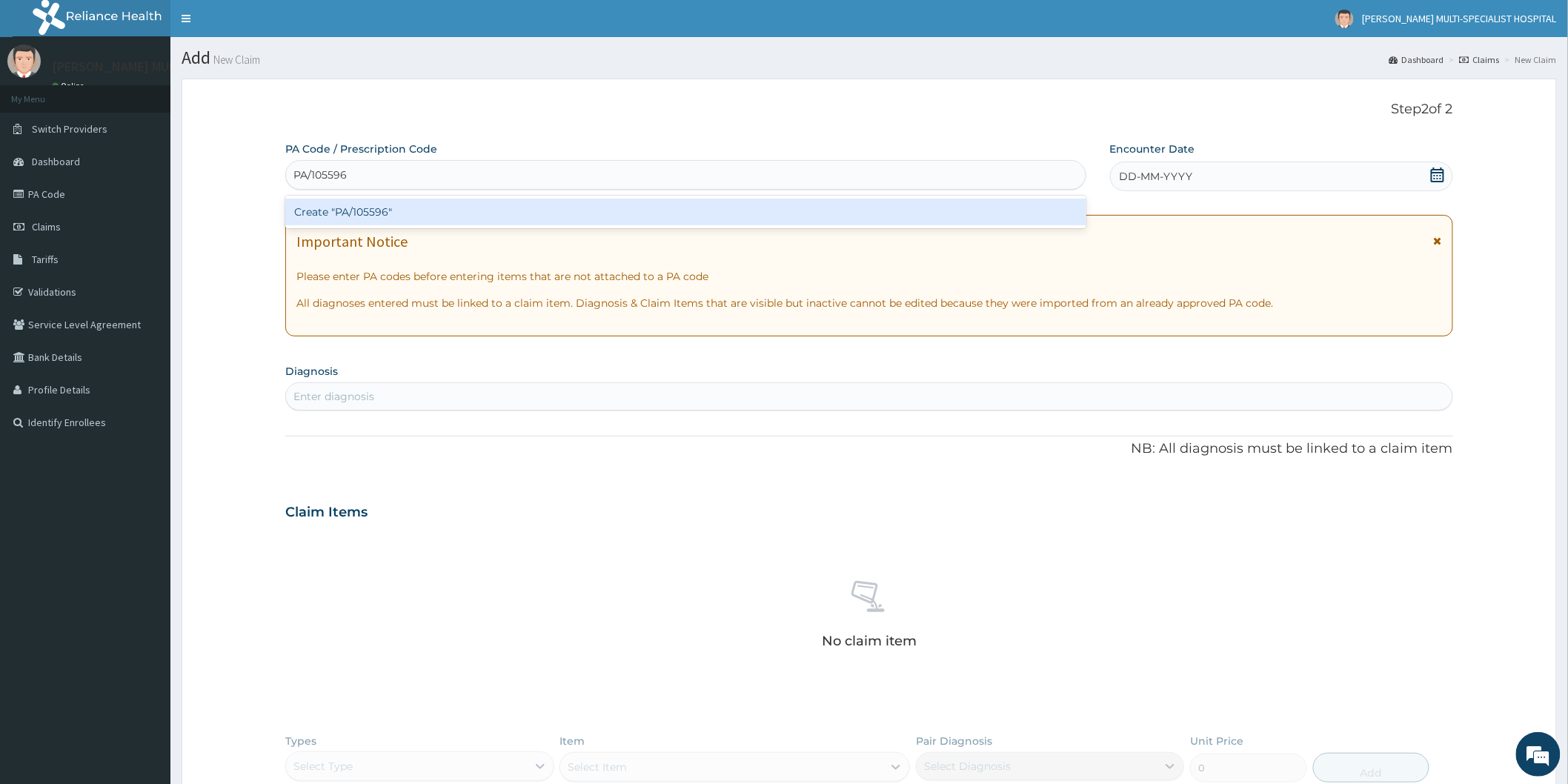
click at [589, 216] on div "Create "PA/105596"" at bounding box center [686, 212] width 801 height 26
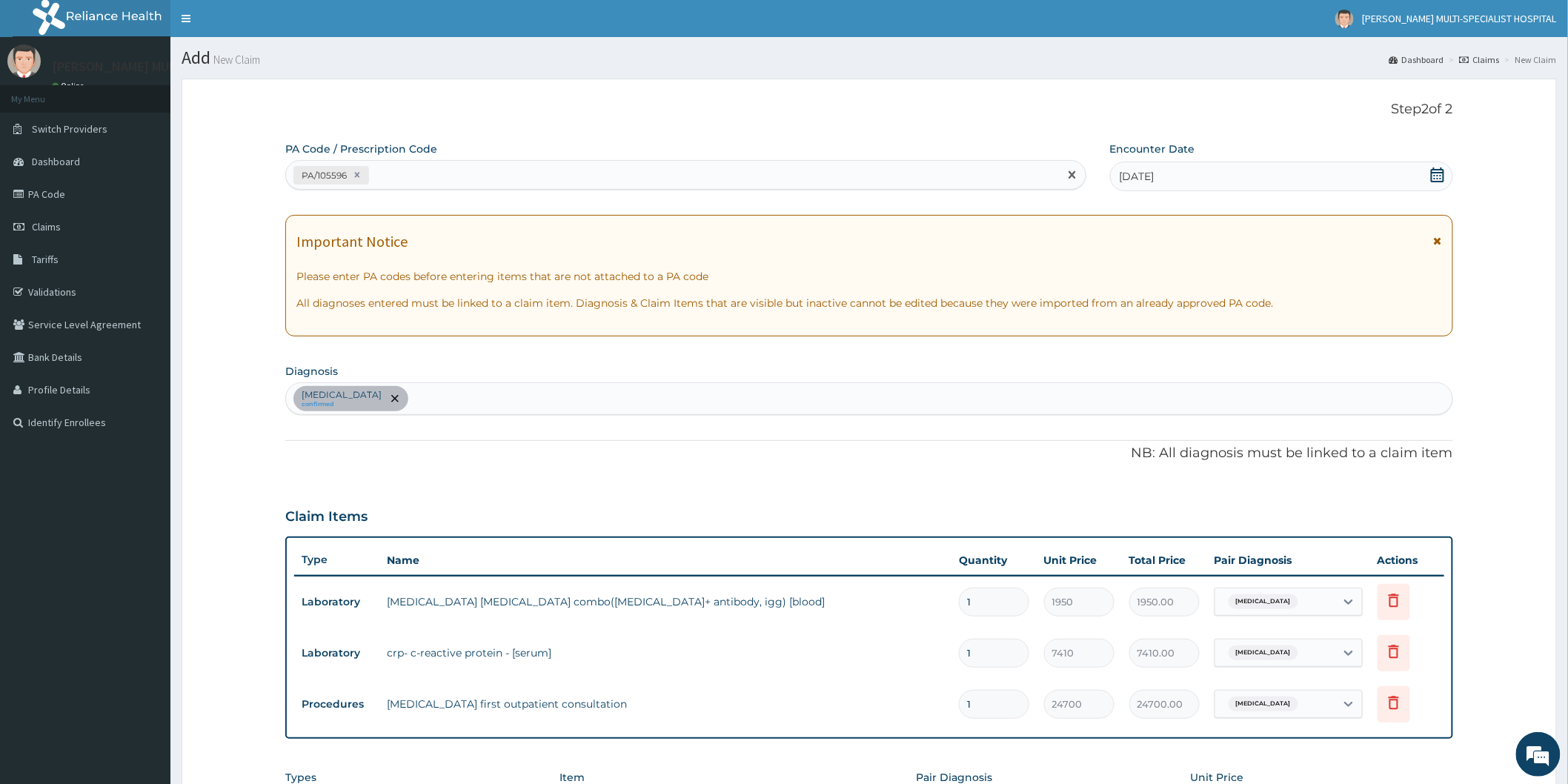
click at [747, 172] on div "PA/105596" at bounding box center [673, 176] width 773 height 25
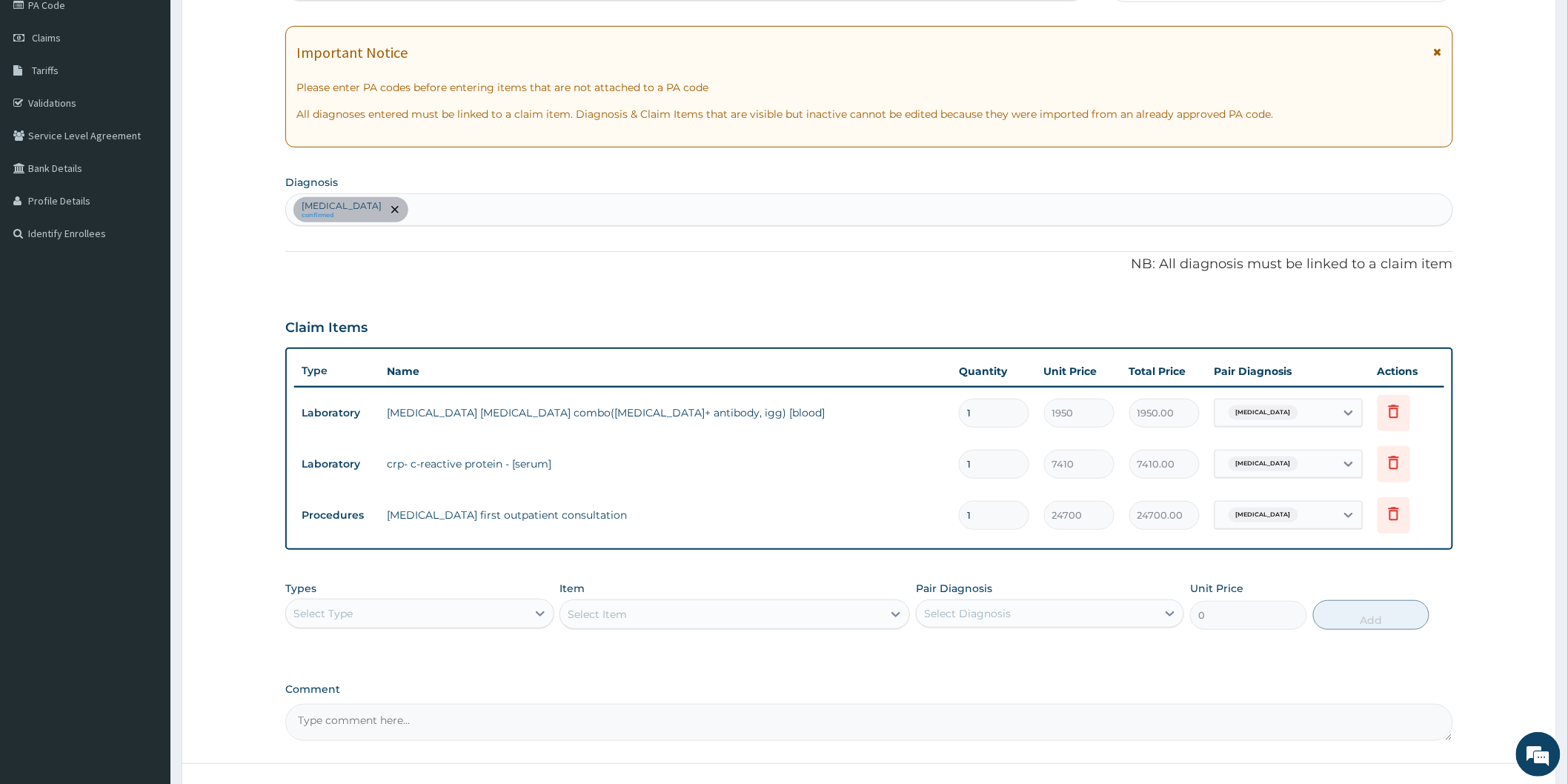
scroll to position [300, 0]
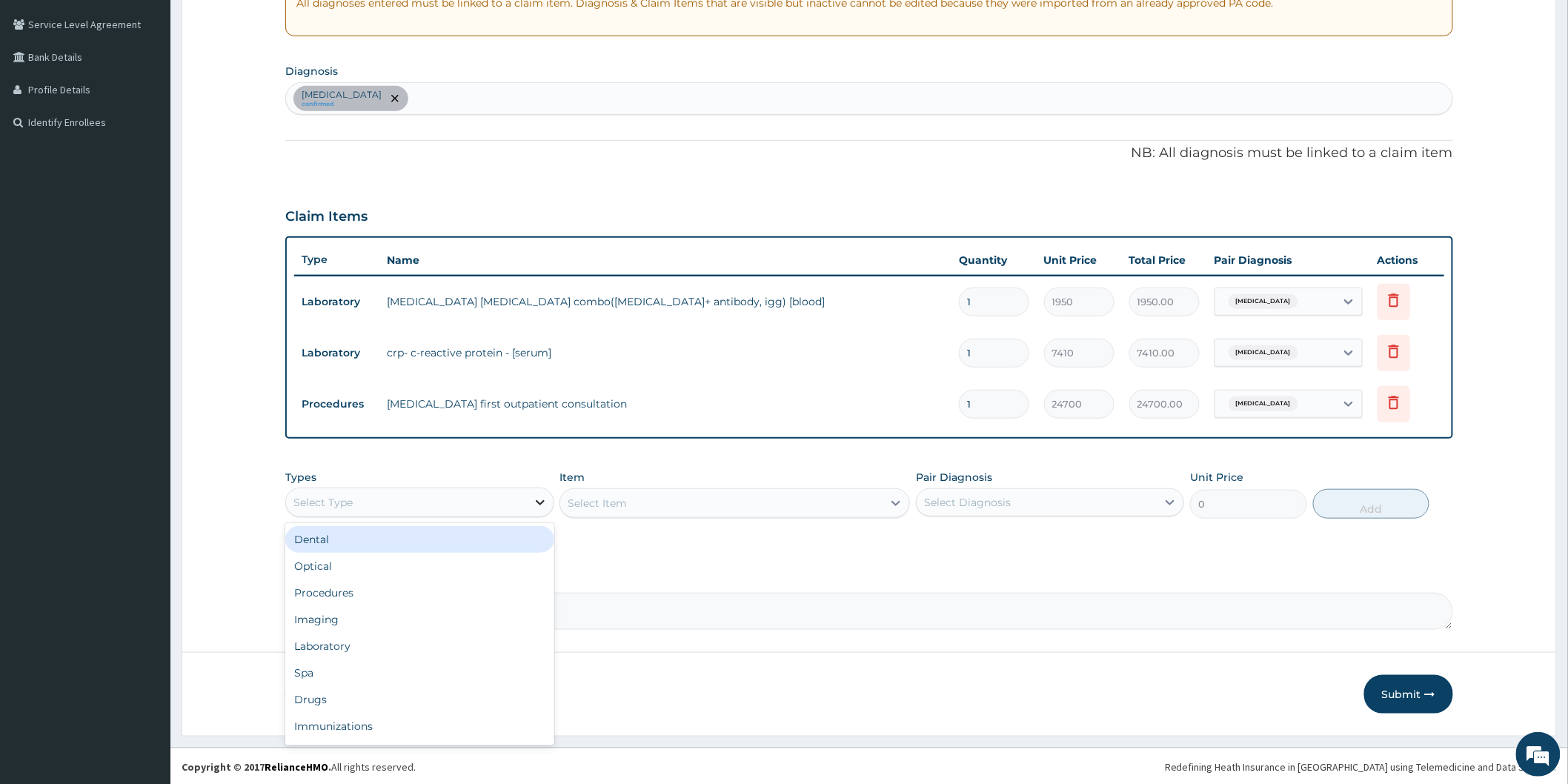
click at [539, 501] on icon at bounding box center [540, 503] width 9 height 5
click at [369, 591] on div "Procedures" at bounding box center [419, 593] width 268 height 26
click at [780, 505] on div "Select Item" at bounding box center [734, 503] width 350 height 30
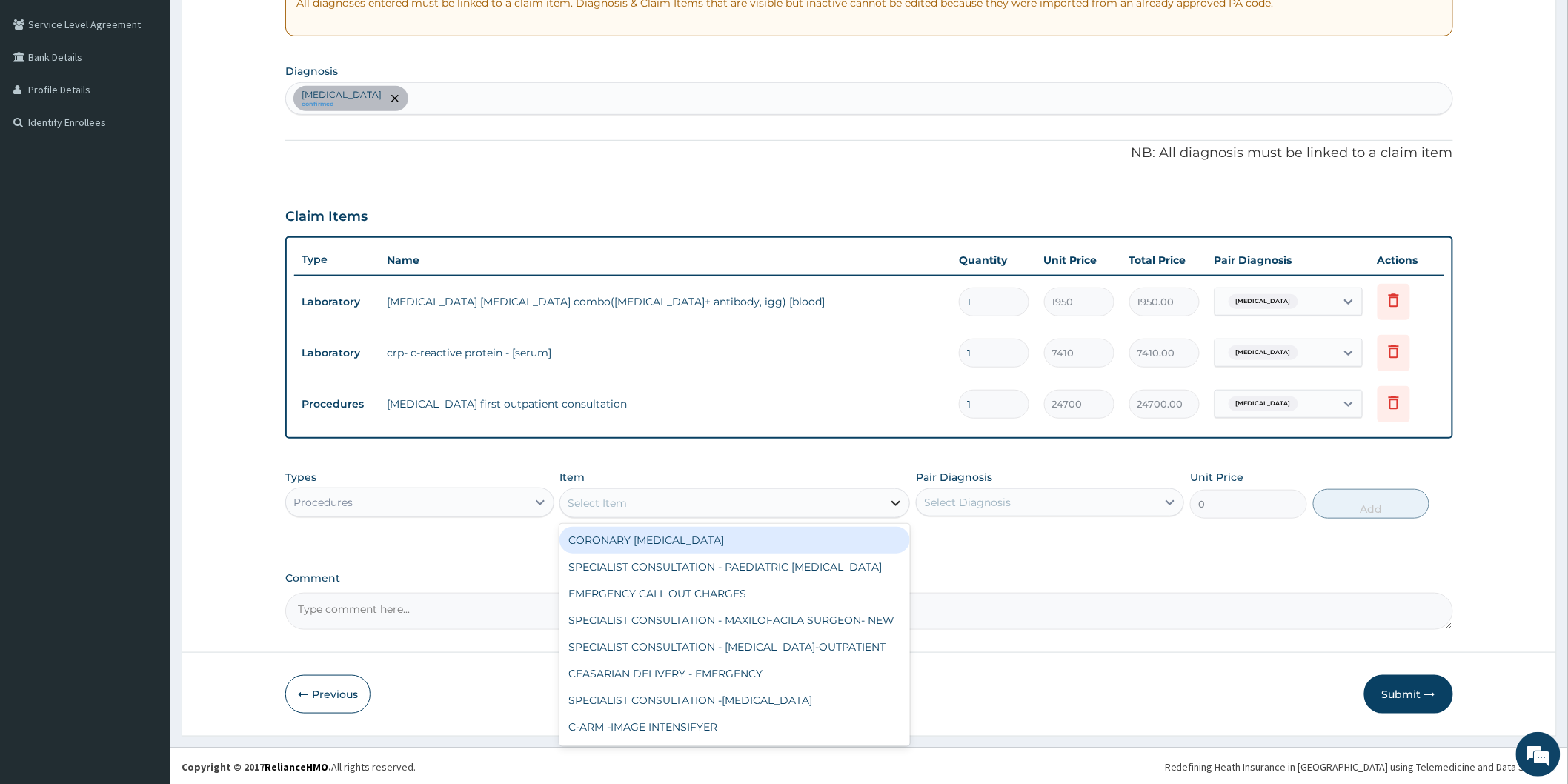
click at [896, 506] on icon at bounding box center [895, 503] width 15 height 15
click at [683, 504] on div "Select Item" at bounding box center [721, 502] width 322 height 24
type input "PAED"
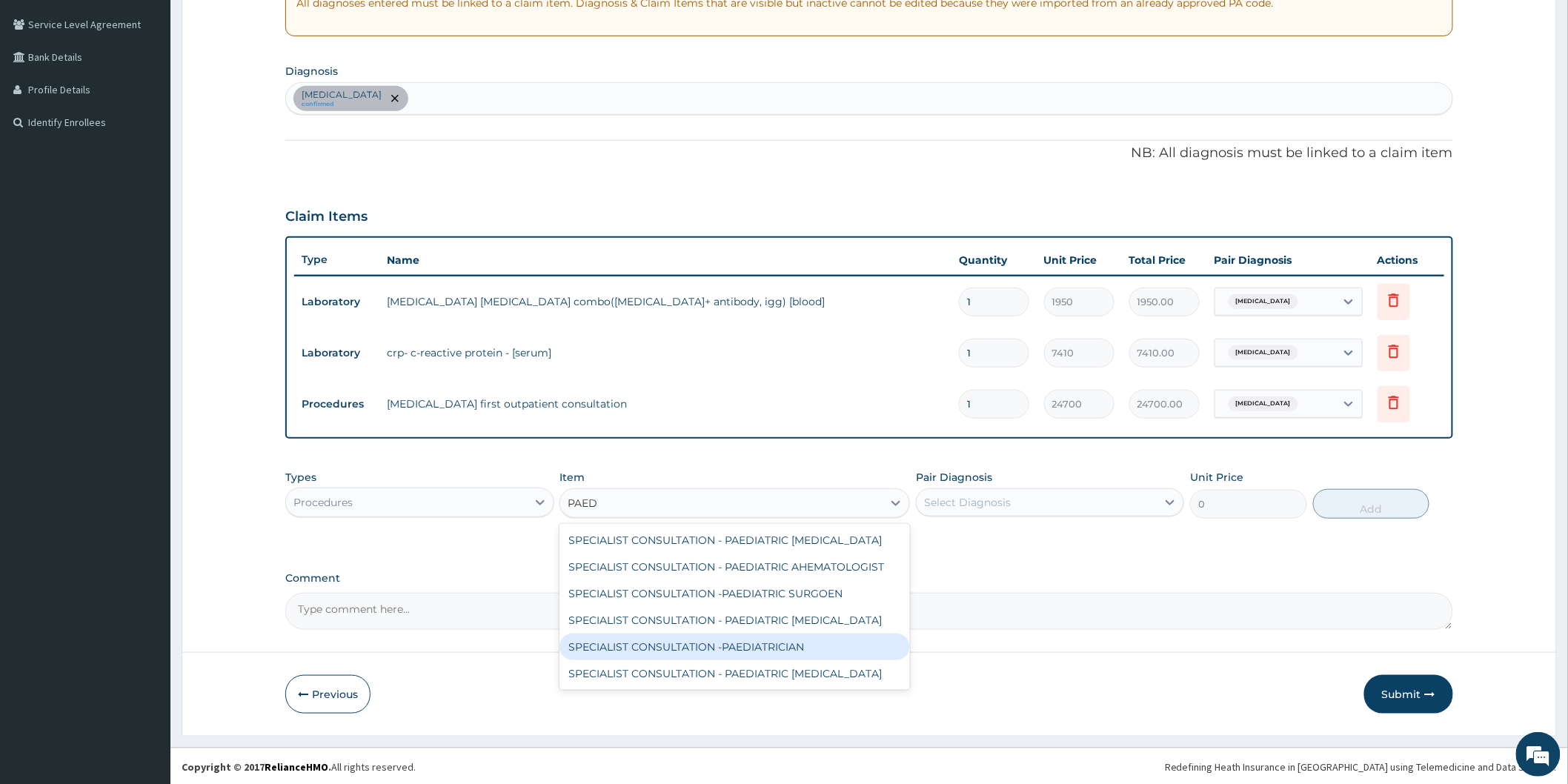
click at [723, 642] on div "SPECIALIST CONSULTATION -PAEDIATRICIAN" at bounding box center [734, 646] width 350 height 26
type input "40000"
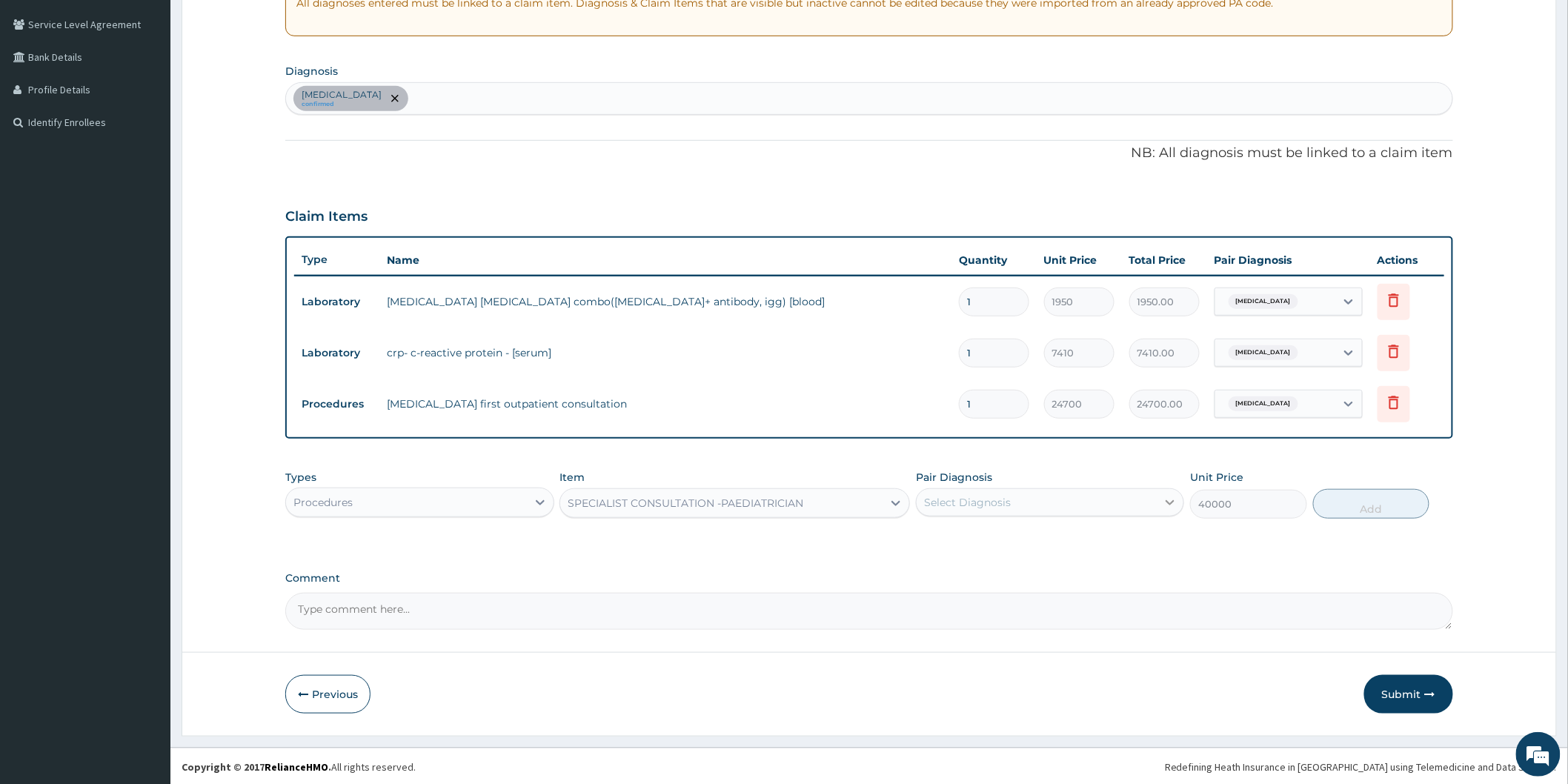
click at [1171, 500] on icon at bounding box center [1169, 502] width 15 height 15
click at [1033, 541] on div "Malaria" at bounding box center [1049, 540] width 268 height 31
checkbox input "true"
click at [1364, 505] on button "Add" at bounding box center [1370, 504] width 117 height 30
type input "0"
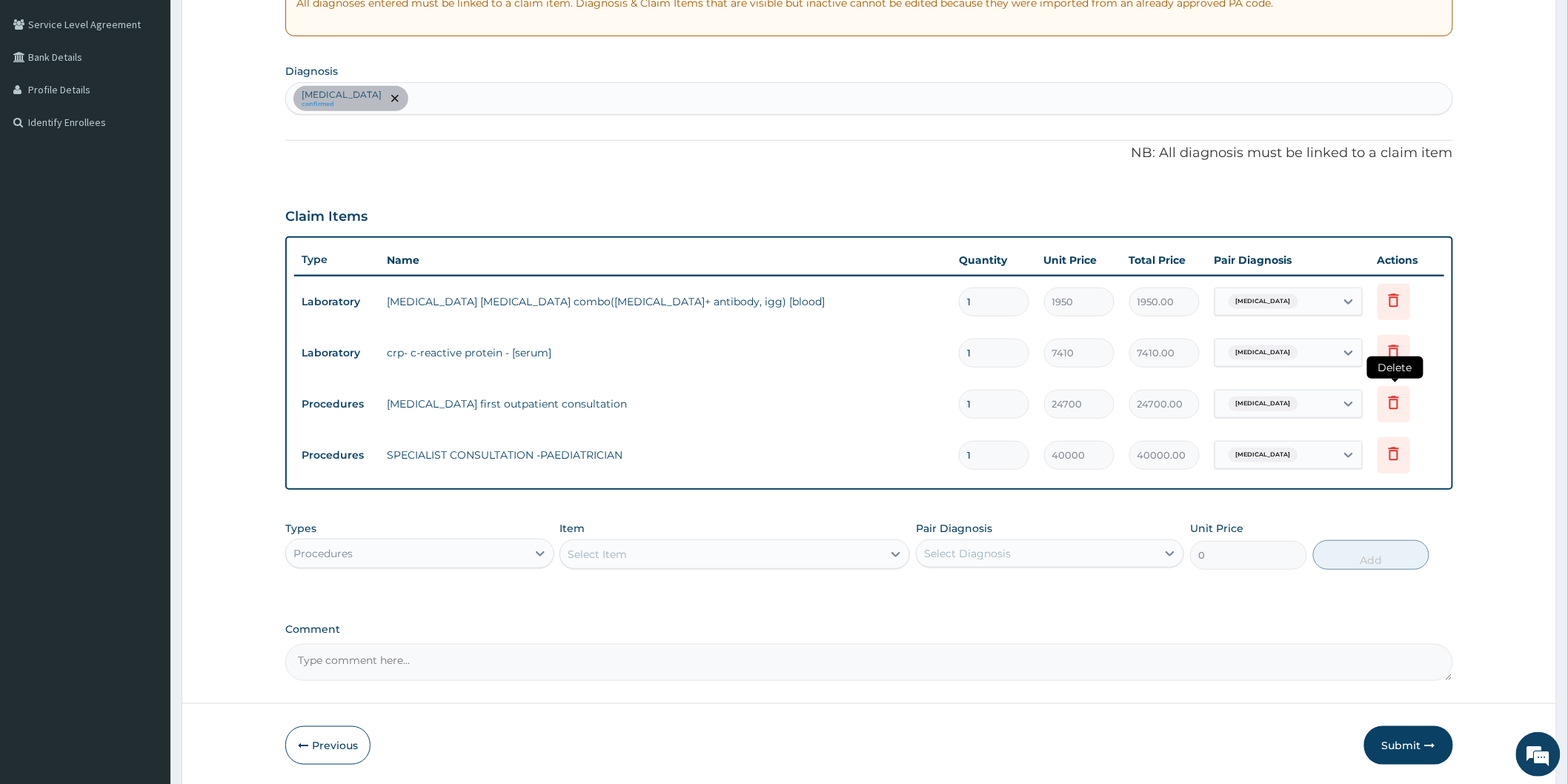
click at [1396, 401] on icon at bounding box center [1393, 402] width 18 height 18
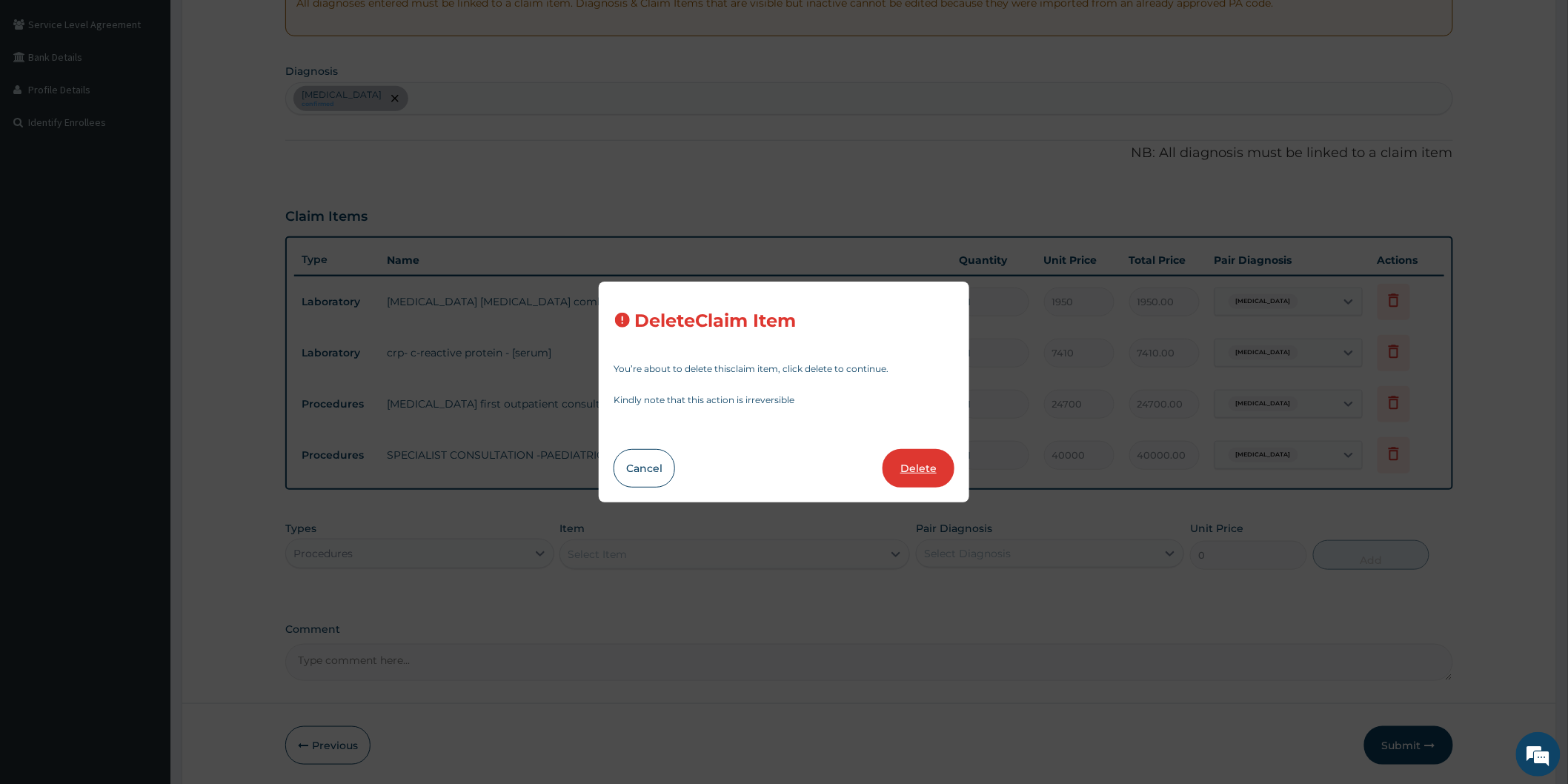
click at [924, 464] on button "Delete" at bounding box center [918, 468] width 72 height 39
type input "40000"
type input "40000.00"
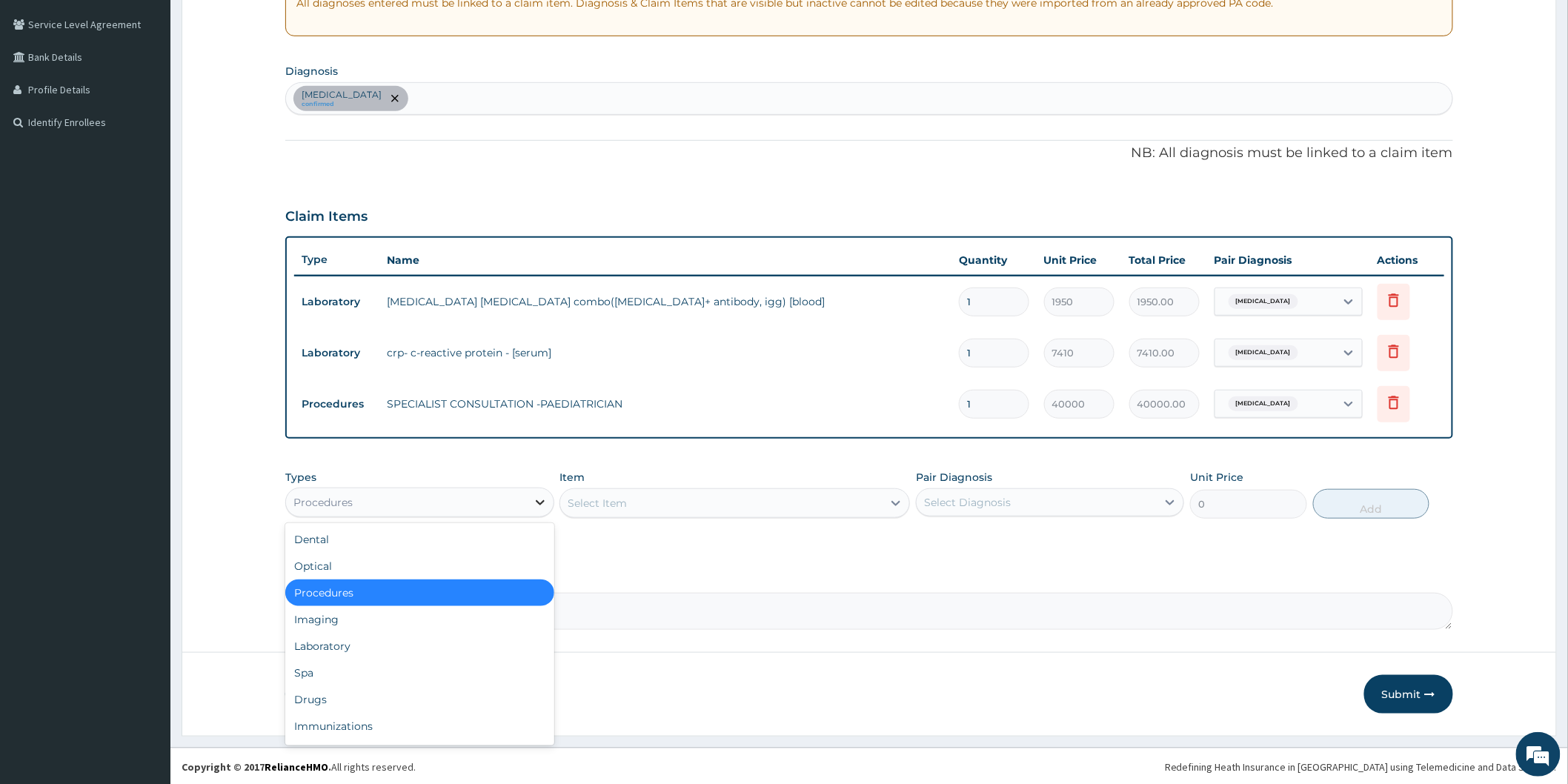
click at [537, 502] on icon at bounding box center [540, 502] width 15 height 15
click at [351, 646] on div "Laboratory" at bounding box center [419, 646] width 268 height 26
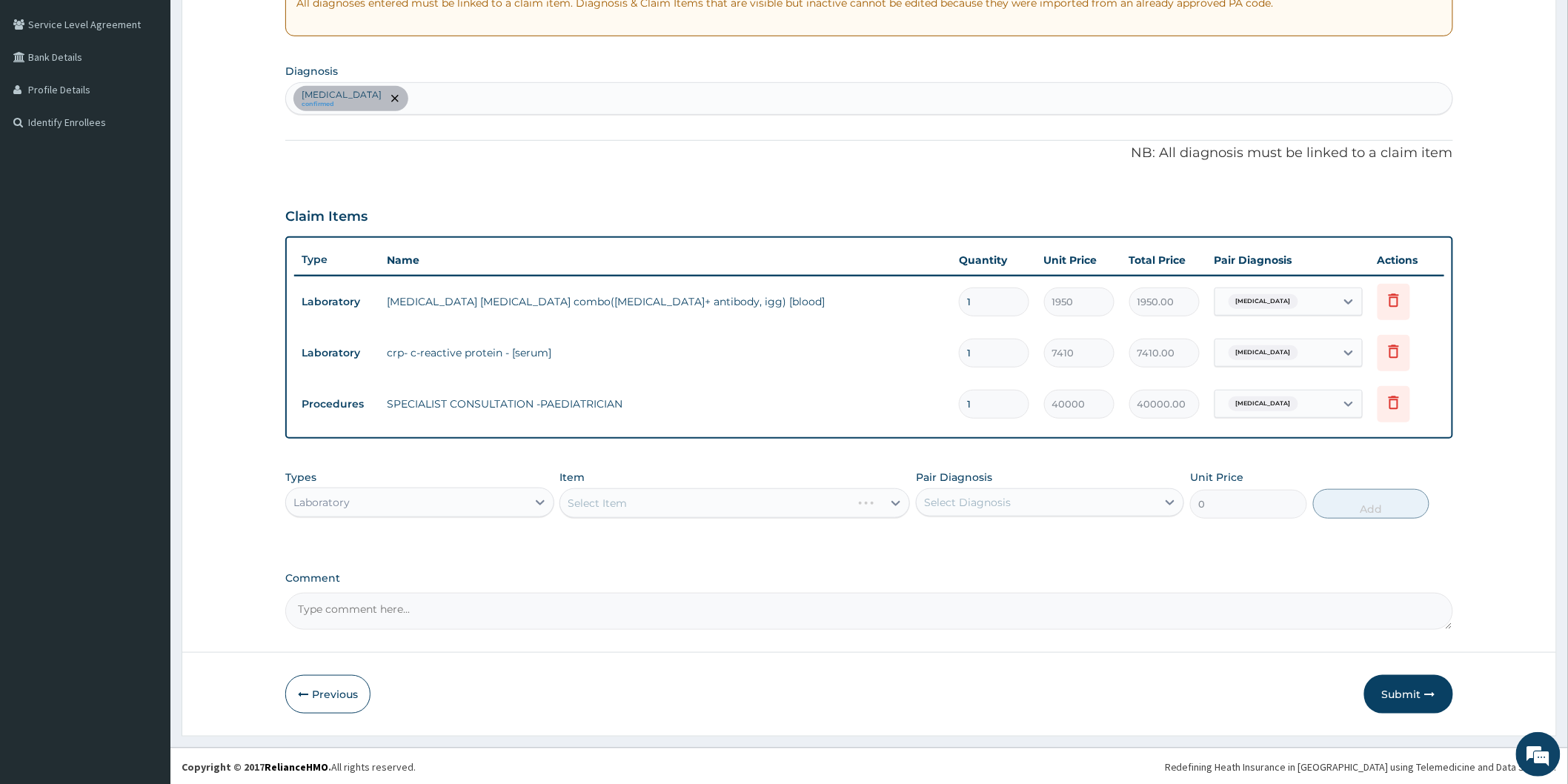
click at [892, 507] on div "Select Item" at bounding box center [734, 503] width 350 height 30
click at [895, 500] on div "Select Item" at bounding box center [734, 503] width 350 height 30
click at [811, 505] on div "Select Item" at bounding box center [734, 503] width 350 height 30
click at [890, 501] on div "Select Item" at bounding box center [734, 503] width 350 height 30
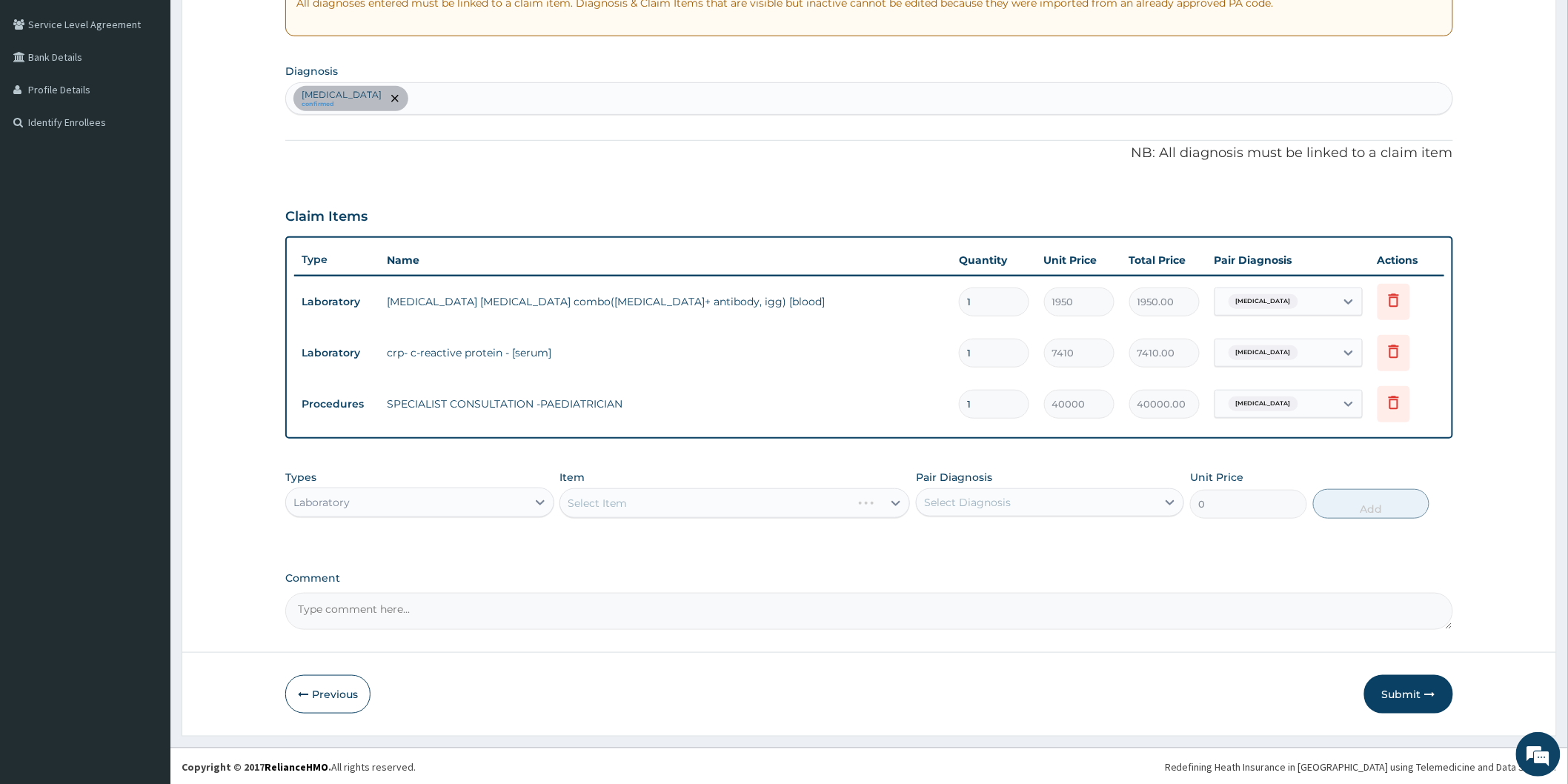
click at [890, 501] on div "Select Item" at bounding box center [734, 503] width 350 height 30
click at [889, 502] on div "Select Item" at bounding box center [734, 503] width 350 height 30
click at [895, 502] on div "Select Item" at bounding box center [734, 503] width 350 height 30
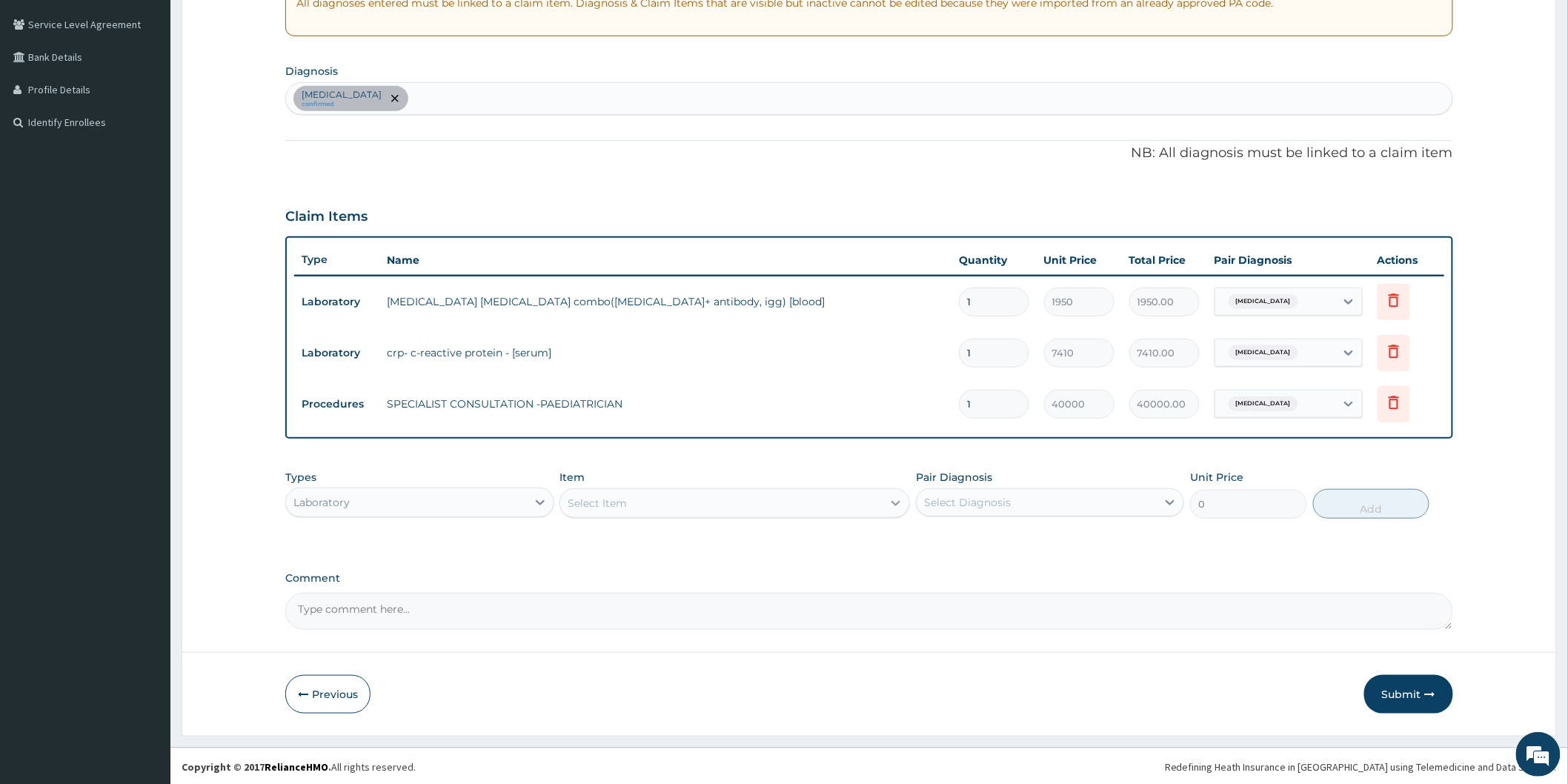
click at [896, 504] on icon at bounding box center [895, 503] width 9 height 5
drag, startPoint x: 794, startPoint y: 505, endPoint x: 743, endPoint y: 603, distance: 110.5
click at [787, 512] on div "Select Item" at bounding box center [721, 502] width 322 height 24
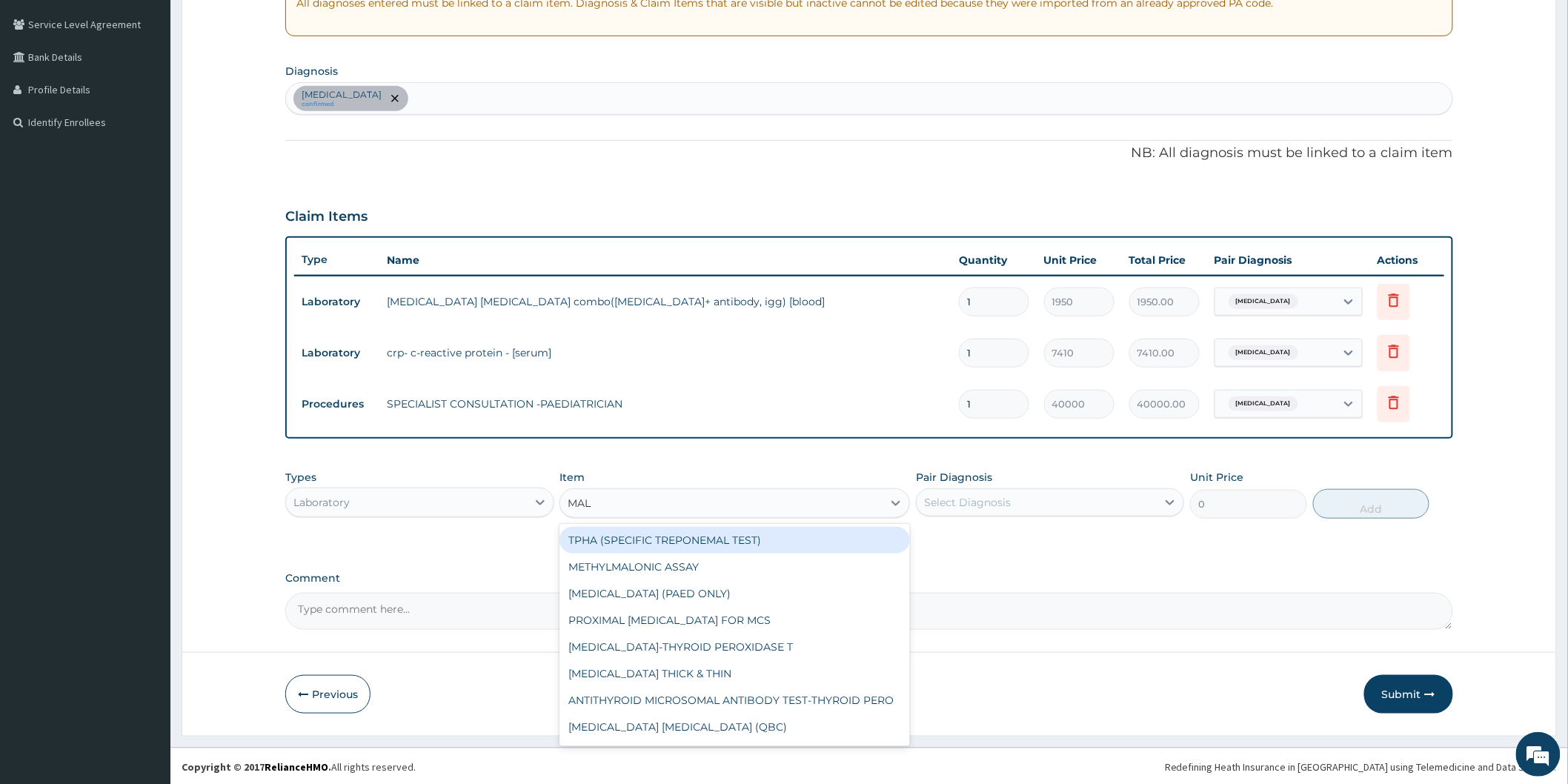
type input "MALA"
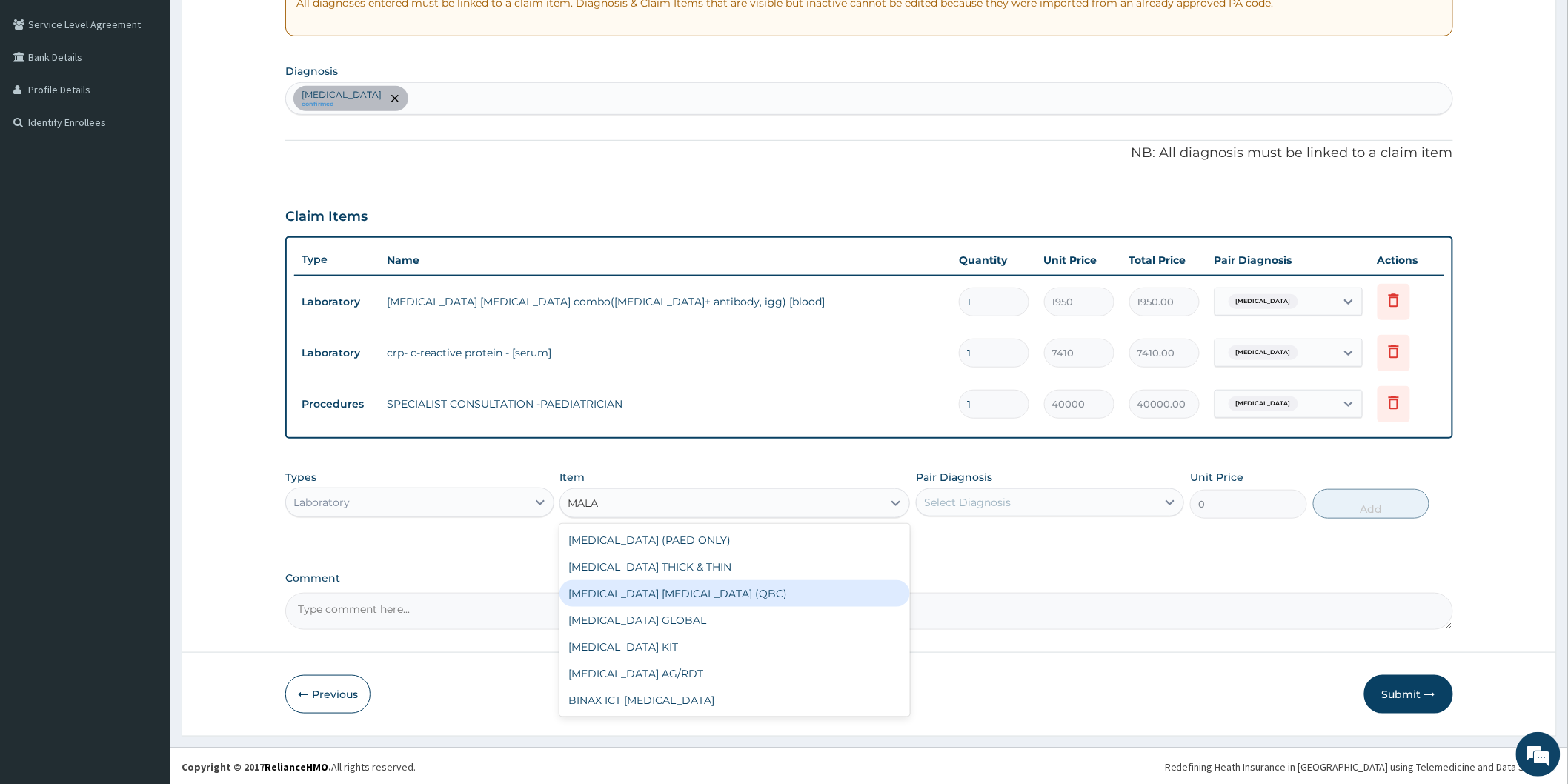
click at [665, 595] on div "[MEDICAL_DATA] [MEDICAL_DATA] (QBC)" at bounding box center [734, 593] width 350 height 26
type input "6250"
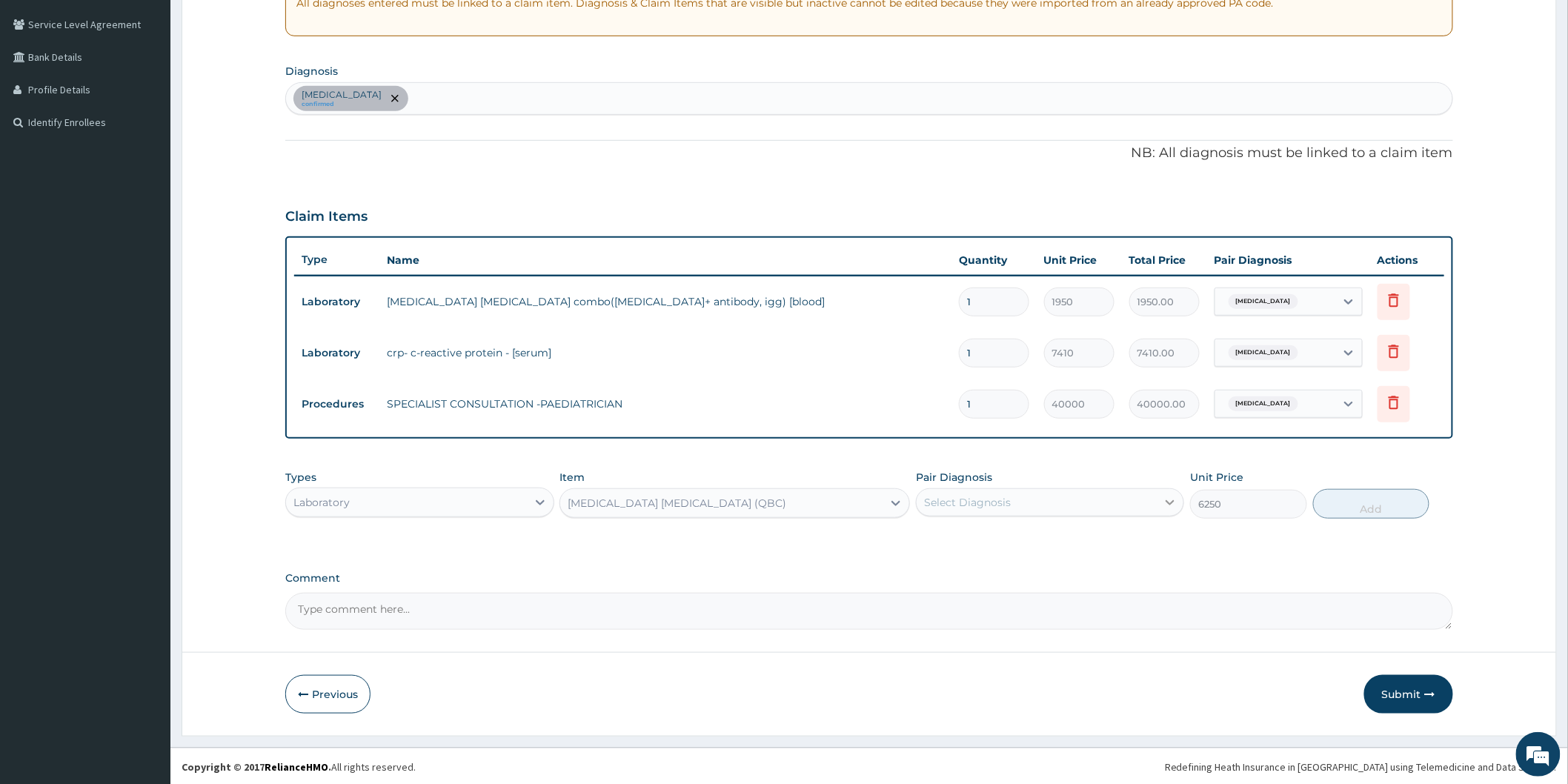
click at [1163, 502] on icon at bounding box center [1169, 502] width 15 height 15
click at [1061, 550] on div "Malaria" at bounding box center [1049, 540] width 268 height 31
checkbox input "true"
click at [1319, 507] on button "Add" at bounding box center [1370, 504] width 117 height 30
type input "0"
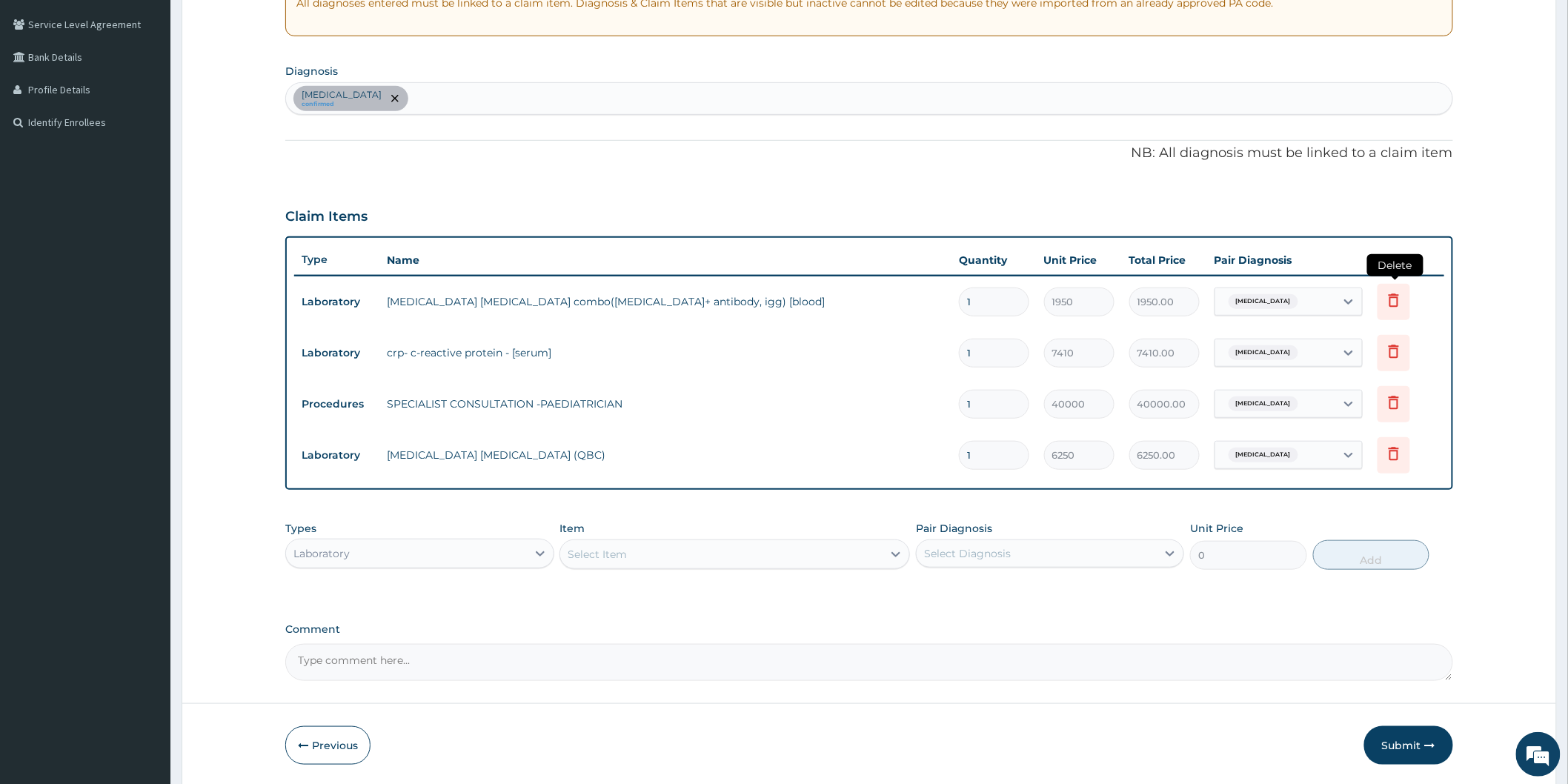
click at [1401, 301] on icon at bounding box center [1393, 300] width 18 height 18
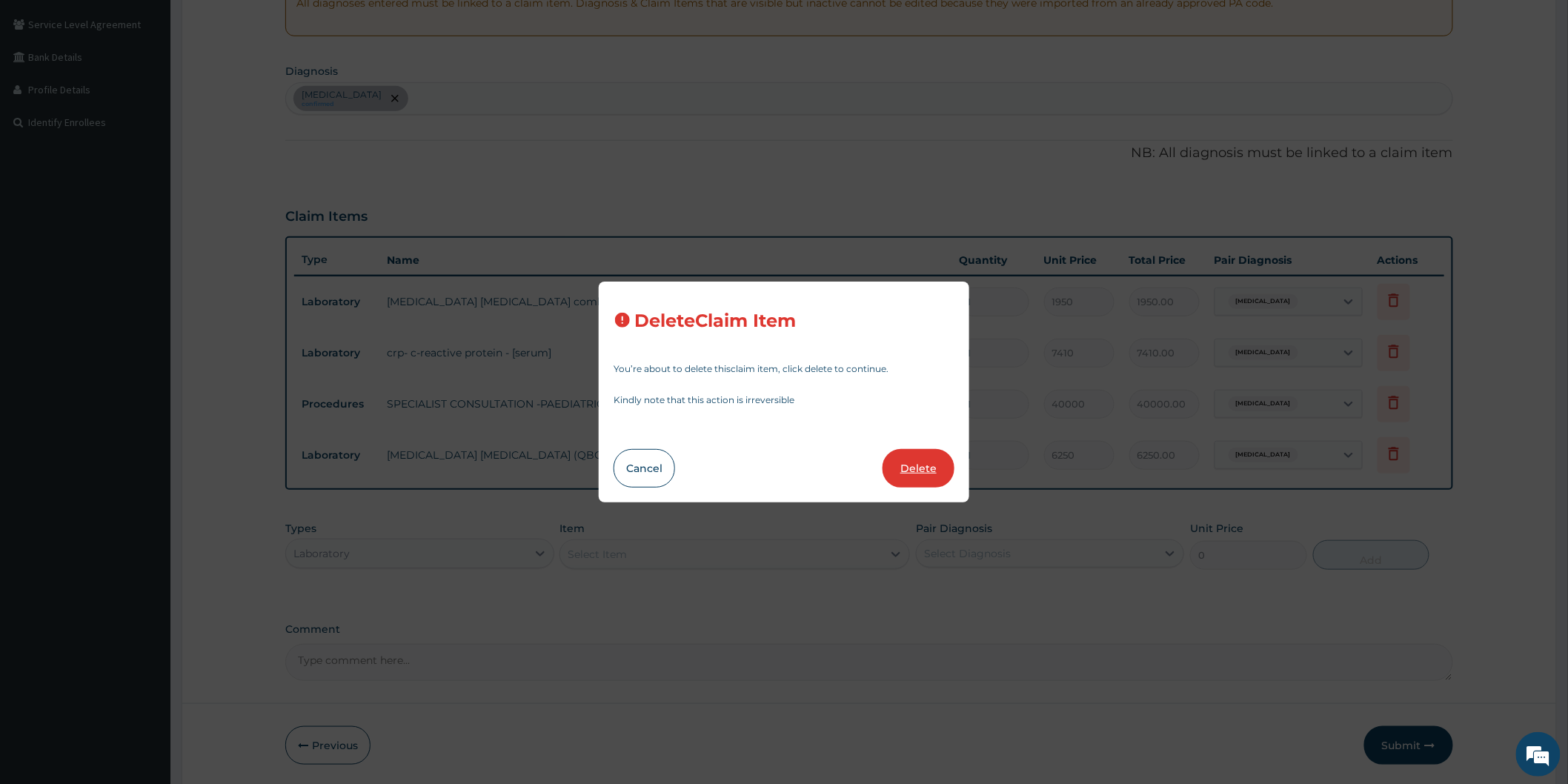
click at [904, 463] on button "Delete" at bounding box center [918, 468] width 72 height 39
type input "7410"
type input "7410.00"
type input "40000"
type input "40000.00"
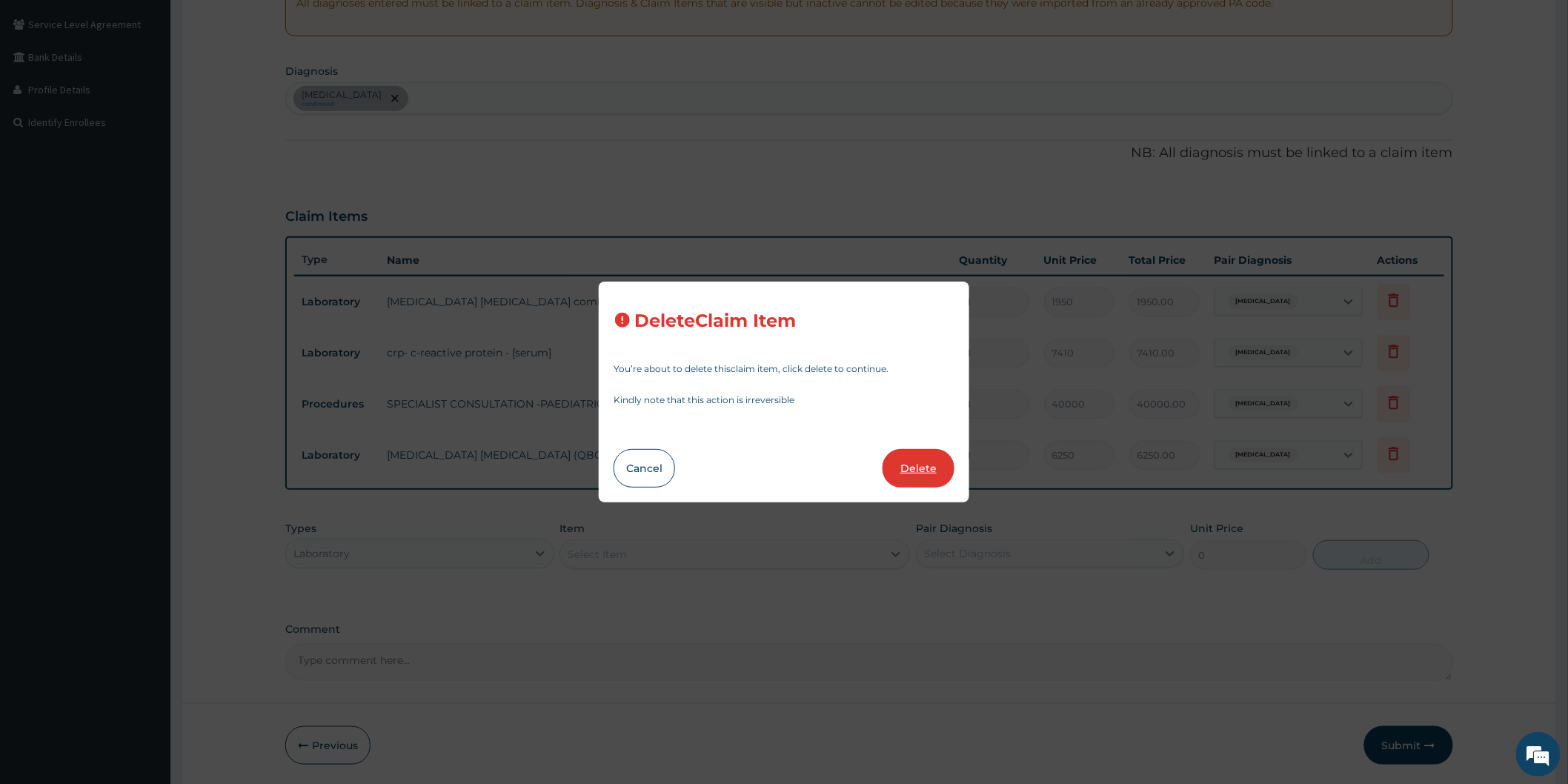
type input "6250"
type input "6250.00"
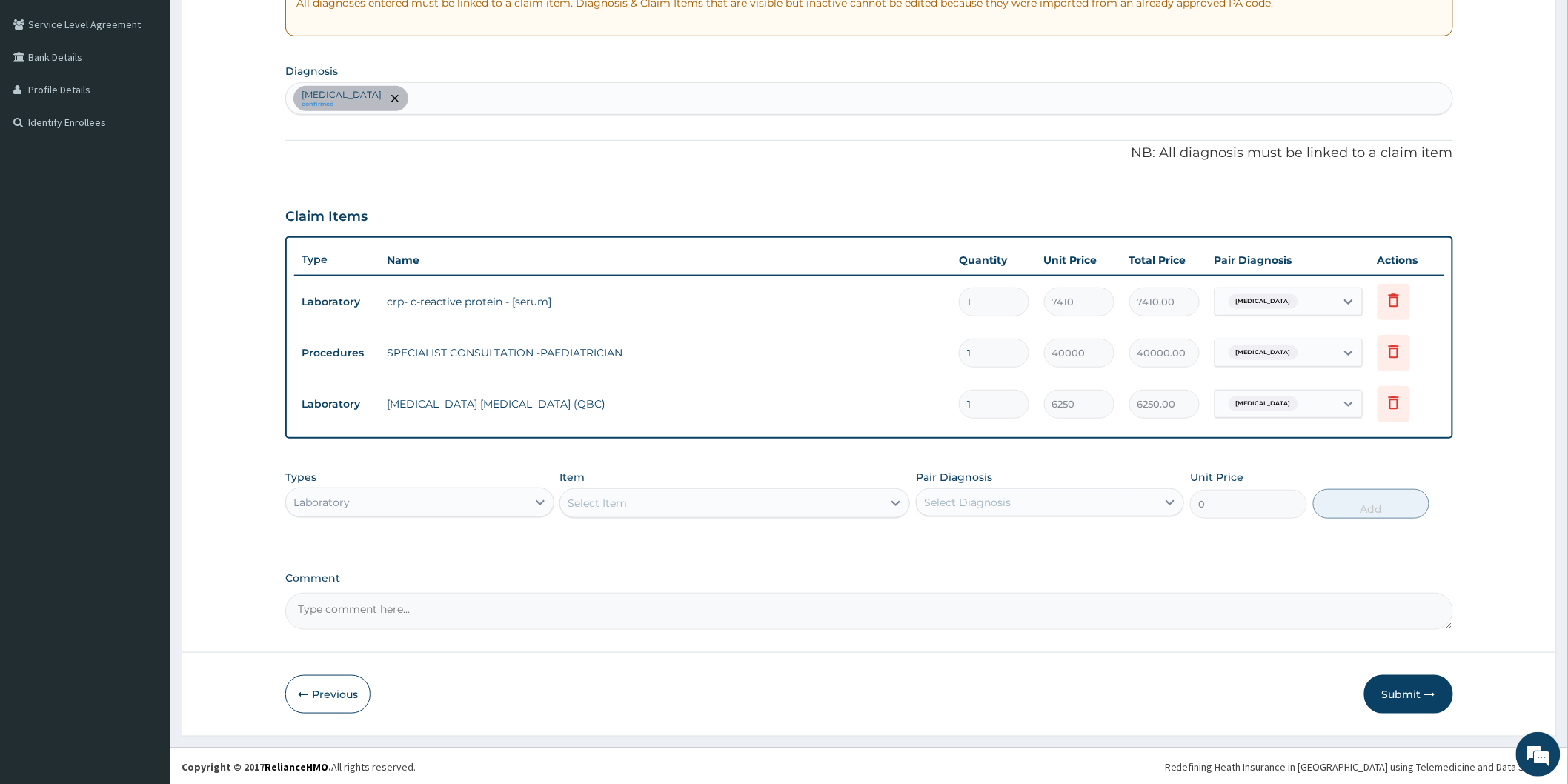
click at [855, 498] on div "Select Item" at bounding box center [721, 502] width 322 height 24
type input "CRP"
click at [650, 536] on div "CRP (C - REACTIVE PROTEIN TEST (CRP))" at bounding box center [734, 540] width 350 height 26
type input "10575"
click at [1169, 504] on icon at bounding box center [1170, 503] width 9 height 5
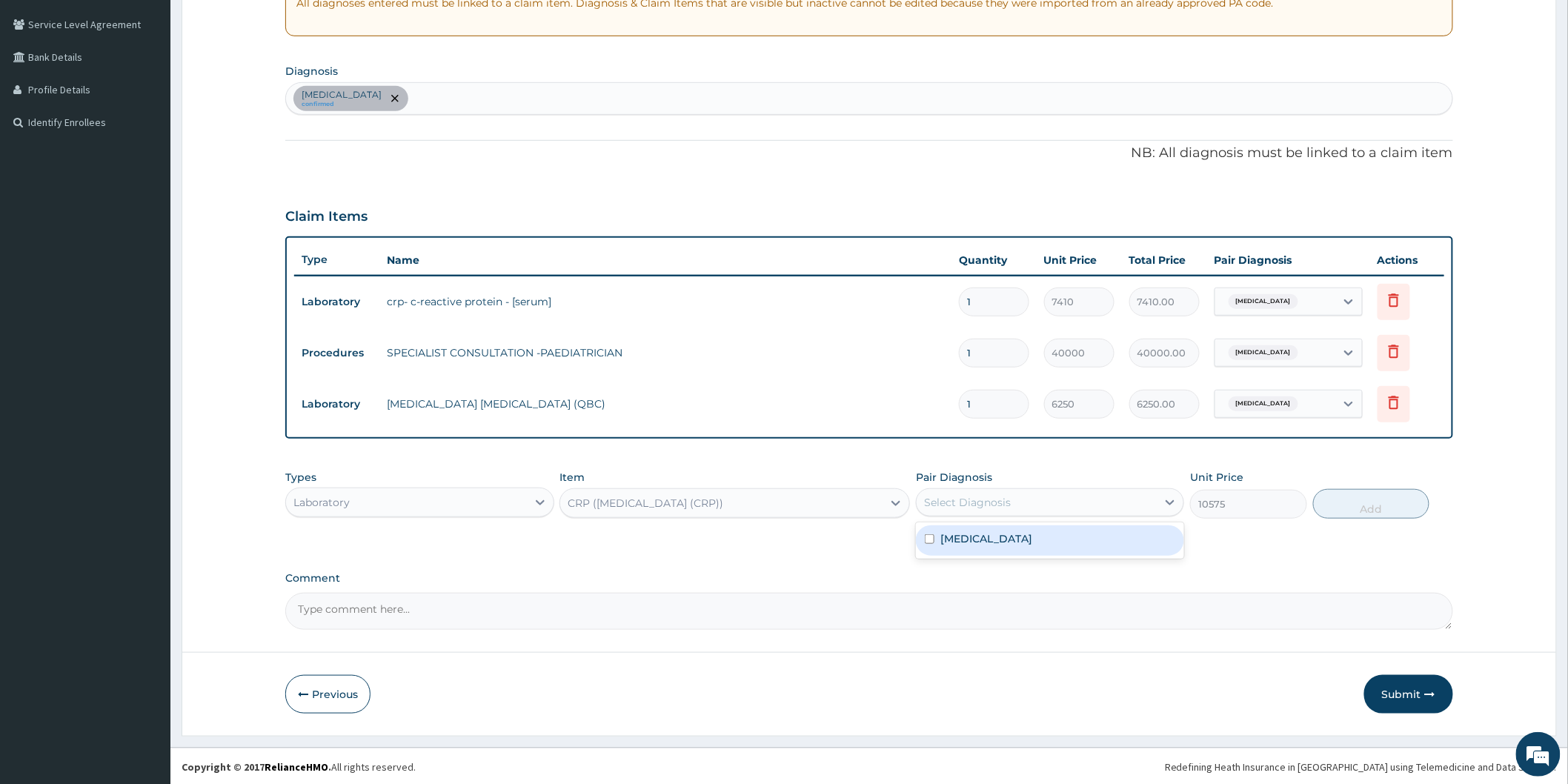
click at [994, 542] on div "Malaria" at bounding box center [1049, 540] width 268 height 31
checkbox input "true"
click at [1352, 499] on button "Add" at bounding box center [1370, 504] width 117 height 30
type input "0"
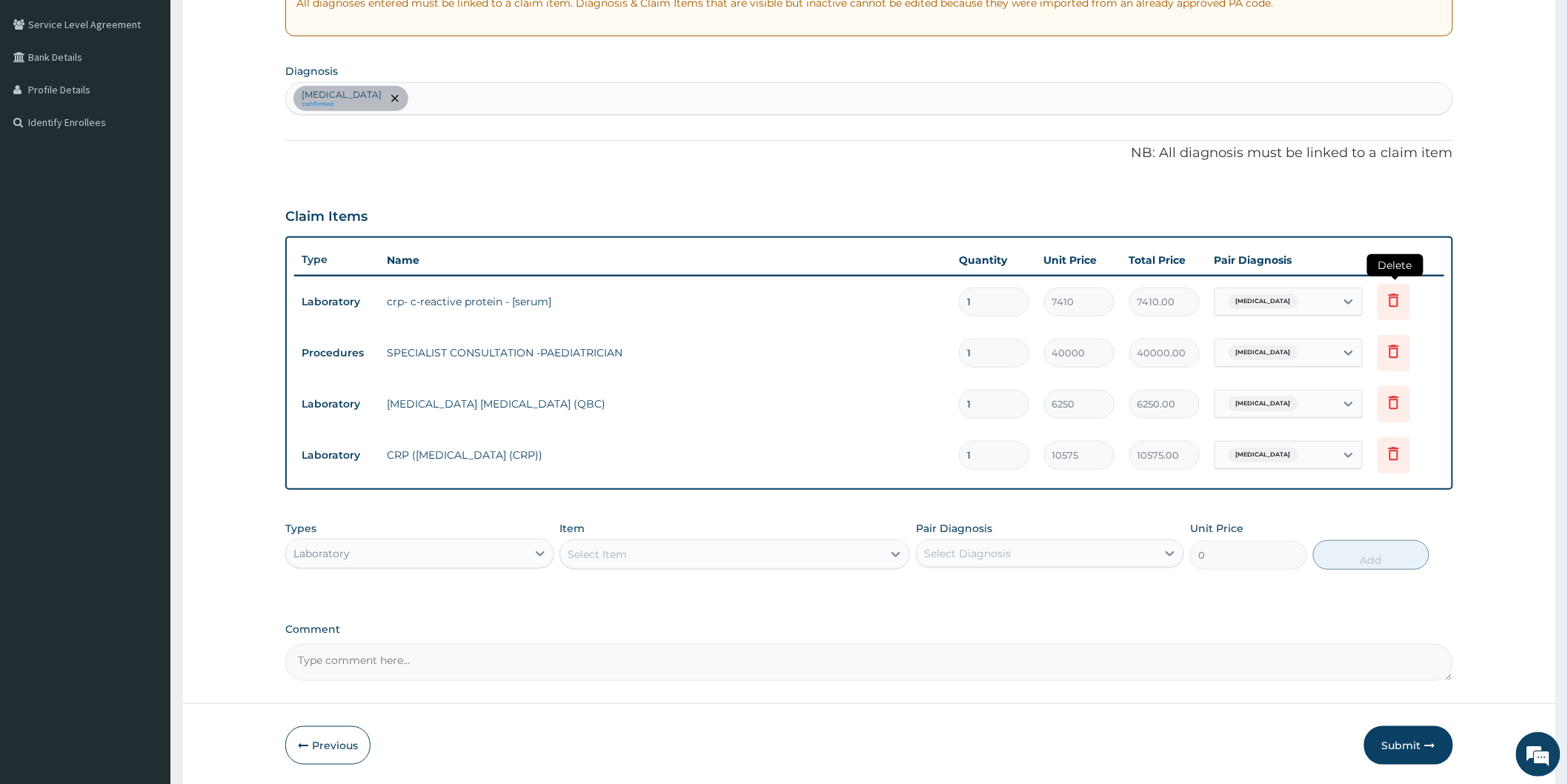
click at [1393, 298] on icon at bounding box center [1393, 300] width 18 height 18
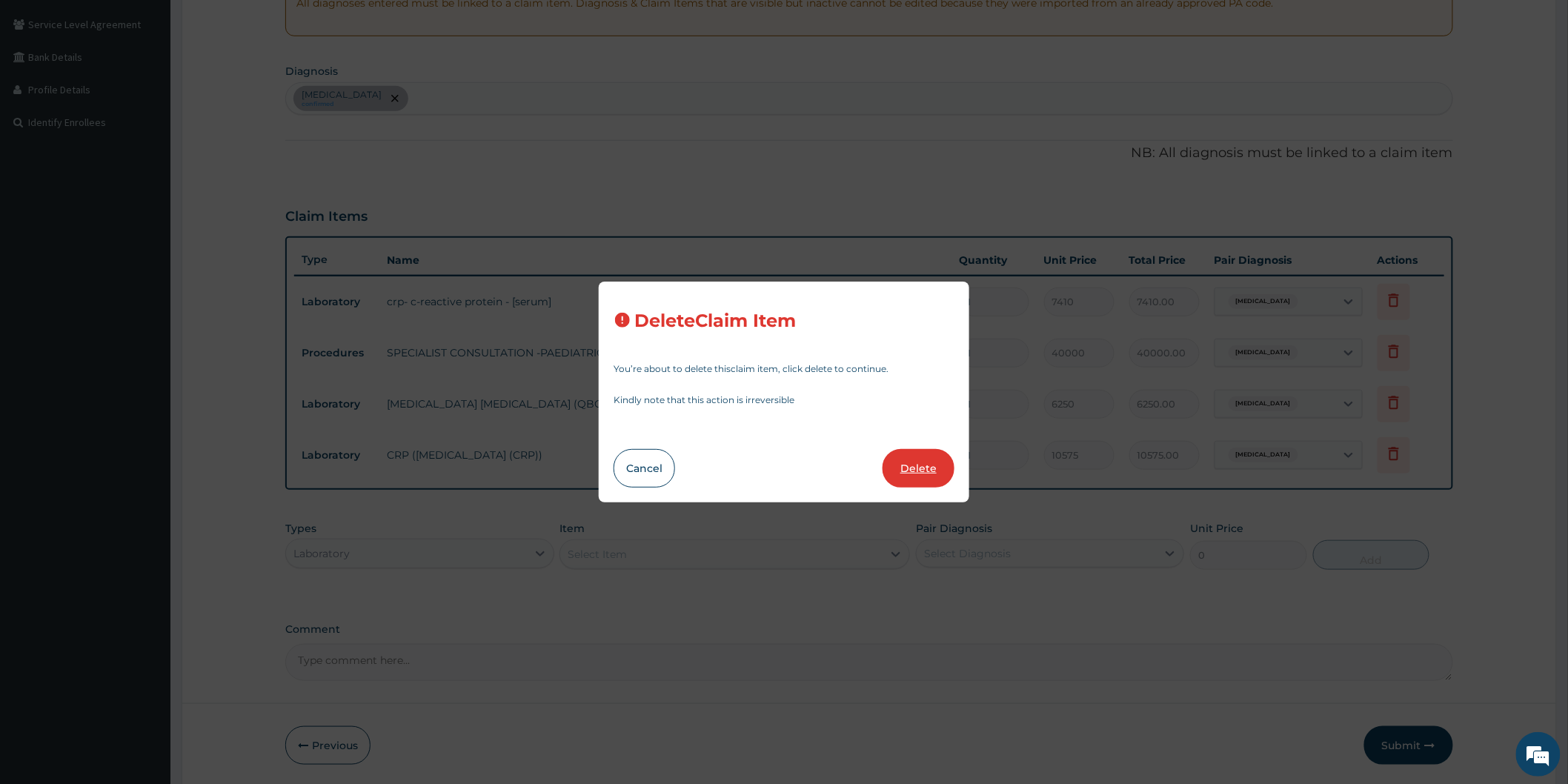
click at [921, 465] on button "Delete" at bounding box center [918, 468] width 72 height 39
type input "40000"
type input "40000.00"
type input "6250"
type input "6250.00"
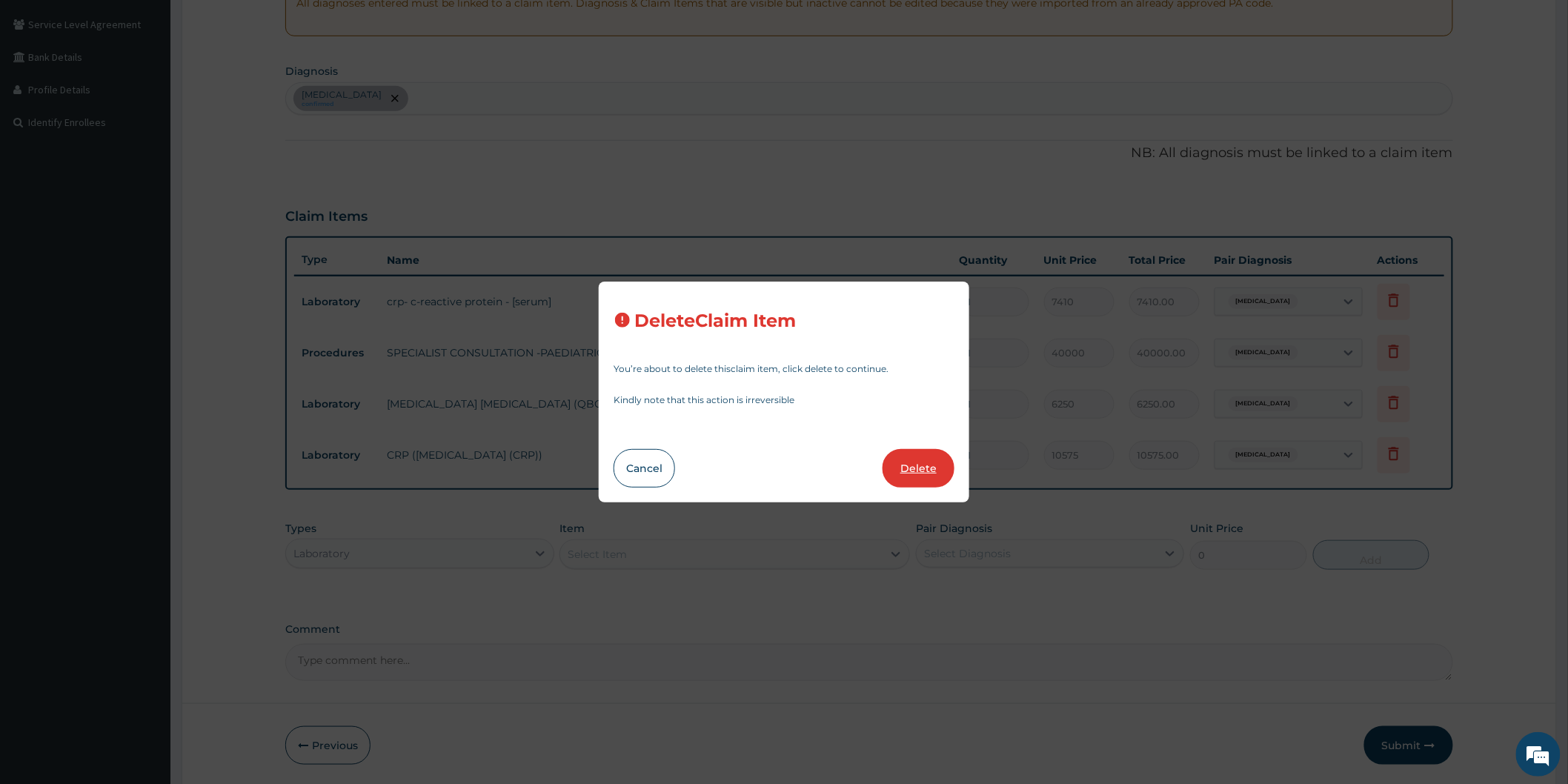
type input "10575"
type input "10575.00"
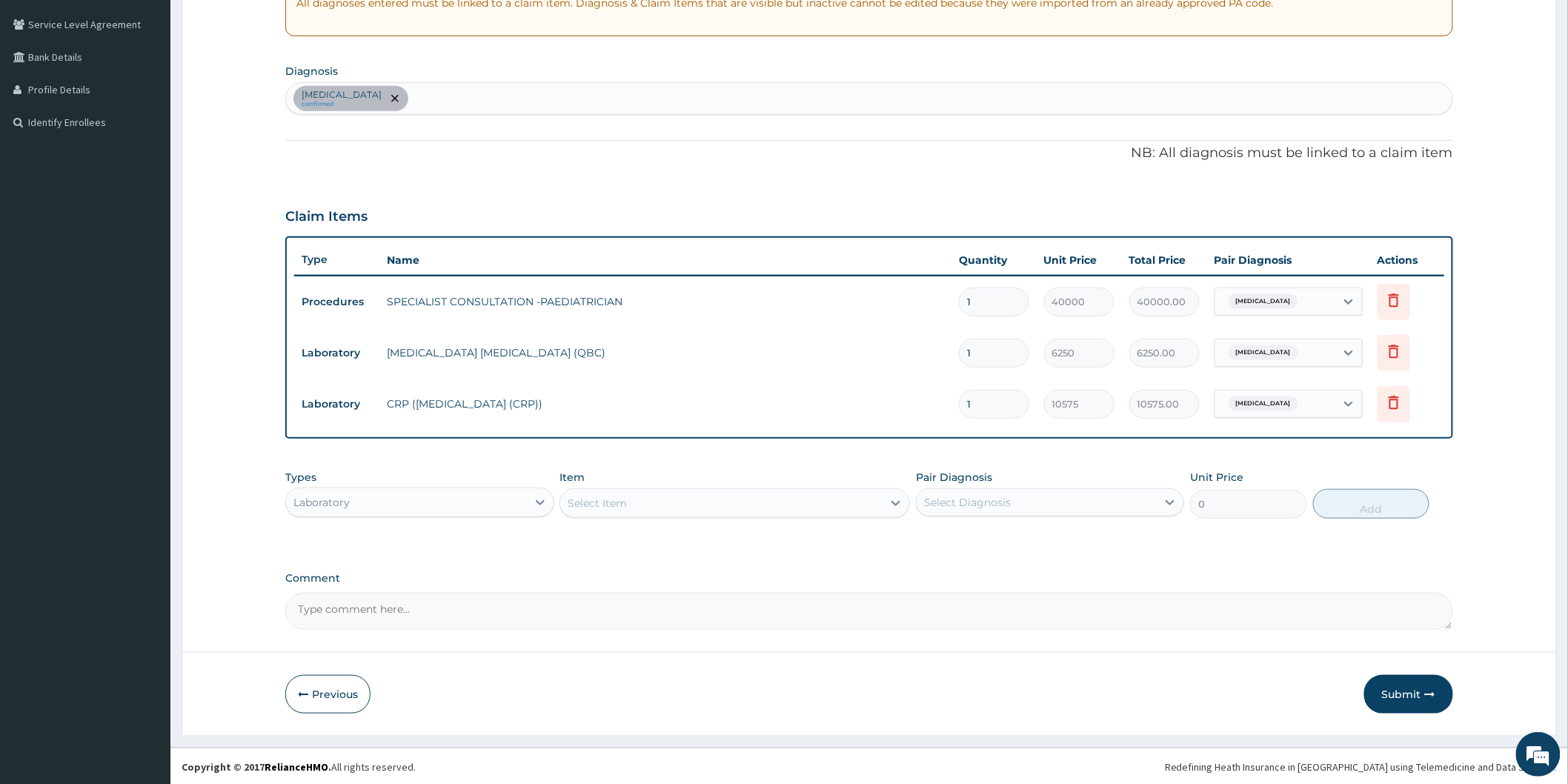
click at [1413, 691] on button "Submit" at bounding box center [1407, 694] width 89 height 39
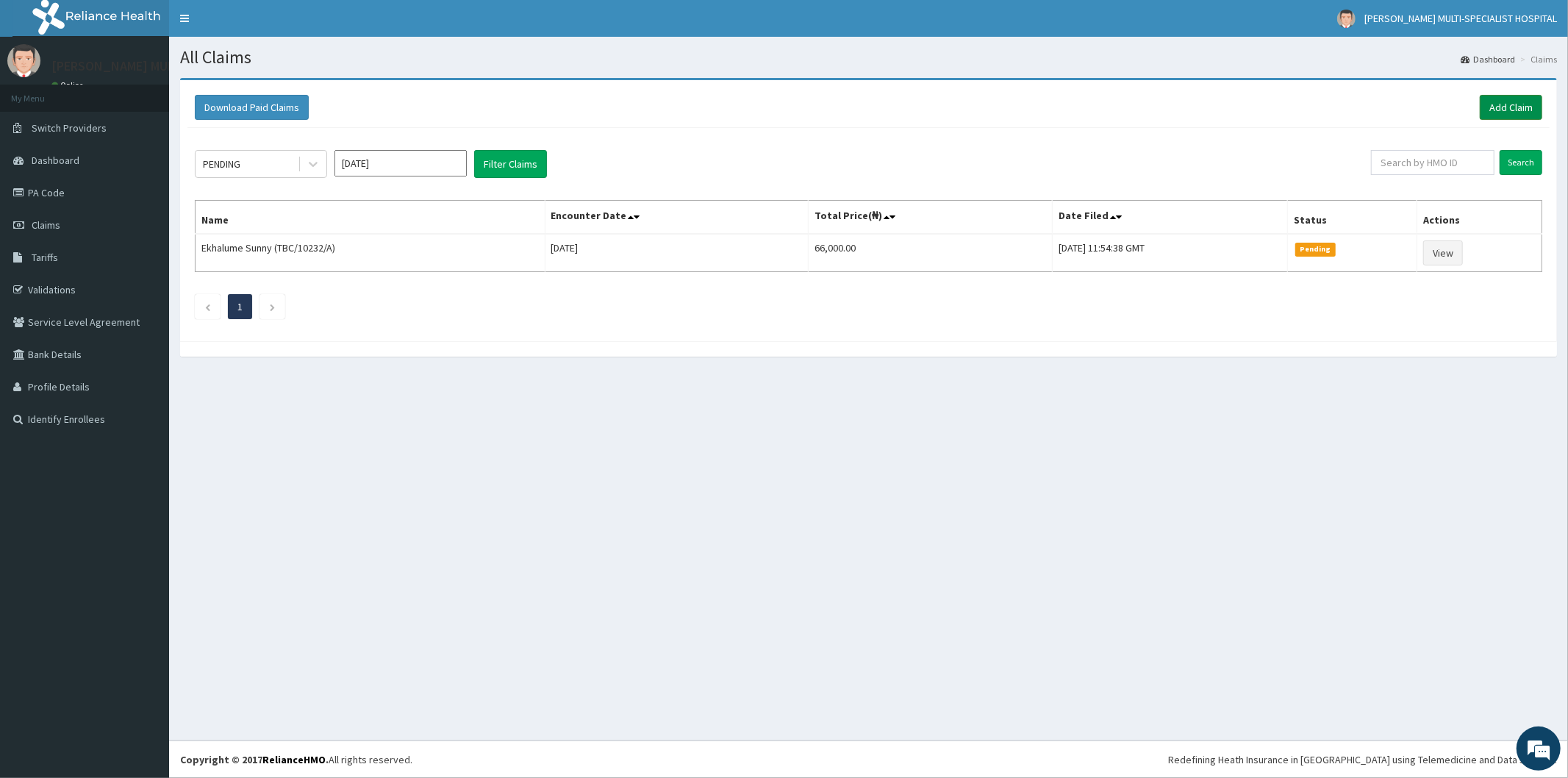
click at [1501, 112] on link "Add Claim" at bounding box center [1511, 107] width 63 height 25
click at [1509, 109] on link "Add Claim" at bounding box center [1511, 107] width 63 height 25
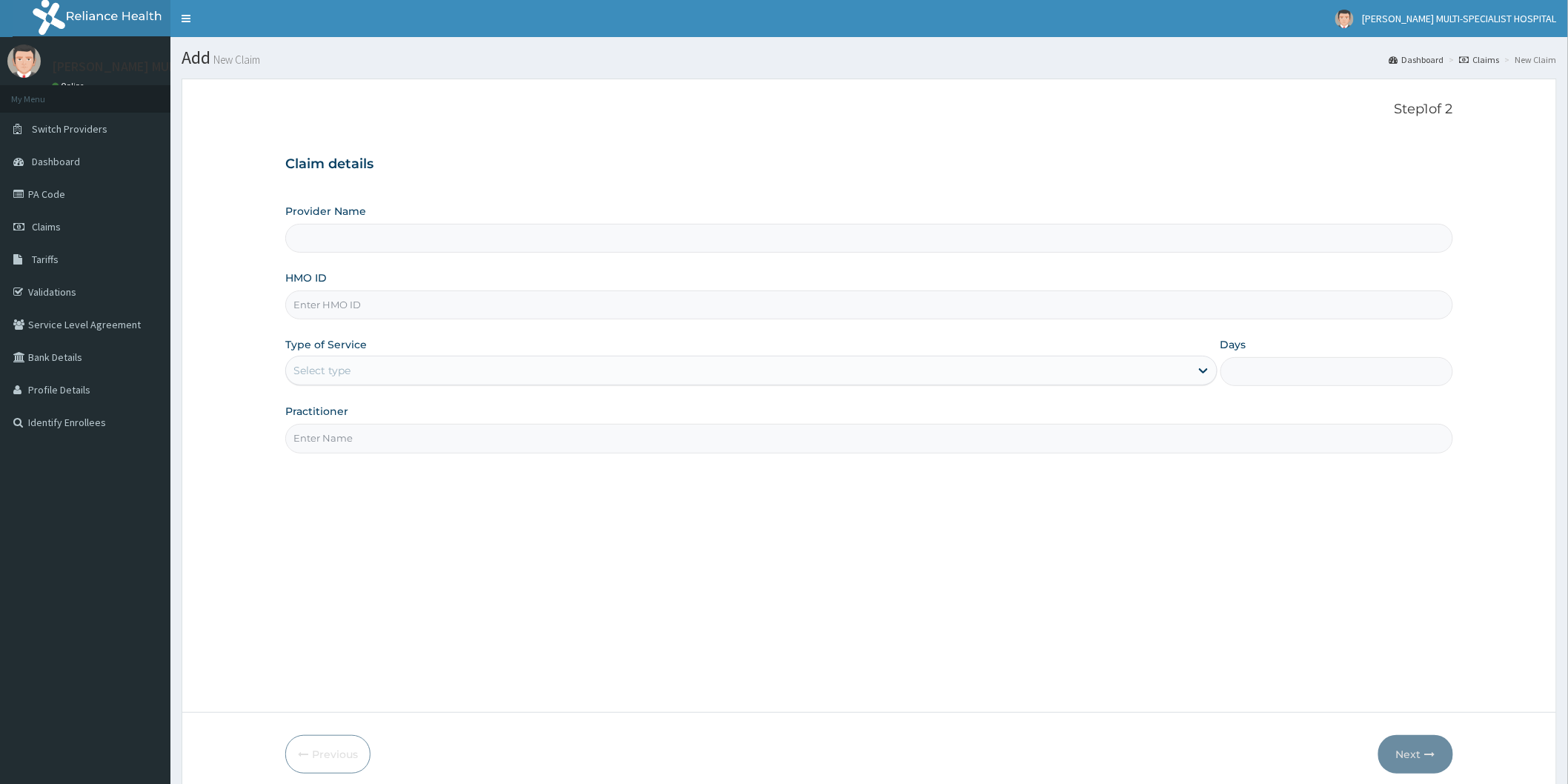
click at [342, 306] on input "HMO ID" at bounding box center [869, 305] width 1168 height 29
type input "Reddington Multi-Specialist Hospital - IKEJA"
type input "PRS/10016/A"
click at [358, 380] on div "Select type" at bounding box center [737, 370] width 903 height 24
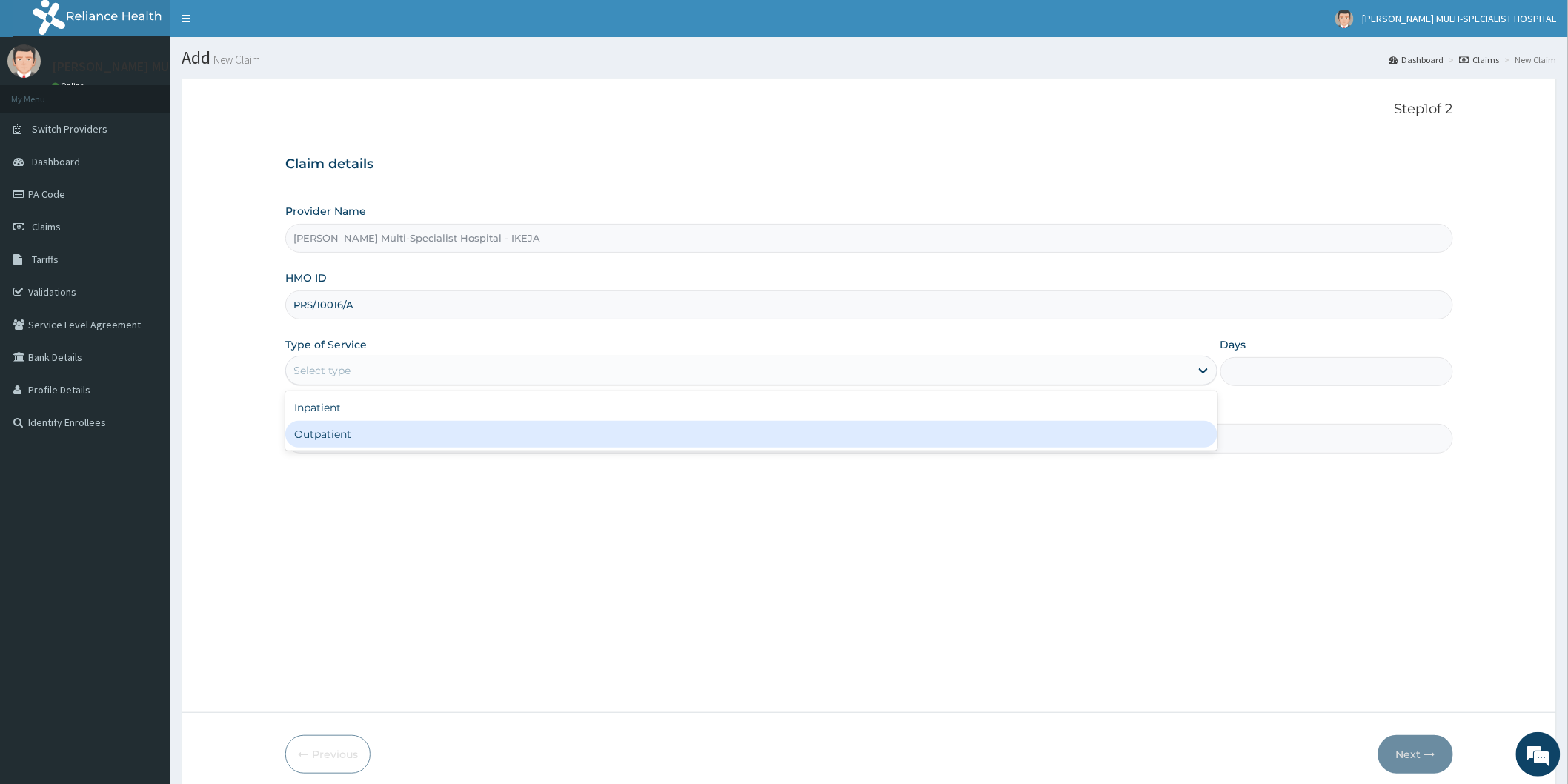
click at [366, 435] on div "Outpatient" at bounding box center [752, 434] width 932 height 26
type input "1"
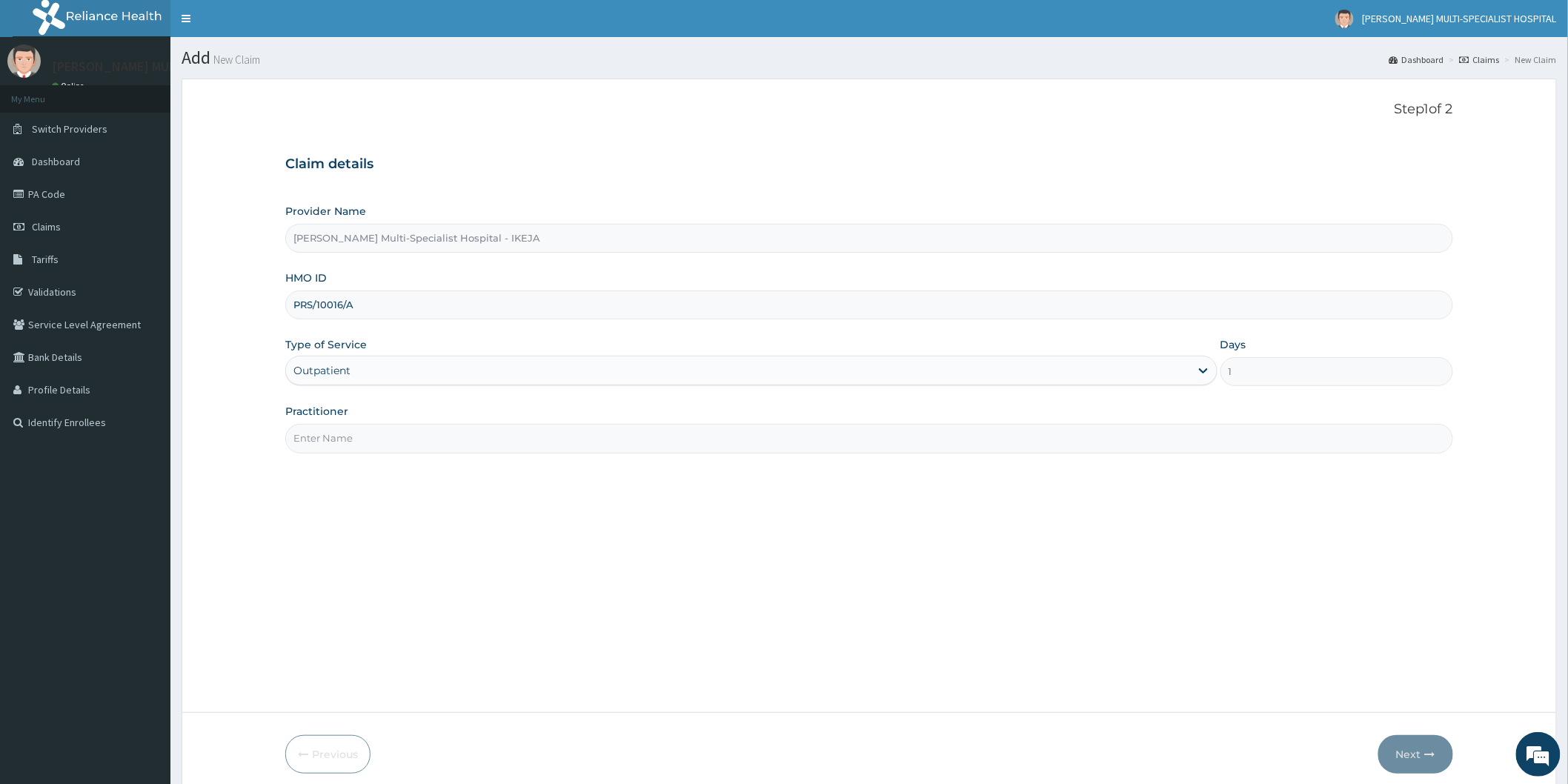
click at [363, 434] on input "Practitioner" at bounding box center [869, 438] width 1168 height 29
type input "DR MERCY"
click at [1431, 753] on icon "button" at bounding box center [1430, 754] width 11 height 11
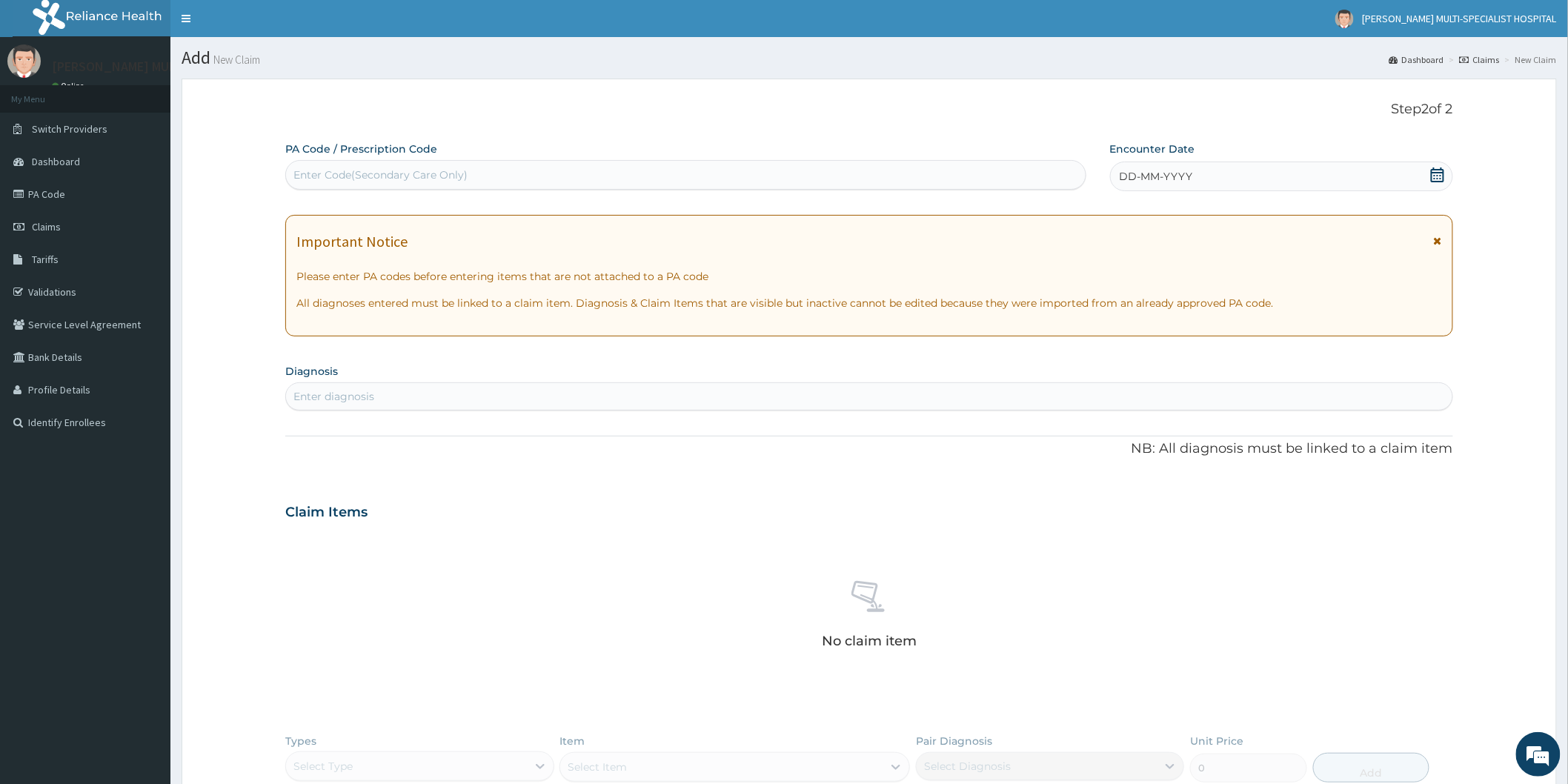
click at [524, 172] on div "Enter Code(Secondary Care Only)" at bounding box center [686, 175] width 799 height 24
type input "PA/5BB9F8"
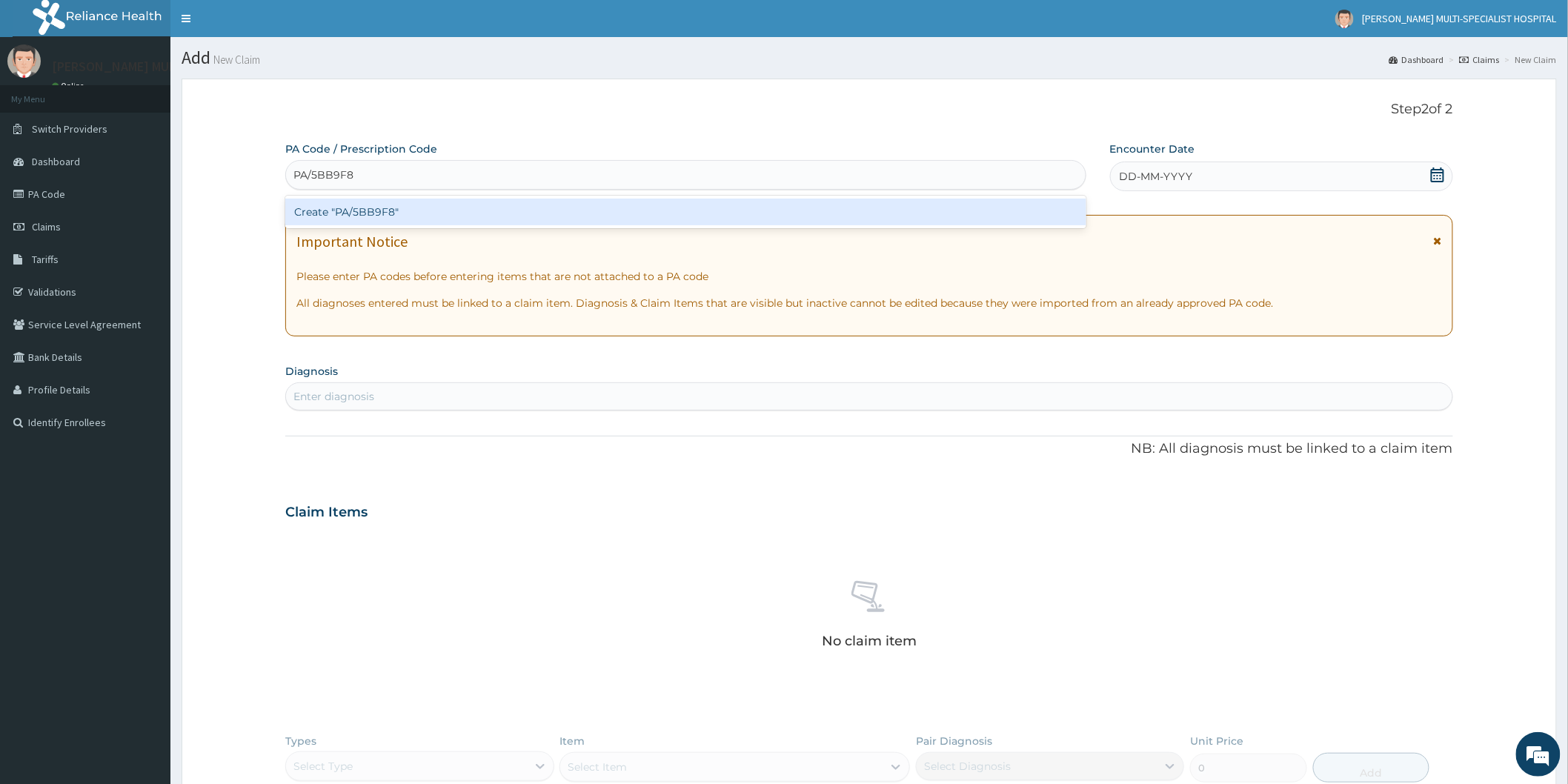
click at [524, 220] on div "Create "PA/5BB9F8"" at bounding box center [686, 212] width 801 height 26
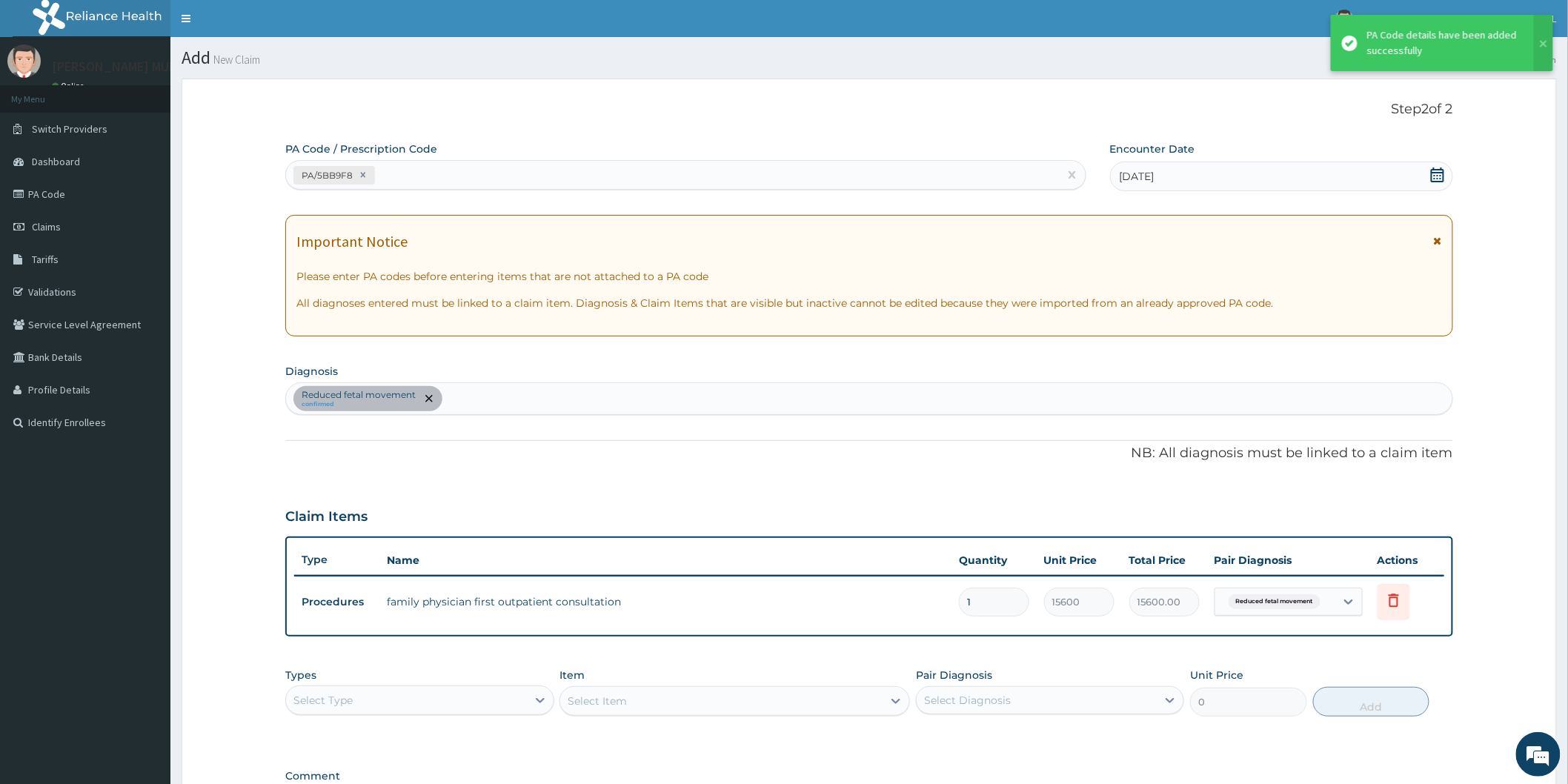
drag, startPoint x: 714, startPoint y: 216, endPoint x: 657, endPoint y: 270, distance: 78.5
click at [709, 219] on div "Important Notice Please enter PA codes before entering items that are not attac…" at bounding box center [869, 276] width 1168 height 121
click at [554, 515] on div "Claim Items" at bounding box center [869, 514] width 1168 height 39
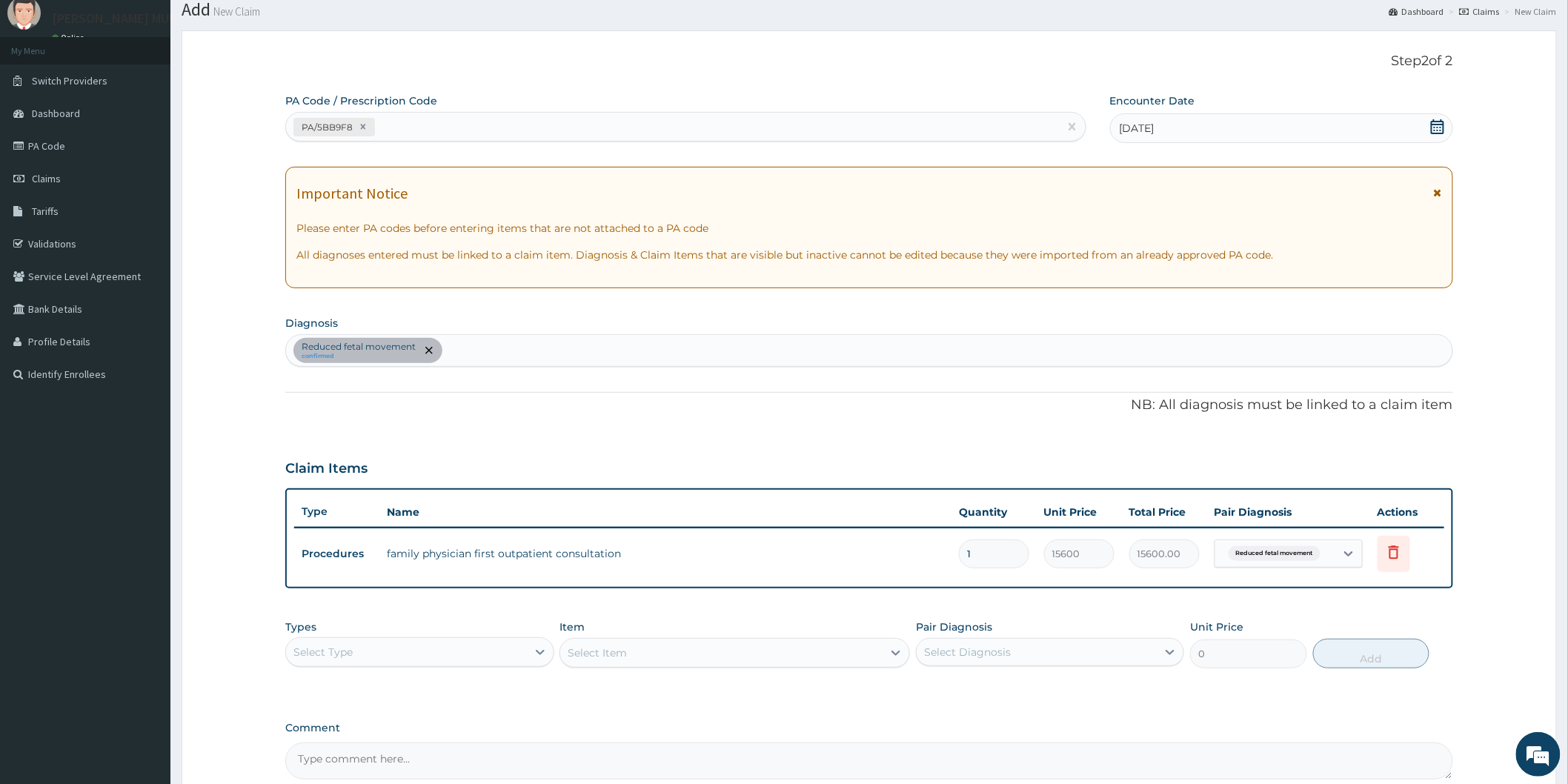
scroll to position [83, 0]
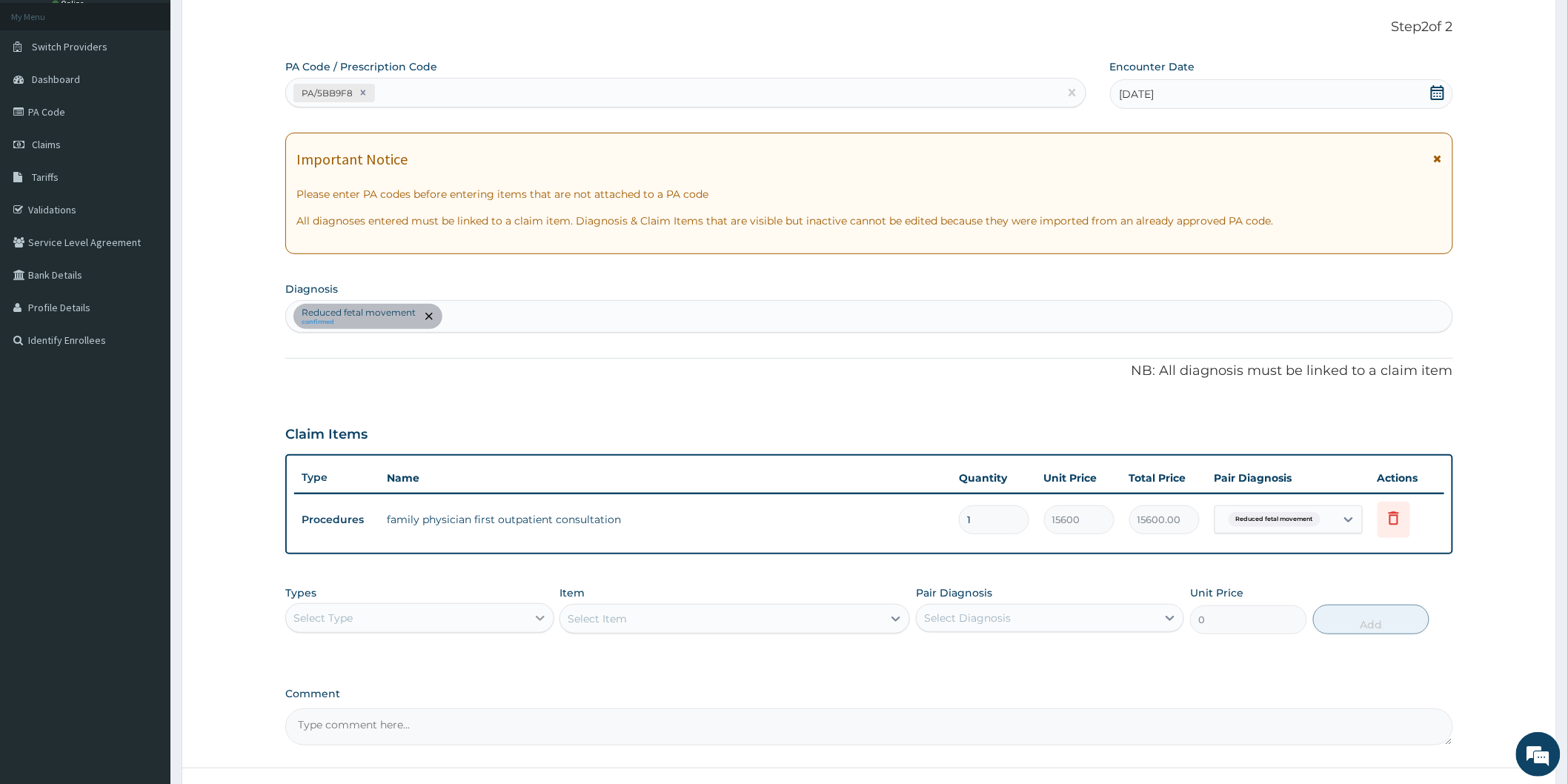
click at [538, 612] on icon at bounding box center [540, 617] width 15 height 15
click at [336, 711] on div "Procedures" at bounding box center [419, 708] width 268 height 26
type input "PHYS"
click at [541, 610] on icon at bounding box center [540, 617] width 15 height 15
click at [534, 611] on icon at bounding box center [540, 617] width 15 height 15
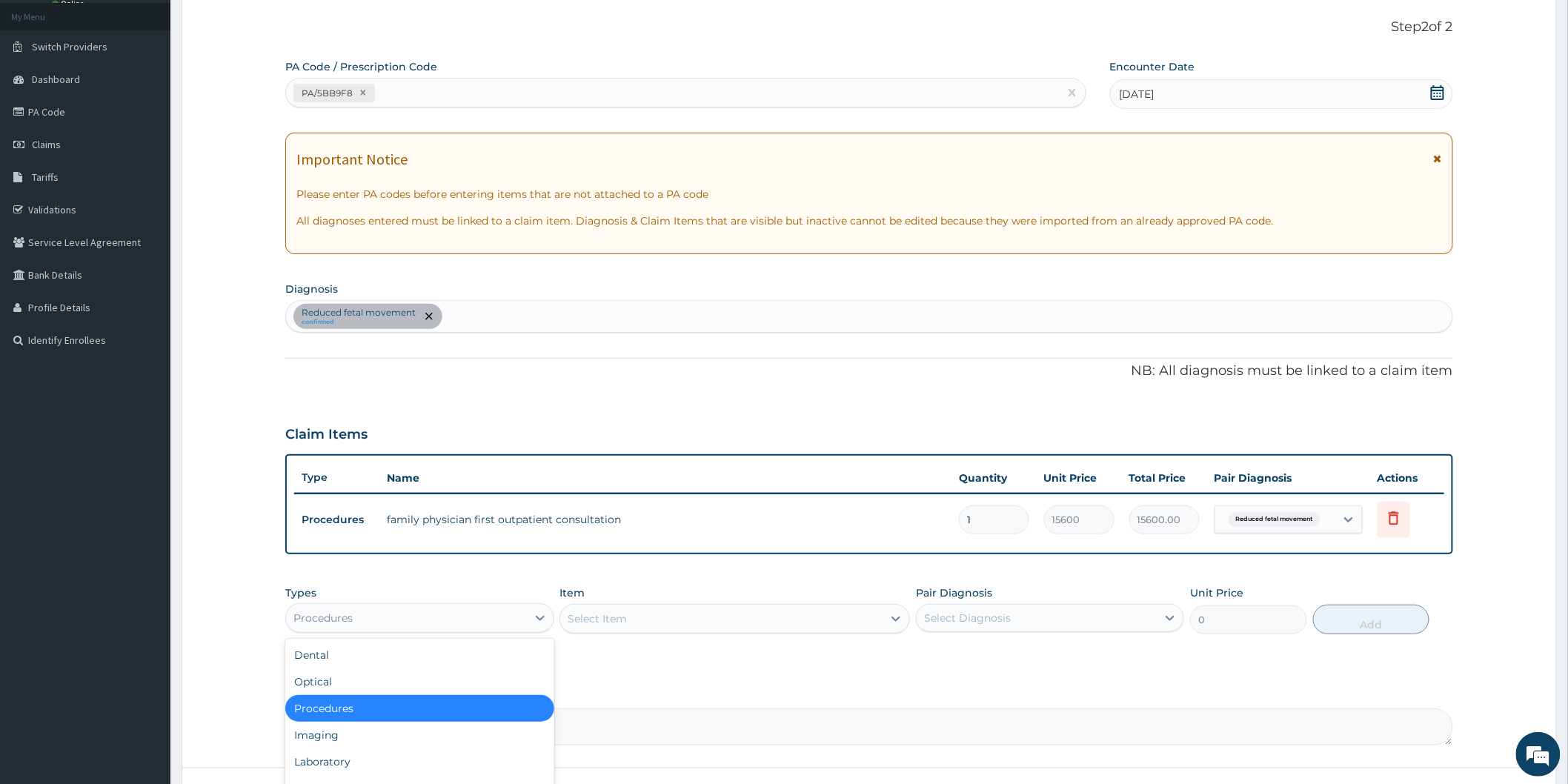
click at [365, 705] on div "Procedures" at bounding box center [419, 708] width 268 height 26
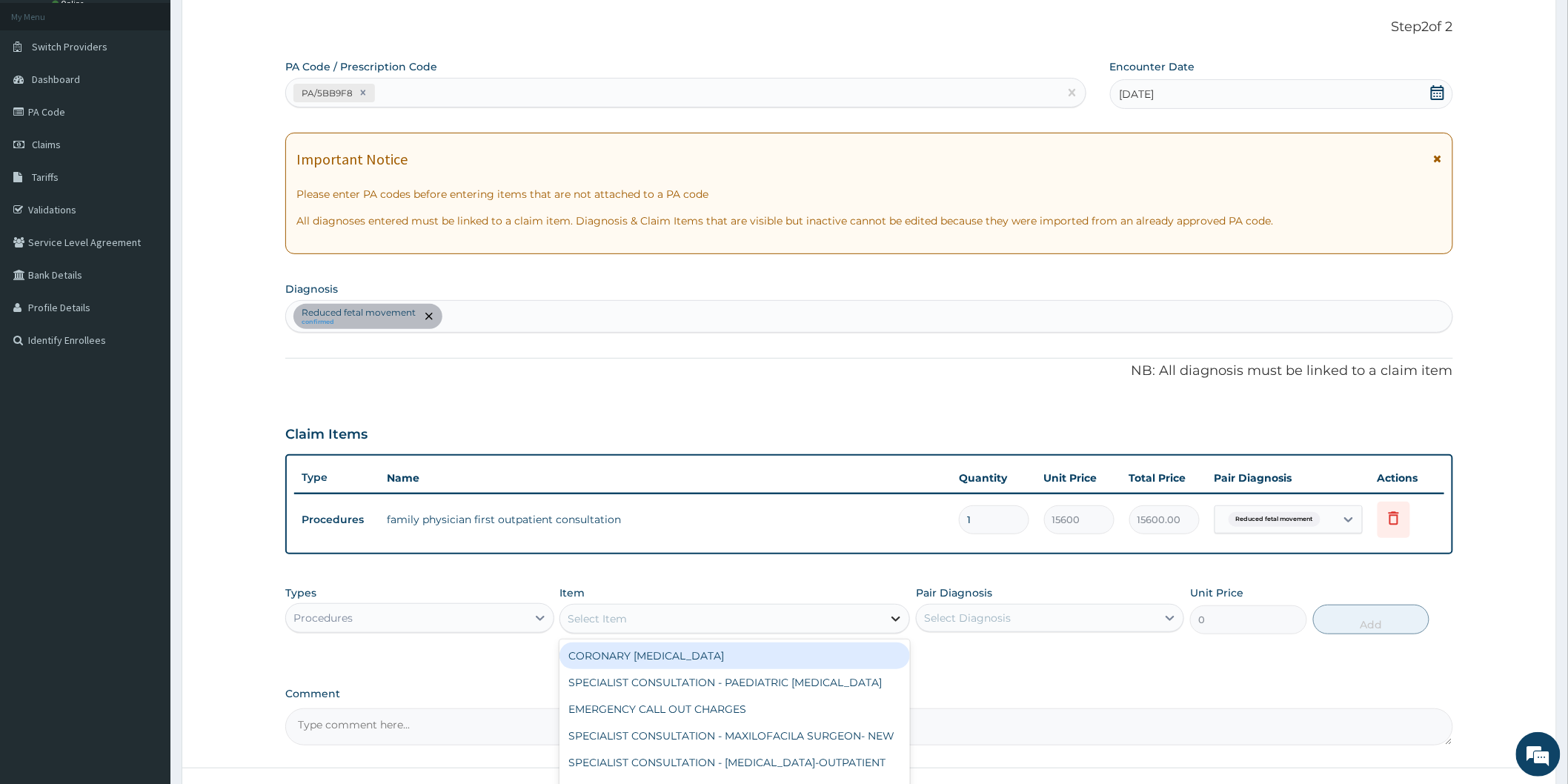
click at [895, 617] on icon at bounding box center [895, 618] width 15 height 15
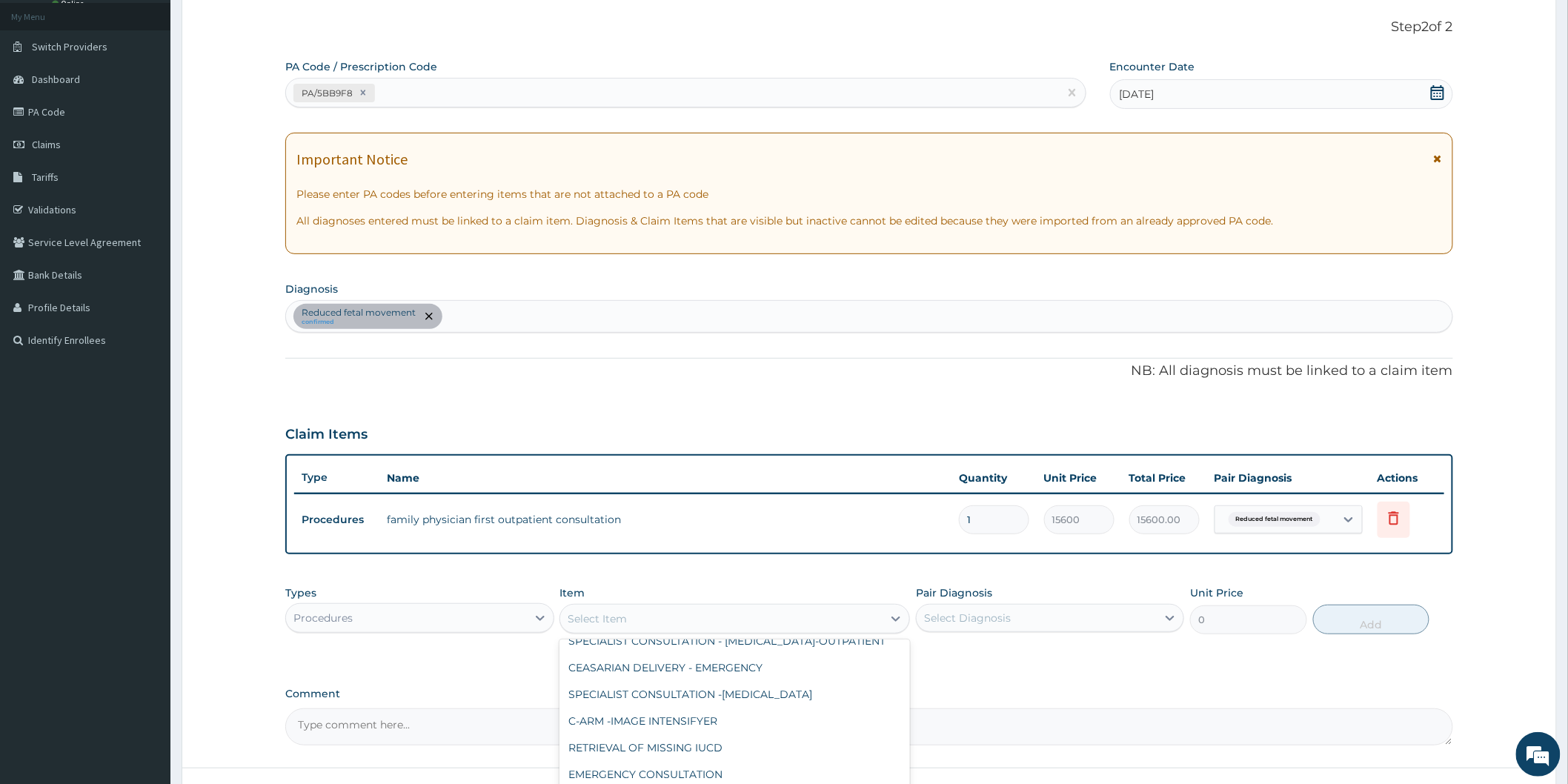
scroll to position [164, 0]
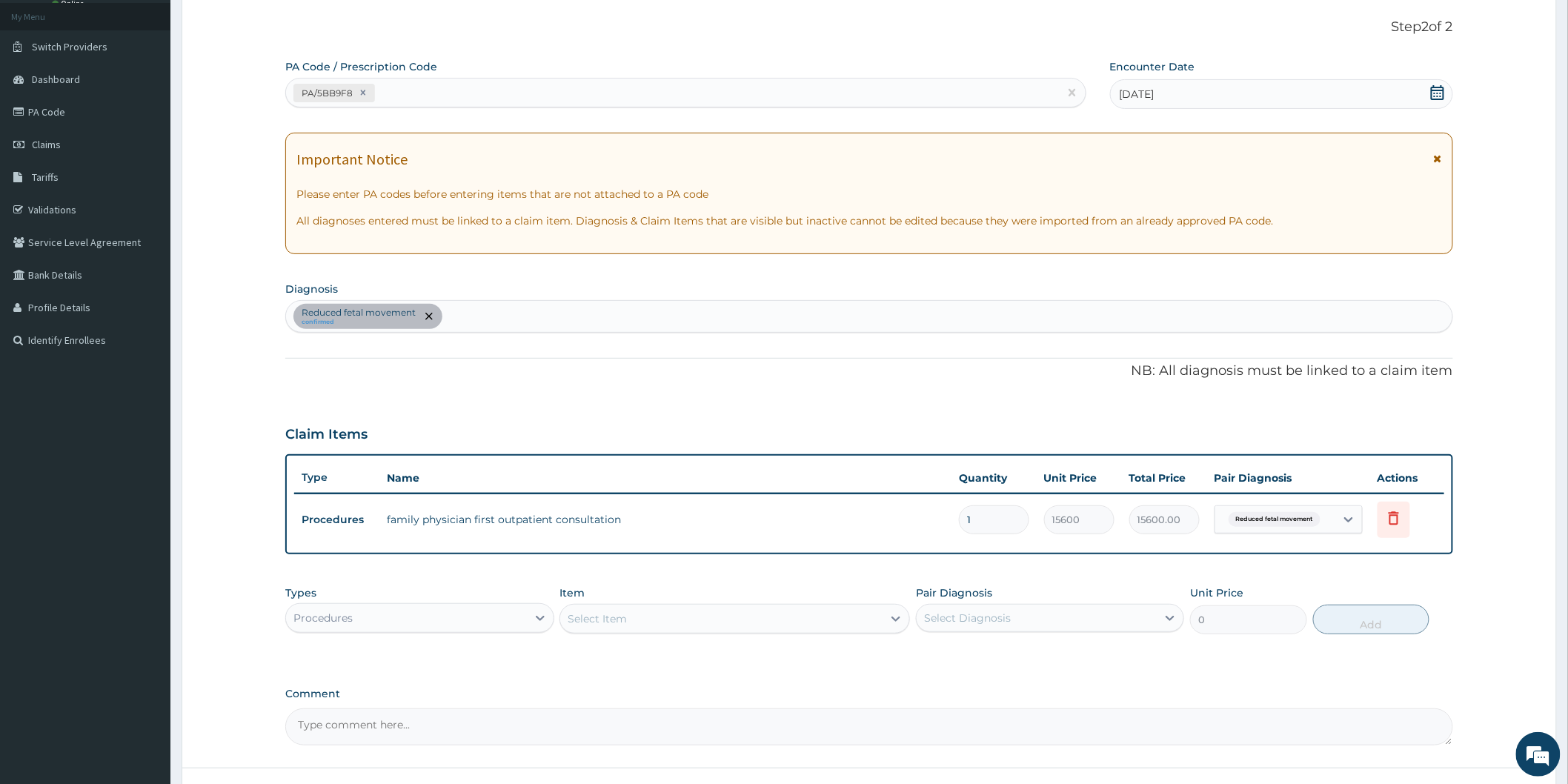
click at [676, 619] on div "Select Item" at bounding box center [721, 618] width 322 height 24
type input "PHYS"
click at [735, 679] on div "SPECIALIST CONSULTATION - PHYSICIAN" at bounding box center [734, 682] width 350 height 26
type input "30000"
click at [1170, 612] on icon at bounding box center [1169, 617] width 15 height 15
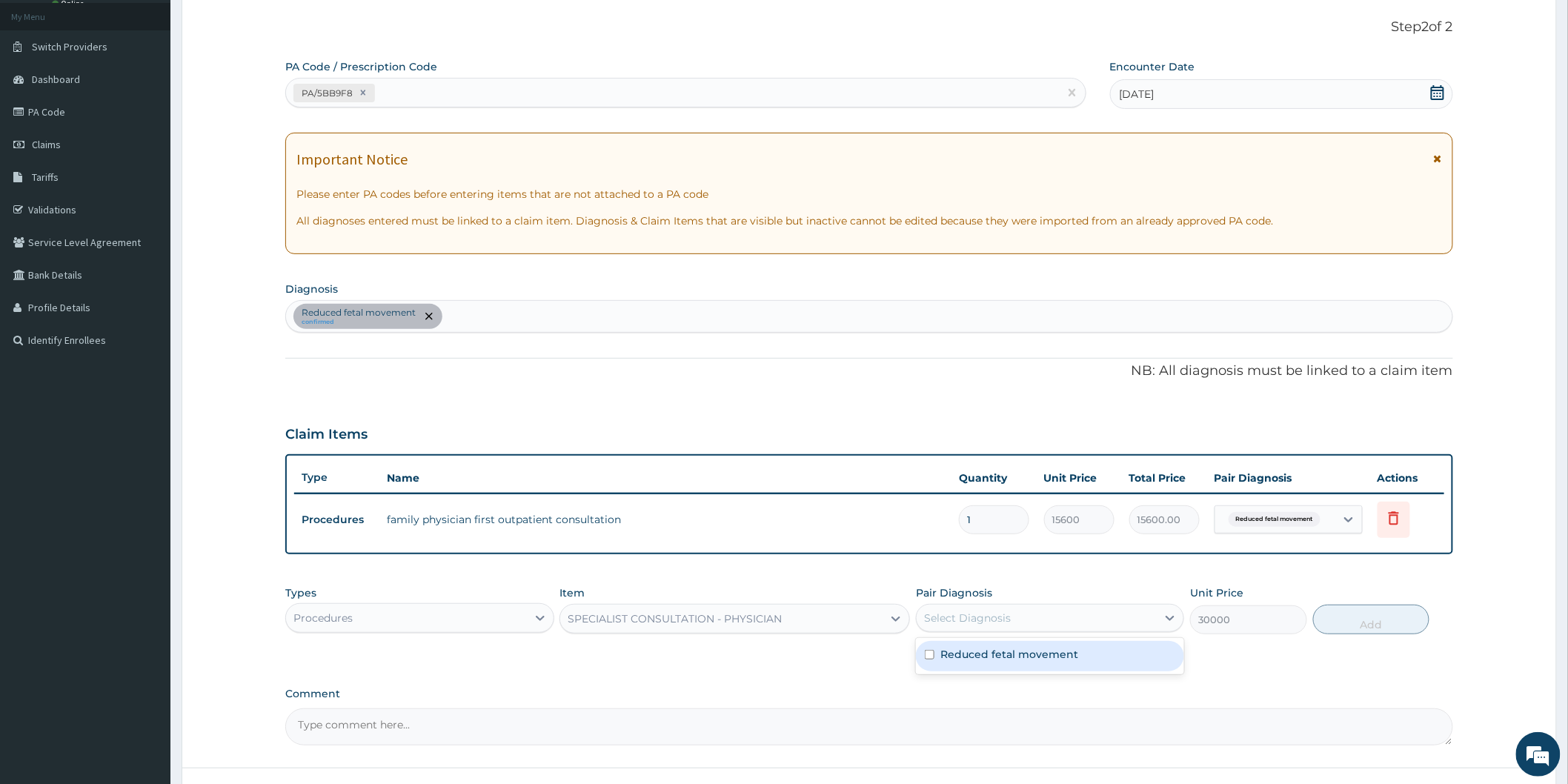
click at [1047, 665] on div "Reduced fetal movement" at bounding box center [1049, 656] width 268 height 31
checkbox input "true"
click at [1213, 578] on div "Types Procedures Item SPECIALIST CONSULTATION - PHYSICIAN Pair Diagnosis Reduce…" at bounding box center [869, 609] width 1168 height 64
click at [1331, 606] on button "Add" at bounding box center [1370, 620] width 117 height 30
type input "0"
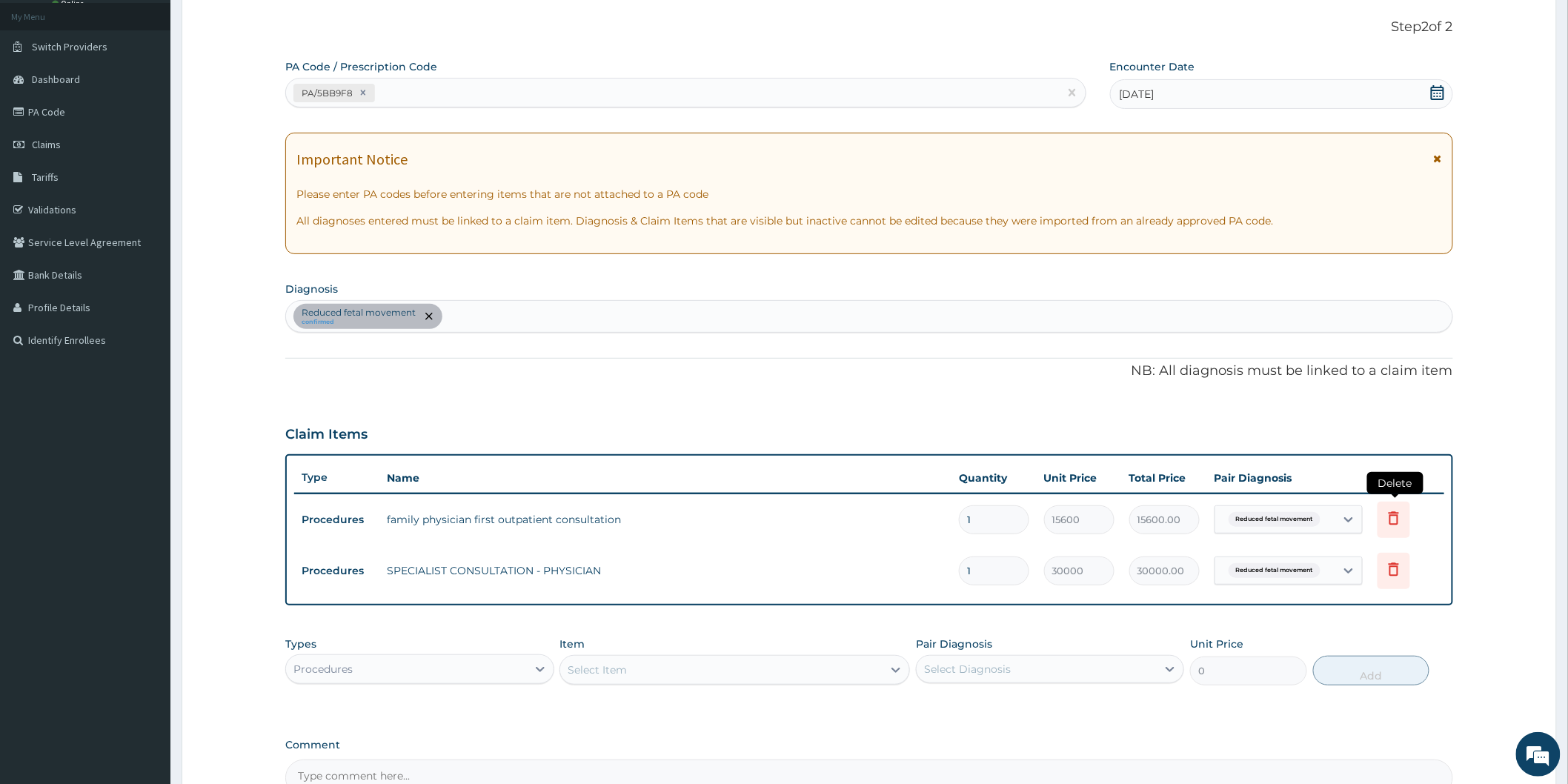
click at [1392, 514] on icon at bounding box center [1393, 517] width 11 height 13
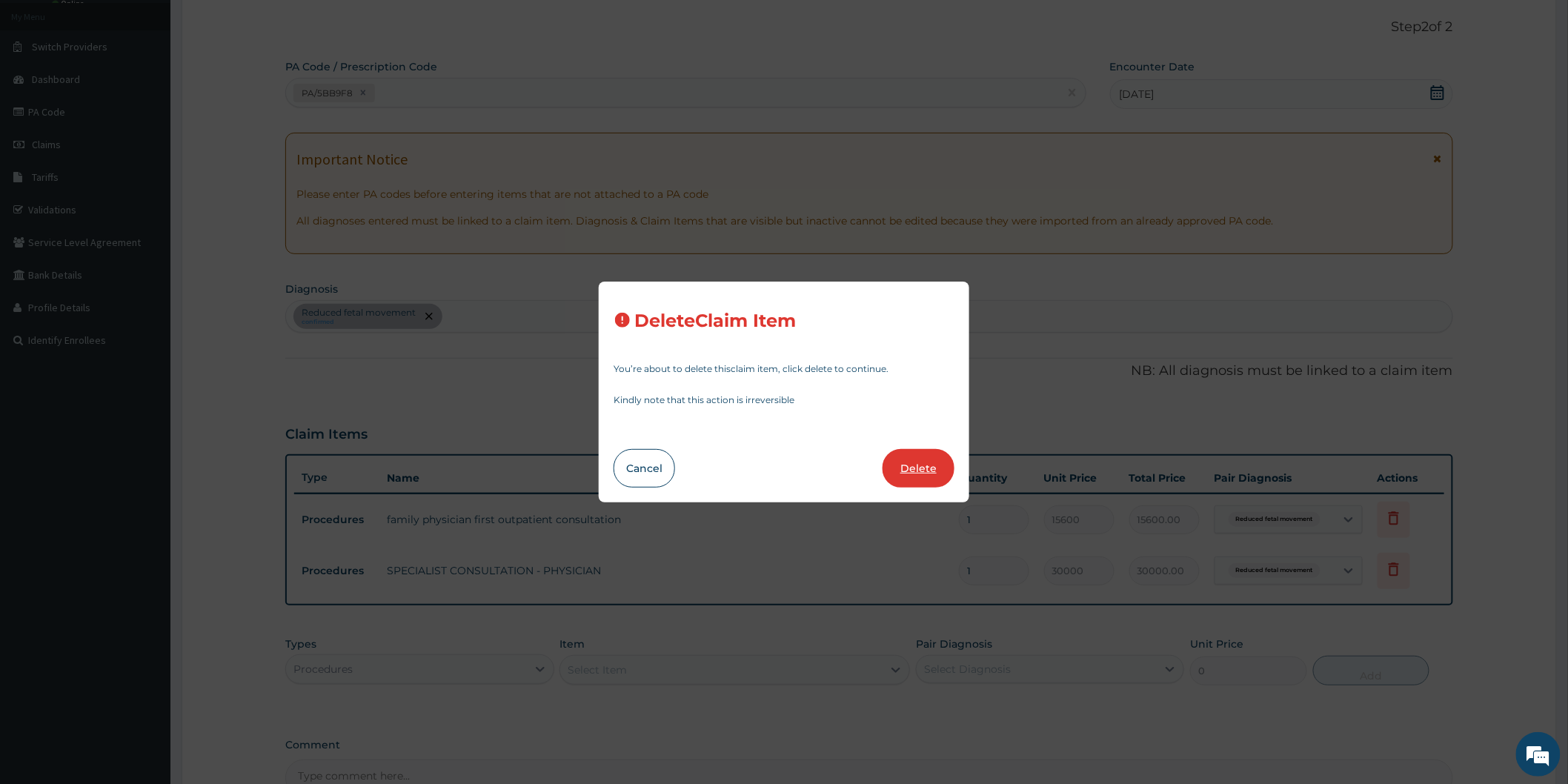
click at [907, 463] on button "Delete" at bounding box center [918, 468] width 72 height 39
type input "30000"
type input "30000.00"
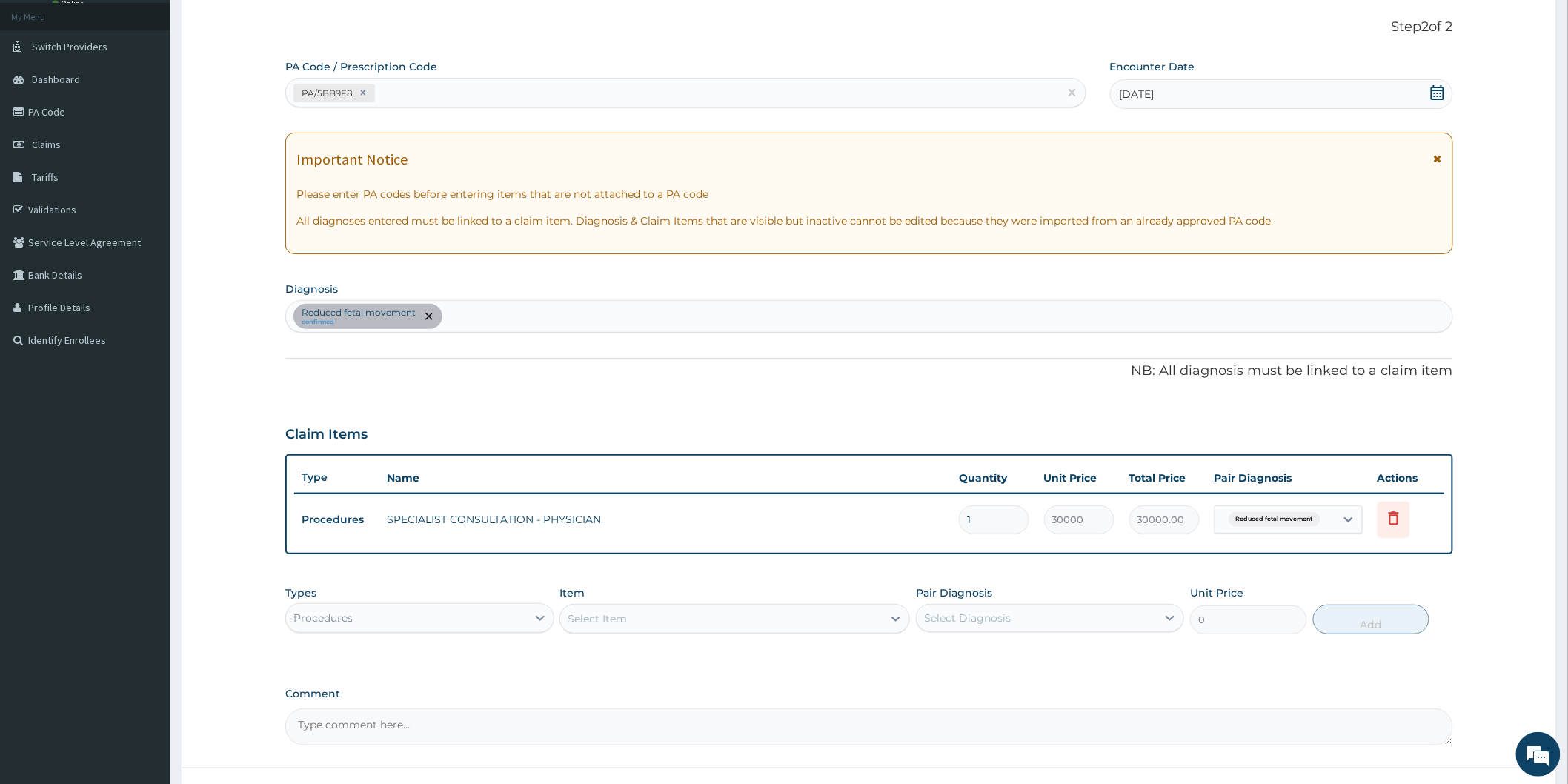
click at [371, 723] on textarea "Comment" at bounding box center [869, 727] width 1168 height 37
click at [549, 621] on div at bounding box center [540, 618] width 26 height 26
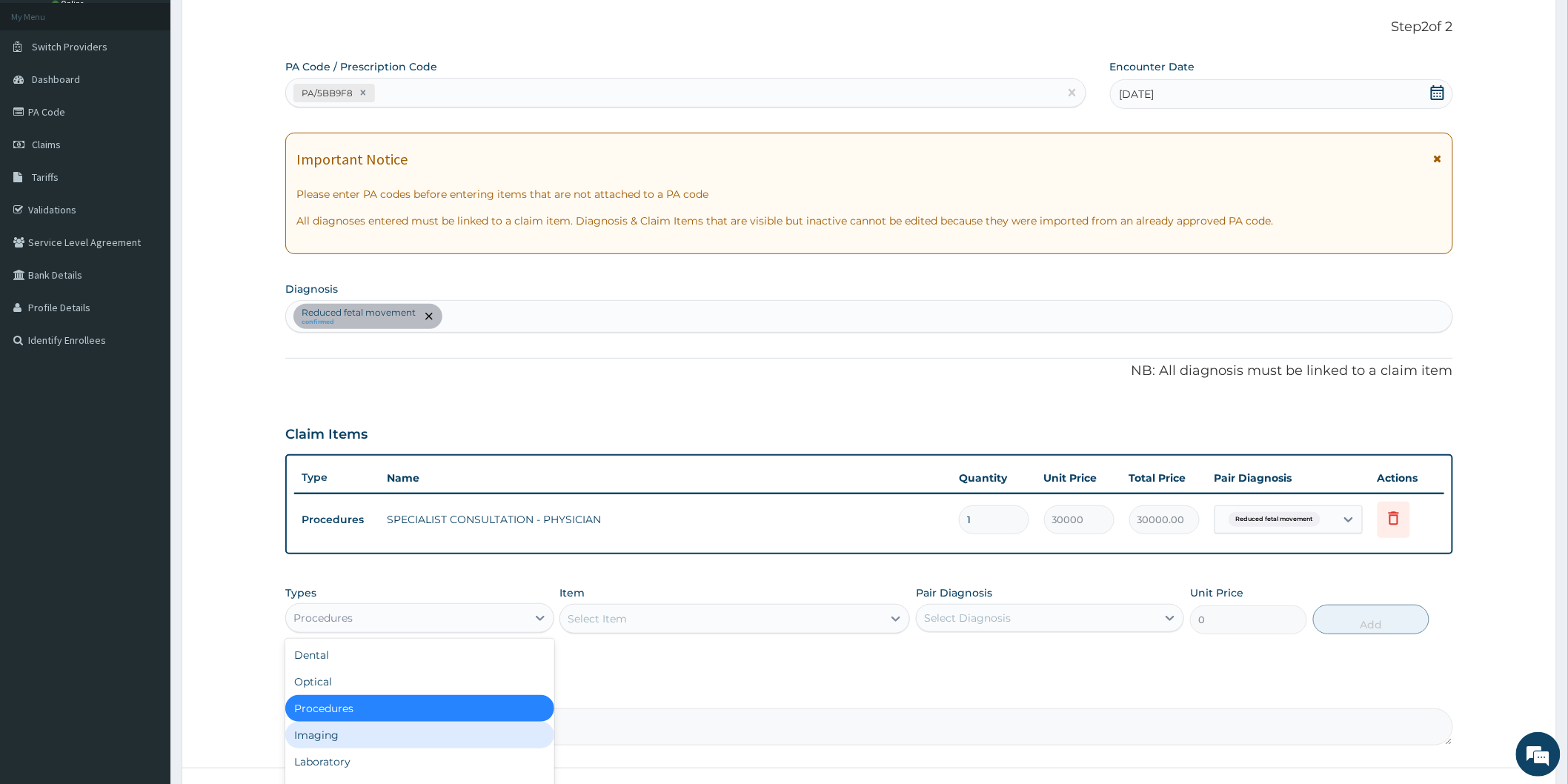
click at [337, 729] on div "Imaging" at bounding box center [419, 735] width 268 height 26
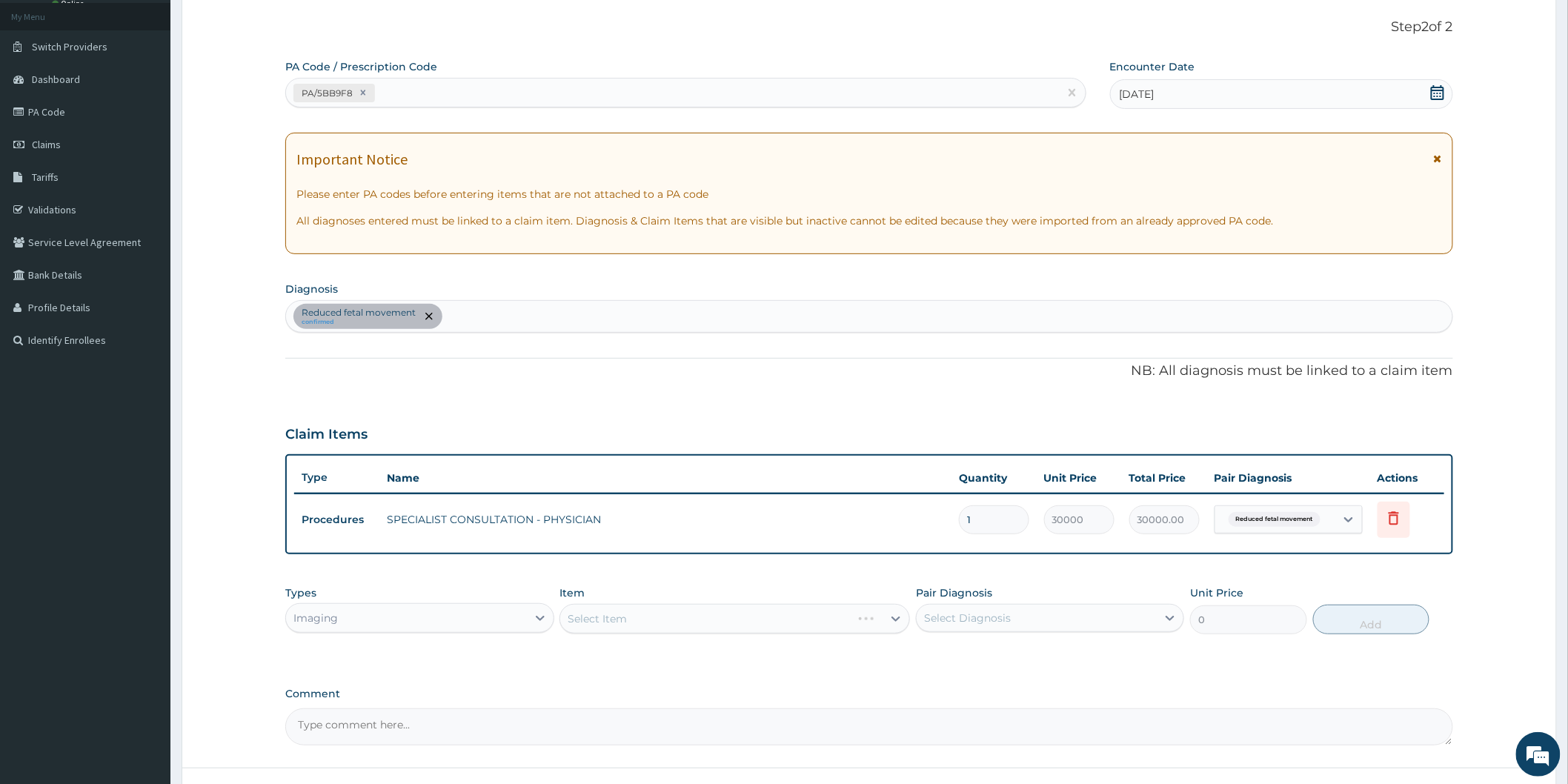
click at [892, 623] on div "Select Item" at bounding box center [734, 619] width 350 height 30
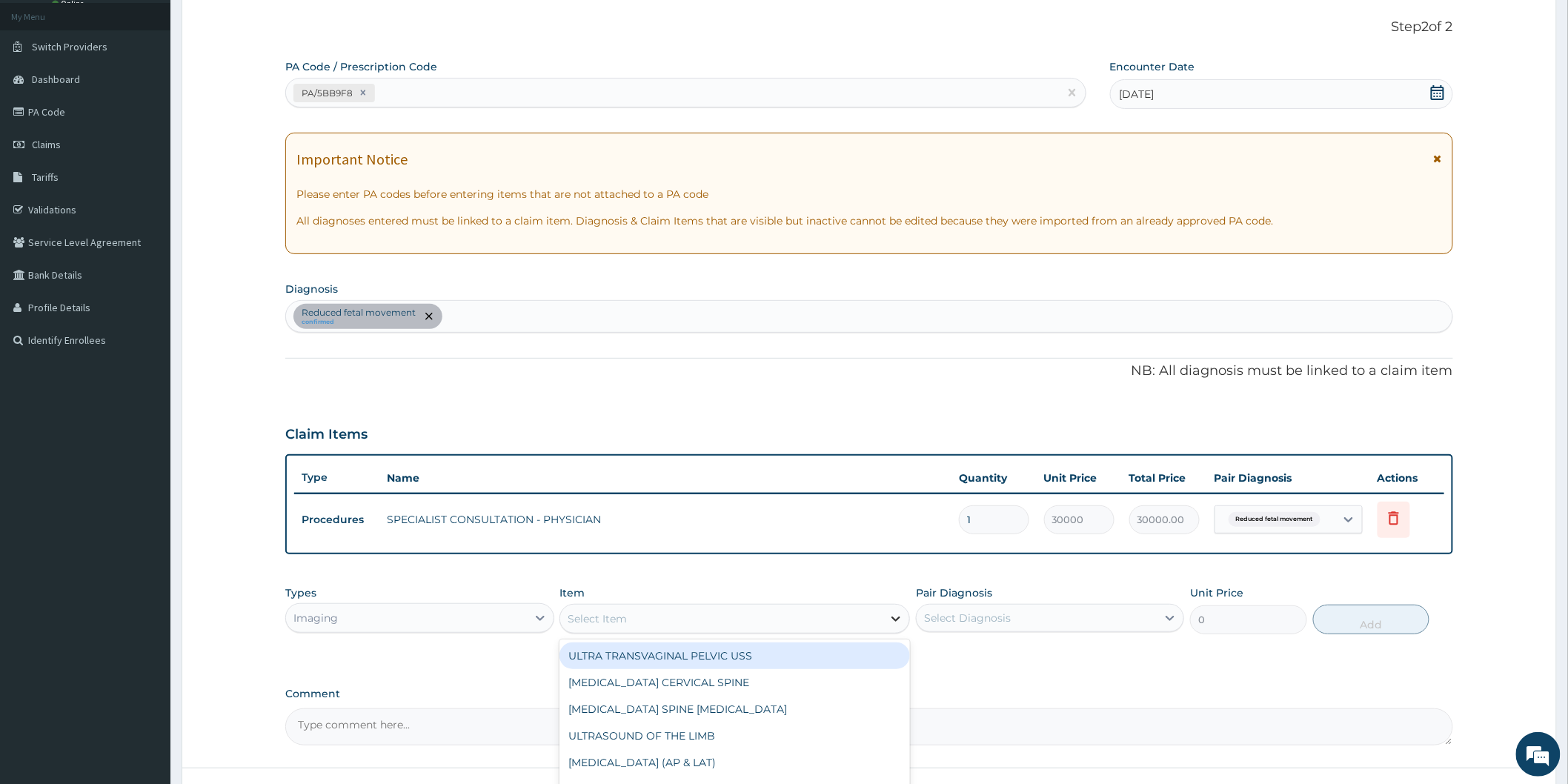
click at [892, 619] on icon at bounding box center [895, 618] width 15 height 15
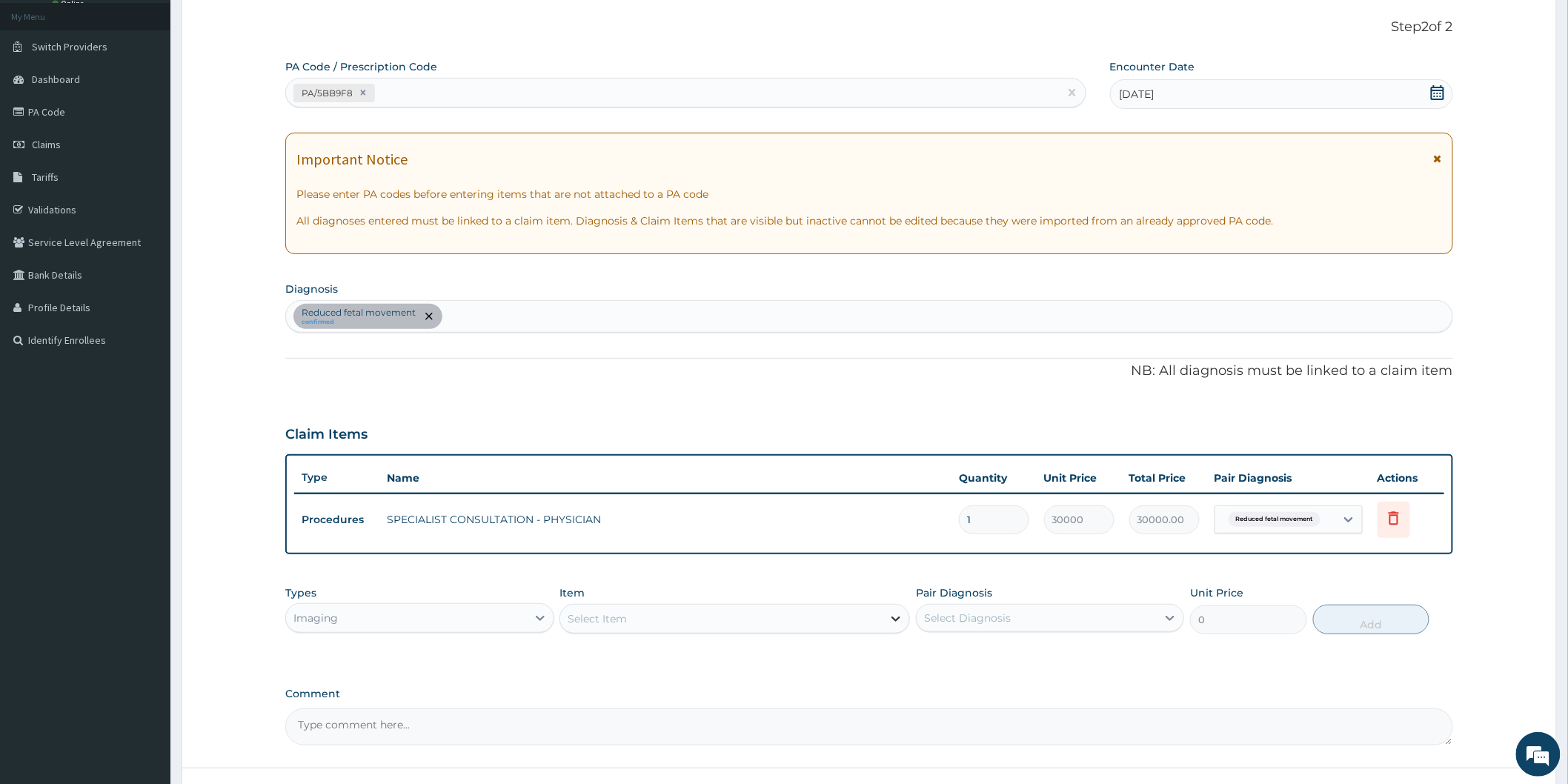
click at [890, 619] on icon at bounding box center [895, 618] width 15 height 15
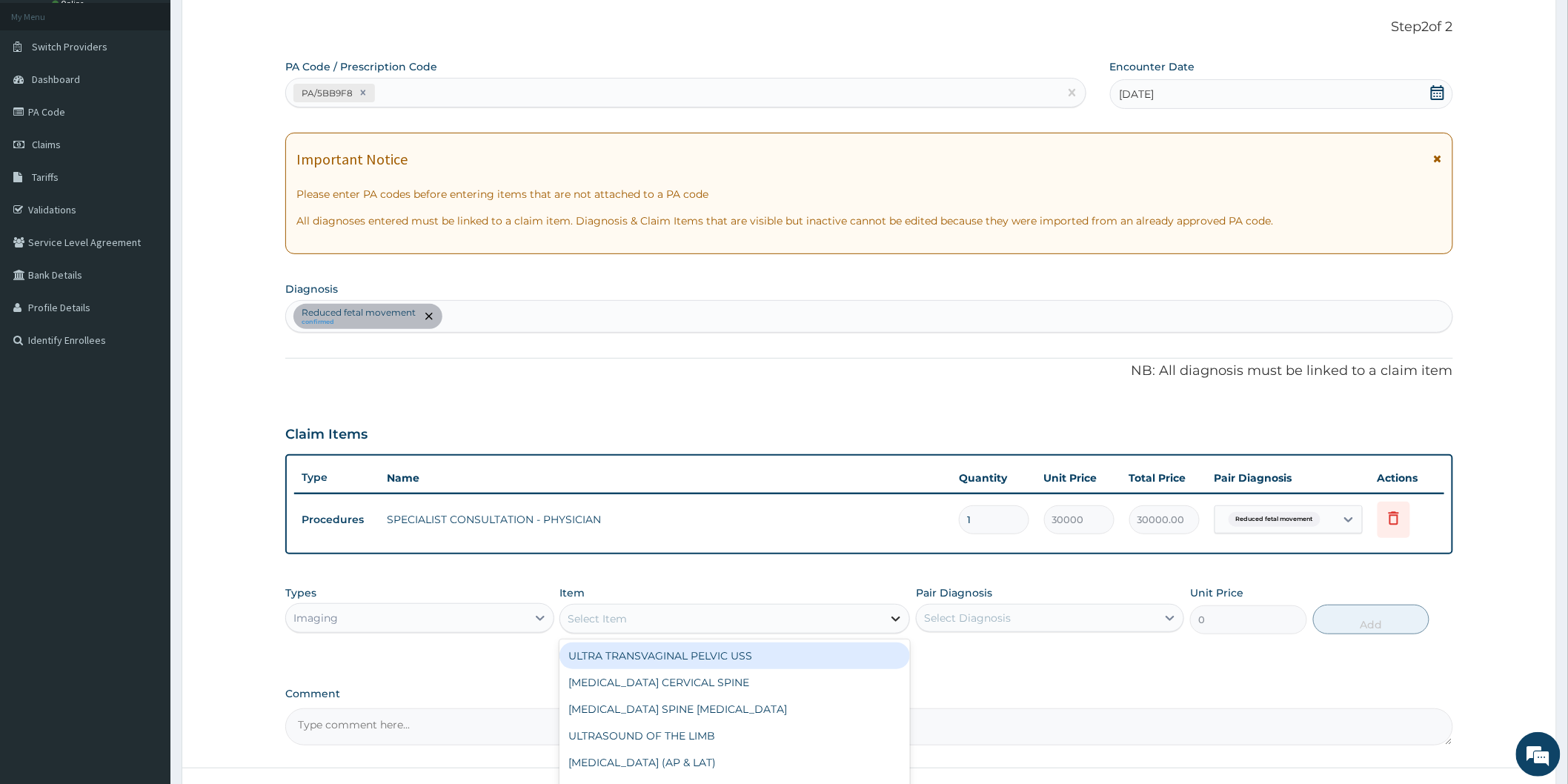
click at [890, 619] on icon at bounding box center [895, 618] width 15 height 15
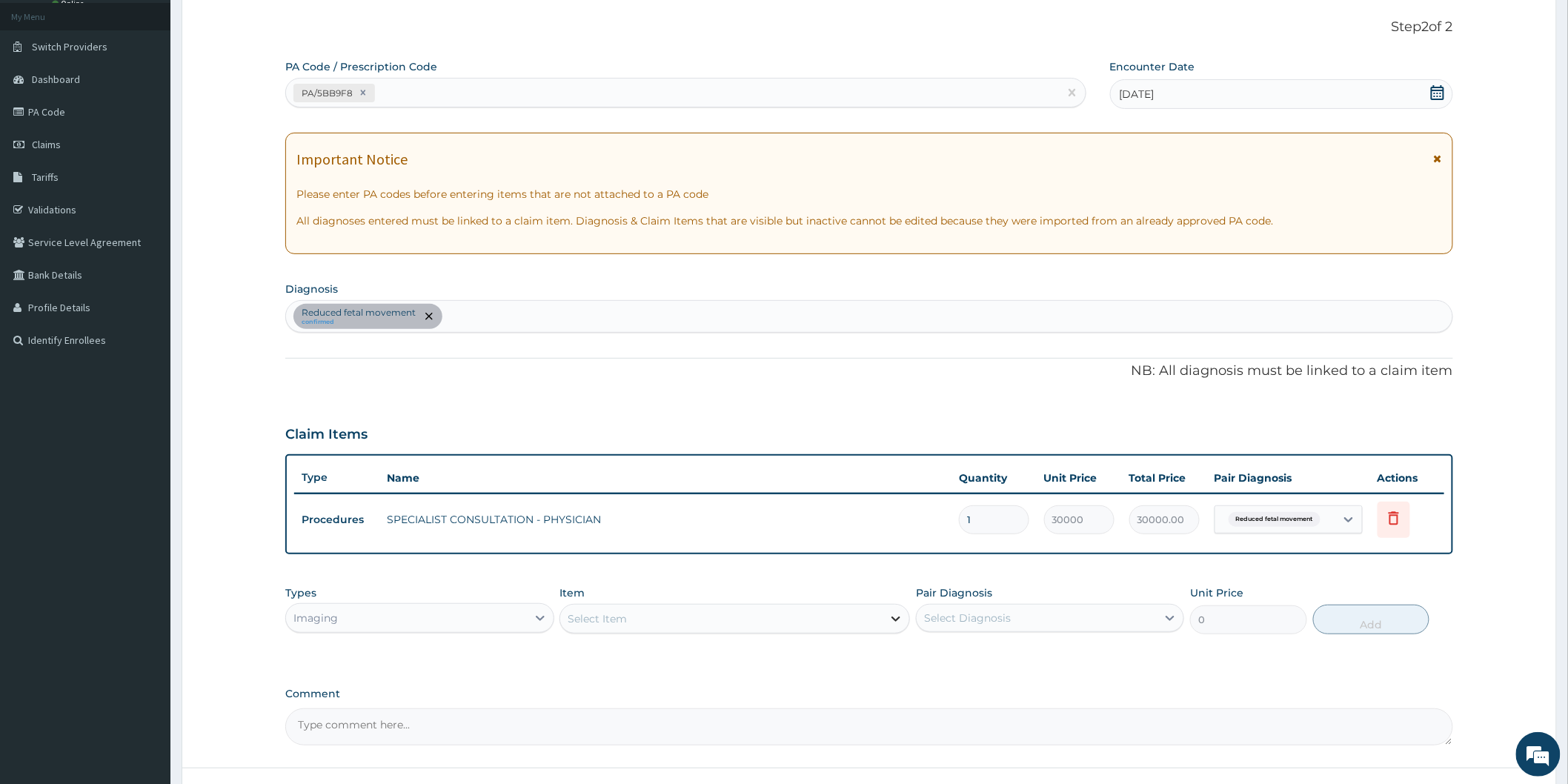
click at [890, 619] on icon at bounding box center [895, 618] width 15 height 15
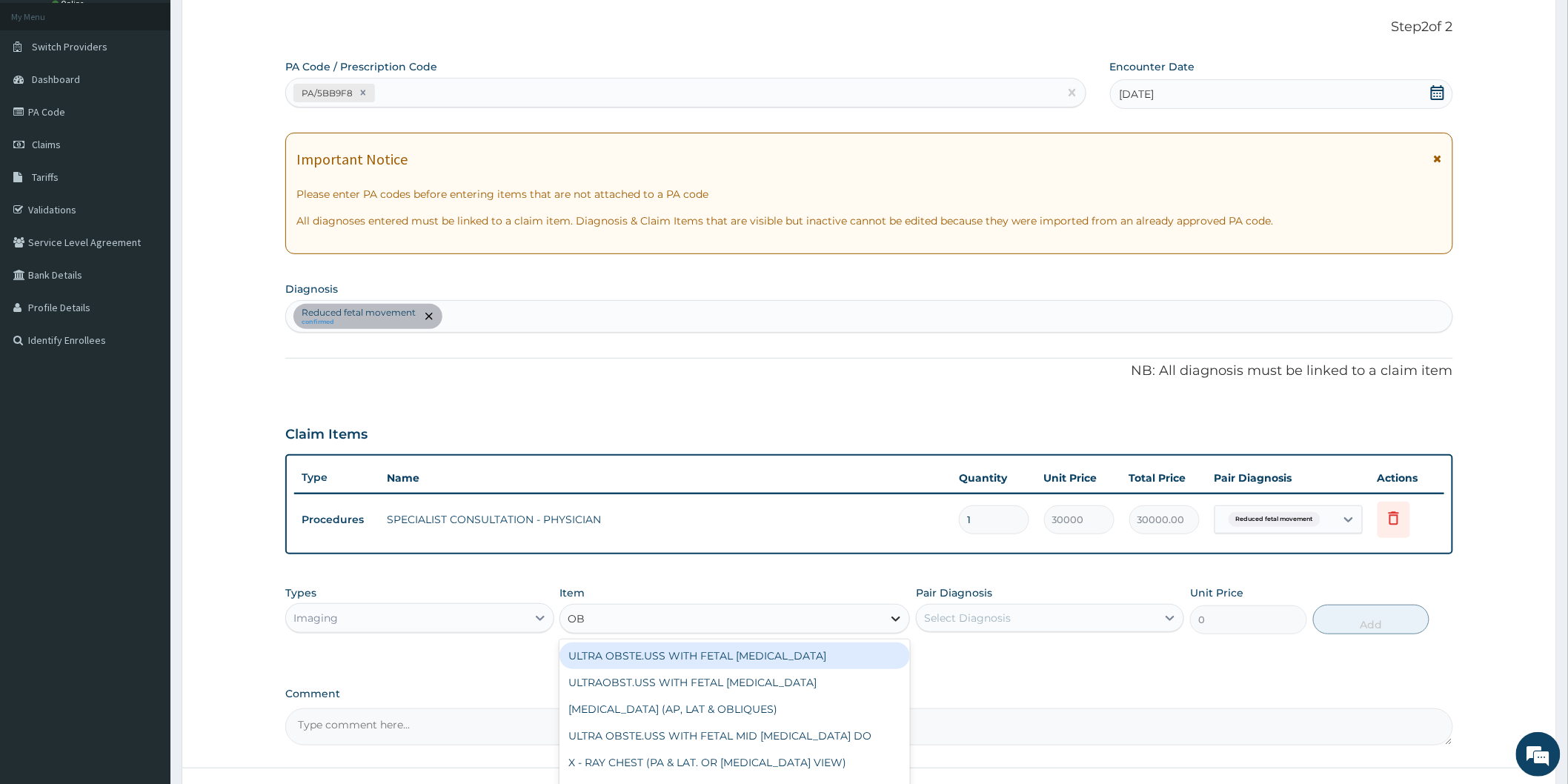
type input "OBS"
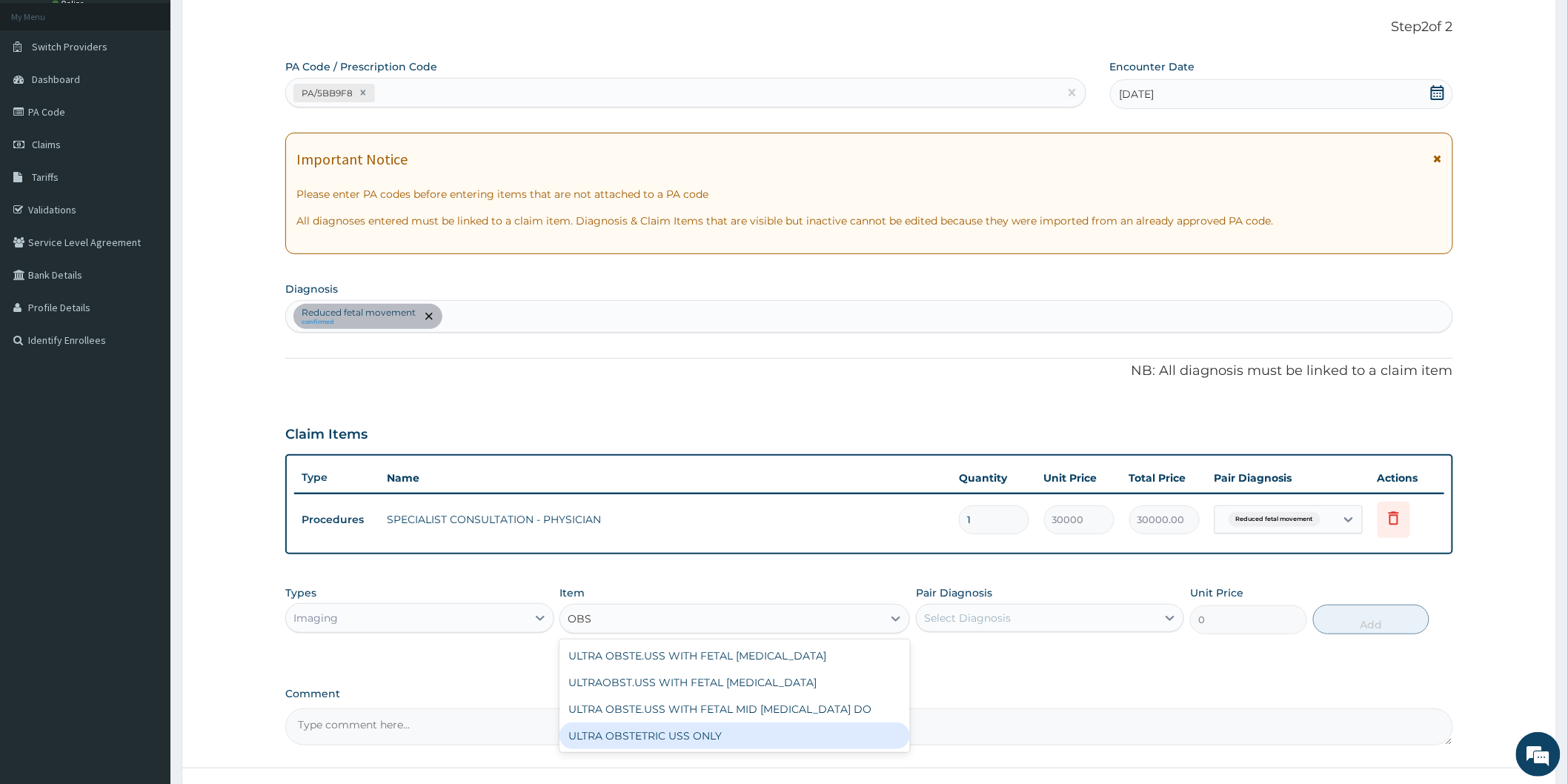
click at [723, 745] on div "ULTRA OBSTETRIC USS ONLY" at bounding box center [734, 736] width 350 height 26
type input "27272.72727272727"
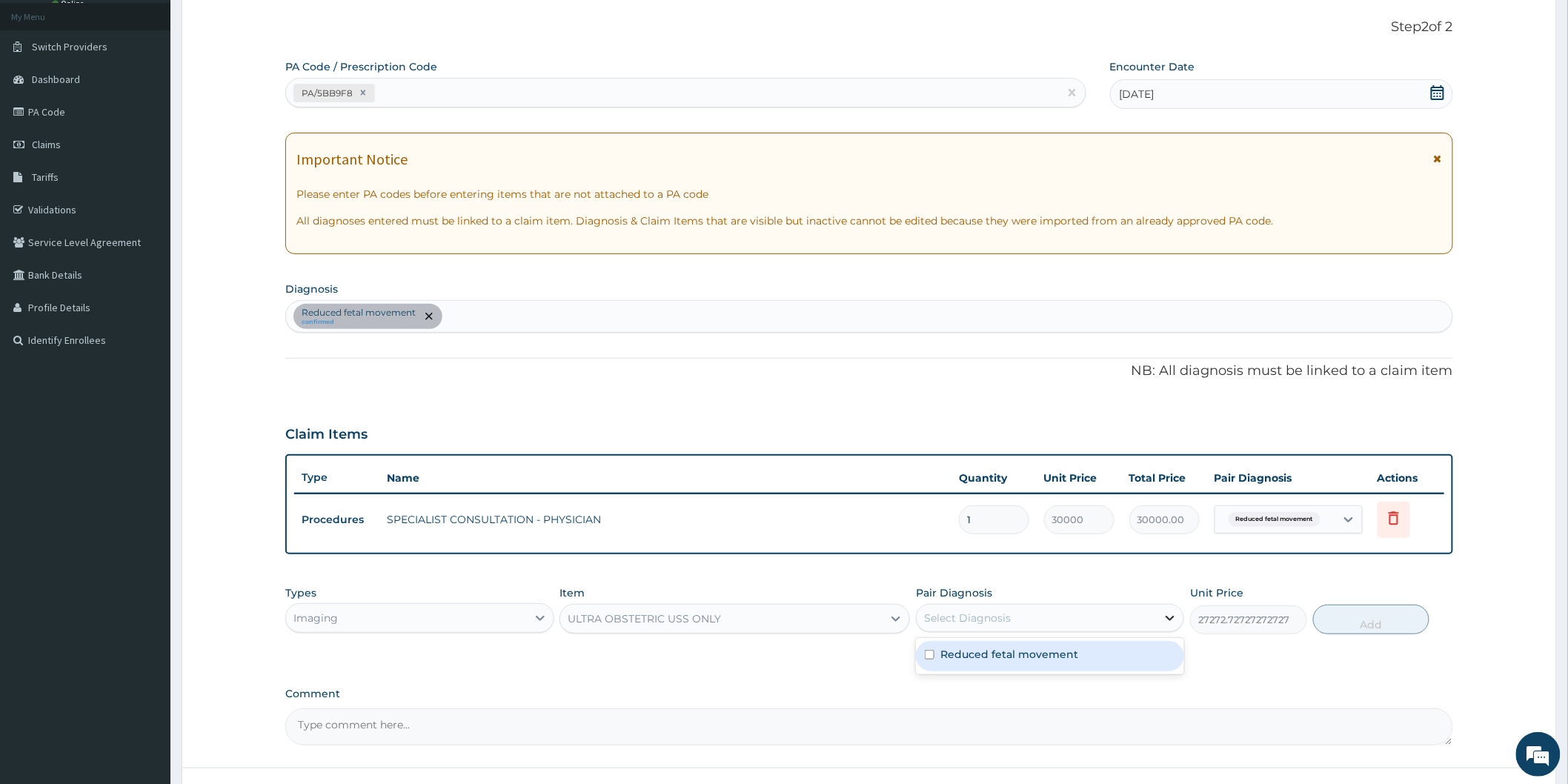
click at [1161, 613] on div at bounding box center [1169, 618] width 26 height 26
click at [1063, 651] on label "Reduced fetal movement" at bounding box center [1009, 654] width 138 height 15
checkbox input "true"
click at [1341, 616] on button "Add" at bounding box center [1370, 620] width 117 height 30
type input "0"
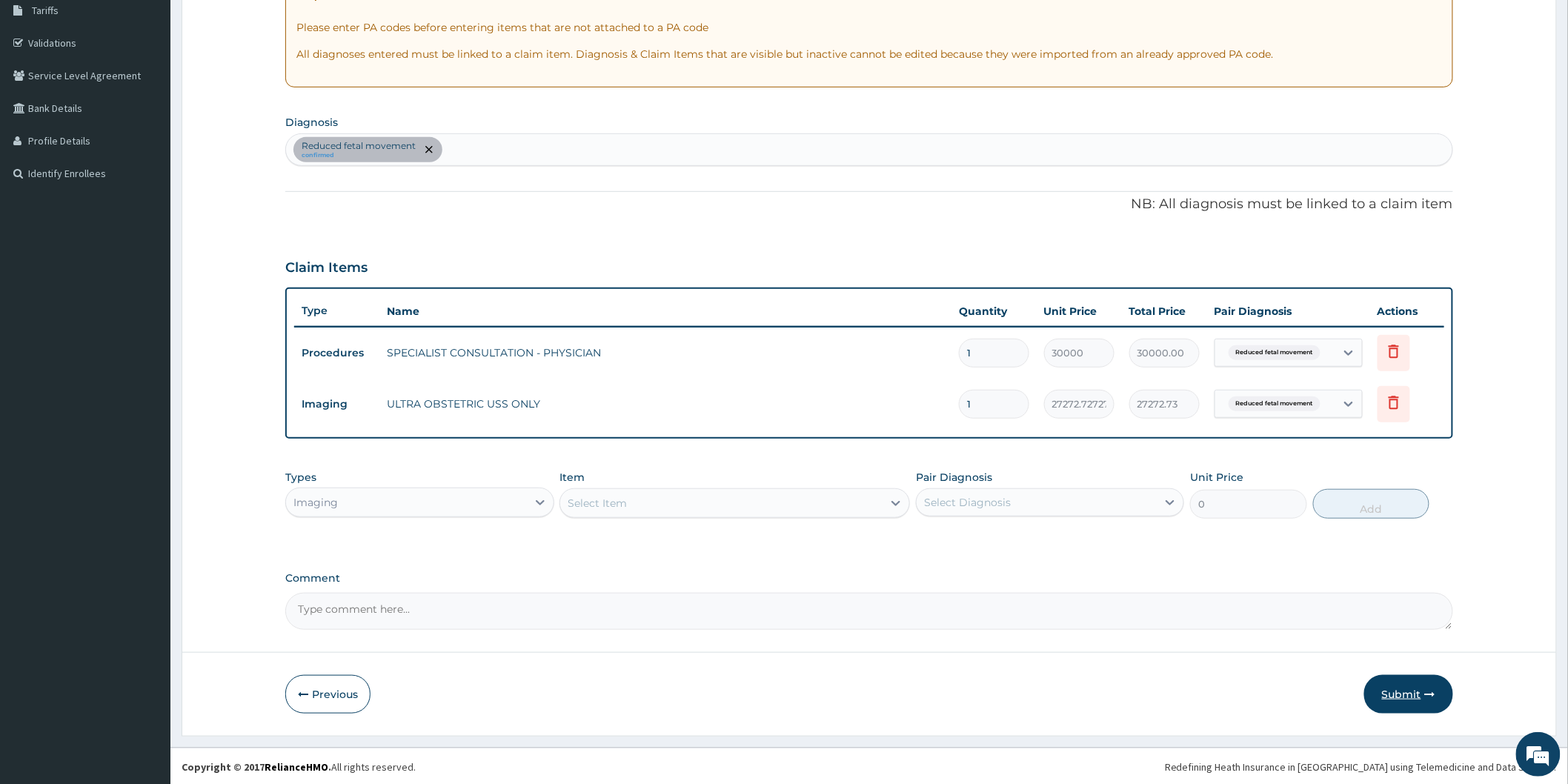
click at [1402, 686] on button "Submit" at bounding box center [1407, 694] width 89 height 39
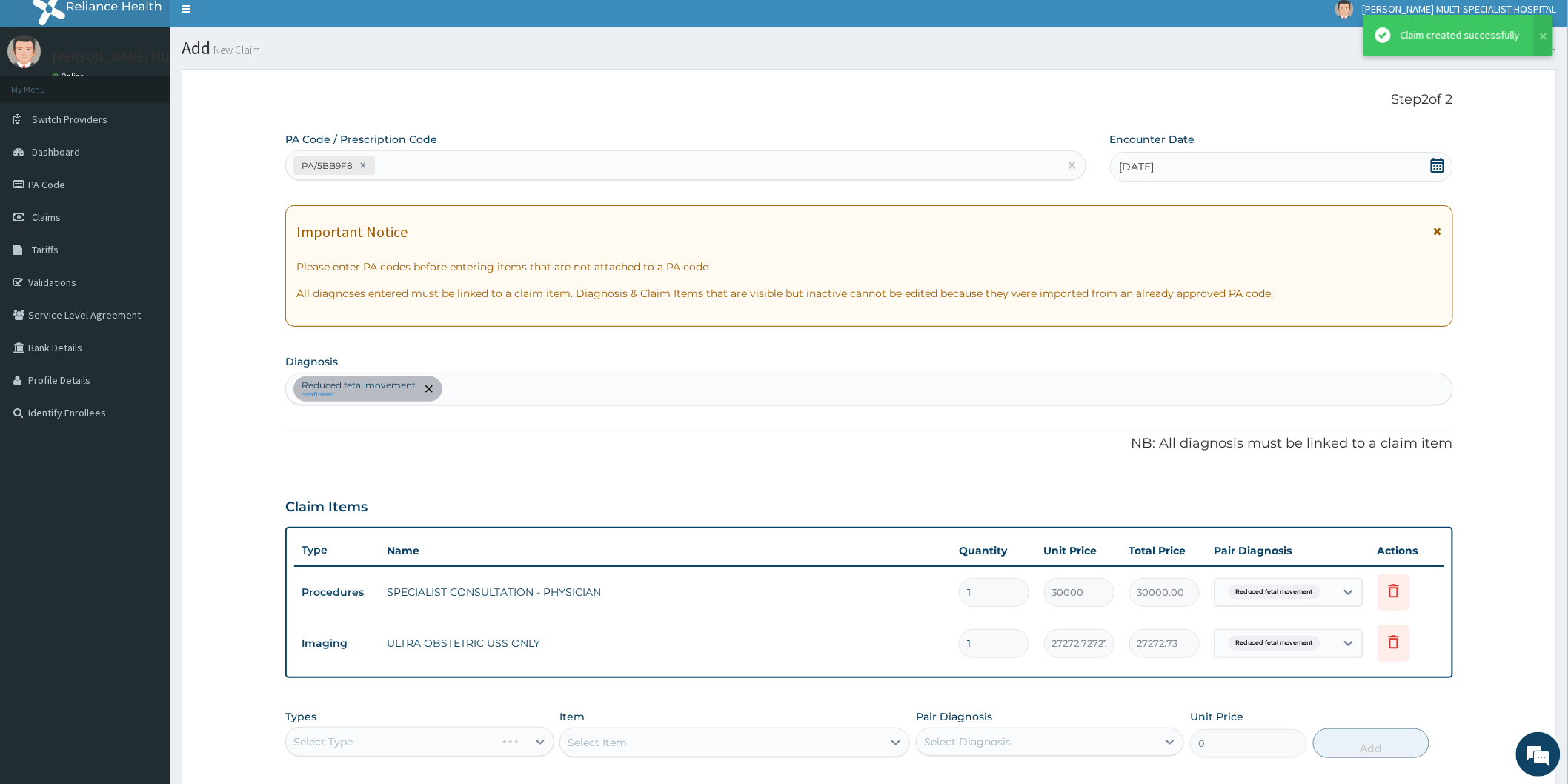
scroll to position [249, 0]
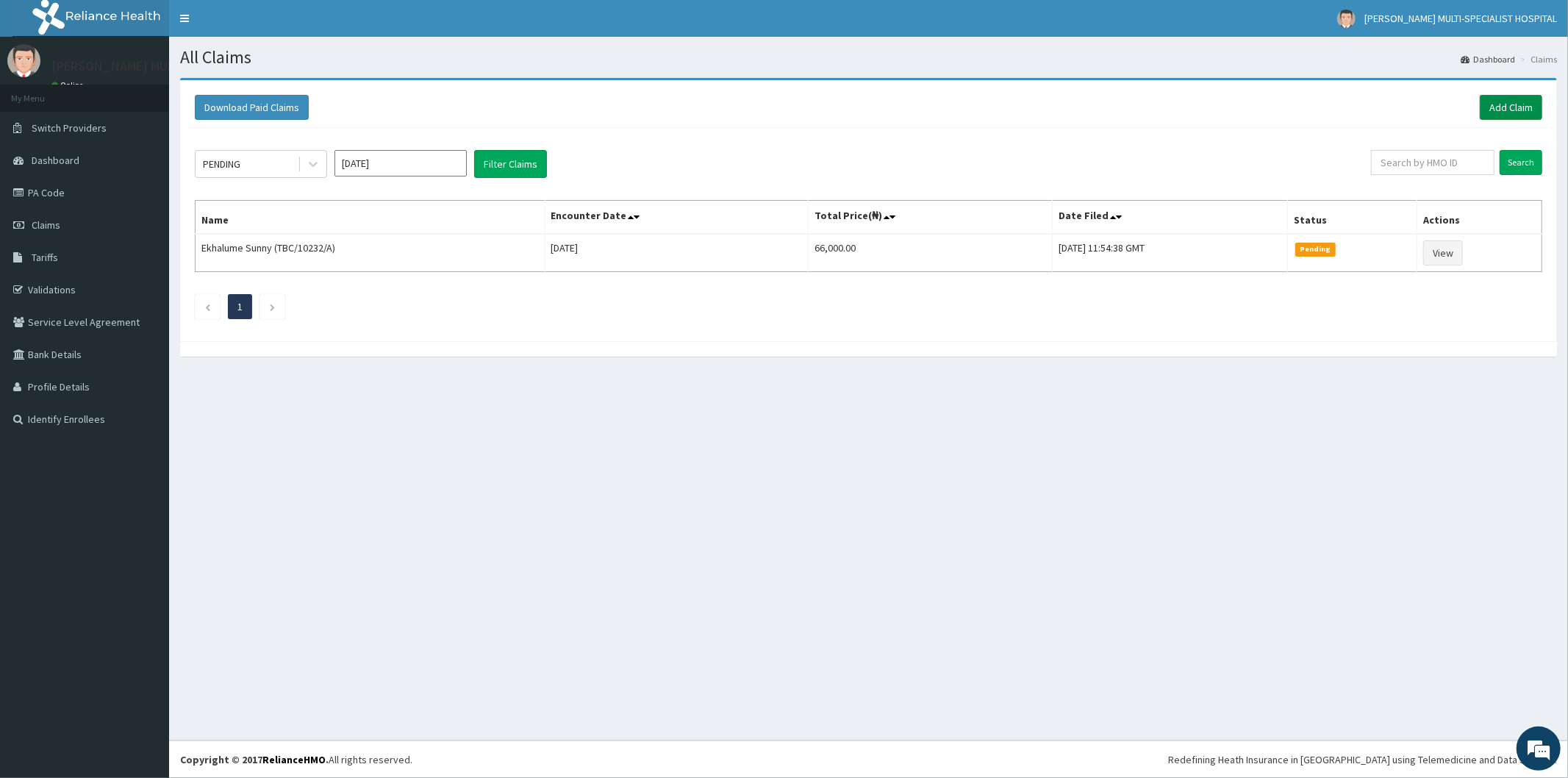
click at [1517, 98] on link "Add Claim" at bounding box center [1511, 107] width 63 height 25
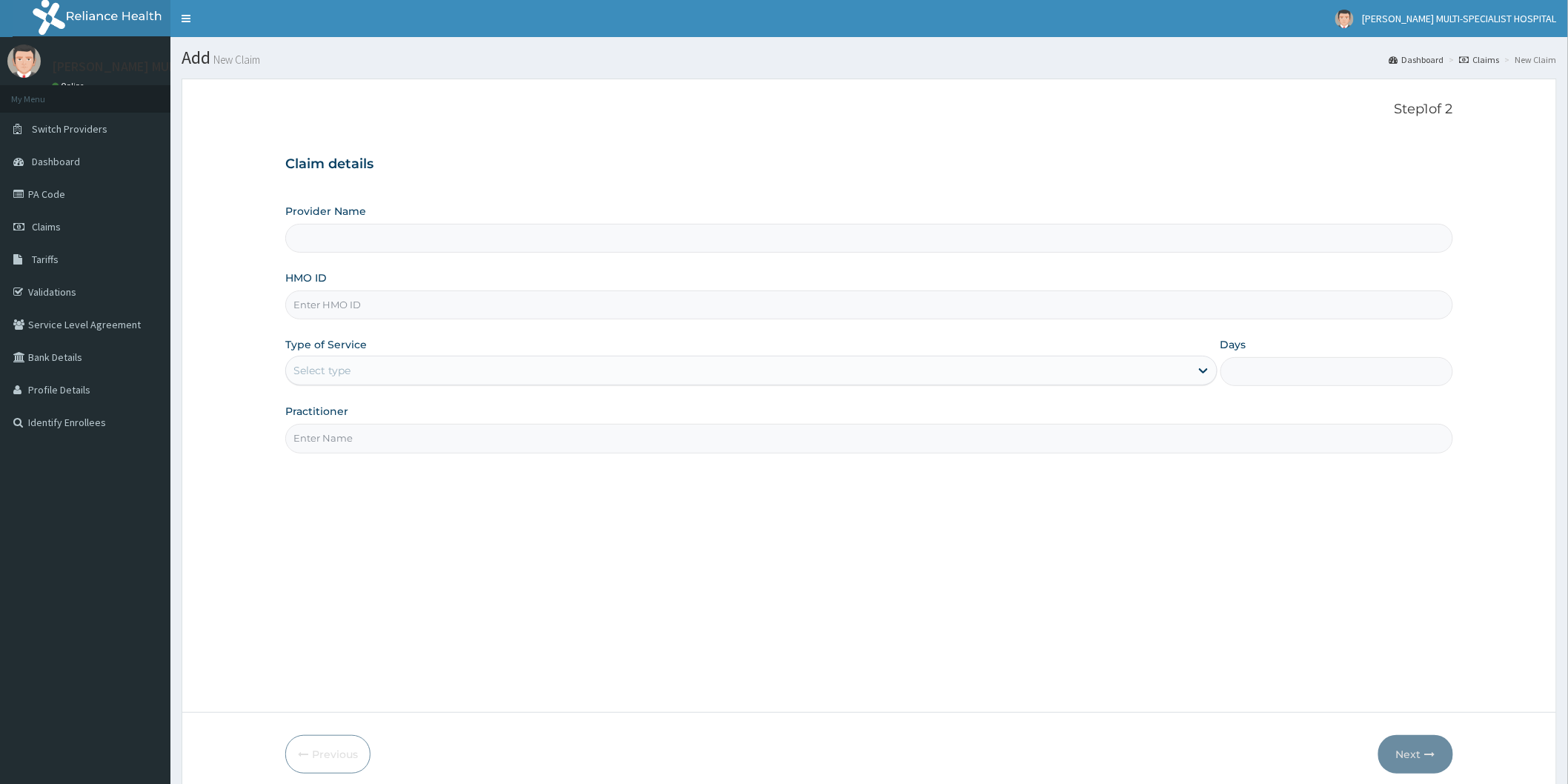
type input "[PERSON_NAME] Multi-Specialist Hospital - IKEJA"
click at [520, 310] on input "HMO ID" at bounding box center [869, 305] width 1168 height 29
type input "SPS/10070/A"
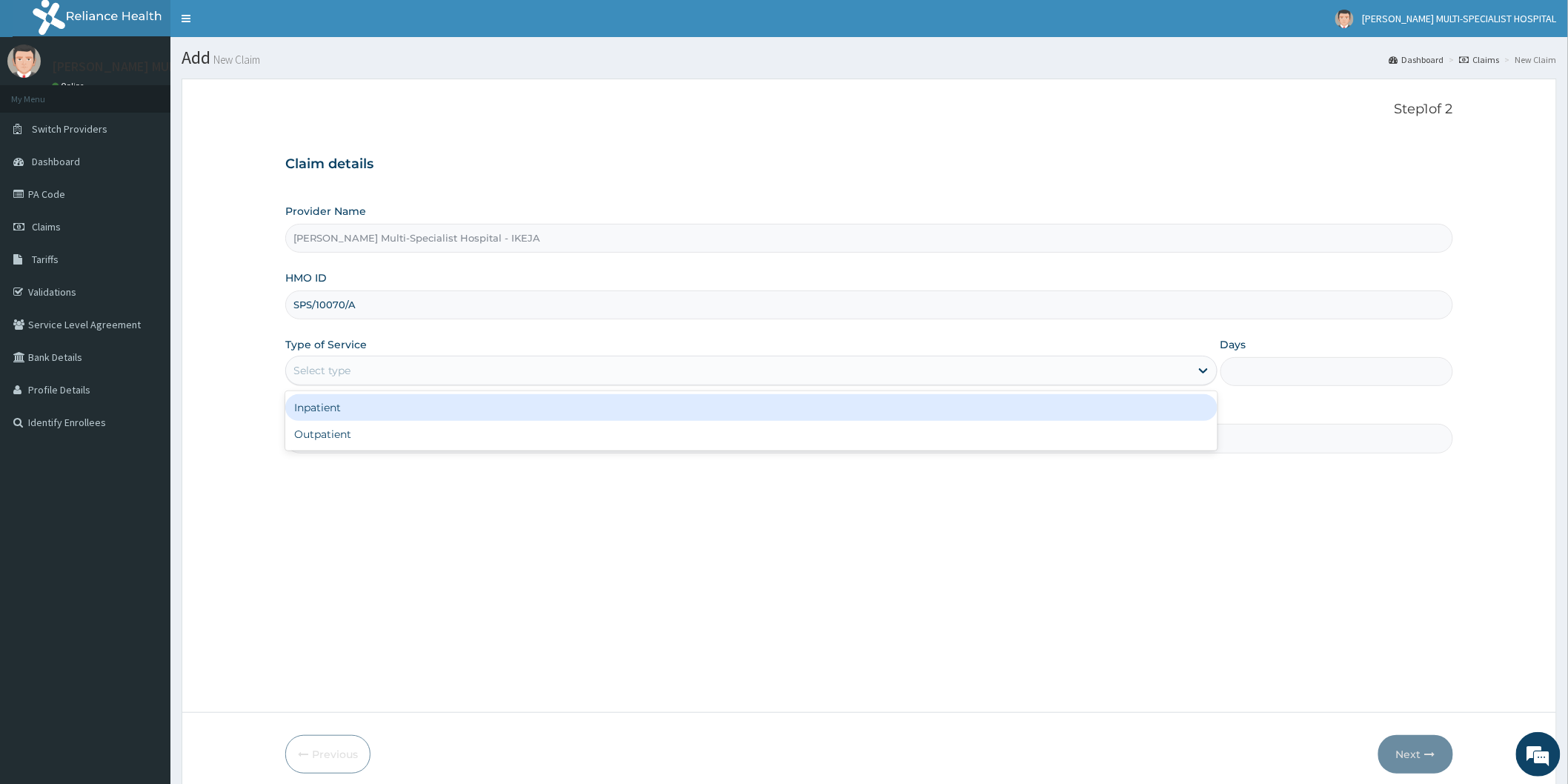
click at [425, 359] on div "Select type" at bounding box center [737, 370] width 903 height 24
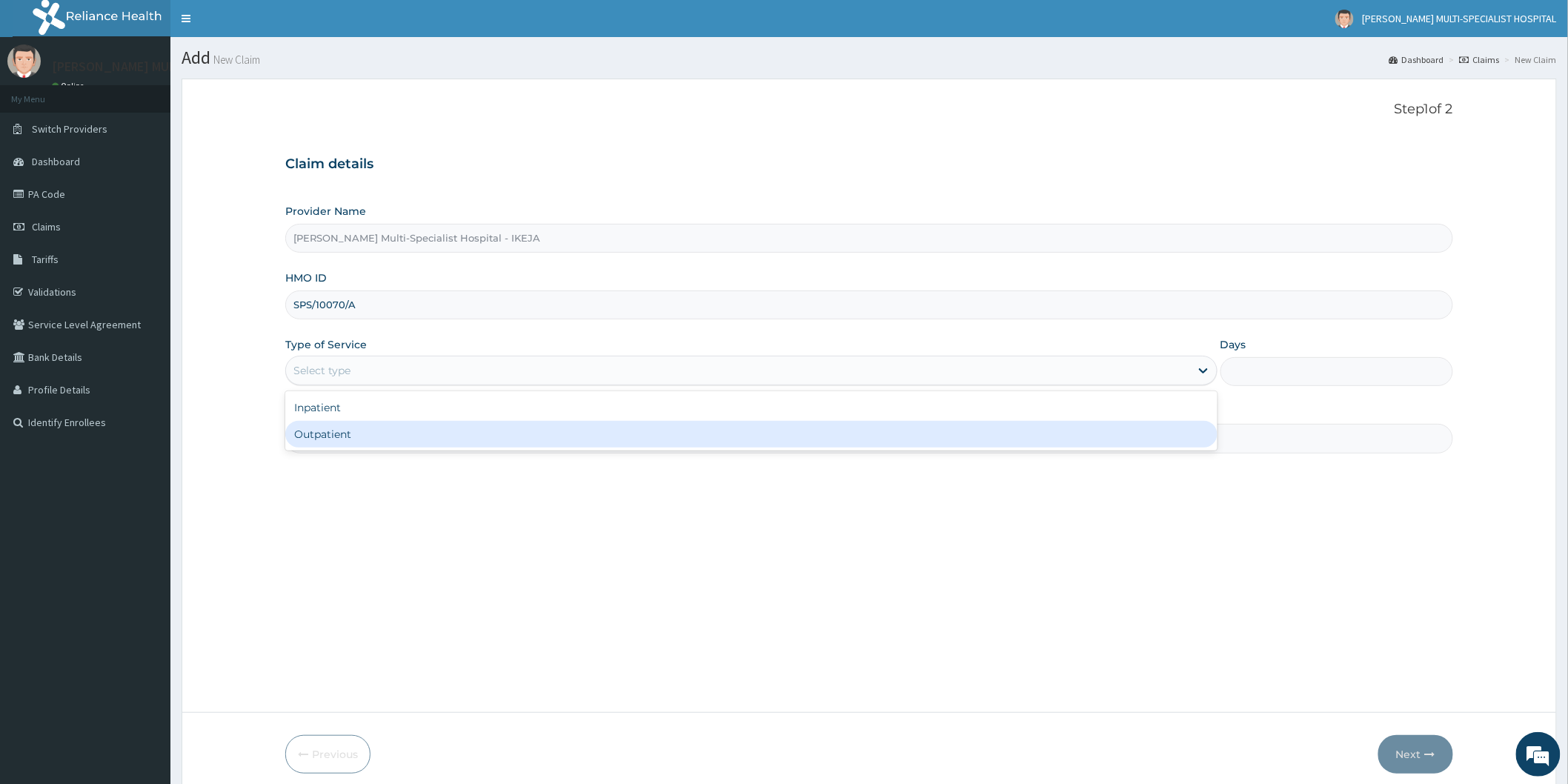
click at [386, 424] on div "Outpatient" at bounding box center [752, 434] width 932 height 26
type input "1"
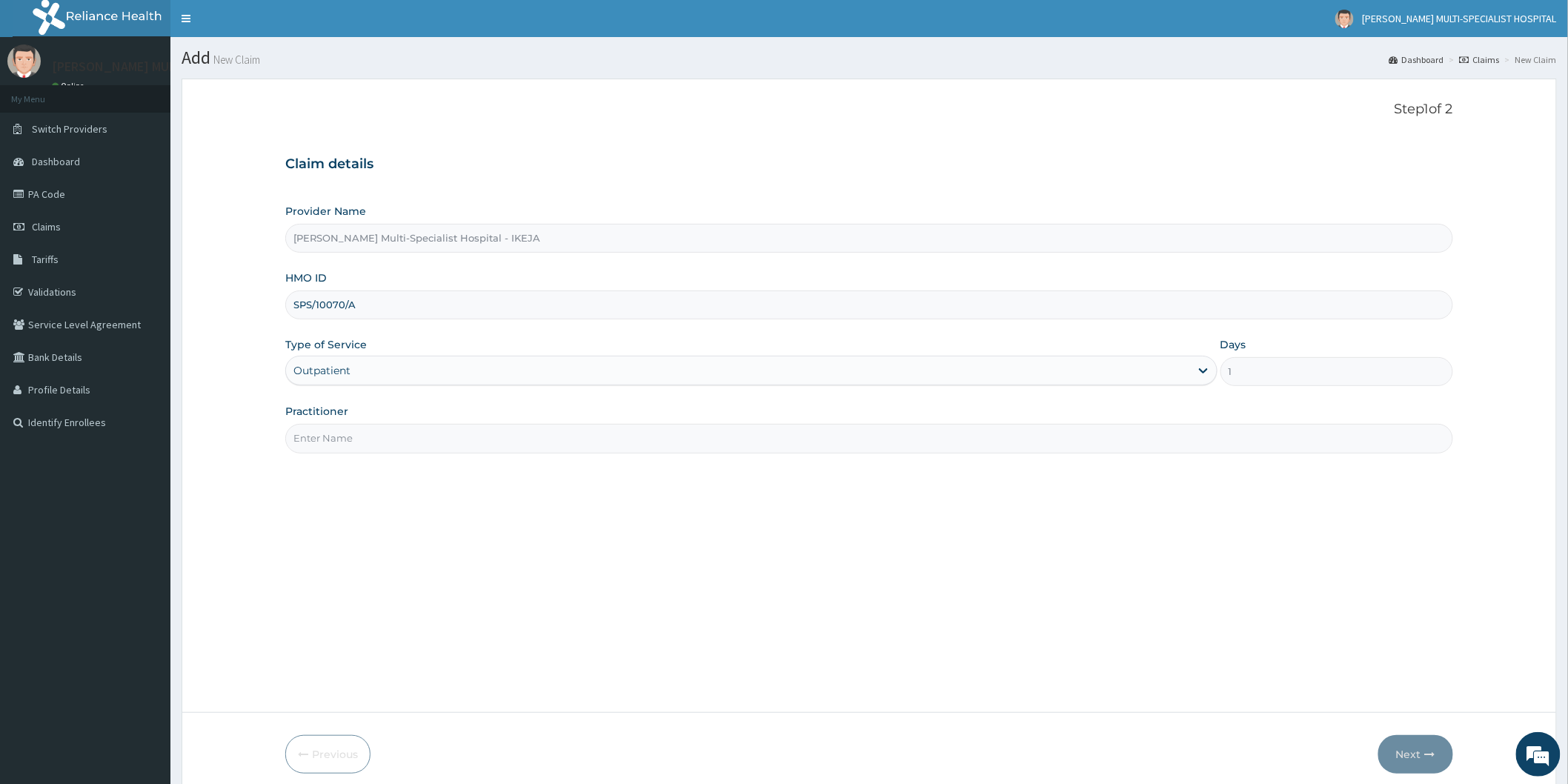
click at [386, 424] on input "Practitioner" at bounding box center [869, 438] width 1168 height 29
type input "DR ADEKUNLE"
click at [1435, 751] on icon "button" at bounding box center [1430, 754] width 11 height 11
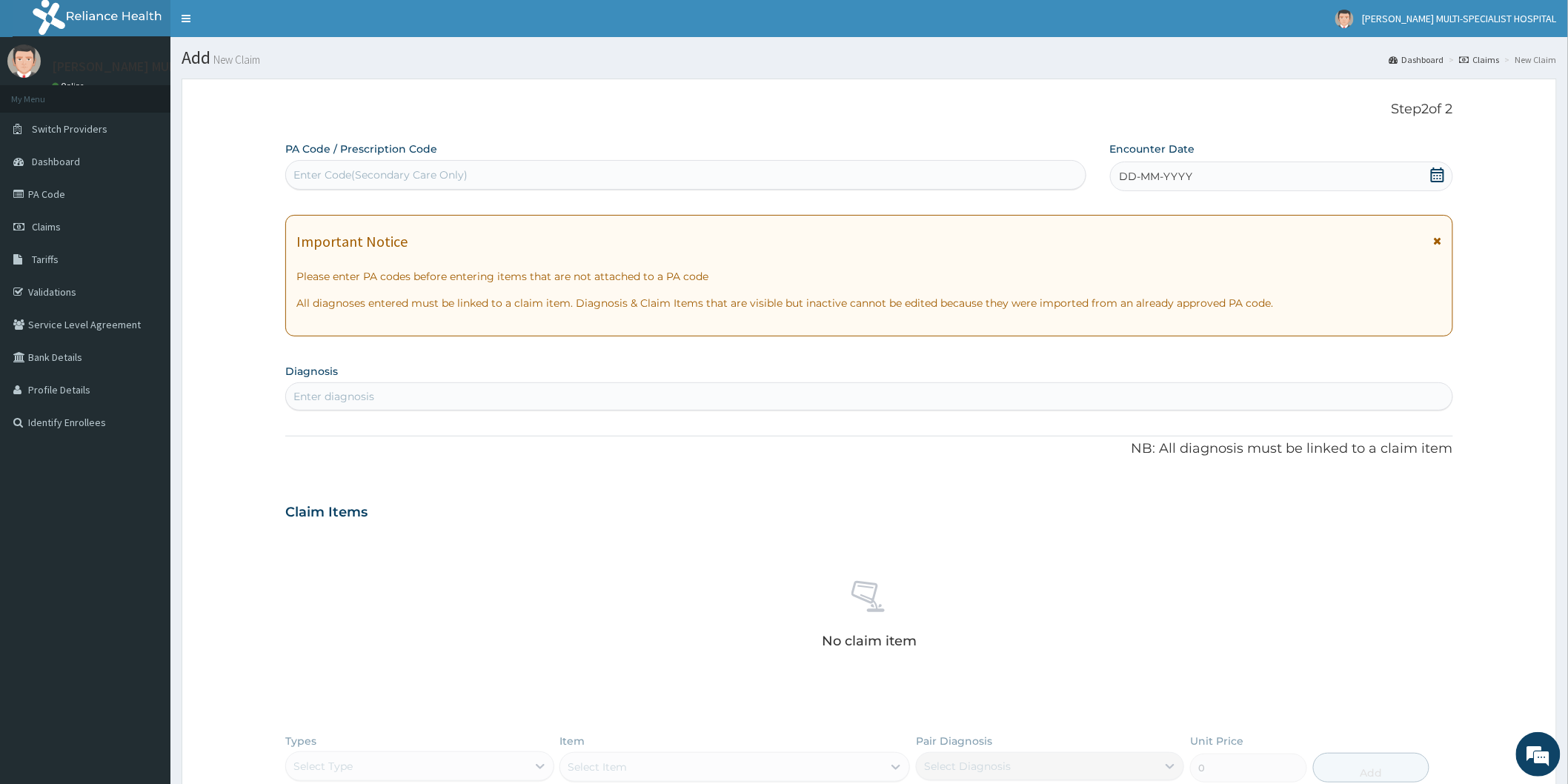
click at [638, 164] on div "Enter Code(Secondary Care Only)" at bounding box center [686, 175] width 799 height 24
type input "PA/102296"
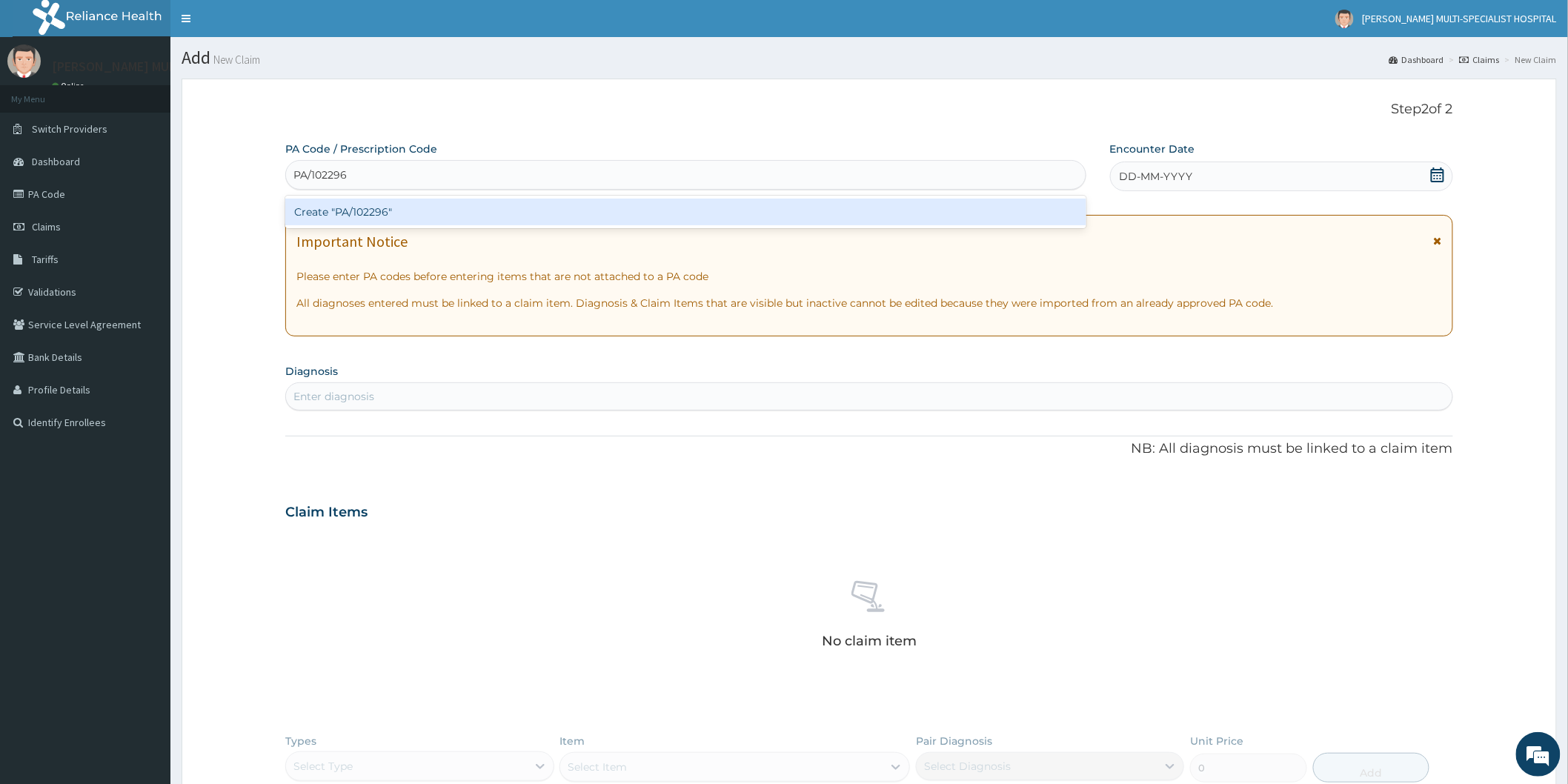
click at [344, 209] on div "Create "PA/102296"" at bounding box center [686, 212] width 801 height 26
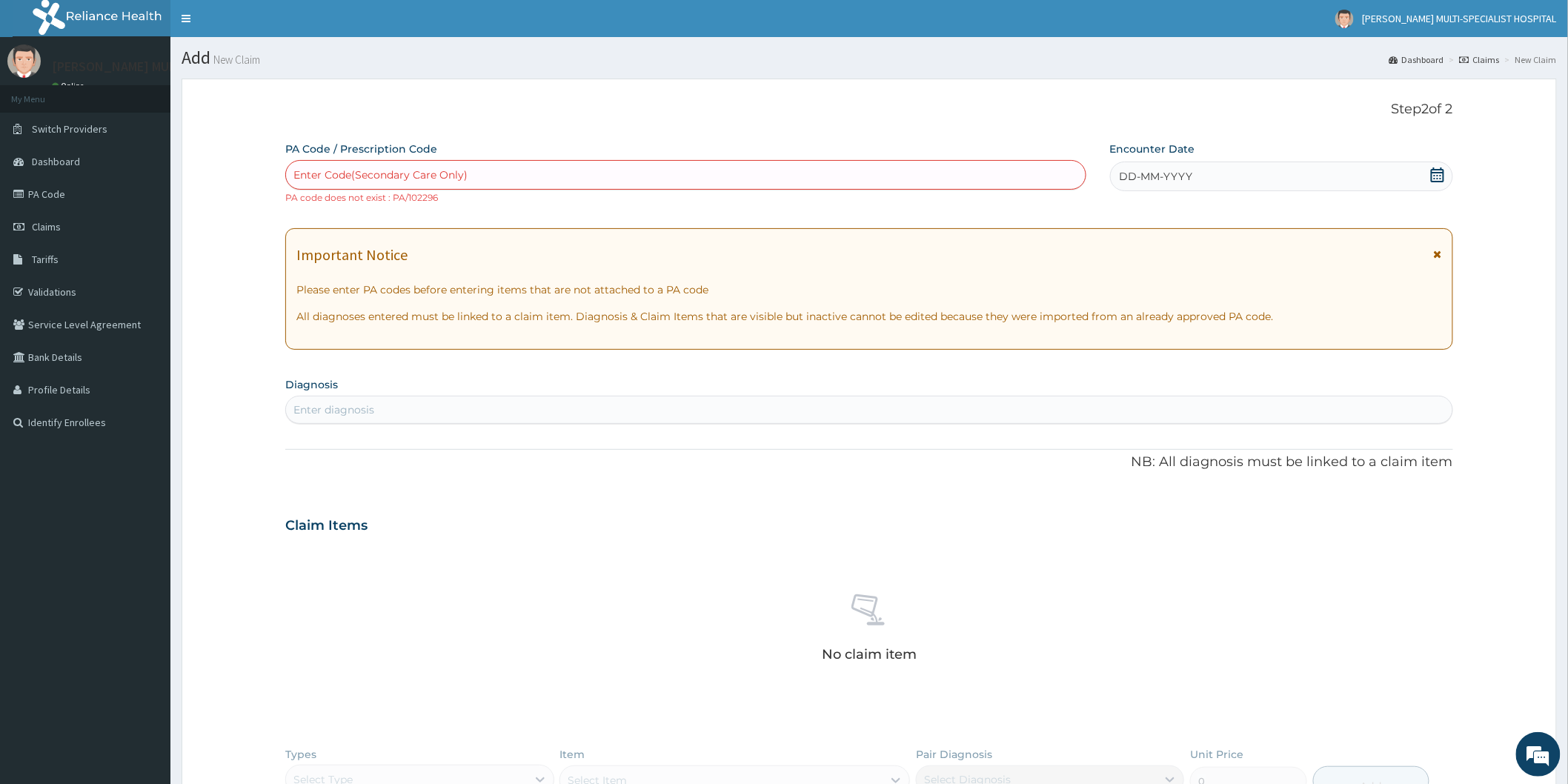
click at [464, 173] on div "Enter Code(Secondary Care Only)" at bounding box center [380, 175] width 174 height 15
type input "PA/105596"
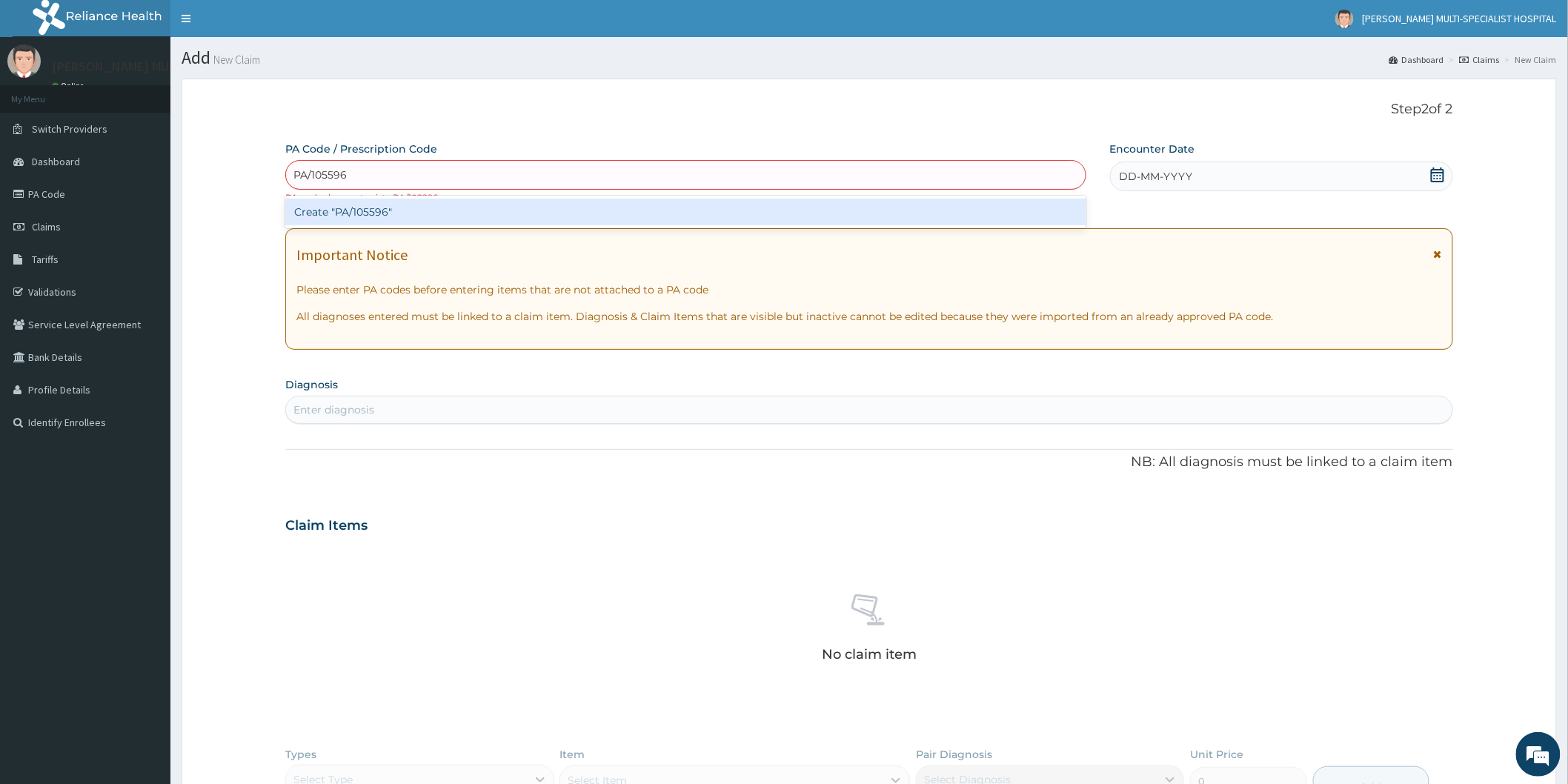
click at [477, 217] on div "Create "PA/105596"" at bounding box center [686, 212] width 801 height 26
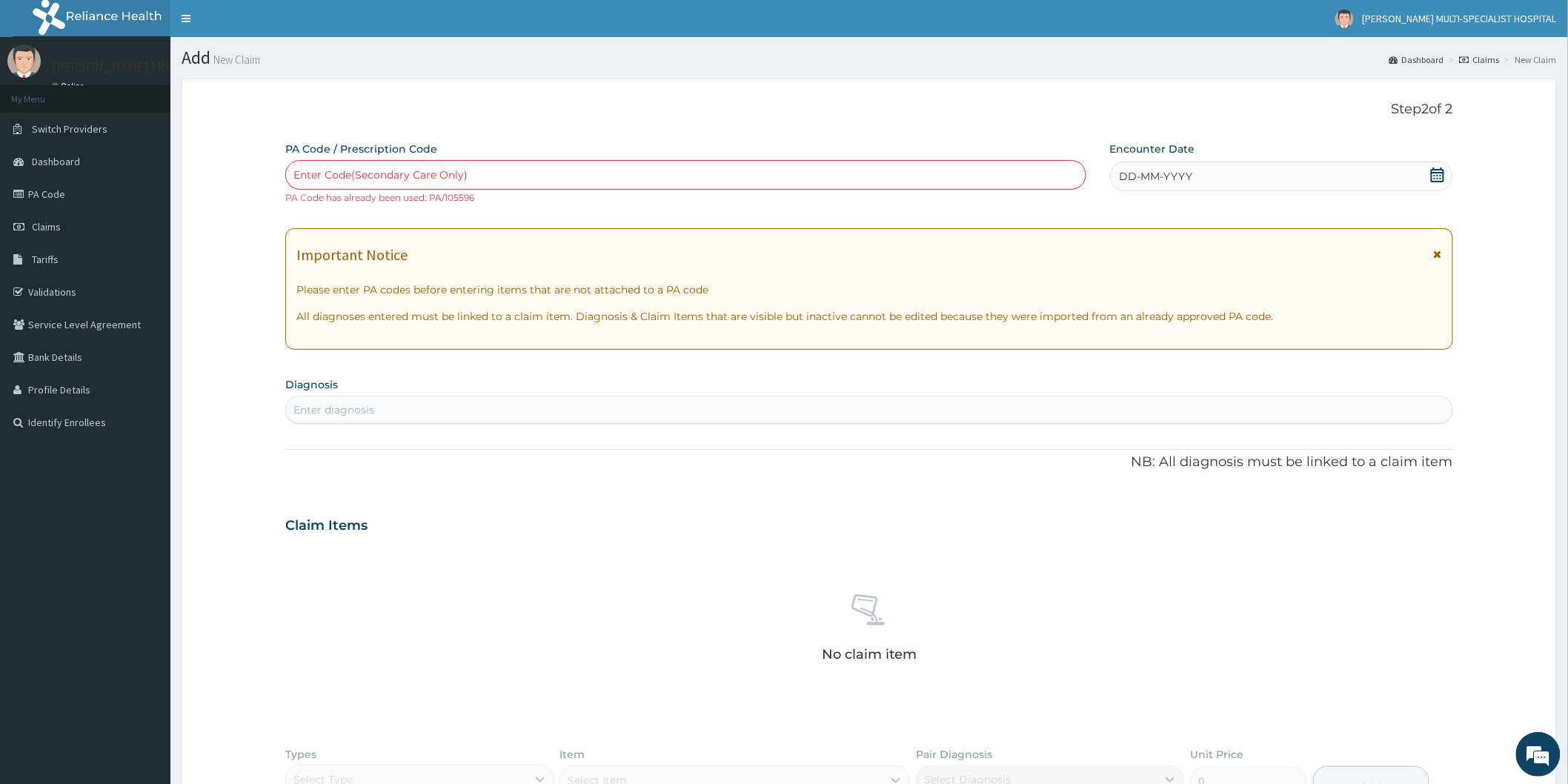
click at [517, 173] on div "Enter Code(Secondary Care Only)" at bounding box center [686, 175] width 799 height 24
type input "PAI05596"
click at [521, 179] on div "Enter Code(Secondary Care Only)" at bounding box center [686, 175] width 799 height 24
click at [519, 164] on div "Enter Code(Secondary Care Only)" at bounding box center [686, 175] width 799 height 24
type input "PA/105596"
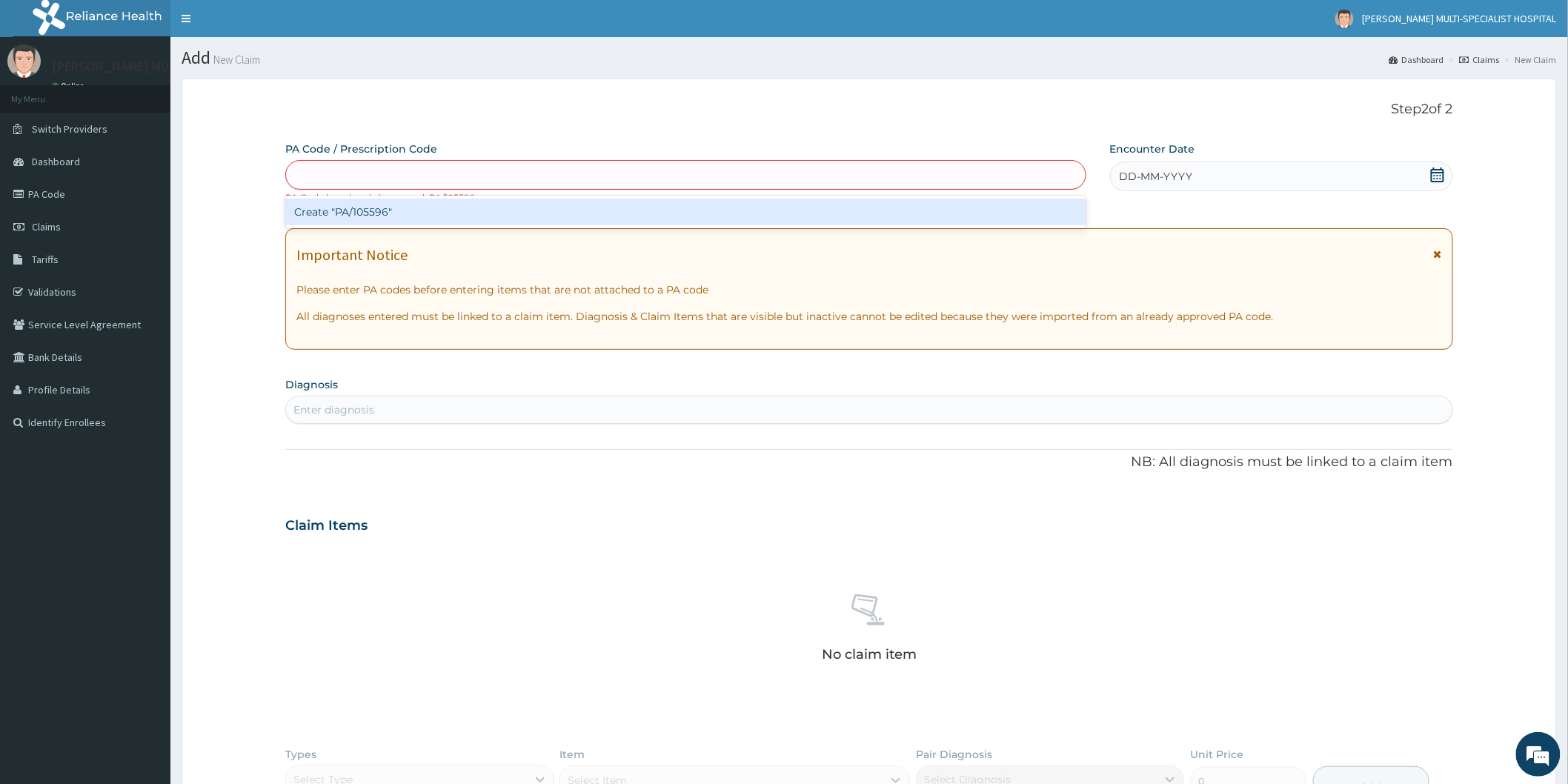
click at [491, 192] on div "option Create "PA/105596", selected. option Create "PA/105596" focused, 1 of 1.…" at bounding box center [686, 182] width 801 height 45
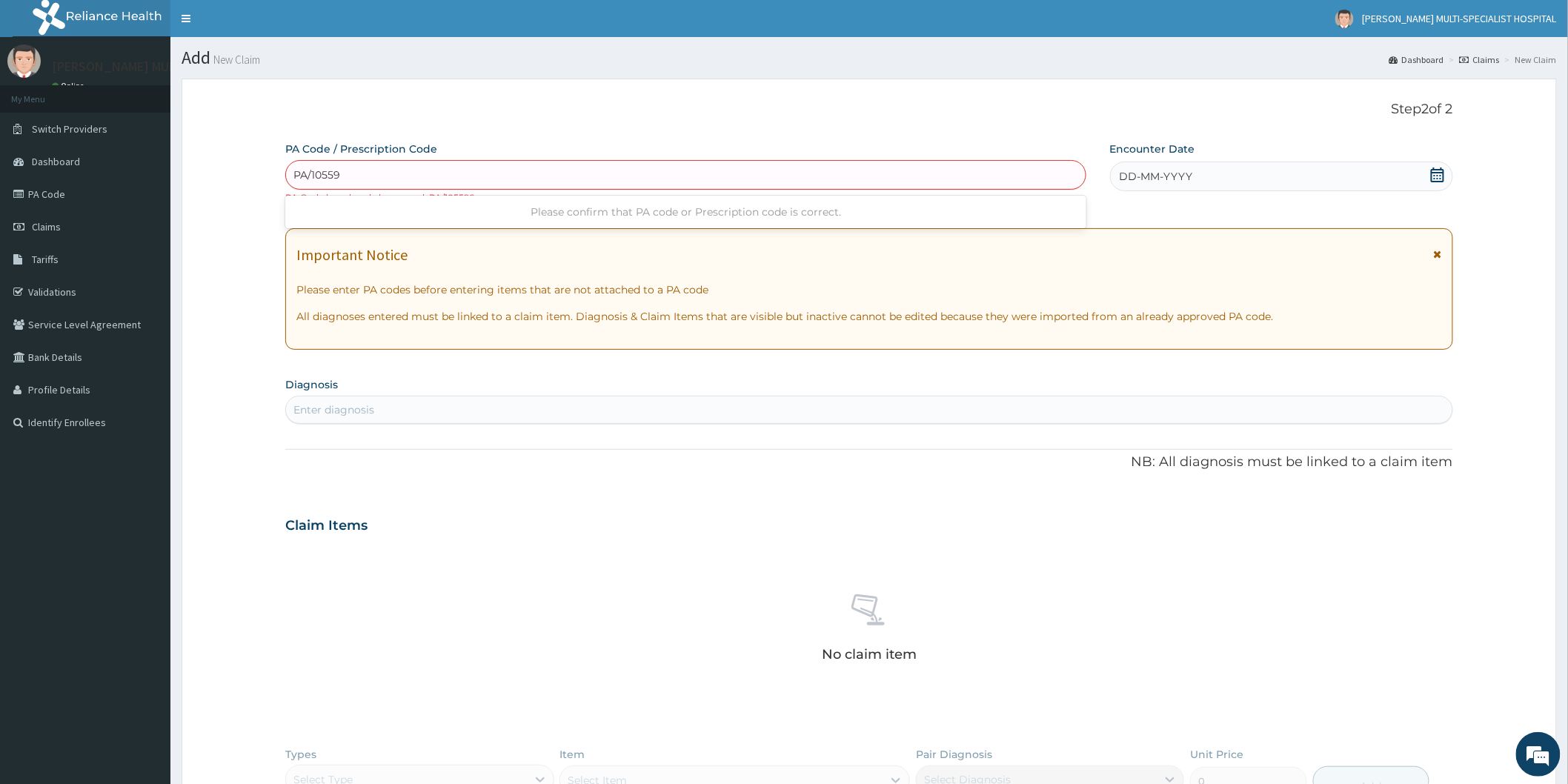
type input "PA/105596"
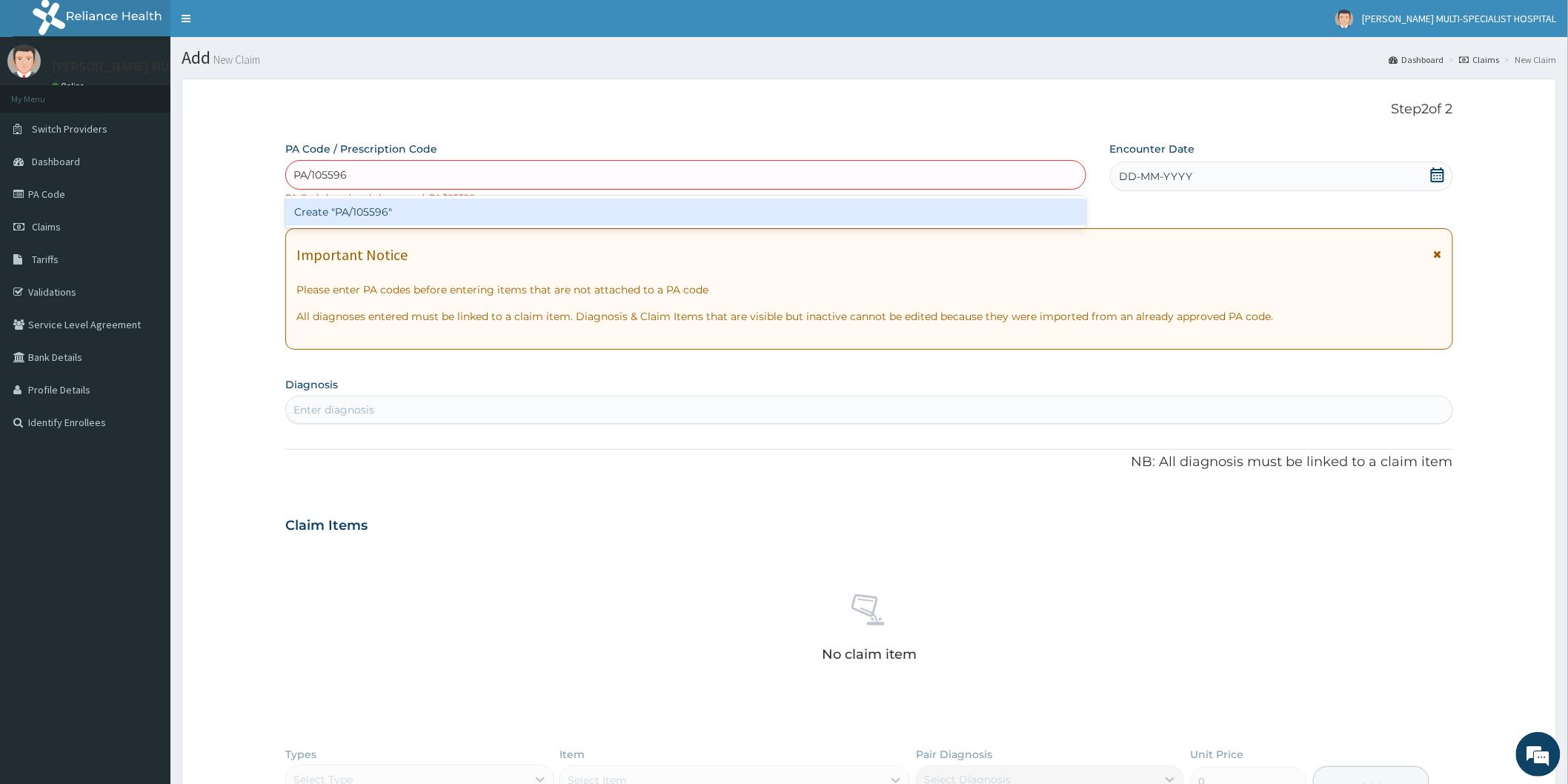
click at [372, 213] on div "Create "PA/105596"" at bounding box center [686, 212] width 801 height 26
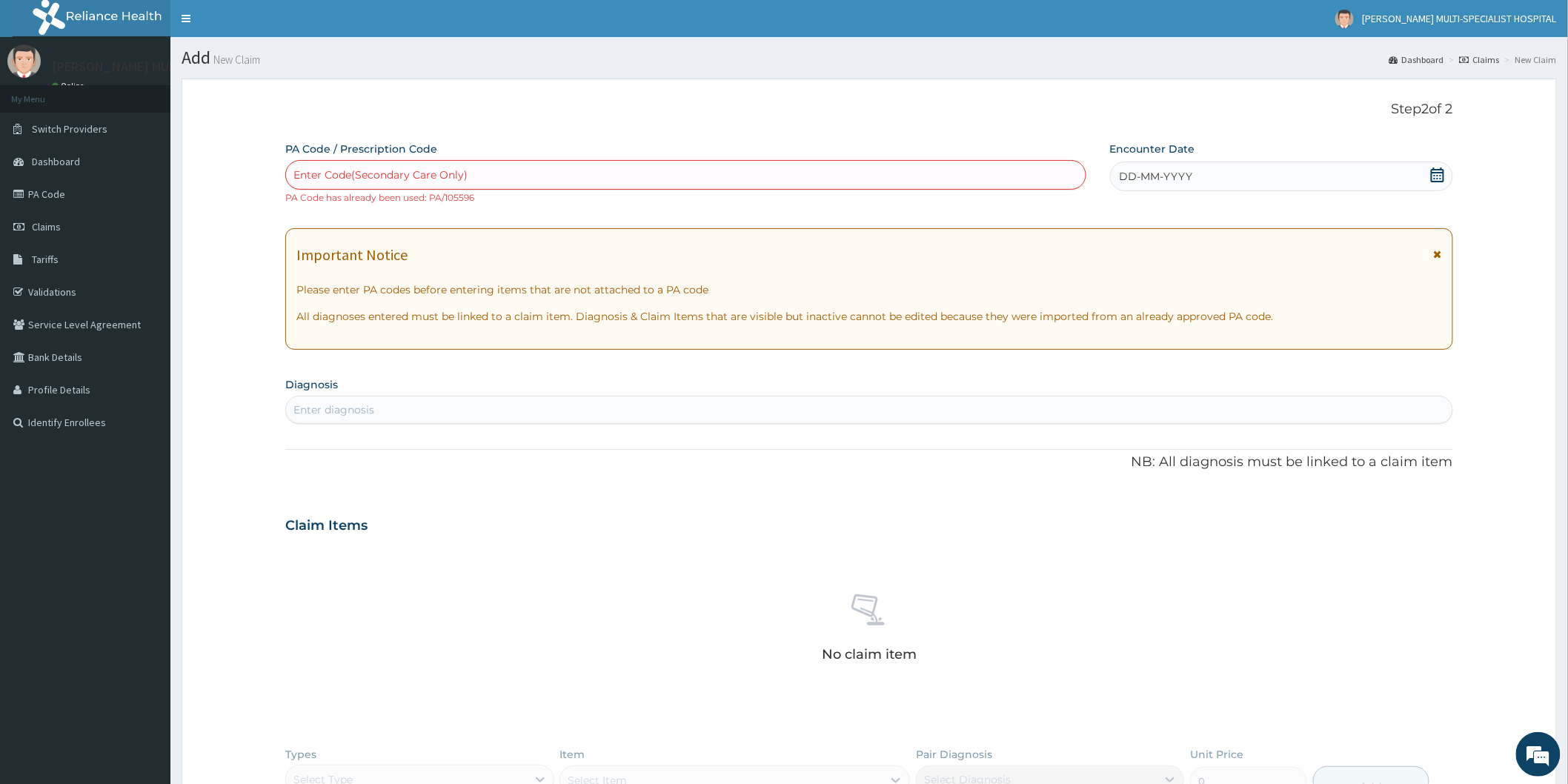
drag, startPoint x: 362, startPoint y: 434, endPoint x: 187, endPoint y: 280, distance: 233.1
click at [352, 424] on div "PA Code / Prescription Code option Create "PA/105596", selected. Select is focu…" at bounding box center [869, 524] width 1168 height 766
click at [60, 218] on link "Claims" at bounding box center [85, 227] width 170 height 32
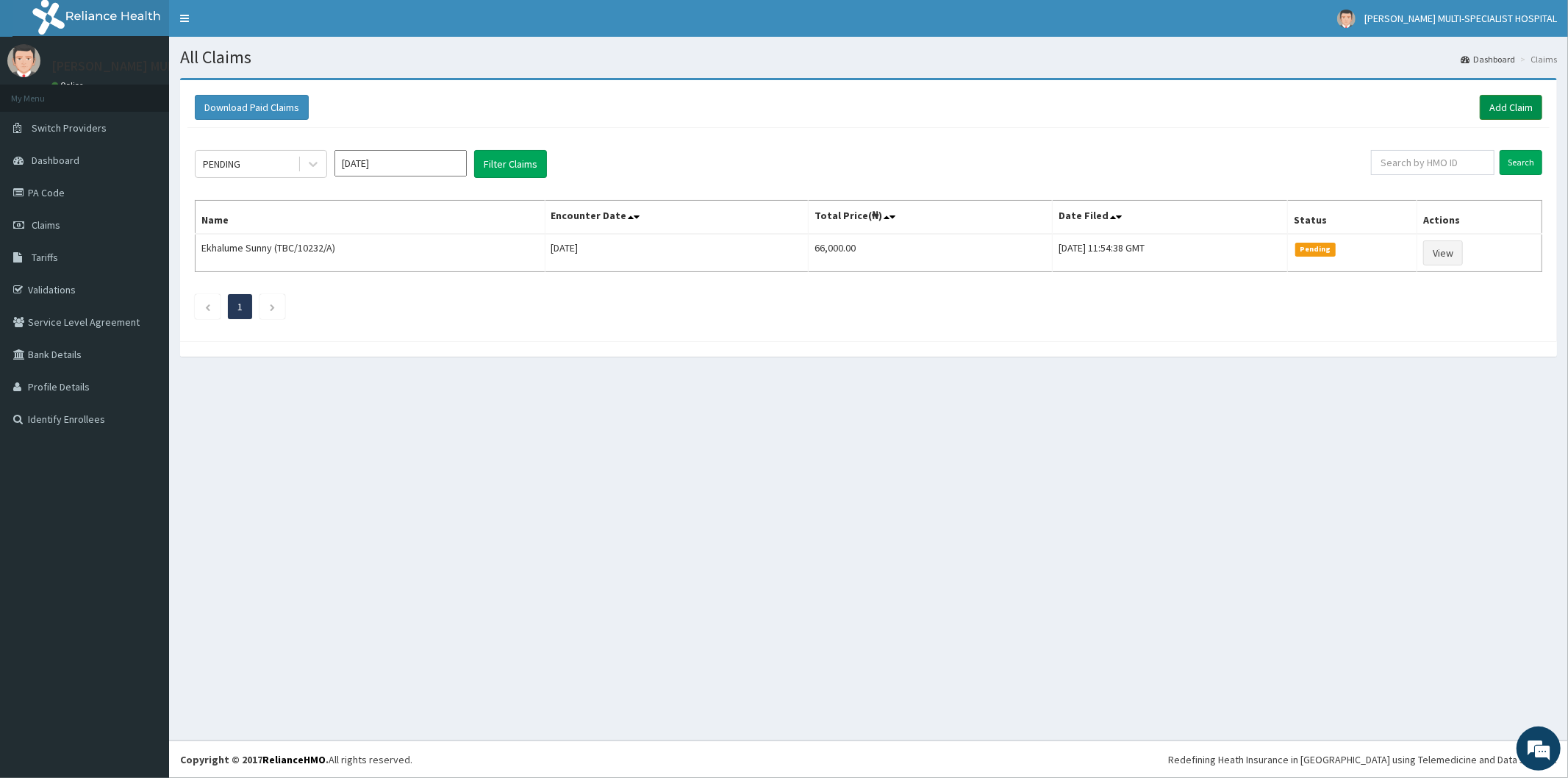
click at [1518, 112] on link "Add Claim" at bounding box center [1511, 107] width 63 height 25
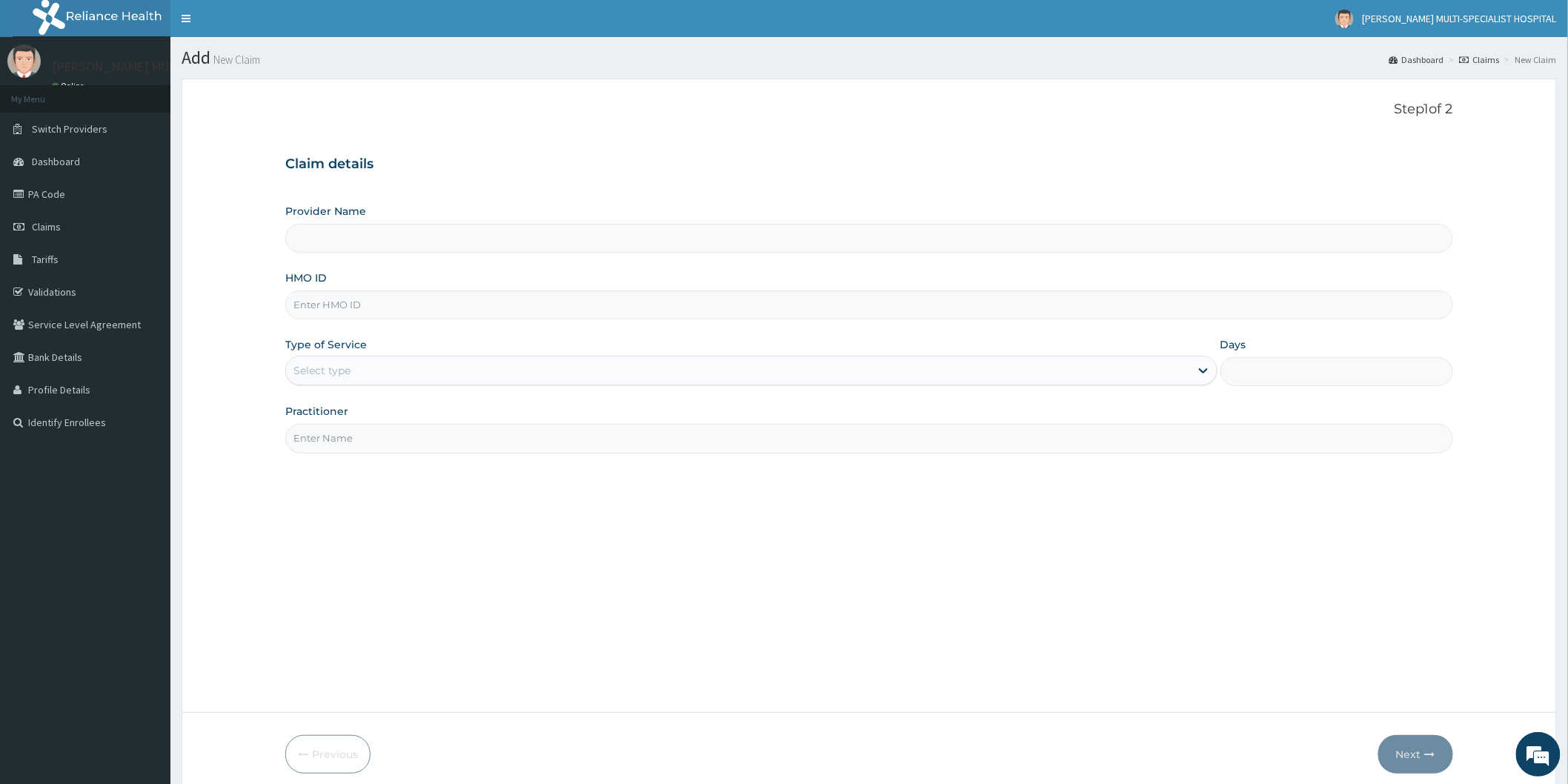
click at [330, 301] on input "HMO ID" at bounding box center [869, 305] width 1168 height 29
type input "[PERSON_NAME] Multi-Specialist Hospital - IKEJA"
type input "TIB/10007/A"
click at [395, 369] on div "Select type" at bounding box center [737, 370] width 903 height 24
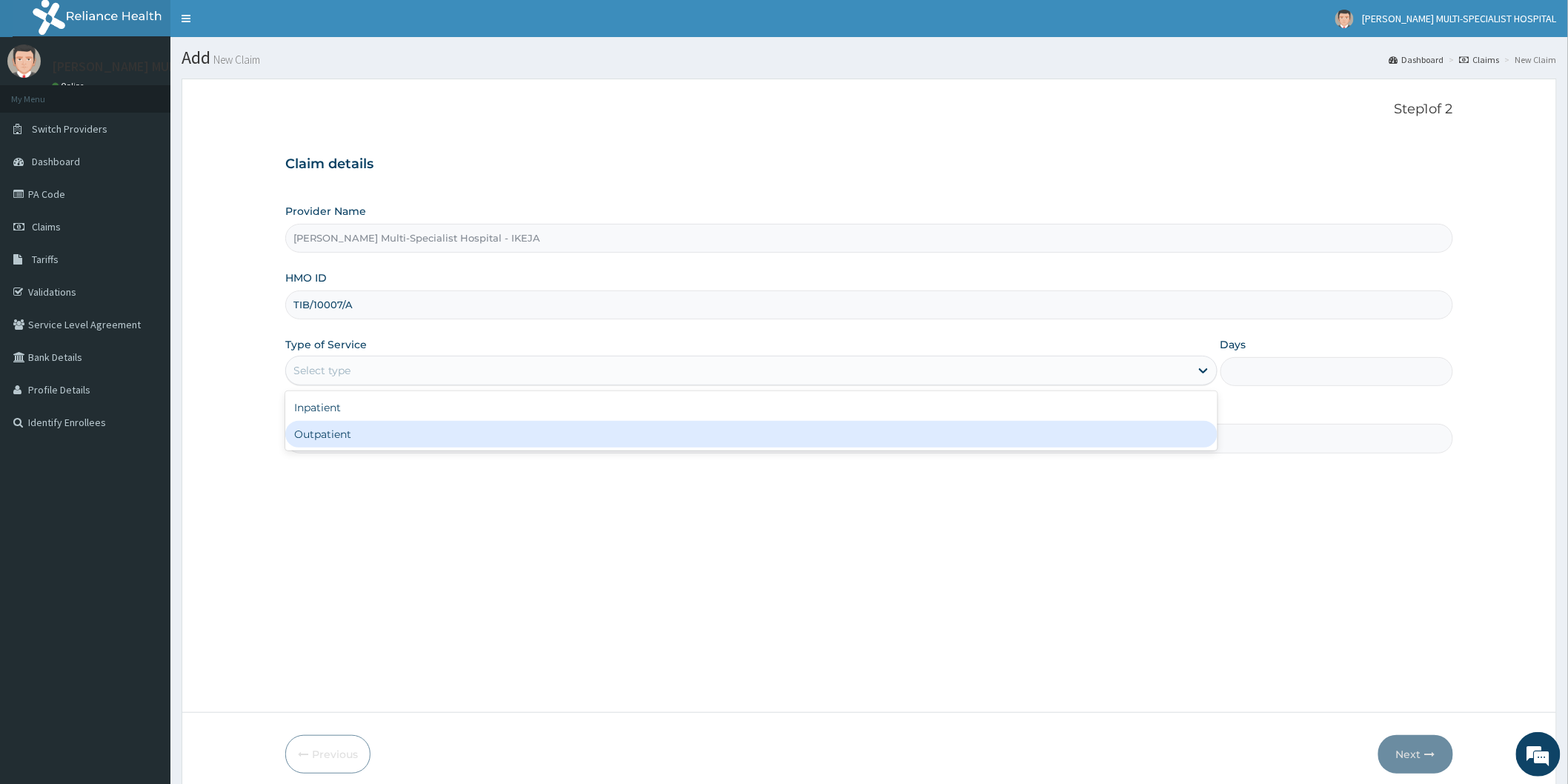
click at [412, 435] on div "Outpatient" at bounding box center [752, 434] width 932 height 26
type input "1"
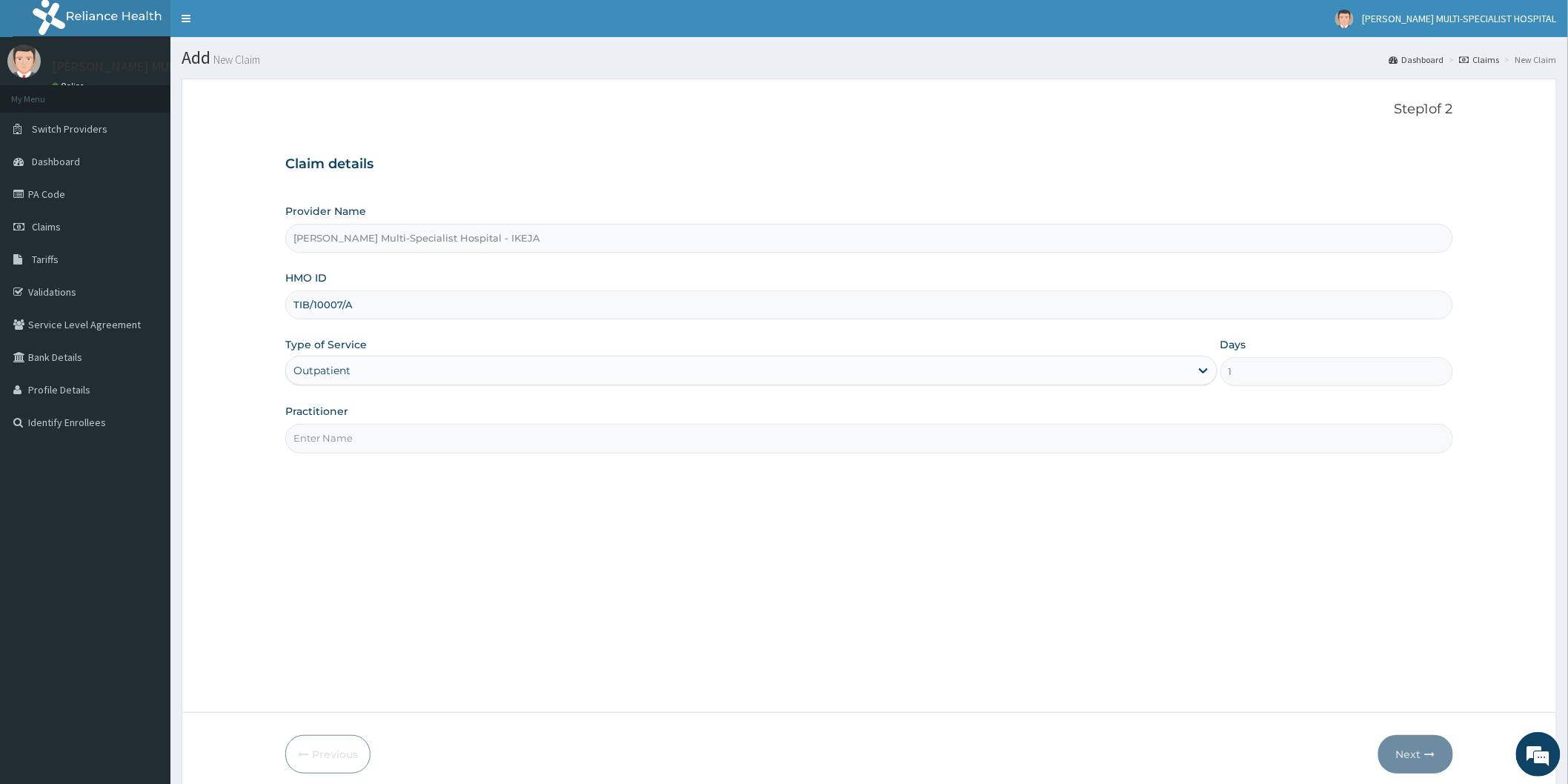
click at [411, 437] on input "Practitioner" at bounding box center [869, 438] width 1168 height 29
type input "[PERSON_NAME]"
click at [1420, 750] on button "Next" at bounding box center [1415, 754] width 75 height 39
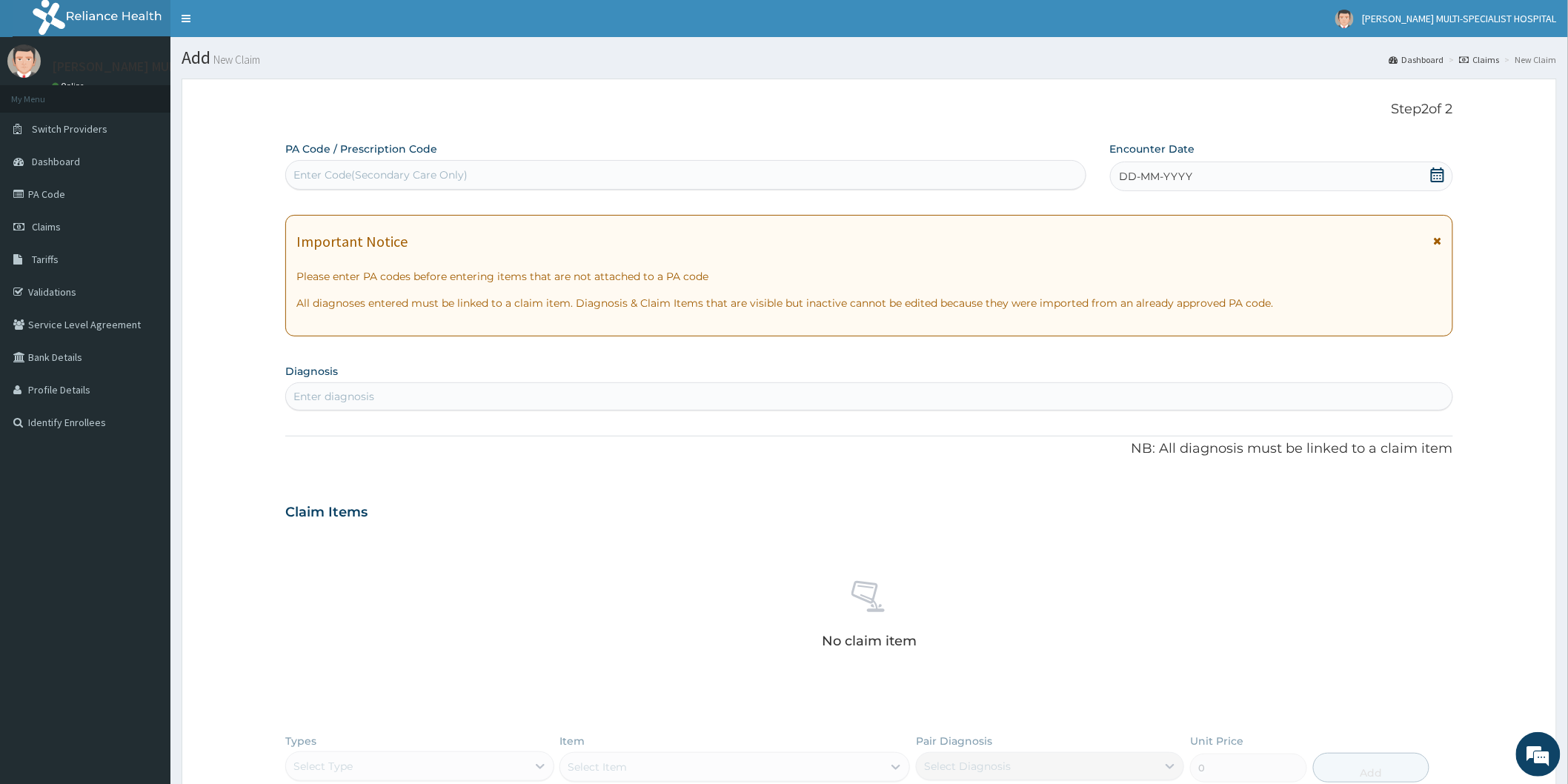
click at [491, 171] on div "Enter Code(Secondary Care Only)" at bounding box center [686, 175] width 799 height 24
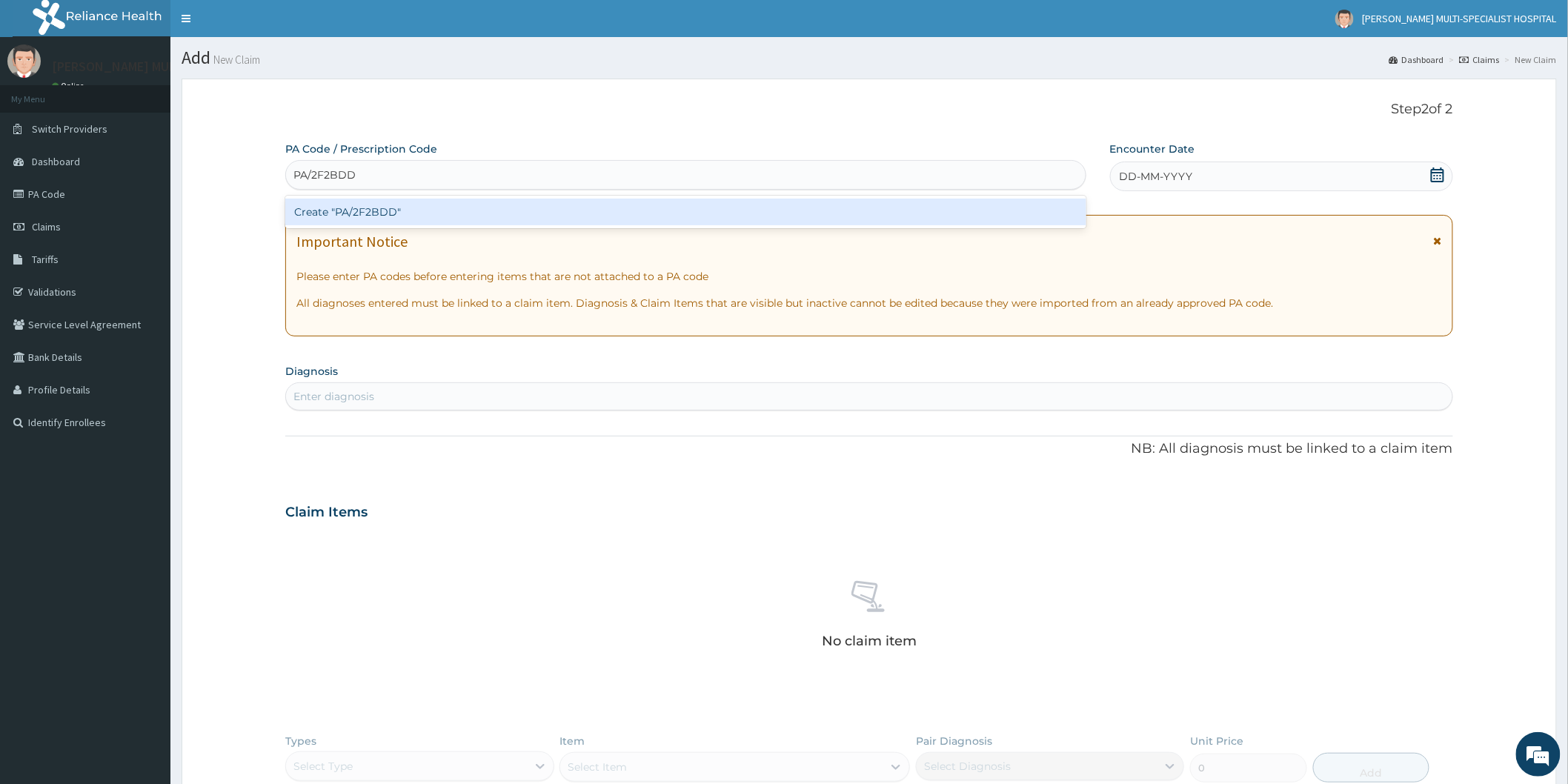
type input "PA/2F2BDDO"
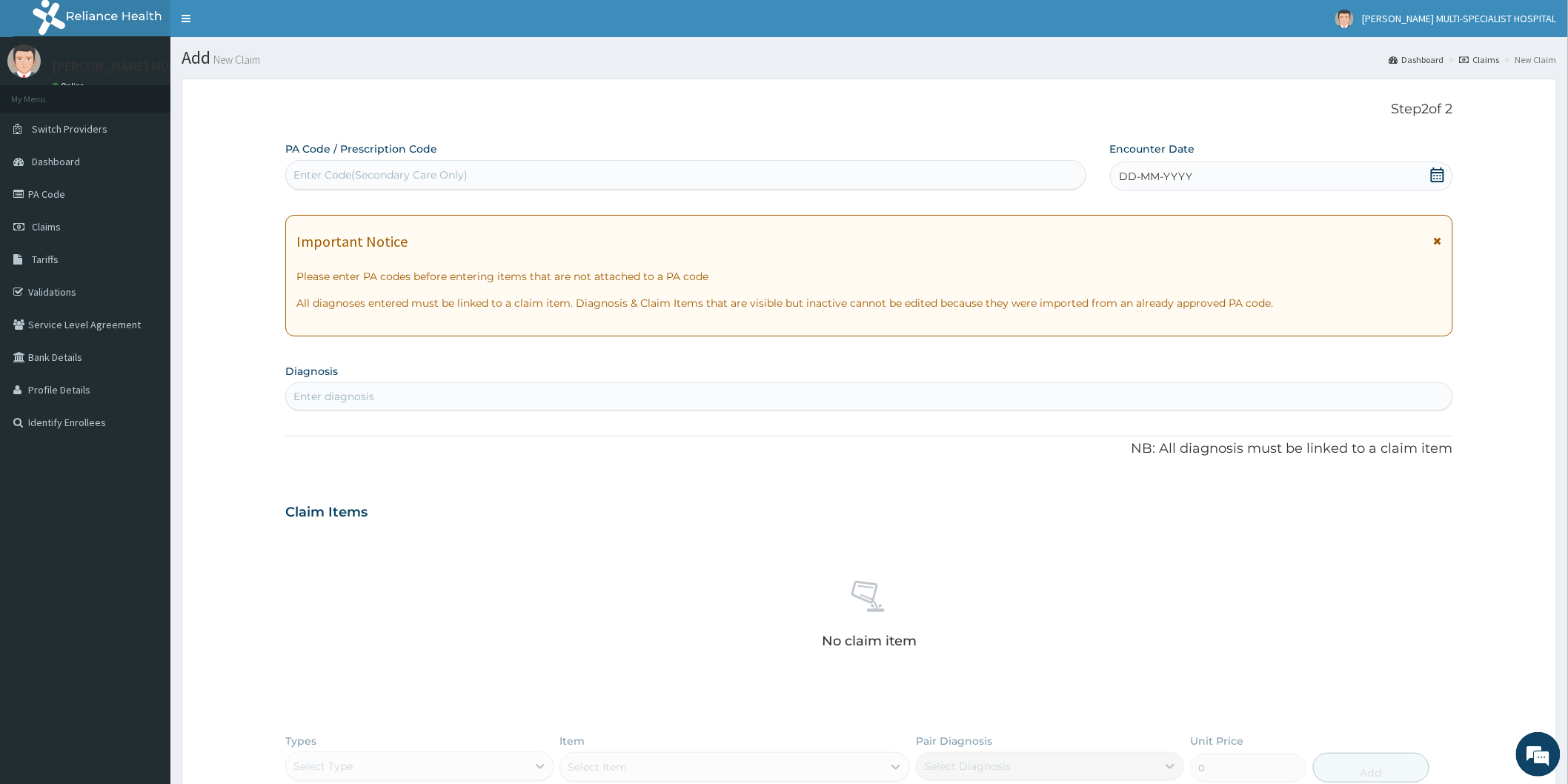
click at [472, 174] on div "Enter Code(Secondary Care Only)" at bounding box center [686, 175] width 799 height 24
type input "PA/2F2BD0"
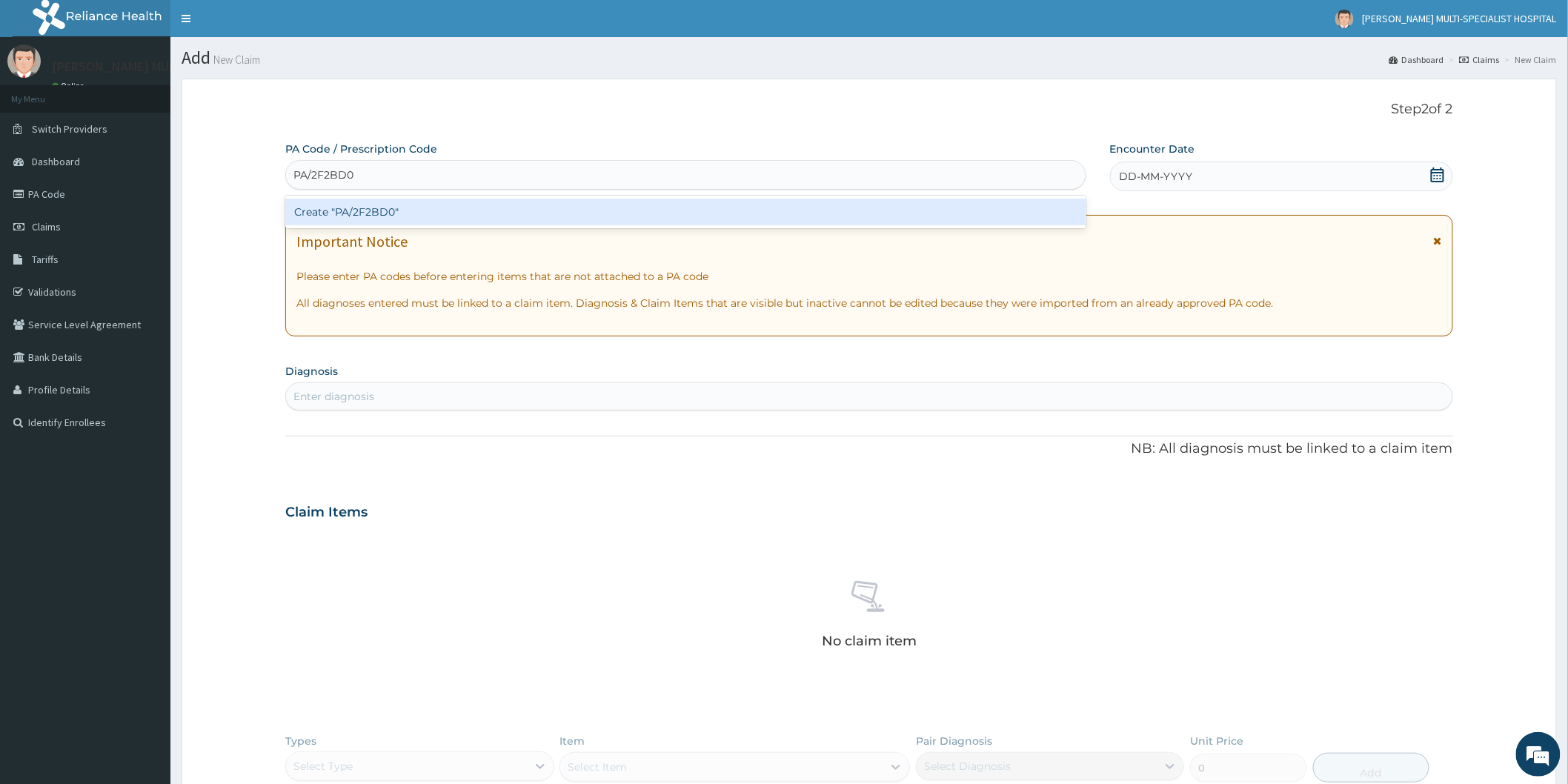
click at [359, 212] on div "Create "PA/2F2BD0"" at bounding box center [686, 212] width 801 height 26
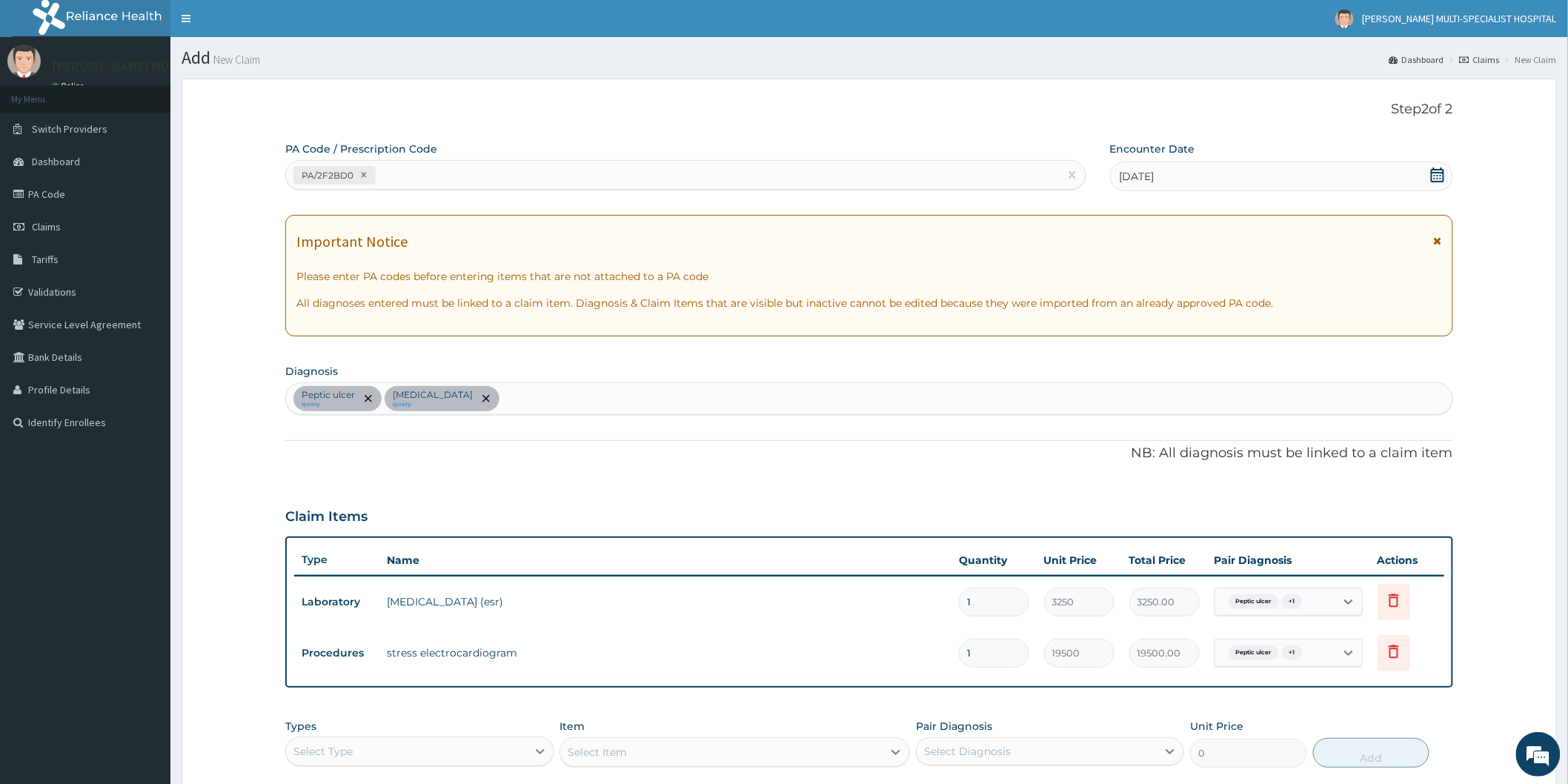
click at [387, 180] on div "PA/2F2BD0" at bounding box center [673, 176] width 773 height 25
type input "PA/4CE222"
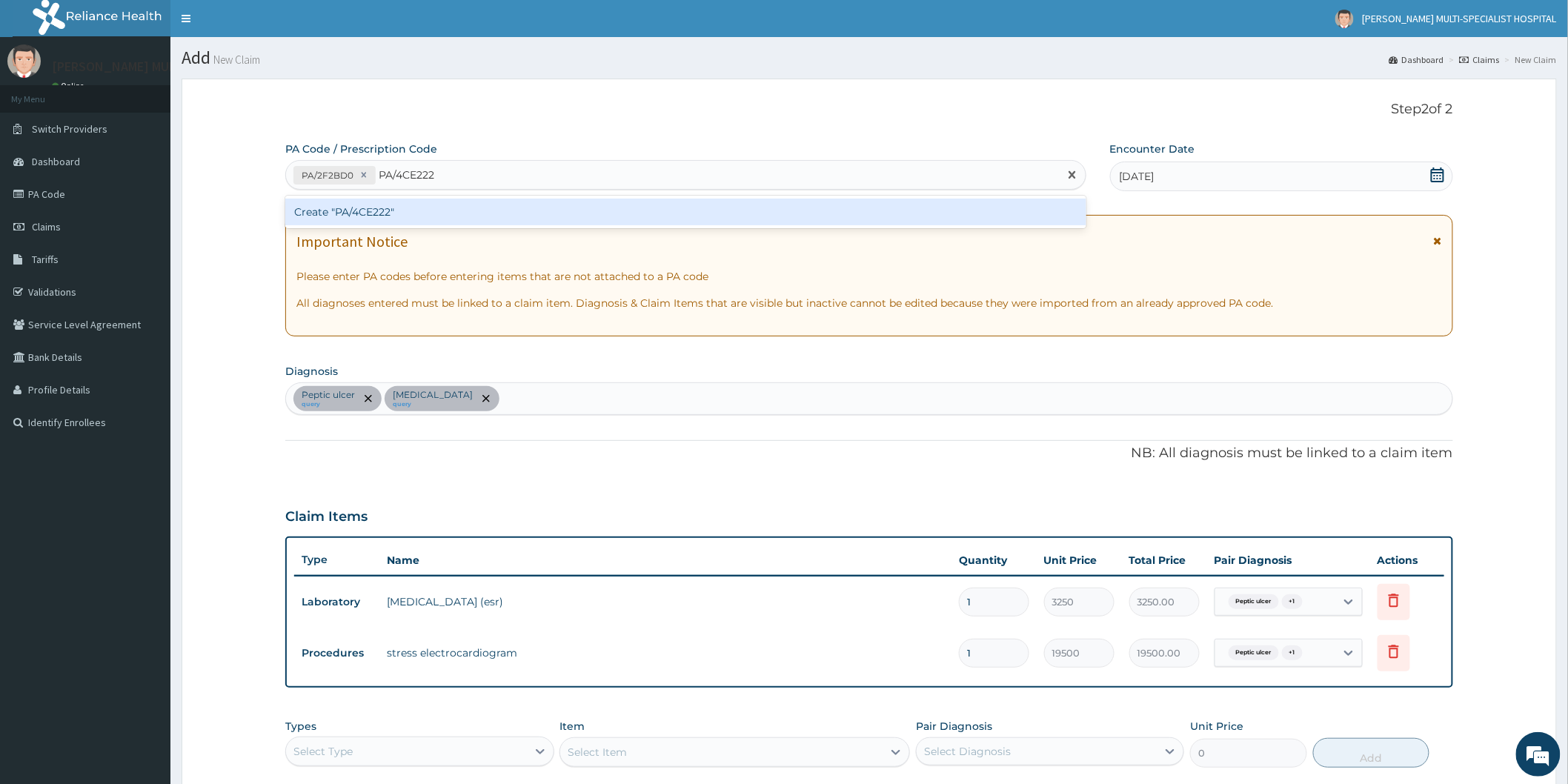
click at [429, 212] on div "Create "PA/4CE222"" at bounding box center [686, 212] width 801 height 26
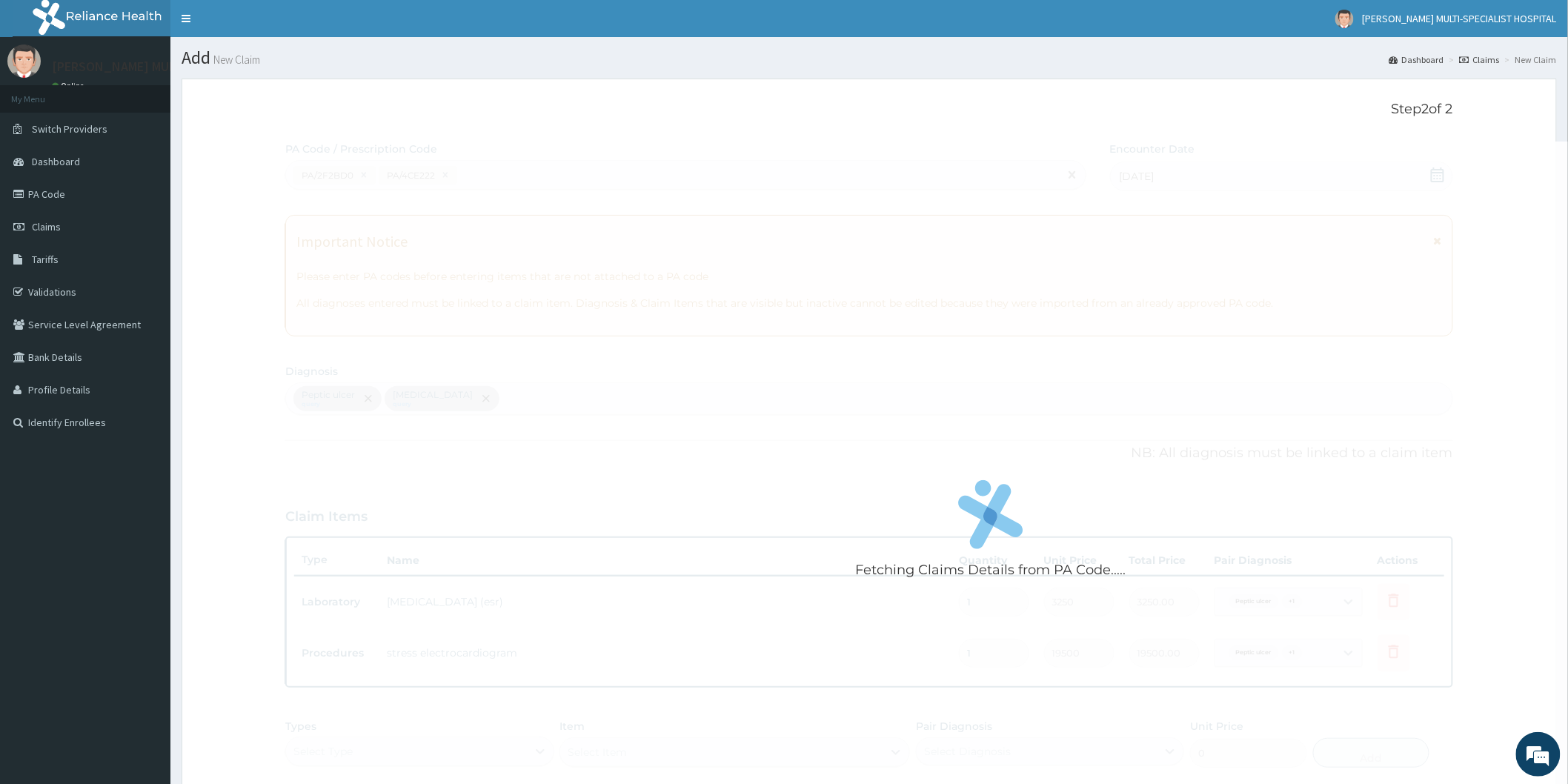
scroll to position [403, 0]
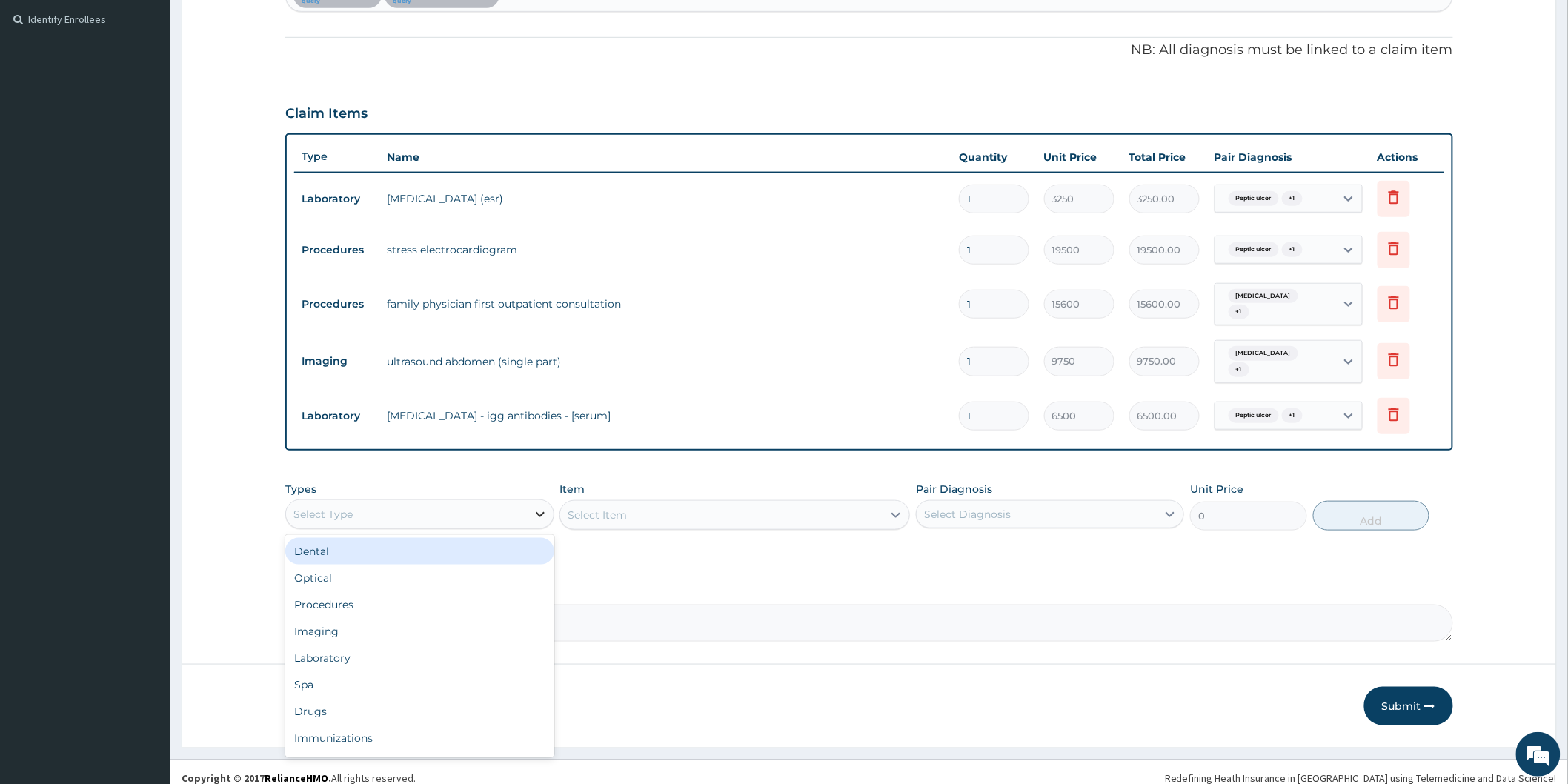
click at [529, 501] on div at bounding box center [540, 514] width 26 height 26
click at [384, 591] on div "Procedures" at bounding box center [419, 604] width 268 height 26
click at [895, 505] on div "Select Item" at bounding box center [734, 515] width 350 height 30
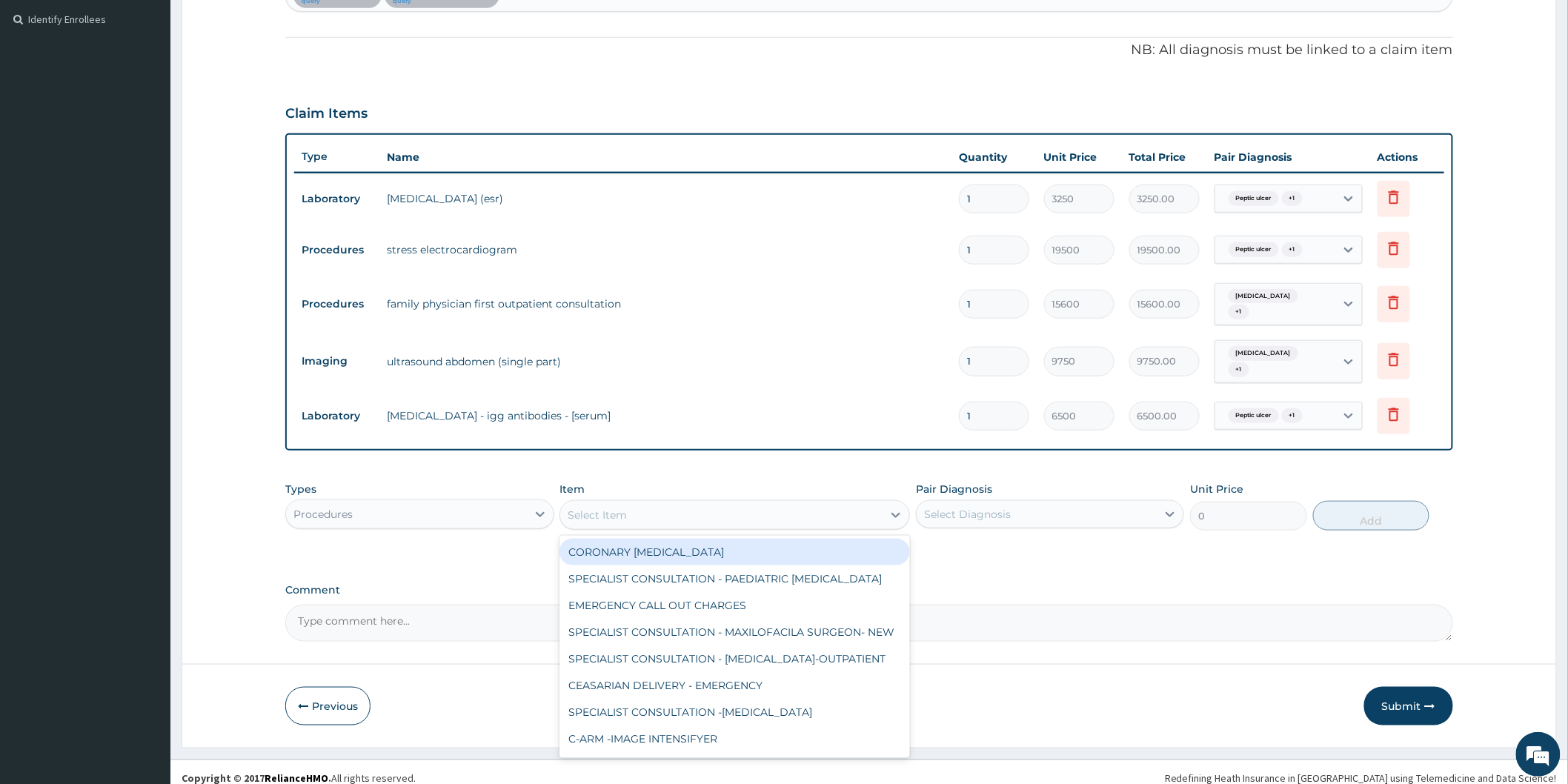
click at [895, 513] on icon at bounding box center [895, 515] width 9 height 5
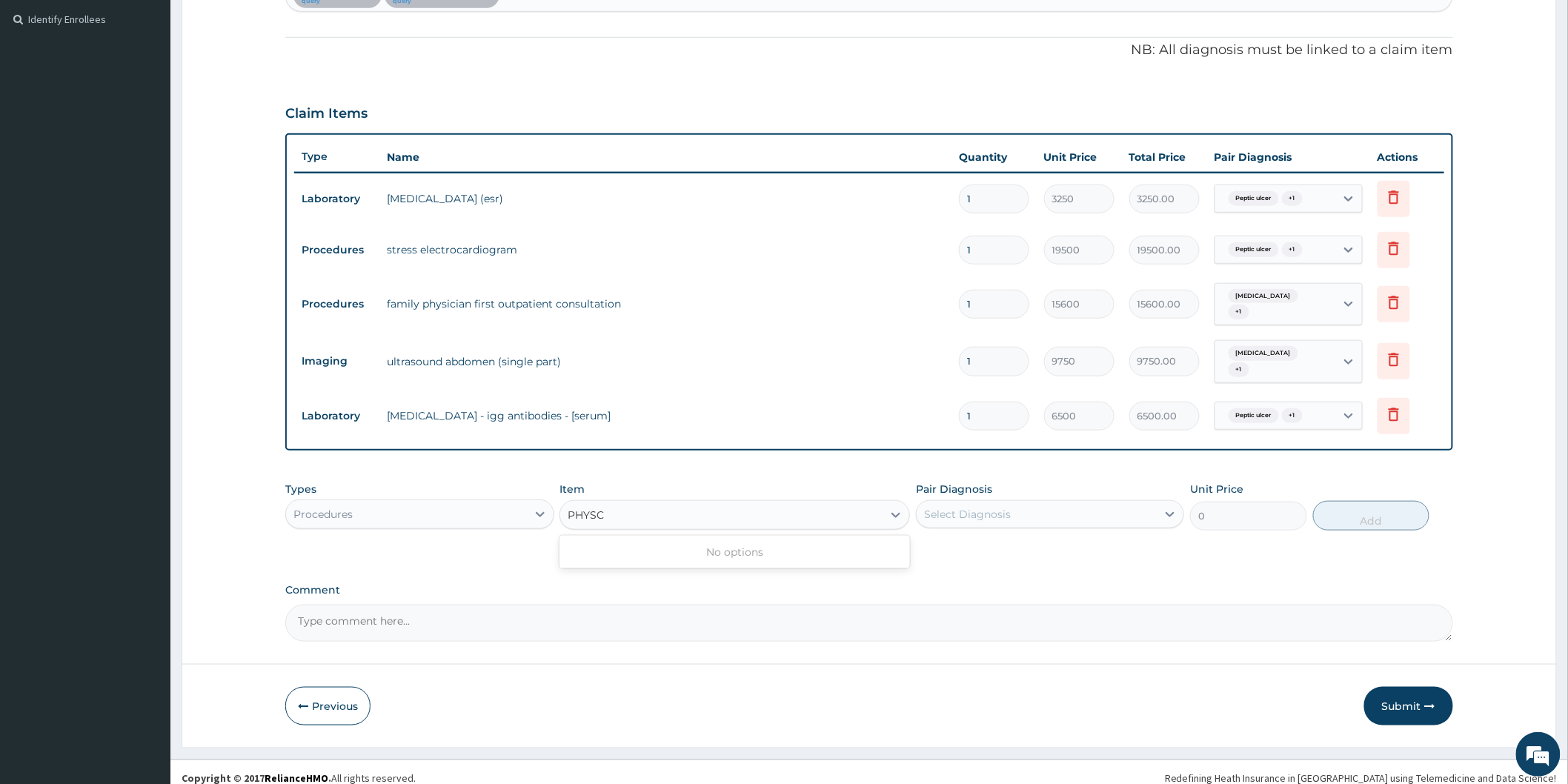
type input "PHYS"
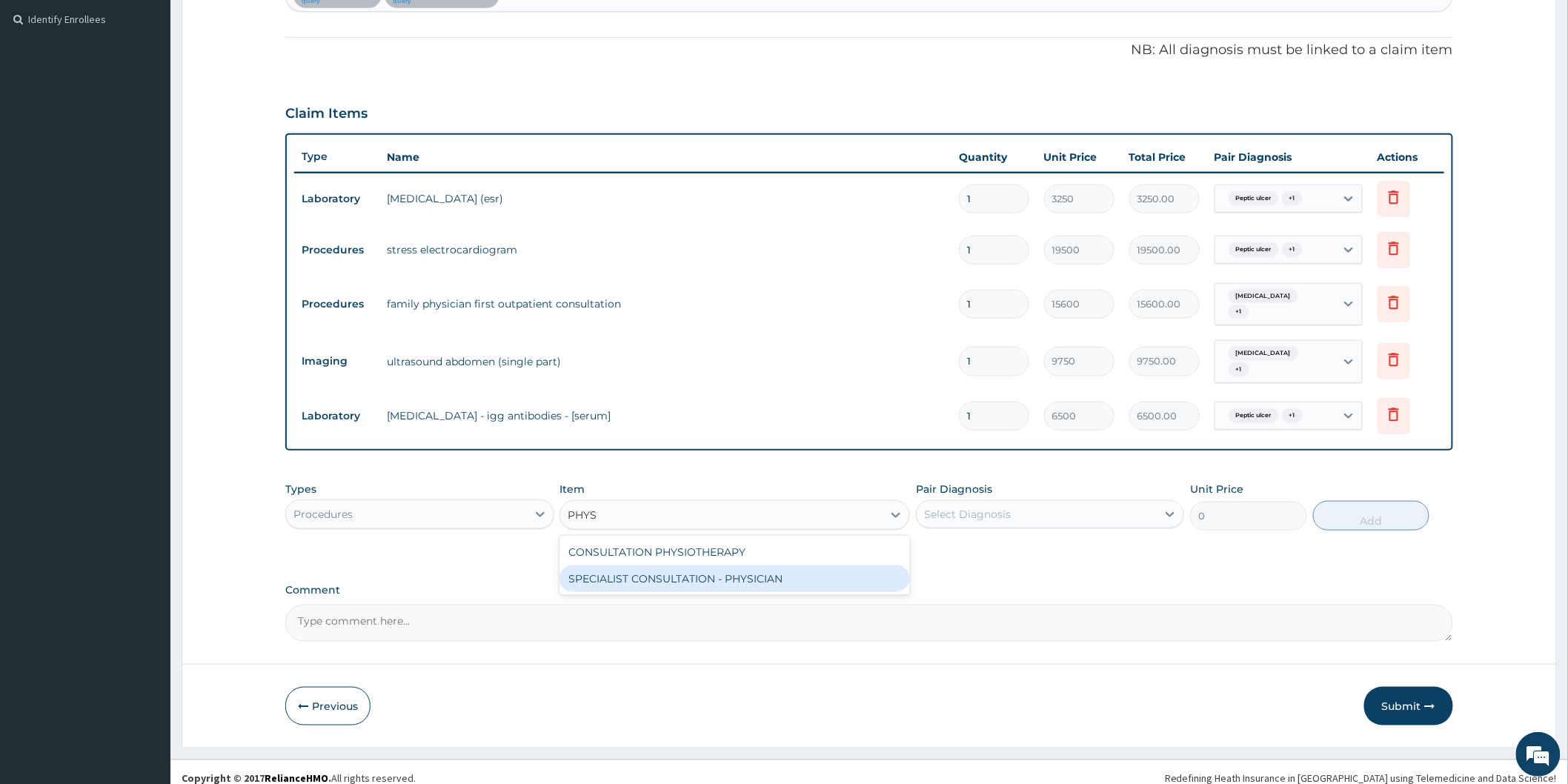
click at [749, 565] on div "SPECIALIST CONSULTATION - PHYSICIAN" at bounding box center [734, 579] width 350 height 26
type input "30000"
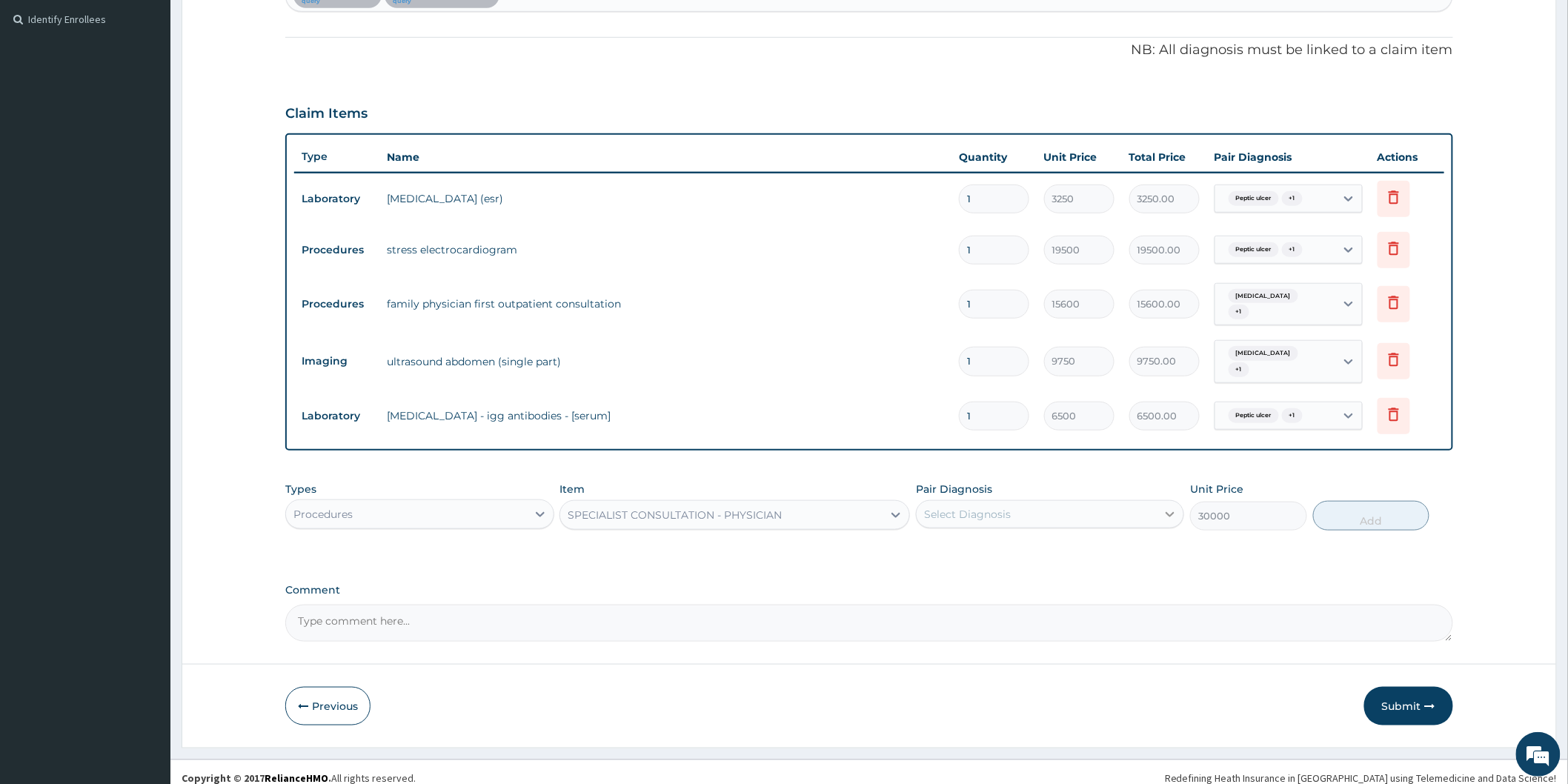
click at [1178, 500] on div at bounding box center [1169, 514] width 26 height 26
drag, startPoint x: 1020, startPoint y: 543, endPoint x: 1013, endPoint y: 559, distance: 17.5
click at [1013, 559] on div "Peptic ulcer Chest pain" at bounding box center [1049, 567] width 268 height 67
click at [1010, 572] on div "Chest pain" at bounding box center [1049, 582] width 268 height 31
click at [966, 573] on label "Chest pain" at bounding box center [986, 580] width 92 height 15
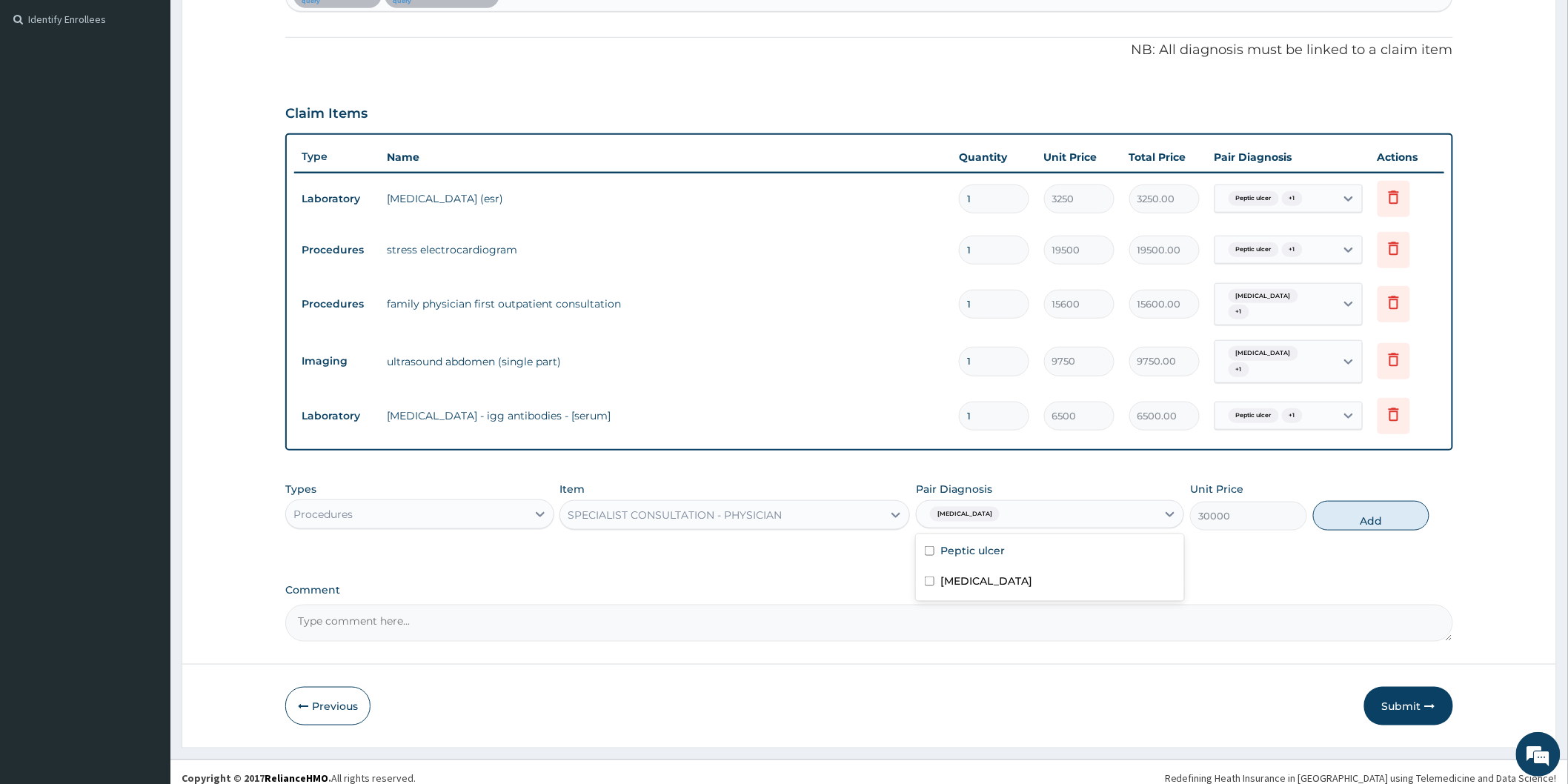
checkbox input "false"
click at [672, 704] on div "Previous Submit" at bounding box center [869, 706] width 1168 height 39
click at [1166, 507] on icon at bounding box center [1169, 514] width 15 height 15
click at [1060, 574] on div "Chest pain" at bounding box center [1049, 582] width 268 height 31
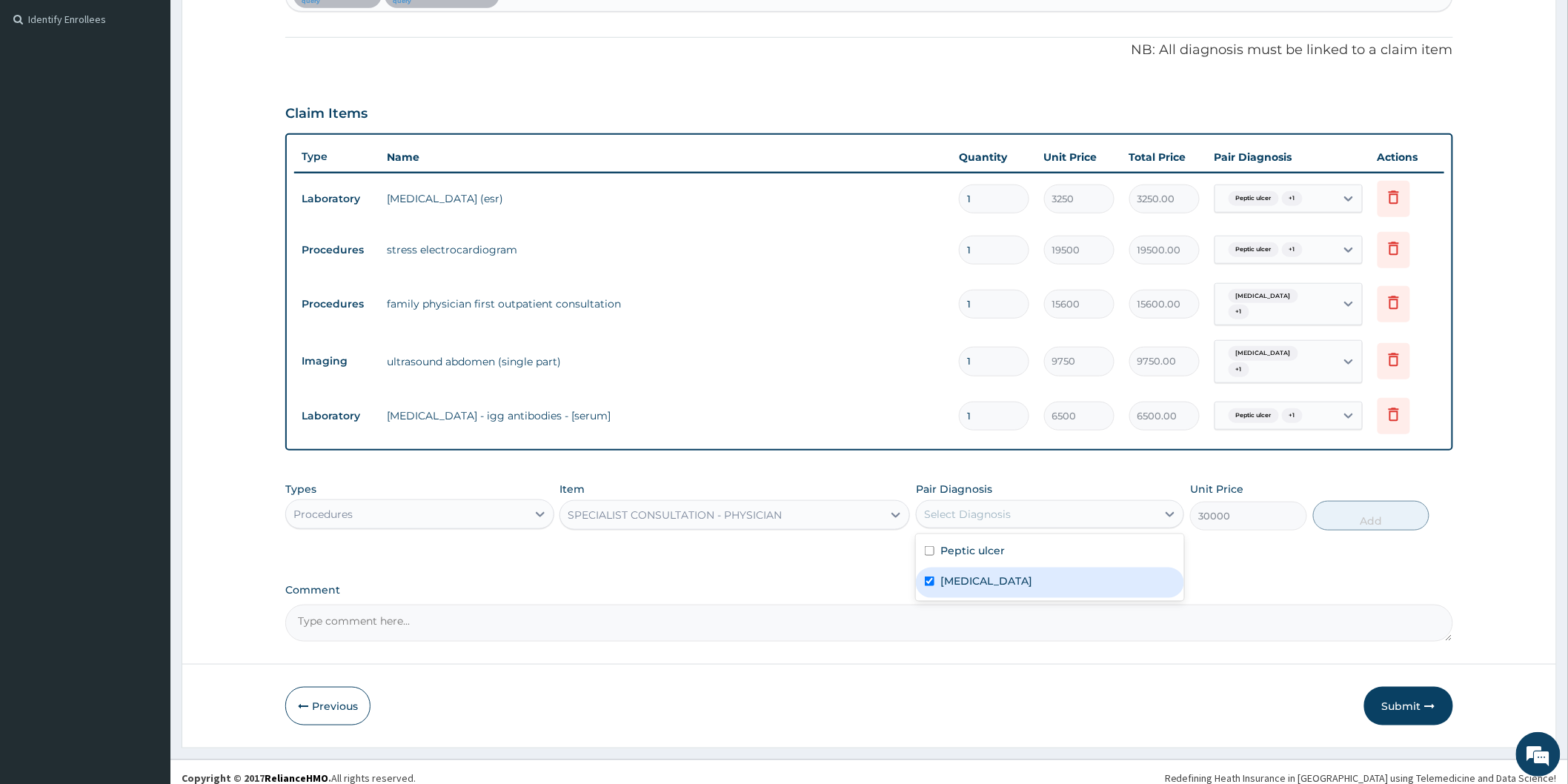
checkbox input "true"
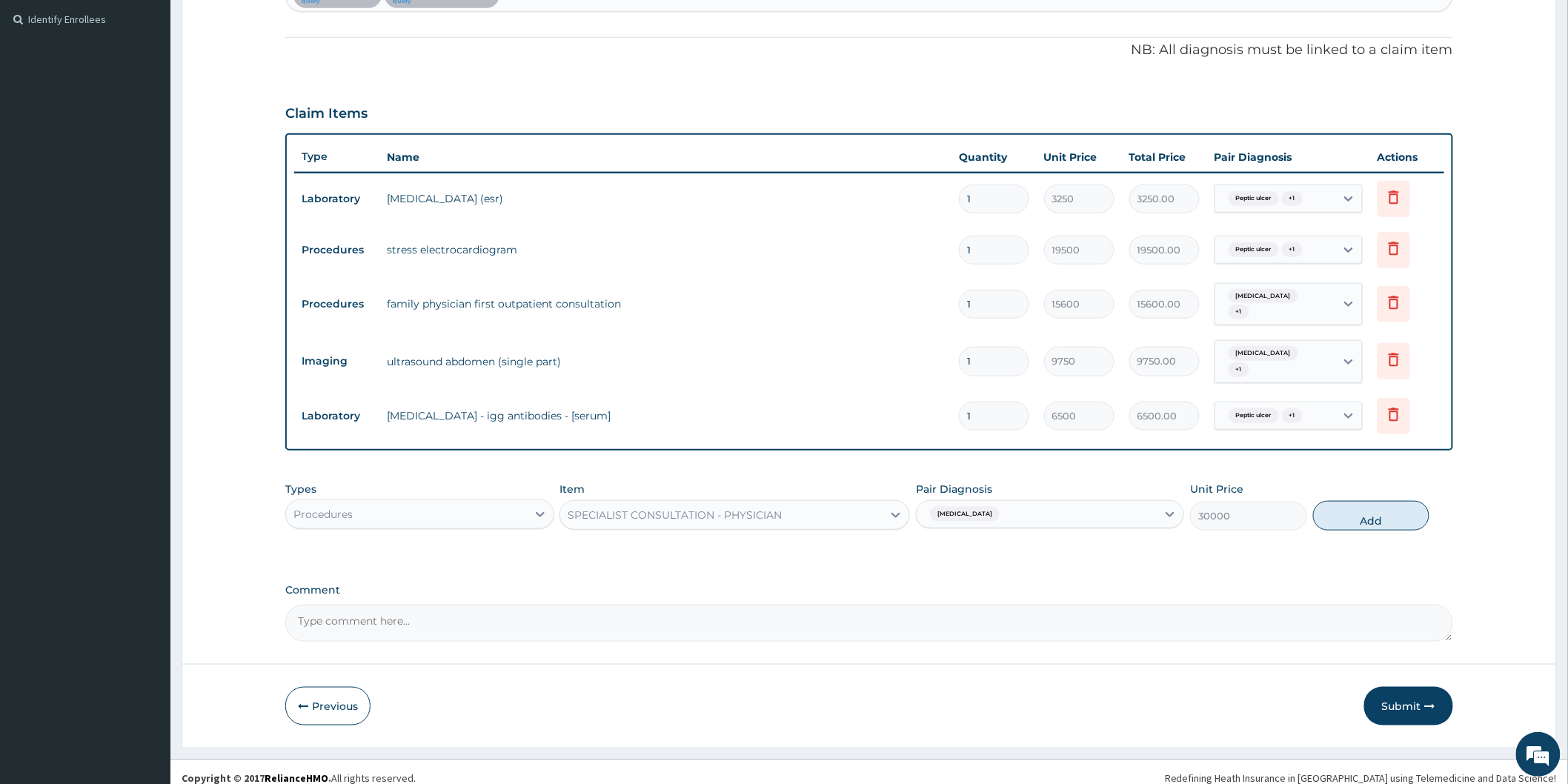
click at [1350, 504] on button "Add" at bounding box center [1370, 515] width 117 height 30
type input "0"
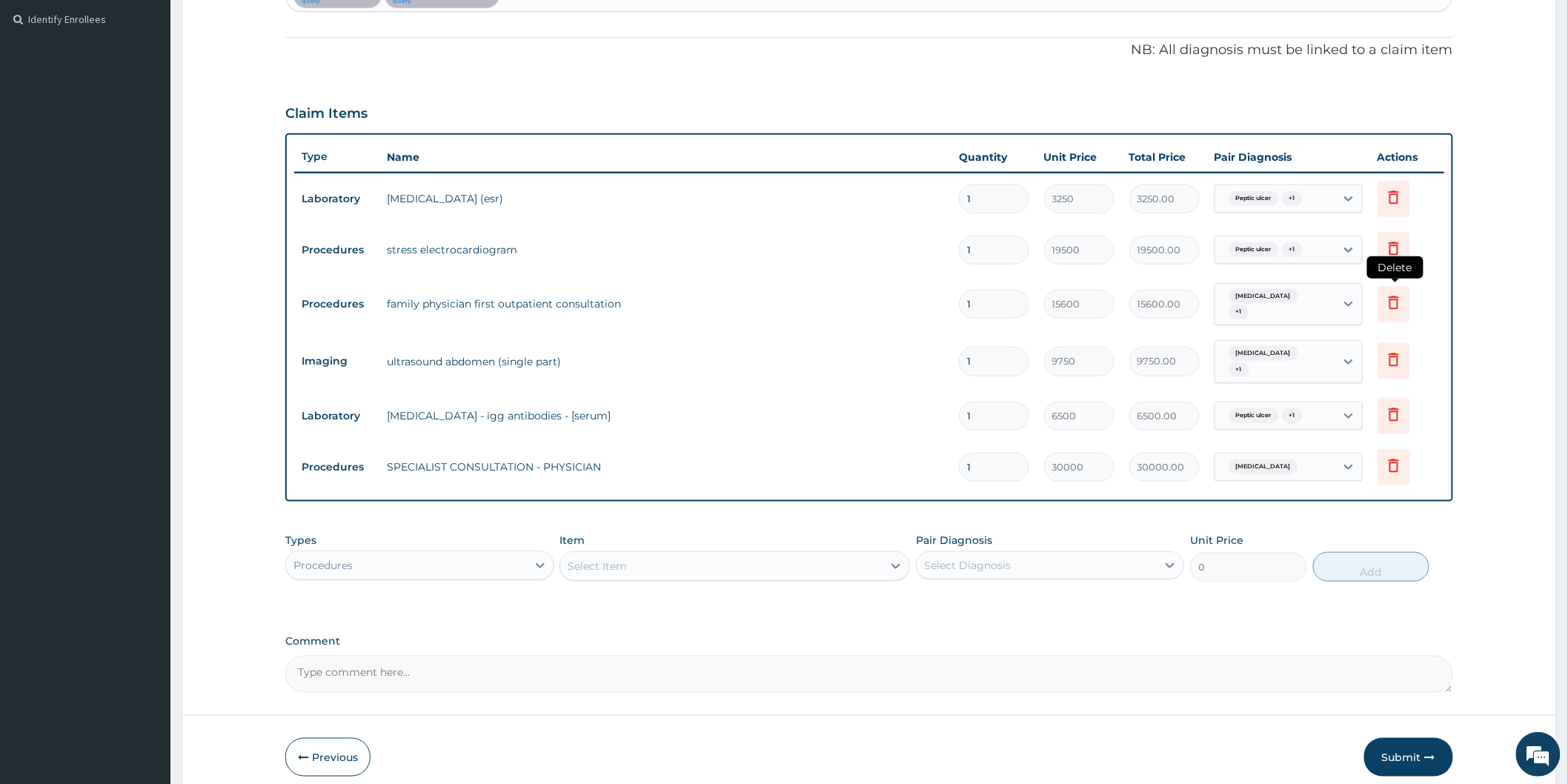
click at [1389, 297] on icon at bounding box center [1393, 302] width 18 height 18
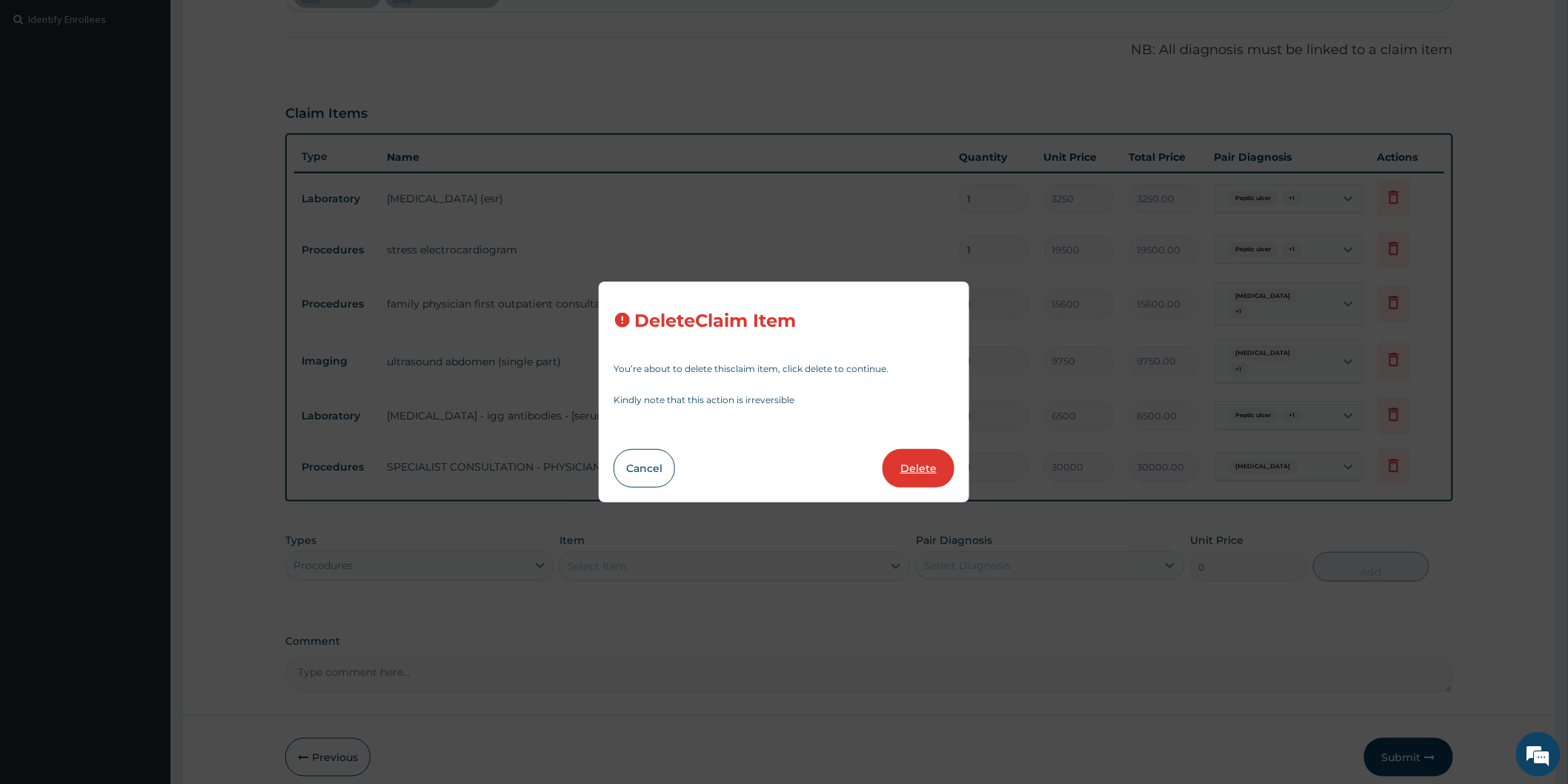
click at [919, 465] on button "Delete" at bounding box center [918, 468] width 72 height 39
type input "9750"
type input "9750.00"
type input "6500"
type input "6500.00"
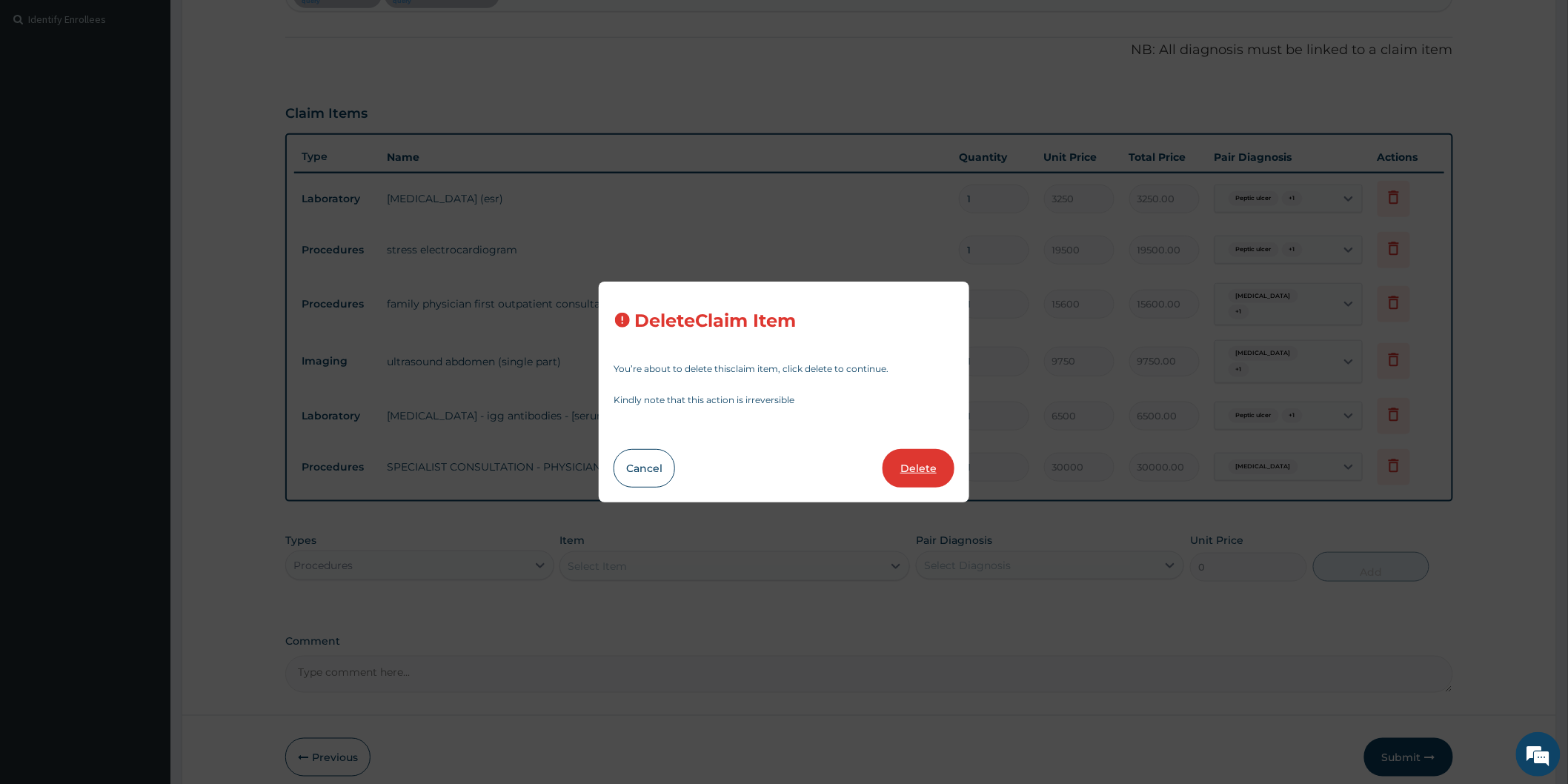
type input "30000"
type input "30000.00"
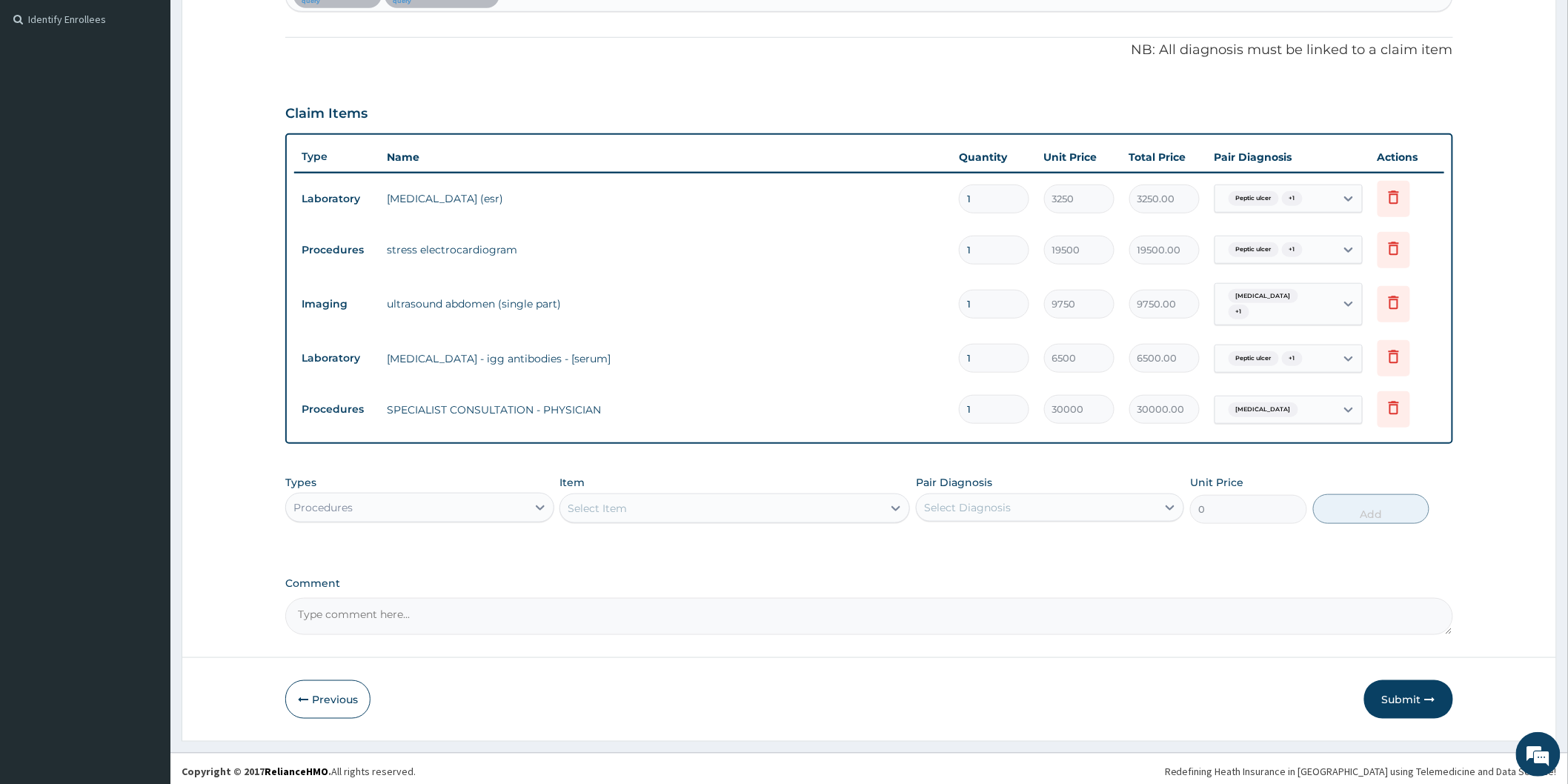
click at [672, 680] on div "Previous Submit" at bounding box center [869, 700] width 1168 height 39
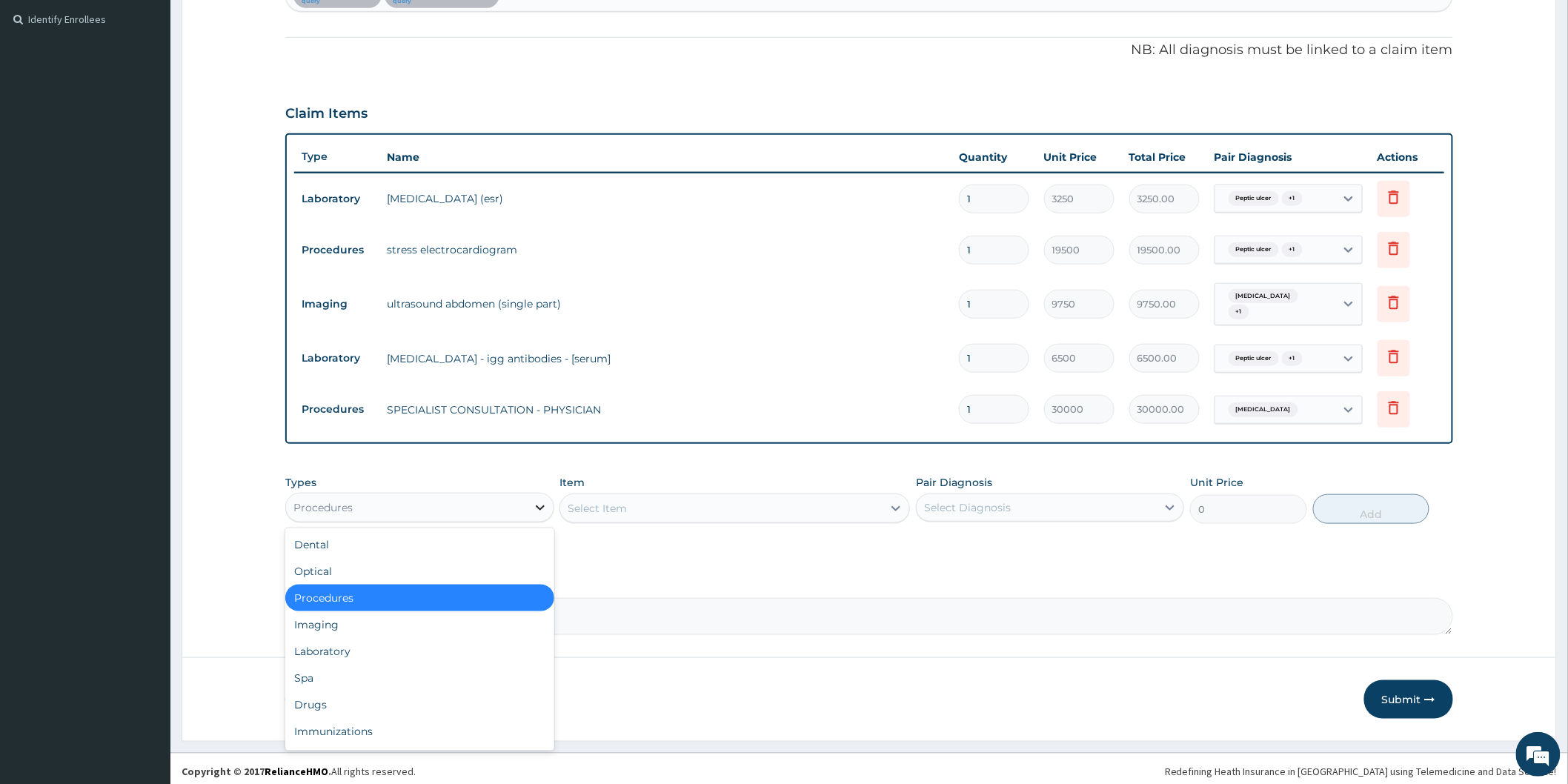
click at [536, 501] on icon at bounding box center [540, 507] width 15 height 15
drag, startPoint x: 331, startPoint y: 644, endPoint x: 678, endPoint y: 595, distance: 350.4
click at [335, 643] on div "Laboratory" at bounding box center [419, 651] width 268 height 26
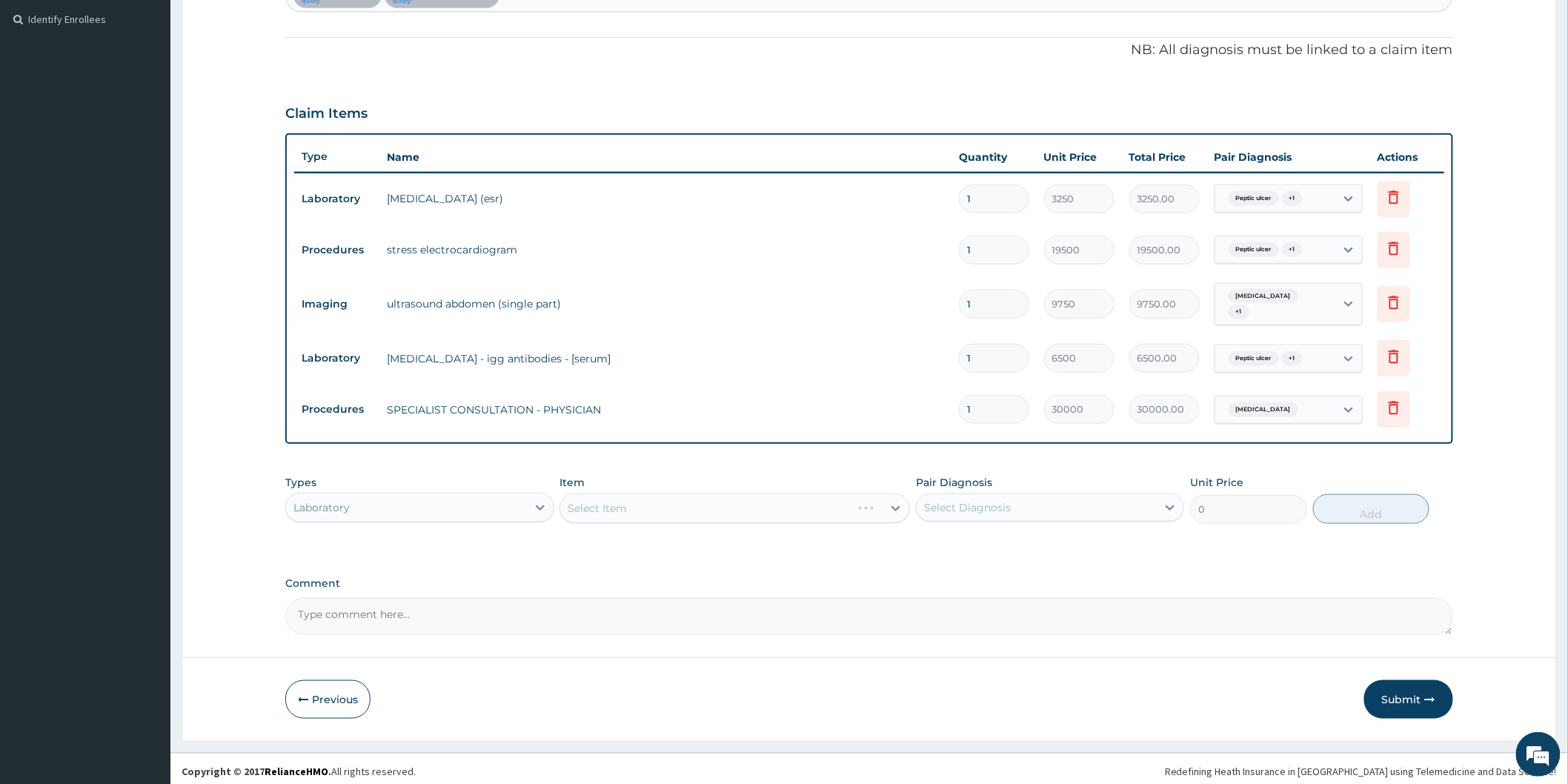
click at [898, 502] on div "Select Item" at bounding box center [734, 508] width 350 height 30
click at [893, 499] on div "Select Item" at bounding box center [734, 508] width 350 height 30
click at [889, 501] on div "Select Item" at bounding box center [734, 508] width 350 height 30
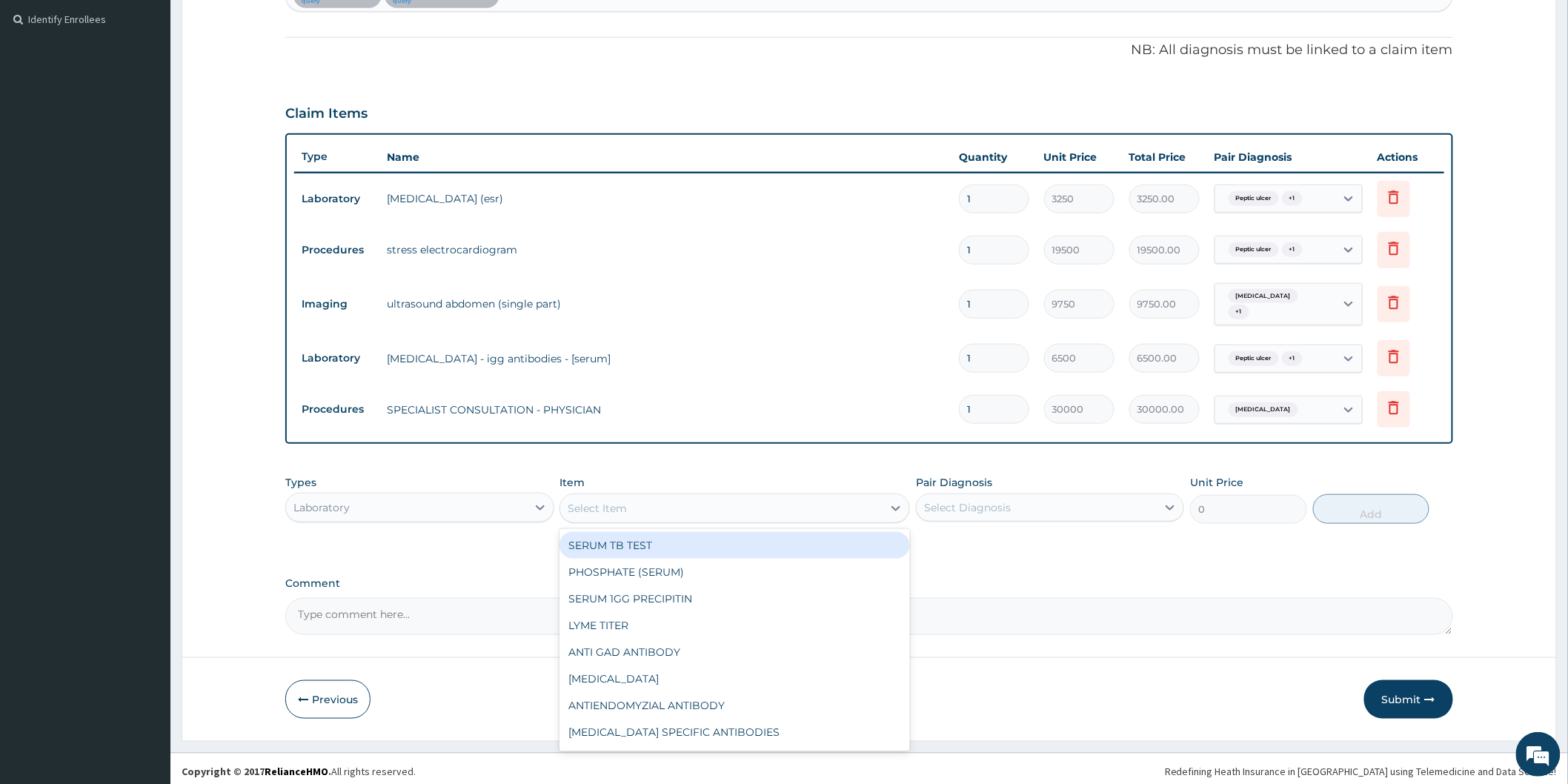
click at [889, 501] on icon at bounding box center [895, 507] width 15 height 15
type input "ESR"
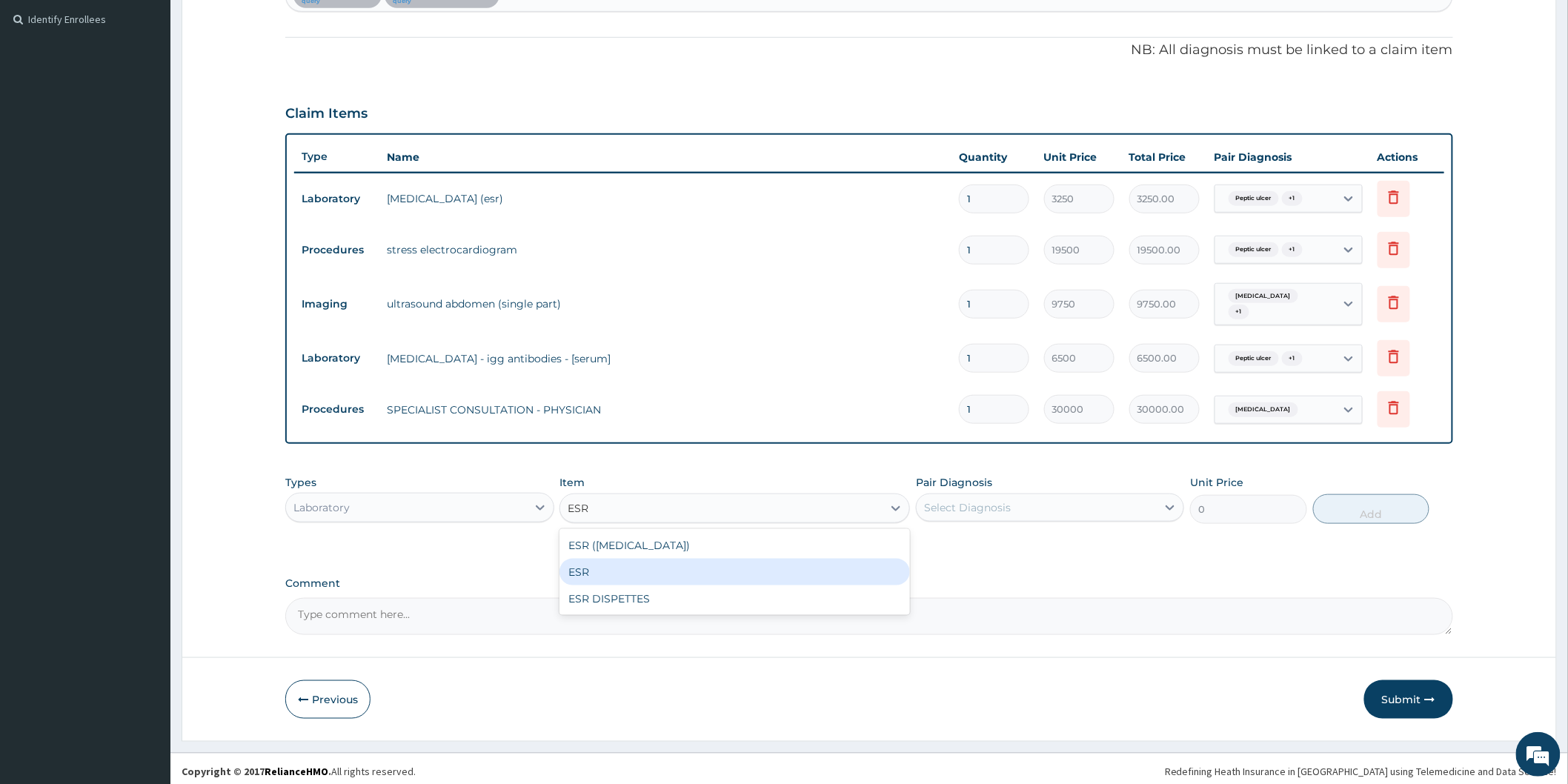
click at [616, 563] on div "ESR" at bounding box center [734, 572] width 350 height 26
type input "6875"
drag, startPoint x: 1057, startPoint y: 615, endPoint x: 1079, endPoint y: 561, distance: 58.3
click at [1056, 615] on textarea "Comment" at bounding box center [869, 616] width 1168 height 37
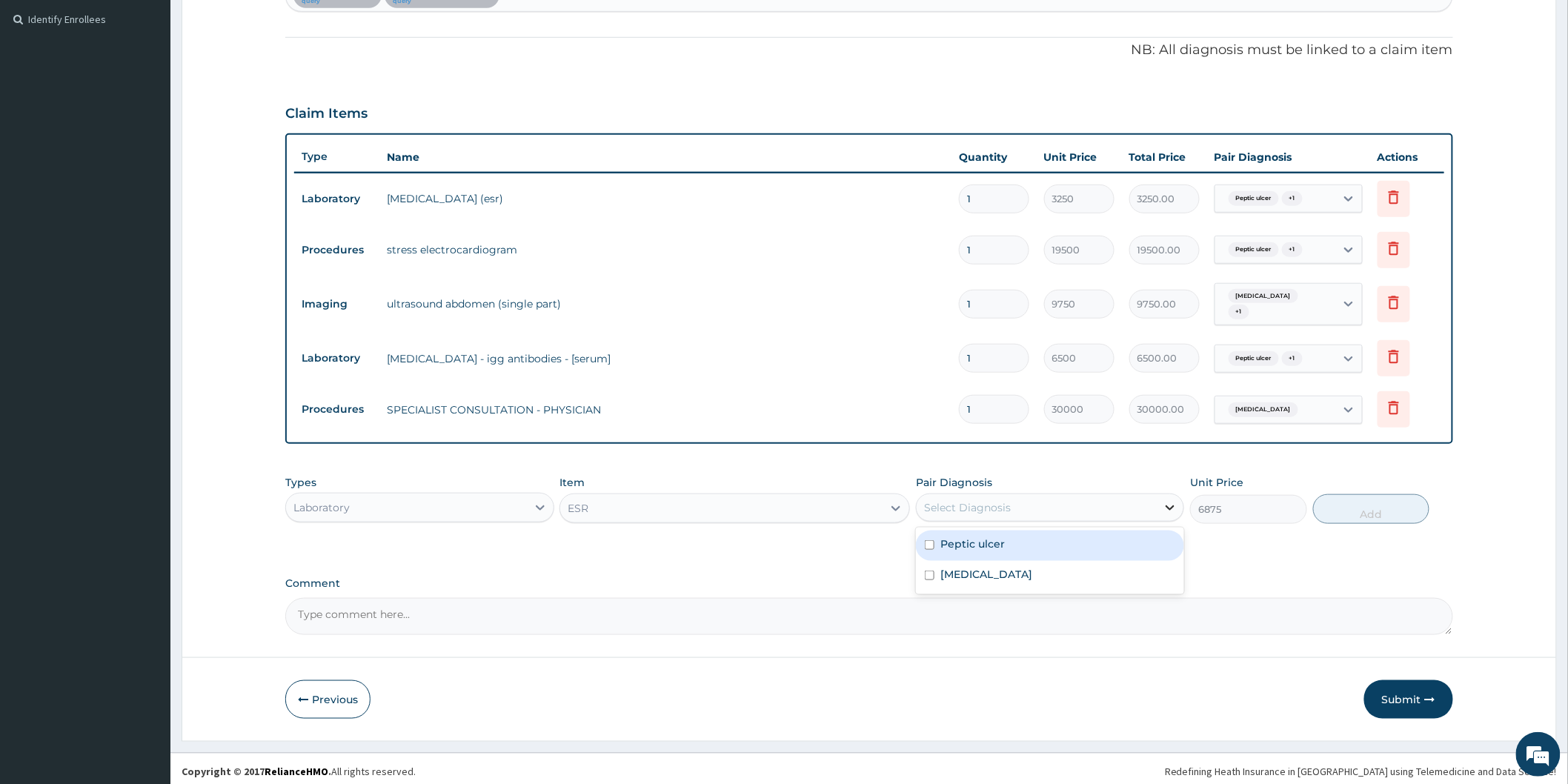
click at [1171, 500] on icon at bounding box center [1169, 507] width 15 height 15
click at [1032, 538] on div "Peptic ulcer" at bounding box center [1049, 545] width 268 height 31
checkbox input "true"
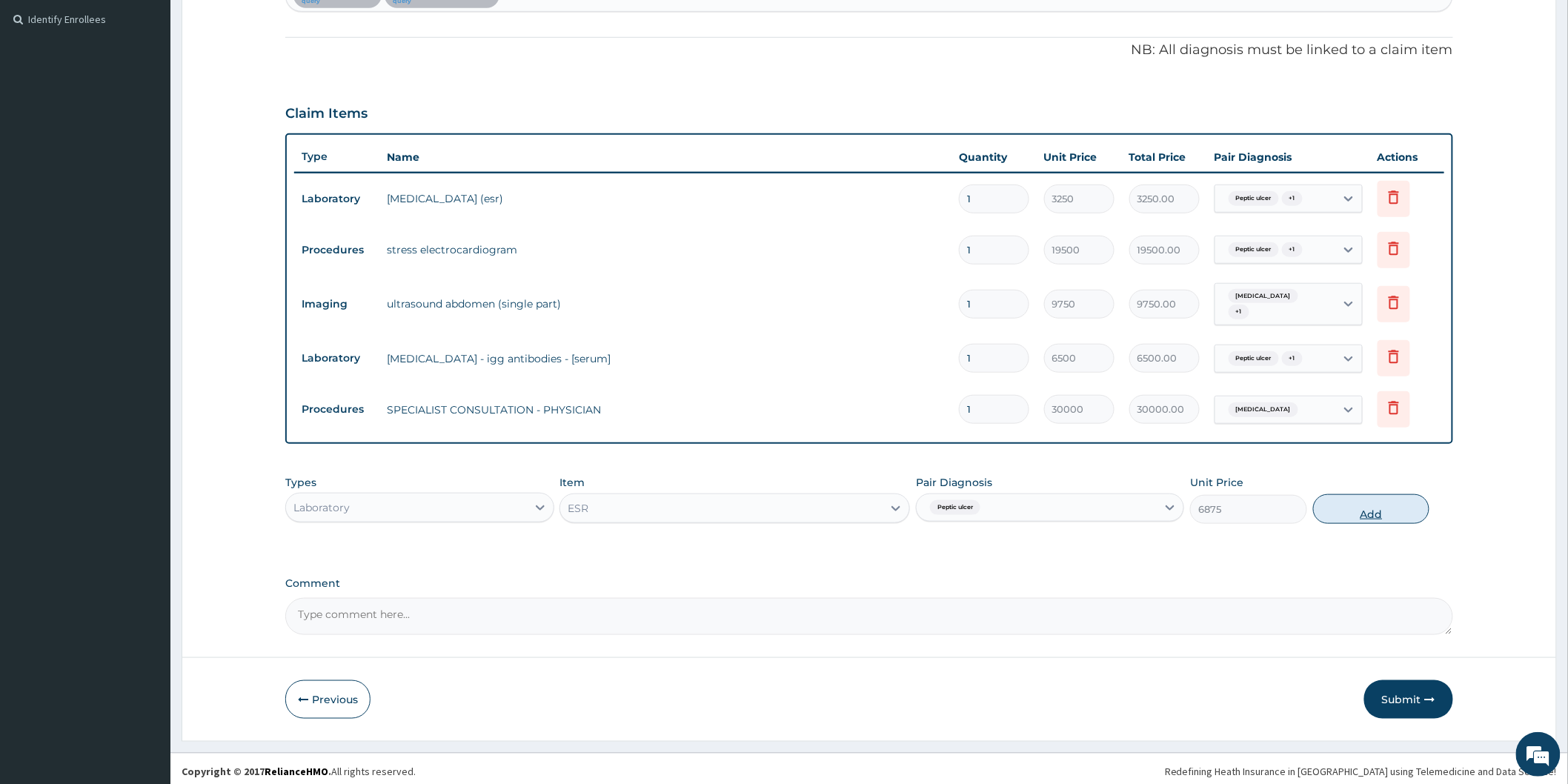
click at [1335, 504] on button "Add" at bounding box center [1370, 509] width 117 height 30
type input "0"
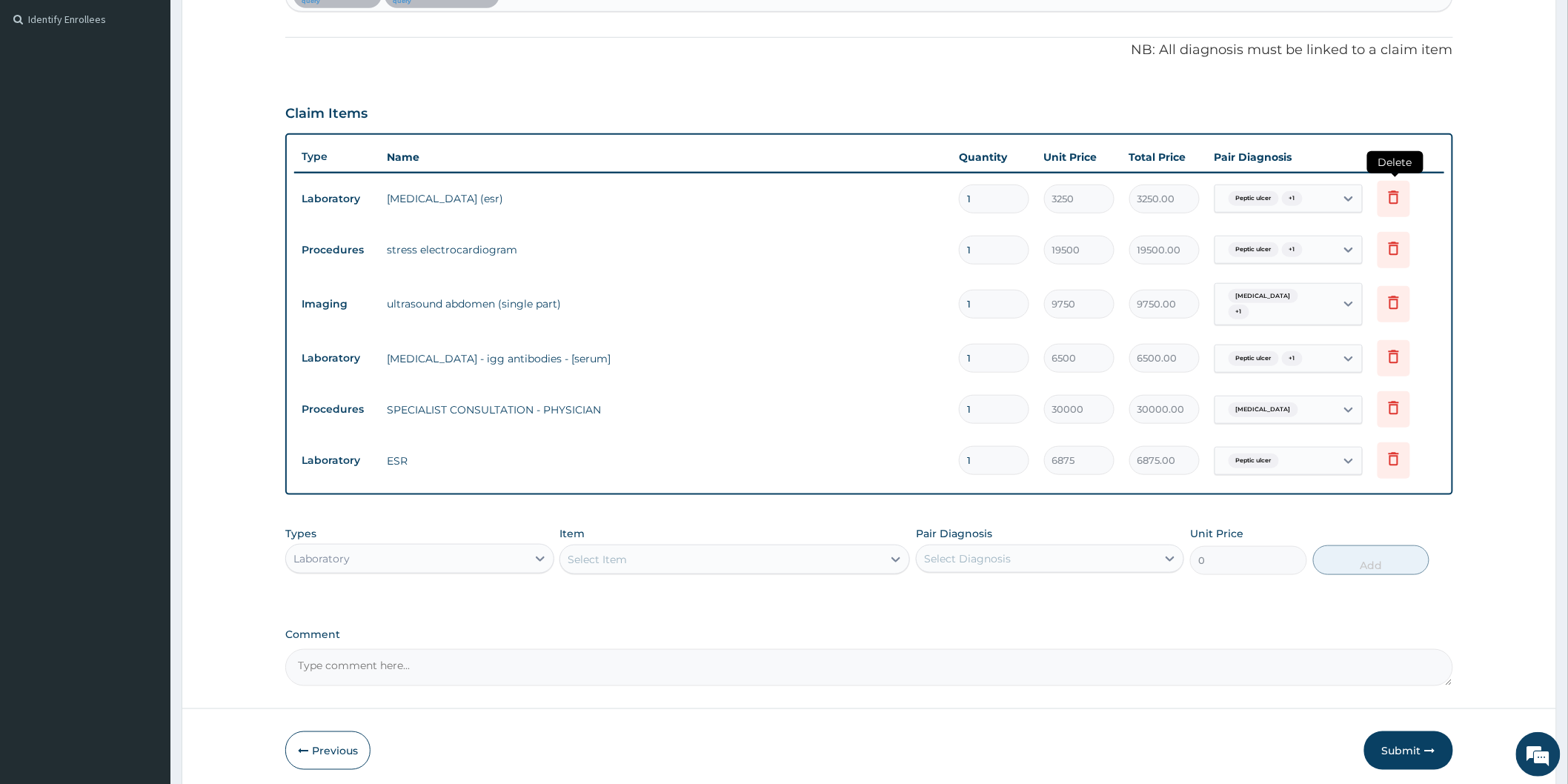
click at [1388, 195] on icon at bounding box center [1393, 197] width 18 height 18
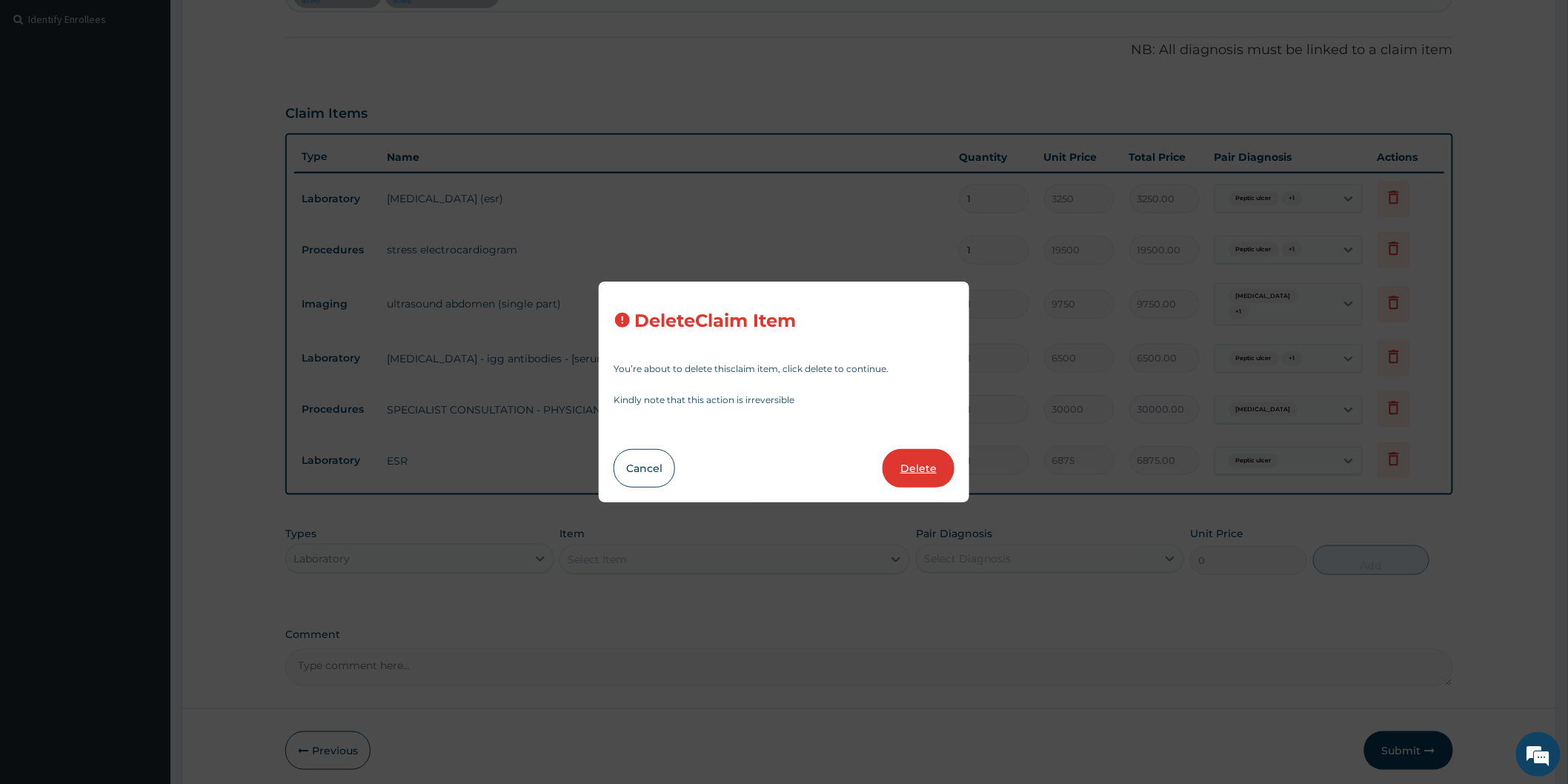
click at [922, 460] on button "Delete" at bounding box center [918, 468] width 72 height 39
type input "19500"
type input "19500.00"
type input "9750"
type input "9750.00"
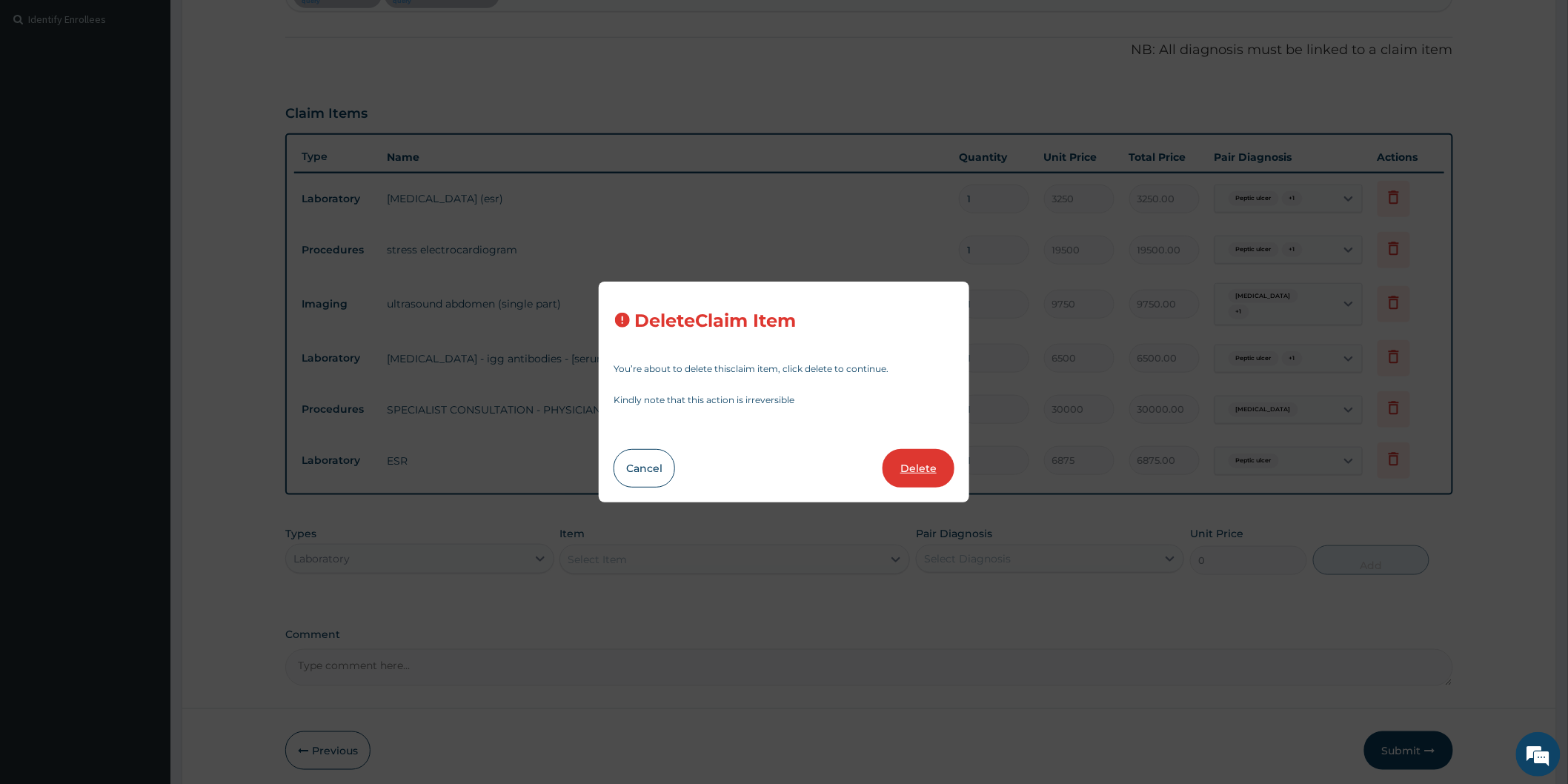
type input "6500"
type input "6500.00"
type input "30000"
type input "30000.00"
type input "6875"
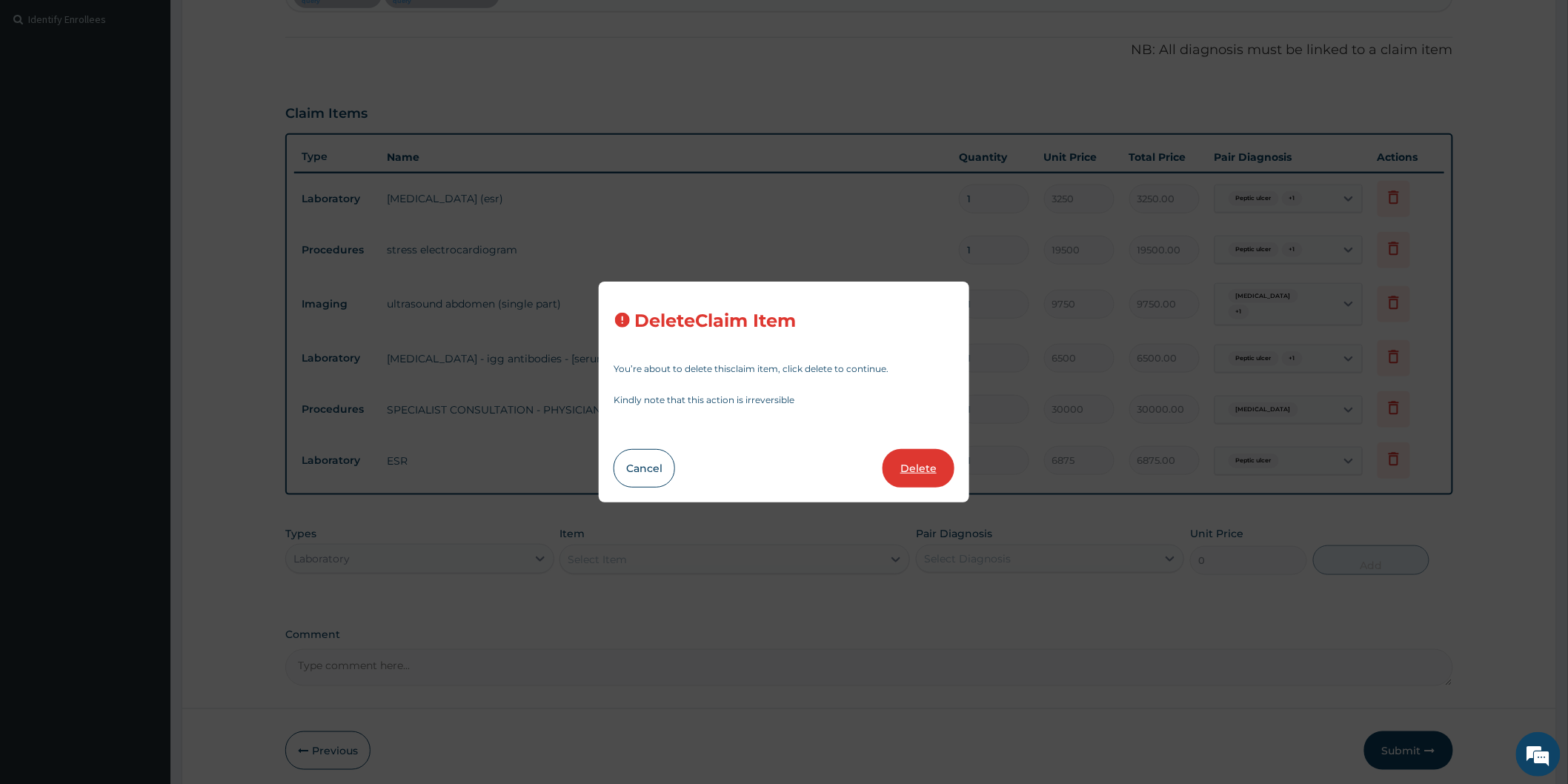
type input "6875.00"
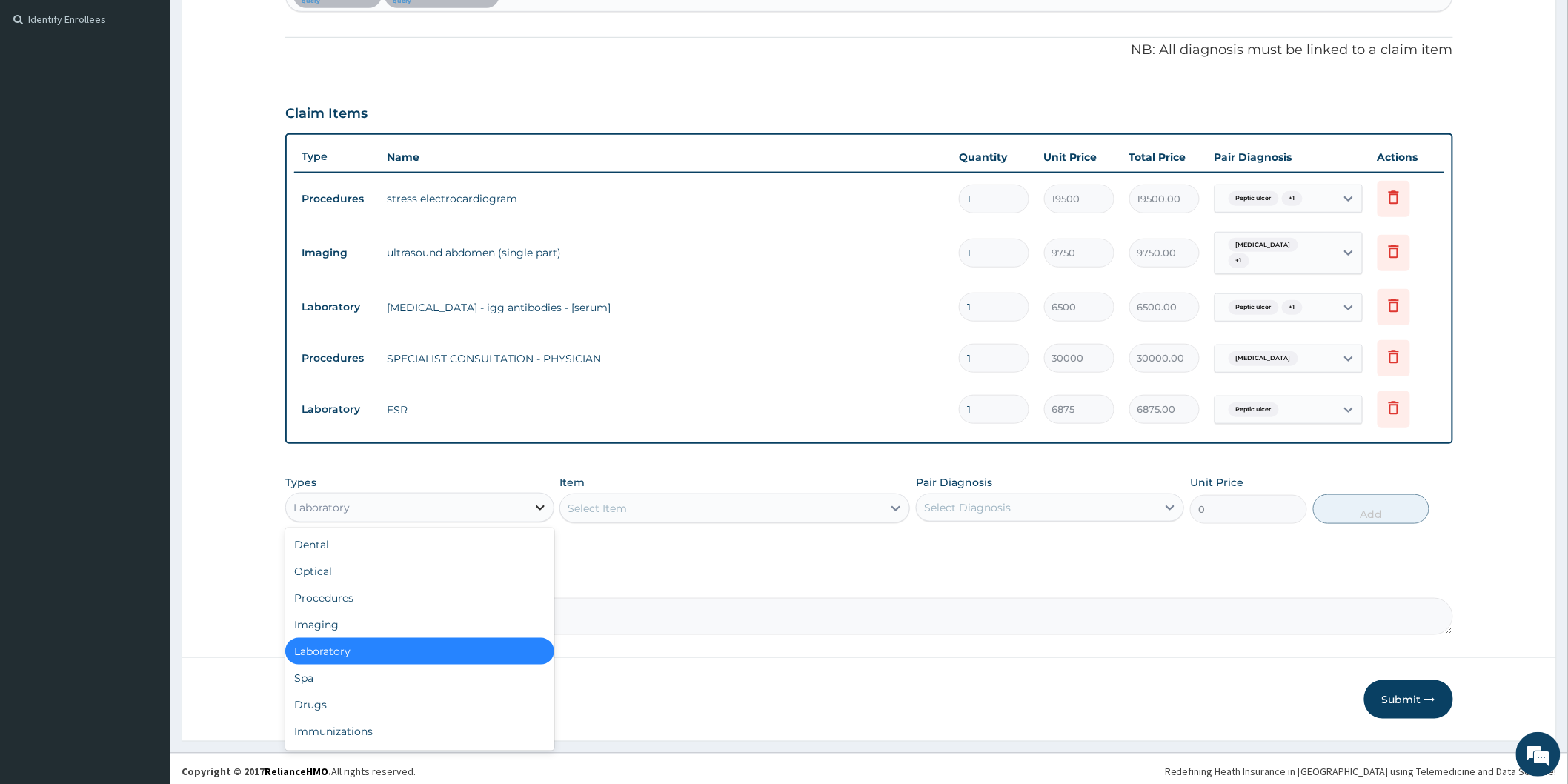
click at [542, 500] on icon at bounding box center [540, 507] width 15 height 15
click at [309, 620] on div "Imaging" at bounding box center [419, 624] width 268 height 26
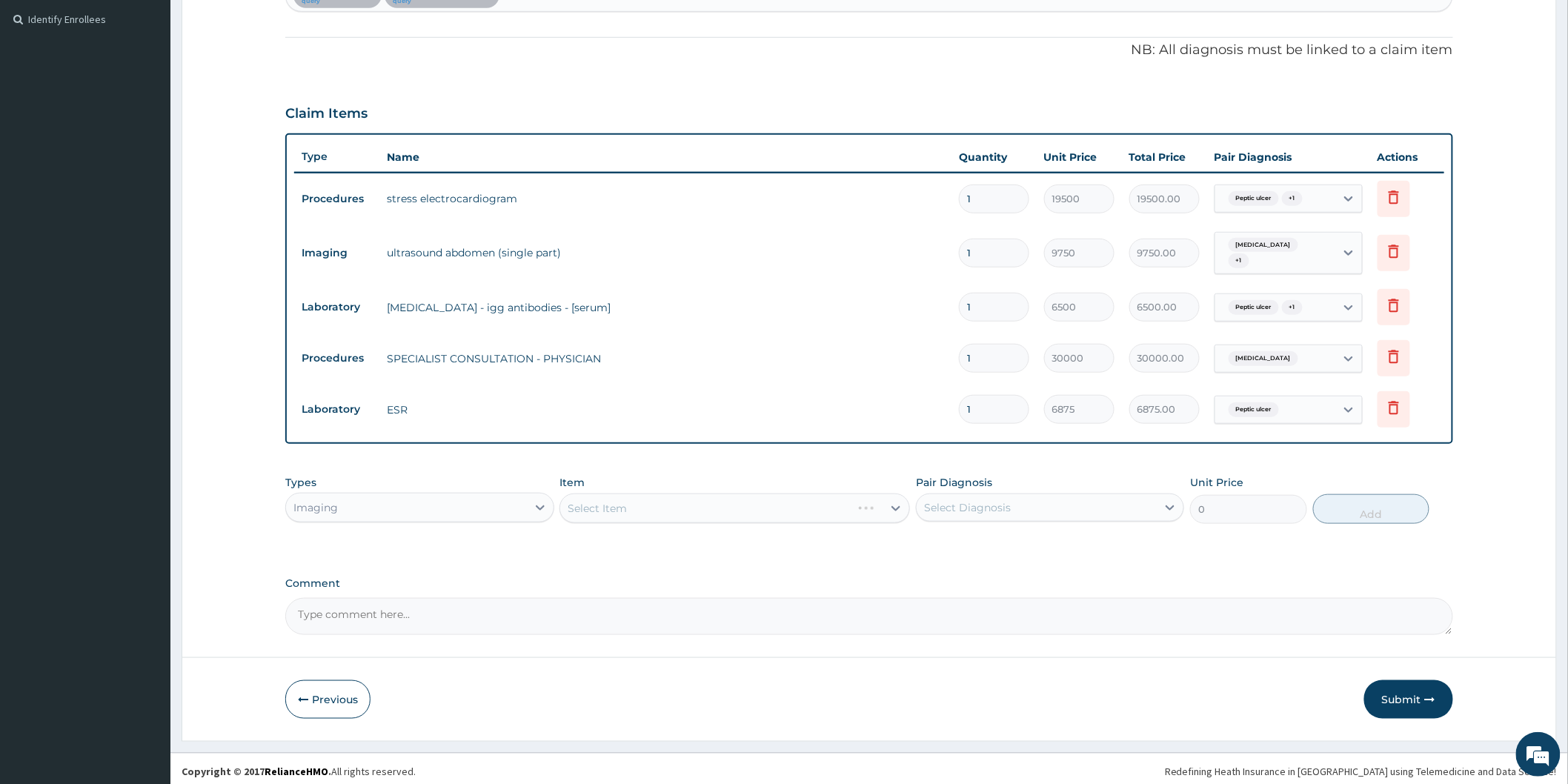
click at [893, 501] on div "Select Item" at bounding box center [734, 508] width 350 height 30
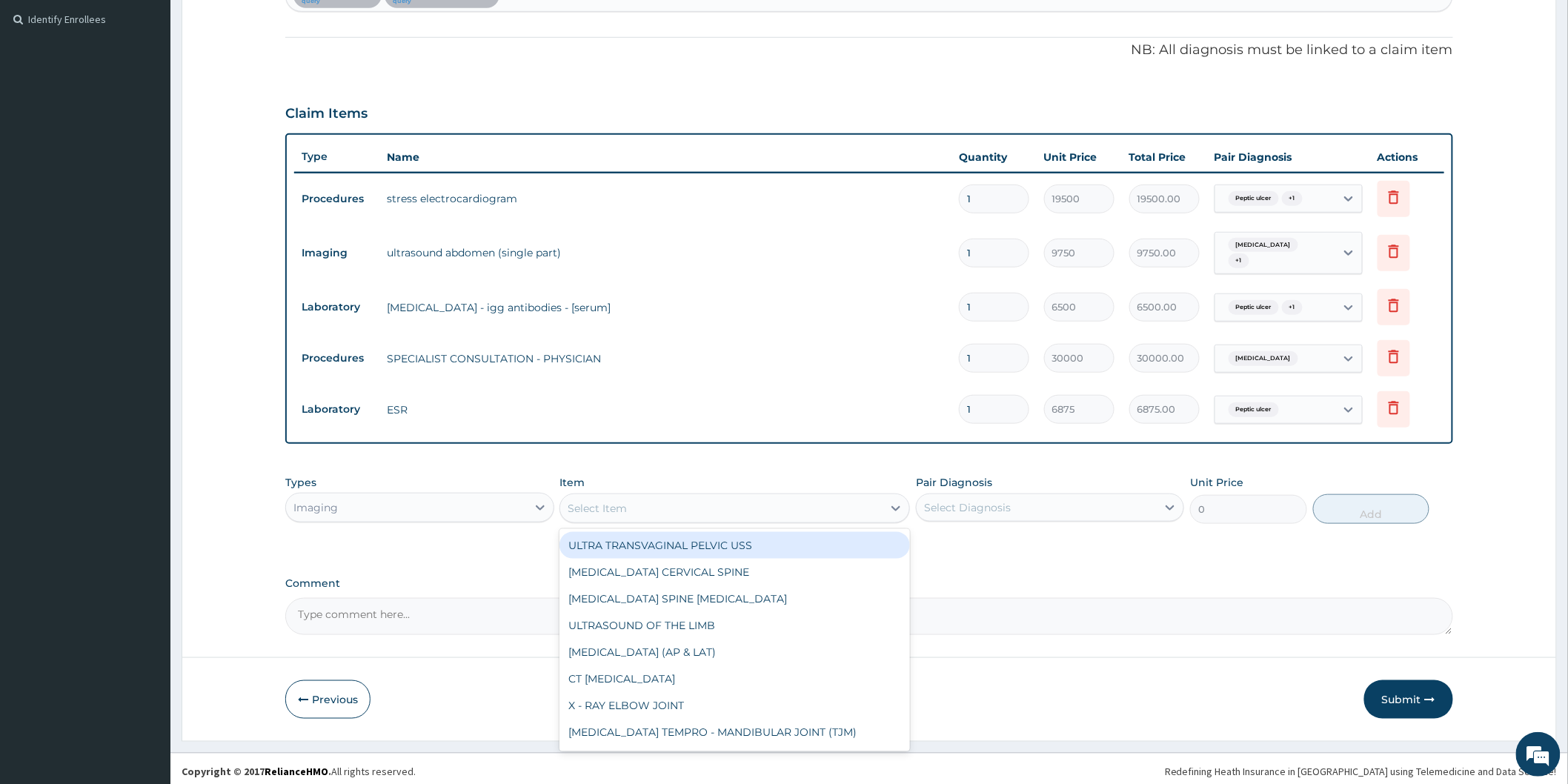
click at [893, 506] on icon at bounding box center [895, 508] width 9 height 5
type input "ABDOMEN"
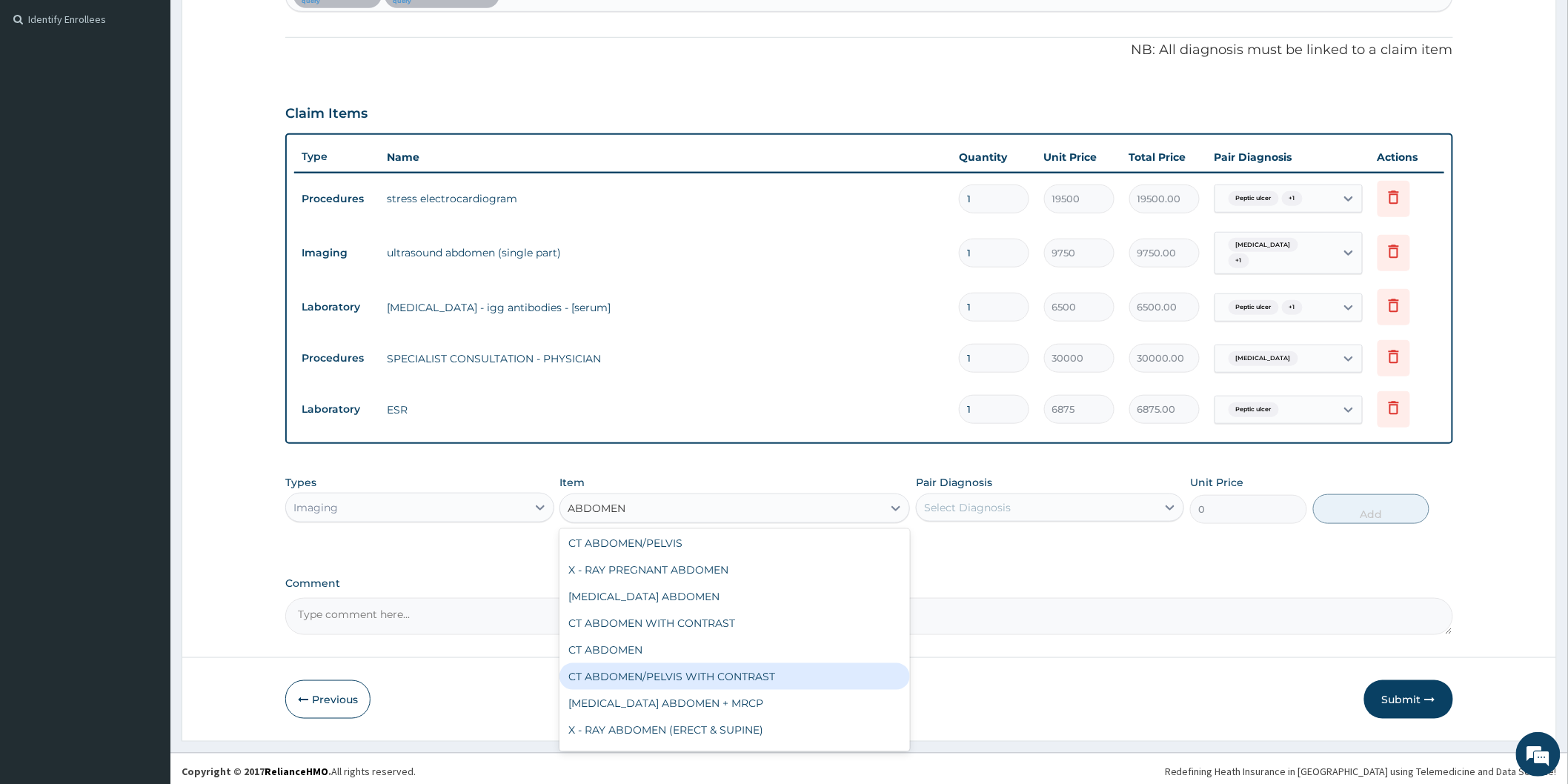
scroll to position [0, 0]
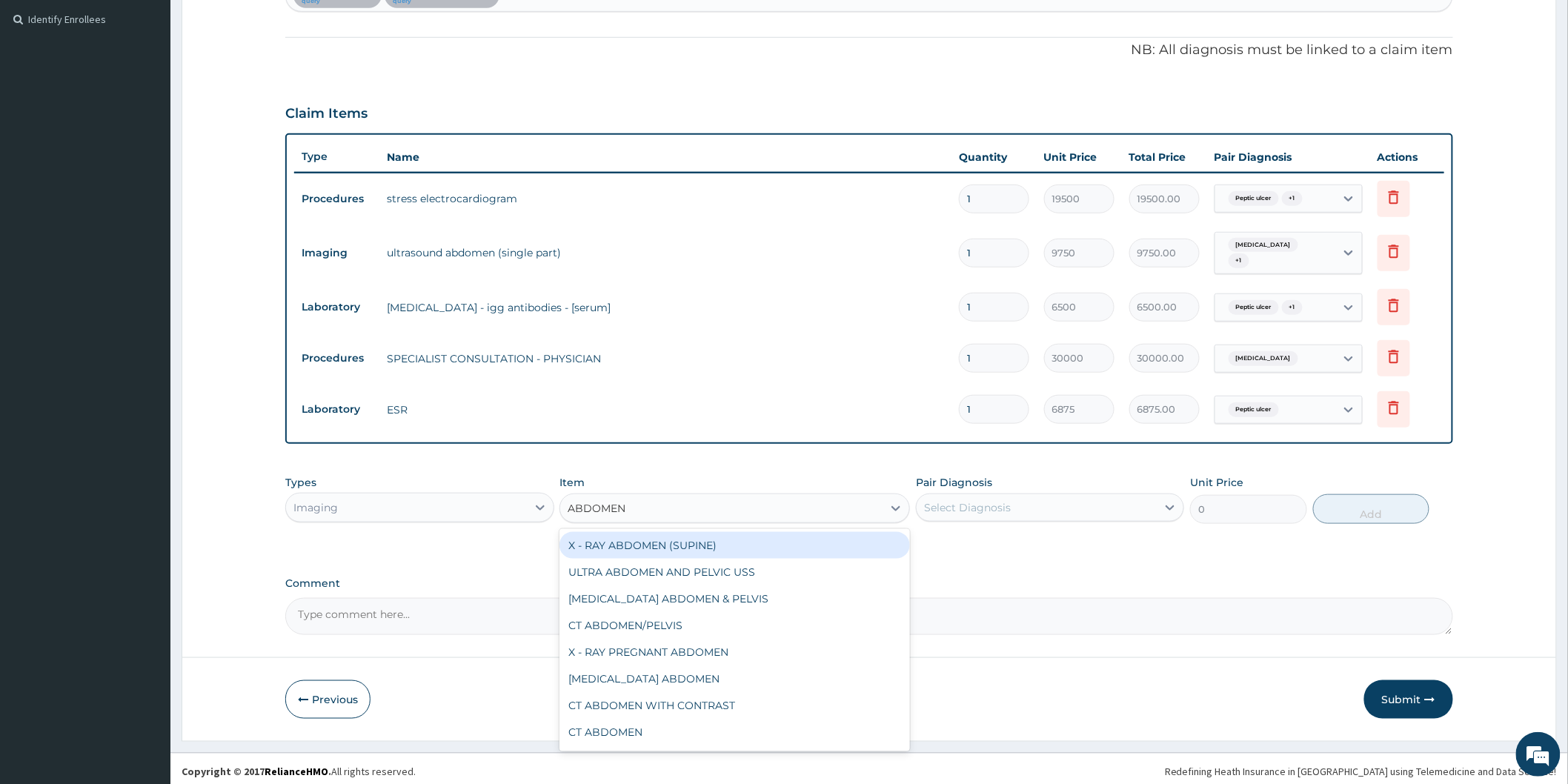
click at [694, 538] on div "X - RAY ABDOMEN (SUPINE)" at bounding box center [734, 545] width 350 height 26
type input "16363.63636363636"
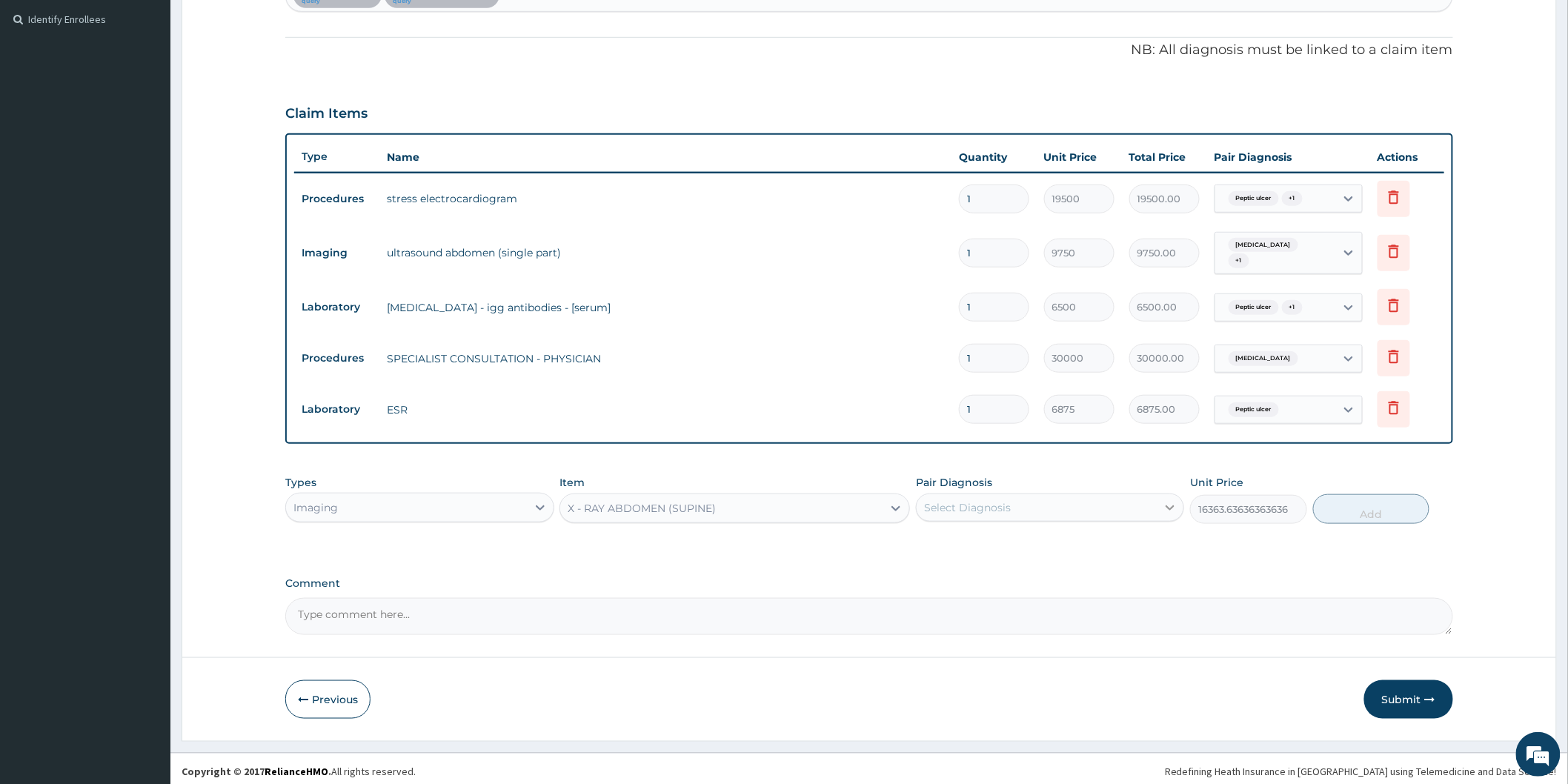
click at [1176, 500] on icon at bounding box center [1169, 507] width 15 height 15
click at [1035, 565] on div "Chest pain" at bounding box center [1049, 576] width 268 height 31
checkbox input "true"
click at [1369, 500] on button "Add" at bounding box center [1370, 509] width 117 height 30
type input "0"
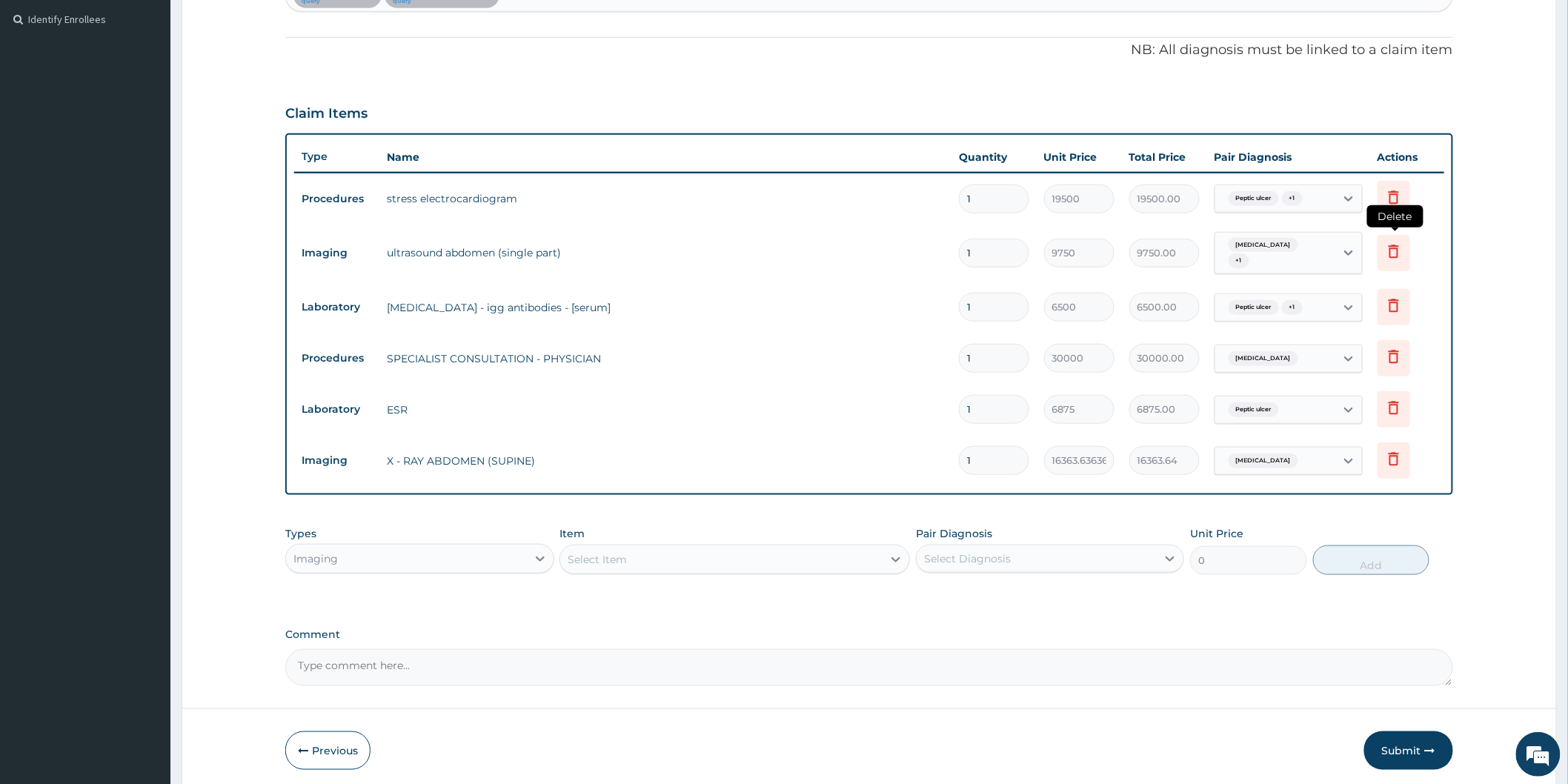
click at [1387, 242] on icon at bounding box center [1393, 251] width 18 height 18
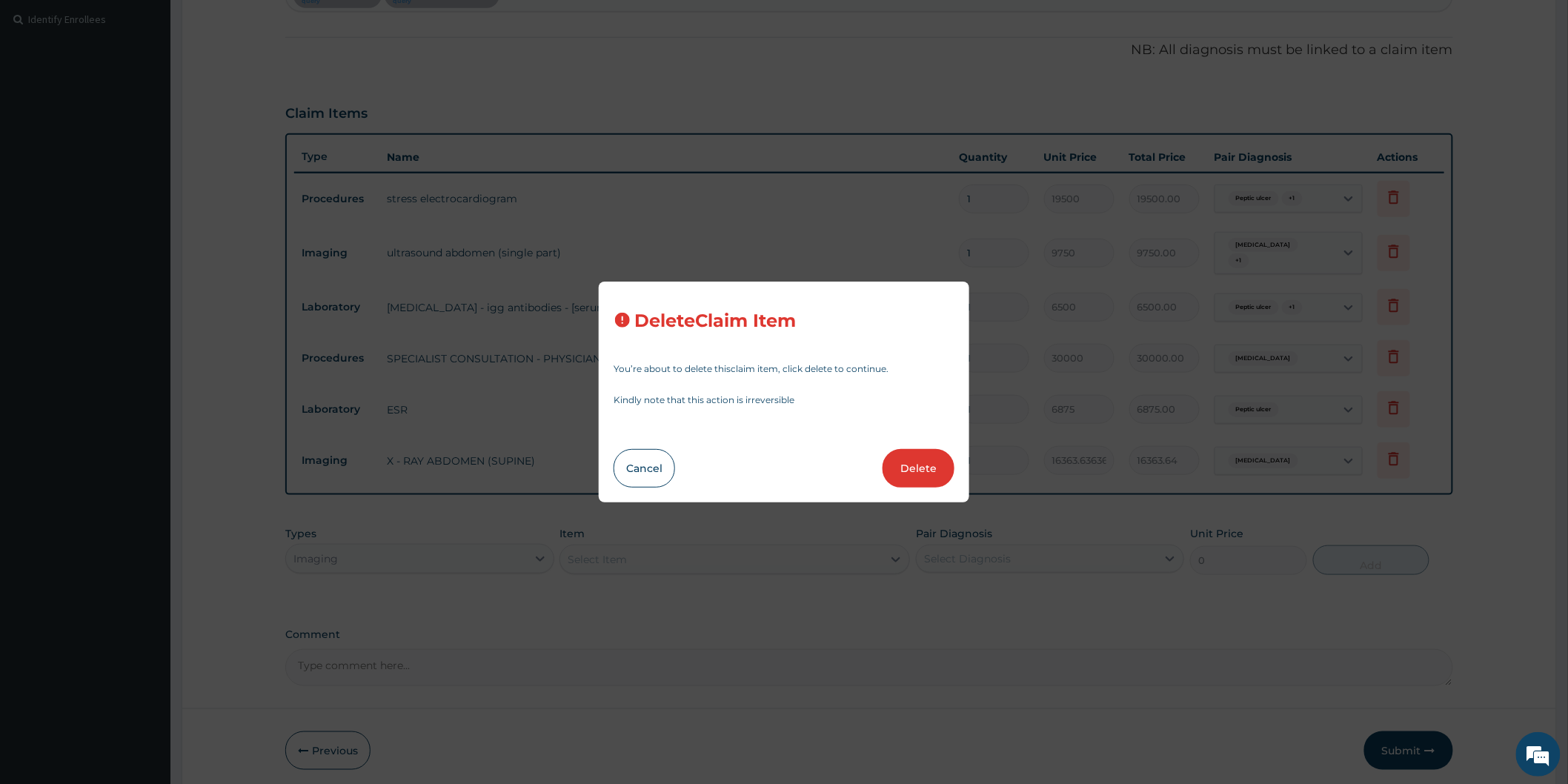
click at [910, 477] on button "Delete" at bounding box center [918, 468] width 72 height 39
type input "6500"
type input "6500.00"
type input "30000"
type input "30000.00"
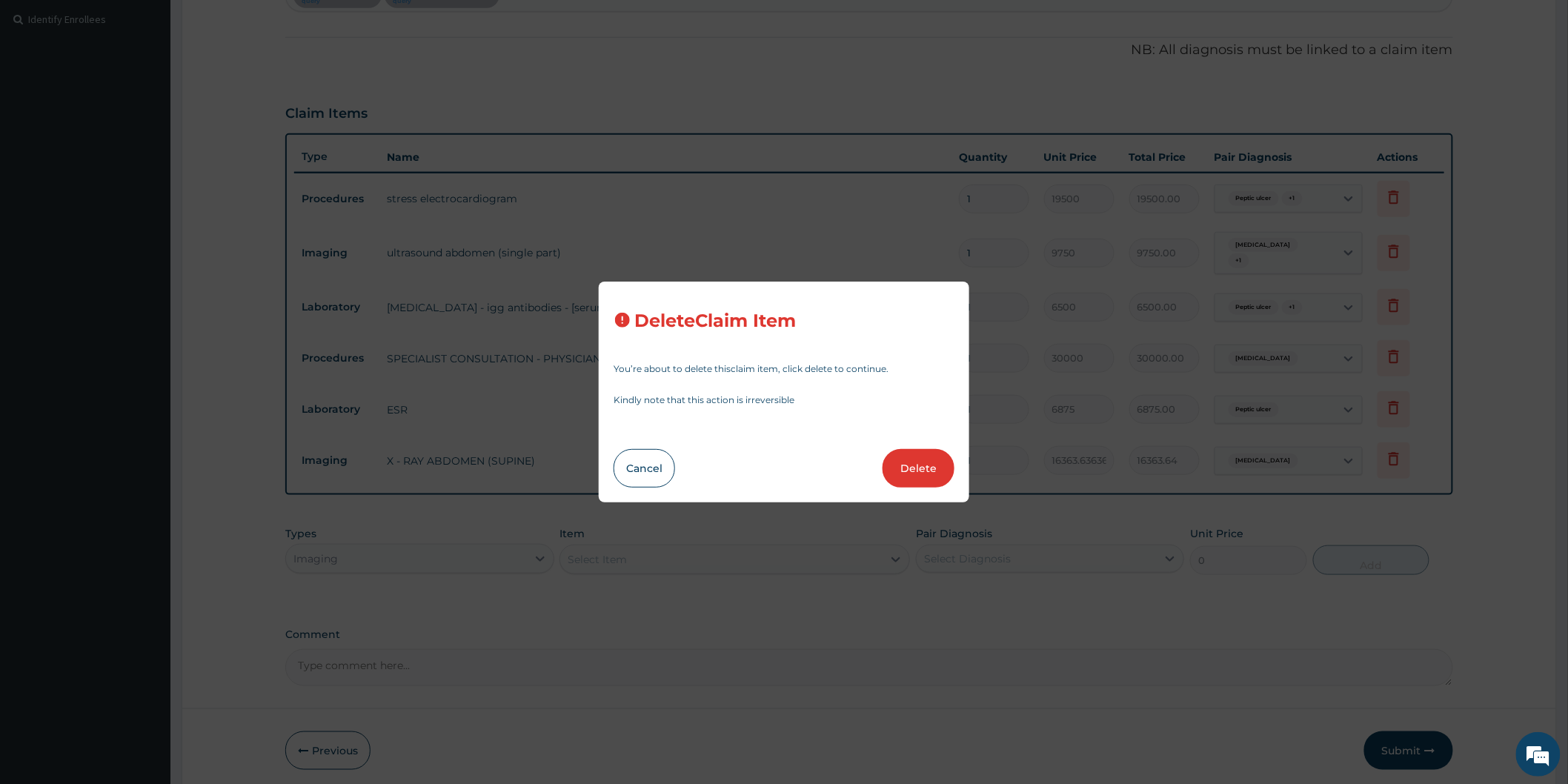
type input "6875"
type input "6875.00"
type input "16363.63636363636"
type input "16363.64"
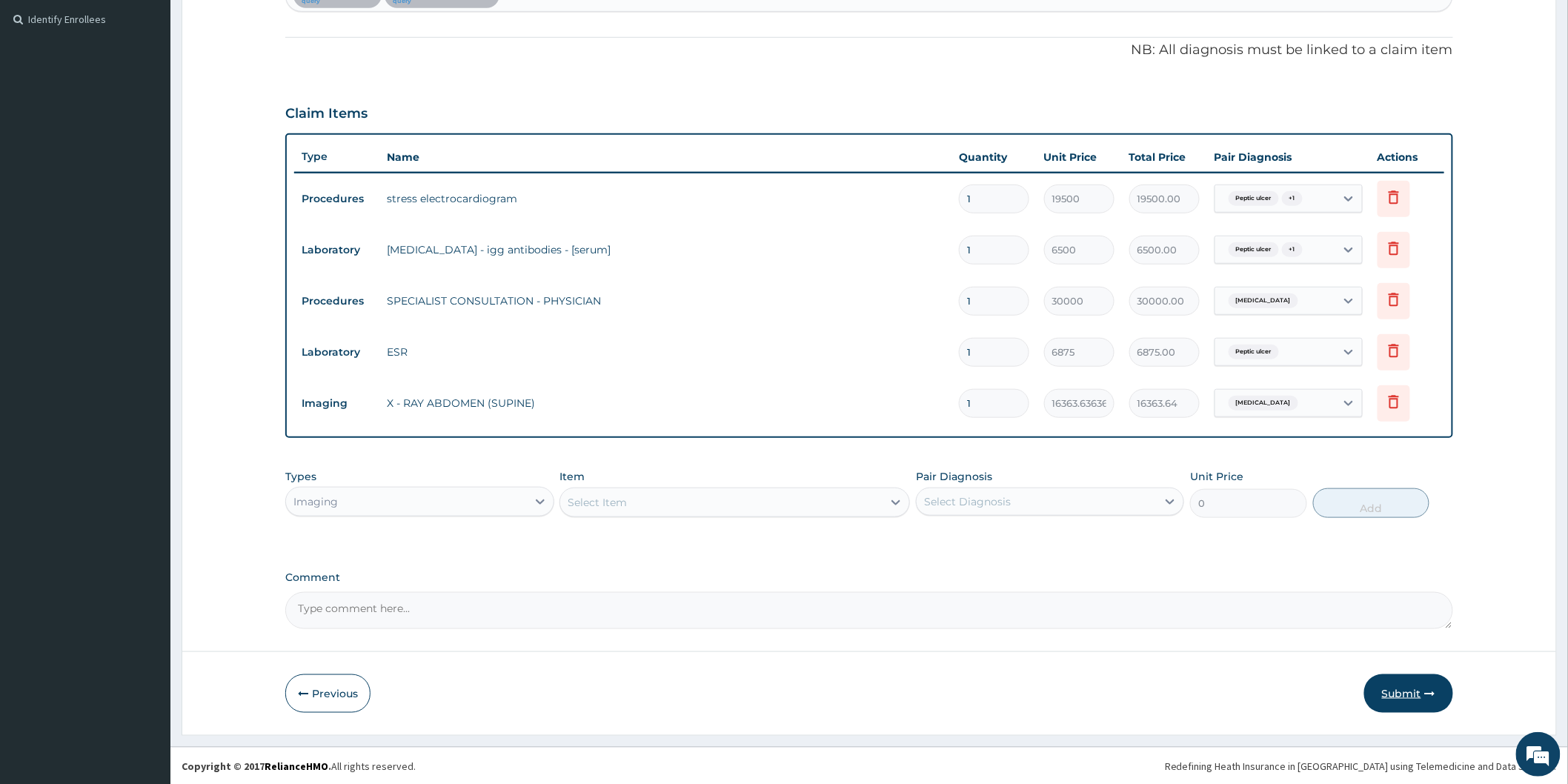
click at [1397, 689] on button "Submit" at bounding box center [1407, 694] width 89 height 39
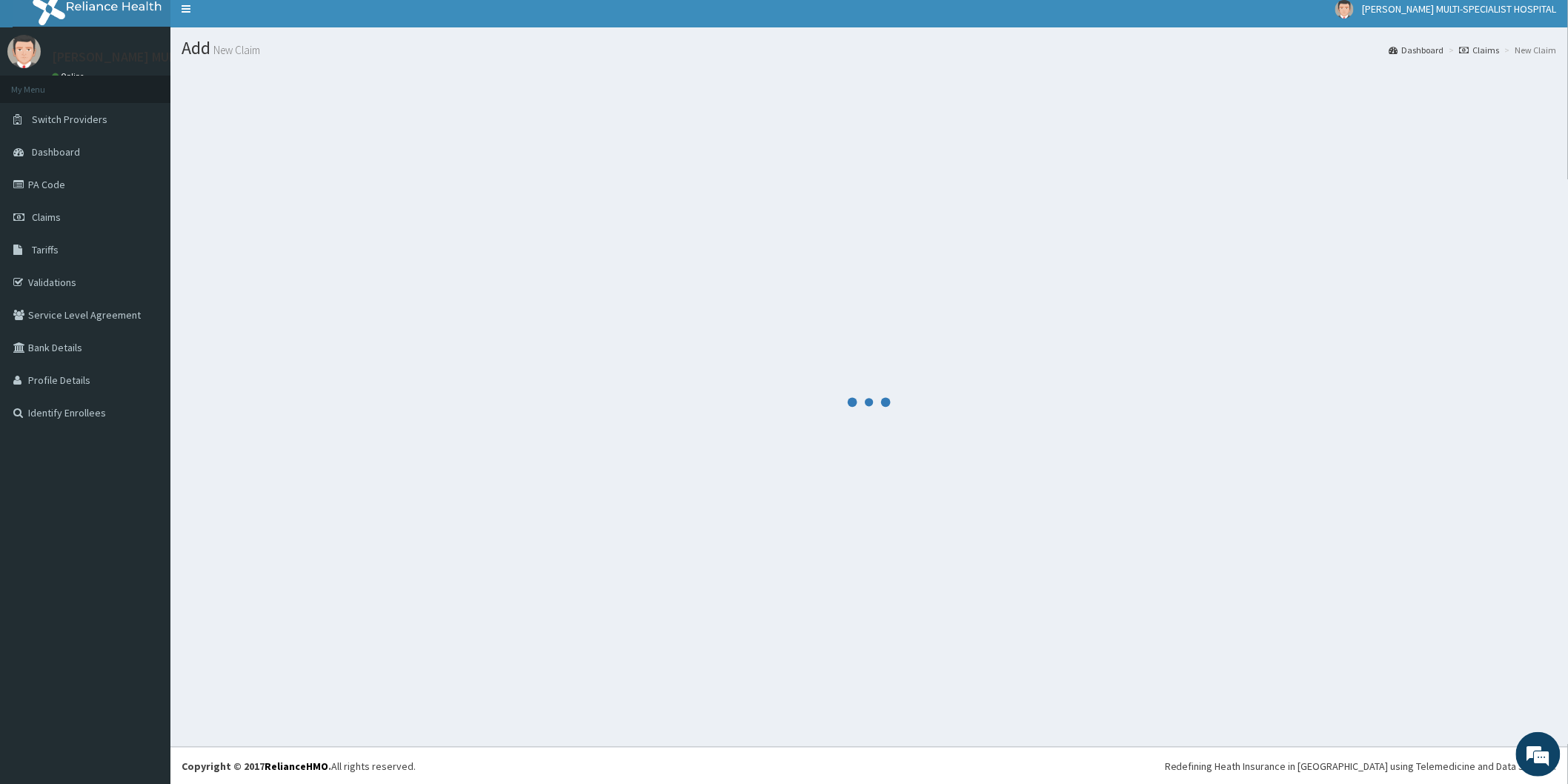
scroll to position [403, 0]
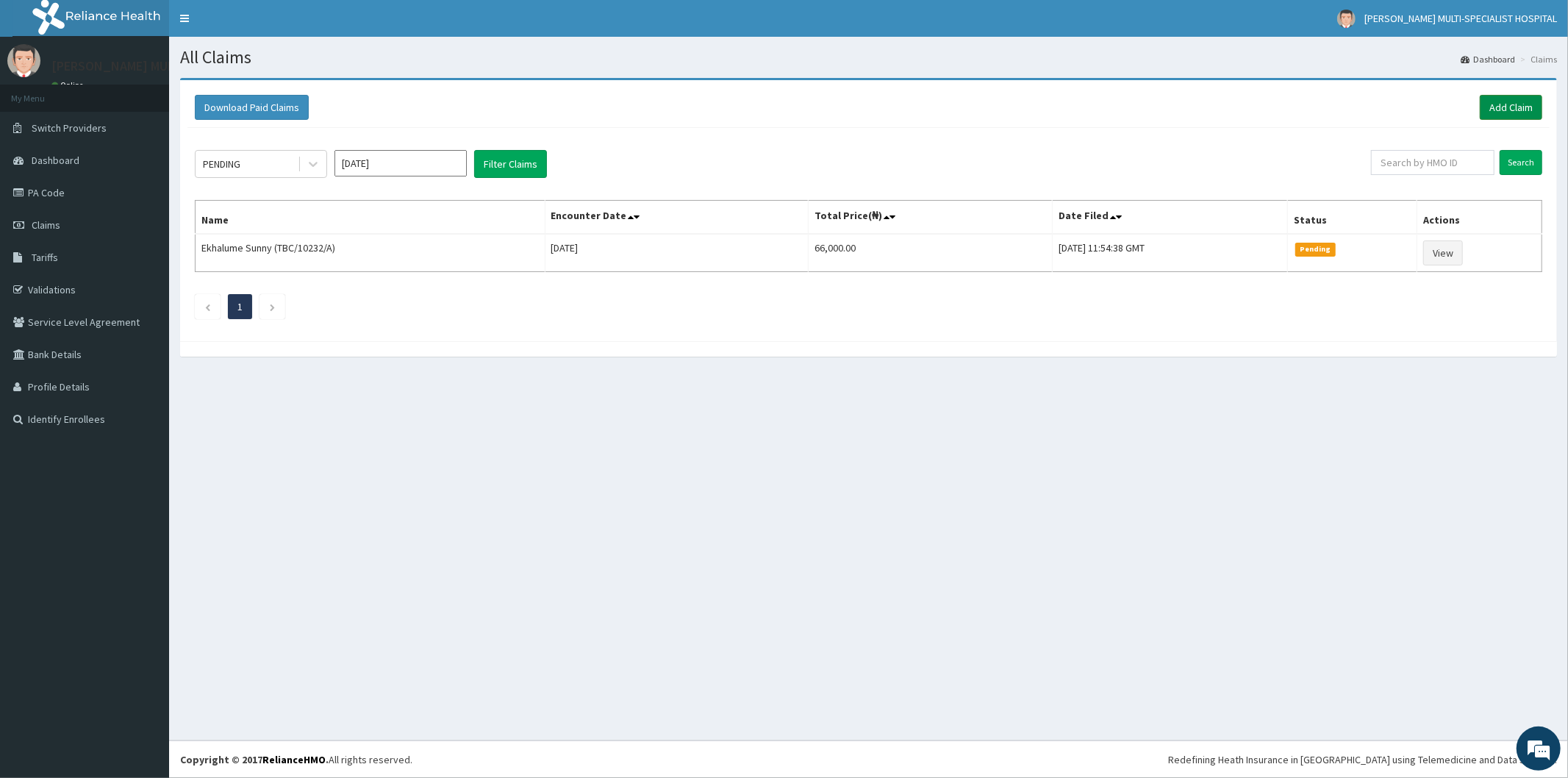
click at [1495, 118] on link "Add Claim" at bounding box center [1511, 107] width 63 height 25
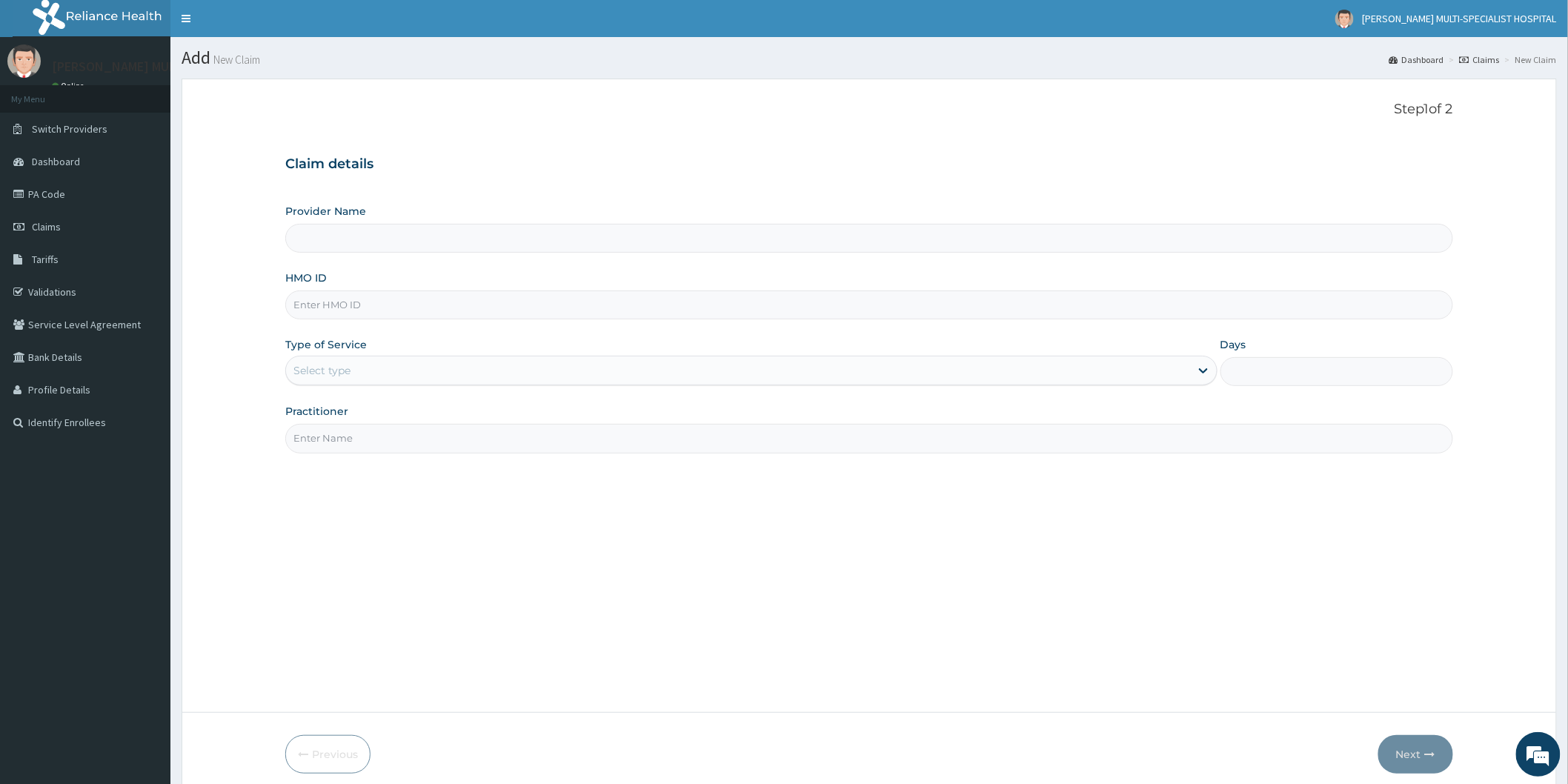
click at [496, 312] on input "HMO ID" at bounding box center [869, 305] width 1168 height 29
click at [495, 248] on input "Provider Name" at bounding box center [869, 238] width 1168 height 29
type input "Reddington Multi-Specialist Hospital - IKEJA"
drag, startPoint x: 445, startPoint y: 323, endPoint x: 437, endPoint y: 308, distance: 17.0
click at [442, 323] on div "Provider Name Reddington Multi-Specialist Hospital - IKEJA HMO ID Type of Servi…" at bounding box center [869, 328] width 1168 height 249
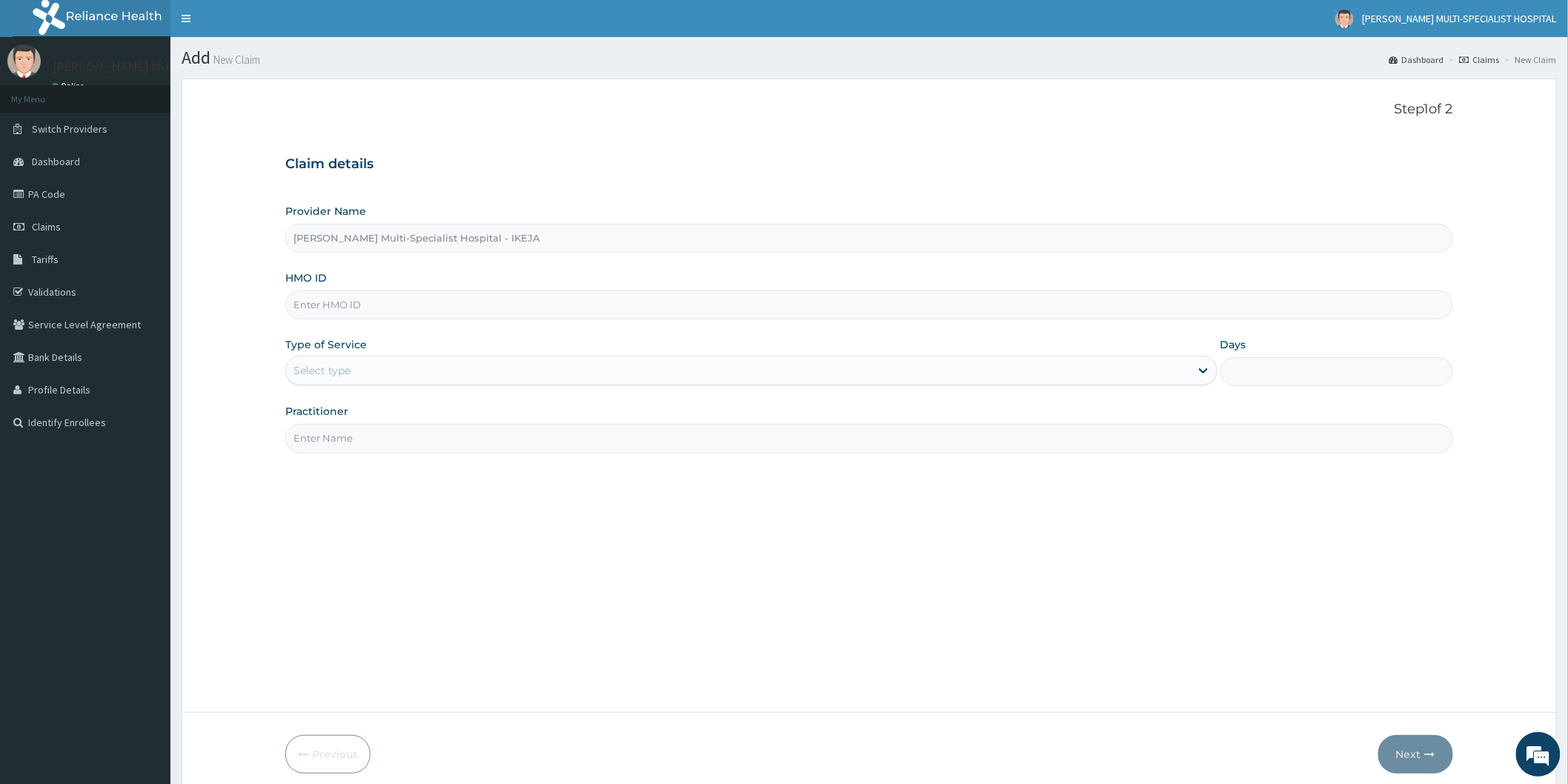
click at [439, 300] on input "HMO ID" at bounding box center [869, 305] width 1168 height 29
type input "TIB/10007/A"
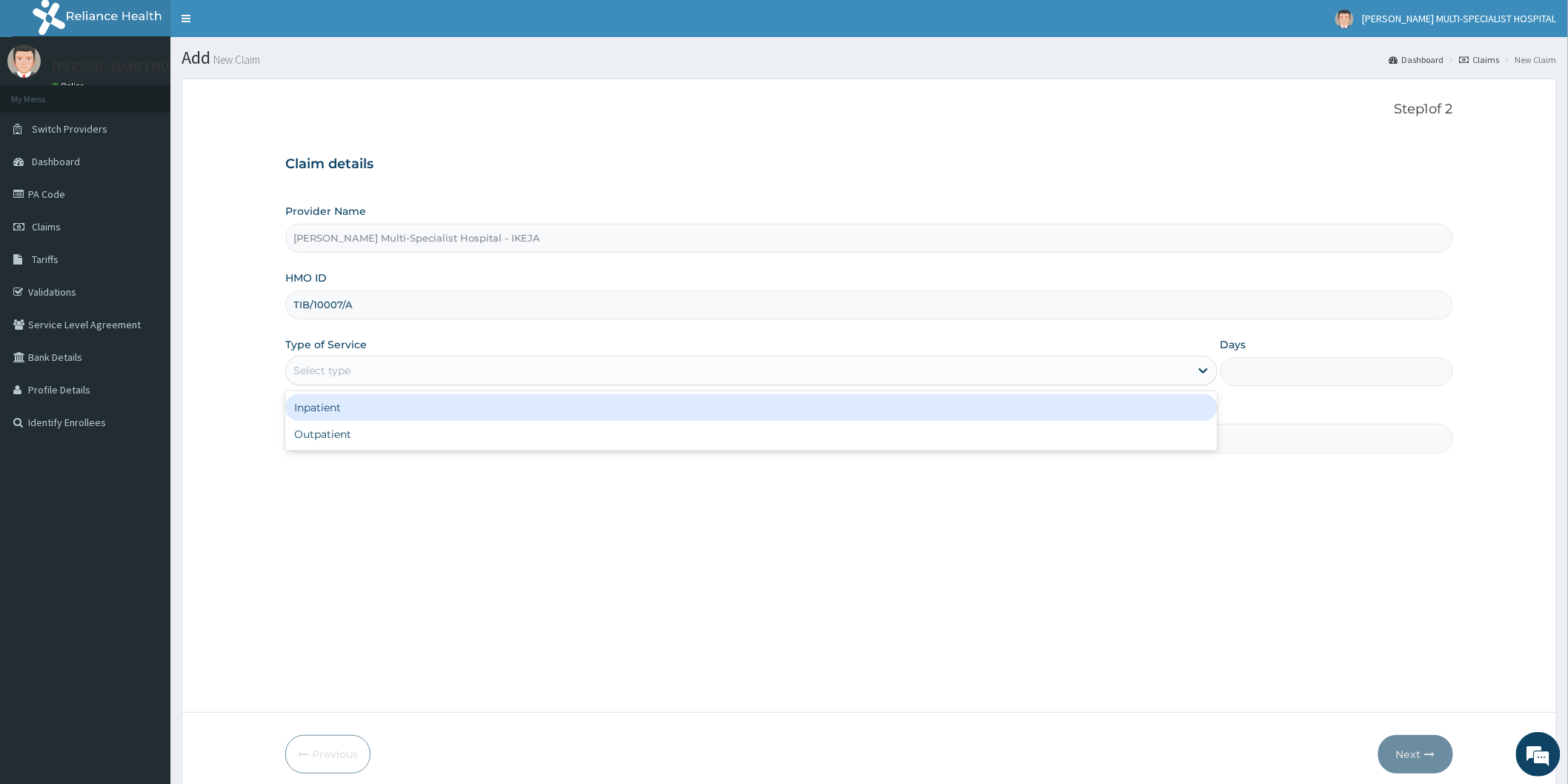
click at [431, 361] on div "Select type" at bounding box center [737, 370] width 903 height 24
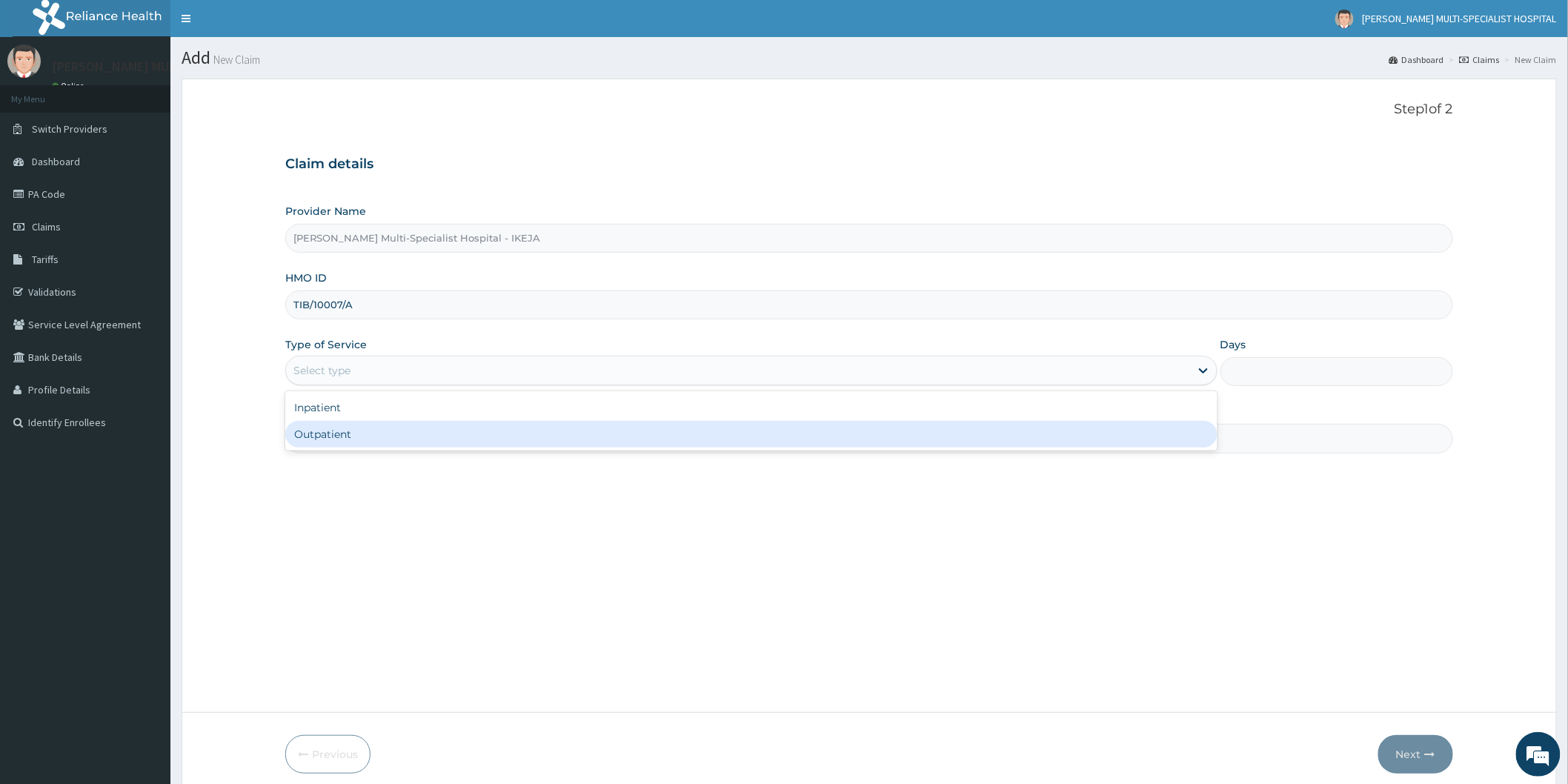
click at [425, 433] on div "Outpatient" at bounding box center [752, 434] width 932 height 26
type input "1"
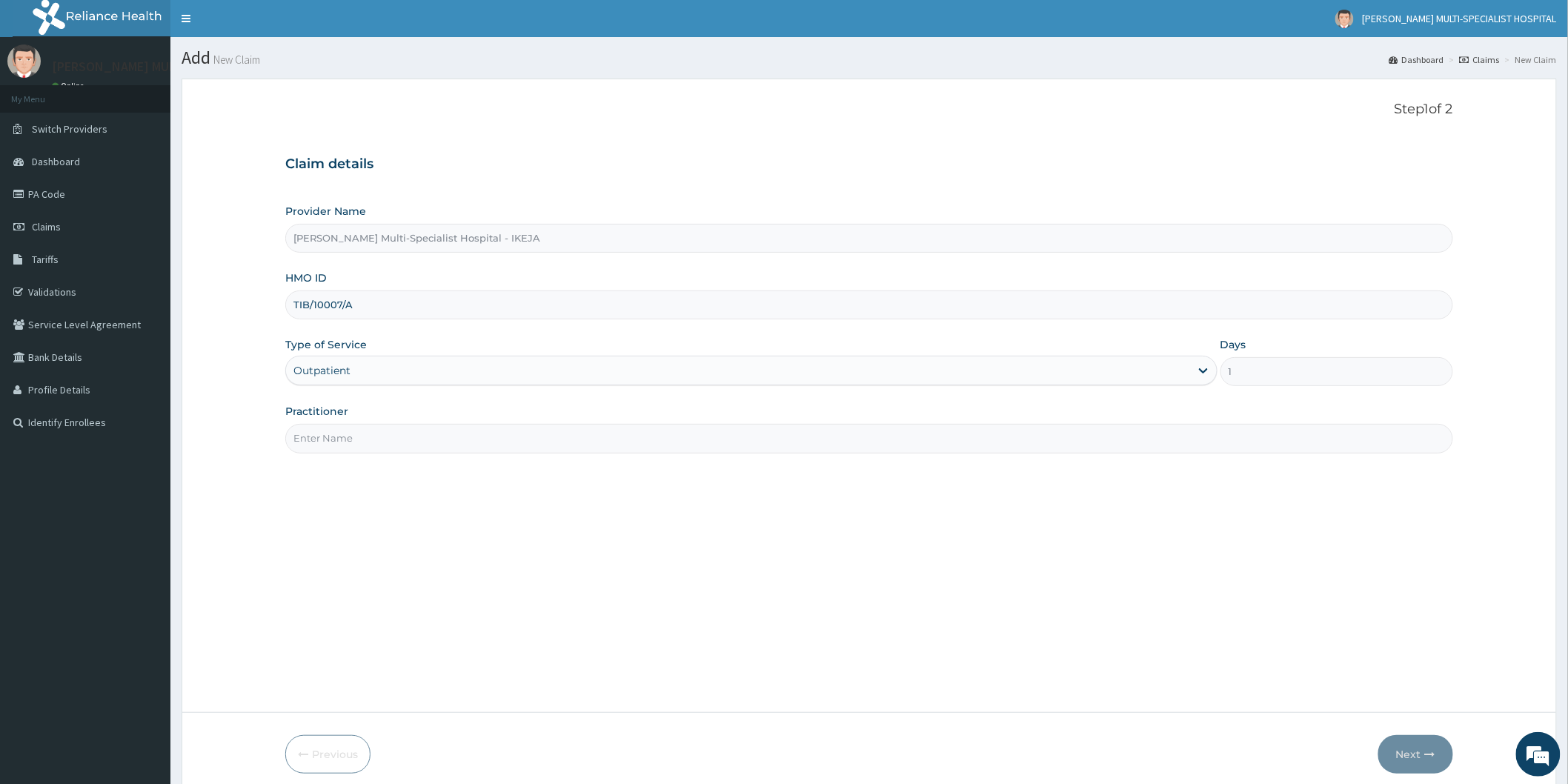
click at [428, 442] on input "Practitioner" at bounding box center [869, 438] width 1168 height 29
type input "DR SALAMI"
click at [1391, 747] on button "Next" at bounding box center [1415, 754] width 75 height 39
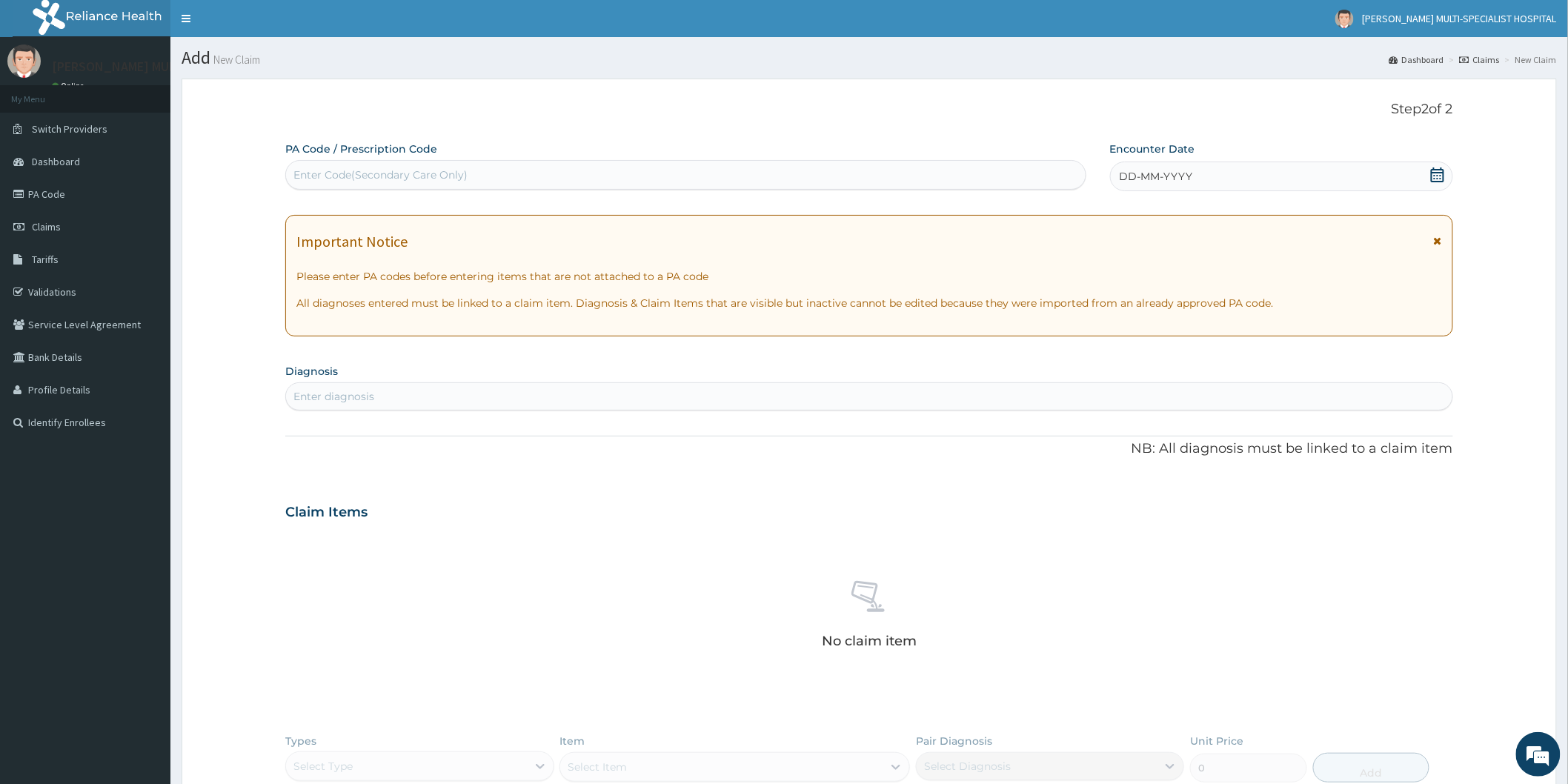
click at [643, 179] on div "Enter Code(Secondary Care Only)" at bounding box center [686, 175] width 799 height 24
type input "PA/2F2BD0"
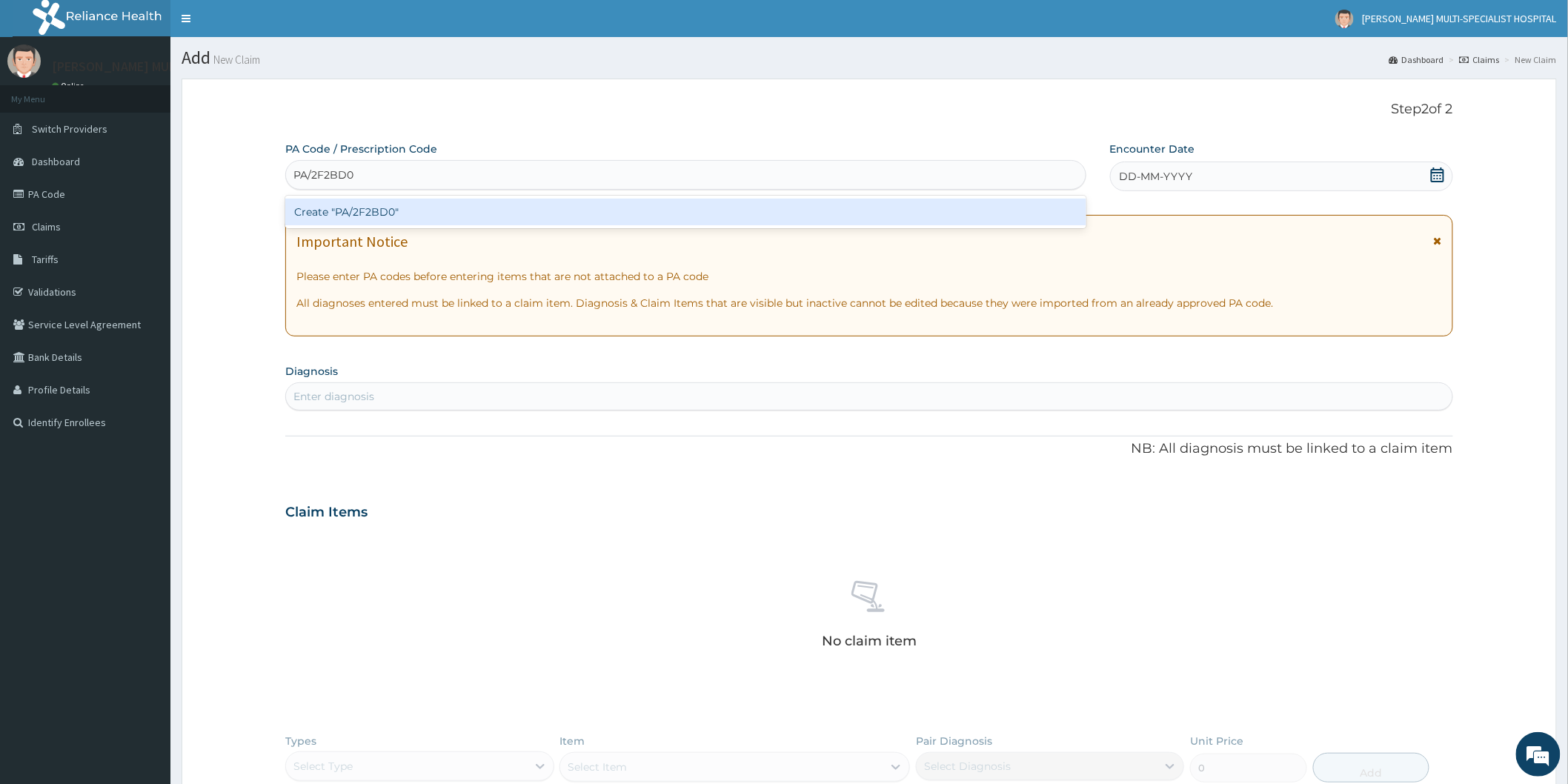
click at [638, 208] on div "Create "PA/2F2BD0"" at bounding box center [686, 212] width 801 height 26
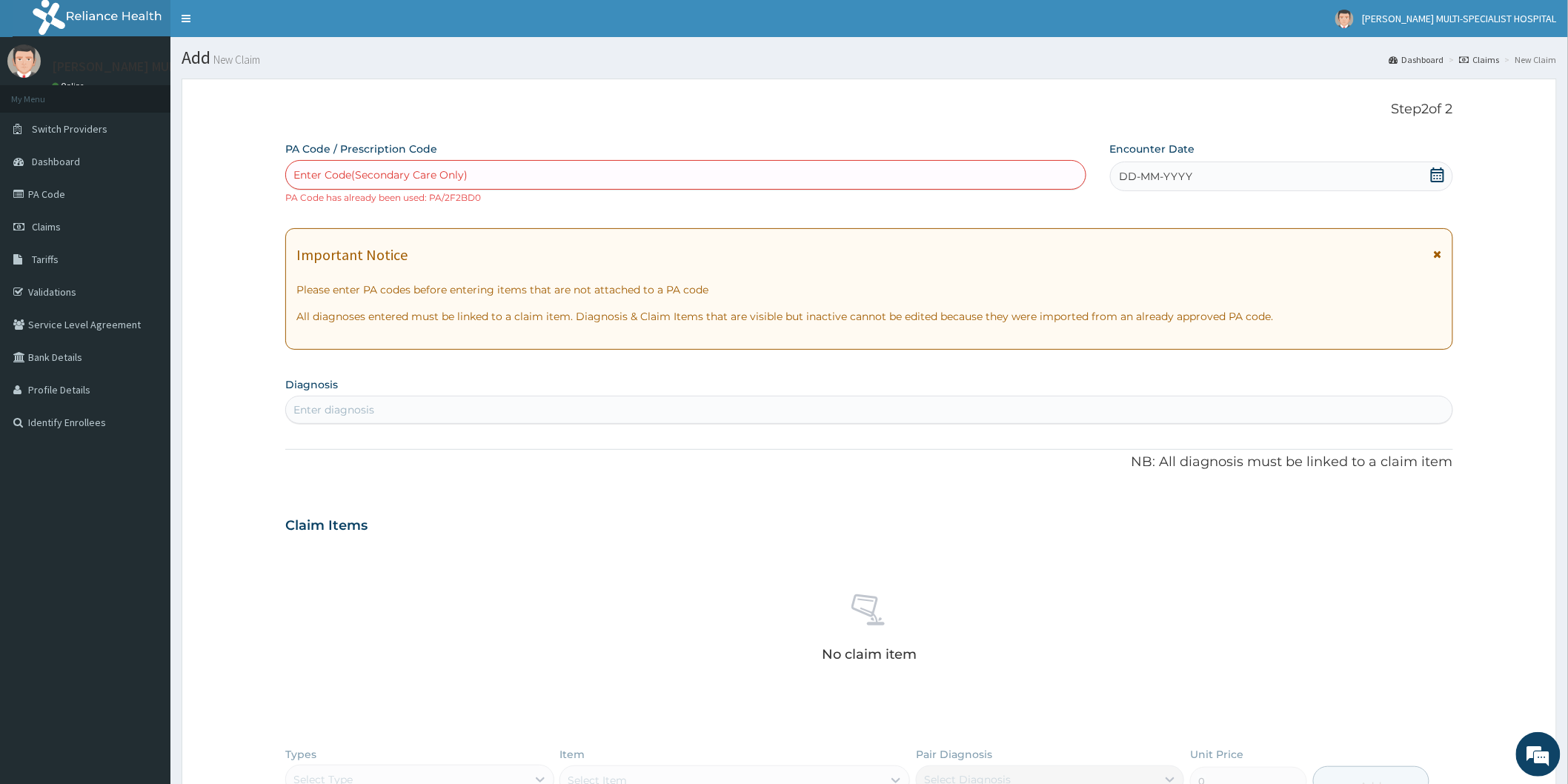
click at [547, 173] on div "Enter Code(Secondary Care Only)" at bounding box center [686, 175] width 799 height 24
type input "PA/2F2BDO"
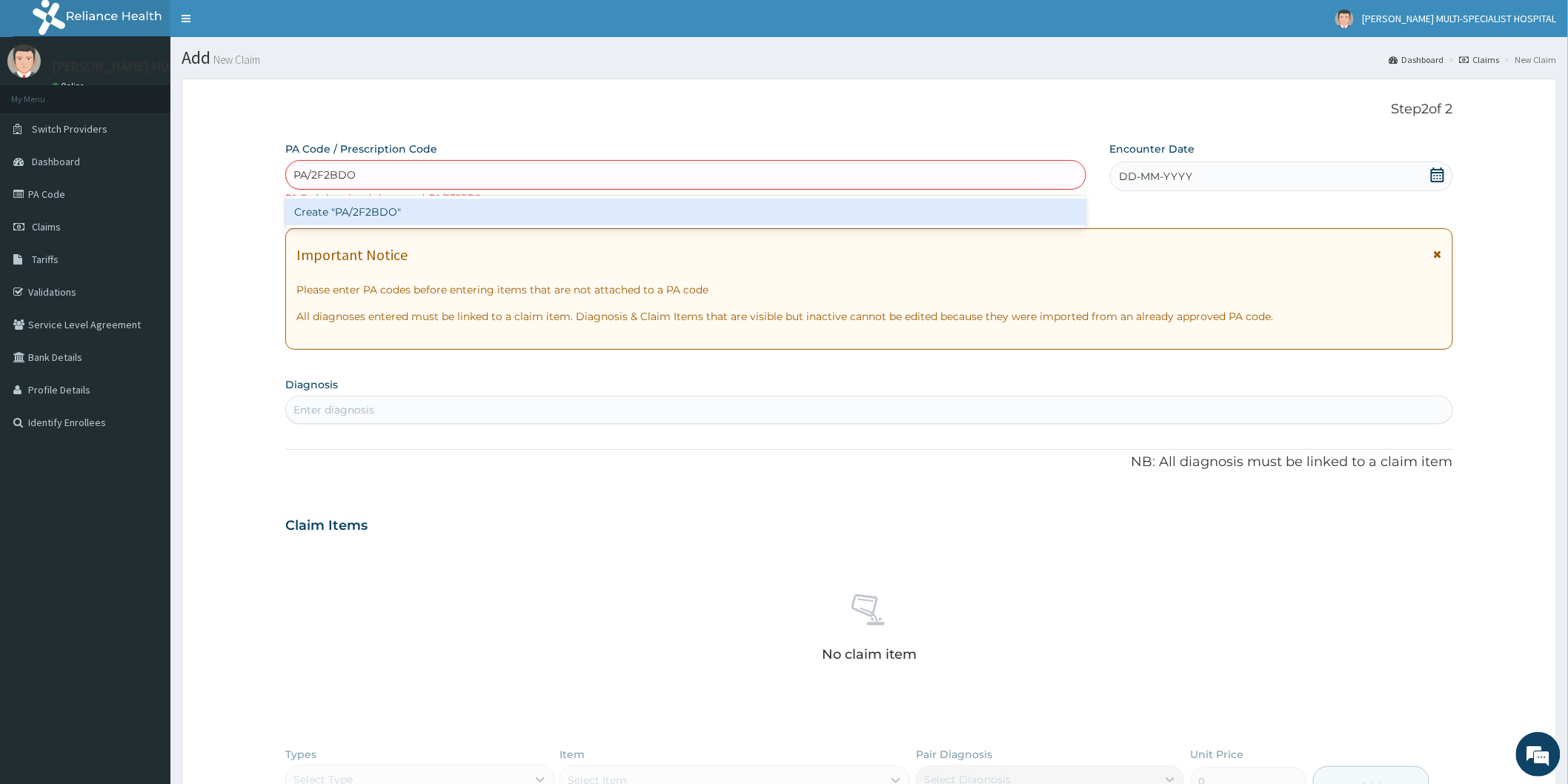
click at [512, 213] on div "Create "PA/2F2BDO"" at bounding box center [686, 212] width 801 height 26
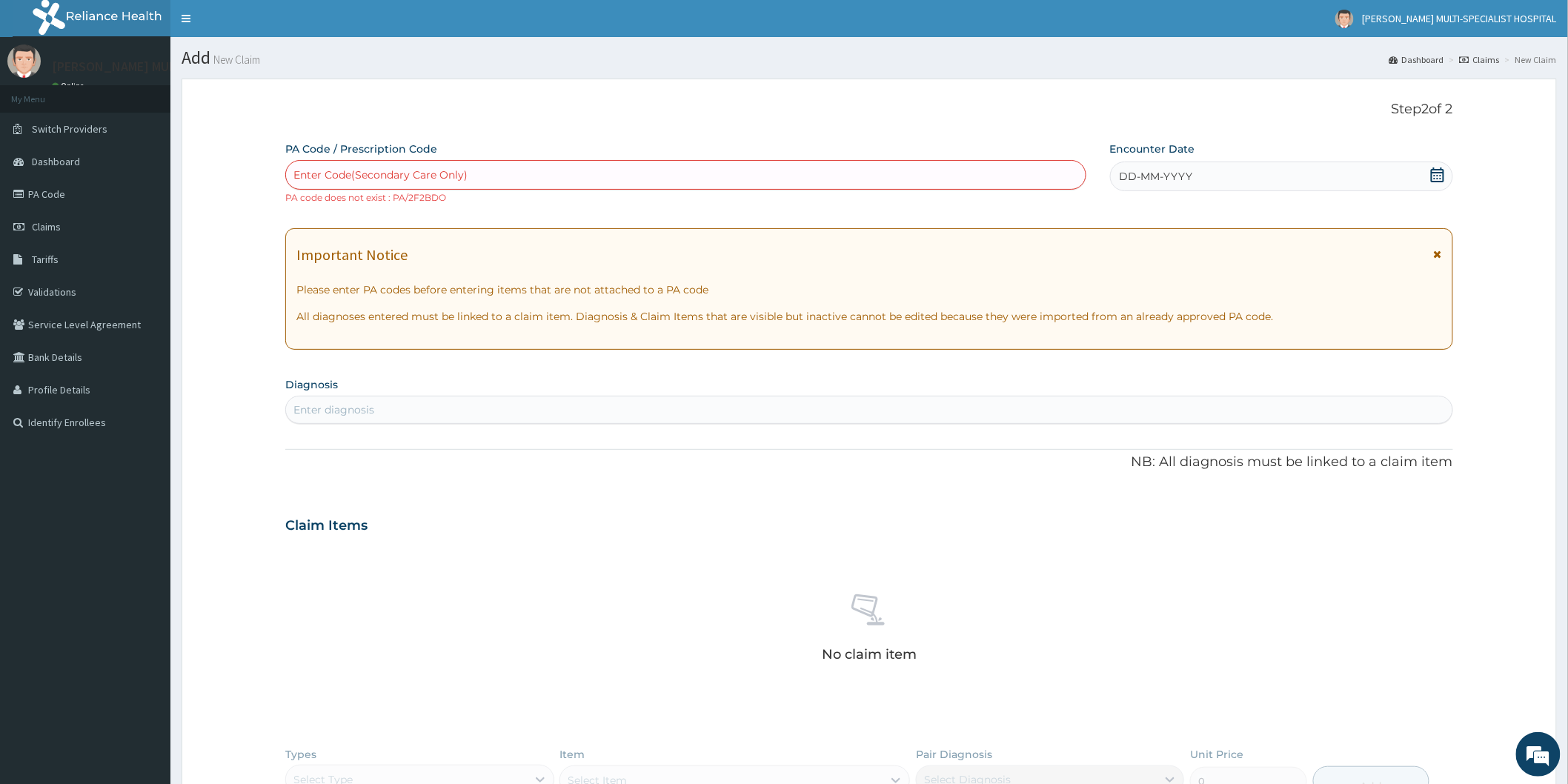
click at [483, 178] on div "Enter Code(Secondary Care Only)" at bounding box center [686, 175] width 799 height 24
type input "PA/2F2BDO"
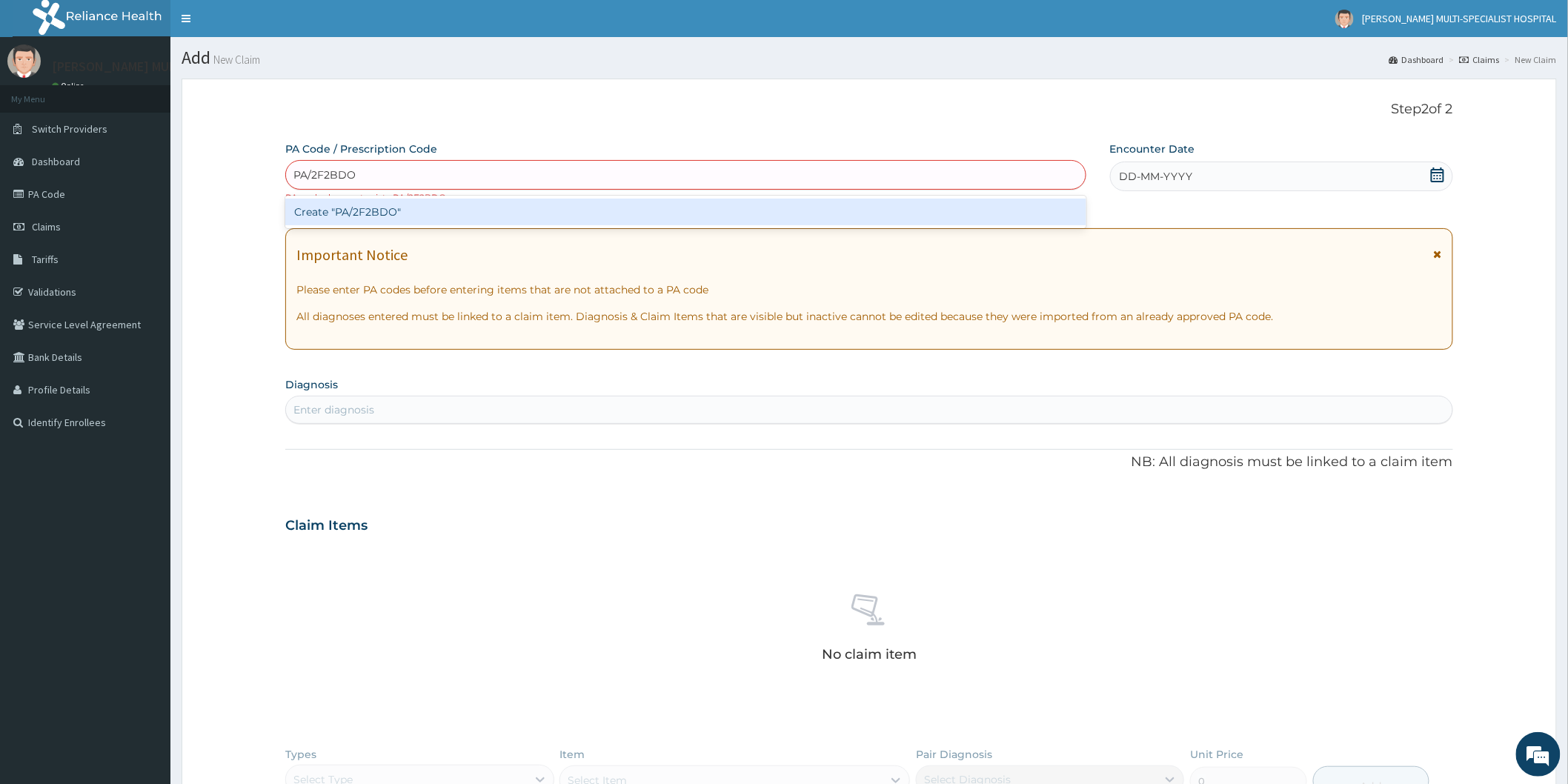
click at [460, 218] on div "Create "PA/2F2BDO"" at bounding box center [686, 212] width 801 height 26
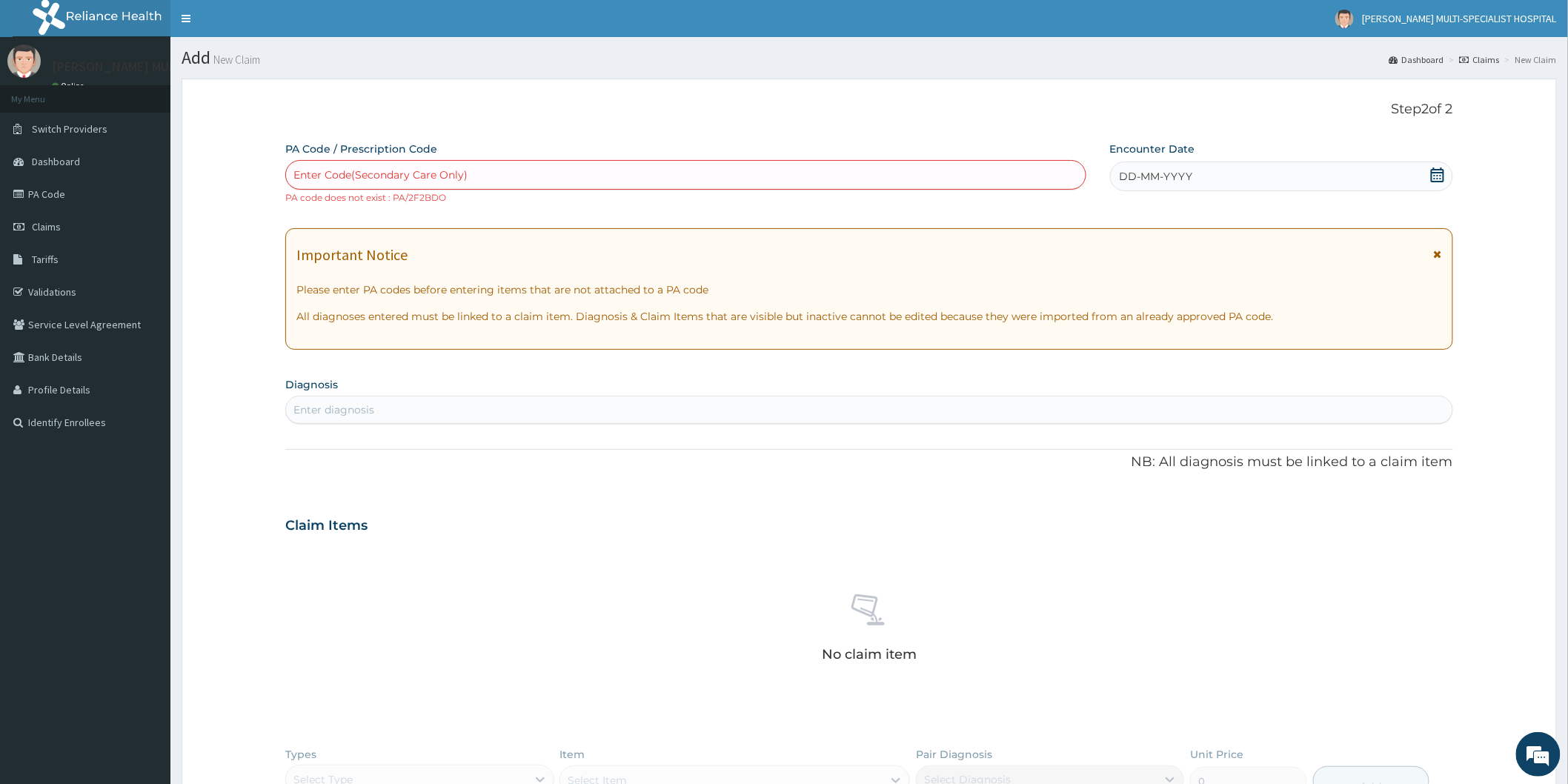
click at [467, 175] on div "Enter Code(Secondary Care Only)" at bounding box center [686, 175] width 799 height 24
type input "PA/2F2BD0"
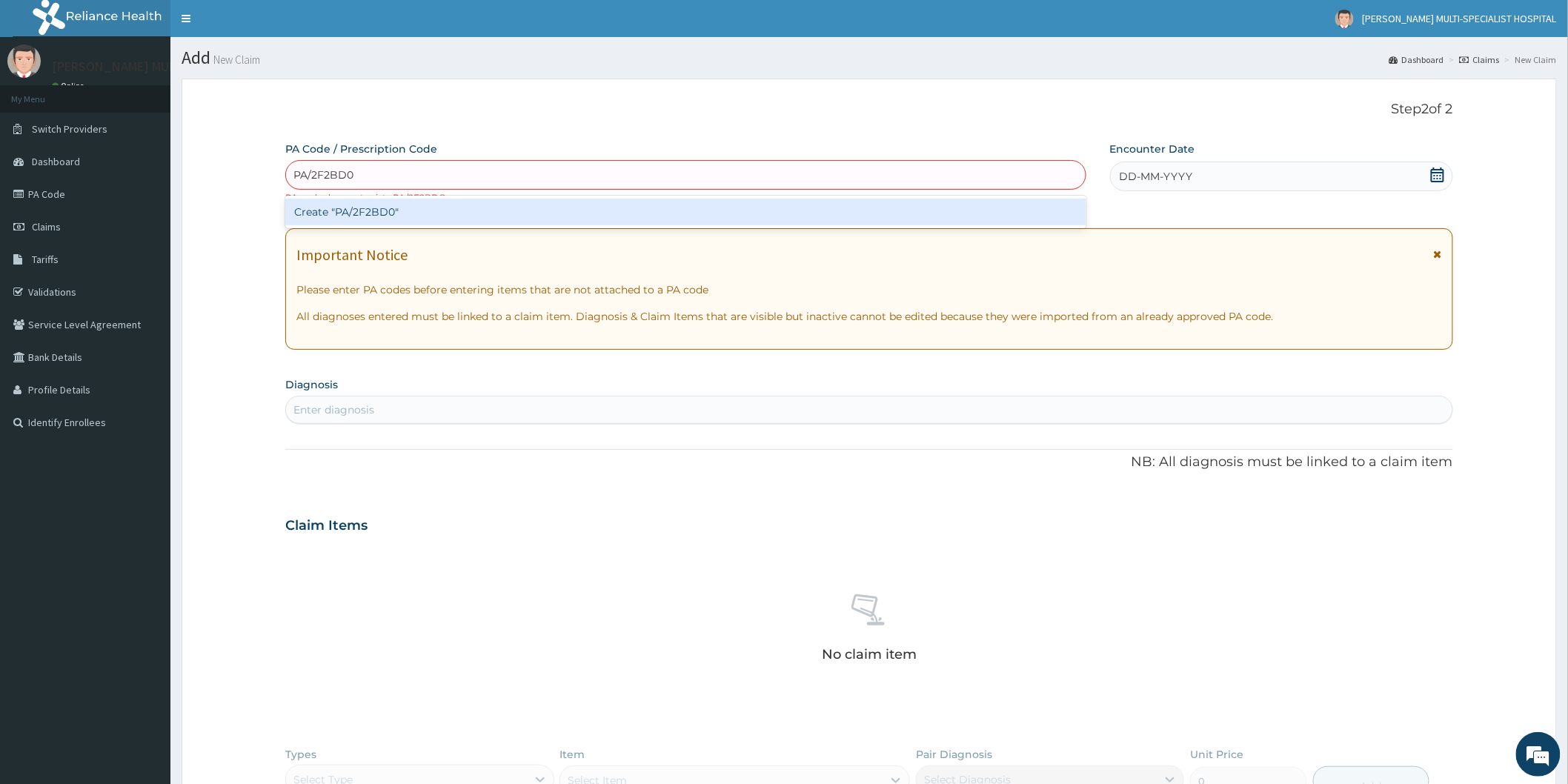
click at [477, 217] on div "Create "PA/2F2BD0"" at bounding box center [686, 212] width 801 height 26
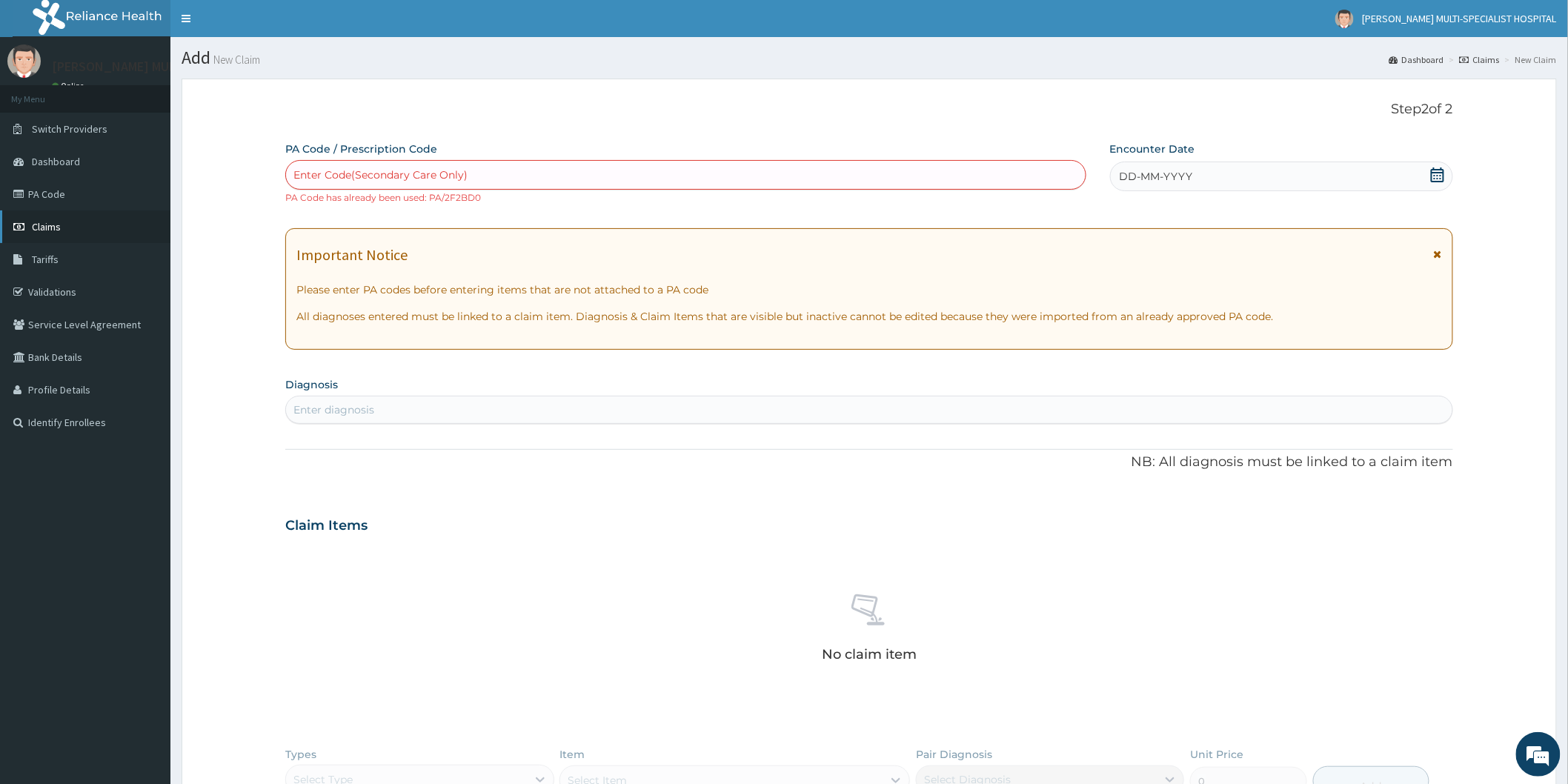
click at [67, 226] on link "Claims" at bounding box center [85, 227] width 170 height 32
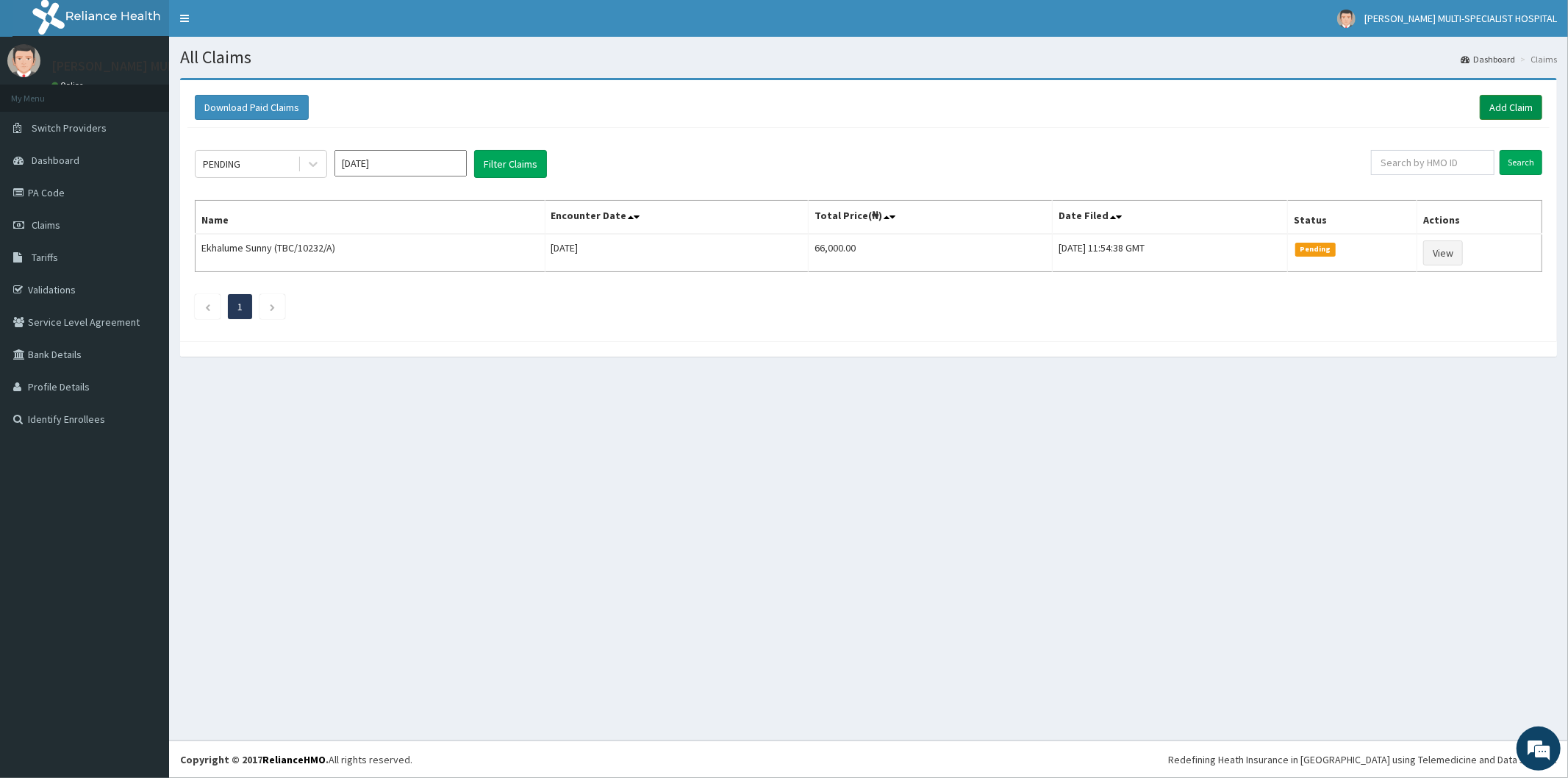
click at [1510, 98] on link "Add Claim" at bounding box center [1511, 107] width 63 height 25
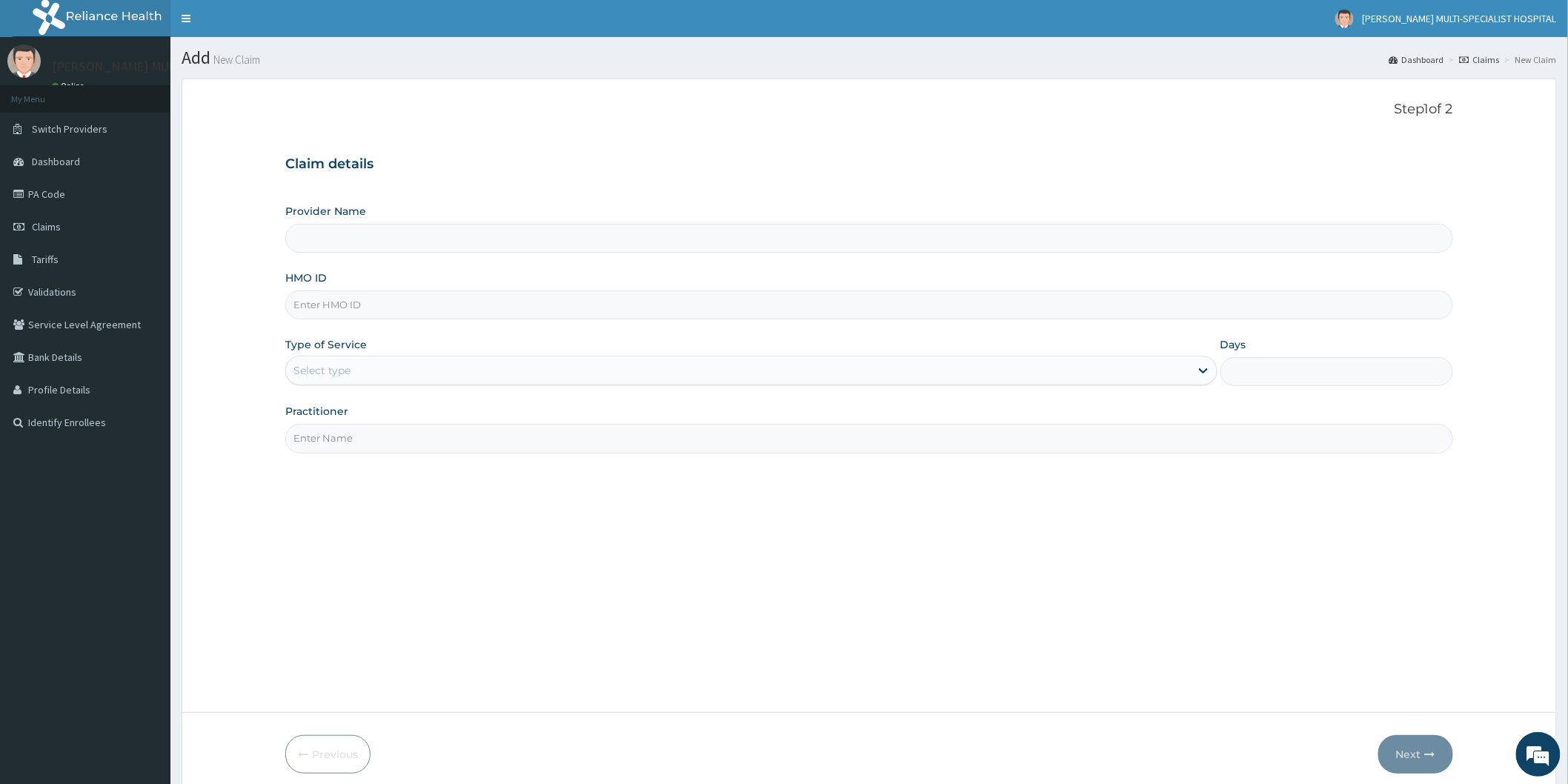
click at [405, 302] on input "HMO ID" at bounding box center [869, 305] width 1168 height 29
type input "[PERSON_NAME] Multi-Specialist Hospital - IKEJA"
click at [405, 301] on input "HMO ID" at bounding box center [869, 305] width 1168 height 29
type input "COG/100026/A"
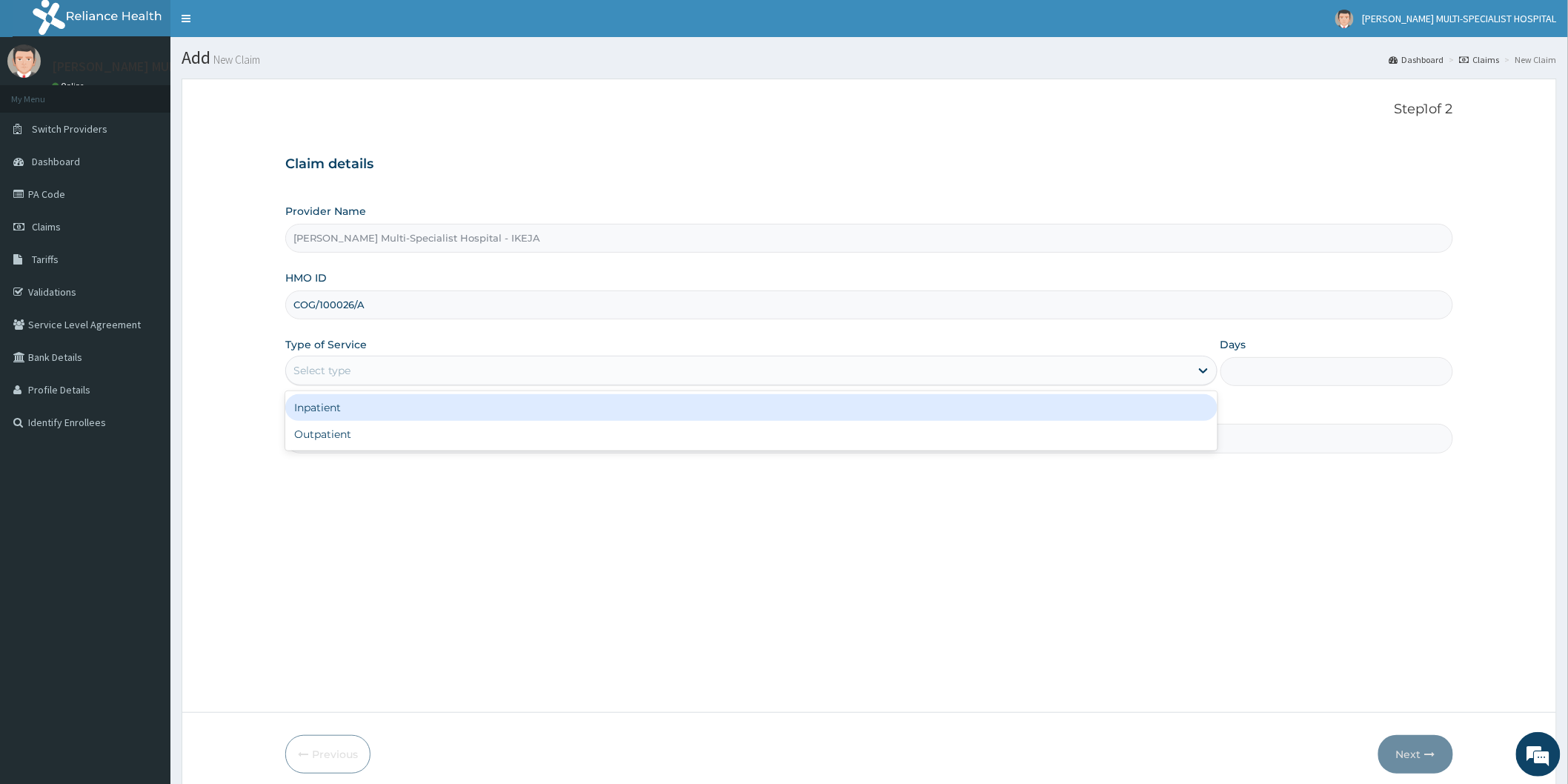
click at [363, 370] on div "Select type" at bounding box center [737, 370] width 903 height 24
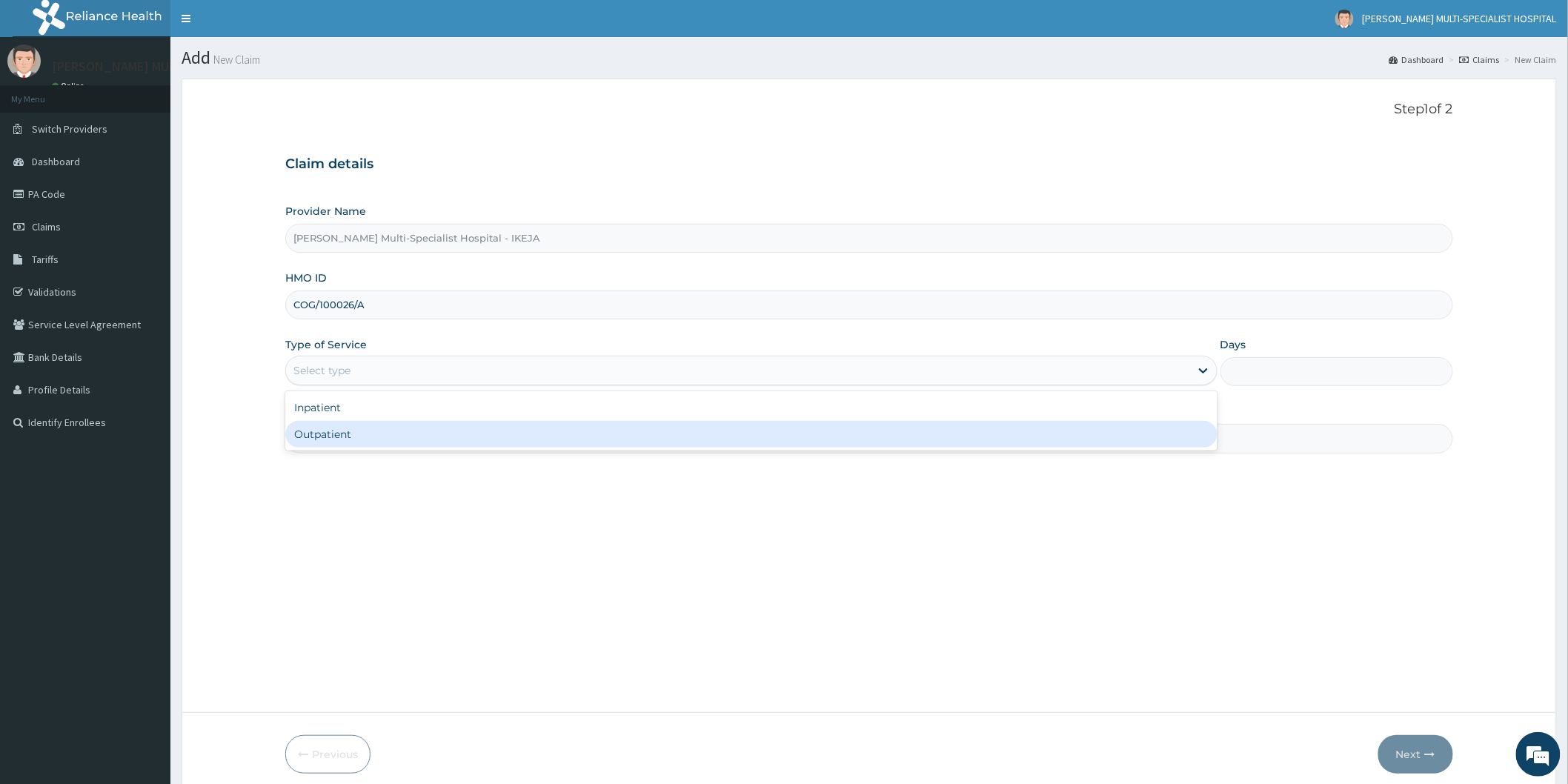
click at [356, 435] on div "Outpatient" at bounding box center [752, 434] width 932 height 26
type input "1"
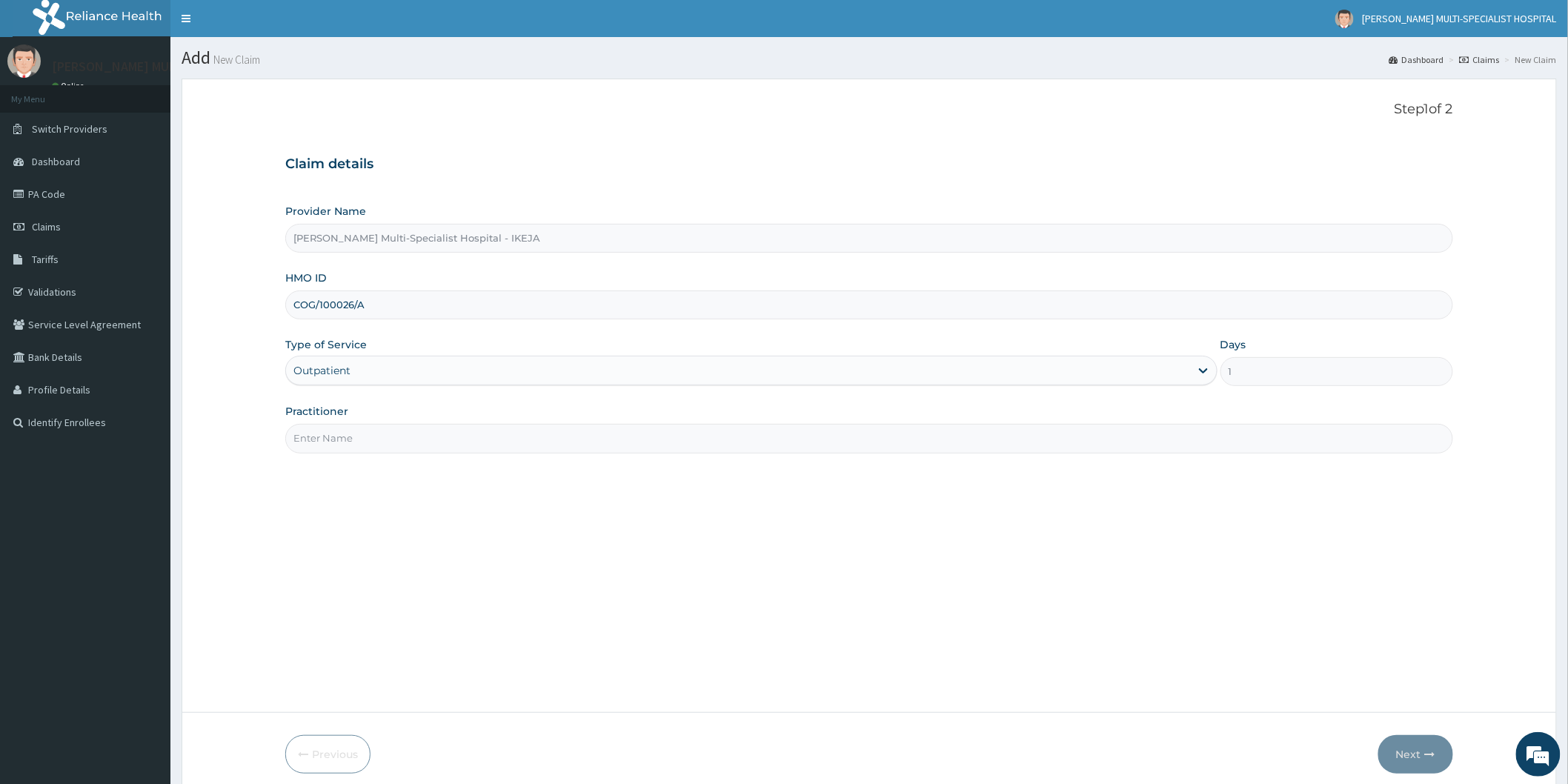
click at [356, 435] on input "Practitioner" at bounding box center [869, 438] width 1168 height 29
type input "DR ALIYU"
click at [1404, 746] on button "Next" at bounding box center [1415, 754] width 75 height 39
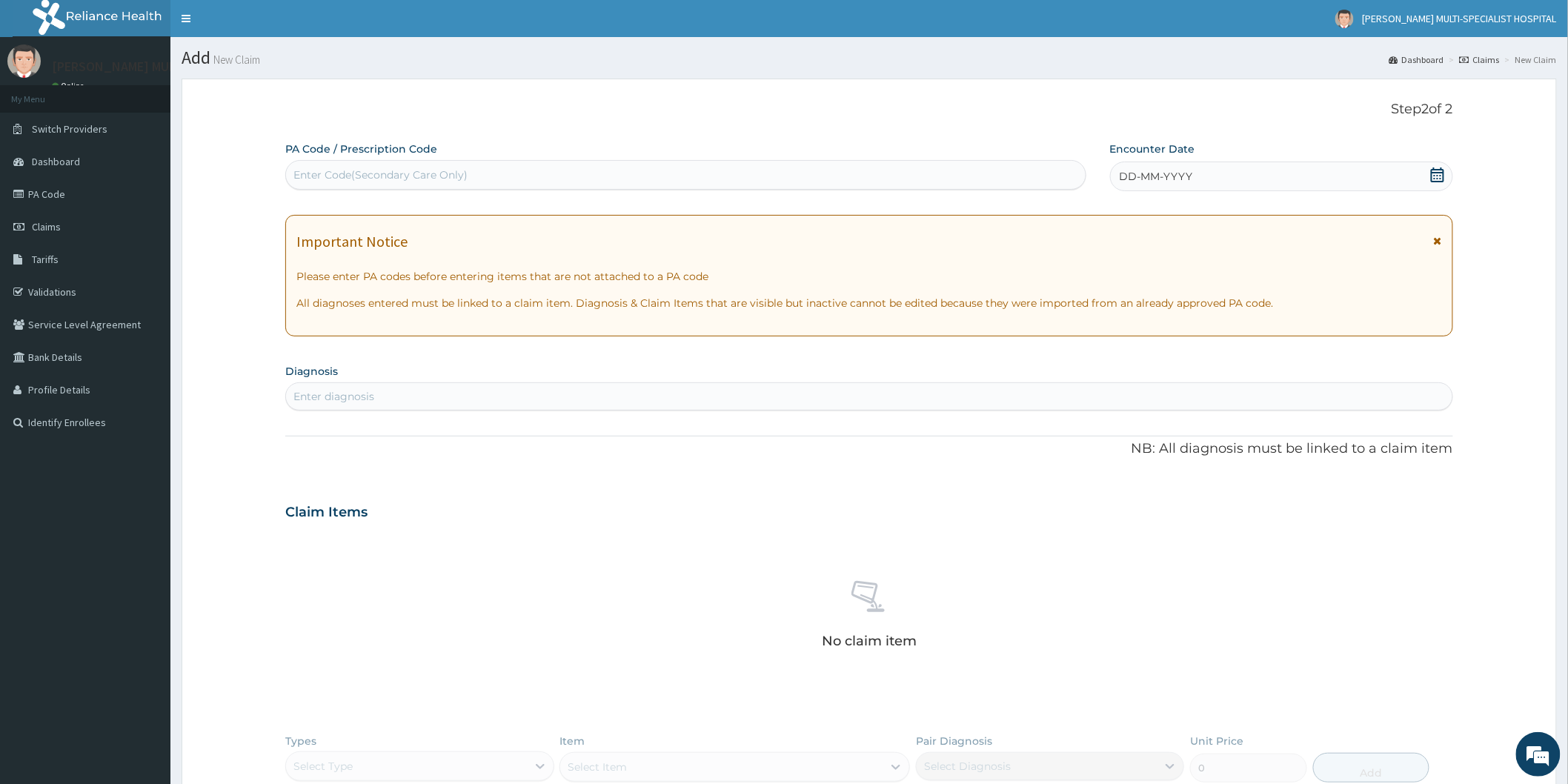
click at [529, 178] on div "Enter Code(Secondary Care Only)" at bounding box center [686, 175] width 799 height 24
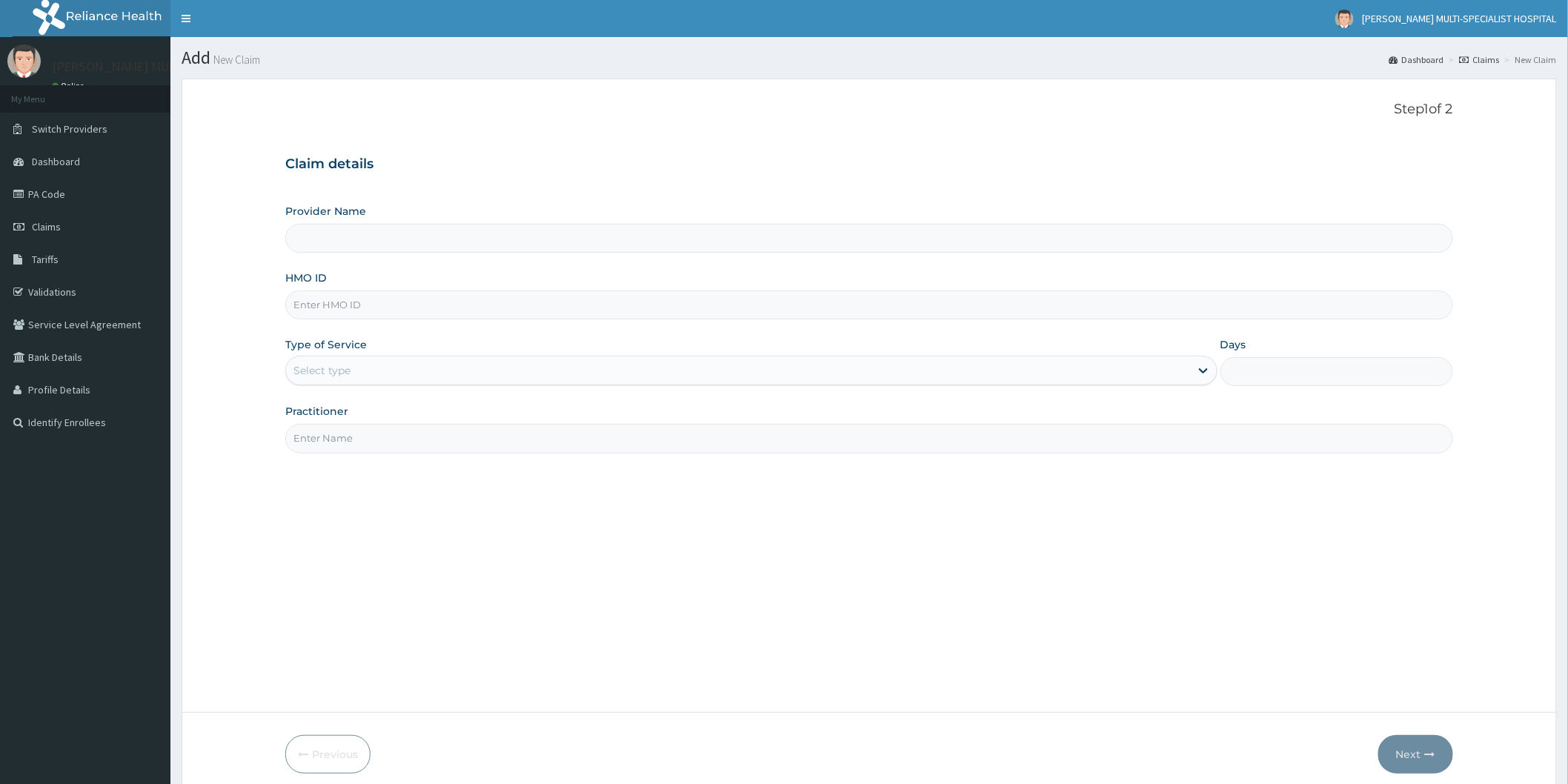
click at [493, 232] on input "Provider Name" at bounding box center [869, 238] width 1168 height 29
type input "[PERSON_NAME] Multi-Specialist Hospital - IKEJA"
click at [372, 308] on input "HMO ID" at bounding box center [869, 305] width 1168 height 29
type input "COG/10026/A"
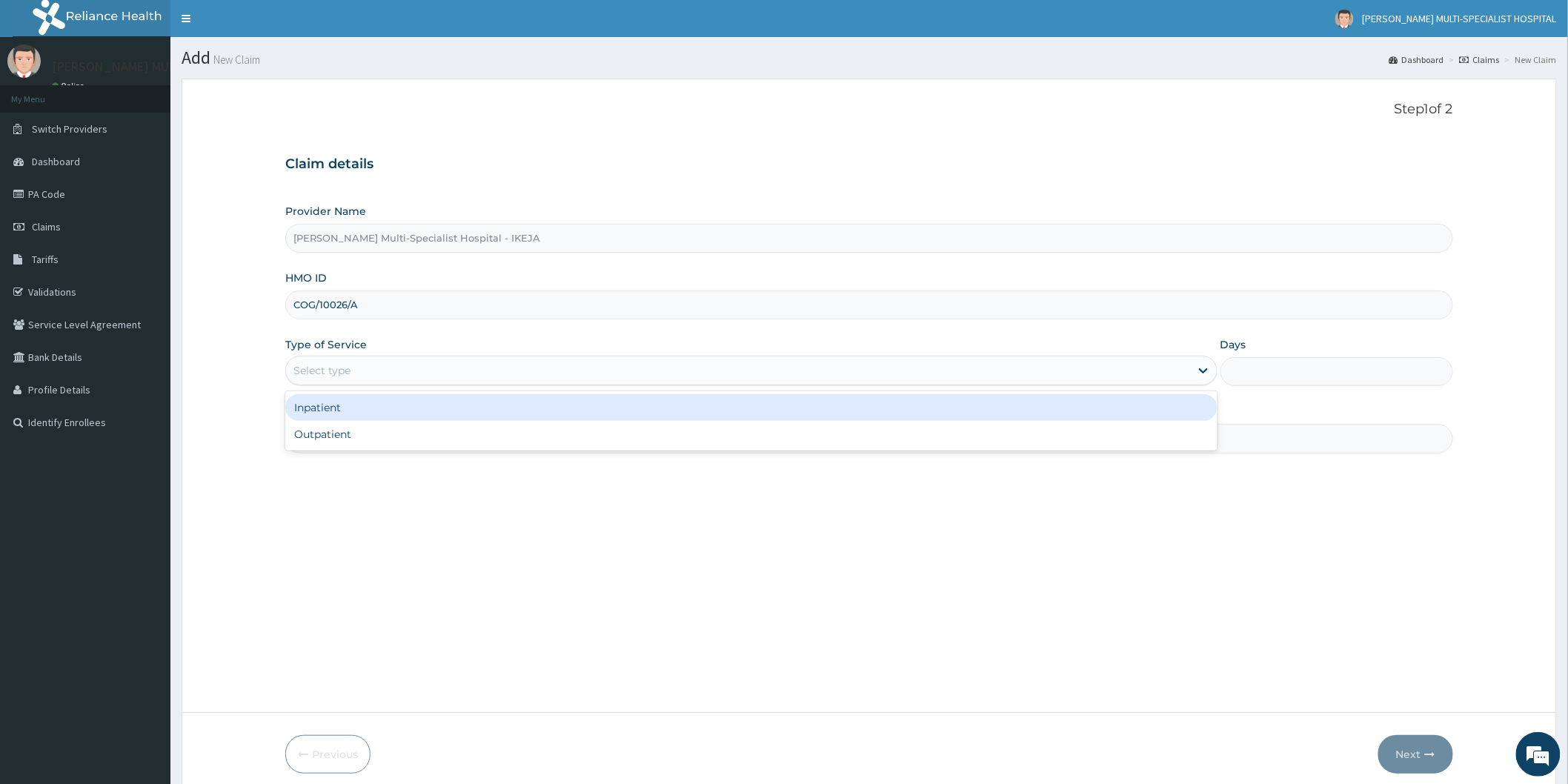
click at [415, 371] on div "Select type" at bounding box center [737, 370] width 903 height 24
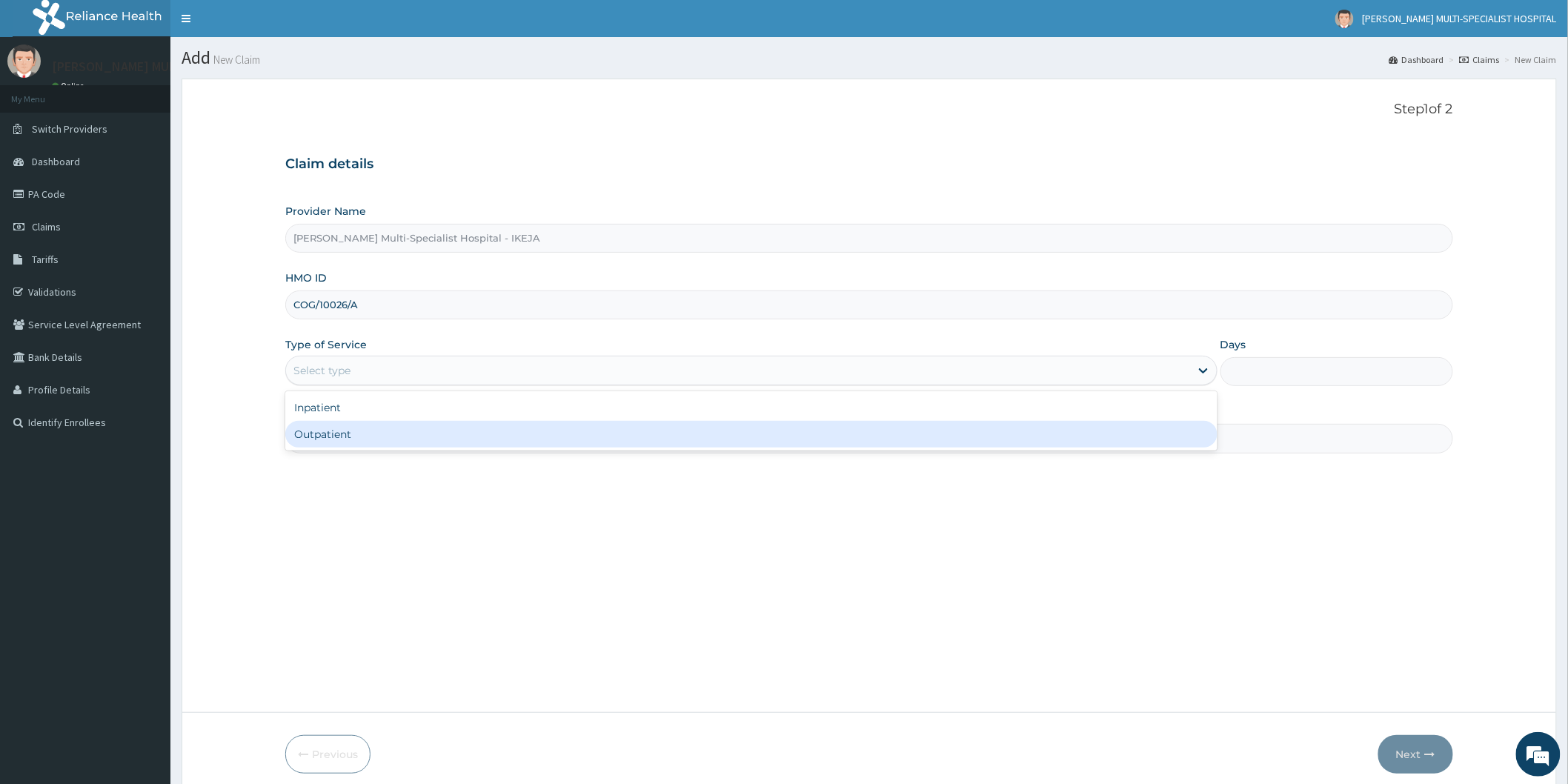
click at [357, 439] on div "Outpatient" at bounding box center [752, 434] width 932 height 26
type input "1"
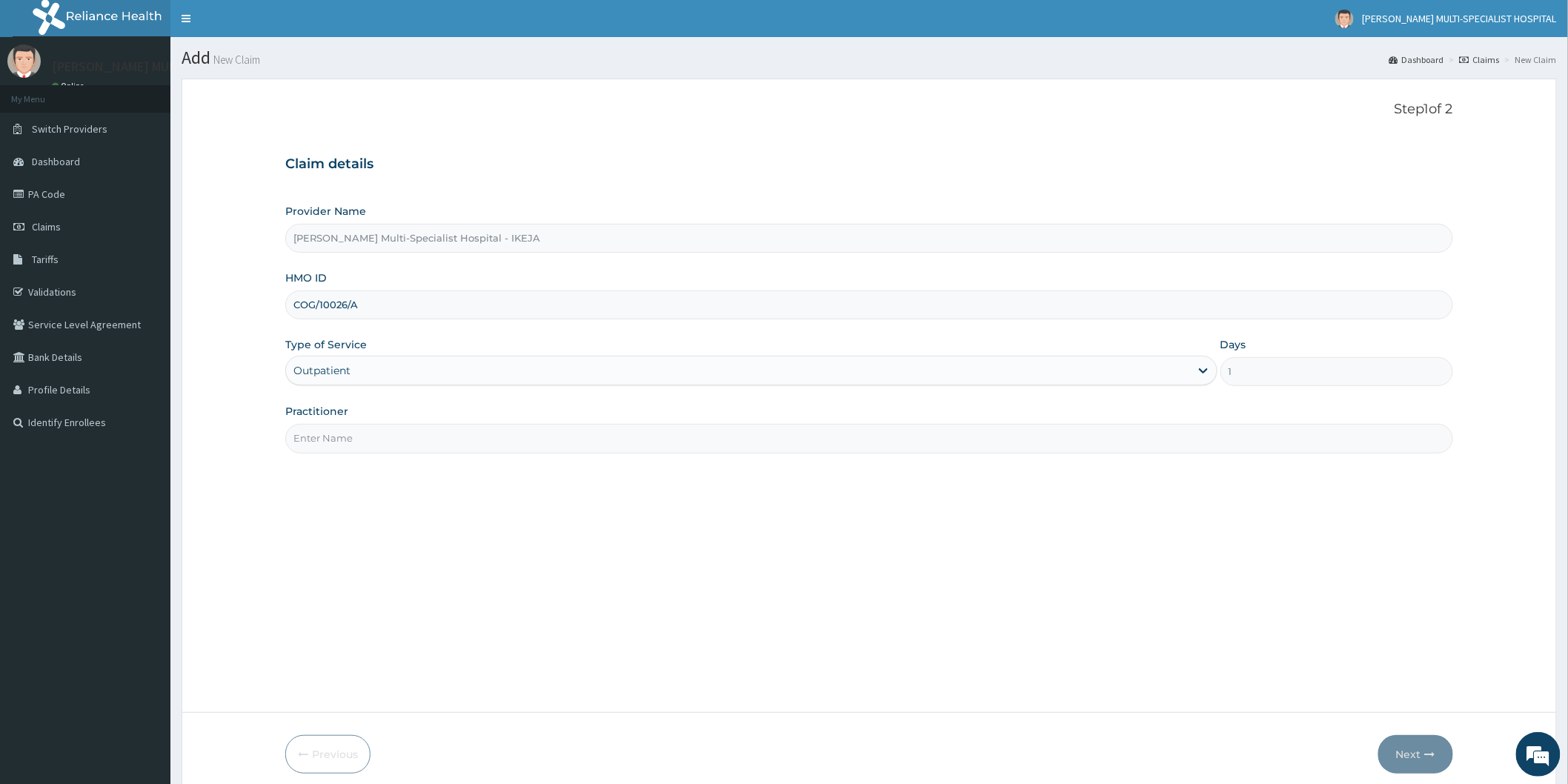
click at [357, 439] on input "Practitioner" at bounding box center [869, 438] width 1168 height 29
type input "[PERSON_NAME]"
click at [1420, 750] on button "Next" at bounding box center [1415, 754] width 75 height 39
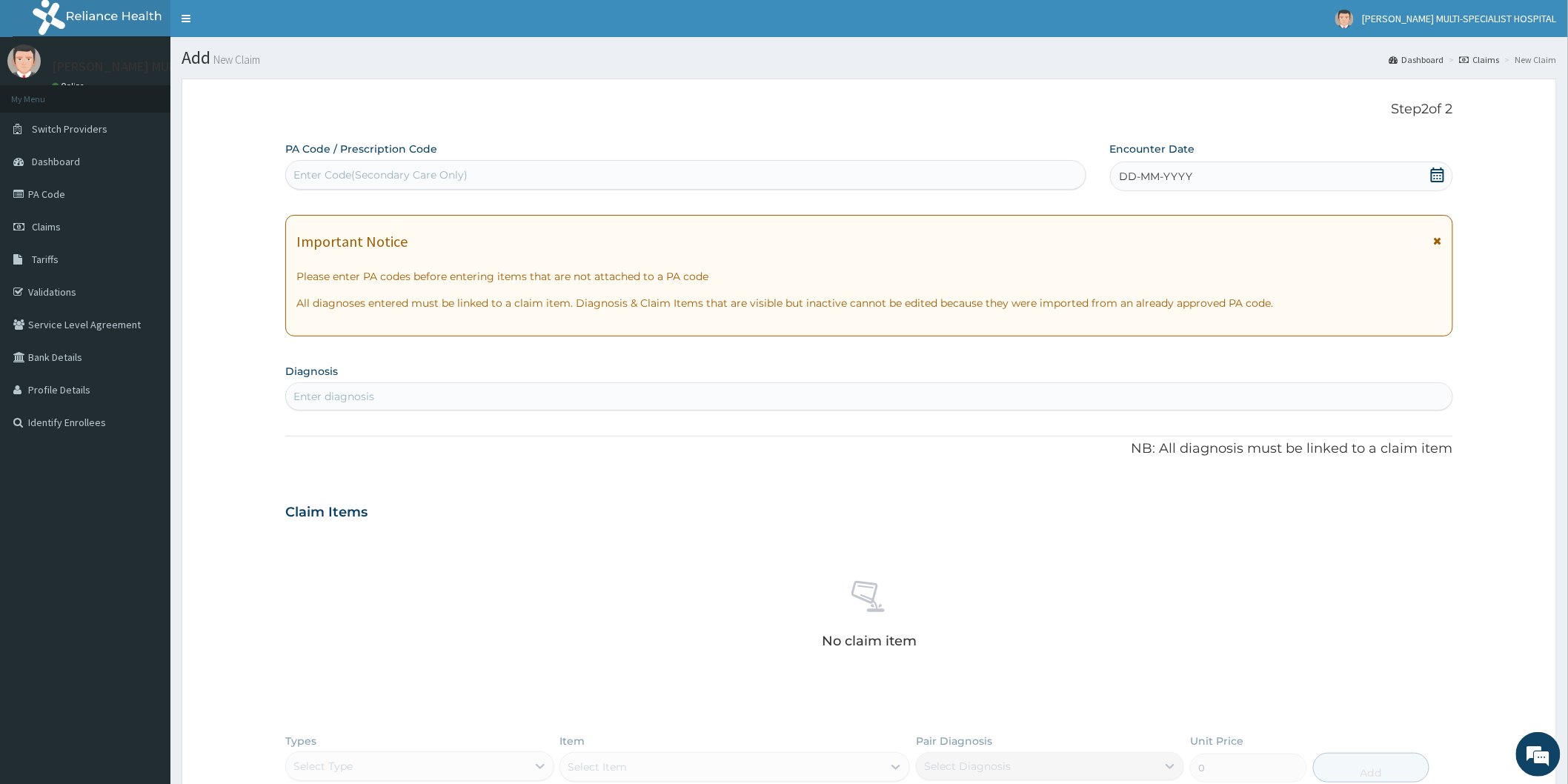
click at [401, 168] on div "Enter Code(Secondary Care Only)" at bounding box center [380, 175] width 174 height 15
type input "PA/IAEE6A"
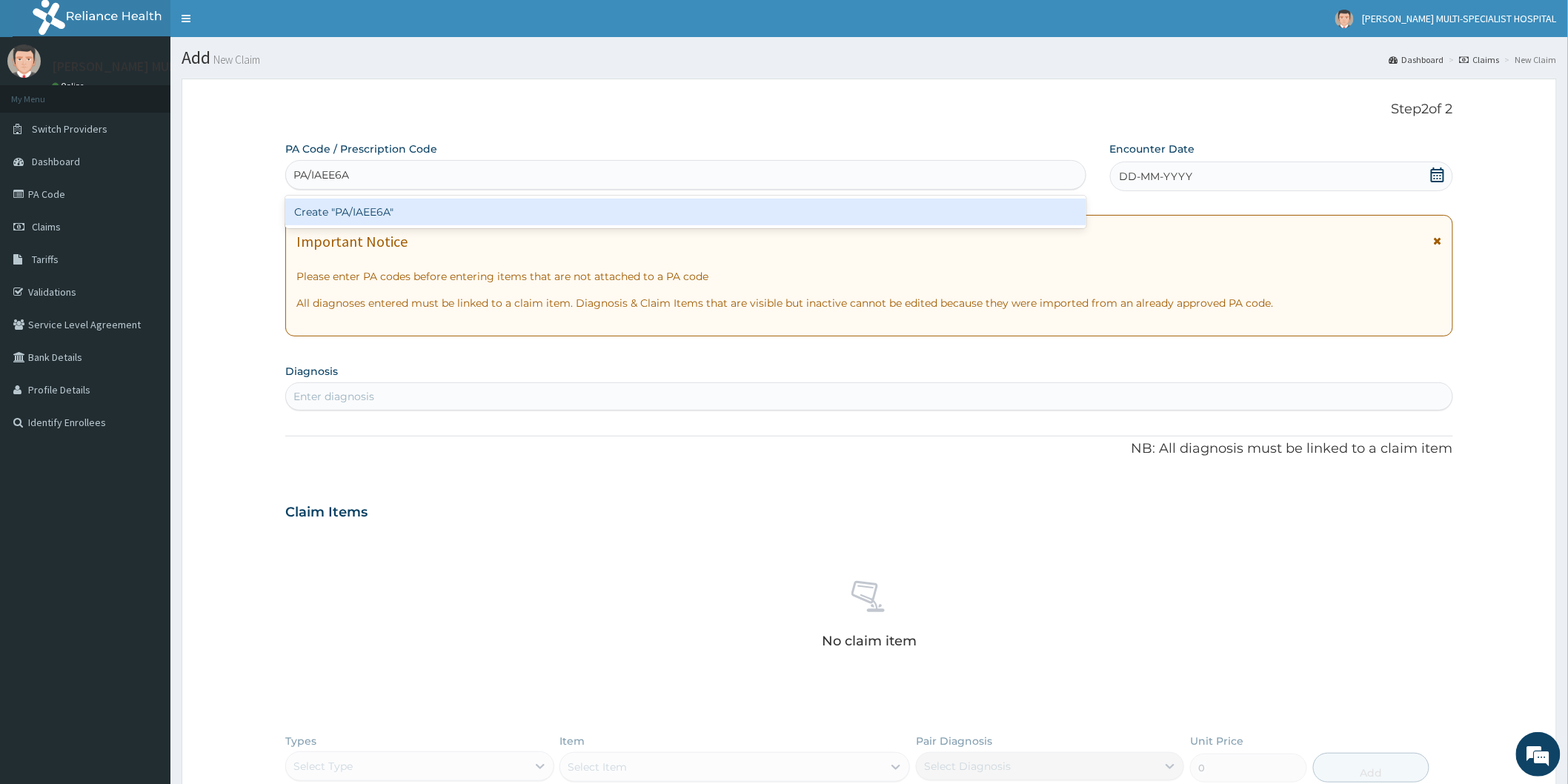
click at [407, 218] on div "Create "PA/IAEE6A"" at bounding box center [686, 212] width 801 height 26
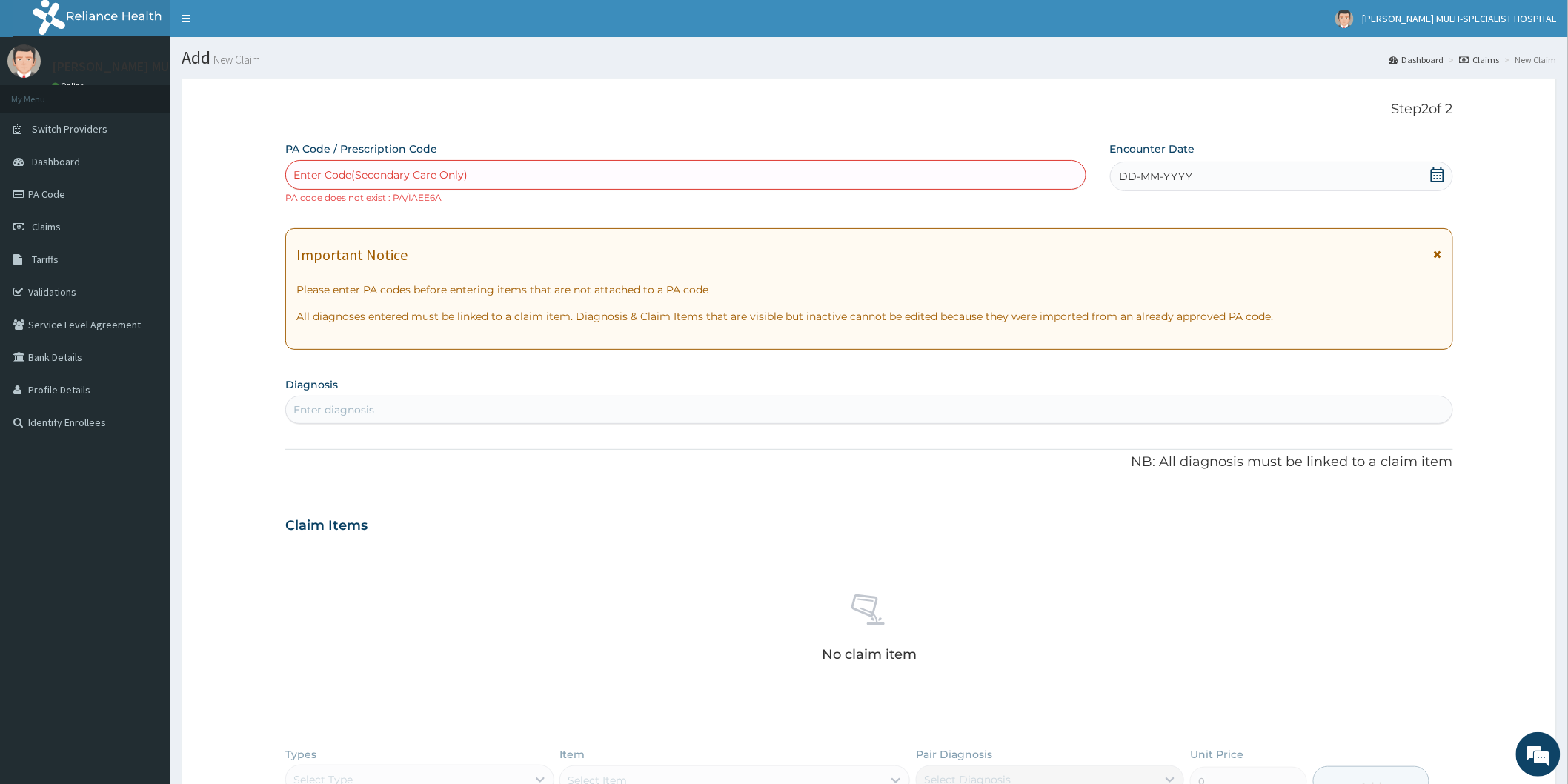
click at [479, 176] on div "Enter Code(Secondary Care Only)" at bounding box center [686, 175] width 799 height 24
type input "PA1AEE6A"
click at [479, 176] on div "PA1AEE6A" at bounding box center [686, 175] width 799 height 24
click at [479, 176] on div "Enter Code(Secondary Care Only)" at bounding box center [686, 175] width 799 height 24
type input "PA/IAEE6A"
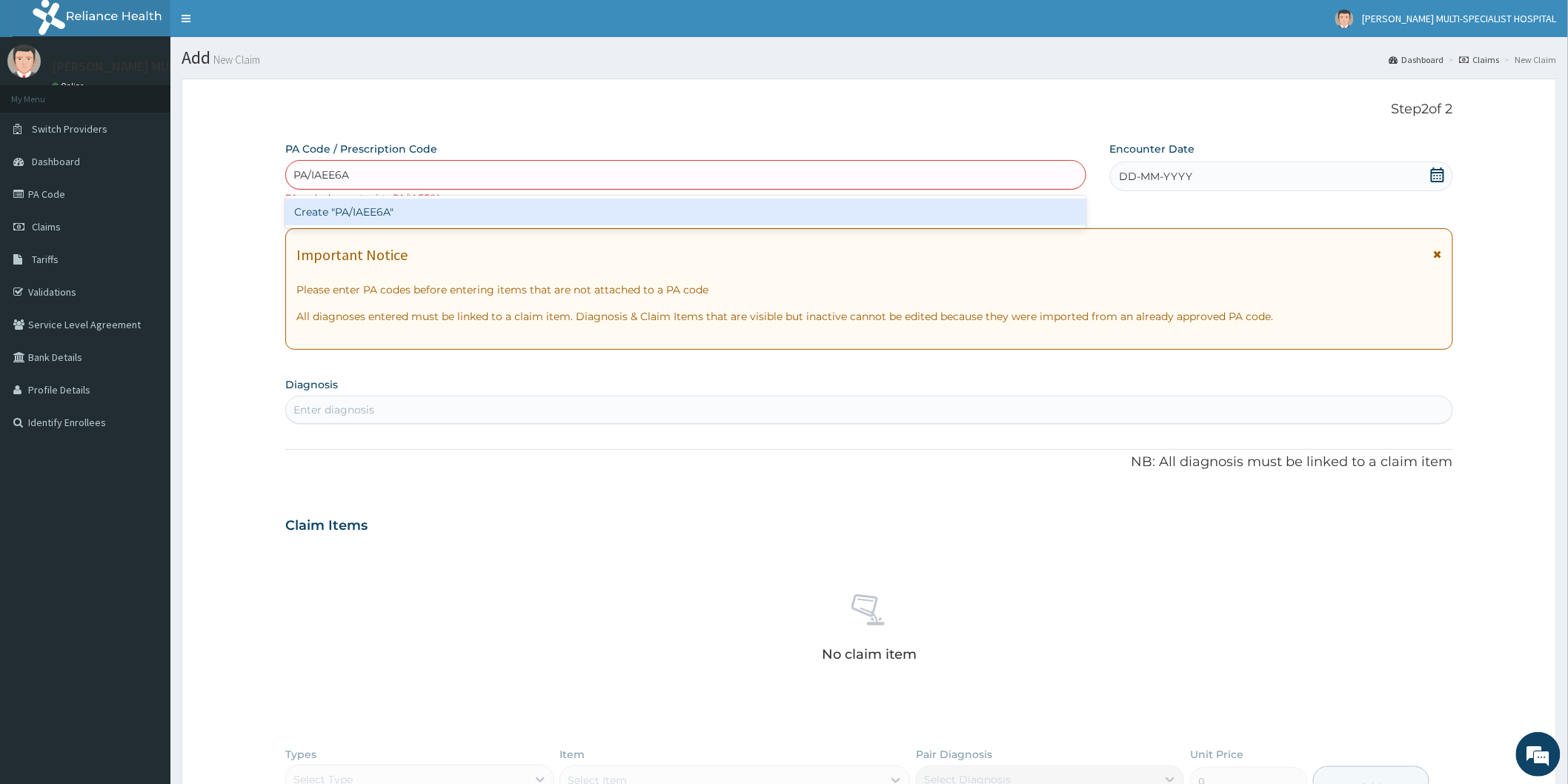
click at [439, 208] on div "Create "PA/IAEE6A"" at bounding box center [686, 212] width 801 height 26
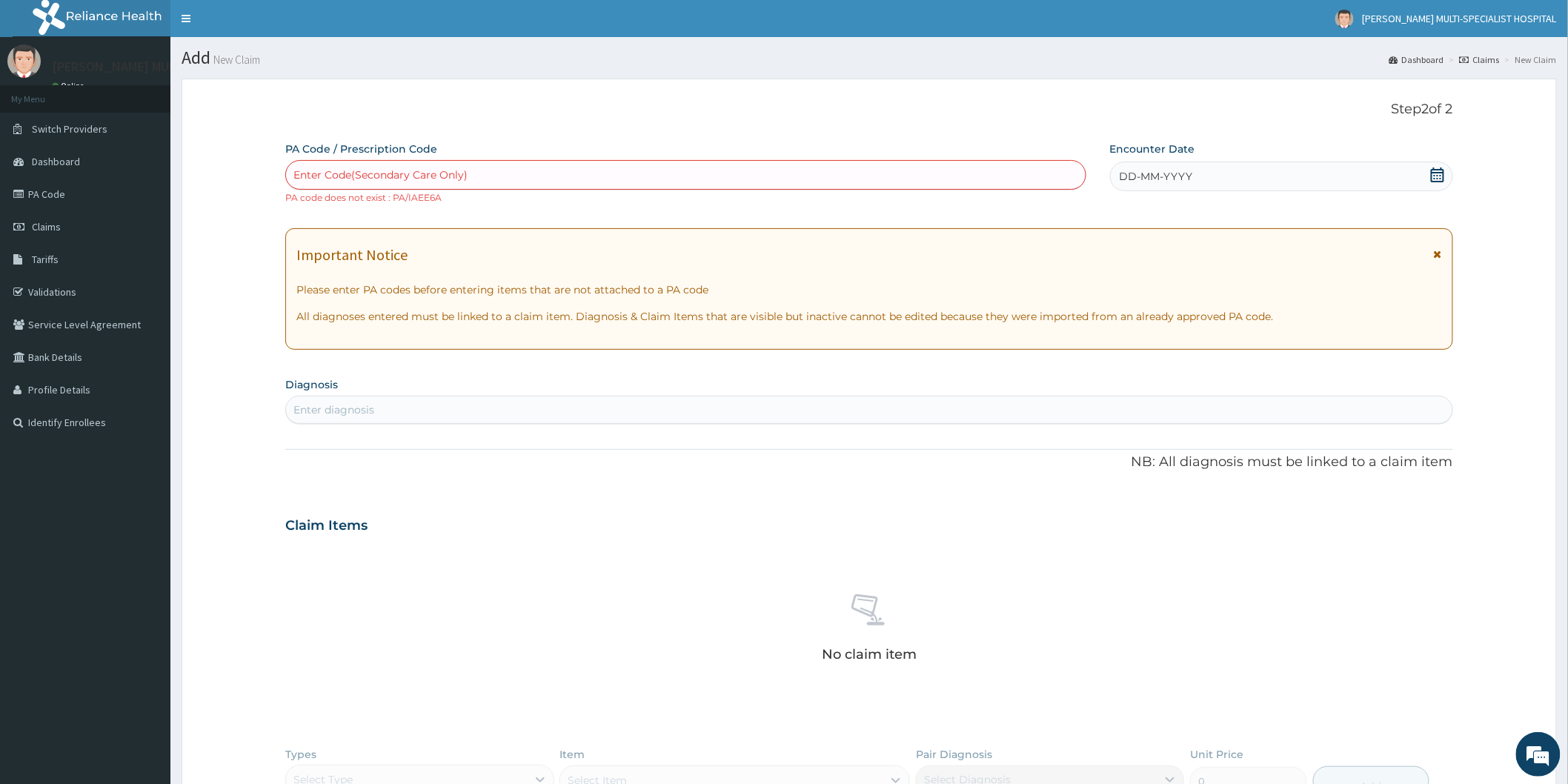
click at [482, 176] on div "Enter Code(Secondary Care Only)" at bounding box center [686, 175] width 799 height 24
type input "PA/1AEE6A"
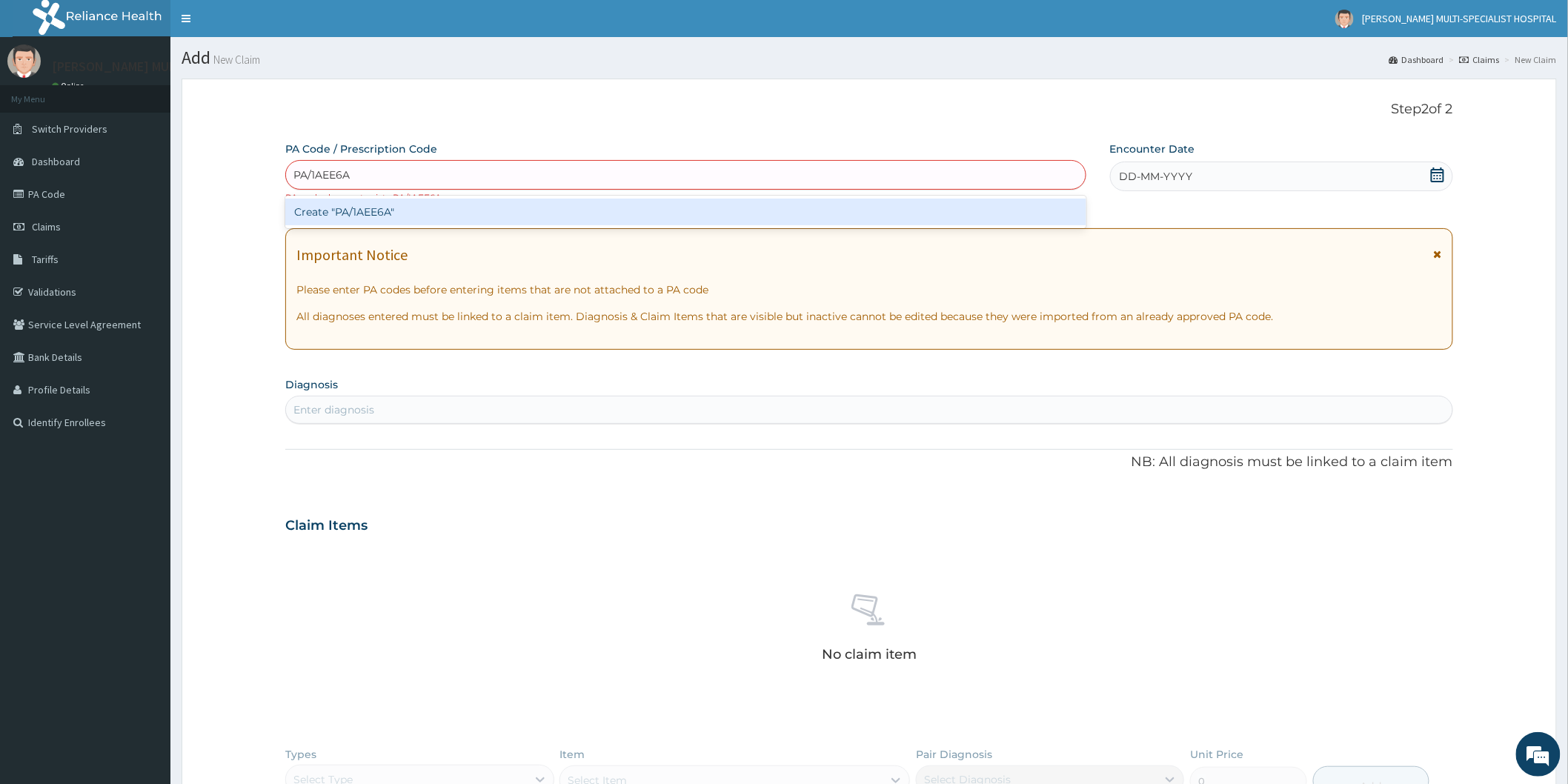
click at [457, 209] on div "Create "PA/1AEE6A"" at bounding box center [686, 212] width 801 height 26
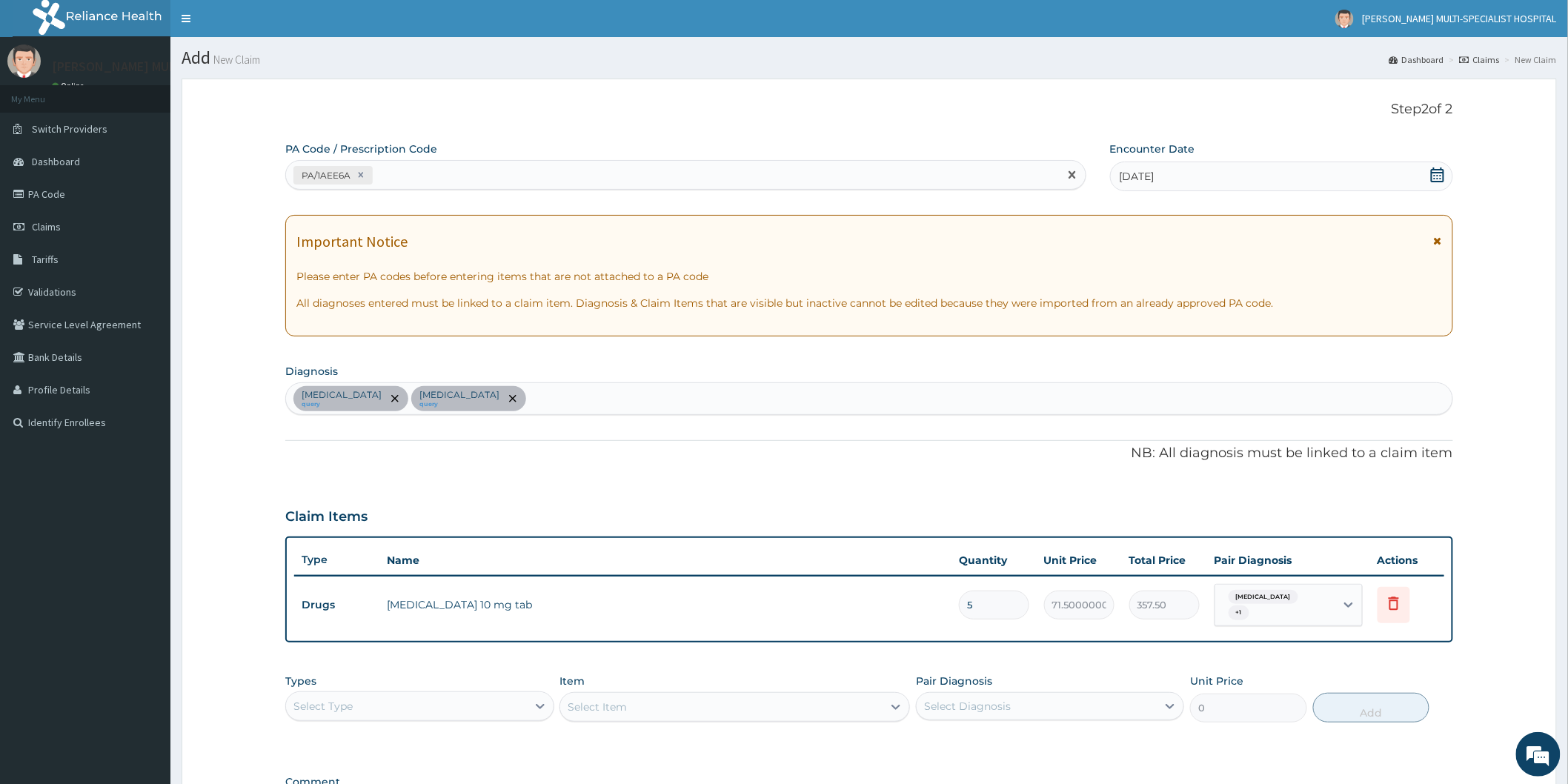
click at [397, 173] on div "PA/1AEE6A" at bounding box center [673, 176] width 773 height 25
type input "PA/627764"
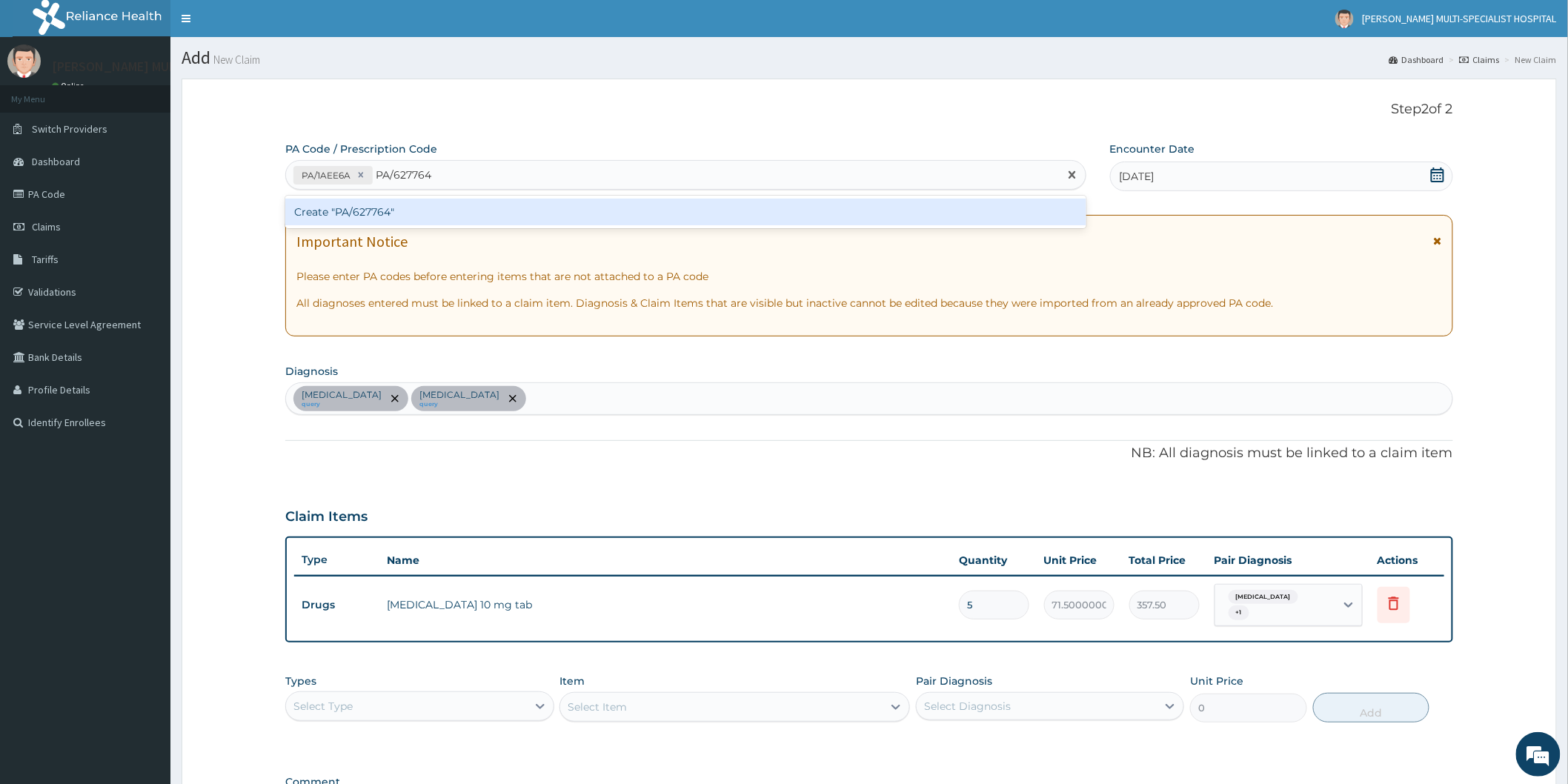
click at [432, 213] on div "Create "PA/627764"" at bounding box center [686, 212] width 801 height 26
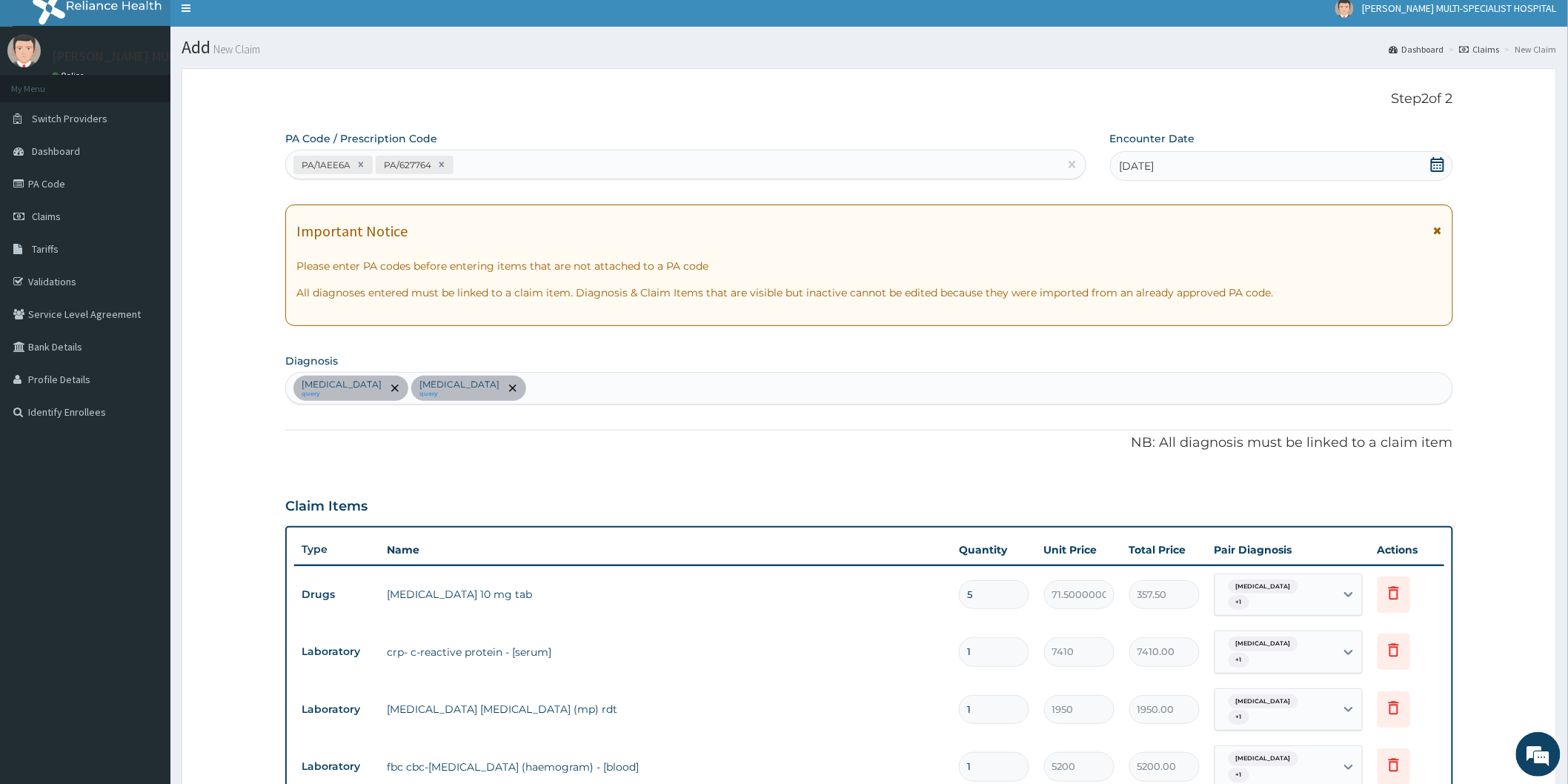
scroll to position [10, 0]
click at [486, 169] on div "PA/1AEE6A PA/627764" at bounding box center [673, 166] width 773 height 25
type input "PA/694E1B"
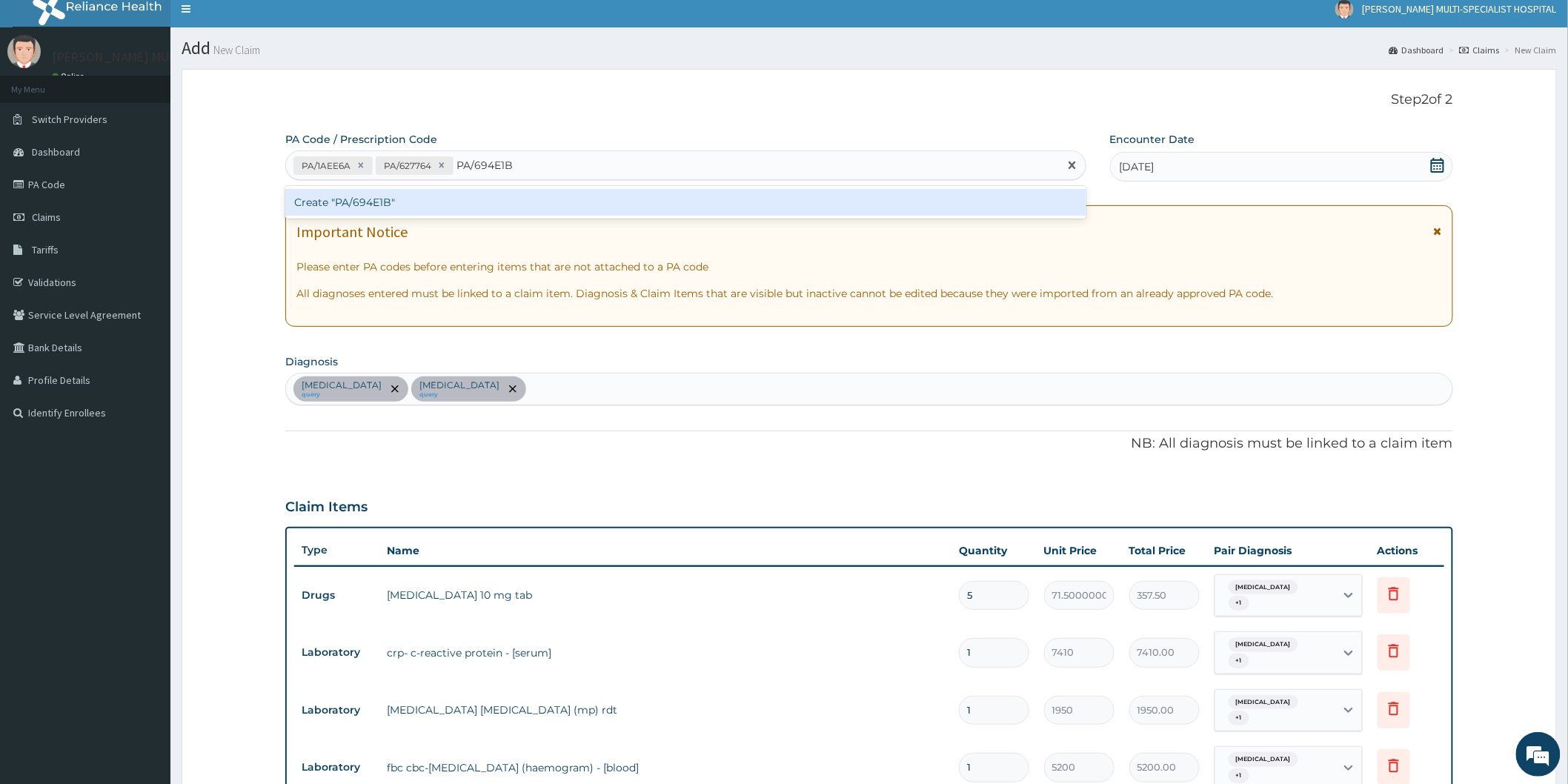
click at [534, 207] on div "Create "PA/694E1B"" at bounding box center [686, 202] width 801 height 26
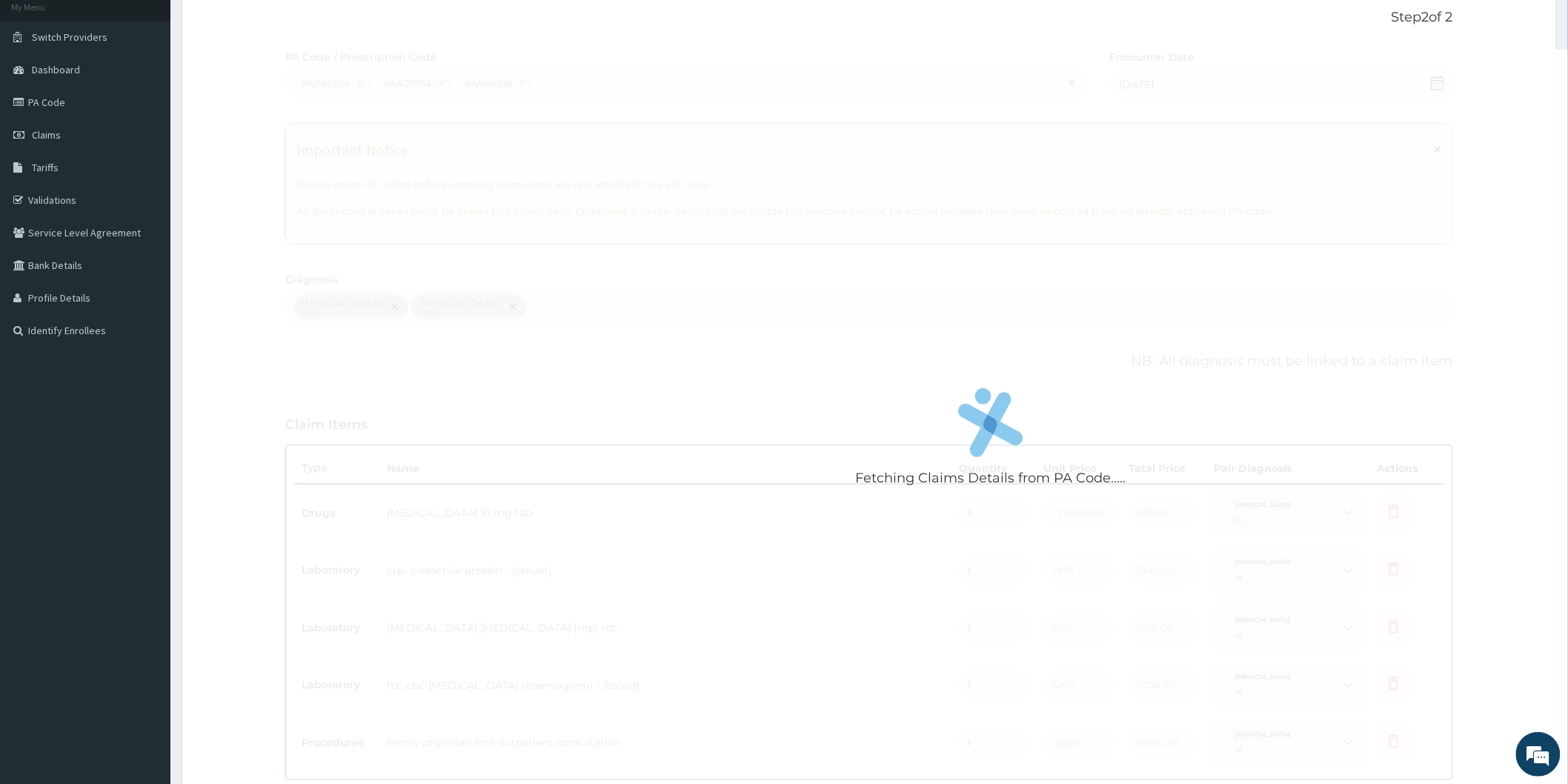
scroll to position [0, 0]
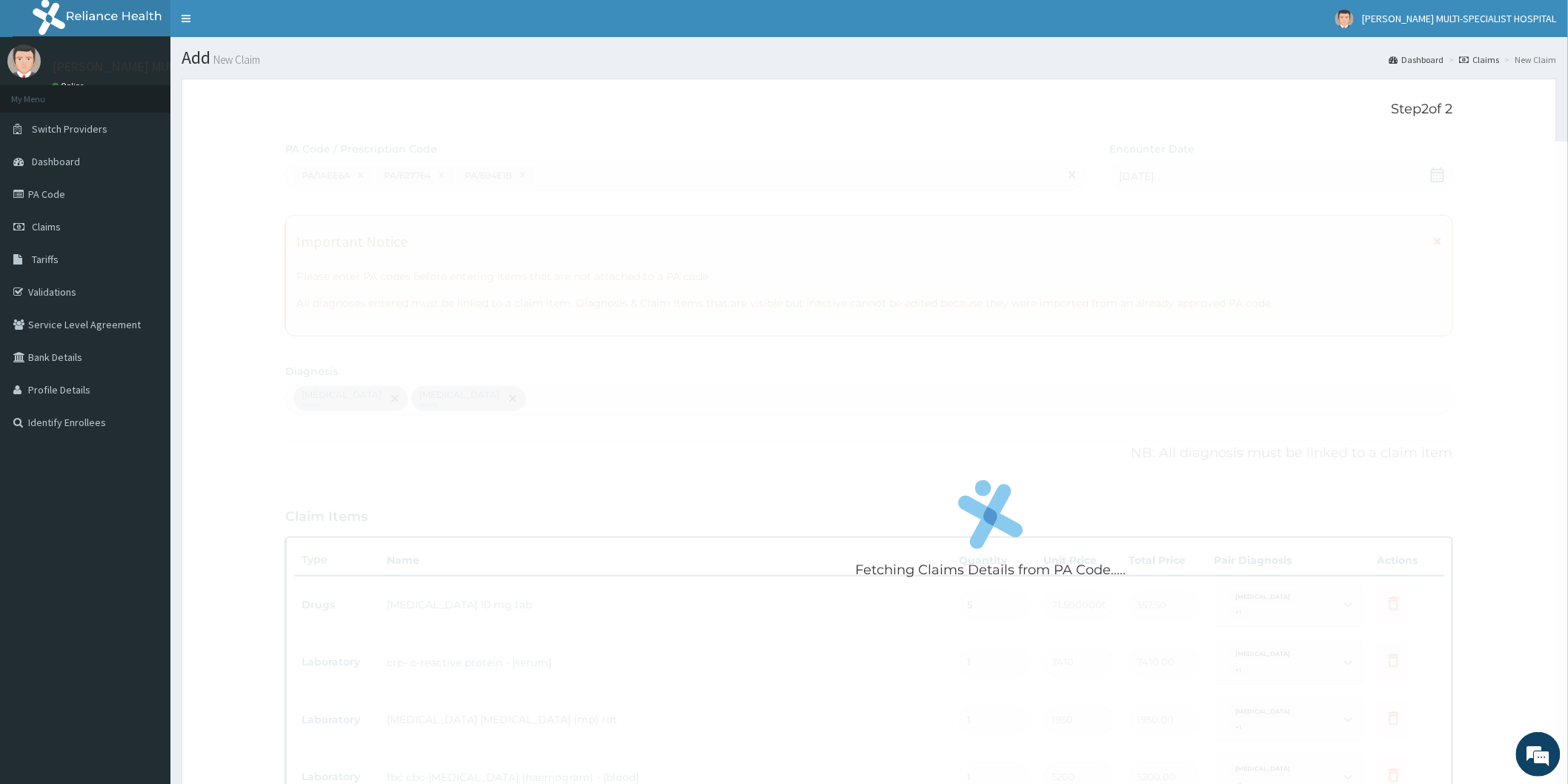
click at [1213, 484] on div "Fetching Claims Details from PA Code....." at bounding box center [990, 533] width 1411 height 784
click at [1126, 434] on div "Fetching Claims Details from PA Code....." at bounding box center [990, 533] width 1411 height 784
click at [1046, 343] on div "Fetching Claims Details from PA Code....." at bounding box center [990, 533] width 1411 height 784
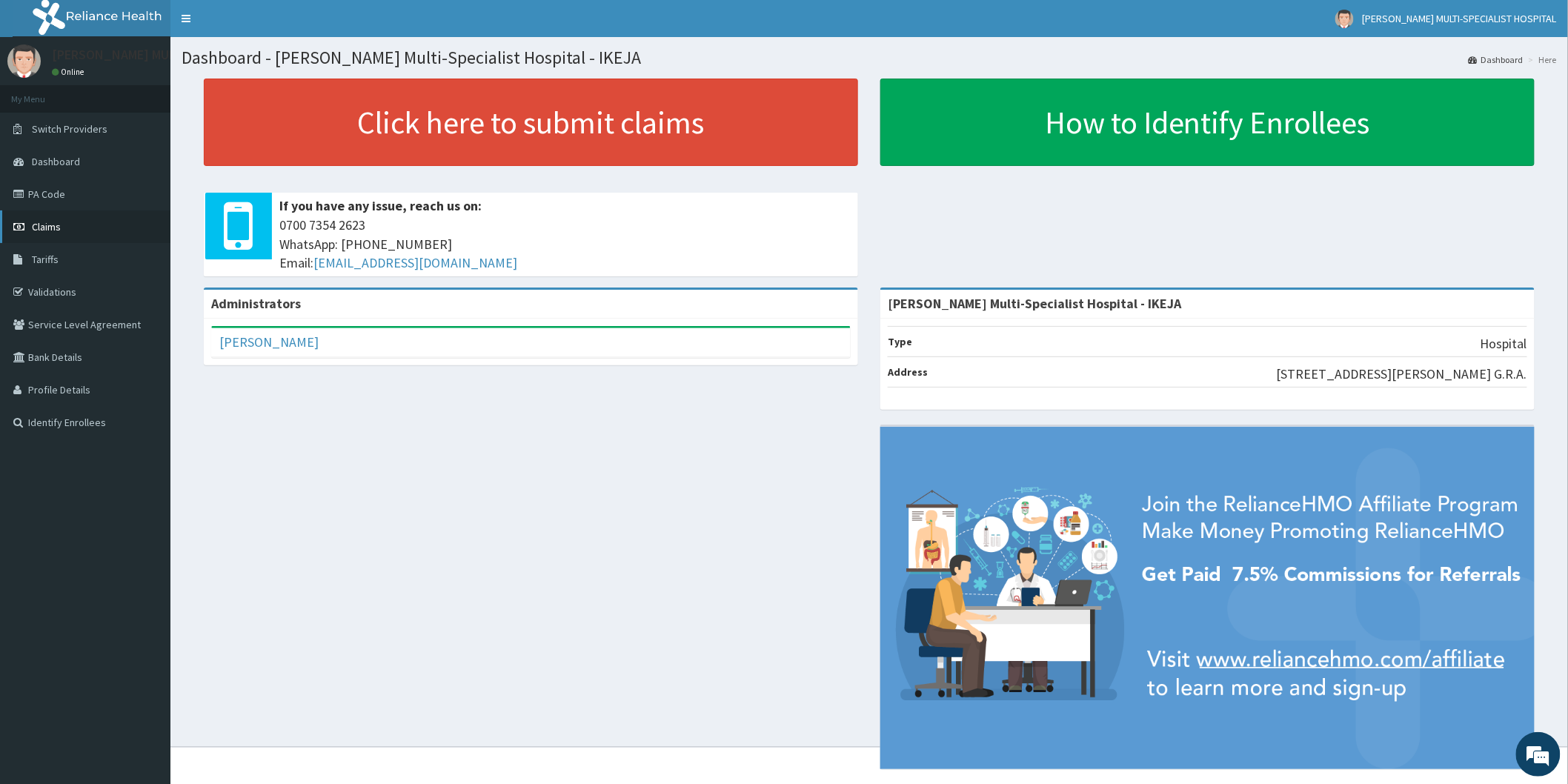
click at [65, 230] on link "Claims" at bounding box center [85, 227] width 170 height 32
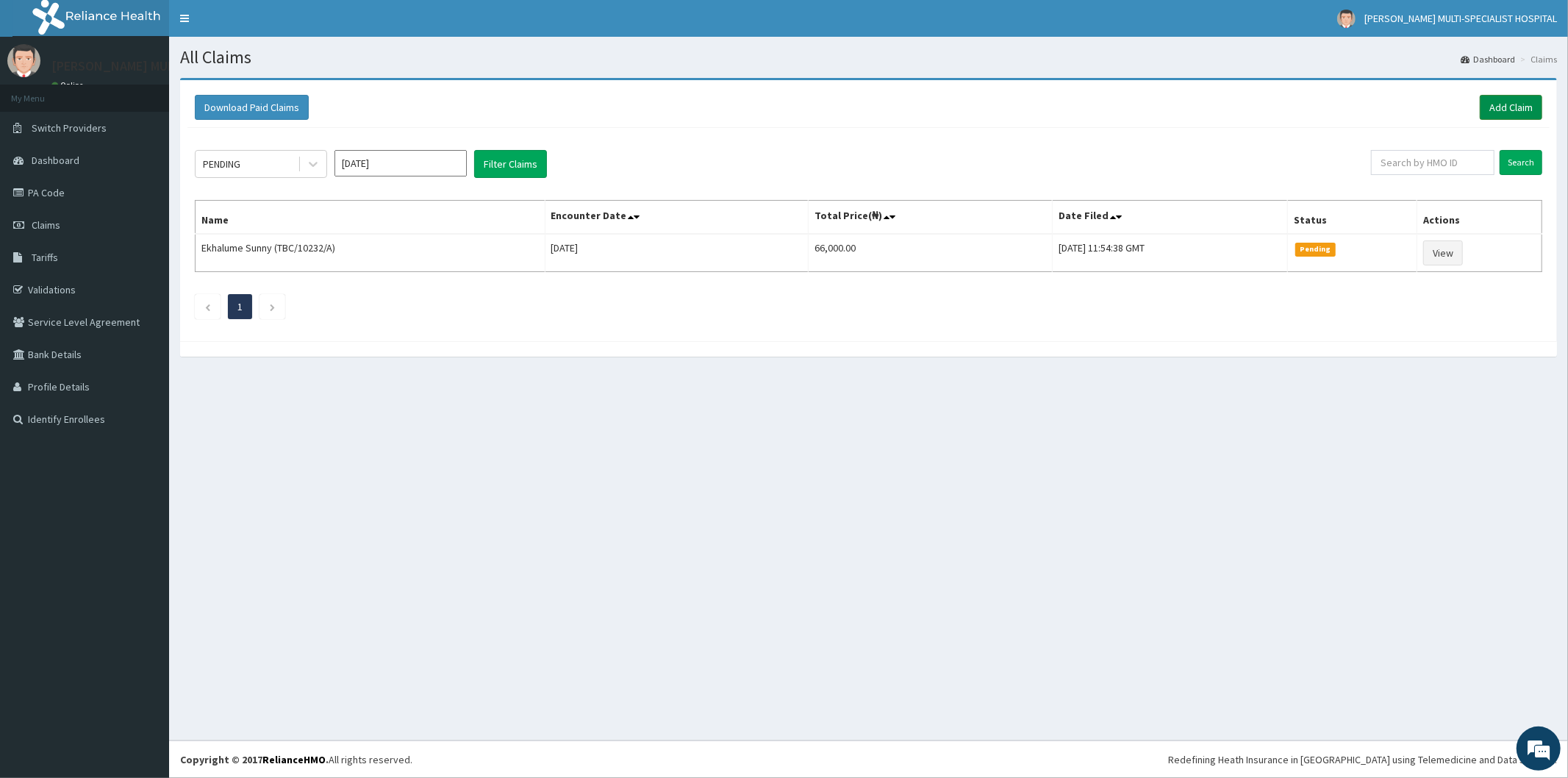
click at [1512, 106] on link "Add Claim" at bounding box center [1511, 107] width 63 height 25
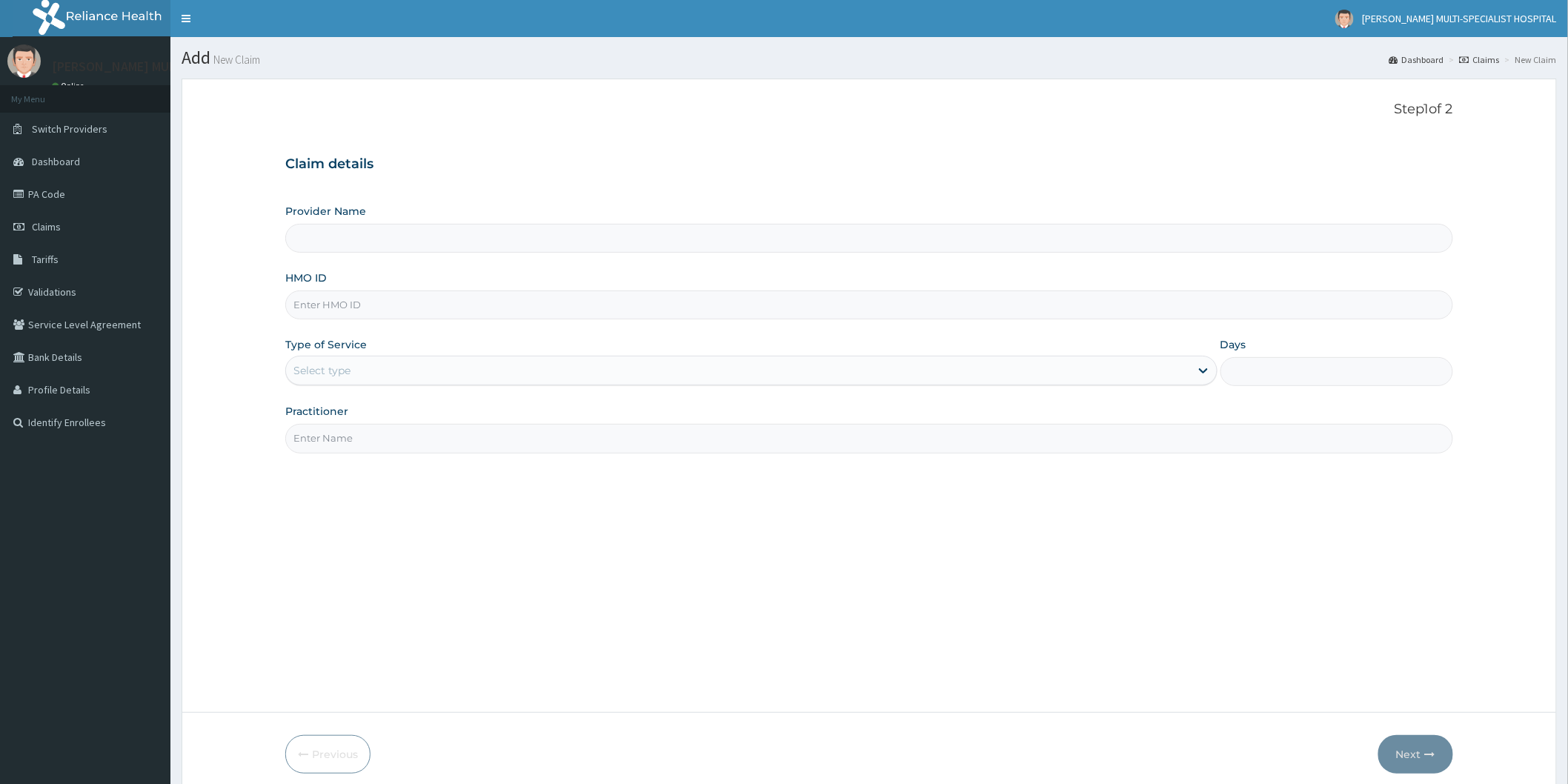
click at [483, 278] on div "HMO ID" at bounding box center [869, 295] width 1168 height 49
click at [514, 240] on input "Provider Name" at bounding box center [869, 238] width 1168 height 29
type input "[PERSON_NAME] Multi-Specialist Hospital - IKEJA"
click at [494, 292] on div "HMO ID" at bounding box center [869, 295] width 1168 height 49
click at [366, 307] on input "HMO ID" at bounding box center [869, 305] width 1168 height 29
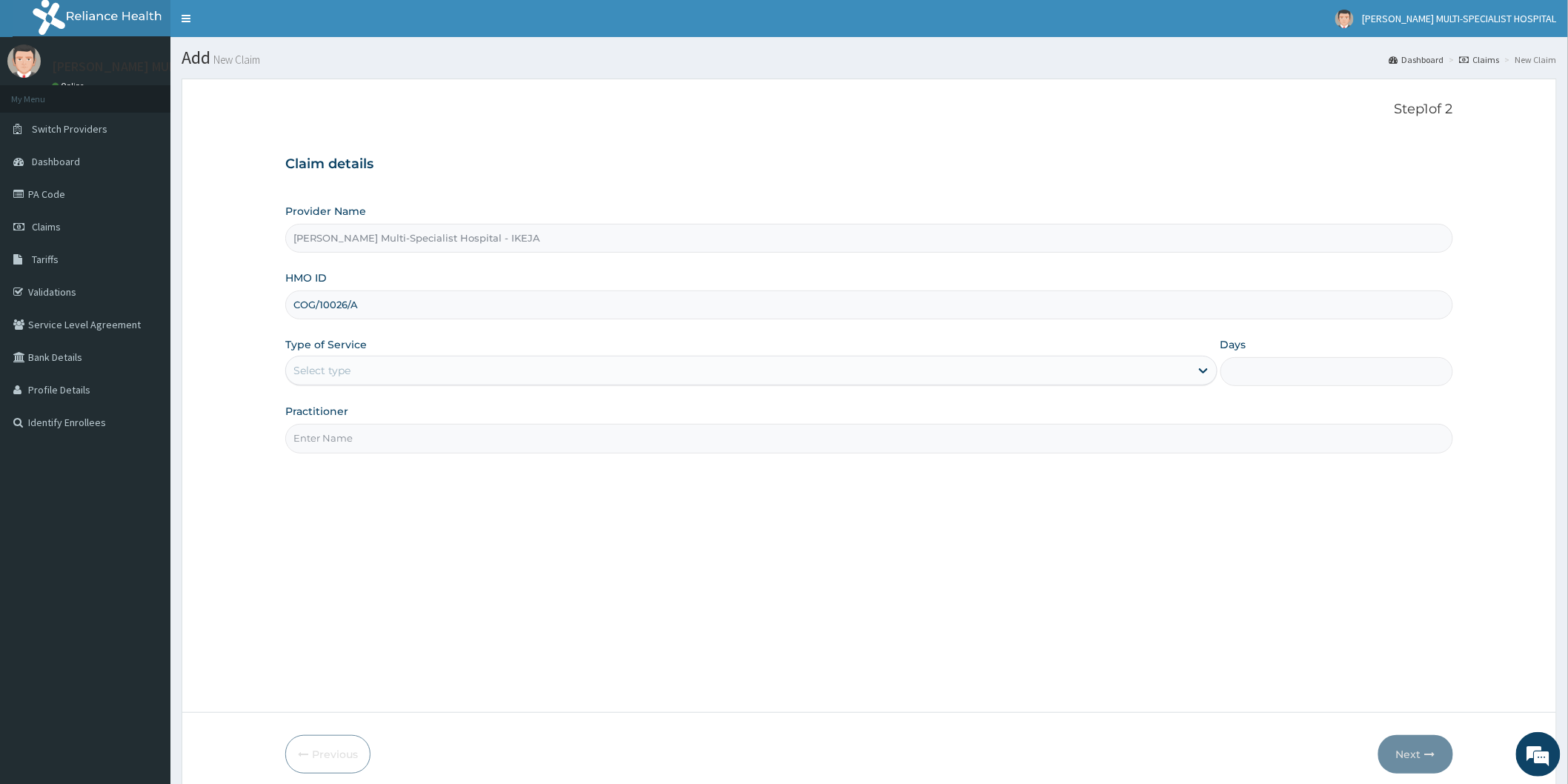
type input "COG/10026/A"
click at [374, 360] on div "Select type" at bounding box center [737, 370] width 903 height 24
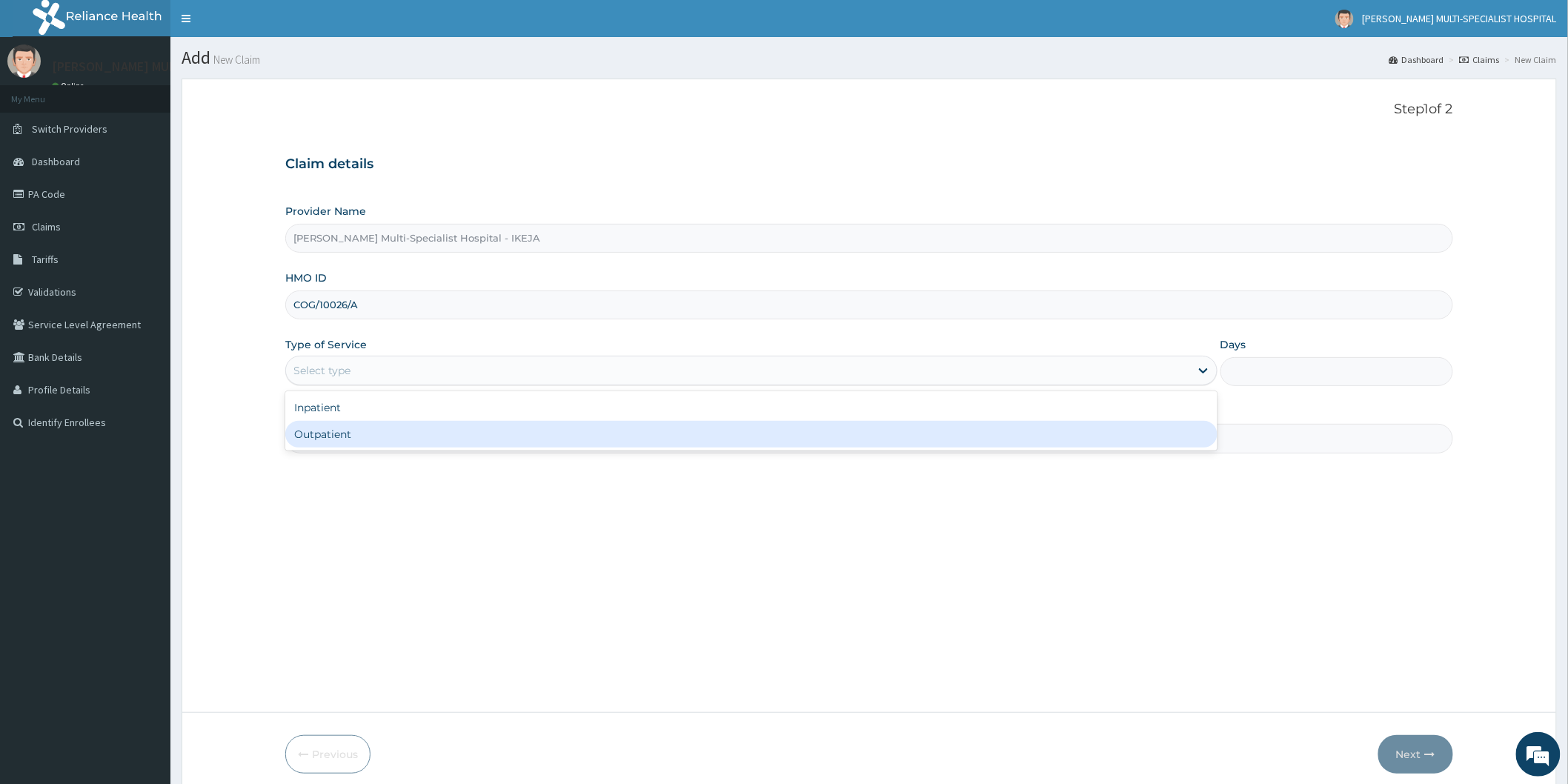
click at [375, 432] on div "Outpatient" at bounding box center [752, 434] width 932 height 26
type input "1"
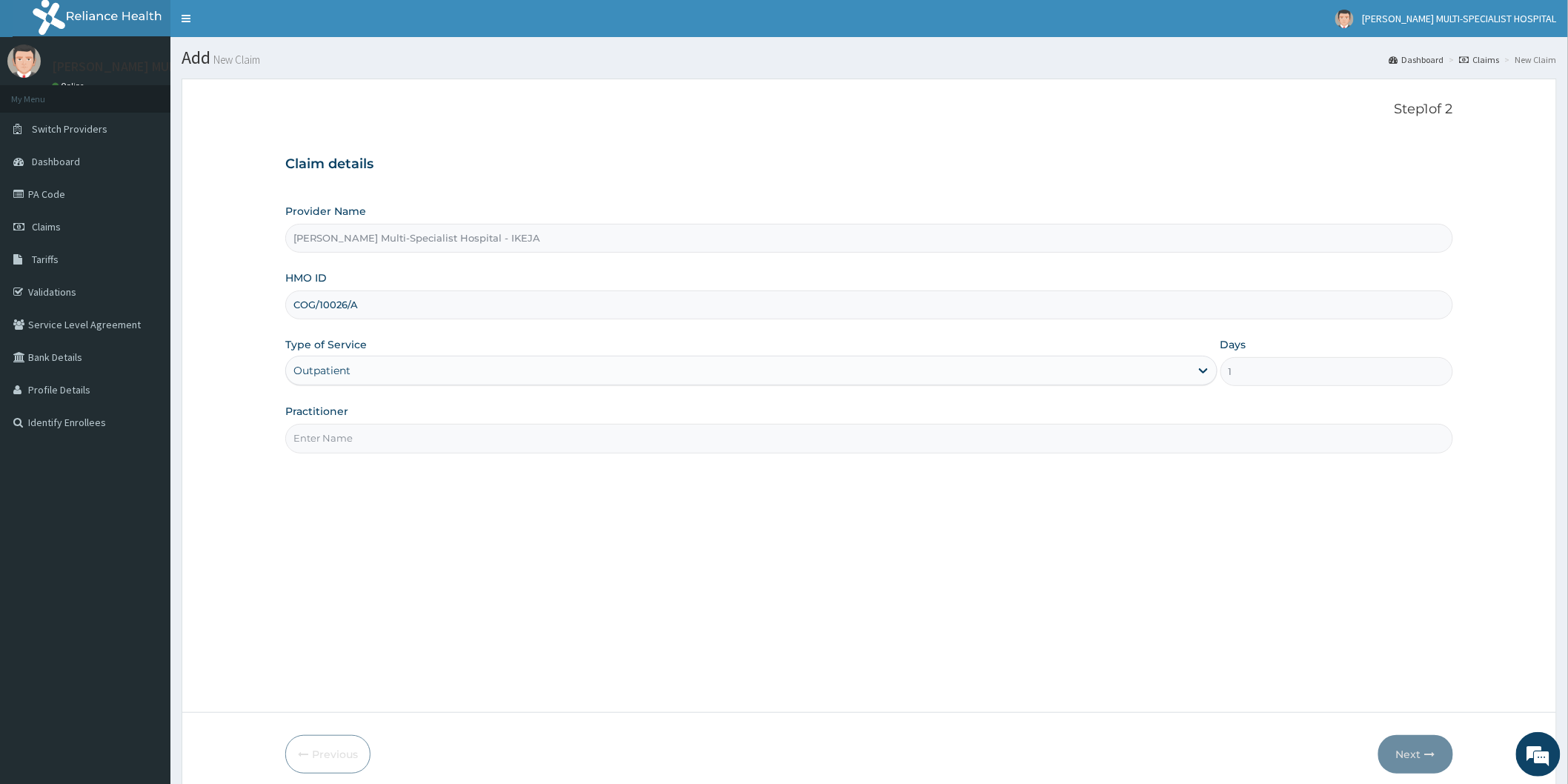
click at [377, 430] on input "Practitioner" at bounding box center [869, 438] width 1168 height 29
type input "DR [PERSON_NAME]"
click at [1412, 750] on button "Next" at bounding box center [1415, 754] width 75 height 39
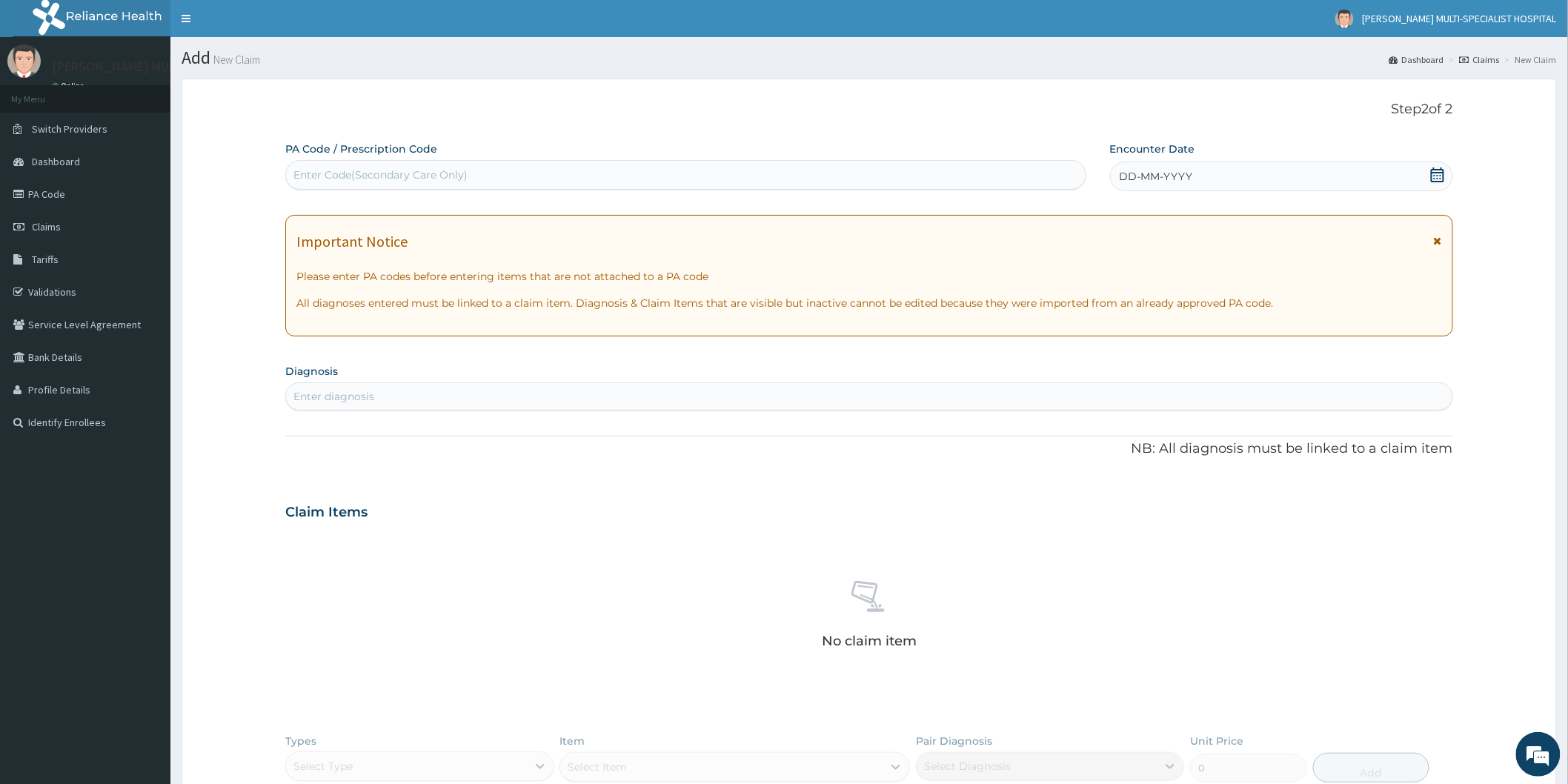
click at [788, 165] on div "Enter Code(Secondary Care Only)" at bounding box center [686, 175] width 799 height 24
type input "PA/1AEE6A"
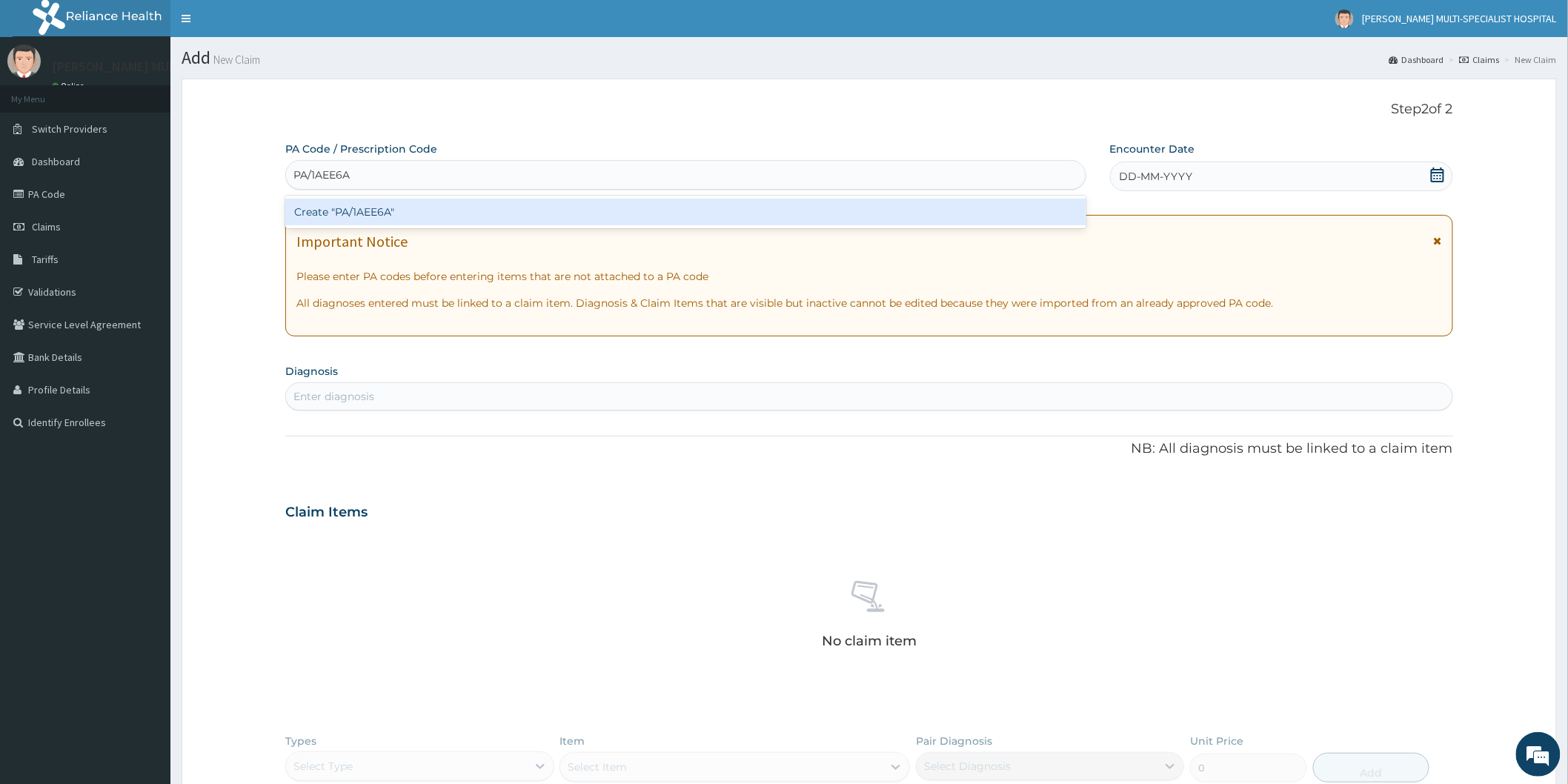
click at [788, 209] on div "Create "PA/1AEE6A"" at bounding box center [686, 212] width 801 height 26
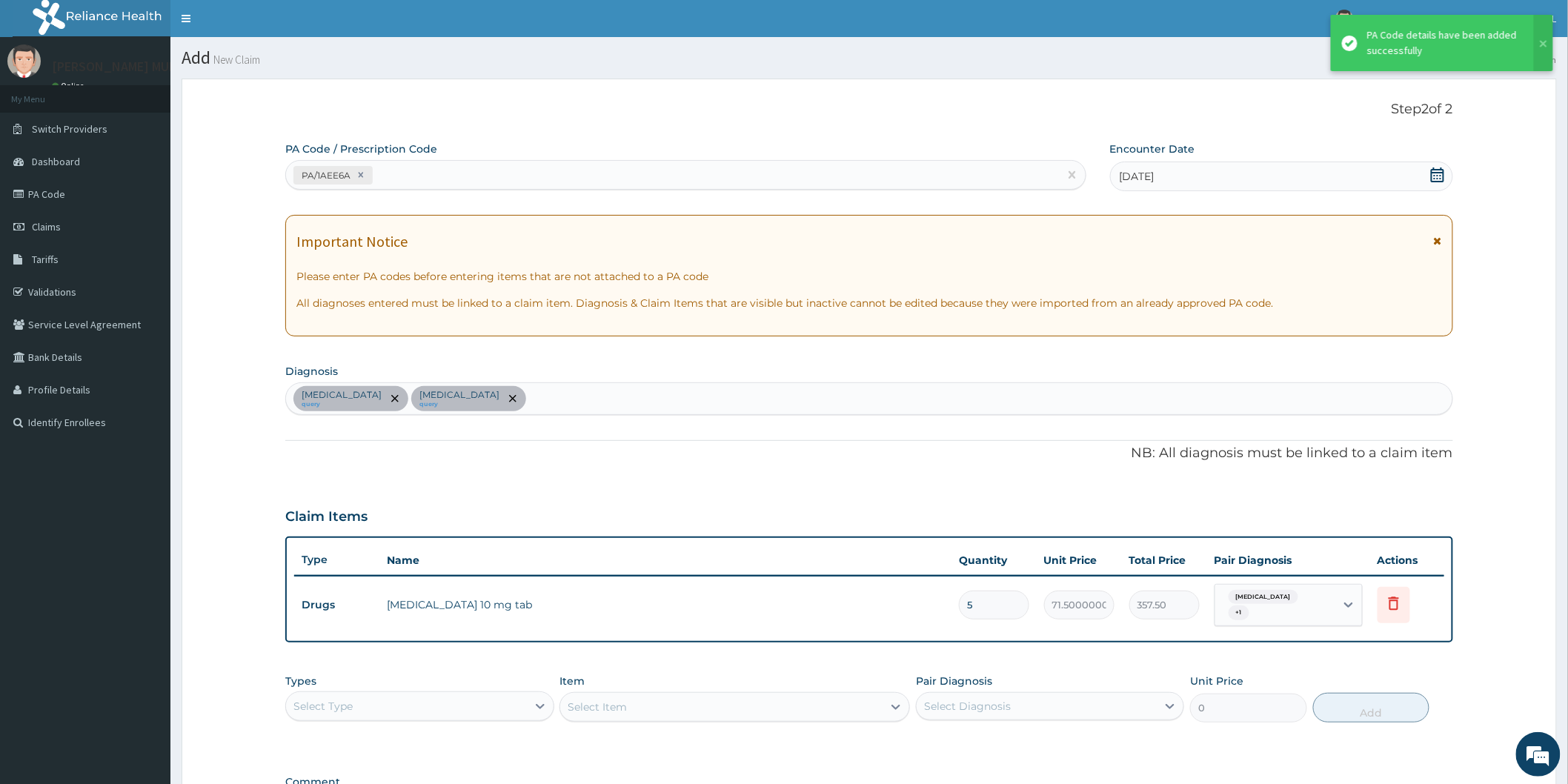
click at [383, 176] on div "PA/1AEE6A" at bounding box center [673, 176] width 773 height 25
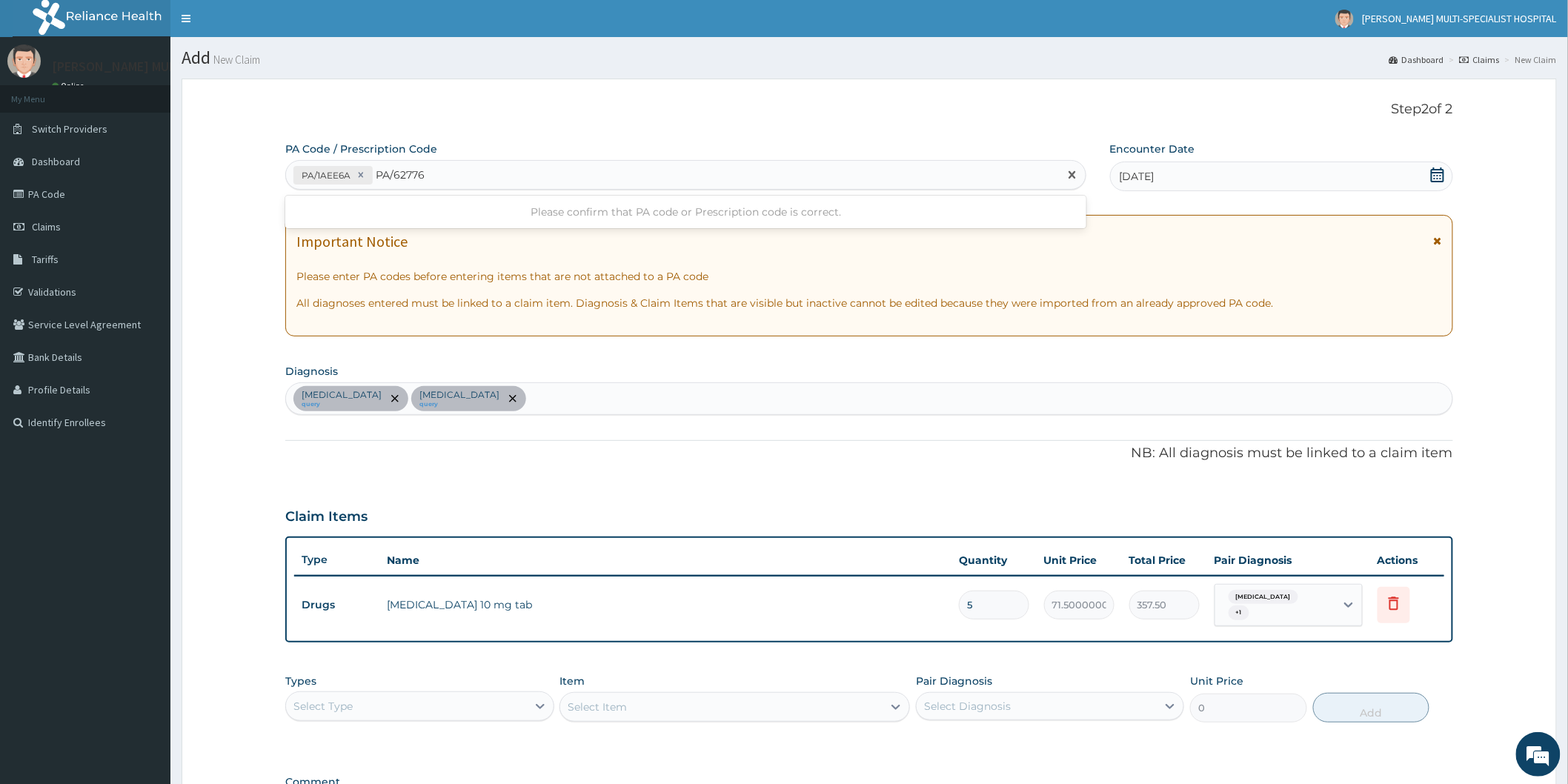
type input "PA/627764"
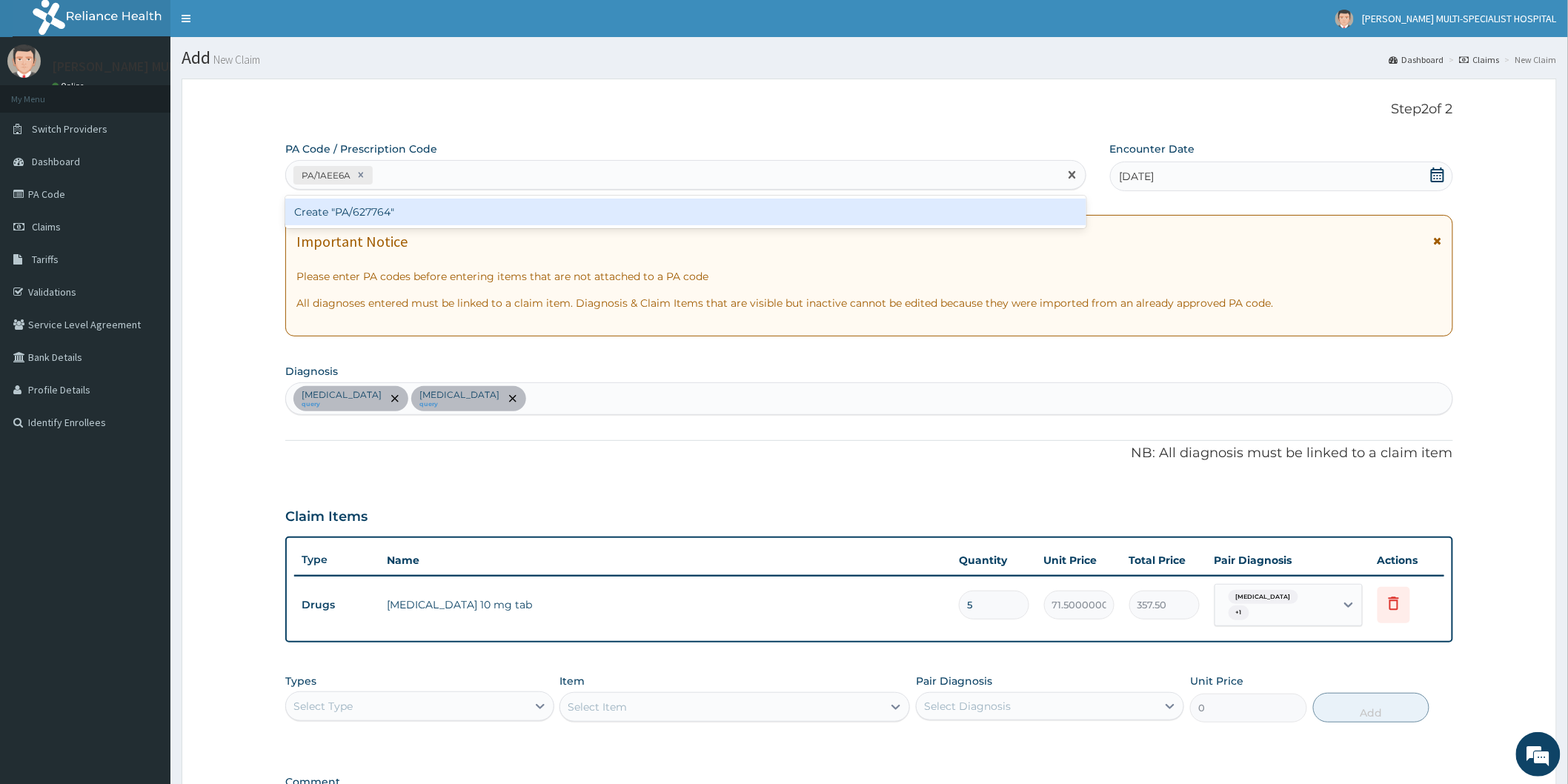
click at [448, 178] on div "PA/1AEE6A PA/627764" at bounding box center [673, 176] width 773 height 25
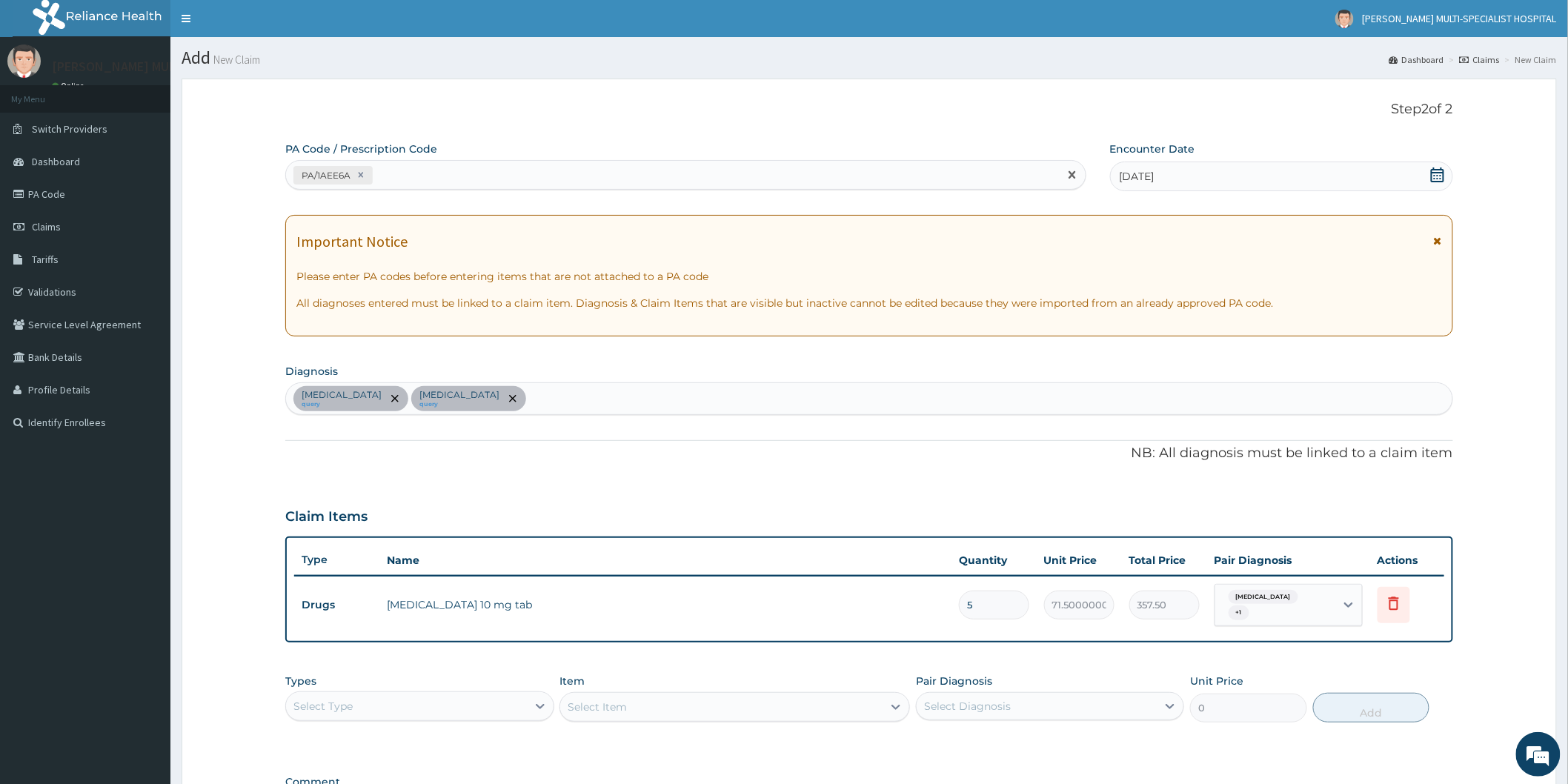
click at [448, 178] on div "PA/1AEE6A" at bounding box center [673, 176] width 773 height 25
type input "PA/627764"
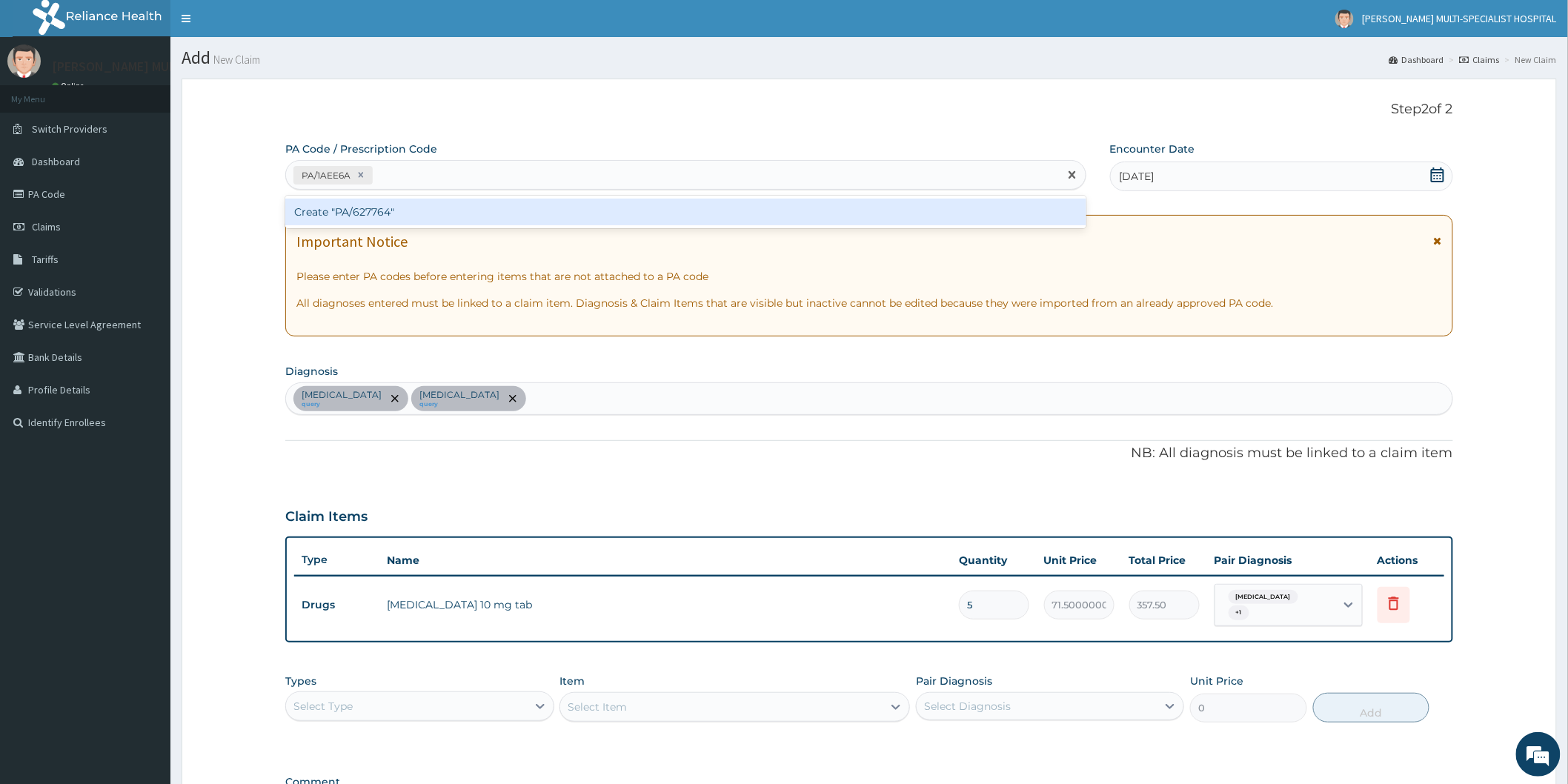
click at [534, 181] on div "PA/1AEE6A PA/627764" at bounding box center [673, 176] width 773 height 25
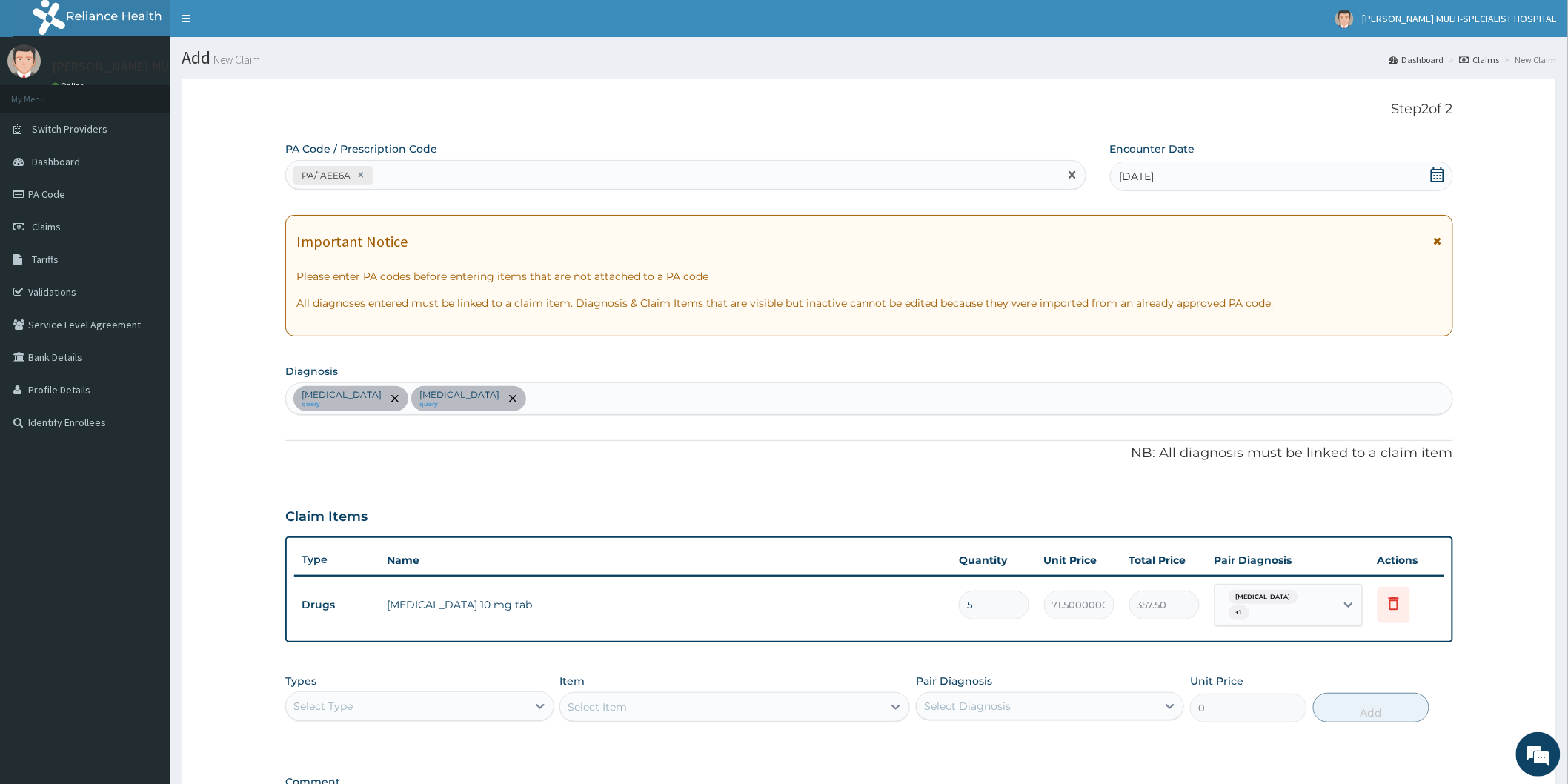
click at [434, 179] on div "PA/1AEE6A" at bounding box center [673, 176] width 773 height 25
type input "PA/627764"
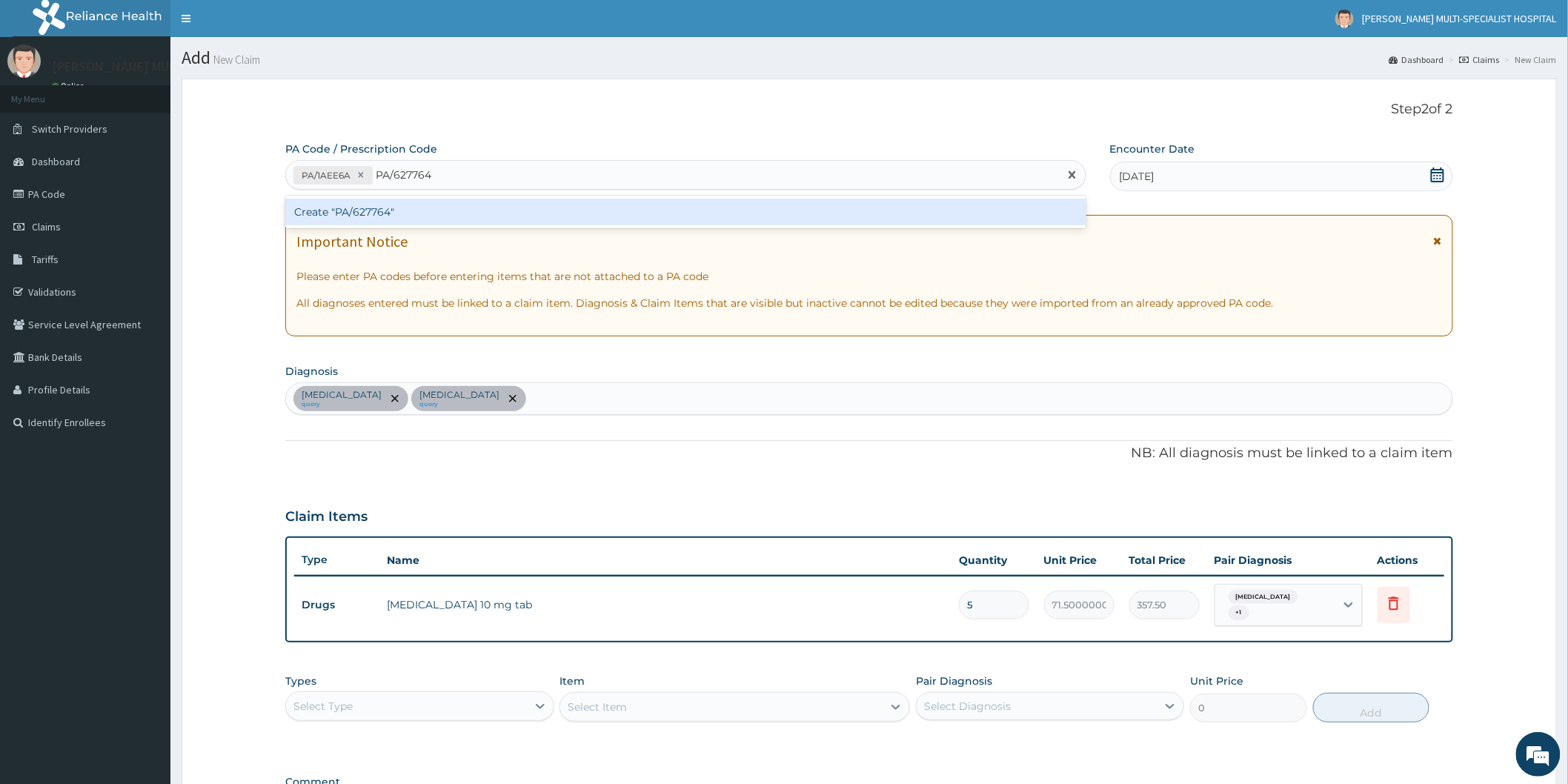
click at [382, 212] on div "Create "PA/627764"" at bounding box center [686, 212] width 801 height 26
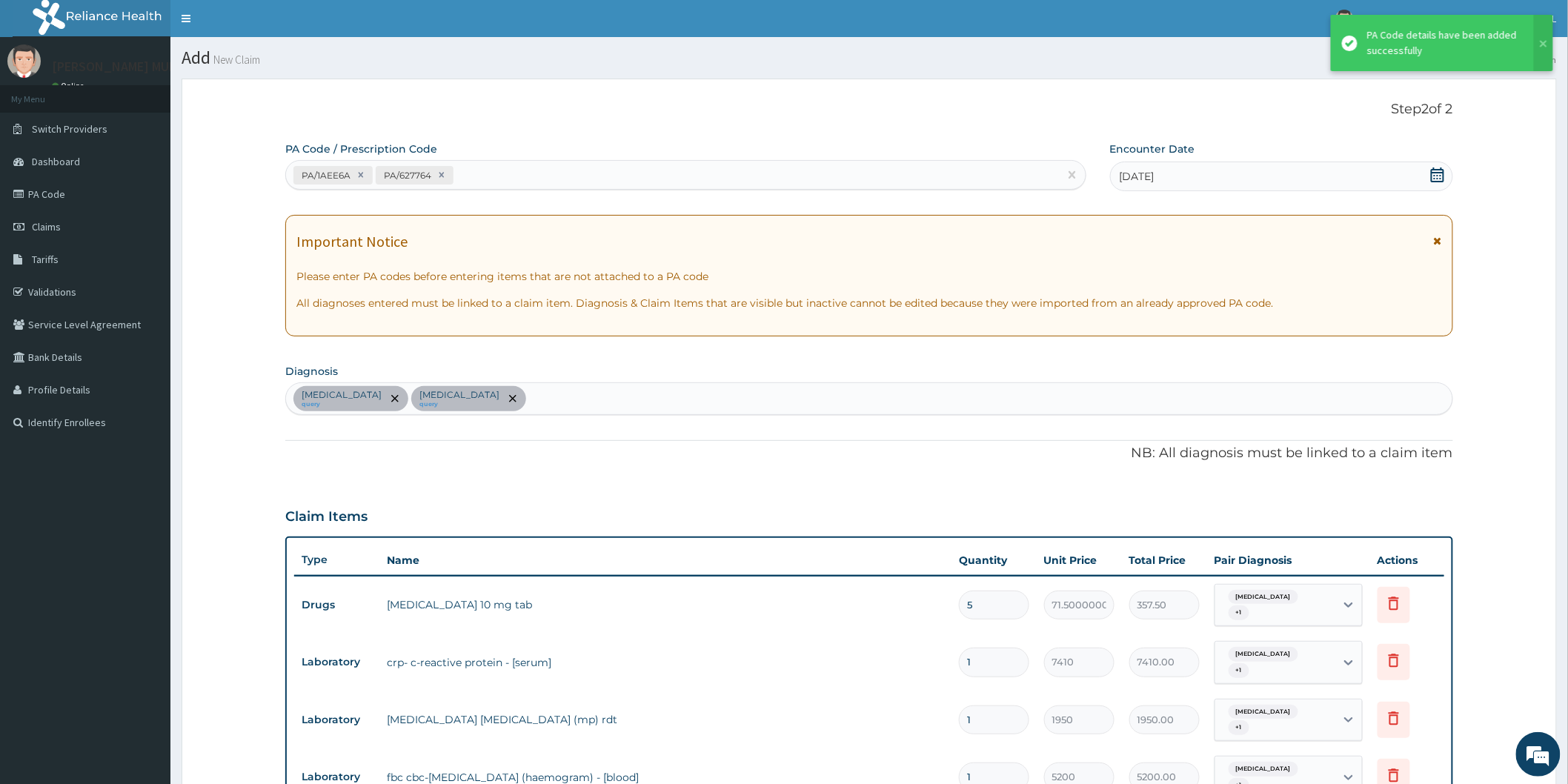
scroll to position [421, 0]
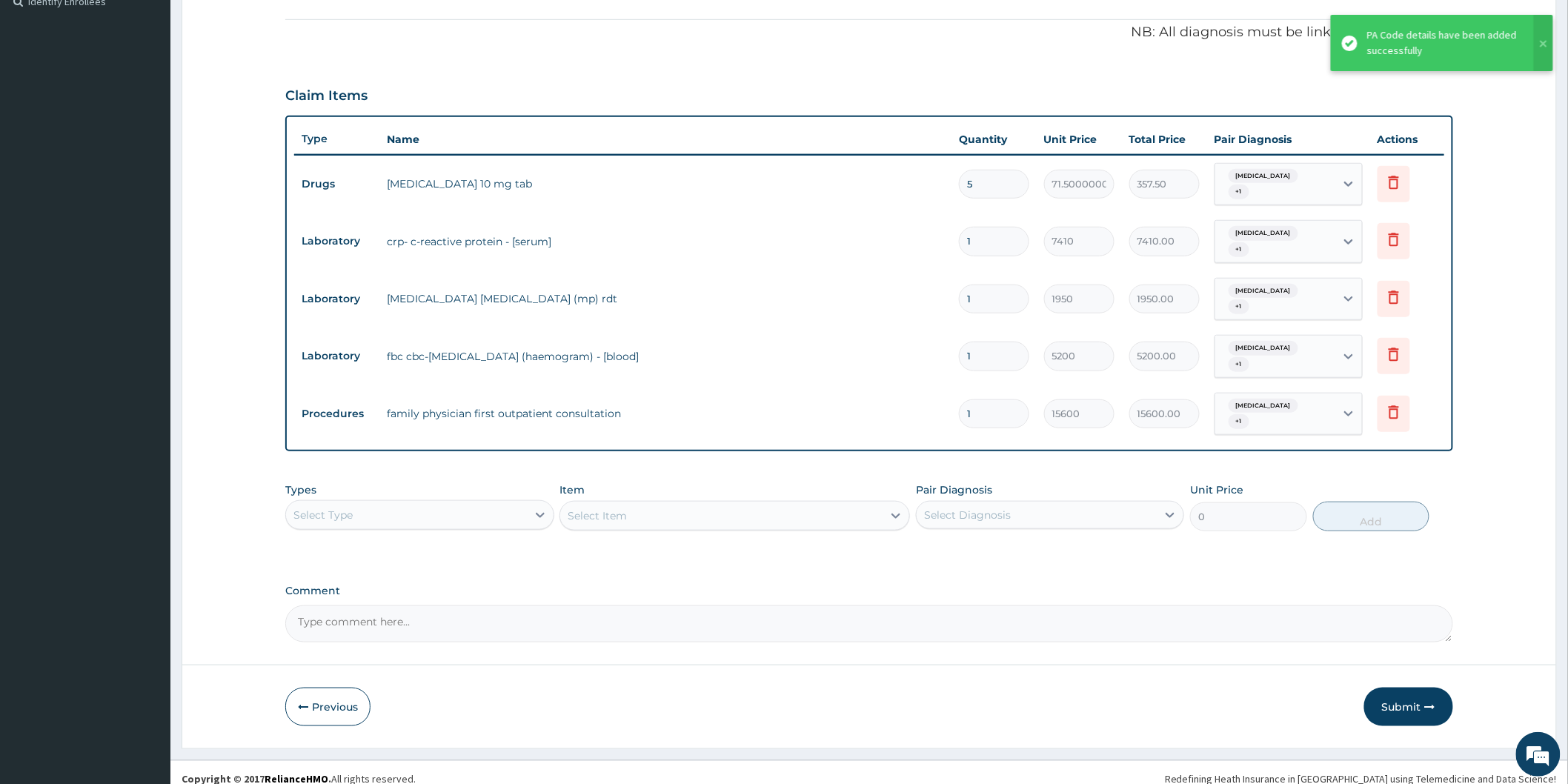
click at [542, 126] on th "Name" at bounding box center [665, 140] width 572 height 30
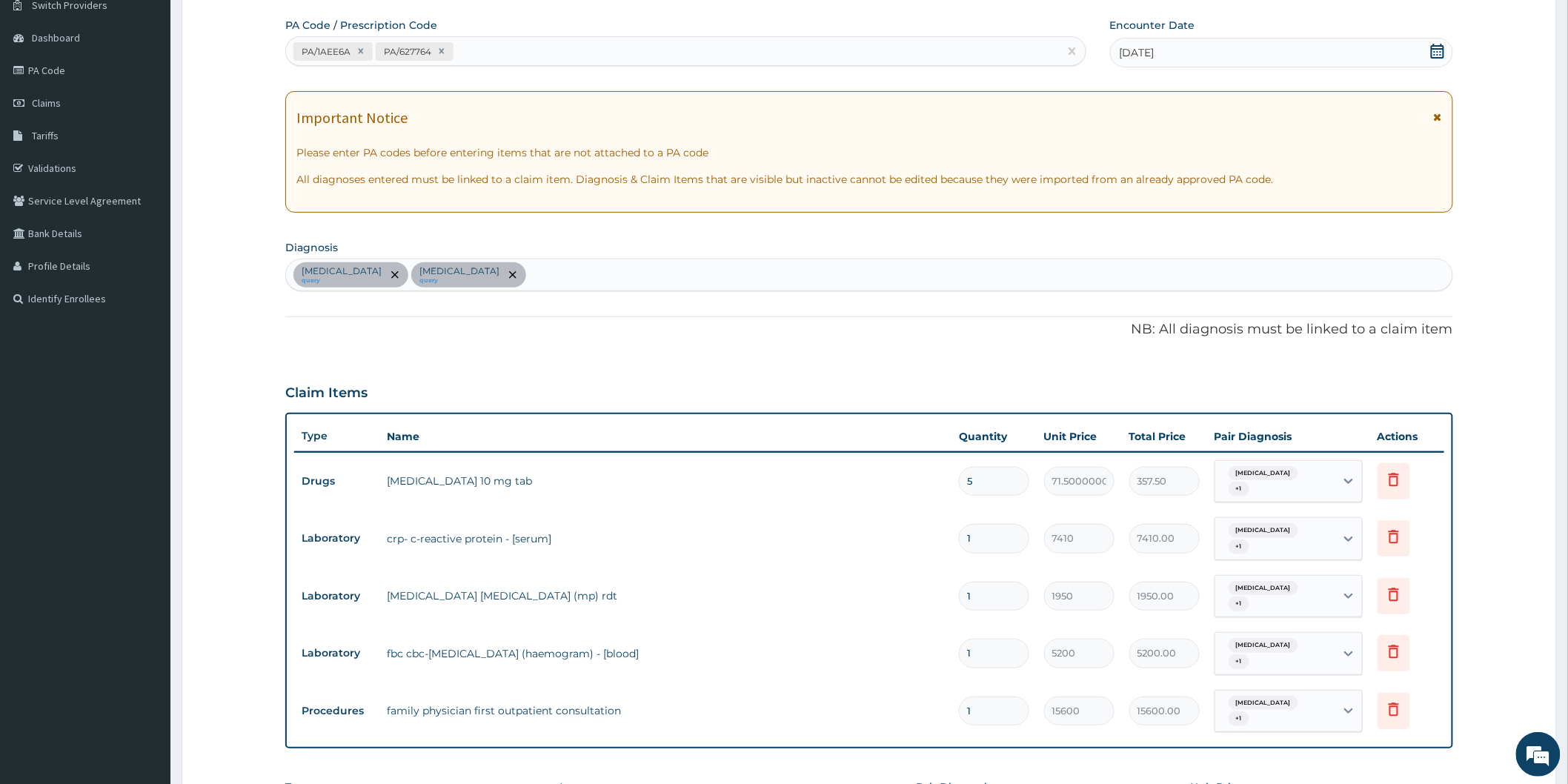
scroll to position [10, 0]
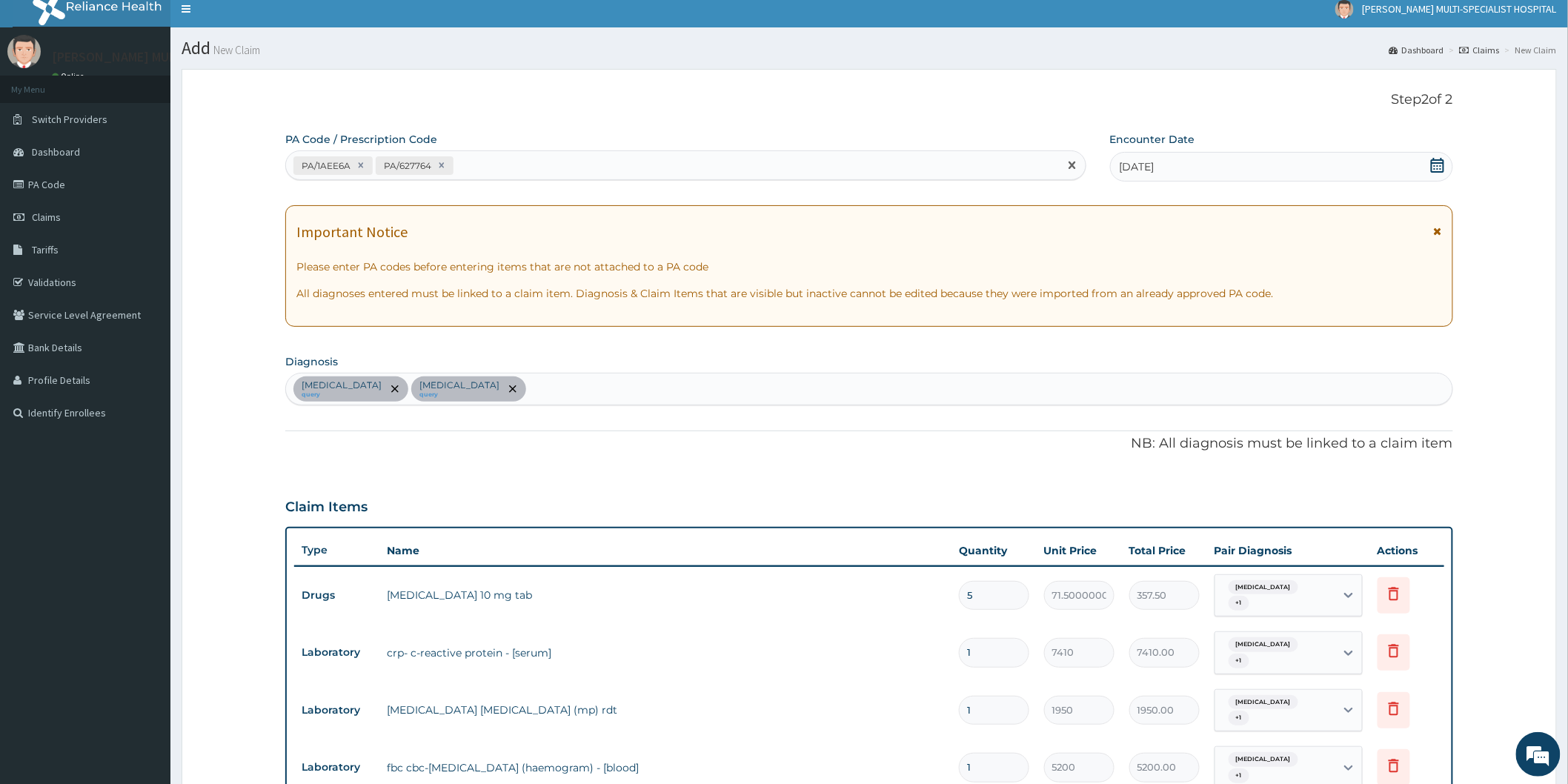
click at [457, 167] on input "text" at bounding box center [457, 165] width 2 height 15
type input "PA/694E1B"
click at [657, 169] on div "PA/1AEE6A PA/627764" at bounding box center [673, 166] width 773 height 25
click at [505, 176] on div "PA/1AEE6A PA/627764" at bounding box center [673, 166] width 773 height 25
type input "PA/694E1B"
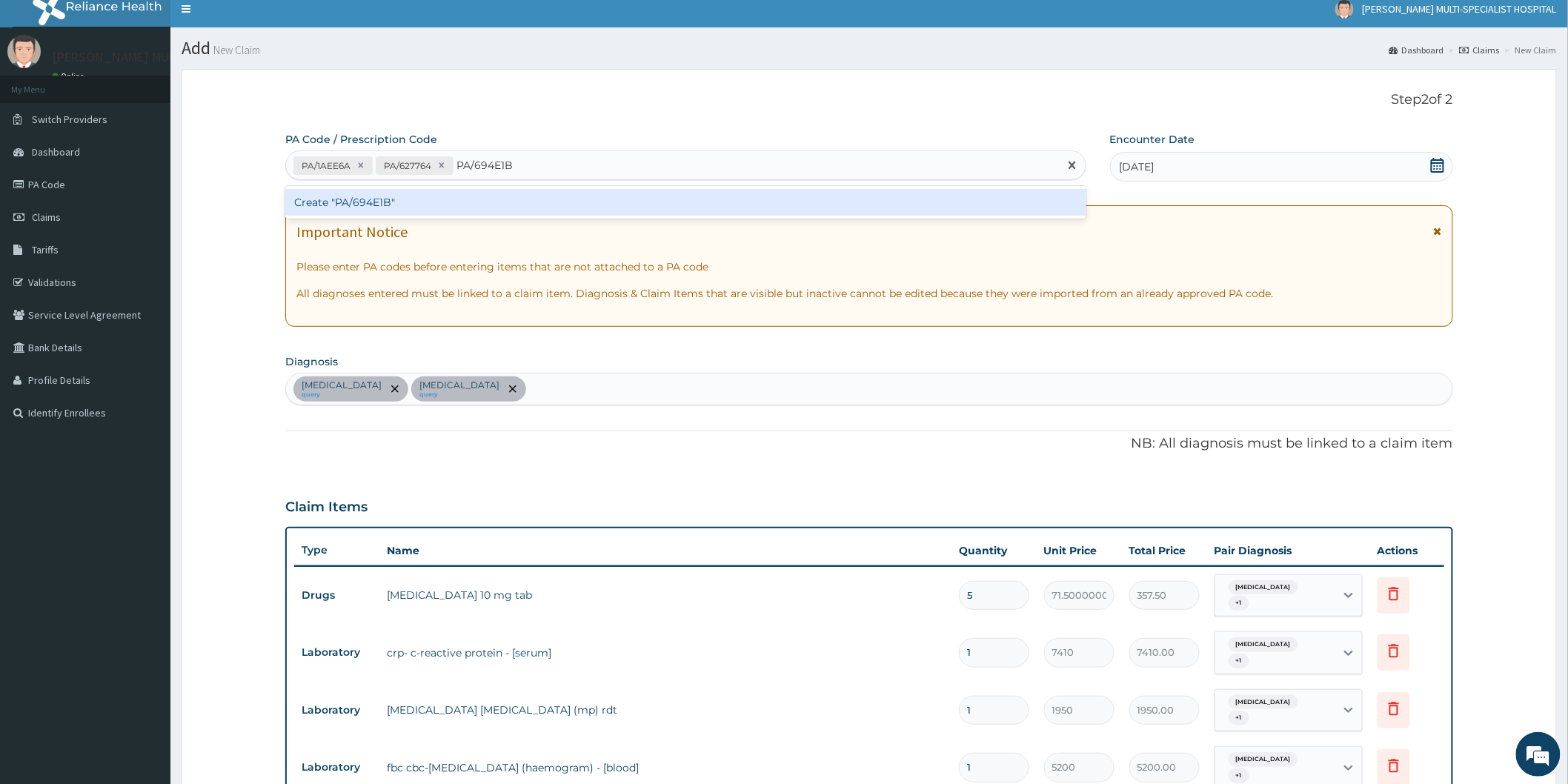
click at [390, 200] on div "Create "PA/694E1B"" at bounding box center [686, 202] width 801 height 26
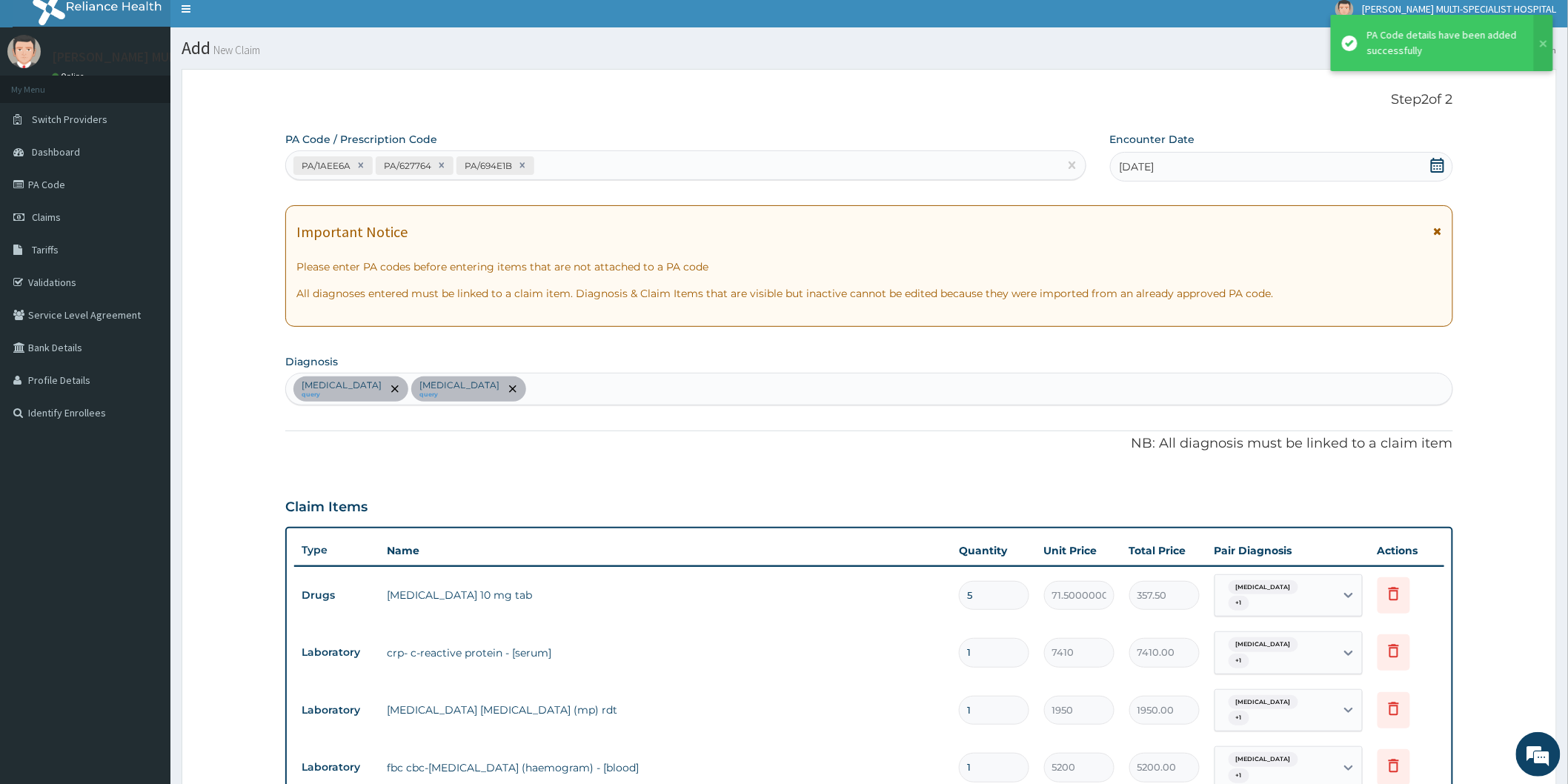
scroll to position [478, 0]
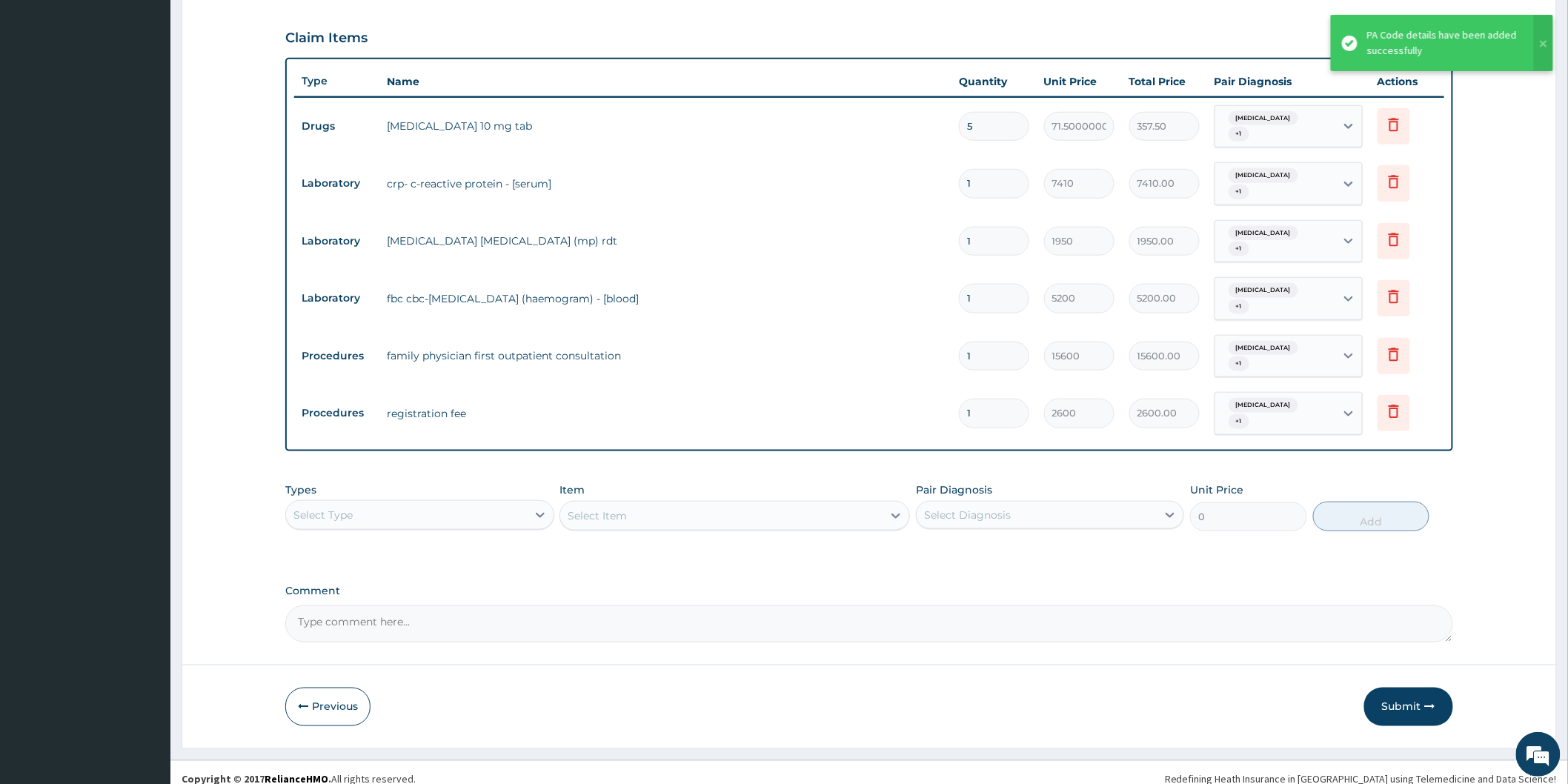
click at [780, 569] on div "PA Code / Prescription Code PA/1AEE6A PA/627764 PA/694E1B Encounter Date 06-07-…" at bounding box center [869, 153] width 1168 height 980
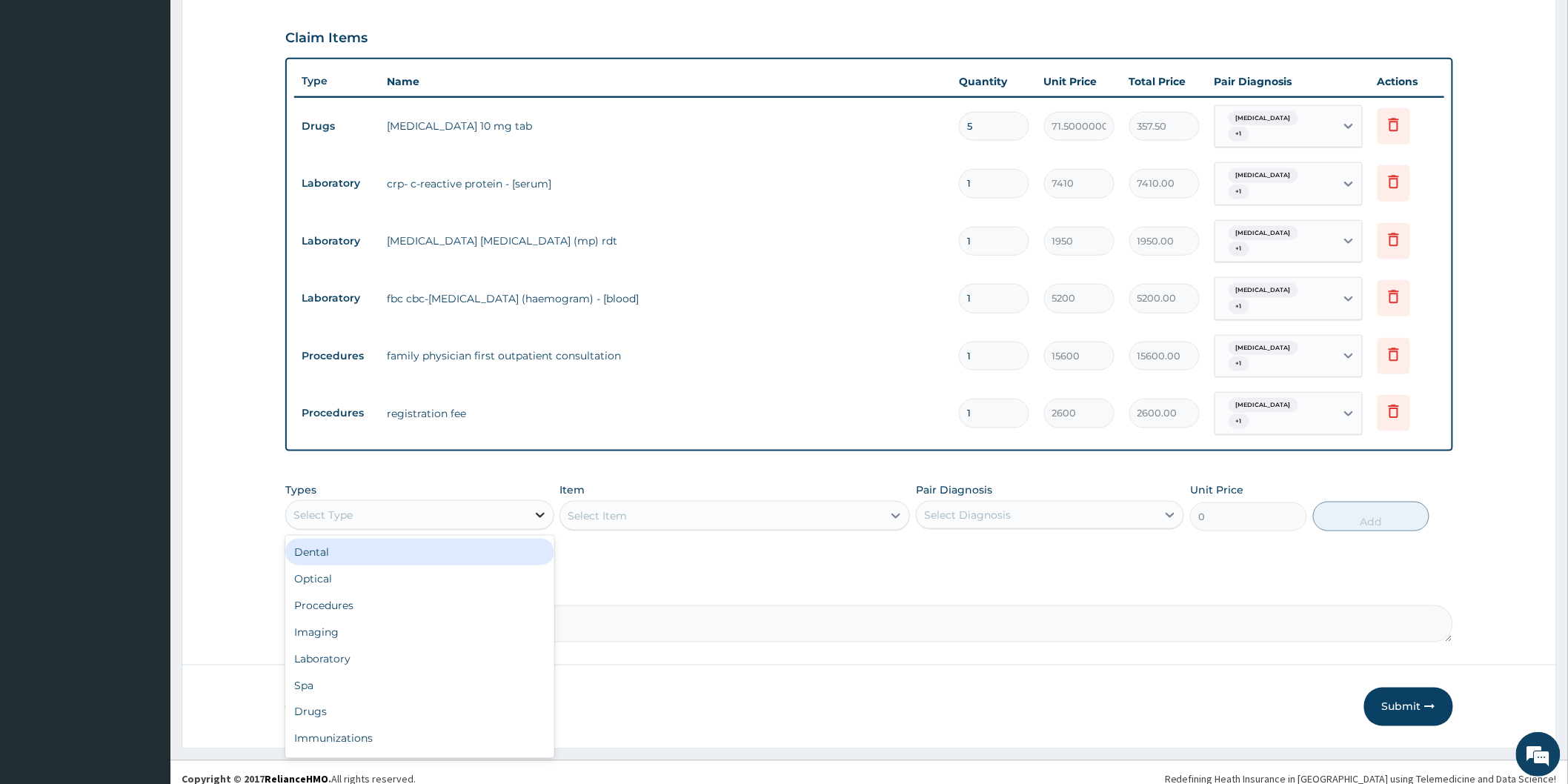
click at [539, 507] on icon at bounding box center [540, 514] width 15 height 15
click at [395, 592] on div "Procedures" at bounding box center [419, 605] width 268 height 26
click at [889, 501] on div "Select Item" at bounding box center [734, 515] width 350 height 30
click at [889, 508] on icon at bounding box center [895, 515] width 15 height 15
click at [771, 514] on div "Select Item" at bounding box center [721, 515] width 322 height 24
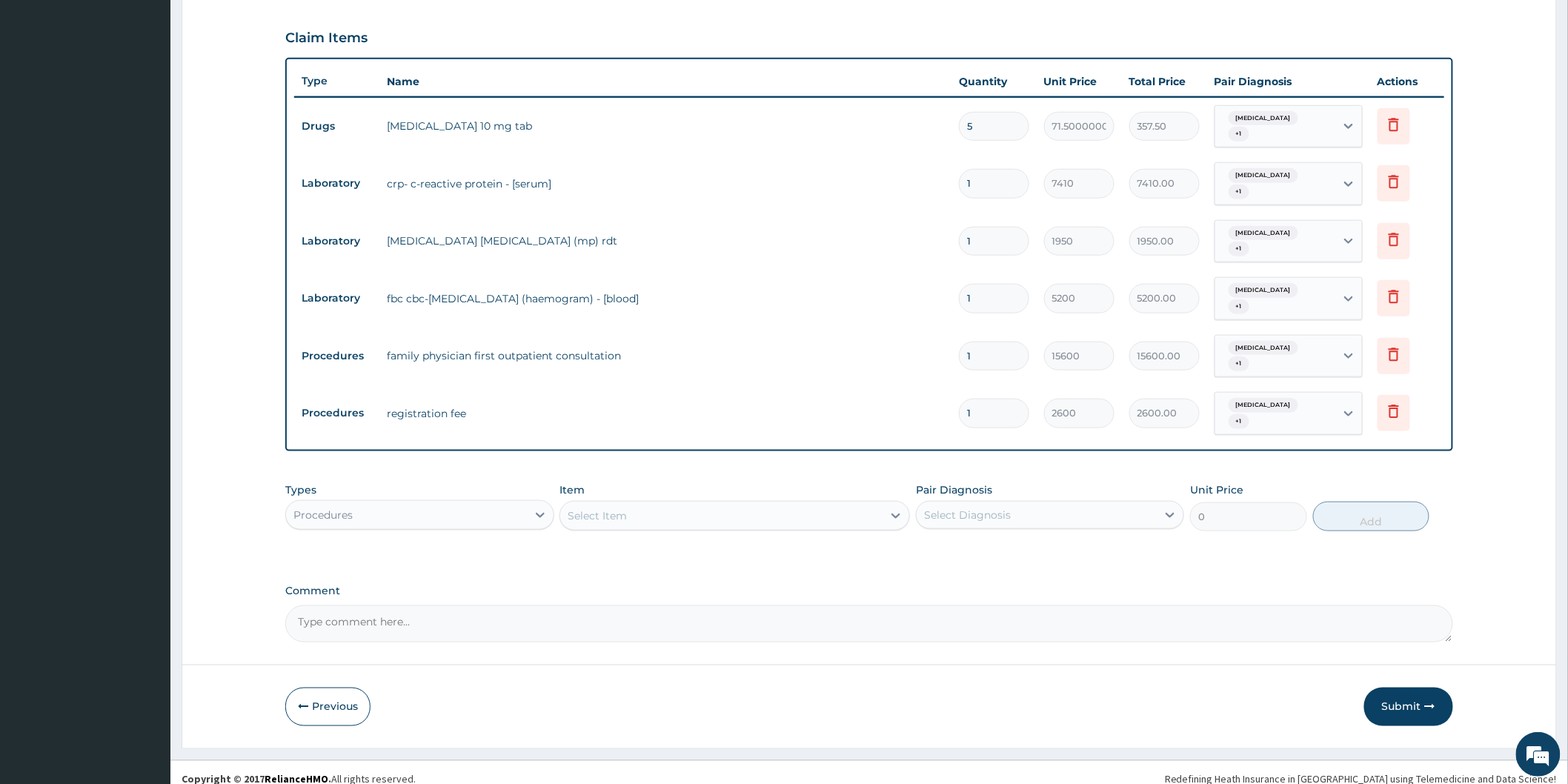
click at [773, 504] on div "Select Item" at bounding box center [721, 515] width 322 height 24
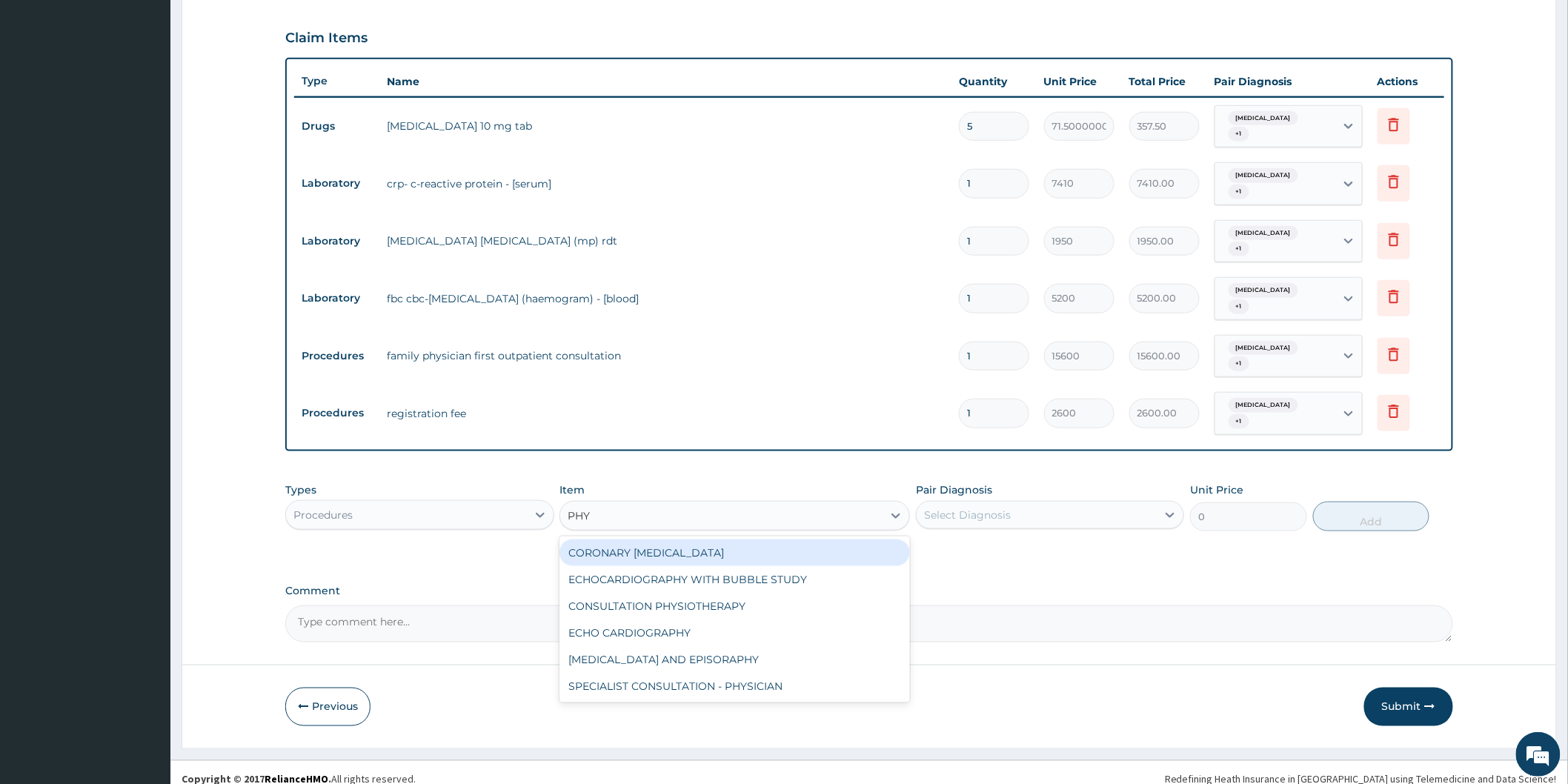
type input "PHYS"
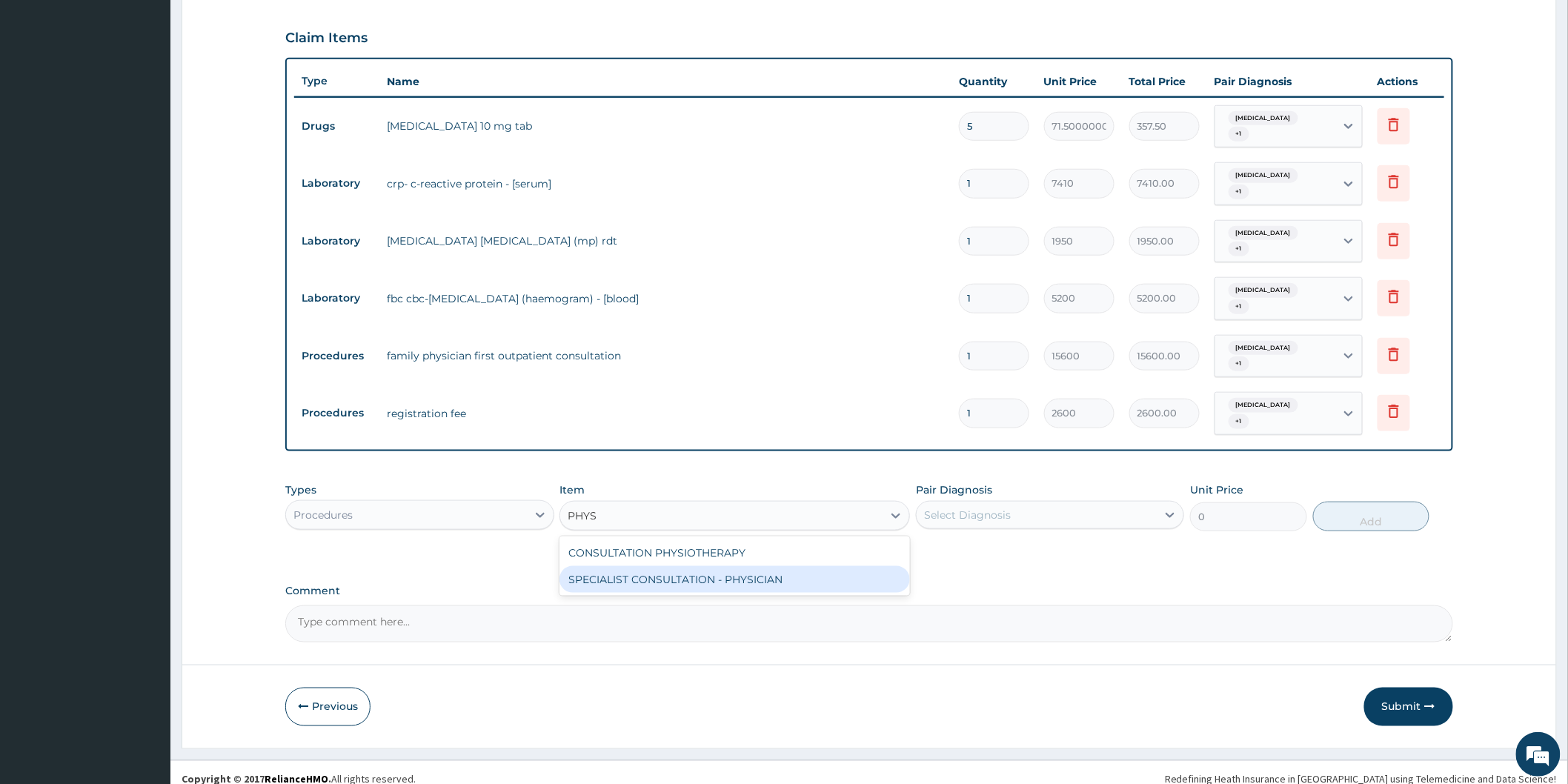
click at [730, 573] on div "SPECIALIST CONSULTATION - PHYSICIAN" at bounding box center [734, 579] width 350 height 26
type input "30000"
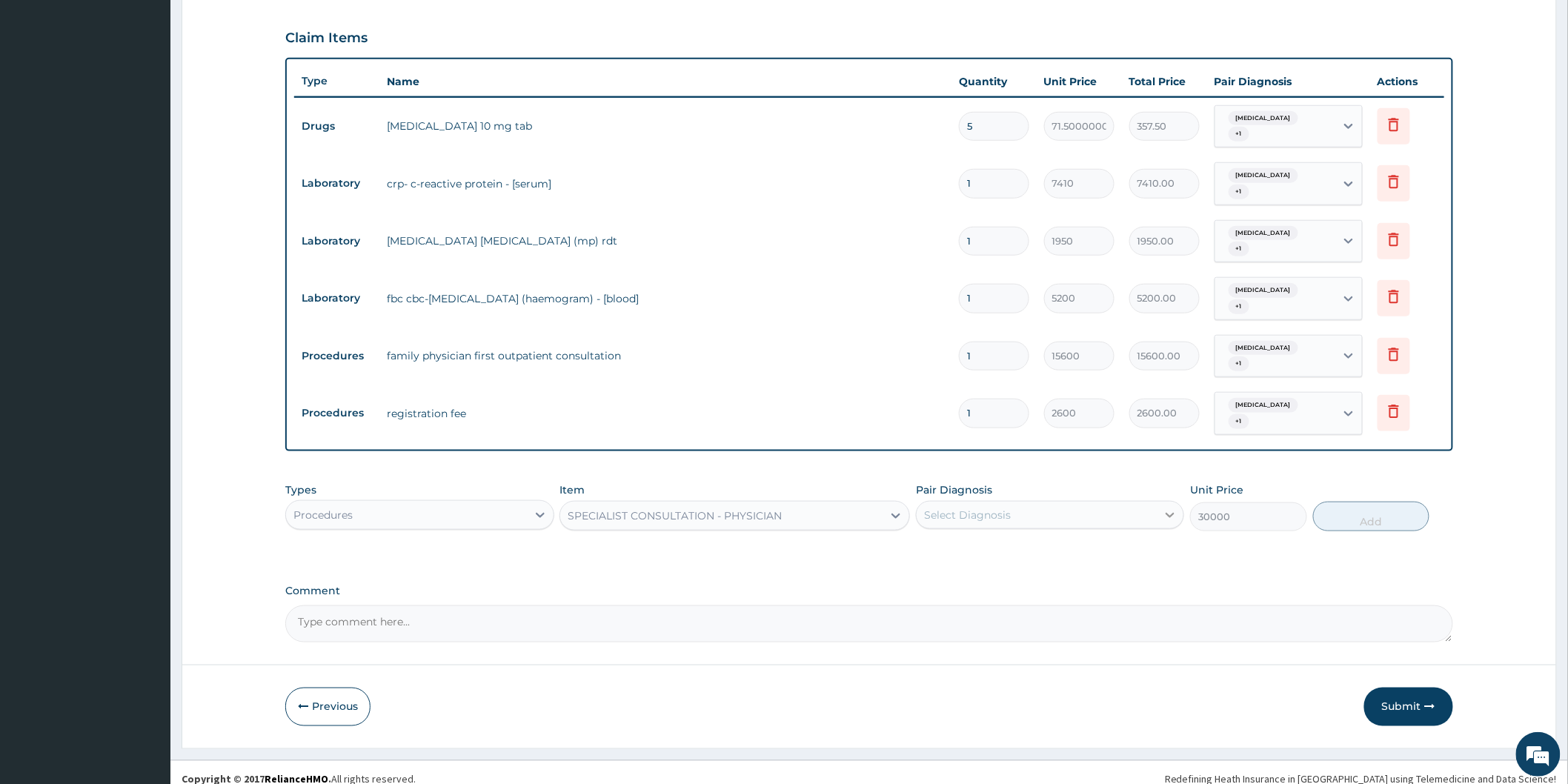
click at [1170, 513] on icon at bounding box center [1170, 515] width 9 height 5
click at [1013, 568] on div "Malaria" at bounding box center [1049, 583] width 268 height 31
click at [1034, 568] on div "Malaria" at bounding box center [1049, 583] width 268 height 31
checkbox input "true"
click at [1369, 507] on button "Add" at bounding box center [1370, 516] width 117 height 30
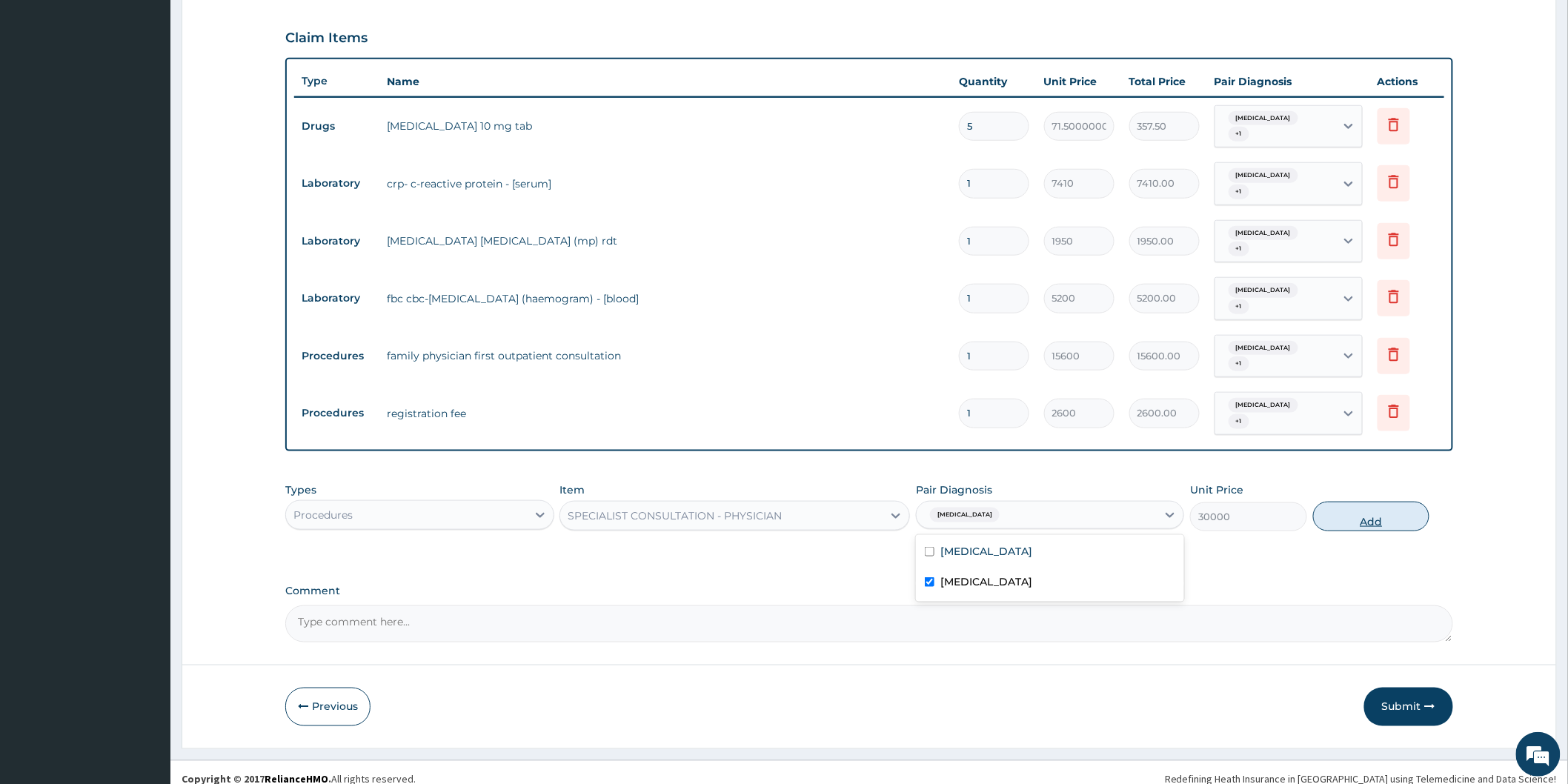
type input "0"
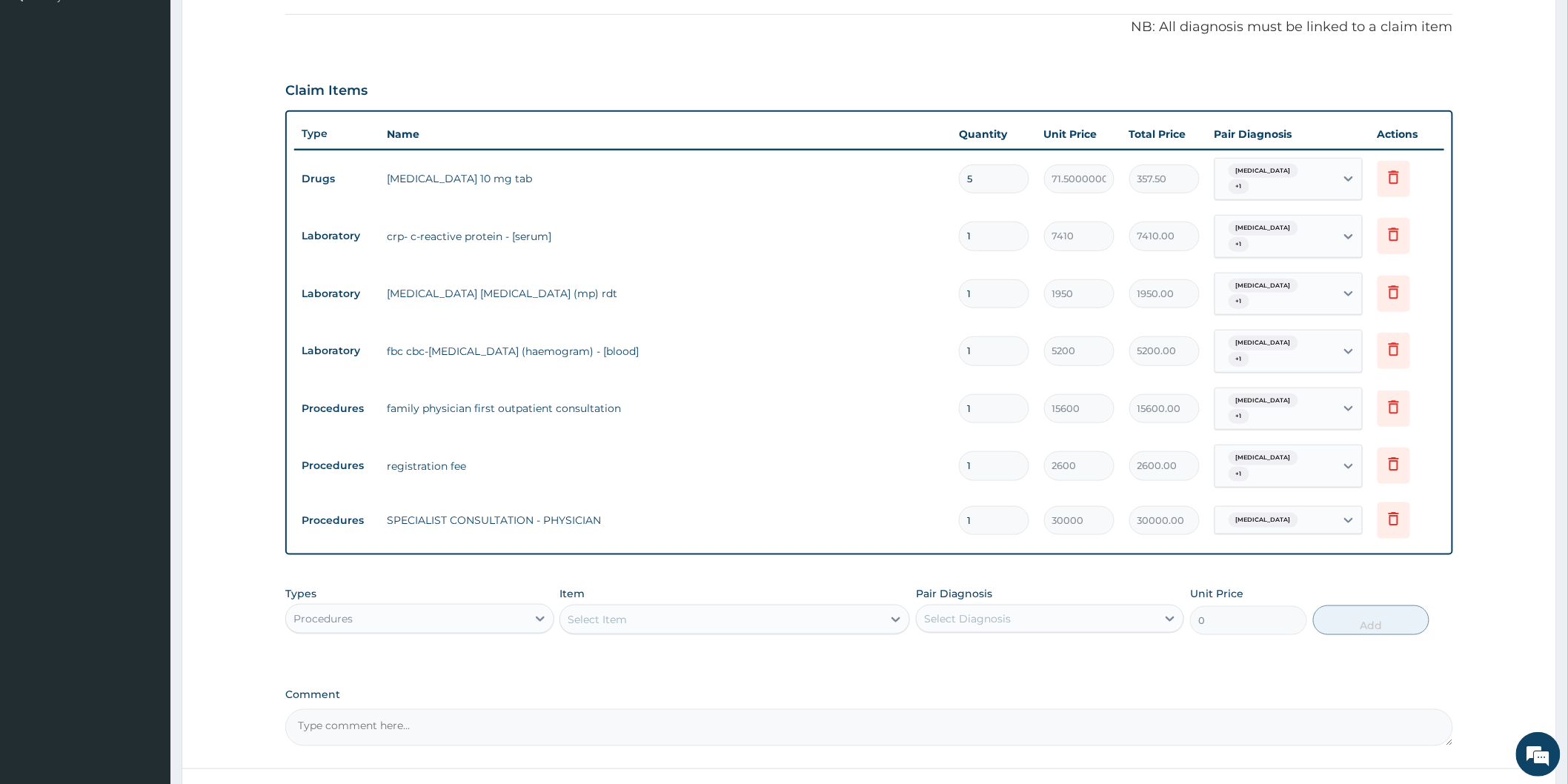
scroll to position [396, 0]
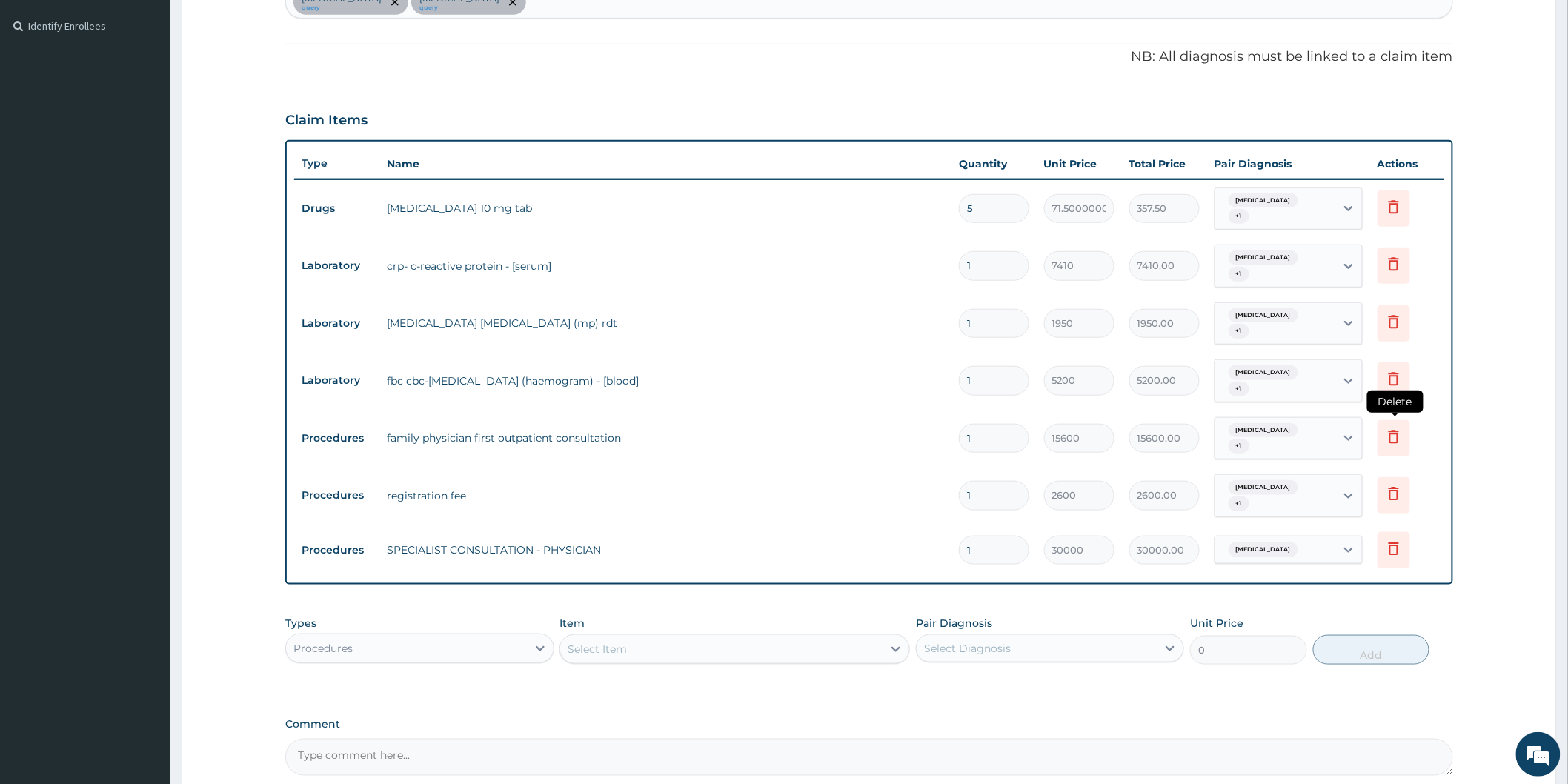
click at [1392, 428] on icon at bounding box center [1393, 436] width 18 height 18
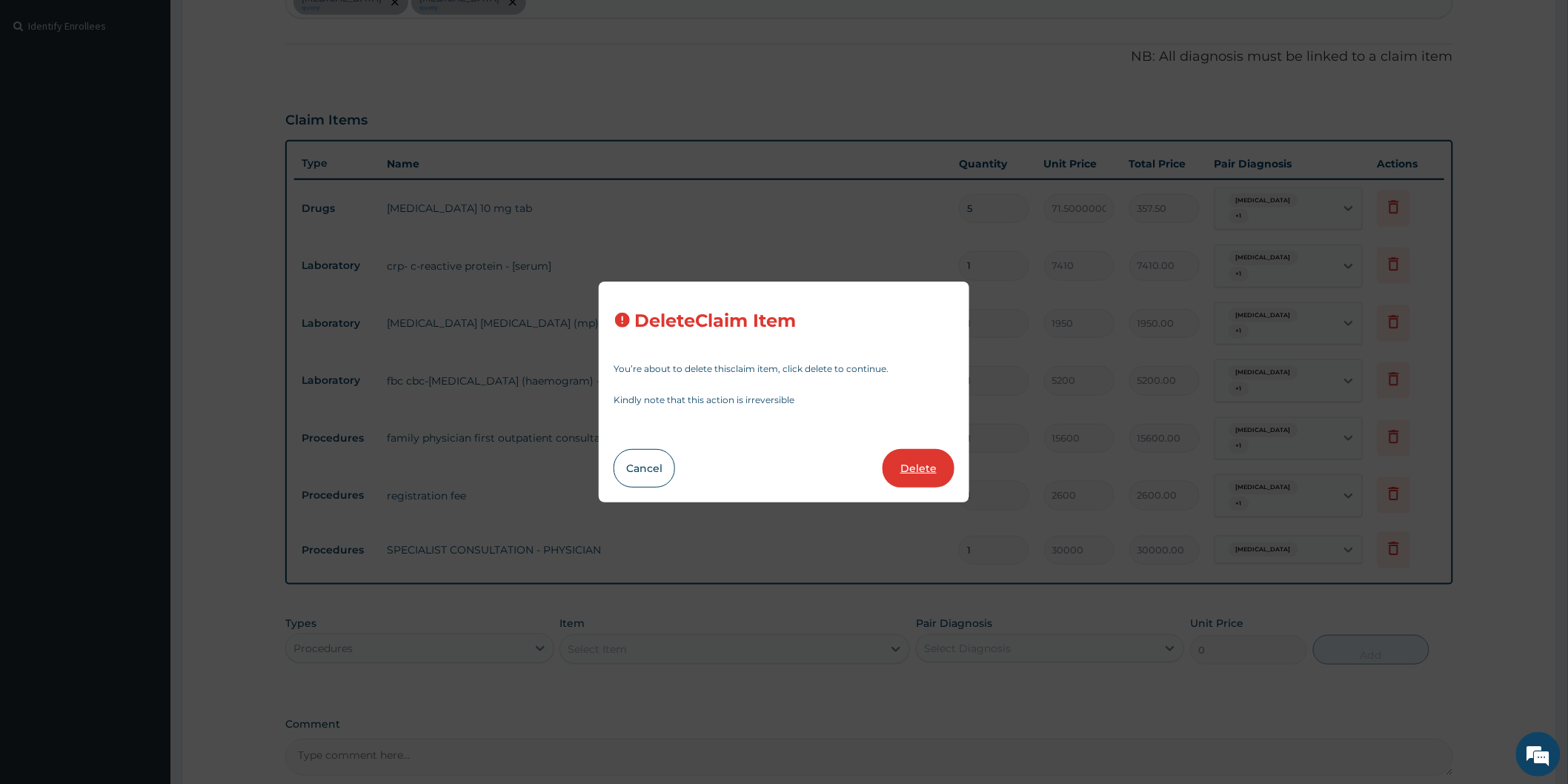
click at [911, 465] on button "Delete" at bounding box center [918, 468] width 72 height 39
type input "2600"
type input "2600.00"
type input "30000"
type input "30000.00"
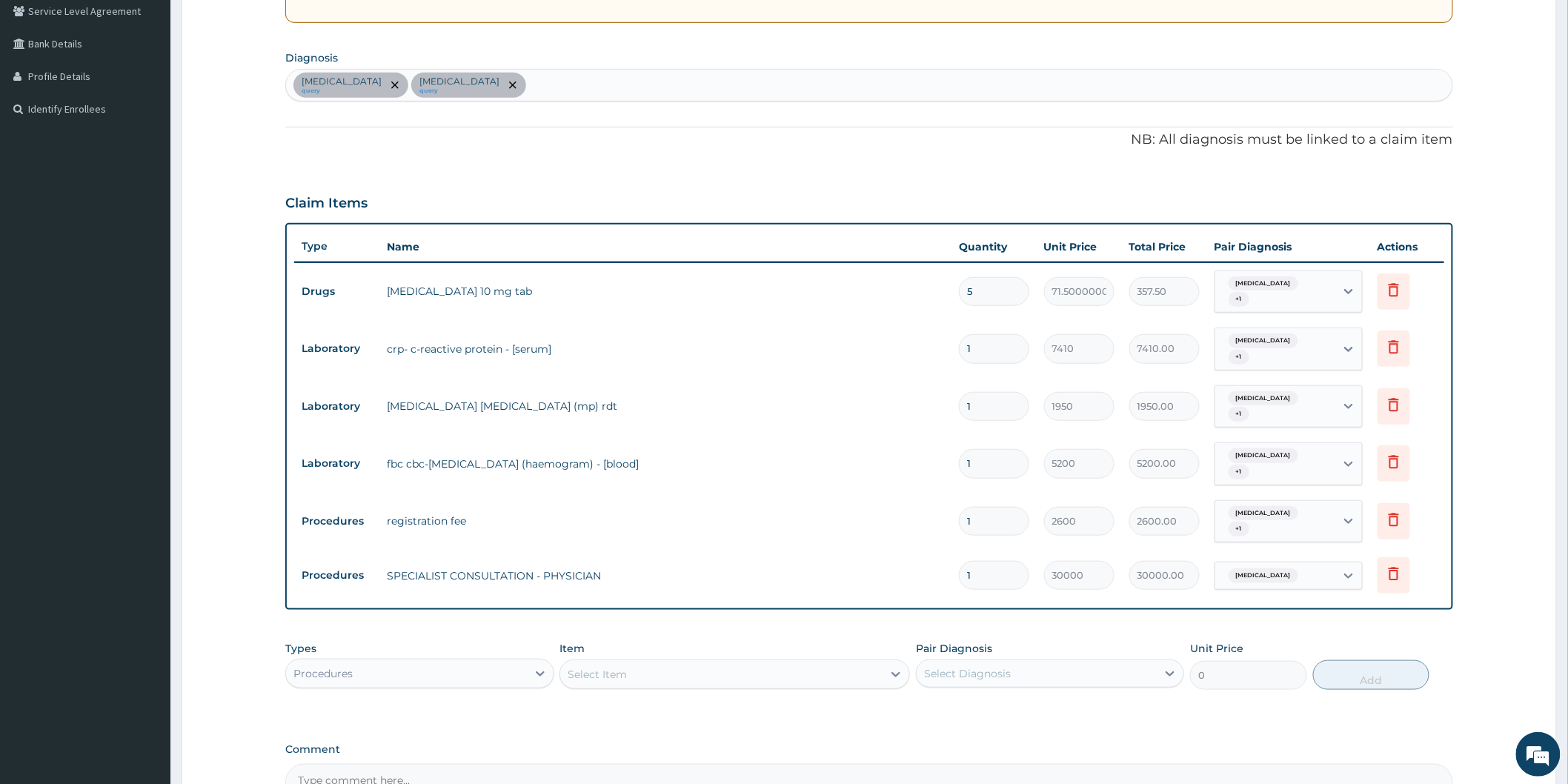
scroll to position [314, 0]
click at [542, 665] on icon at bounding box center [540, 673] width 15 height 15
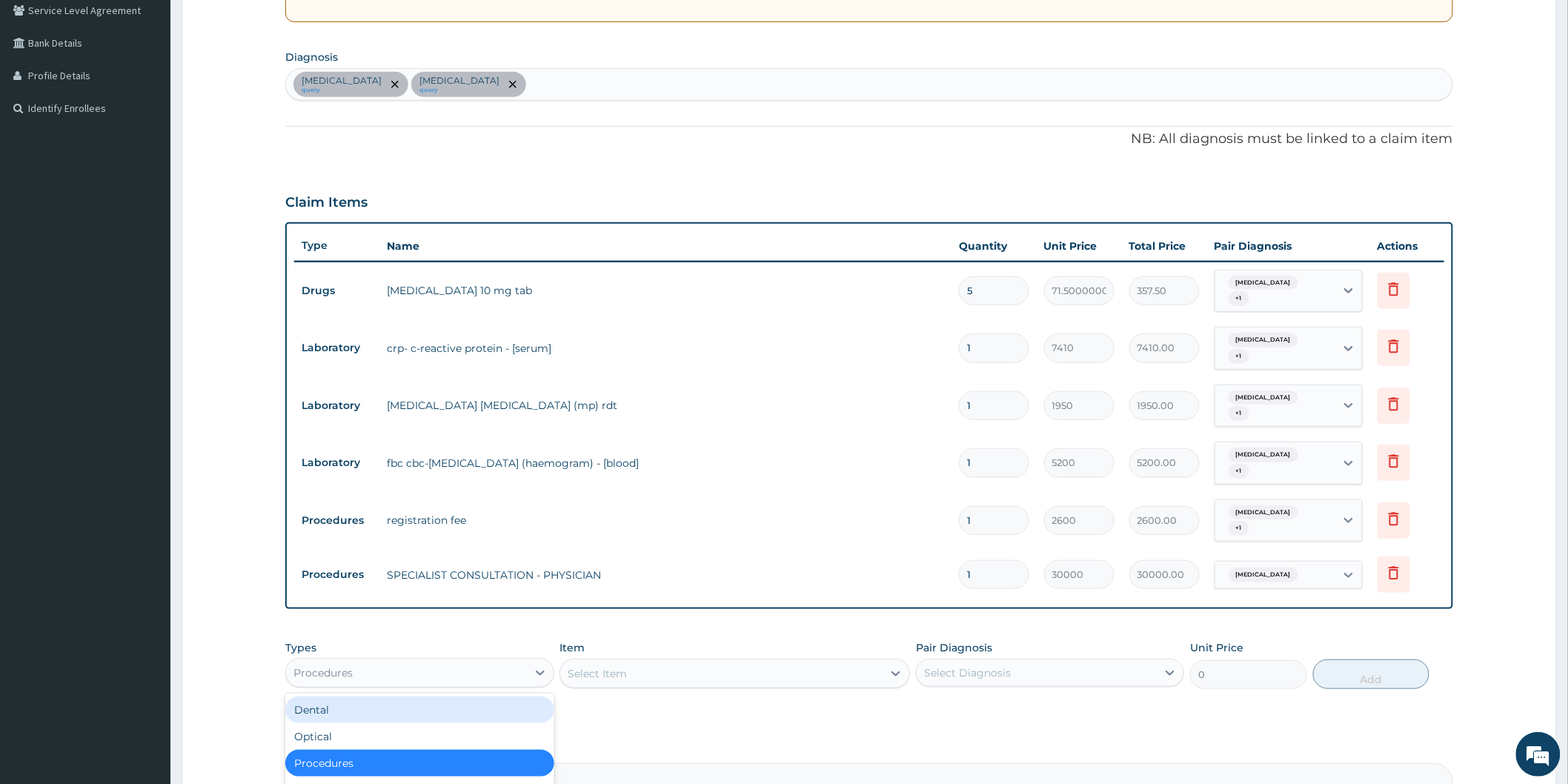
scroll to position [50, 0]
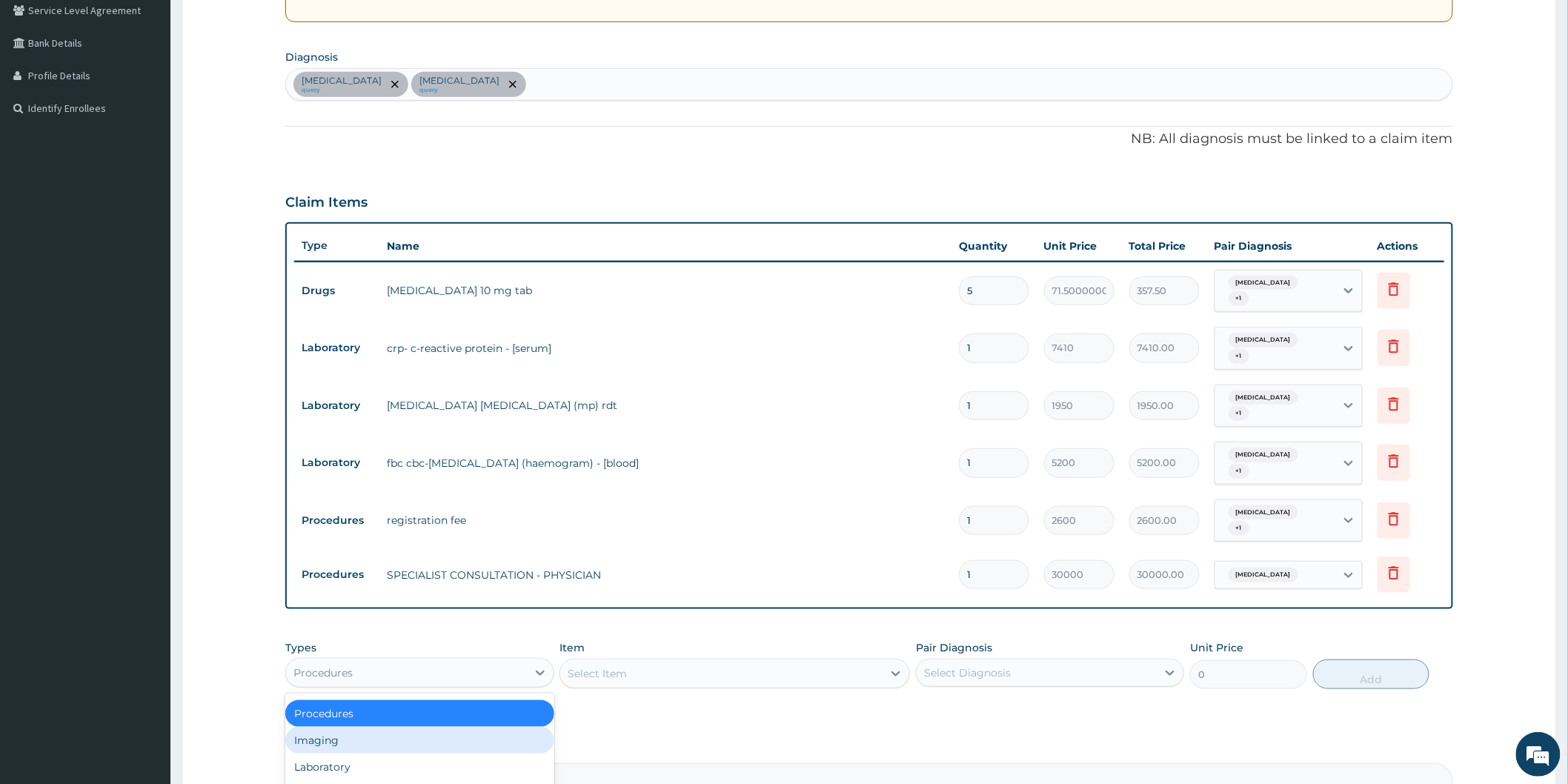
click at [395, 734] on div "Imaging" at bounding box center [419, 740] width 268 height 26
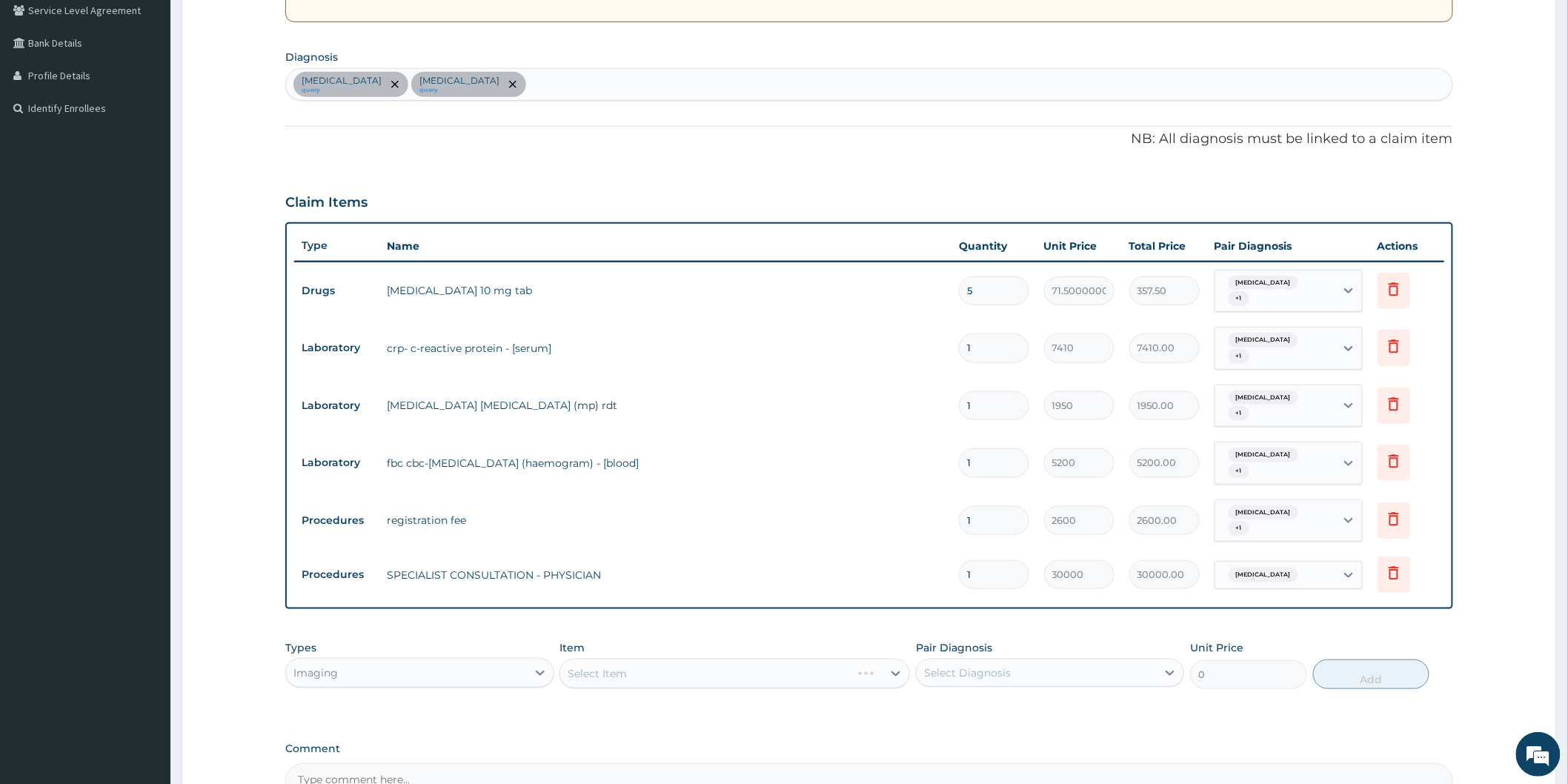
click at [895, 669] on div "Select Item" at bounding box center [734, 673] width 350 height 30
click at [773, 669] on div "Select Item" at bounding box center [734, 673] width 350 height 30
click at [534, 666] on icon at bounding box center [540, 673] width 15 height 15
click at [459, 669] on div "Imaging" at bounding box center [406, 673] width 240 height 24
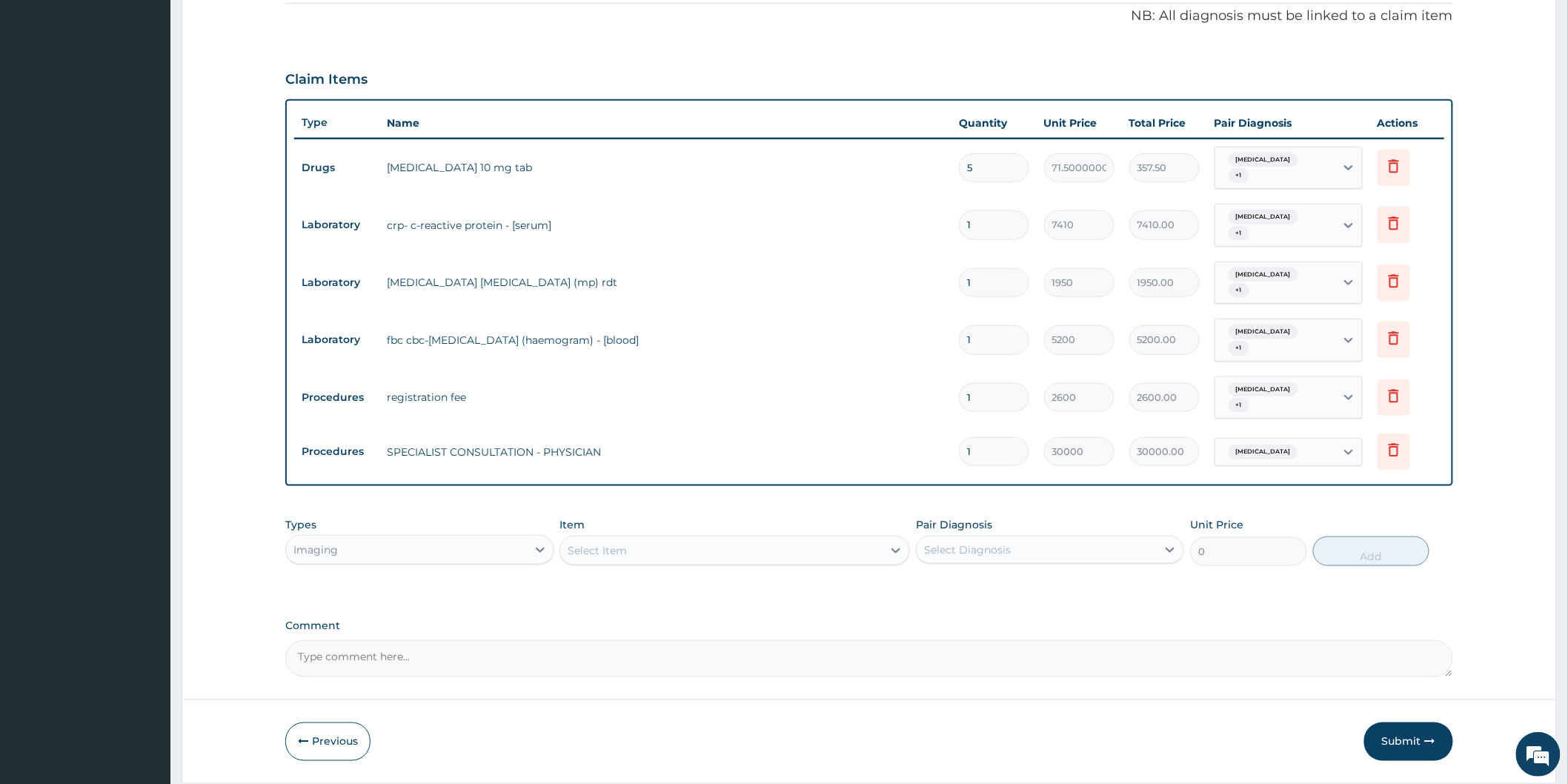
scroll to position [478, 0]
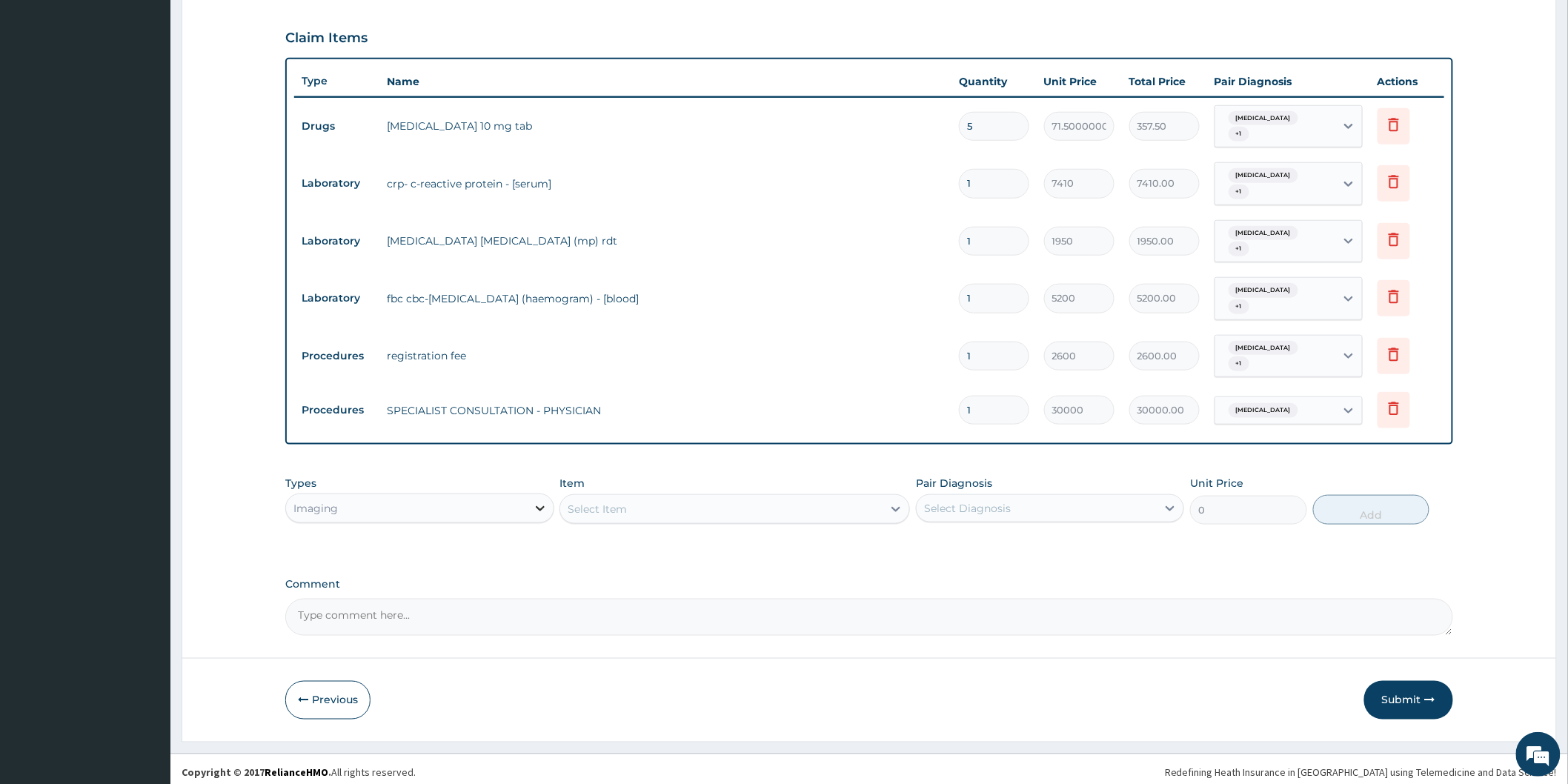
click at [541, 506] on icon at bounding box center [540, 508] width 9 height 5
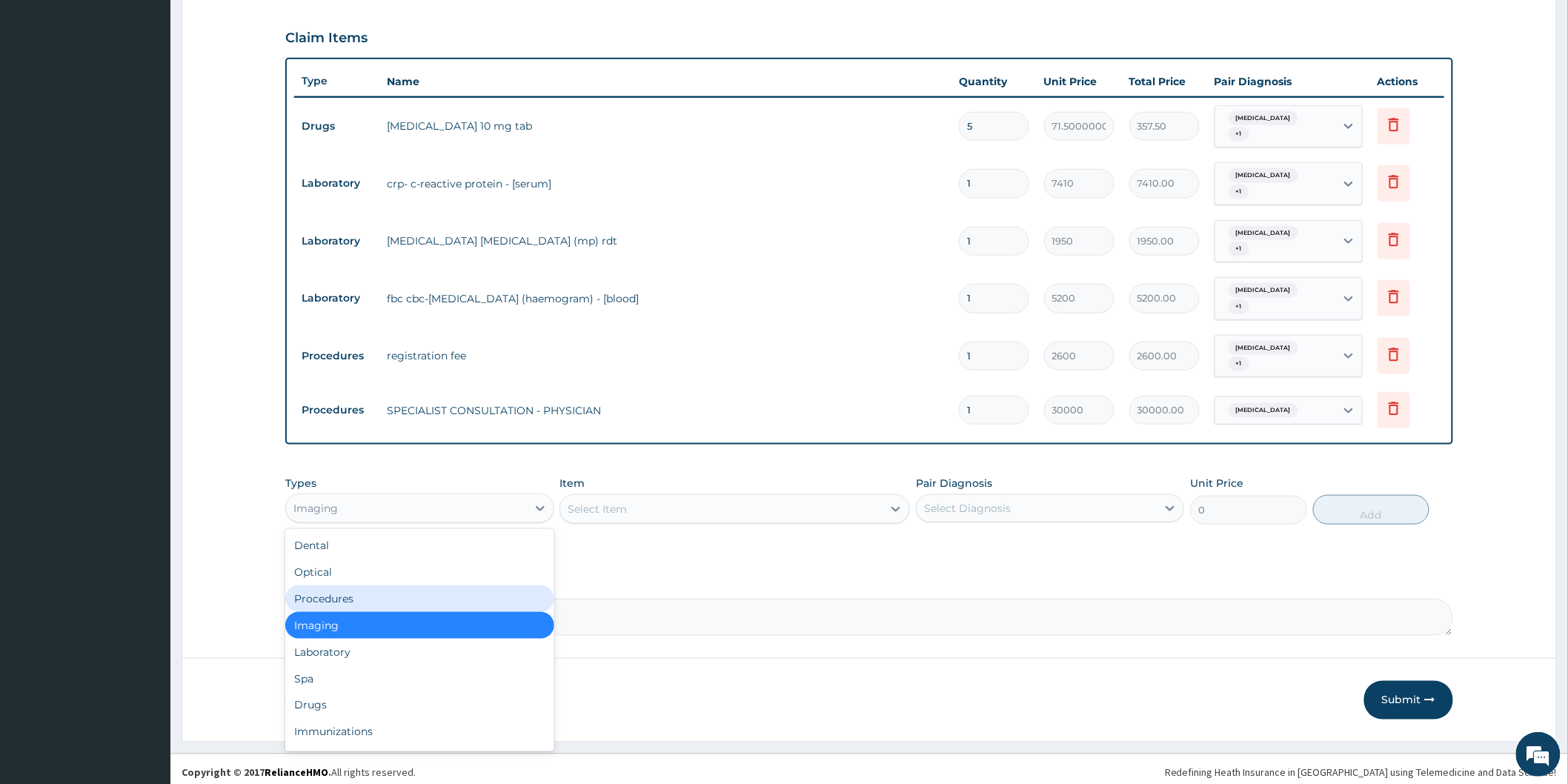
click at [349, 588] on div "Procedures" at bounding box center [419, 599] width 268 height 26
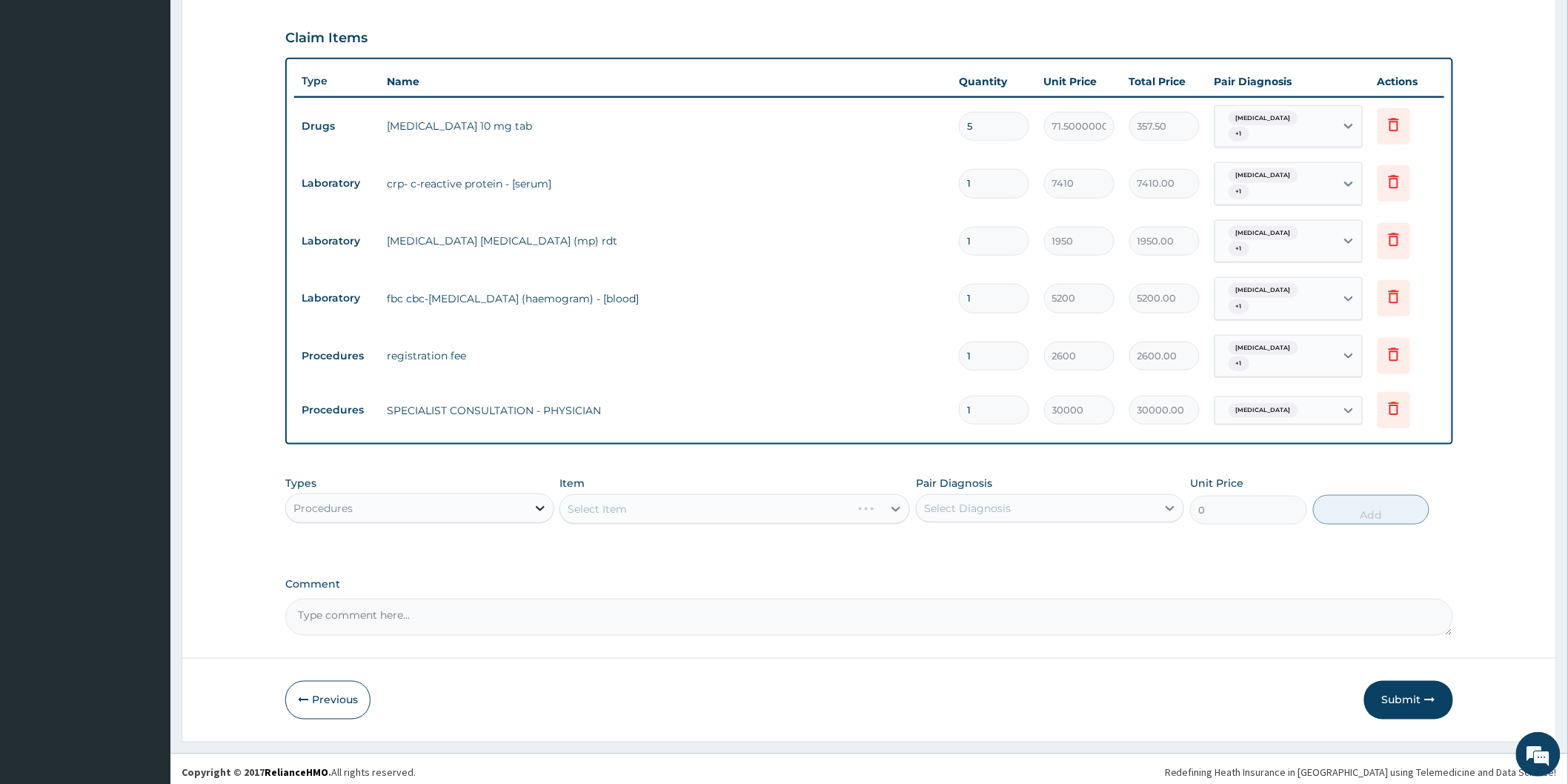
click at [536, 506] on icon at bounding box center [540, 508] width 9 height 5
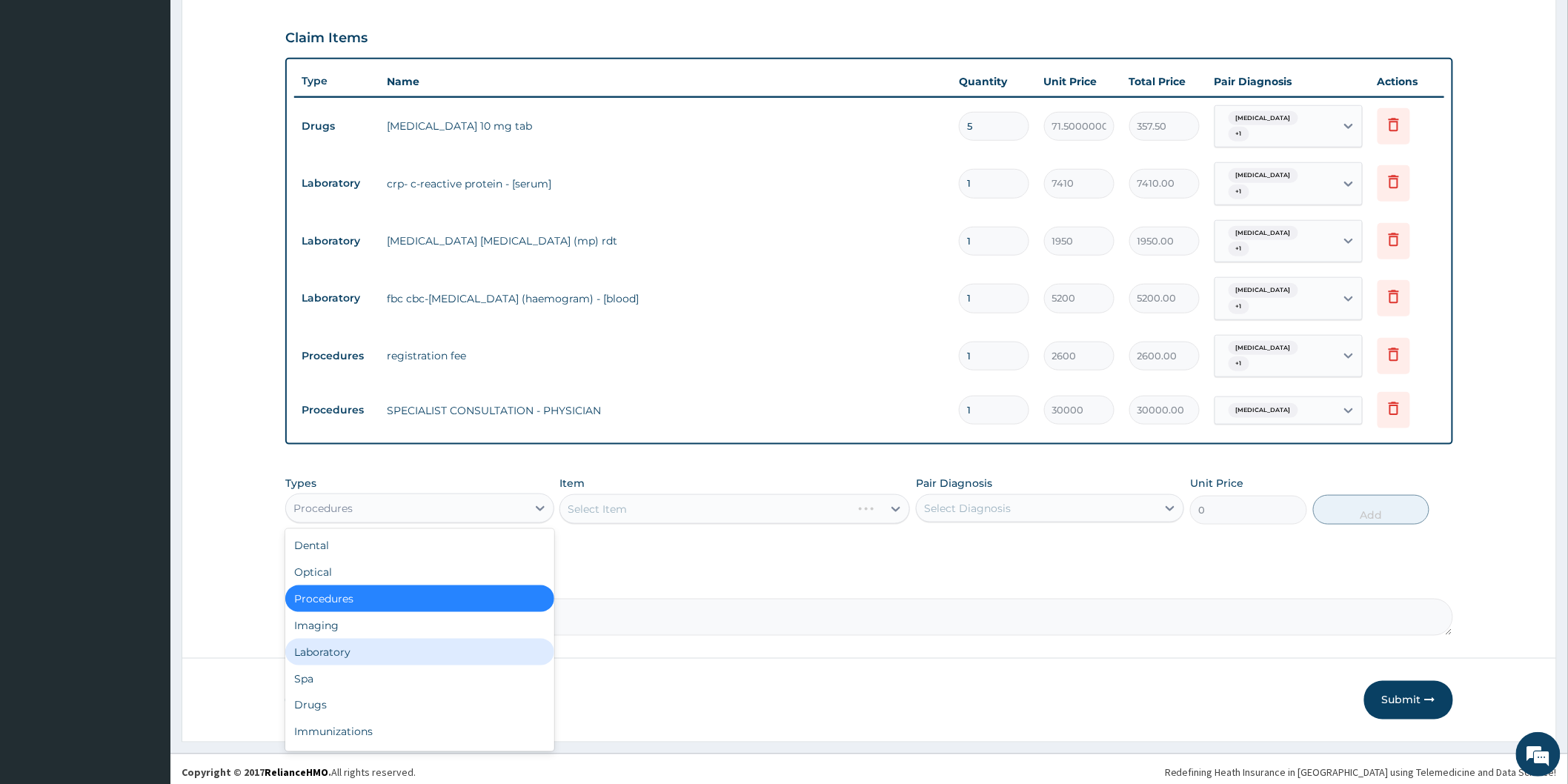
click at [354, 646] on div "Laboratory" at bounding box center [419, 651] width 268 height 26
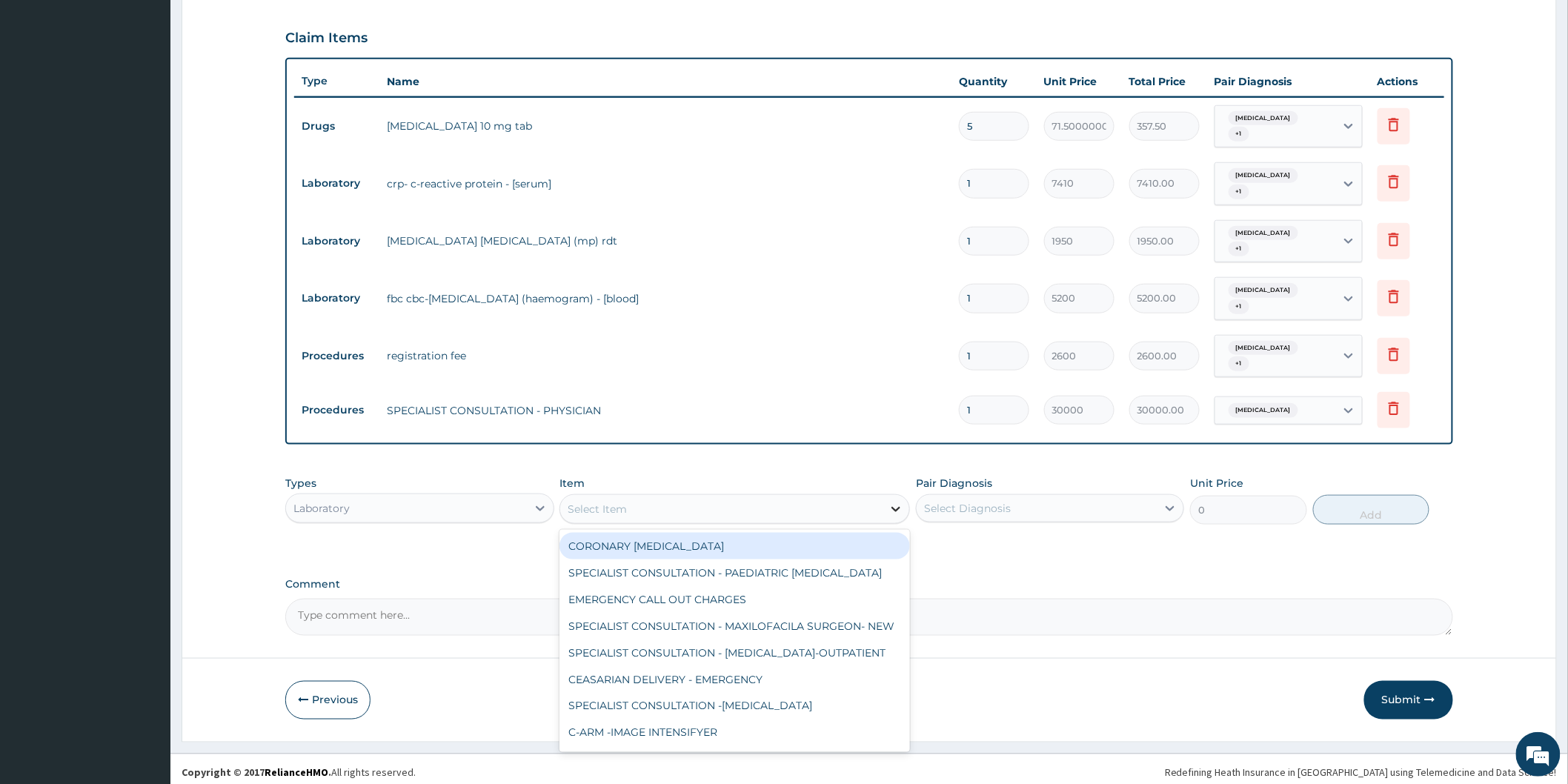
click at [892, 501] on icon at bounding box center [895, 508] width 15 height 15
click at [773, 501] on div "Select Item" at bounding box center [721, 508] width 322 height 24
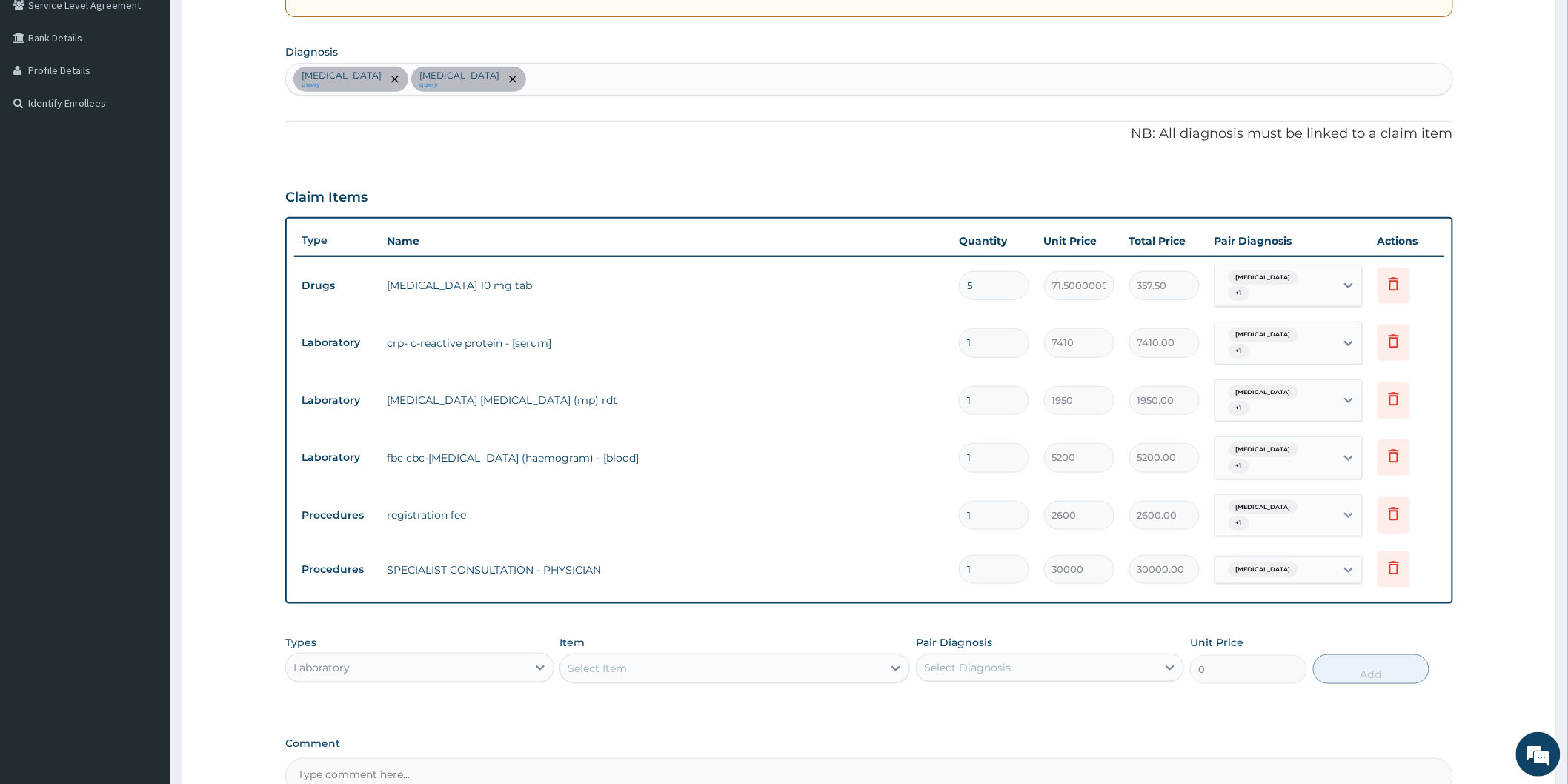
scroll to position [314, 0]
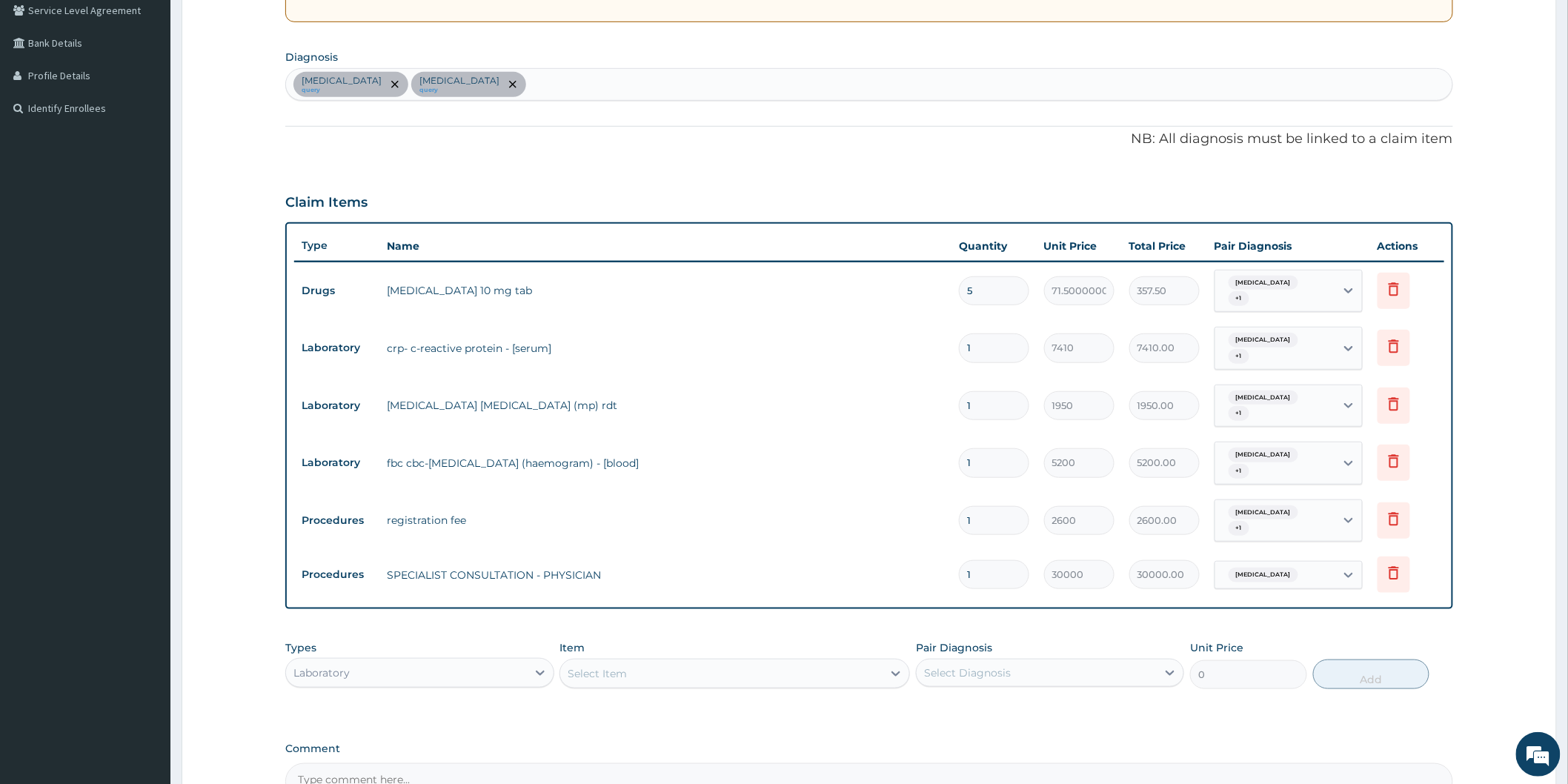
type input "P"
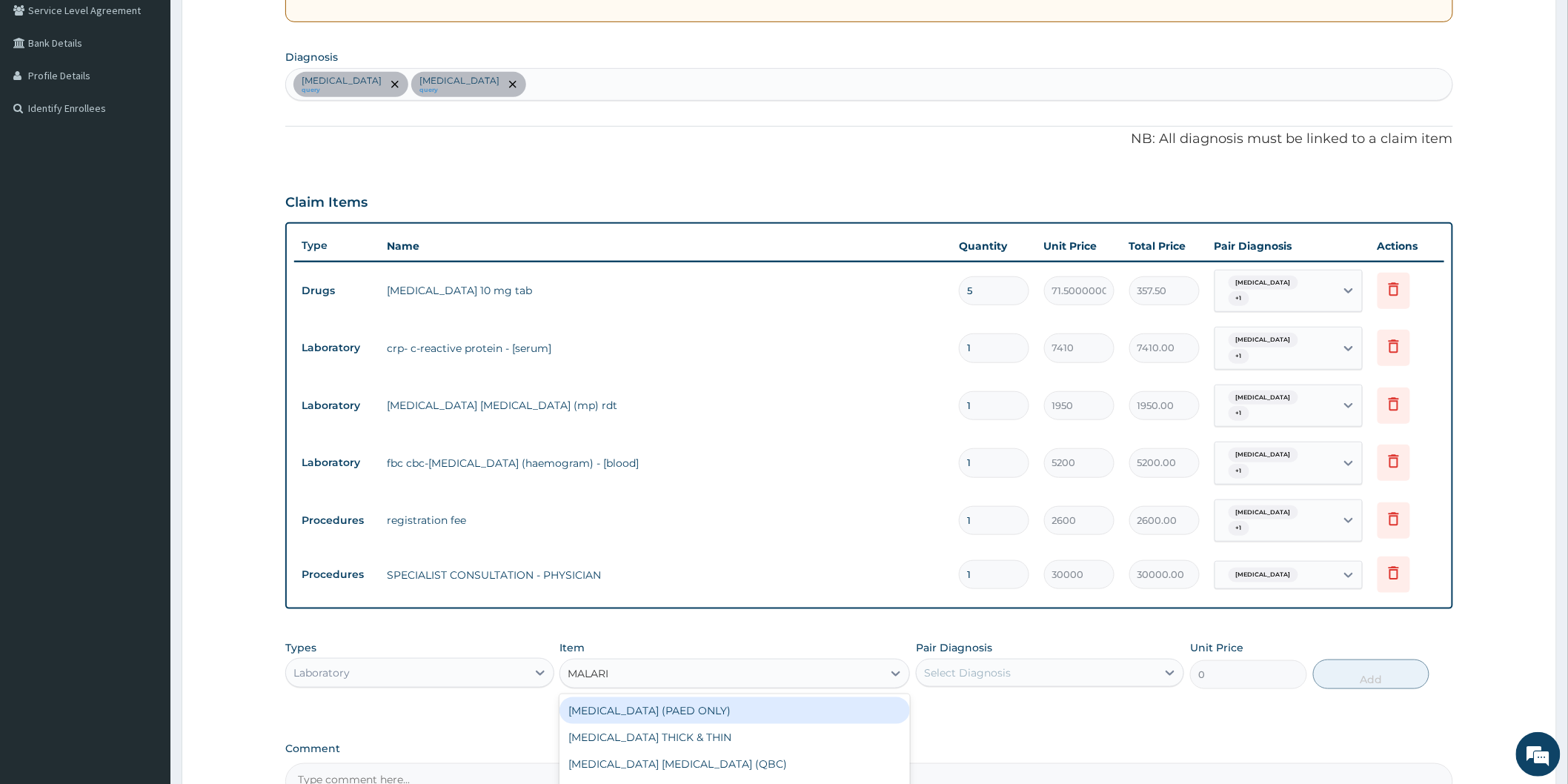
type input "MALARIA"
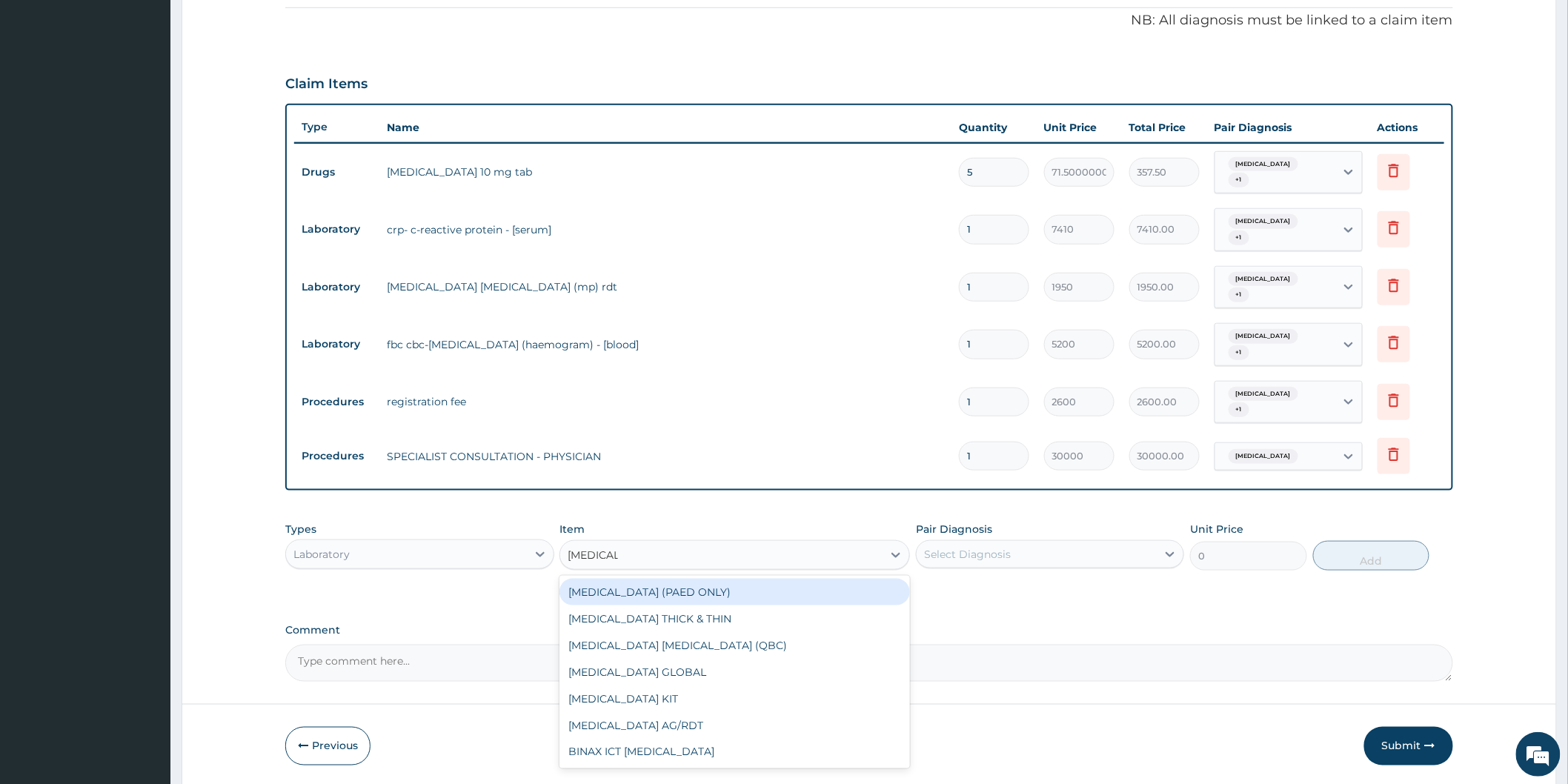
scroll to position [478, 0]
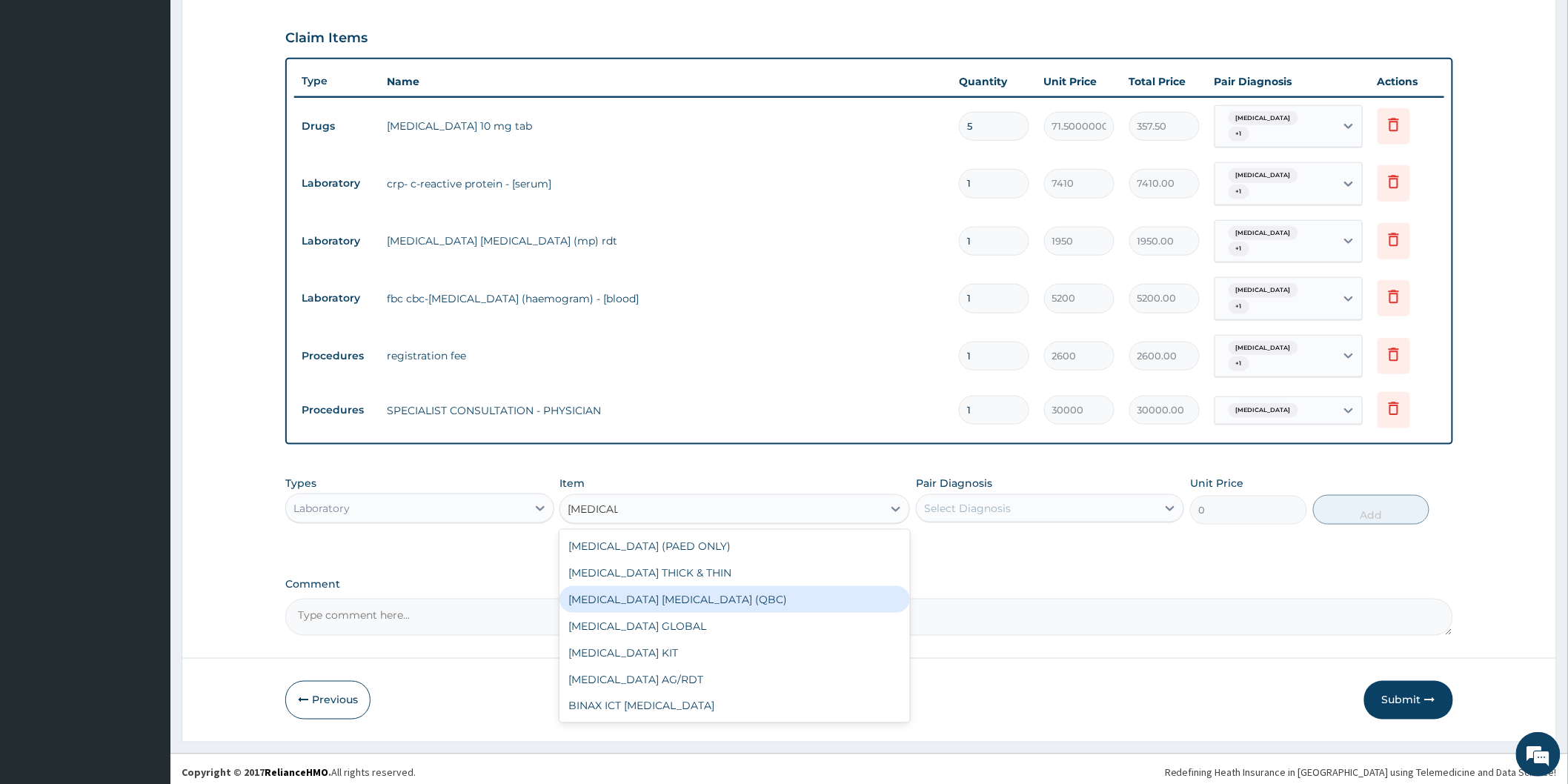
click at [653, 595] on div "MALARIA PARASITE (QBC)" at bounding box center [734, 599] width 350 height 26
type input "6250"
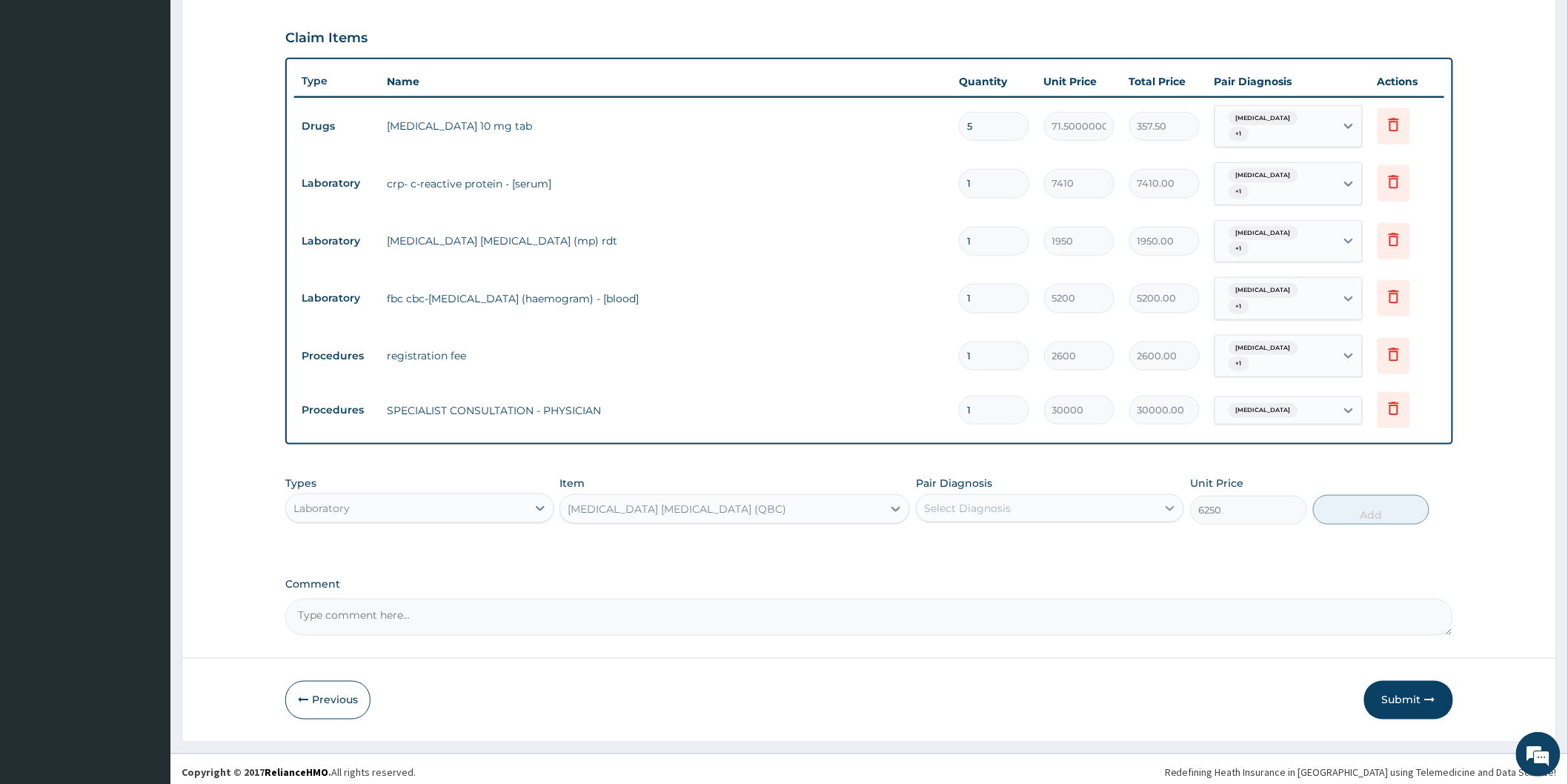
click at [1169, 500] on icon at bounding box center [1169, 507] width 15 height 15
click at [1032, 542] on label "Upper respiratory infection" at bounding box center [986, 544] width 92 height 15
checkbox input "true"
click at [1355, 509] on button "Add" at bounding box center [1370, 510] width 117 height 30
type input "0"
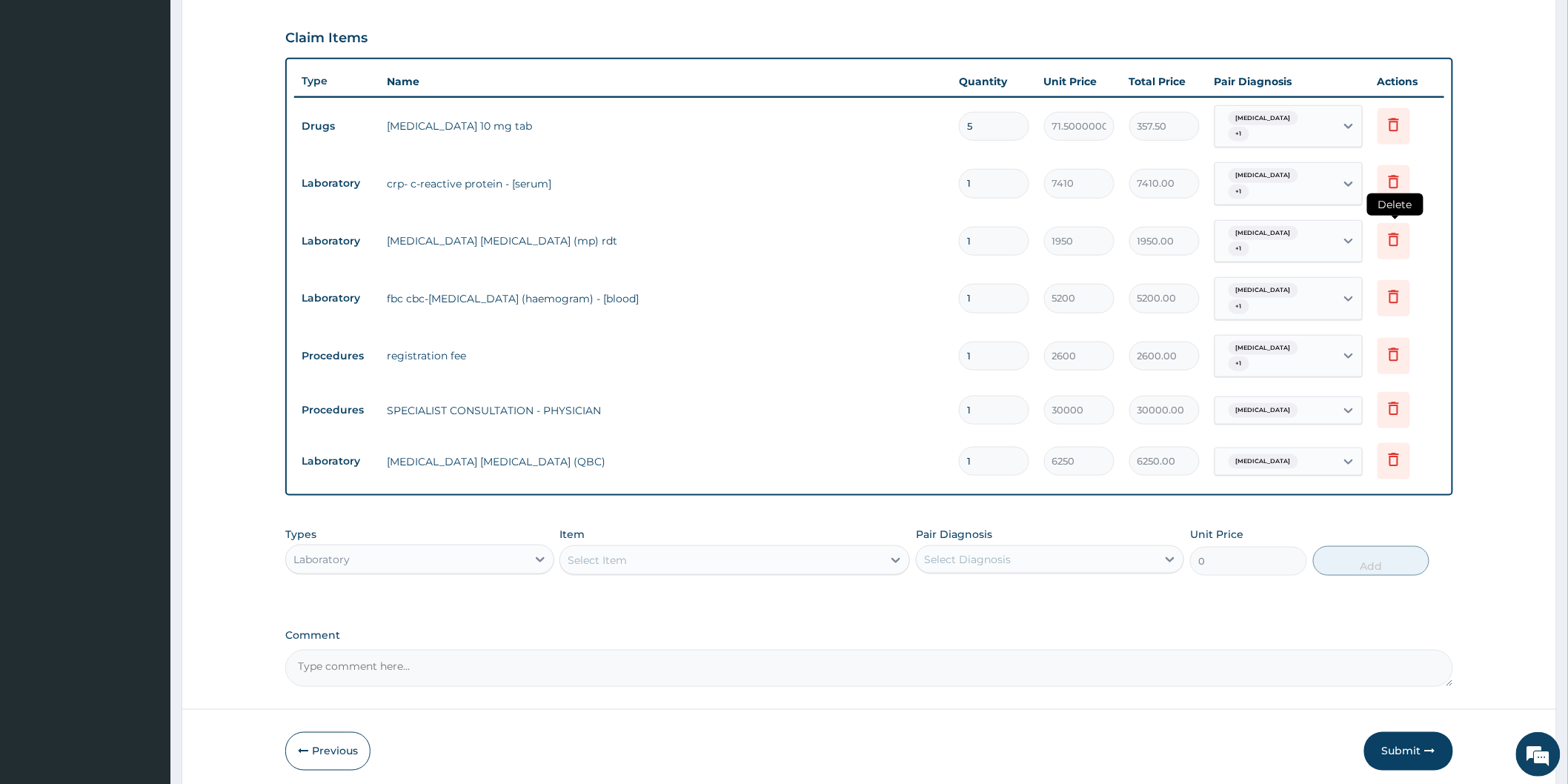
click at [1401, 231] on icon at bounding box center [1393, 239] width 18 height 18
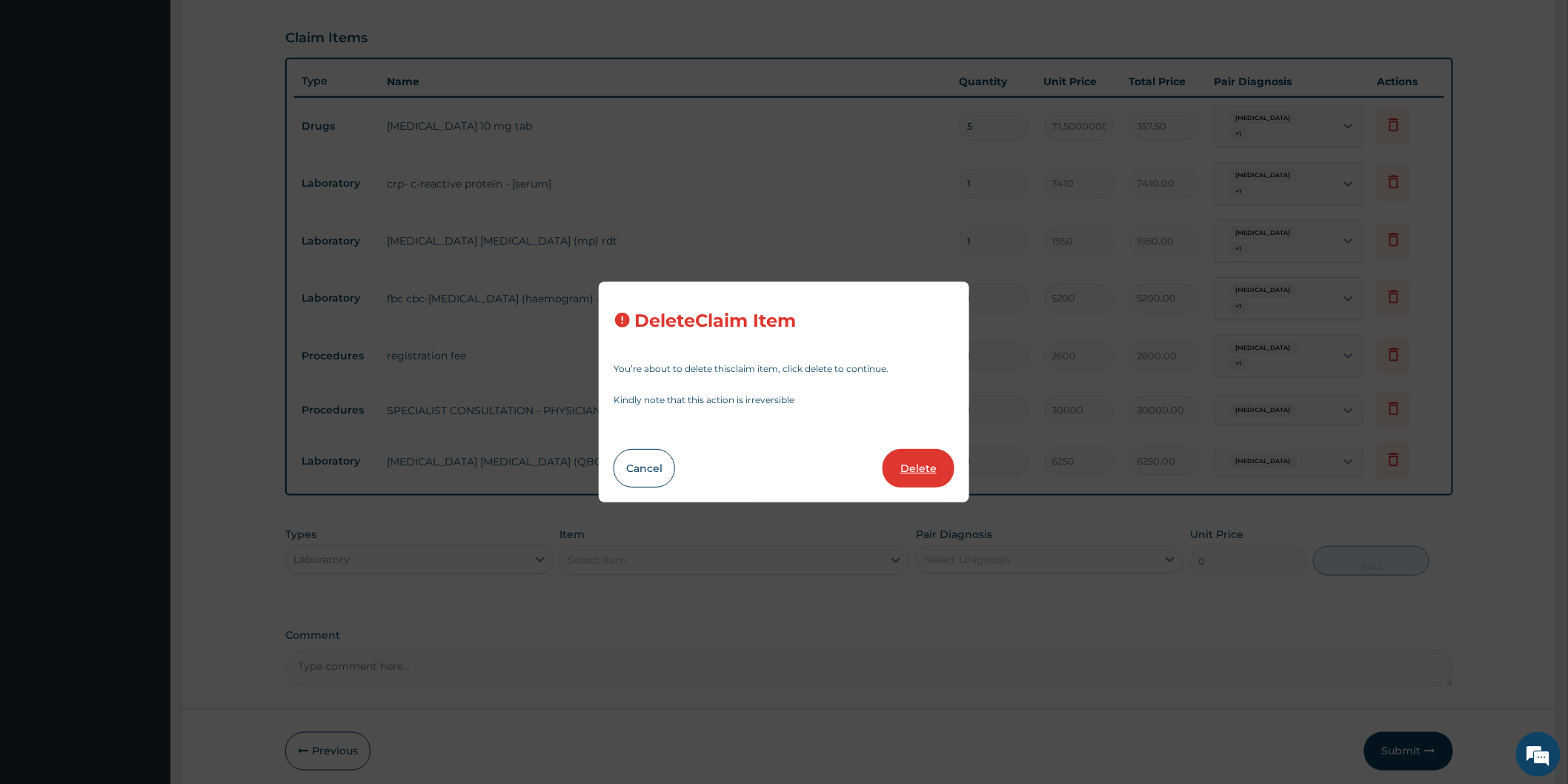
click at [927, 464] on button "Delete" at bounding box center [918, 468] width 72 height 39
type input "5200"
type input "5200.00"
type input "2600"
type input "2600.00"
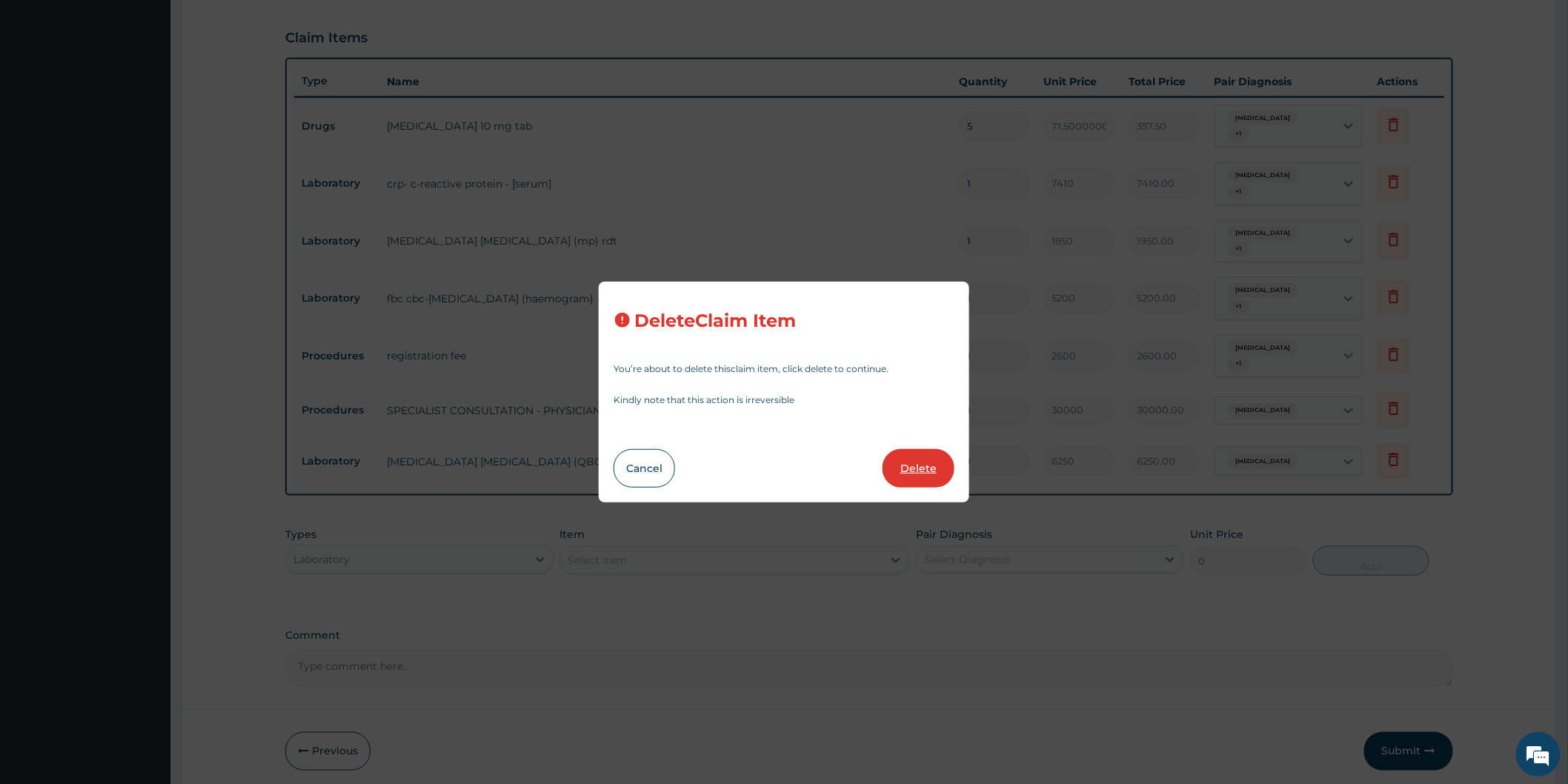
type input "30000"
type input "30000.00"
type input "6250"
type input "6250.00"
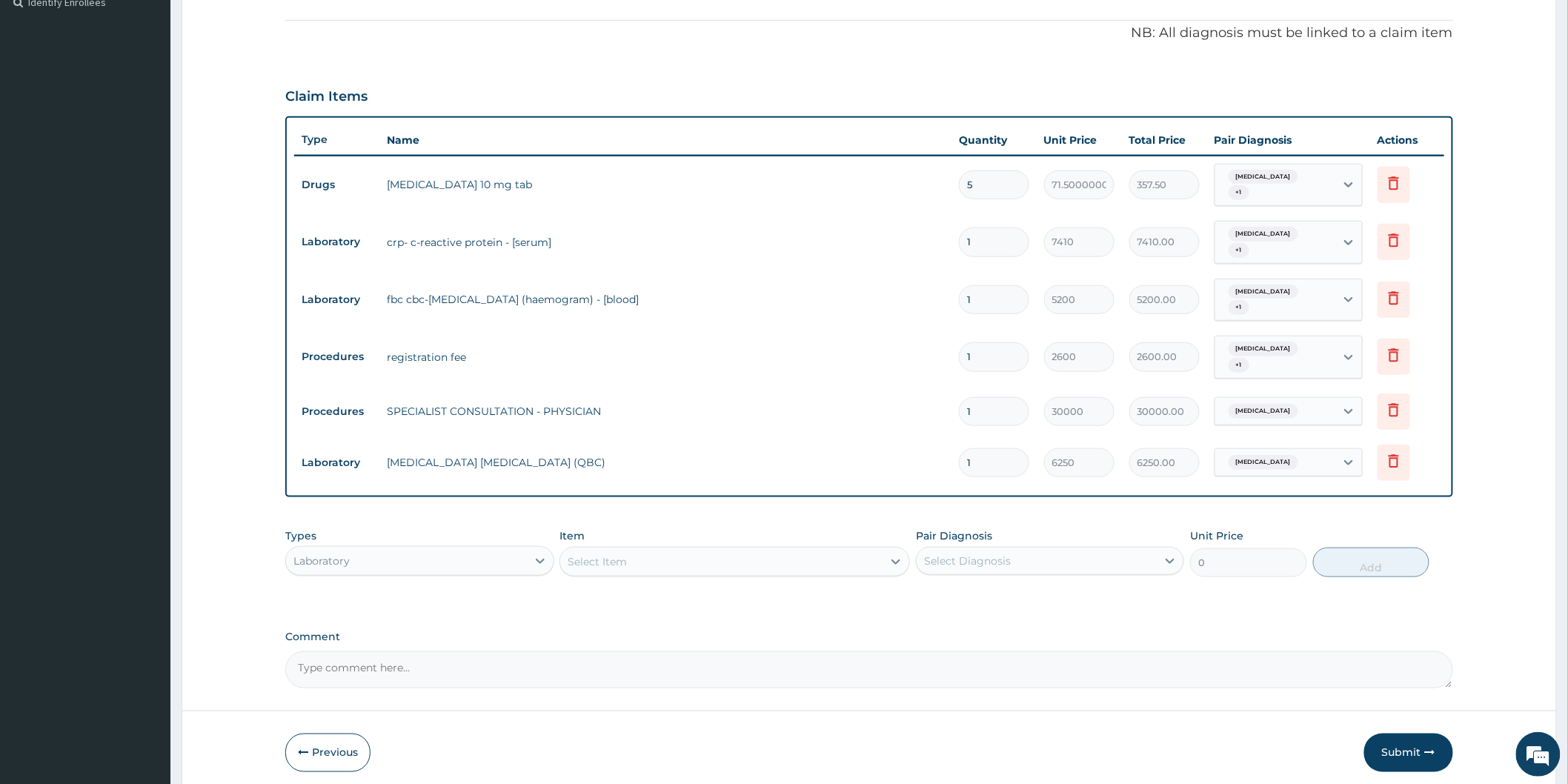
scroll to position [391, 0]
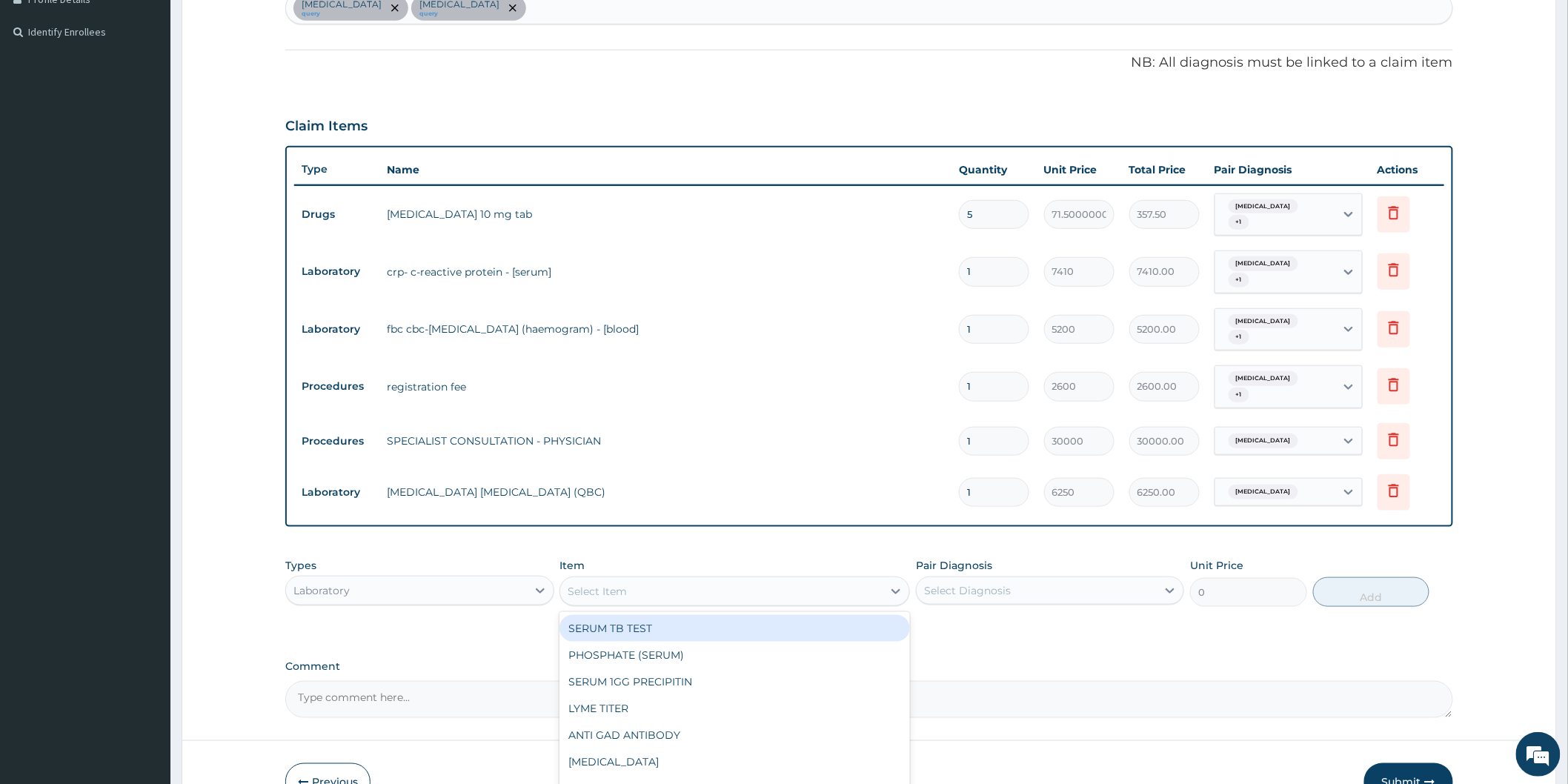
click at [723, 597] on div "Select Item" at bounding box center [734, 591] width 350 height 30
type input "FBC"
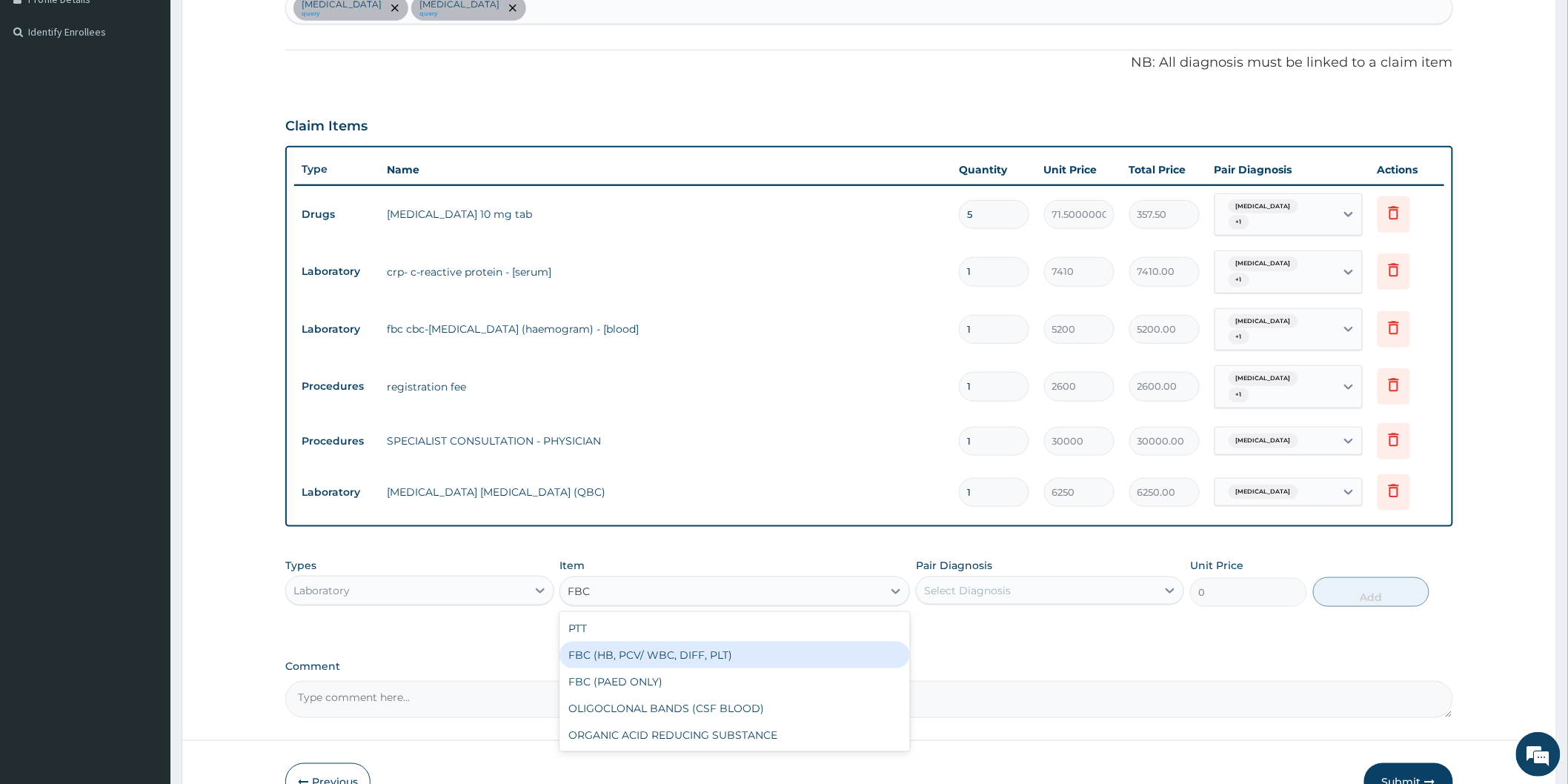
click at [648, 644] on div "FBC (HB, PCV/ WBC, DIFF, PLT)" at bounding box center [734, 655] width 350 height 26
type input "8750"
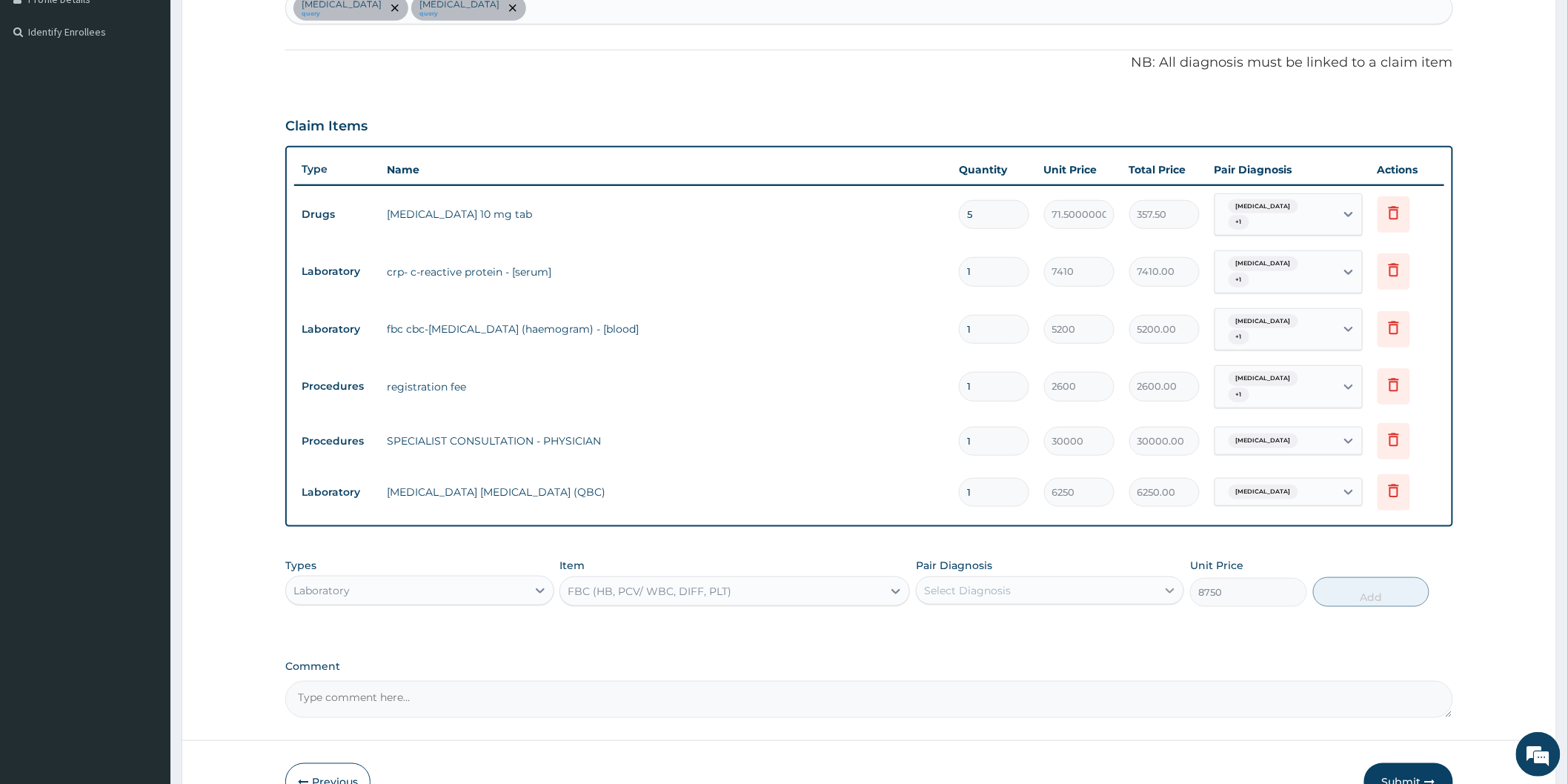
click at [1169, 583] on icon at bounding box center [1169, 590] width 15 height 15
click at [1006, 657] on div "Malaria" at bounding box center [1049, 658] width 268 height 31
checkbox input "true"
click at [1346, 590] on button "Add" at bounding box center [1370, 592] width 117 height 30
type input "0"
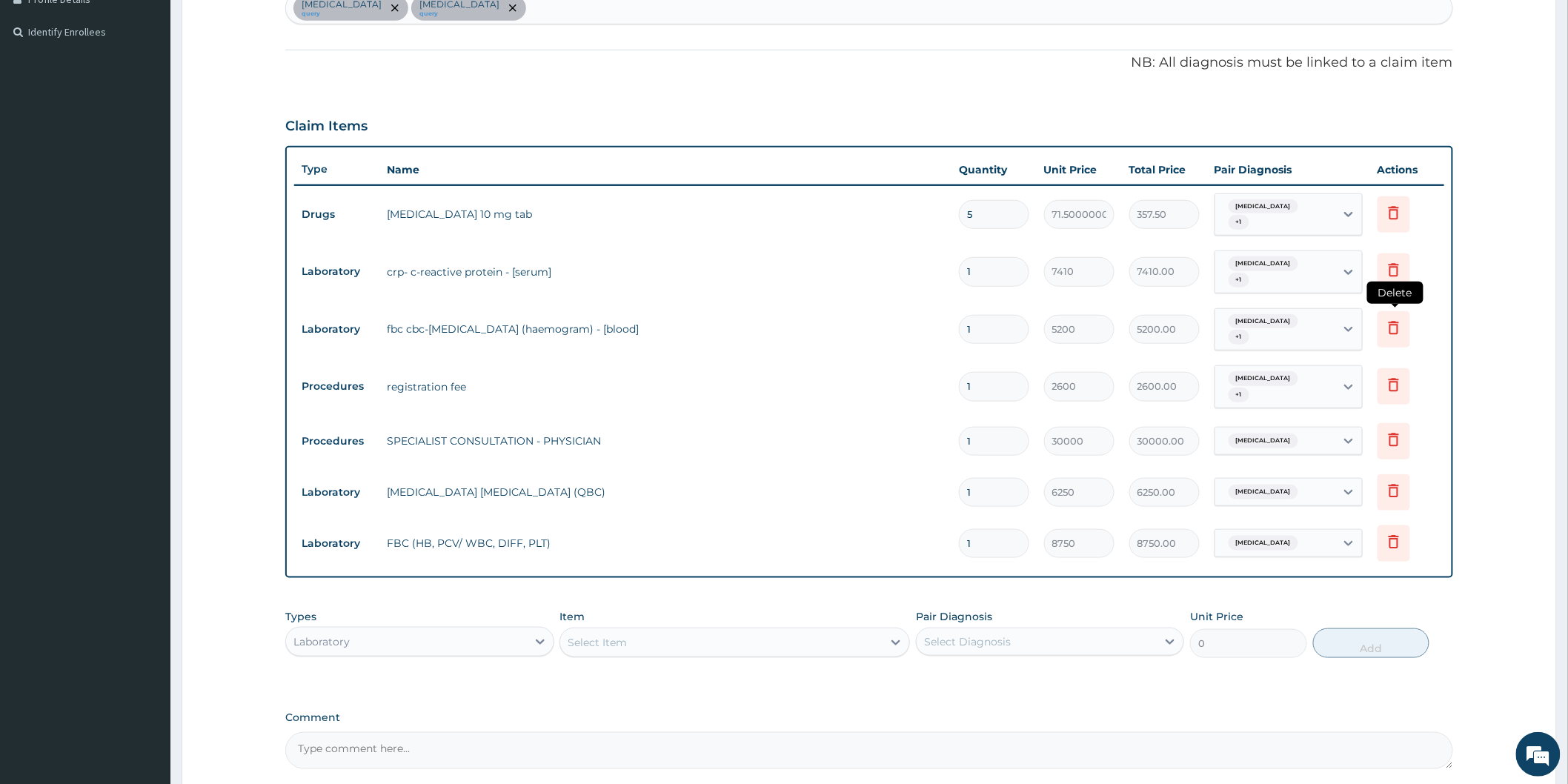
click at [1392, 320] on icon at bounding box center [1393, 327] width 11 height 13
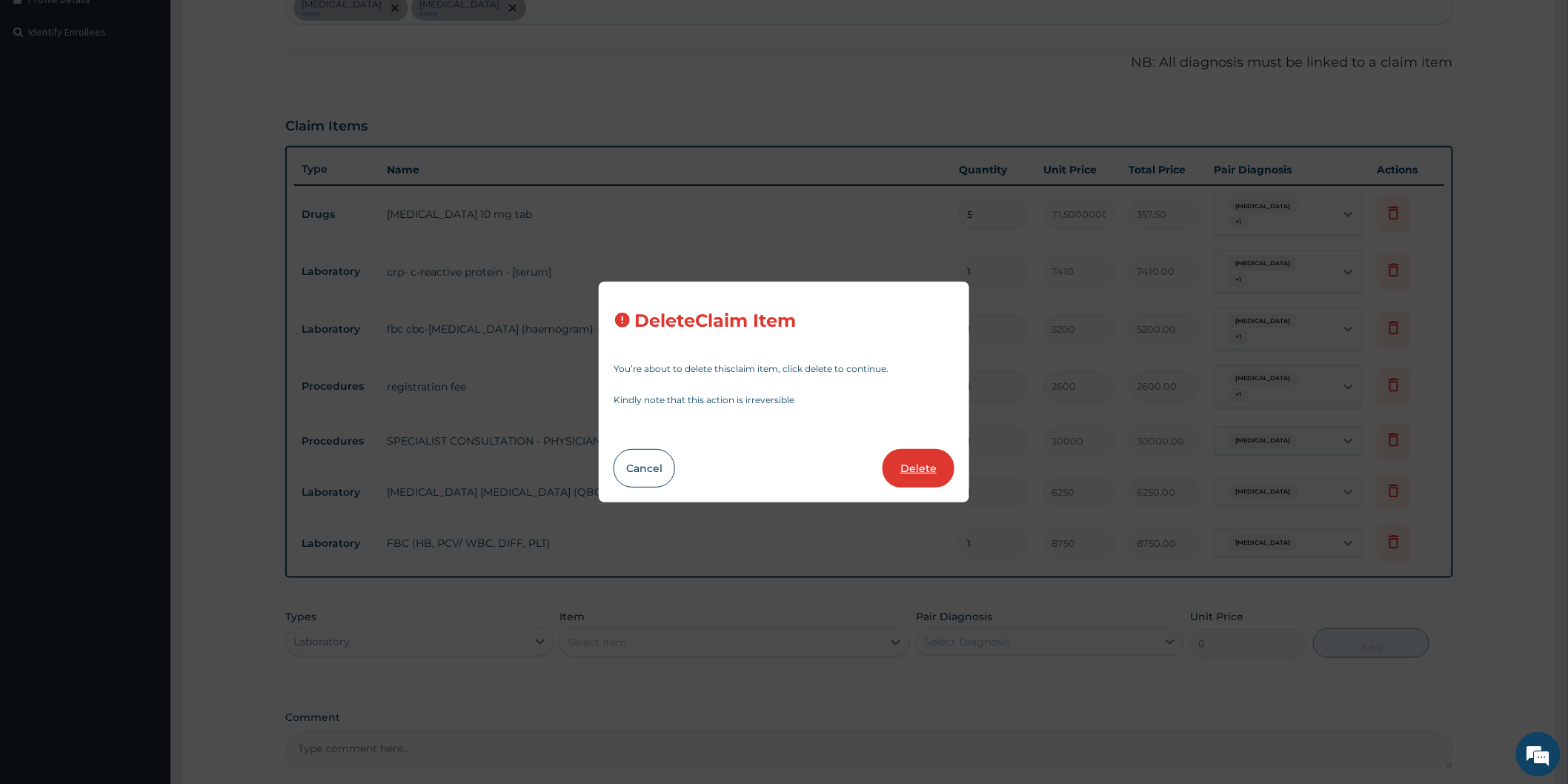
click at [939, 461] on button "Delete" at bounding box center [918, 468] width 72 height 39
type input "2600"
type input "2600.00"
type input "30000"
type input "30000.00"
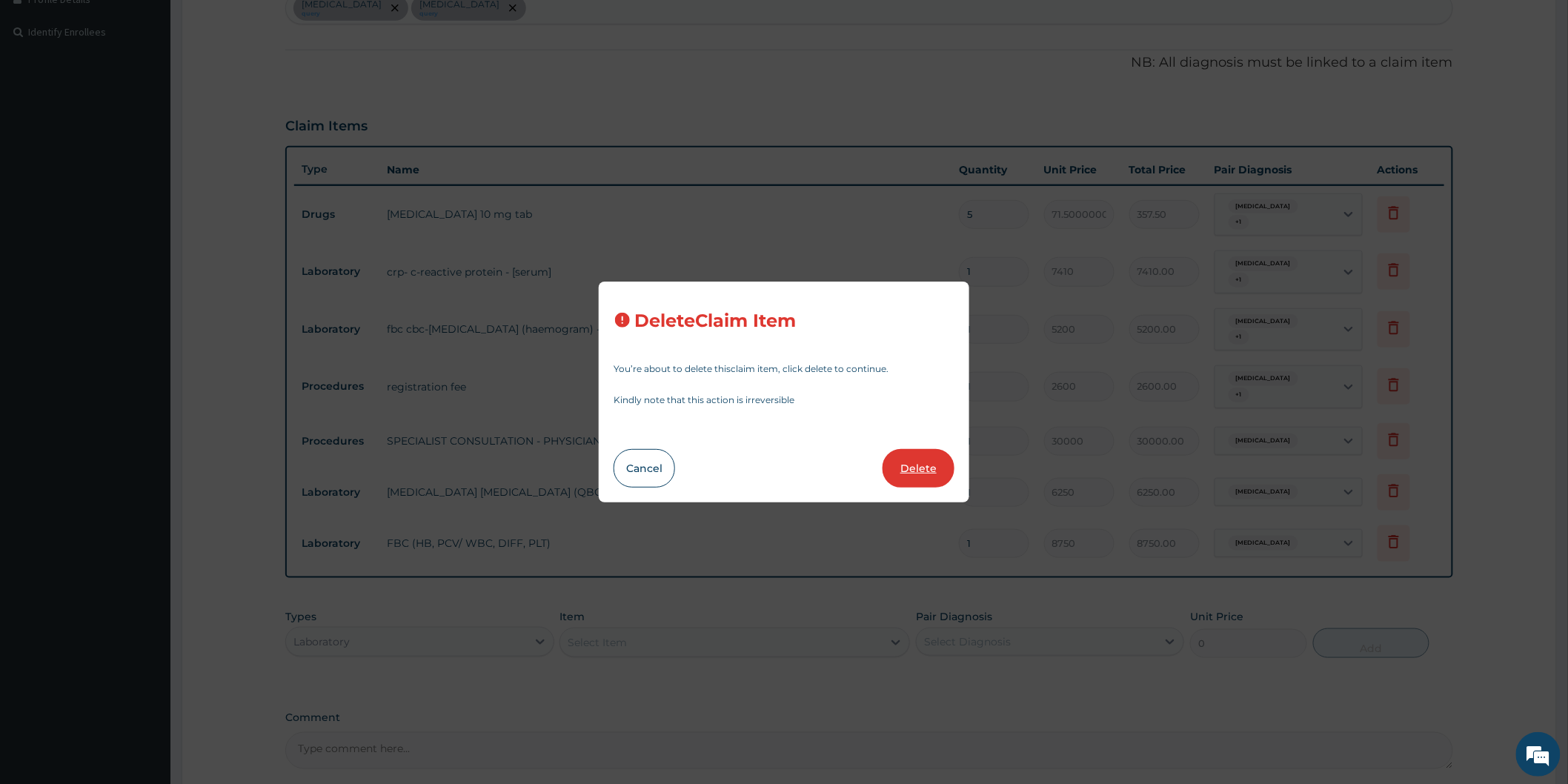
type input "6250"
type input "6250.00"
type input "8750"
type input "8750.00"
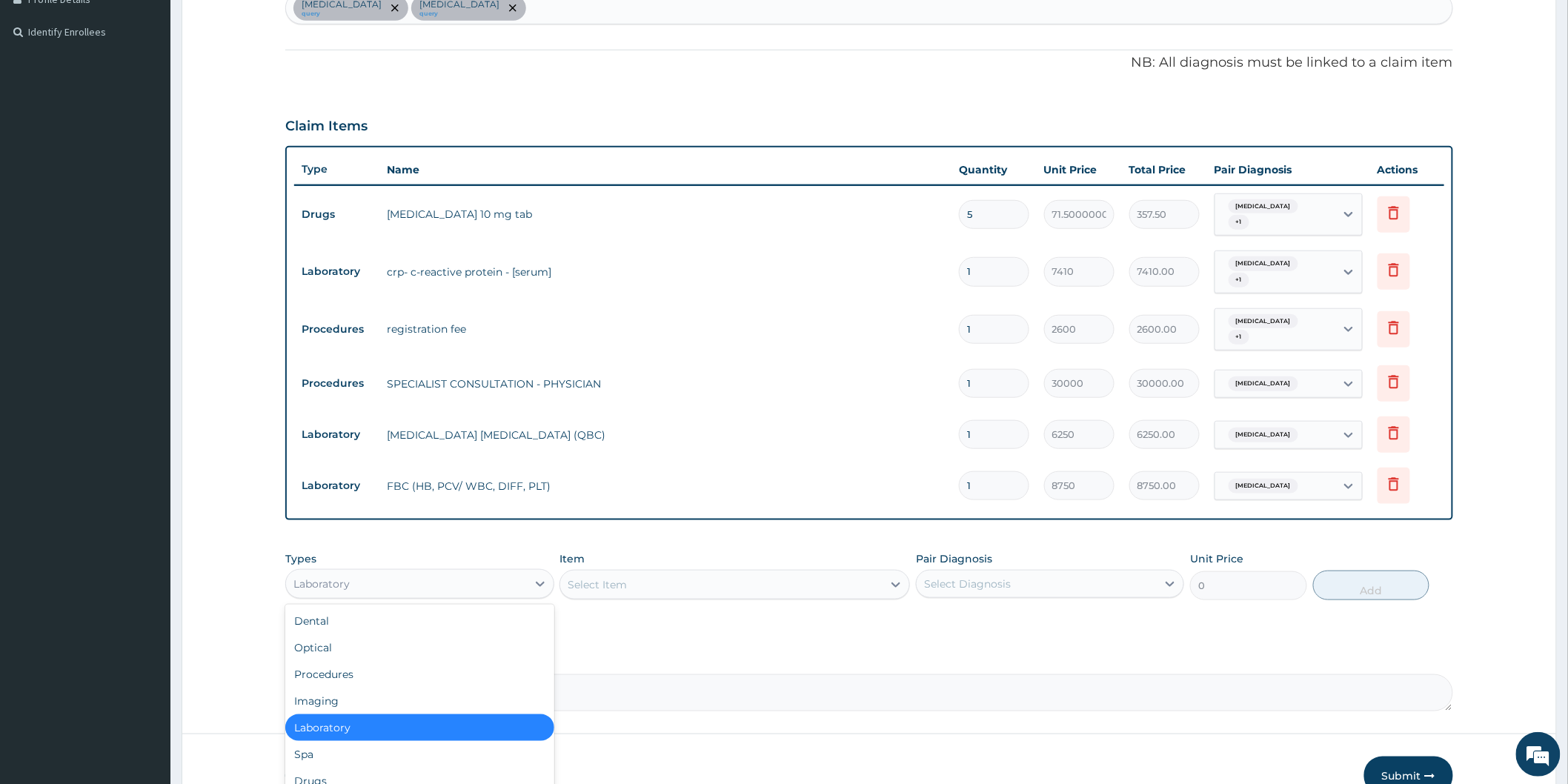
click at [467, 586] on div "Laboratory" at bounding box center [406, 583] width 240 height 24
click at [730, 581] on div "Select Item" at bounding box center [721, 584] width 322 height 24
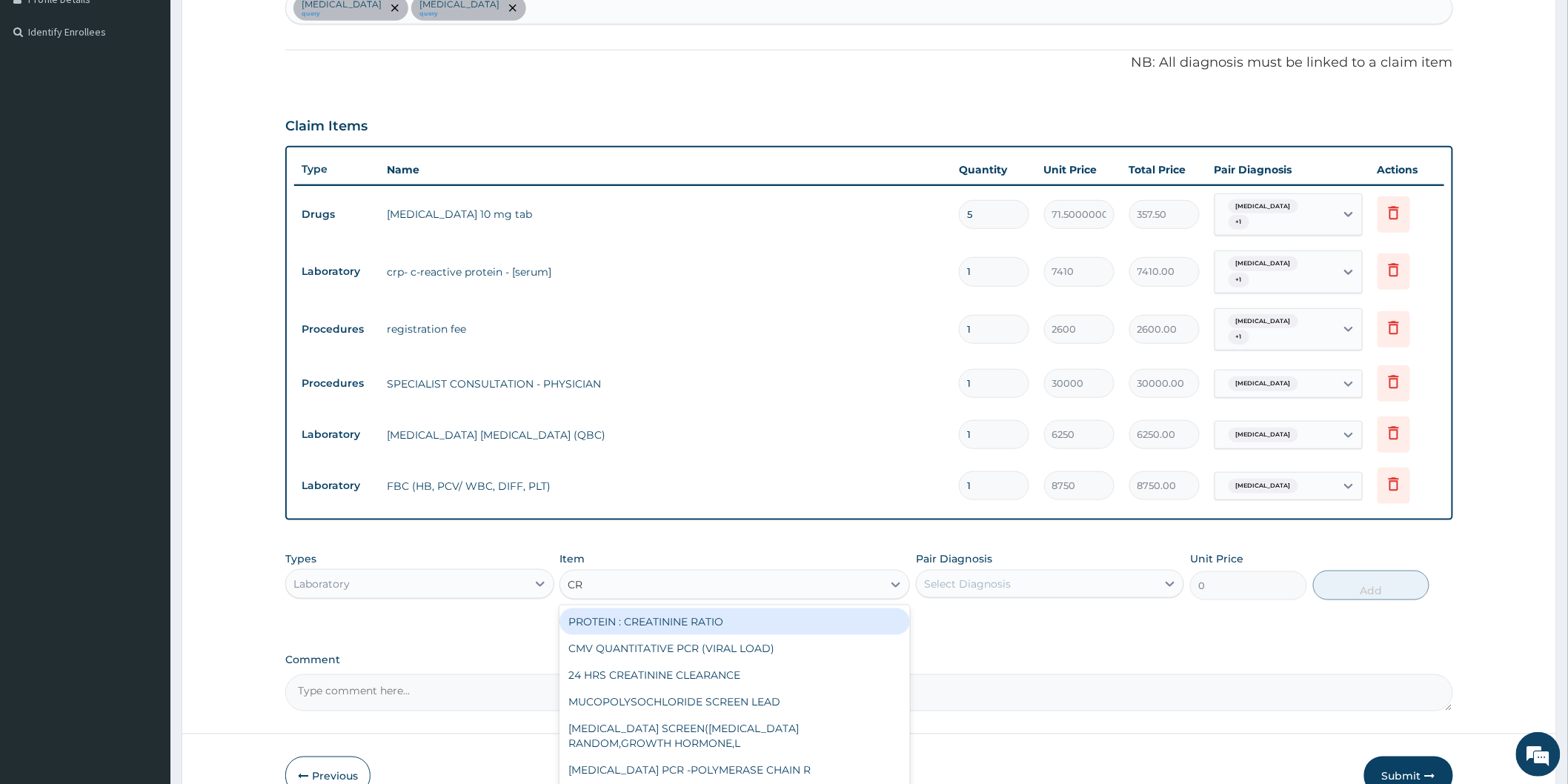
type input "CRP"
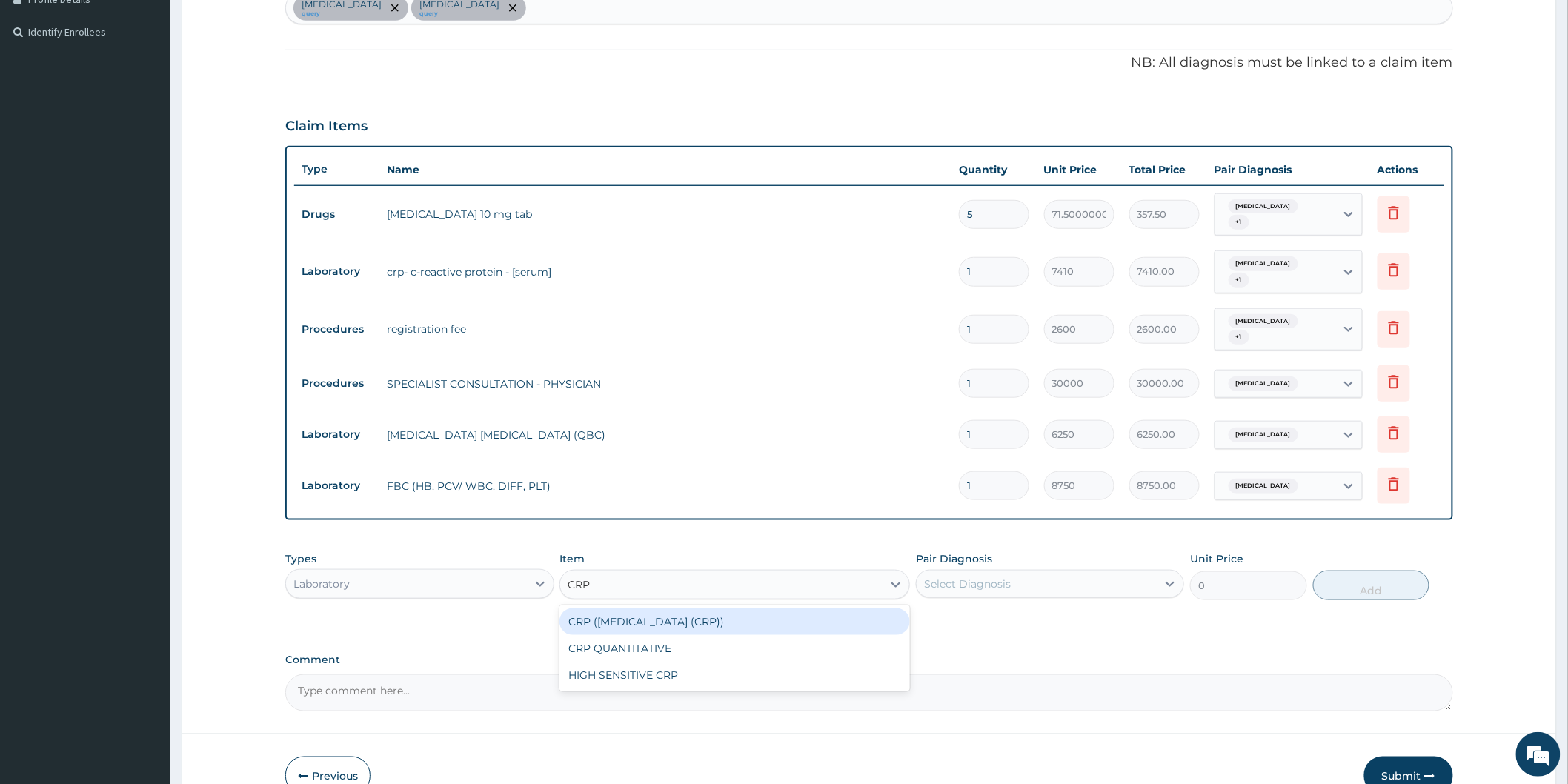
click at [693, 621] on div "CRP (C - REACTIVE PROTEIN TEST (CRP))" at bounding box center [734, 622] width 350 height 26
type input "10575"
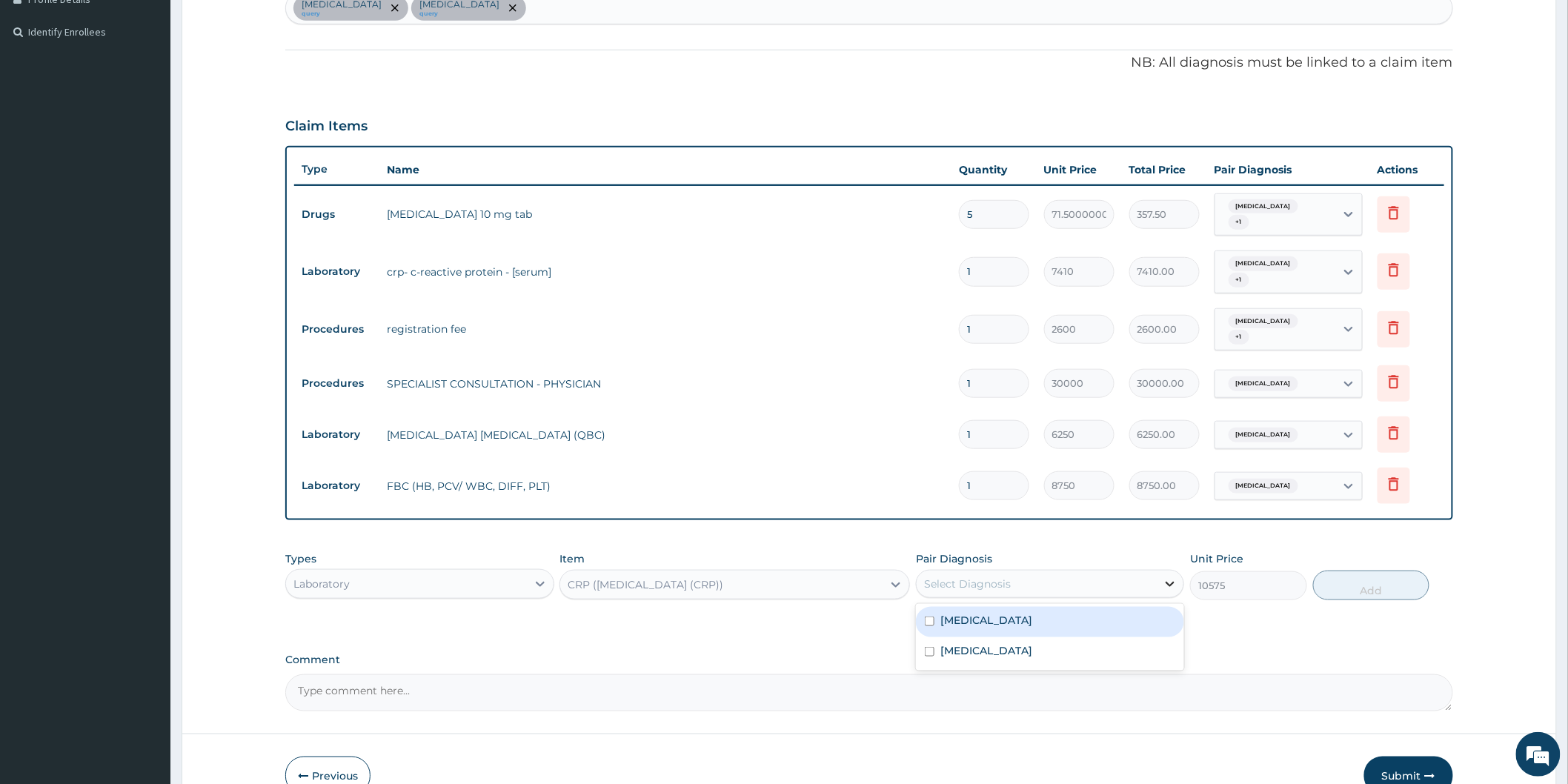
click at [1172, 580] on icon at bounding box center [1169, 583] width 15 height 15
click at [1011, 623] on label "Upper respiratory infection" at bounding box center [986, 620] width 92 height 15
checkbox input "true"
click at [1010, 711] on form "Step 2 of 2 PA Code / Prescription Code PA/1AEE6A PA/627764 PA/694E1B Encounter…" at bounding box center [869, 253] width 1375 height 1130
click at [1366, 586] on button "Add" at bounding box center [1370, 586] width 117 height 30
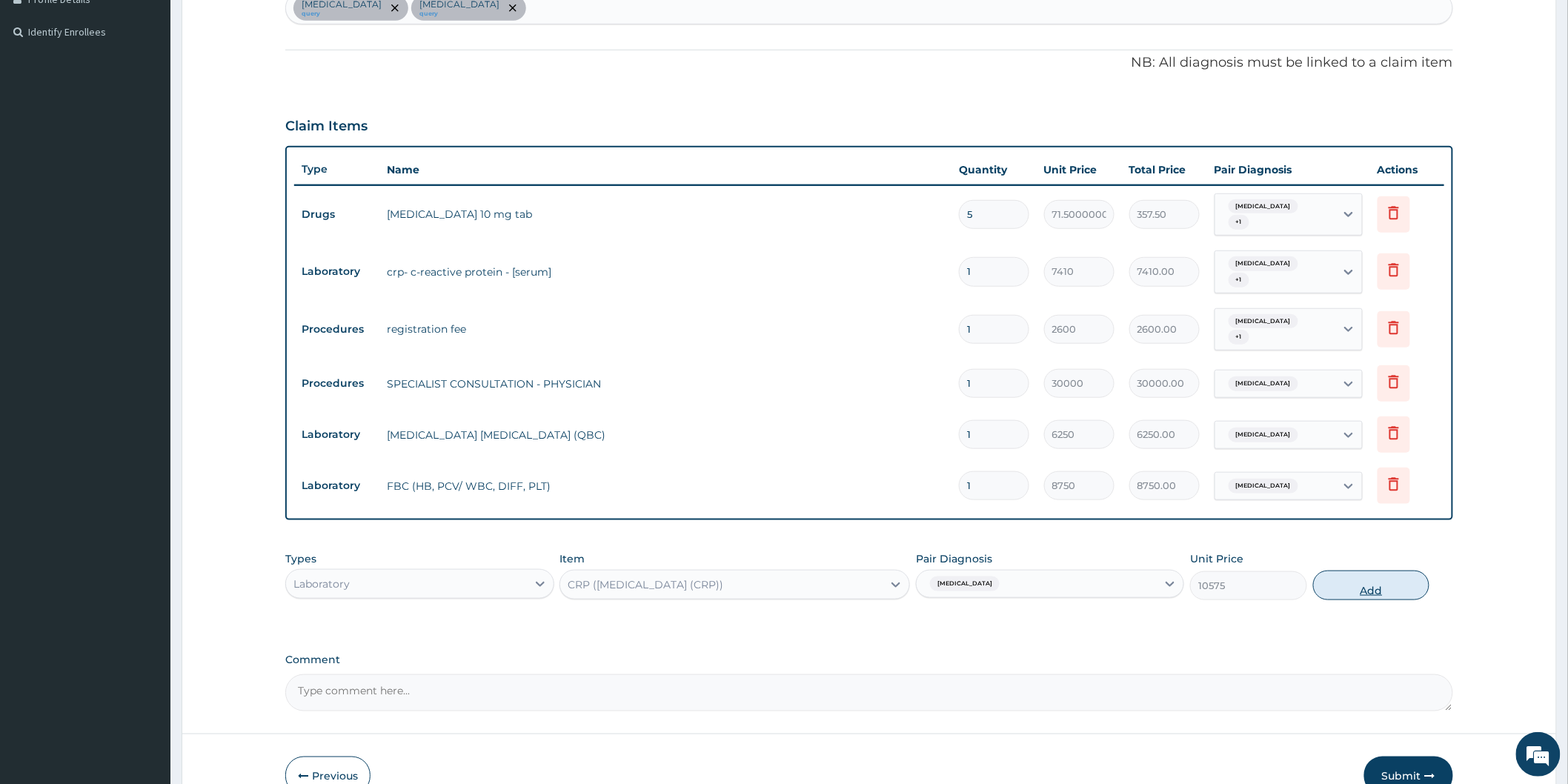
type input "0"
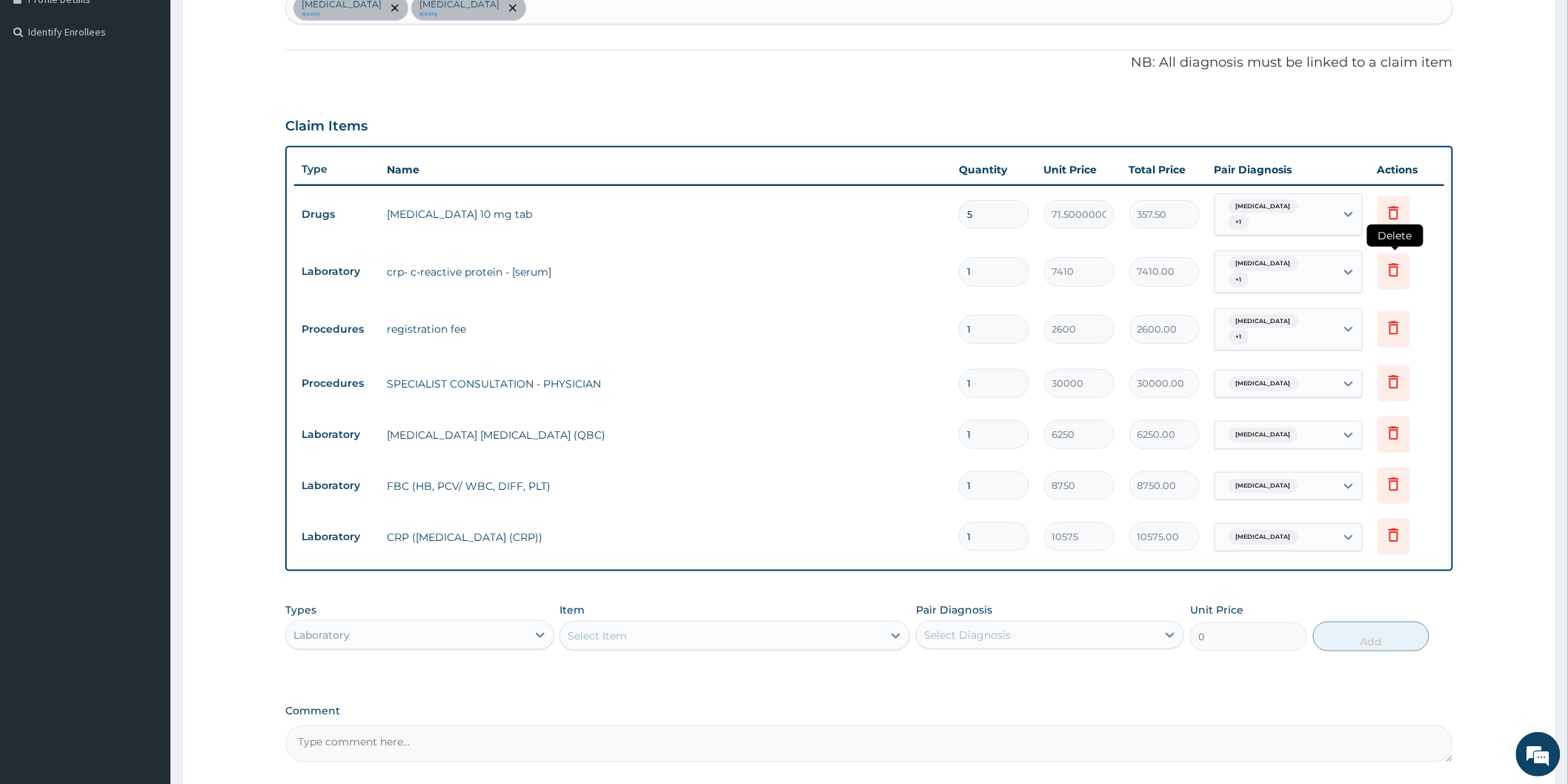
click at [1392, 270] on icon at bounding box center [1393, 270] width 18 height 18
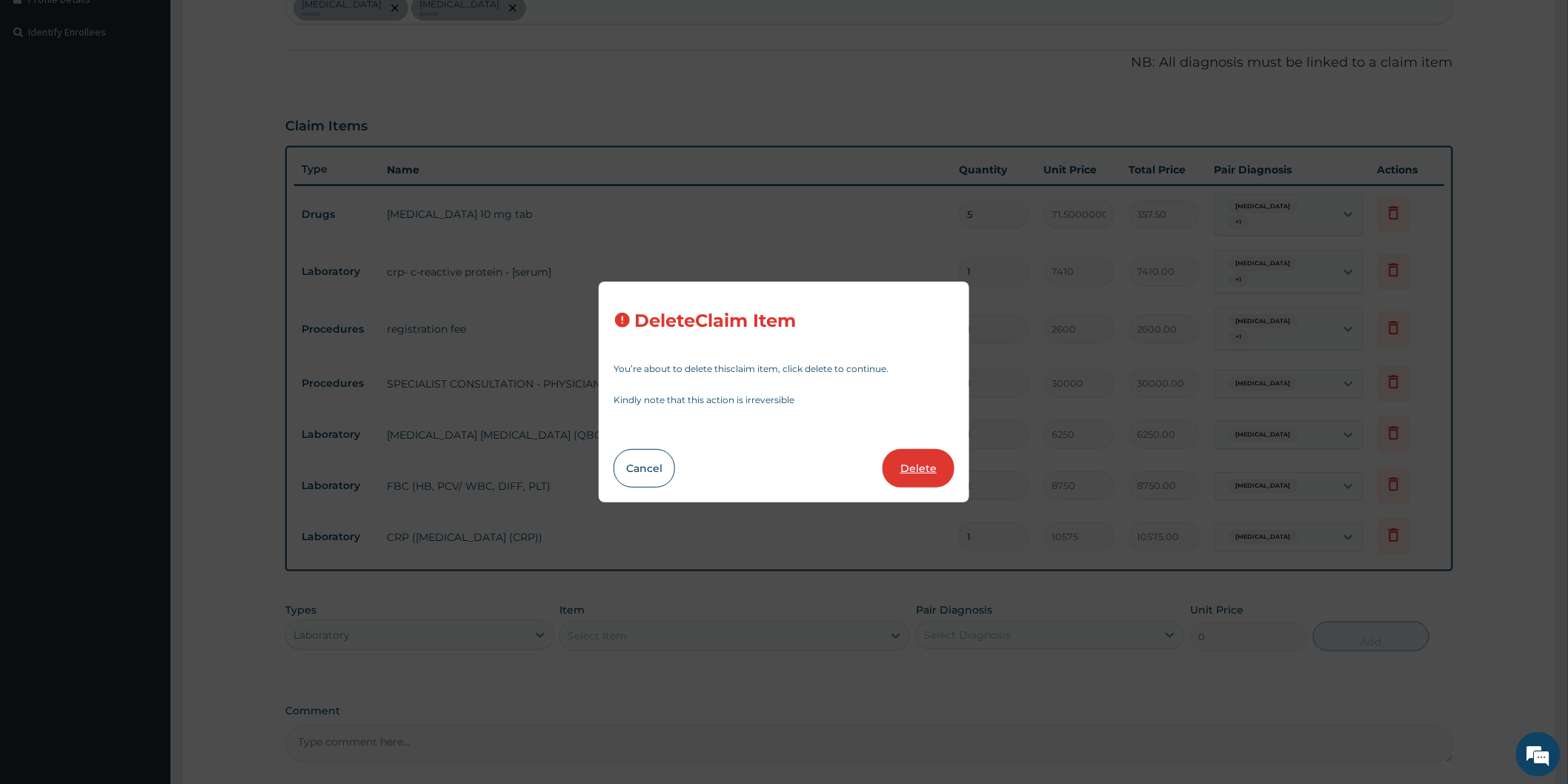
click at [903, 467] on button "Delete" at bounding box center [918, 468] width 72 height 39
type input "2600"
type input "2600.00"
type input "30000"
type input "30000.00"
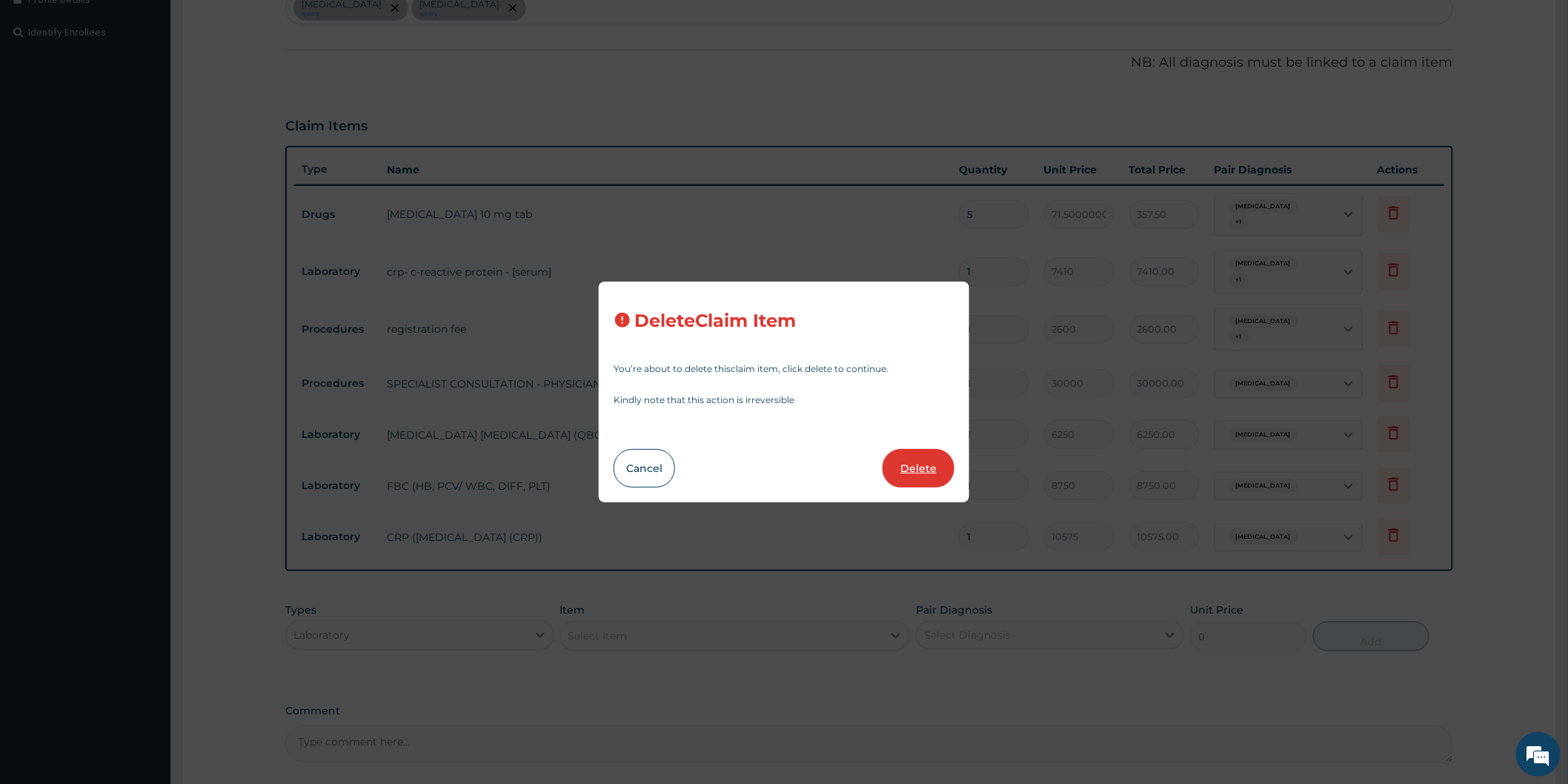
type input "6250"
type input "6250.00"
type input "8750"
type input "8750.00"
type input "10575"
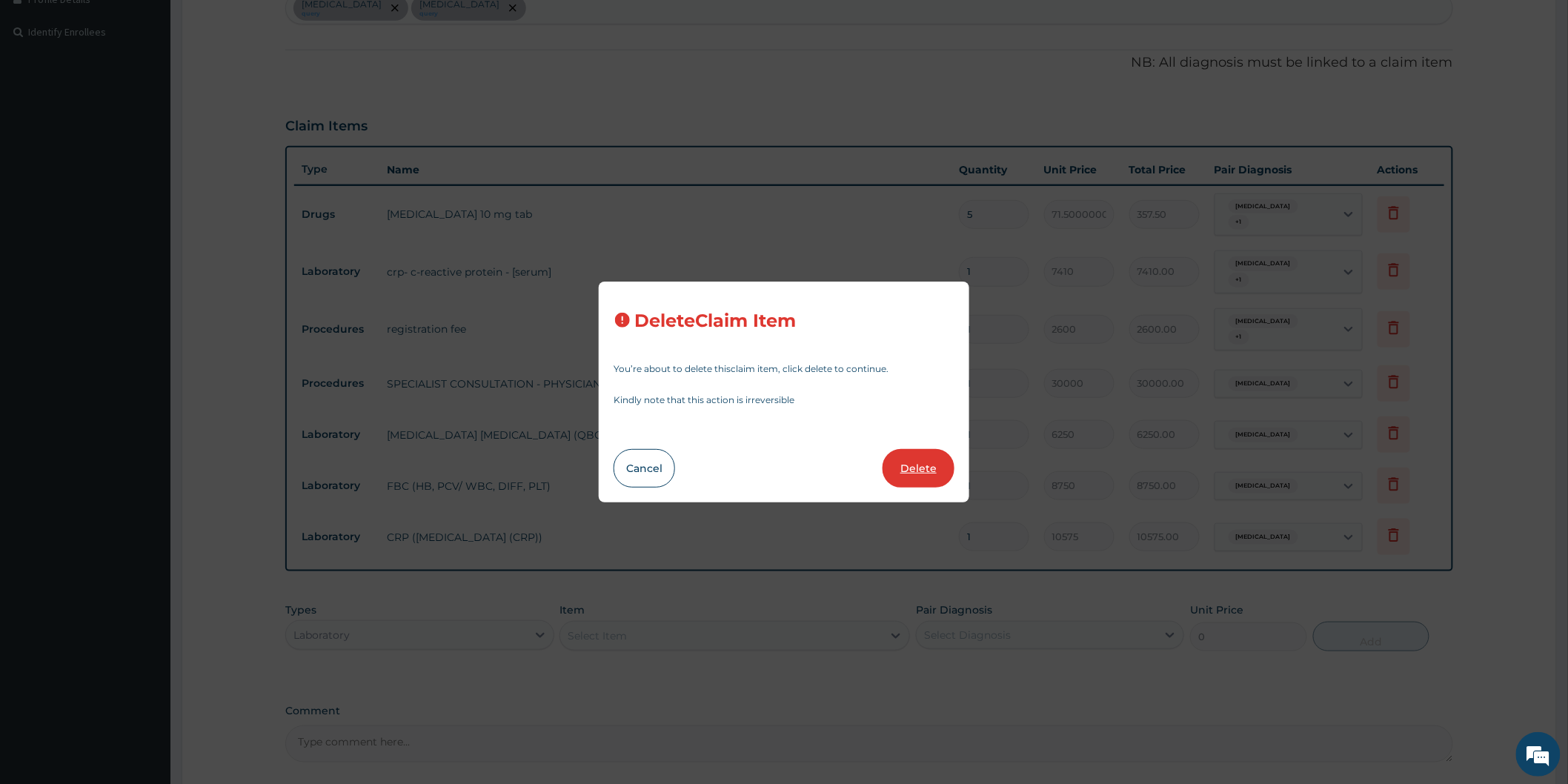
type input "10575.00"
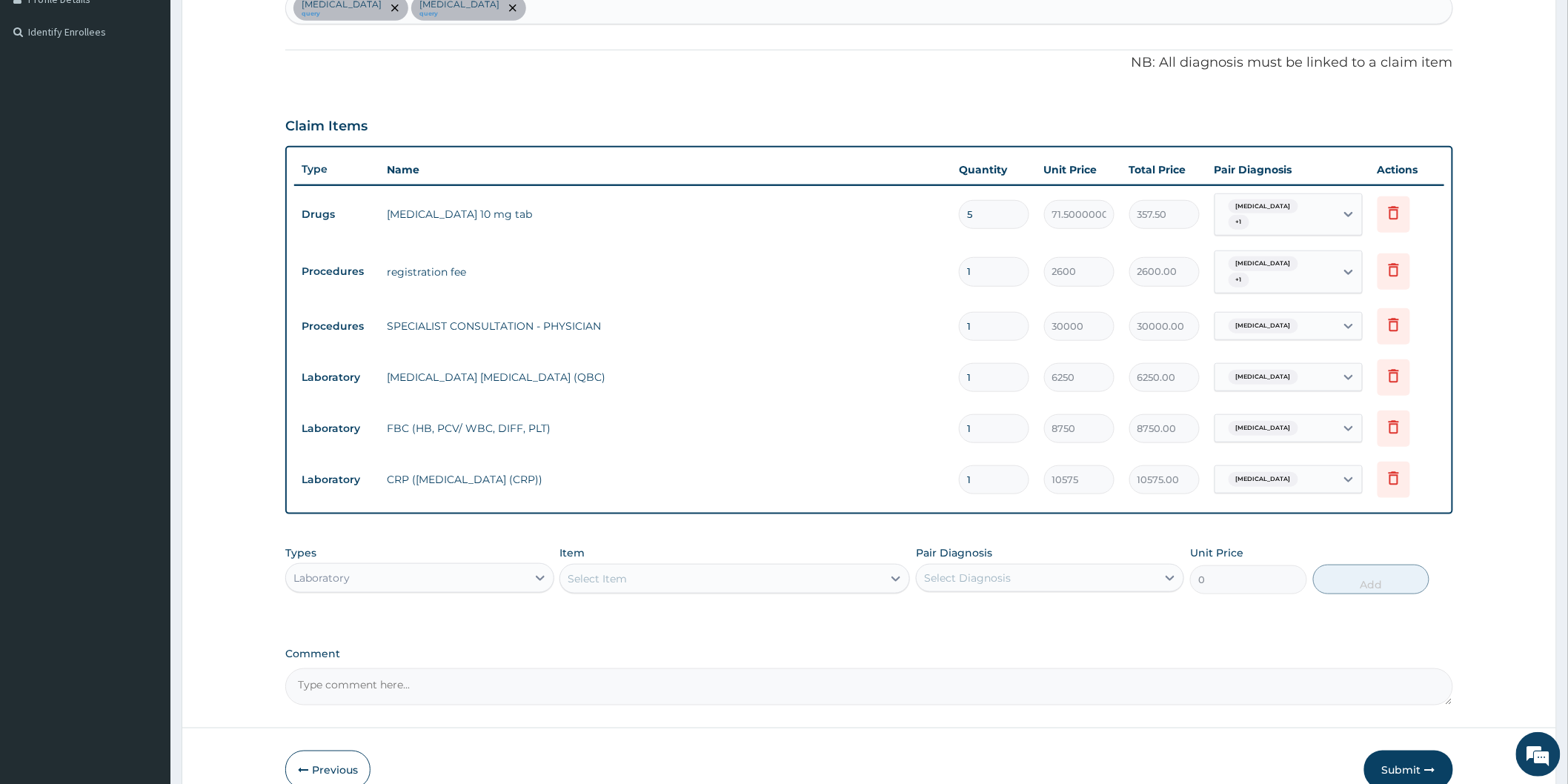
click at [892, 624] on div "PA Code / Prescription Code PA/1AEE6A PA/627764 PA/694E1B Encounter Date 06-07-…" at bounding box center [869, 227] width 1168 height 954
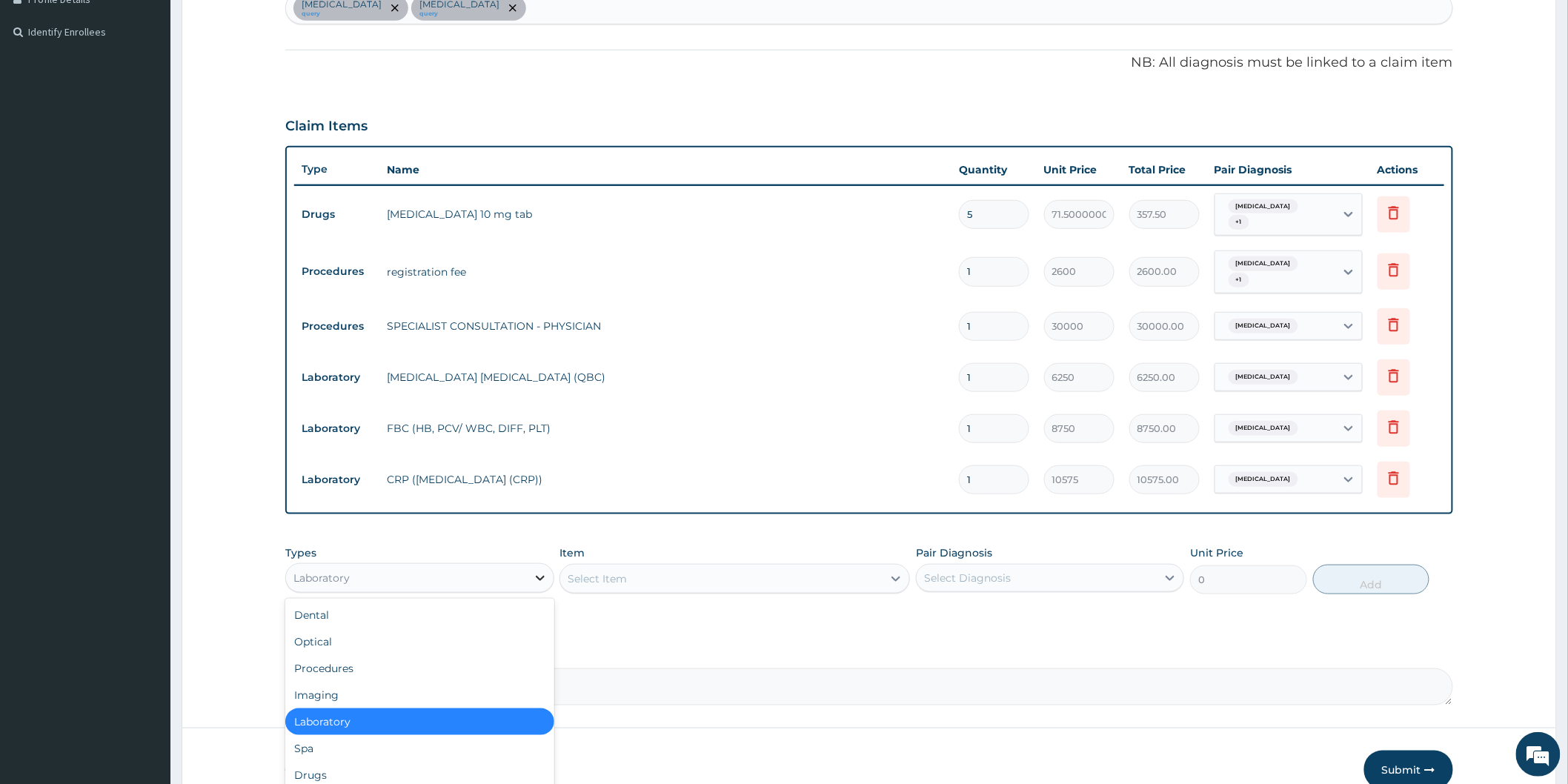
click at [544, 581] on icon at bounding box center [540, 578] width 15 height 15
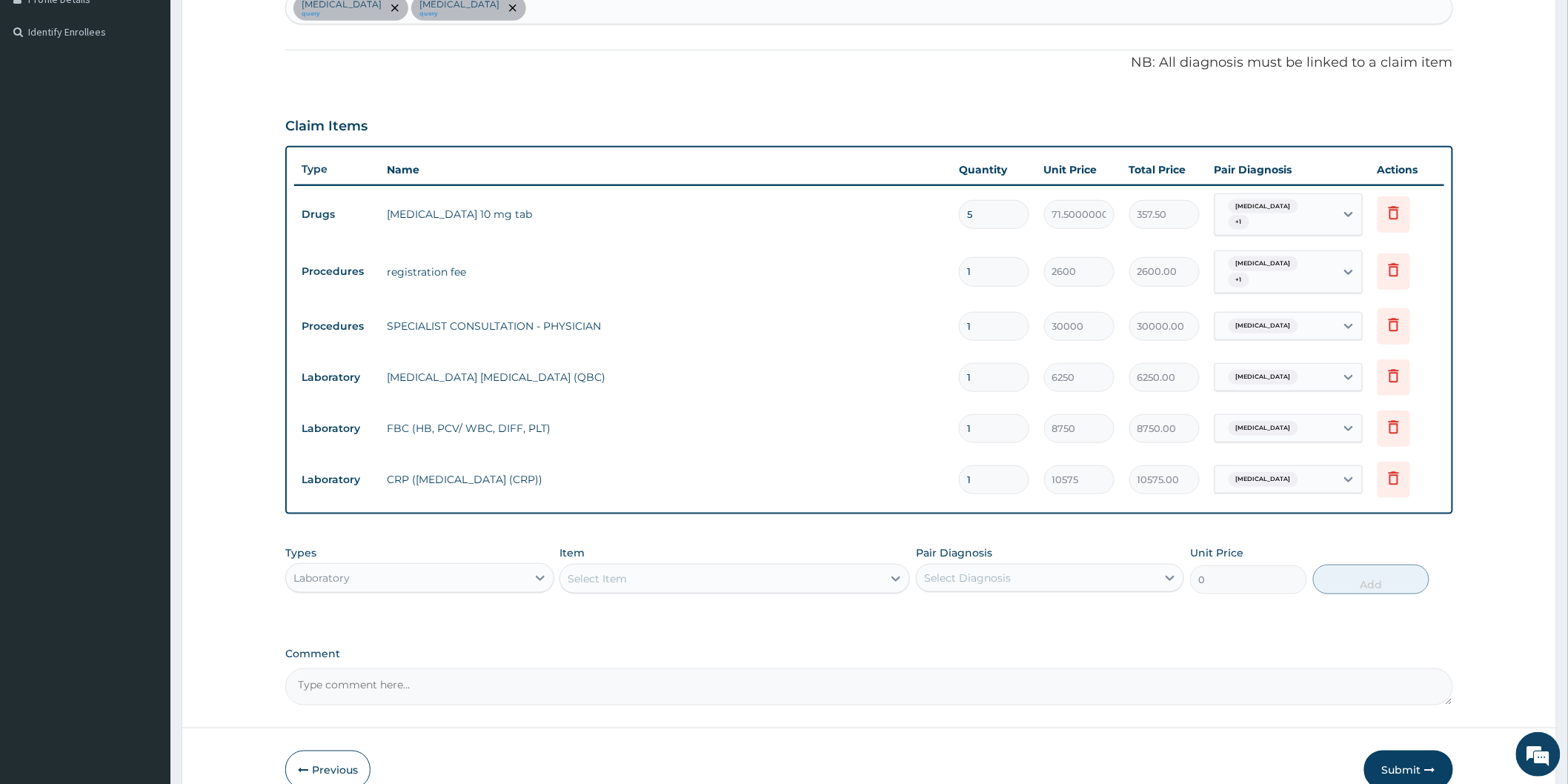
click at [701, 690] on textarea "Comment" at bounding box center [869, 687] width 1168 height 37
click at [535, 579] on icon at bounding box center [540, 578] width 15 height 15
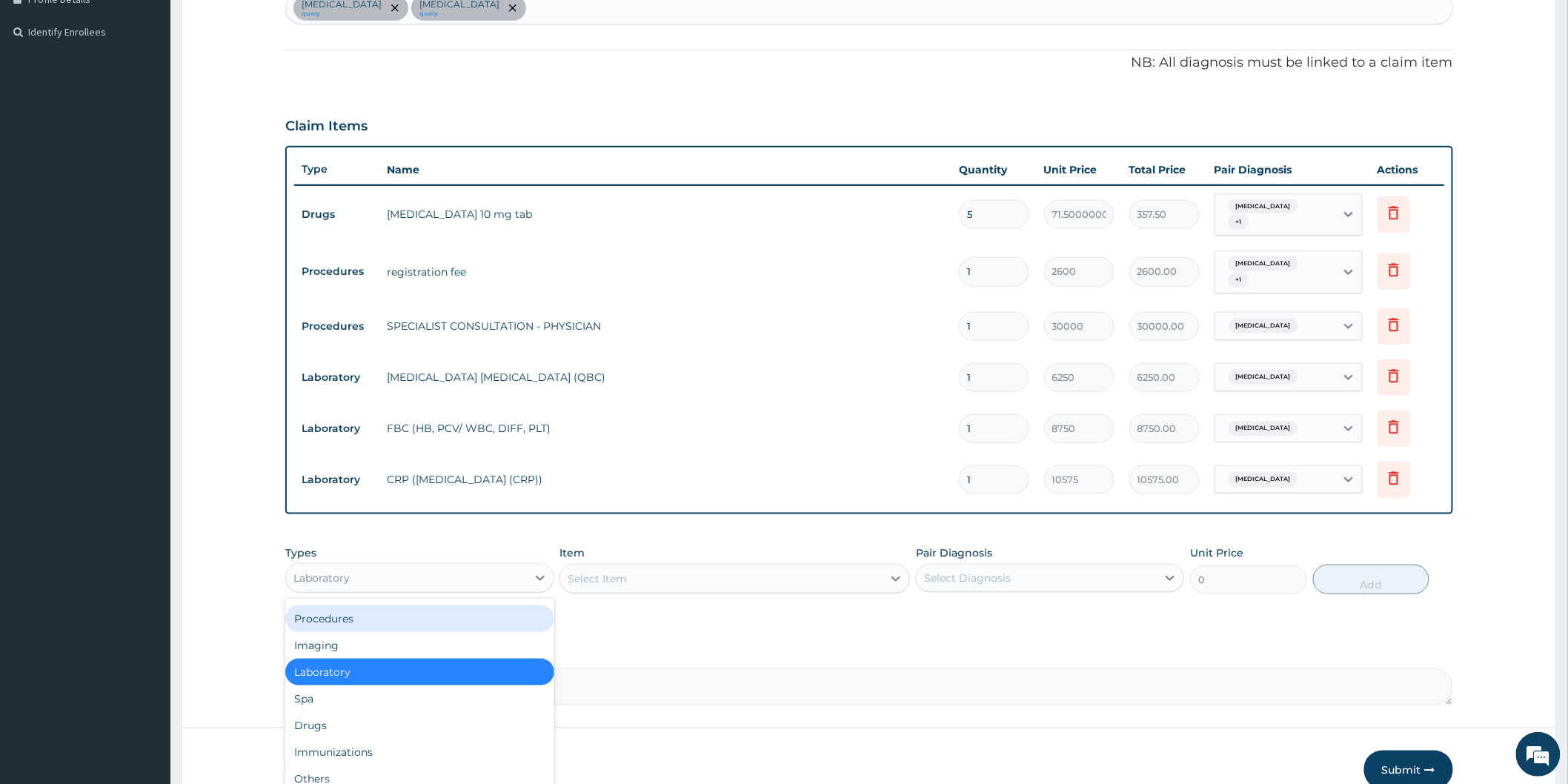
click at [532, 615] on div "Procedures" at bounding box center [419, 618] width 268 height 26
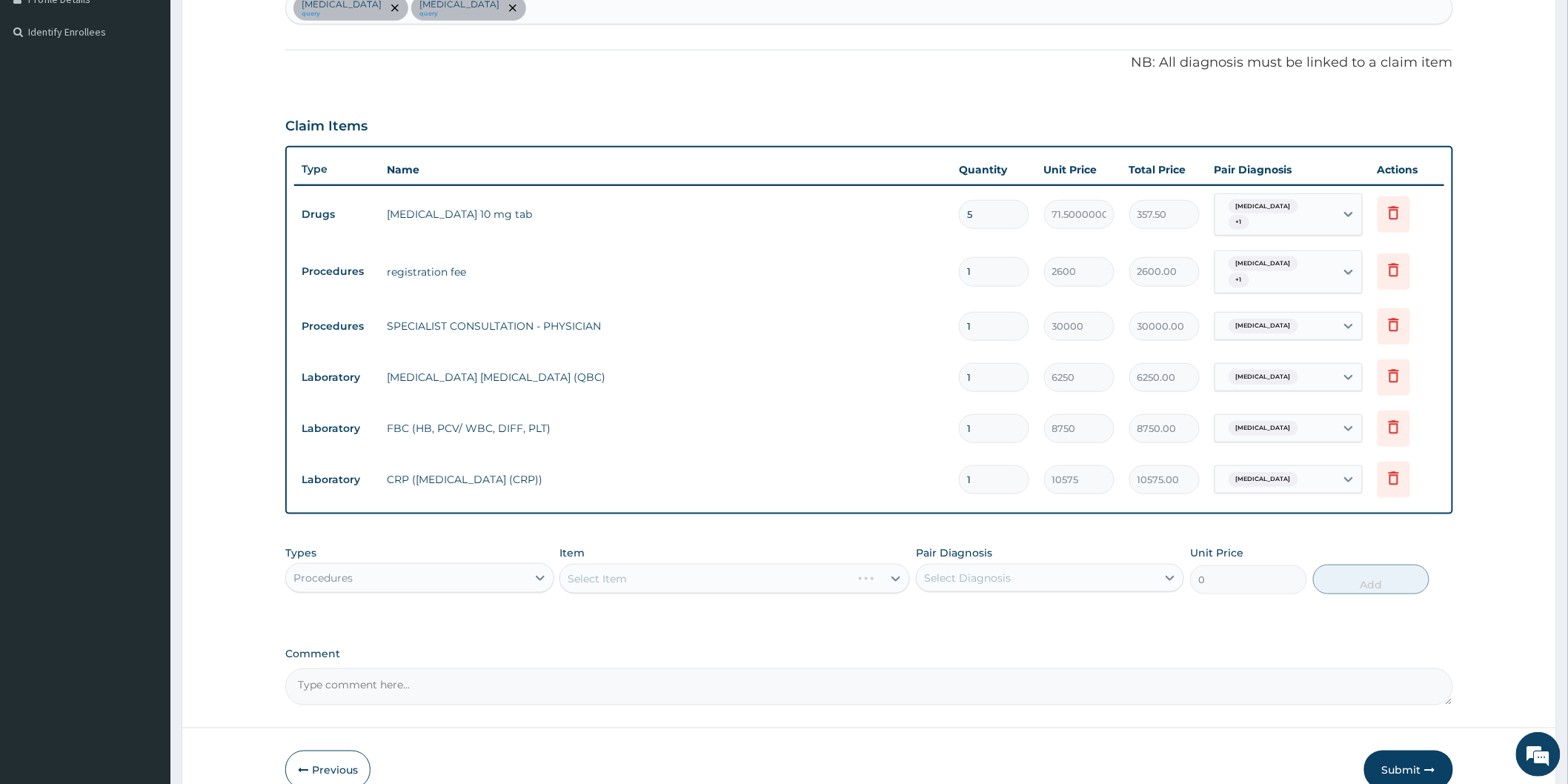
click at [897, 579] on div "Select Item" at bounding box center [734, 579] width 350 height 30
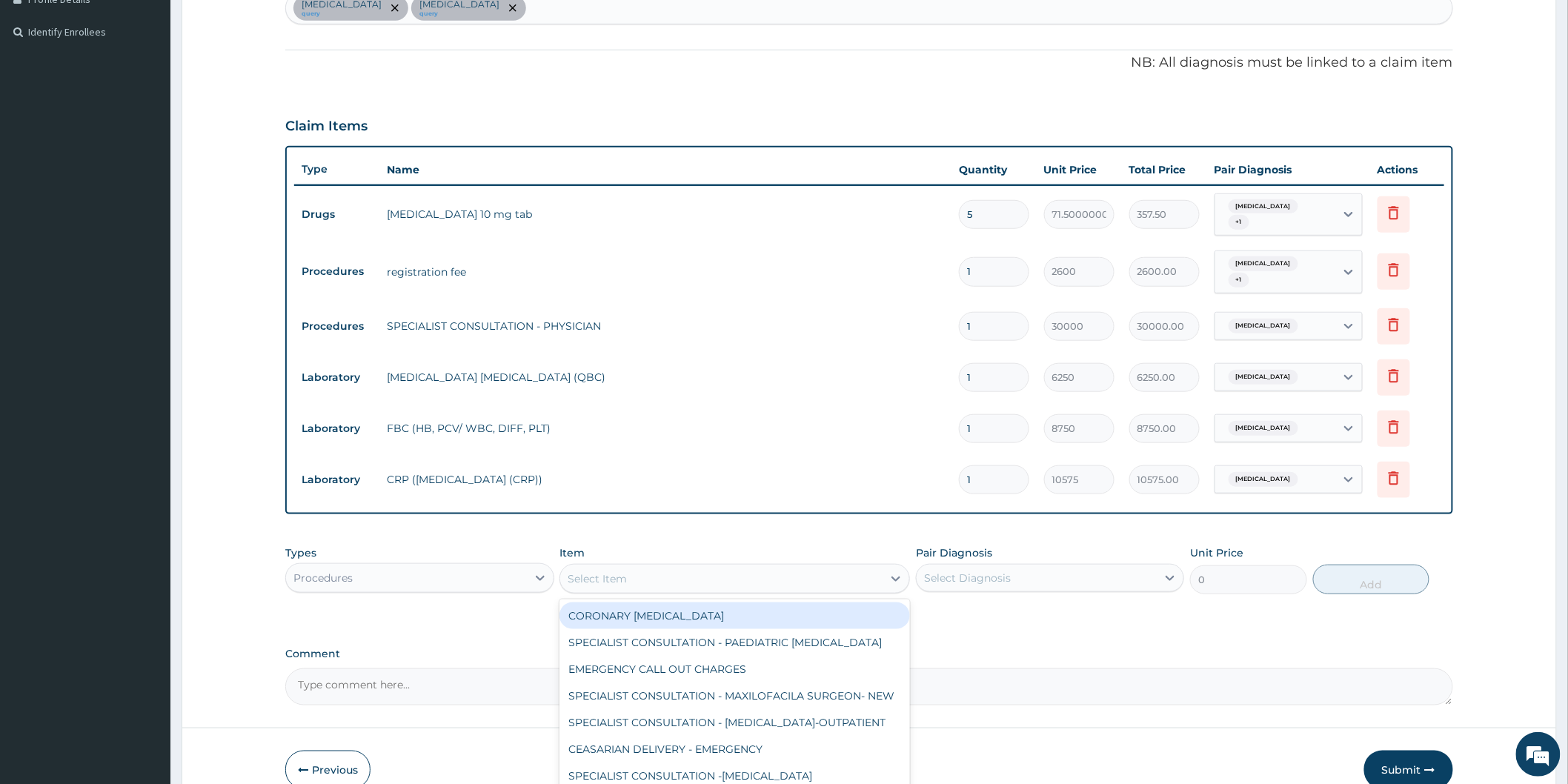
click at [897, 579] on icon at bounding box center [895, 579] width 9 height 5
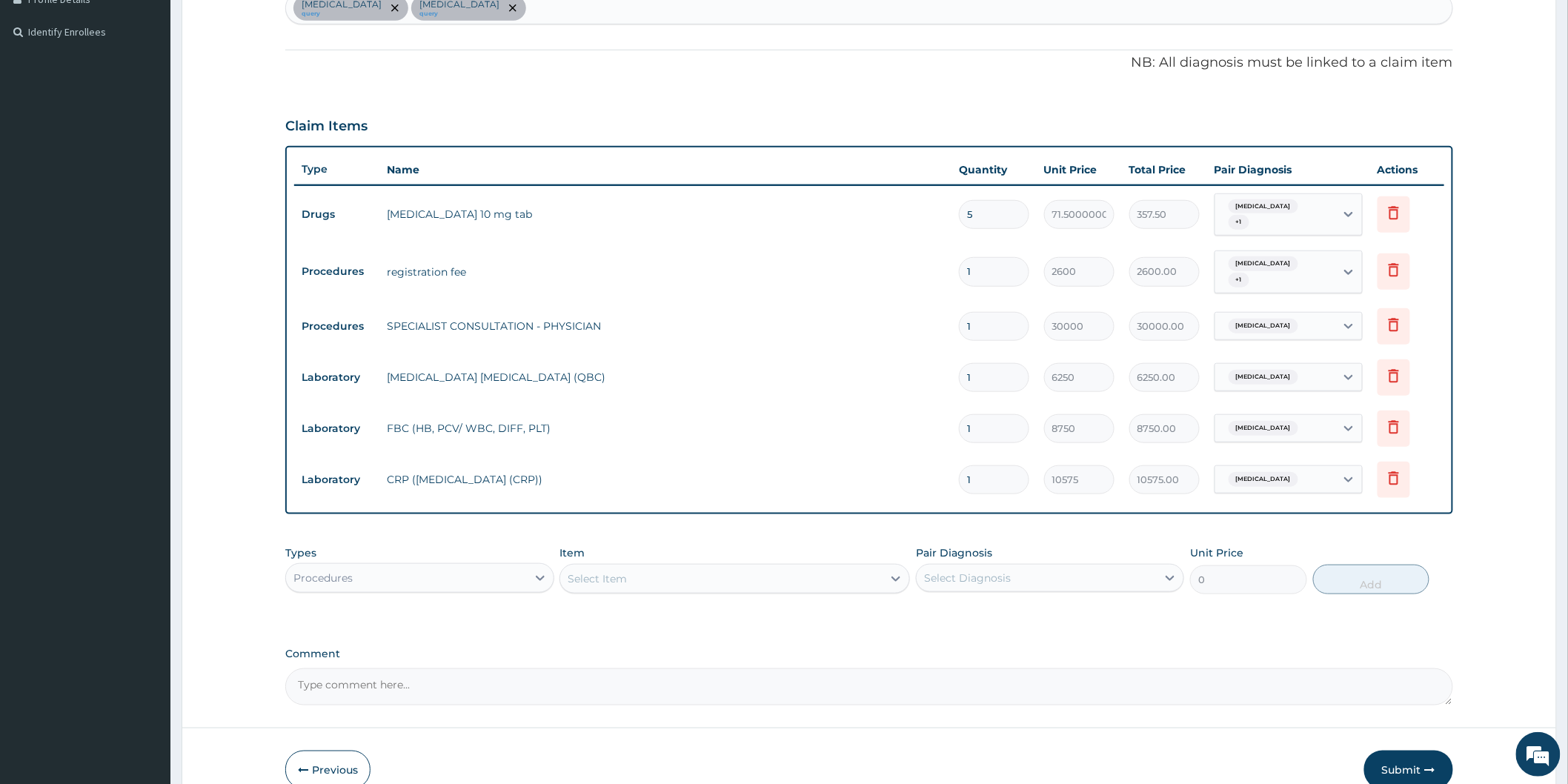
click at [963, 638] on div "PA Code / Prescription Code PA/1AEE6A PA/627764 PA/694E1B Encounter Date 06-07-…" at bounding box center [869, 227] width 1168 height 954
click at [897, 575] on icon at bounding box center [895, 579] width 15 height 15
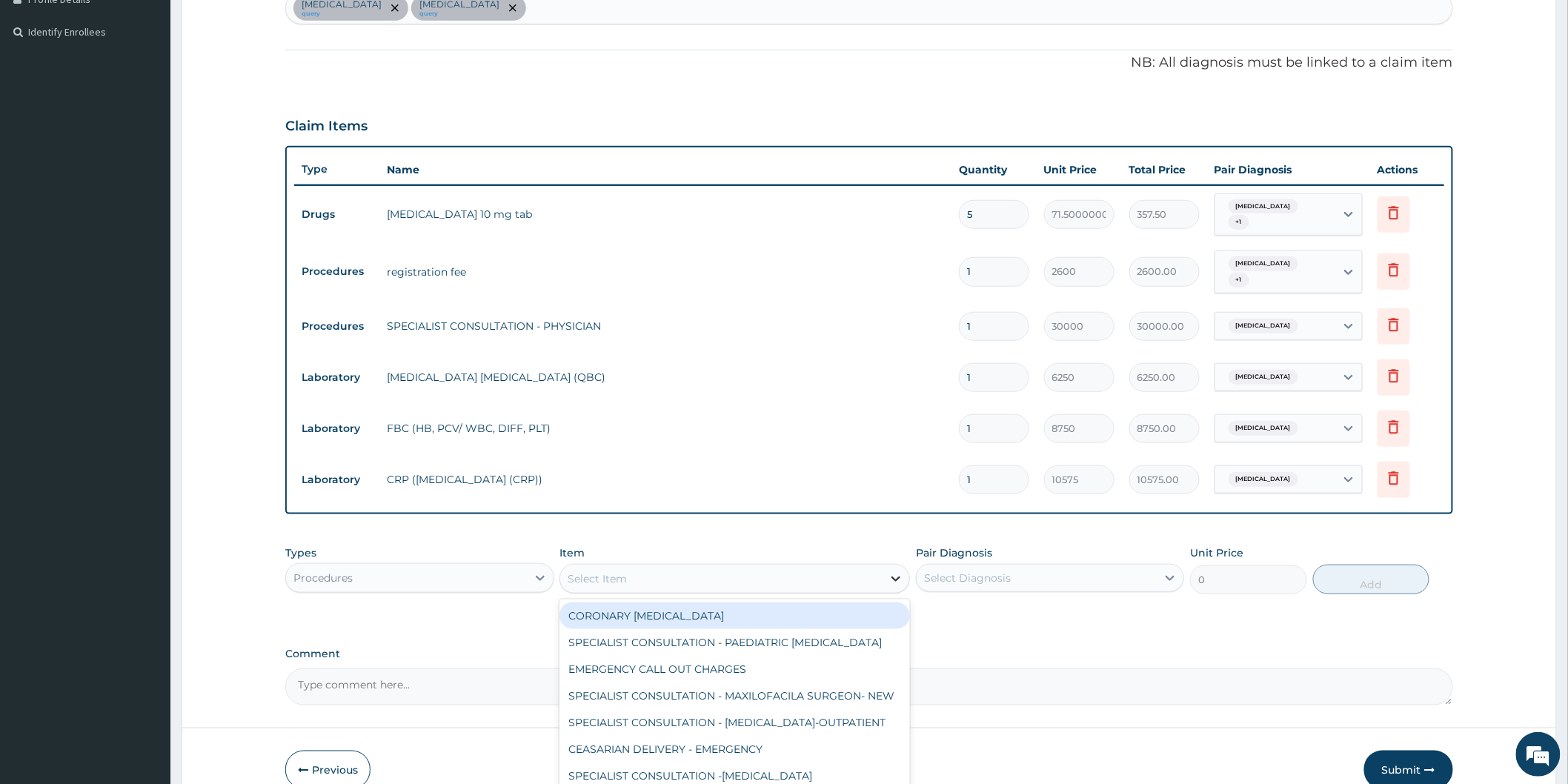
type input "P"
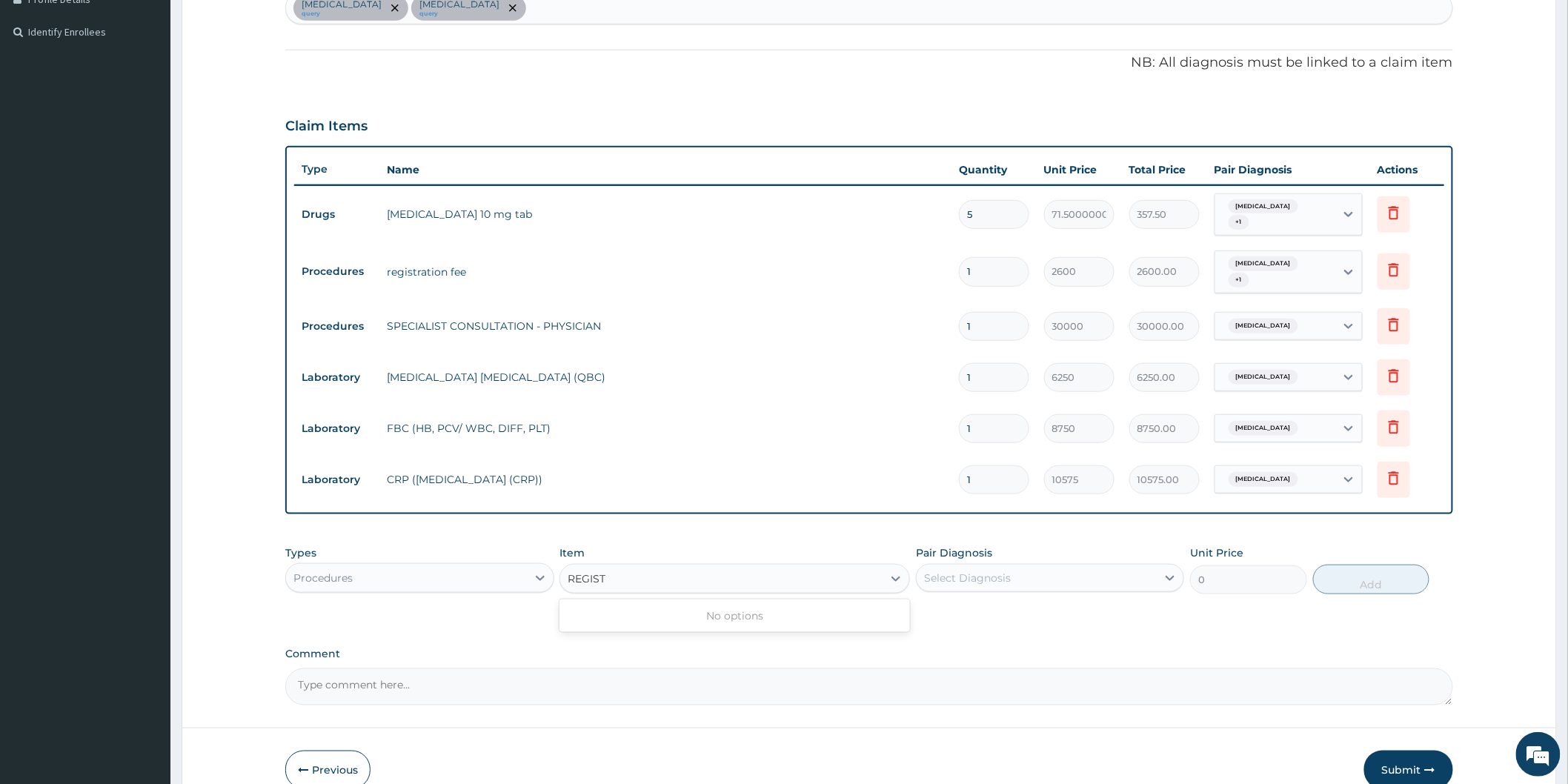
type input "REGIST"
click at [863, 705] on form "Step 2 of 2 PA Code / Prescription Code PA/1AEE6A PA/627764 PA/694E1B Encounter…" at bounding box center [869, 249] width 1375 height 1123
click at [538, 576] on icon at bounding box center [540, 579] width 9 height 5
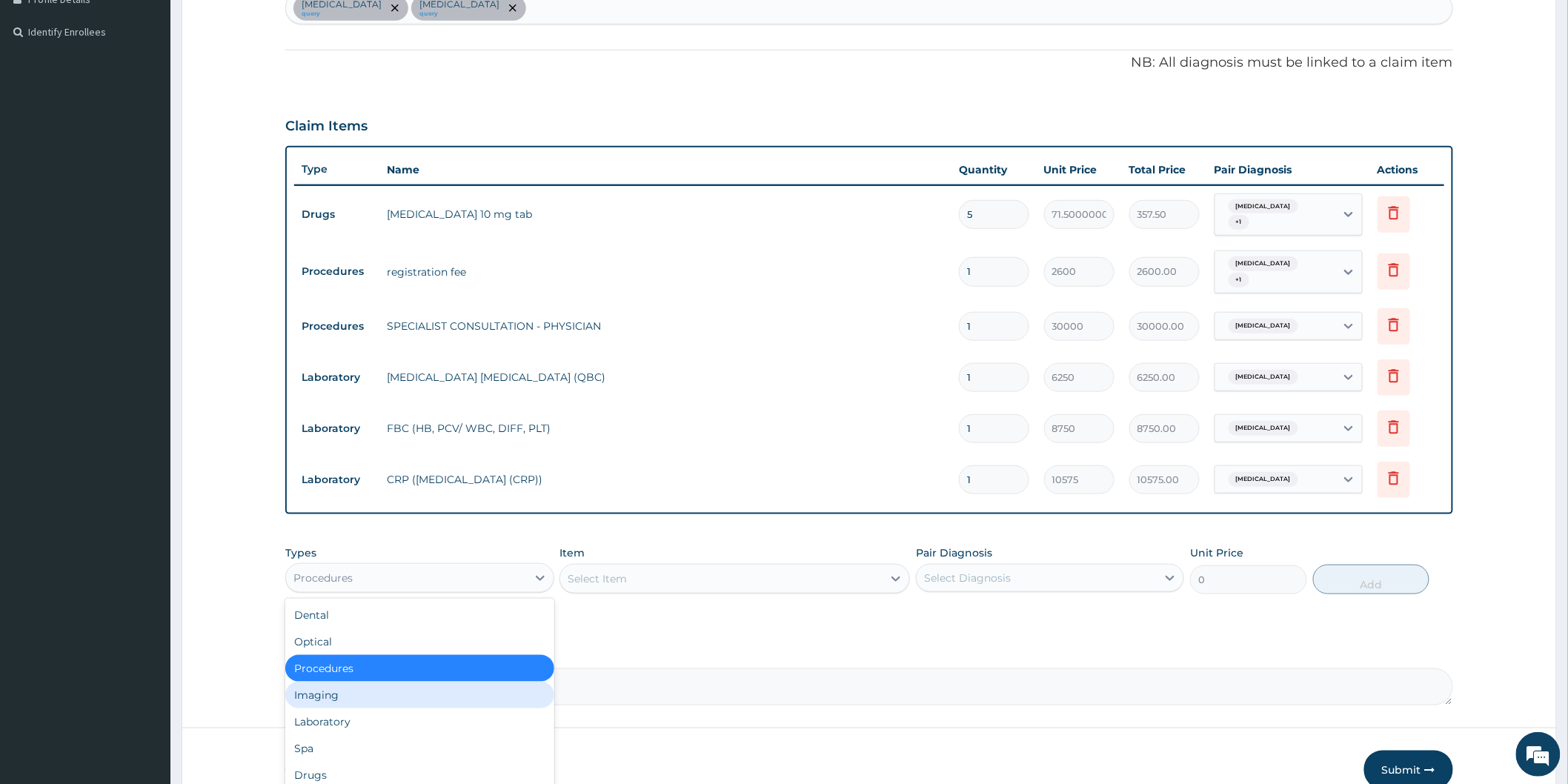
click at [350, 698] on div "Imaging" at bounding box center [419, 694] width 268 height 26
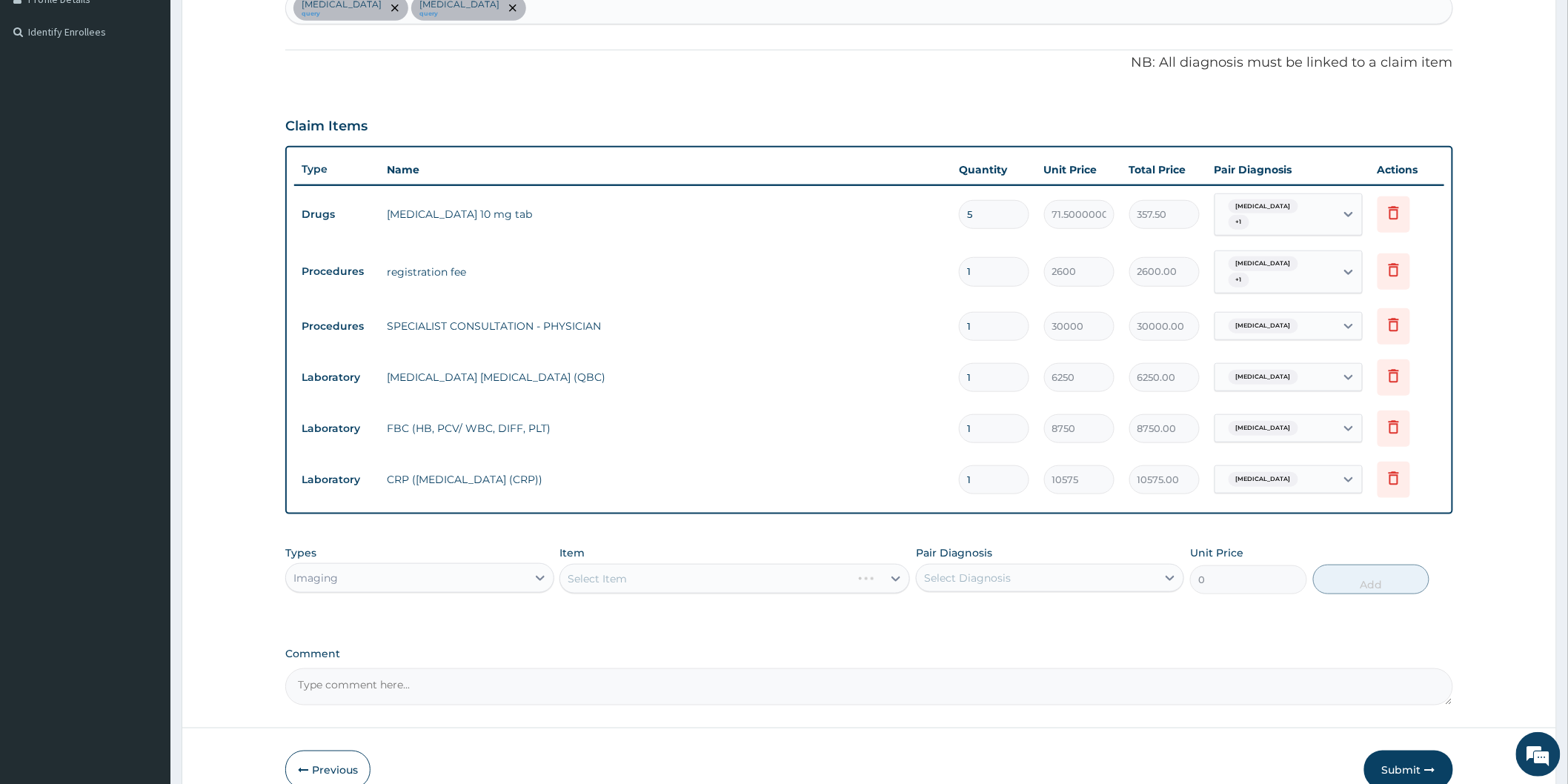
click at [700, 579] on div "Select Item" at bounding box center [734, 579] width 350 height 30
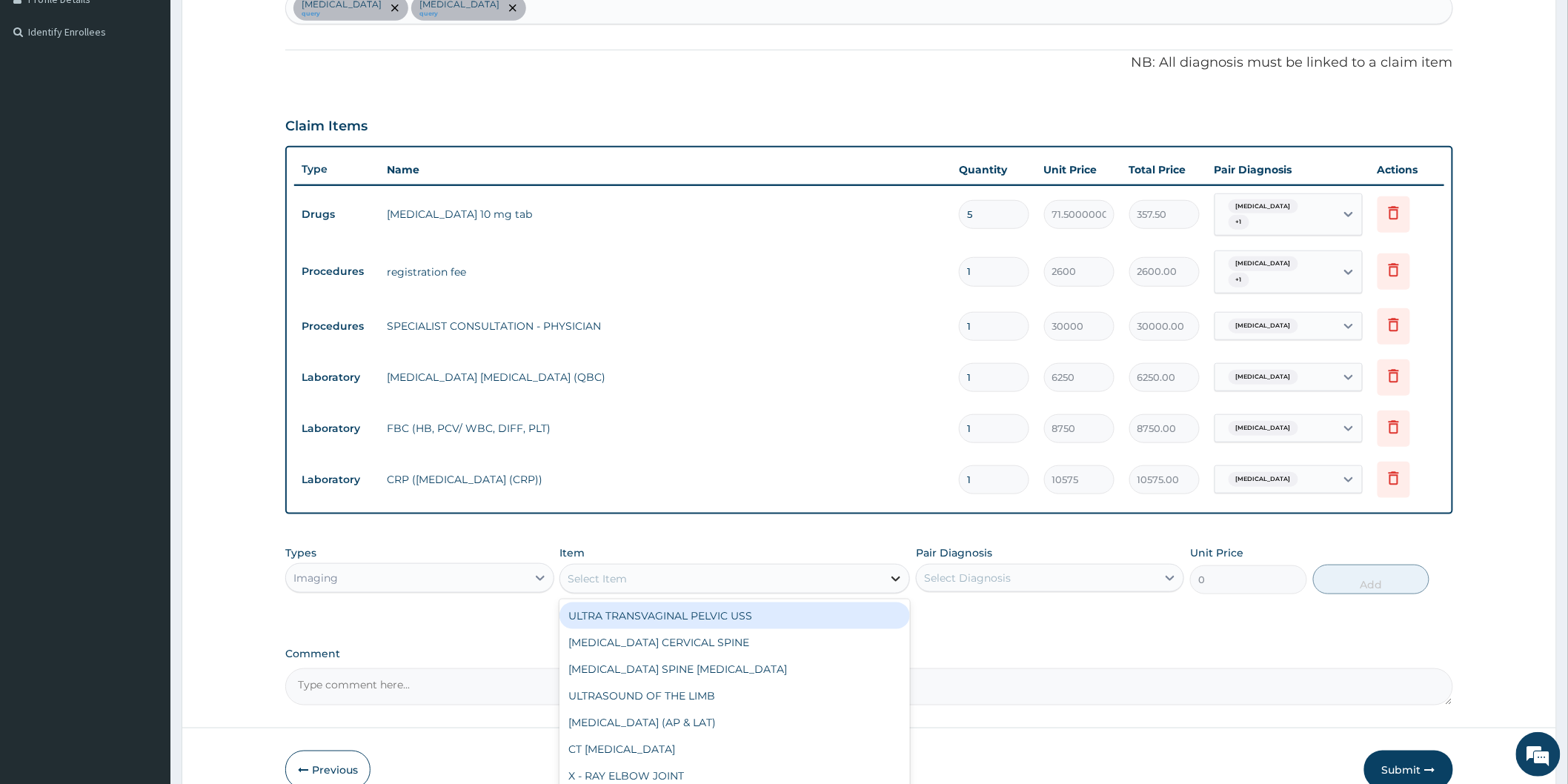
click at [894, 578] on icon at bounding box center [895, 579] width 9 height 5
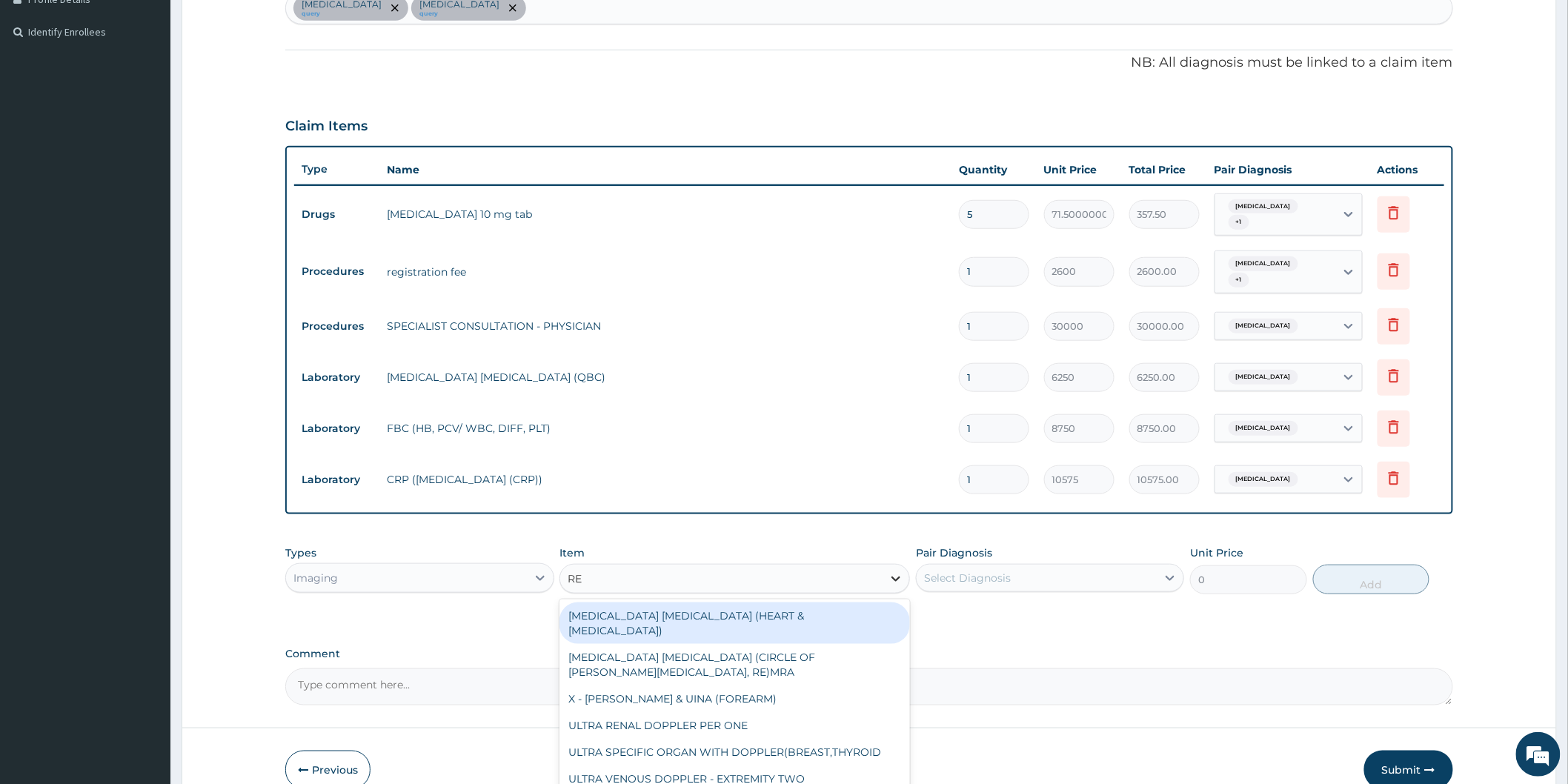
type input "REG"
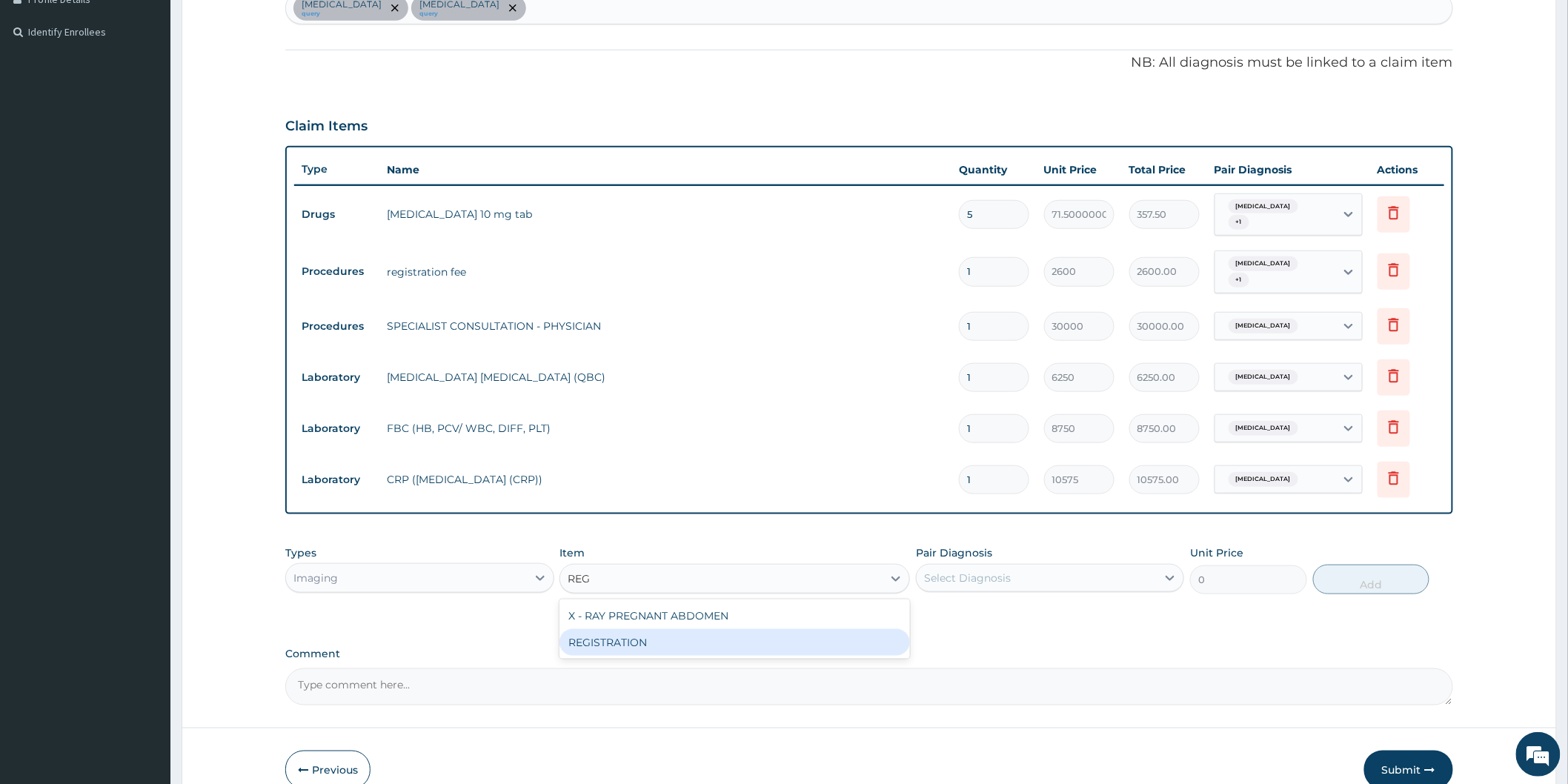
click at [651, 645] on div "REGISTRATION" at bounding box center [734, 642] width 350 height 26
type input "10000"
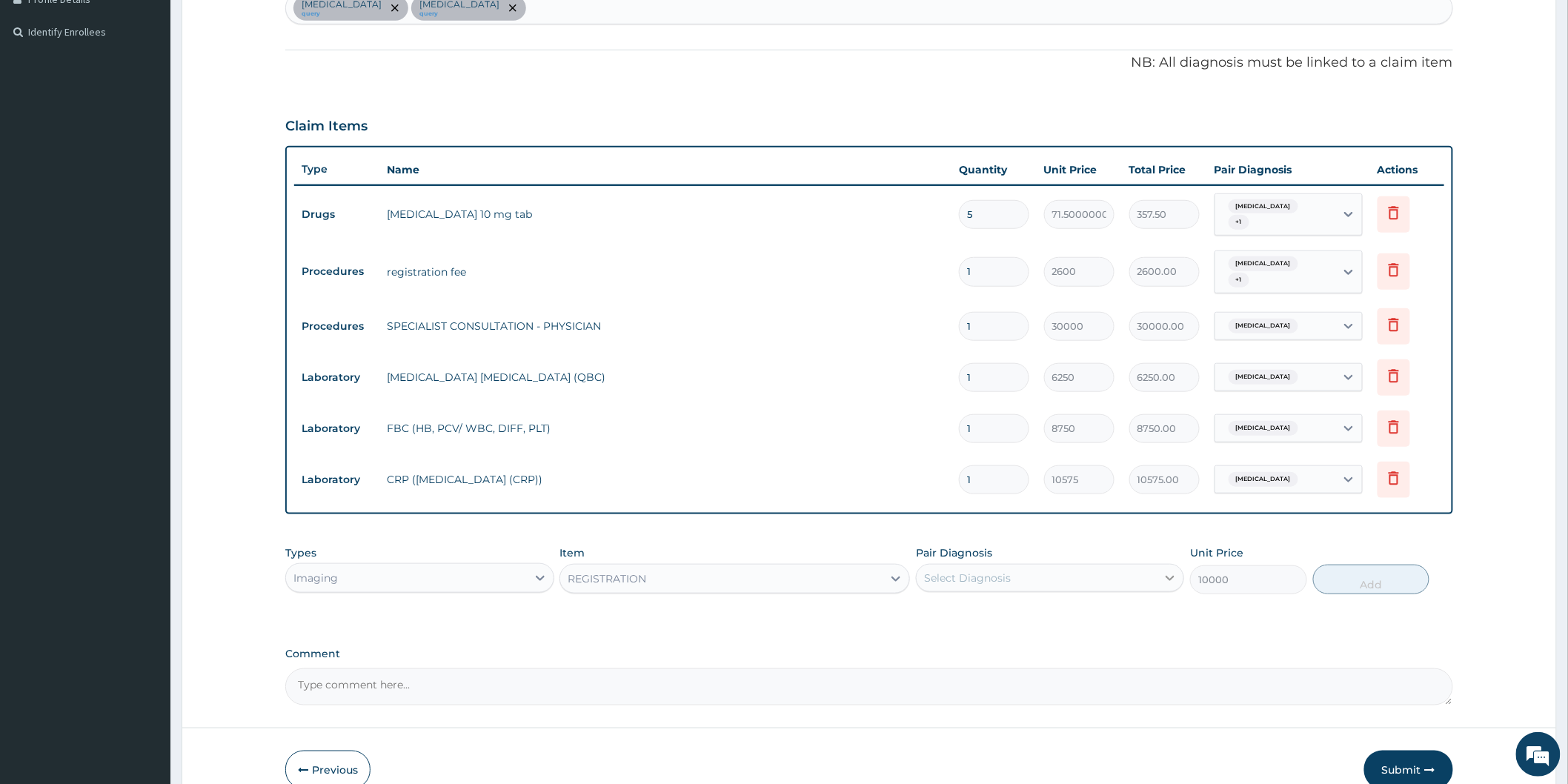
click at [1165, 576] on icon at bounding box center [1169, 578] width 15 height 15
click at [1032, 610] on label "Upper respiratory infection" at bounding box center [986, 614] width 92 height 15
checkbox input "true"
click at [1378, 572] on button "Add" at bounding box center [1370, 579] width 117 height 30
type input "0"
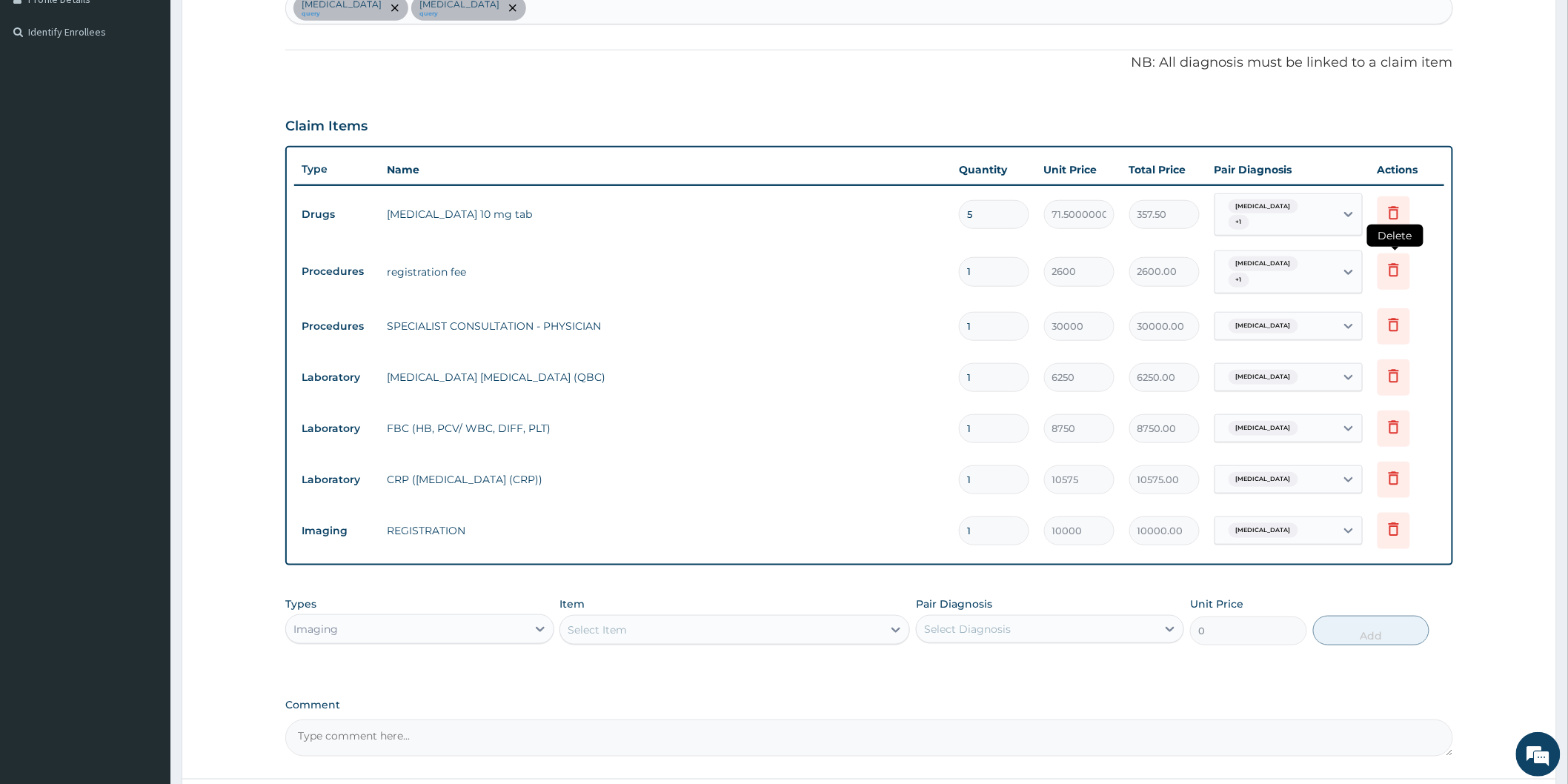
click at [1394, 263] on icon at bounding box center [1393, 270] width 11 height 13
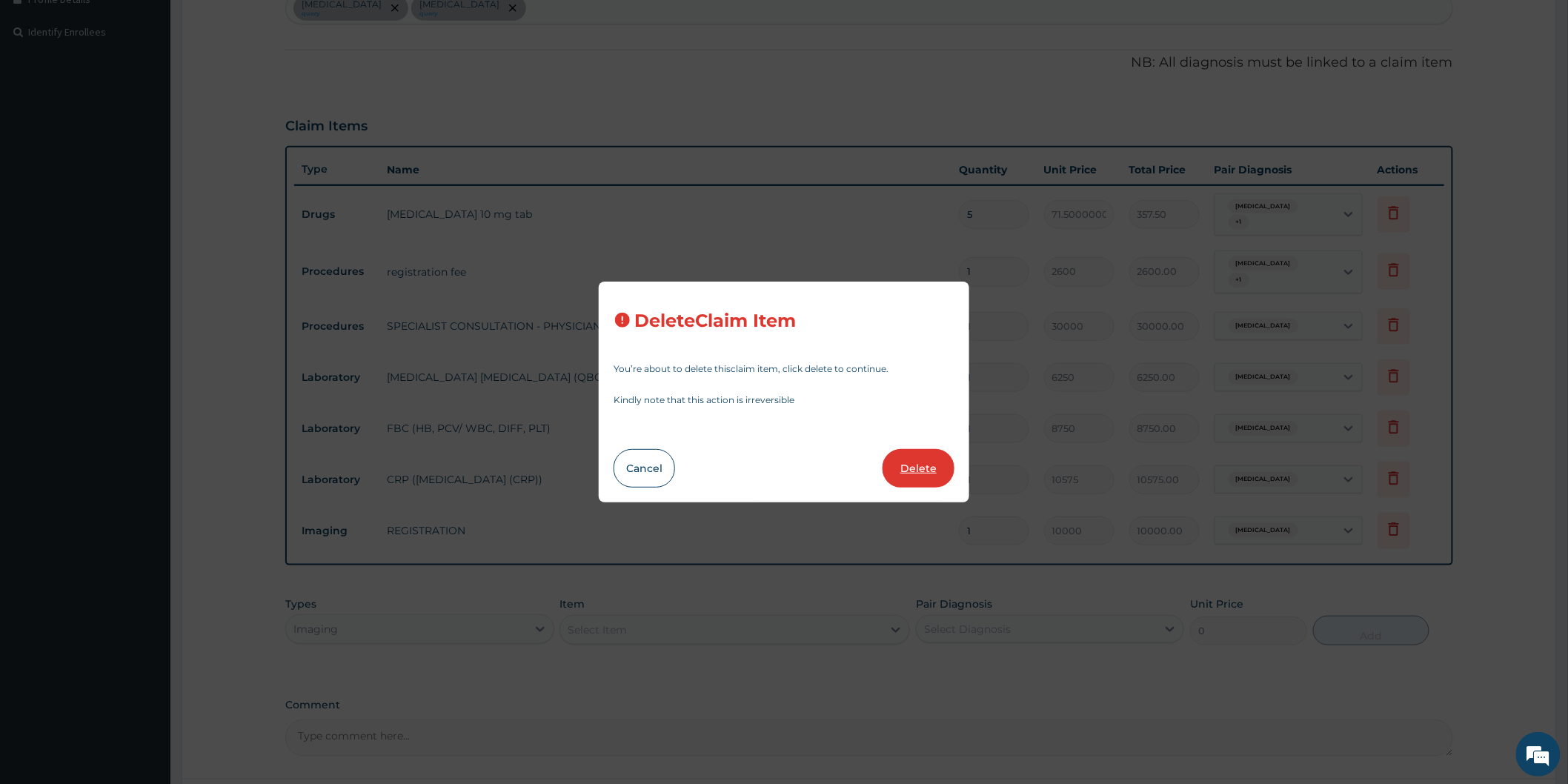
click at [915, 464] on button "Delete" at bounding box center [918, 468] width 72 height 39
type input "30000"
type input "30000.00"
type input "6250"
type input "6250.00"
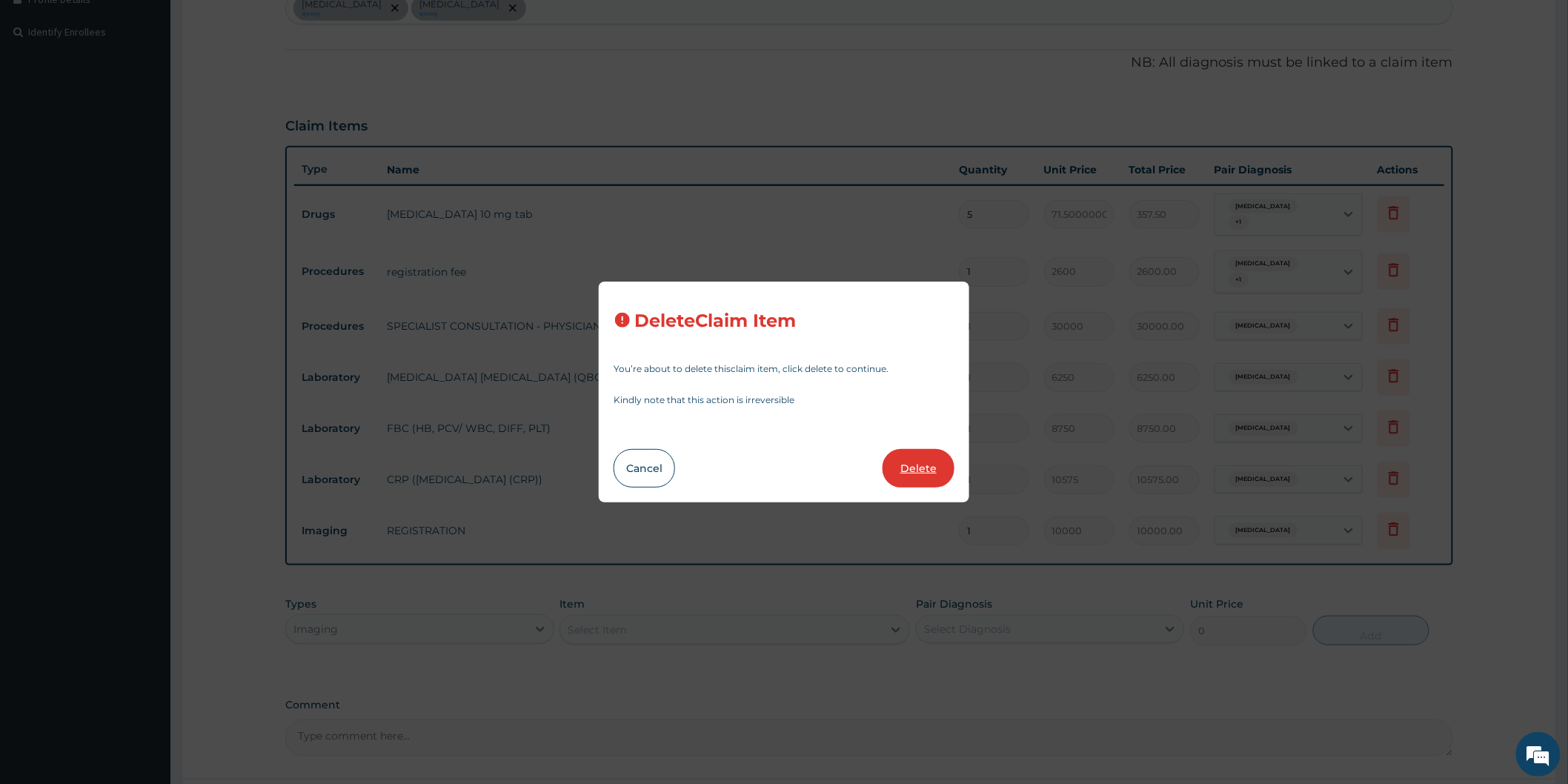
type input "8750"
type input "8750.00"
type input "10575"
type input "10575.00"
type input "10000"
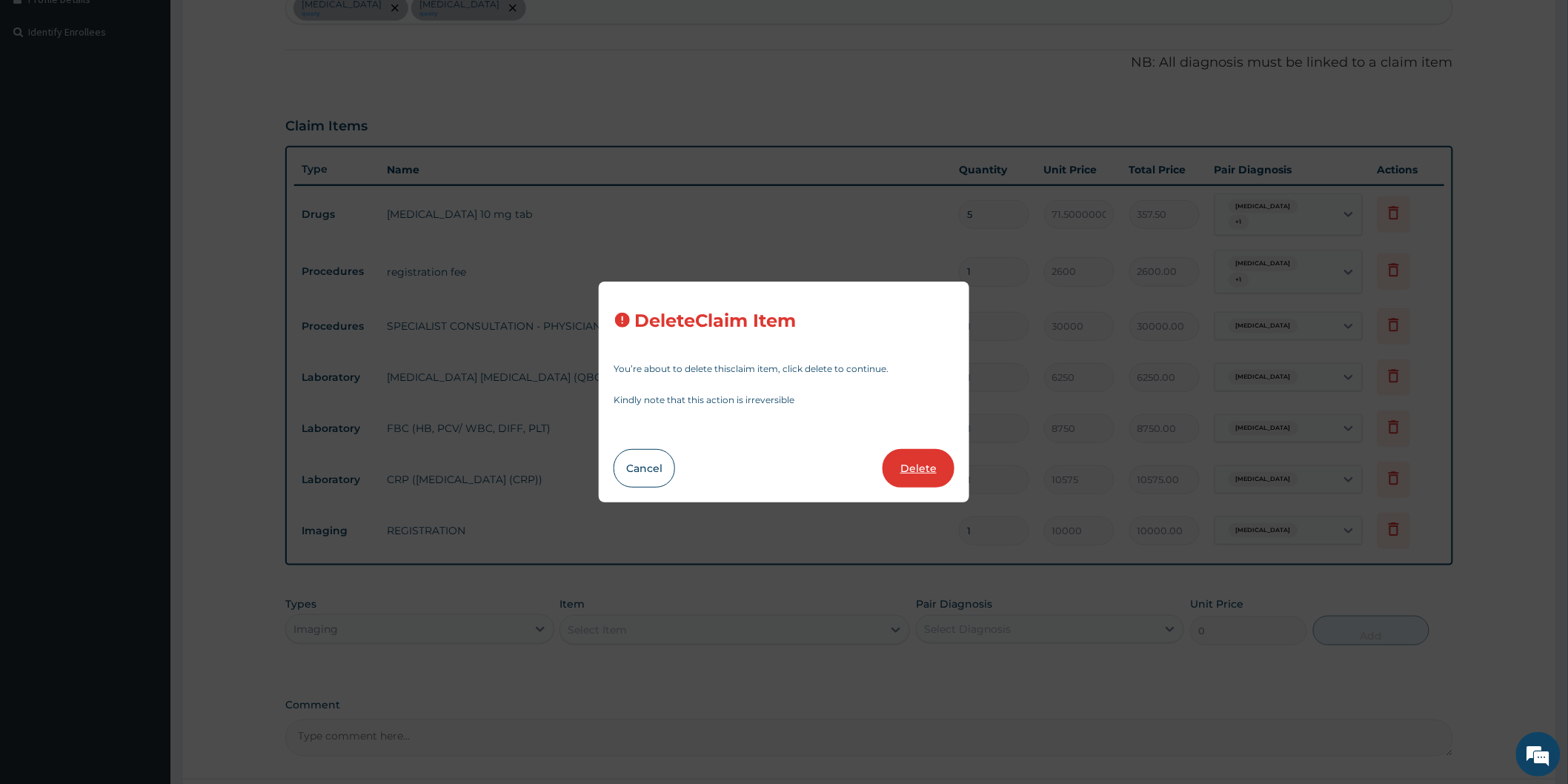
type input "10000.00"
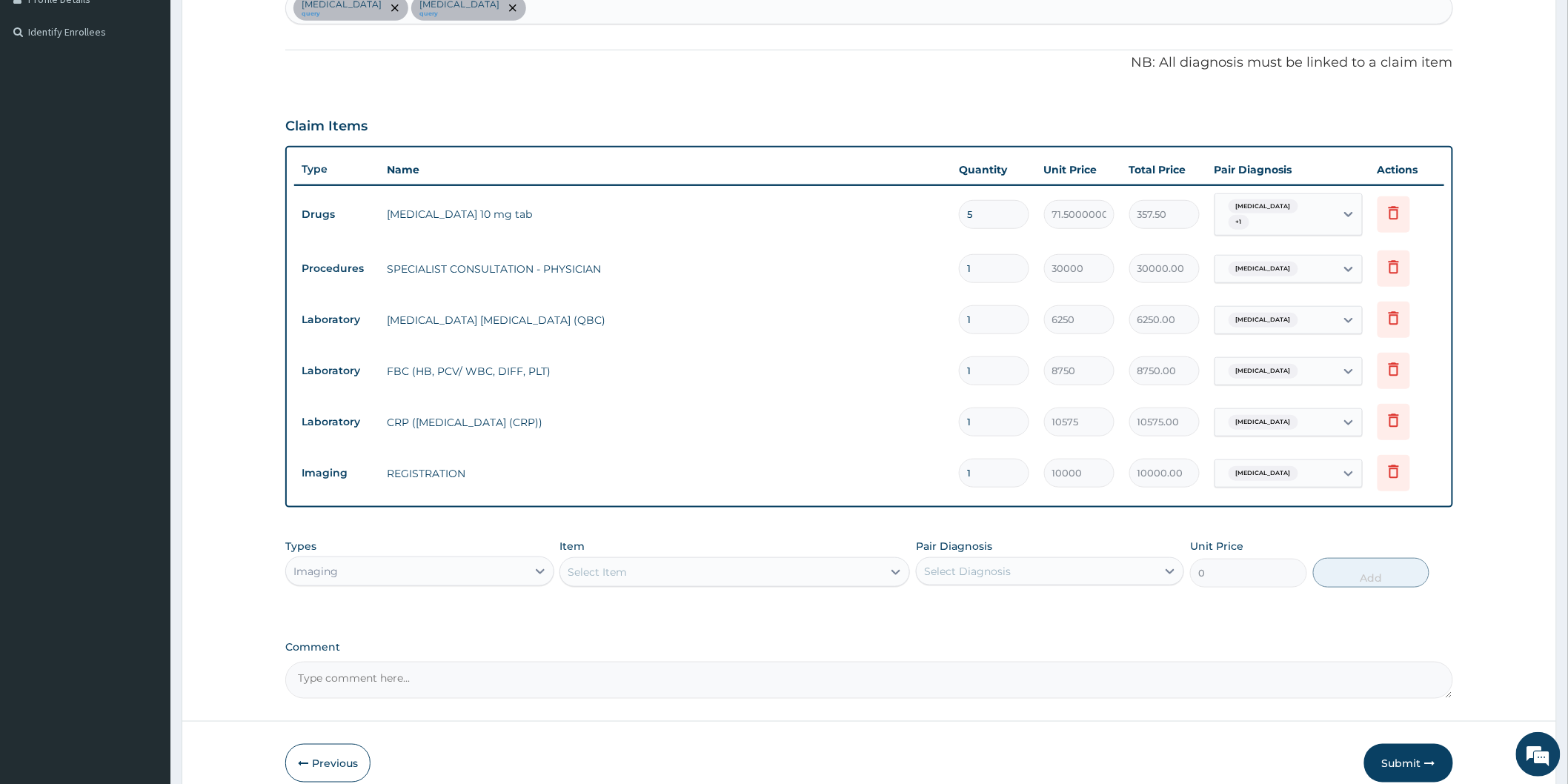
click at [860, 716] on form "Step 2 of 2 PA Code / Prescription Code PA/1AEE6A PA/627764 PA/694E1B Encounter…" at bounding box center [869, 247] width 1375 height 1117
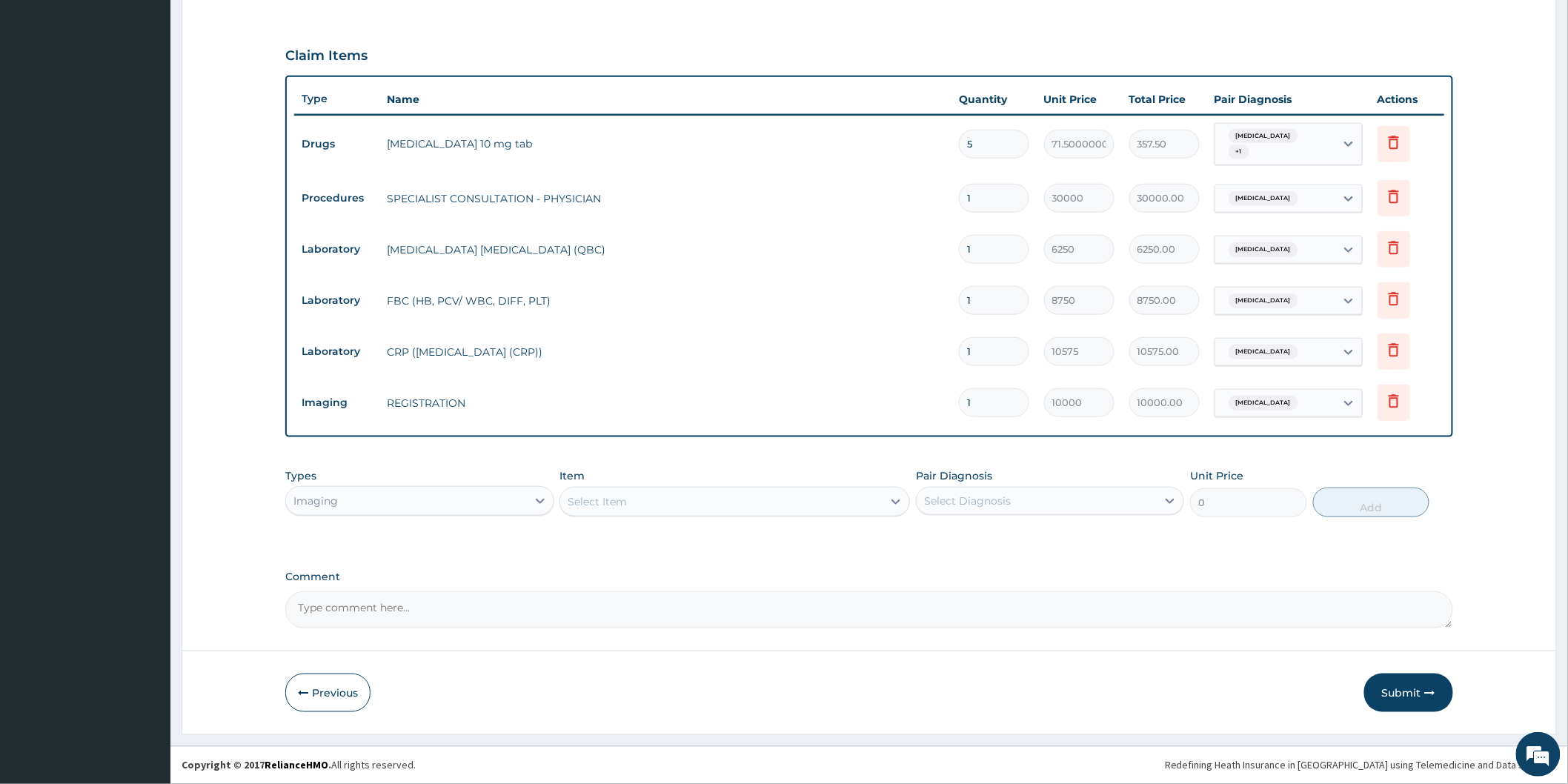
scroll to position [378, 0]
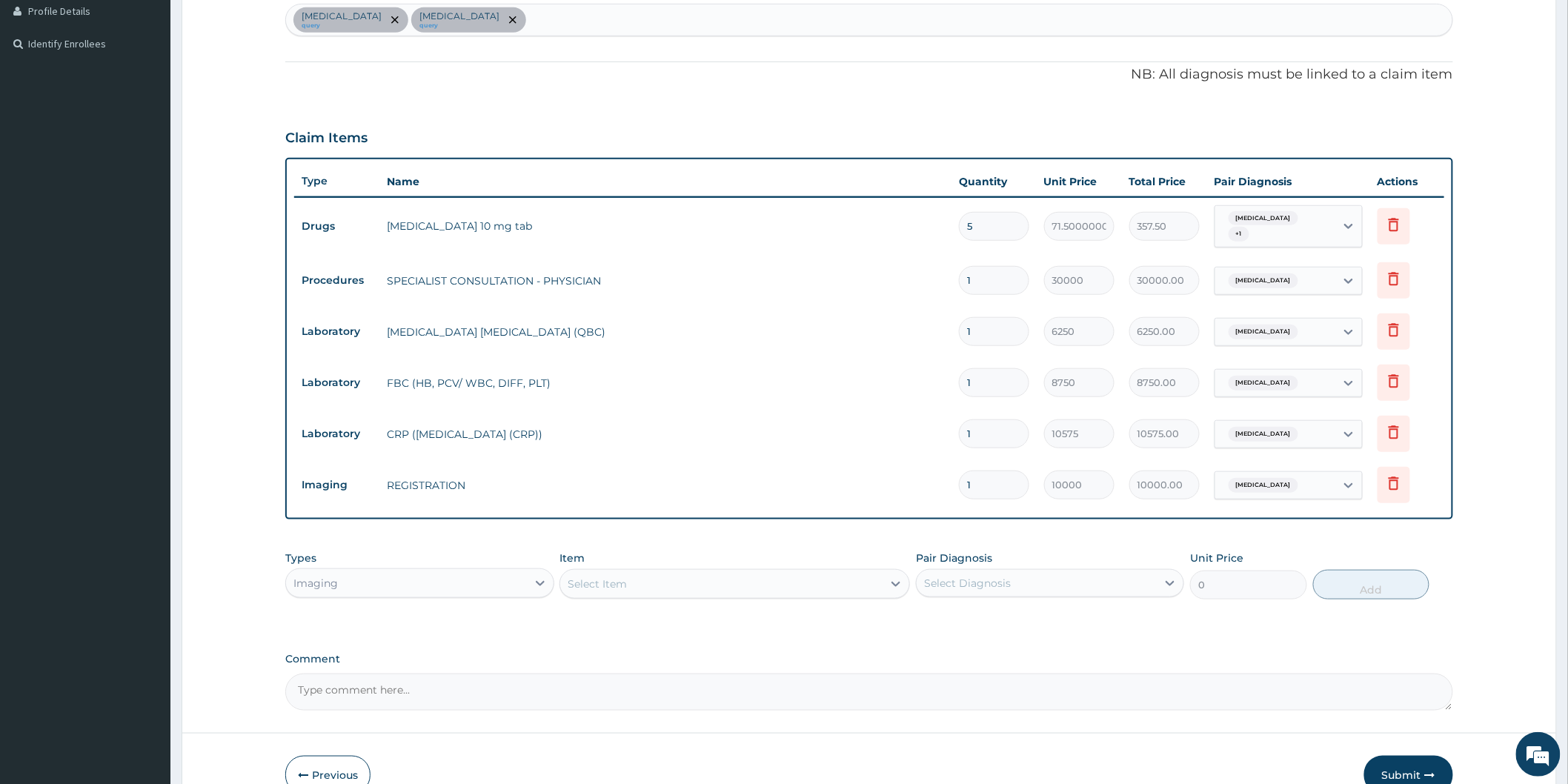
click at [694, 657] on label "Comment" at bounding box center [869, 658] width 1168 height 12
click at [694, 673] on textarea "Comment" at bounding box center [869, 692] width 1168 height 37
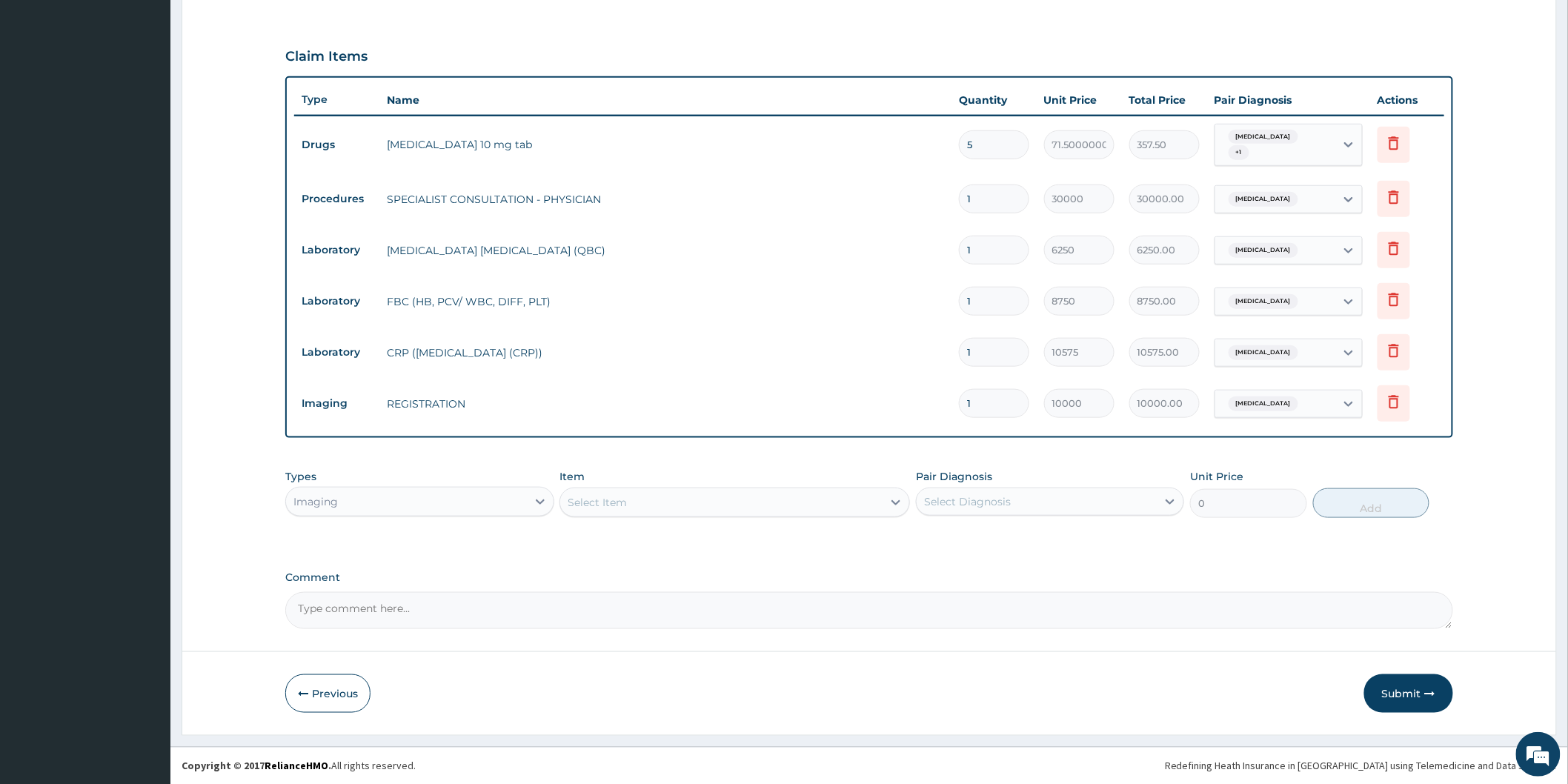
scroll to position [461, 0]
click at [1387, 680] on button "Submit" at bounding box center [1407, 693] width 89 height 39
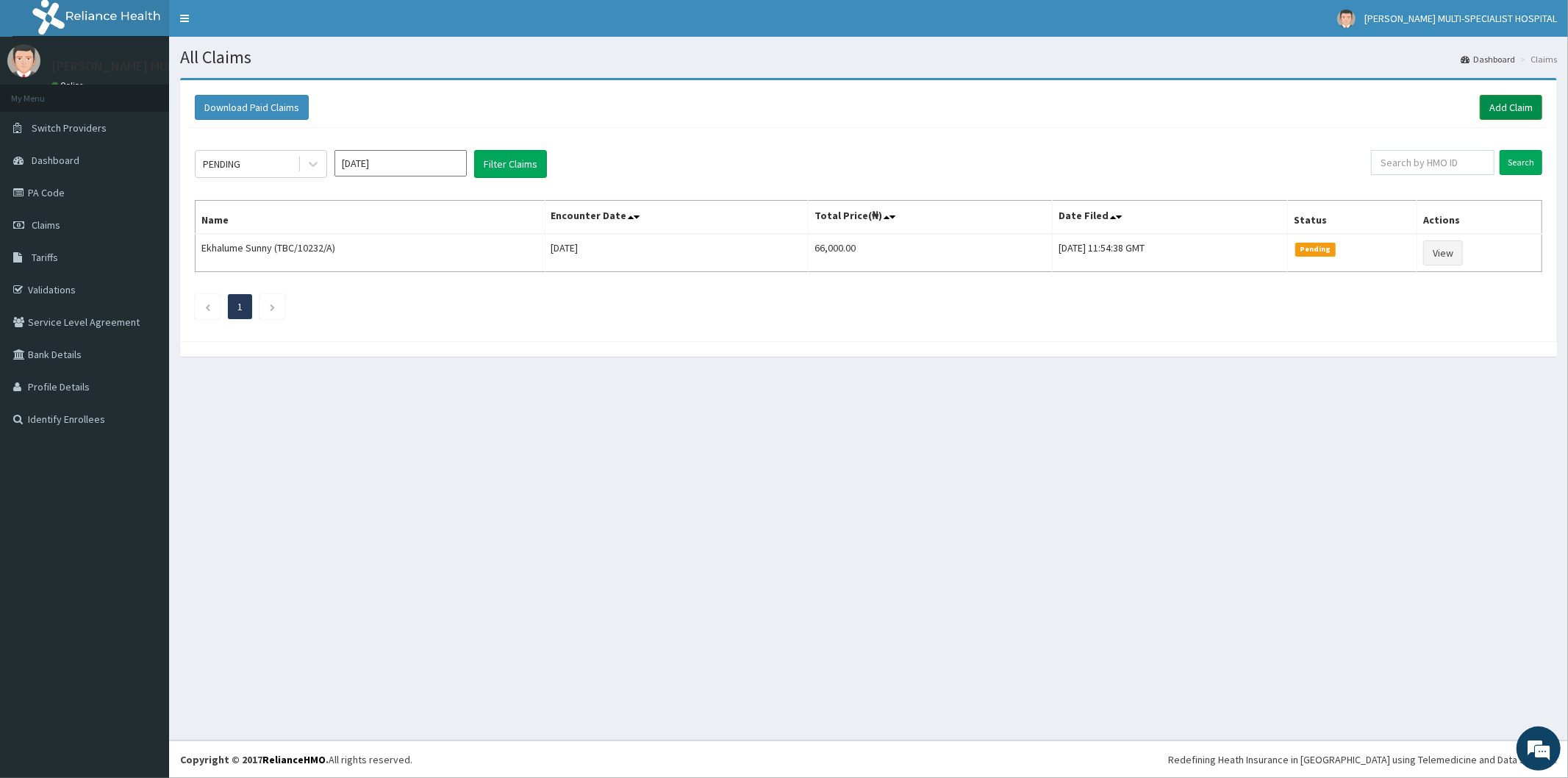
click at [1516, 106] on link "Add Claim" at bounding box center [1511, 107] width 63 height 25
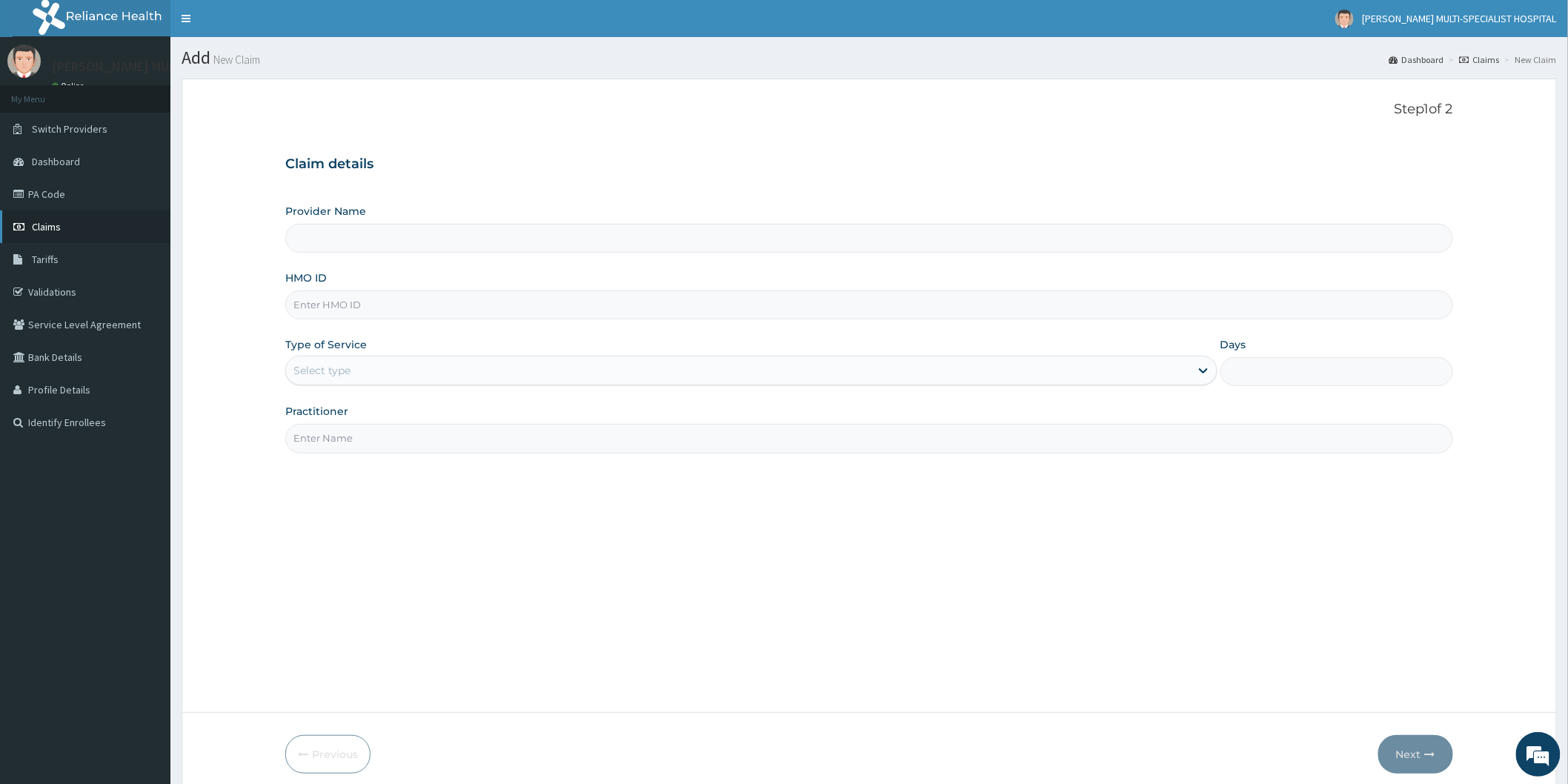
type input "Reddington Multi-Specialist Hospital - IKEJA"
click at [49, 224] on span "Claims" at bounding box center [46, 227] width 29 height 13
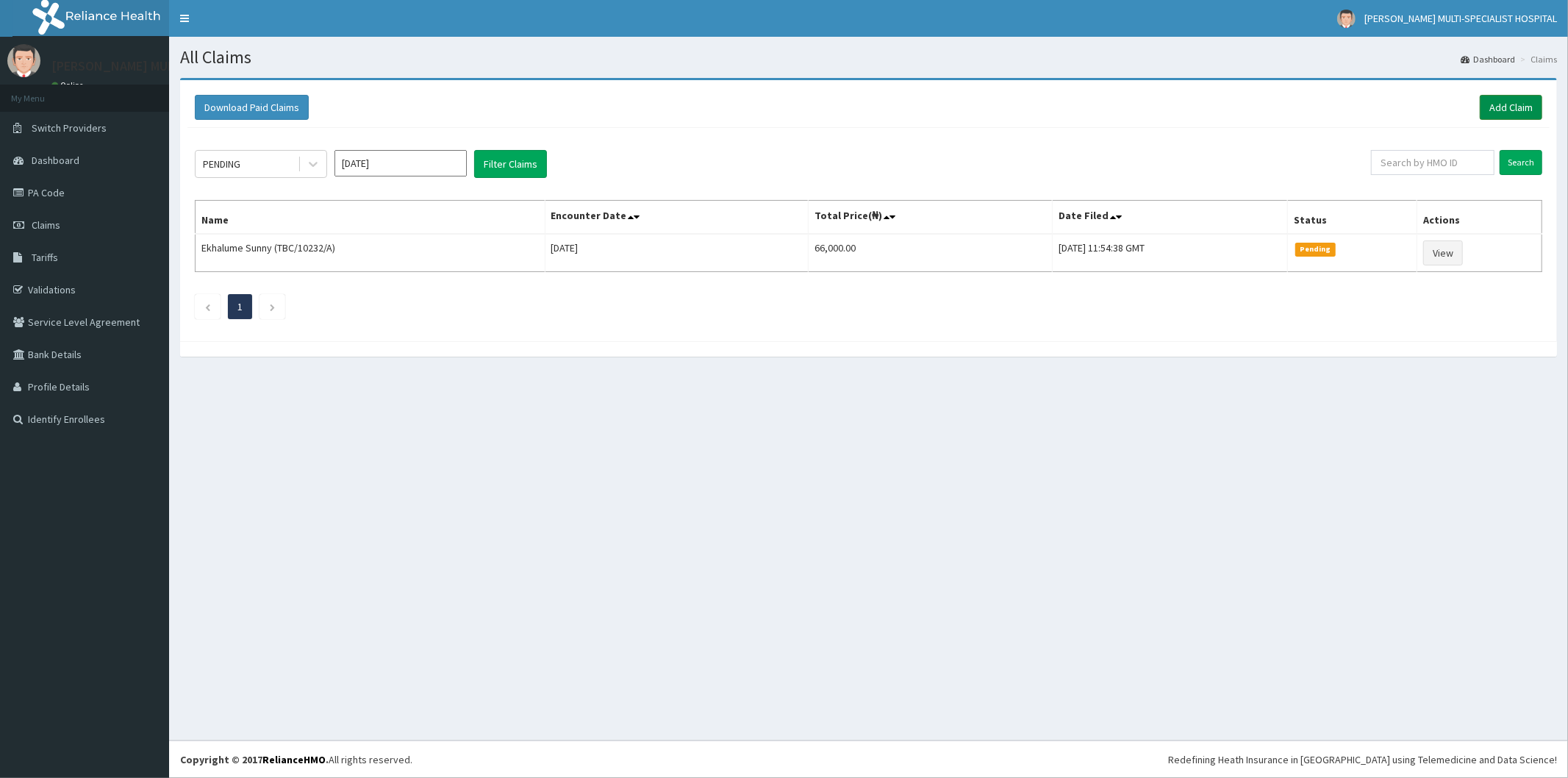
click at [1508, 95] on link "Add Claim" at bounding box center [1511, 107] width 63 height 25
click at [1505, 96] on link "Add Claim" at bounding box center [1511, 107] width 63 height 25
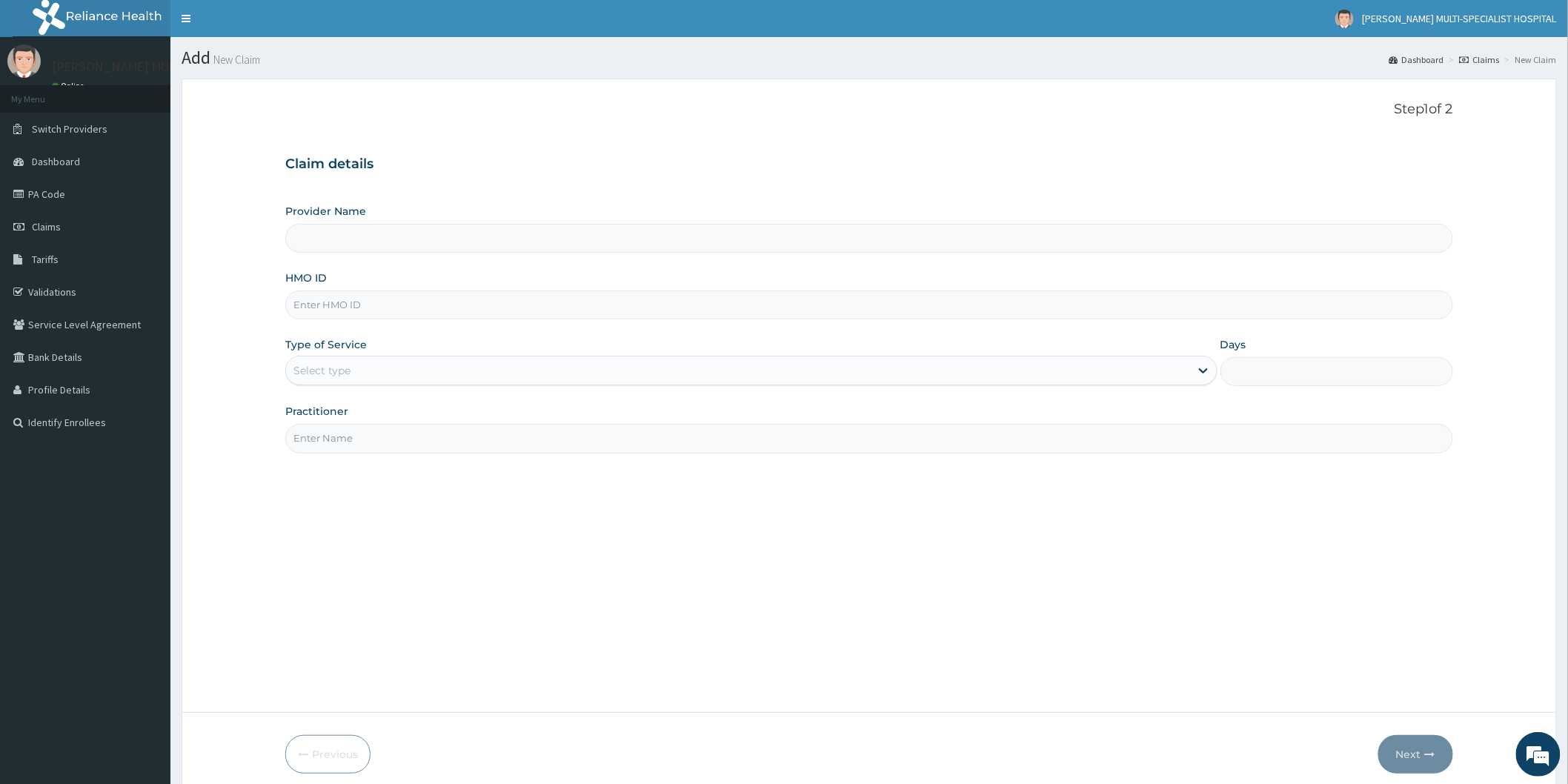
type input "Reddington Multi-Specialist Hospital - IKEJA"
click at [624, 231] on input "Reddington Multi-Specialist Hospital - IKEJA" at bounding box center [869, 238] width 1168 height 29
click at [573, 294] on input "HMO ID" at bounding box center [869, 305] width 1168 height 29
type input "EMG/10003/A"
click at [462, 358] on div "Select type" at bounding box center [737, 370] width 903 height 24
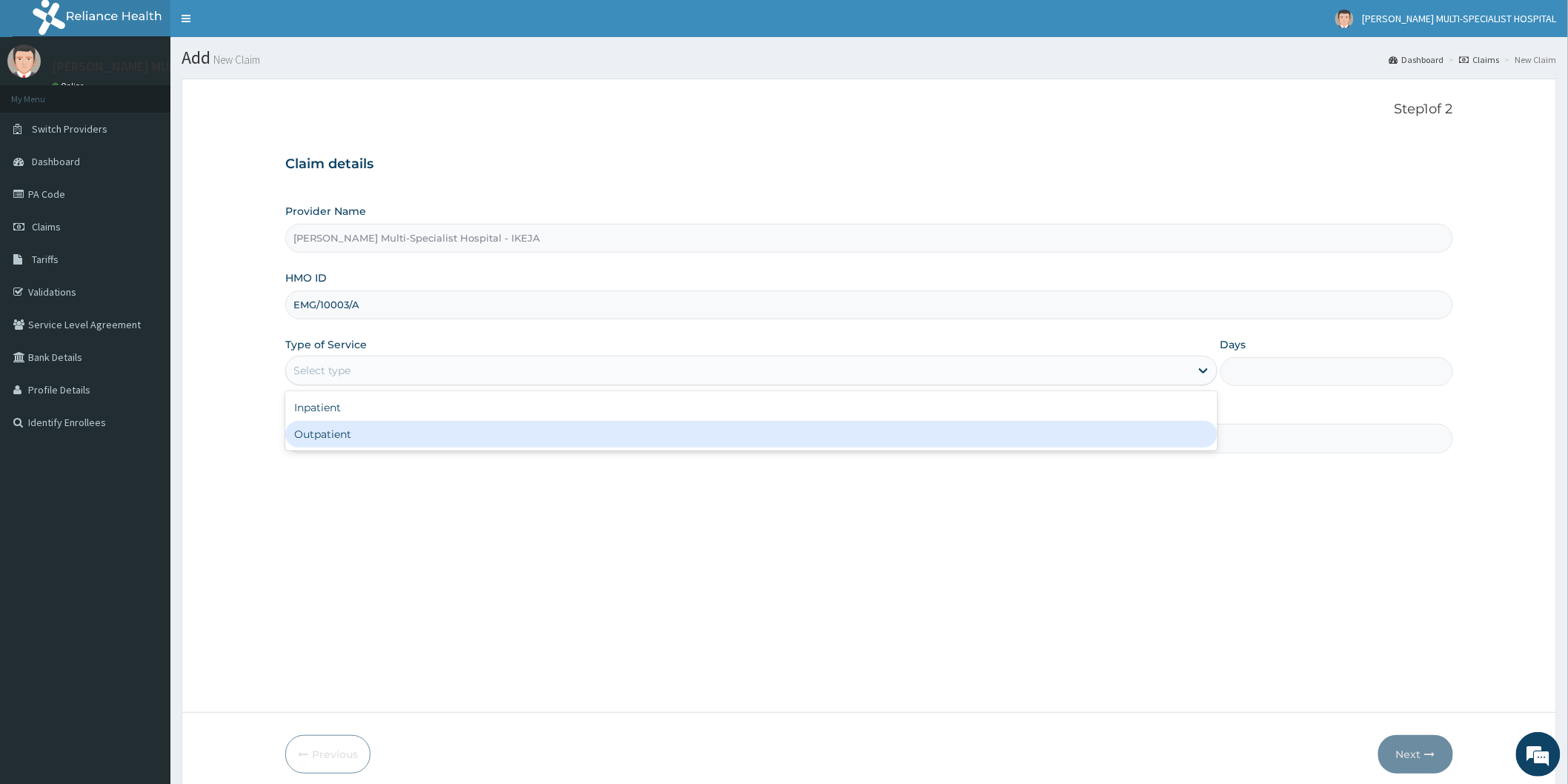
click at [349, 444] on div "Outpatient" at bounding box center [752, 434] width 932 height 26
type input "1"
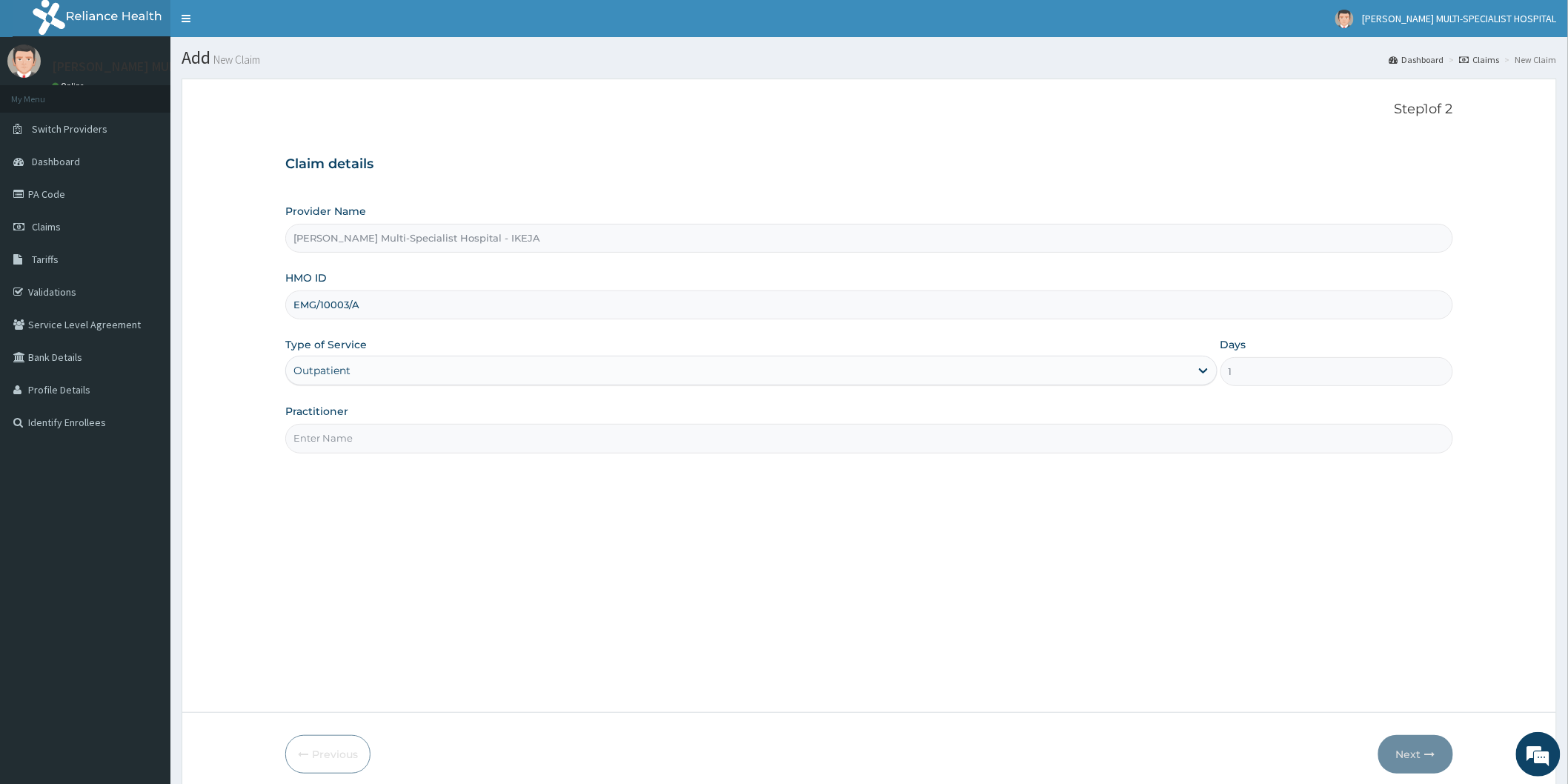
click at [349, 435] on input "Practitioner" at bounding box center [869, 438] width 1168 height 29
type input "DR OLAPADE"
click at [1407, 746] on button "Next" at bounding box center [1415, 754] width 75 height 39
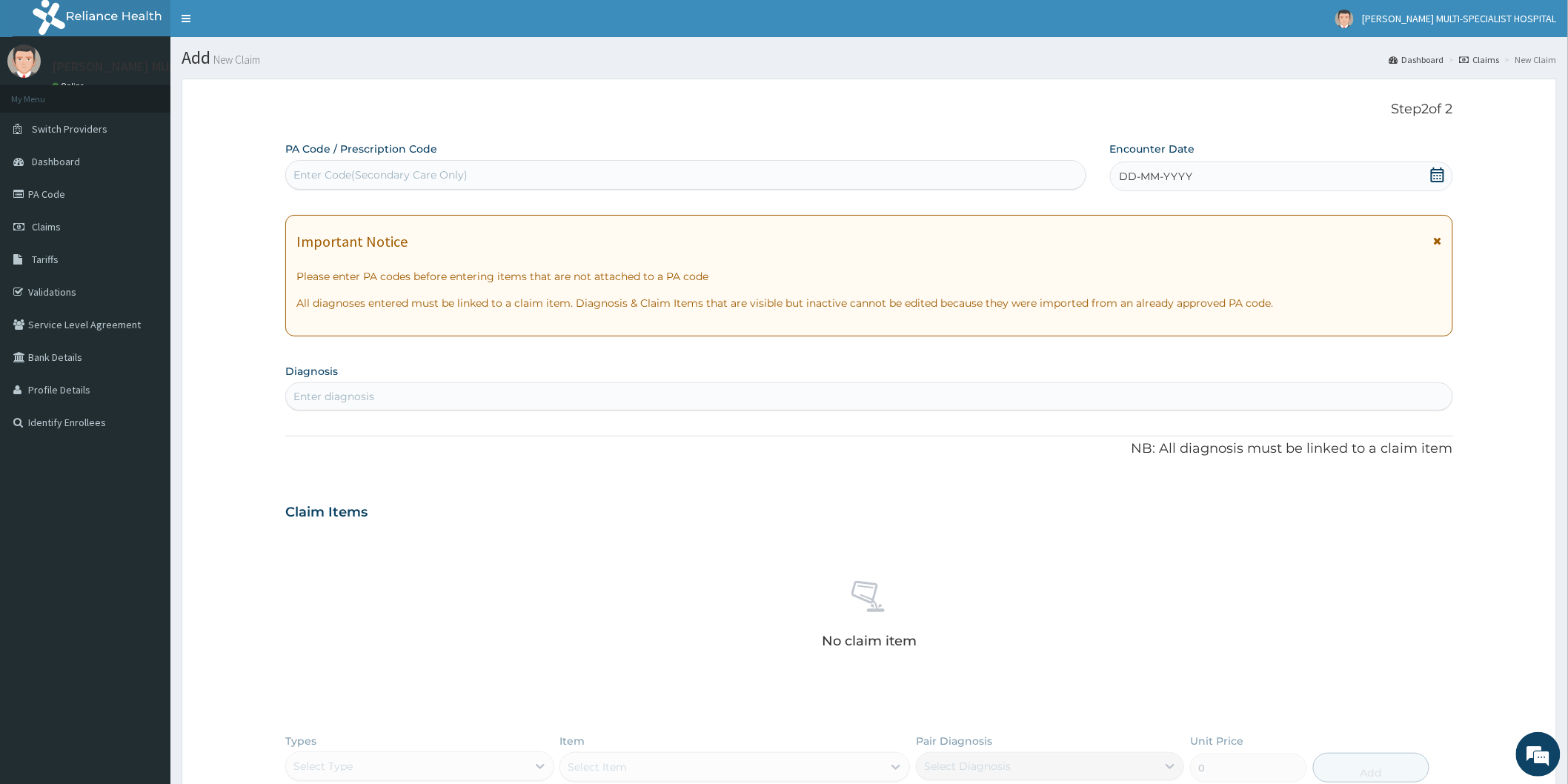
click at [582, 173] on div "Enter Code(Secondary Care Only)" at bounding box center [686, 175] width 799 height 24
type input "PA/5EEC45"
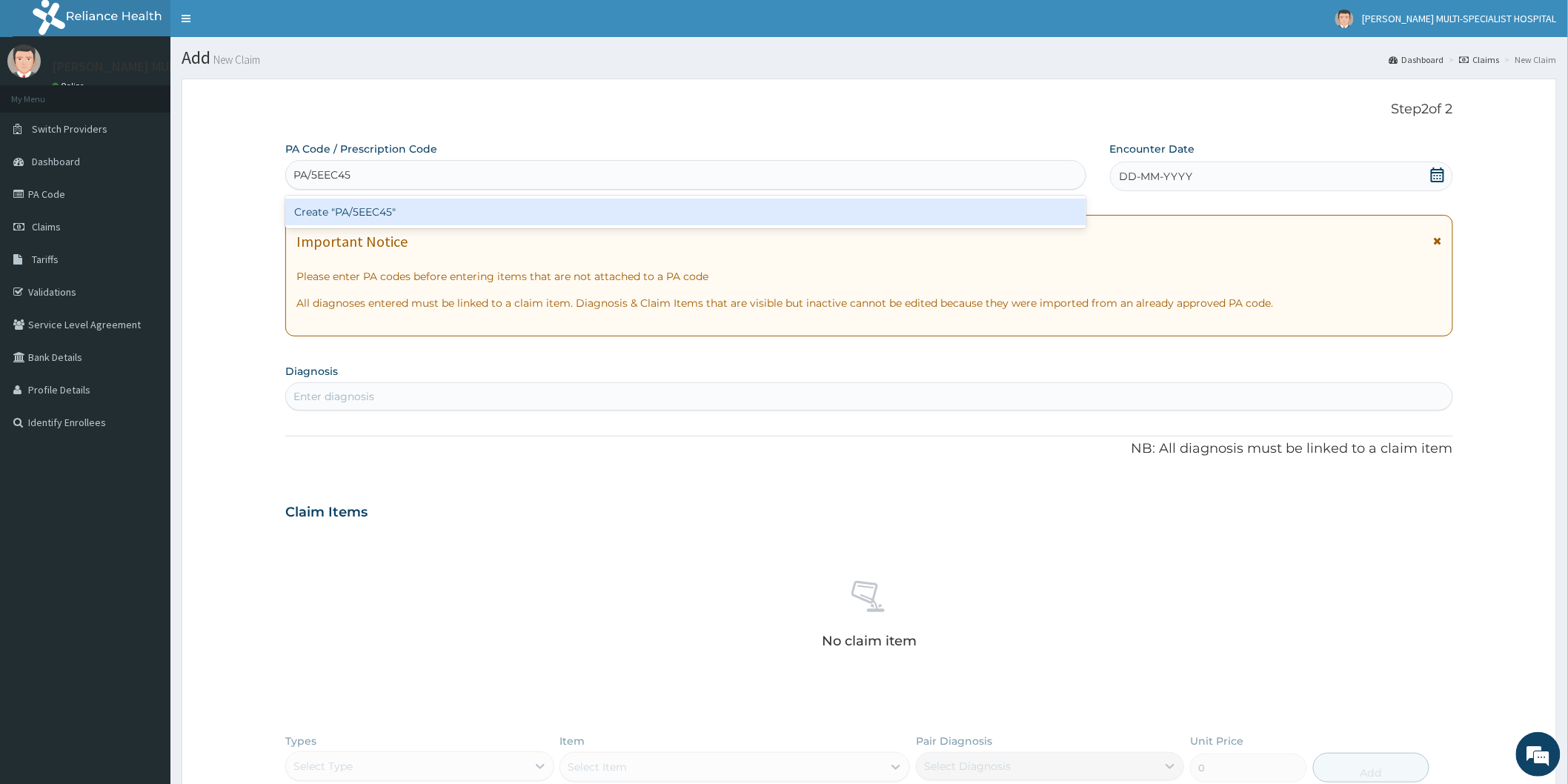
click at [517, 217] on div "Create "PA/5EEC45"" at bounding box center [686, 212] width 801 height 26
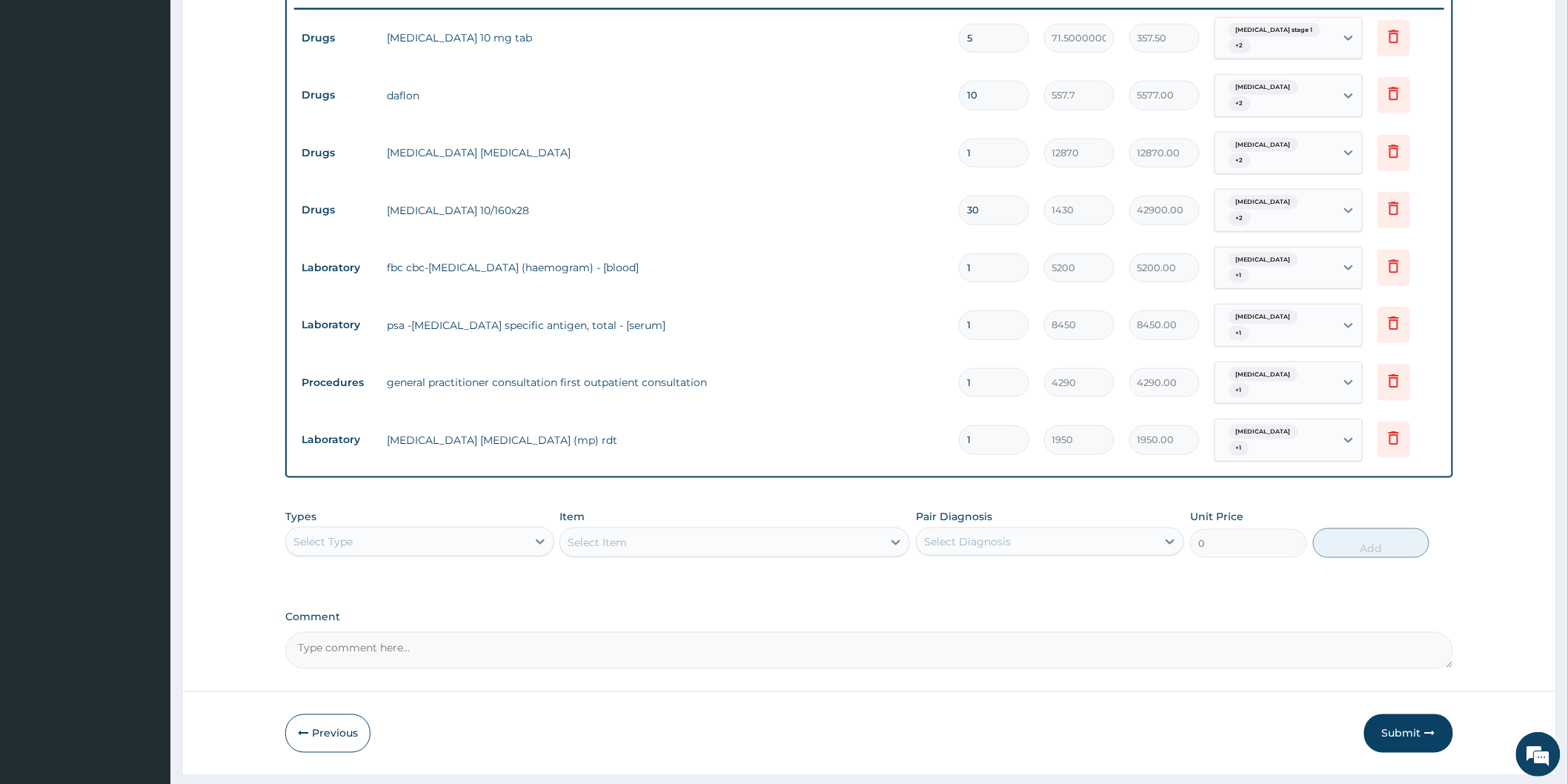
scroll to position [588, 0]
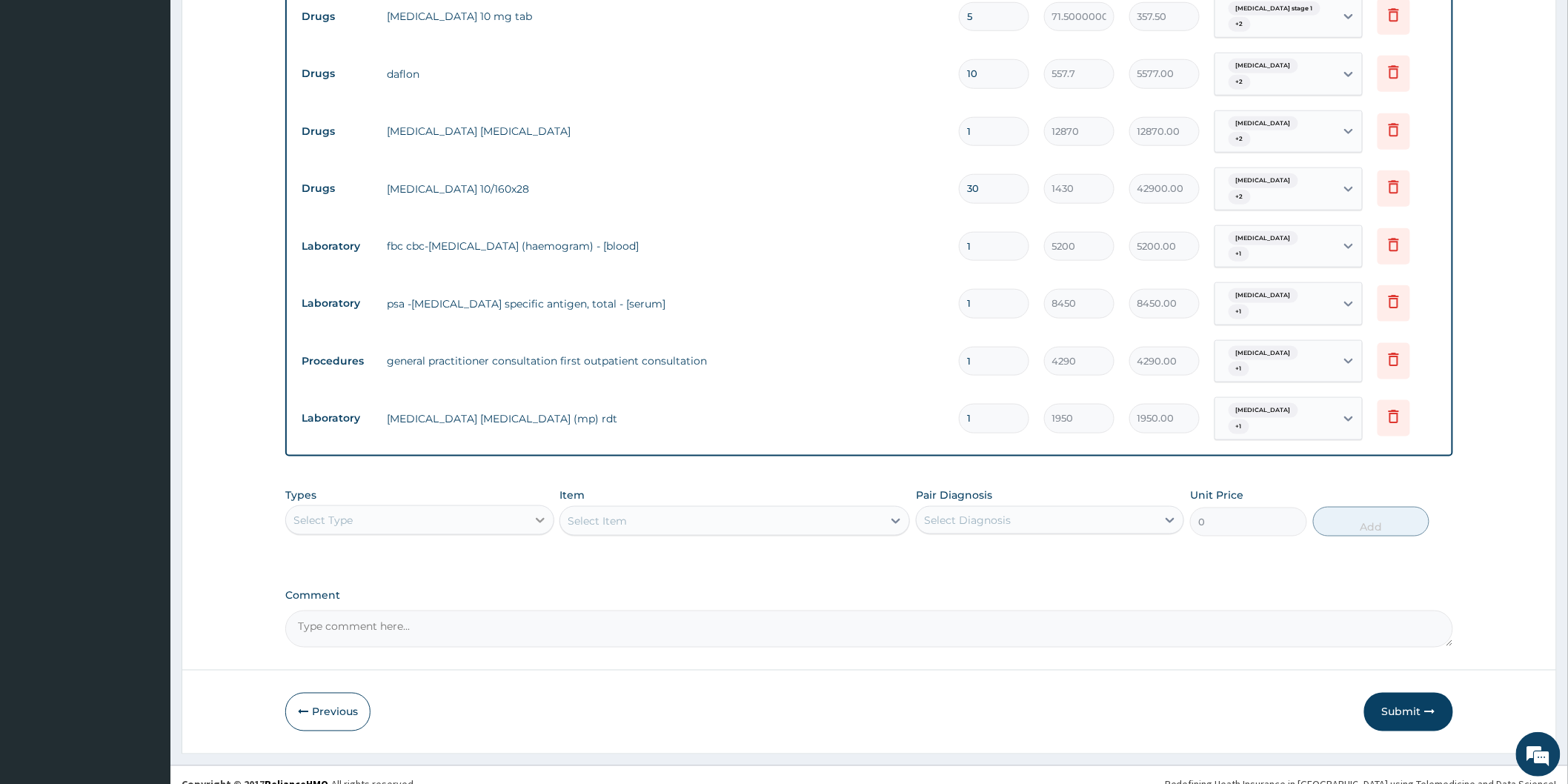
click at [537, 518] on icon at bounding box center [540, 521] width 9 height 5
click at [356, 597] on div "Procedures" at bounding box center [419, 610] width 268 height 26
click at [895, 506] on div "Select Item" at bounding box center [734, 521] width 350 height 30
click at [893, 506] on div "Select Item" at bounding box center [734, 521] width 350 height 30
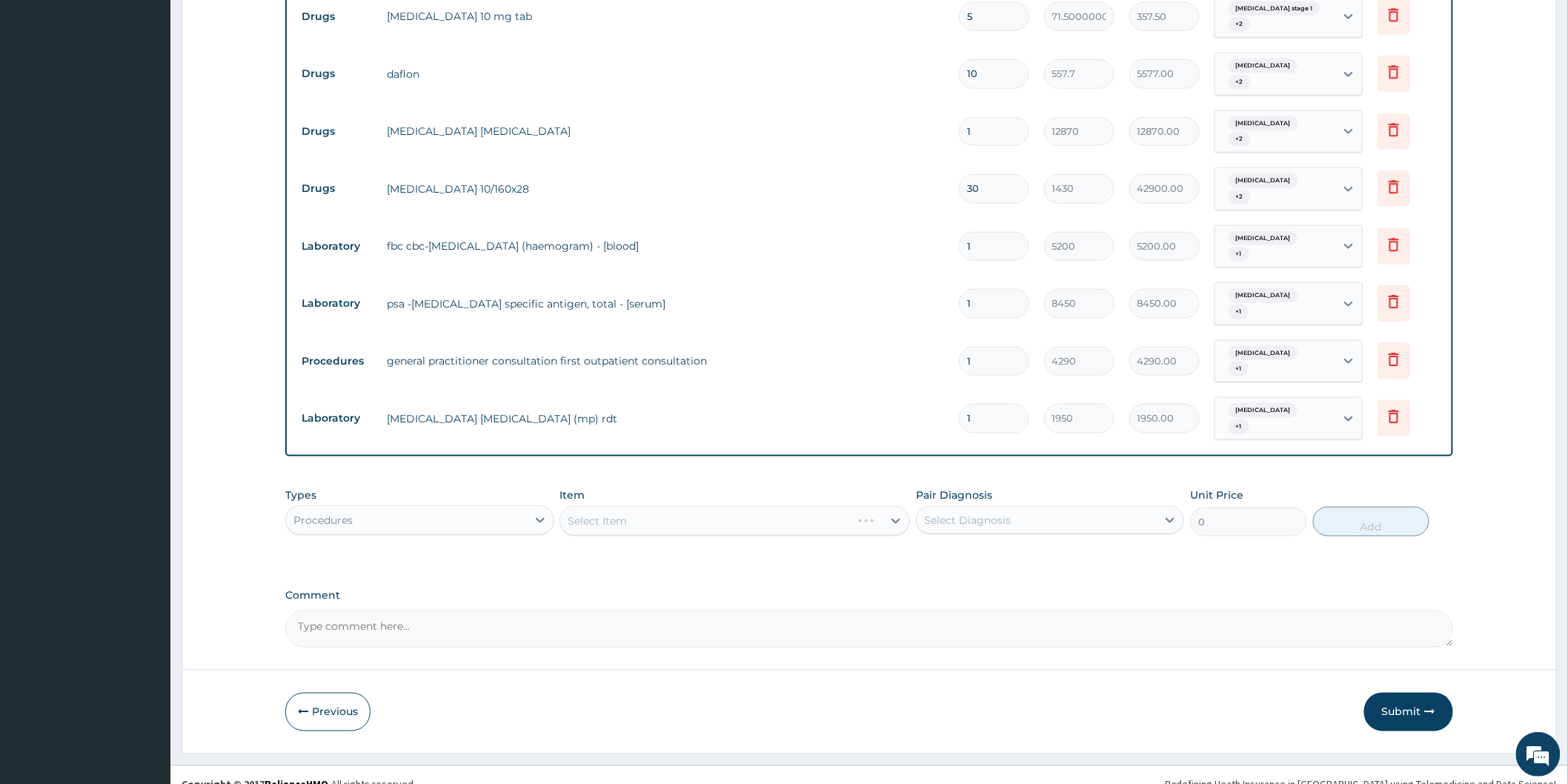
click at [893, 506] on div "Select Item" at bounding box center [734, 521] width 350 height 30
click at [893, 514] on icon at bounding box center [895, 521] width 15 height 15
type input "GENERAL"
click at [816, 544] on div "SPECIALIST CONSULTATION GENERAL SURGEON" at bounding box center [734, 557] width 350 height 26
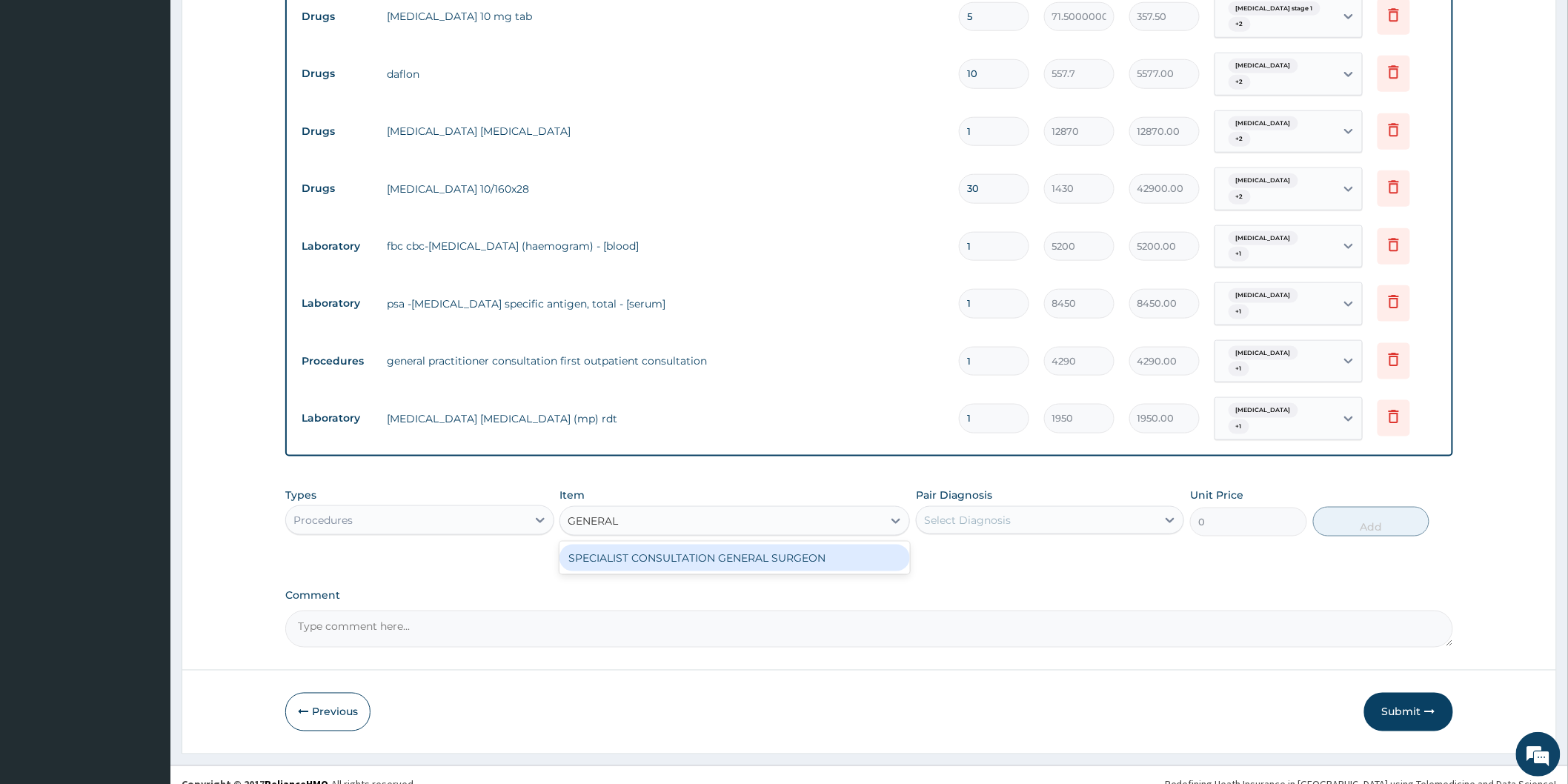
type input "50000"
click at [1169, 518] on icon at bounding box center [1170, 521] width 9 height 5
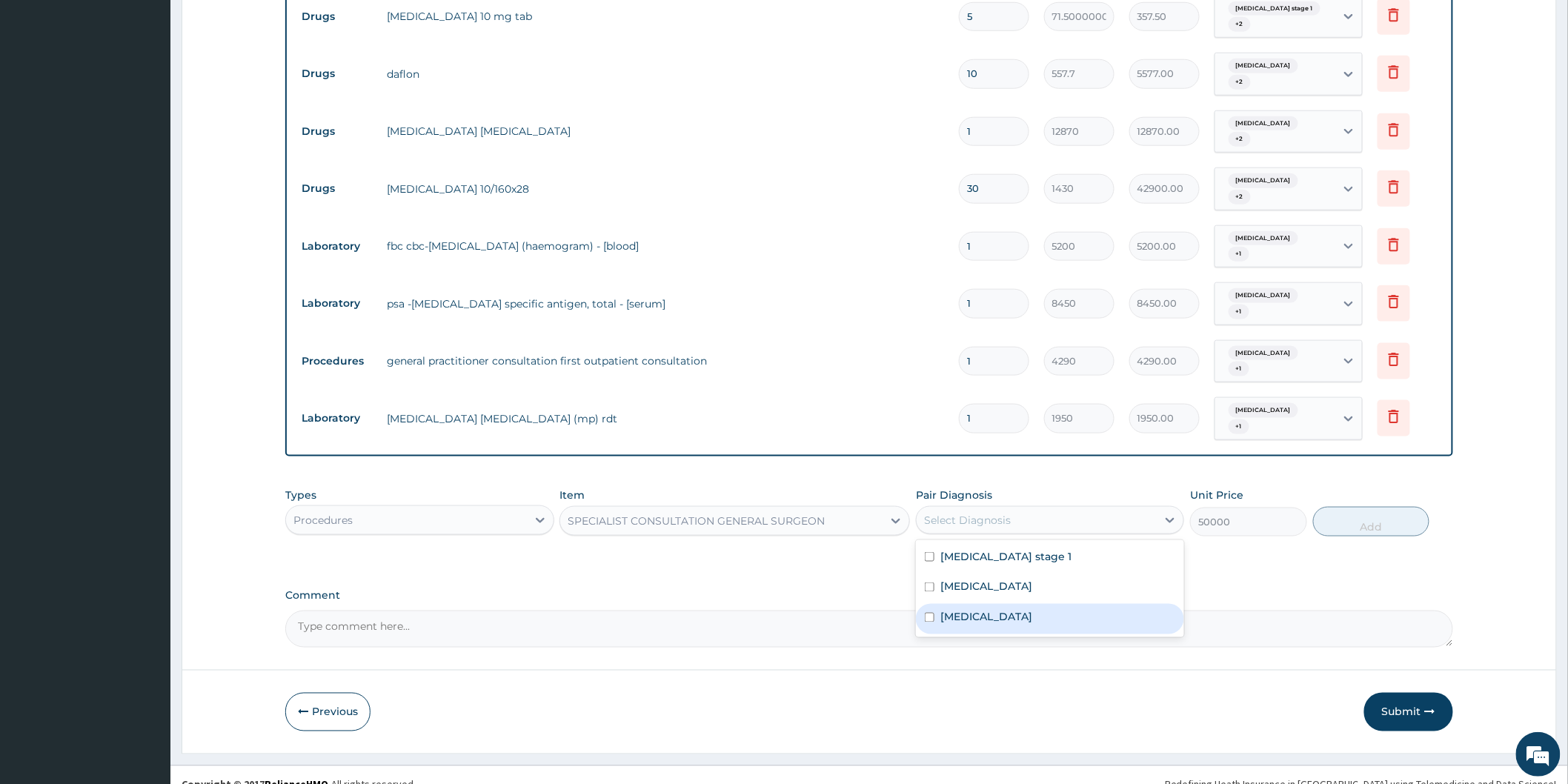
click at [1000, 609] on label "Benign prostatic hyperplasia" at bounding box center [986, 616] width 92 height 15
checkbox input "true"
click at [1369, 507] on button "Add" at bounding box center [1370, 521] width 117 height 30
type input "0"
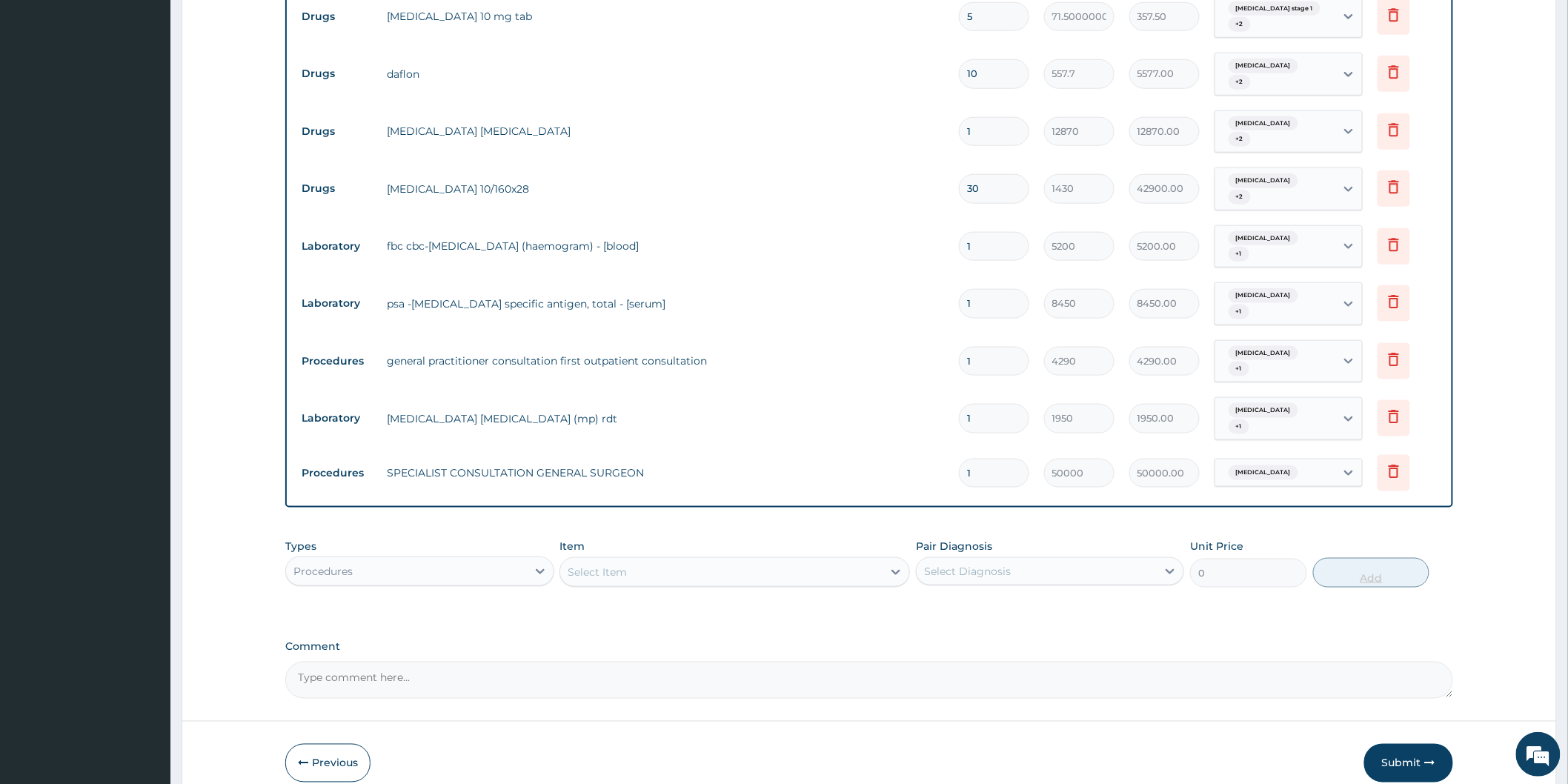
click at [1369, 504] on div "PA Code / Prescription Code PA/5EEC45 Encounter Date 08-07-2025 Important Notic…" at bounding box center [869, 126] width 1168 height 1146
click at [1398, 353] on icon at bounding box center [1393, 359] width 11 height 13
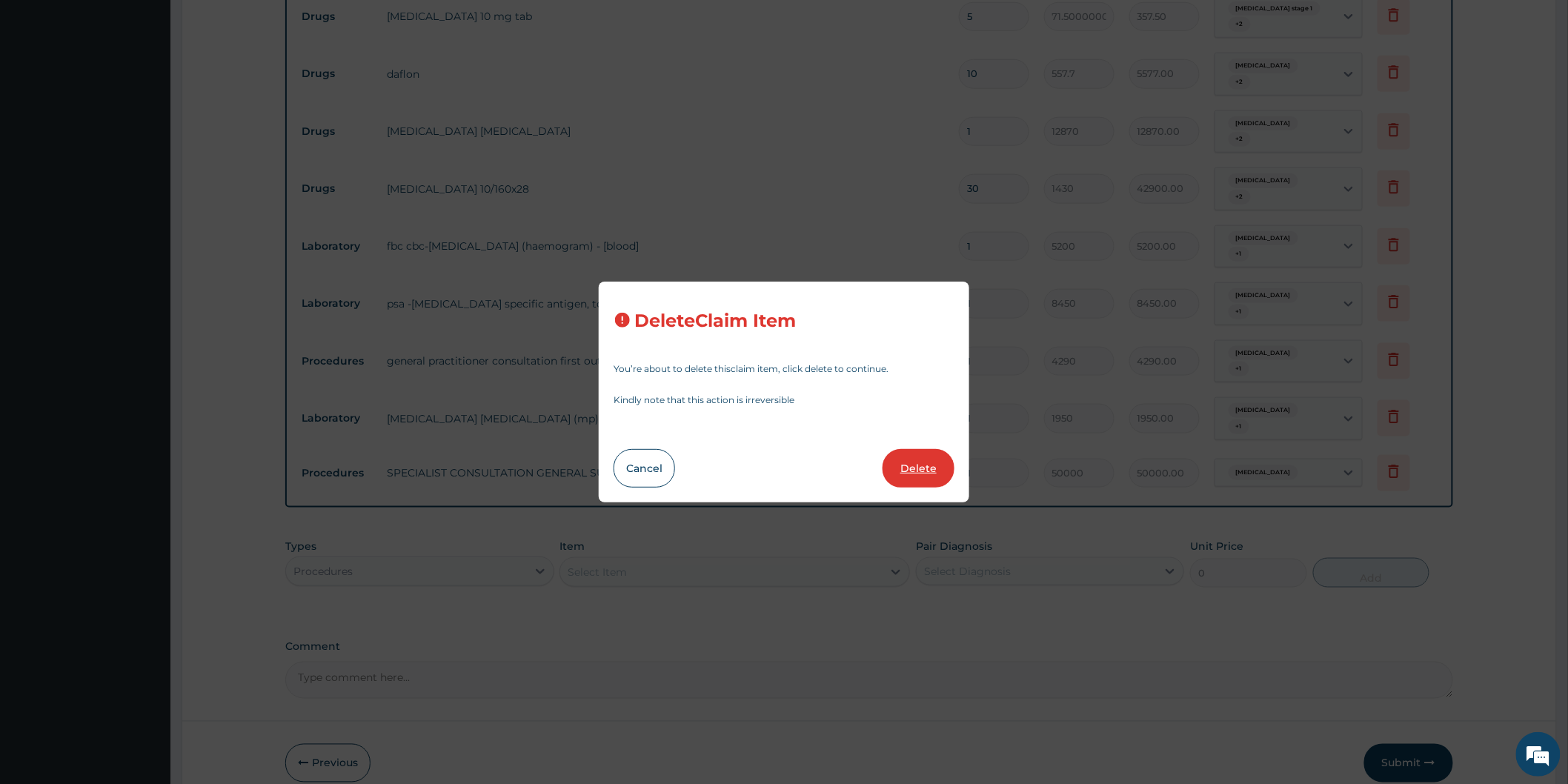
click at [895, 467] on button "Delete" at bounding box center [918, 468] width 72 height 39
type input "1950"
type input "1950.00"
type input "50000"
type input "50000.00"
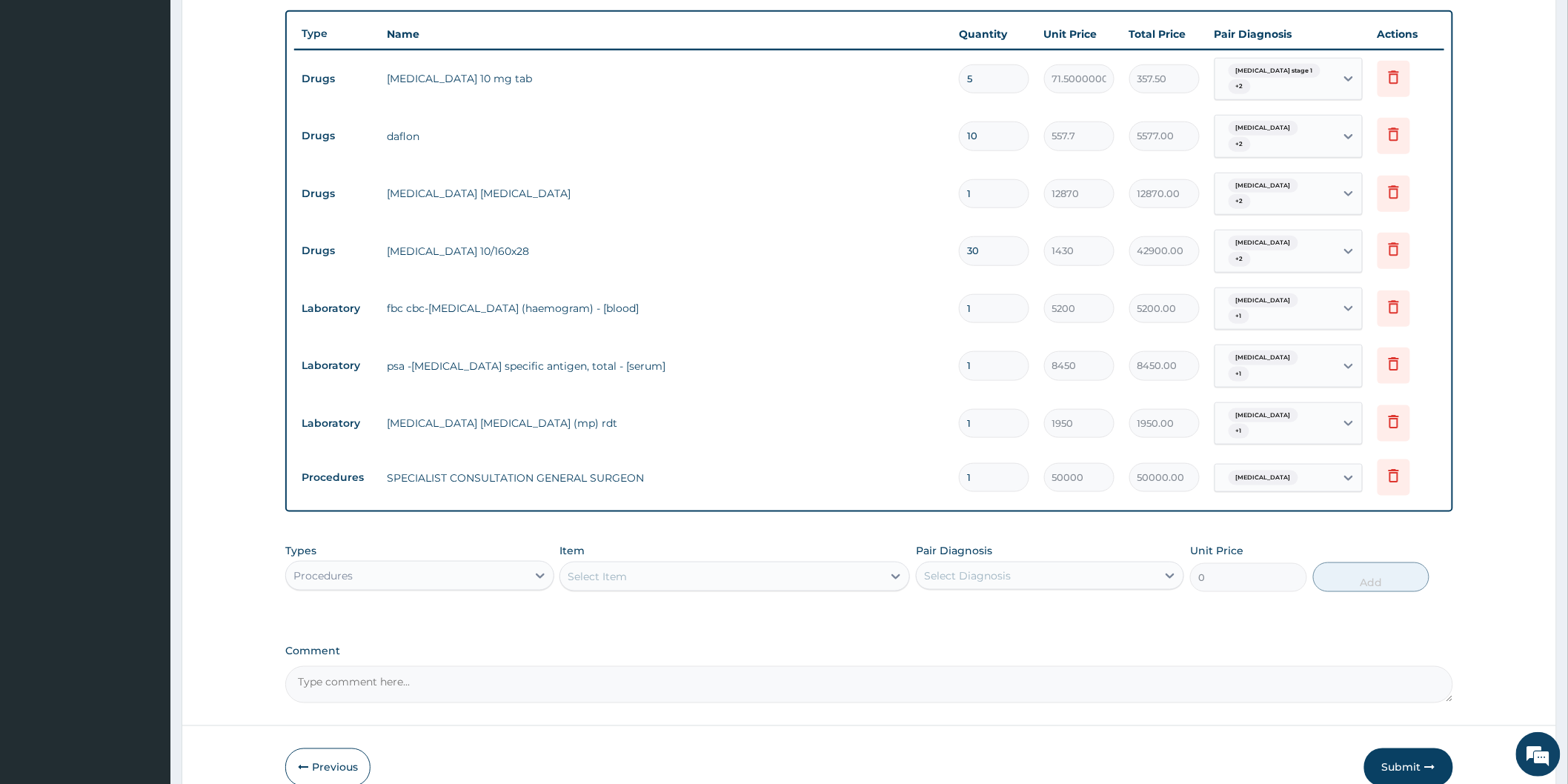
scroll to position [581, 0]
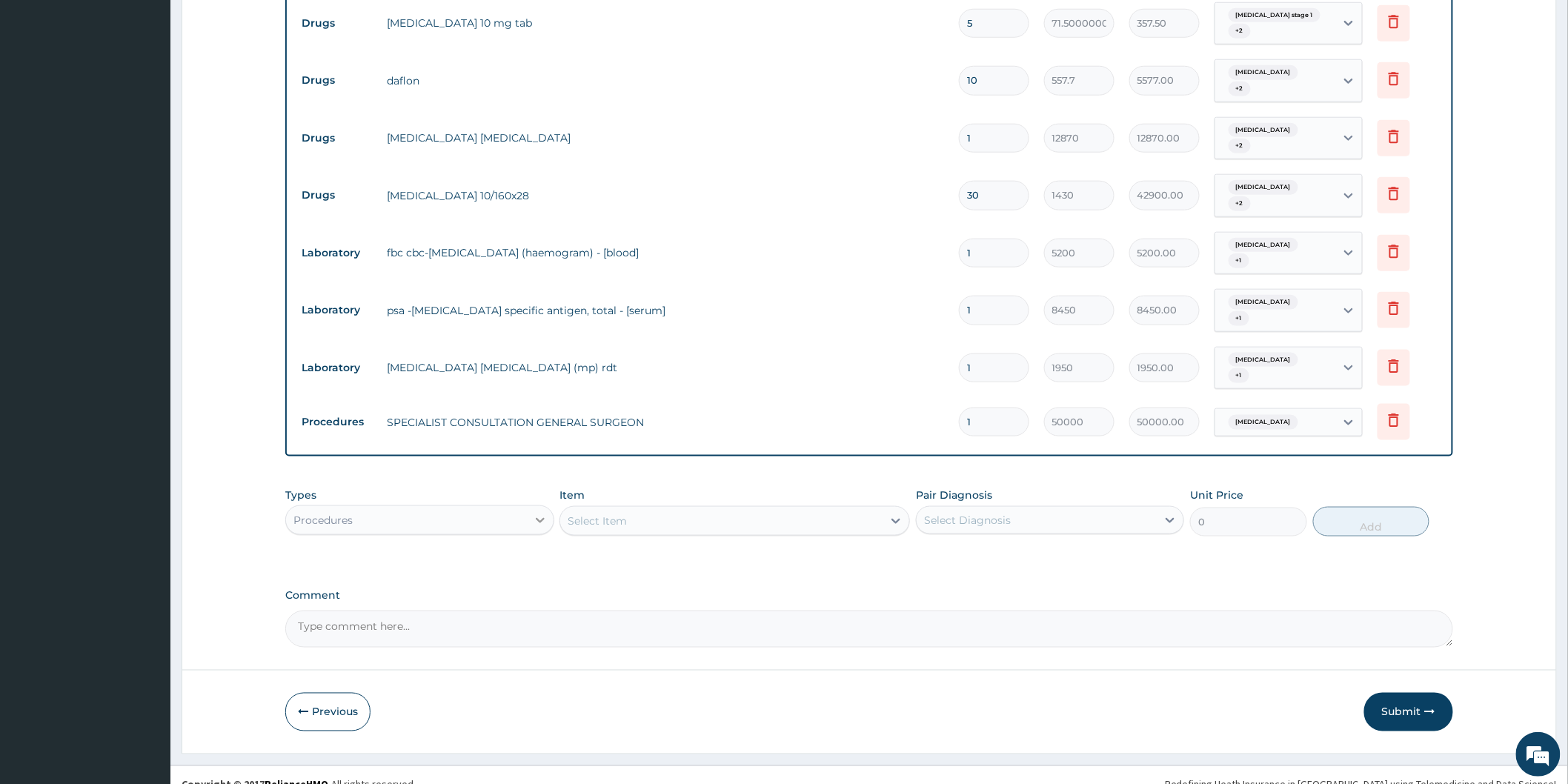
click at [542, 513] on icon at bounding box center [540, 520] width 15 height 15
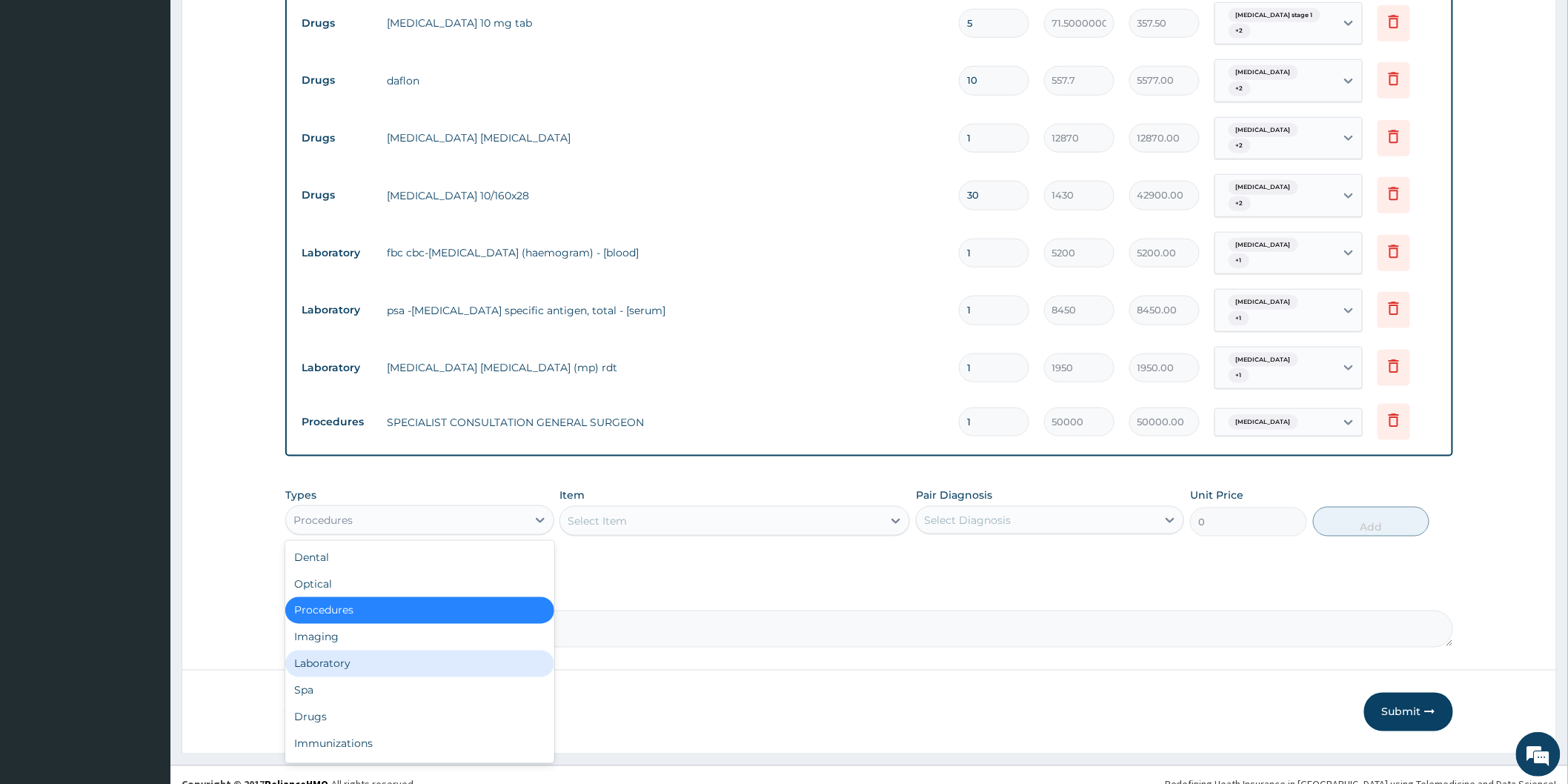
click at [360, 651] on div "Laboratory" at bounding box center [419, 664] width 268 height 26
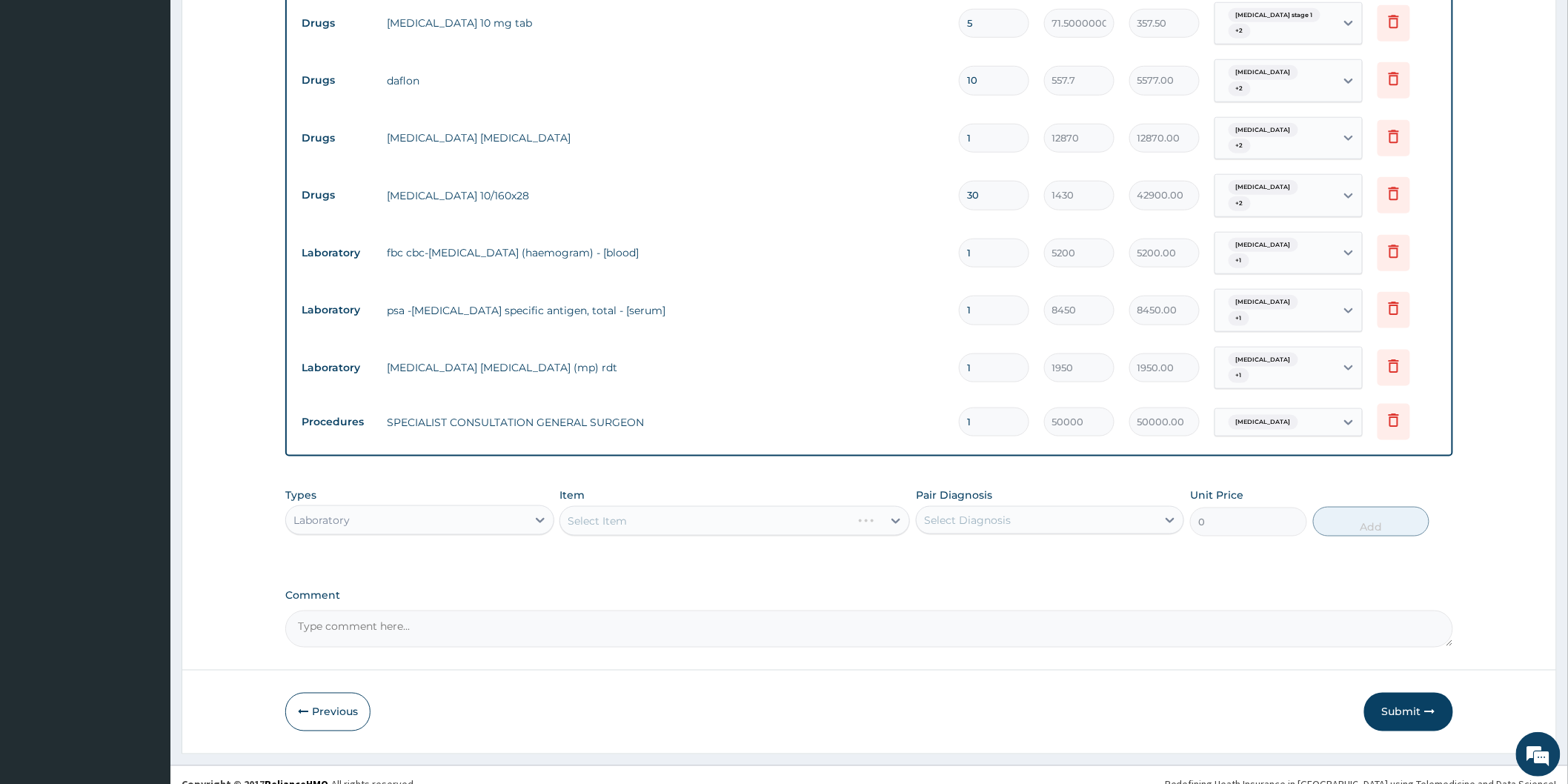
click at [781, 506] on div "Select Item" at bounding box center [734, 521] width 350 height 30
click at [890, 506] on div "Select Item" at bounding box center [734, 521] width 350 height 30
click at [712, 513] on div "Select Item" at bounding box center [734, 521] width 350 height 30
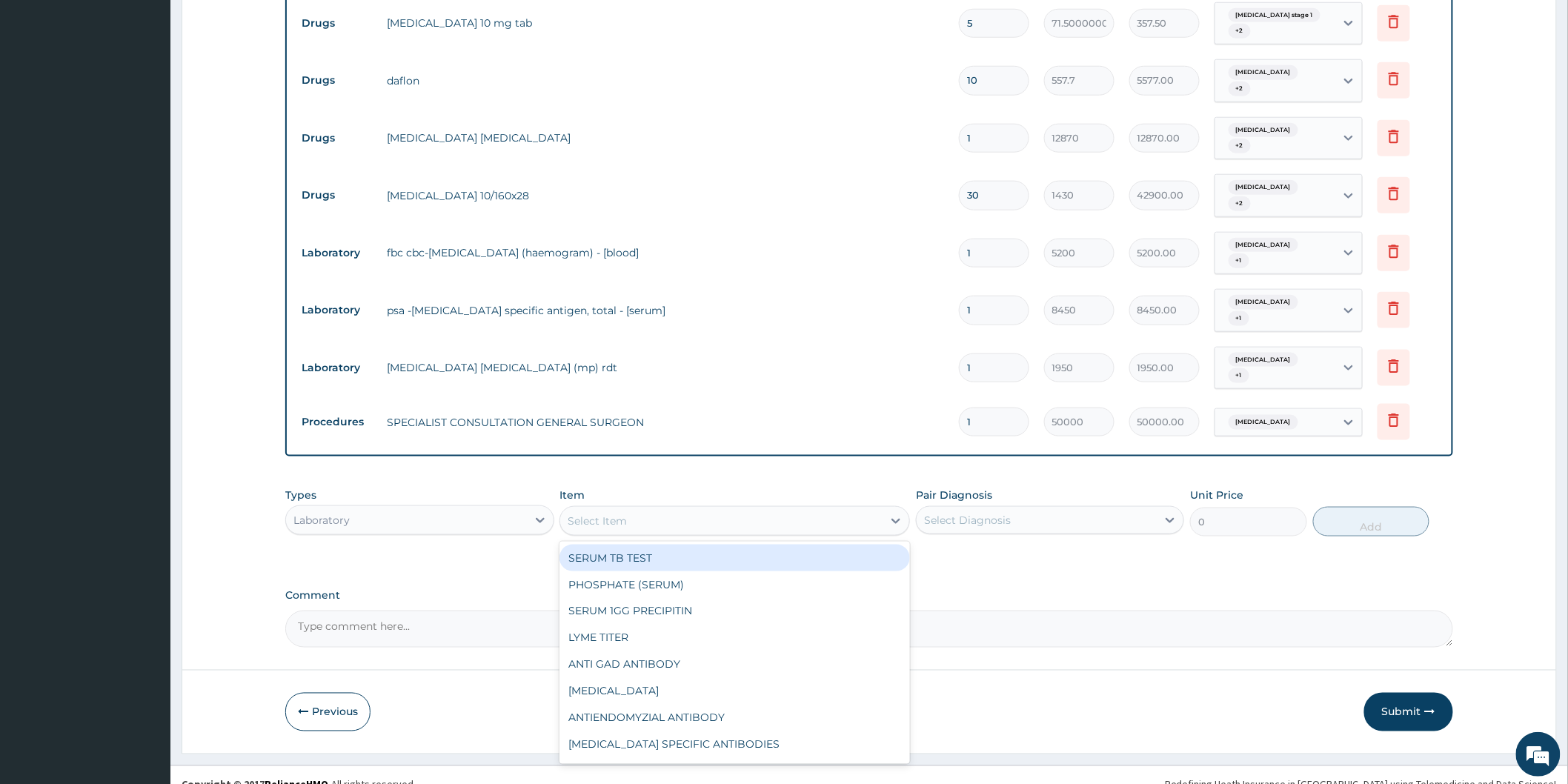
click at [714, 509] on div "Select Item" at bounding box center [721, 521] width 322 height 24
type input "FBC"
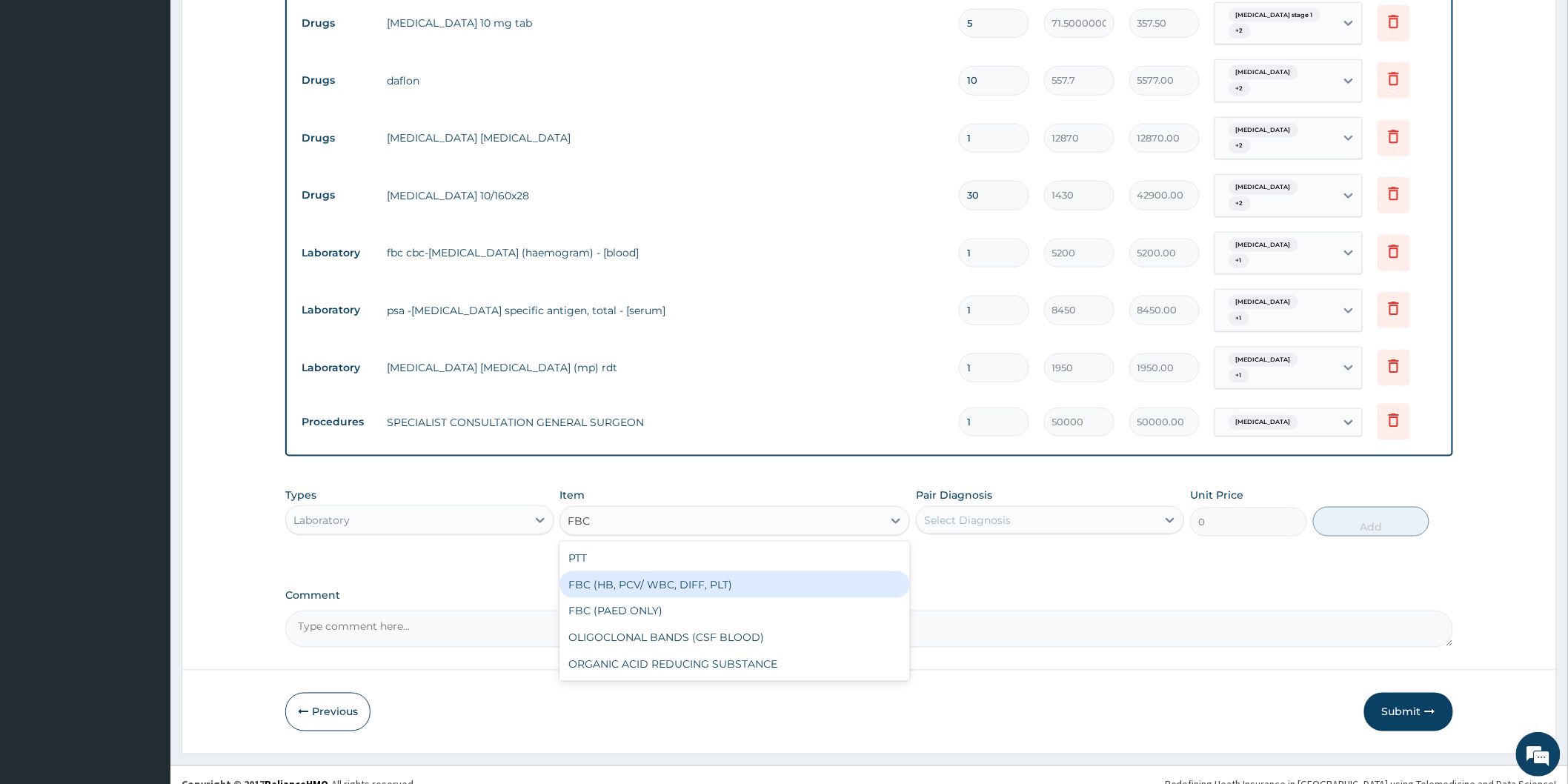
click at [682, 572] on div "FBC (HB, PCV/ WBC, DIFF, PLT)" at bounding box center [734, 585] width 350 height 26
type input "8750"
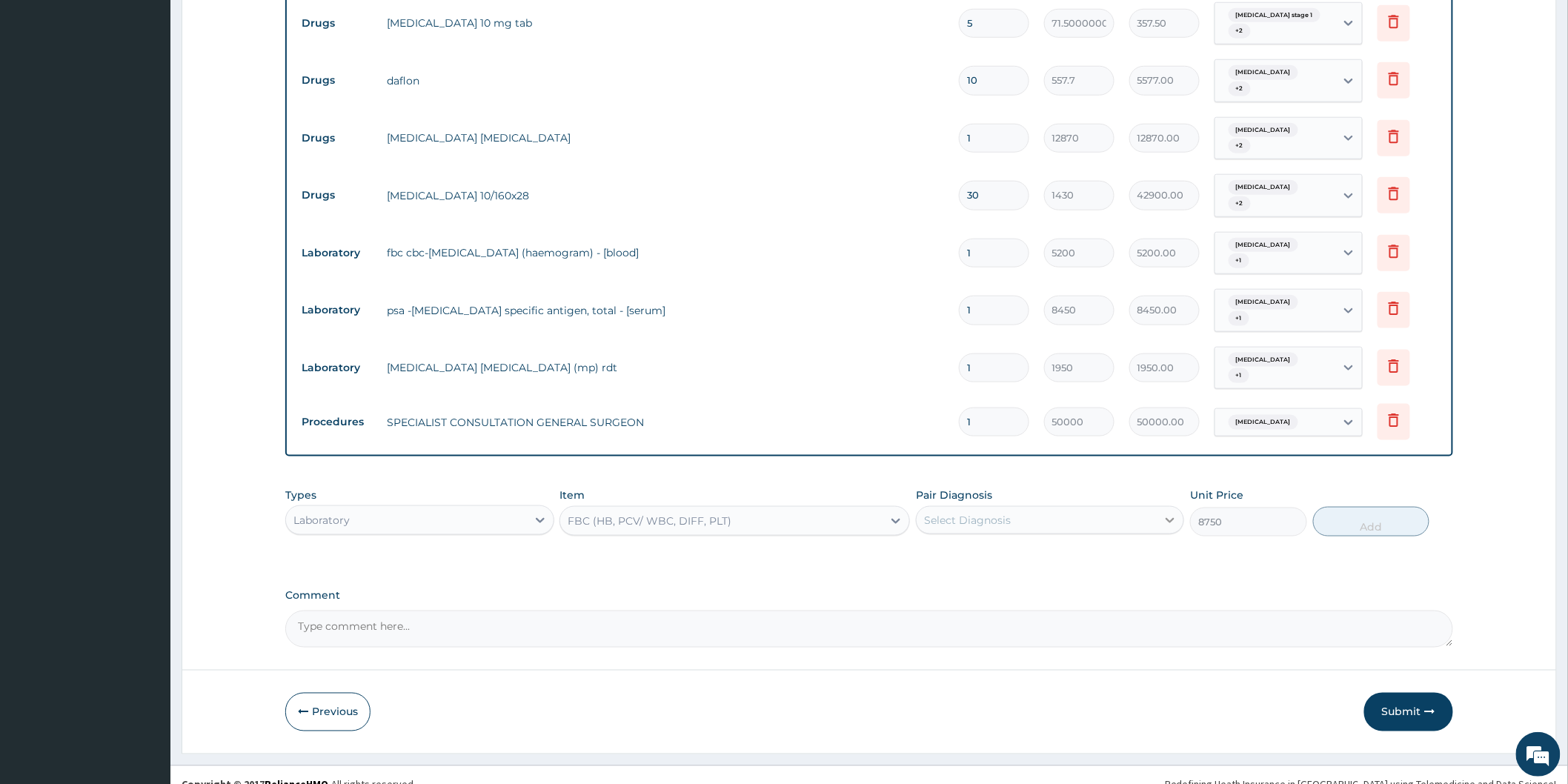
click at [1173, 518] on icon at bounding box center [1170, 521] width 9 height 5
click at [1020, 609] on label "Benign prostatic hyperplasia" at bounding box center [986, 616] width 92 height 15
checkbox input "true"
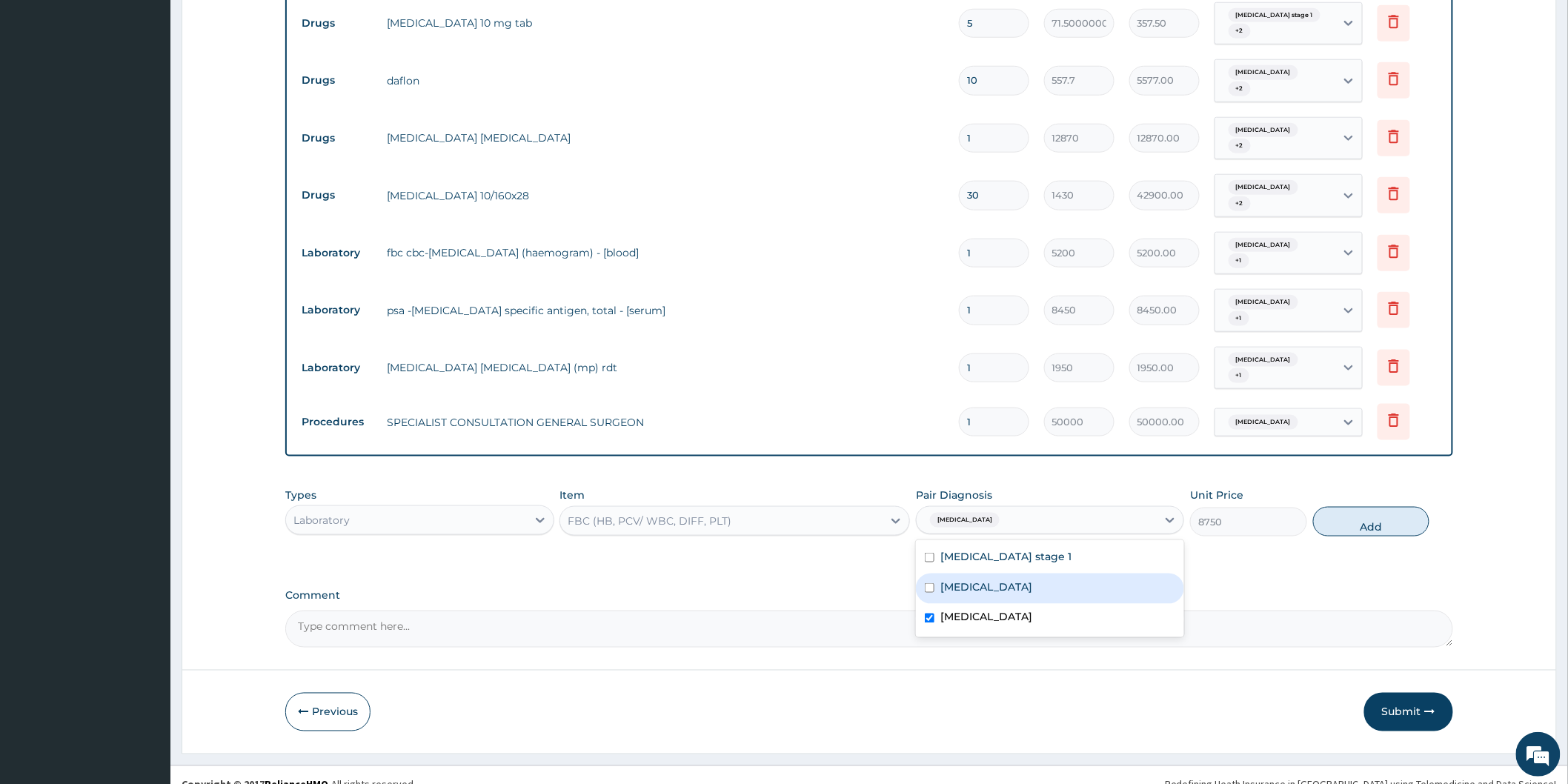
click at [1287, 552] on div "PA Code / Prescription Code PA/5EEC45 Encounter Date 08-07-2025 Important Notic…" at bounding box center [869, 104] width 1168 height 1088
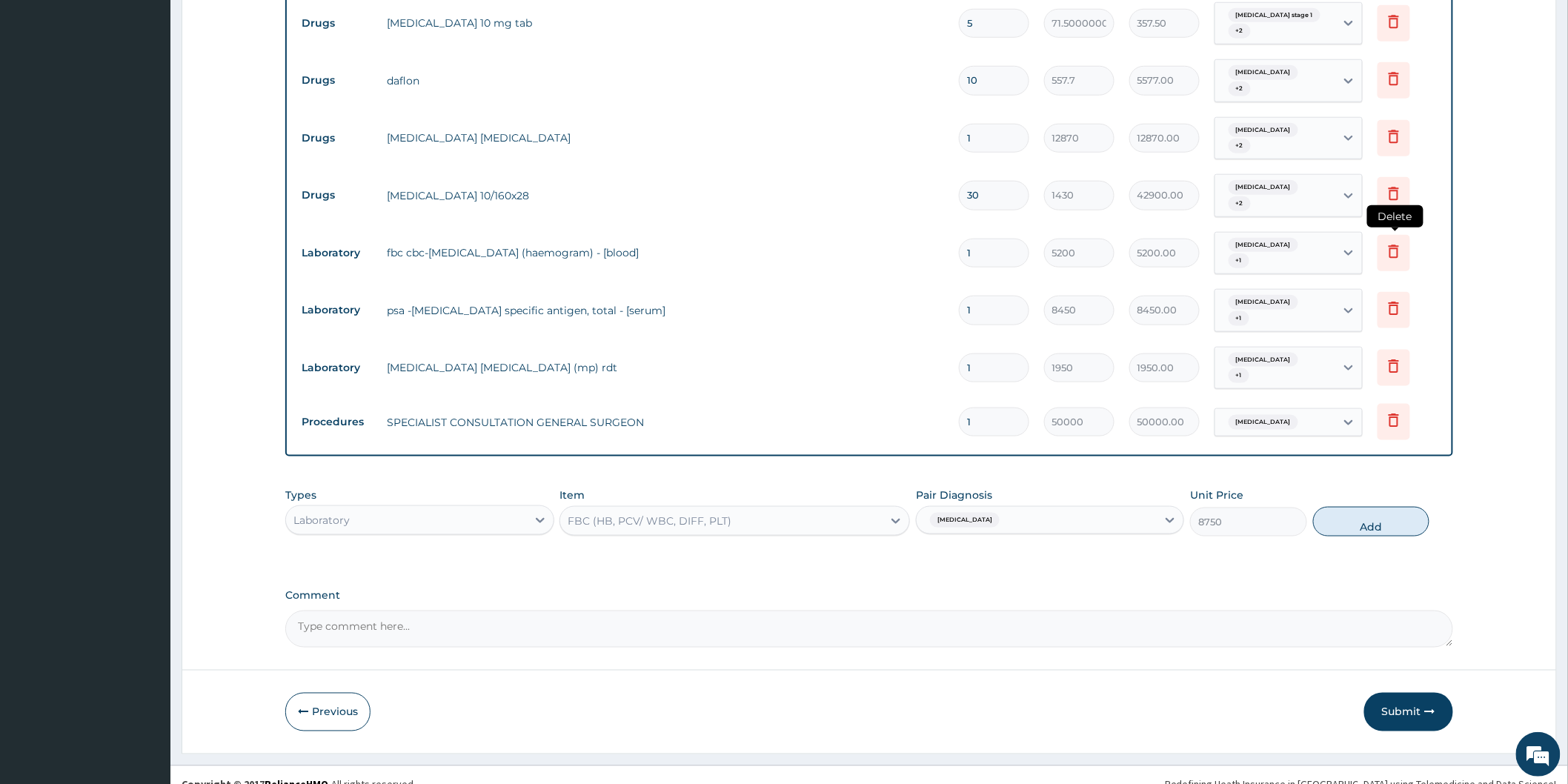
click at [1387, 247] on icon at bounding box center [1393, 251] width 18 height 18
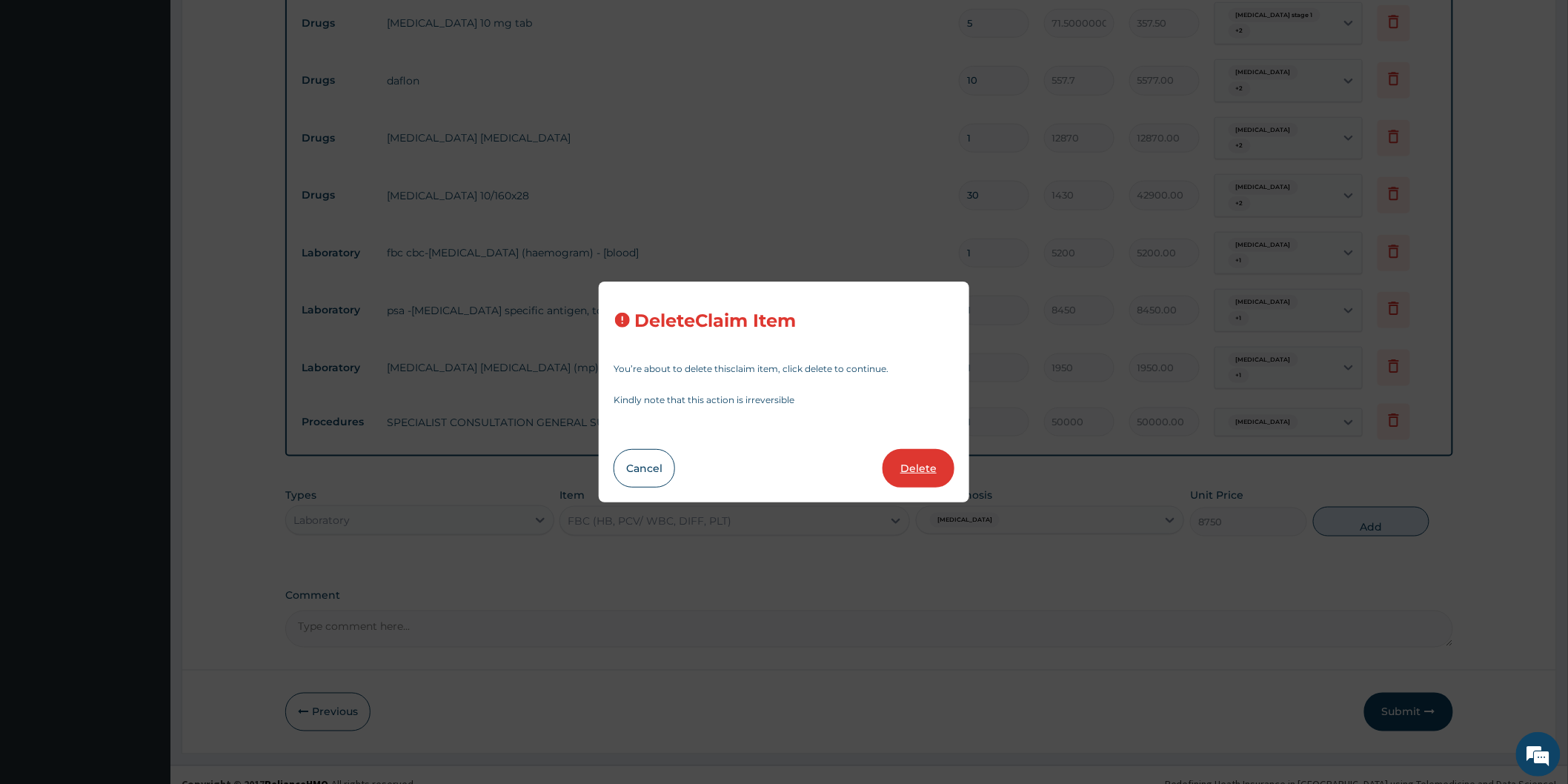
click at [895, 467] on button "Delete" at bounding box center [918, 468] width 72 height 39
type input "8450"
type input "8450.00"
type input "1950"
type input "1950.00"
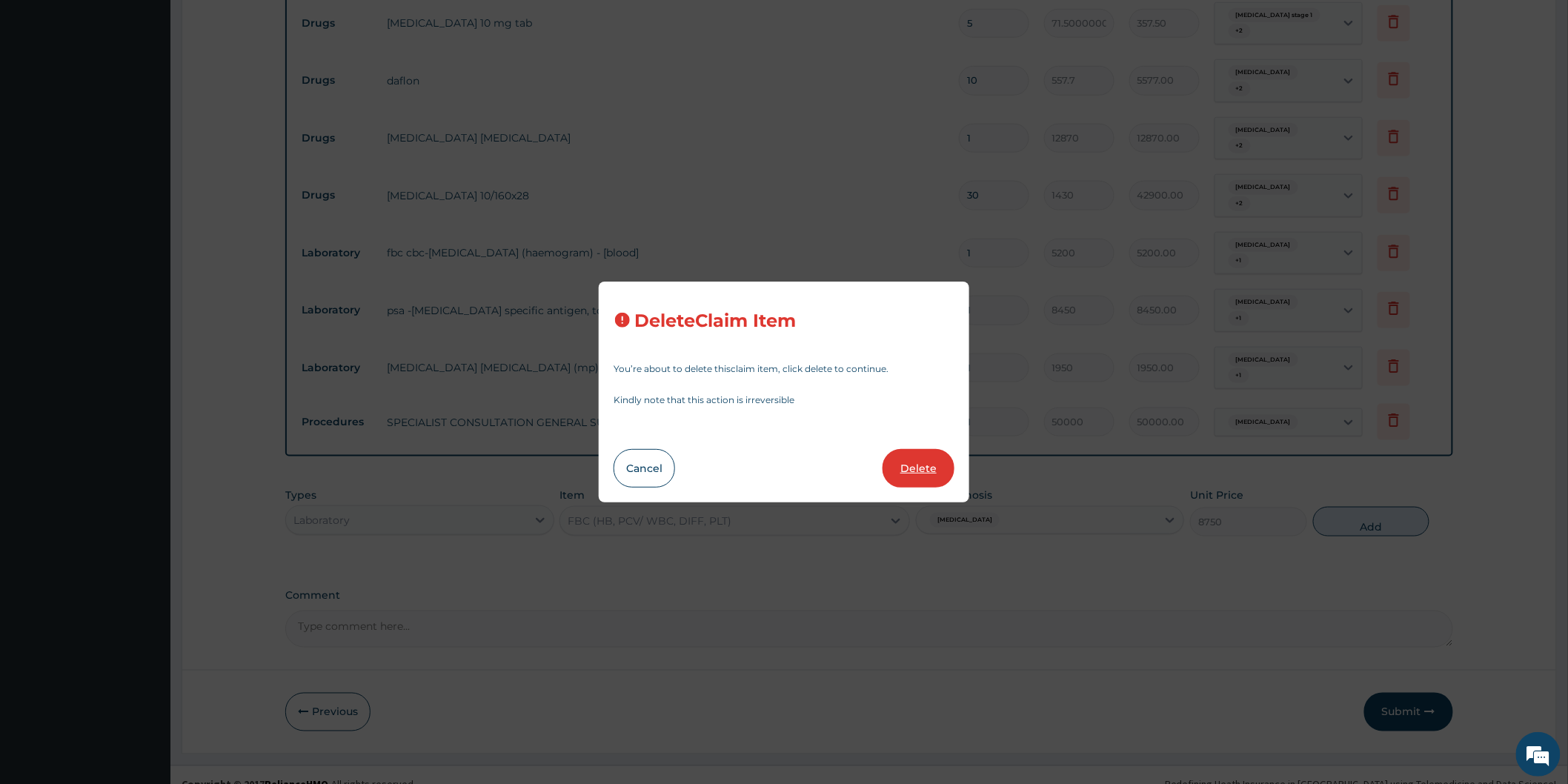
type input "50000"
type input "50000.00"
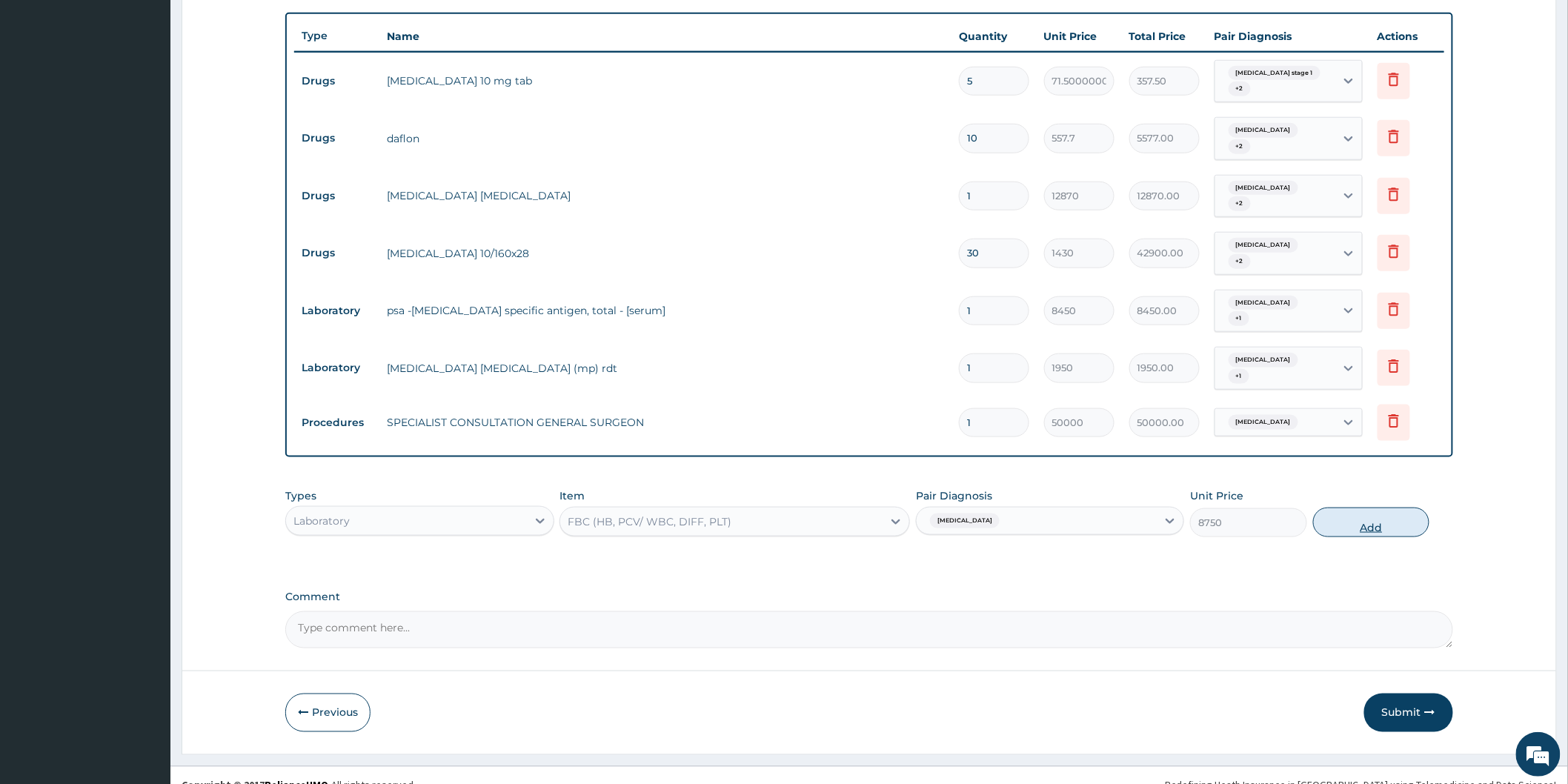
click at [1363, 507] on button "Add" at bounding box center [1370, 522] width 117 height 30
type input "0"
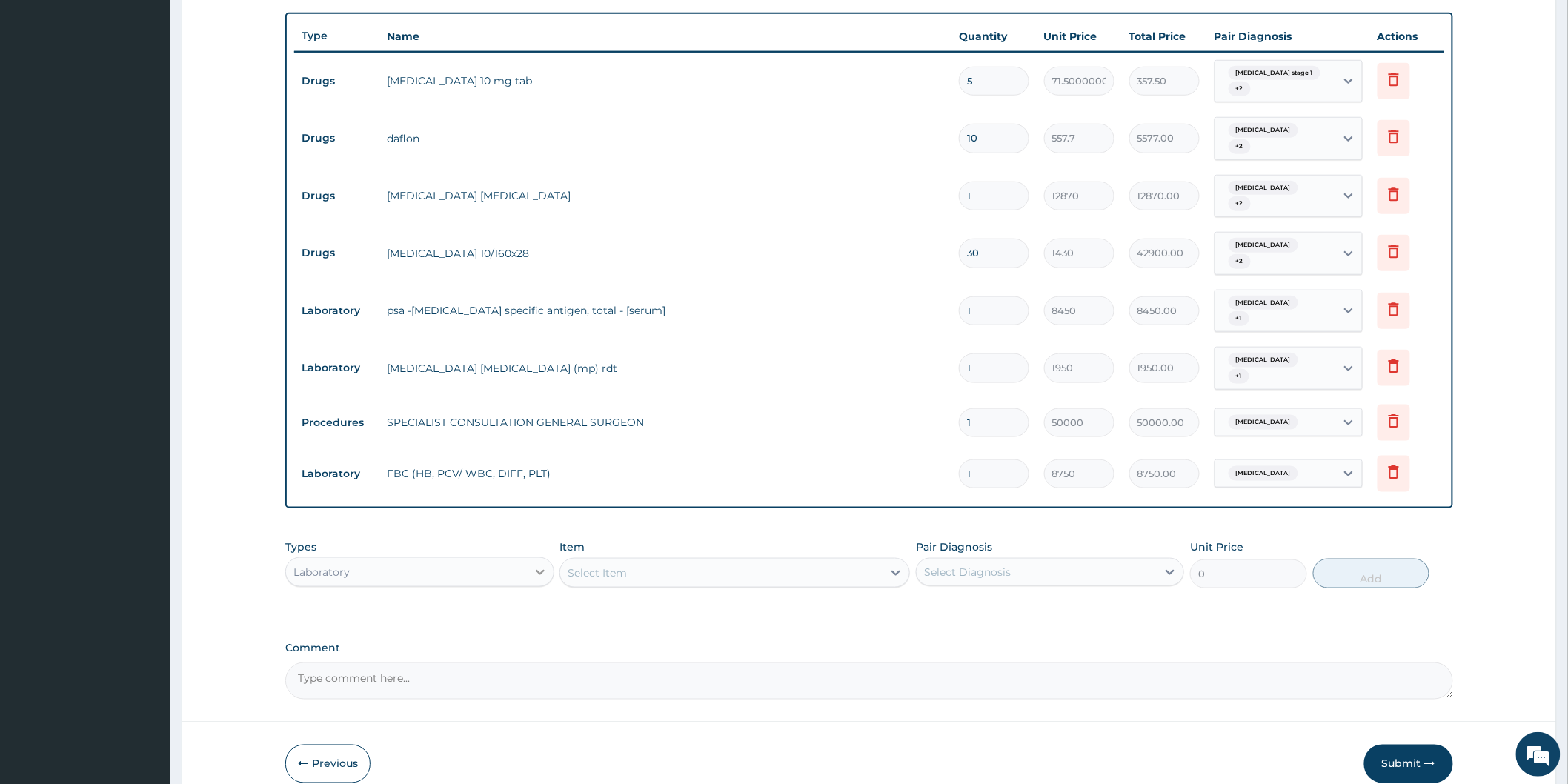
click at [536, 570] on icon at bounding box center [540, 572] width 9 height 5
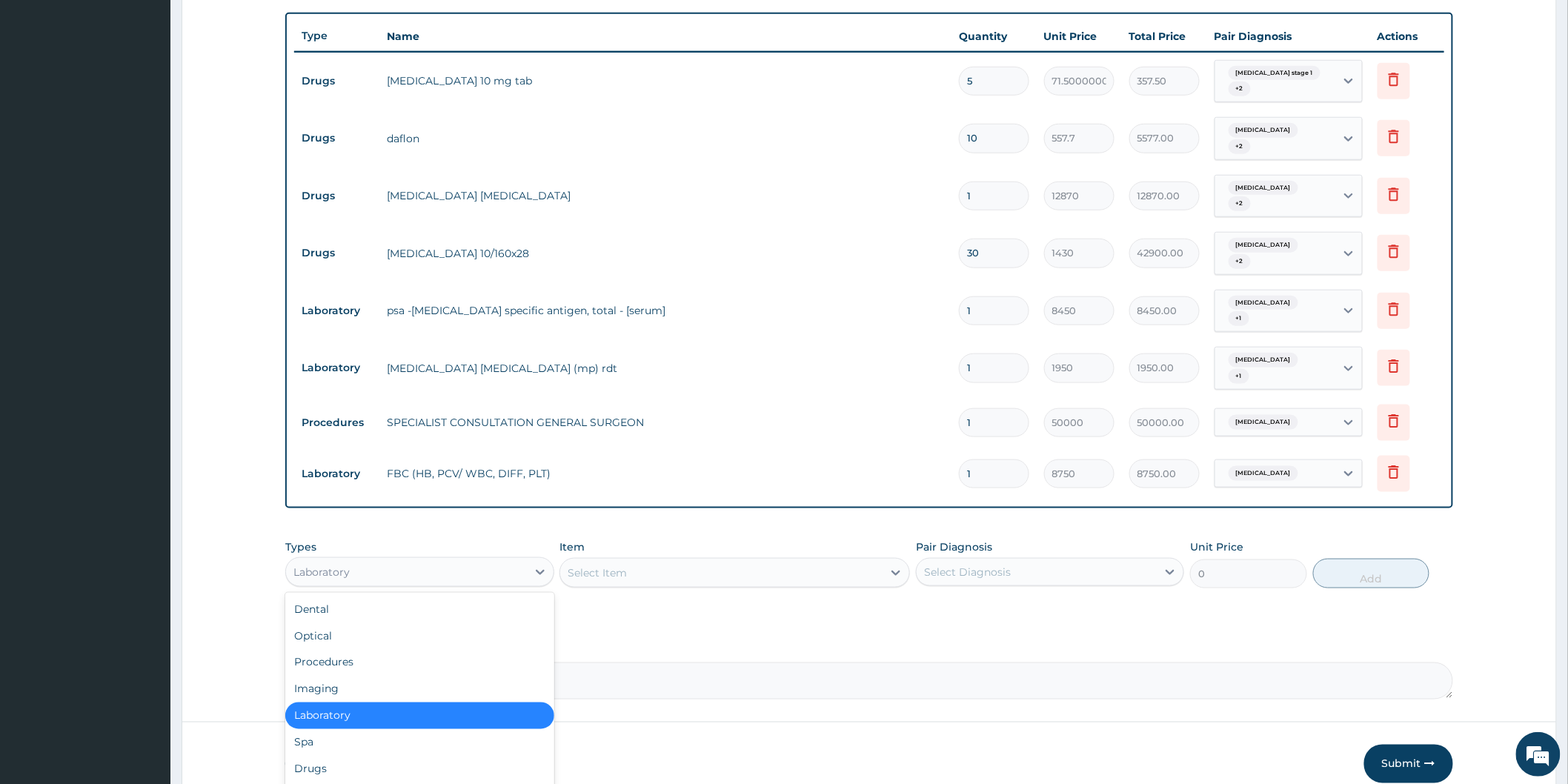
click at [368, 702] on div "Laboratory" at bounding box center [419, 716] width 268 height 26
click at [537, 570] on icon at bounding box center [540, 572] width 9 height 5
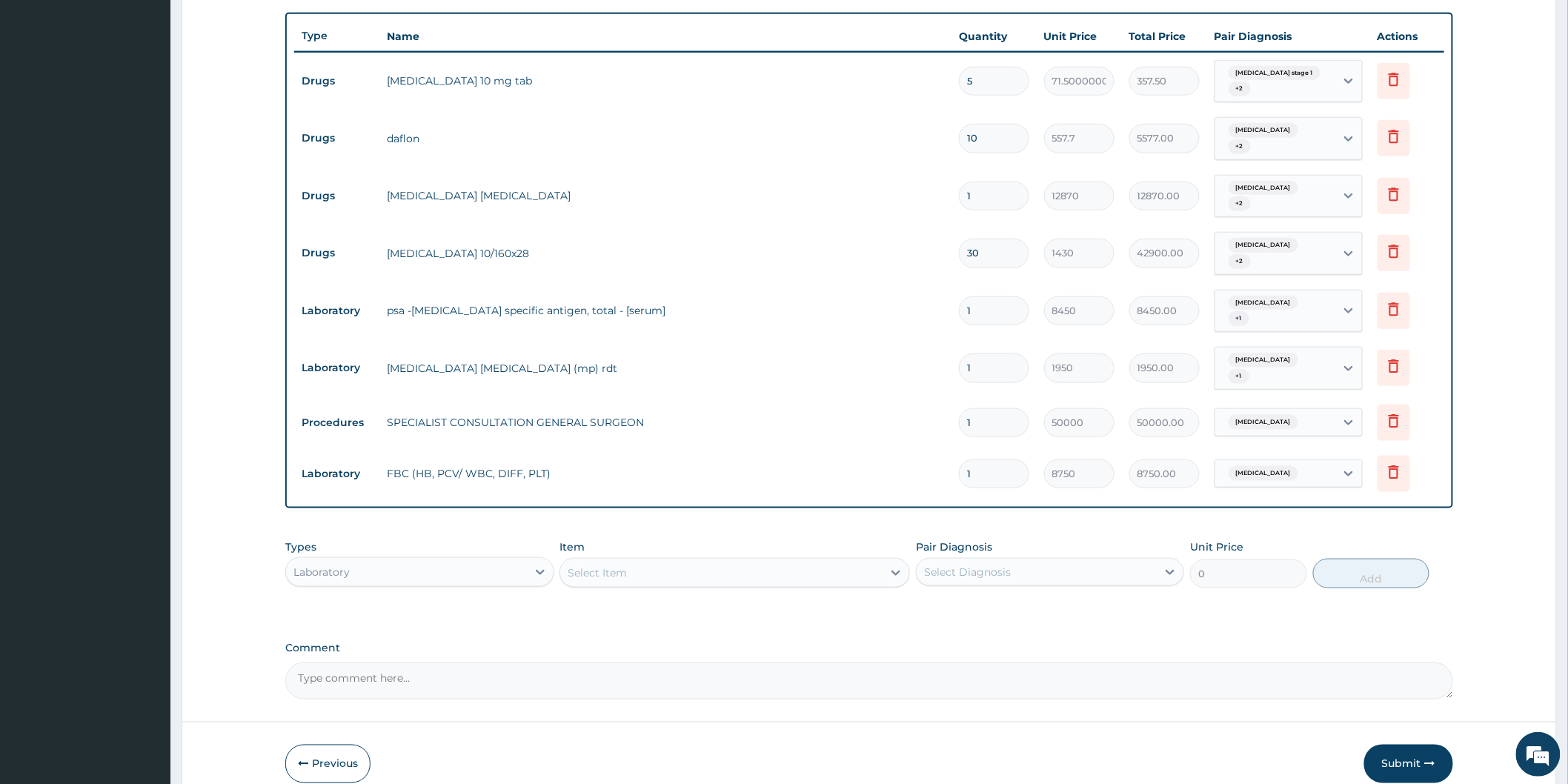
click at [676, 662] on textarea "Comment" at bounding box center [869, 680] width 1168 height 37
click at [637, 642] on div "Comment" at bounding box center [869, 671] width 1168 height 58
click at [538, 570] on icon at bounding box center [540, 572] width 9 height 5
click at [723, 613] on div "PA Code / Prescription Code PA/5EEC45 Encounter Date 08-07-2025 Important Notic…" at bounding box center [869, 159] width 1168 height 1082
click at [537, 565] on icon at bounding box center [540, 572] width 15 height 15
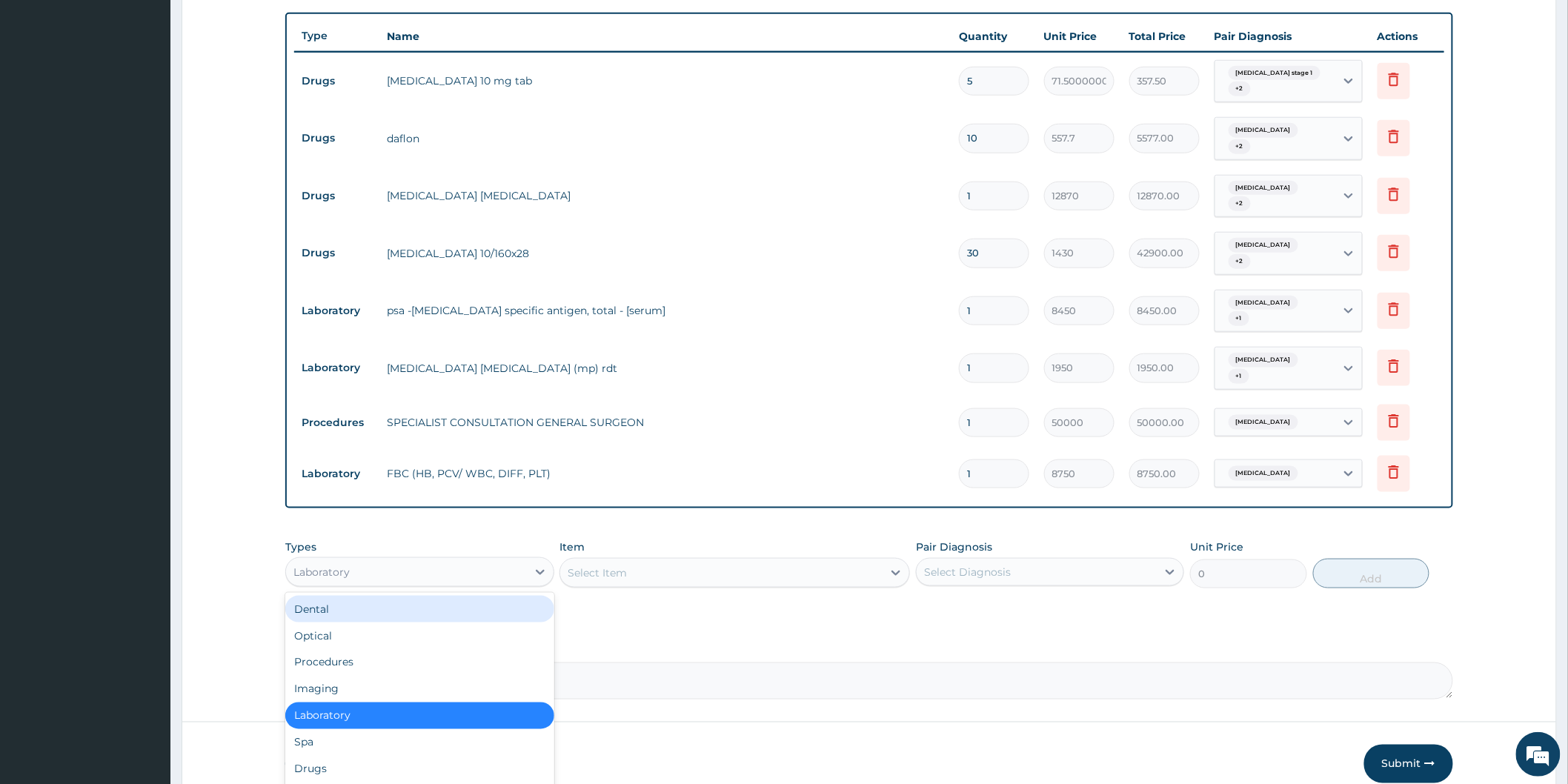
click at [642, 605] on div "PA Code / Prescription Code PA/5EEC45 Encounter Date 08-07-2025 Important Notic…" at bounding box center [869, 159] width 1168 height 1082
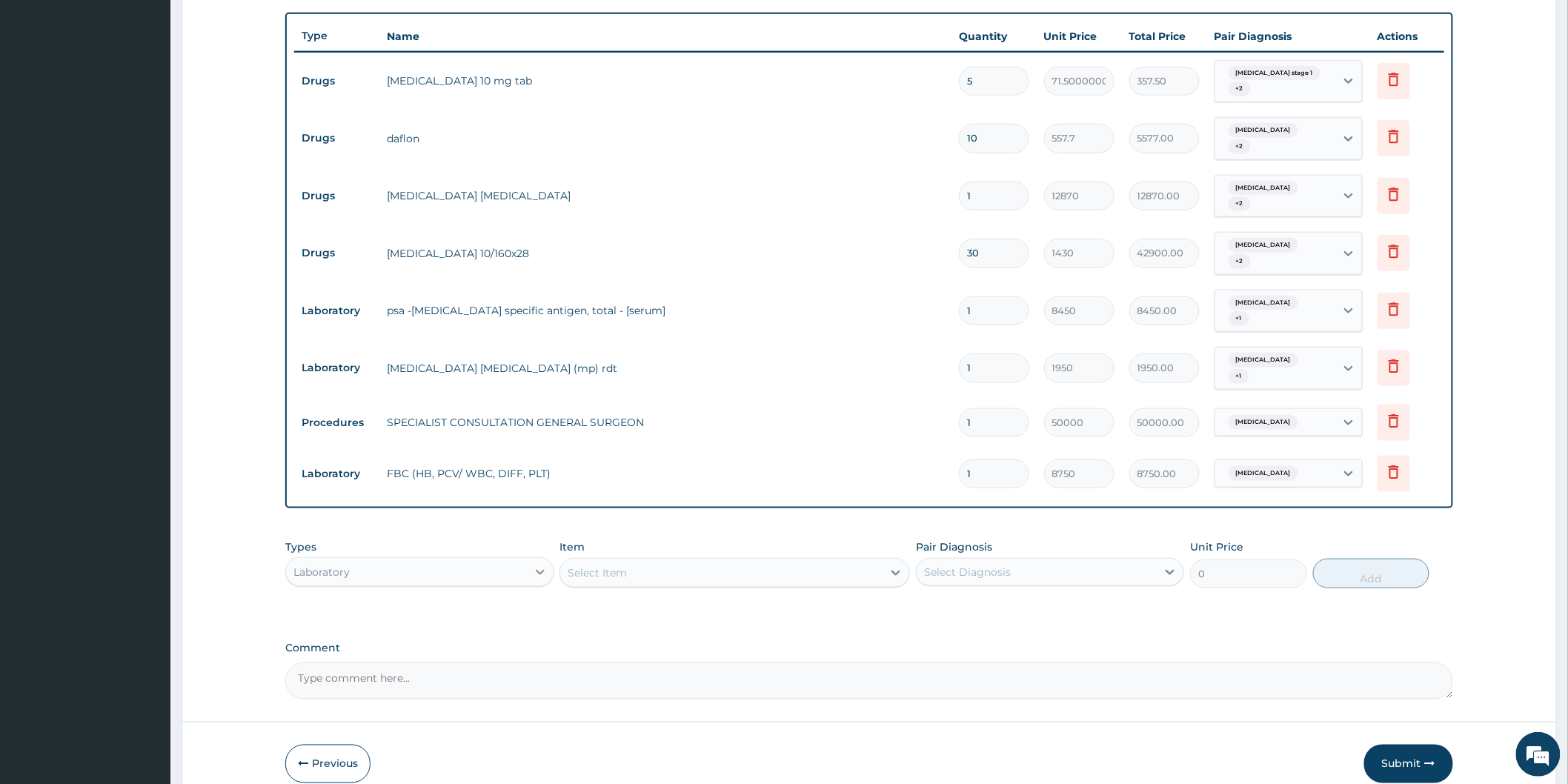
click at [539, 565] on icon at bounding box center [540, 572] width 15 height 15
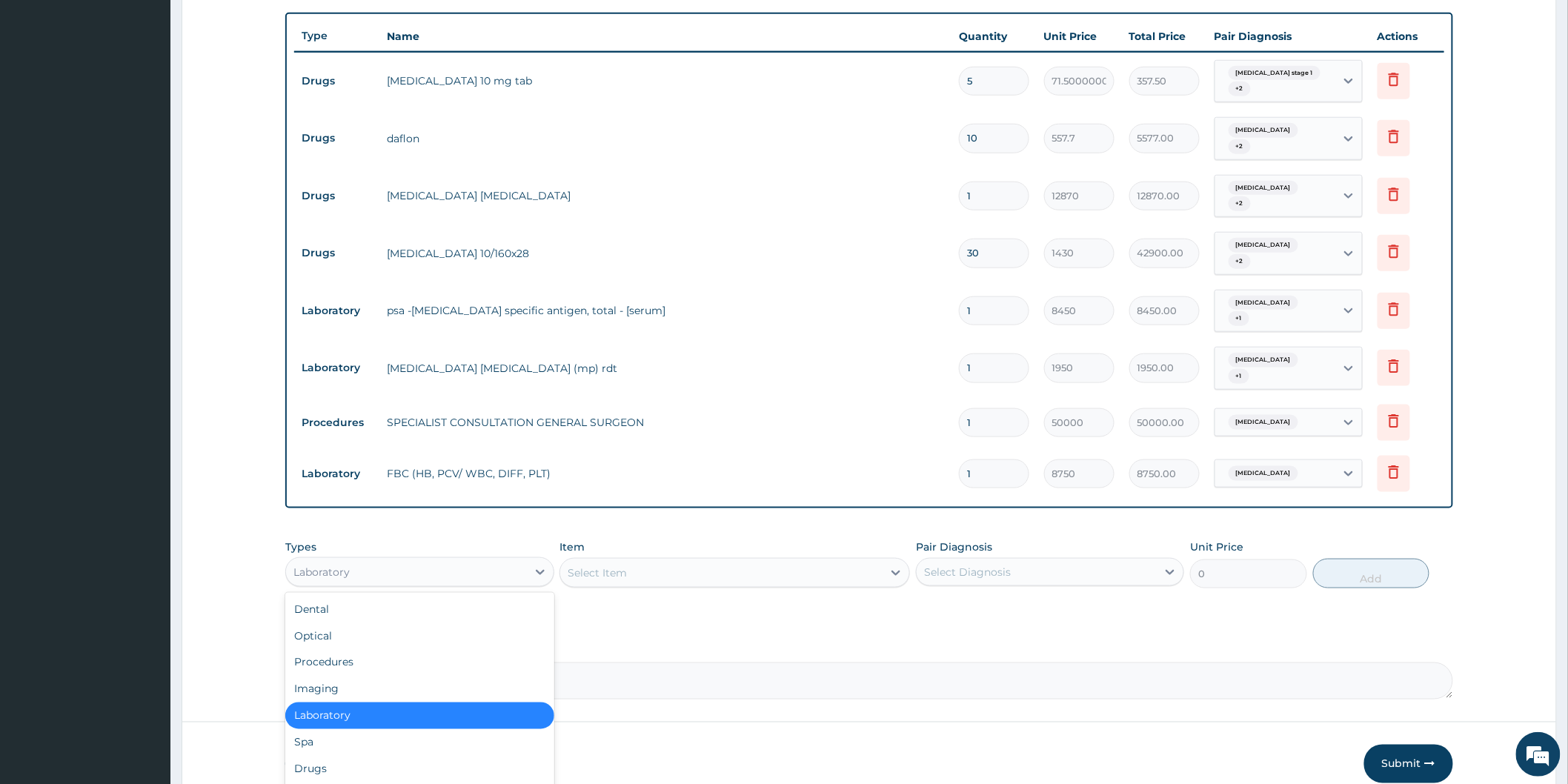
click at [613, 615] on div "PA Code / Prescription Code PA/5EEC45 Encounter Date 08-07-2025 Important Notic…" at bounding box center [869, 159] width 1168 height 1082
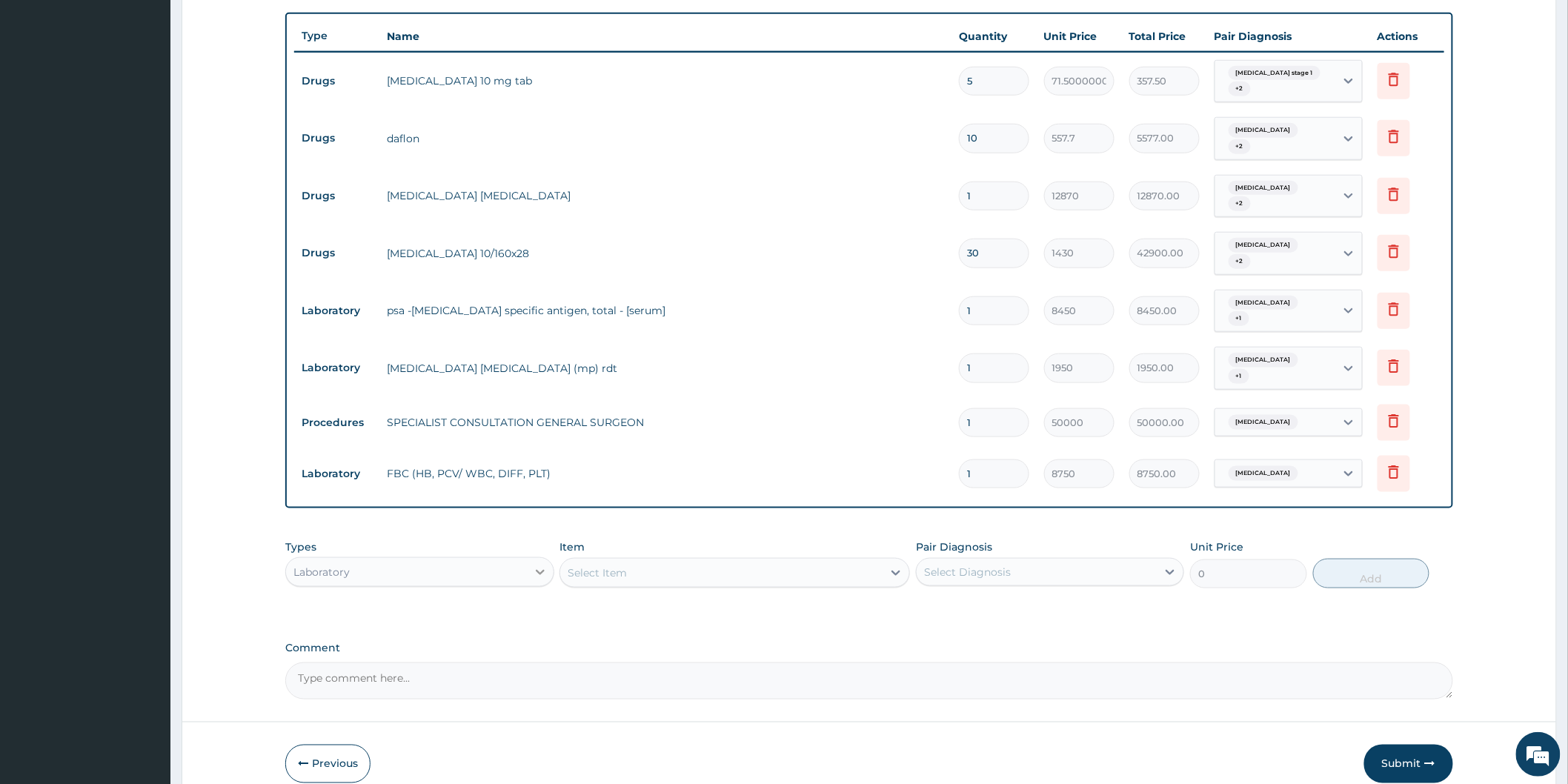
click at [535, 565] on icon at bounding box center [540, 572] width 15 height 15
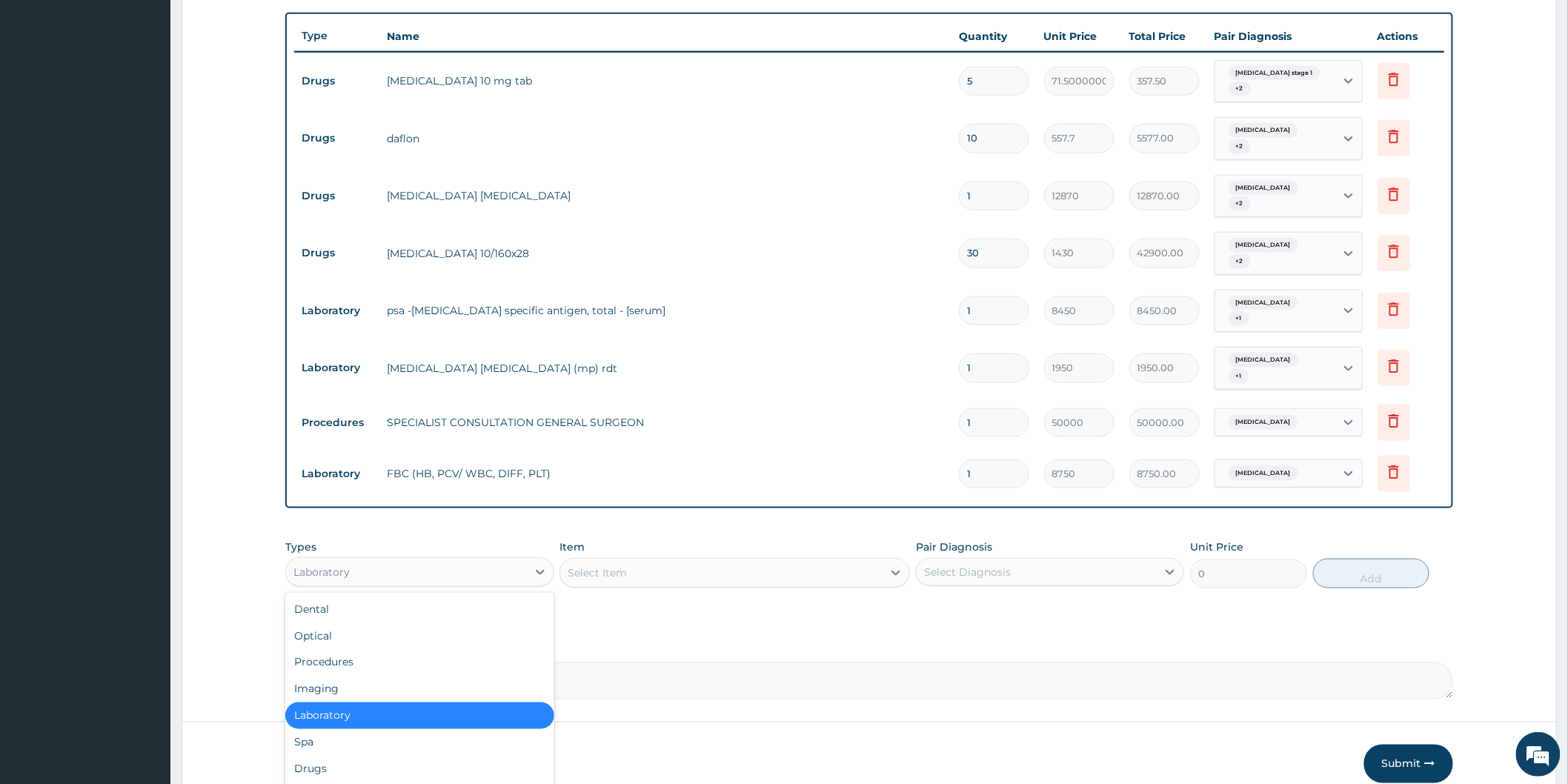
click at [658, 608] on div "PA Code / Prescription Code PA/5EEC45 Encounter Date 08-07-2025 Important Notic…" at bounding box center [869, 159] width 1168 height 1082
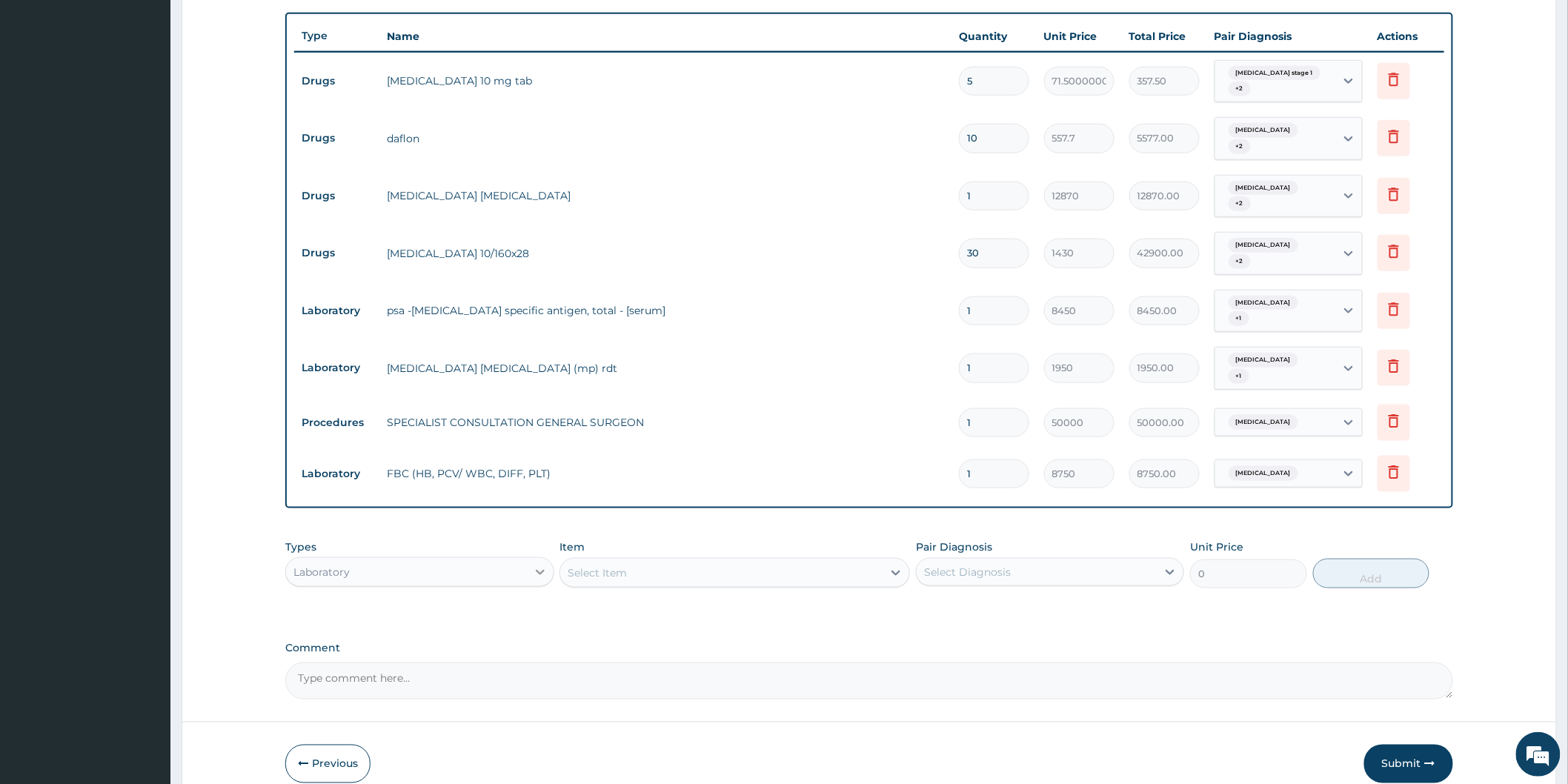
click at [542, 570] on icon at bounding box center [540, 572] width 9 height 5
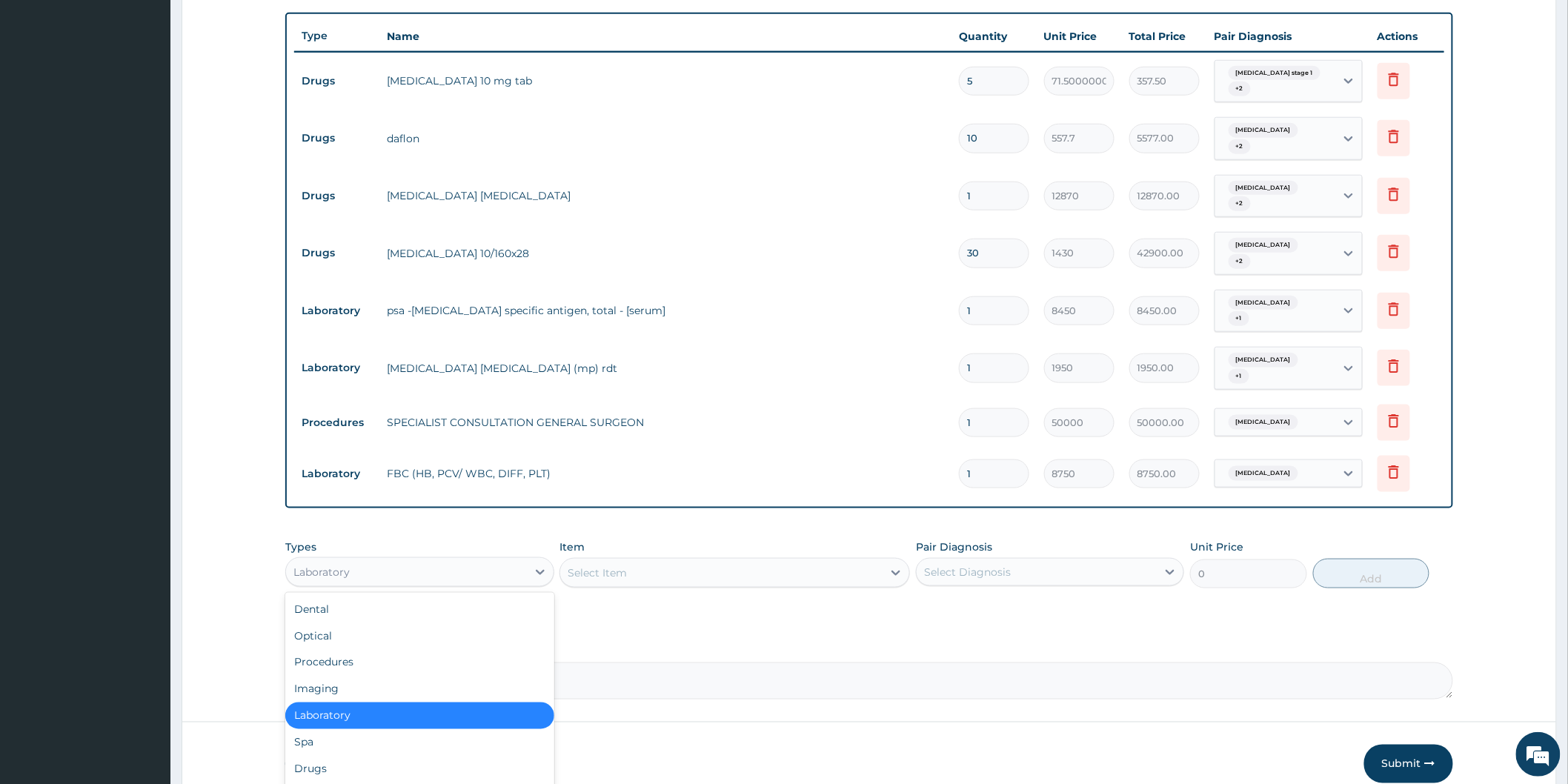
click at [327, 702] on div "Laboratory" at bounding box center [419, 716] width 268 height 26
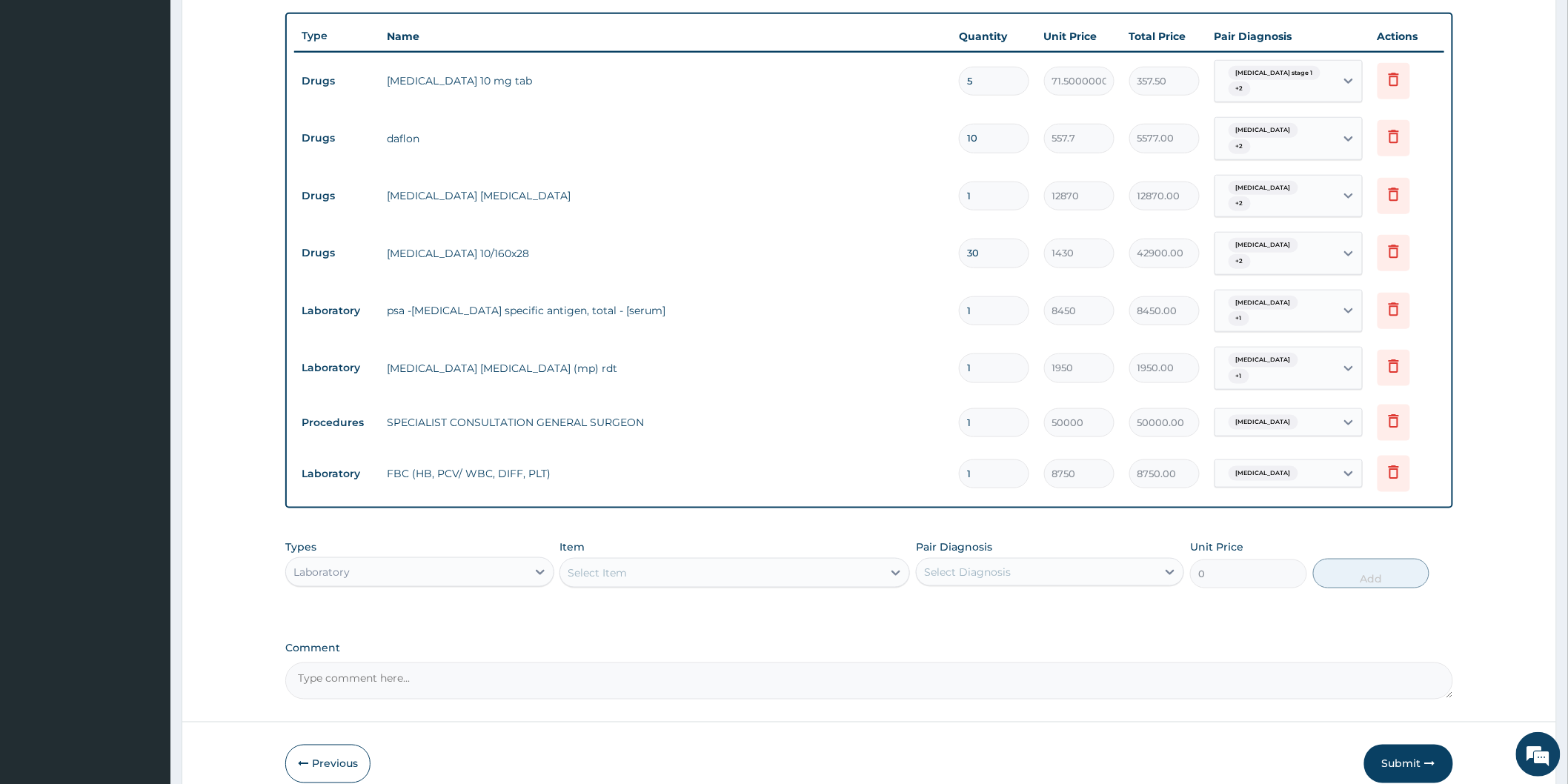
click at [812, 561] on div "Select Item" at bounding box center [721, 572] width 322 height 24
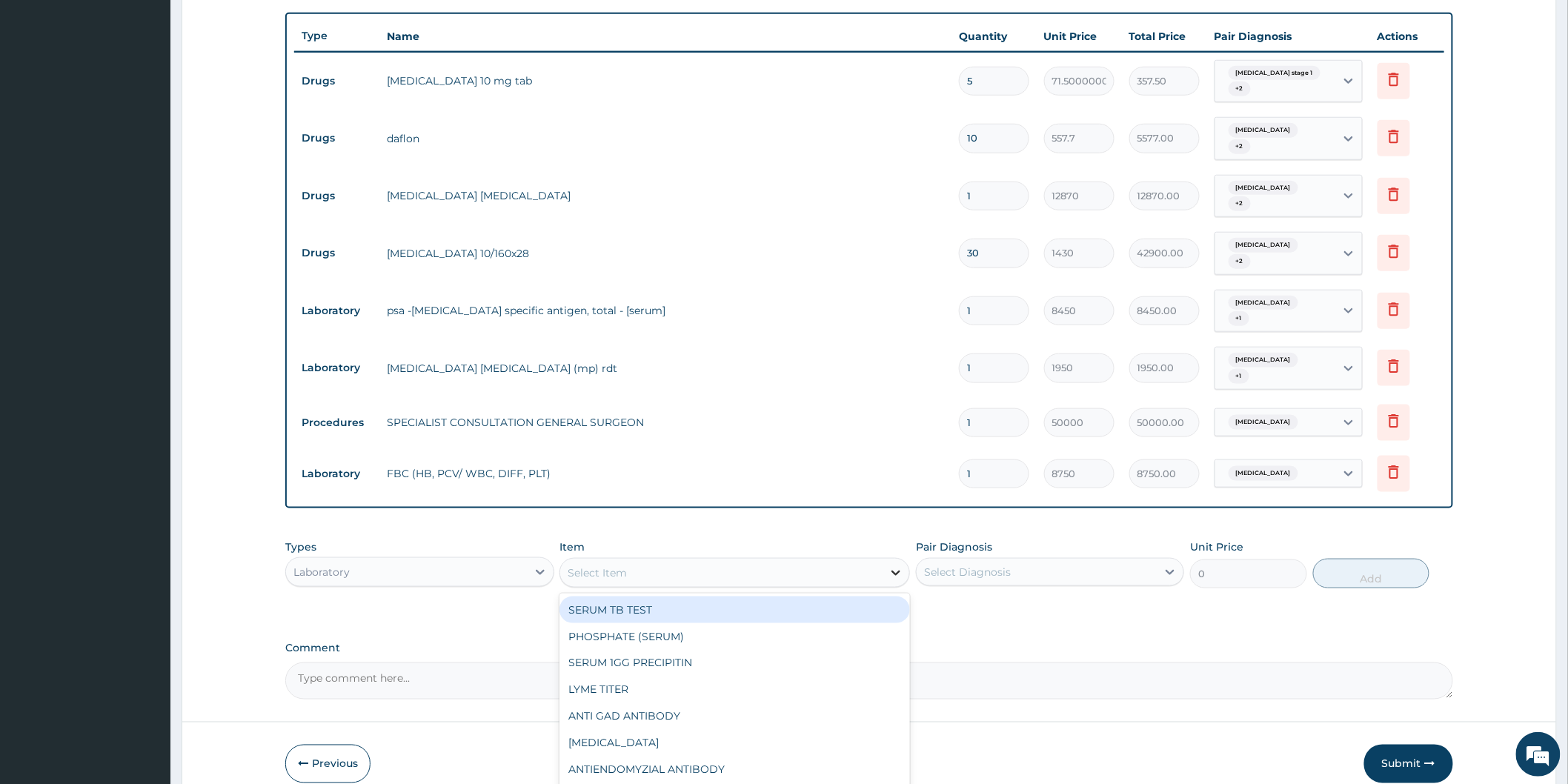
type input "P"
type input "MALARIA"
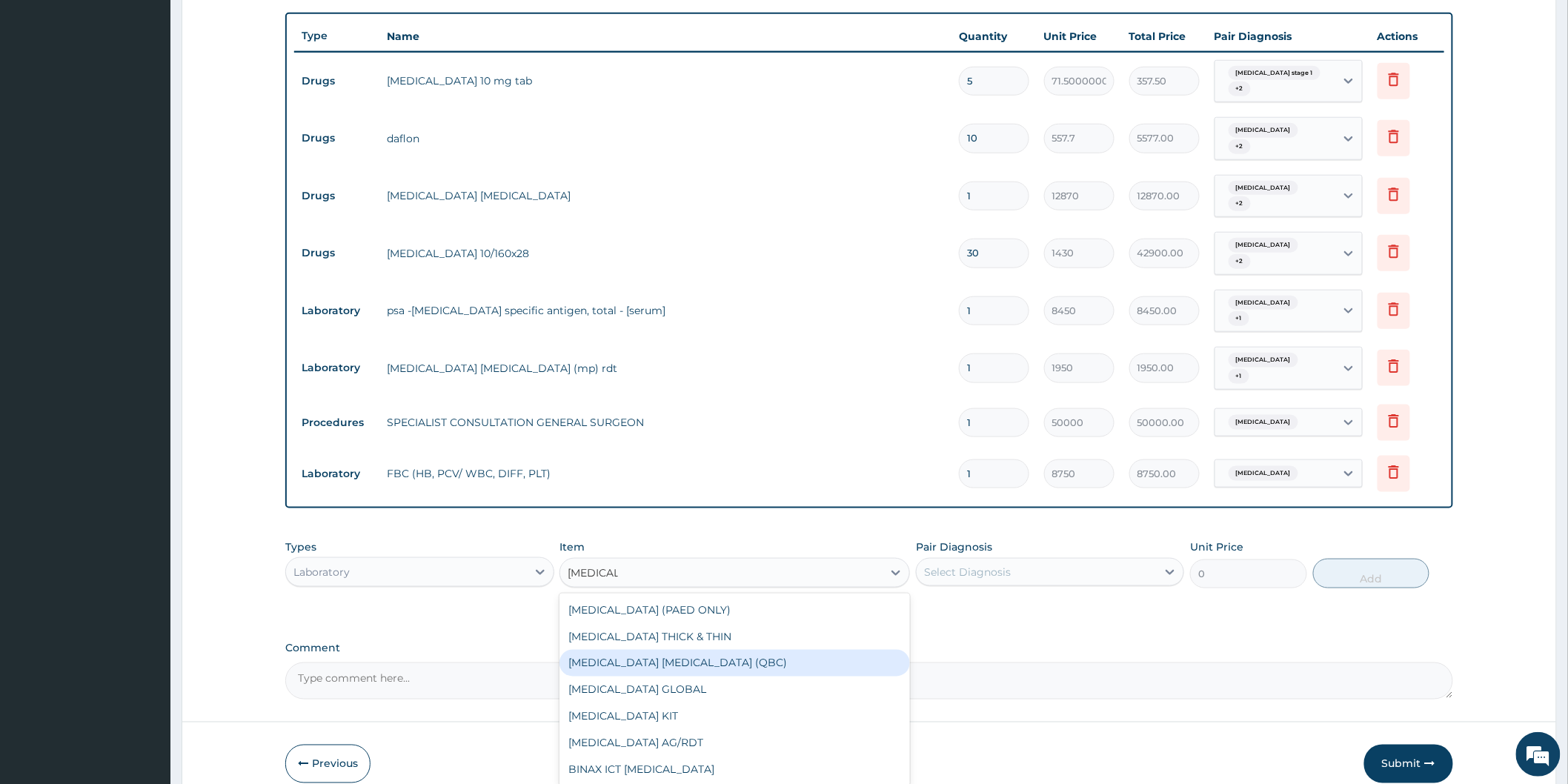
click at [640, 650] on div "MALARIA PARASITE (QBC)" at bounding box center [734, 663] width 350 height 26
type input "6250"
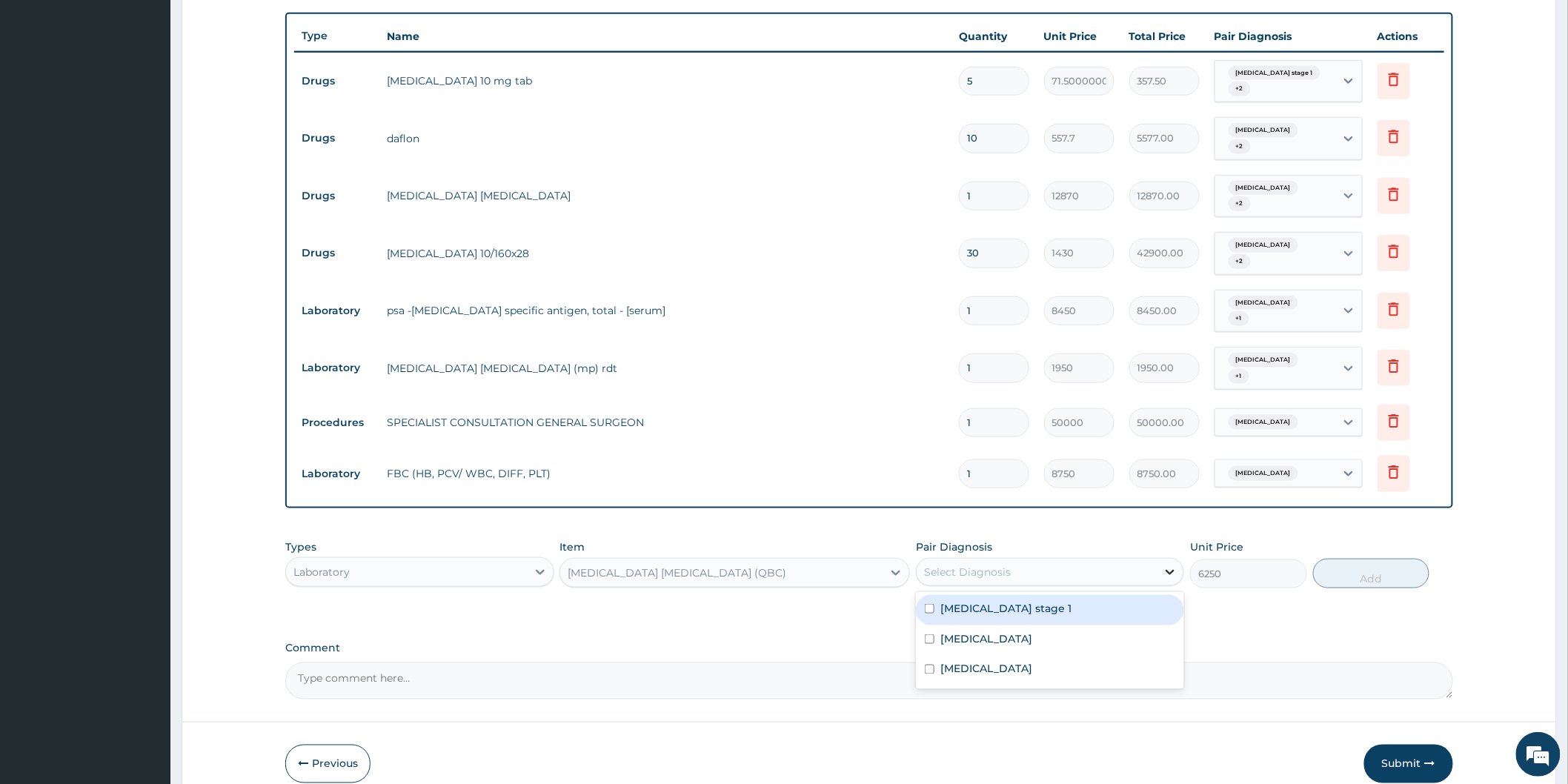
click at [1179, 558] on div at bounding box center [1169, 572] width 26 height 26
click at [1001, 625] on div "Malaria" at bounding box center [1049, 640] width 268 height 31
checkbox input "true"
click at [1373, 562] on button "Add" at bounding box center [1370, 573] width 117 height 30
type input "0"
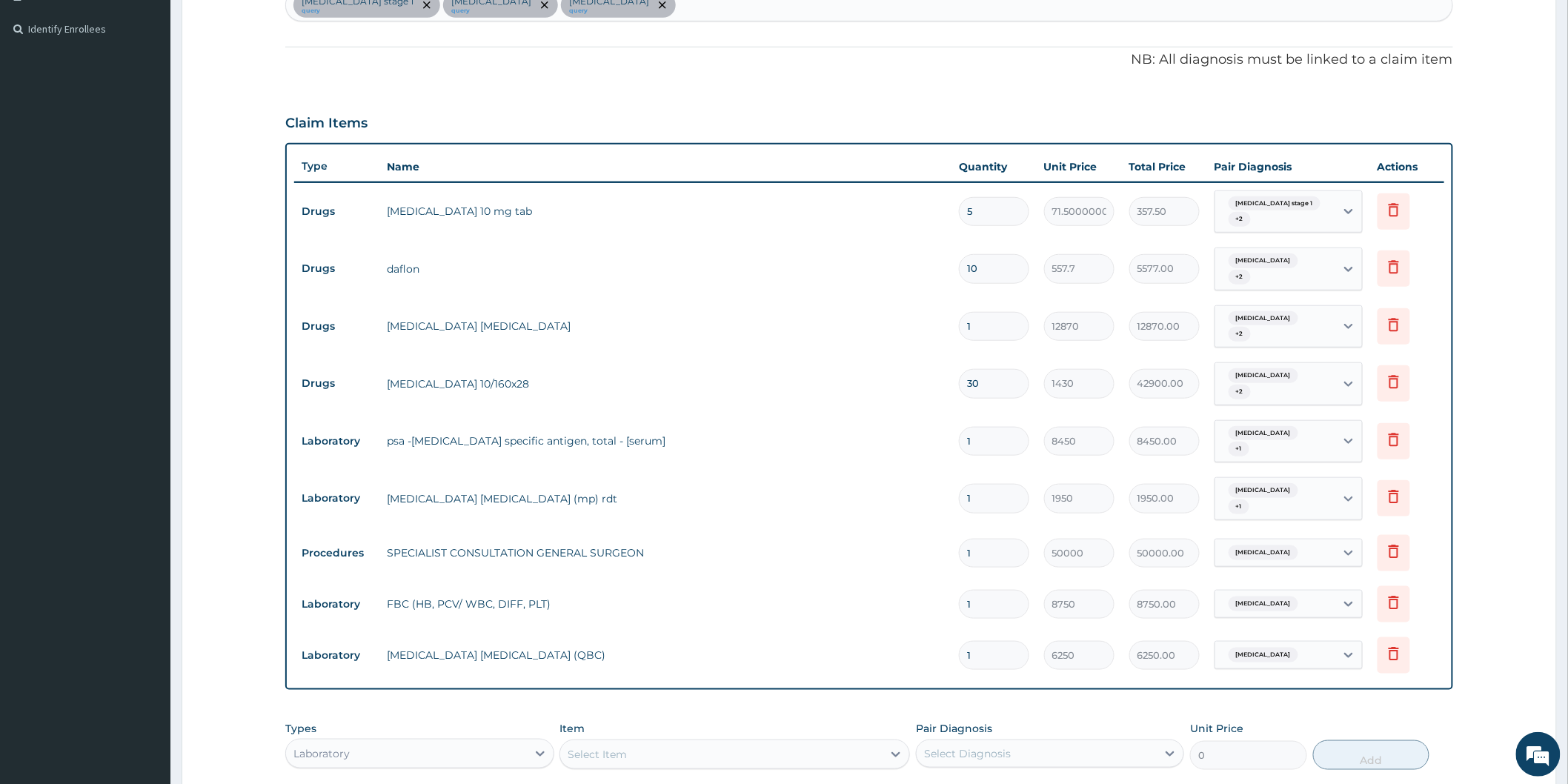
scroll to position [359, 0]
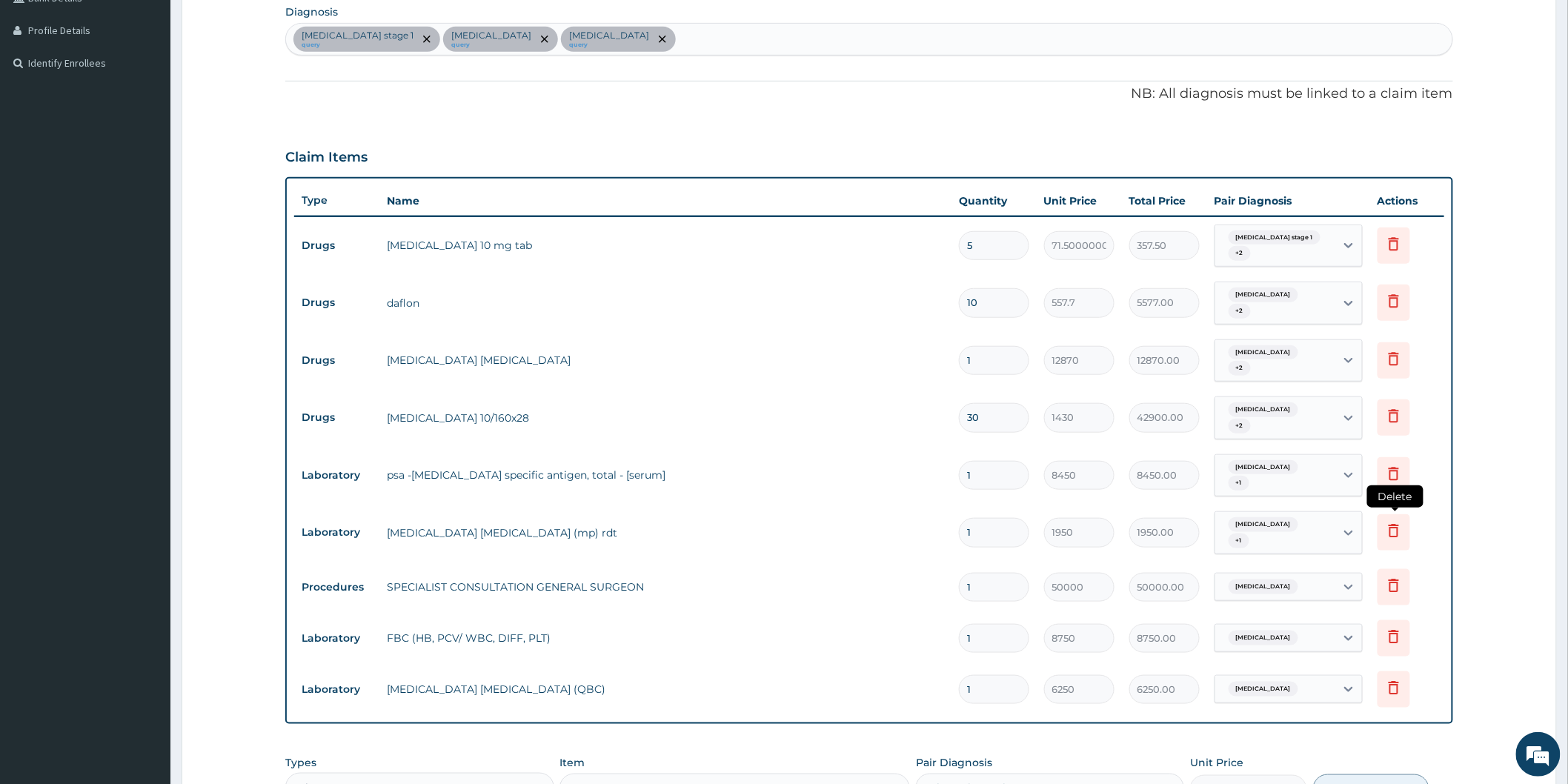
click at [1396, 521] on icon at bounding box center [1393, 530] width 18 height 18
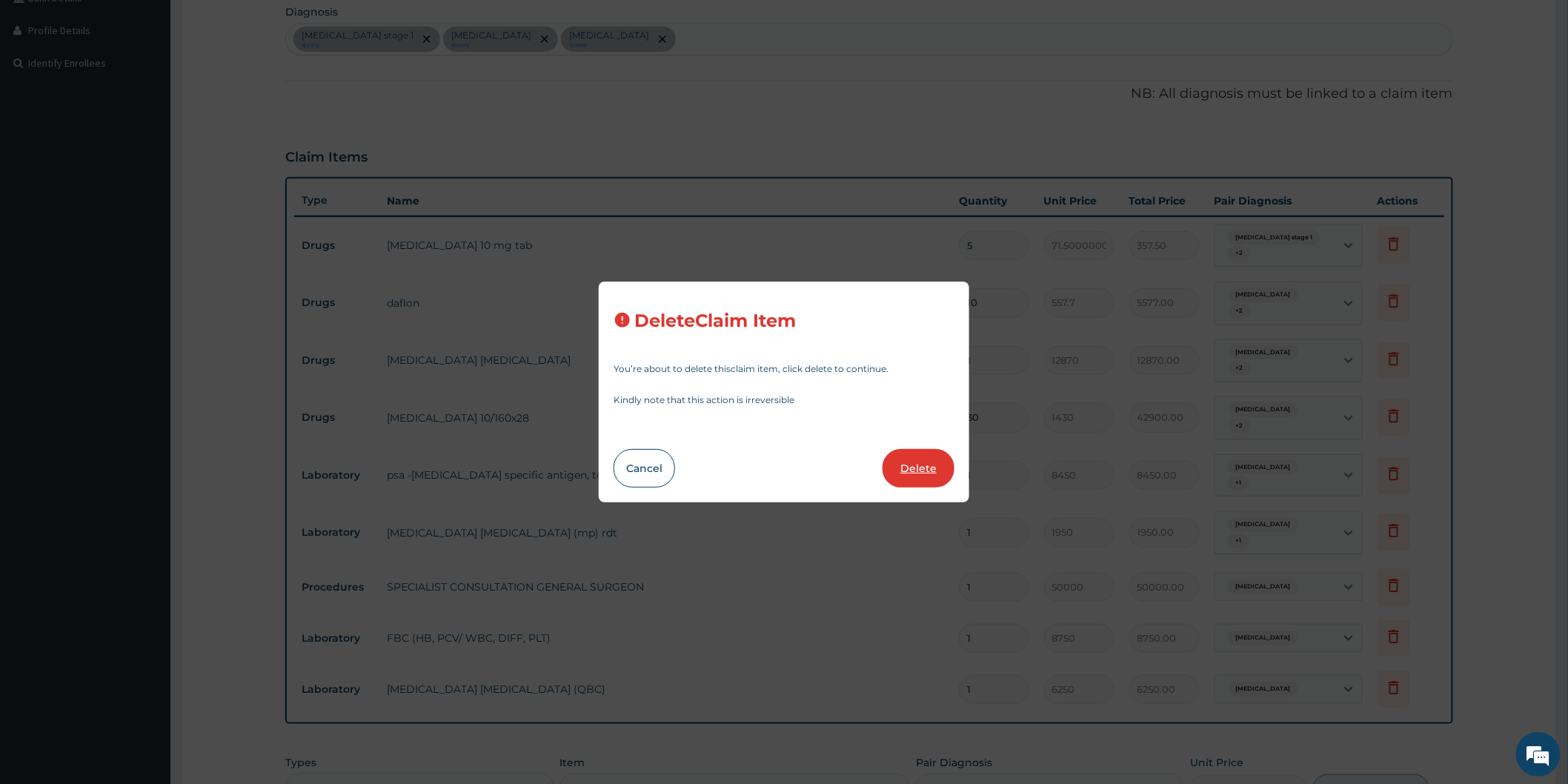
click at [931, 477] on button "Delete" at bounding box center [918, 468] width 72 height 39
type input "50000"
type input "50000.00"
type input "8750"
type input "8750.00"
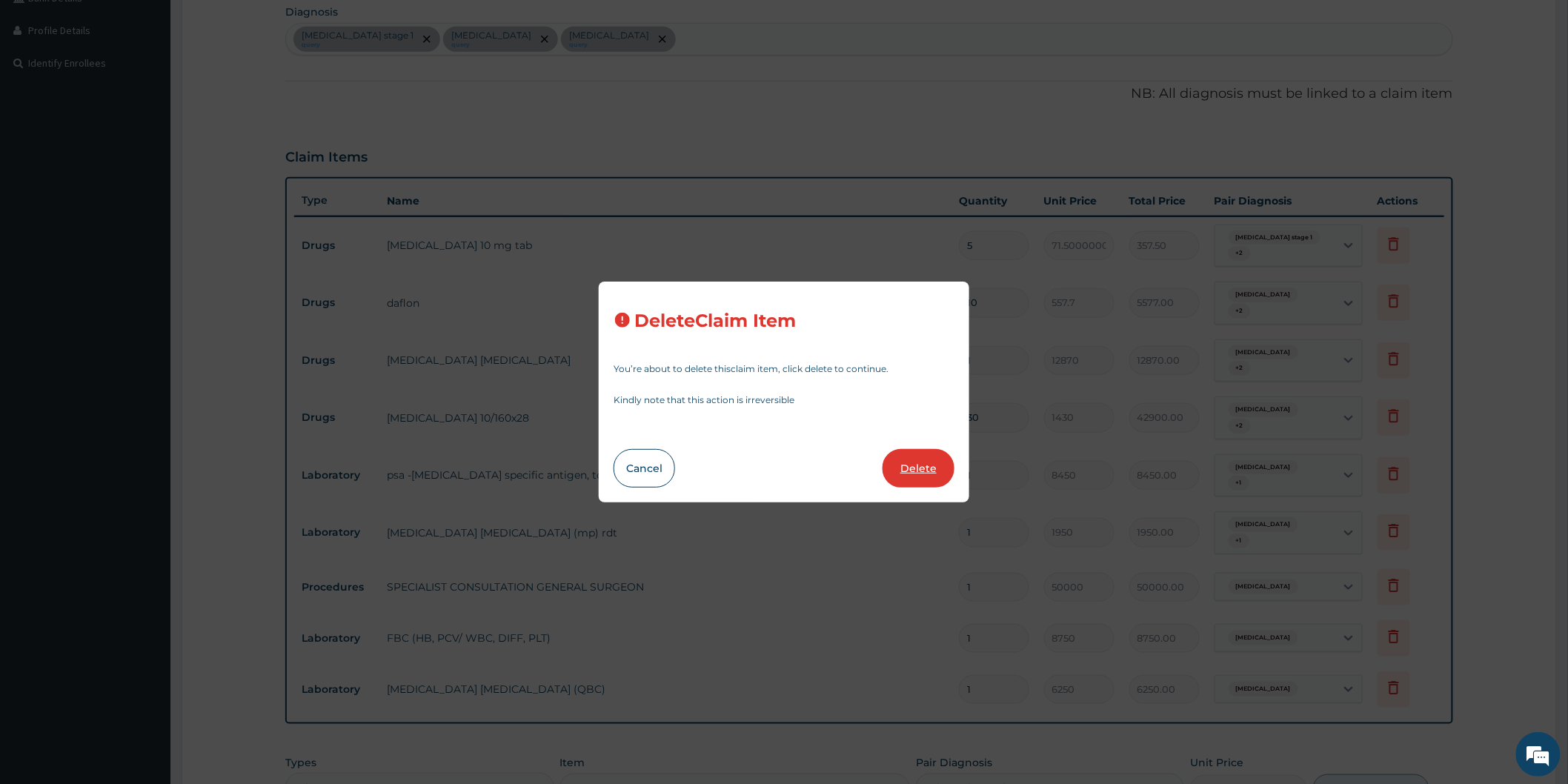
type input "6250"
type input "6250.00"
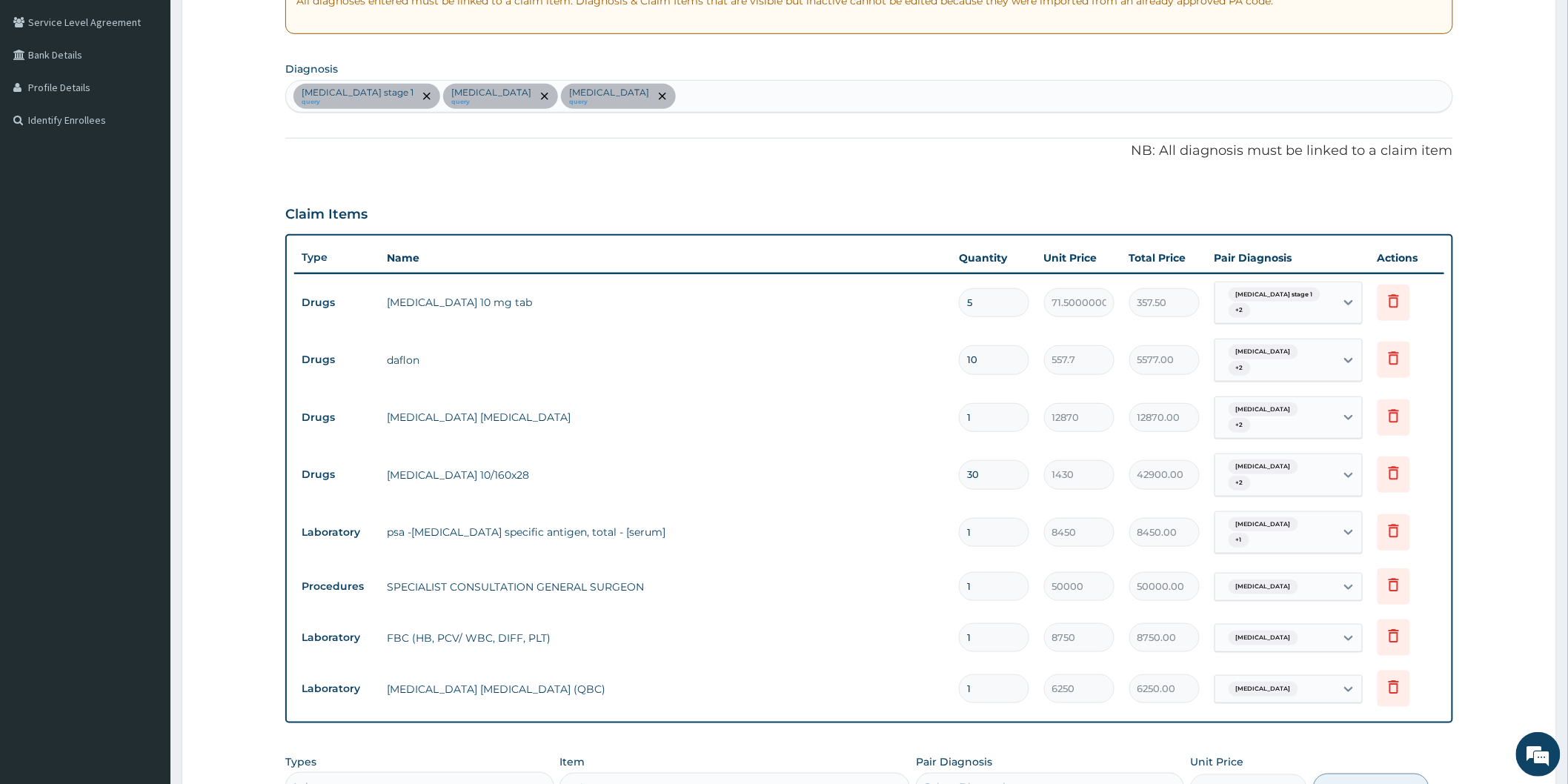
scroll to position [576, 0]
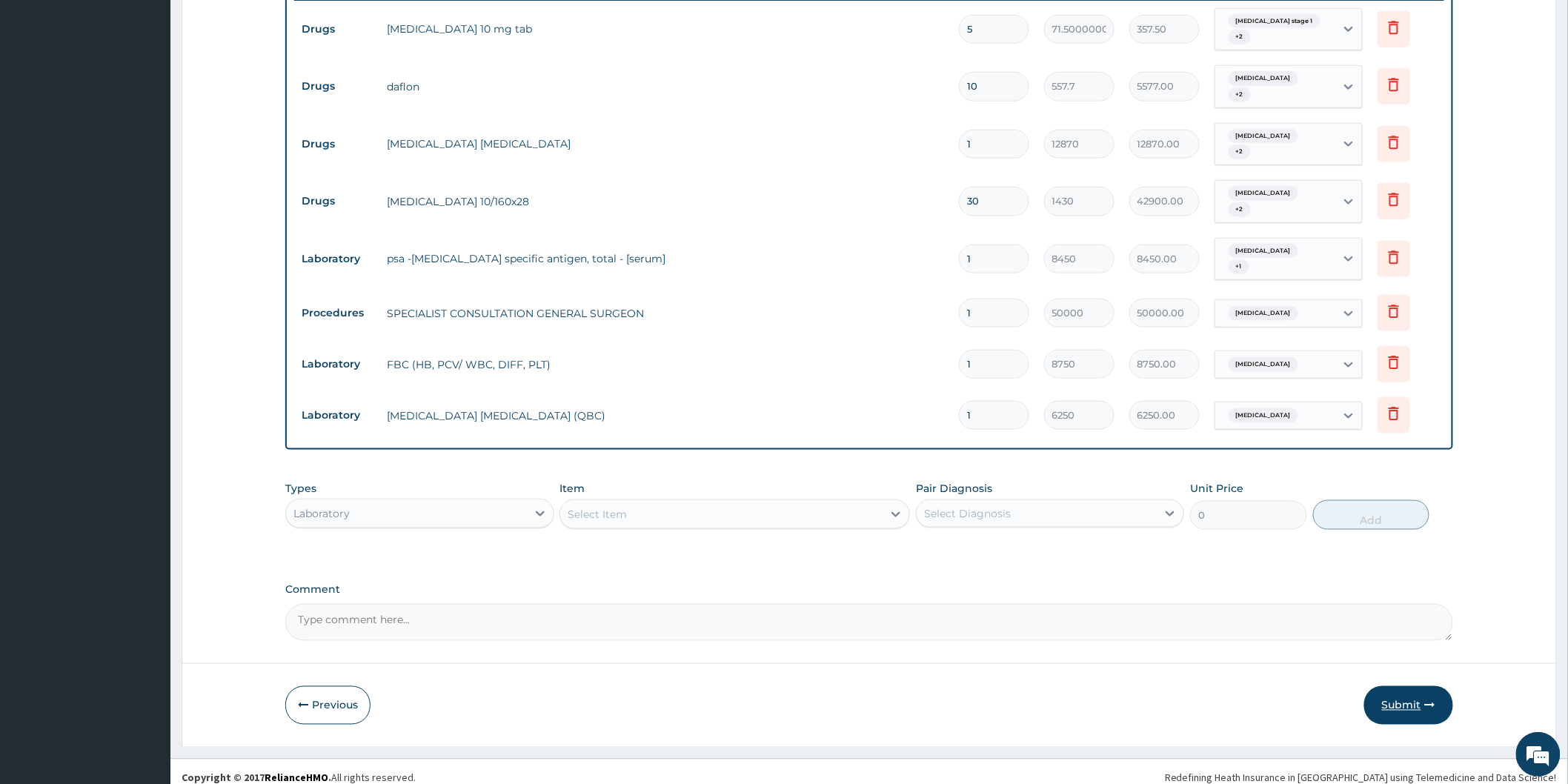
click at [1394, 686] on button "Submit" at bounding box center [1407, 705] width 89 height 39
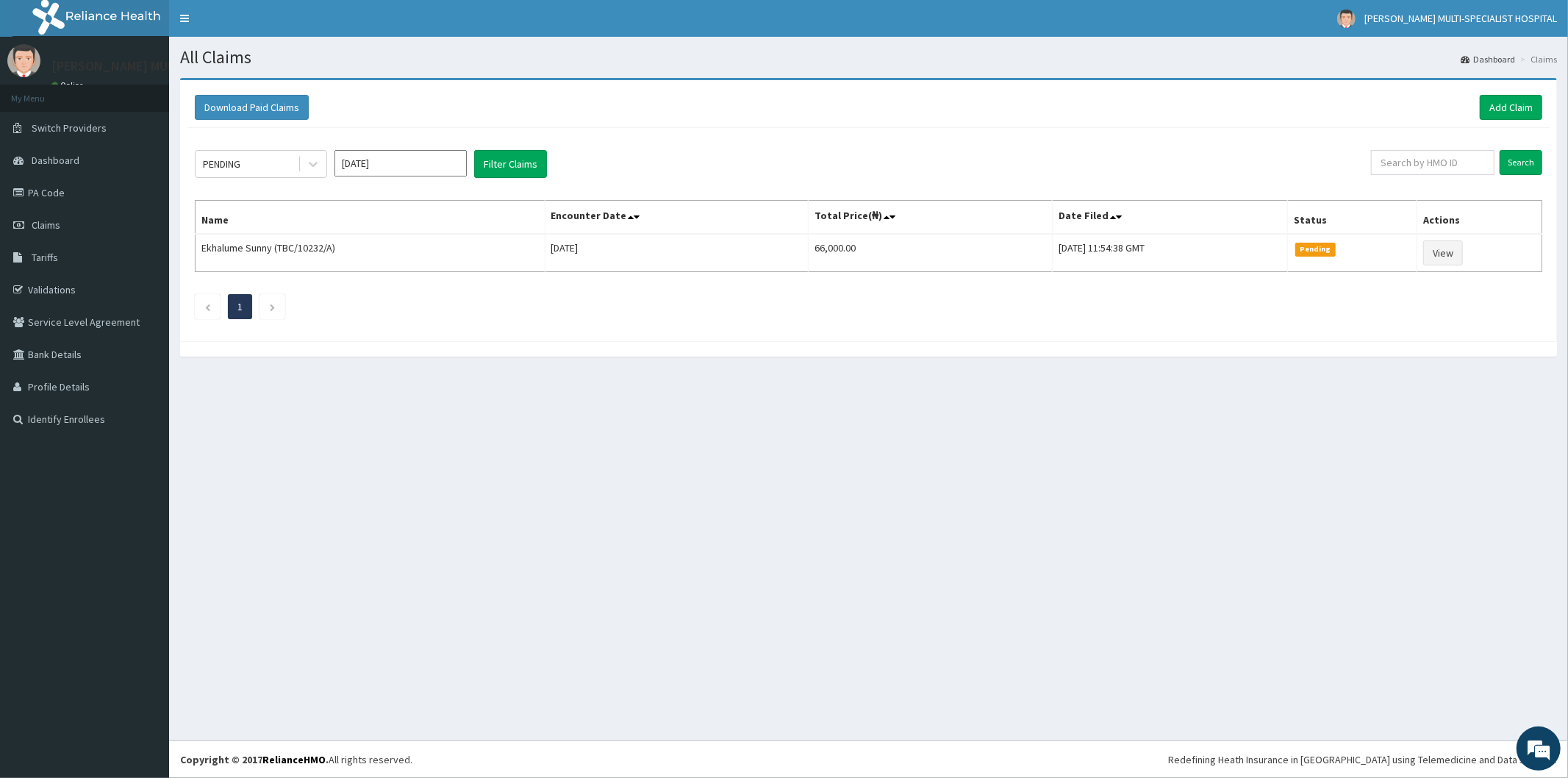
click at [858, 497] on div "All Claims Dashboard Claims Download Paid Claims Add Claim × Note you can only …" at bounding box center [868, 389] width 1399 height 704
click at [895, 465] on div "All Claims Dashboard Claims Download Paid Claims Add Claim × Note you can only …" at bounding box center [868, 389] width 1399 height 704
click at [1504, 107] on link "Add Claim" at bounding box center [1511, 107] width 63 height 25
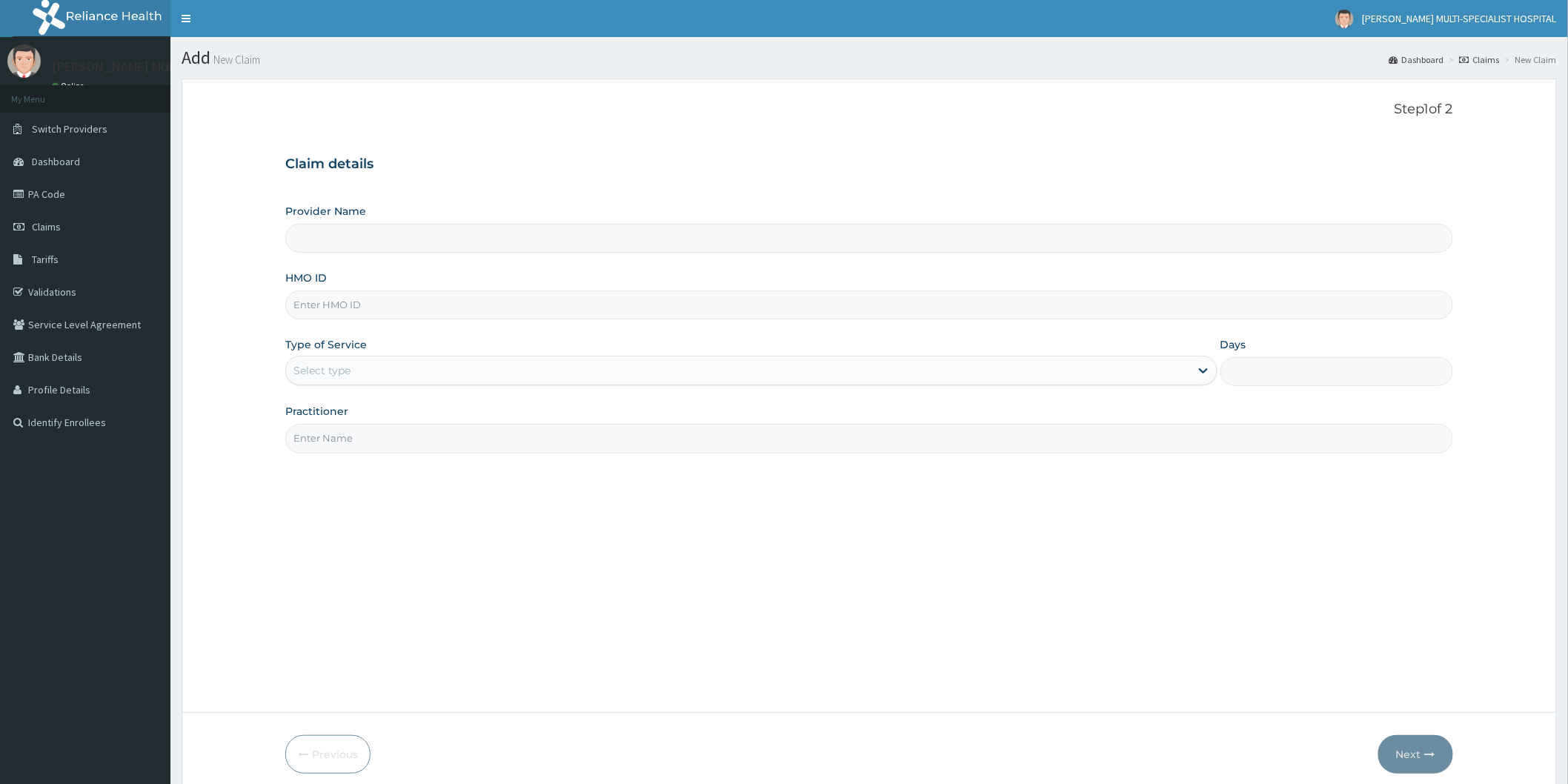
click at [643, 242] on input "Provider Name" at bounding box center [869, 238] width 1168 height 29
type input "[PERSON_NAME] Multi-Specialist Hospital - IKEJA"
click at [663, 237] on input "[PERSON_NAME] Multi-Specialist Hospital - IKEJA" at bounding box center [869, 238] width 1168 height 29
drag, startPoint x: 524, startPoint y: 665, endPoint x: 520, endPoint y: 657, distance: 8.9
click at [520, 660] on div "Step 1 of 2 Claim details Provider Name [PERSON_NAME] Multi-Specialist Hospital…" at bounding box center [869, 396] width 1168 height 588
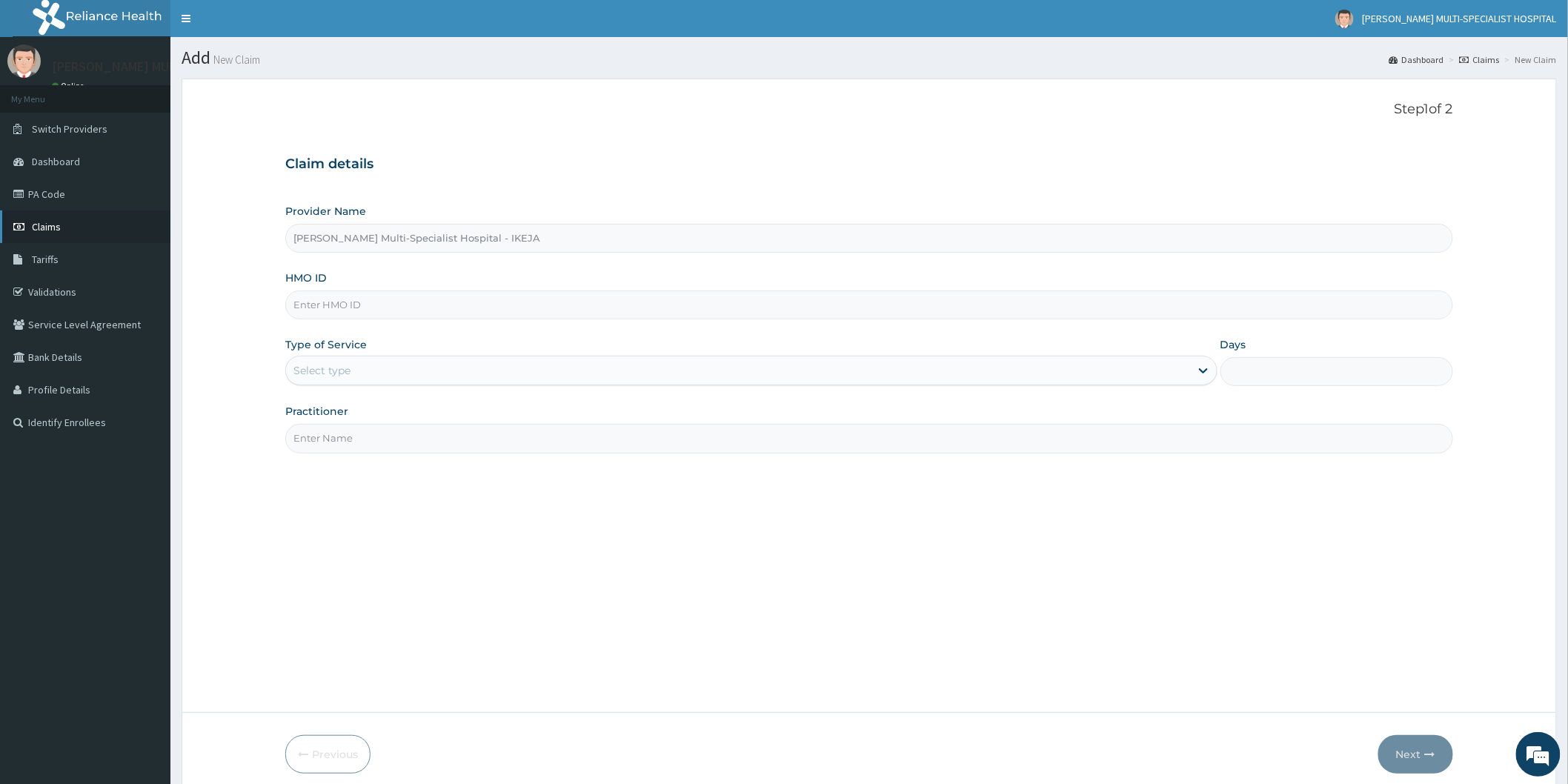
click at [45, 226] on span "Claims" at bounding box center [46, 227] width 29 height 13
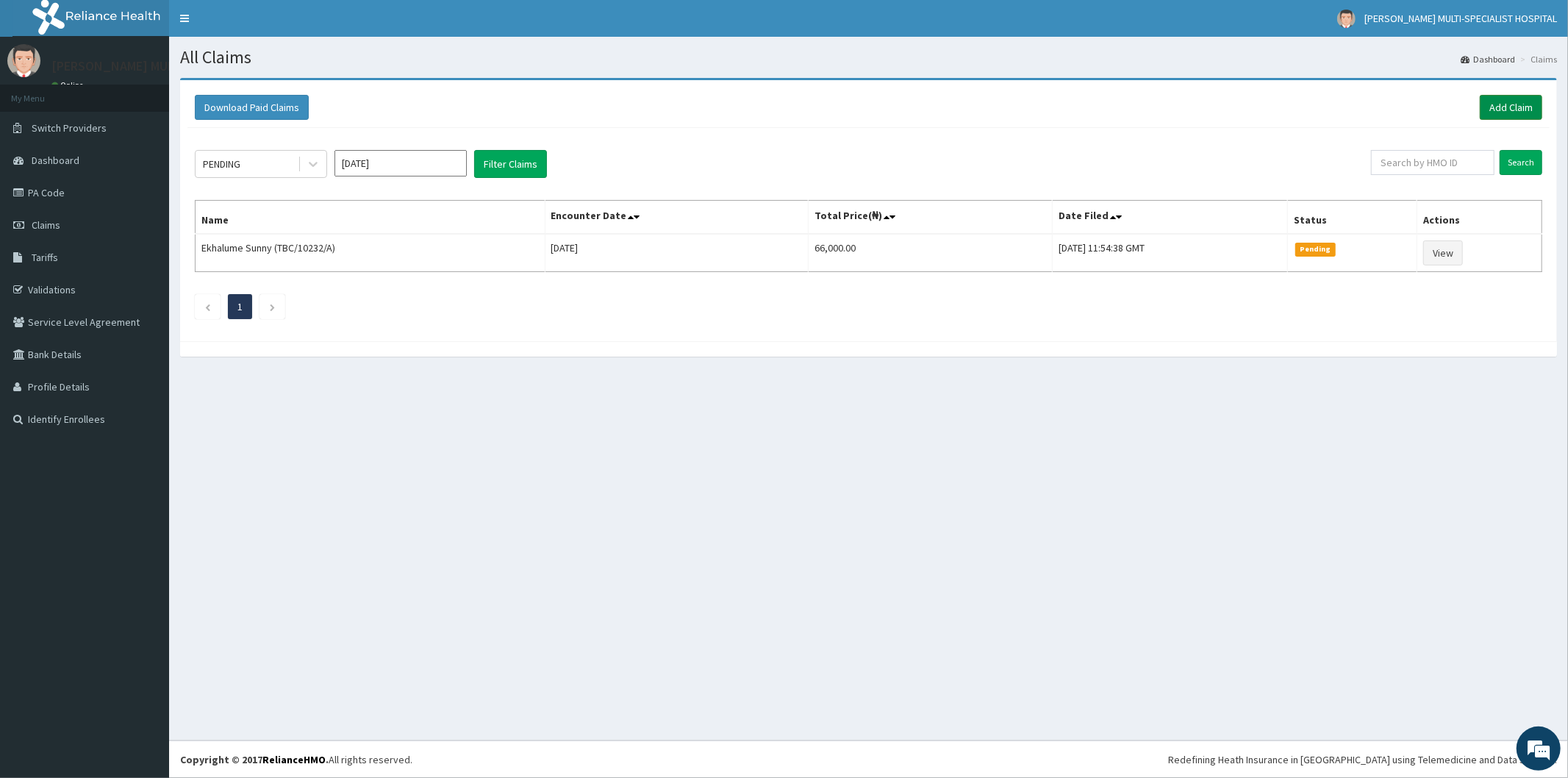
click at [1500, 103] on link "Add Claim" at bounding box center [1511, 107] width 63 height 25
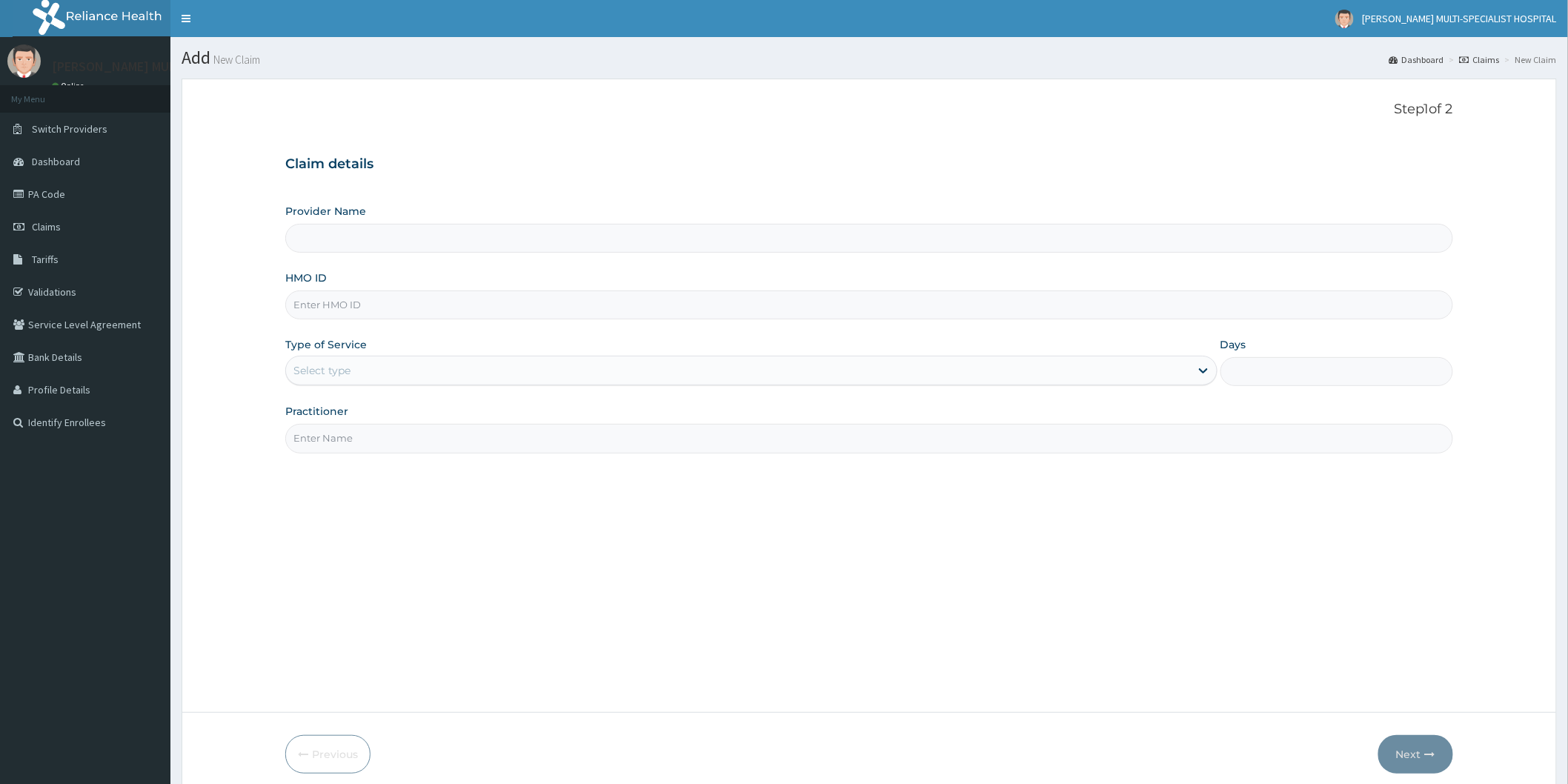
type input "[PERSON_NAME] Multi-Specialist Hospital - IKEJA"
click at [474, 238] on input "[PERSON_NAME] Multi-Specialist Hospital - IKEJA" at bounding box center [869, 238] width 1168 height 29
click at [453, 320] on input "HMO ID" at bounding box center [869, 305] width 1168 height 29
click at [392, 306] on input "HMO ID" at bounding box center [869, 305] width 1168 height 29
type input "RBN/10090/C"
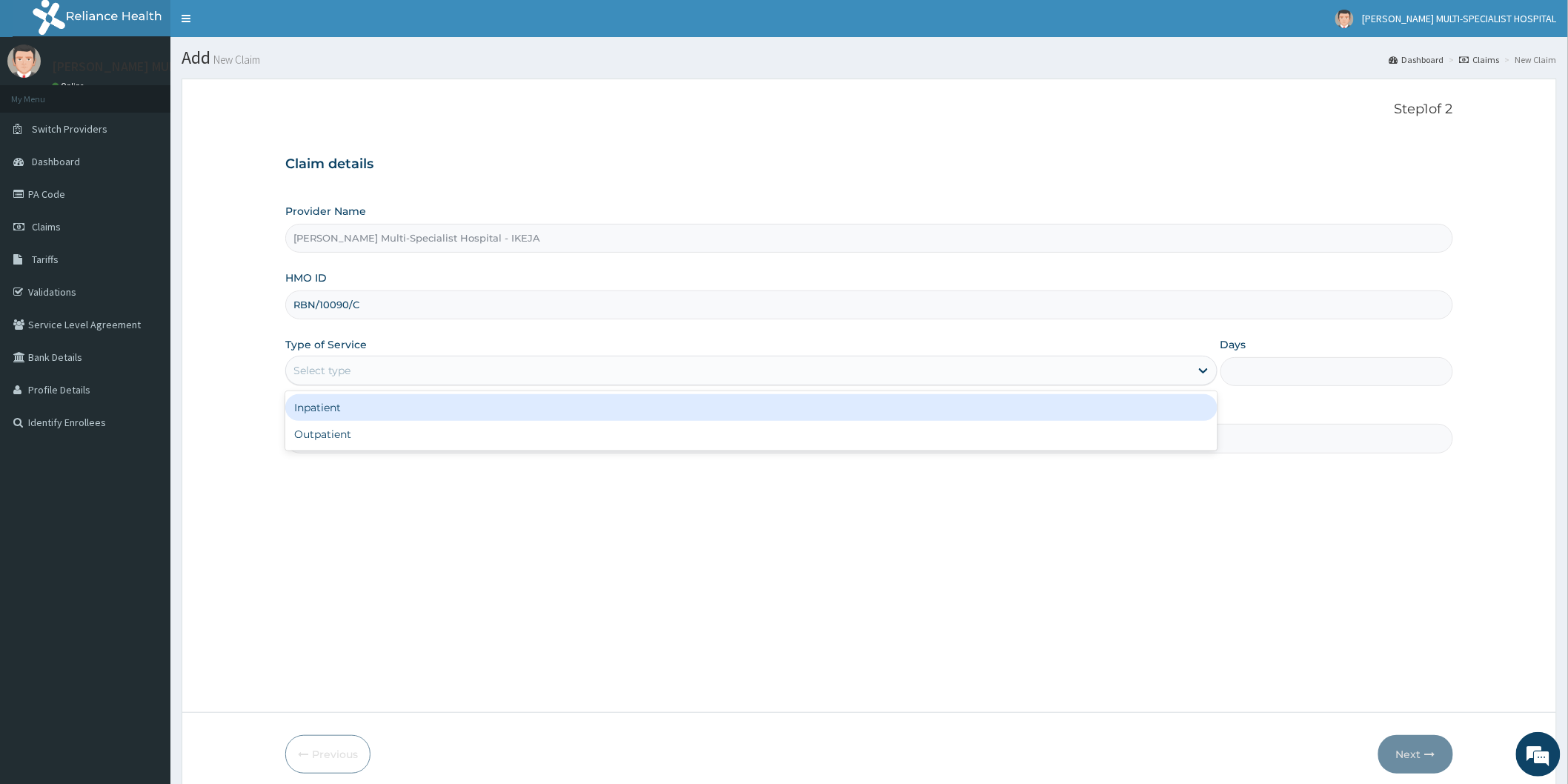
click at [404, 363] on div "Select type" at bounding box center [737, 370] width 903 height 24
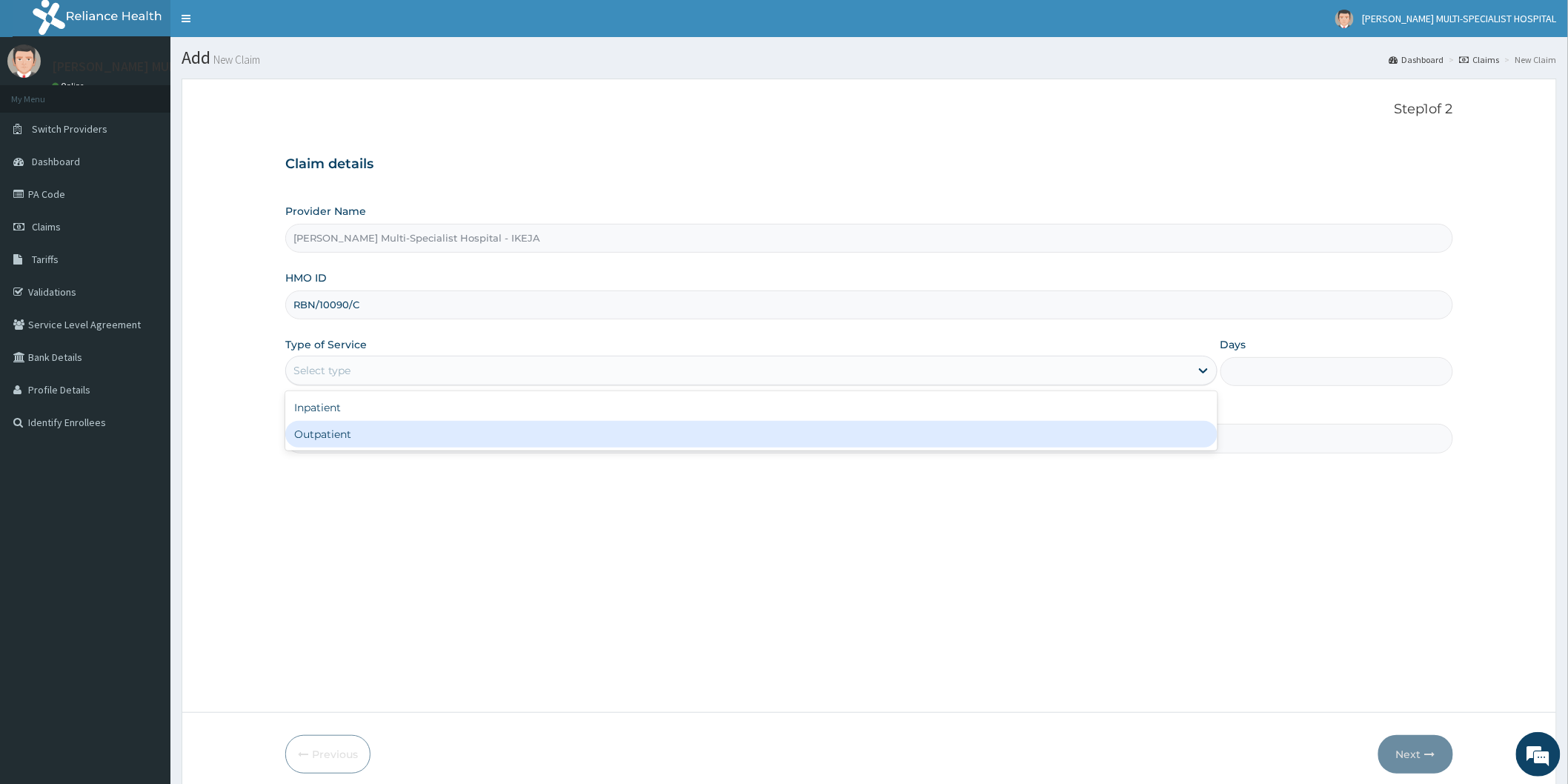
click at [354, 435] on div "Outpatient" at bounding box center [752, 434] width 932 height 26
type input "1"
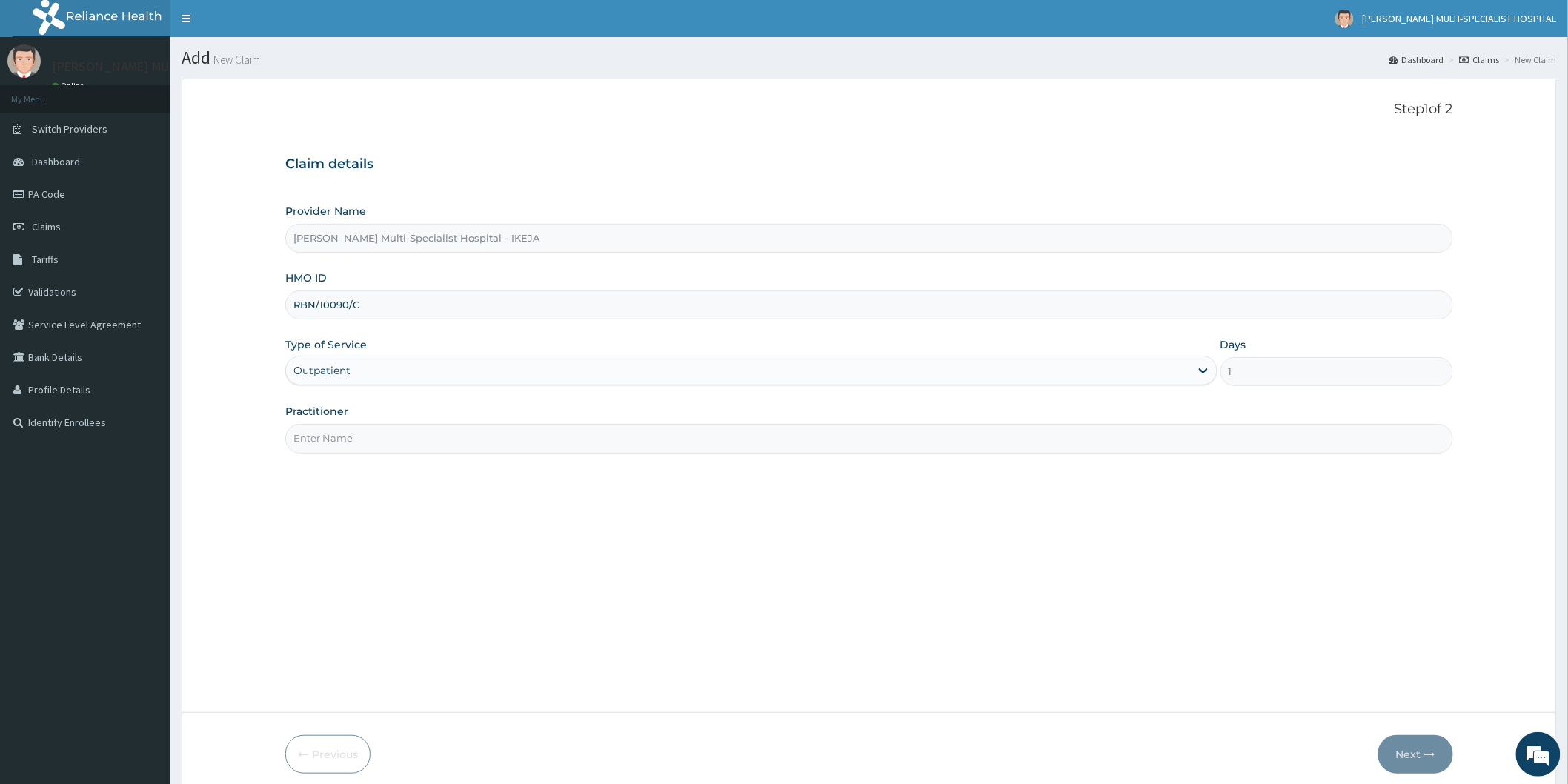
click at [404, 437] on input "Practitioner" at bounding box center [869, 438] width 1168 height 29
type input "[PERSON_NAME]"
click at [1435, 757] on button "Next" at bounding box center [1415, 754] width 75 height 39
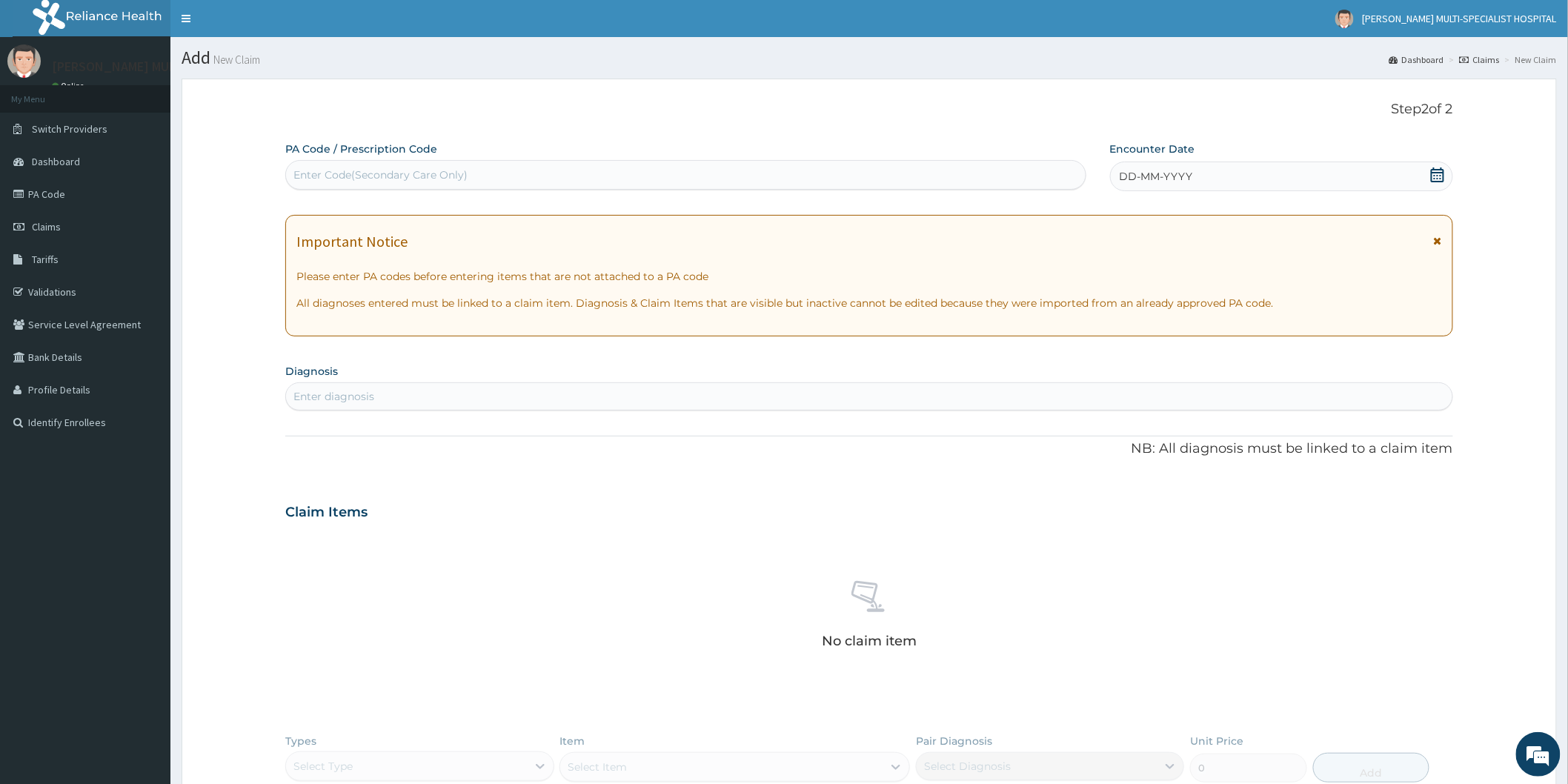
click at [434, 169] on div "Enter Code(Secondary Care Only)" at bounding box center [380, 175] width 174 height 15
type input "PA/410FDE"
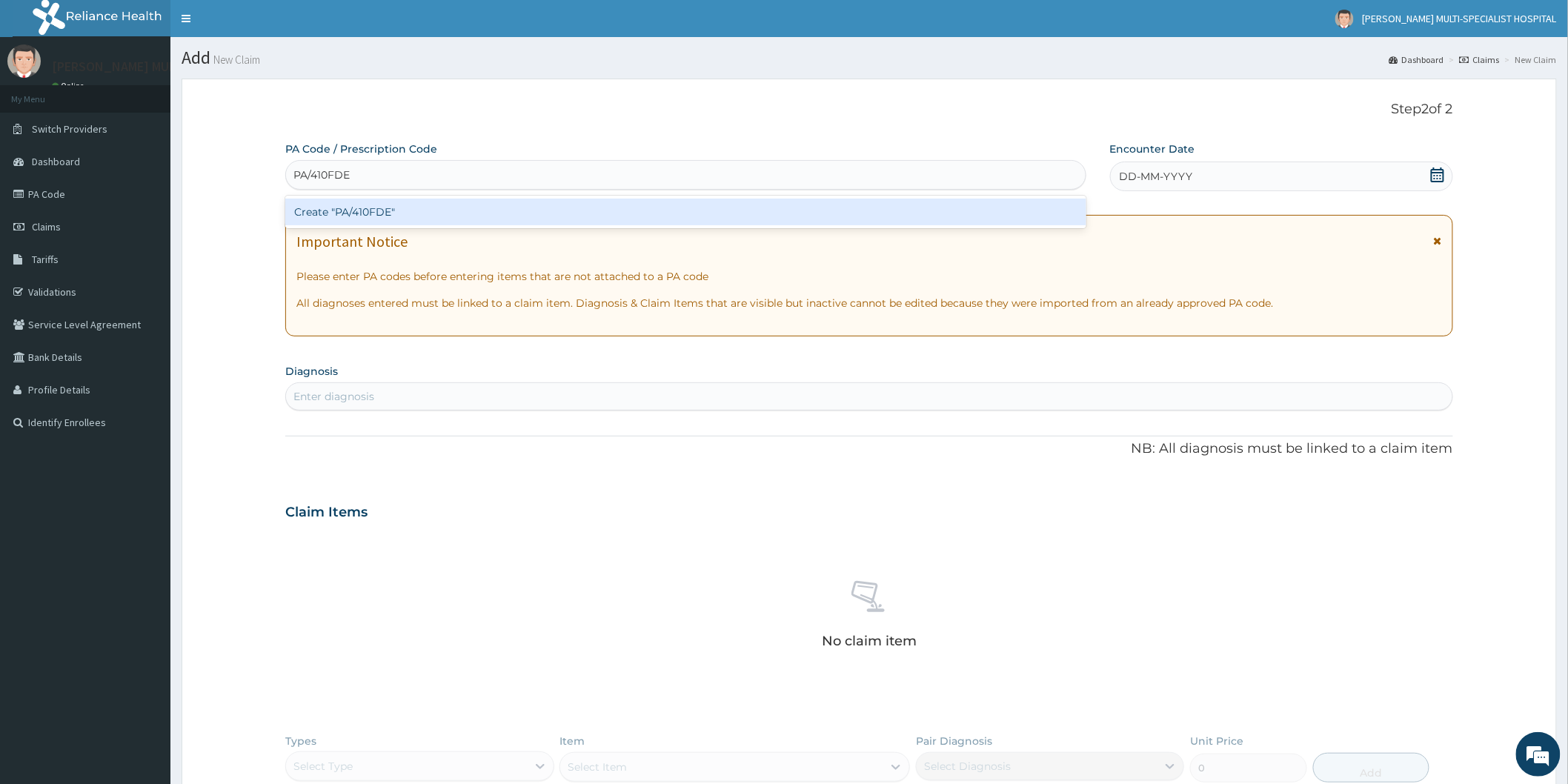
click at [433, 208] on div "Create "PA/410FDE"" at bounding box center [686, 212] width 801 height 26
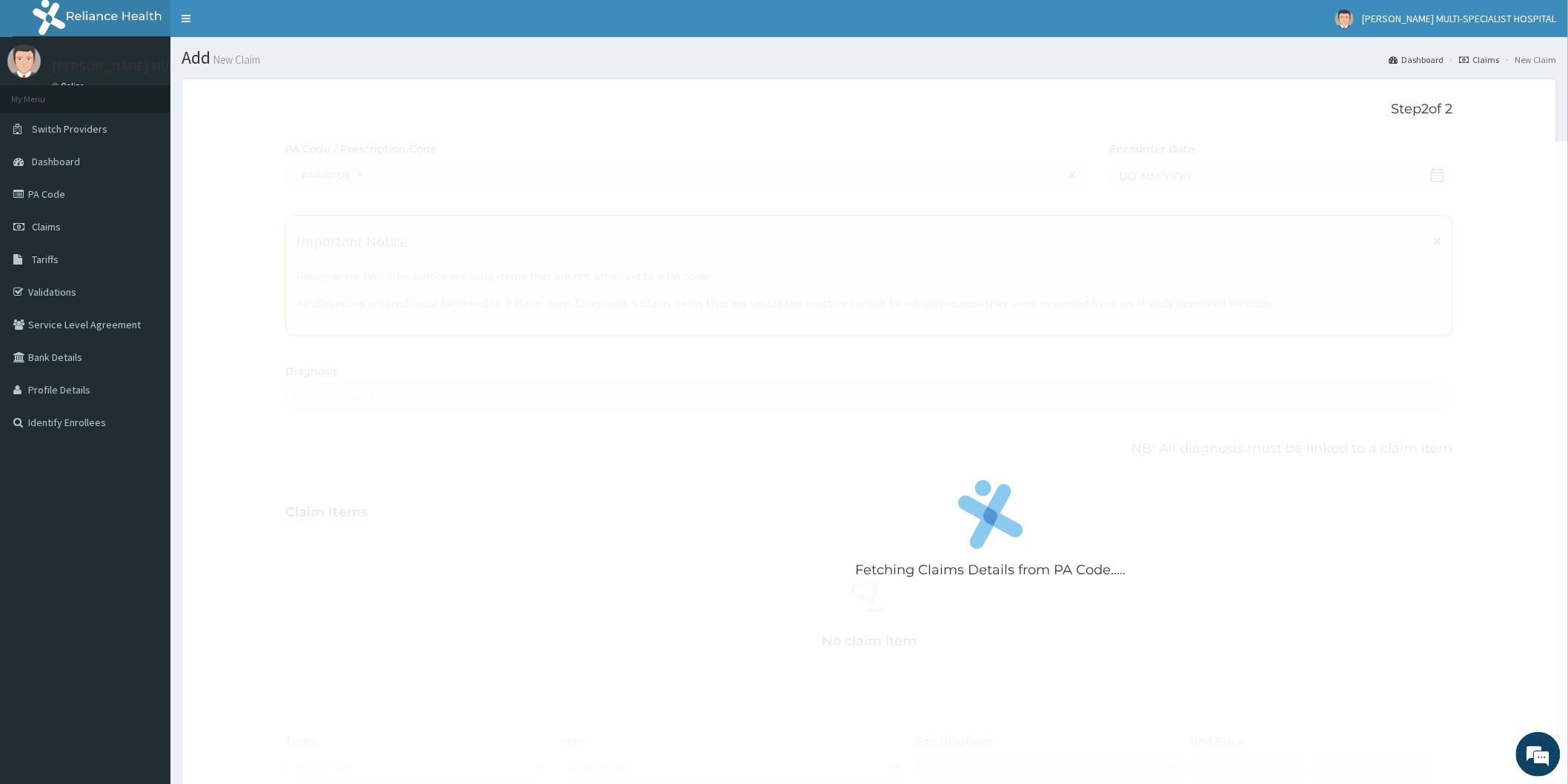
click at [910, 230] on div "Fetching Claims Details from PA Code....." at bounding box center [990, 533] width 1411 height 784
click at [828, 94] on form "Step 2 of 2 Fetching Claims Details from PA Code..... PA Code / Prescription Co…" at bounding box center [869, 539] width 1375 height 922
drag, startPoint x: 1108, startPoint y: 353, endPoint x: 1113, endPoint y: 328, distance: 25.5
click at [1110, 347] on div "Fetching Claims Details from PA Code....." at bounding box center [990, 533] width 1411 height 784
drag, startPoint x: 1248, startPoint y: 308, endPoint x: 1276, endPoint y: 223, distance: 89.5
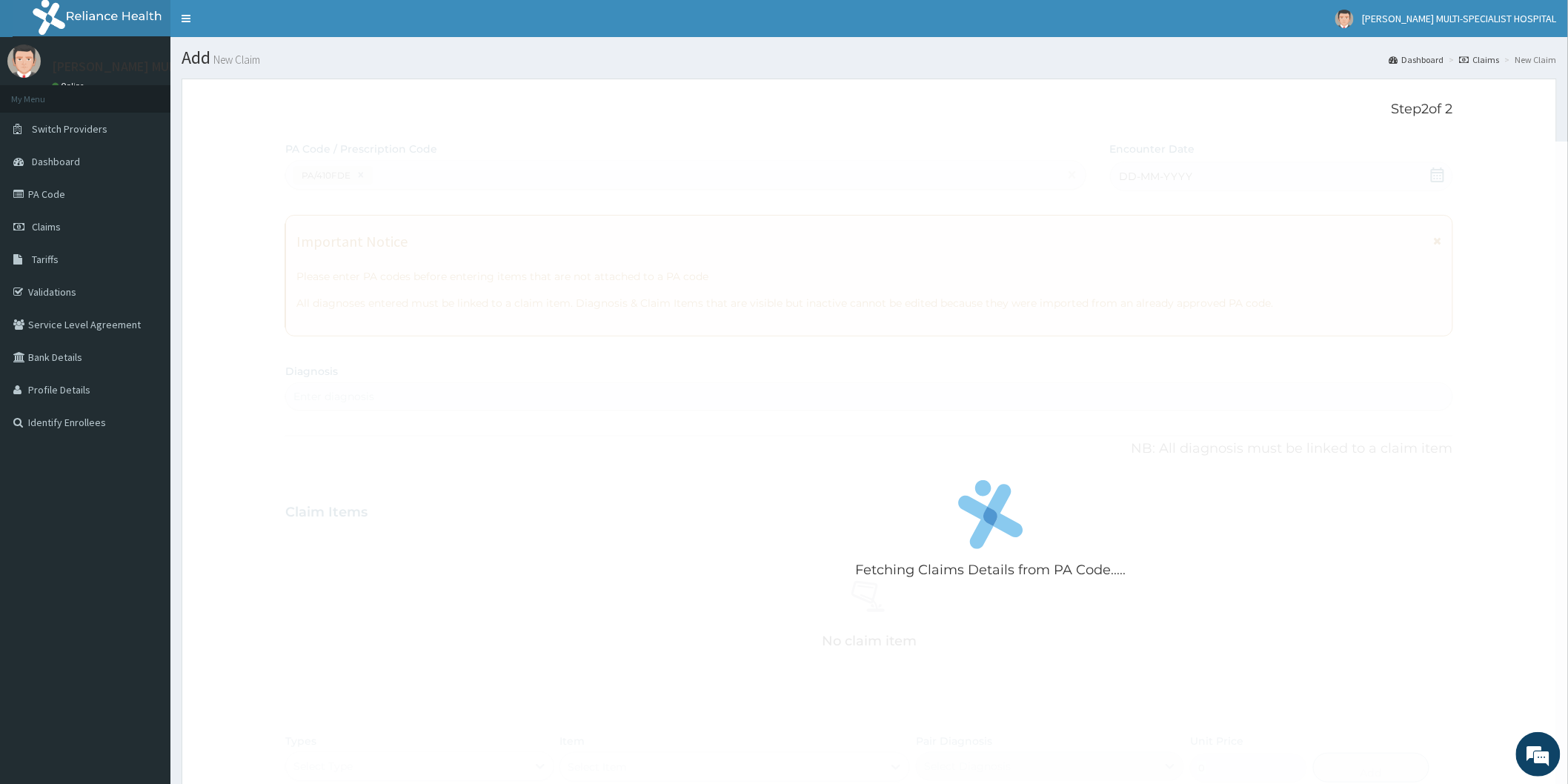
click at [1247, 301] on div "Fetching Claims Details from PA Code....." at bounding box center [990, 533] width 1411 height 784
